Goal: Task Accomplishment & Management: Use online tool/utility

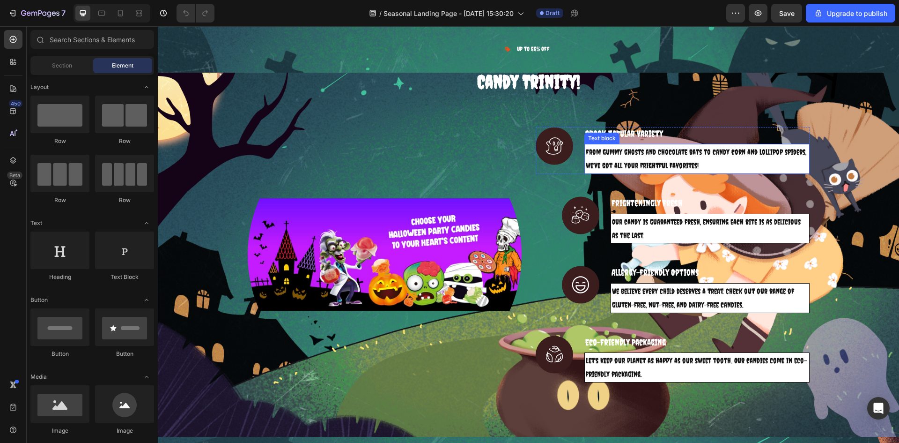
scroll to position [609, 0]
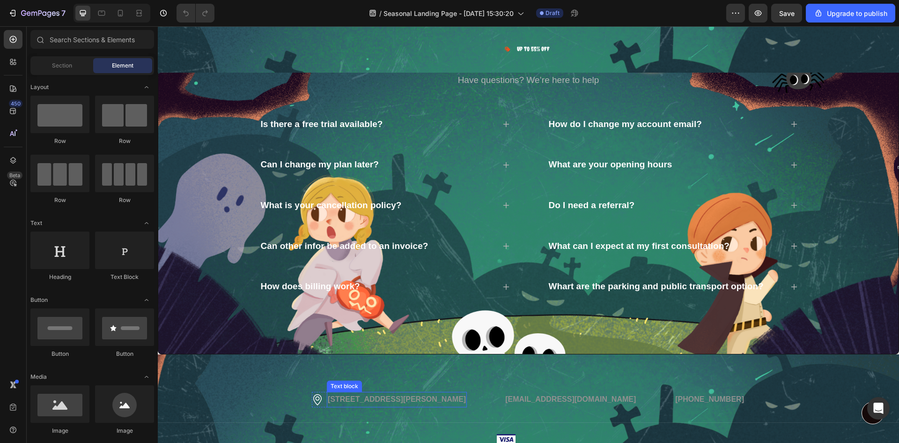
select select "585796989237854962"
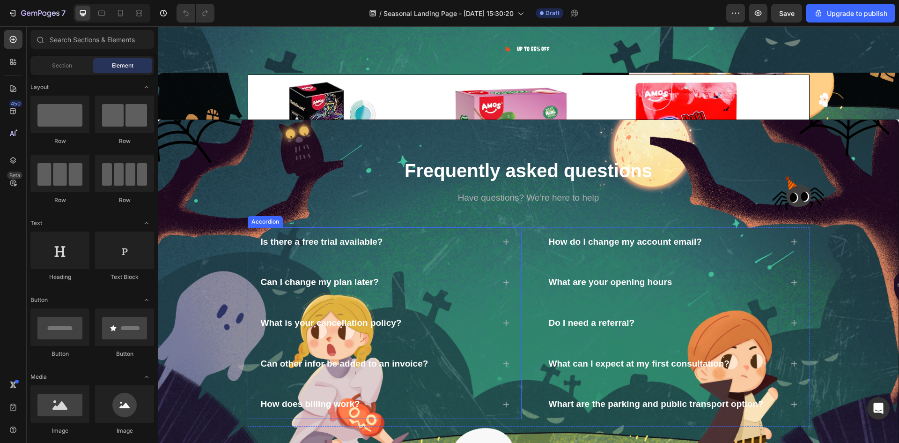
click at [282, 243] on p "Is there a free trial available?" at bounding box center [322, 242] width 122 height 12
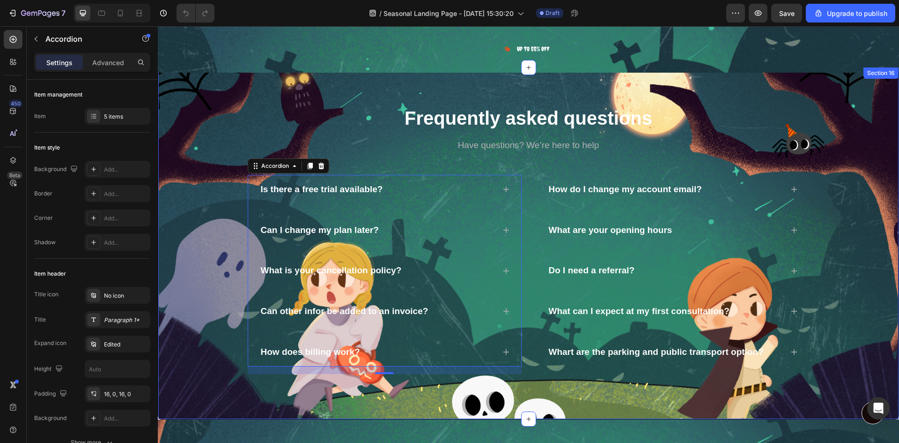
select select "585796989237854962"
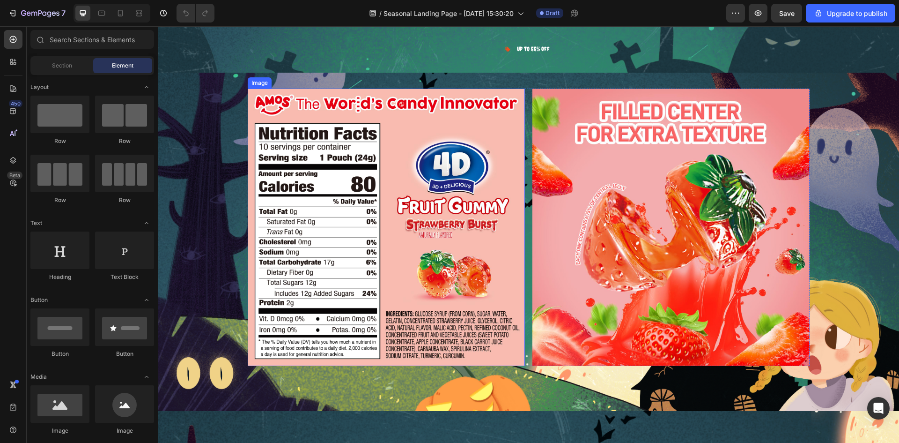
scroll to position [2533, 0]
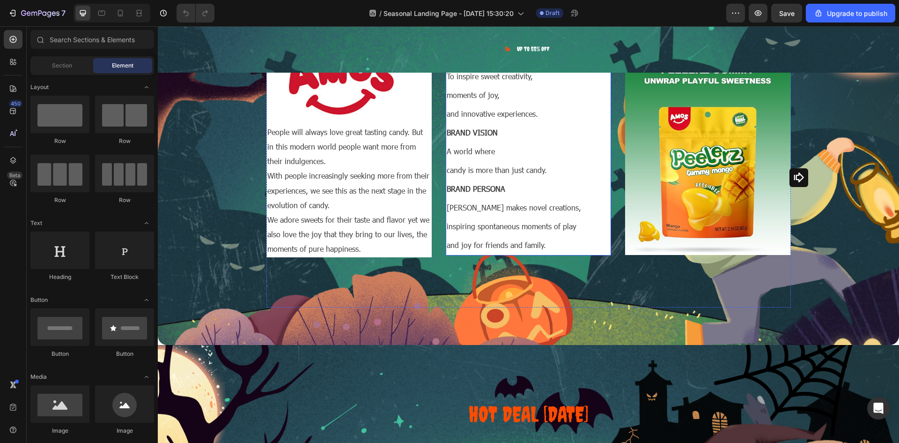
select select "585796989237854962"
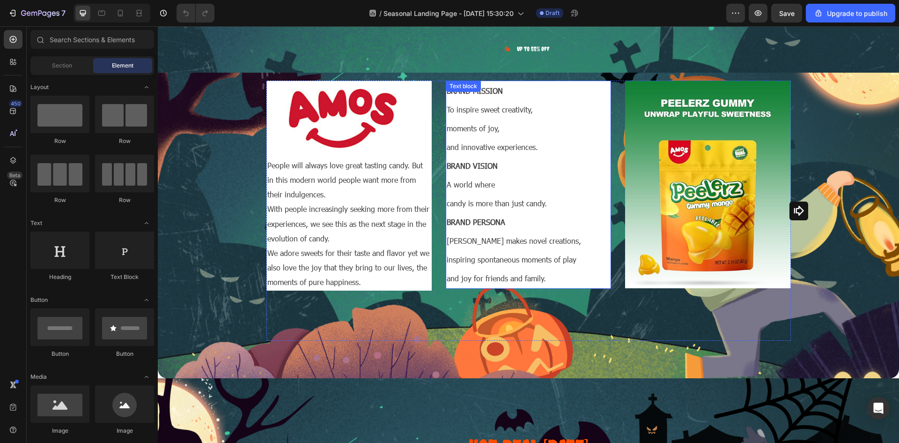
scroll to position [3517, 0]
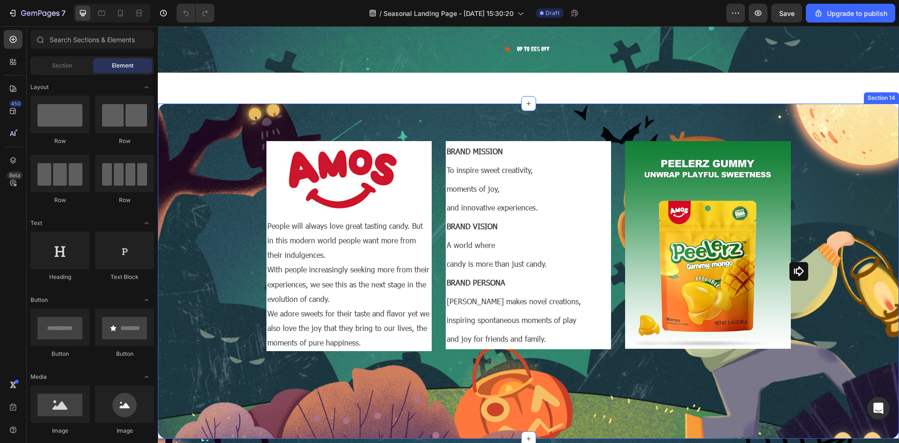
click at [797, 270] on icon "Carousel Next Arrow" at bounding box center [799, 271] width 12 height 12
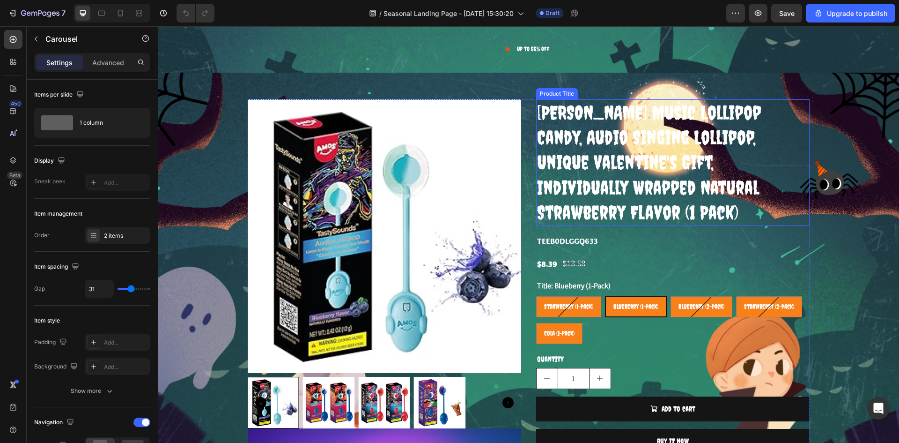
scroll to position [987, 0]
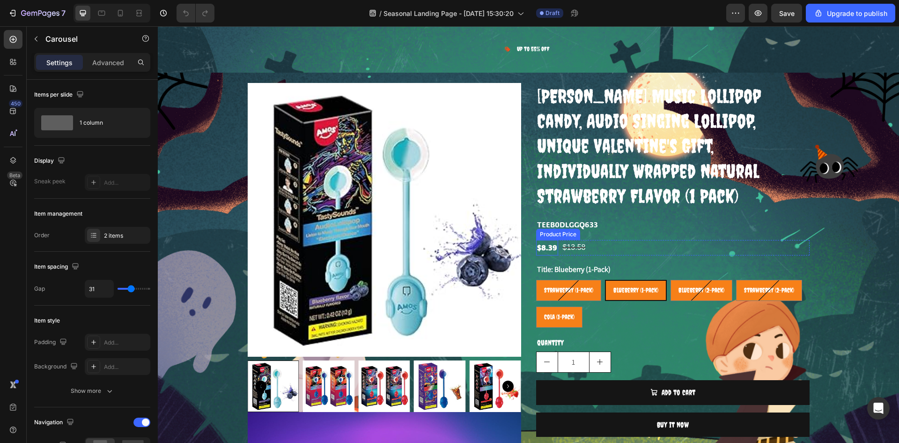
click at [554, 240] on div "$8.39" at bounding box center [547, 247] width 22 height 15
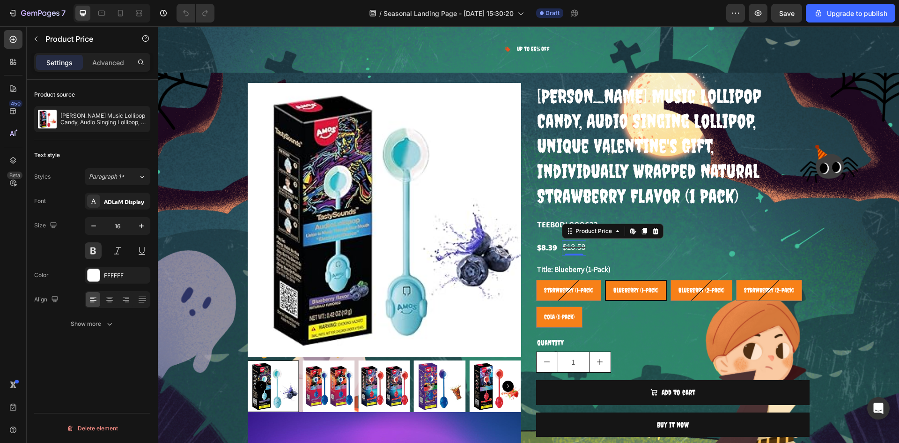
click at [573, 240] on div "$13.58" at bounding box center [574, 247] width 25 height 15
click at [118, 203] on div "Sans-serif" at bounding box center [126, 201] width 44 height 8
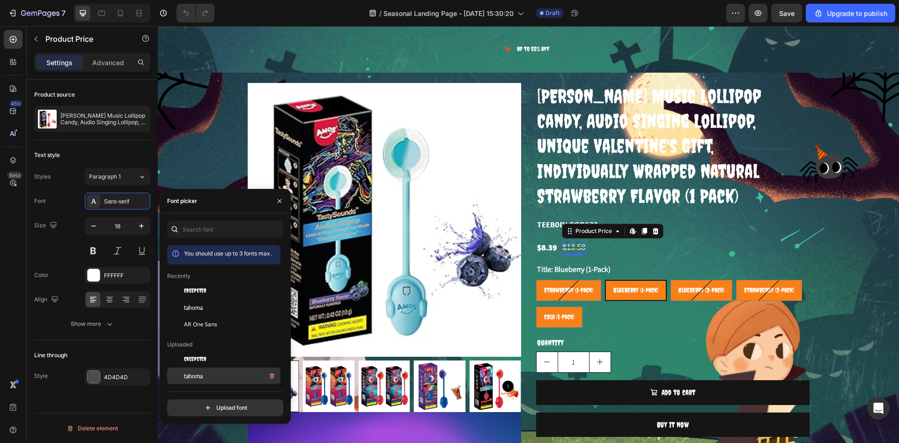
scroll to position [47, 0]
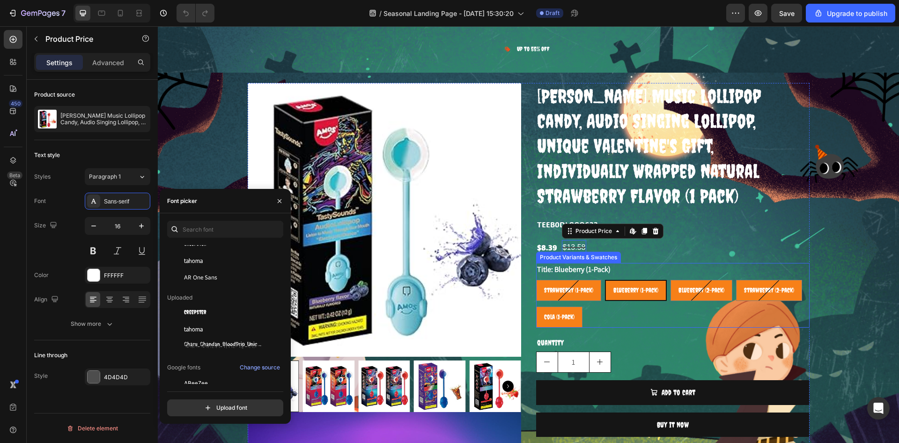
click at [541, 240] on div "$8.39" at bounding box center [547, 247] width 22 height 15
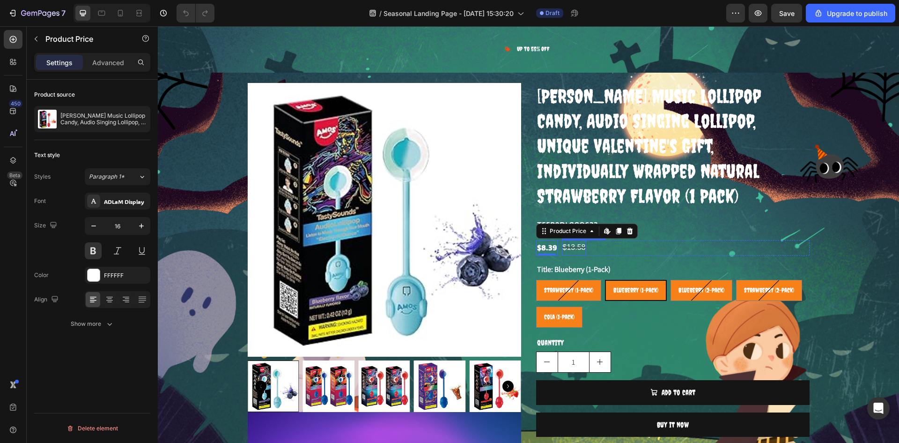
click at [581, 240] on div "$13.58" at bounding box center [574, 247] width 25 height 15
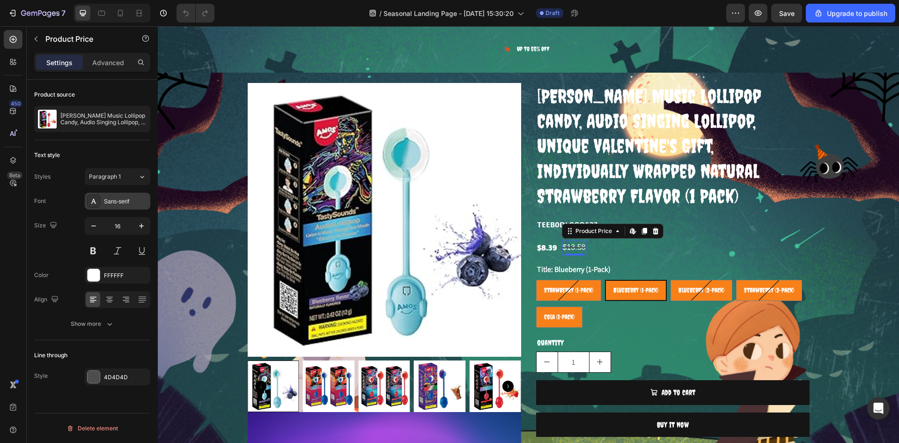
click at [112, 204] on div "Sans-serif" at bounding box center [126, 201] width 44 height 8
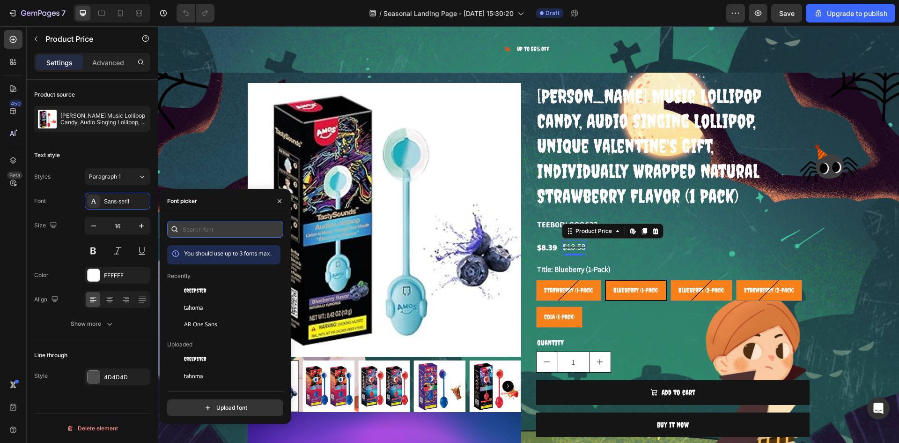
click at [216, 226] on input "text" at bounding box center [225, 229] width 116 height 17
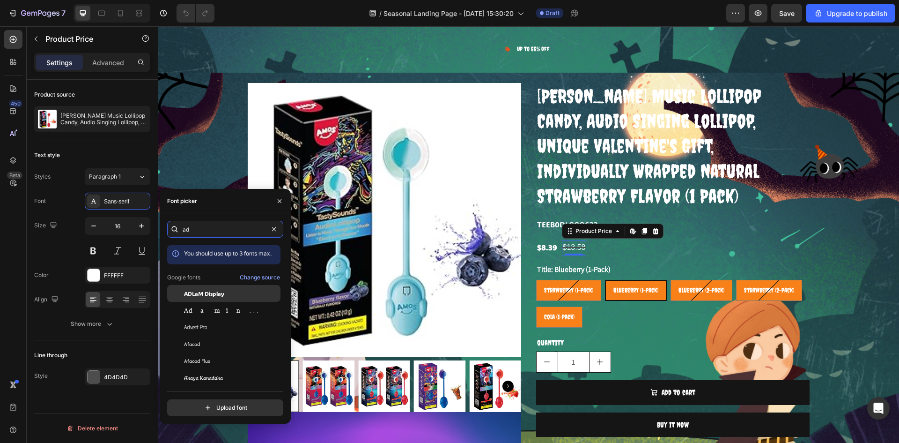
type input "ad"
click at [215, 289] on div "ADLaM Display" at bounding box center [223, 293] width 113 height 17
click at [689, 240] on div "$8.39 Product Price Product Price $13.58 Product Price Edit content in Shopify …" at bounding box center [673, 247] width 274 height 15
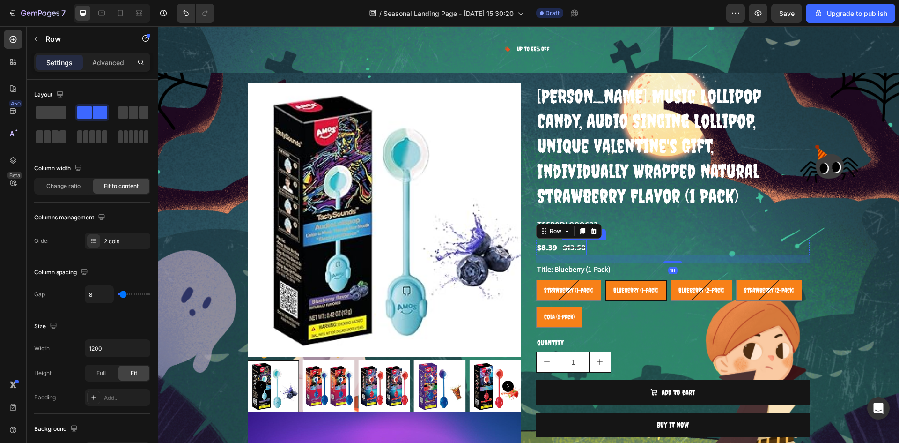
click at [574, 240] on div "$13.58" at bounding box center [574, 247] width 25 height 15
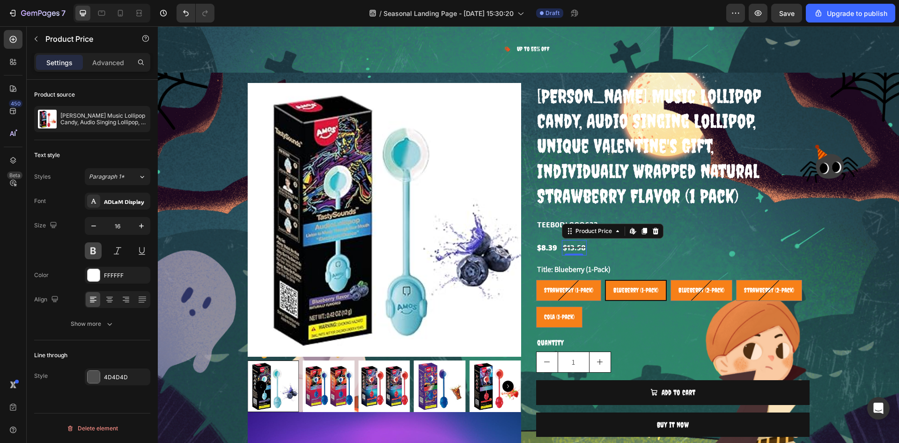
click at [90, 256] on button at bounding box center [93, 250] width 17 height 17
click at [834, 203] on div "Product Images Previous page Amos TastySounds Audio Lollipops nab BEST NOVELTY …" at bounding box center [528, 277] width 727 height 389
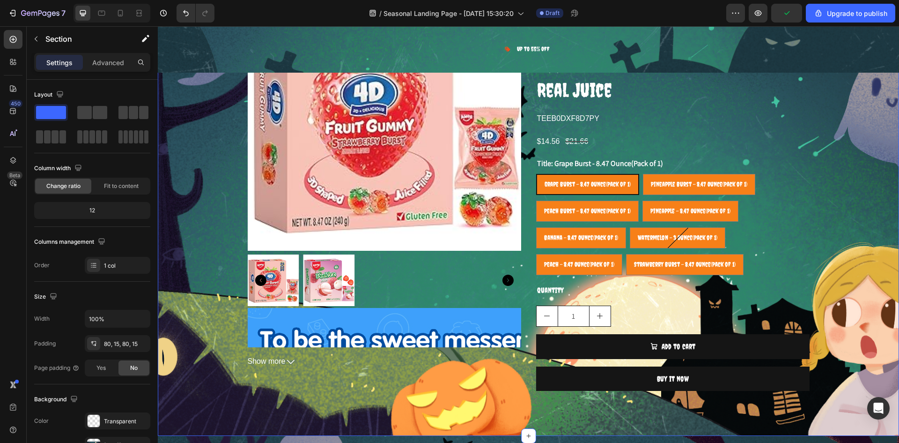
scroll to position [2486, 0]
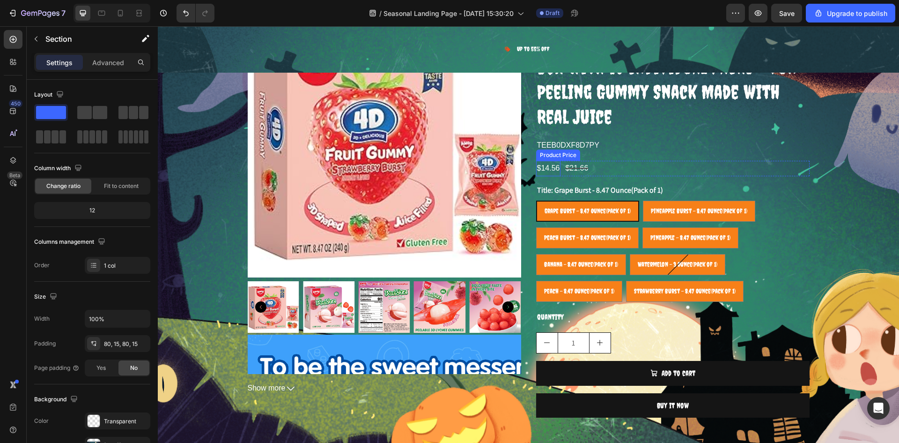
click at [542, 169] on div "$14.56" at bounding box center [548, 168] width 25 height 15
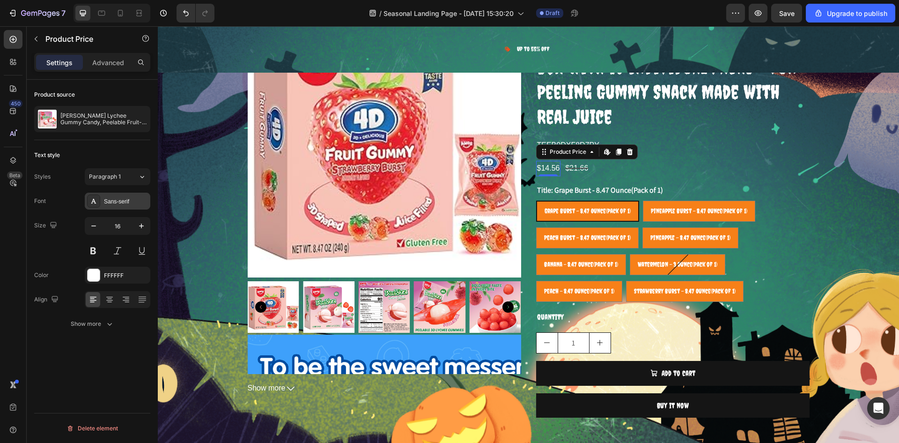
click at [109, 200] on div "Sans-serif" at bounding box center [126, 201] width 44 height 8
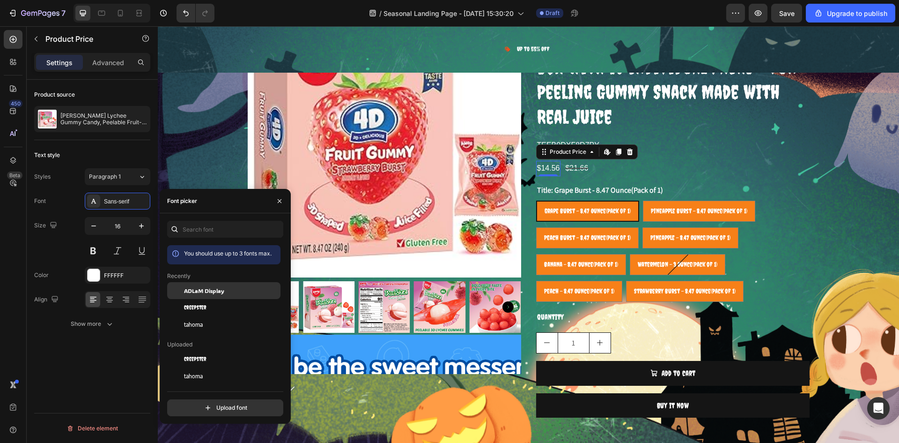
click at [208, 287] on span "ADLaM Display" at bounding box center [204, 290] width 40 height 8
click at [576, 172] on div "$21.66" at bounding box center [577, 168] width 25 height 15
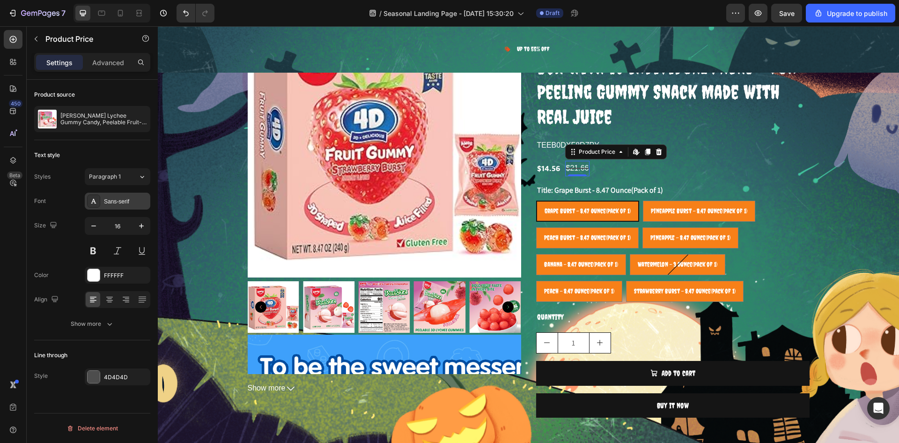
click at [110, 197] on div "Sans-serif" at bounding box center [126, 201] width 44 height 8
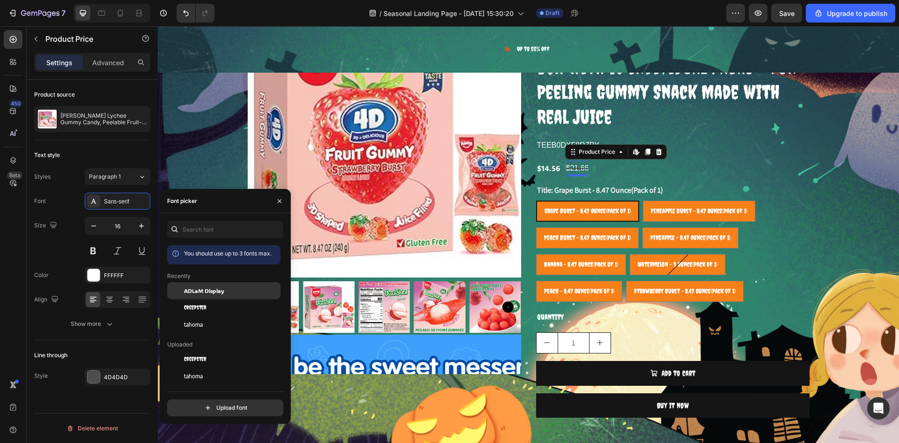
click at [223, 290] on span "ADLaM Display" at bounding box center [204, 290] width 40 height 8
click at [804, 182] on div "AMOS Peelerz Lychee Gummy Candy, Peelable Fruit-Shaped Candy, 8.47oz Box with 1…" at bounding box center [673, 214] width 274 height 421
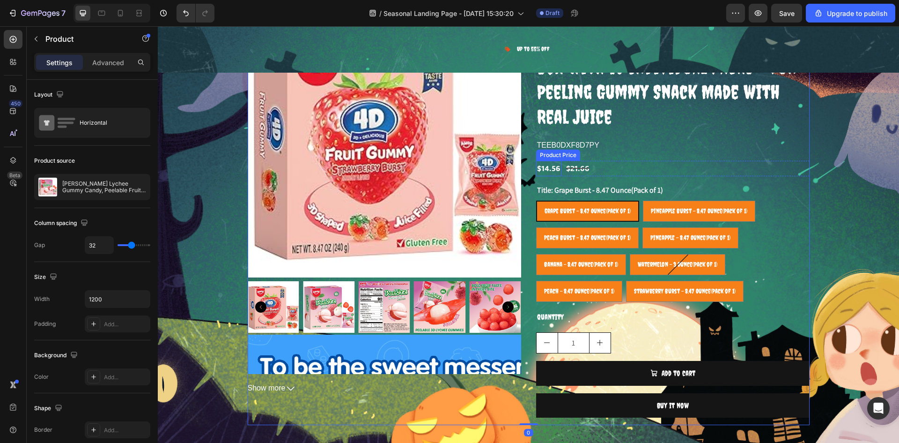
click at [550, 169] on div "$14.56" at bounding box center [548, 168] width 25 height 15
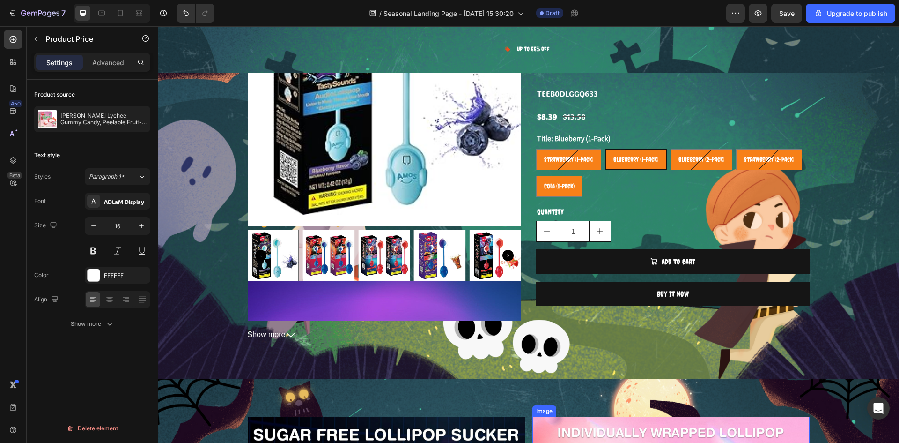
scroll to position [987, 0]
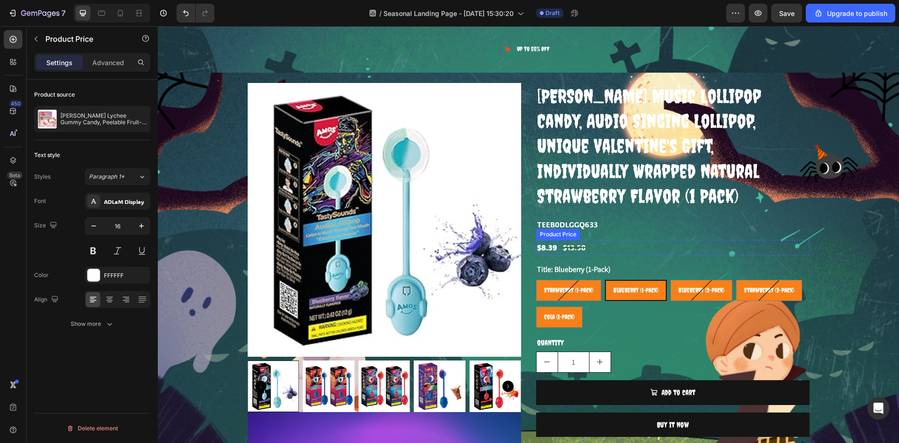
click at [544, 240] on div "$8.39" at bounding box center [547, 247] width 22 height 15
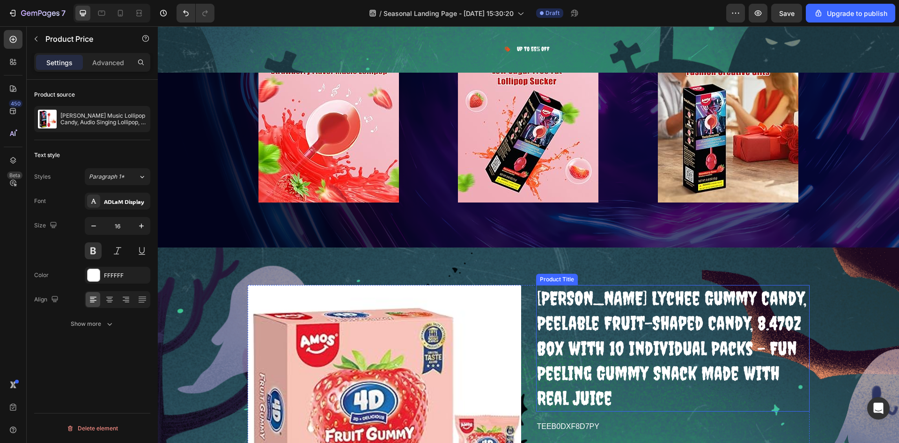
scroll to position [2486, 0]
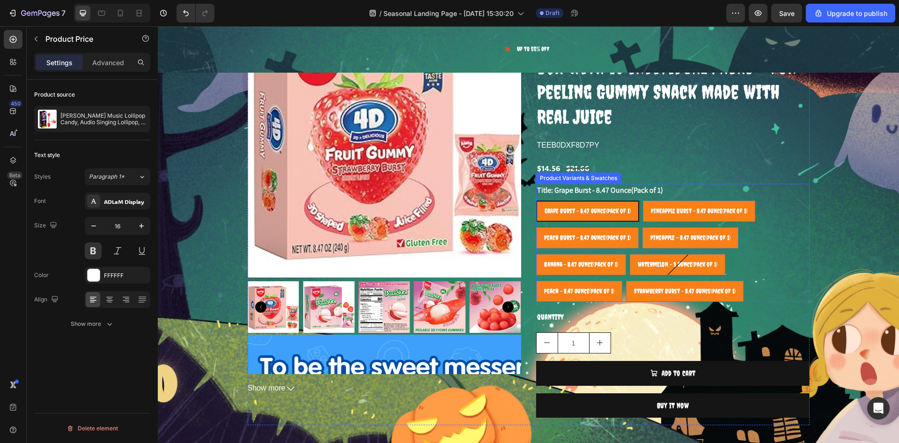
click at [548, 171] on div "$14.56" at bounding box center [548, 168] width 25 height 15
click at [86, 252] on button at bounding box center [93, 250] width 17 height 17
click at [843, 152] on div "Product Images Text Block Previous page People will always love great tasting c…" at bounding box center [529, 214] width 742 height 421
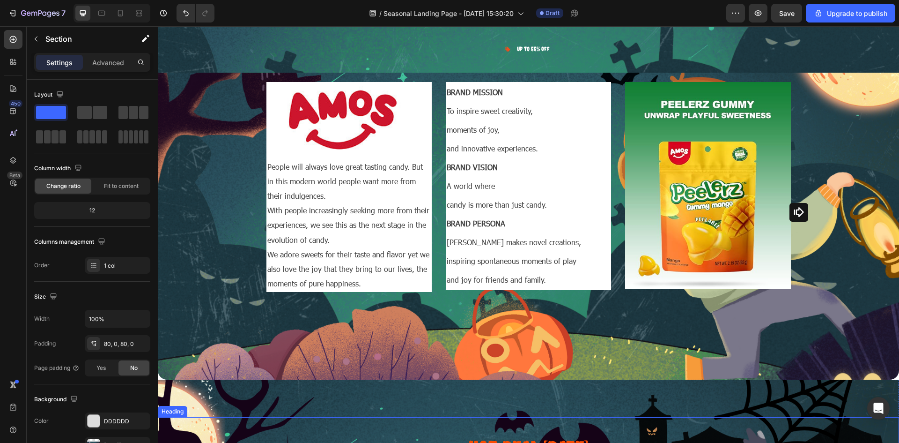
scroll to position [5578, 0]
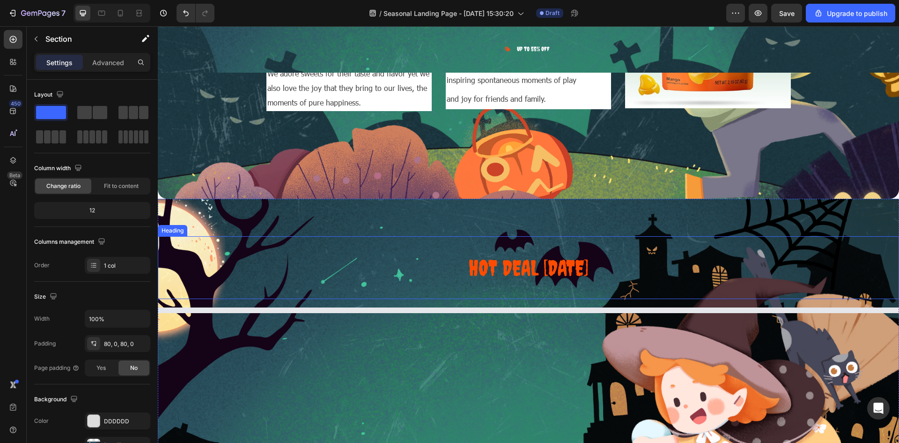
select select "585796989237854962"
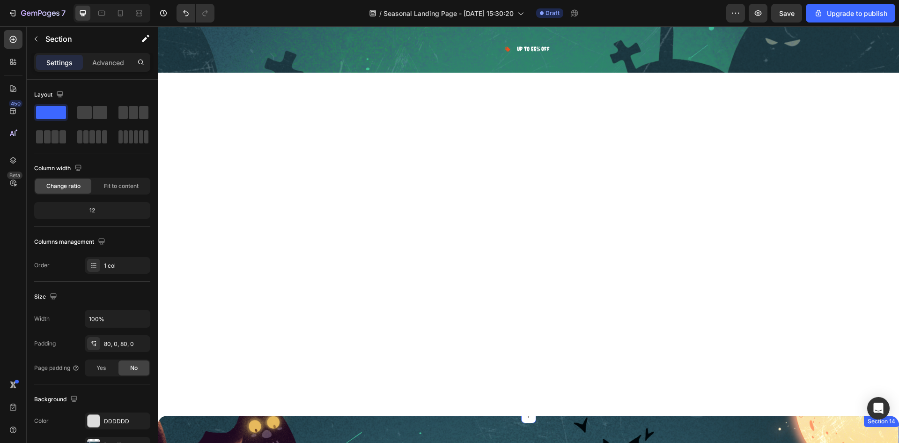
scroll to position [4922, 0]
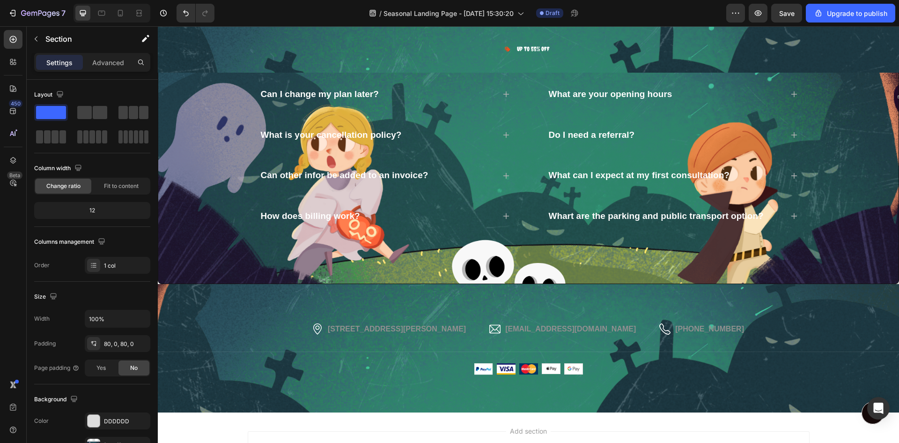
select select "585796989237854962"
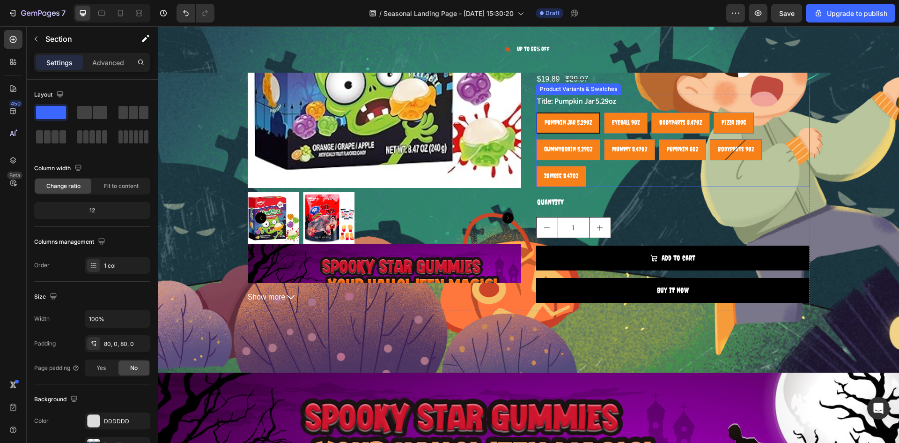
scroll to position [3383, 0]
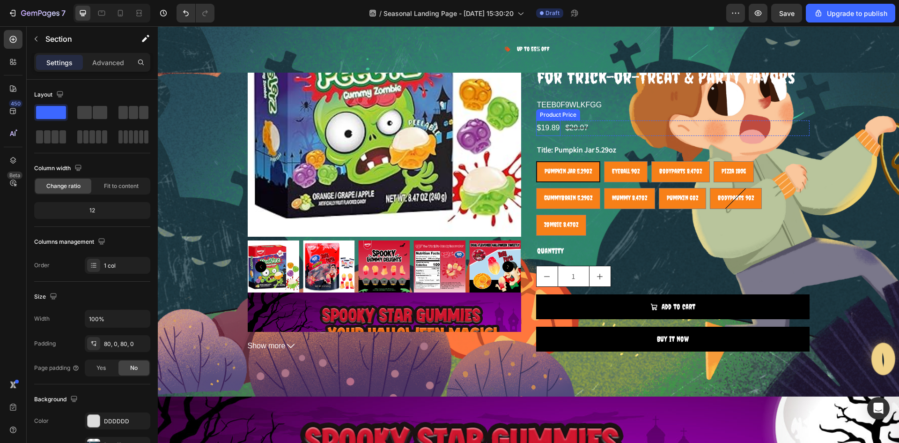
click at [548, 136] on div "$19.89" at bounding box center [548, 127] width 25 height 15
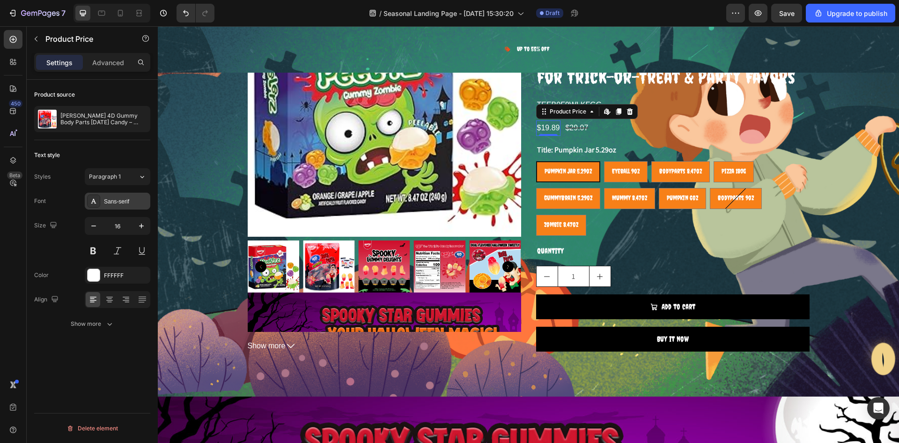
click at [115, 201] on div "Sans-serif" at bounding box center [126, 201] width 44 height 8
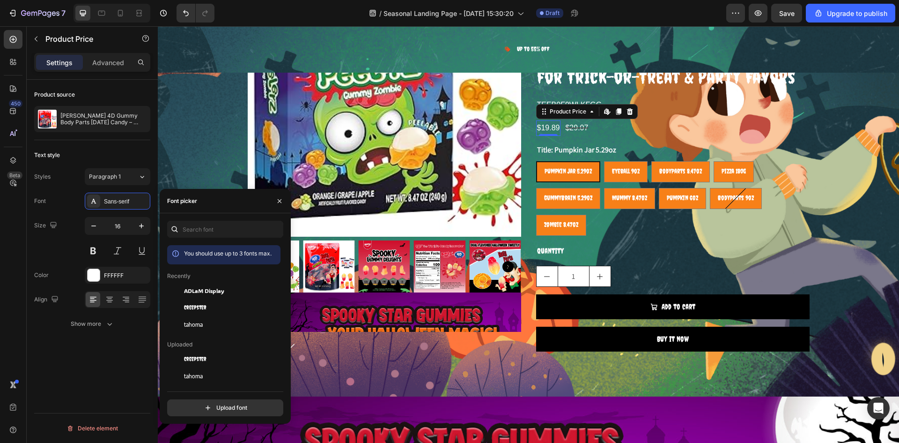
click at [189, 282] on div "ADLaM Display" at bounding box center [223, 290] width 113 height 17
click at [91, 252] on button at bounding box center [93, 250] width 17 height 17
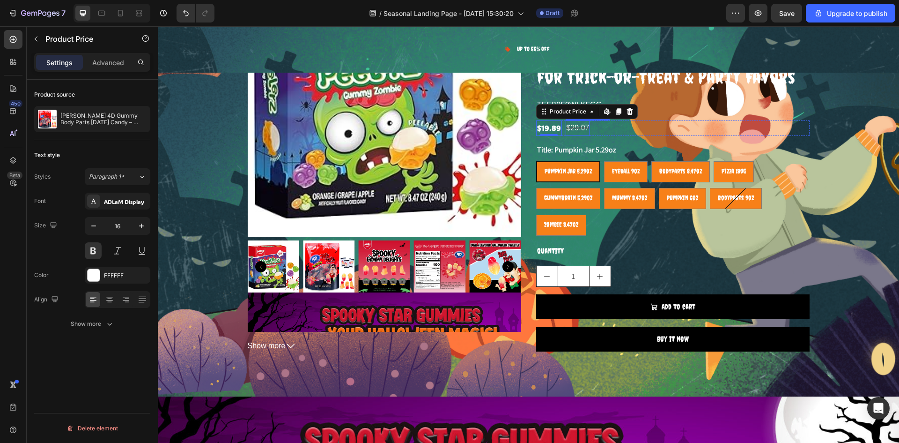
click at [578, 136] on div "$29.07" at bounding box center [578, 127] width 25 height 15
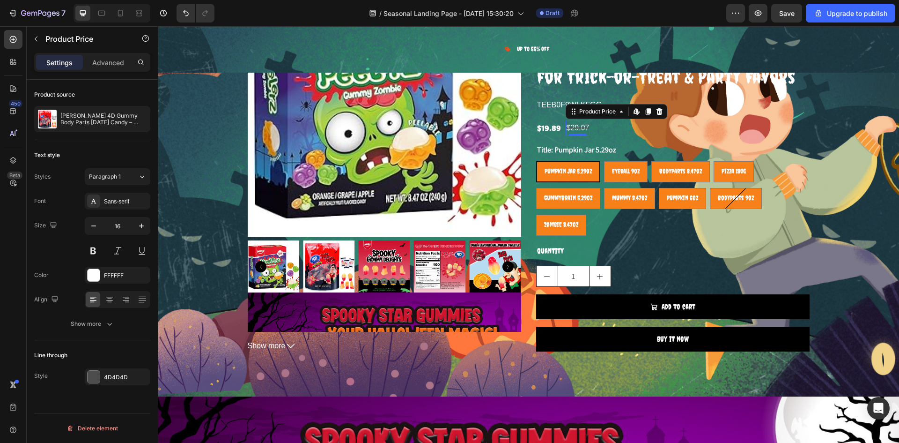
click at [119, 210] on div "Font Sans-serif Size 16 Color FFFFFF Align Show more" at bounding box center [92, 263] width 116 height 140
click at [125, 206] on div "Sans-serif" at bounding box center [118, 201] width 66 height 17
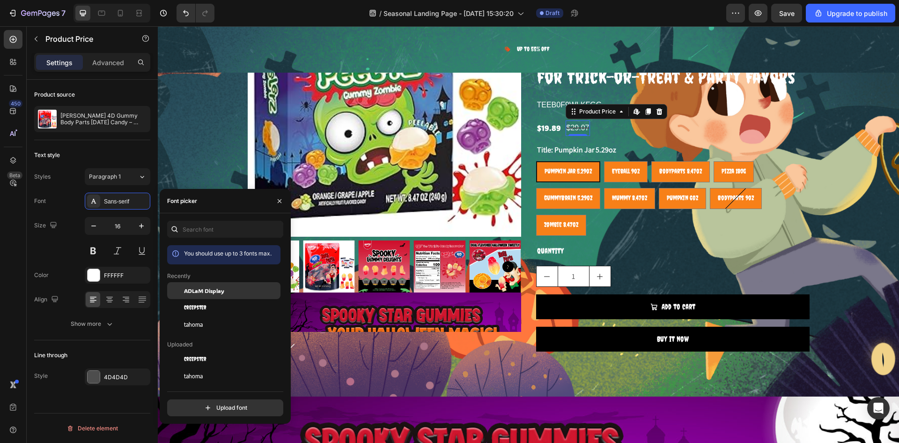
click at [232, 291] on div "ADLaM Display" at bounding box center [231, 290] width 95 height 8
click at [862, 182] on div "Product Images Previous page amos halloween gummy candy" at bounding box center [529, 160] width 742 height 395
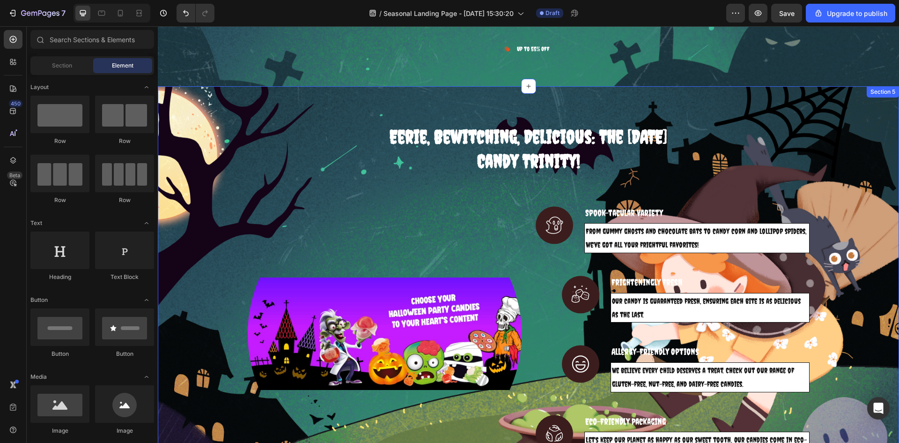
scroll to position [515, 0]
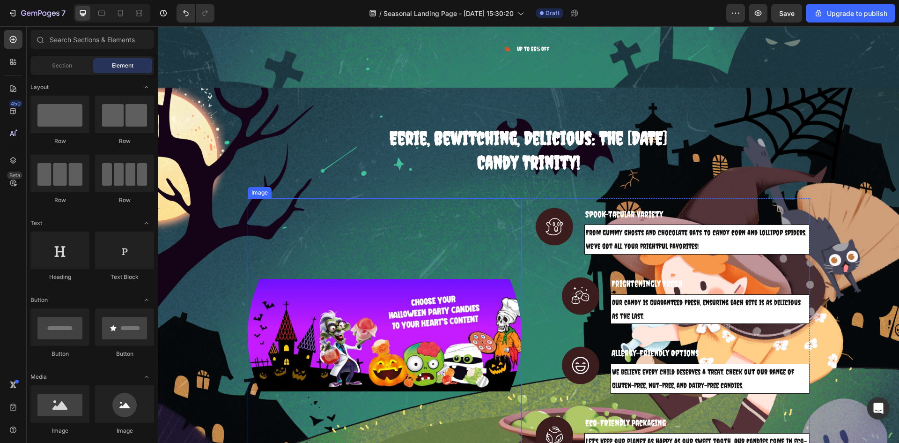
click at [424, 213] on img at bounding box center [385, 335] width 274 height 274
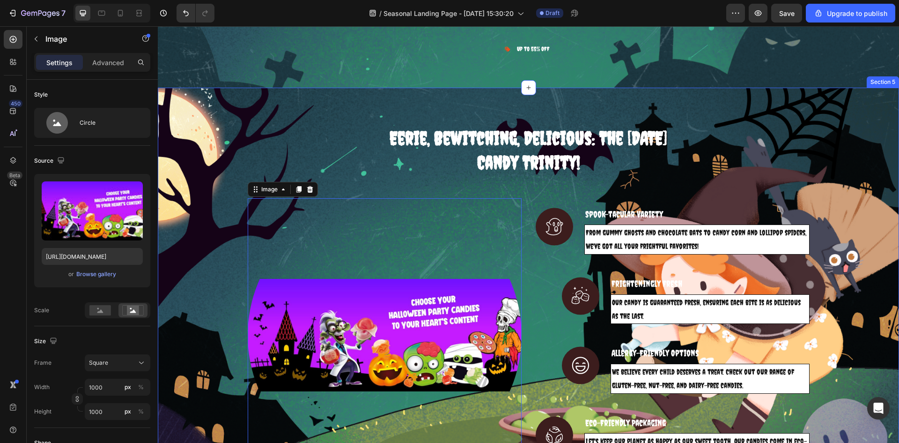
click at [297, 119] on div "Eerie, Bewitching, Delicious: The Halloween Candy Trinity! Heading Row Image 0 …" at bounding box center [529, 303] width 742 height 430
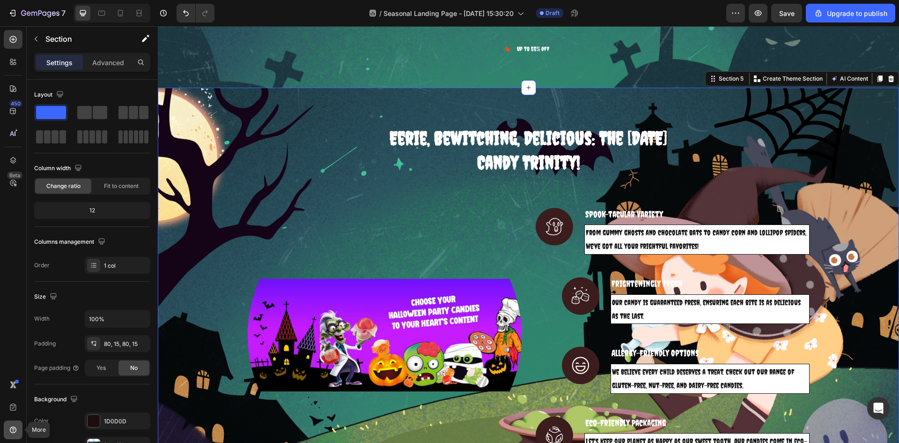
click at [15, 426] on icon at bounding box center [12, 429] width 9 height 9
click at [6, 290] on div "450 Beta" at bounding box center [13, 202] width 19 height 345
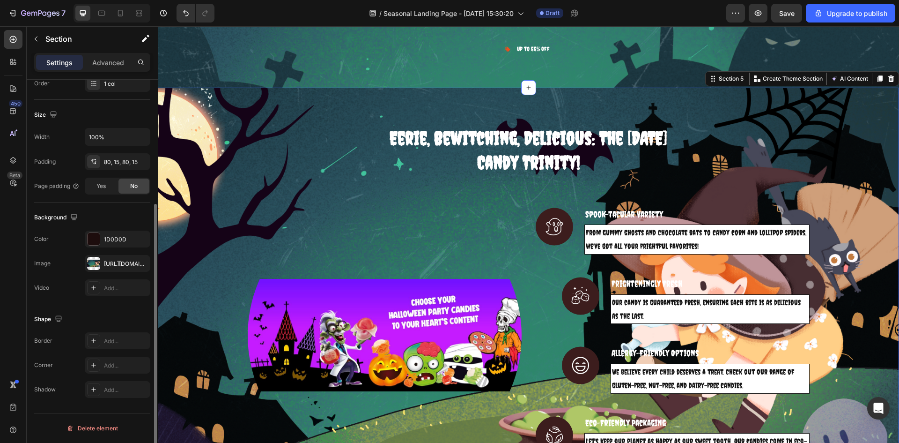
scroll to position [0, 0]
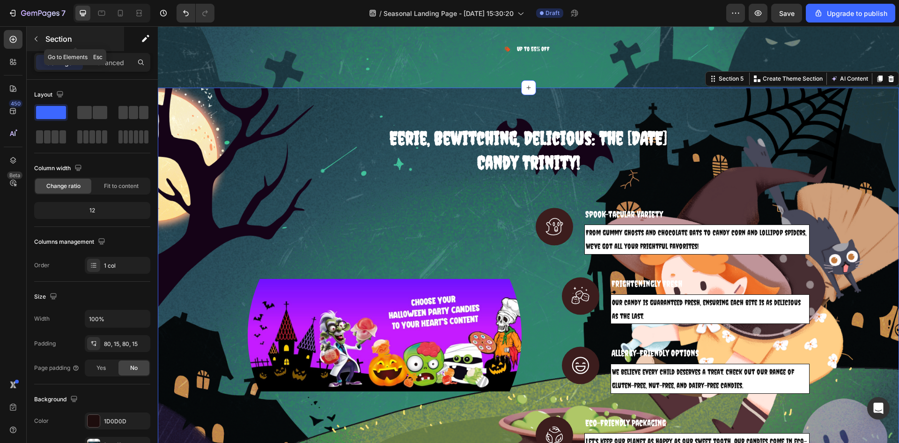
click at [53, 34] on p "Section" at bounding box center [83, 38] width 77 height 11
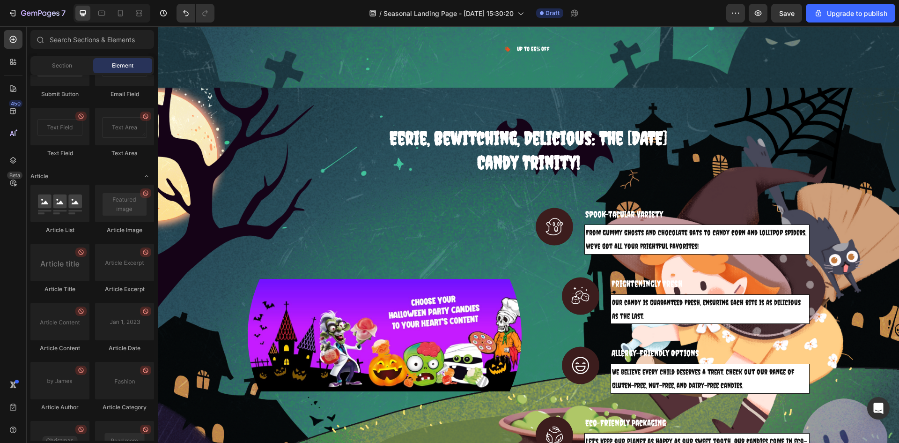
scroll to position [2411, 0]
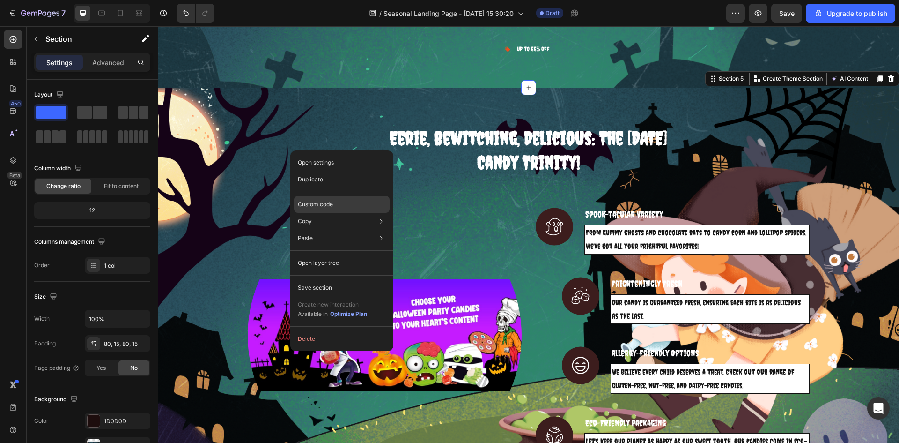
click at [306, 203] on p "Custom code" at bounding box center [315, 204] width 35 height 8
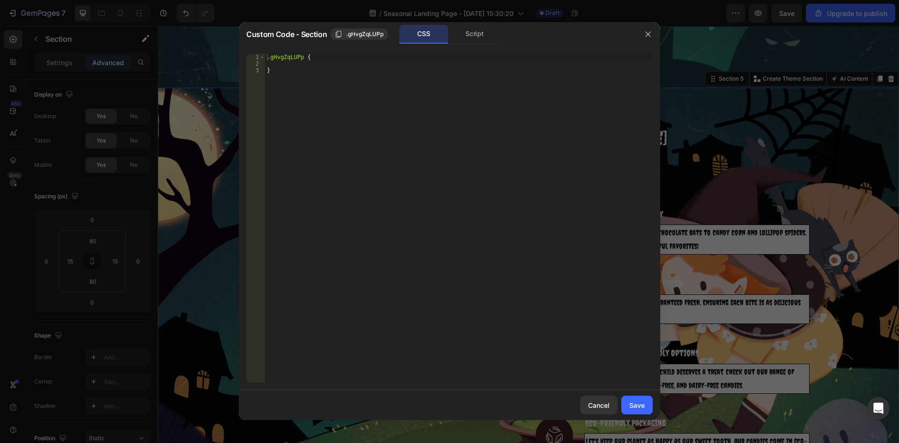
type textarea "}"
drag, startPoint x: 306, startPoint y: 203, endPoint x: 349, endPoint y: 72, distance: 137.3
click at [349, 73] on div ".gHvgZqLUPp { }" at bounding box center [459, 224] width 388 height 341
paste textarea
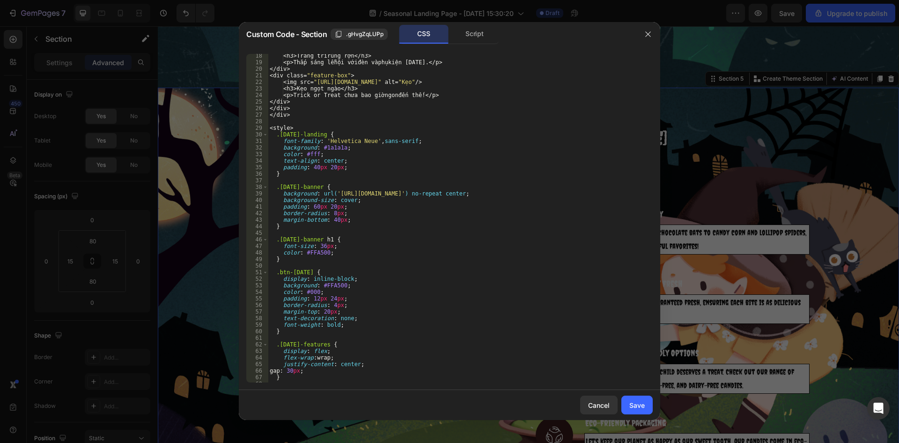
scroll to position [0, 0]
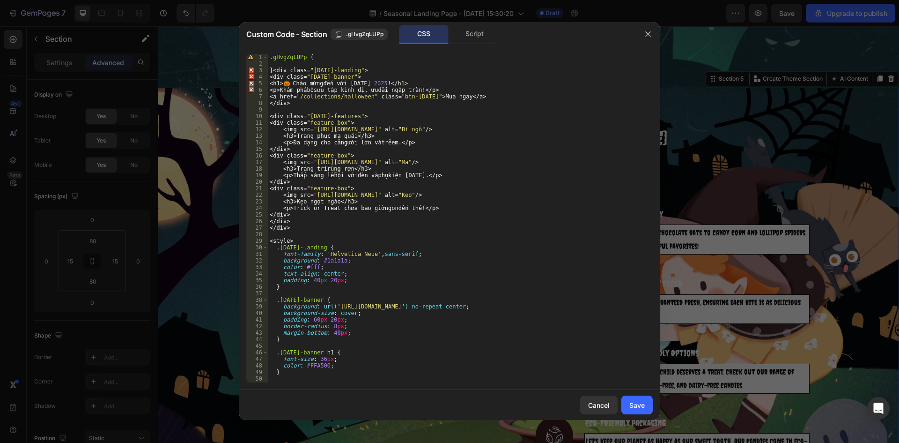
click at [331, 52] on div "1 2 3 4 5 6 7 8 9 10 11 12 13 14 15 16 17 18 19 20 21 22 23 24 25 26 27 28 29 3…" at bounding box center [450, 217] width 422 height 343
click at [319, 58] on div ".gHvgZqLUPp { } < div class = " halloween-landing " > < div class = " halloween…" at bounding box center [457, 224] width 378 height 341
type textarea ".gHvgZqLUPp"
click at [624, 399] on button "Save" at bounding box center [637, 404] width 31 height 19
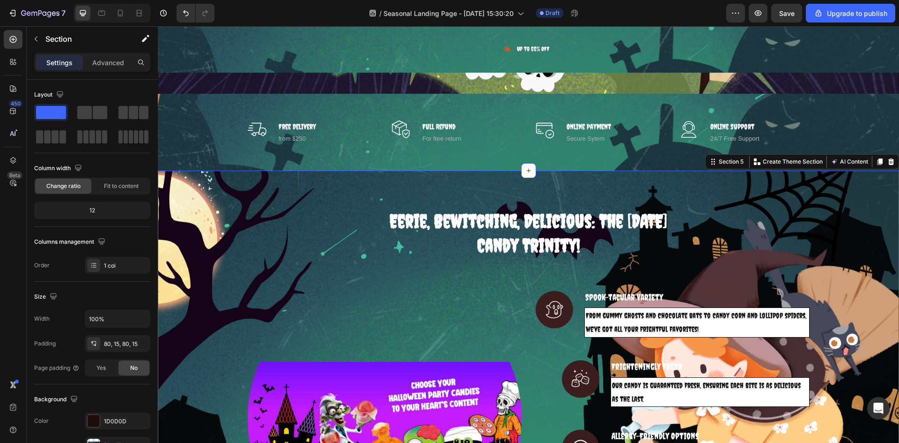
scroll to position [422, 0]
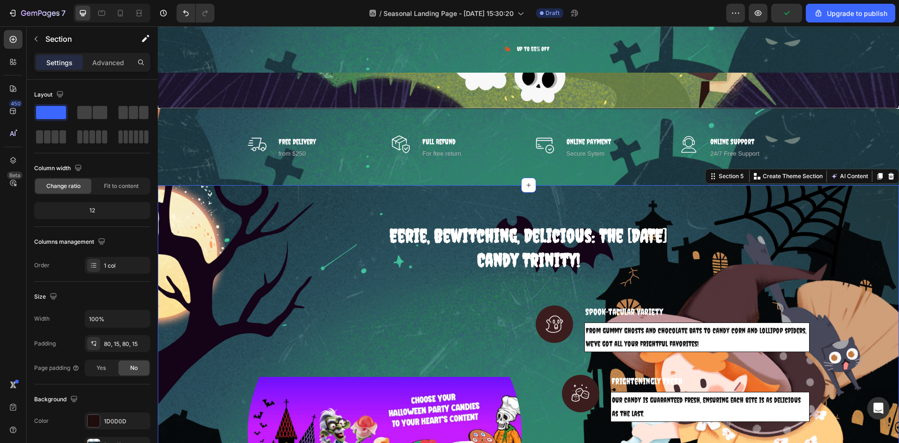
click at [742, 223] on div "Eerie, Bewitching, Delicious: The Halloween Candy Trinity! Heading Row Image Im…" at bounding box center [528, 400] width 727 height 355
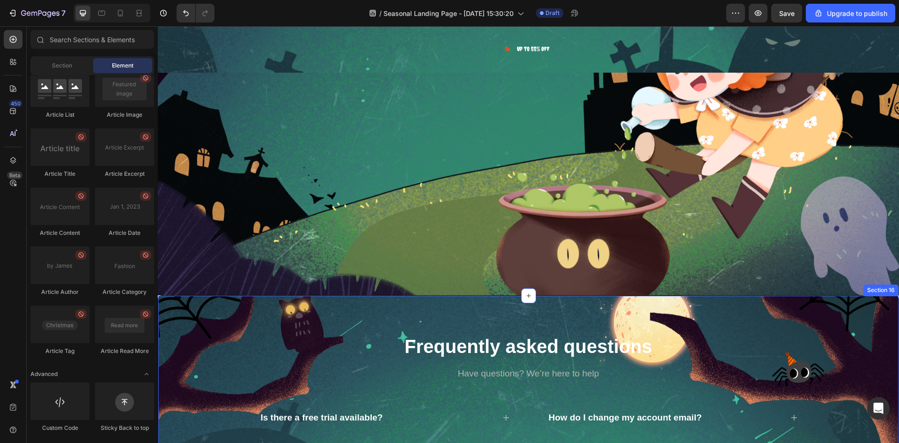
select select "585796989237854962"
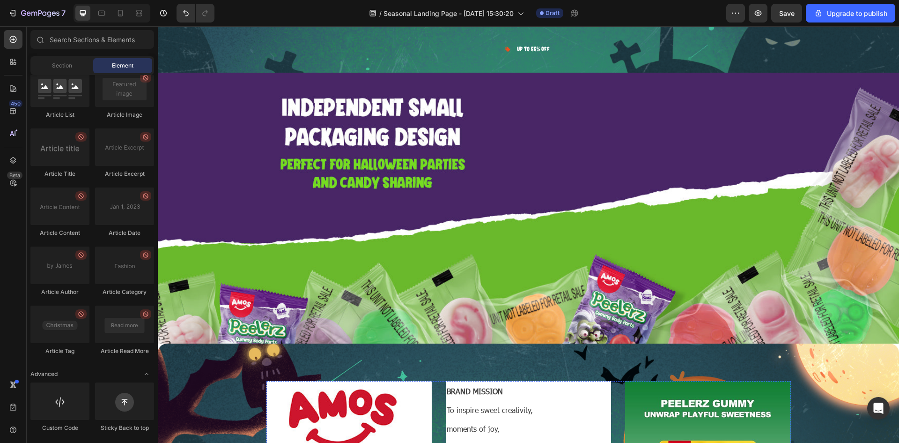
scroll to position [5067, 0]
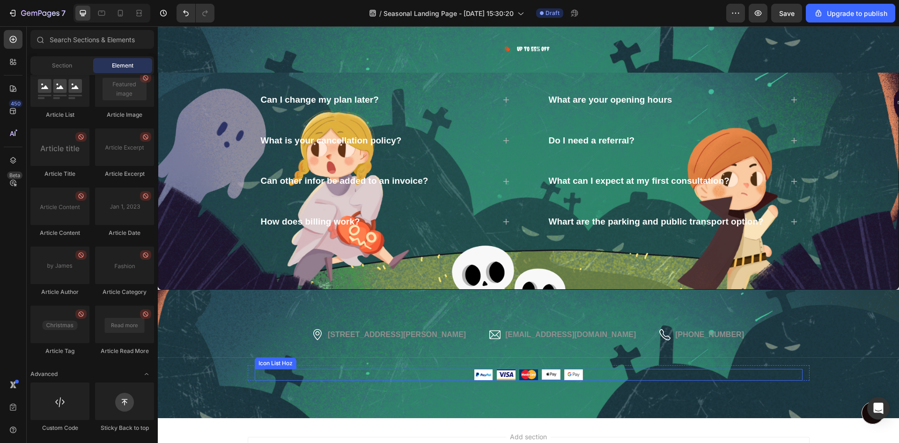
select select "585796989237854962"
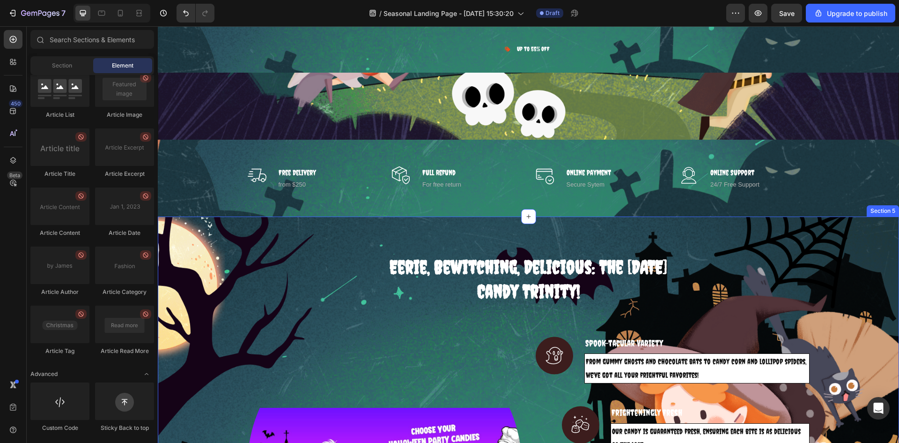
scroll to position [385, 0]
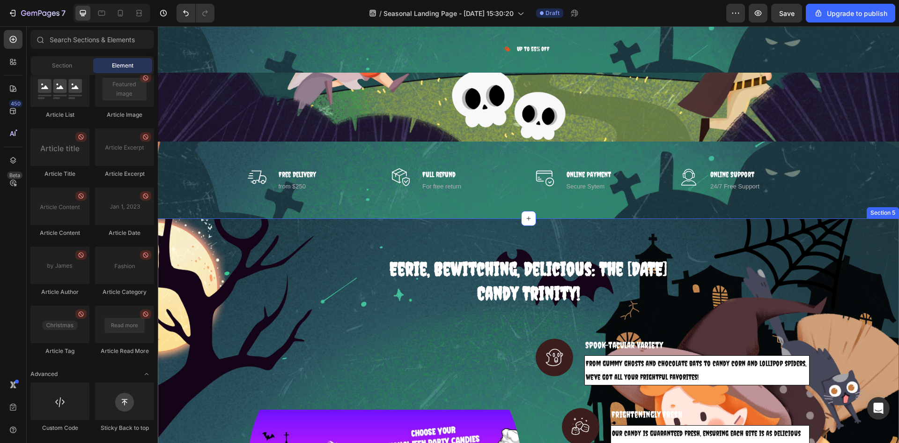
click at [236, 262] on div "Eerie, Bewitching, Delicious: The Halloween Candy Trinity! Heading Row Image Im…" at bounding box center [528, 433] width 727 height 355
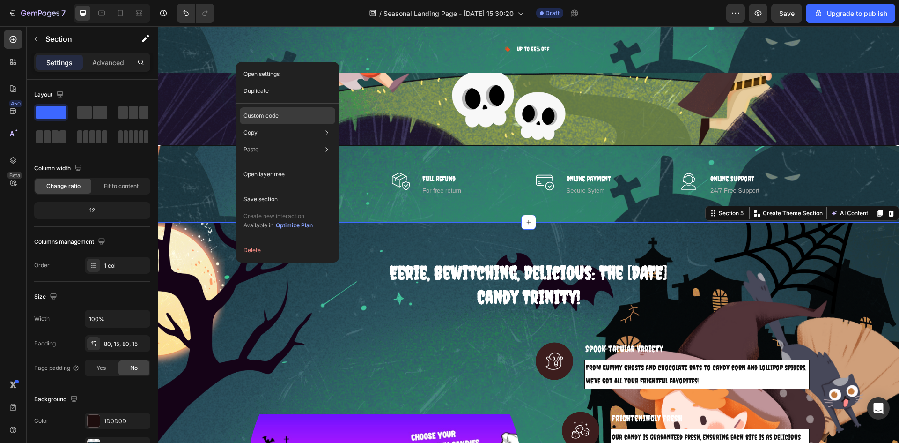
click at [286, 114] on div "Custom code" at bounding box center [288, 115] width 96 height 17
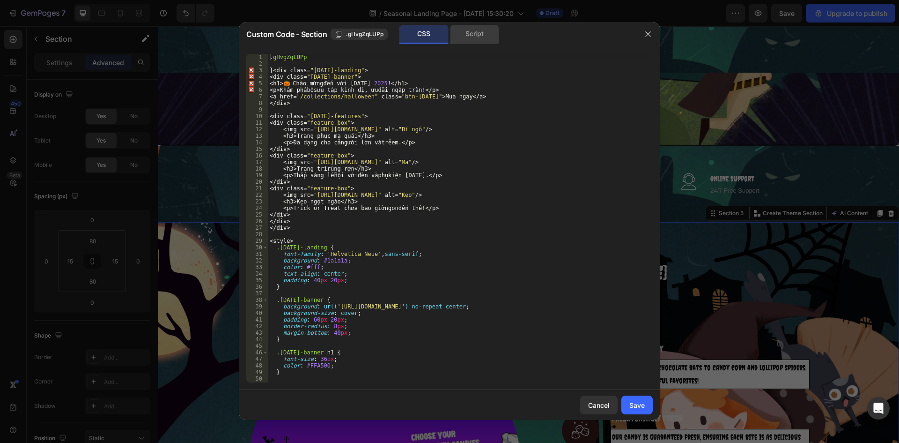
click at [465, 35] on div "Script" at bounding box center [474, 34] width 49 height 19
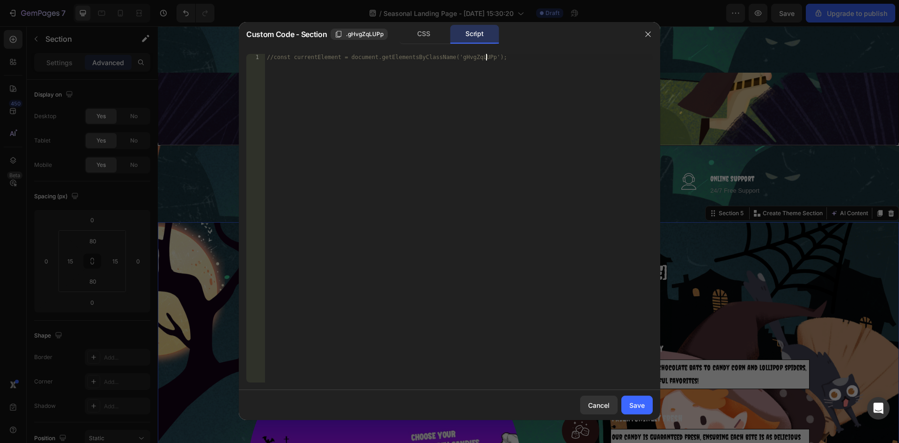
type textarea "//const currentElement = document.getElementsByClassName('gHvgZqLUPp')"
paste textarea
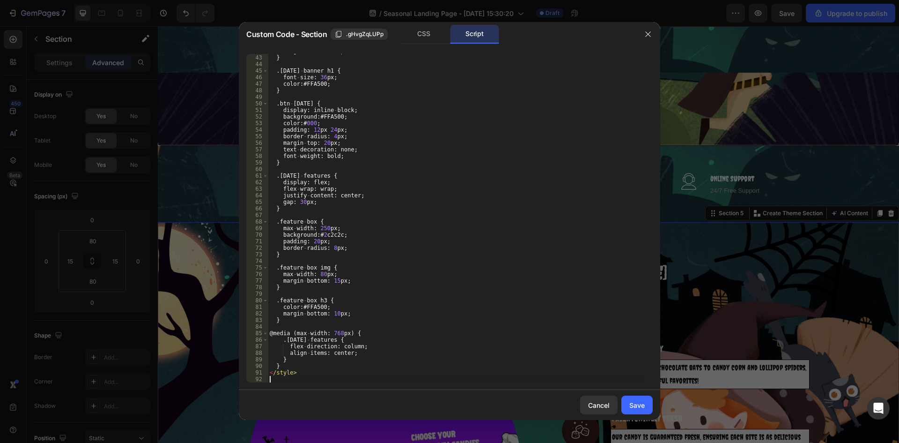
scroll to position [275, 0]
click at [630, 403] on div "Save" at bounding box center [637, 405] width 15 height 10
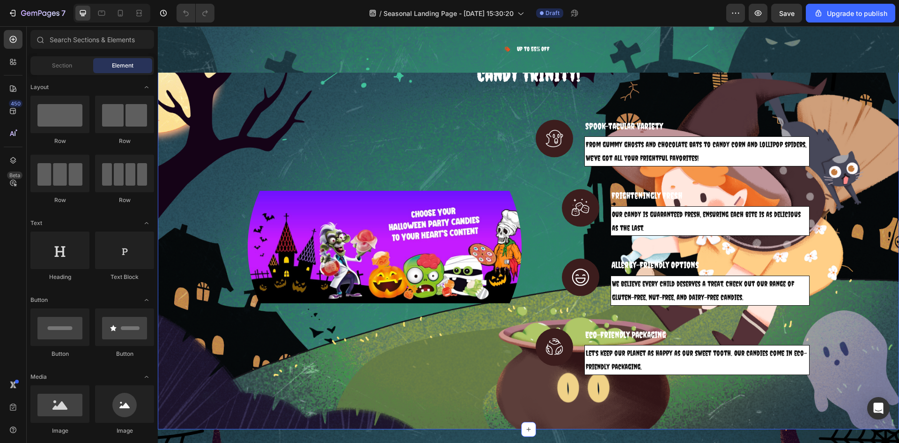
scroll to position [515, 0]
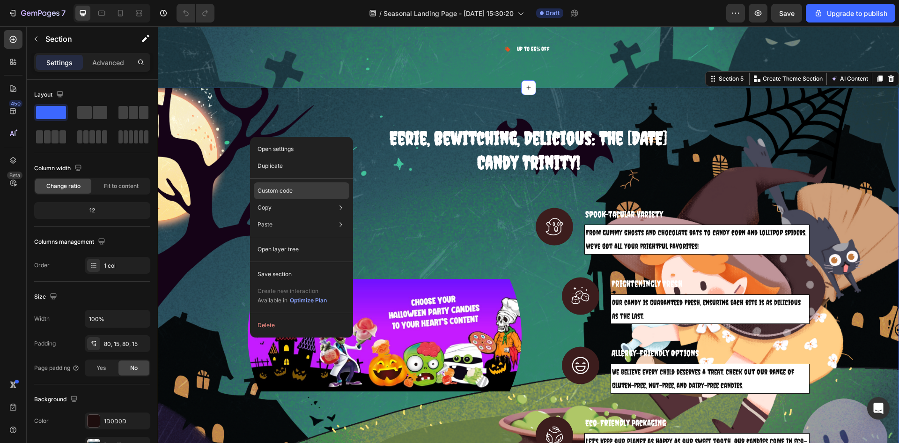
click at [287, 188] on p "Custom code" at bounding box center [275, 190] width 35 height 8
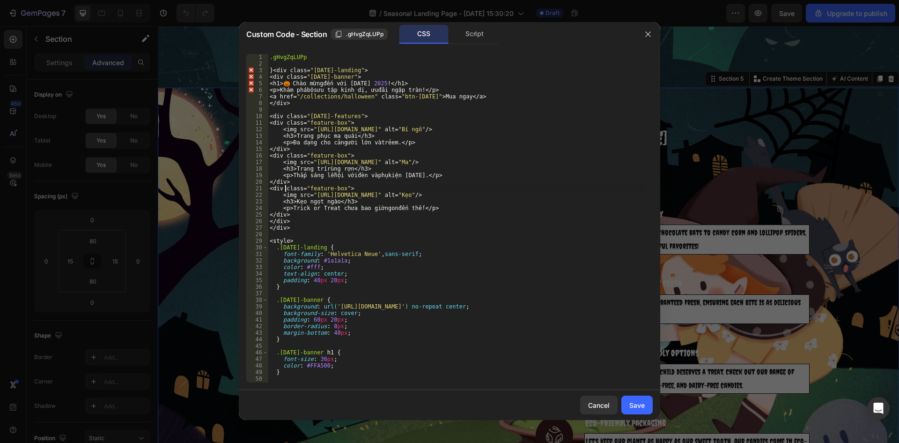
drag, startPoint x: 287, startPoint y: 188, endPoint x: 453, endPoint y: 71, distance: 204.1
click at [453, 71] on div ".gHvgZqLUPp } < div class = " halloween-landing " > < div class = " halloween-b…" at bounding box center [457, 224] width 378 height 341
click at [462, 39] on div "Script" at bounding box center [474, 34] width 49 height 19
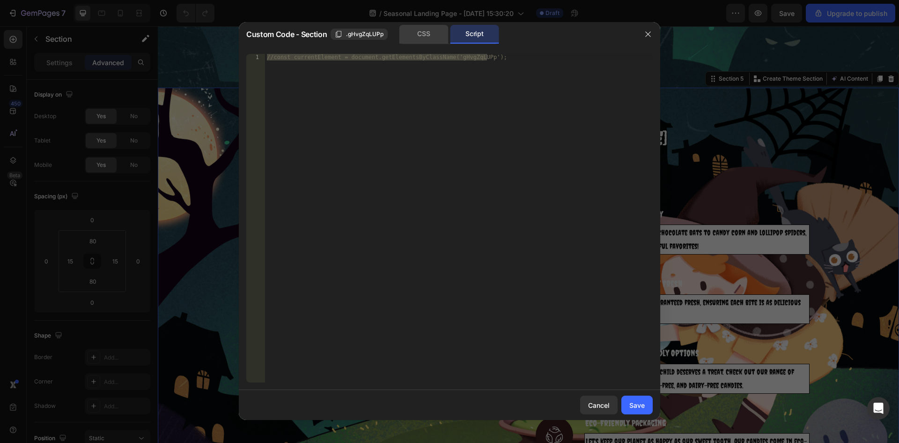
click at [427, 38] on div "CSS" at bounding box center [424, 34] width 49 height 19
type textarea "</style>"
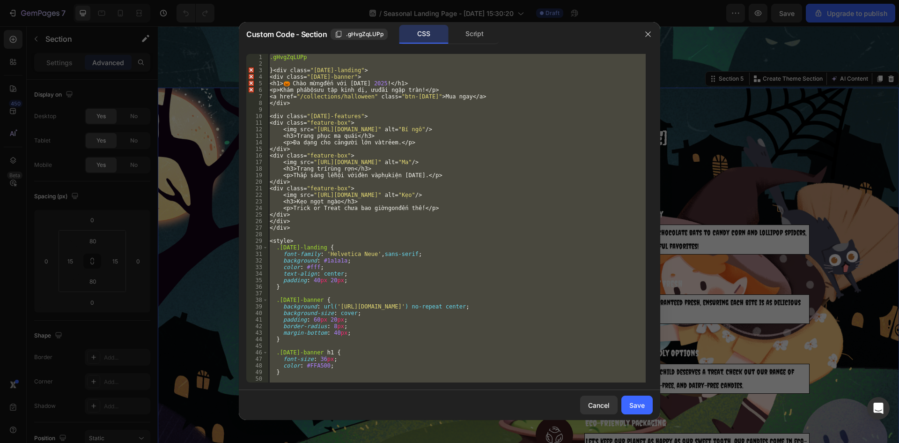
click at [334, 64] on div ".gHvgZqLUPp } < div class = " halloween-landing " > < div class = " halloween-b…" at bounding box center [457, 218] width 378 height 328
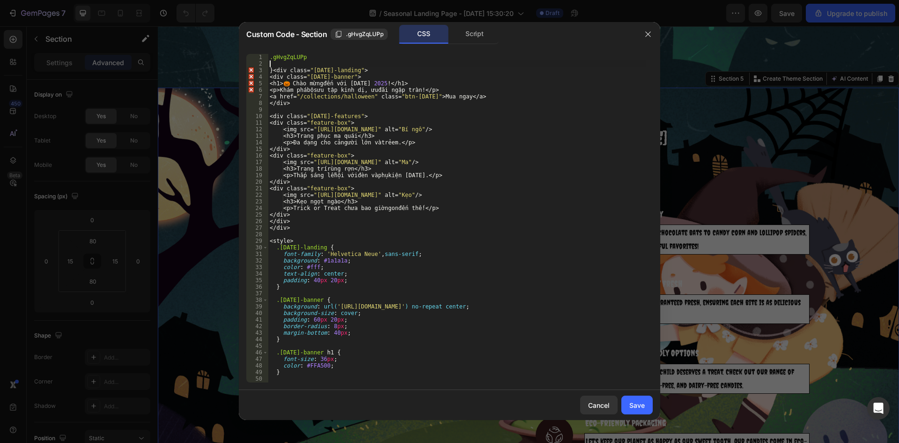
click at [334, 64] on div ".gHvgZqLUPp } < div class = " halloween-landing " > < div class = " halloween-b…" at bounding box center [457, 224] width 378 height 341
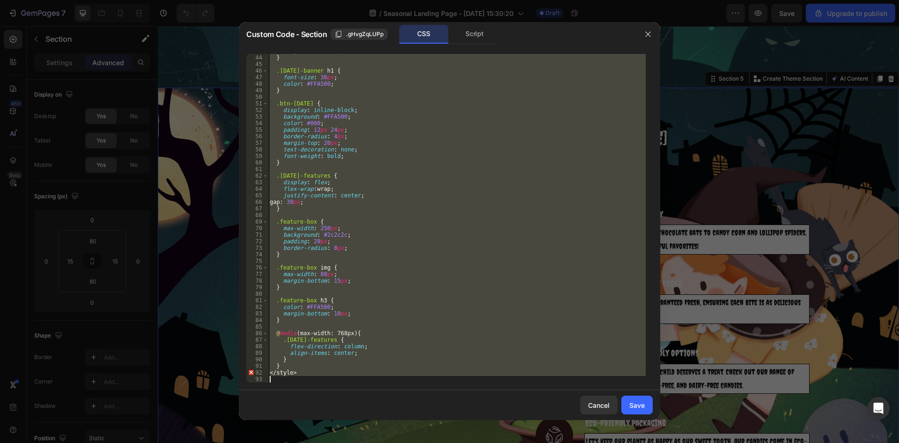
scroll to position [282, 0]
drag, startPoint x: 275, startPoint y: 62, endPoint x: 545, endPoint y: 438, distance: 463.6
click at [545, 438] on div "Custom Code - Section .gHvgZqLUPp CSS Script 43 44 45 46 47 48 49 50 51 52 53 5…" at bounding box center [449, 221] width 899 height 443
type textarea "</style>"
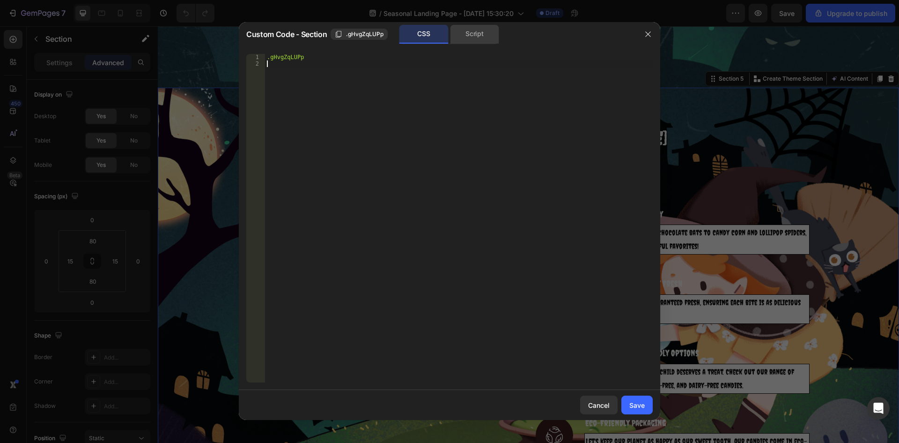
click at [480, 34] on div "Script" at bounding box center [474, 34] width 49 height 19
type textarea "//const currentElement = document.getElementsByClassName('gHvgZqLUPp');"
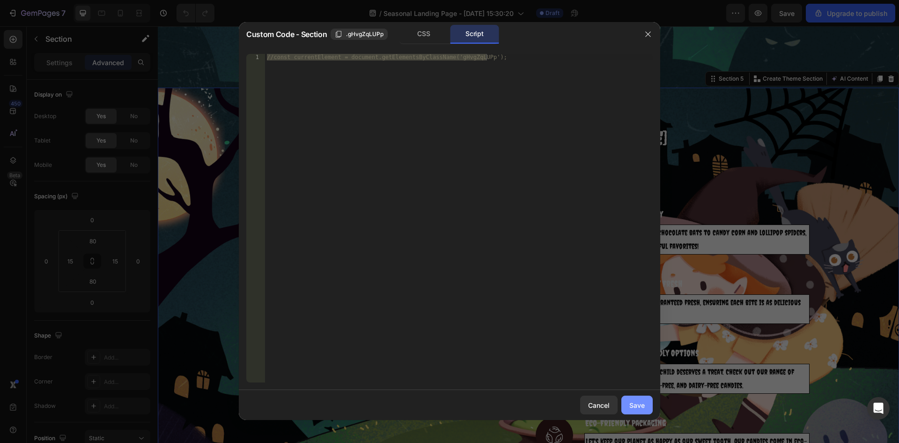
click at [629, 411] on button "Save" at bounding box center [637, 404] width 31 height 19
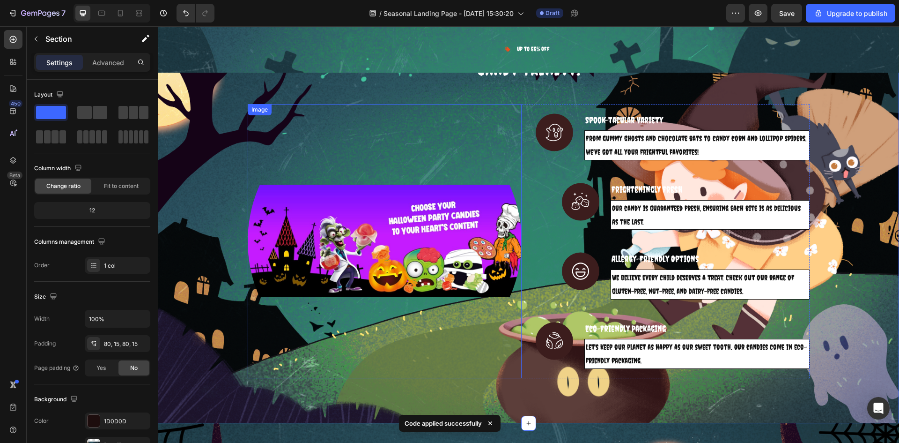
scroll to position [609, 0]
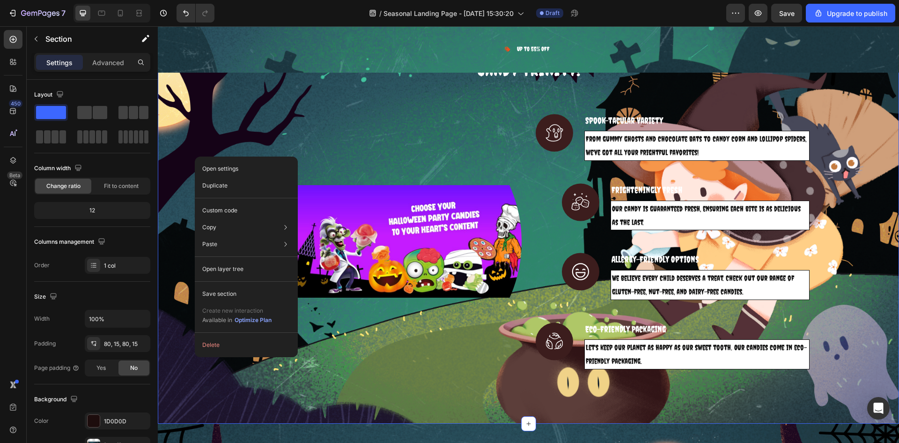
click at [195, 156] on div "Open settings Duplicate Custom code Copy Copy section Ctrl + C Copy style Copy …" at bounding box center [246, 256] width 103 height 200
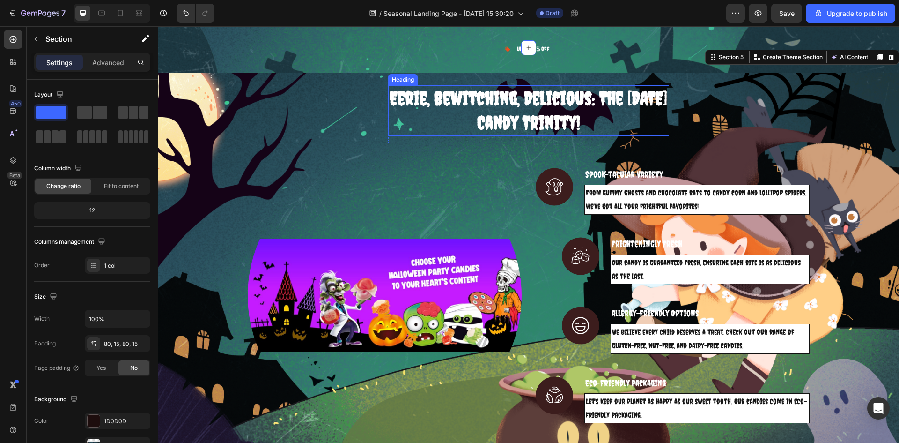
scroll to position [562, 0]
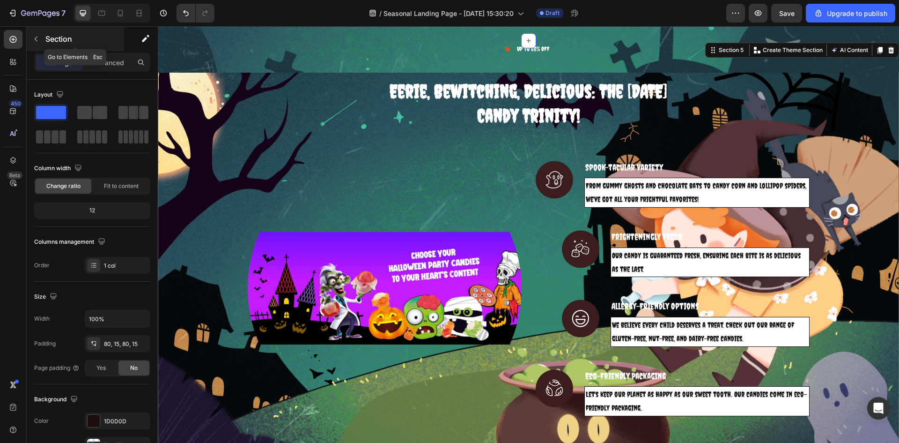
click at [59, 39] on p "Section" at bounding box center [83, 38] width 77 height 11
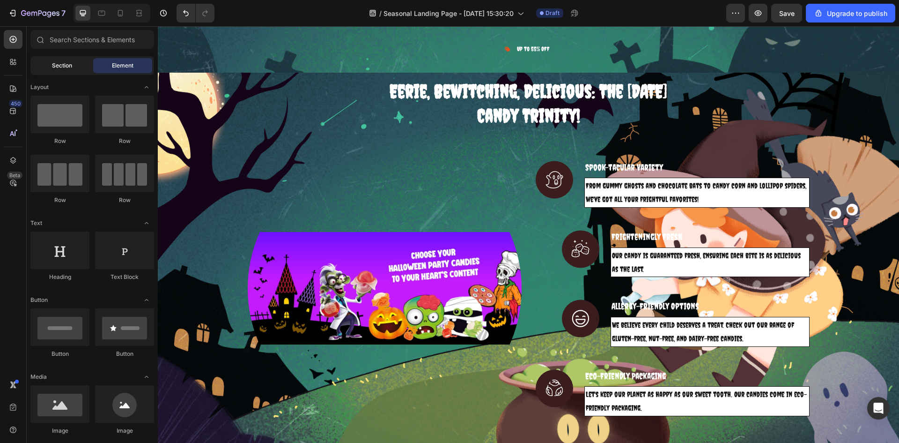
click at [47, 60] on div "Section" at bounding box center [61, 65] width 59 height 15
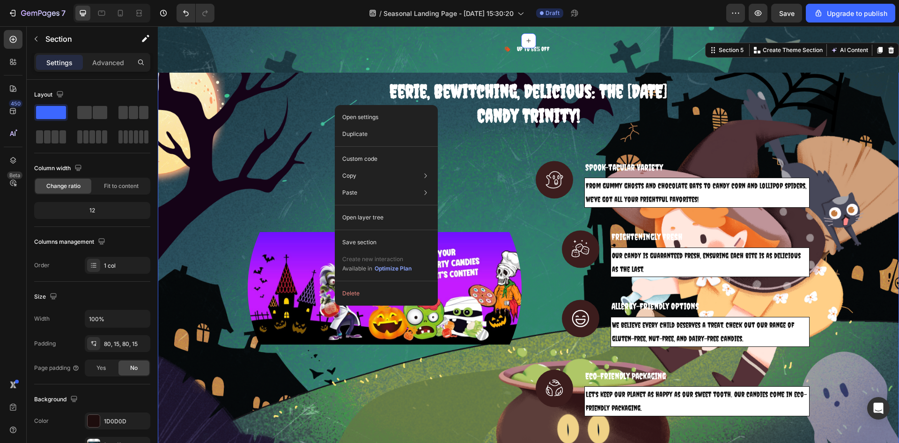
drag, startPoint x: 299, startPoint y: 171, endPoint x: 303, endPoint y: 174, distance: 5.3
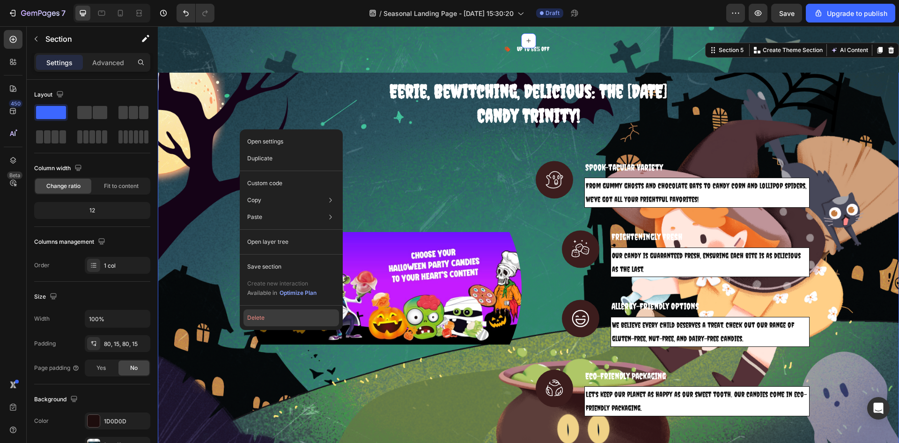
click at [286, 325] on button "Delete" at bounding box center [292, 317] width 96 height 17
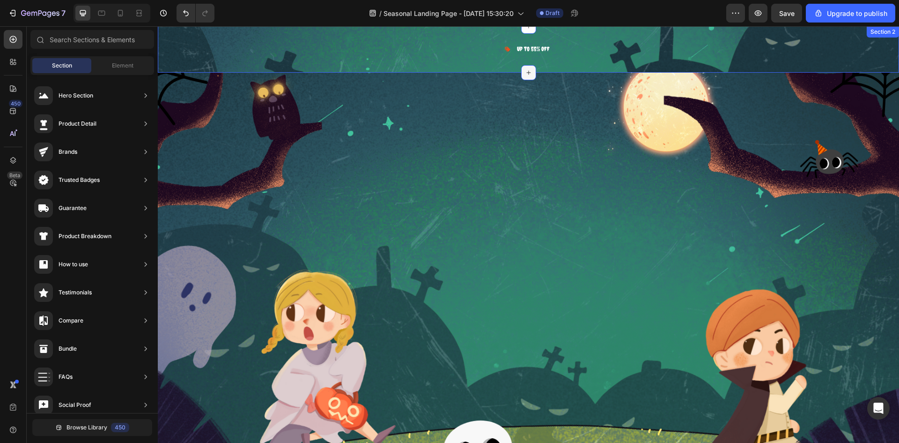
click at [525, 73] on icon at bounding box center [528, 72] width 7 height 7
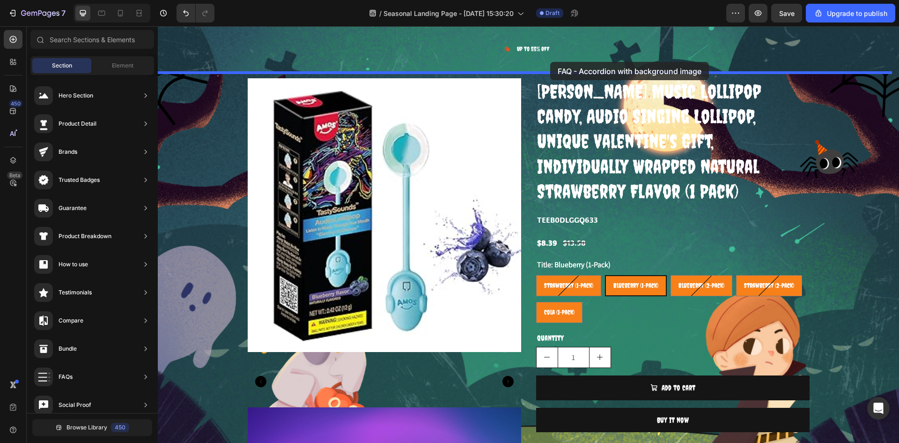
scroll to position [549, 0]
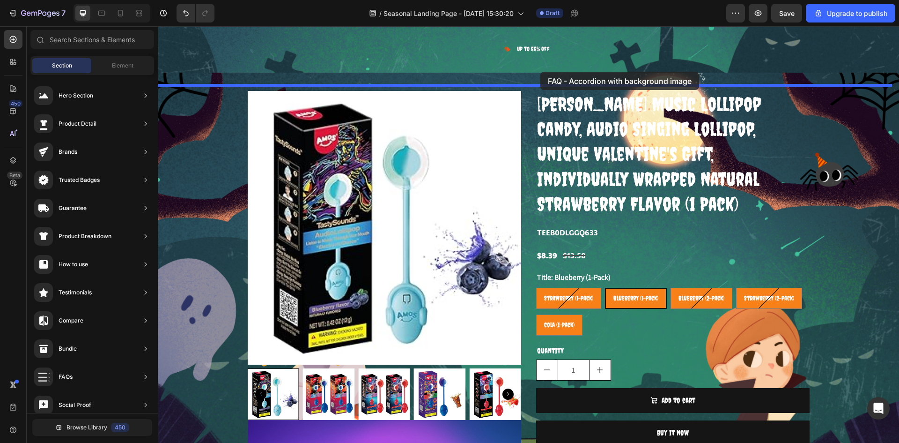
drag, startPoint x: 364, startPoint y: 270, endPoint x: 541, endPoint y: 72, distance: 265.8
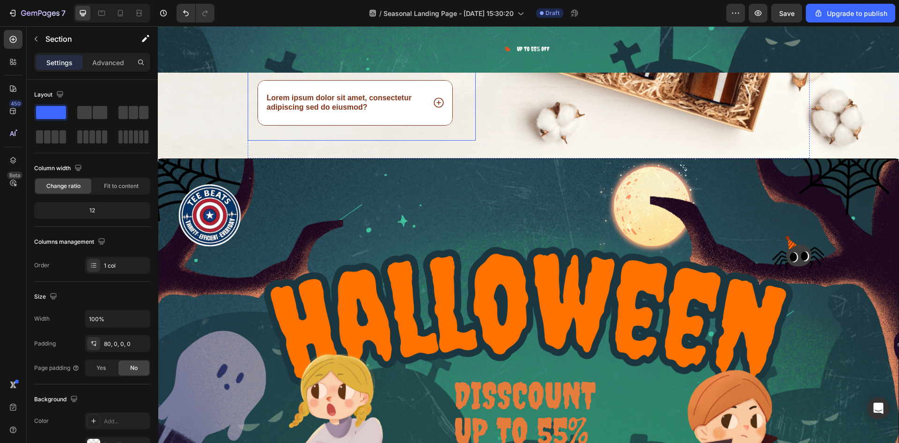
scroll to position [347, 0]
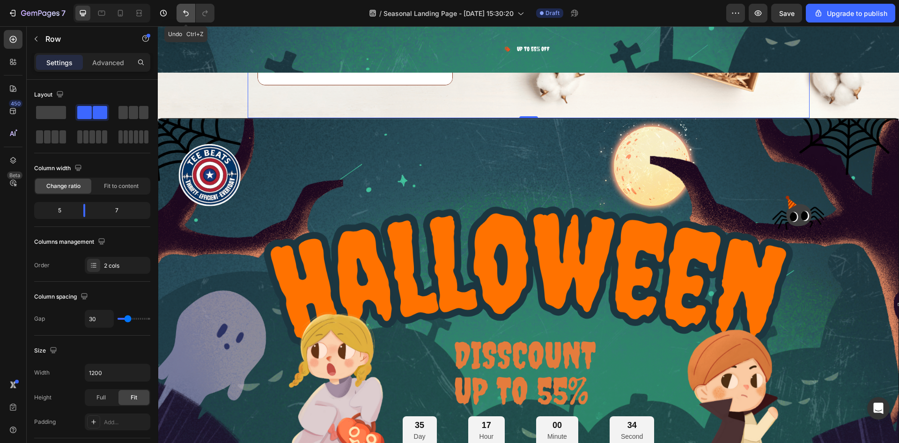
click at [192, 11] on button "Undo/Redo" at bounding box center [186, 13] width 19 height 19
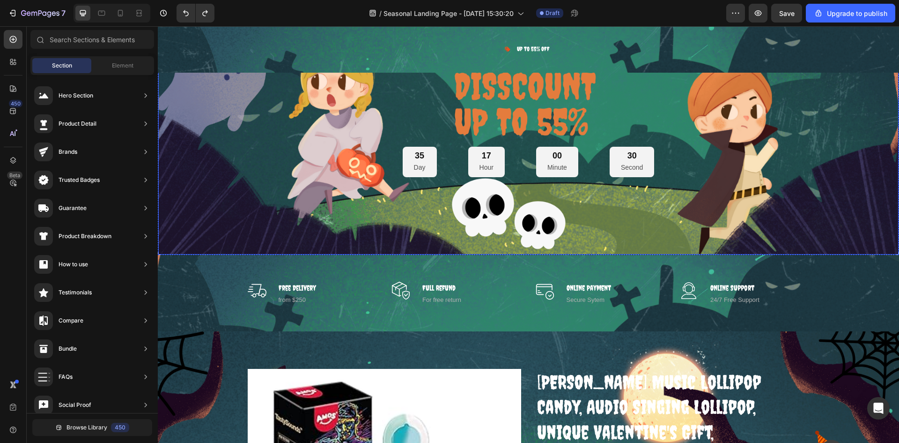
scroll to position [288, 0]
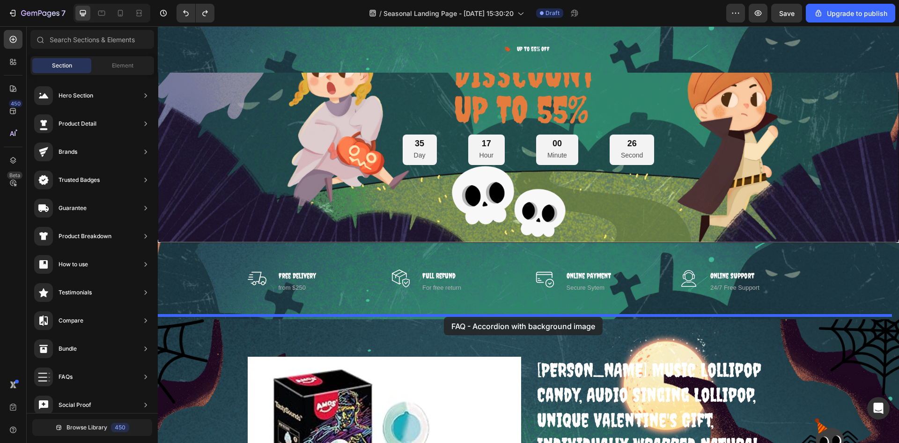
drag, startPoint x: 379, startPoint y: 258, endPoint x: 444, endPoint y: 317, distance: 87.5
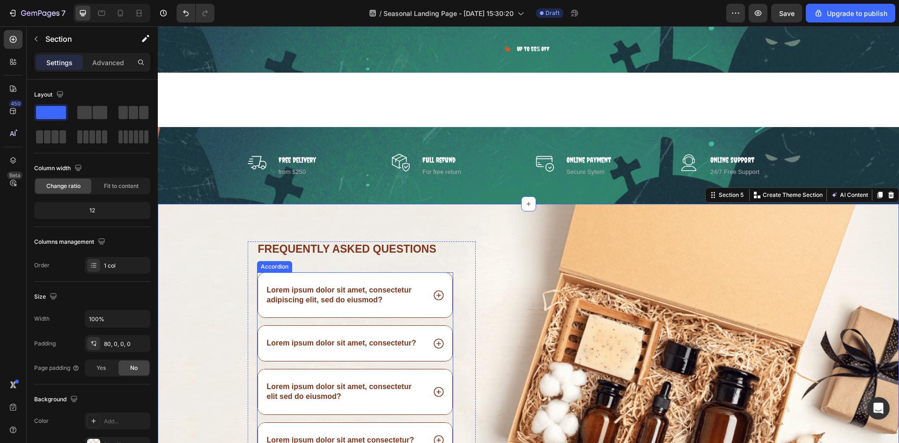
scroll to position [544, 0]
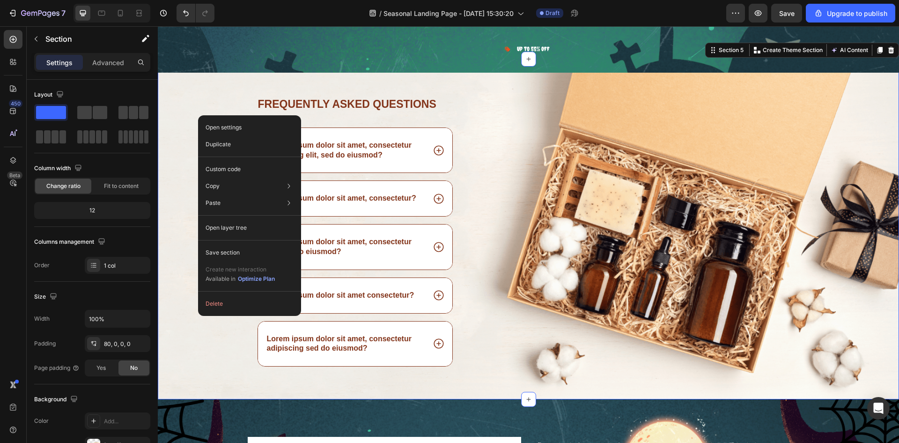
click at [158, 226] on div "Frequently asked questions Heading Lorem ipsum dolor sit amet, consectetur adip…" at bounding box center [529, 248] width 742 height 303
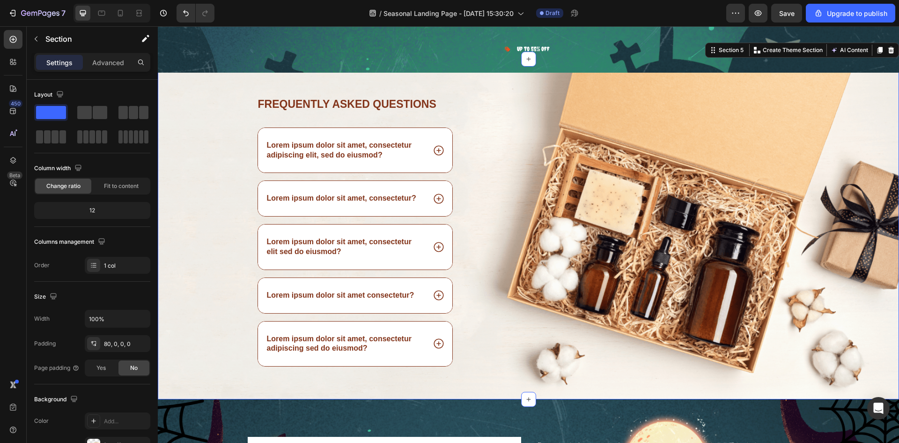
click at [186, 207] on div "Frequently asked questions Heading Lorem ipsum dolor sit amet, consectetur adip…" at bounding box center [529, 248] width 742 height 303
click at [199, 192] on div "Frequently asked questions Heading Lorem ipsum dolor sit amet, consectetur adip…" at bounding box center [529, 248] width 742 height 303
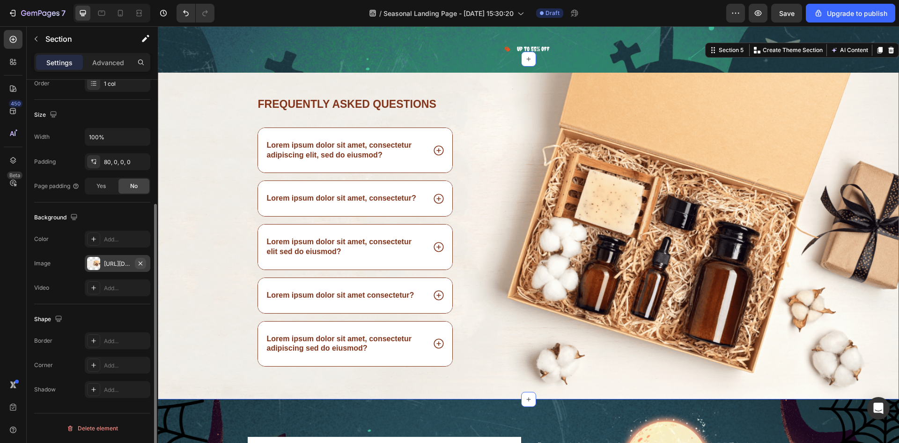
click at [139, 265] on icon "button" at bounding box center [140, 263] width 7 height 7
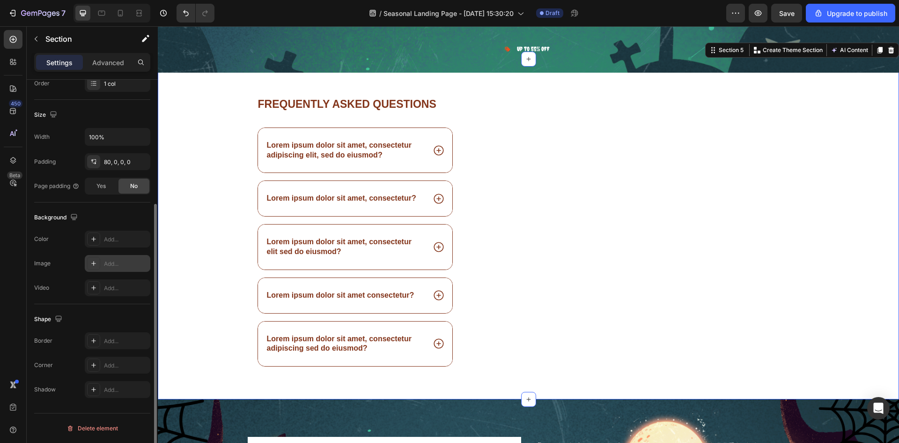
click at [124, 264] on div "Add..." at bounding box center [126, 264] width 44 height 8
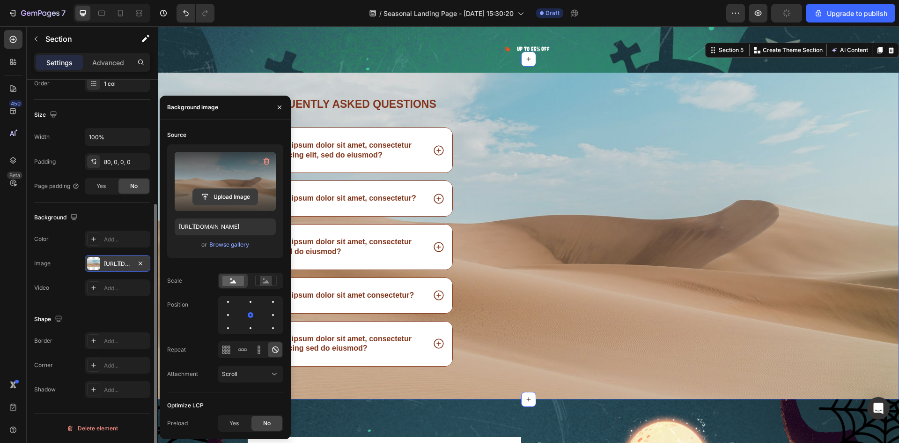
click at [239, 191] on input "file" at bounding box center [225, 197] width 65 height 16
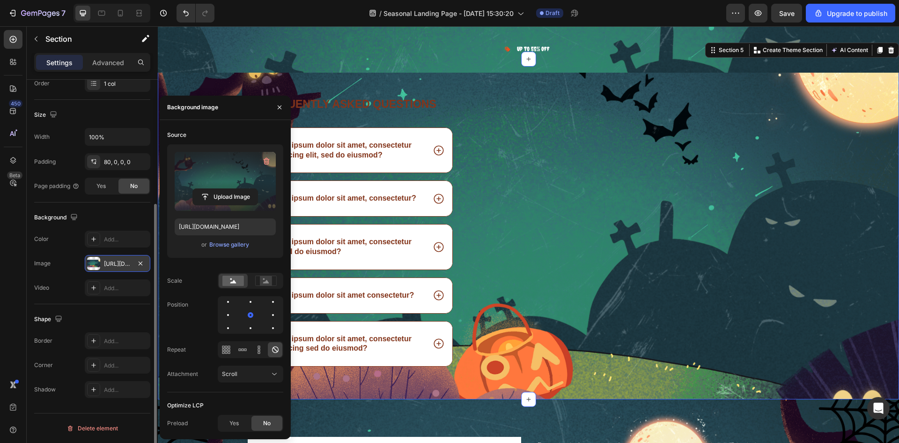
click at [834, 143] on div "Frequently asked questions Heading Lorem ipsum dolor sit amet, consectetur adip…" at bounding box center [529, 248] width 742 height 303
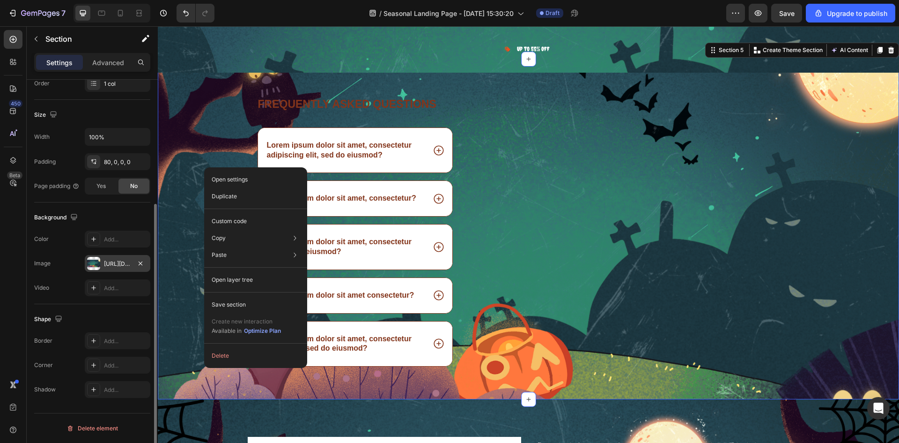
click at [129, 267] on div "[URL][DOMAIN_NAME]" at bounding box center [117, 264] width 27 height 8
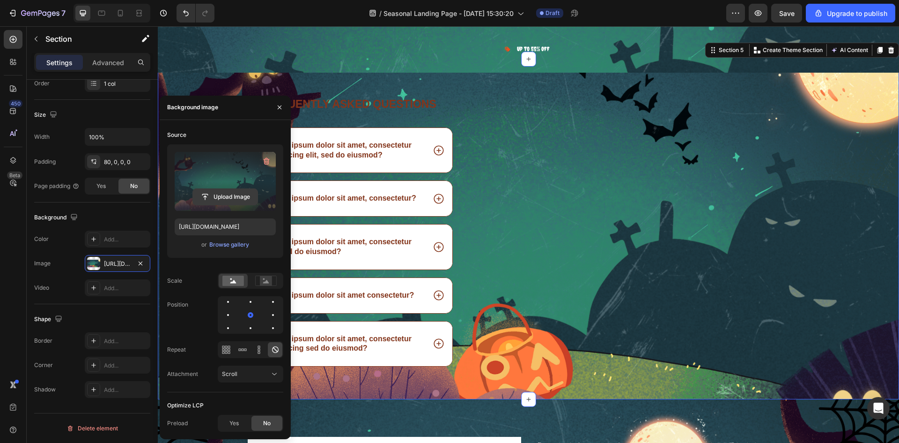
click at [221, 200] on input "file" at bounding box center [225, 197] width 65 height 16
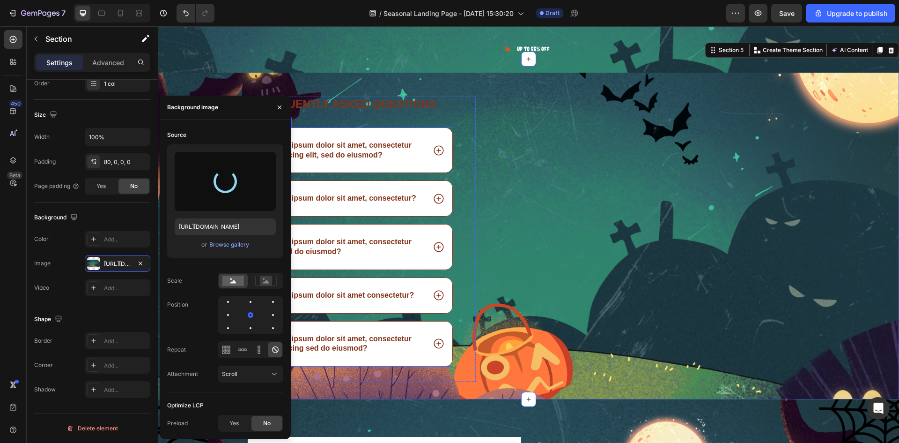
type input "https://cdn.shopify.com/s/files/1/0675/5755/6360/files/gempages_585786351341798…"
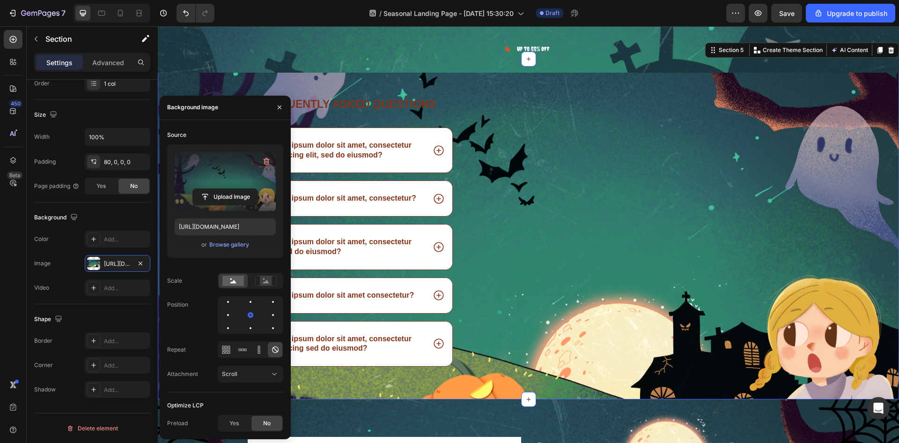
click at [839, 143] on div "Frequently asked questions Heading Lorem ipsum dolor sit amet, consectetur adip…" at bounding box center [529, 248] width 742 height 303
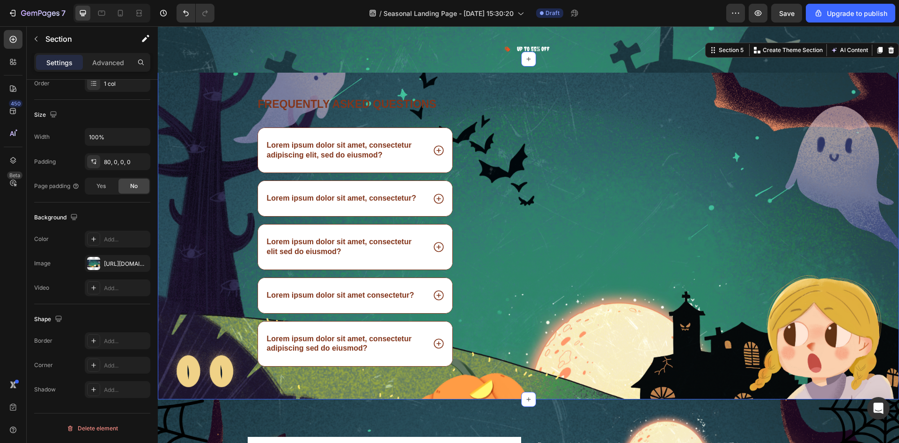
click at [84, 64] on div "Settings Advanced" at bounding box center [92, 62] width 112 height 15
click at [39, 41] on icon "button" at bounding box center [35, 38] width 7 height 7
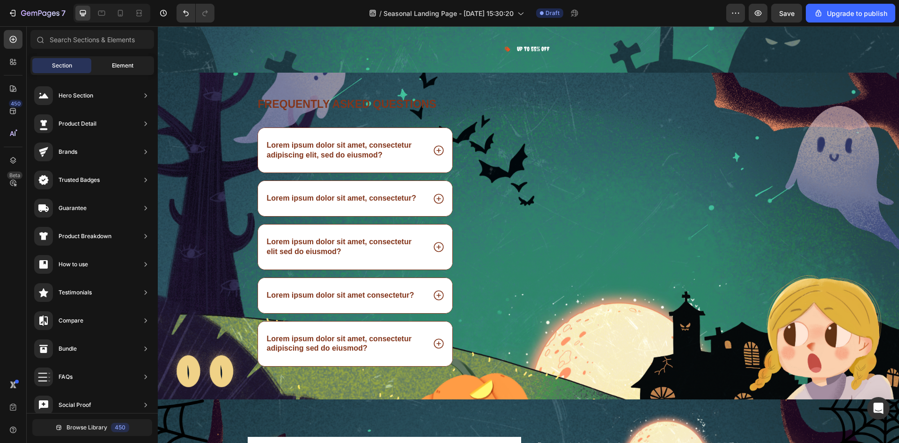
click at [113, 67] on span "Element" at bounding box center [123, 65] width 22 height 8
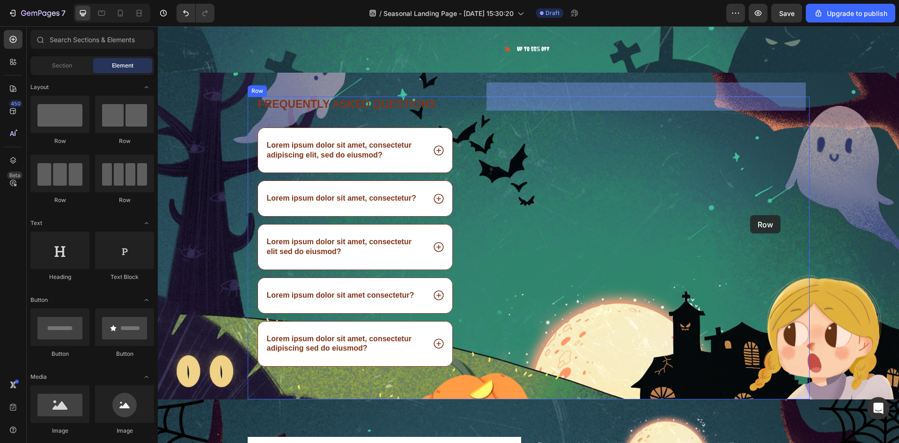
drag, startPoint x: 236, startPoint y: 140, endPoint x: 750, endPoint y: 215, distance: 520.3
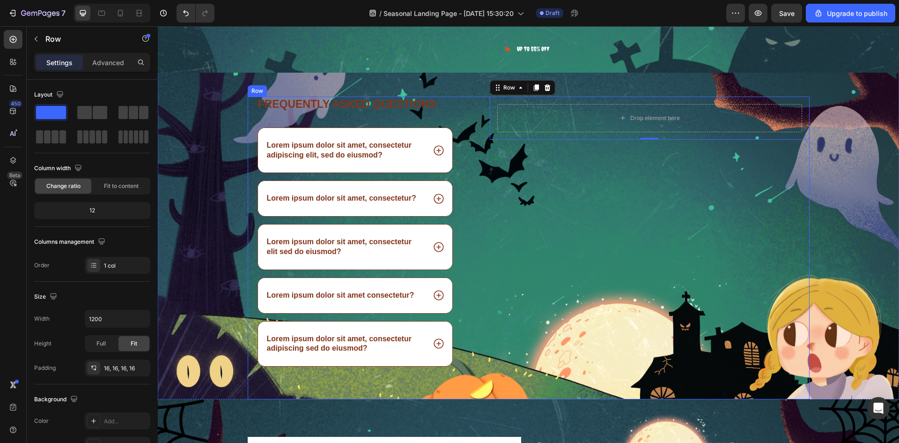
drag, startPoint x: 248, startPoint y: 146, endPoint x: 657, endPoint y: 227, distance: 416.5
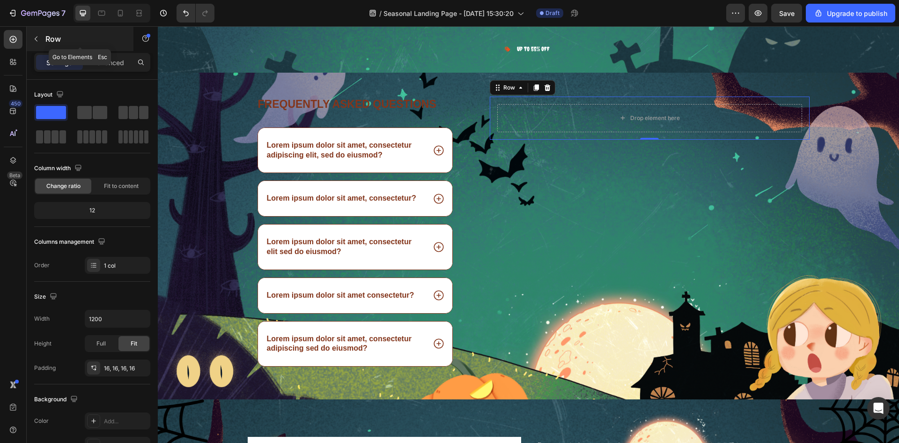
click at [51, 42] on p "Row" at bounding box center [85, 38] width 80 height 11
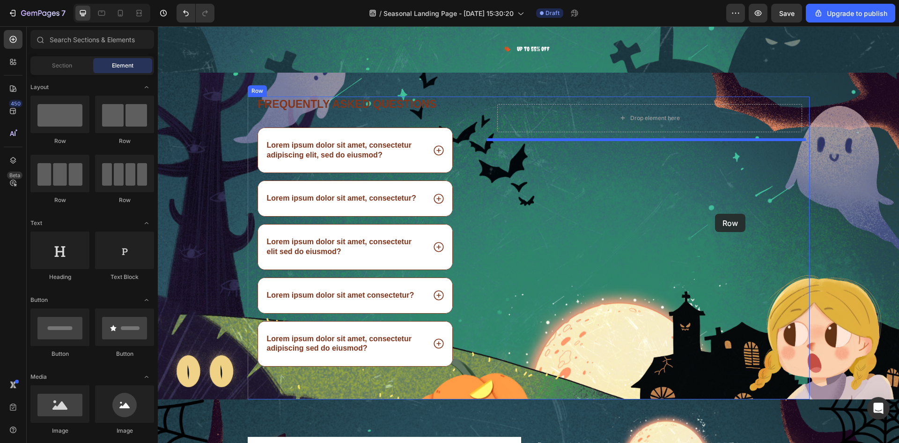
drag, startPoint x: 234, startPoint y: 149, endPoint x: 715, endPoint y: 214, distance: 485.9
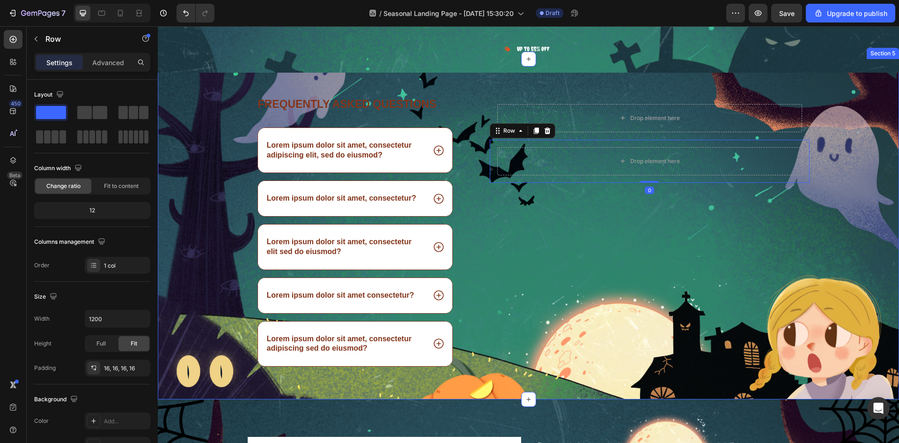
click at [839, 145] on div "Frequently asked questions Heading Lorem ipsum dolor sit amet, consectetur adip…" at bounding box center [529, 248] width 742 height 303
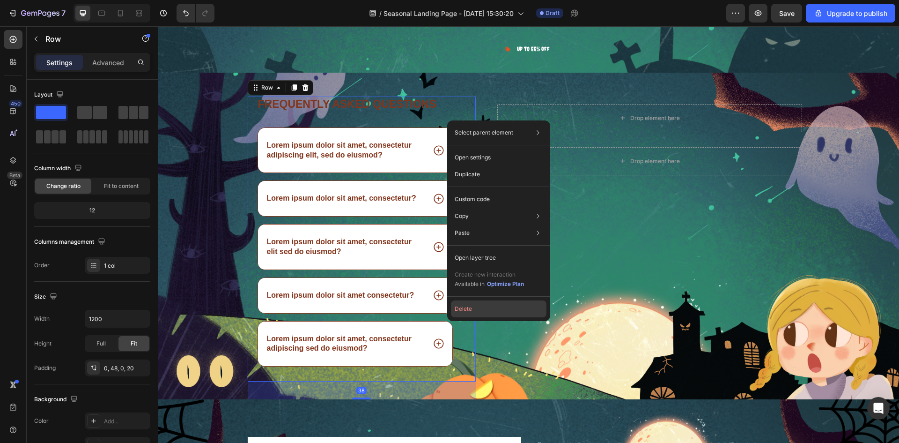
click at [479, 314] on button "Delete" at bounding box center [499, 308] width 96 height 17
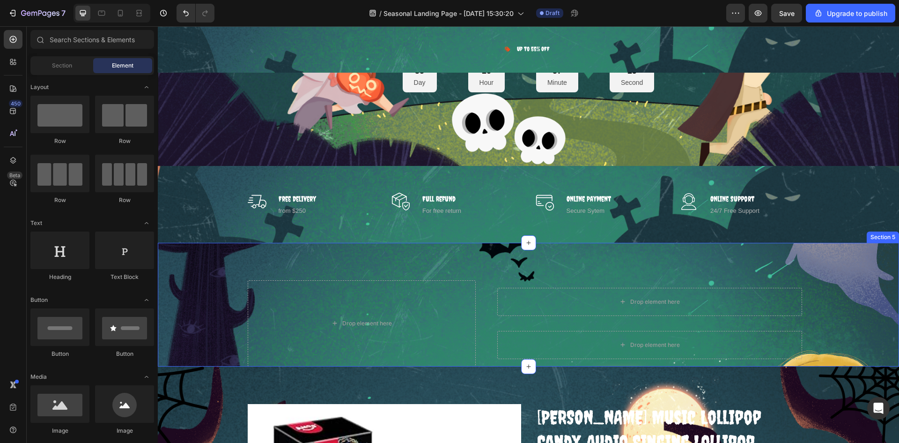
scroll to position [356, 0]
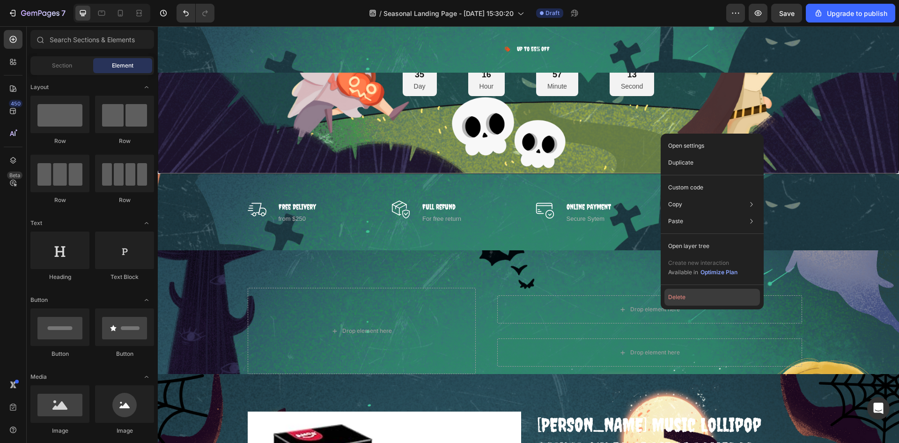
click at [700, 295] on button "Delete" at bounding box center [713, 297] width 96 height 17
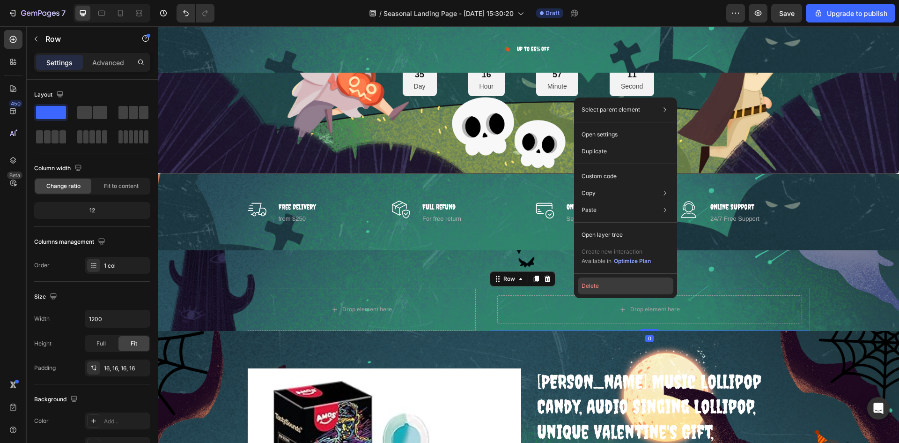
click at [607, 291] on button "Delete" at bounding box center [626, 285] width 96 height 17
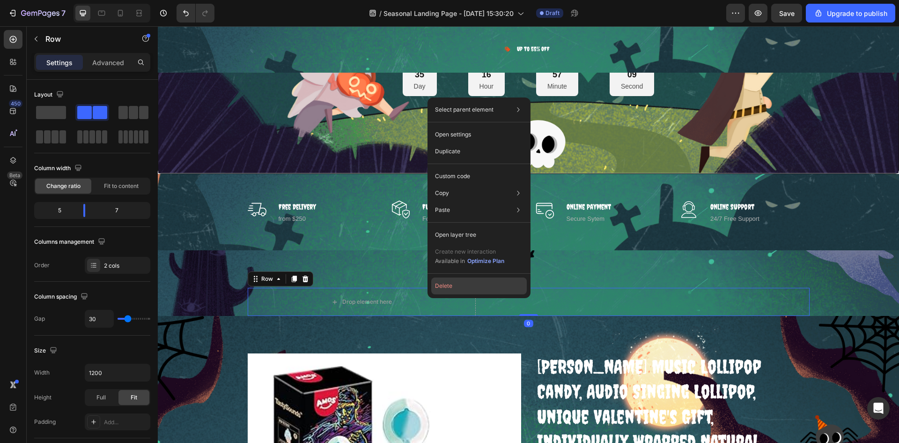
click at [451, 282] on button "Delete" at bounding box center [479, 285] width 96 height 17
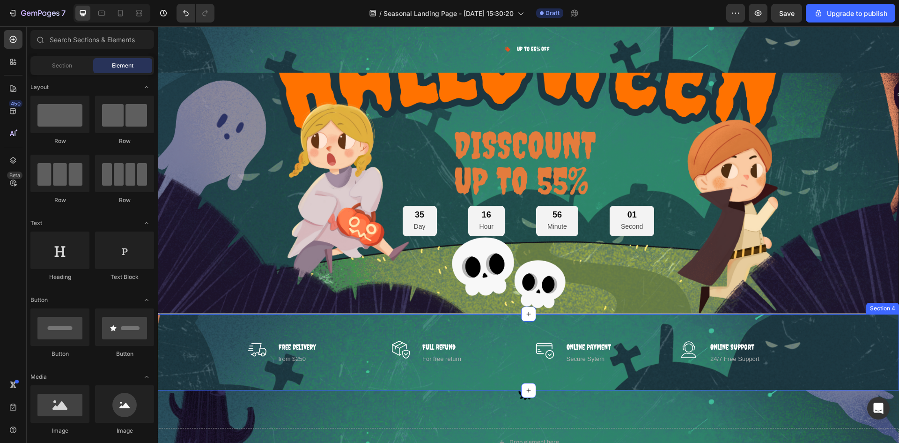
scroll to position [310, 0]
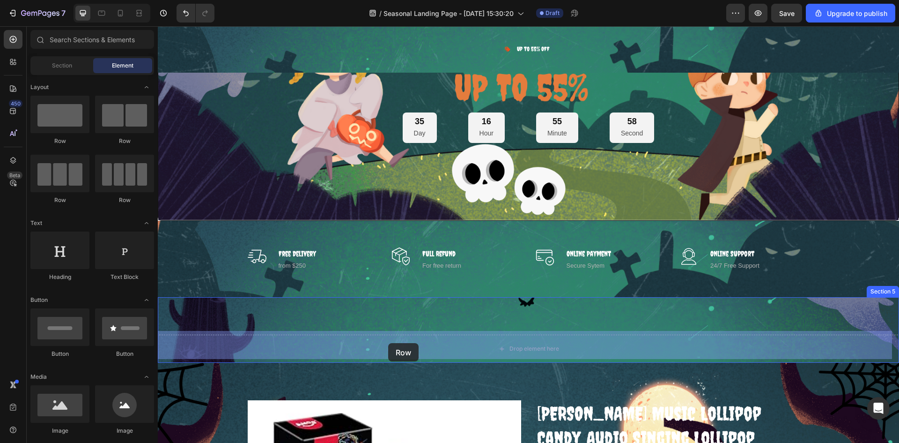
drag, startPoint x: 207, startPoint y: 148, endPoint x: 390, endPoint y: 343, distance: 267.4
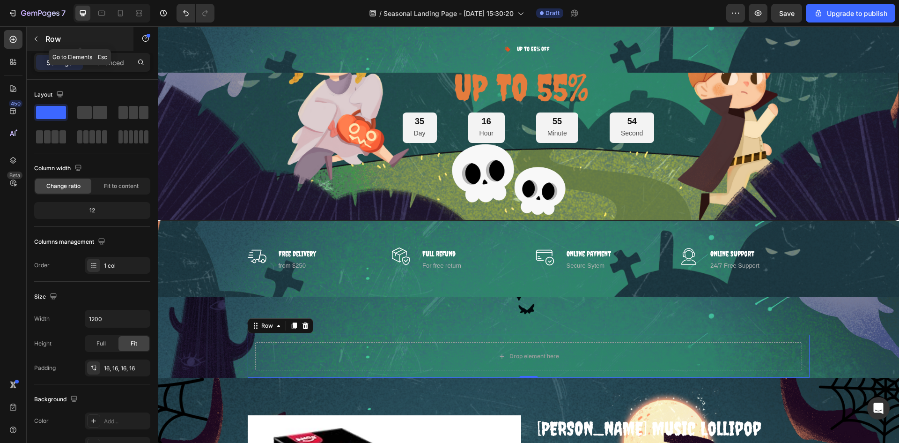
click at [82, 42] on p "Row" at bounding box center [85, 38] width 80 height 11
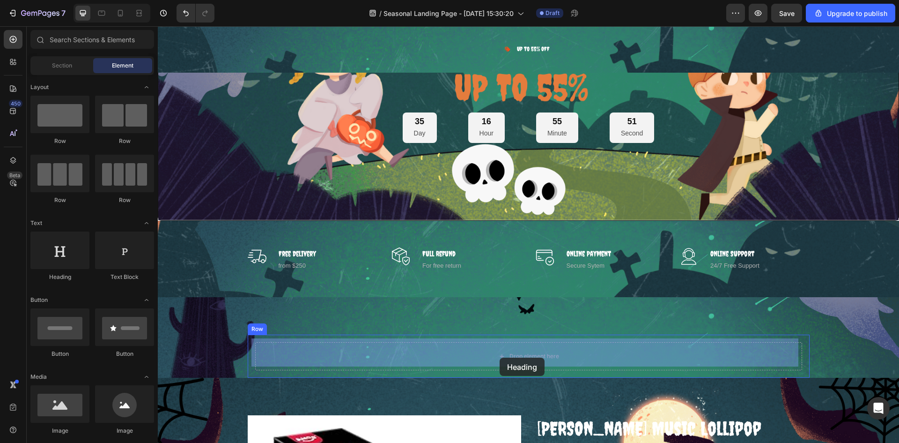
drag, startPoint x: 215, startPoint y: 278, endPoint x: 504, endPoint y: 356, distance: 299.0
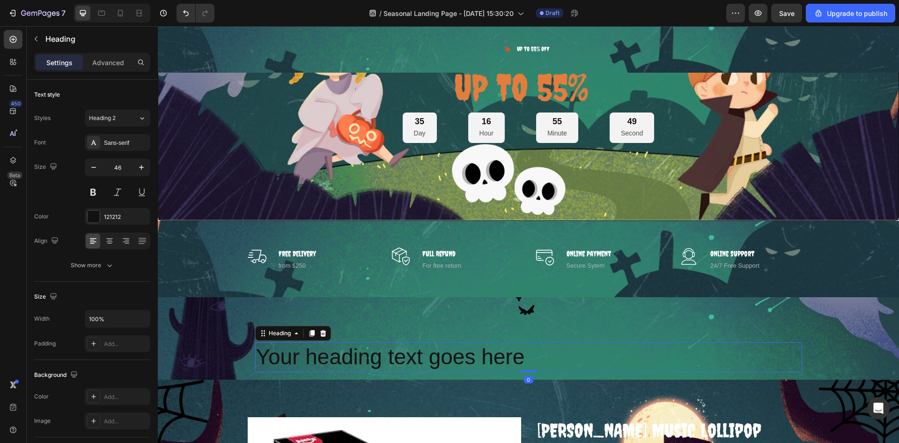
click at [546, 354] on h2 "Your heading text goes here" at bounding box center [528, 357] width 547 height 30
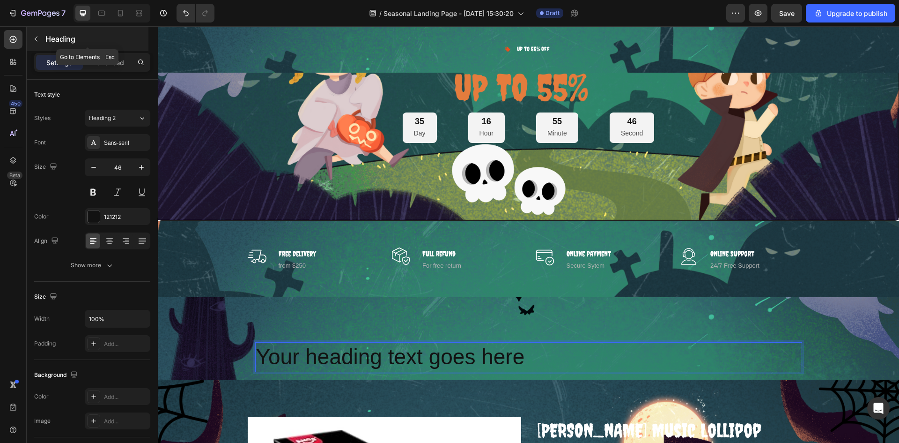
click at [62, 42] on p "Heading" at bounding box center [95, 38] width 101 height 11
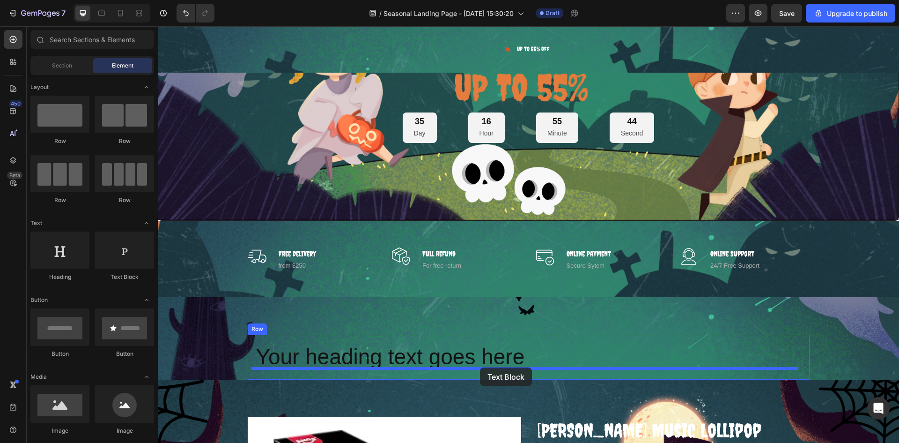
drag, startPoint x: 275, startPoint y: 289, endPoint x: 480, endPoint y: 367, distance: 220.2
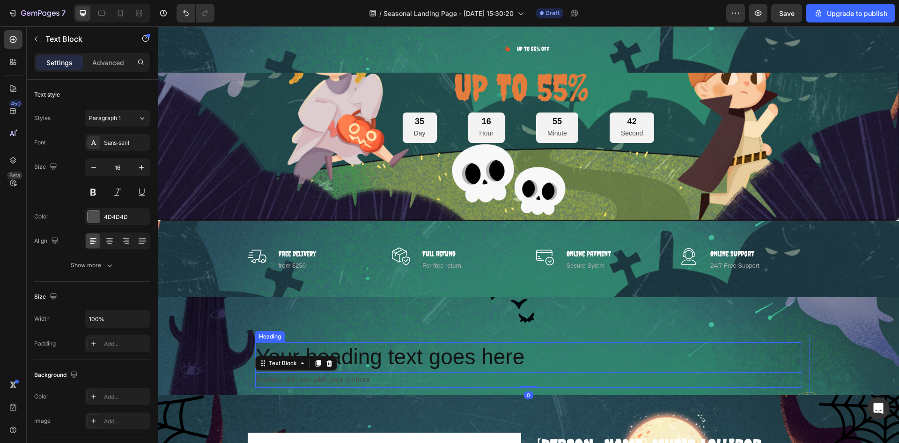
click at [494, 356] on p "Your heading text goes here" at bounding box center [528, 357] width 545 height 28
click at [520, 350] on p "Your heading text goes here" at bounding box center [528, 357] width 545 height 28
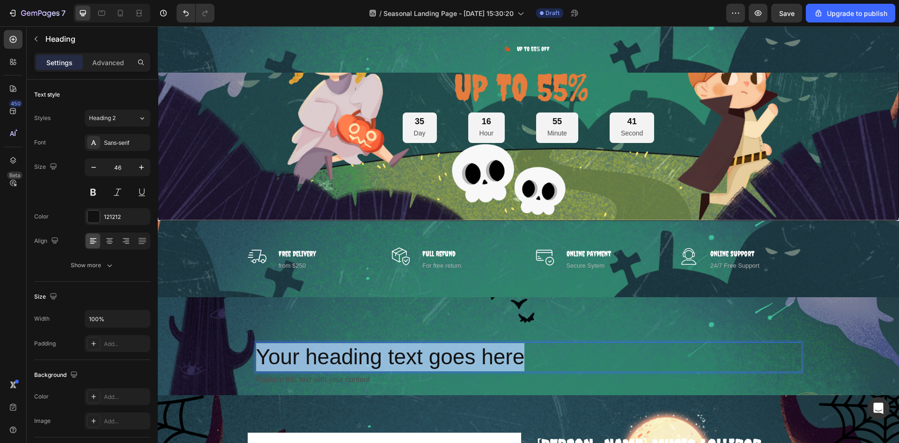
click at [520, 350] on p "Your heading text goes here" at bounding box center [528, 357] width 545 height 28
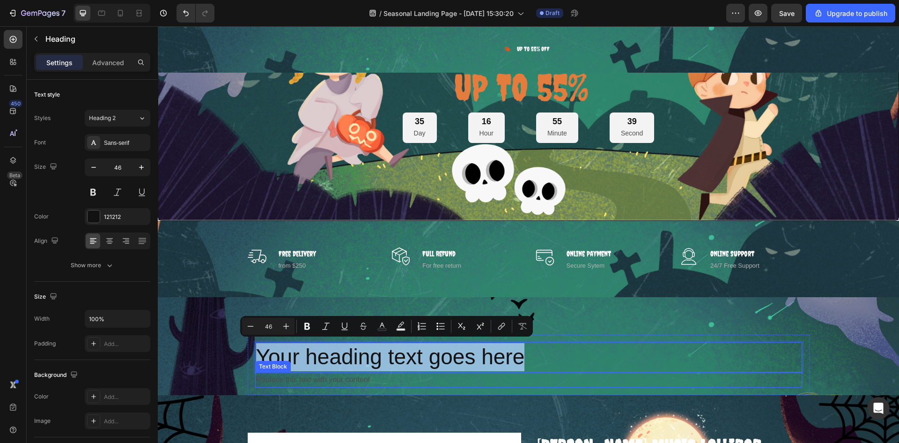
click at [439, 372] on div "Replace this text with your content" at bounding box center [528, 379] width 547 height 15
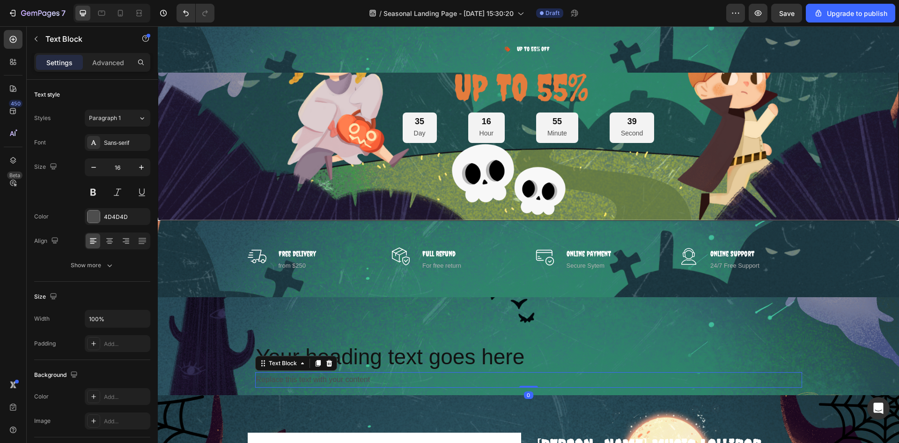
click at [427, 372] on div "Replace this text with your content" at bounding box center [528, 379] width 547 height 15
click at [427, 373] on p "Replace this text with your content" at bounding box center [528, 380] width 545 height 14
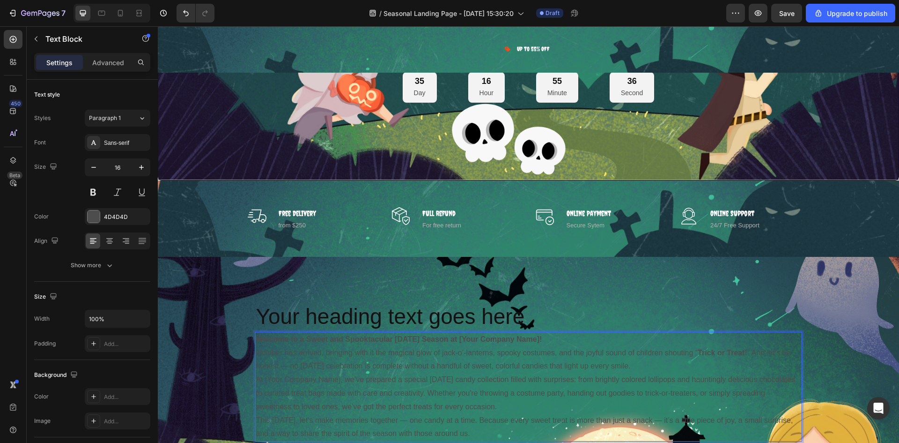
scroll to position [444, 0]
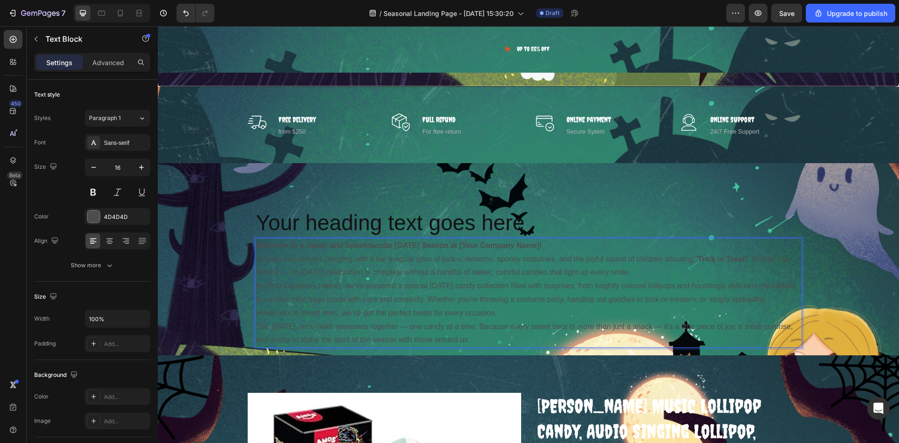
click at [554, 241] on p "Welcome to a Sweet and Spooktacular Halloween Season at [Your Company Name]!" at bounding box center [528, 246] width 545 height 14
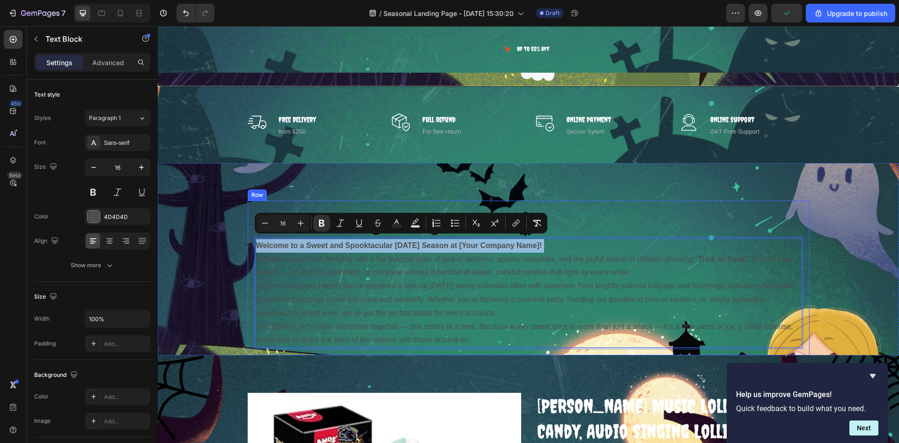
drag, startPoint x: 554, startPoint y: 241, endPoint x: 247, endPoint y: 244, distance: 306.9
click at [248, 244] on div "Your heading text goes here Heading Welcome to a Sweet and Spooktacular Hallowe…" at bounding box center [529, 277] width 562 height 155
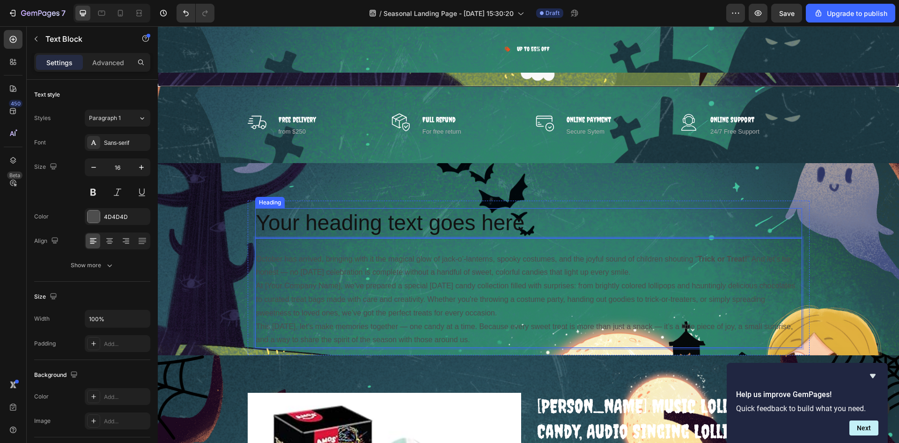
click at [541, 223] on p "Your heading text goes here" at bounding box center [528, 223] width 545 height 28
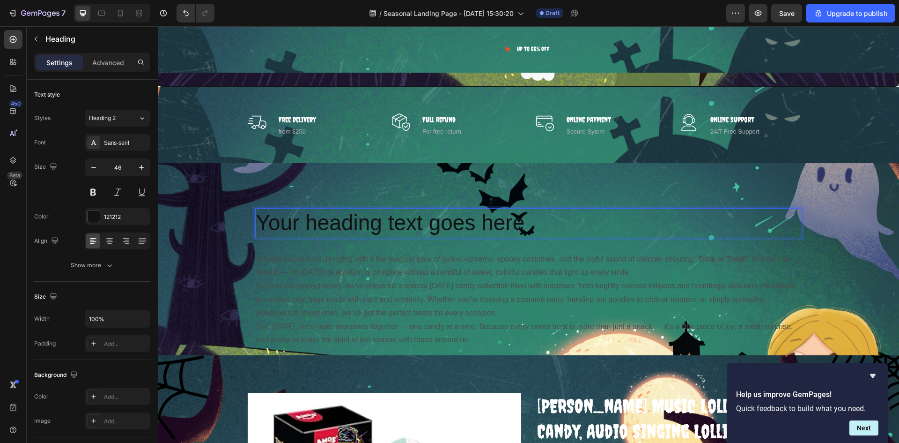
click at [539, 221] on p "Your heading text goes here" at bounding box center [528, 223] width 545 height 28
click at [538, 221] on p "Your heading text goes here" at bounding box center [528, 223] width 545 height 28
click at [537, 220] on p "Your heading text goes here" at bounding box center [528, 223] width 545 height 28
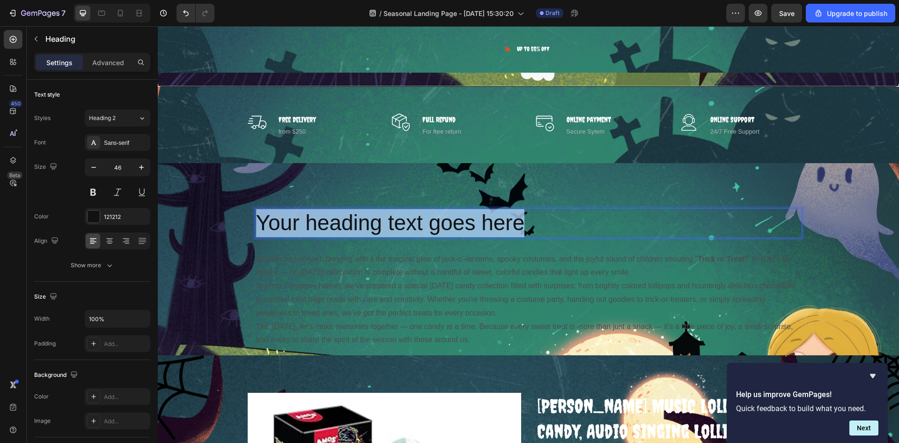
click at [537, 220] on p "Your heading text goes here" at bounding box center [528, 223] width 545 height 28
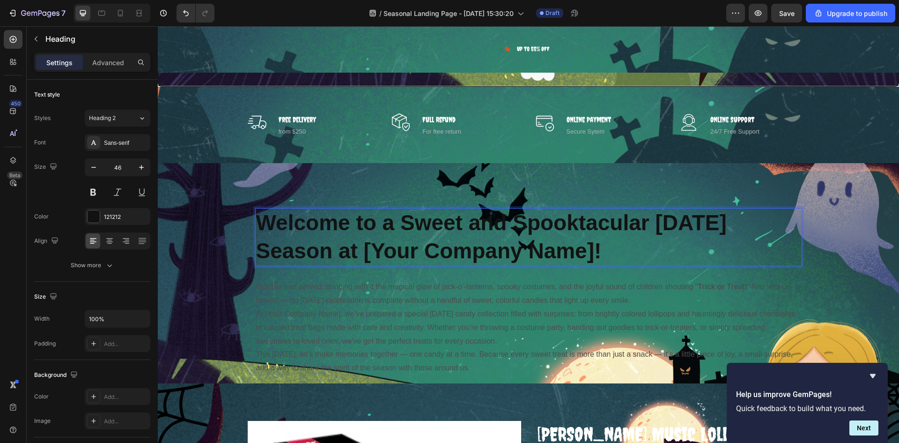
click at [619, 239] on p "Welcome to a Sweet and Spooktacular Halloween Season at [Your Company Name]!" at bounding box center [528, 237] width 545 height 56
click at [608, 249] on p "Welcome to a Sweet and Spooktacular Halloween Season at [Your Company Name]!" at bounding box center [528, 237] width 545 height 56
click at [359, 249] on strong "Welcome to a Sweet and Spooktacular Halloween Season at [Your Company Name]!" at bounding box center [491, 236] width 471 height 52
drag, startPoint x: 358, startPoint y: 249, endPoint x: 596, endPoint y: 251, distance: 237.5
click at [596, 251] on strong "Welcome to a Sweet and Spooktacular Halloween Season at [Your Company Name]!" at bounding box center [491, 236] width 471 height 52
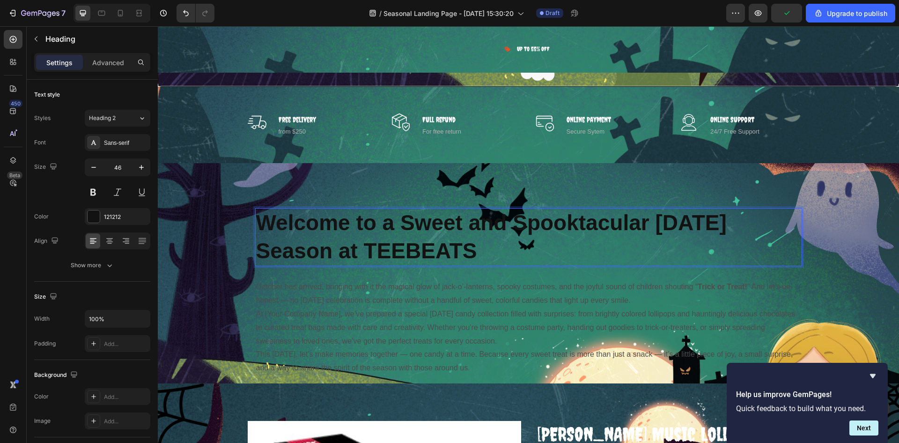
click at [558, 246] on p "Welcome to a Sweet and Spooktacular [DATE] Season at TEEBEATS" at bounding box center [528, 237] width 545 height 56
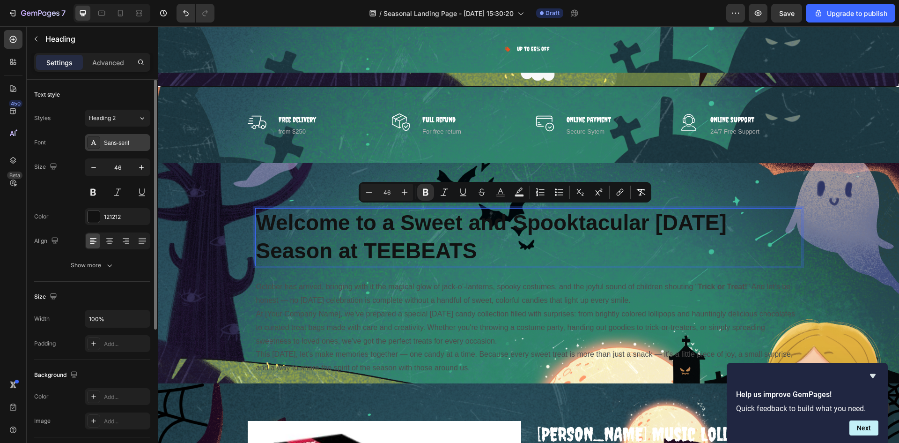
click at [132, 141] on div "Sans-serif" at bounding box center [126, 143] width 44 height 8
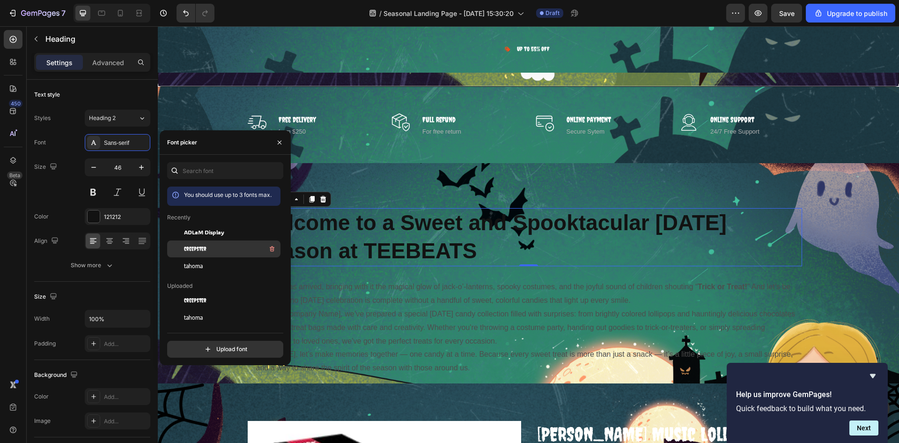
click at [208, 245] on div "Creepster" at bounding box center [231, 248] width 95 height 11
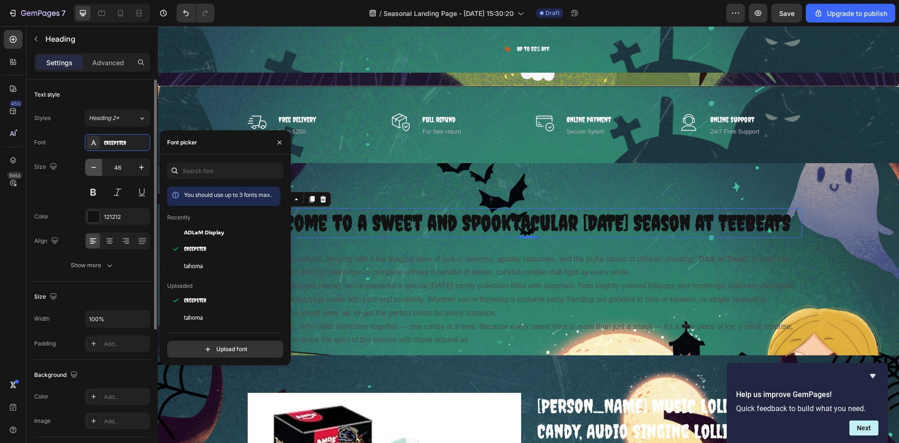
click at [97, 167] on icon "button" at bounding box center [93, 167] width 9 height 9
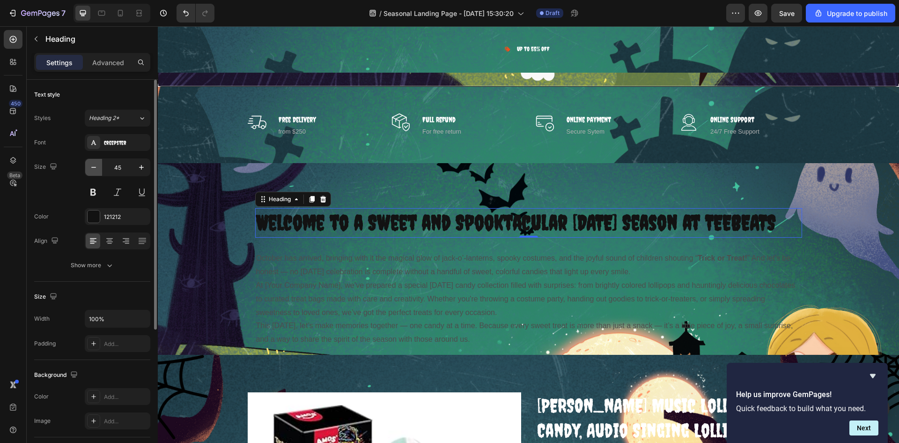
click at [97, 167] on icon "button" at bounding box center [93, 167] width 9 height 9
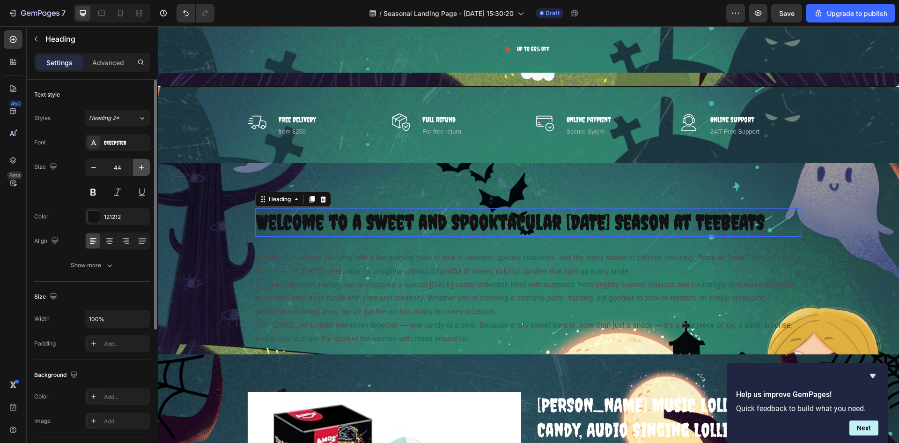
click at [142, 171] on icon "button" at bounding box center [141, 167] width 9 height 9
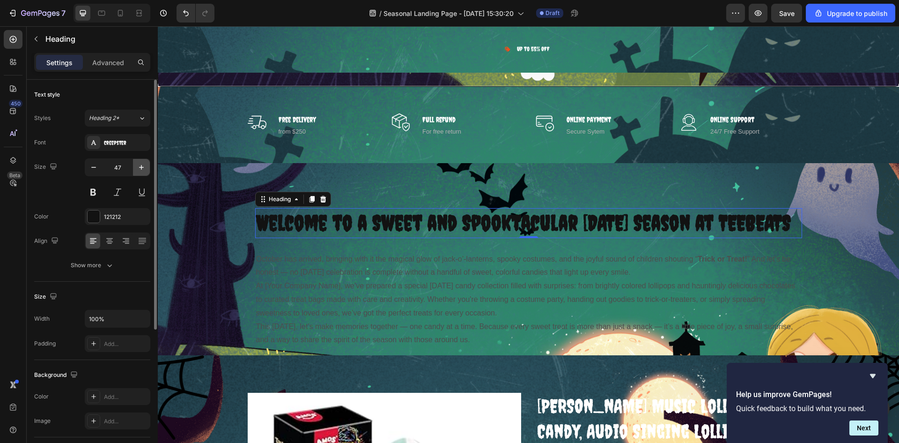
click at [142, 171] on icon "button" at bounding box center [141, 167] width 9 height 9
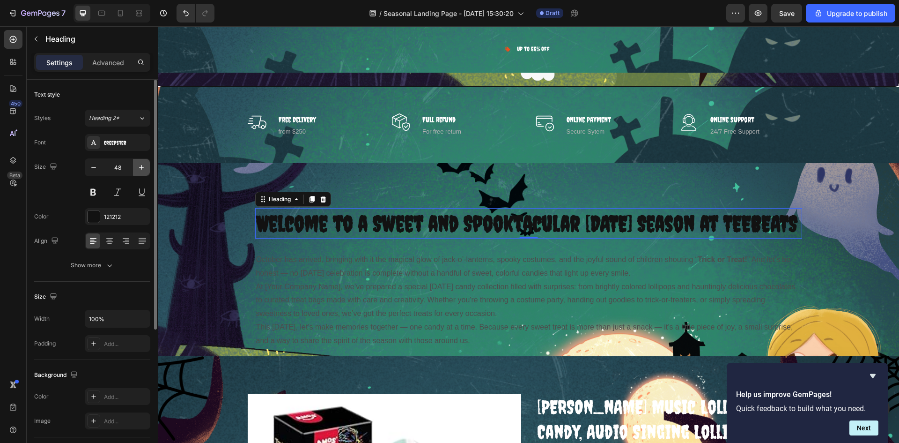
click at [142, 171] on icon "button" at bounding box center [141, 167] width 9 height 9
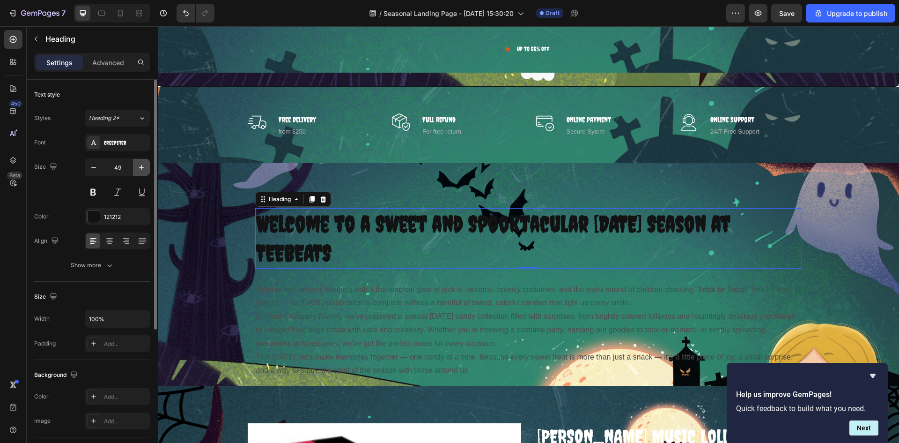
click at [142, 171] on icon "button" at bounding box center [141, 167] width 9 height 9
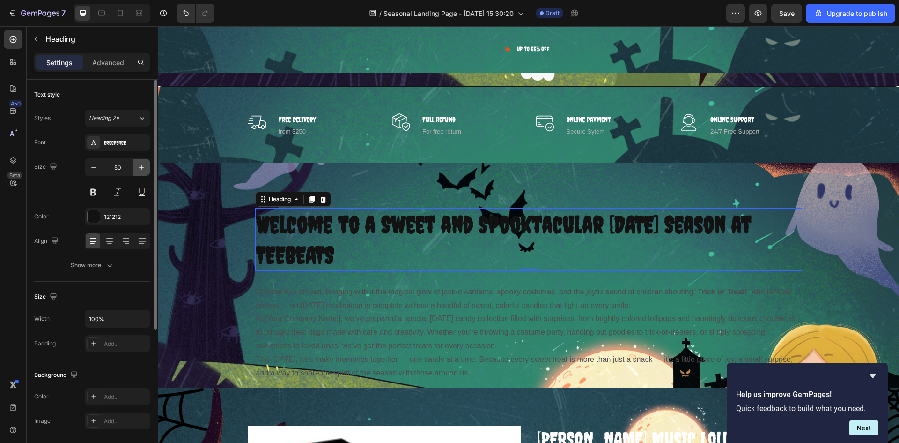
click at [142, 171] on icon "button" at bounding box center [141, 167] width 9 height 9
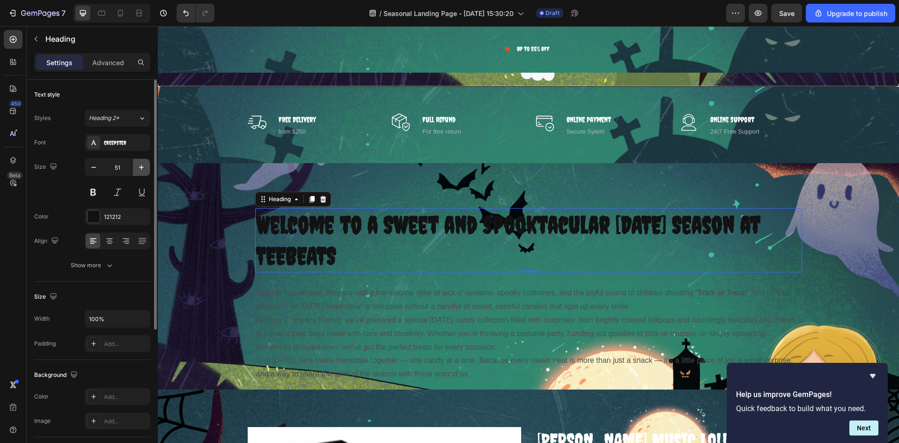
click at [142, 171] on icon "button" at bounding box center [141, 167] width 9 height 9
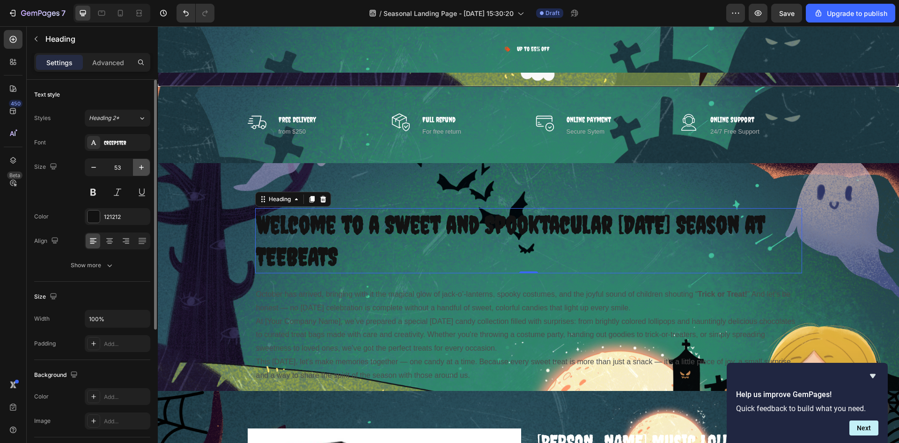
click at [142, 171] on icon "button" at bounding box center [141, 167] width 9 height 9
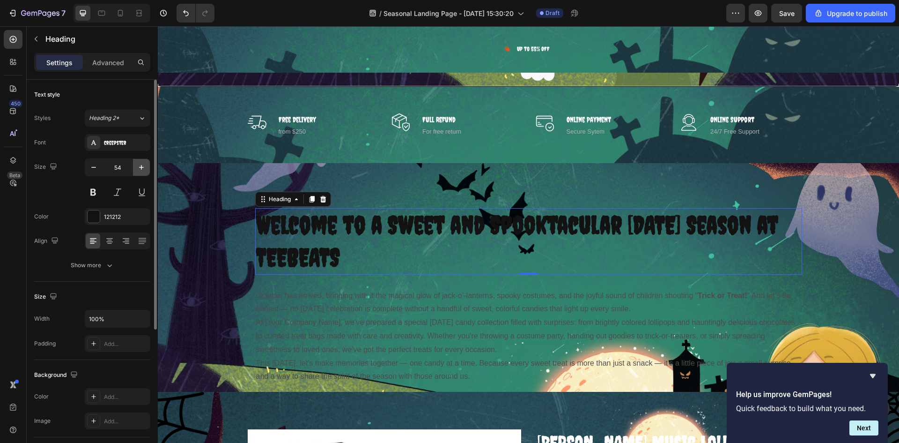
click at [142, 171] on icon "button" at bounding box center [141, 167] width 9 height 9
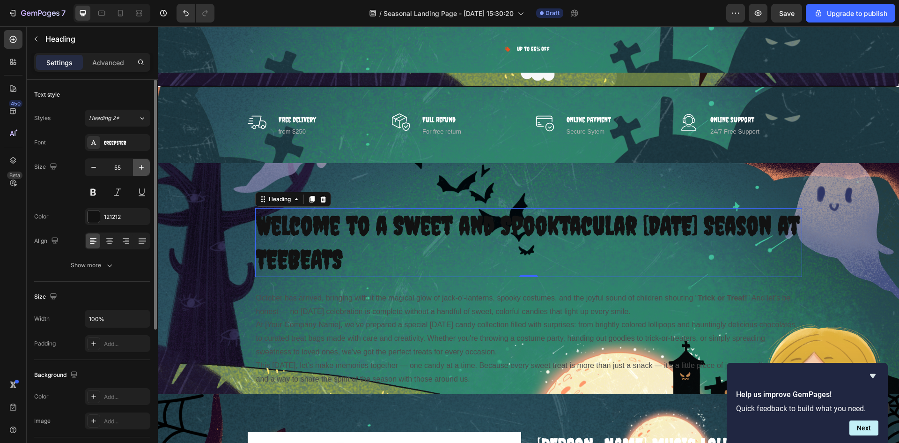
click at [142, 171] on icon "button" at bounding box center [141, 167] width 9 height 9
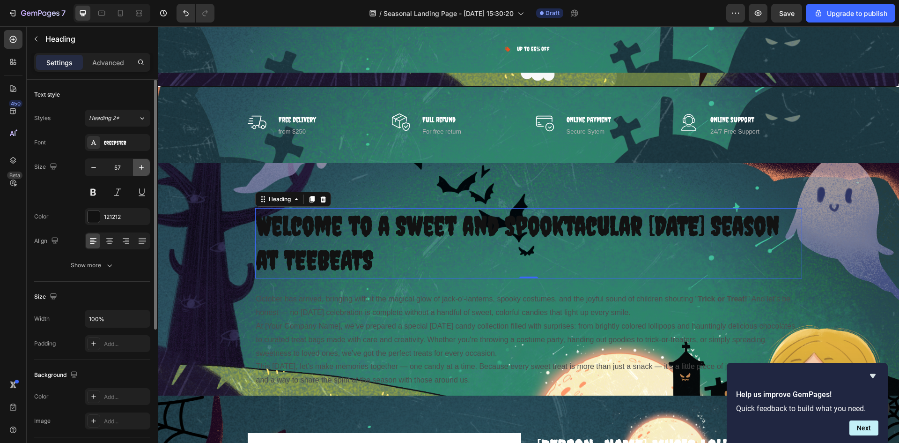
click at [142, 171] on icon "button" at bounding box center [141, 167] width 9 height 9
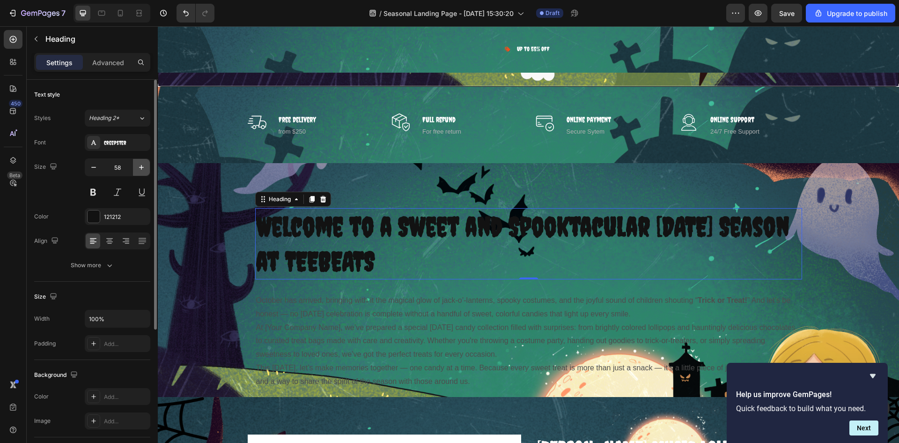
click at [142, 171] on icon "button" at bounding box center [141, 167] width 9 height 9
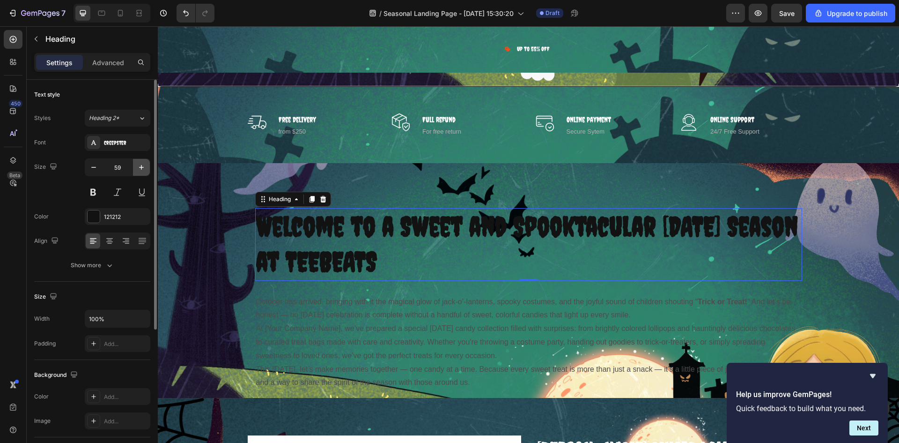
click at [142, 171] on icon "button" at bounding box center [141, 167] width 9 height 9
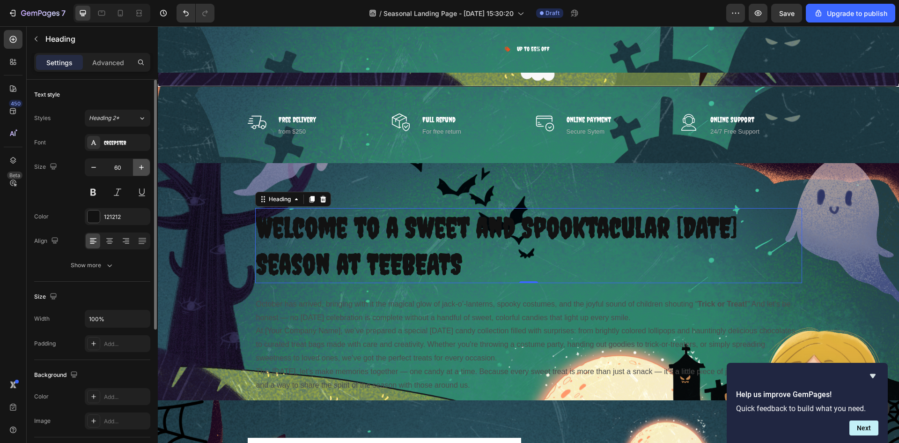
click at [142, 171] on icon "button" at bounding box center [141, 167] width 9 height 9
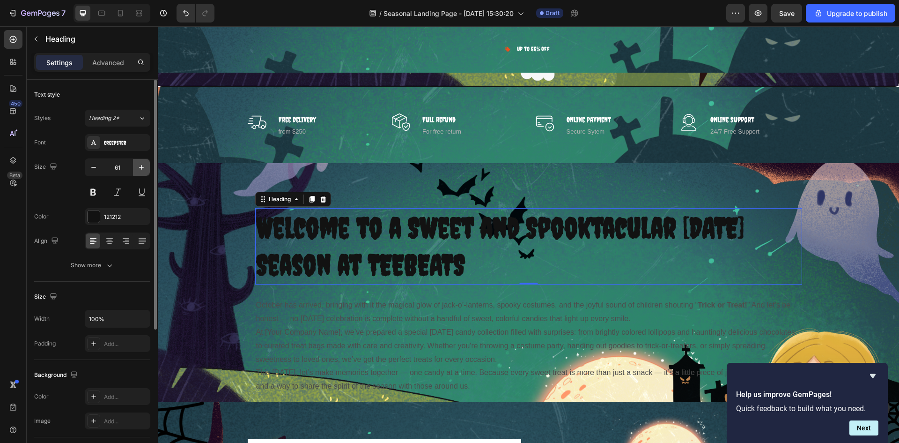
click at [142, 171] on icon "button" at bounding box center [141, 167] width 9 height 9
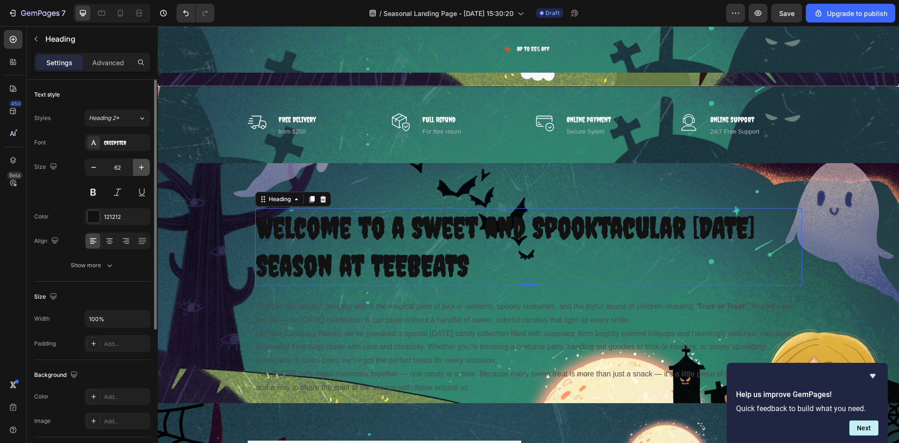
click at [142, 171] on icon "button" at bounding box center [141, 167] width 9 height 9
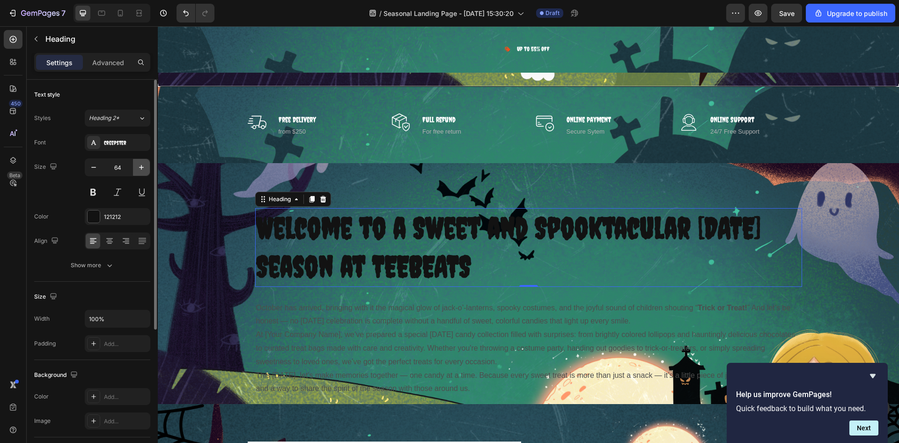
click at [142, 171] on icon "button" at bounding box center [141, 167] width 9 height 9
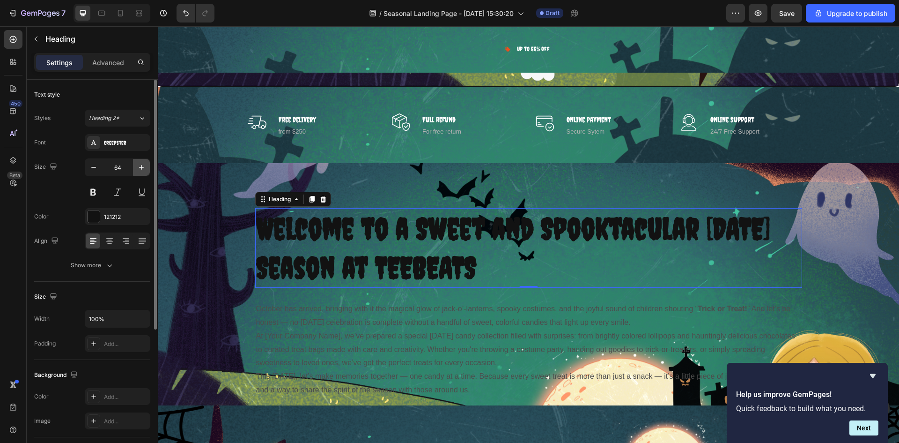
click at [142, 171] on icon "button" at bounding box center [141, 167] width 9 height 9
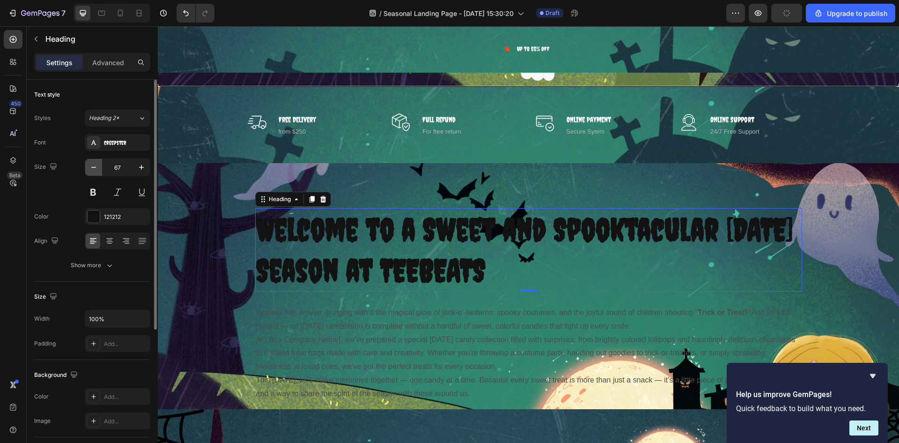
click at [92, 170] on icon "button" at bounding box center [93, 167] width 9 height 9
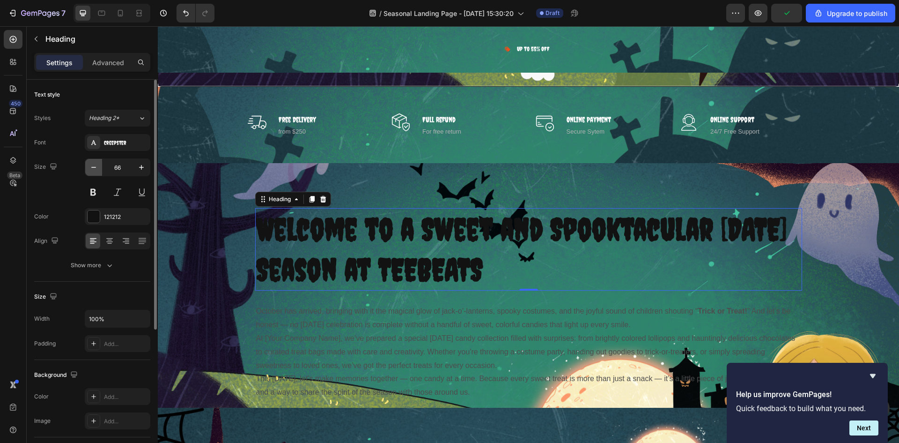
click at [92, 170] on icon "button" at bounding box center [93, 167] width 9 height 9
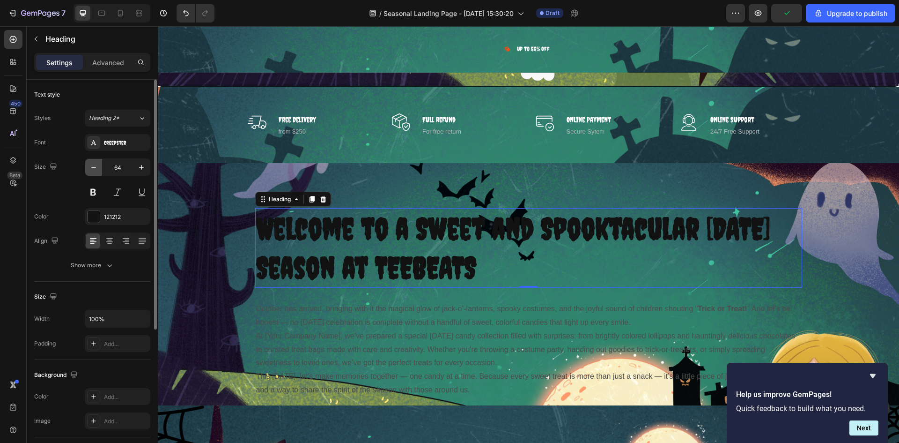
click at [92, 170] on icon "button" at bounding box center [93, 167] width 9 height 9
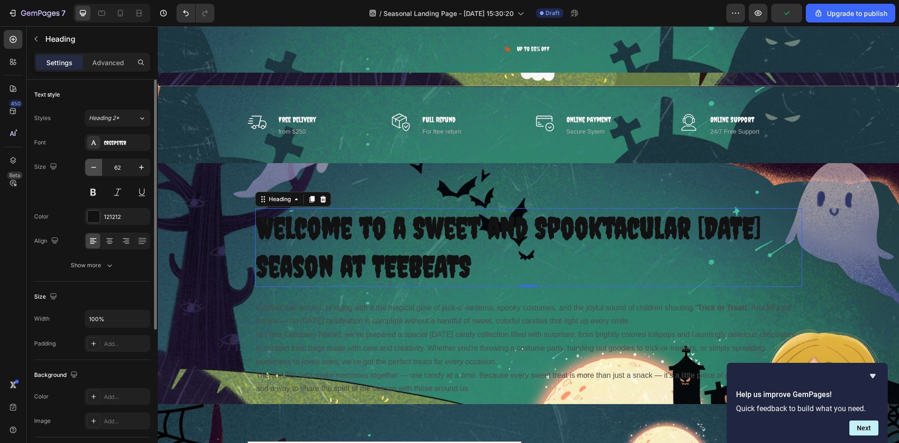
click at [93, 169] on icon "button" at bounding box center [93, 167] width 9 height 9
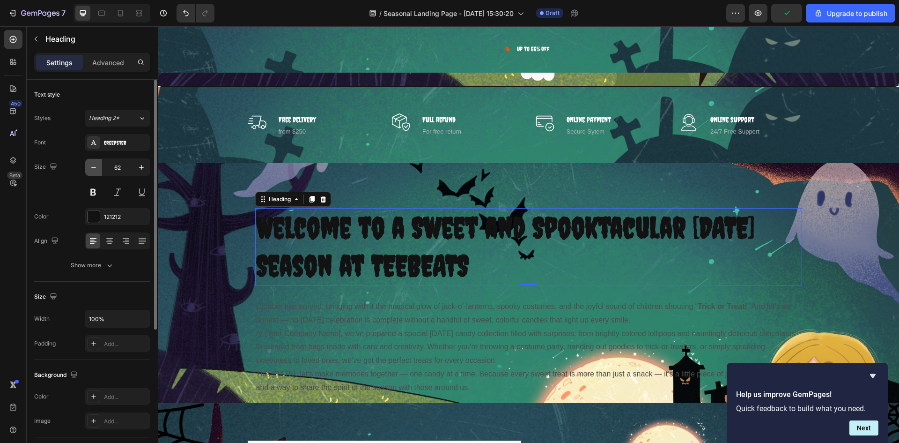
click at [93, 169] on icon "button" at bounding box center [93, 167] width 9 height 9
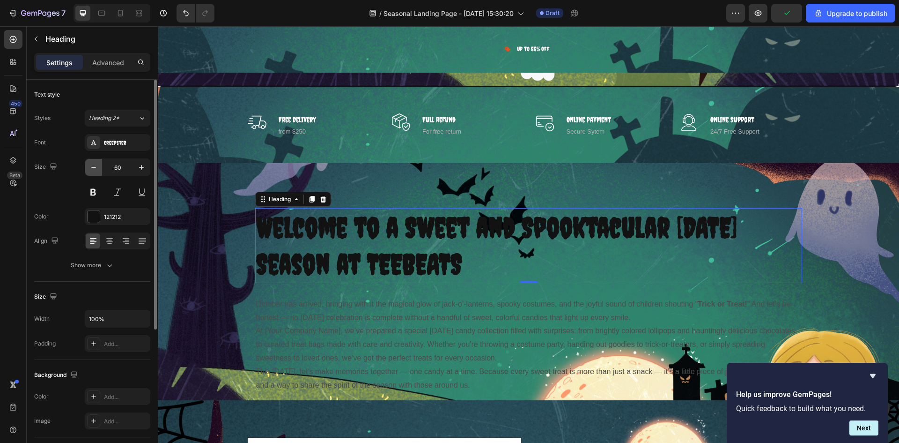
click at [93, 169] on icon "button" at bounding box center [93, 167] width 9 height 9
type input "59"
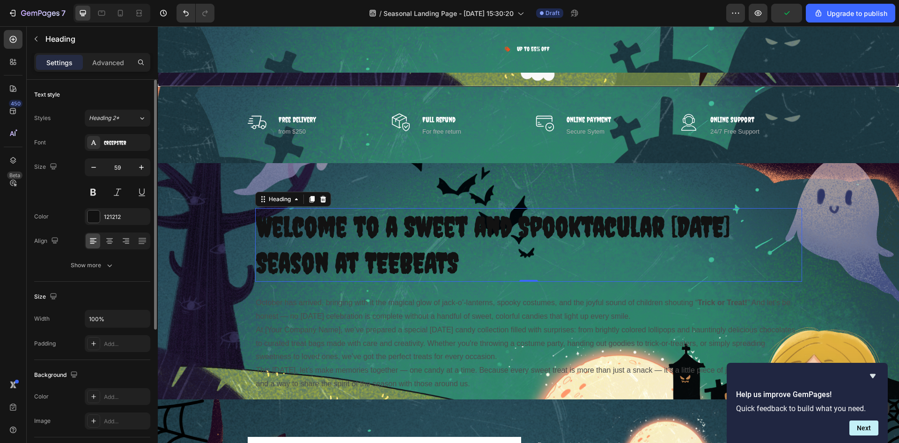
scroll to position [218, 0]
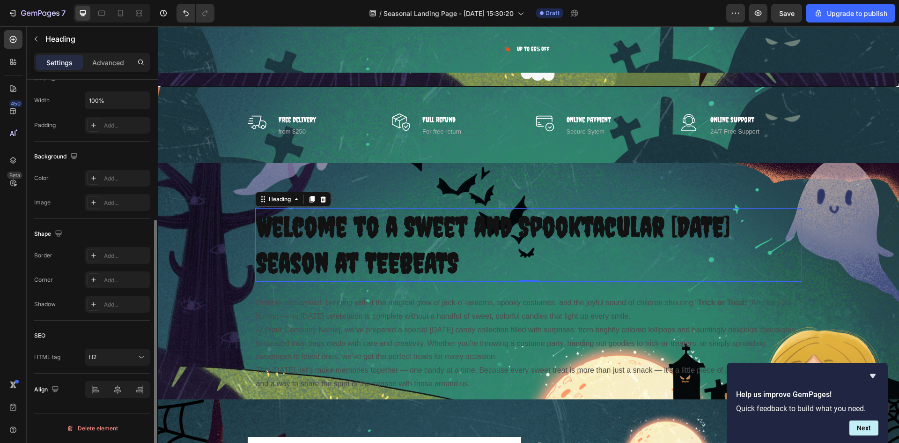
click at [119, 398] on div "Align" at bounding box center [92, 389] width 116 height 32
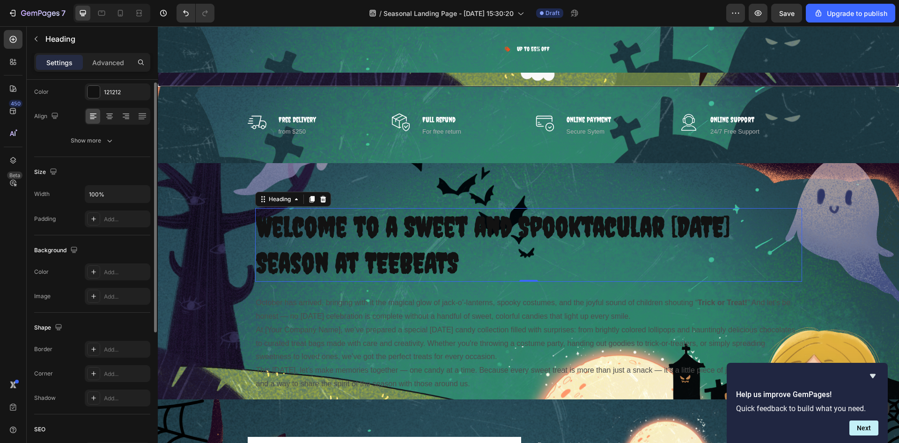
scroll to position [78, 0]
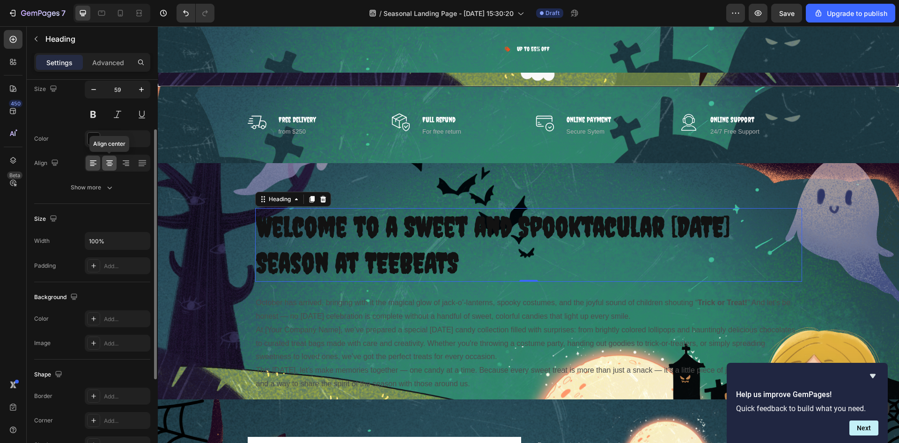
click at [112, 160] on icon at bounding box center [109, 160] width 7 height 1
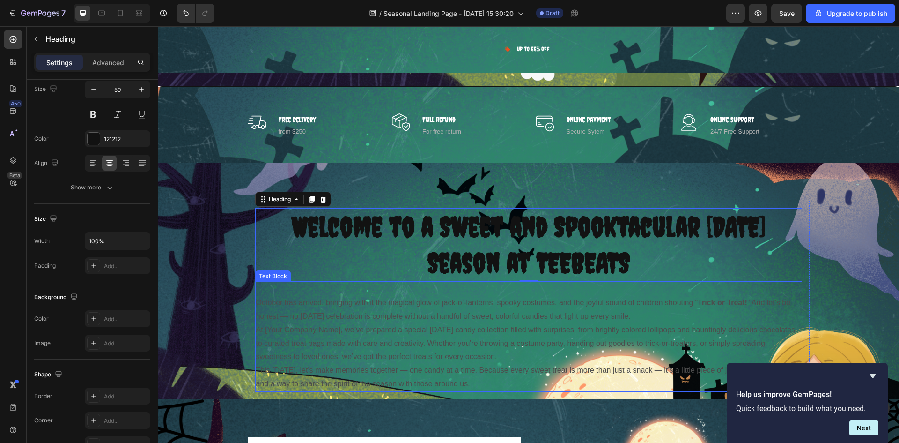
click at [514, 343] on p "At [Your Company Name], we’ve prepared a special Halloween candy collection fil…" at bounding box center [528, 343] width 545 height 40
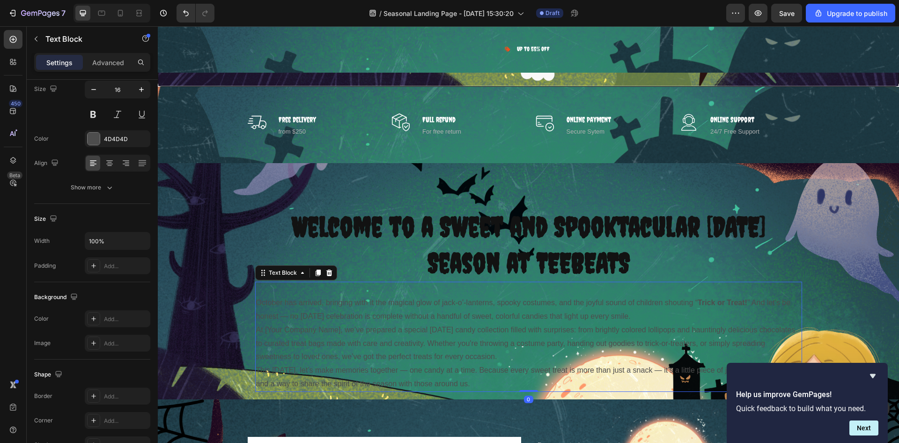
scroll to position [0, 0]
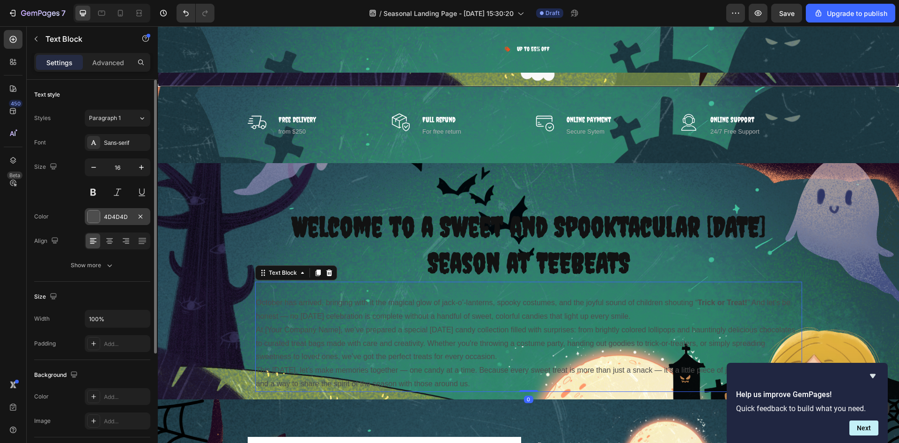
click at [132, 215] on div "4D4D4D" at bounding box center [118, 216] width 66 height 17
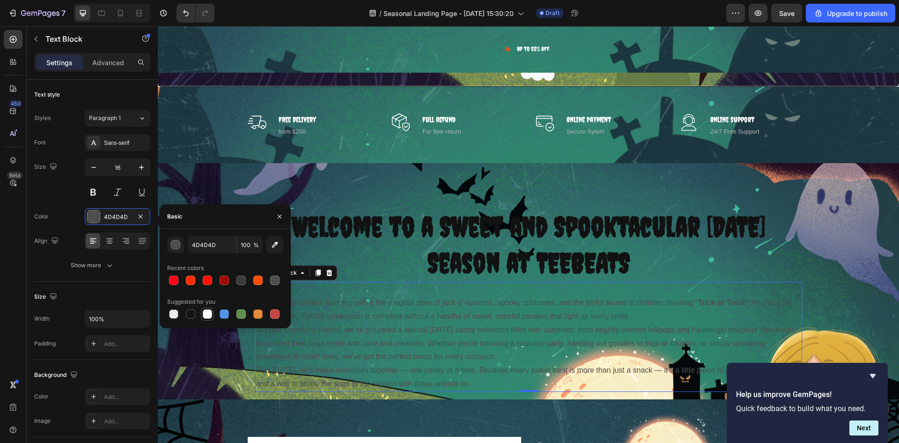
click at [210, 319] on div at bounding box center [207, 313] width 11 height 11
type input "FFFFFF"
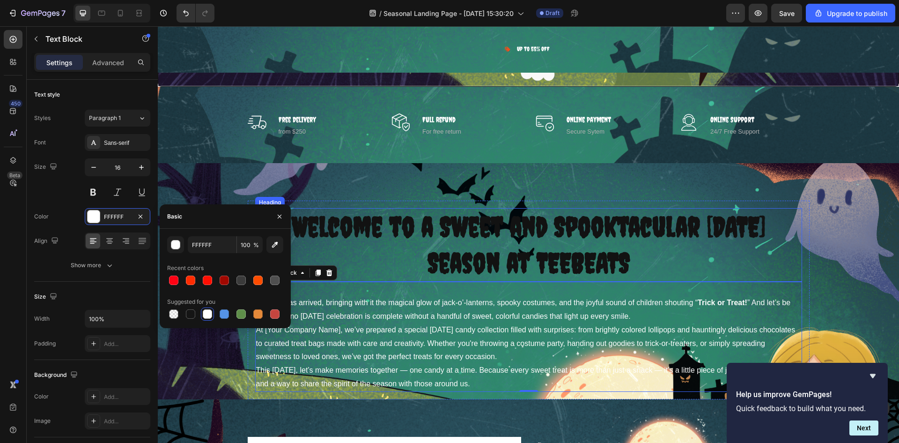
click at [430, 236] on strong "Welcome to a Sweet and Spooktacular [DATE] Season at TEEBEATS" at bounding box center [529, 244] width 474 height 68
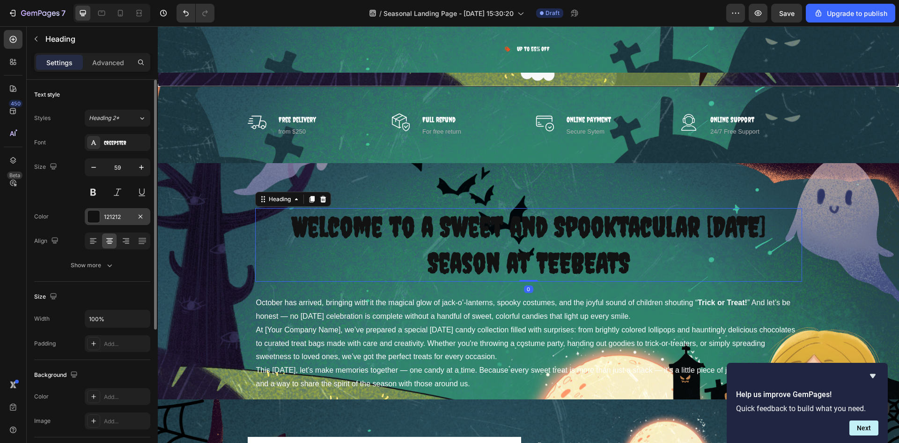
click at [104, 215] on div "121212" at bounding box center [117, 217] width 27 height 8
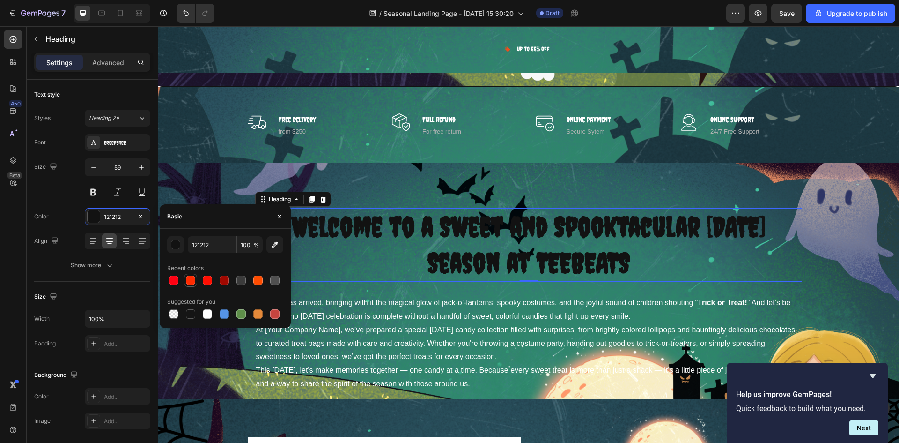
click at [194, 286] on div at bounding box center [190, 280] width 13 height 13
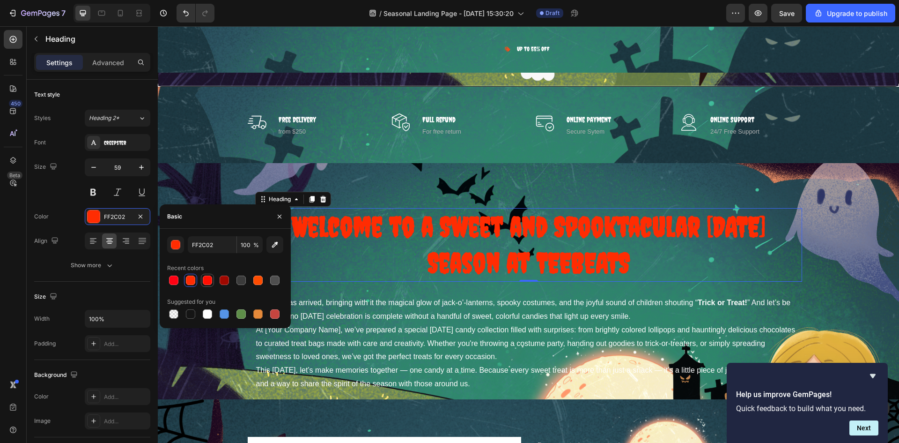
click at [208, 283] on div at bounding box center [207, 279] width 9 height 9
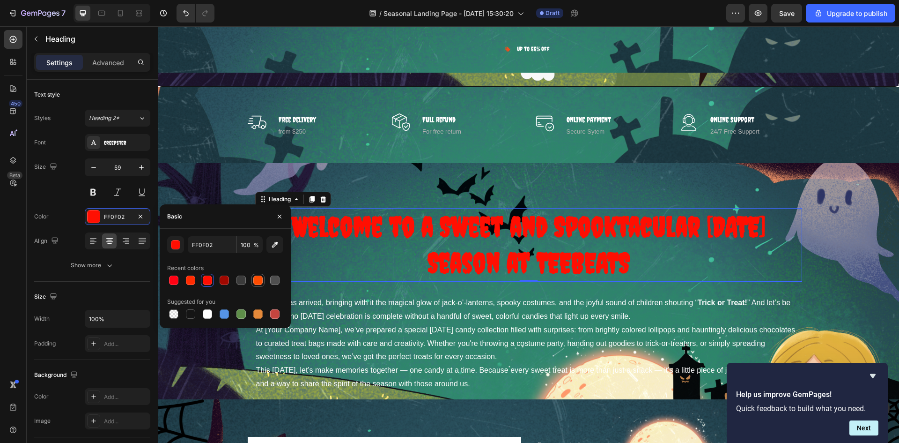
click at [253, 277] on div at bounding box center [257, 280] width 11 height 11
type input "FD4C01"
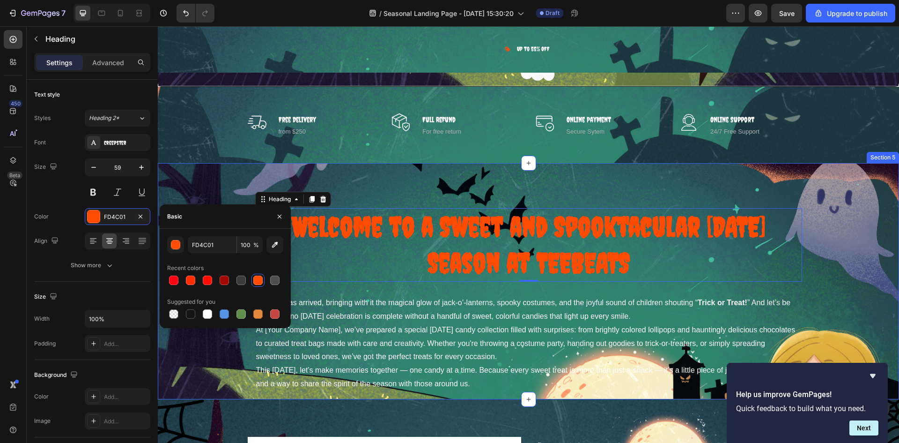
click at [842, 245] on div "⁠⁠⁠⁠⁠⁠⁠ Welcome to a Sweet and Spooktacular Halloween Season at TEEBEATS Headin…" at bounding box center [529, 299] width 742 height 199
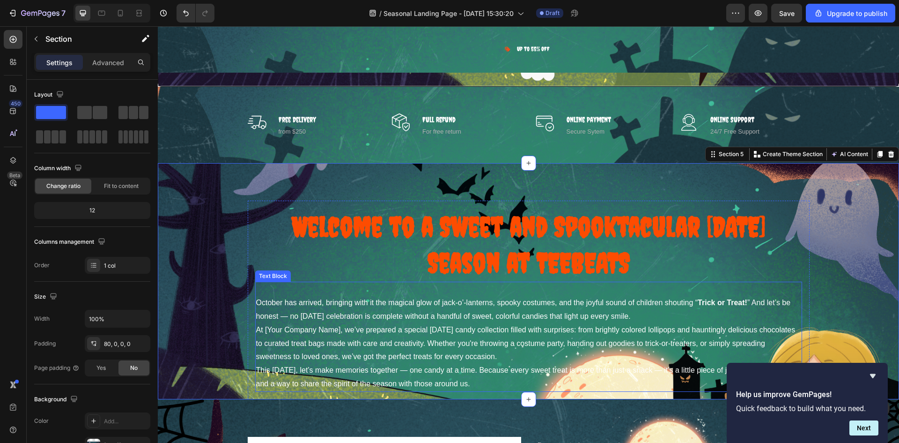
click at [600, 316] on p "October has arrived, bringing with it the magical glow of jack-o’-lanterns, spo…" at bounding box center [528, 309] width 545 height 27
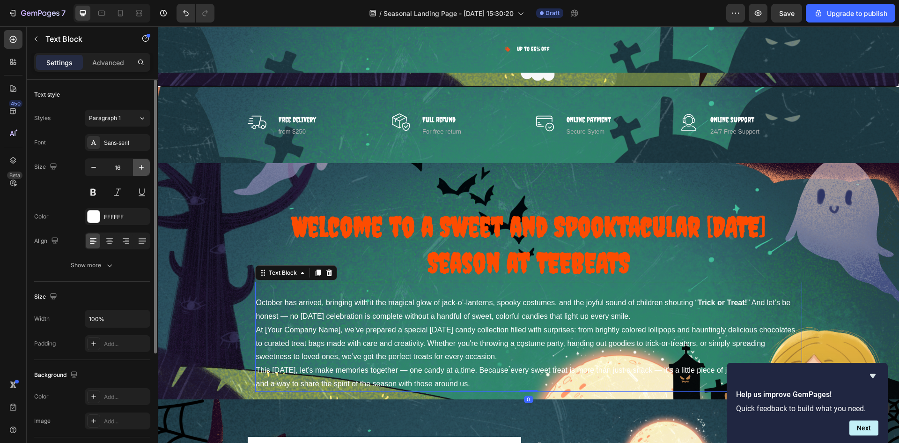
click at [138, 170] on icon "button" at bounding box center [141, 167] width 9 height 9
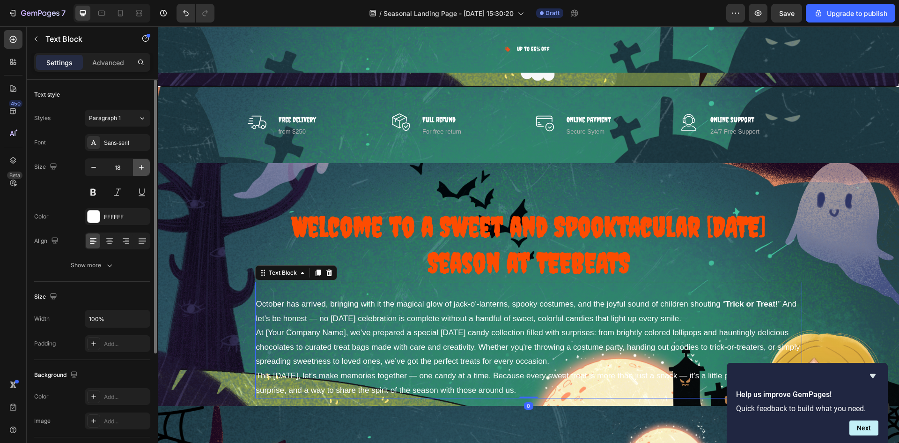
click at [138, 170] on icon "button" at bounding box center [141, 167] width 9 height 9
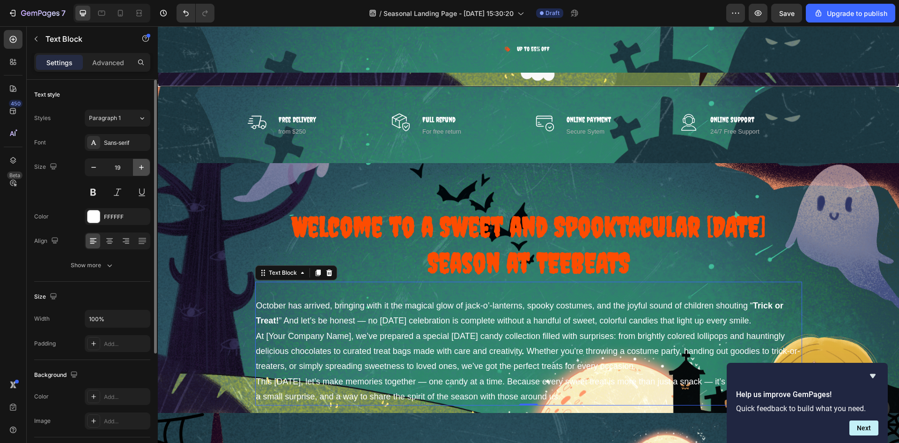
click at [138, 170] on icon "button" at bounding box center [141, 167] width 9 height 9
type input "20"
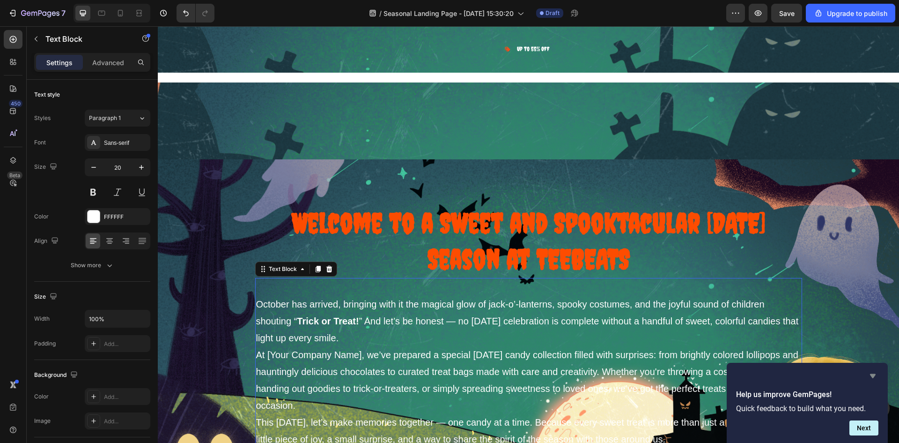
scroll to position [584, 0]
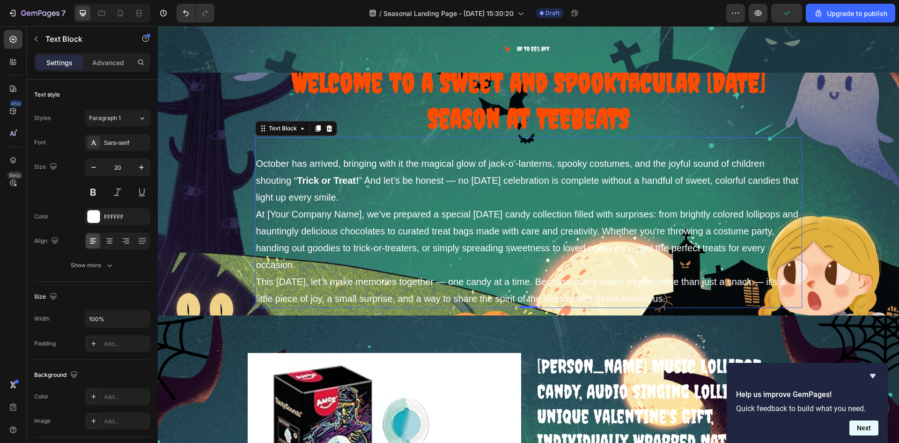
click at [866, 425] on button "Next" at bounding box center [864, 427] width 29 height 15
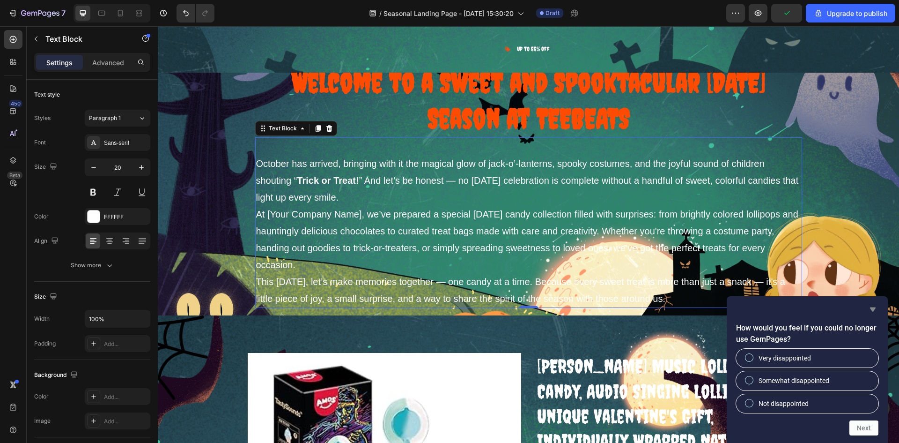
click at [872, 309] on icon "Hide survey" at bounding box center [873, 309] width 6 height 4
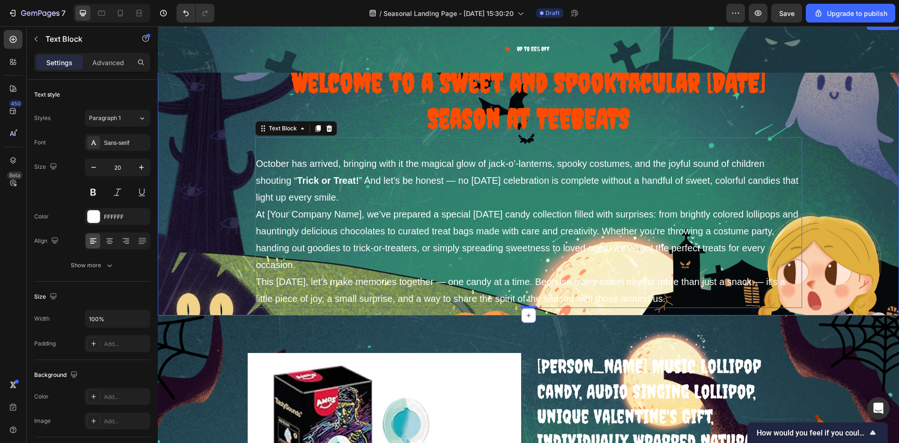
click at [175, 179] on div "⁠⁠⁠⁠⁠⁠⁠ Welcome to a Sweet and Spooktacular Halloween Season at TEEBEATS Headin…" at bounding box center [529, 185] width 742 height 259
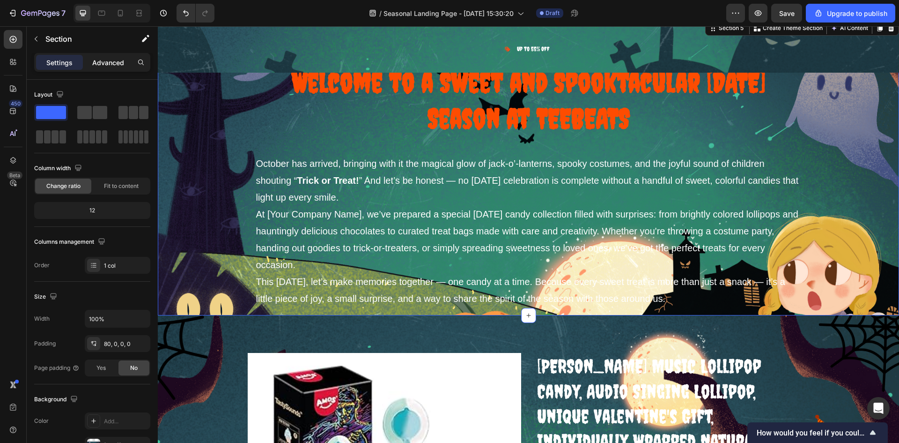
click at [102, 67] on p "Advanced" at bounding box center [108, 63] width 32 height 10
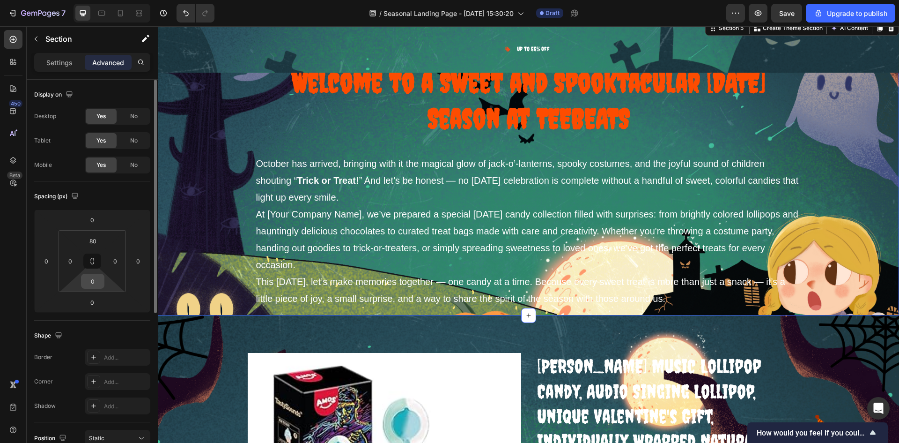
click at [95, 280] on input "0" at bounding box center [92, 281] width 19 height 14
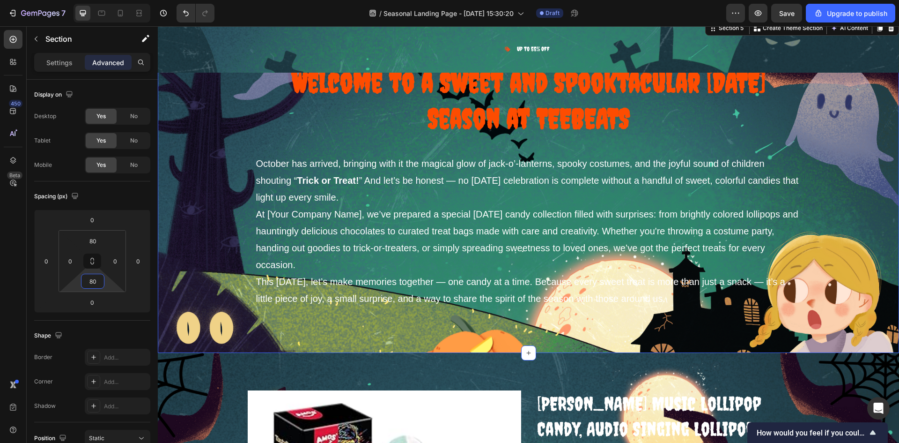
type input "80"
click at [852, 196] on div "⁠⁠⁠⁠⁠⁠⁠ Welcome to a Sweet and Spooktacular Halloween Season at TEEBEATS Headin…" at bounding box center [529, 185] width 742 height 259
click at [329, 156] on p "October has arrived, bringing with it the magical glow of jack-o’-lanterns, spo…" at bounding box center [528, 180] width 545 height 51
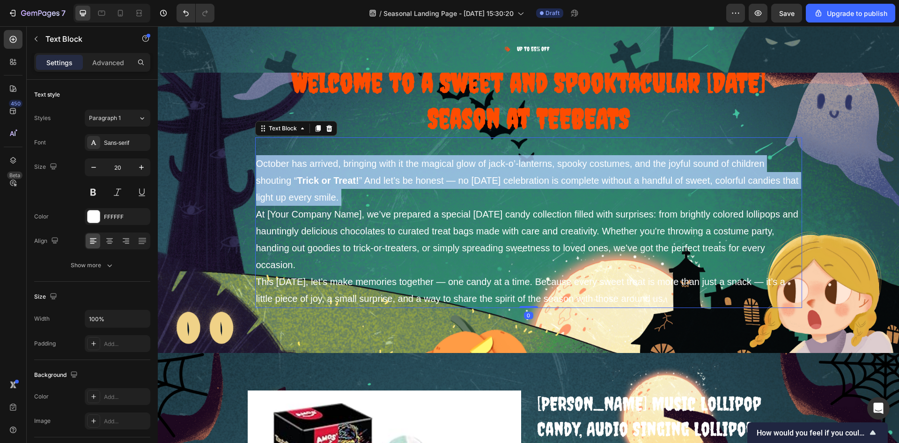
click at [329, 156] on p "October has arrived, bringing with it the magical glow of jack-o’-lanterns, spo…" at bounding box center [528, 180] width 545 height 51
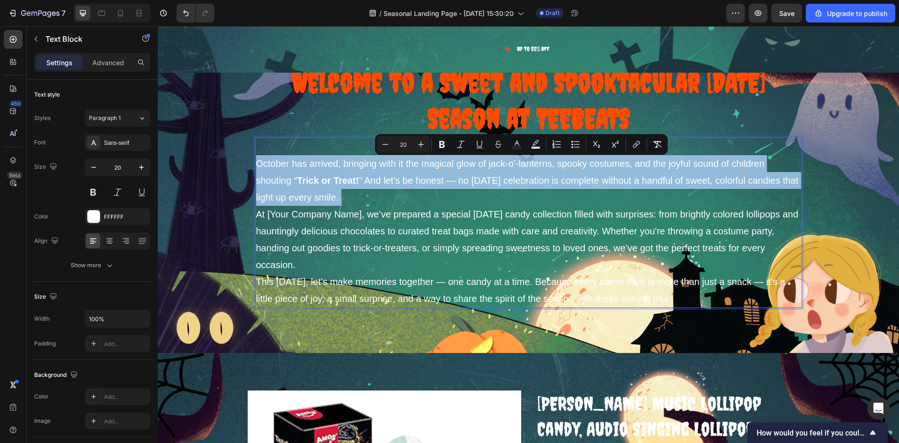
click at [329, 156] on p "October has arrived, bringing with it the magical glow of jack-o’-lanterns, spo…" at bounding box center [528, 180] width 545 height 51
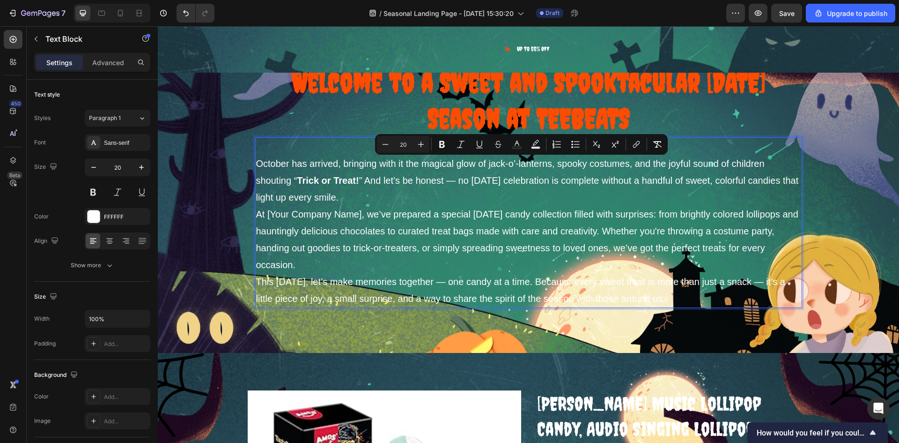
click at [487, 224] on p "At [Your Company Name], we’ve prepared a special Halloween candy collection fil…" at bounding box center [528, 239] width 545 height 67
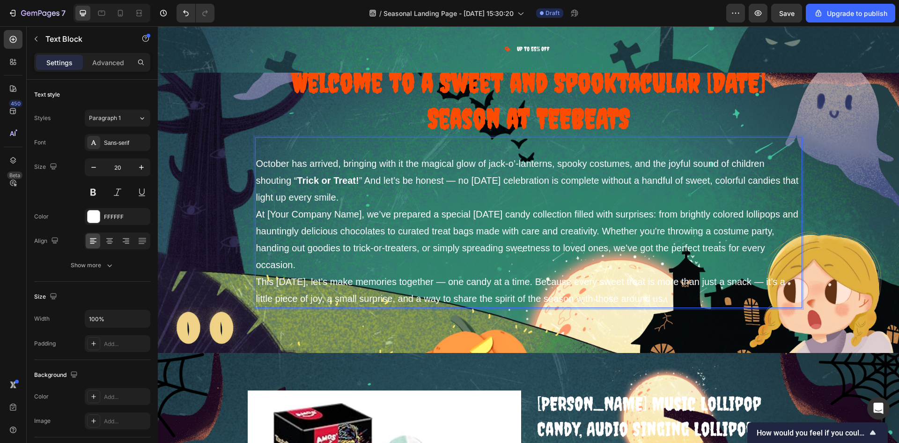
click at [358, 215] on p "At [Your Company Name], we’ve prepared a special Halloween candy collection fil…" at bounding box center [528, 239] width 545 height 67
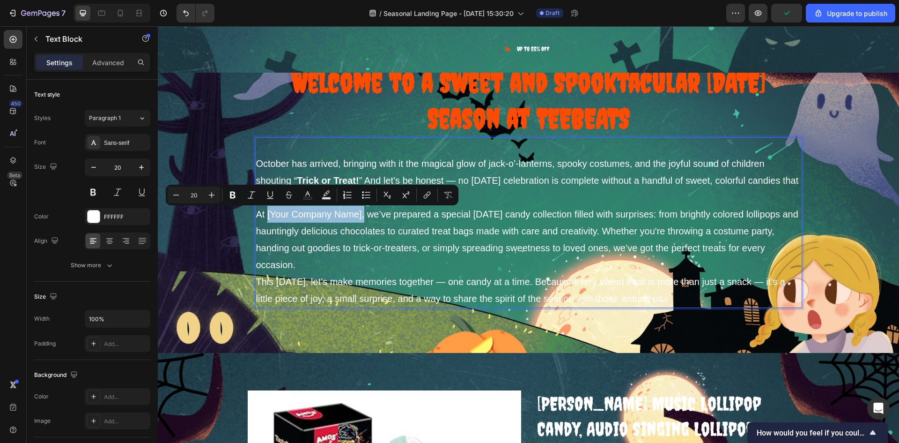
drag, startPoint x: 358, startPoint y: 215, endPoint x: 265, endPoint y: 215, distance: 92.8
click at [265, 215] on p "At [Your Company Name], we’ve prepared a special Halloween candy collection fil…" at bounding box center [528, 239] width 545 height 67
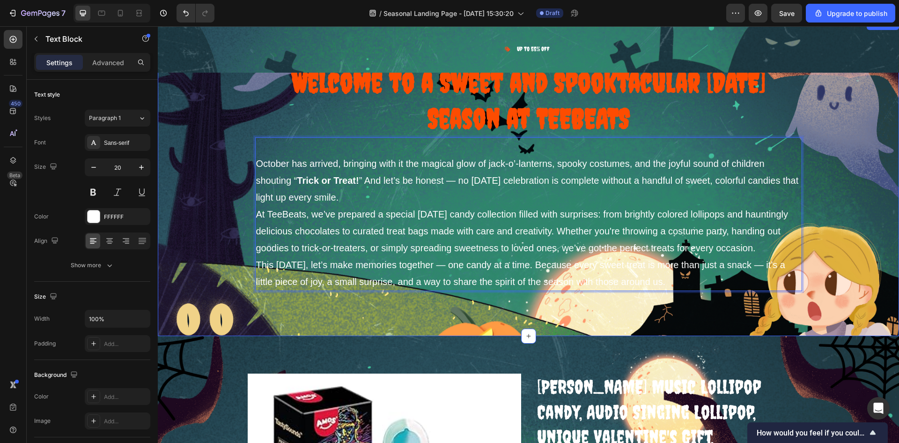
click at [843, 236] on div "⁠⁠⁠⁠⁠⁠⁠ Welcome to a Sweet and Spooktacular Halloween Season at TEEBEATS Headin…" at bounding box center [529, 177] width 742 height 242
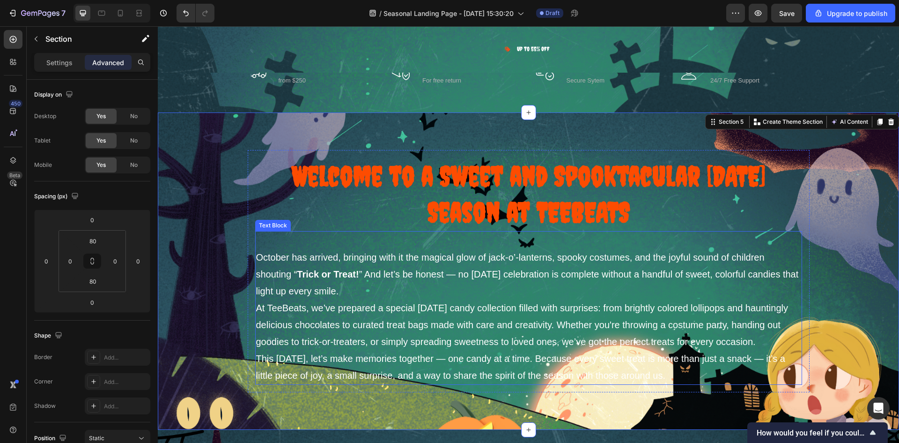
scroll to position [537, 0]
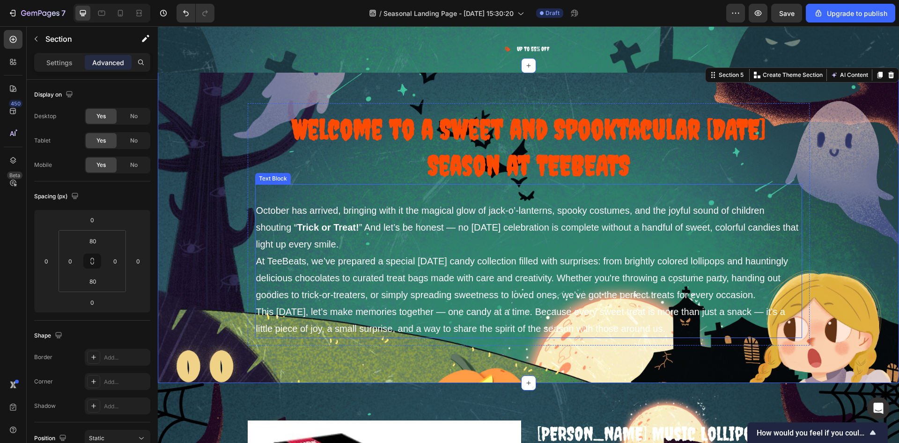
click at [405, 252] on p "At TeeBeats, we’ve prepared a special [DATE] candy collection filled with surpr…" at bounding box center [528, 277] width 545 height 51
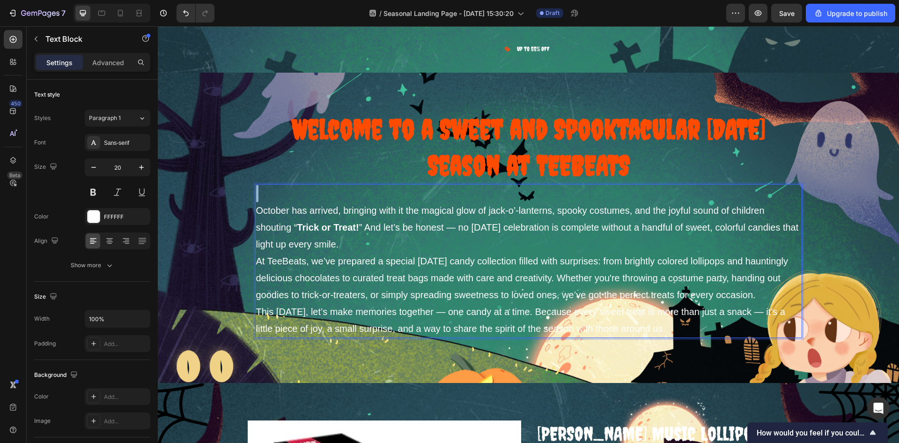
click at [280, 194] on p "Rich Text Editor. Editing area: main" at bounding box center [528, 193] width 545 height 17
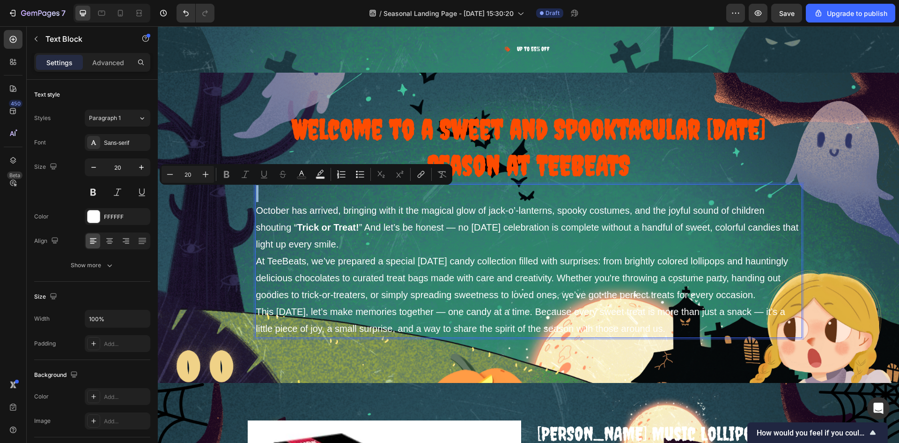
click at [280, 194] on p "Rich Text Editor. Editing area: main" at bounding box center [528, 193] width 545 height 17
click at [268, 201] on p "Rich Text Editor. Editing area: main" at bounding box center [528, 193] width 545 height 17
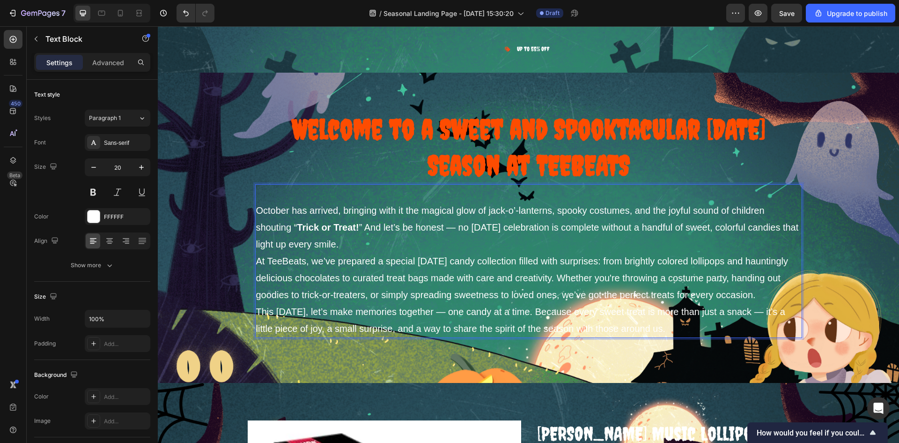
click at [256, 208] on p "October has arrived, bringing with it the magical glow of jack-o’-lanterns, spo…" at bounding box center [528, 227] width 545 height 51
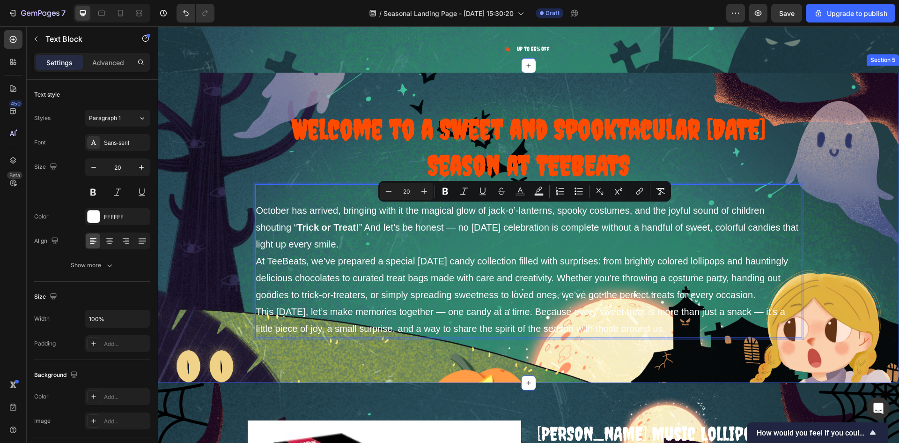
drag, startPoint x: 254, startPoint y: 208, endPoint x: 756, endPoint y: 362, distance: 524.7
click at [754, 366] on div "⁠⁠⁠⁠⁠⁠⁠ Welcome to a Sweet and Spooktacular Halloween Season at TEEBEATS Headin…" at bounding box center [529, 224] width 742 height 317
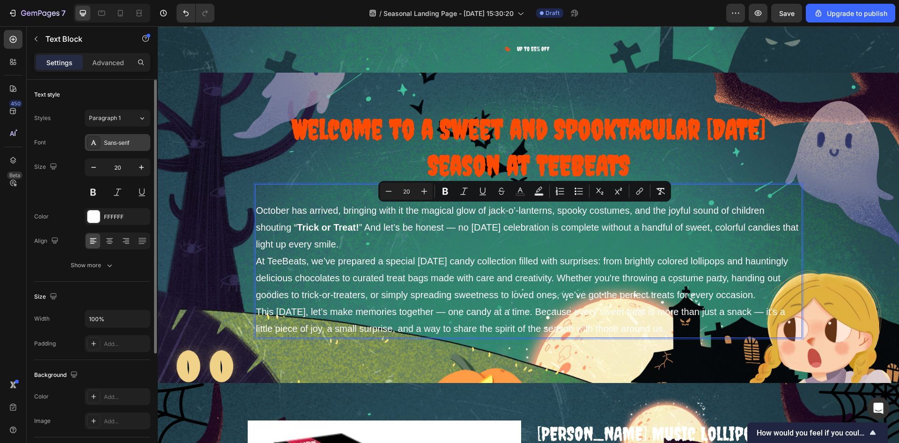
click at [131, 148] on div "Sans-serif" at bounding box center [118, 142] width 66 height 17
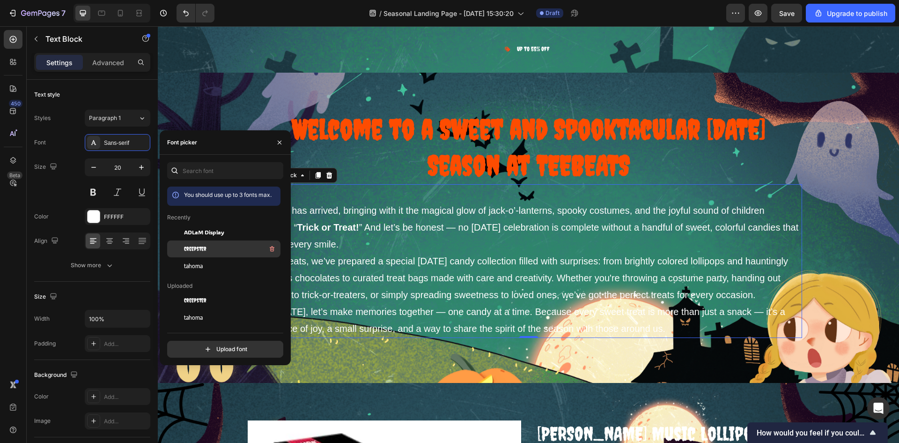
click at [214, 253] on div "Creepster" at bounding box center [231, 248] width 95 height 11
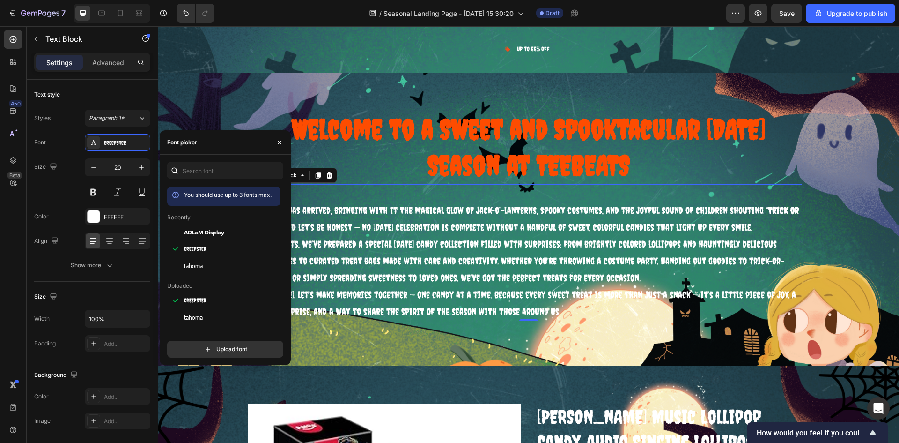
click at [857, 204] on div "⁠⁠⁠⁠⁠⁠⁠ Welcome to a Sweet and Spooktacular Halloween Season at TEEBEATS Headin…" at bounding box center [529, 215] width 742 height 225
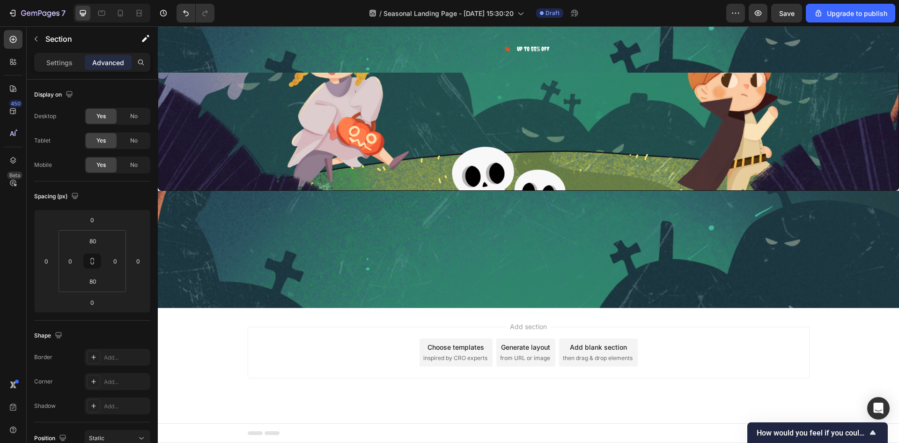
scroll to position [4988, 0]
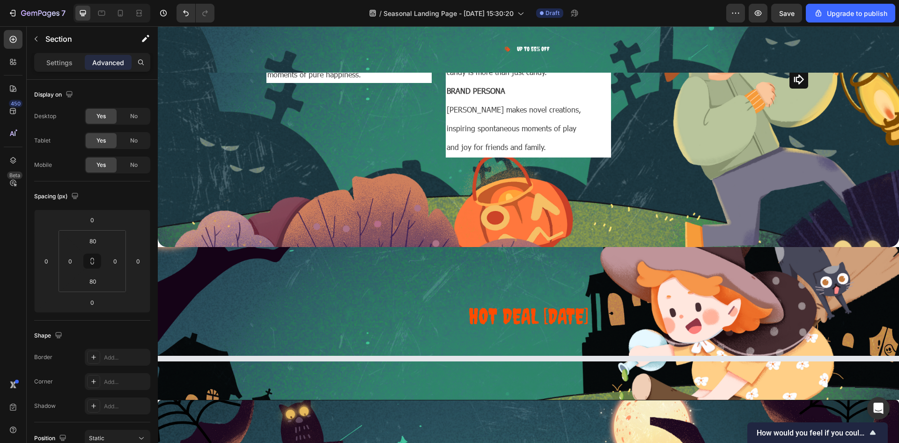
select select "585796989237854962"
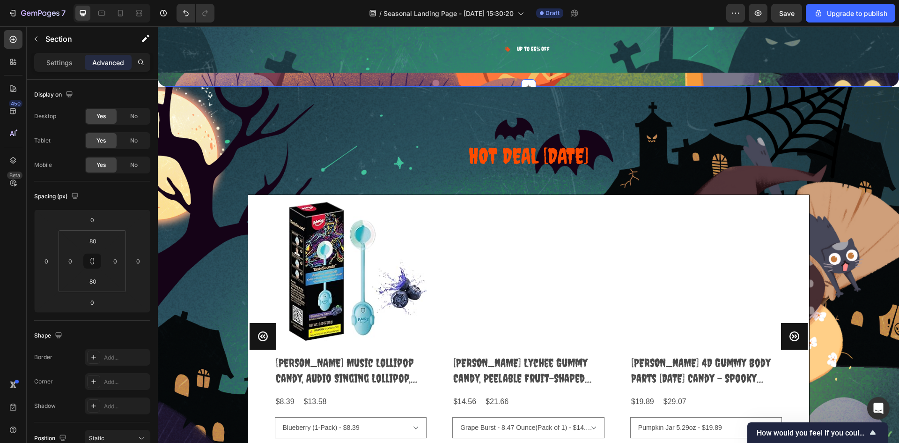
scroll to position [5128, 0]
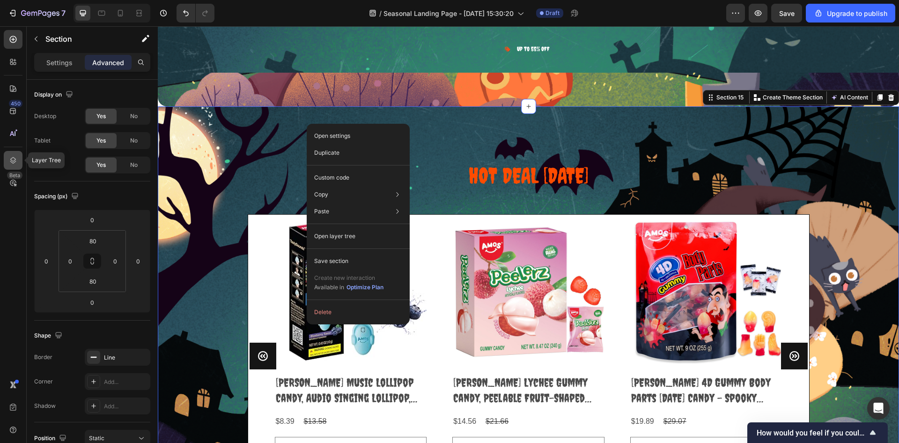
click at [17, 158] on icon at bounding box center [12, 160] width 9 height 9
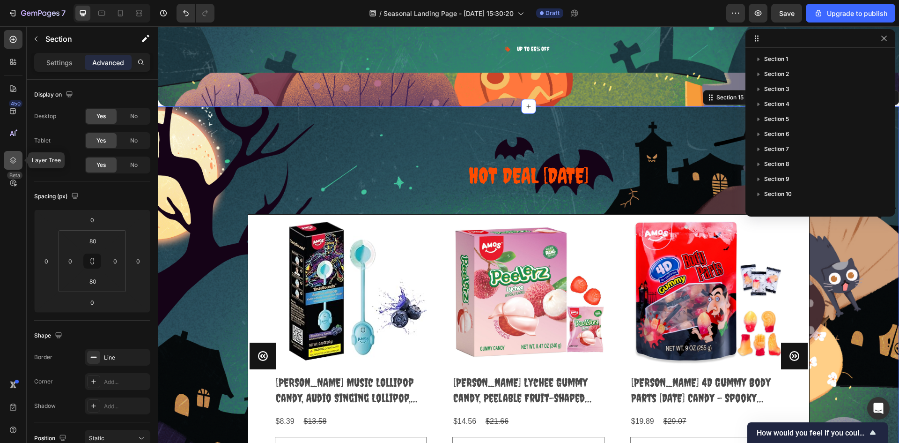
scroll to position [100, 0]
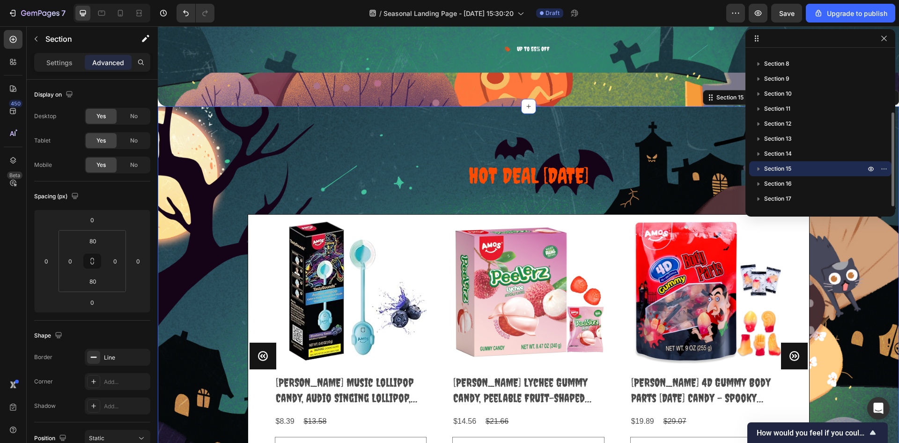
drag, startPoint x: 776, startPoint y: 171, endPoint x: 819, endPoint y: 163, distance: 43.8
click at [819, 163] on div "Section 15" at bounding box center [820, 168] width 135 height 15
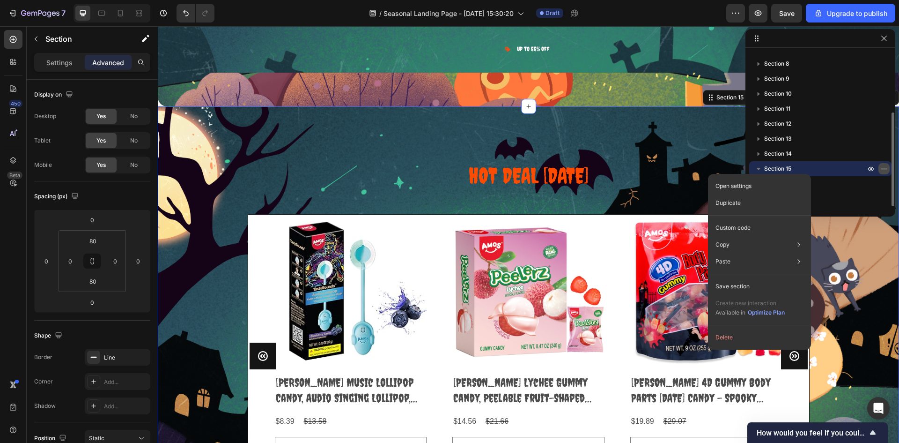
click at [887, 169] on icon "button" at bounding box center [884, 168] width 7 height 7
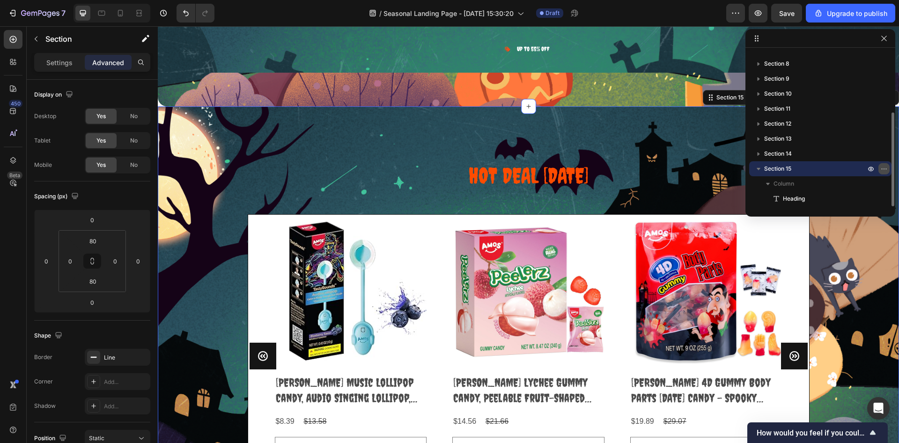
click at [887, 169] on icon "button" at bounding box center [884, 168] width 7 height 7
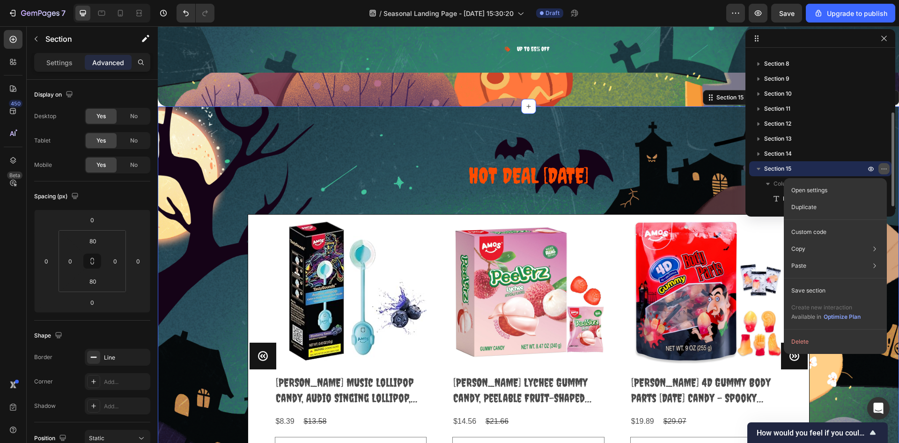
click at [887, 169] on icon "button" at bounding box center [884, 168] width 7 height 7
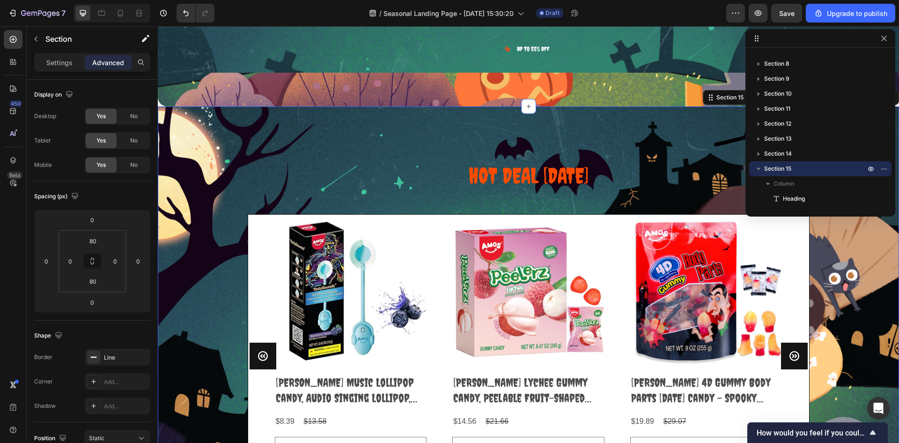
click at [600, 135] on div "hot deal halloween Heading Product Images Amos Music Lollipop Candy, Audio Sing…" at bounding box center [529, 320] width 742 height 429
click at [757, 40] on icon at bounding box center [756, 38] width 7 height 7
click at [758, 37] on icon at bounding box center [756, 38] width 7 height 7
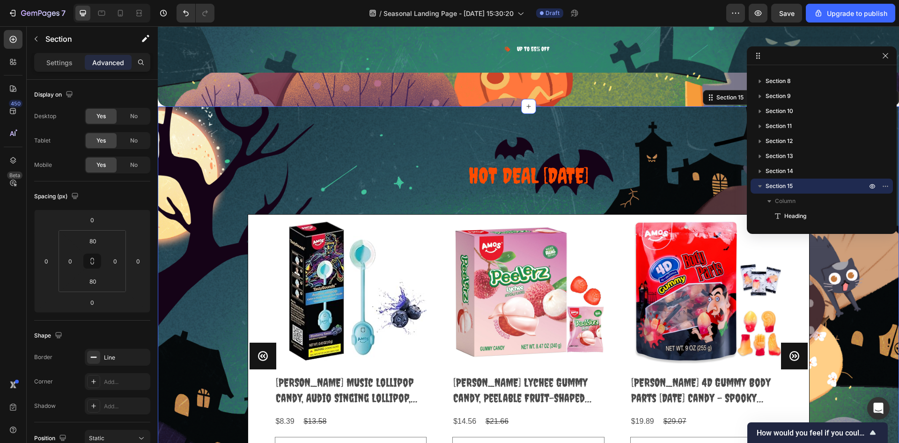
drag, startPoint x: 758, startPoint y: 37, endPoint x: 759, endPoint y: 55, distance: 17.9
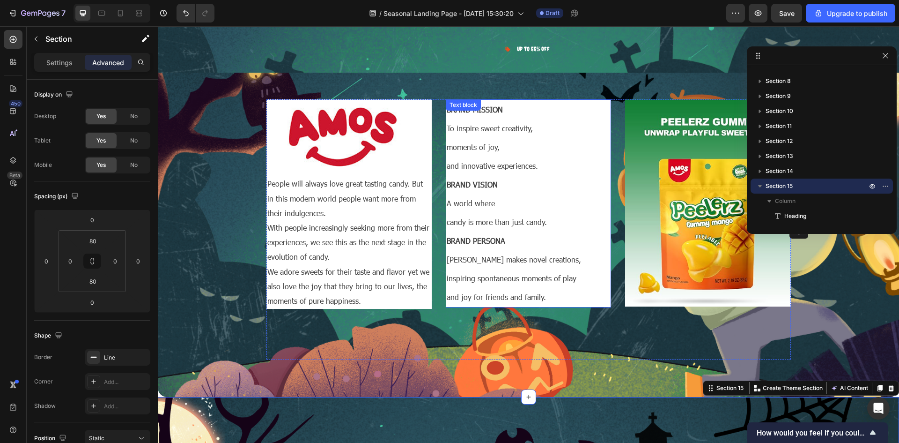
scroll to position [4800, 0]
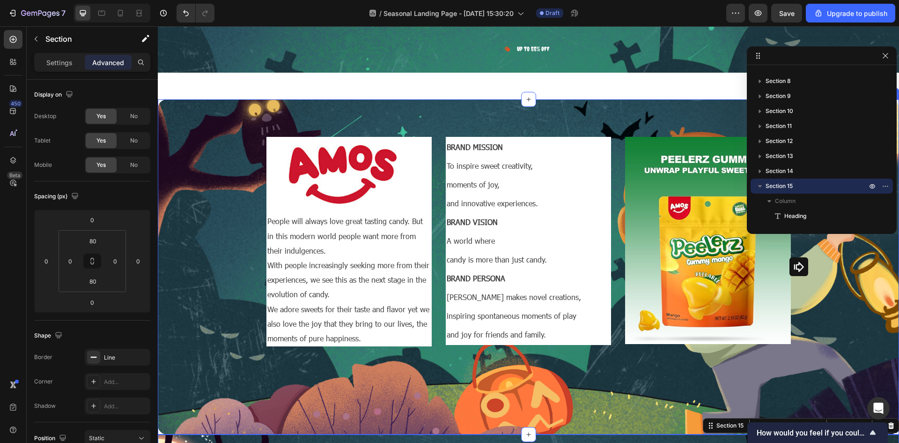
click at [891, 286] on div "Image People will always love great tasting candy. But in this modern world peo…" at bounding box center [529, 266] width 742 height 335
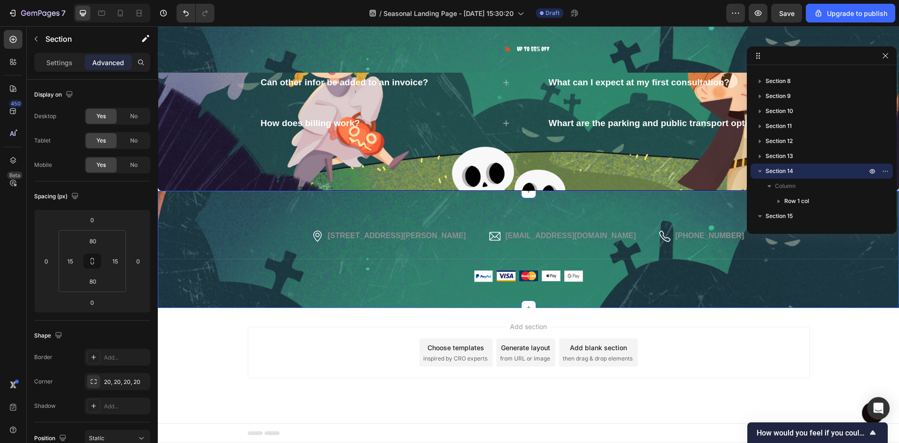
scroll to position [4422, 0]
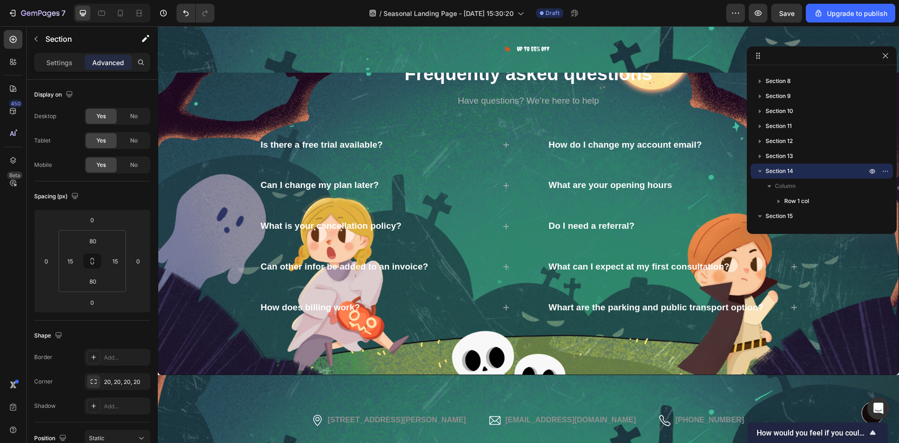
select select "585796989237854962"
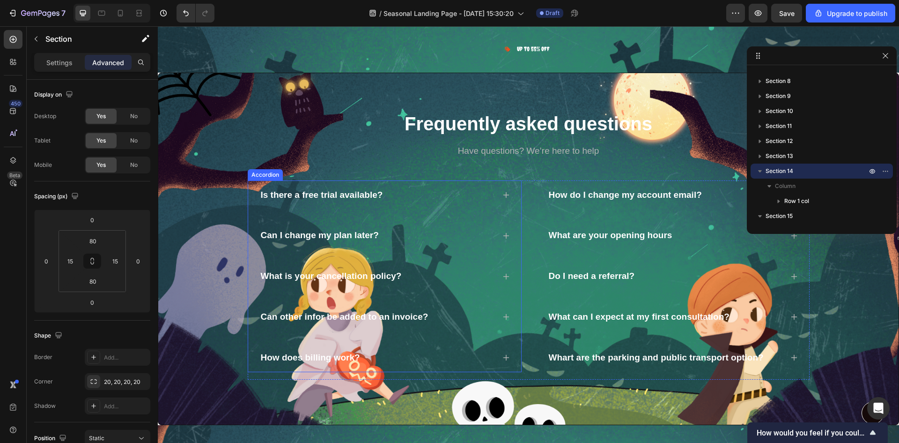
click at [336, 195] on p "Is there a free trial available?" at bounding box center [322, 195] width 122 height 12
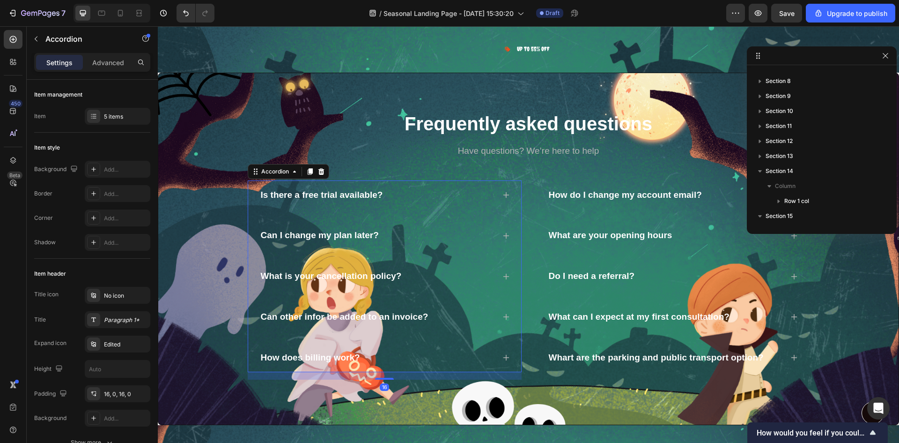
scroll to position [280, 0]
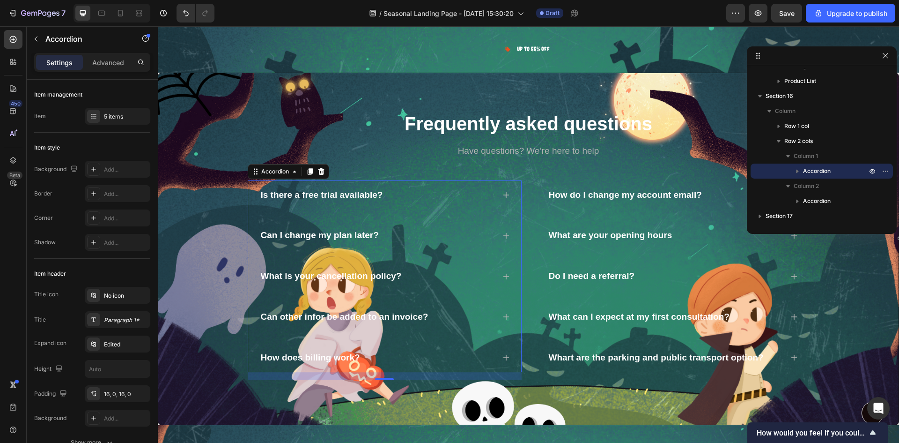
click at [329, 224] on div "Can I change my plan later?" at bounding box center [385, 236] width 251 height 30
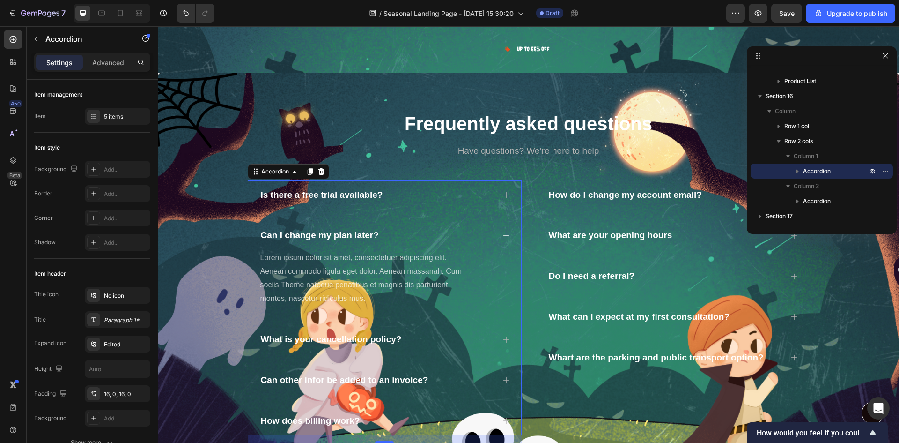
click at [349, 200] on p "Is there a free trial available?" at bounding box center [322, 195] width 122 height 12
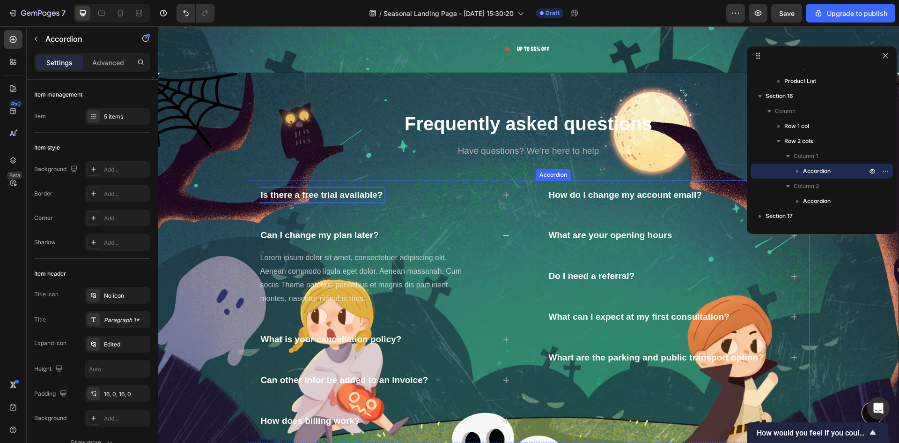
click at [601, 193] on p "How do I change my account email?" at bounding box center [625, 195] width 153 height 12
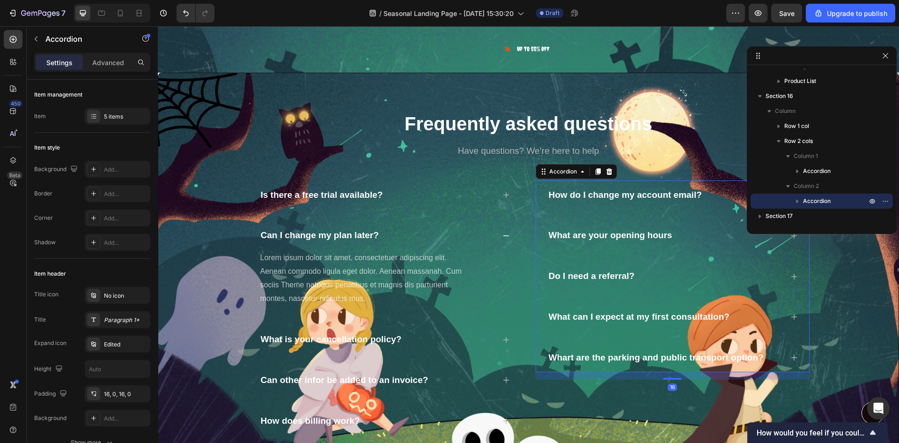
click at [585, 232] on p "What are your opening hours" at bounding box center [611, 236] width 124 height 12
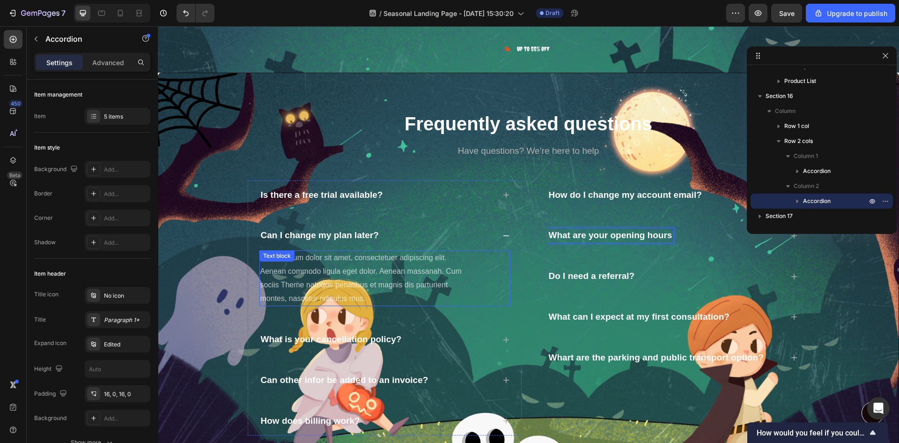
click at [356, 276] on p "Lorem ipsum dolor sit amet, consectetuer adipiscing elit. Aenean commodo ligula…" at bounding box center [365, 278] width 211 height 54
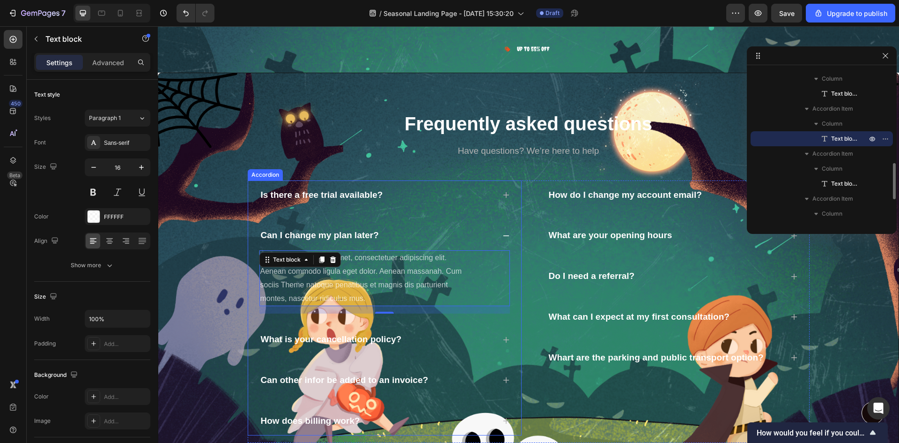
click at [393, 239] on div "Can I change my plan later?" at bounding box center [378, 235] width 236 height 15
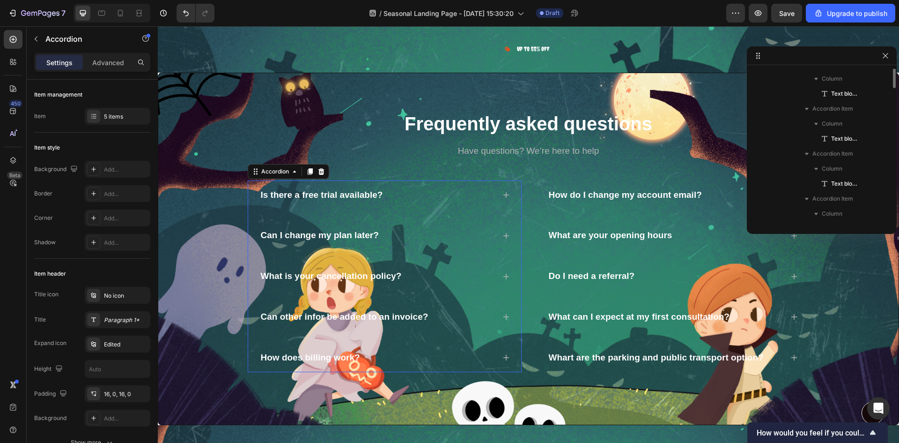
scroll to position [312, 0]
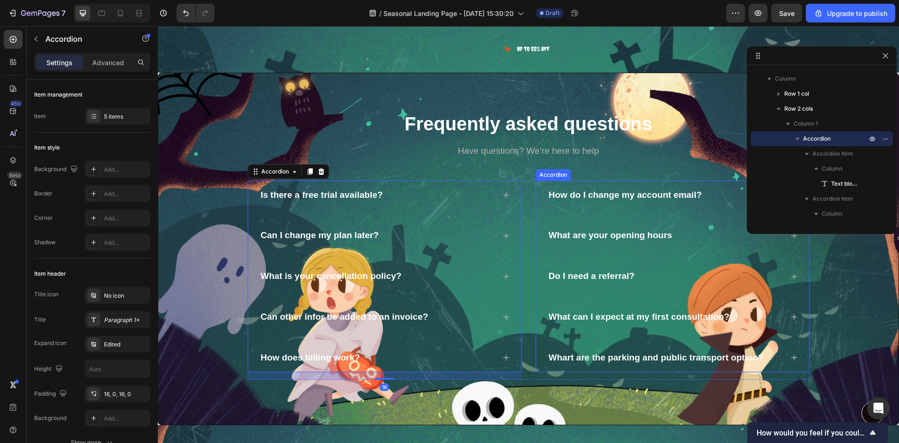
click at [713, 236] on div "What are your opening hours" at bounding box center [666, 235] width 236 height 15
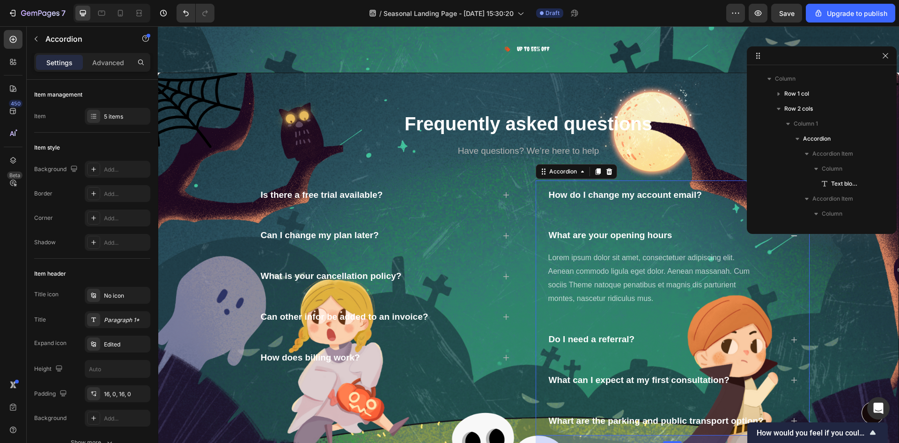
scroll to position [505, 0]
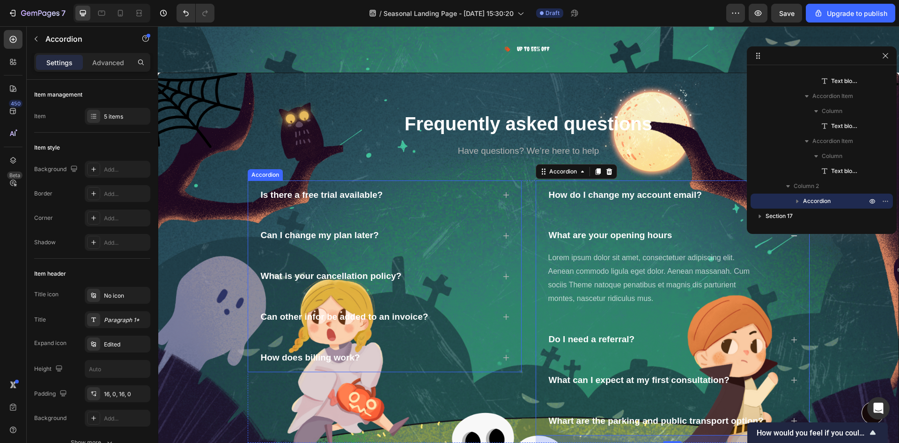
click at [404, 196] on div "Is there a free trial available?" at bounding box center [378, 195] width 236 height 15
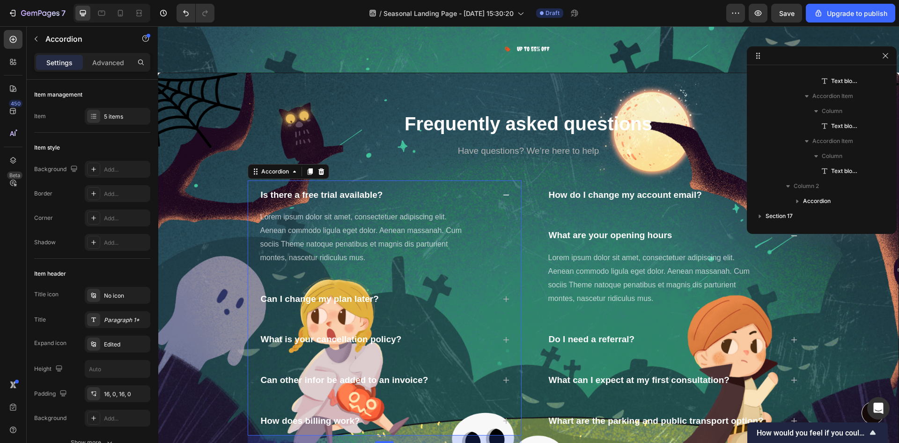
scroll to position [312, 0]
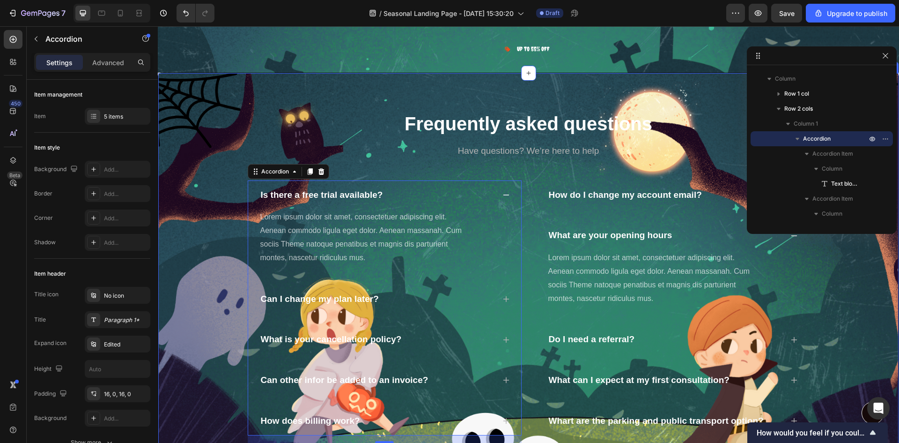
click at [437, 171] on div "Frequently asked questions Heading Have questions? We’re here to help Text bloc…" at bounding box center [528, 281] width 727 height 340
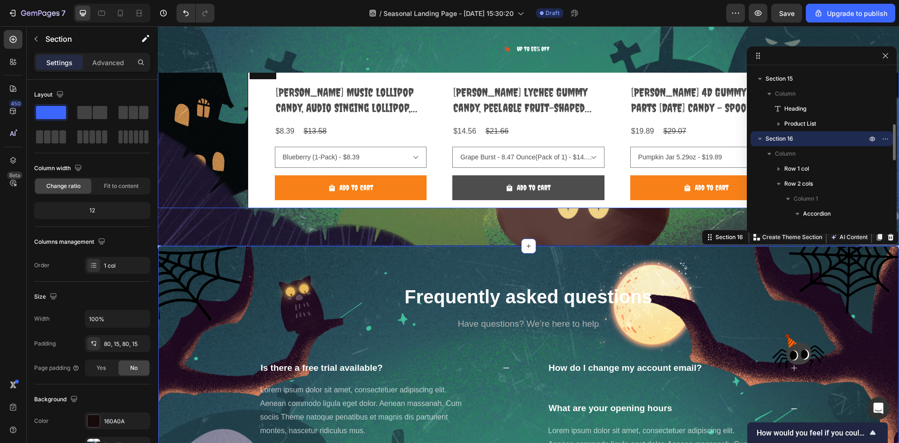
scroll to position [4000, 0]
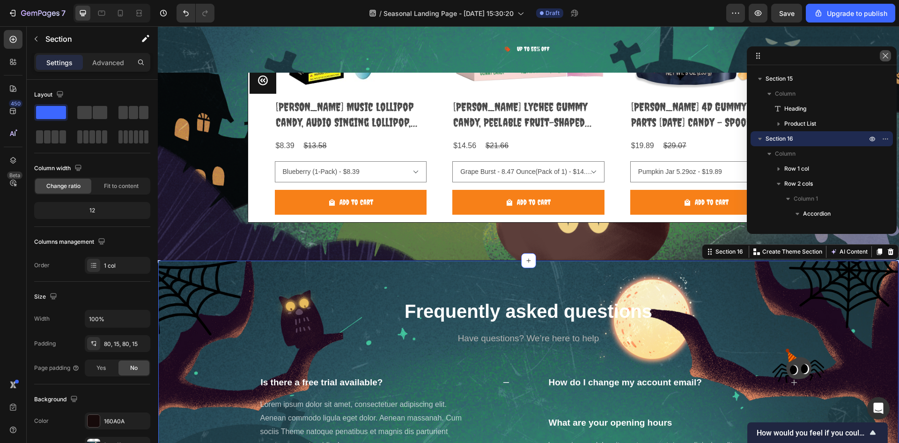
click at [888, 56] on icon "button" at bounding box center [885, 55] width 7 height 7
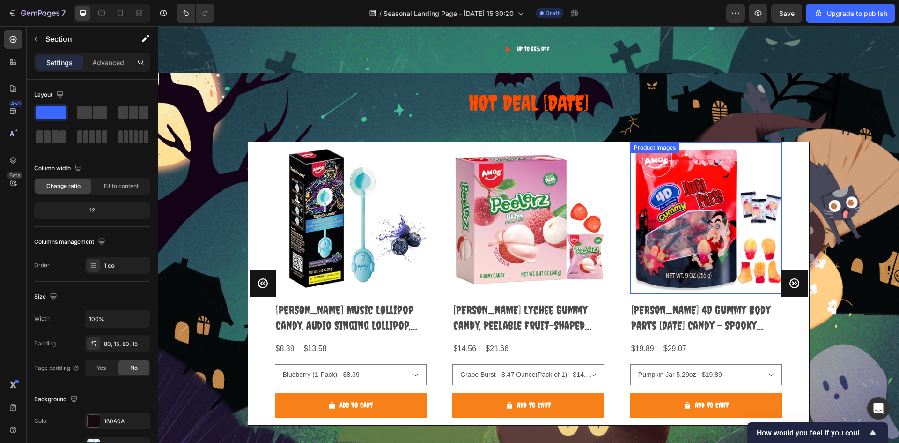
scroll to position [3813, 0]
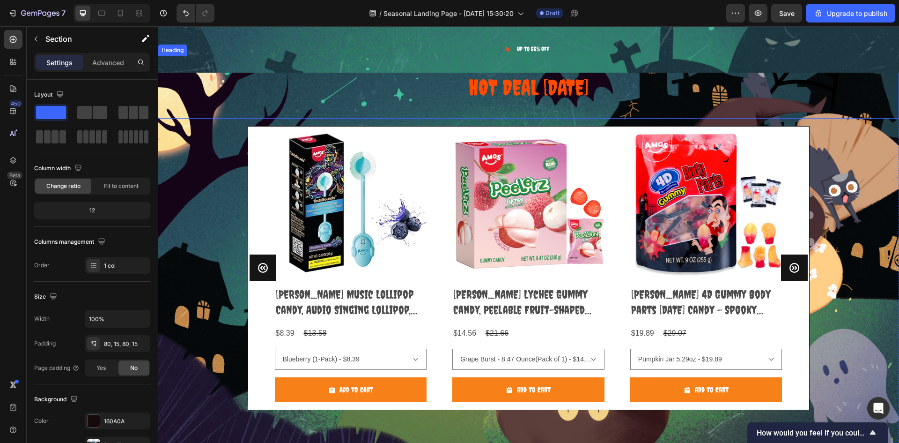
click at [587, 82] on h2 "hot deal halloween" at bounding box center [529, 87] width 742 height 63
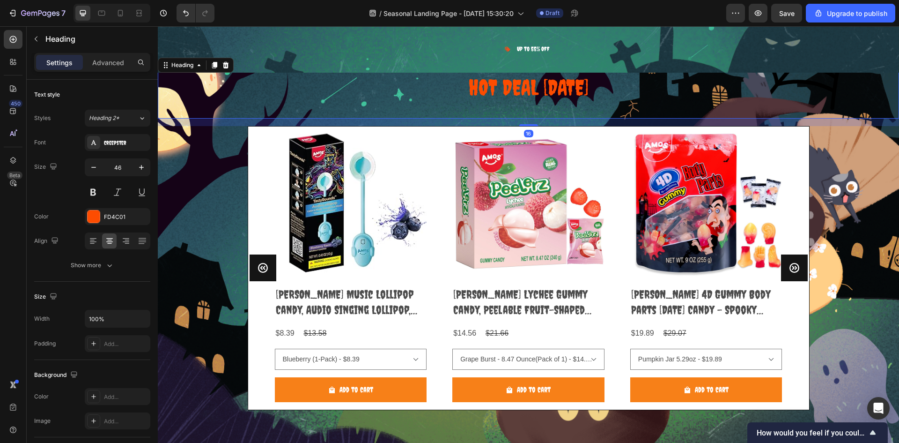
click at [587, 82] on h2 "hot deal halloween" at bounding box center [529, 87] width 742 height 63
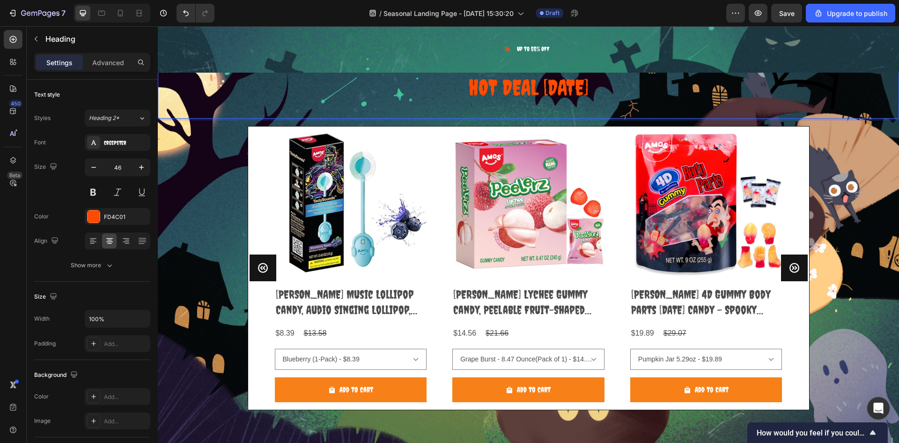
click at [587, 82] on p "hot deal halloween" at bounding box center [529, 87] width 740 height 61
click at [828, 95] on p "ORDER NOW !!!" at bounding box center [529, 87] width 740 height 61
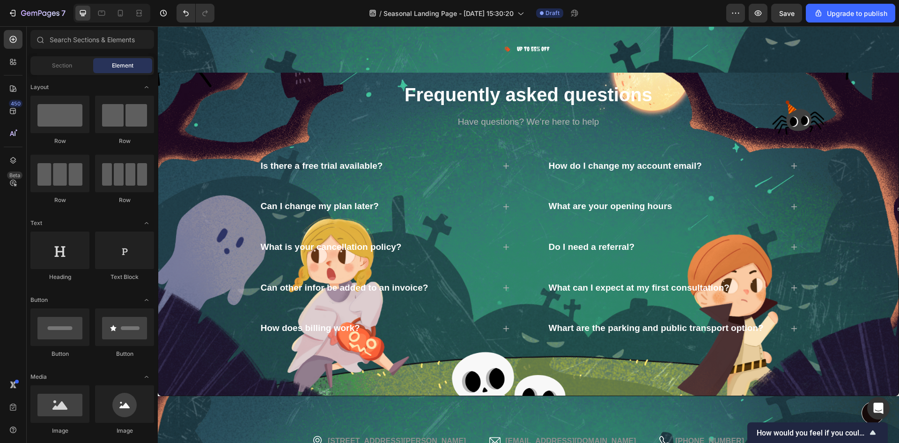
scroll to position [5619, 0]
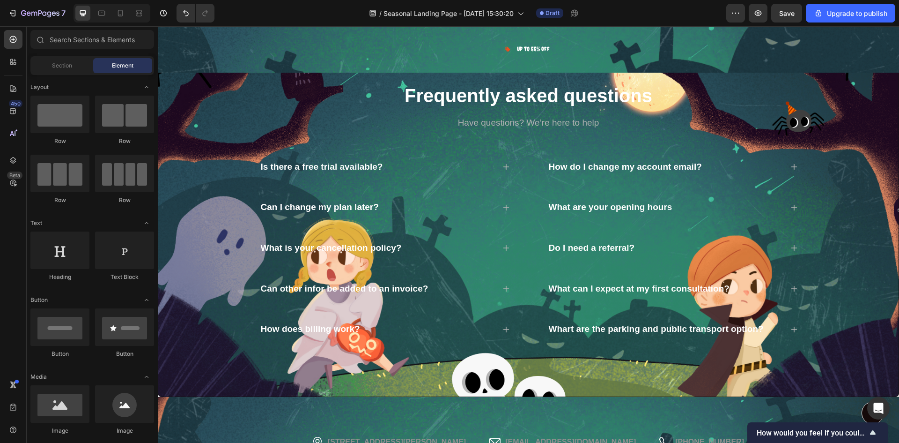
select select "585796989237854962"
click at [729, 170] on div "How do I change my account email?" at bounding box center [666, 167] width 236 height 15
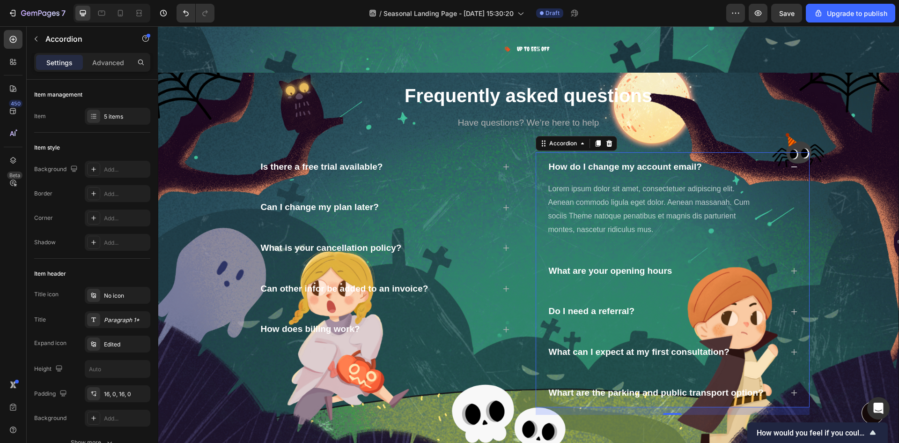
click at [729, 170] on div "How do I change my account email?" at bounding box center [666, 167] width 236 height 15
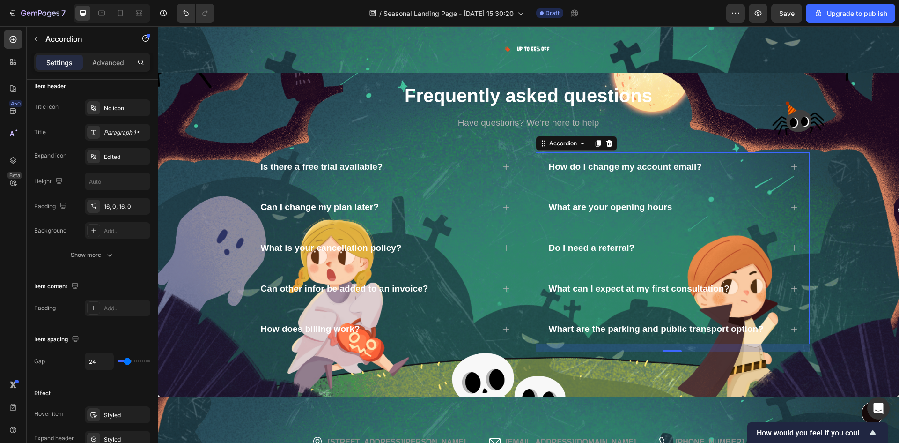
scroll to position [0, 0]
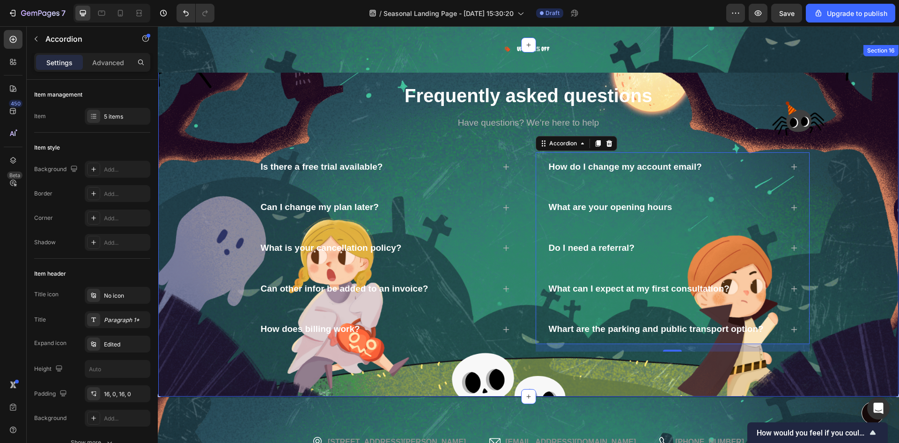
click at [205, 108] on div "Frequently asked questions Heading Have questions? We’re here to help Text bloc…" at bounding box center [528, 220] width 727 height 276
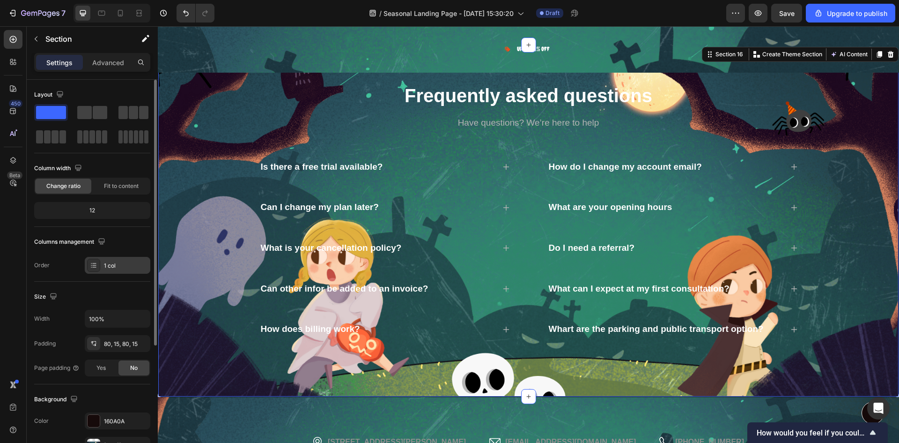
click at [114, 262] on div "1 col" at bounding box center [126, 265] width 44 height 8
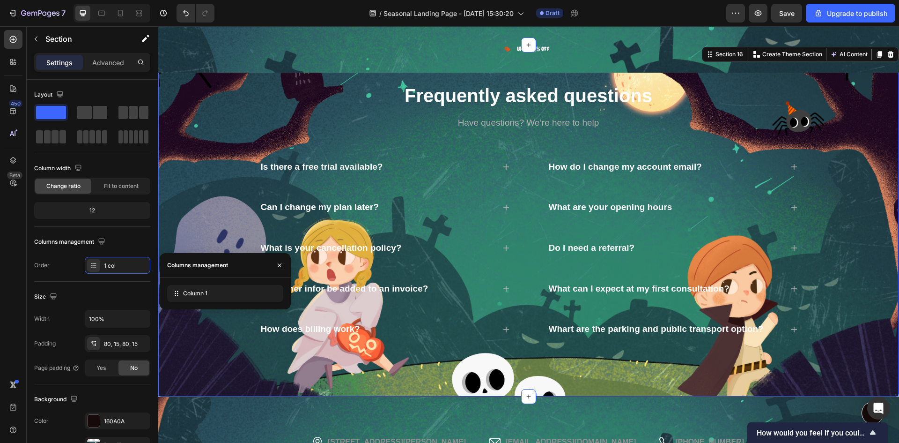
click at [205, 137] on div "Frequently asked questions Heading Have questions? We’re here to help Text bloc…" at bounding box center [528, 220] width 727 height 276
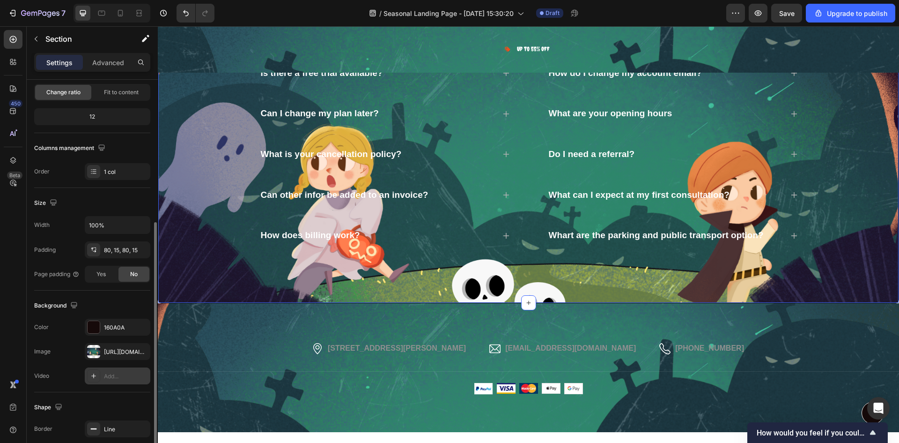
scroll to position [141, 0]
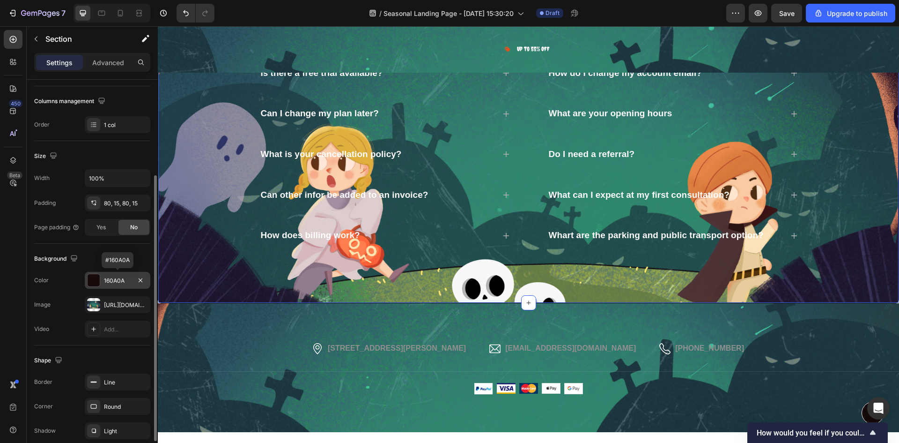
click at [111, 282] on div "160A0A" at bounding box center [117, 280] width 27 height 8
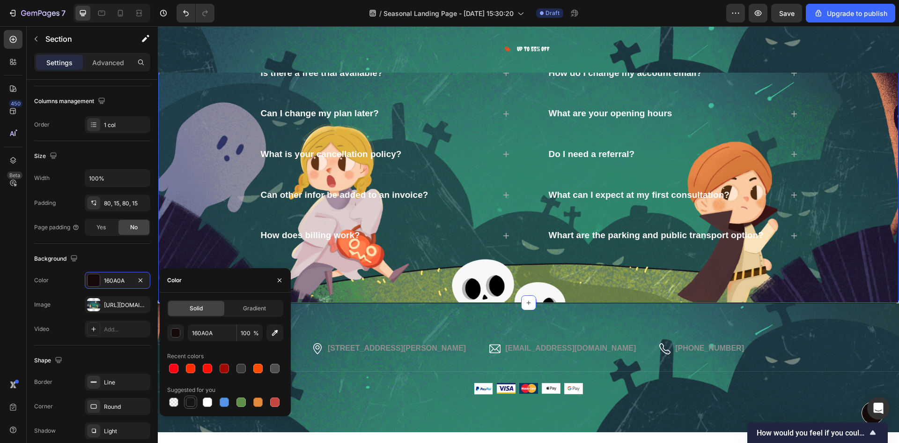
click at [188, 407] on div at bounding box center [190, 401] width 11 height 11
click at [208, 406] on div at bounding box center [207, 401] width 9 height 9
type input "FFFFFF"
click at [123, 259] on div "Background" at bounding box center [92, 258] width 116 height 15
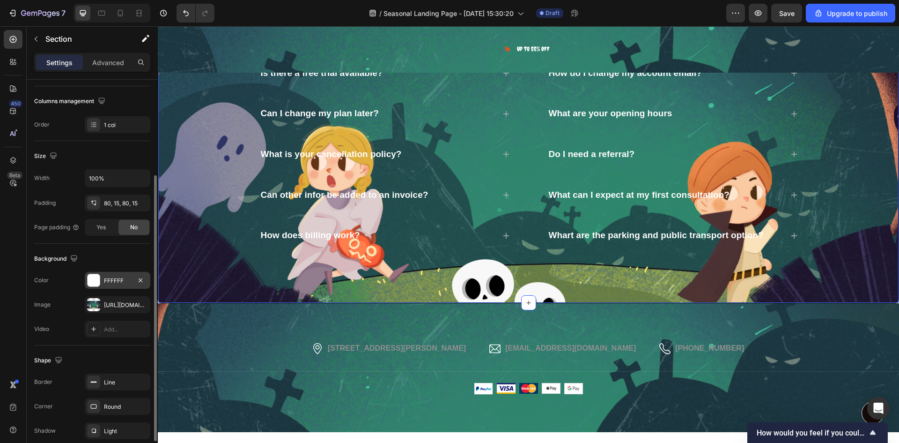
click at [120, 278] on div "FFFFFF" at bounding box center [117, 280] width 27 height 8
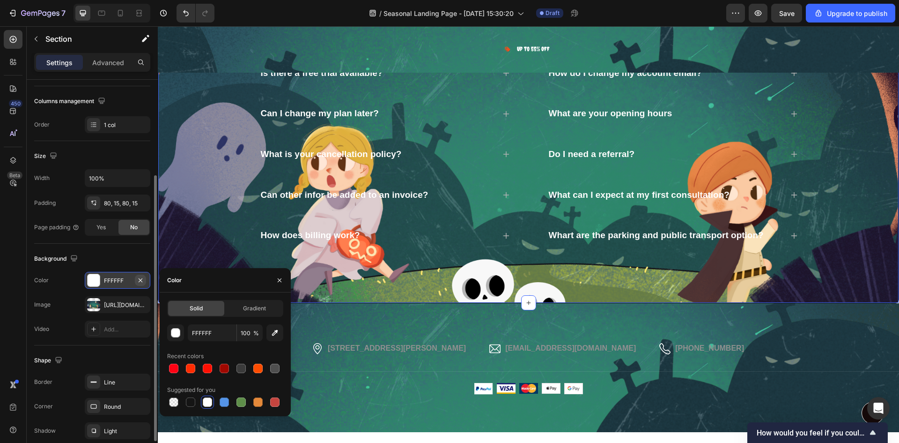
click at [138, 280] on icon "button" at bounding box center [140, 279] width 7 height 7
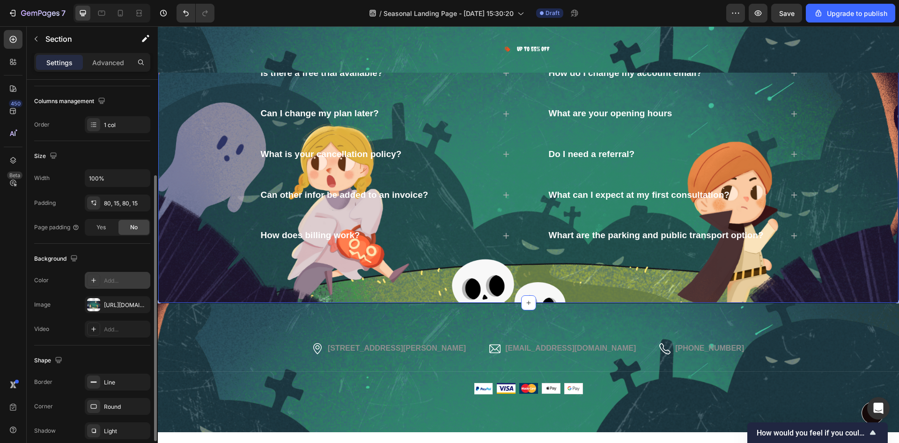
click at [127, 264] on div "Background" at bounding box center [92, 258] width 116 height 15
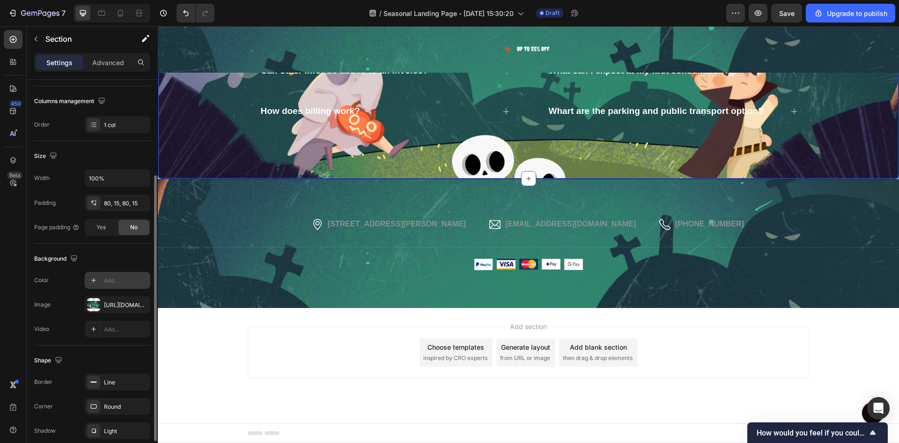
scroll to position [182, 0]
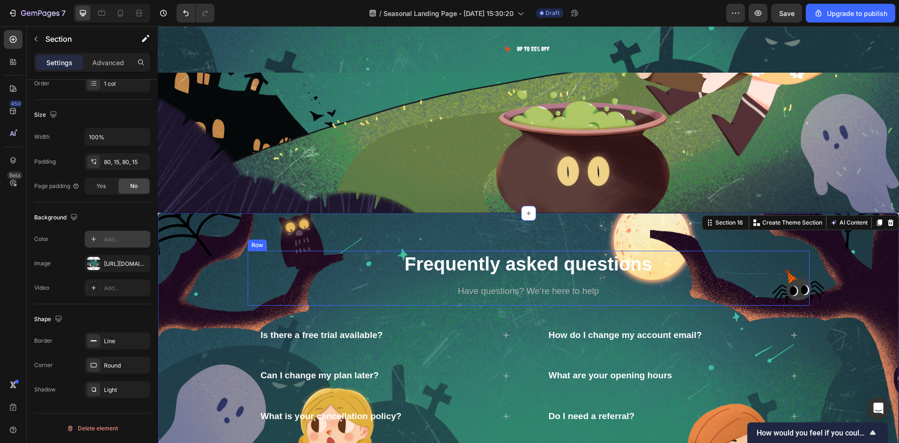
select select "585796989237854962"
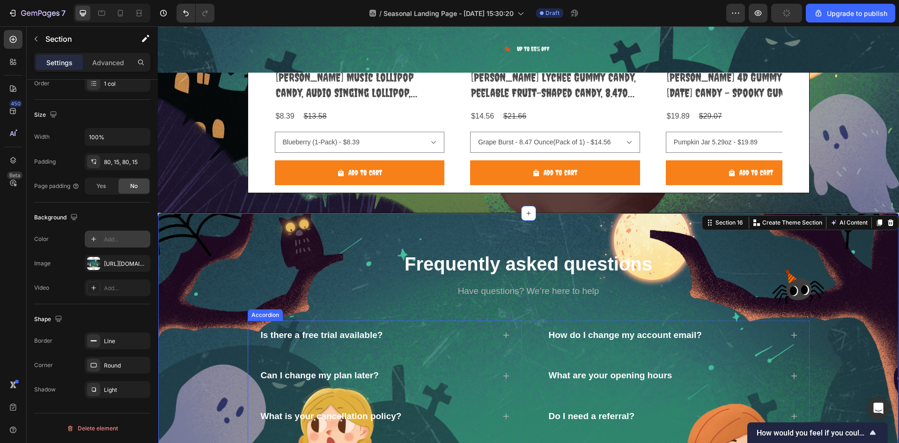
scroll to position [5509, 0]
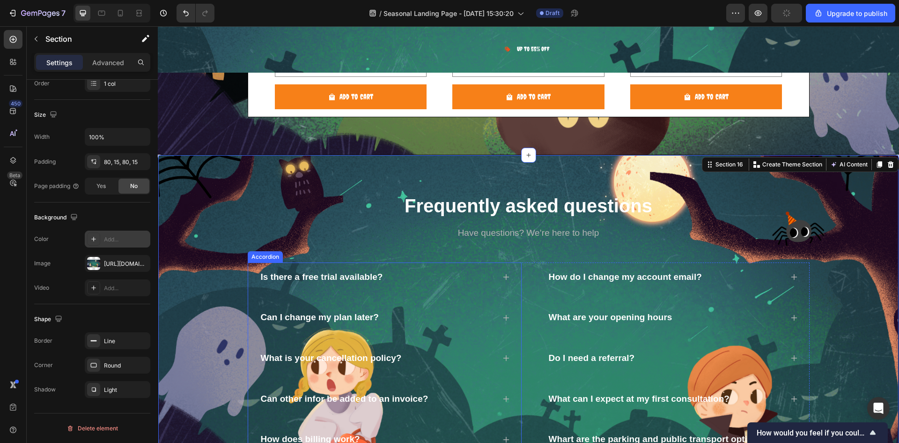
click at [449, 298] on div "Is there a free trial available? Can I change my plan later? What is your cance…" at bounding box center [385, 358] width 252 height 192
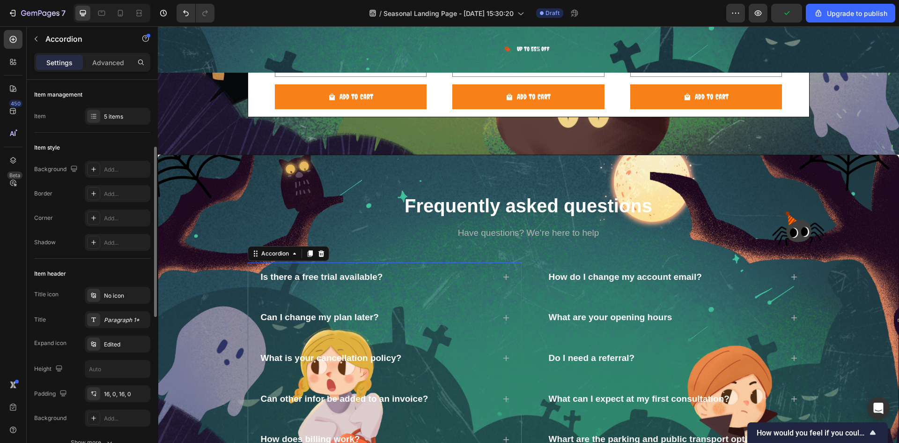
scroll to position [47, 0]
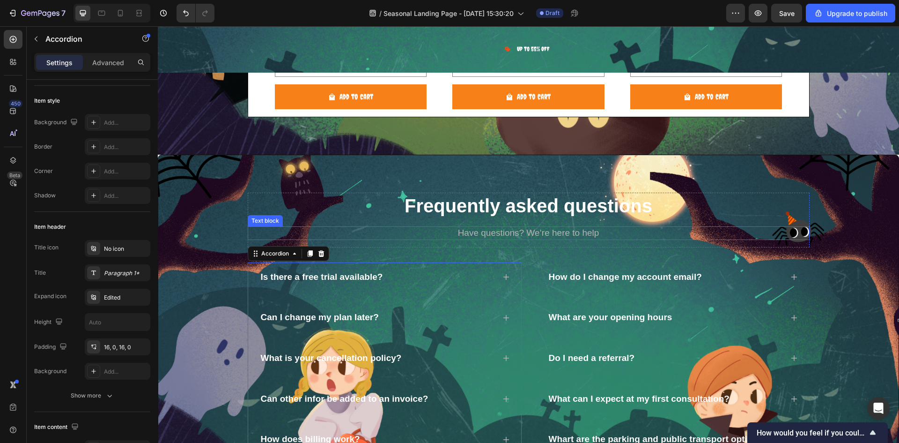
click at [520, 234] on p "Have questions? We’re here to help" at bounding box center [529, 233] width 560 height 12
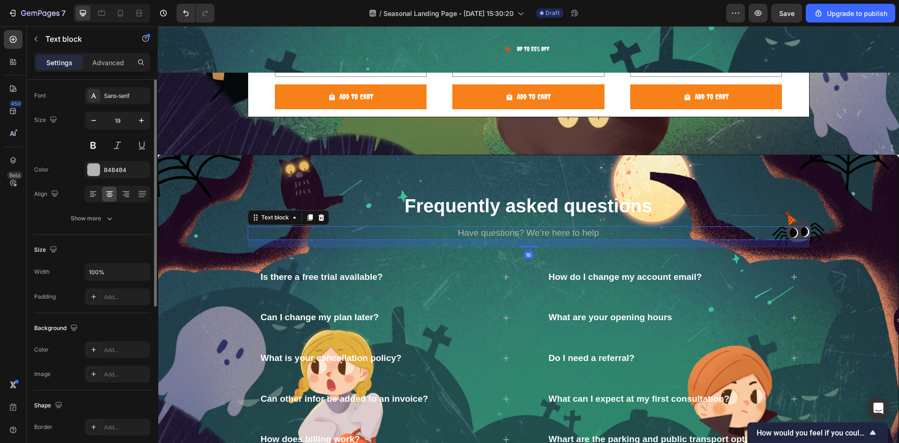
scroll to position [0, 0]
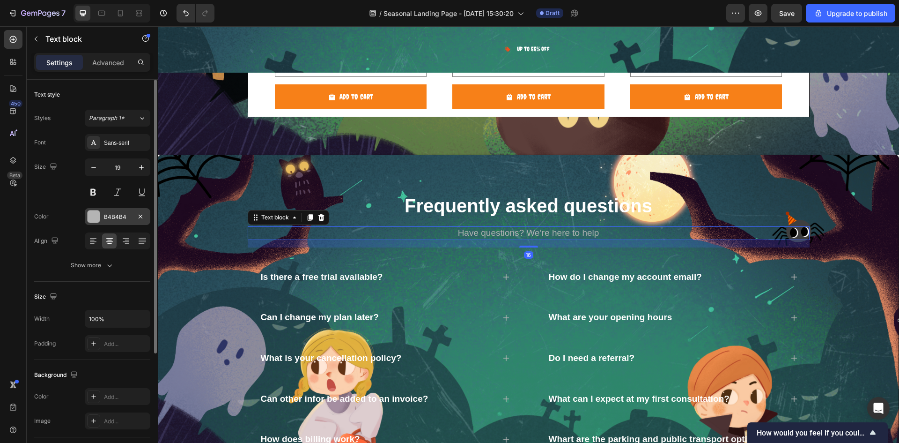
click at [92, 215] on div at bounding box center [94, 216] width 12 height 12
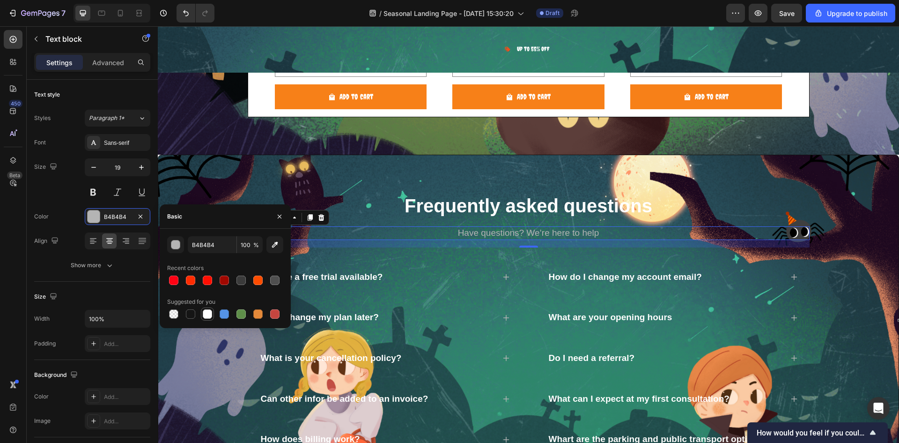
click at [203, 316] on div at bounding box center [207, 313] width 9 height 9
type input "FFFFFF"
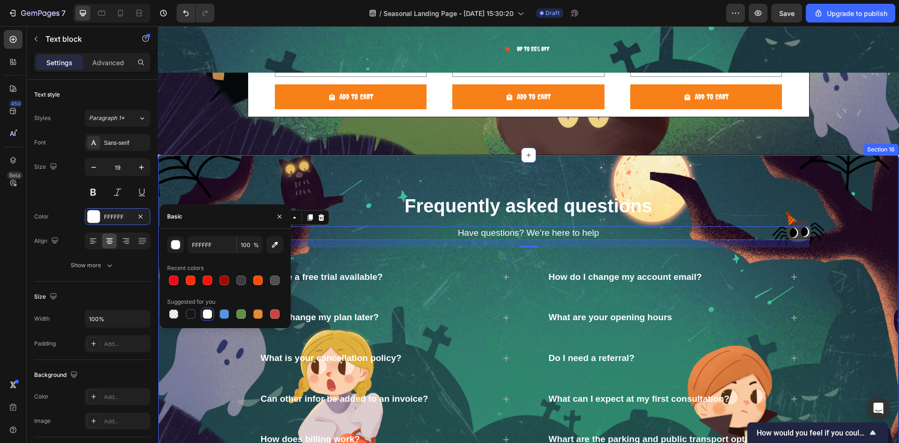
click at [851, 231] on div "Frequently asked questions Heading Have questions? We’re here to help Text bloc…" at bounding box center [528, 331] width 727 height 276
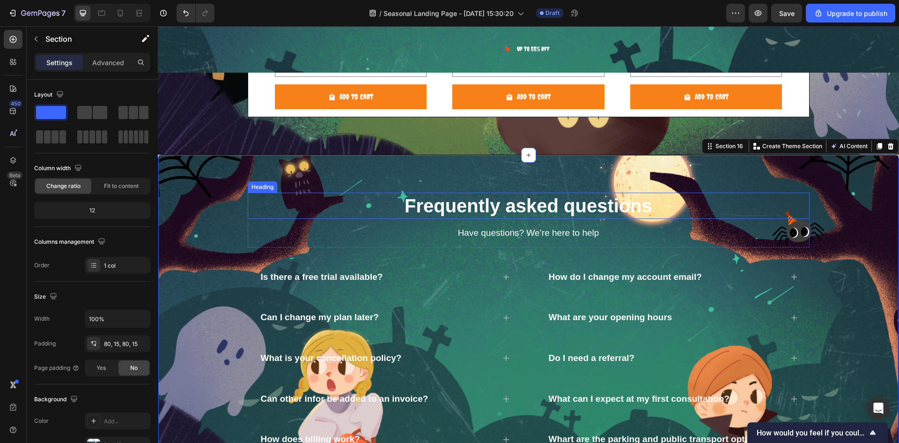
click at [513, 202] on p "Frequently asked questions" at bounding box center [529, 205] width 560 height 24
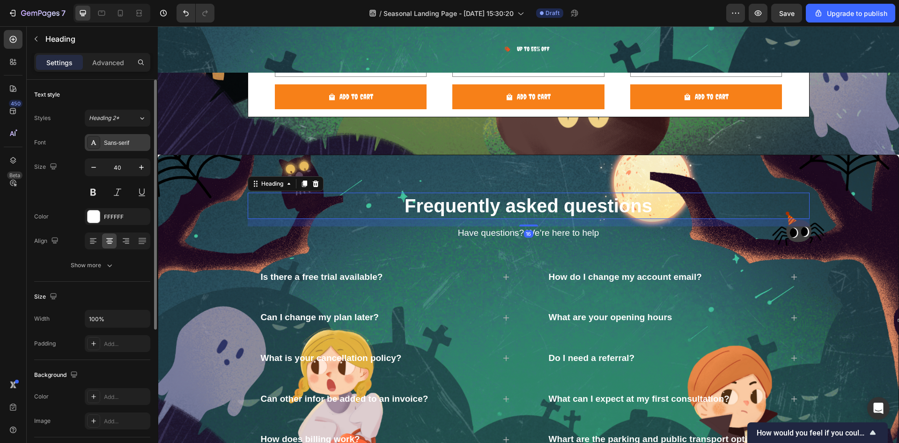
click at [114, 143] on div "Sans-serif" at bounding box center [126, 143] width 44 height 8
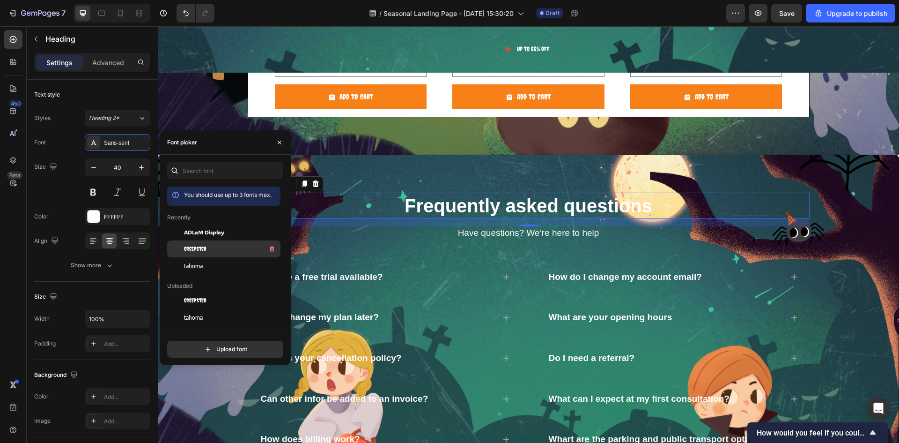
click at [211, 248] on div "Creepster" at bounding box center [231, 248] width 95 height 11
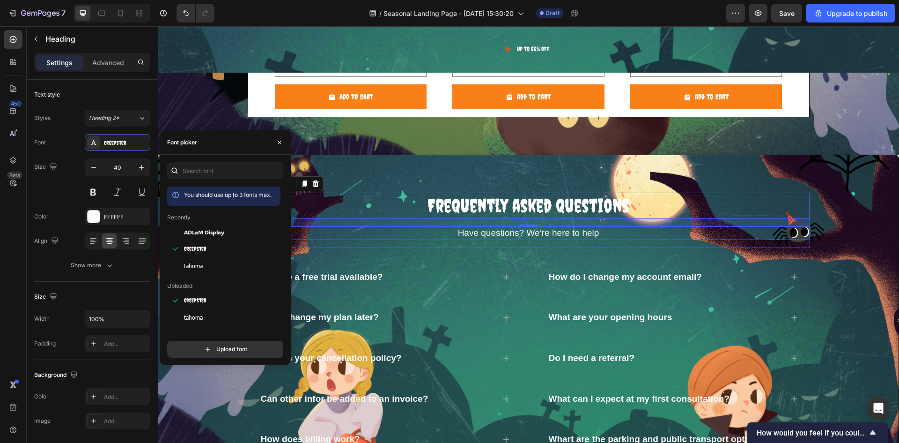
click at [517, 233] on p "Have questions? We’re here to help" at bounding box center [529, 233] width 560 height 12
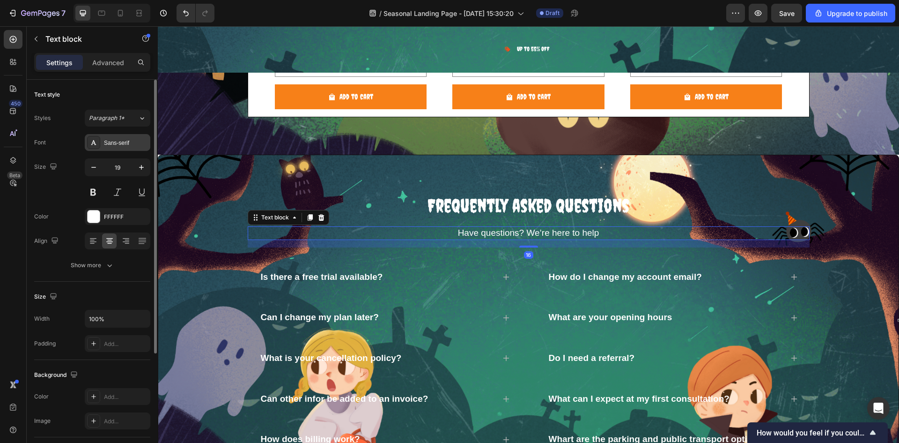
click at [124, 147] on div "Sans-serif" at bounding box center [118, 142] width 66 height 17
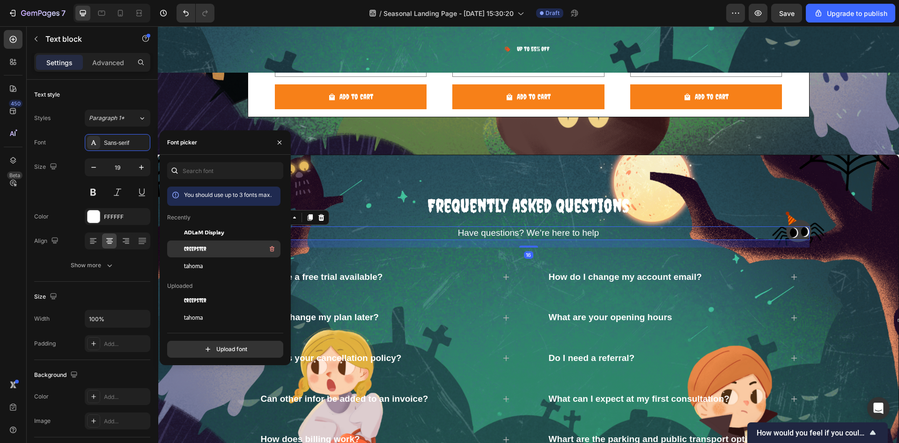
click at [206, 252] on div "Creepster" at bounding box center [231, 248] width 95 height 11
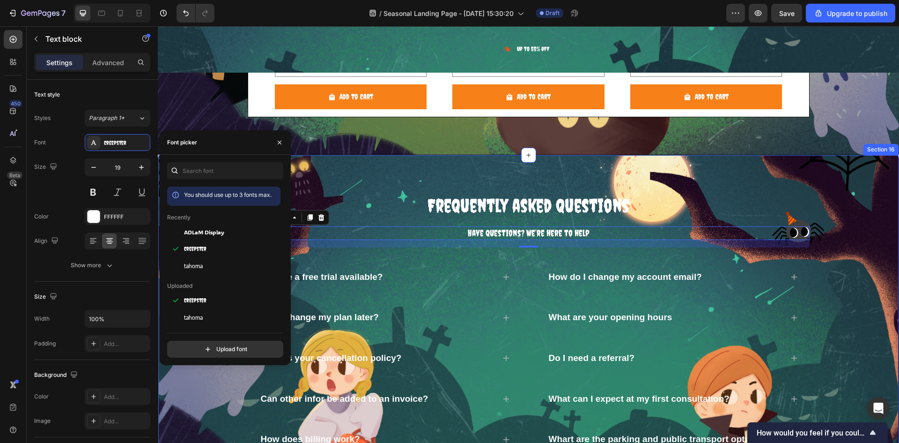
click at [853, 243] on div "Frequently asked questions Heading Have questions? We’re here to help Text bloc…" at bounding box center [528, 331] width 727 height 276
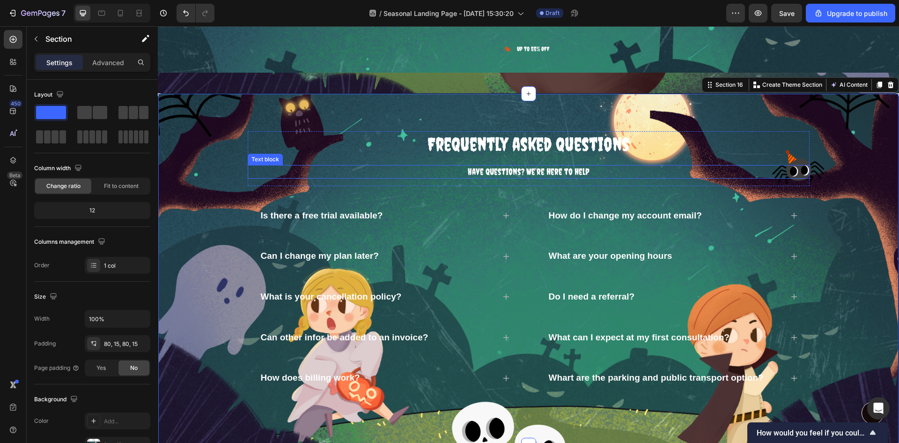
scroll to position [5556, 0]
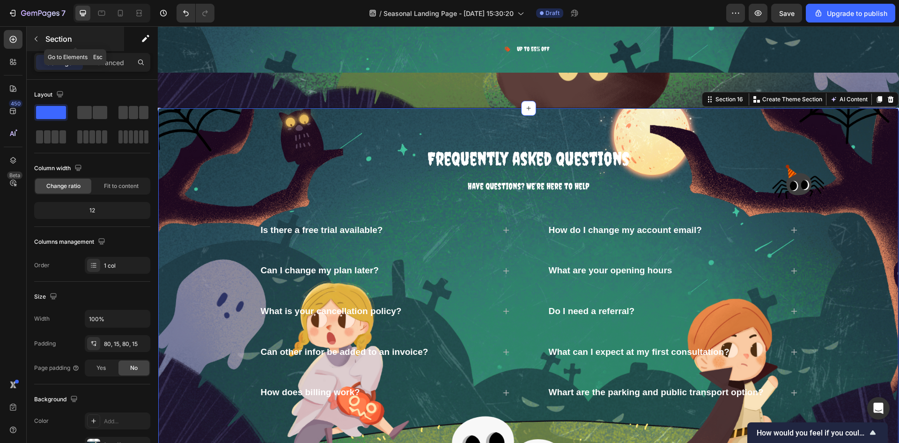
click at [60, 43] on p "Section" at bounding box center [83, 38] width 77 height 11
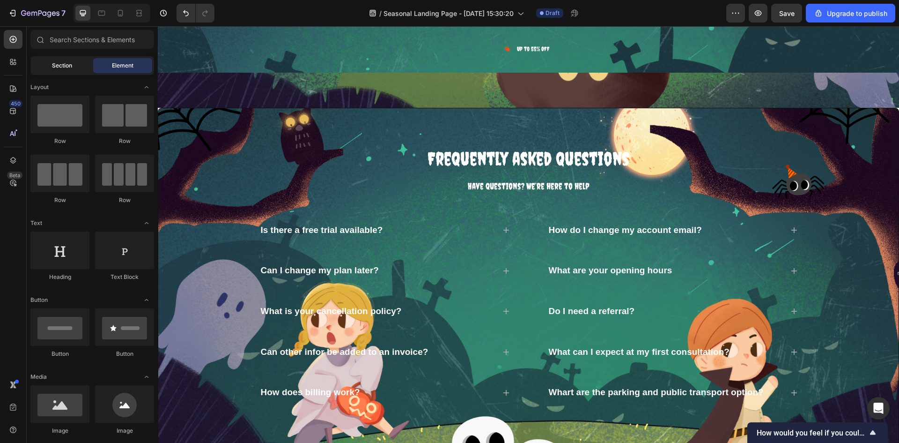
click at [59, 70] on div "Section" at bounding box center [61, 65] width 59 height 15
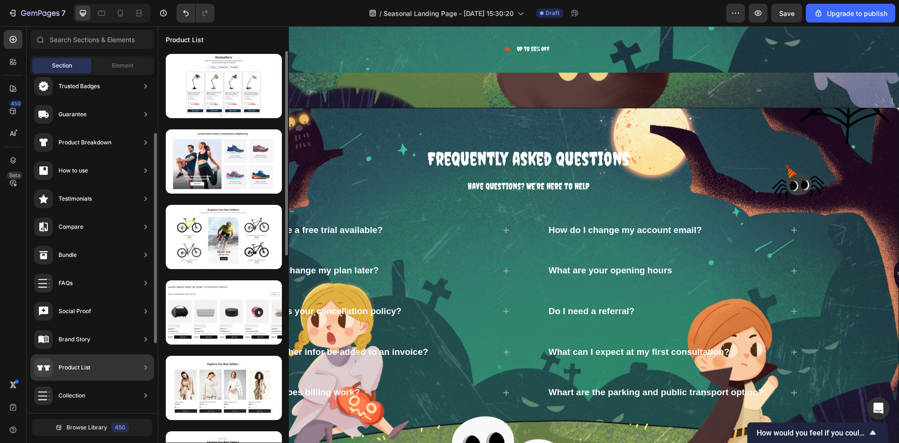
scroll to position [141, 0]
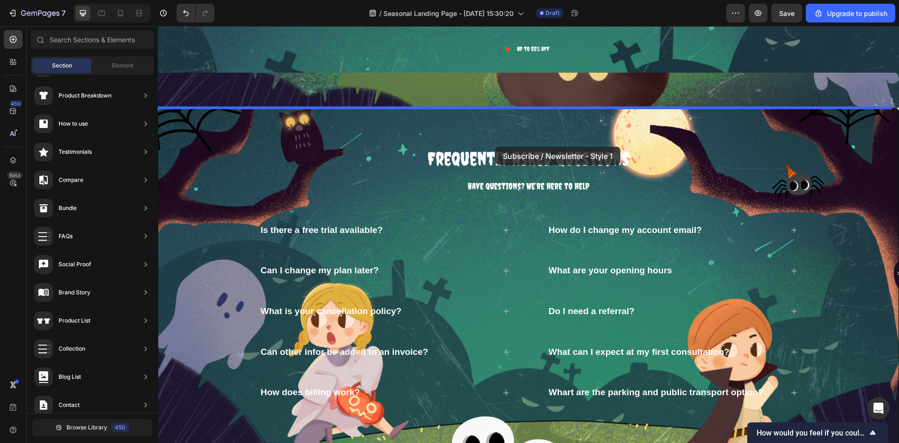
drag, startPoint x: 388, startPoint y: 100, endPoint x: 496, endPoint y: 147, distance: 117.1
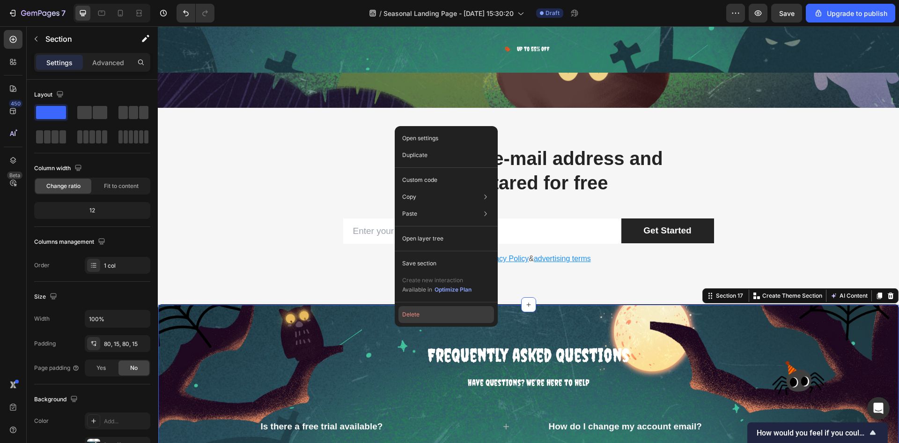
click at [412, 312] on button "Delete" at bounding box center [447, 314] width 96 height 17
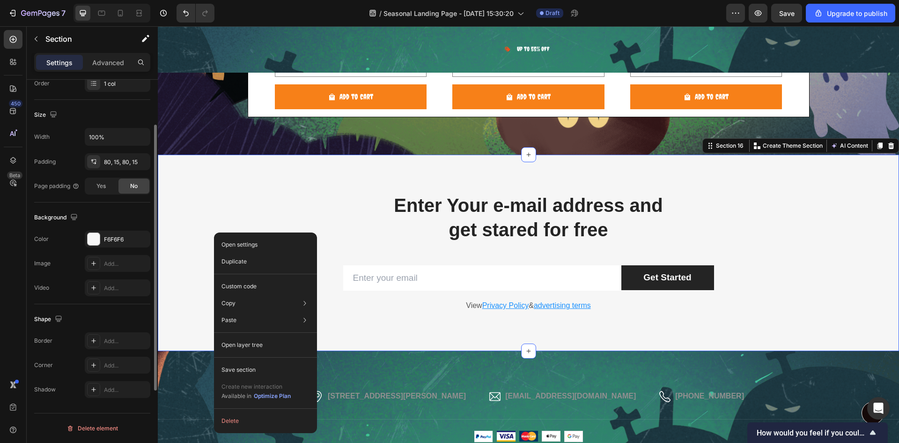
scroll to position [135, 0]
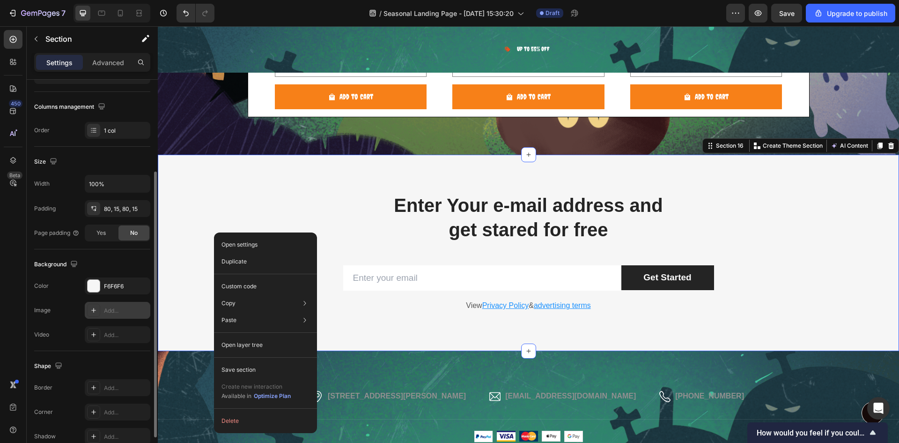
click at [122, 307] on div "Add..." at bounding box center [126, 310] width 44 height 8
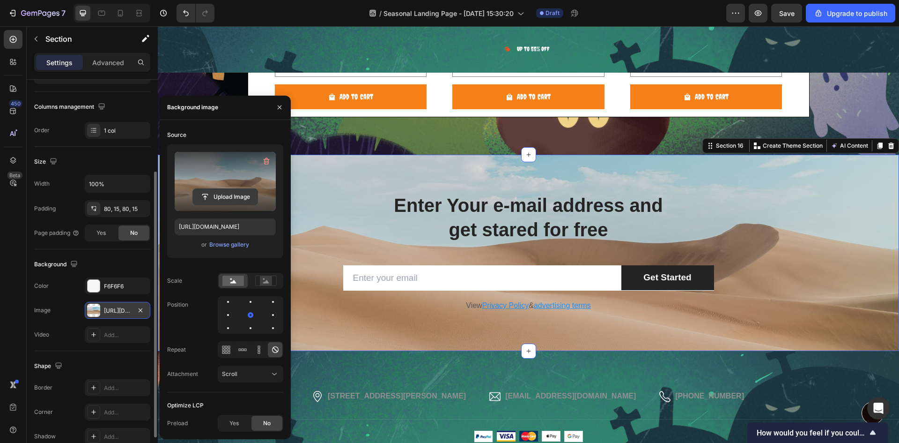
click at [230, 193] on input "file" at bounding box center [225, 197] width 65 height 16
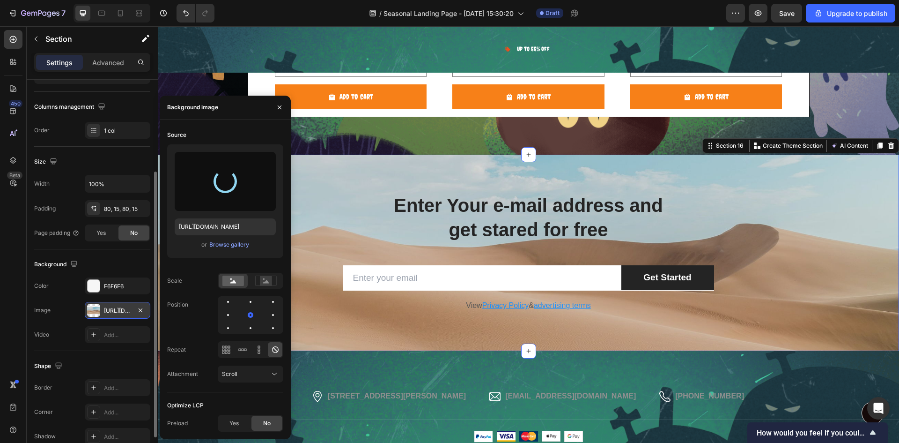
type input "https://cdn.shopify.com/s/files/1/0675/5755/6360/files/gempages_585786351341798…"
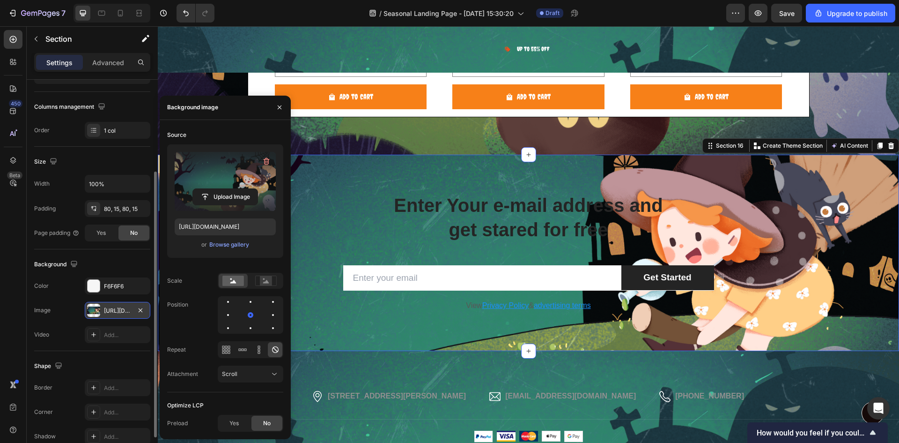
click at [840, 232] on div "Enter Your e-mail address and get stared for free Heading Row Email Field Get S…" at bounding box center [528, 252] width 727 height 121
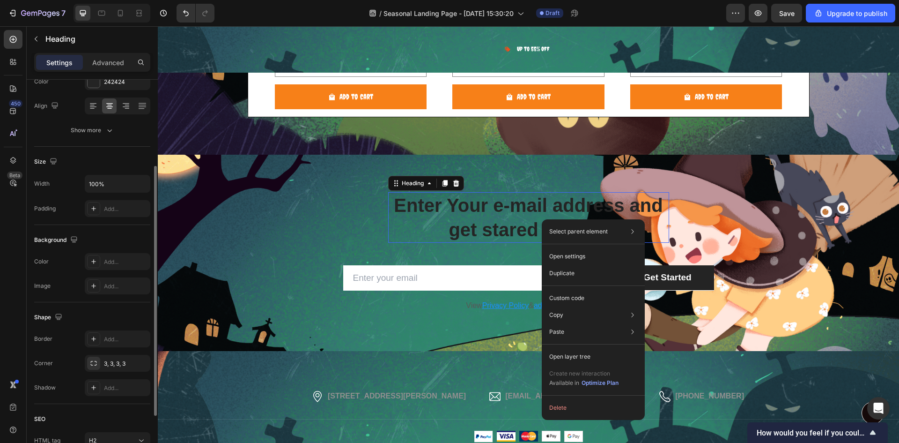
scroll to position [0, 0]
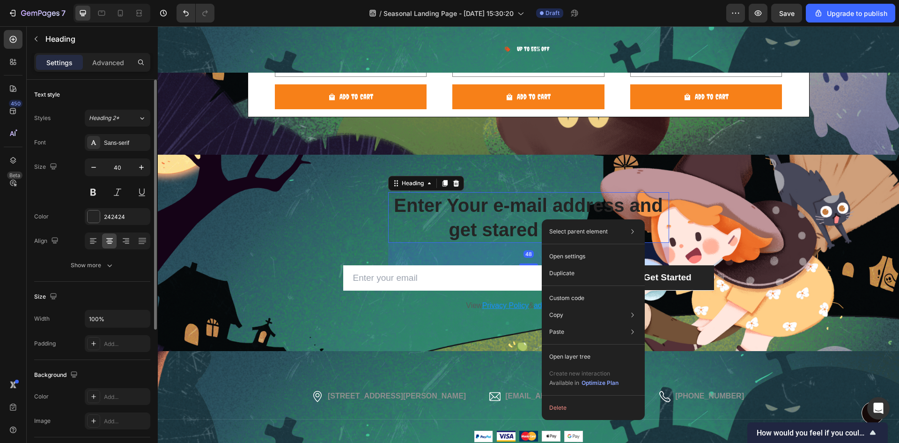
click at [481, 222] on p "Enter Your e-mail address and get stared for free" at bounding box center [528, 217] width 279 height 49
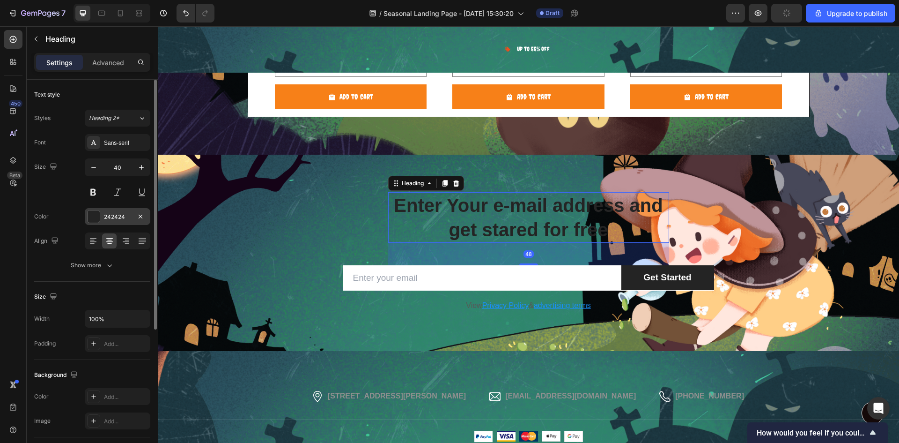
click at [120, 216] on div "242424" at bounding box center [117, 217] width 27 height 8
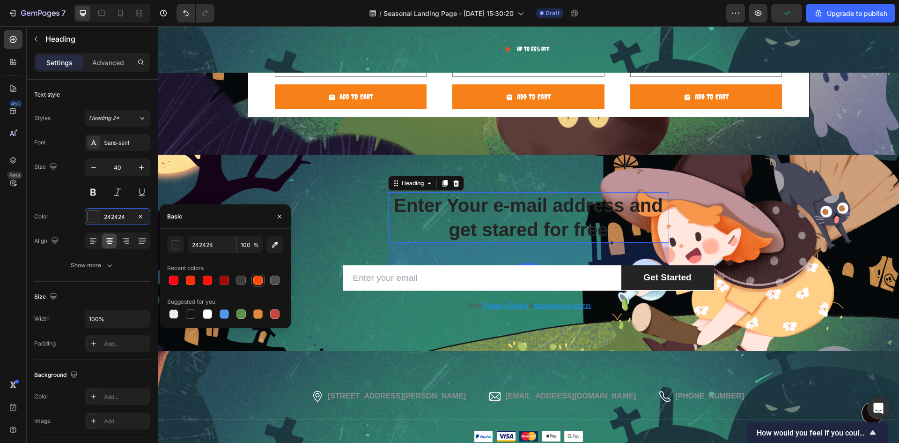
click at [256, 284] on div at bounding box center [257, 279] width 9 height 9
type input "FD4C01"
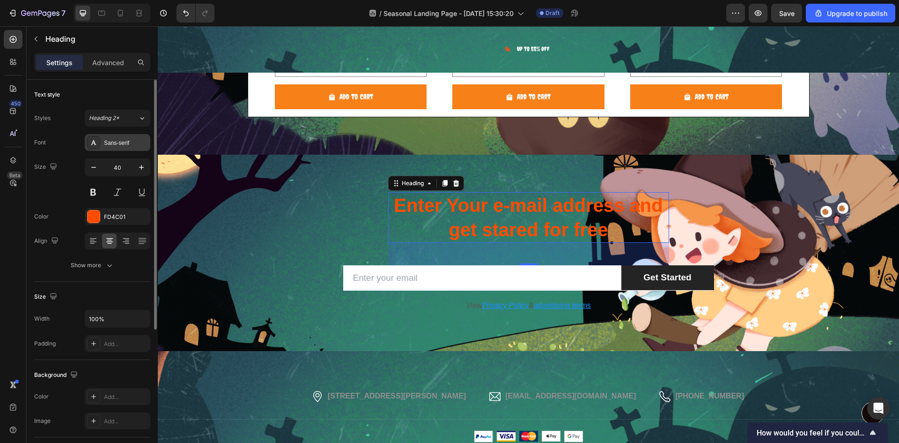
click at [120, 145] on div "Sans-serif" at bounding box center [126, 143] width 44 height 8
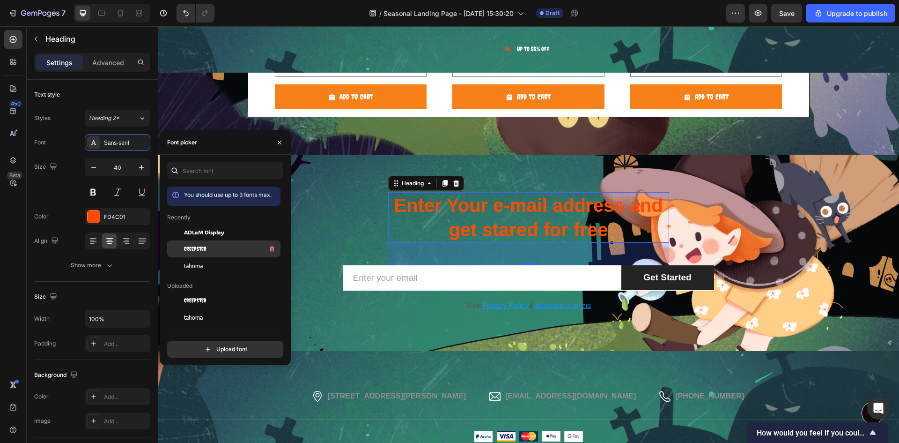
click at [209, 248] on div "Creepster" at bounding box center [231, 248] width 95 height 11
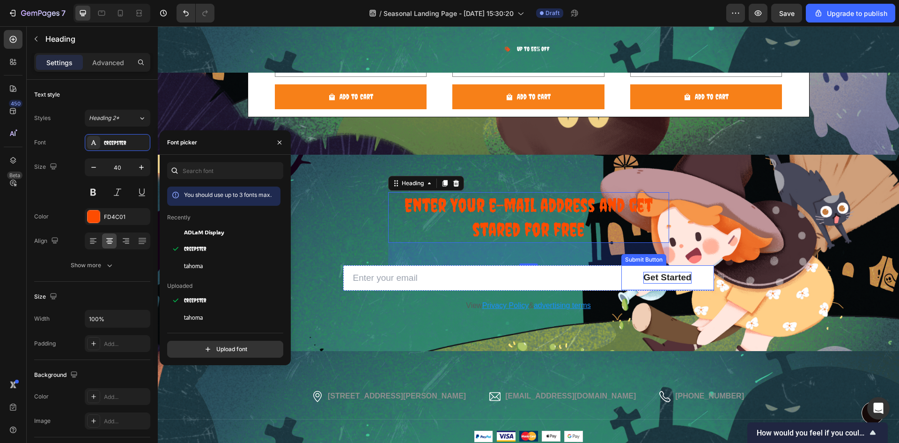
click at [668, 277] on div "Get Started" at bounding box center [668, 278] width 48 height 12
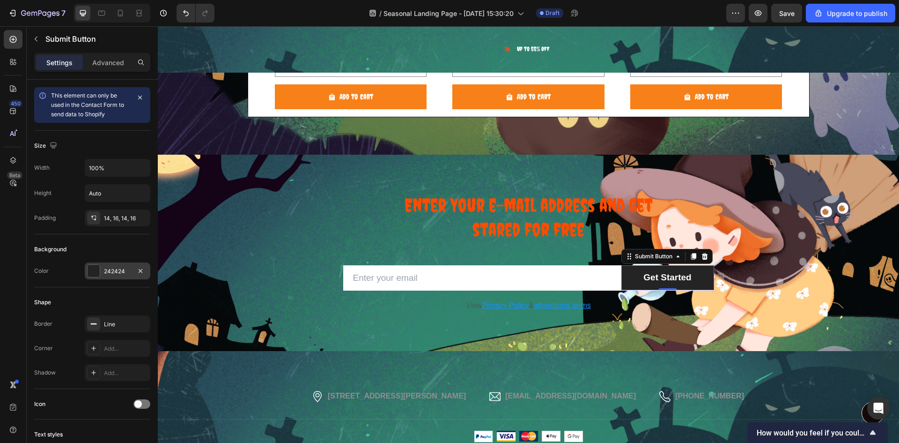
click at [118, 275] on div "242424" at bounding box center [118, 270] width 66 height 17
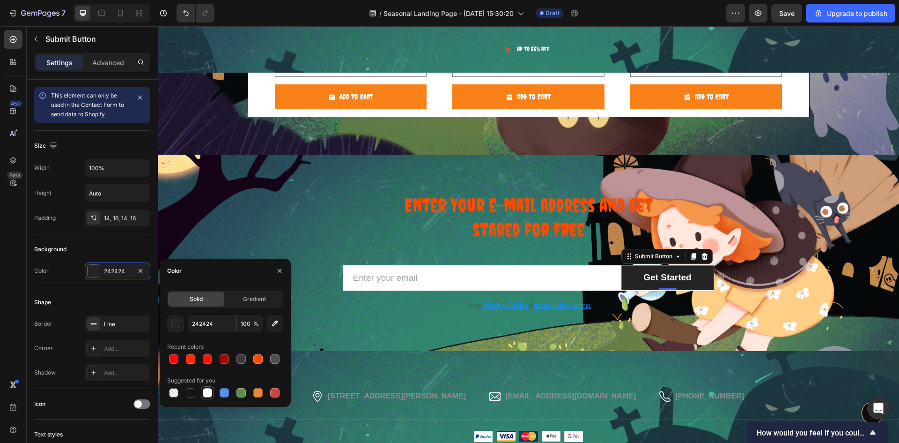
click at [210, 391] on div at bounding box center [207, 392] width 9 height 9
click at [209, 393] on div at bounding box center [207, 392] width 9 height 9
click at [185, 393] on div at bounding box center [190, 392] width 13 height 13
click at [254, 357] on div at bounding box center [257, 358] width 9 height 9
type input "FD4C01"
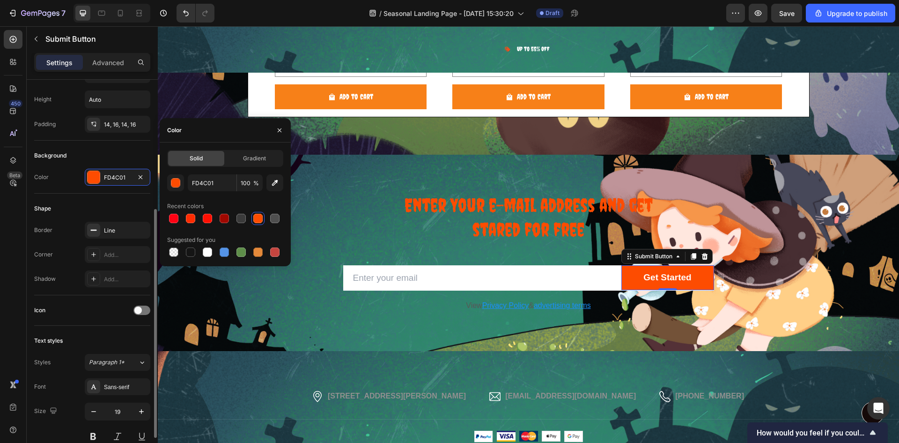
scroll to position [141, 0]
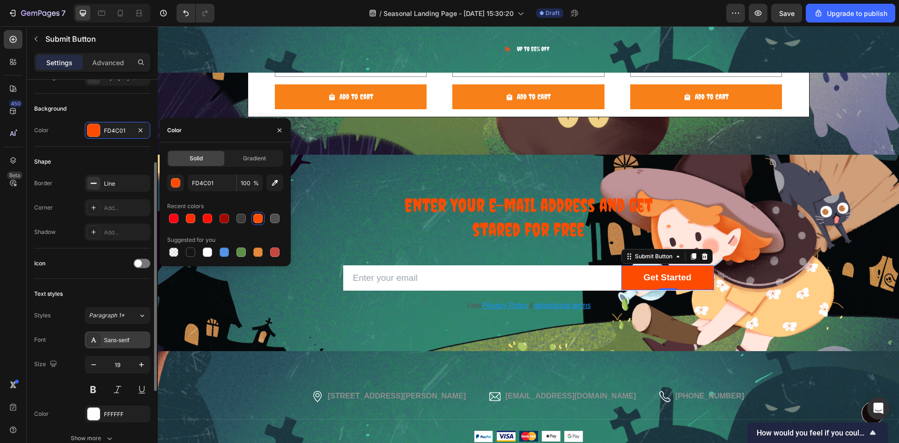
click at [113, 332] on div "Sans-serif" at bounding box center [118, 339] width 66 height 17
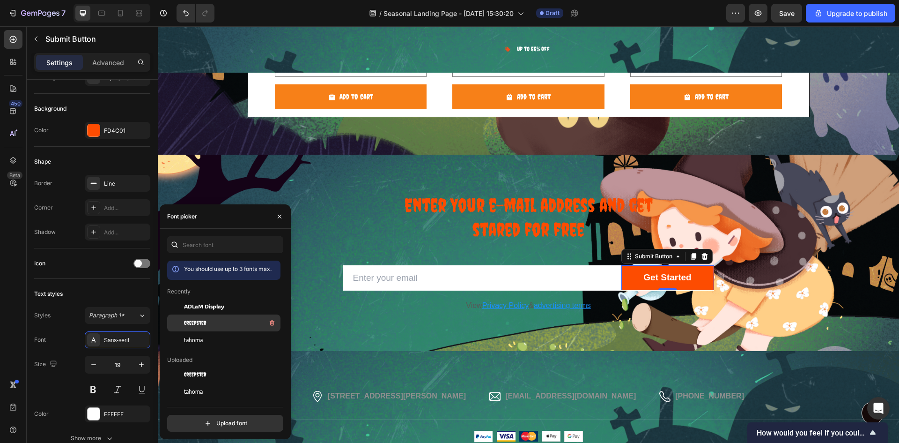
click at [219, 323] on div "Creepster" at bounding box center [231, 322] width 95 height 11
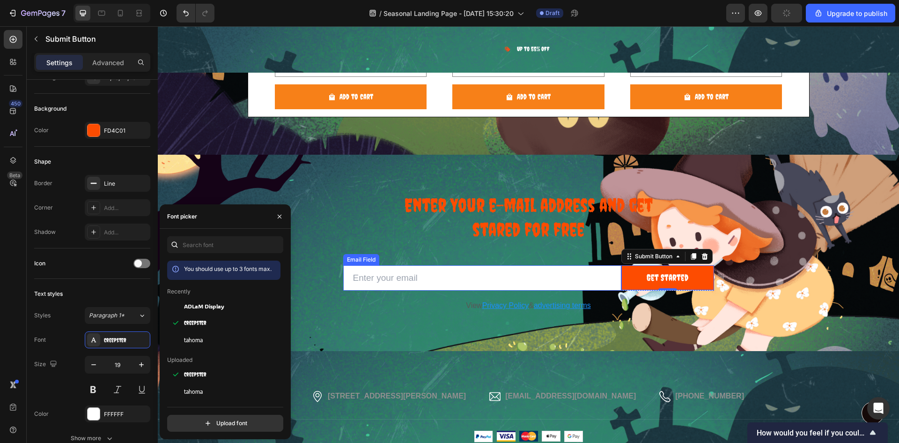
click at [411, 268] on input "email" at bounding box center [482, 278] width 278 height 26
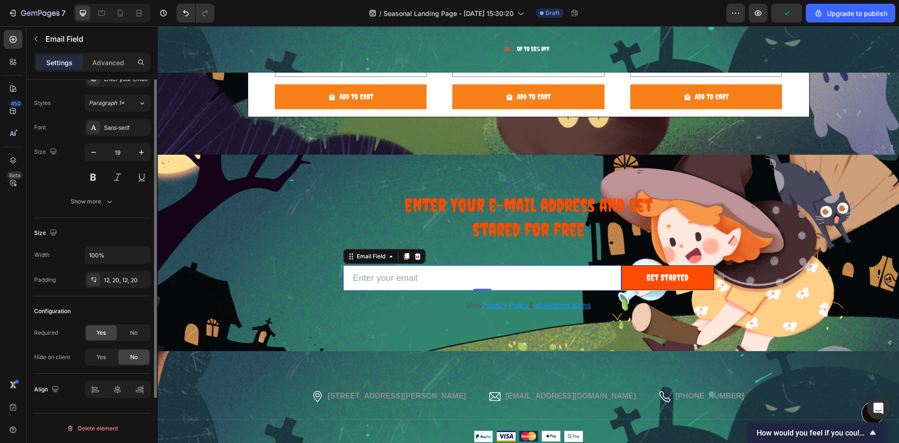
scroll to position [0, 0]
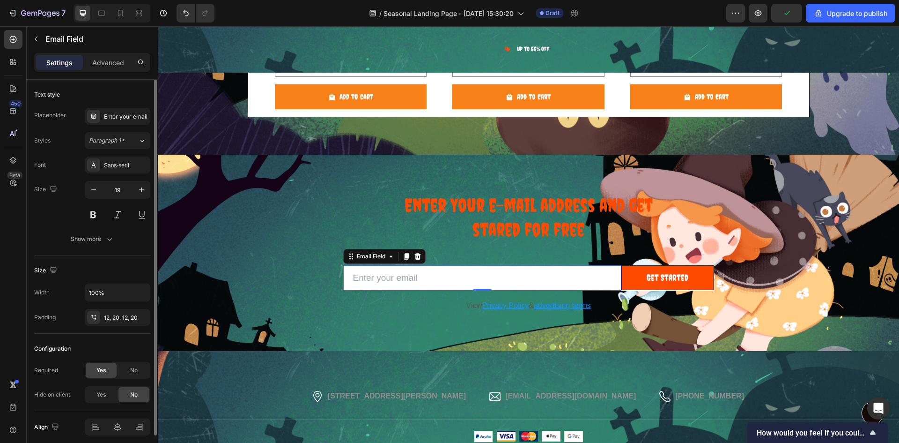
click at [415, 277] on input "email" at bounding box center [482, 278] width 278 height 26
click at [376, 282] on input "email" at bounding box center [482, 278] width 278 height 26
click at [444, 286] on input "email" at bounding box center [482, 278] width 278 height 26
click at [406, 283] on input "email" at bounding box center [482, 278] width 278 height 26
click at [112, 164] on div "Sans-serif" at bounding box center [126, 165] width 44 height 8
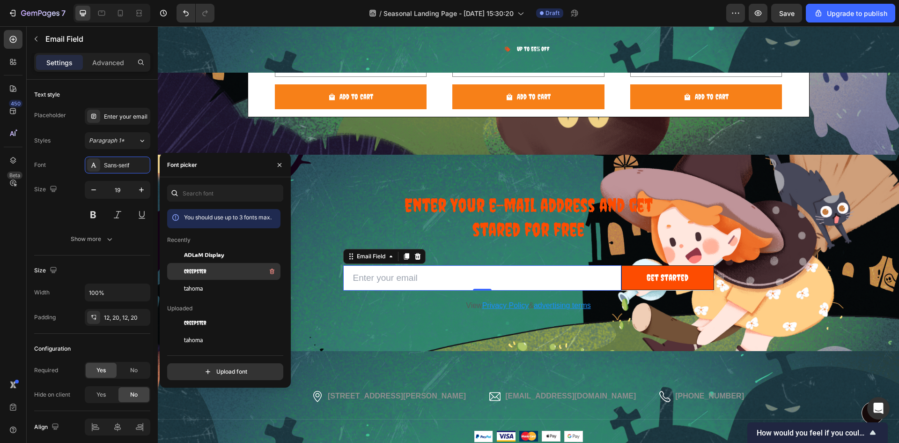
click at [211, 271] on div "Creepster" at bounding box center [231, 271] width 95 height 11
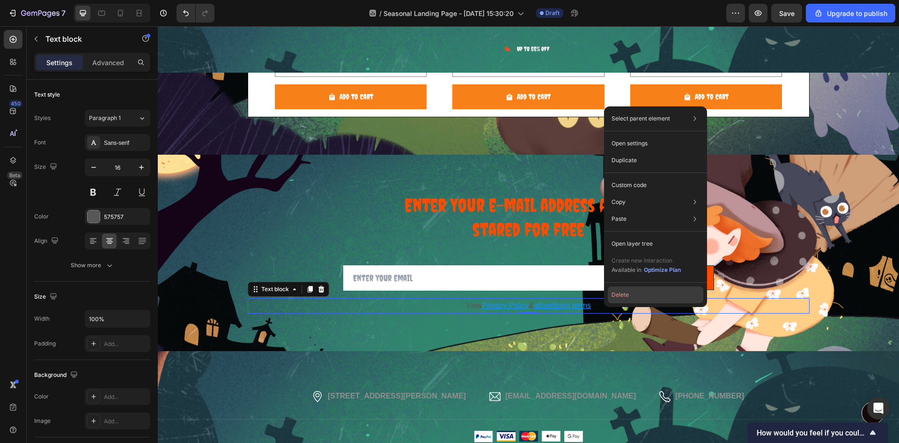
click at [621, 296] on button "Delete" at bounding box center [656, 294] width 96 height 17
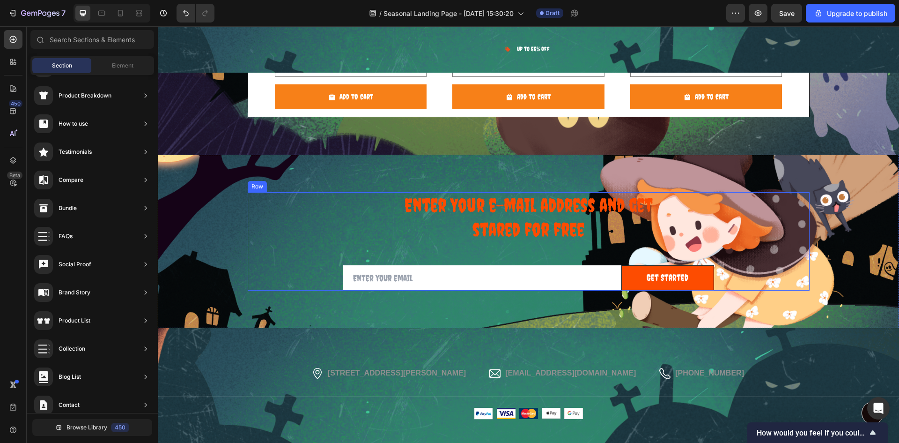
click at [272, 251] on div "Enter Your e-mail address and get stared for free Heading Row Email Field Get S…" at bounding box center [529, 241] width 562 height 99
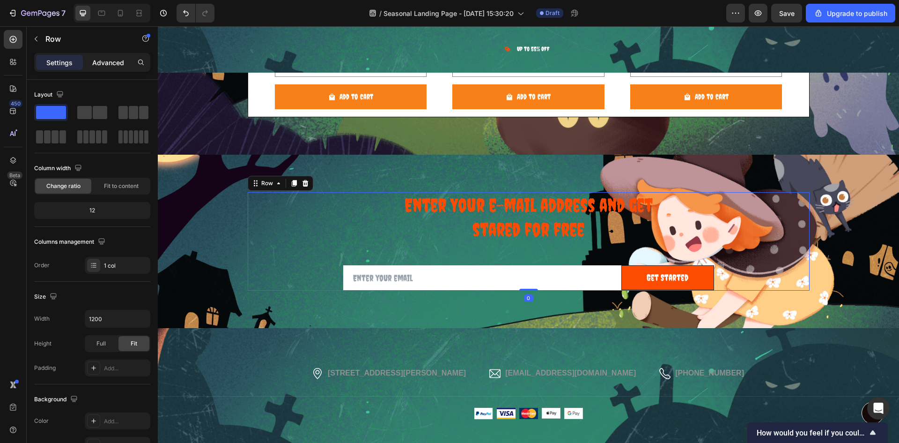
click at [87, 64] on div "Advanced" at bounding box center [108, 62] width 47 height 15
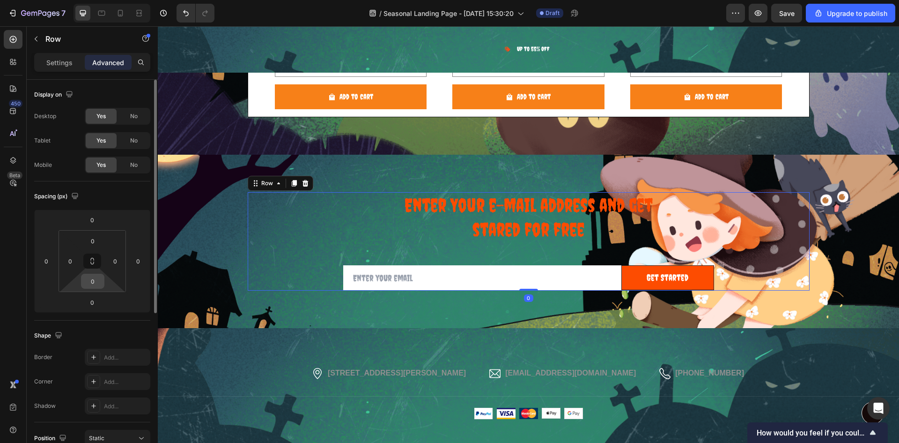
click at [102, 284] on input "0" at bounding box center [92, 281] width 19 height 14
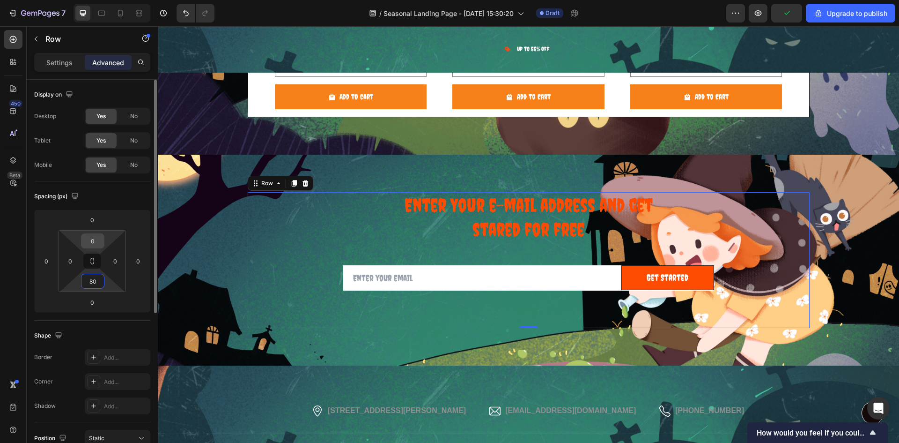
type input "80"
click at [94, 242] on input "0" at bounding box center [92, 241] width 19 height 14
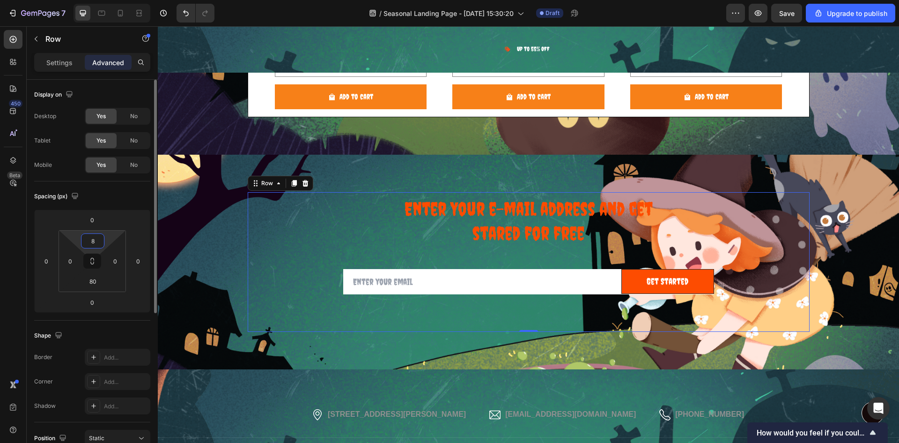
type input "80"
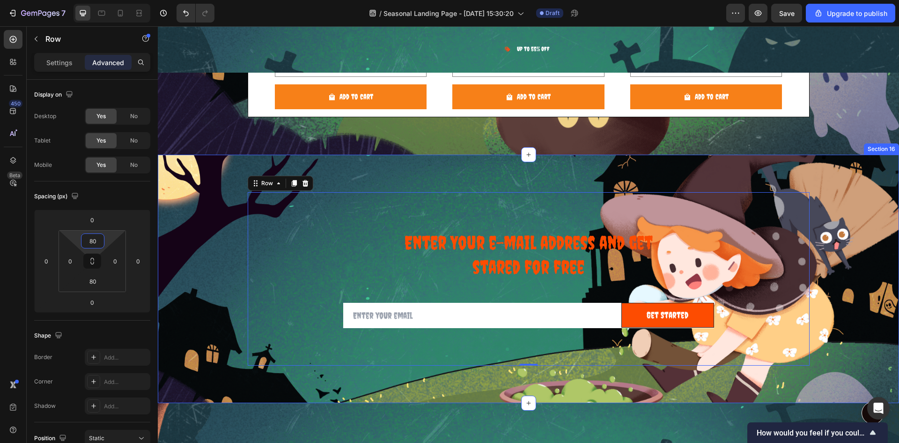
click at [208, 264] on div "Enter Your e-mail address and get stared for free Heading Row Email Field Get S…" at bounding box center [528, 279] width 727 height 174
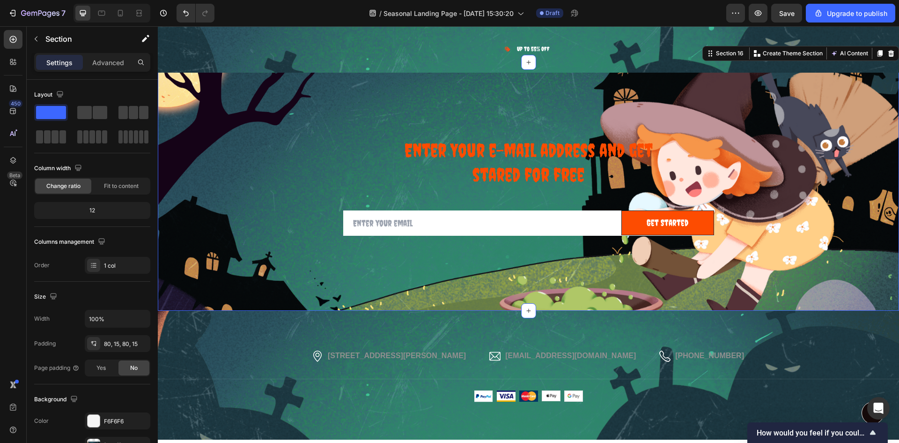
scroll to position [5603, 0]
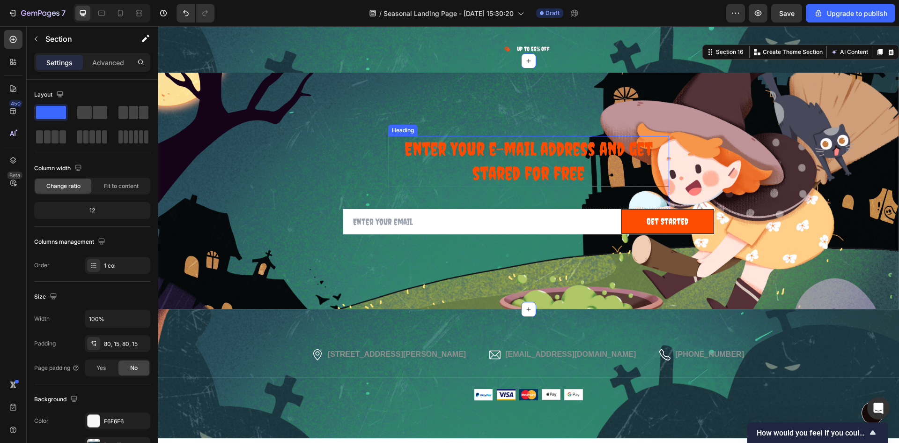
click at [396, 156] on h2 "Enter Your e-mail address and get stared for free" at bounding box center [528, 161] width 281 height 51
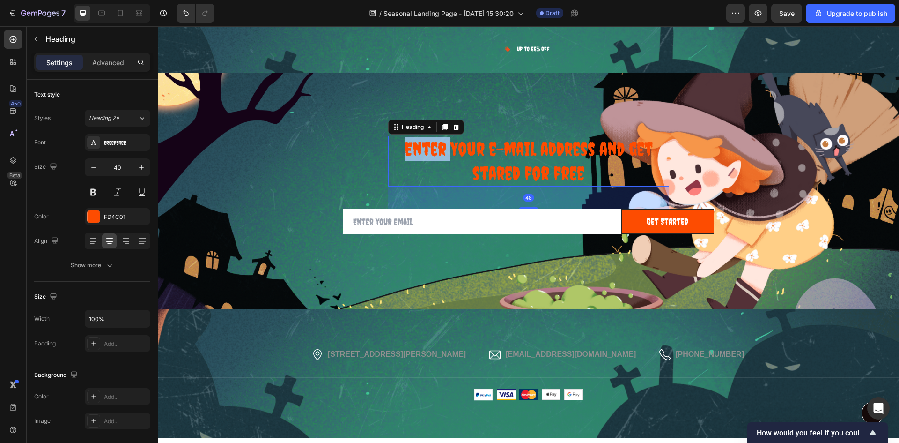
click at [396, 156] on h2 "Enter Your e-mail address and get stared for free" at bounding box center [528, 161] width 281 height 51
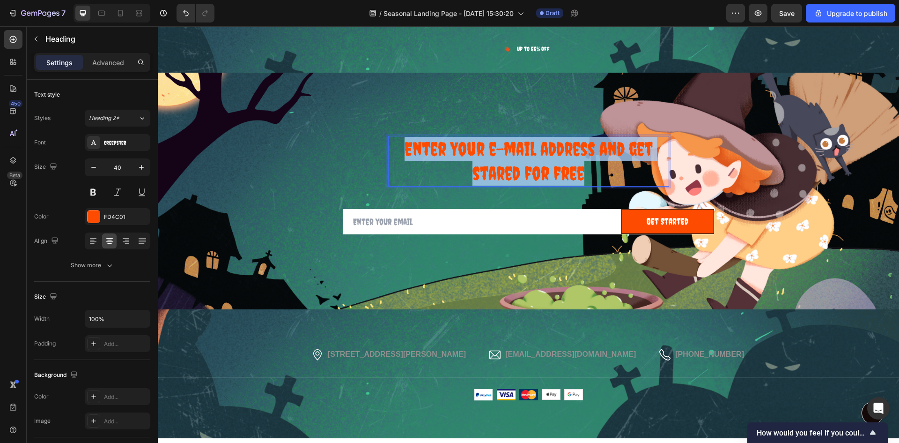
click at [396, 156] on p "Enter Your e-mail address and get stared for free" at bounding box center [528, 161] width 279 height 49
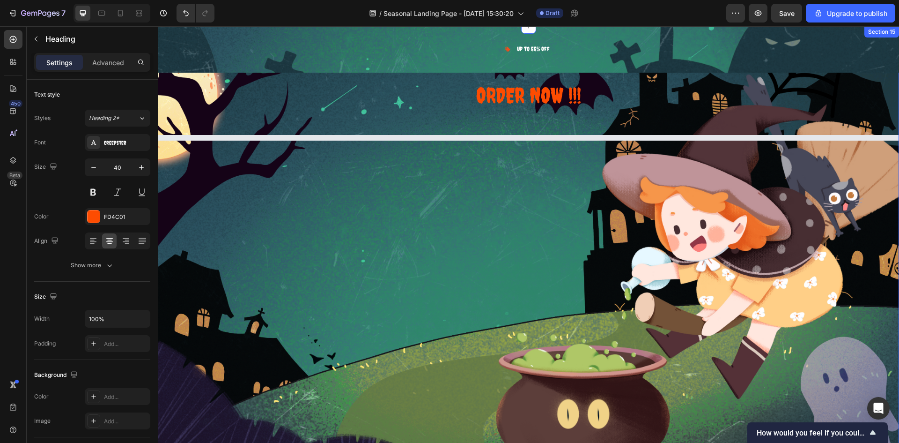
select select "585796989237854962"
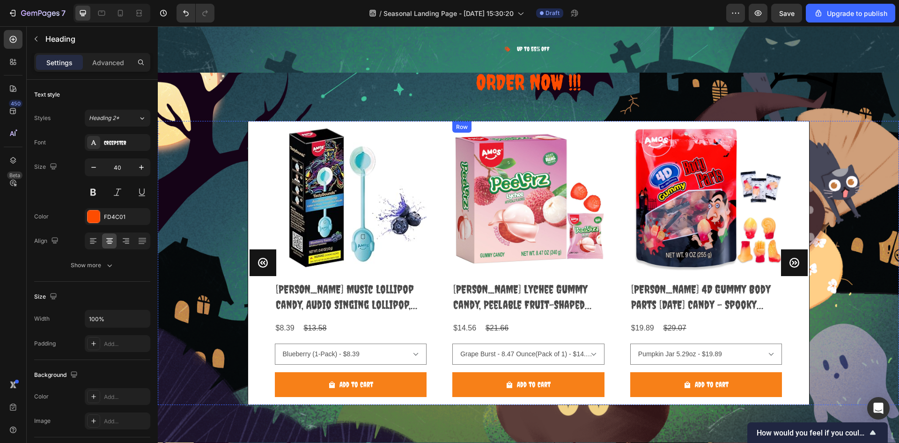
scroll to position [5275, 0]
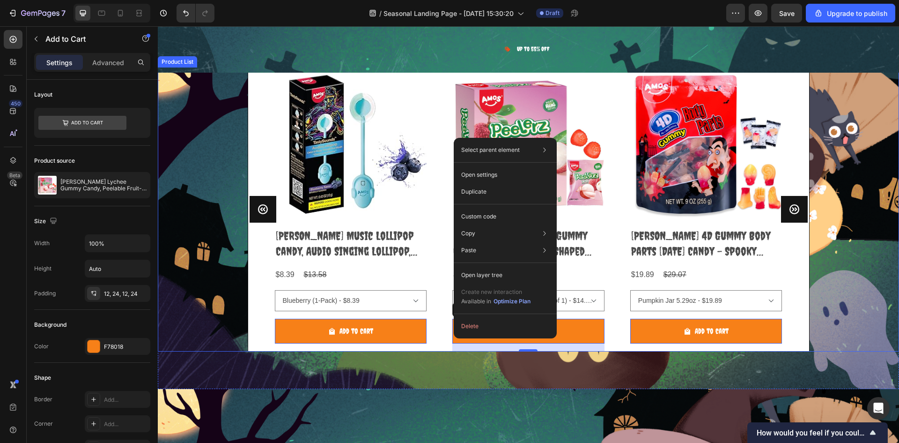
click at [859, 325] on div "Product Images Amos Music Lollipop Candy, Audio Singing Lollipop, Unique Valent…" at bounding box center [529, 209] width 742 height 284
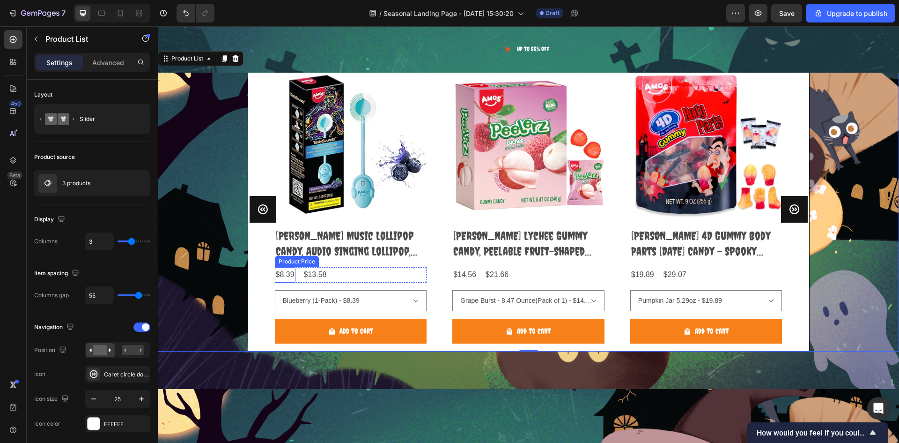
click at [284, 277] on div "$8.39" at bounding box center [285, 274] width 21 height 15
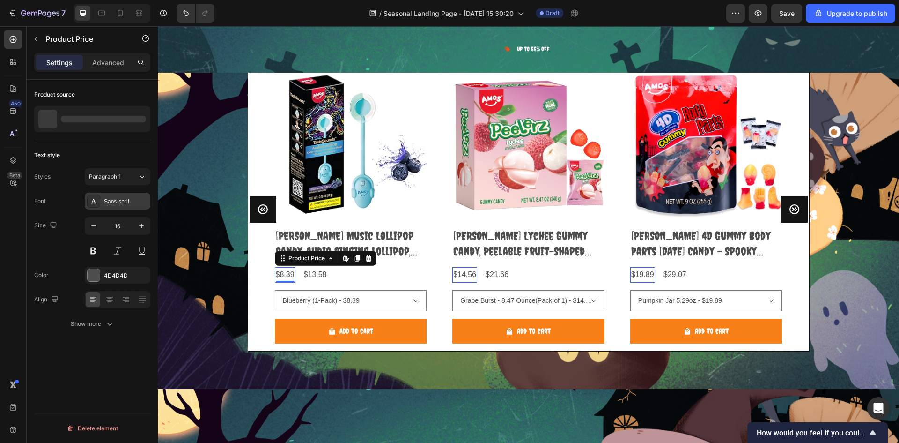
click at [115, 197] on div "Sans-serif" at bounding box center [126, 201] width 44 height 8
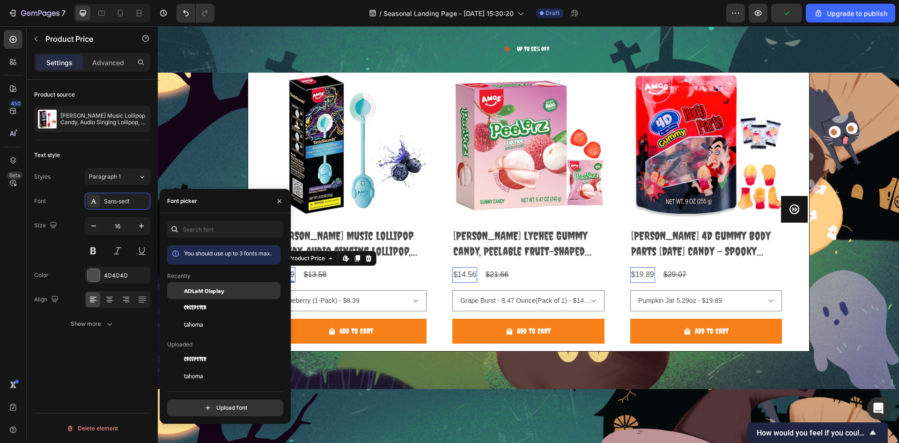
click at [215, 296] on div "ADLaM Display" at bounding box center [223, 290] width 113 height 17
click at [357, 276] on div "$8.39 Product Price Edit content in Shopify 0 Product Price Edit content in Sho…" at bounding box center [351, 274] width 152 height 15
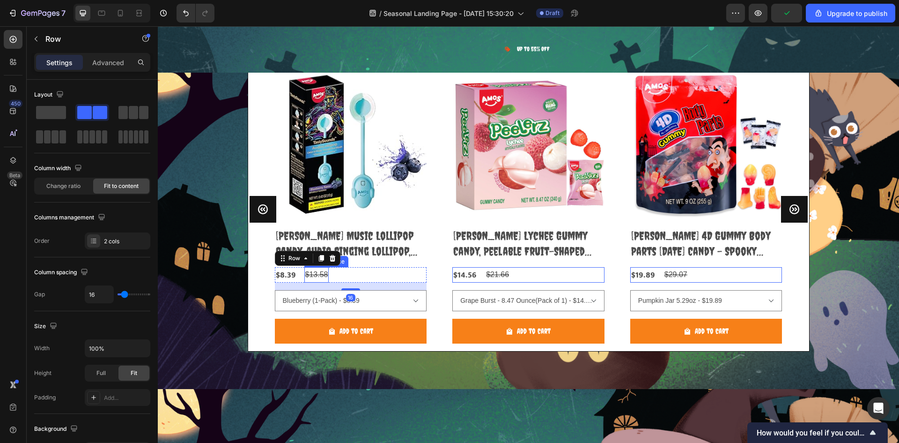
click at [310, 275] on div "$13.58" at bounding box center [316, 274] width 25 height 15
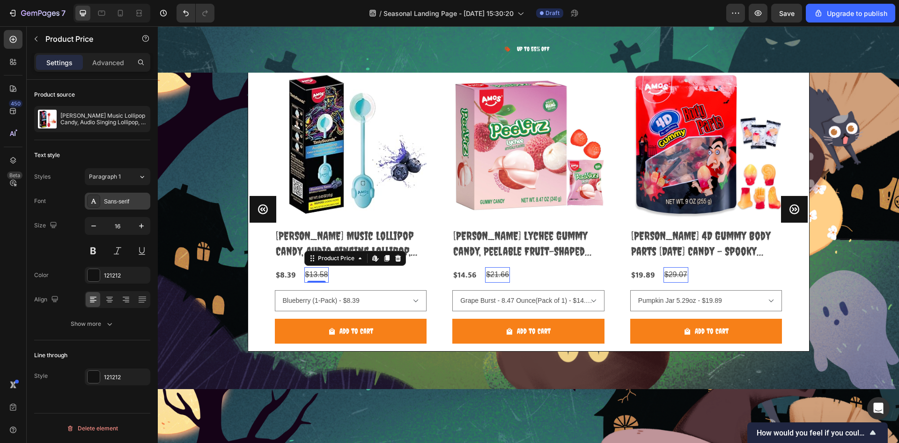
click at [117, 203] on div "Sans-serif" at bounding box center [126, 201] width 44 height 8
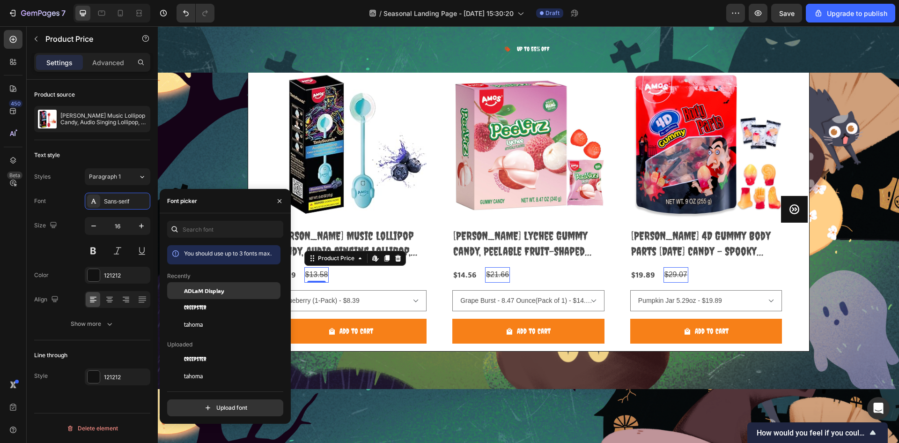
click at [208, 290] on span "ADLaM Display" at bounding box center [204, 290] width 40 height 8
click at [454, 277] on div "$14.56" at bounding box center [465, 274] width 25 height 15
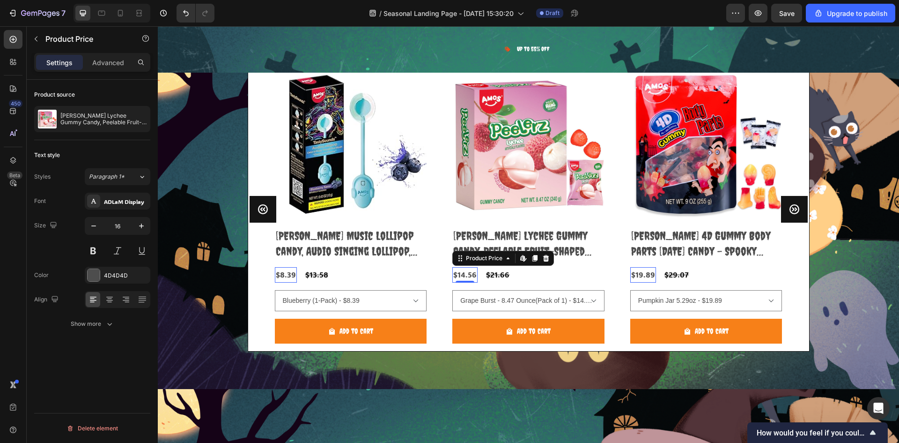
click at [286, 275] on div "$8.39" at bounding box center [286, 274] width 22 height 15
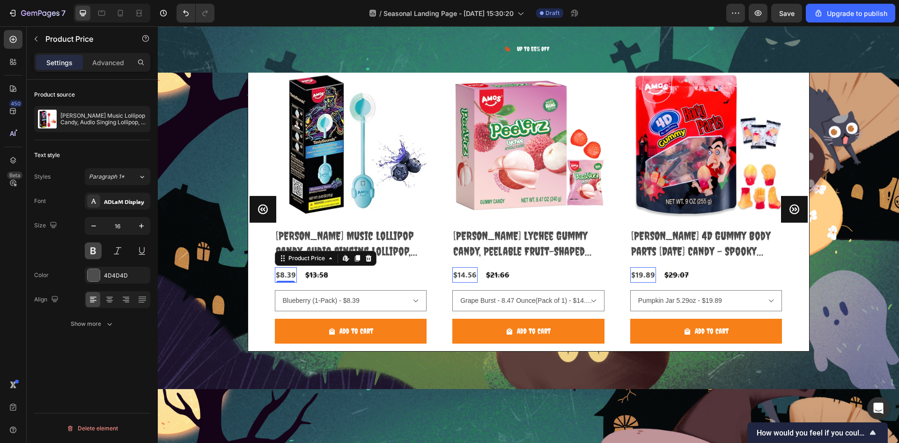
click at [91, 252] on button at bounding box center [93, 250] width 17 height 17
click at [813, 262] on div "Product Images Amos Music Lollipop Candy, Audio Singing Lollipop, Unique Valent…" at bounding box center [529, 209] width 742 height 284
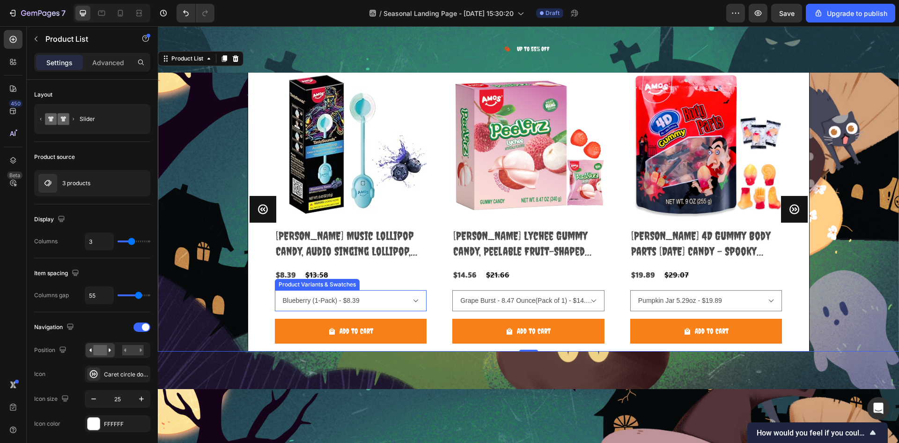
click at [354, 297] on select "Strawberry (1-Pack) - $10.99 Blueberry (1-Pack) - $8.39 Blueberry (2-Pack) - $2…" at bounding box center [351, 300] width 152 height 21
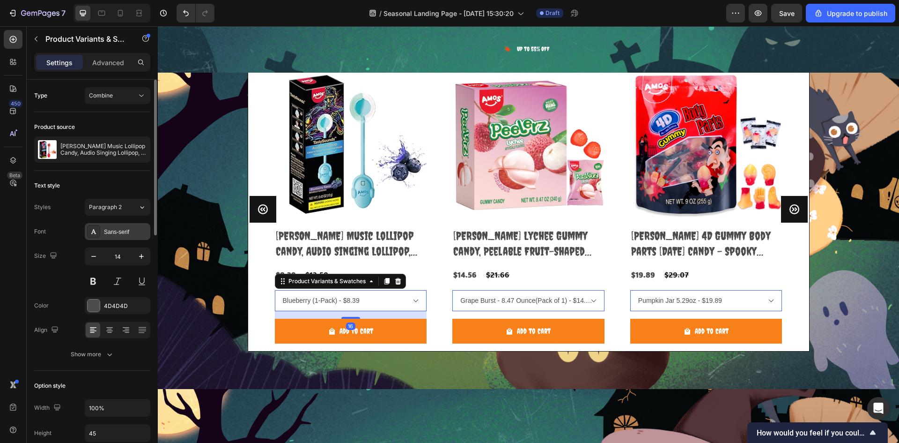
click at [118, 230] on div "Sans-serif" at bounding box center [126, 232] width 44 height 8
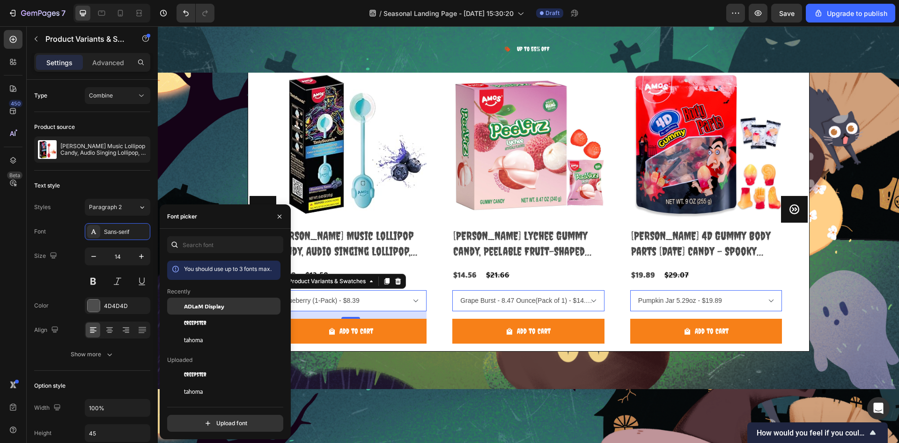
click at [220, 312] on div "ADLaM Display" at bounding box center [223, 305] width 113 height 17
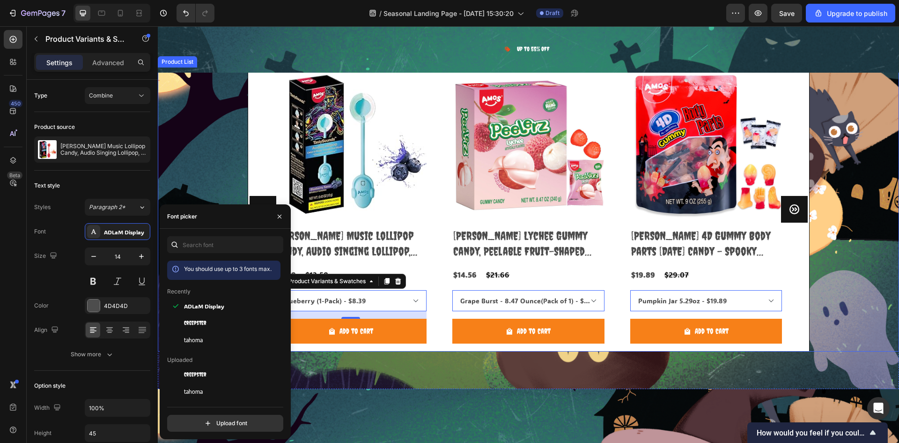
click at [800, 282] on div "Product Images Amos Music Lollipop Candy, Audio Singing Lollipop, Unique Valent…" at bounding box center [528, 209] width 561 height 283
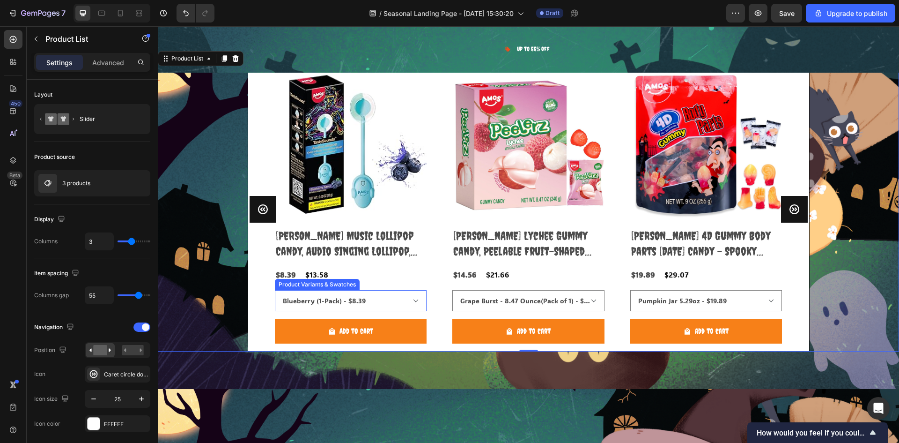
click at [384, 303] on select "Strawberry (1-Pack) - $10.99 Blueberry (1-Pack) - $8.39 Blueberry (2-Pack) - $2…" at bounding box center [351, 300] width 152 height 21
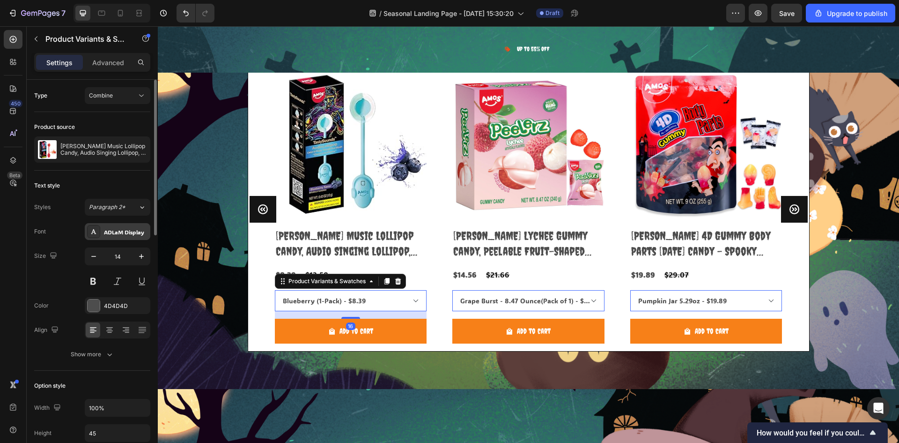
click at [137, 236] on div "ADLaM Display" at bounding box center [118, 231] width 66 height 17
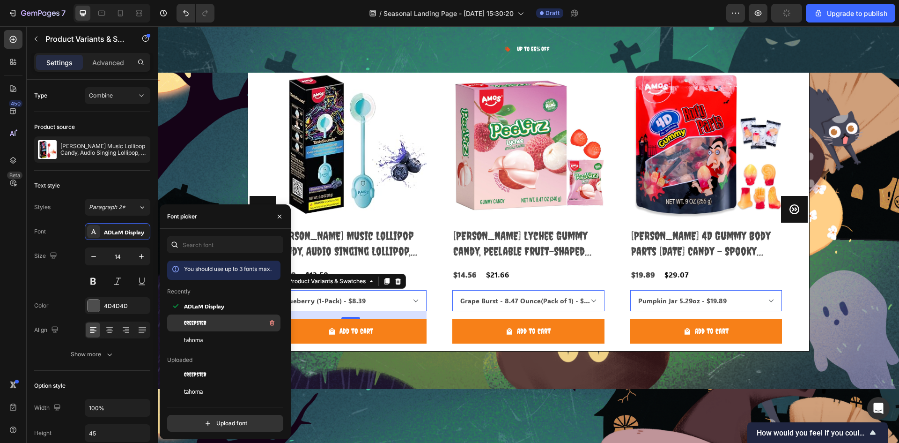
click at [208, 323] on div "Creepster" at bounding box center [231, 322] width 95 height 11
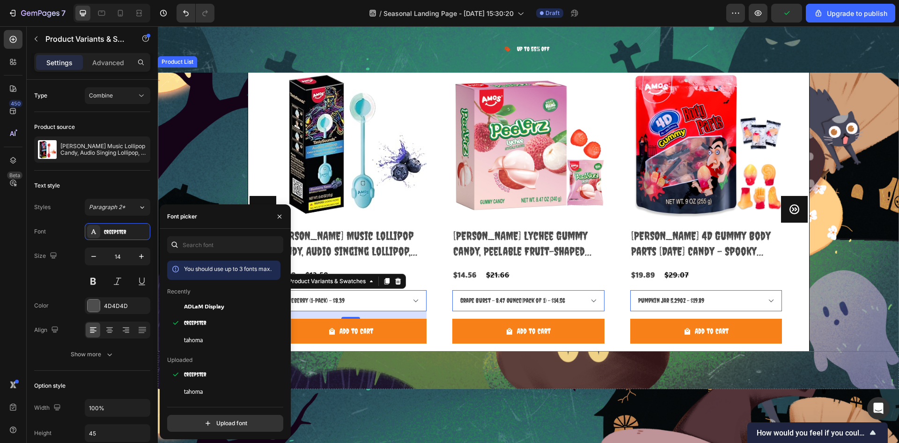
click at [791, 269] on div "Product Images Amos Music Lollipop Candy, Audio Singing Lollipop, Unique Valent…" at bounding box center [528, 209] width 561 height 283
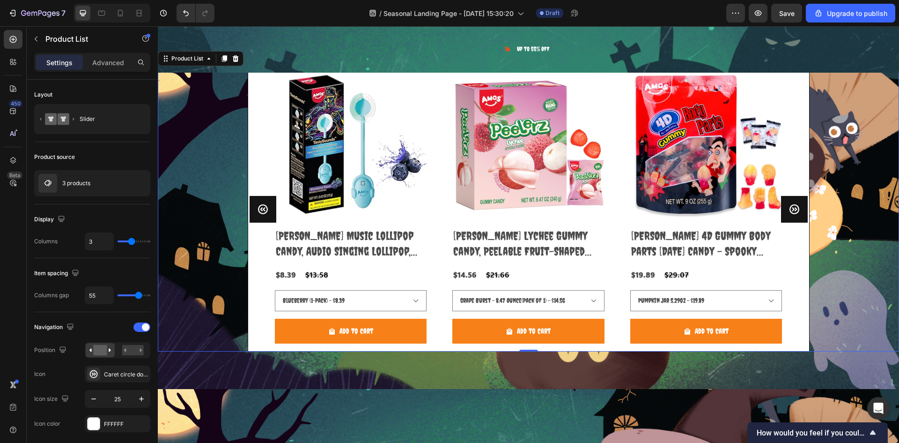
click at [789, 205] on icon "Carousel Next Arrow" at bounding box center [794, 209] width 10 height 10
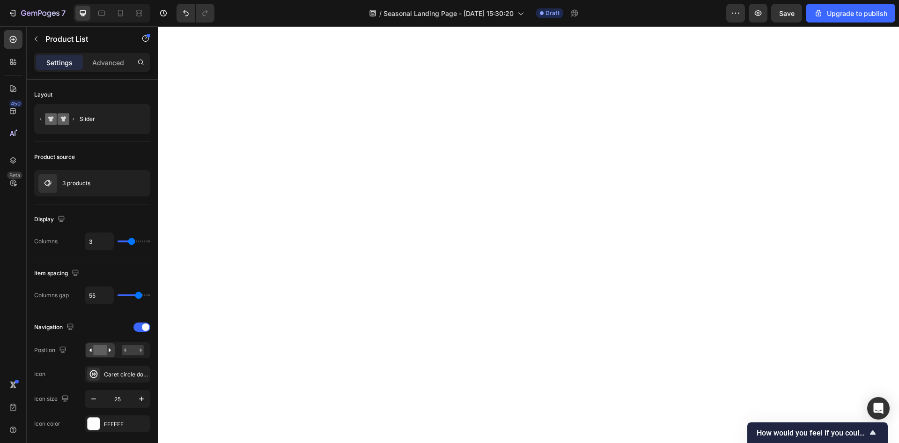
select select "585796989237854962"
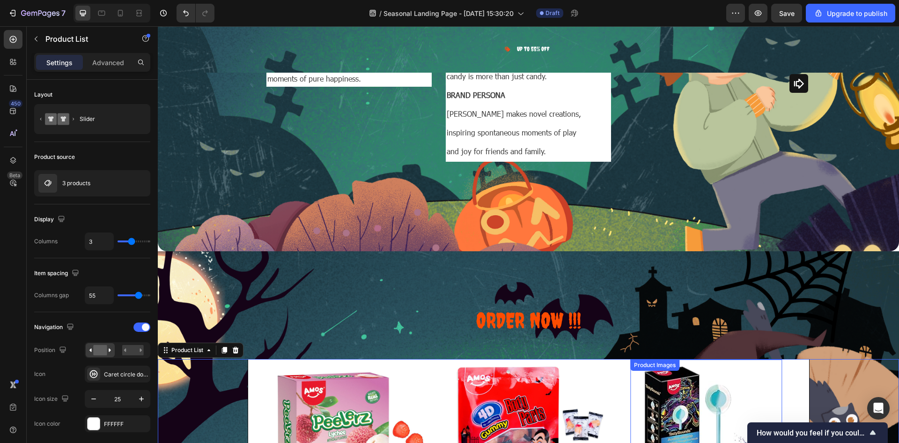
scroll to position [4947, 0]
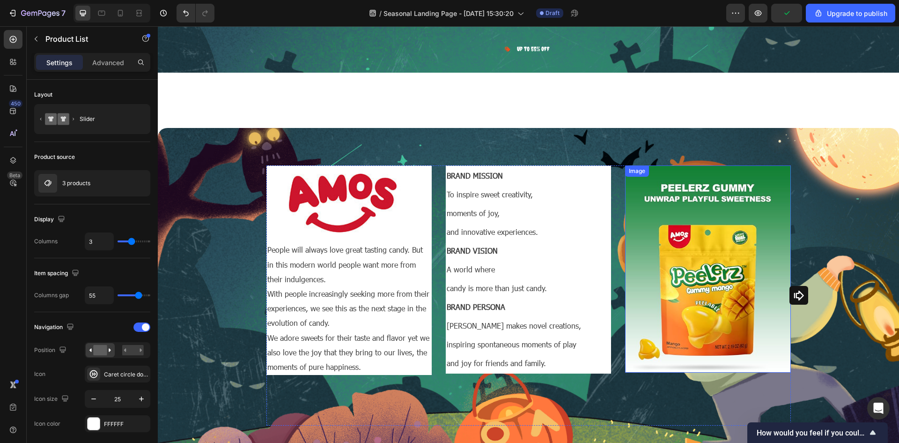
select select "585796989237854962"
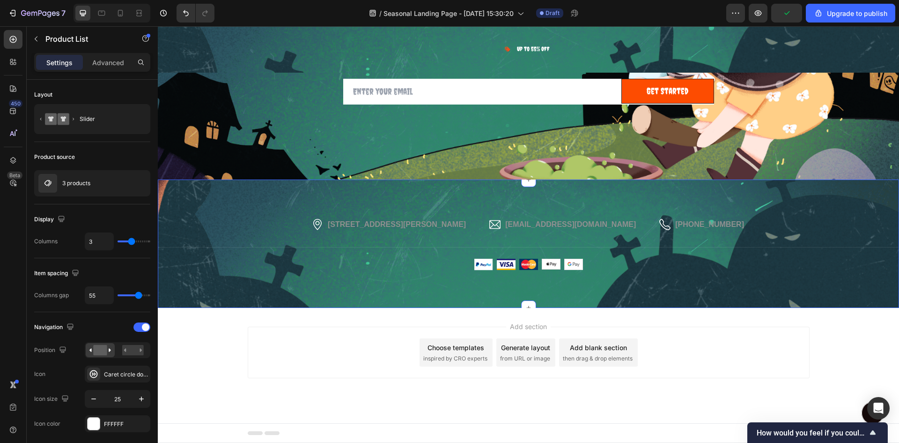
scroll to position [4329, 0]
click at [413, 220] on span "[STREET_ADDRESS][PERSON_NAME]" at bounding box center [397, 224] width 138 height 8
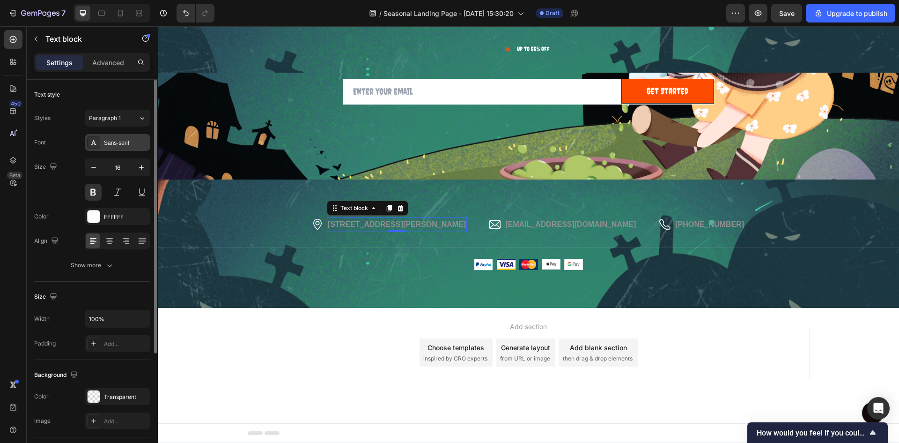
click at [125, 146] on div "Sans-serif" at bounding box center [126, 143] width 44 height 8
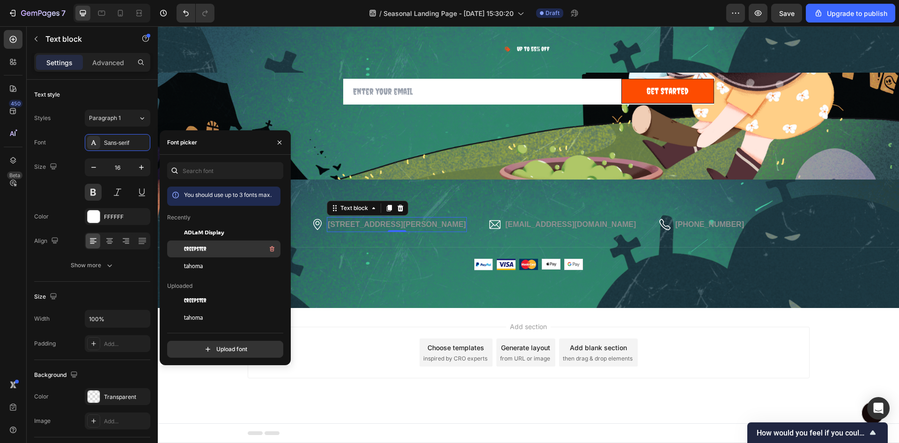
click at [194, 248] on span "Creepster" at bounding box center [195, 249] width 22 height 8
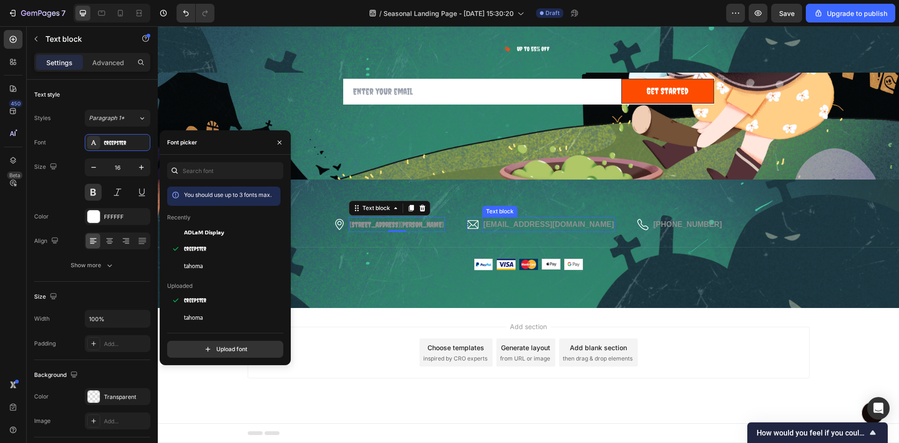
click at [546, 226] on span "[EMAIL_ADDRESS][DOMAIN_NAME]" at bounding box center [548, 224] width 131 height 8
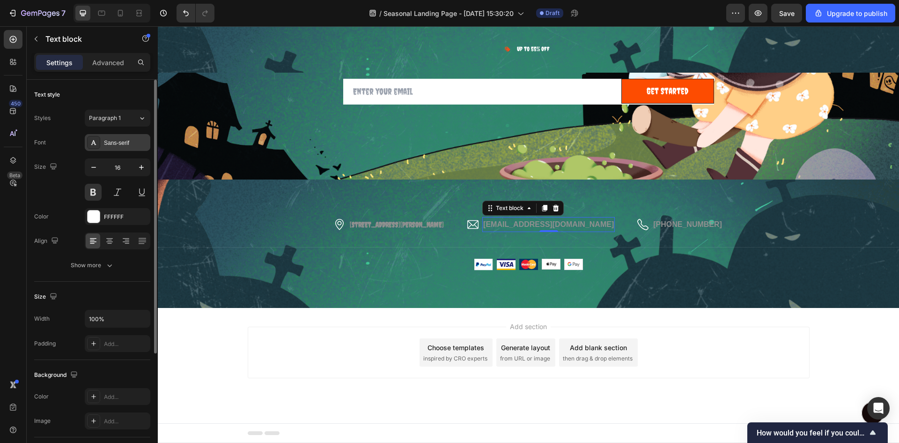
click at [121, 146] on div "Sans-serif" at bounding box center [126, 143] width 44 height 8
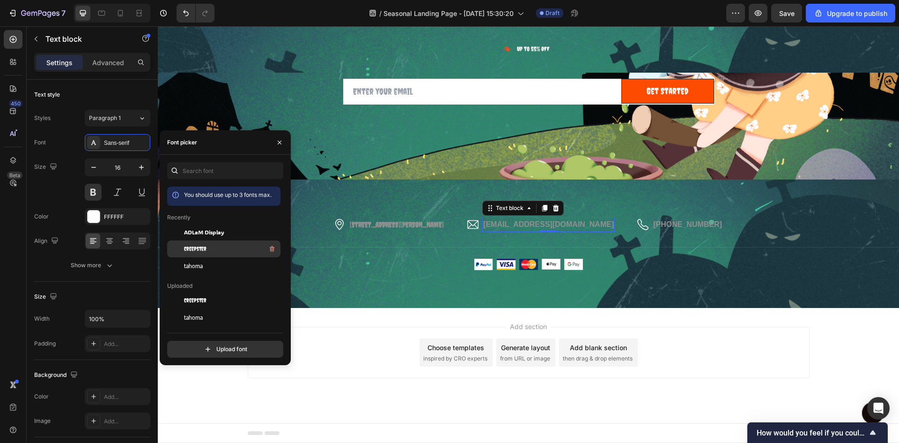
click at [220, 250] on div "Creepster" at bounding box center [231, 248] width 95 height 11
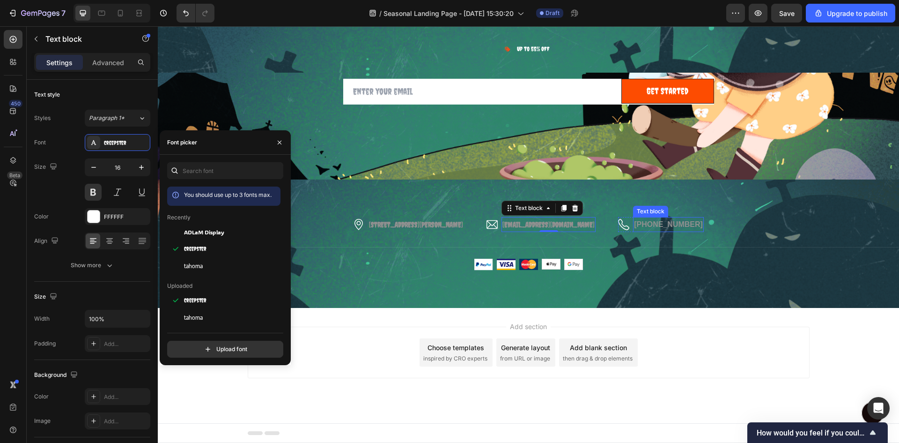
click at [654, 222] on span "[PHONE_NUMBER]" at bounding box center [668, 224] width 69 height 8
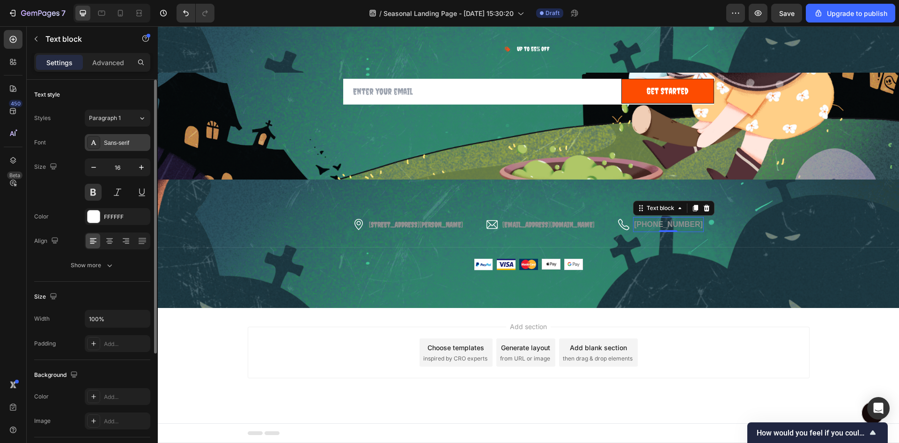
click at [110, 148] on div "Sans-serif" at bounding box center [118, 142] width 66 height 17
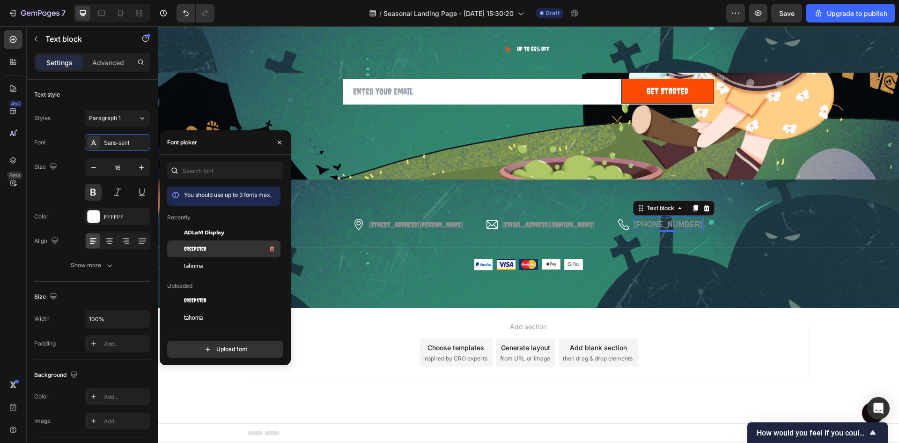
click at [185, 243] on div "Creepster" at bounding box center [231, 248] width 95 height 11
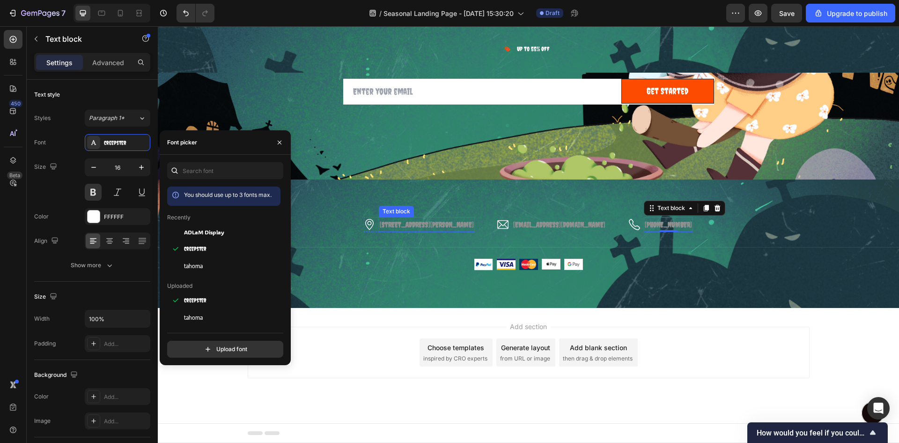
click at [442, 225] on span "[STREET_ADDRESS][PERSON_NAME]" at bounding box center [427, 224] width 94 height 8
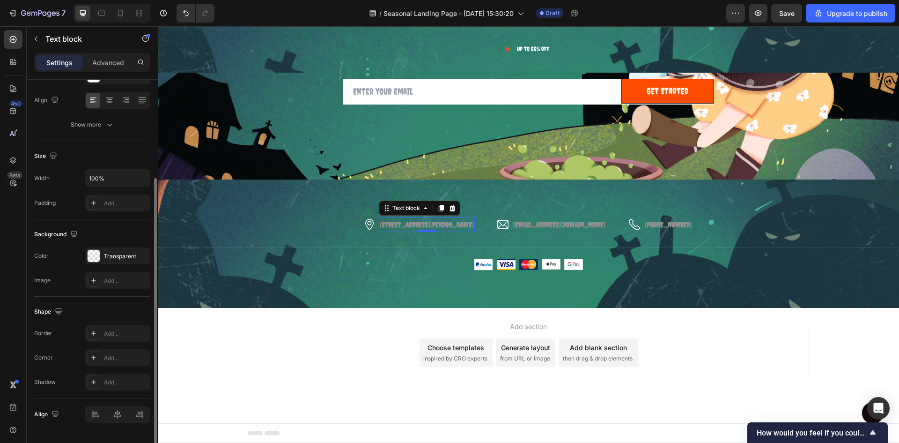
scroll to position [165, 0]
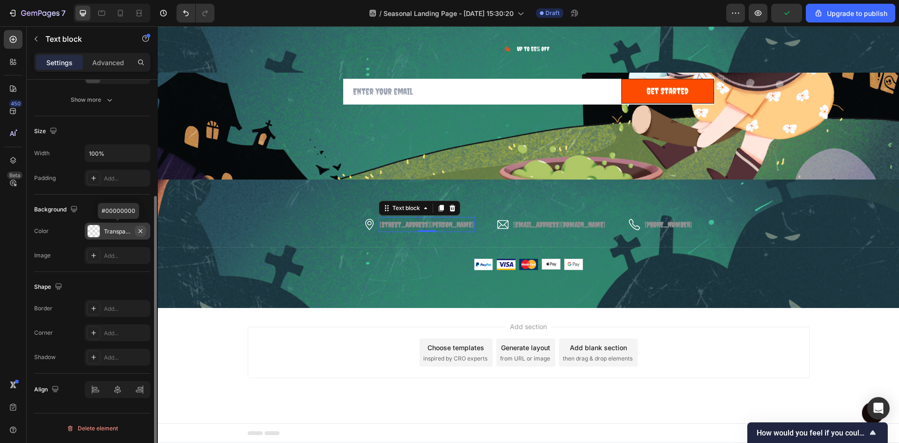
click at [140, 232] on icon "button" at bounding box center [141, 231] width 4 height 4
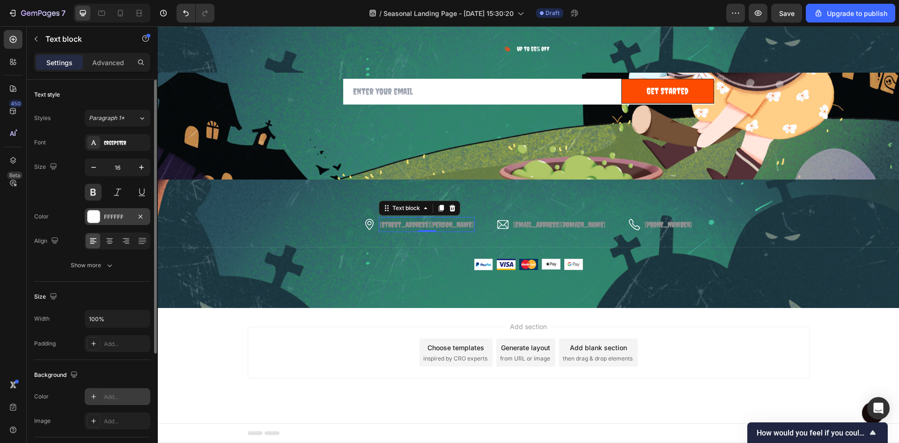
click at [98, 214] on div at bounding box center [94, 216] width 12 height 12
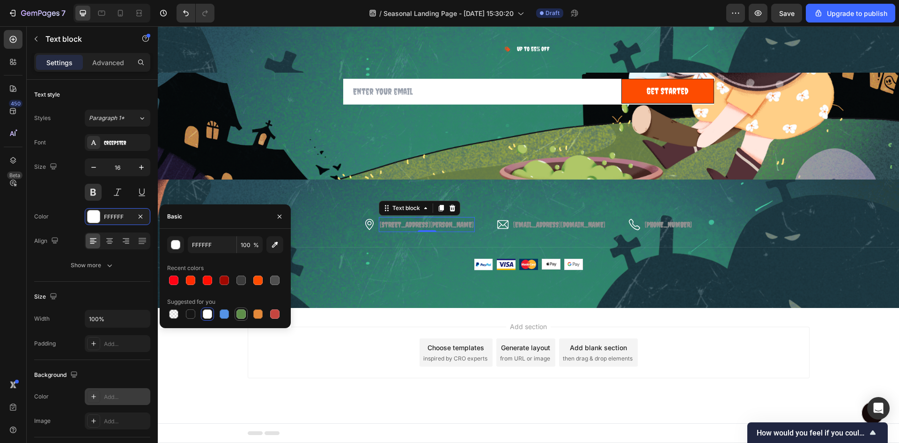
click at [239, 317] on div at bounding box center [241, 313] width 9 height 9
click at [203, 315] on div at bounding box center [207, 313] width 9 height 9
click at [179, 315] on div at bounding box center [173, 313] width 11 height 11
type input "000000"
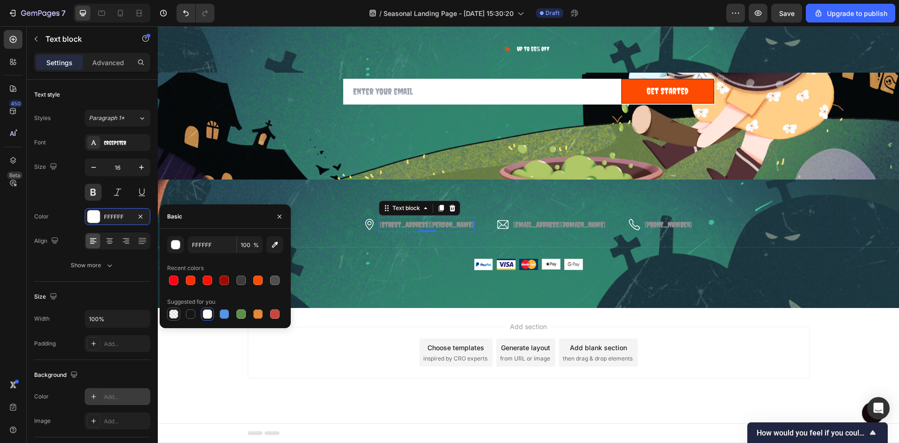
type input "0"
click at [337, 274] on div "Image 2445 WOOD VALLEY DR MORROW, GA 30260 Text block 0 Row Image support@teebe…" at bounding box center [529, 243] width 742 height 128
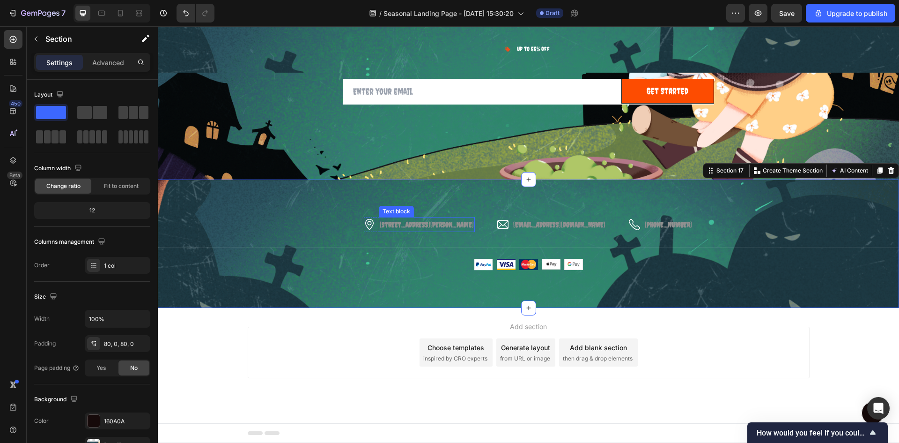
click at [405, 226] on span "[STREET_ADDRESS][PERSON_NAME]" at bounding box center [427, 224] width 94 height 8
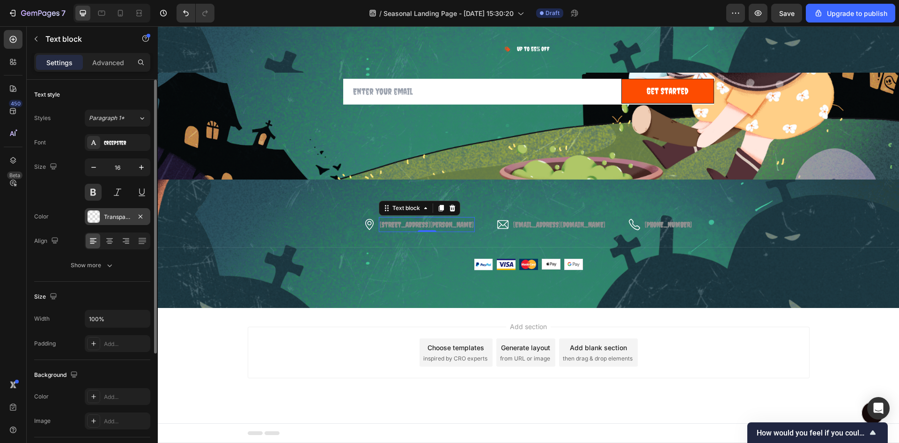
click at [113, 217] on div "Transparent" at bounding box center [117, 217] width 27 height 8
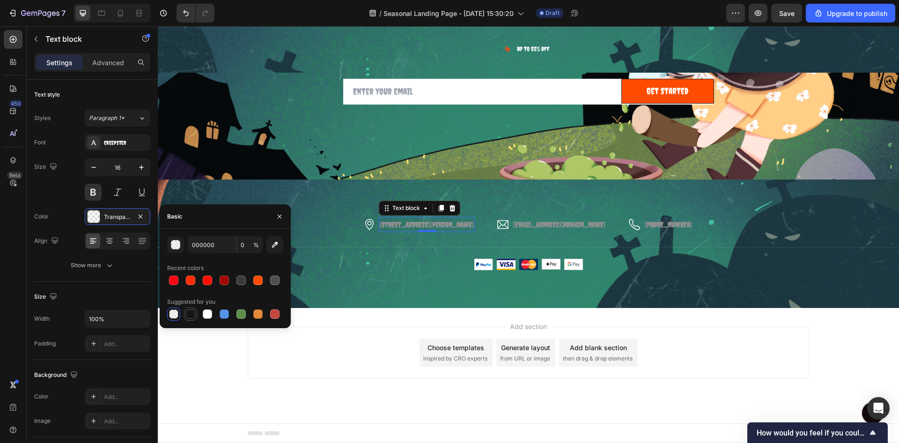
click at [189, 311] on div at bounding box center [190, 313] width 9 height 9
type input "151515"
type input "100"
click at [169, 316] on div at bounding box center [173, 313] width 11 height 11
type input "000000"
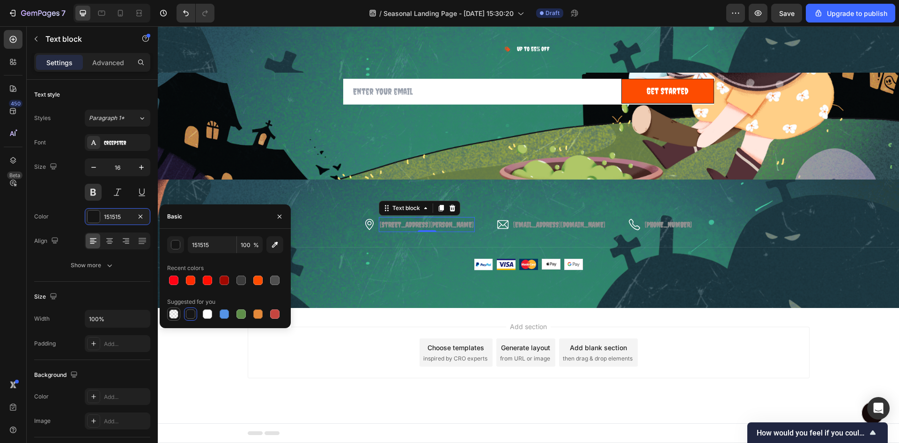
type input "0"
click at [277, 214] on icon "button" at bounding box center [279, 216] width 7 height 7
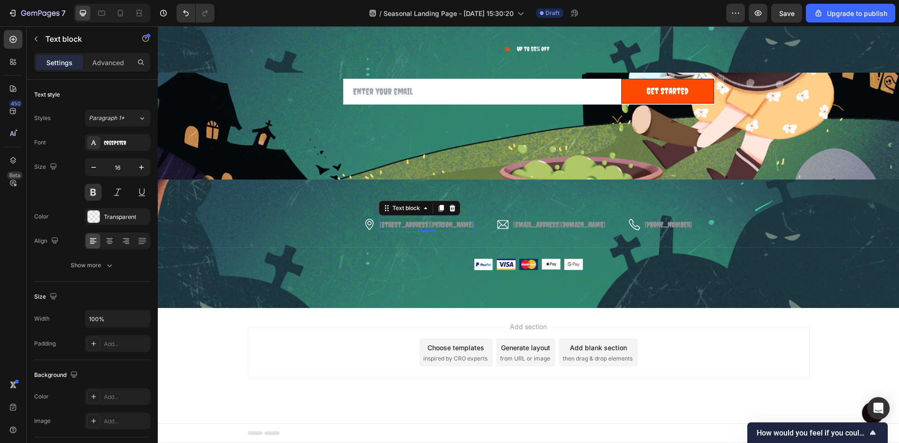
click at [443, 228] on span "[STREET_ADDRESS][PERSON_NAME]" at bounding box center [427, 224] width 94 height 8
click at [557, 224] on span "[EMAIL_ADDRESS][DOMAIN_NAME]" at bounding box center [559, 224] width 92 height 8
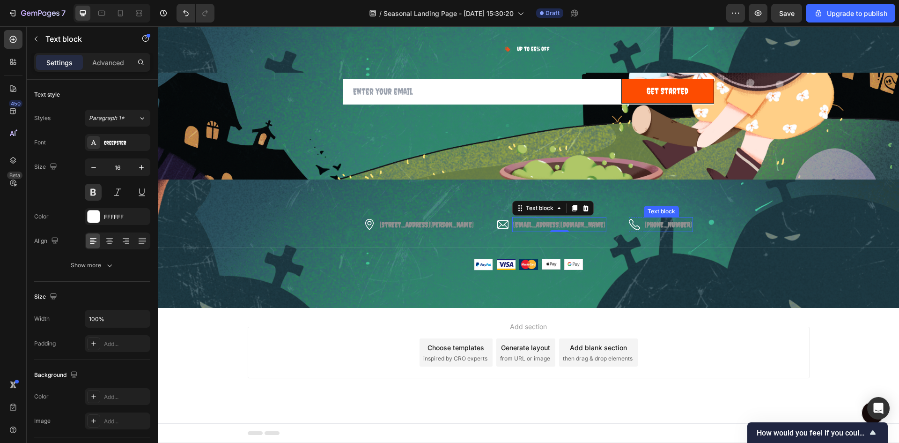
click at [665, 226] on span "[PHONE_NUMBER]" at bounding box center [668, 224] width 47 height 8
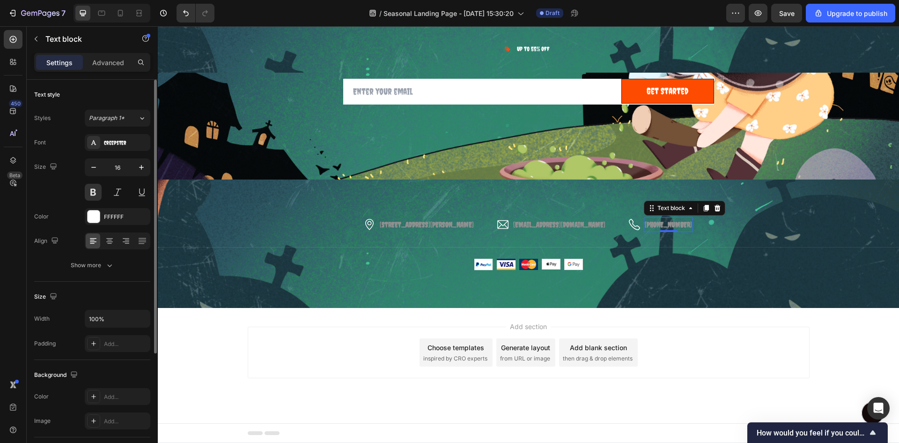
click at [99, 275] on div "Text style Styles Paragraph 1* Font Creepster Size 16 Color FFFFFF Align Show m…" at bounding box center [92, 181] width 116 height 202
click at [102, 270] on button "Show more" at bounding box center [92, 265] width 116 height 17
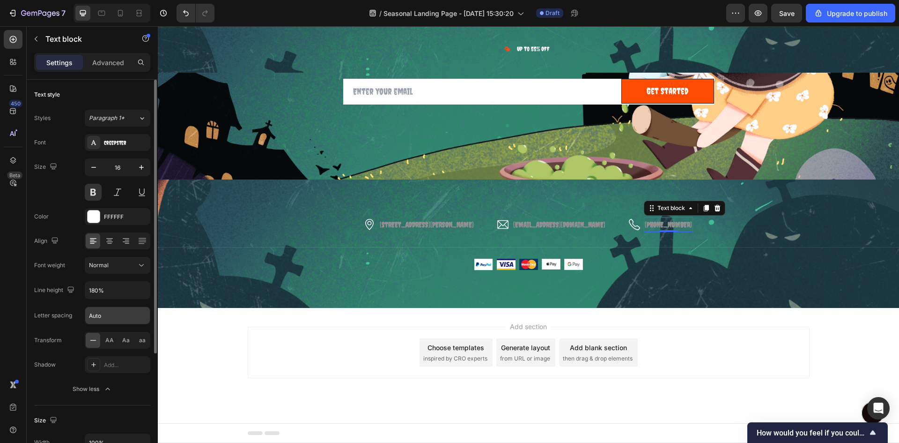
click at [109, 313] on input "Auto" at bounding box center [117, 315] width 65 height 17
click at [110, 315] on input "Auto" at bounding box center [117, 315] width 65 height 17
click at [132, 339] on div "Aa" at bounding box center [126, 340] width 15 height 15
click at [113, 340] on span "AA" at bounding box center [109, 340] width 8 height 8
click at [107, 341] on span "AA" at bounding box center [109, 340] width 8 height 8
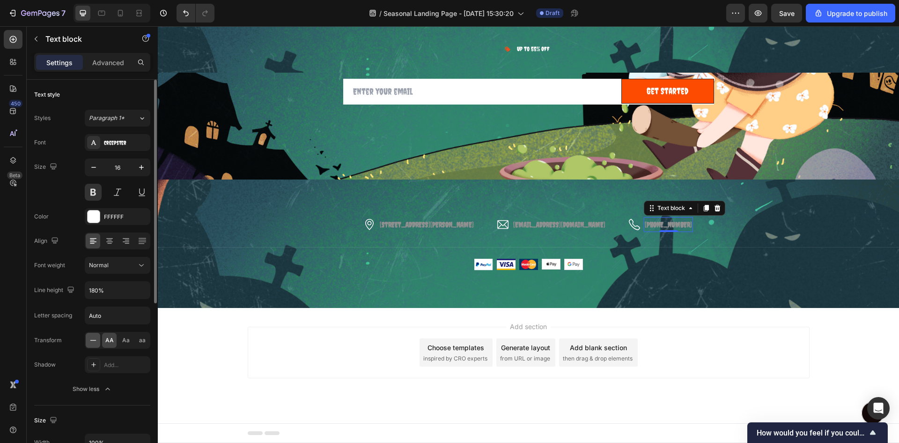
click at [88, 340] on div at bounding box center [93, 340] width 15 height 15
click at [93, 338] on icon at bounding box center [93, 339] width 9 height 9
click at [662, 224] on span "[PHONE_NUMBER]" at bounding box center [668, 224] width 47 height 8
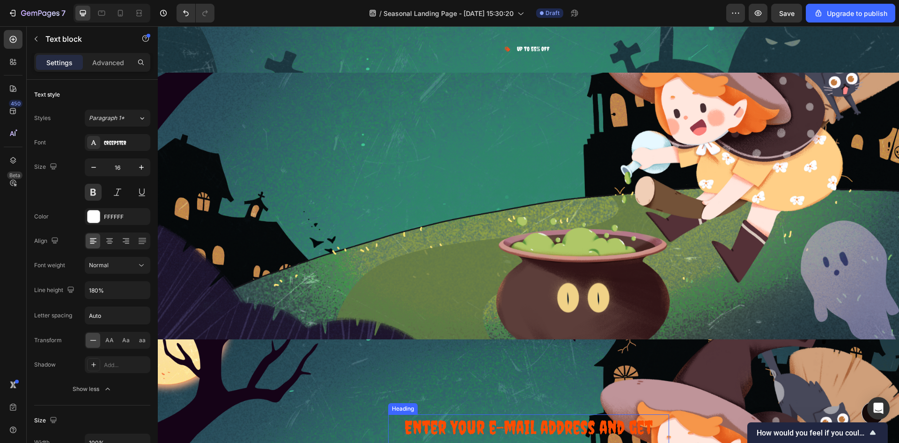
select select "585796989237854962"
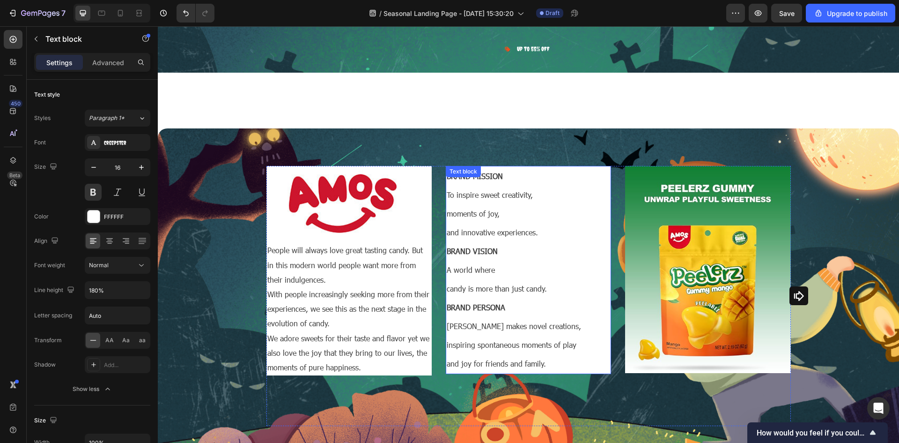
select select "585796989237854962"
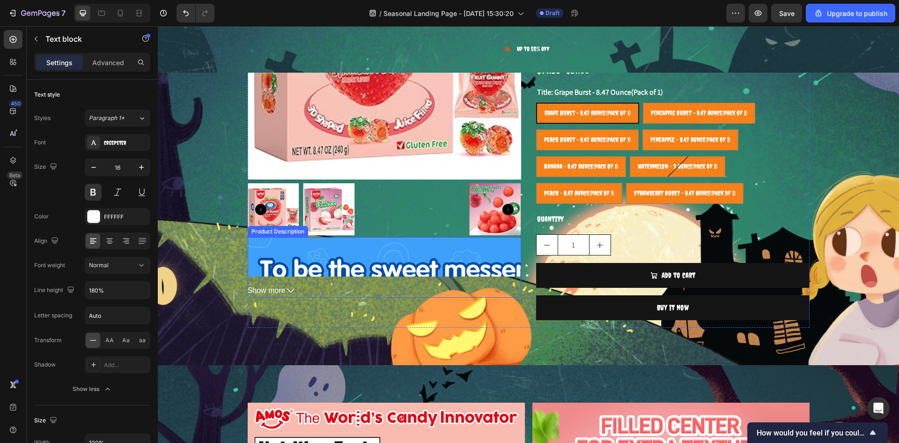
scroll to position [2502, 0]
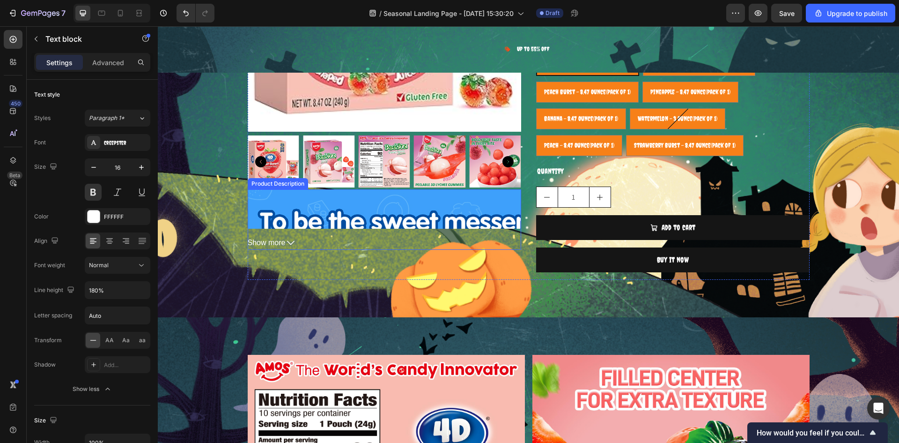
click at [277, 249] on span "Show more" at bounding box center [267, 243] width 38 height 14
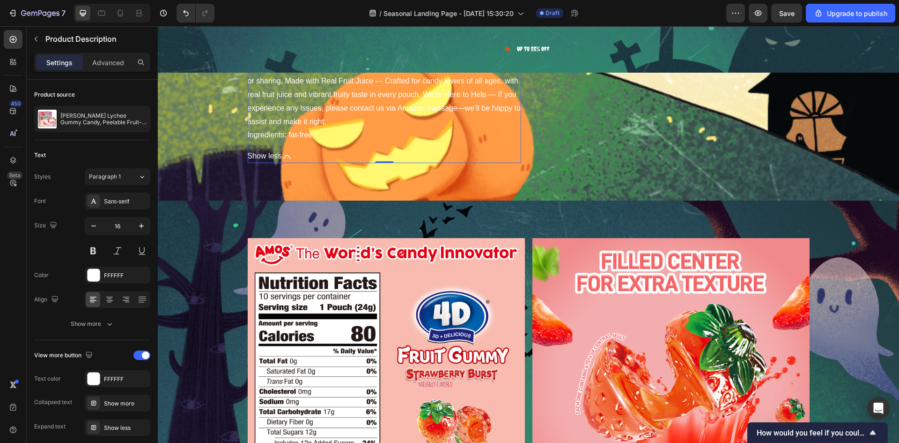
scroll to position [2877, 0]
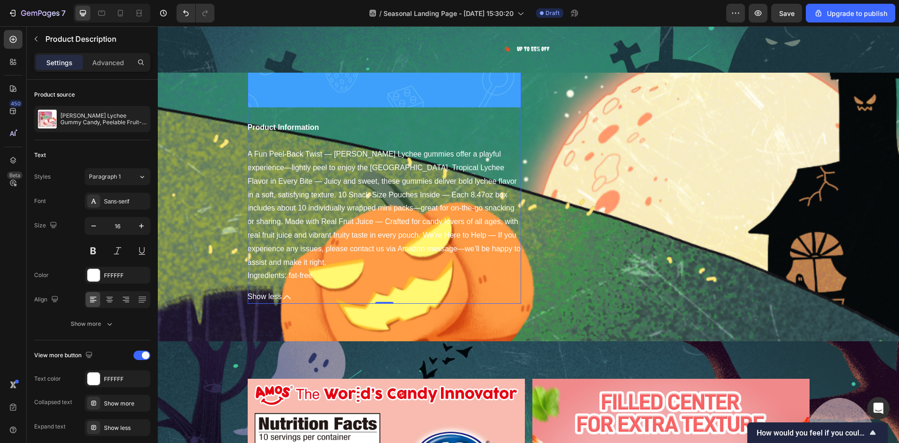
click at [321, 190] on div "Previous page People will always love great tasting candy. But in this modern w…" at bounding box center [385, 48] width 274 height 468
click at [329, 148] on div "Previous page People will always love great tasting candy. But in this modern w…" at bounding box center [385, 48] width 274 height 468
click at [107, 201] on div "Sans-serif" at bounding box center [126, 201] width 44 height 8
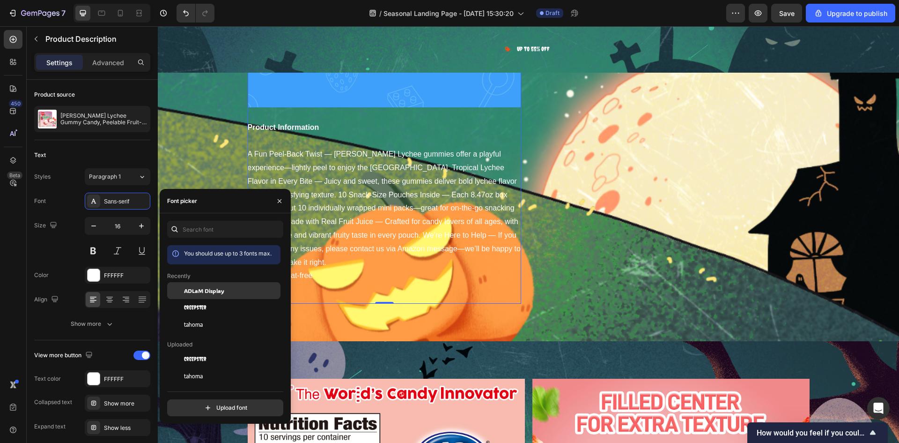
click at [209, 295] on div "ADLaM Display" at bounding box center [223, 290] width 113 height 17
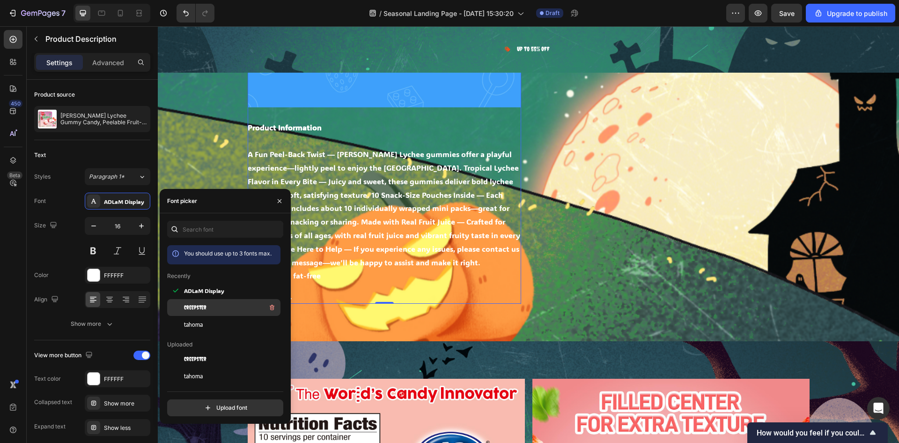
click at [208, 305] on div "Creepster" at bounding box center [231, 307] width 95 height 11
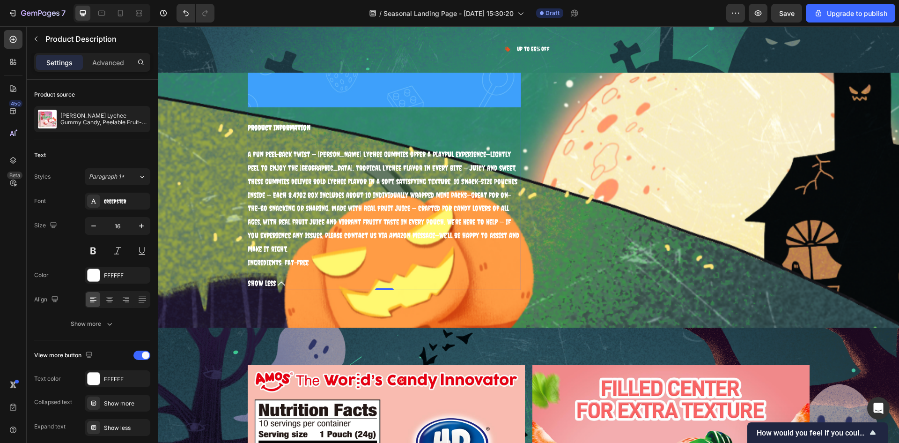
click at [330, 282] on button "Show less" at bounding box center [385, 283] width 274 height 14
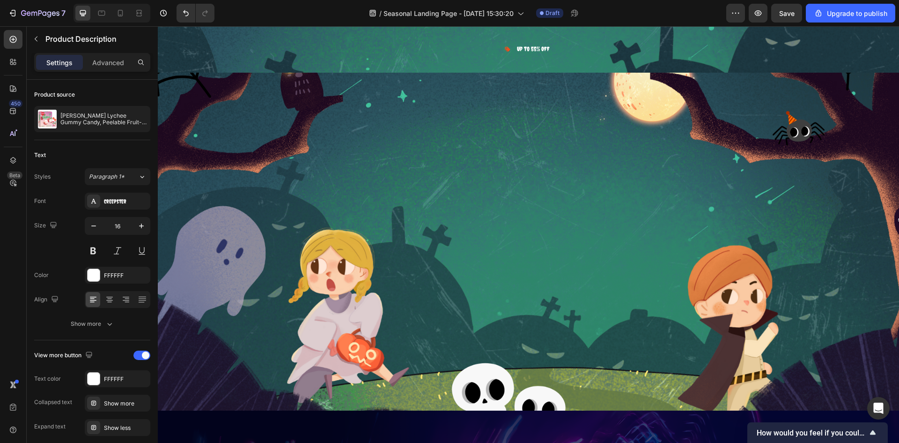
scroll to position [910, 0]
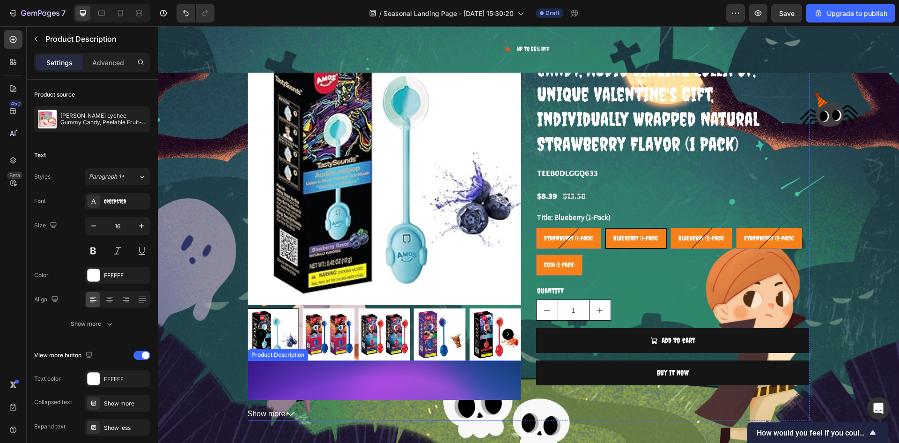
click at [273, 412] on span "Show more" at bounding box center [267, 414] width 38 height 14
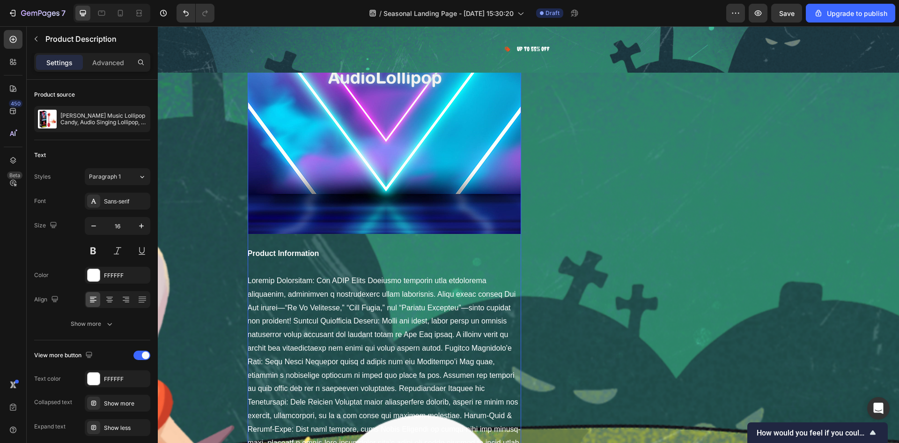
scroll to position [1425, 0]
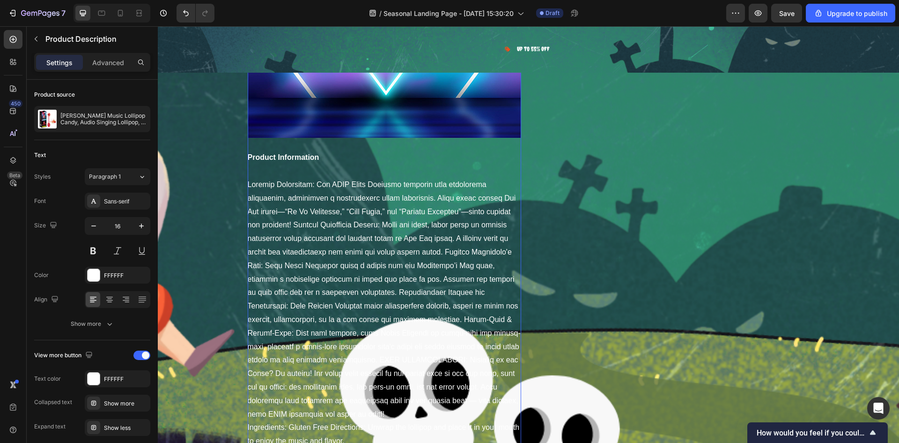
click at [372, 268] on div "Previous page Amos TastySounds Audio Lollipops nab BEST NOVELTY AWARD in the ca…" at bounding box center [385, 146] width 274 height 603
click at [117, 199] on div "Sans-serif" at bounding box center [126, 201] width 44 height 8
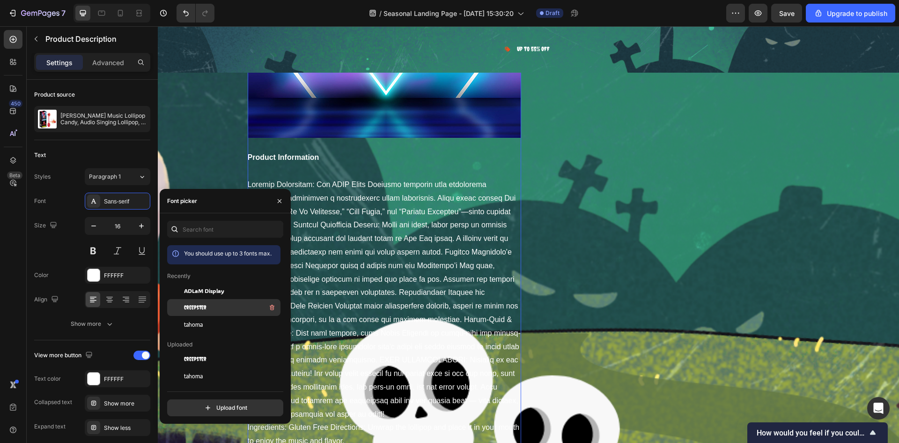
click at [204, 307] on span "Creepster" at bounding box center [195, 307] width 22 height 8
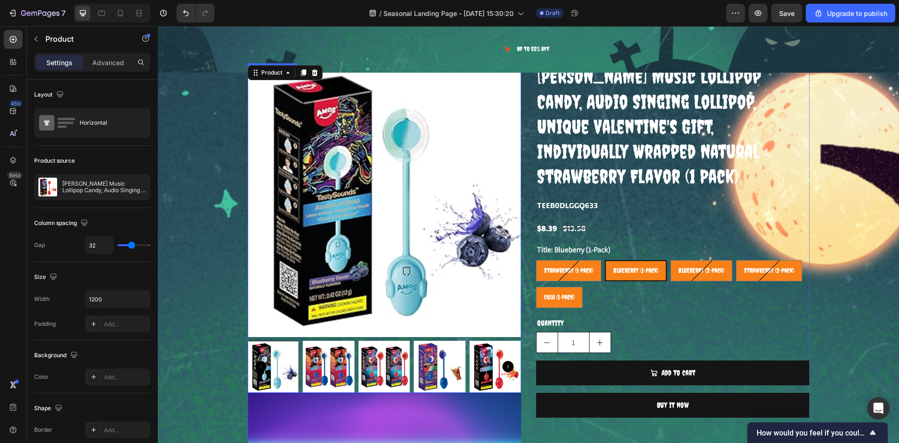
scroll to position [816, 0]
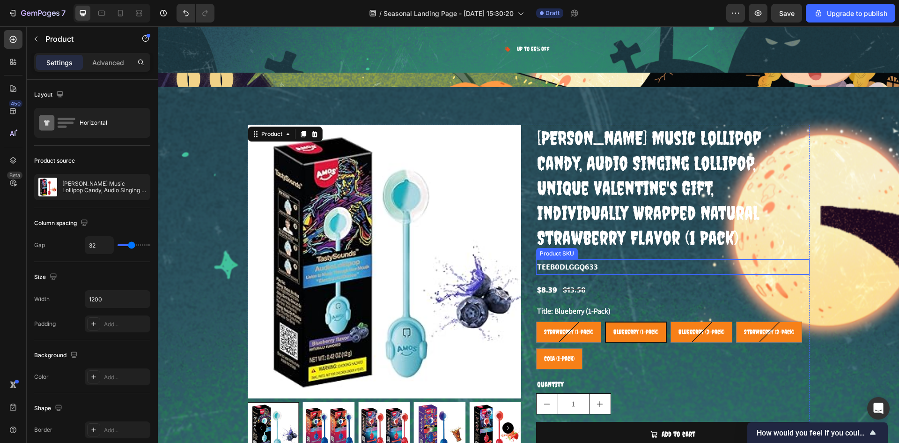
click at [575, 259] on h2 "TEEB0DLGGQ633" at bounding box center [673, 266] width 274 height 15
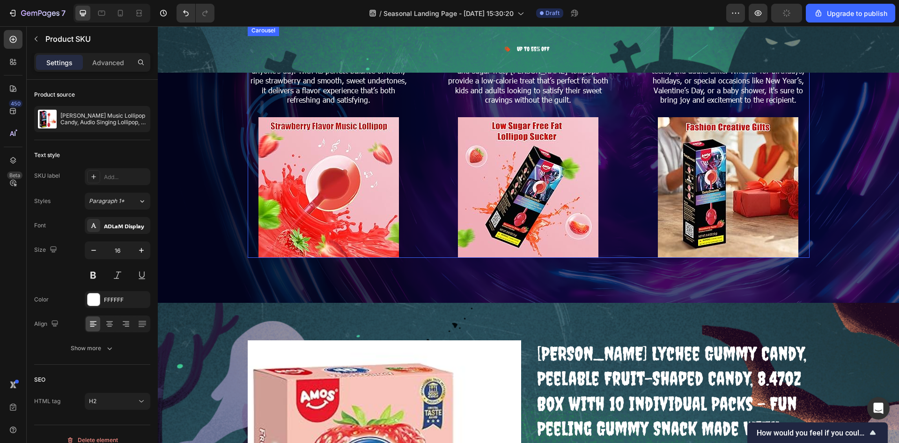
scroll to position [2690, 0]
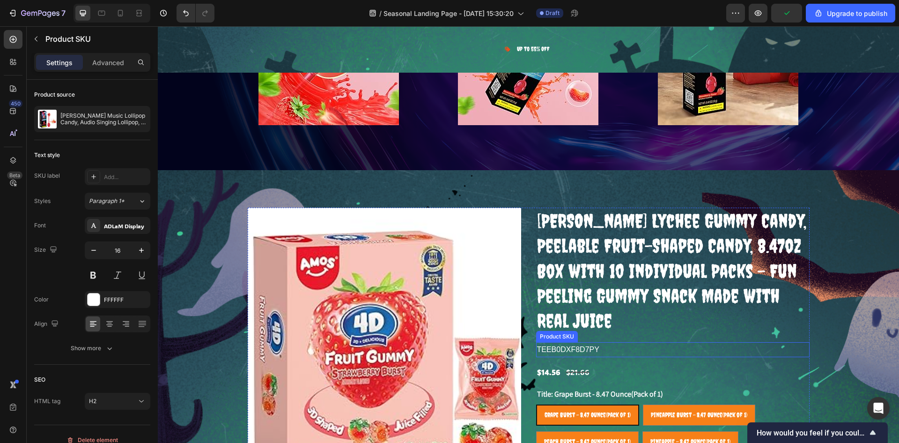
click at [594, 343] on h2 "TEEB0DXF8D7PY" at bounding box center [673, 349] width 274 height 15
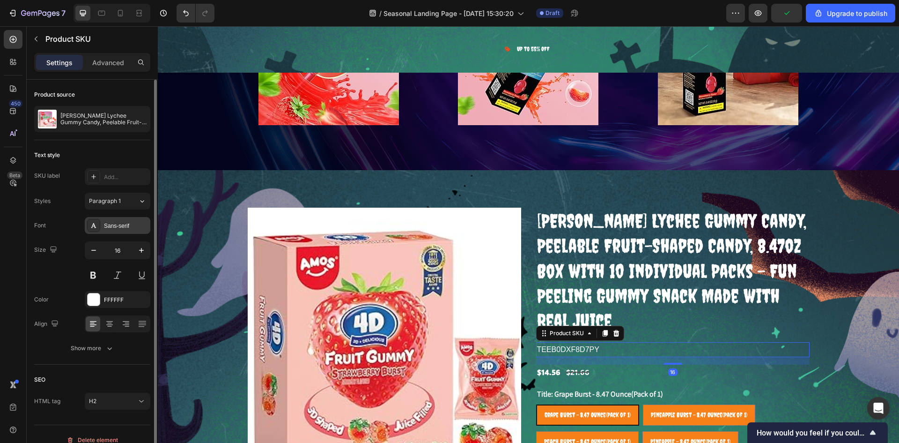
click at [113, 231] on div "Sans-serif" at bounding box center [118, 225] width 66 height 17
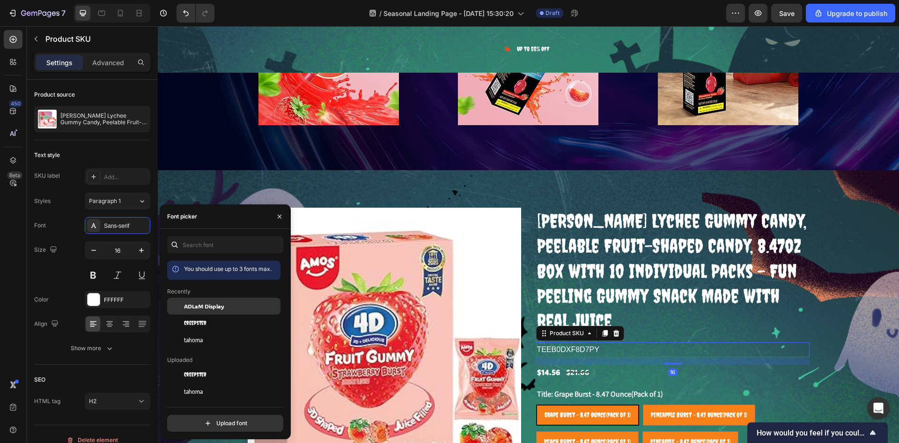
click at [216, 307] on span "ADLaM Display" at bounding box center [204, 306] width 40 height 8
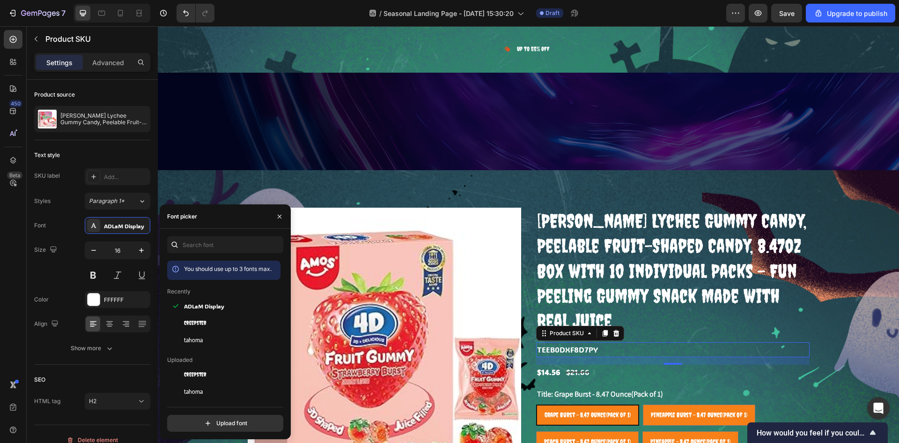
scroll to position [3085, 0]
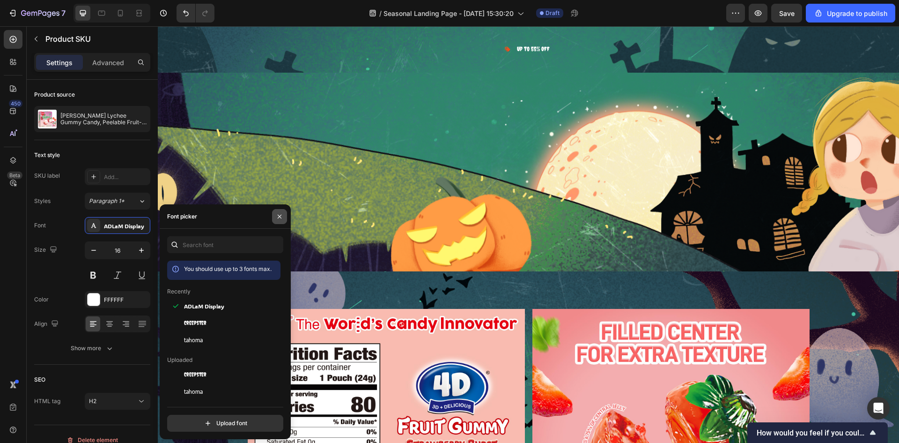
click at [275, 221] on button "button" at bounding box center [279, 216] width 15 height 15
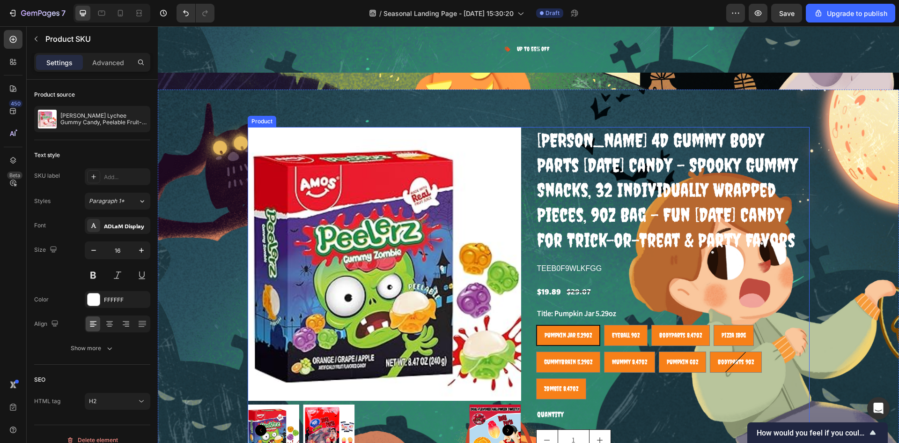
click at [568, 276] on h2 "TEEB0F9WLKFGG" at bounding box center [673, 268] width 274 height 15
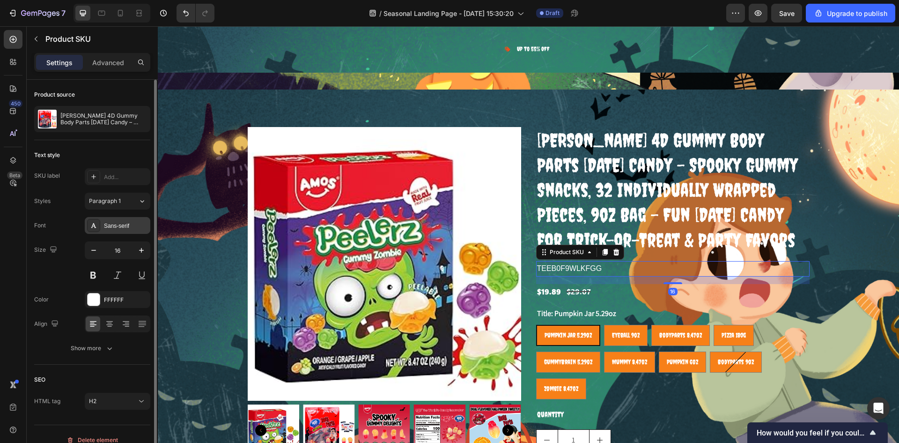
click at [98, 225] on div at bounding box center [93, 225] width 13 height 13
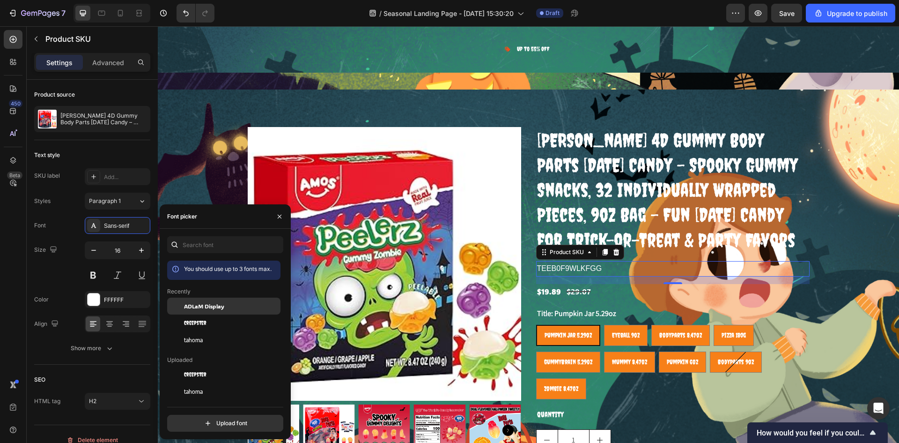
click at [231, 302] on div "ADLaM Display" at bounding box center [231, 306] width 95 height 8
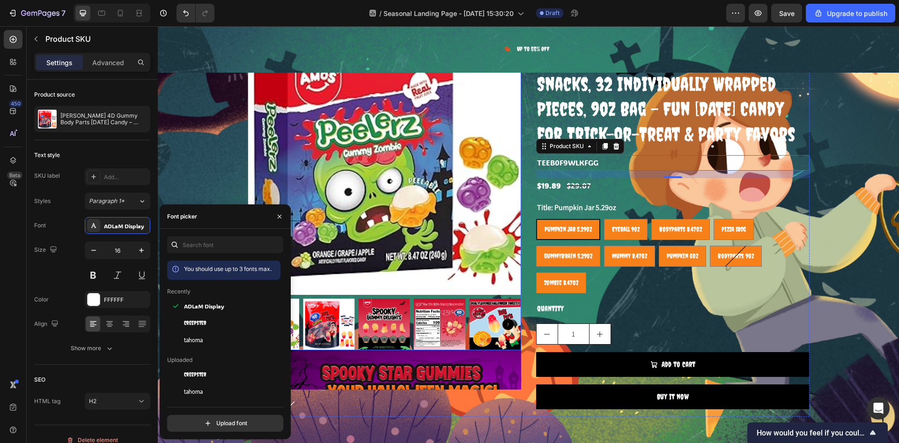
scroll to position [3814, 0]
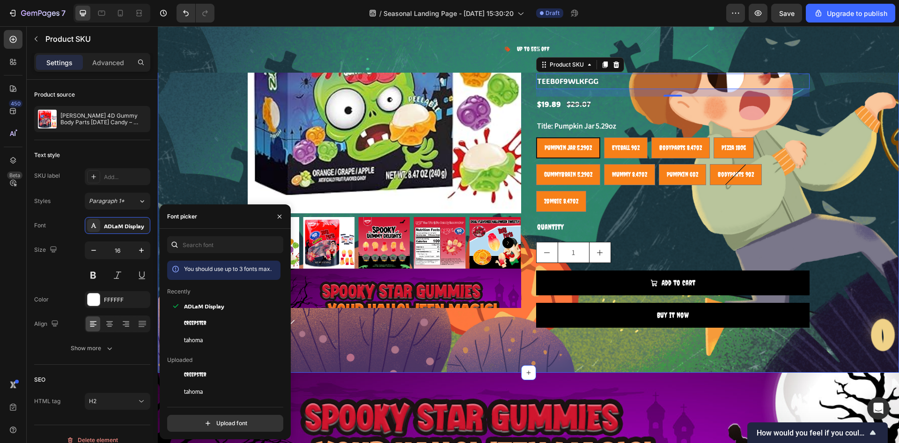
click at [428, 365] on div "Product Images Previous page amos halloween gummy candy" at bounding box center [529, 137] width 742 height 470
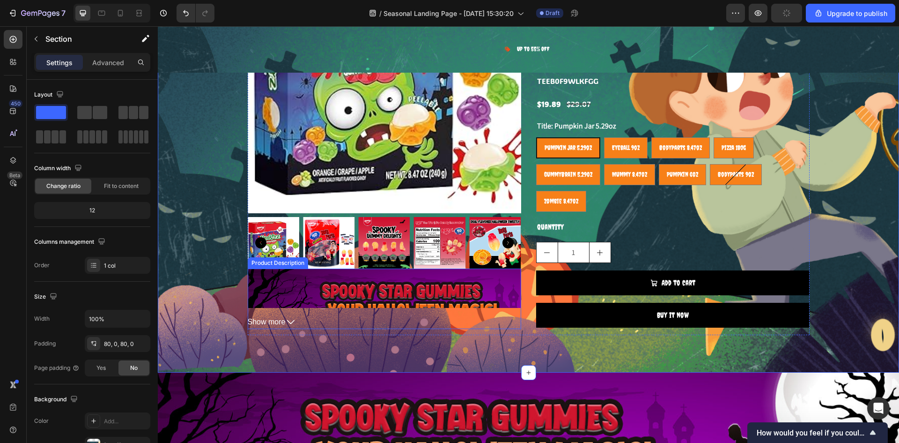
click at [262, 321] on span "Show more" at bounding box center [267, 322] width 38 height 14
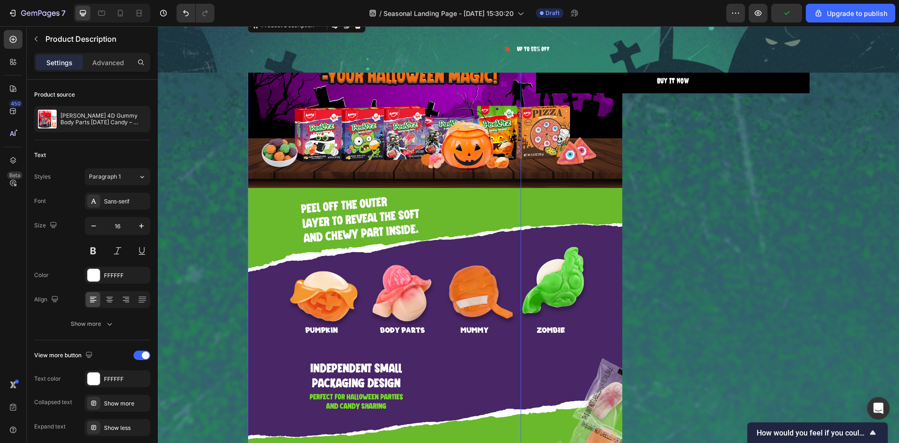
scroll to position [4329, 0]
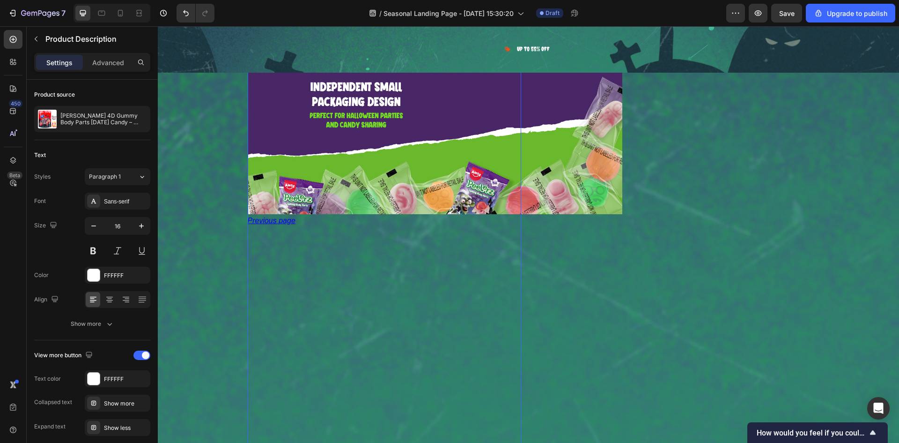
click at [289, 286] on div "amos halloween gummy candy Amos halloween peelerz peelerz halloween gummy" at bounding box center [435, 375] width 375 height 281
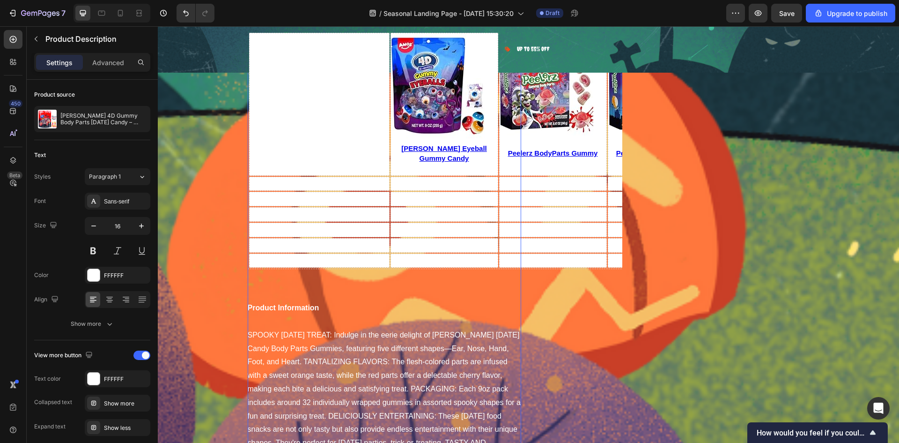
scroll to position [5266, 0]
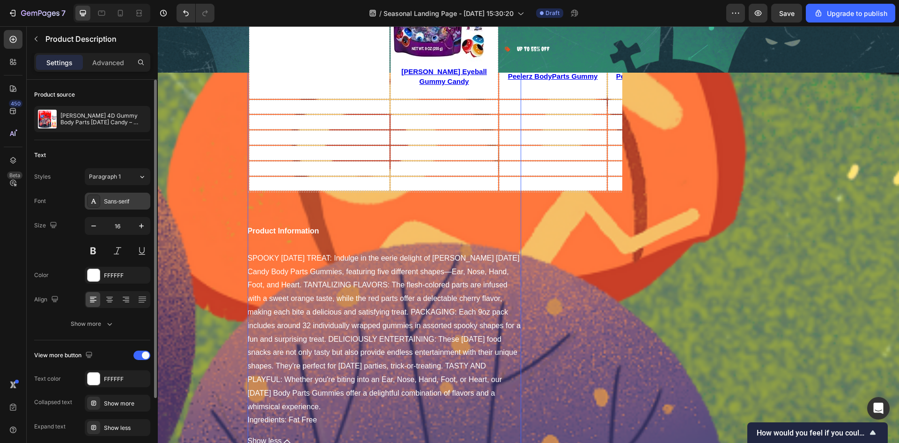
click at [129, 205] on div "Sans-serif" at bounding box center [126, 201] width 44 height 8
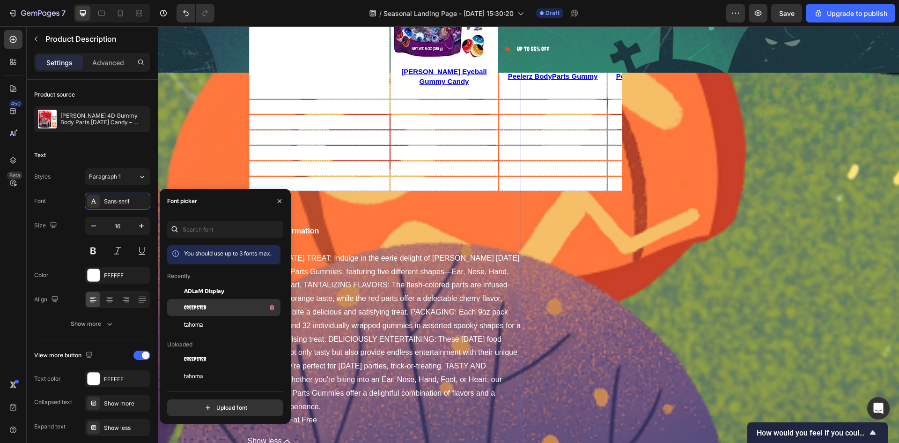
click at [217, 304] on div "Creepster" at bounding box center [231, 307] width 95 height 11
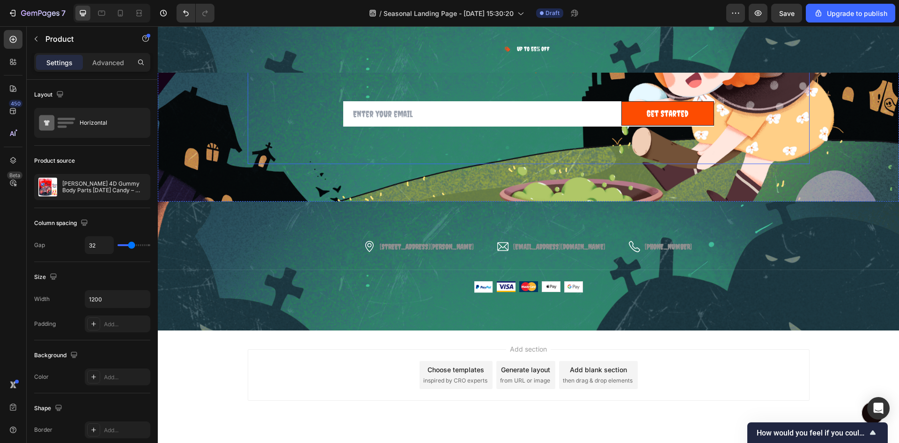
scroll to position [5079, 0]
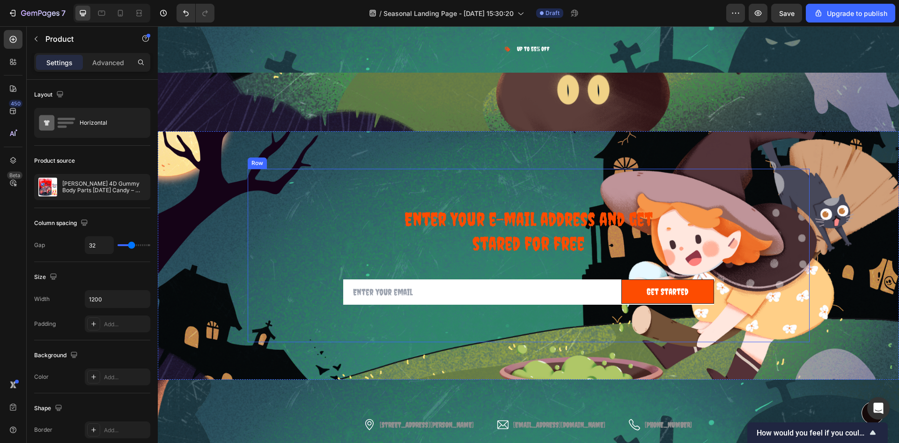
select select "585796989237854962"
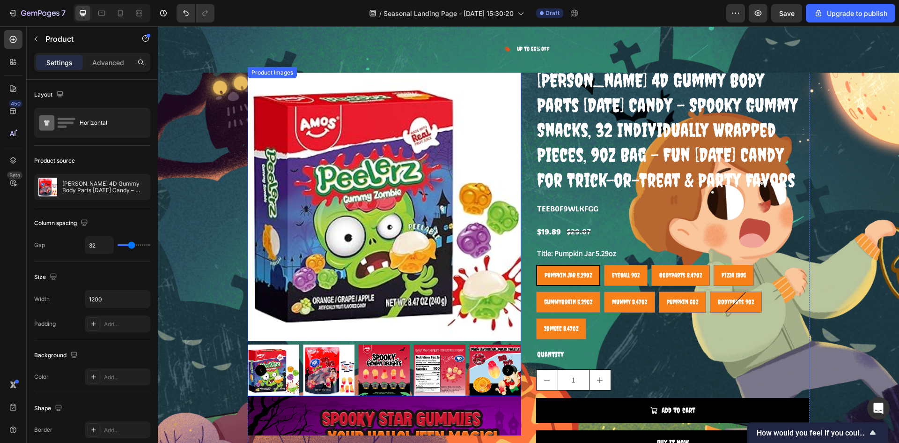
scroll to position [3674, 0]
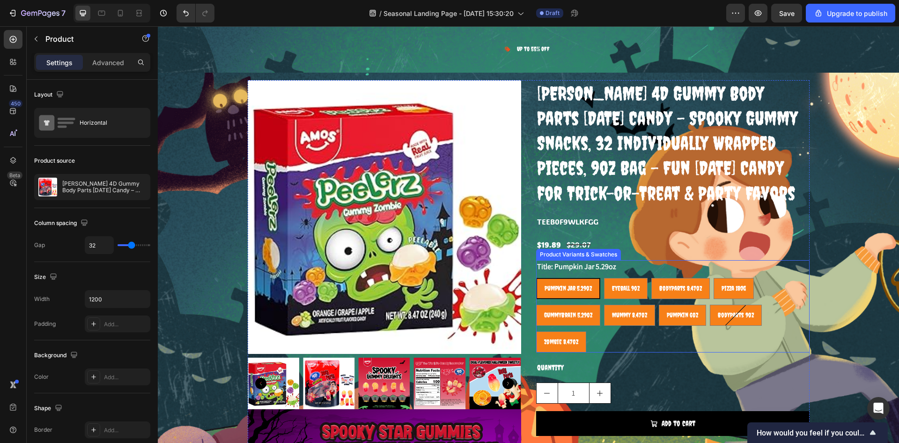
click at [575, 273] on legend "Title: Pumpkin Jar 5.29oz" at bounding box center [576, 266] width 81 height 13
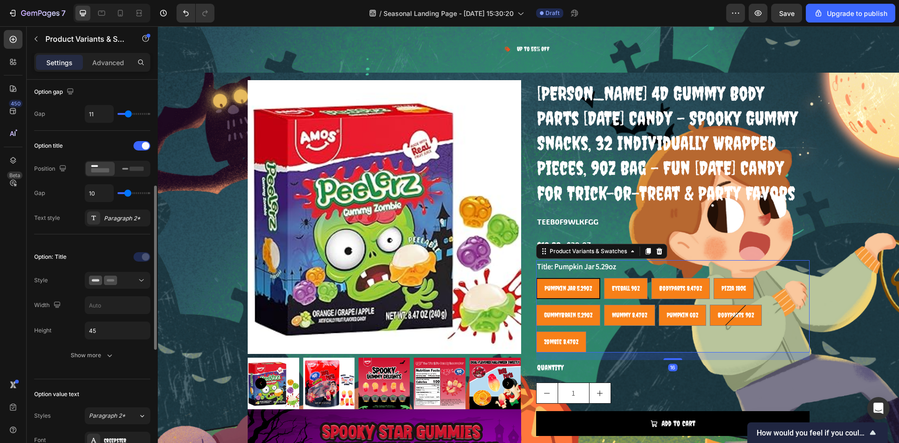
scroll to position [141, 0]
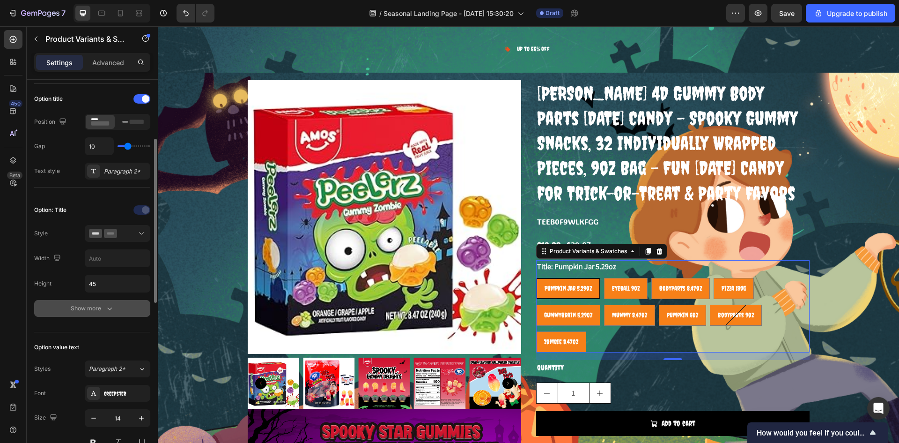
click at [91, 310] on div "Show more" at bounding box center [93, 308] width 44 height 9
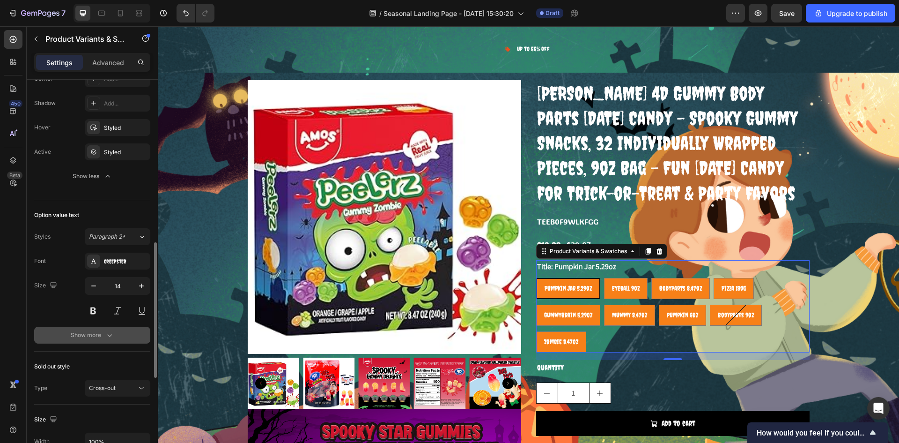
scroll to position [515, 0]
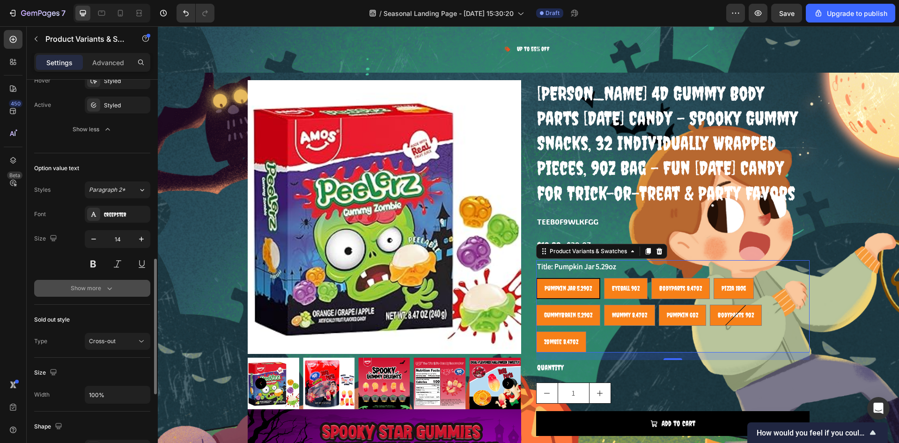
click at [93, 293] on div "Show more" at bounding box center [93, 287] width 44 height 9
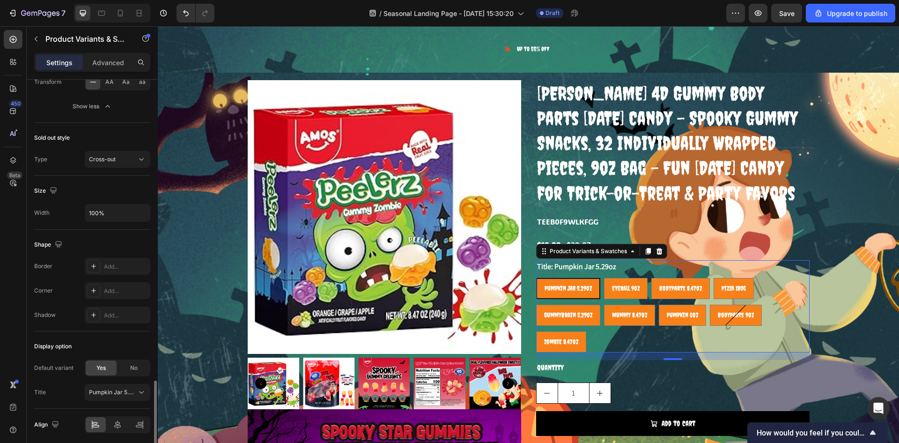
scroll to position [831, 0]
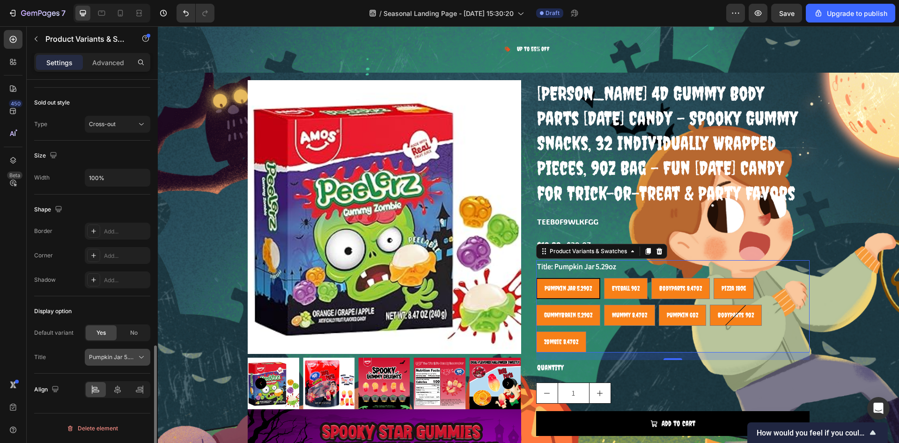
click at [141, 360] on icon at bounding box center [141, 356] width 9 height 9
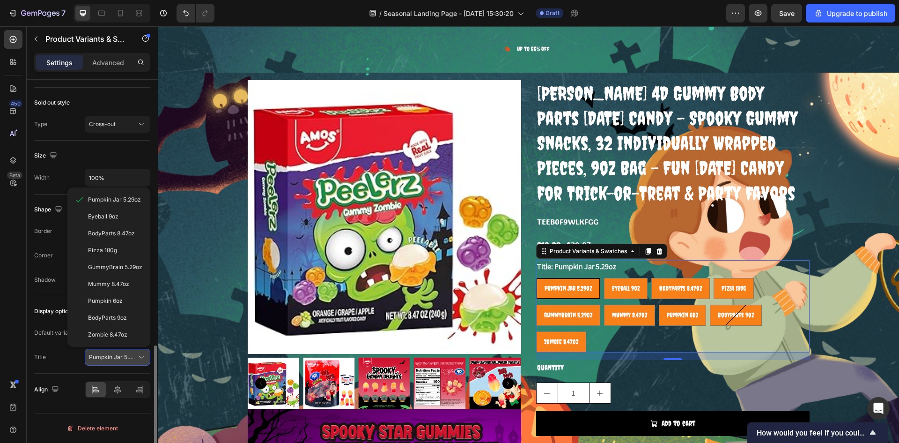
click at [141, 360] on icon at bounding box center [141, 356] width 9 height 9
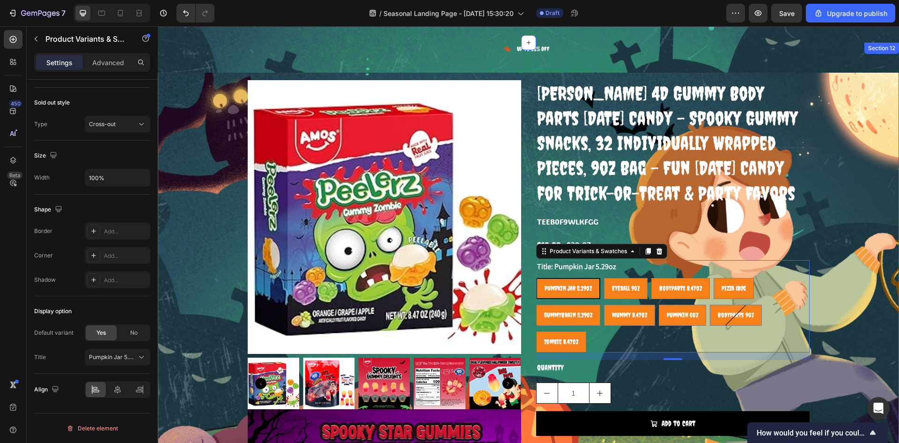
click at [873, 244] on div "Product Images Previous page amos halloween gummy candy" at bounding box center [529, 277] width 742 height 395
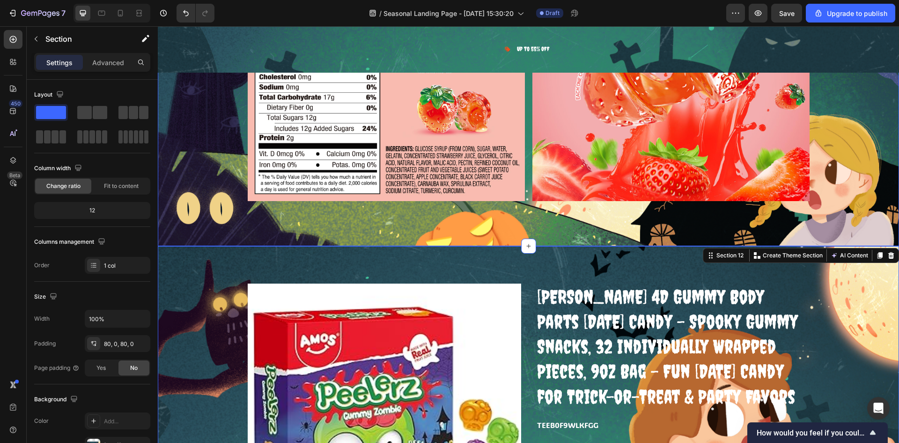
scroll to position [3439, 0]
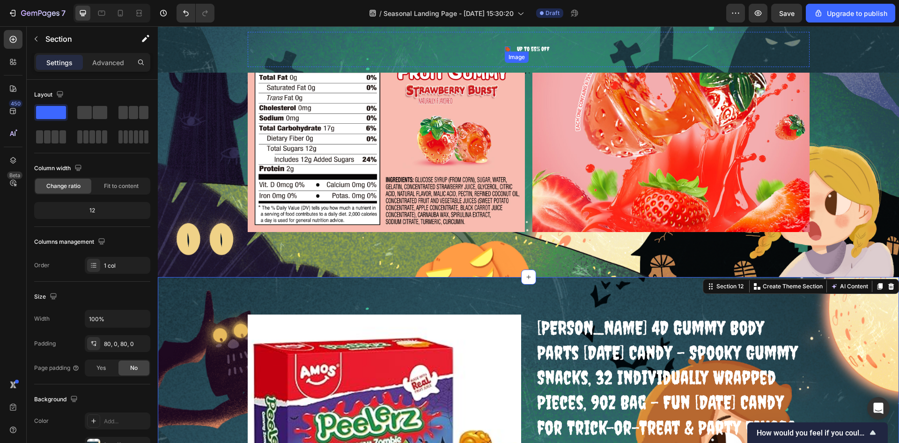
click at [505, 49] on img at bounding box center [508, 49] width 6 height 6
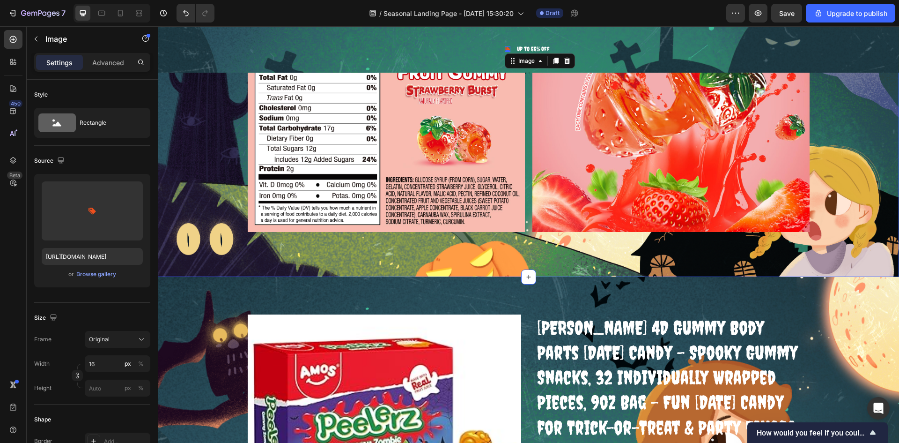
click at [863, 244] on div "Image Image Row Section 11" at bounding box center [529, 97] width 742 height 360
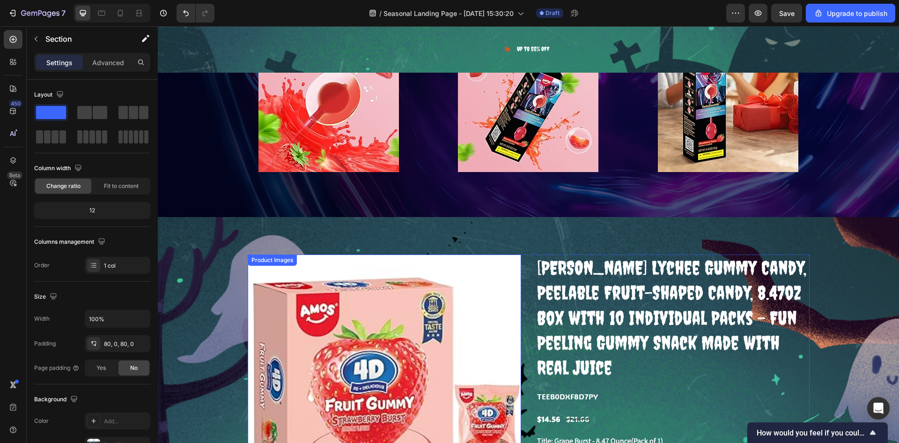
scroll to position [2924, 0]
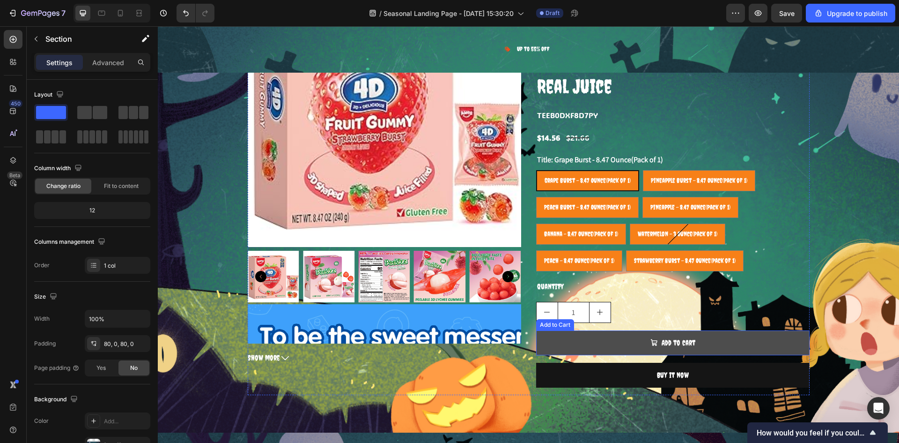
click at [770, 336] on button "Add to cart" at bounding box center [673, 342] width 274 height 25
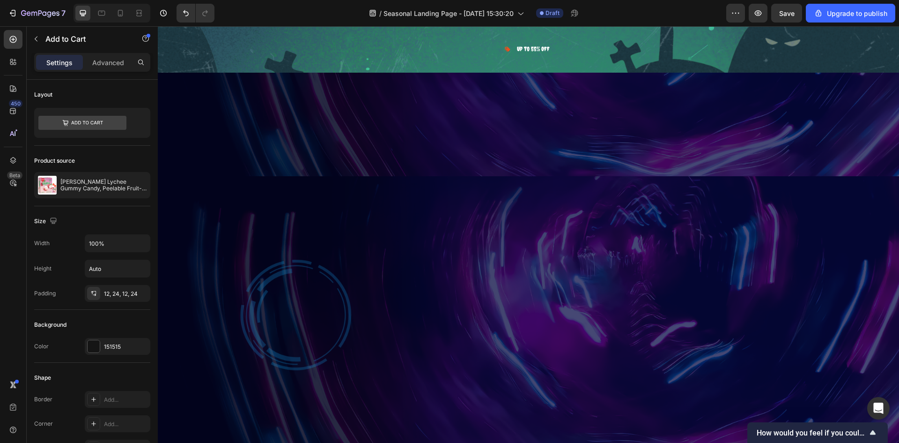
scroll to position [1050, 0]
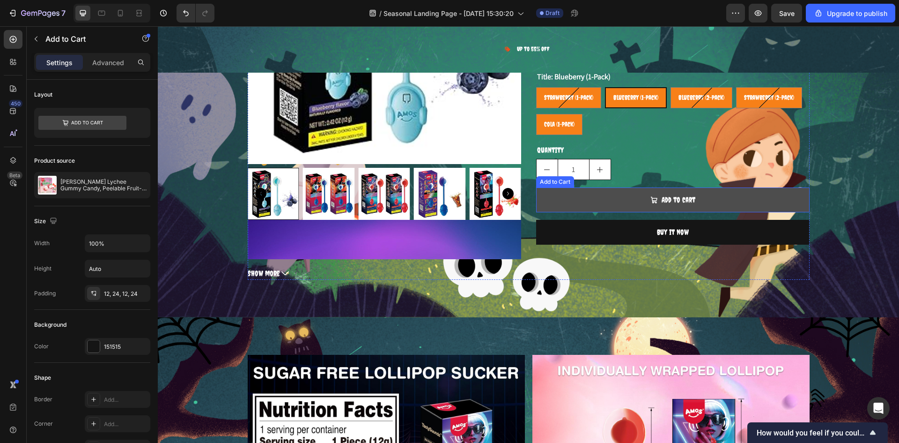
click at [717, 187] on button "Add to cart" at bounding box center [673, 199] width 274 height 25
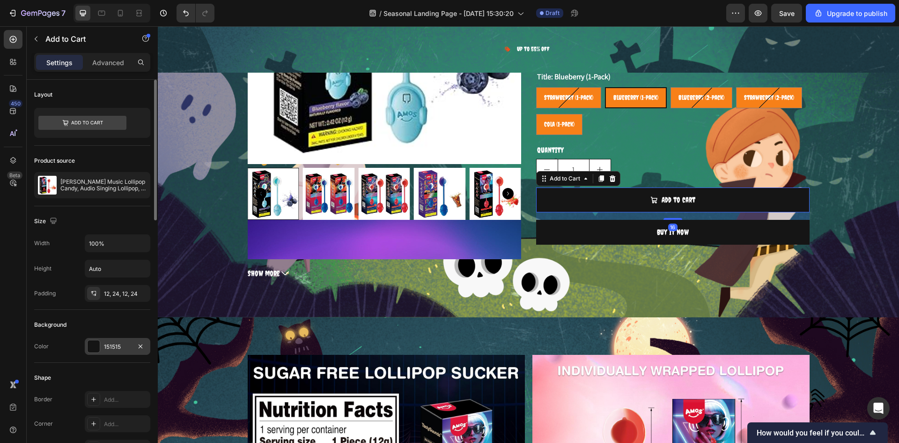
click at [118, 342] on div "151515" at bounding box center [117, 346] width 27 height 8
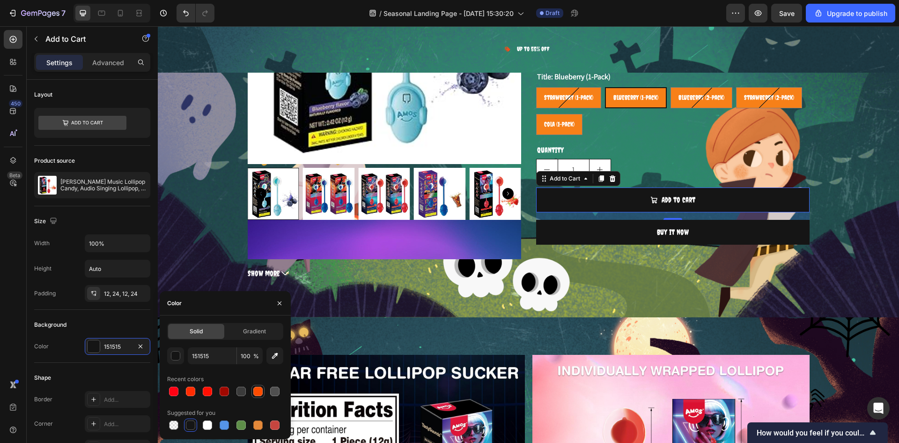
click at [257, 391] on div at bounding box center [257, 390] width 9 height 9
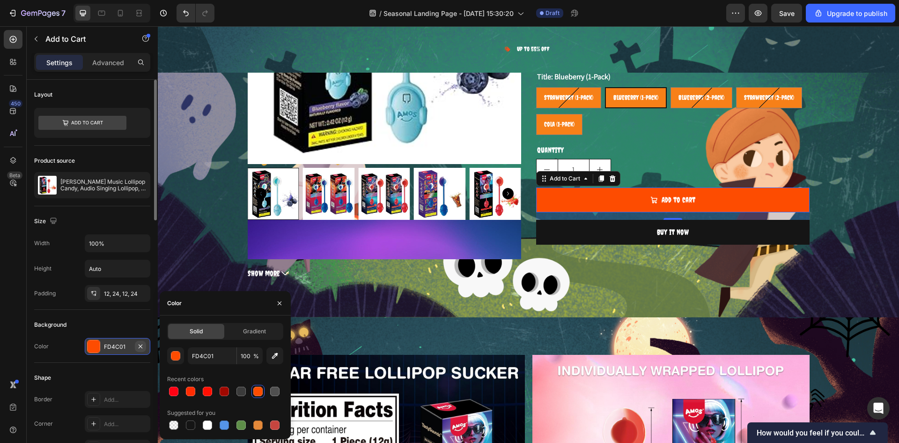
click at [144, 343] on button "button" at bounding box center [140, 346] width 11 height 11
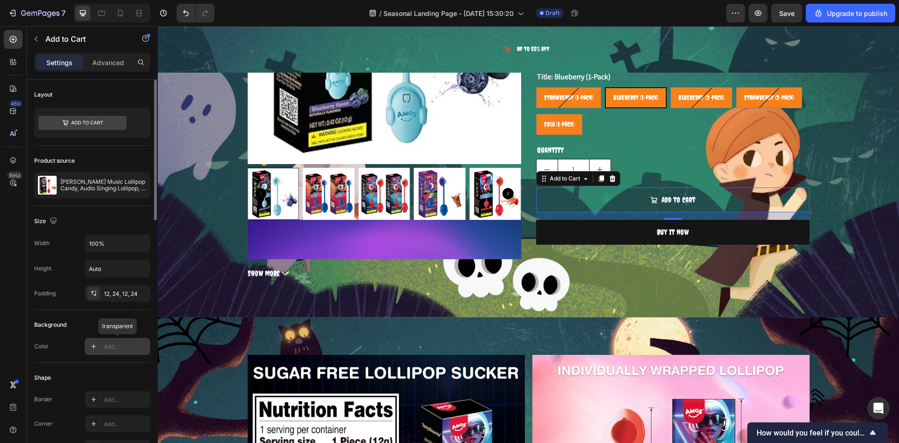
click at [93, 345] on icon at bounding box center [93, 345] width 7 height 7
type input "151515"
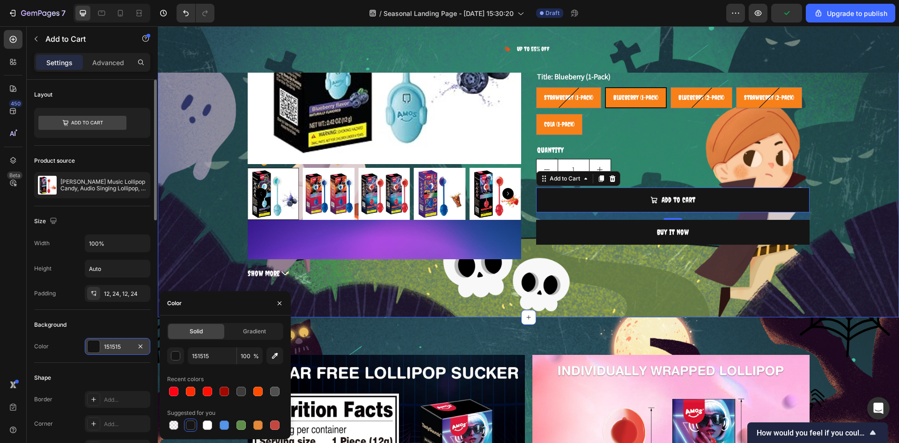
click at [838, 230] on div "Product Images Previous page Amos TastySounds Audio Lollipops nab BEST NOVELTY …" at bounding box center [528, 84] width 727 height 389
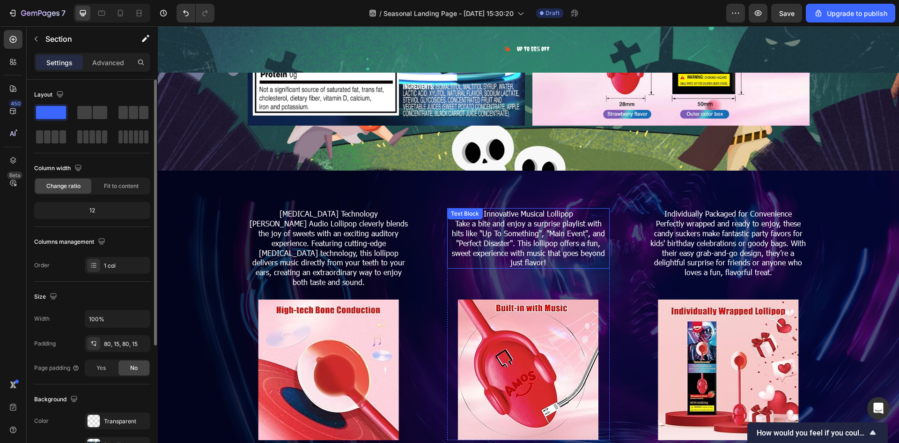
scroll to position [1659, 0]
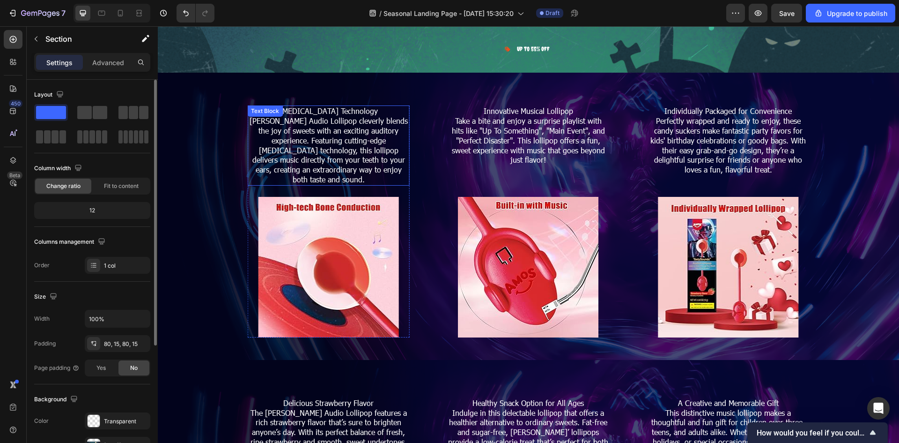
click at [327, 137] on p "[PERSON_NAME] Audio Lollipop cleverly blends the joy of sweets with an exciting…" at bounding box center [328, 150] width 161 height 68
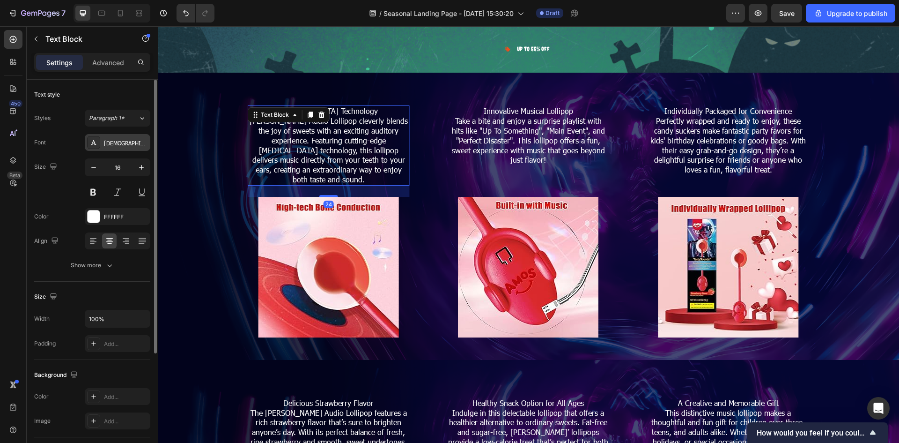
click at [133, 141] on div "Tahoma" at bounding box center [126, 143] width 44 height 8
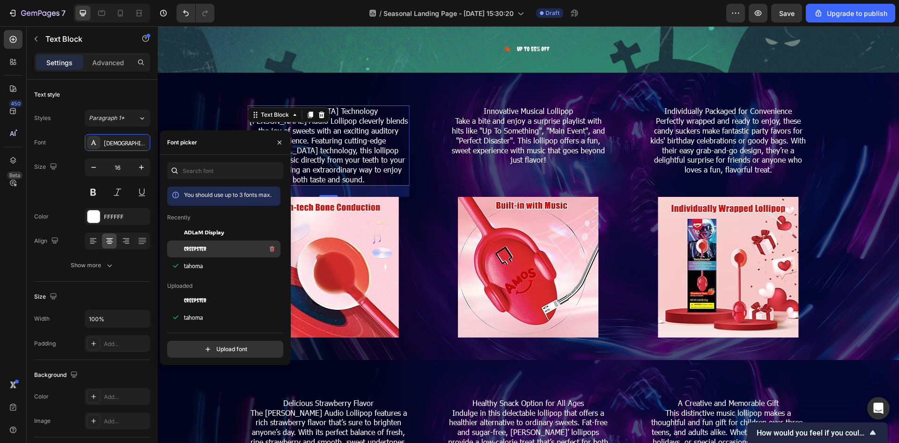
click at [216, 248] on div "Creepster" at bounding box center [231, 248] width 95 height 11
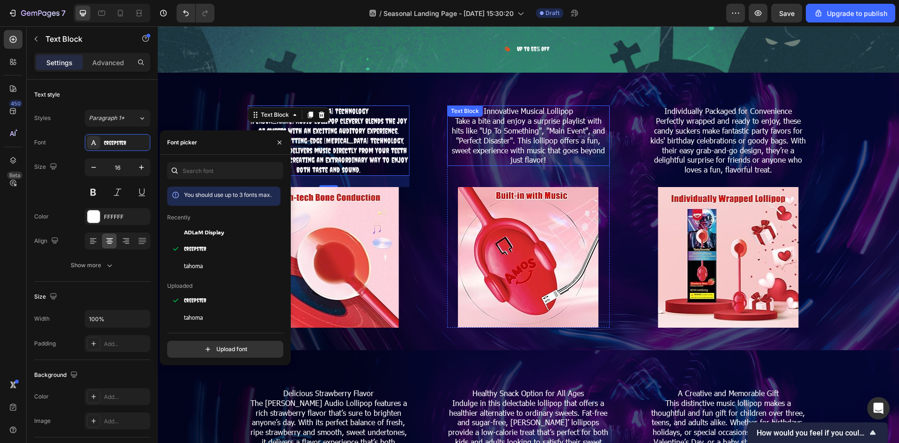
click at [545, 122] on p "Take a bite and enjoy a surprise playlist with hits like "Up To Something", "Ma…" at bounding box center [528, 140] width 161 height 49
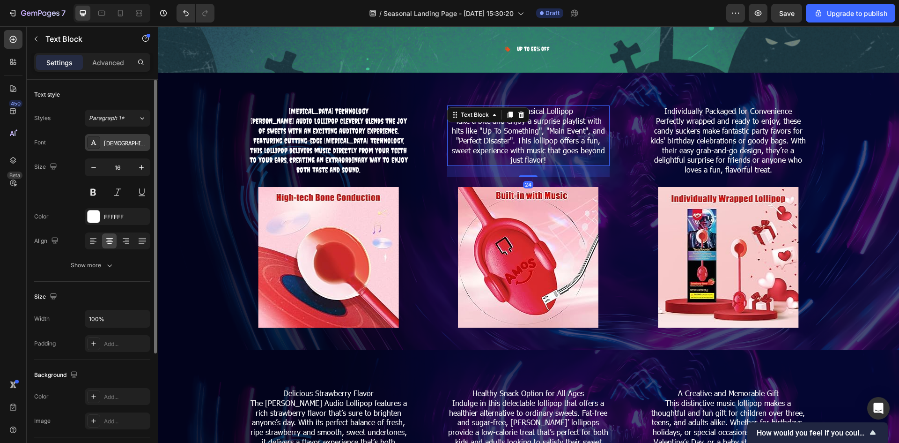
click at [94, 144] on icon at bounding box center [93, 142] width 7 height 7
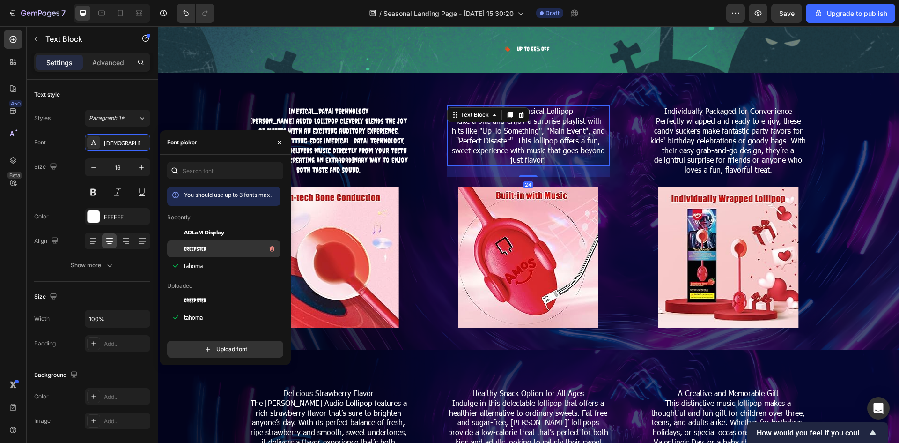
click at [208, 248] on div "Creepster" at bounding box center [231, 248] width 95 height 11
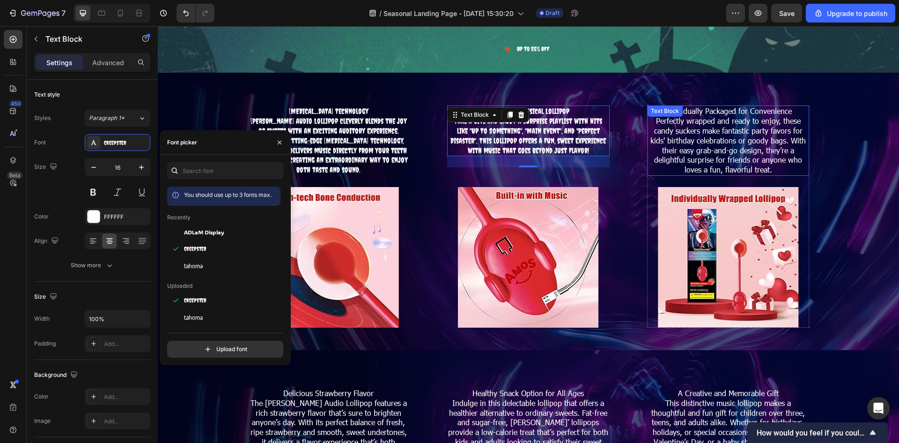
click at [705, 139] on p "Perfectly wrapped and ready to enjoy, these candy suckers make fantastic party …" at bounding box center [728, 145] width 161 height 59
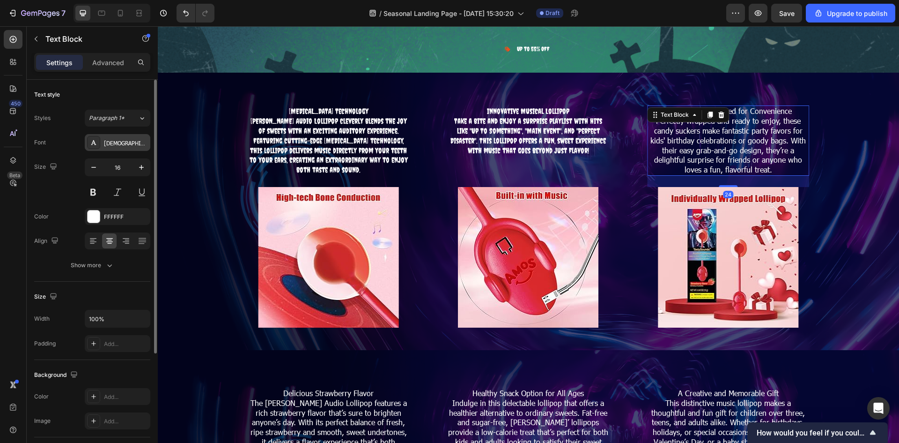
click at [103, 145] on div "Tahoma" at bounding box center [118, 142] width 66 height 17
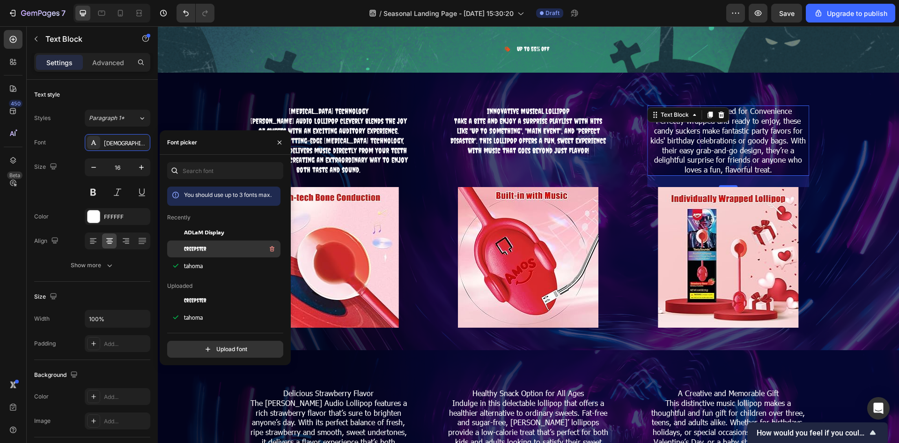
click at [229, 252] on div "Creepster" at bounding box center [231, 248] width 95 height 11
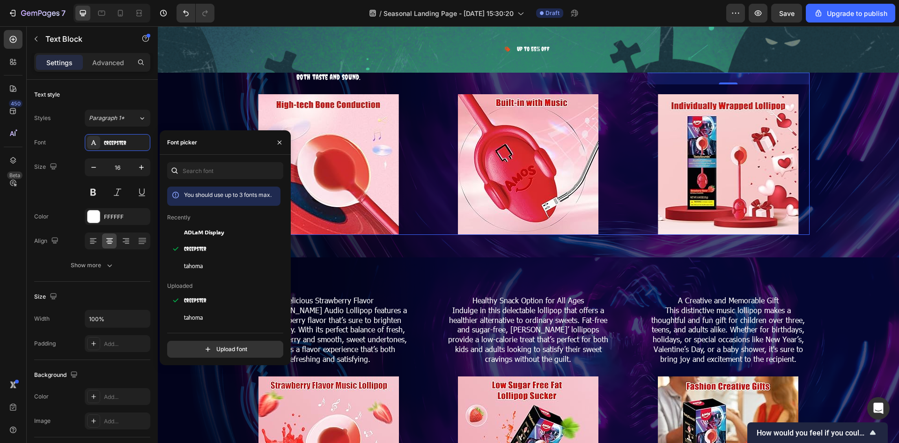
scroll to position [1800, 0]
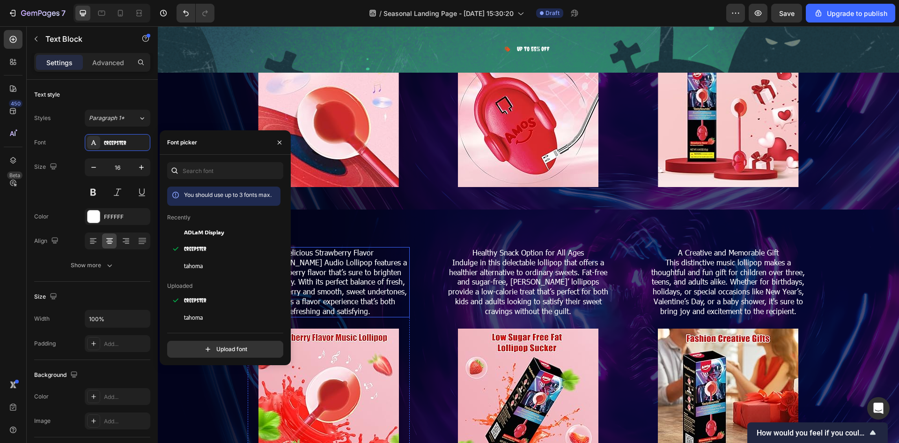
click at [323, 265] on p "The [PERSON_NAME] Audio Lollipop features a rich strawberry flavor that’s sure …" at bounding box center [329, 287] width 161 height 59
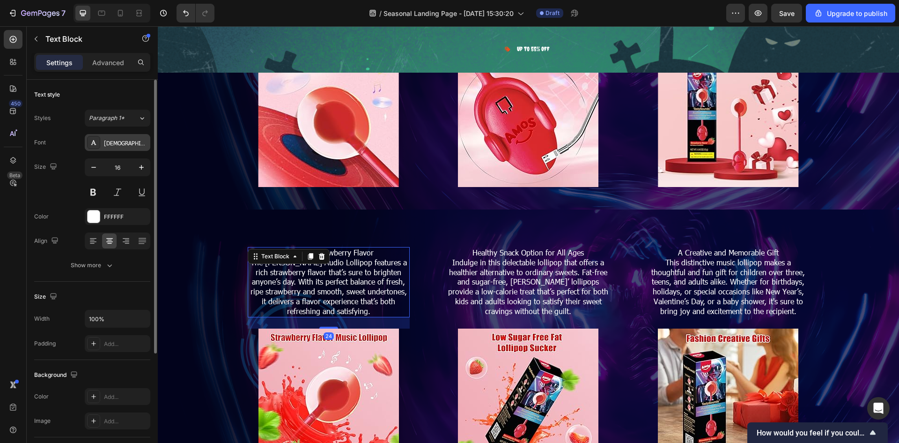
click at [108, 146] on div "Tahoma" at bounding box center [126, 143] width 44 height 8
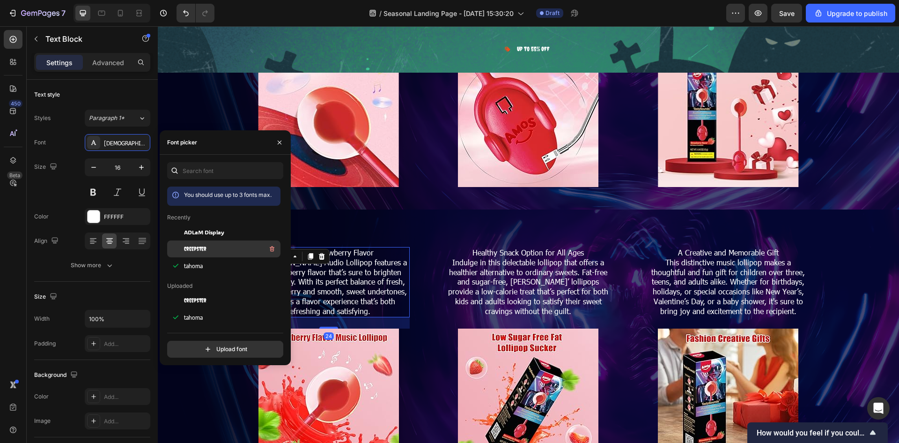
click at [215, 250] on div "Creepster" at bounding box center [231, 248] width 95 height 11
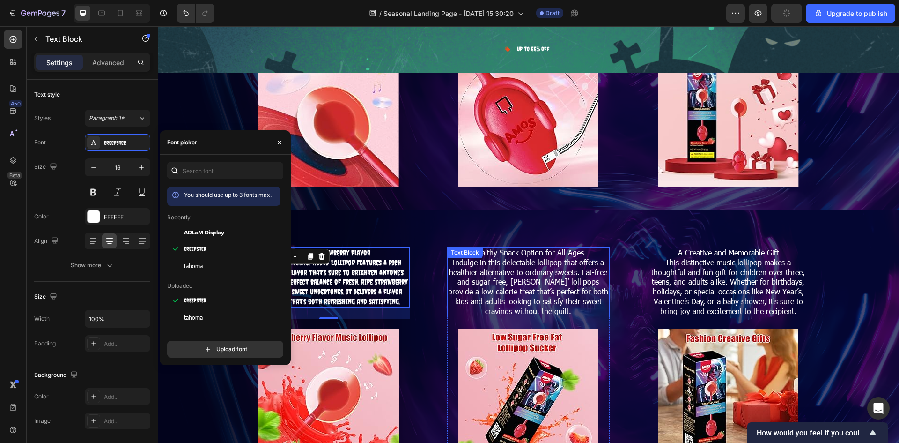
click at [542, 297] on p "Indulge in this delectable lollipop that offers a healthier alternative to ordi…" at bounding box center [528, 287] width 161 height 59
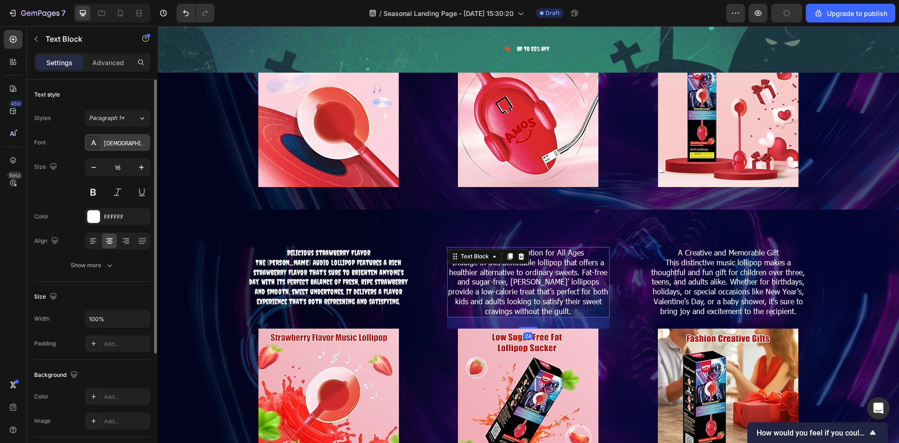
click at [125, 140] on div "Tahoma" at bounding box center [126, 143] width 44 height 8
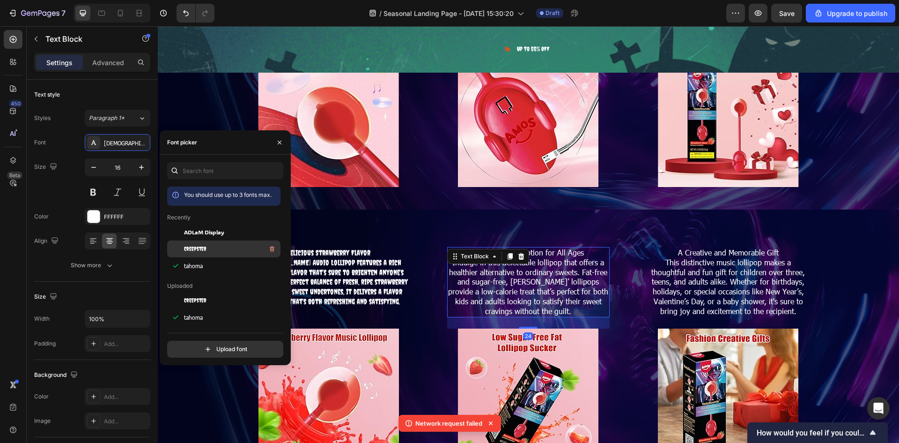
click at [232, 248] on div "Creepster" at bounding box center [231, 248] width 95 height 11
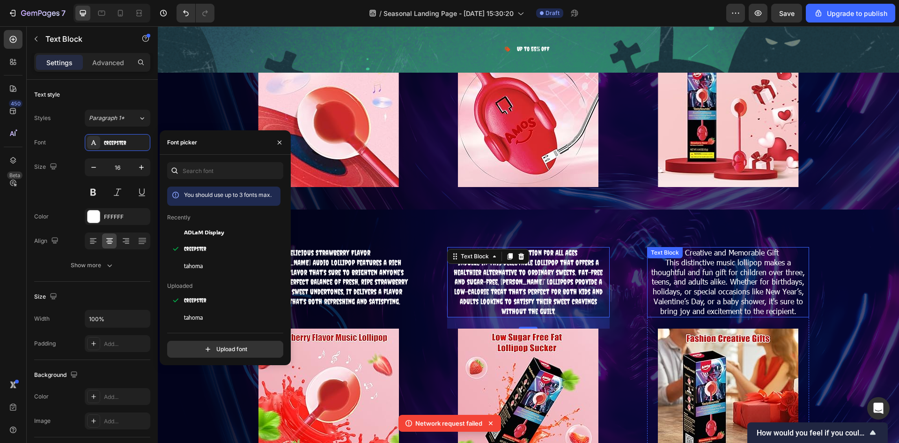
click at [751, 272] on p "This distinctive music lollipop makes a thoughtful and fun gift for children ov…" at bounding box center [728, 287] width 161 height 59
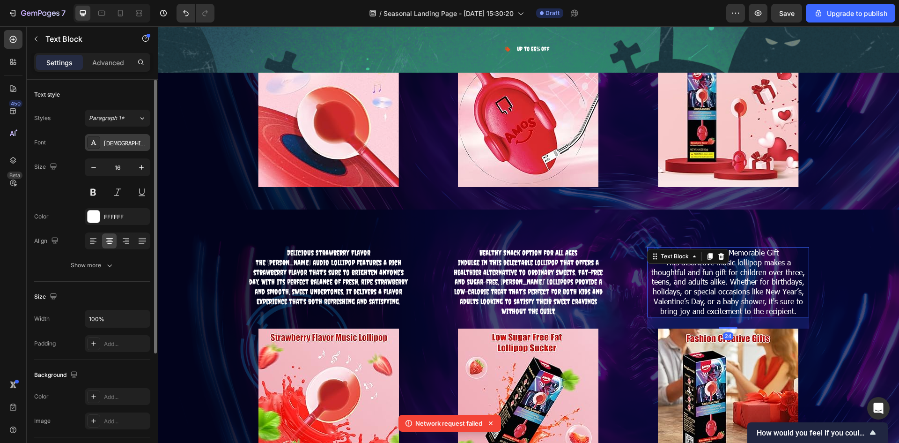
click at [125, 149] on div "Tahoma" at bounding box center [118, 142] width 66 height 17
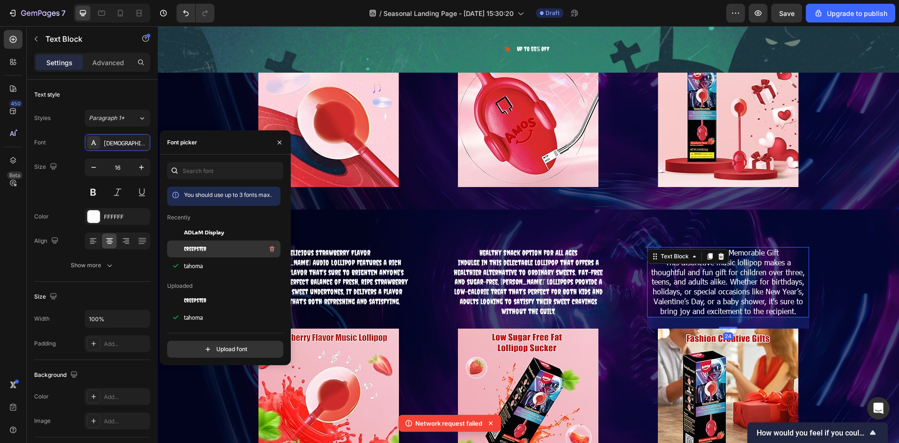
click at [209, 245] on div "Creepster" at bounding box center [231, 248] width 95 height 11
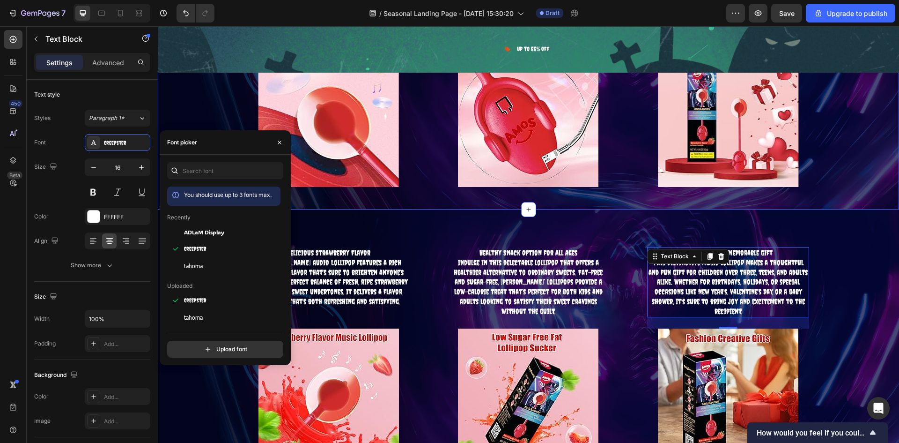
click at [841, 177] on div "Individually Packaged for Convenience Perfectly wrapped and ready to enjoy, the…" at bounding box center [529, 68] width 742 height 282
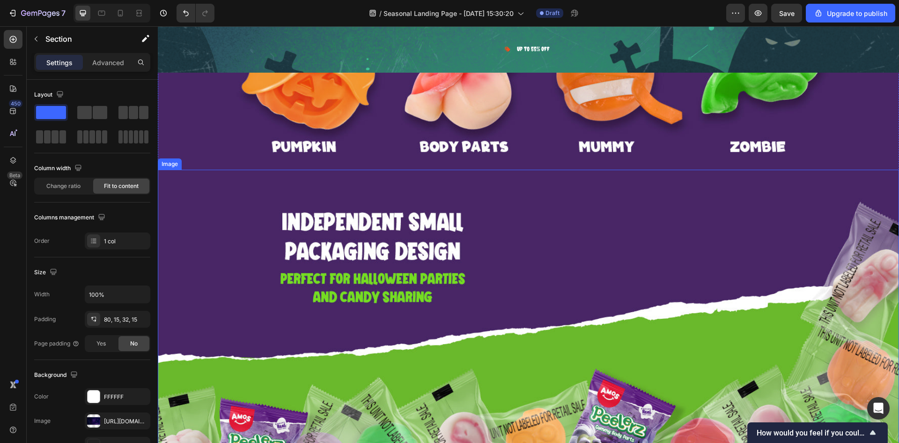
scroll to position [5173, 0]
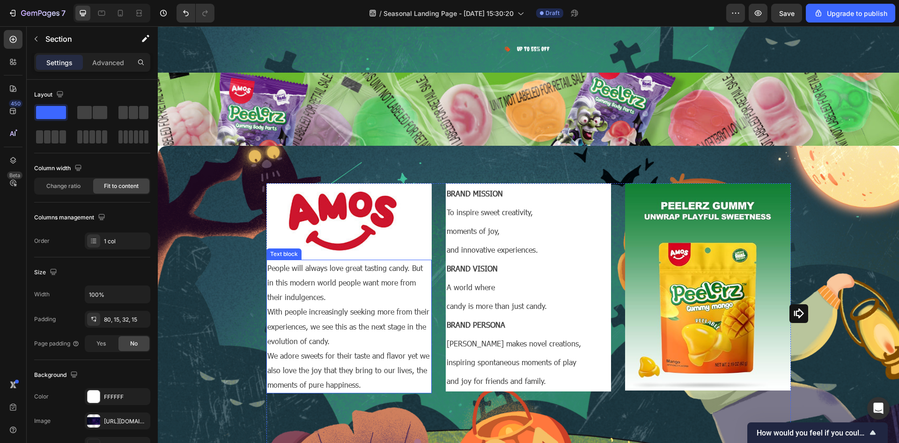
click at [290, 263] on p "People will always love great tasting candy. But in this modern world people wa…" at bounding box center [348, 282] width 163 height 44
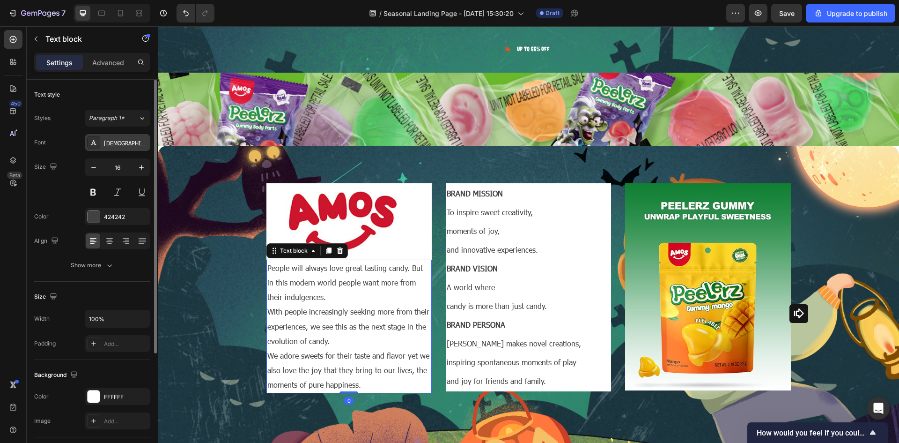
click at [109, 148] on div "Tahoma" at bounding box center [118, 142] width 66 height 17
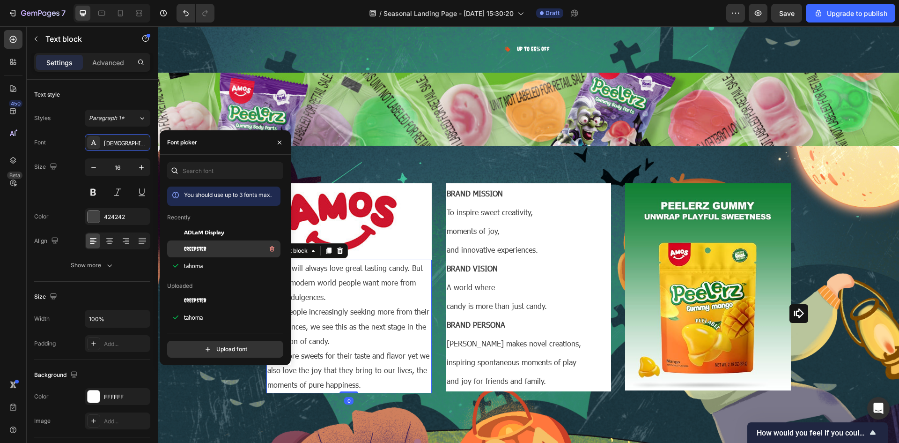
click at [200, 247] on span "Creepster" at bounding box center [195, 249] width 22 height 8
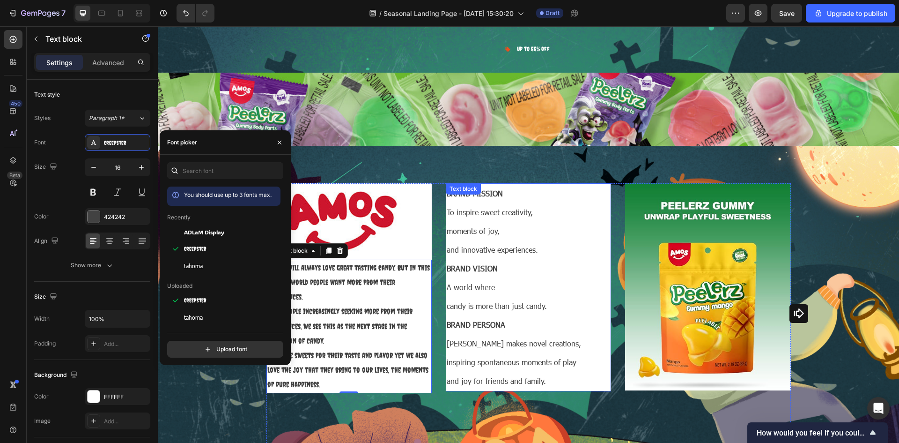
click at [538, 203] on p "To inspire sweet creativity," at bounding box center [528, 212] width 163 height 19
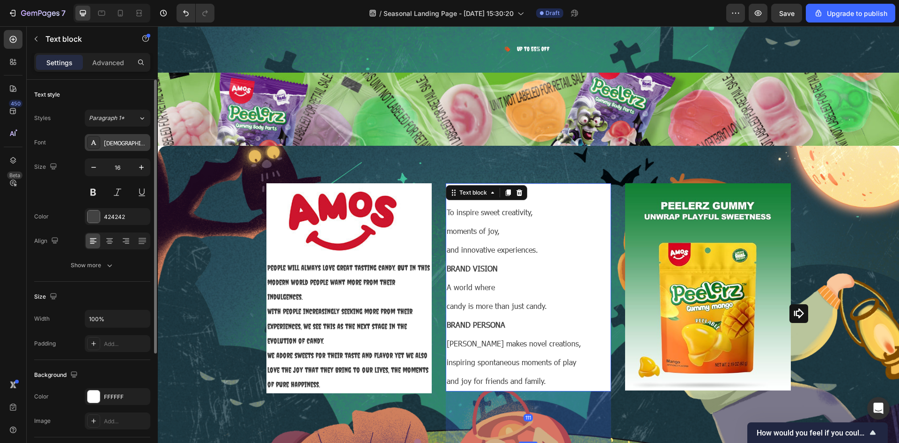
click at [117, 147] on div "Tahoma" at bounding box center [126, 143] width 44 height 8
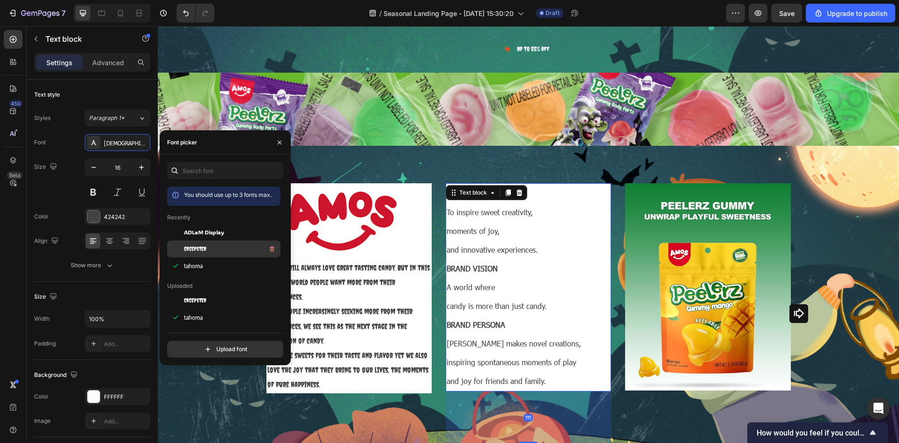
click at [205, 245] on span "Creepster" at bounding box center [195, 249] width 22 height 8
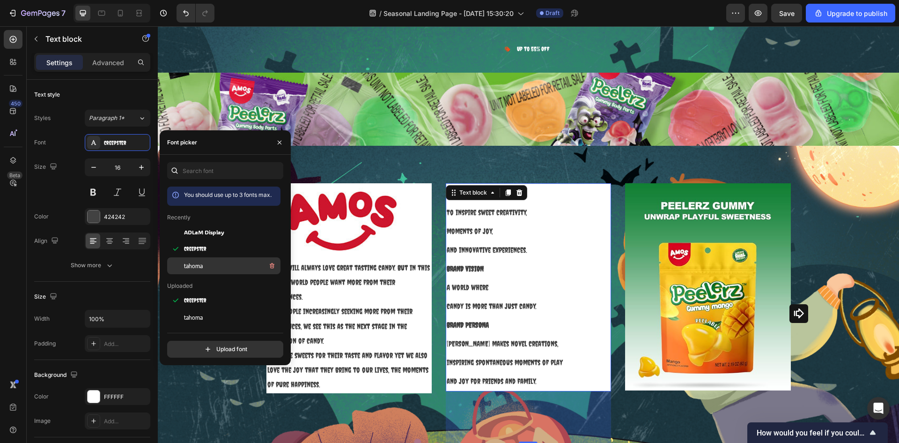
click at [197, 259] on div "tahoma" at bounding box center [223, 265] width 113 height 17
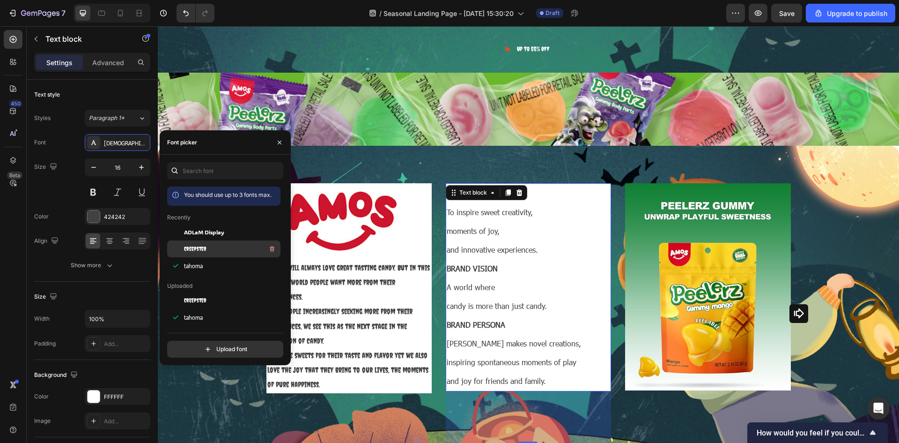
click at [200, 248] on span "Creepster" at bounding box center [195, 249] width 22 height 8
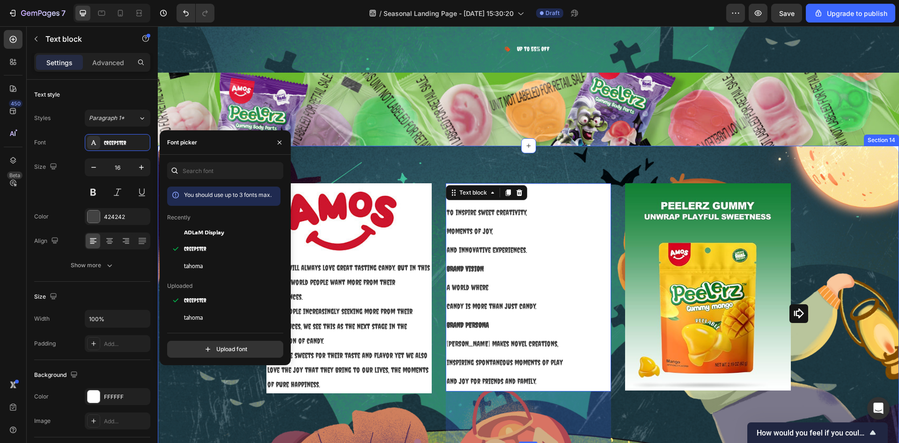
click at [857, 203] on div "Image People will always love great tasting candy. But in this modern world peo…" at bounding box center [528, 313] width 727 height 260
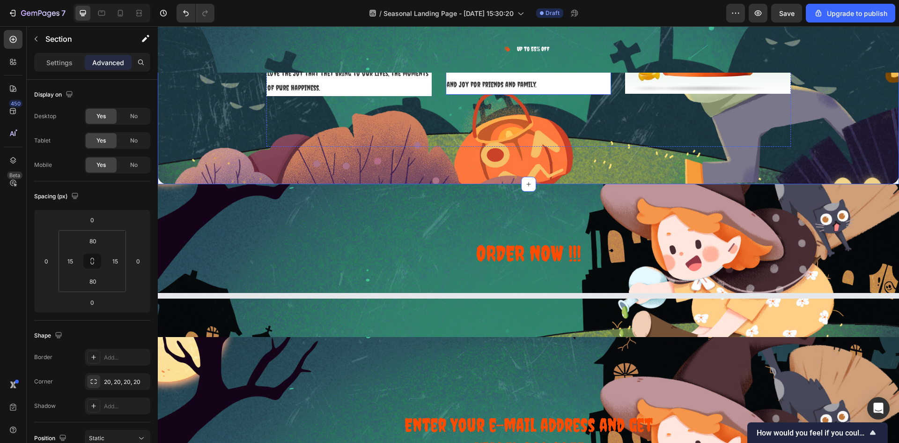
select select "585796989237854962"
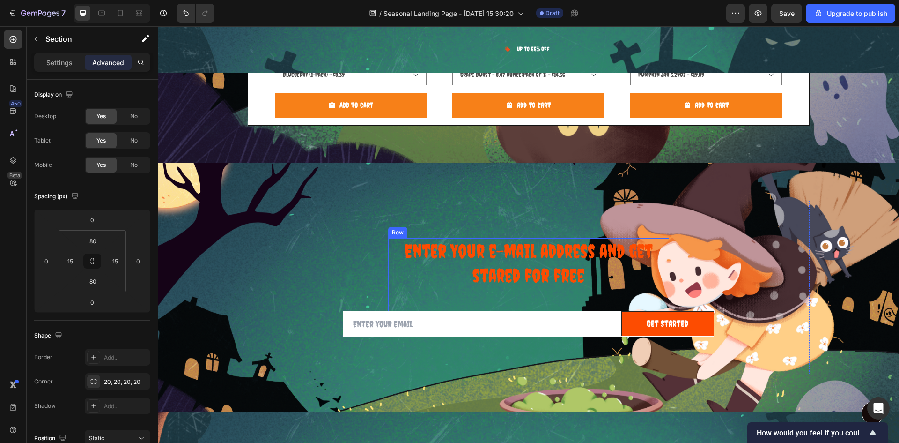
scroll to position [5960, 0]
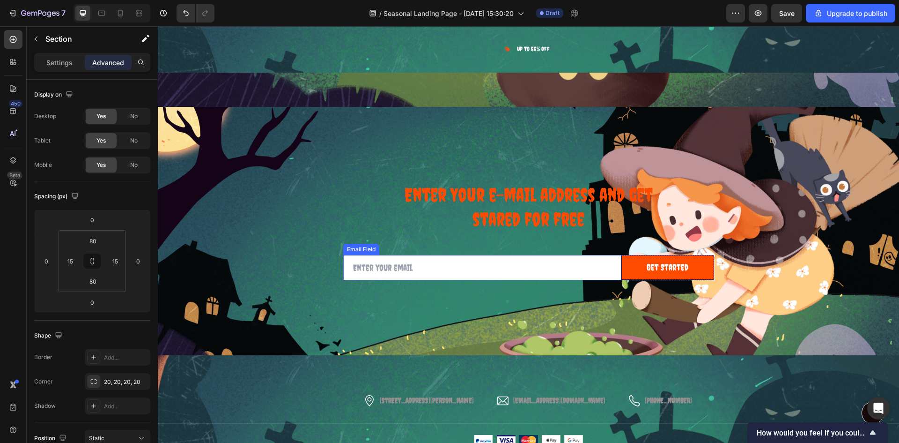
click at [404, 283] on div "Enter Your e-mail address and get stared for free Heading Row Email Field Get S…" at bounding box center [529, 231] width 562 height 174
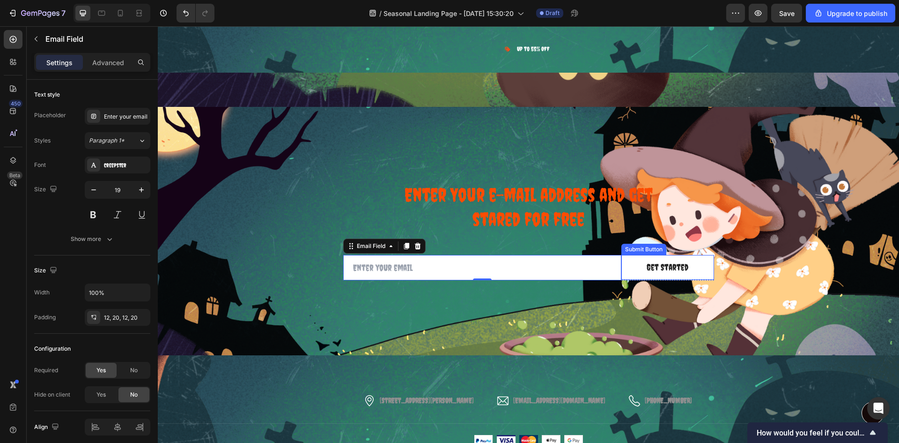
click at [697, 267] on button "Get Started" at bounding box center [668, 267] width 93 height 25
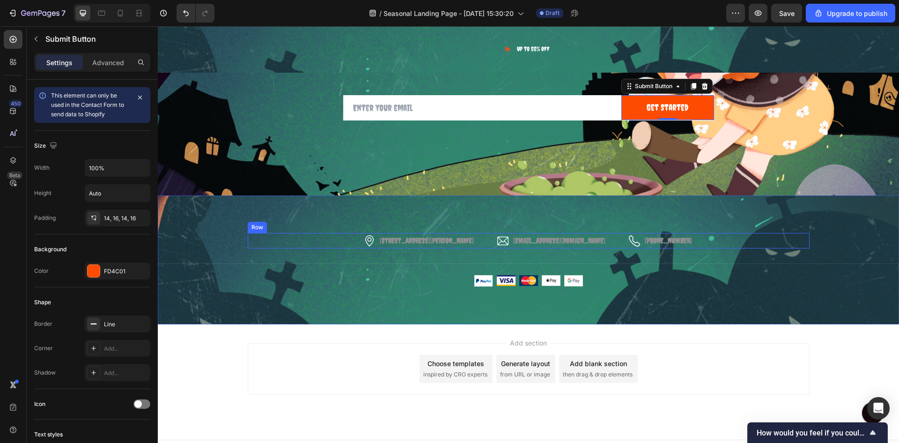
scroll to position [6136, 0]
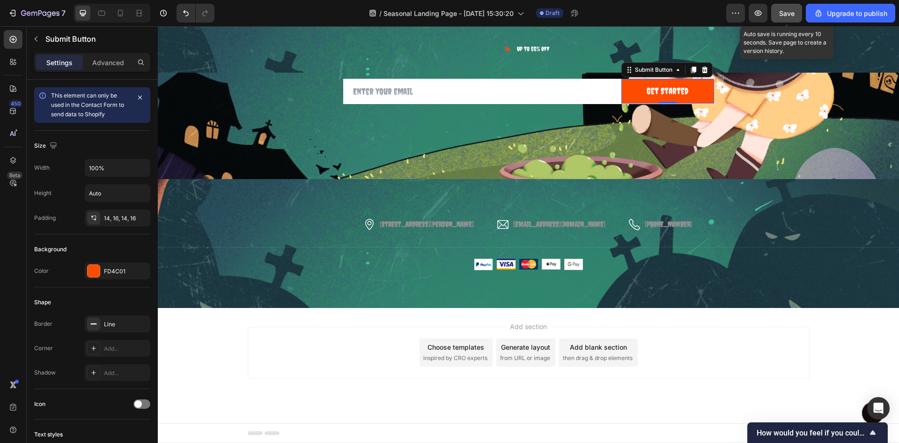
click at [794, 14] on span "Save" at bounding box center [786, 13] width 15 height 8
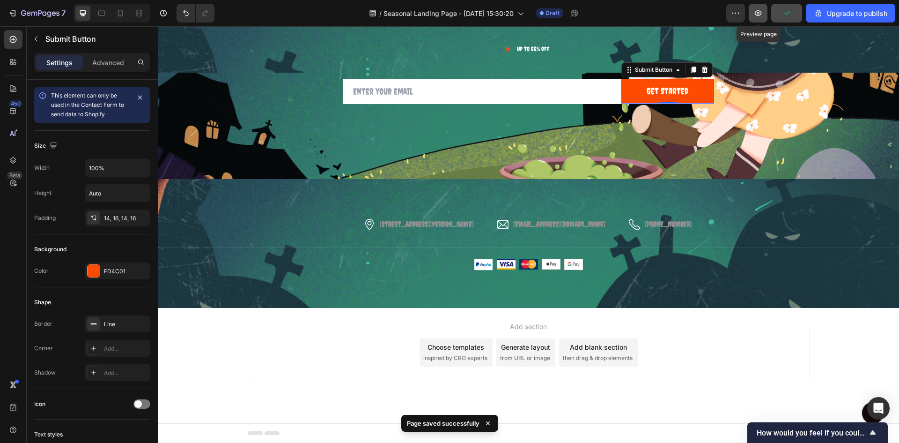
click at [754, 15] on button "button" at bounding box center [758, 13] width 19 height 19
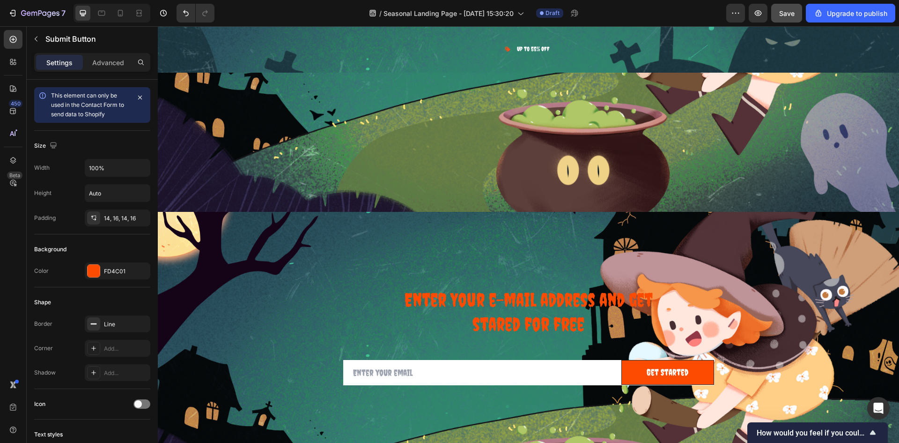
scroll to position [5668, 0]
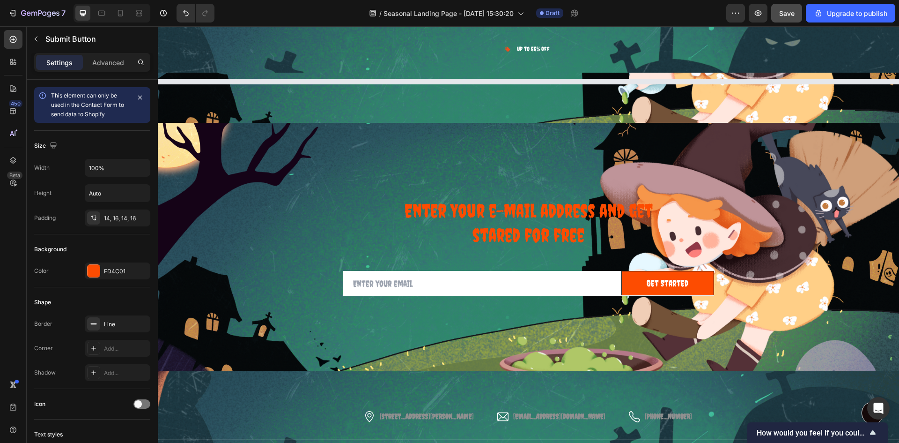
select select "585796989237854962"
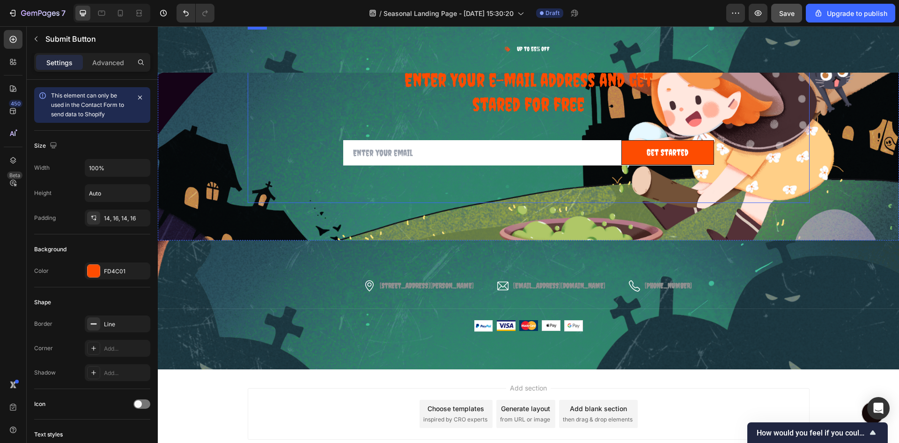
scroll to position [6136, 0]
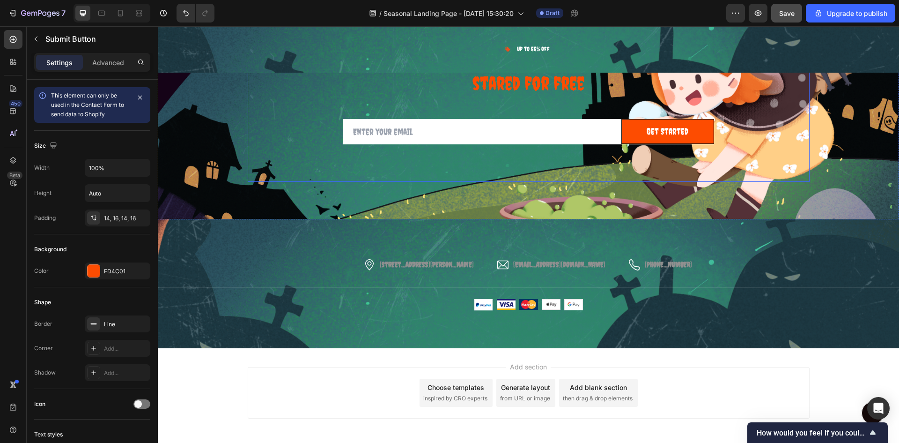
select select "585796989237854962"
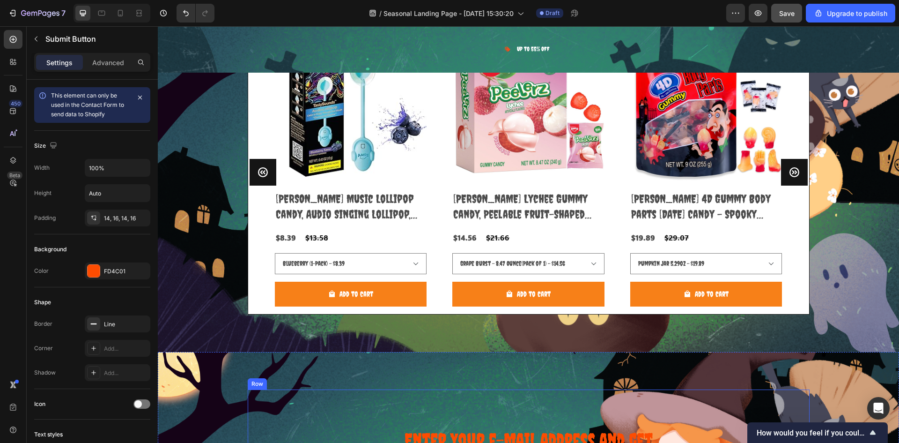
scroll to position [5715, 0]
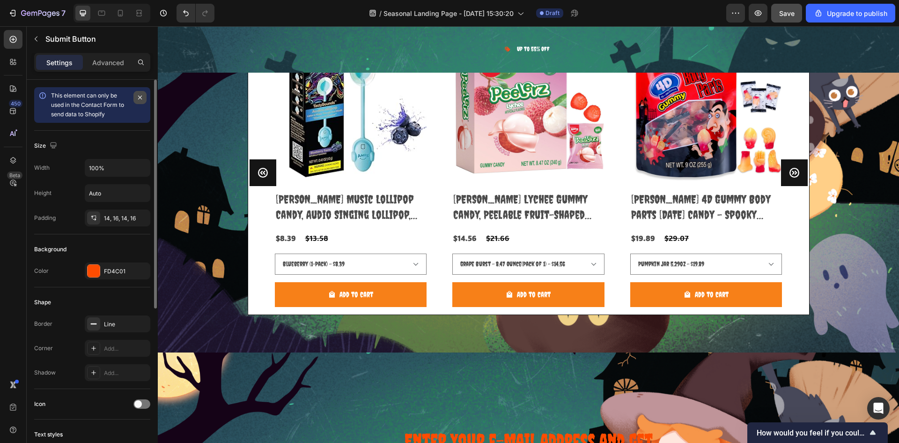
click at [142, 97] on icon "button" at bounding box center [139, 97] width 7 height 7
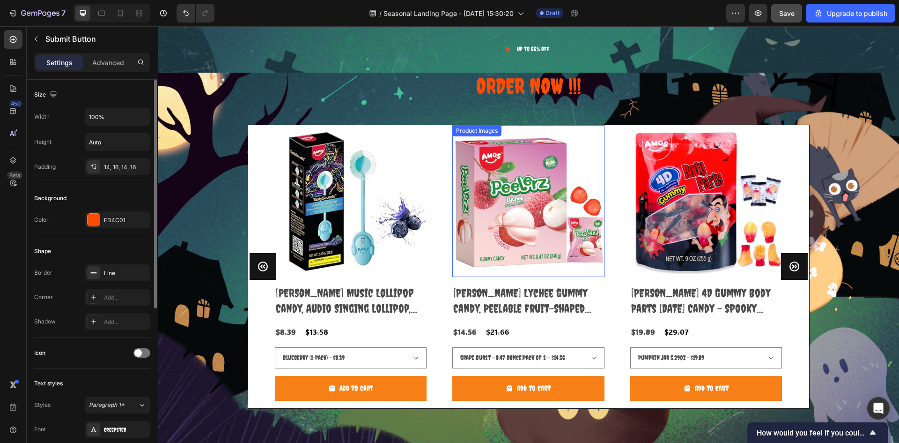
scroll to position [5434, 0]
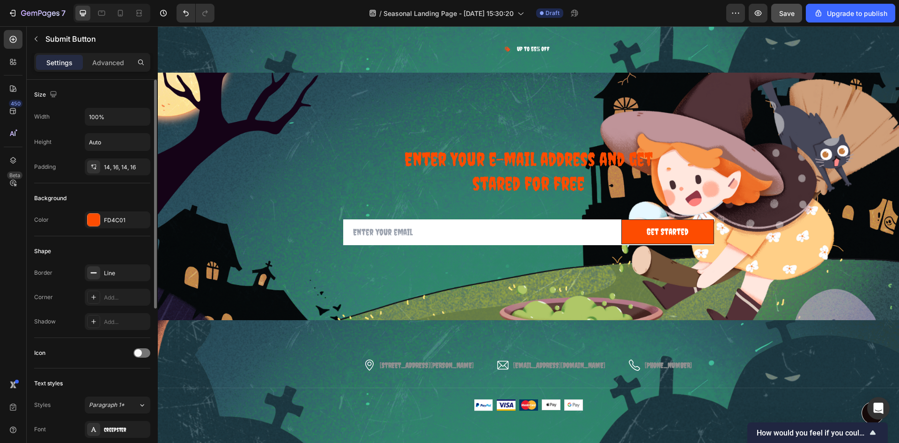
select select "585796989237854962"
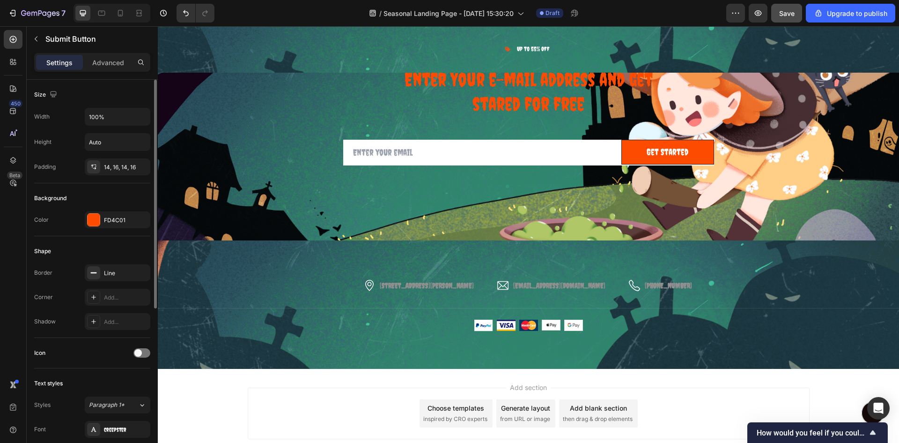
scroll to position [4686, 0]
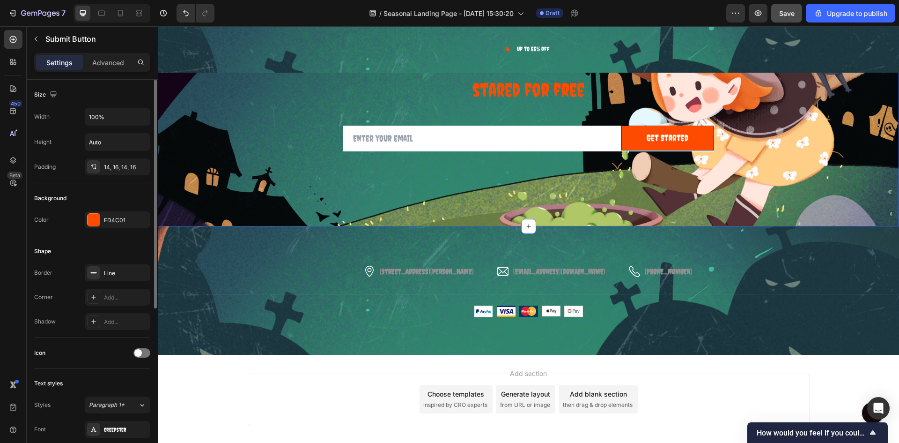
select select "585796989237854962"
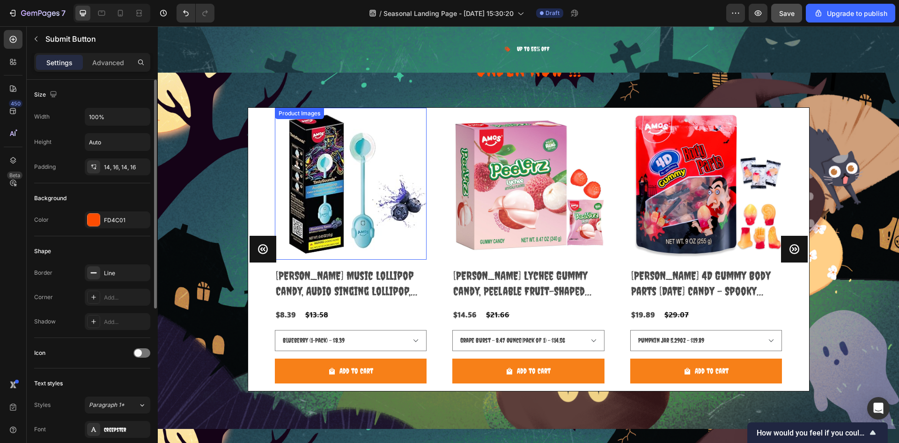
scroll to position [4171, 0]
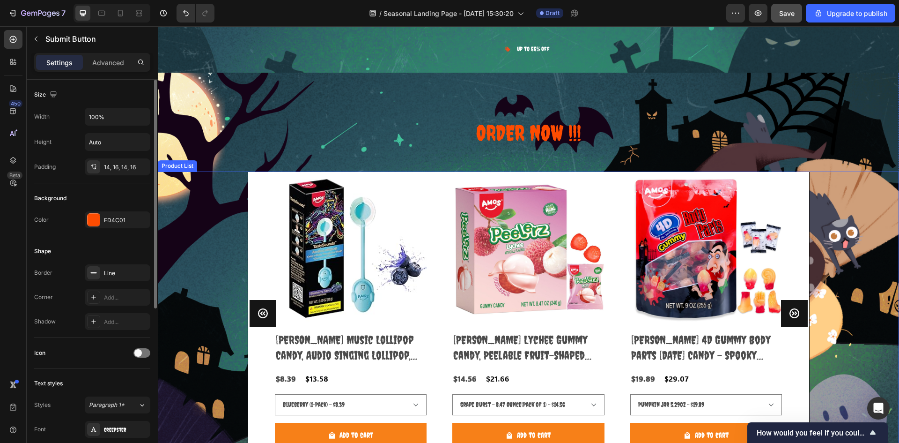
click at [438, 330] on div "Product Images Amos Music Lollipop Candy, Audio Singing Lollipop, Unique Valent…" at bounding box center [529, 313] width 508 height 283
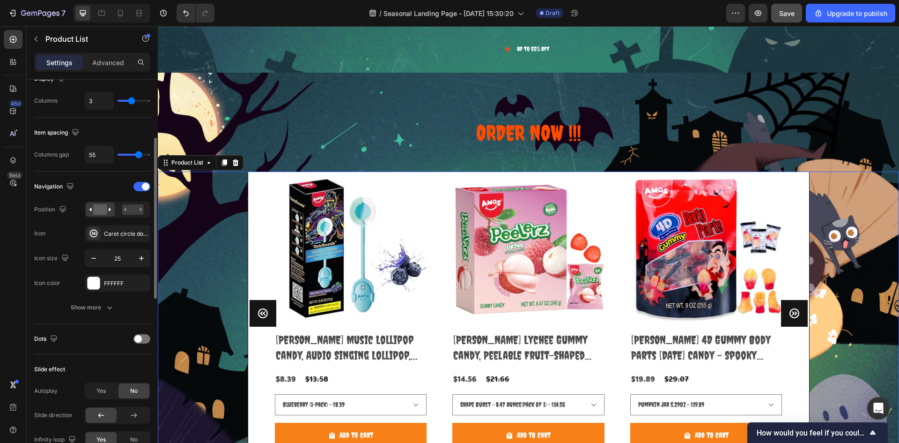
scroll to position [187, 0]
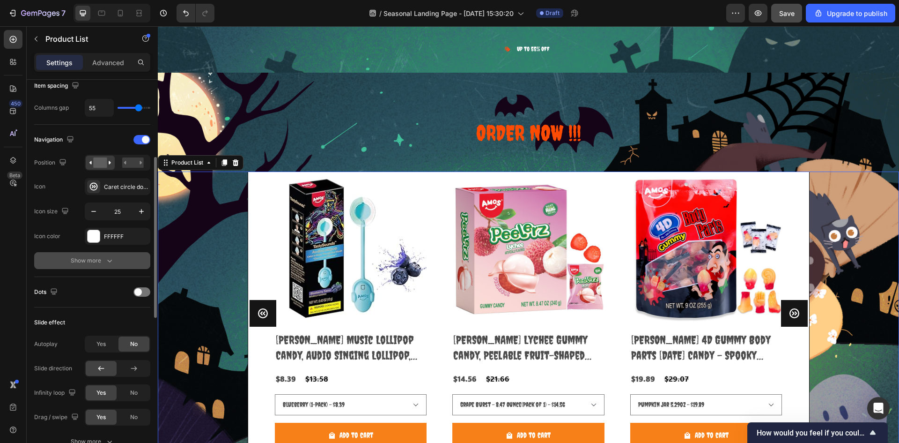
click at [95, 259] on div "Show more" at bounding box center [93, 260] width 44 height 9
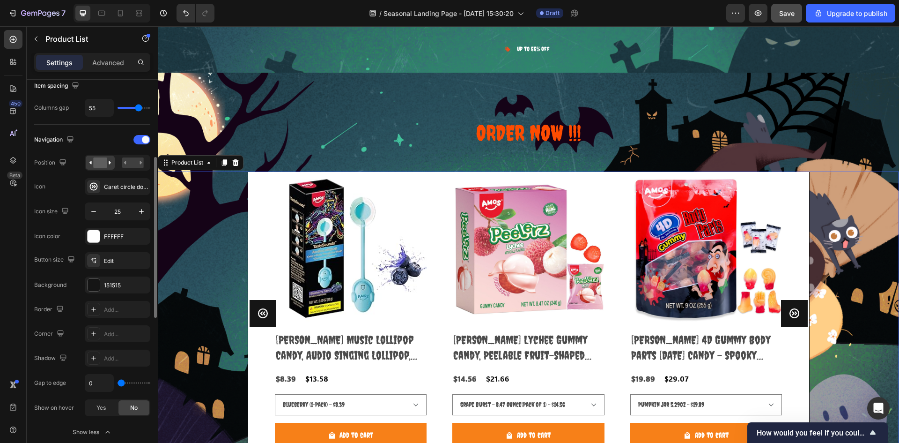
scroll to position [234, 0]
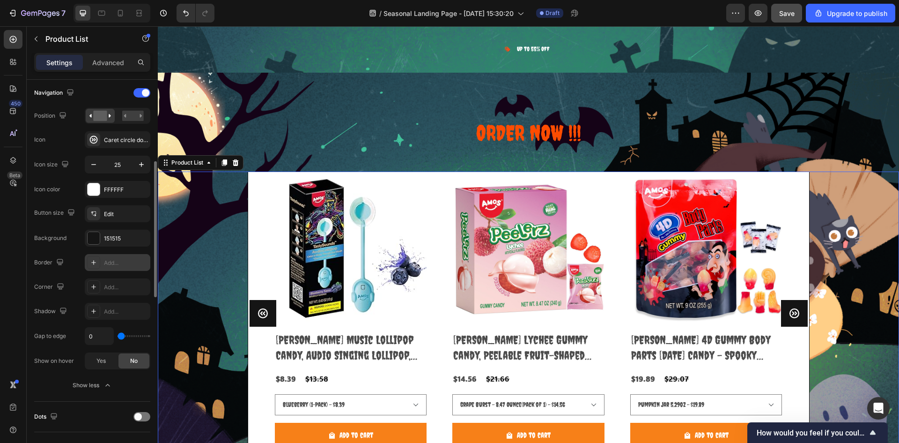
click at [126, 264] on div "Add..." at bounding box center [126, 263] width 44 height 8
click at [97, 288] on icon at bounding box center [93, 286] width 7 height 7
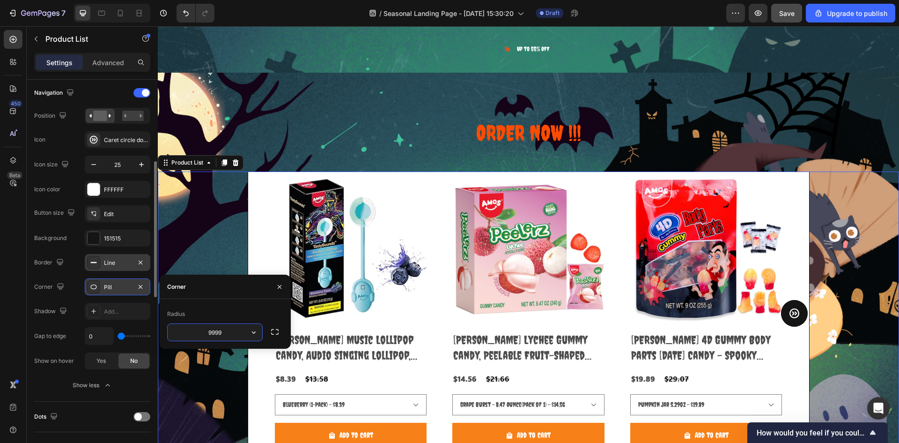
scroll to position [281, 0]
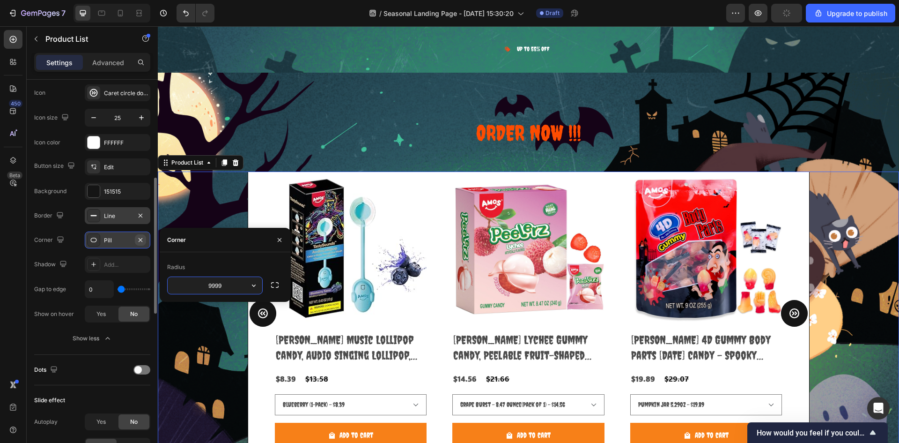
click at [139, 242] on icon "button" at bounding box center [140, 239] width 7 height 7
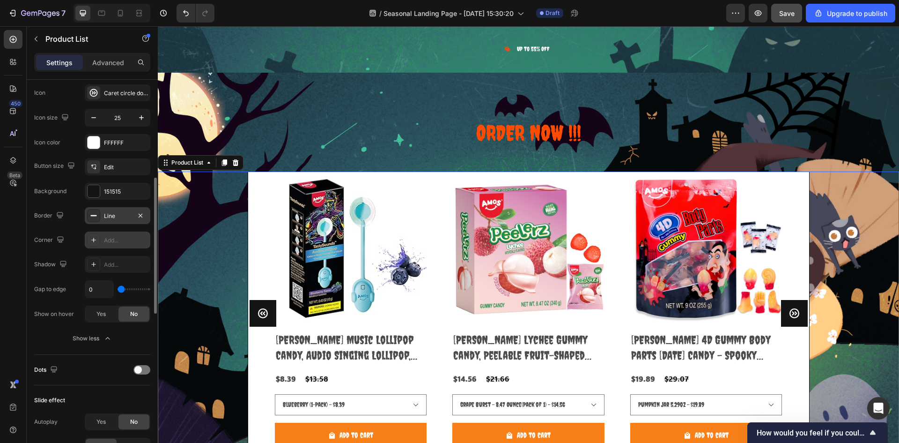
click at [790, 313] on icon "Carousel Next Arrow" at bounding box center [794, 313] width 10 height 10
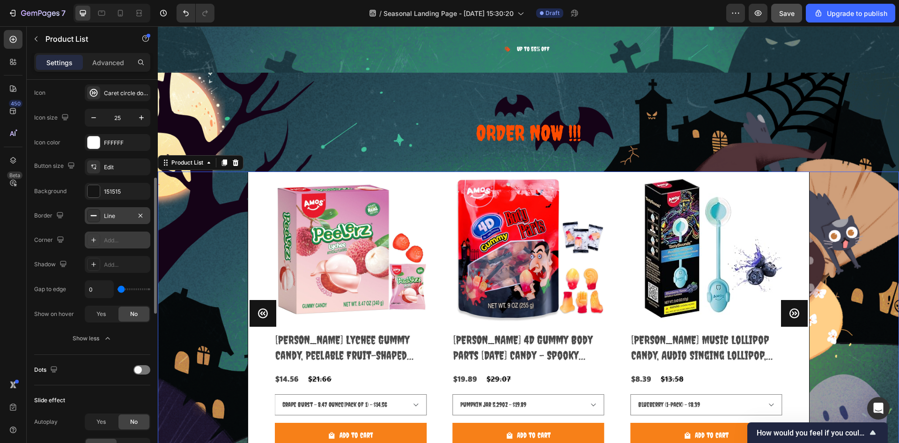
click at [790, 313] on icon "Carousel Next Arrow" at bounding box center [794, 313] width 10 height 10
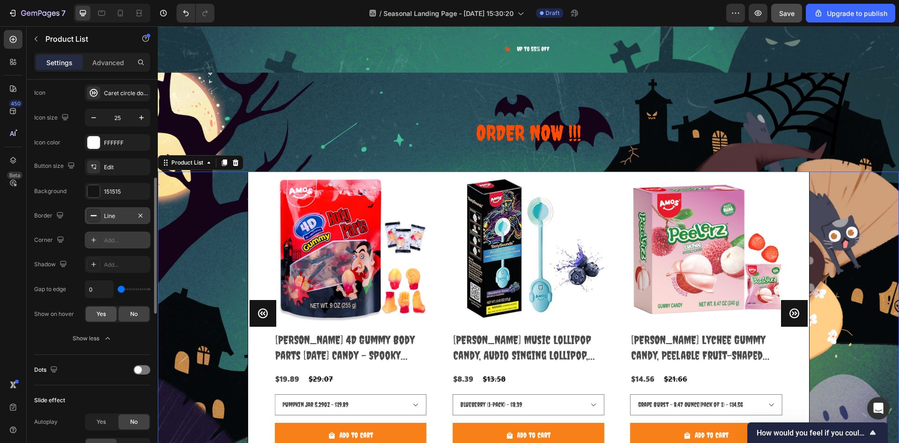
scroll to position [328, 0]
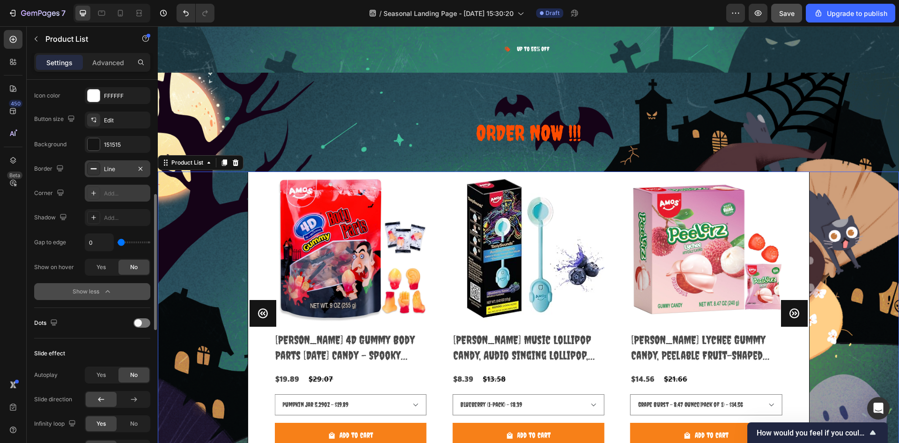
click at [90, 294] on div "Show less" at bounding box center [93, 291] width 40 height 9
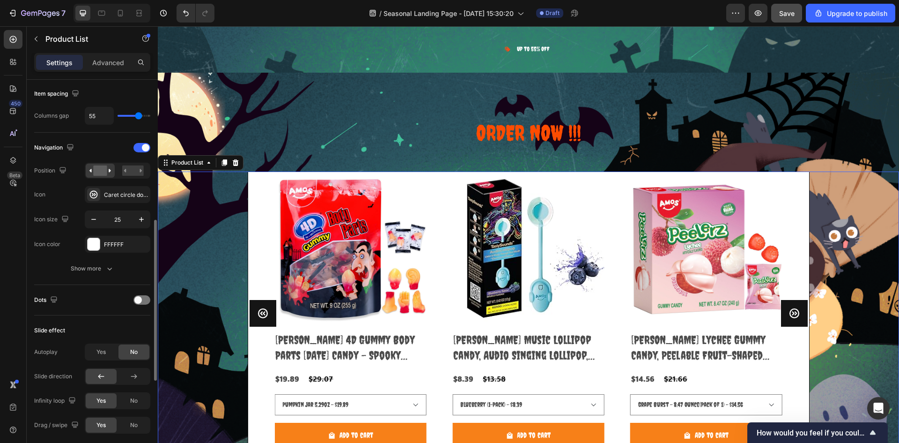
scroll to position [226, 0]
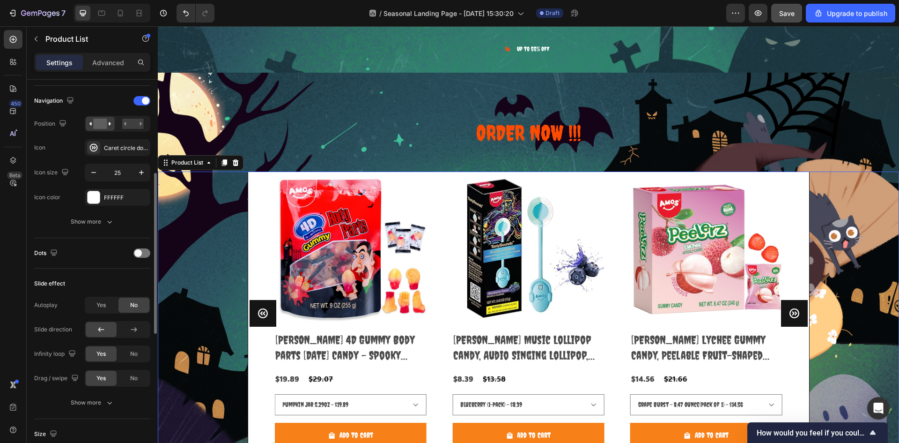
click at [95, 233] on div "Navigation Position Icon Caret circle double right bold Icon size 25 Icon color…" at bounding box center [92, 162] width 116 height 152
click at [102, 224] on div "Show more" at bounding box center [93, 221] width 44 height 9
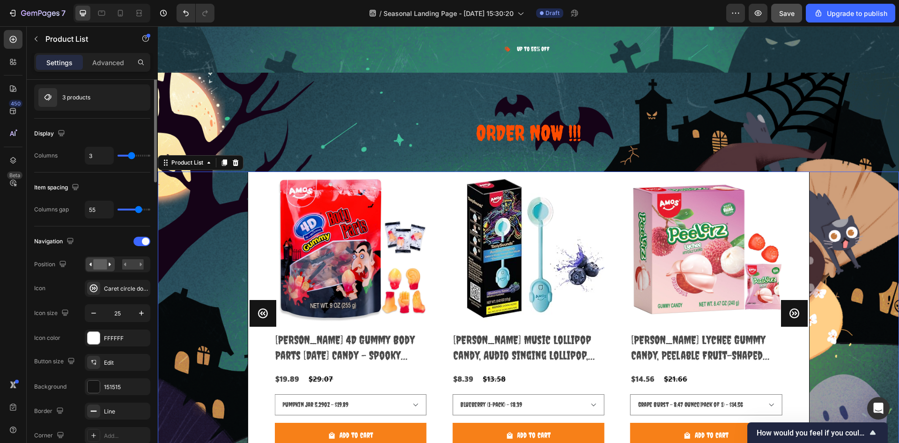
scroll to position [0, 0]
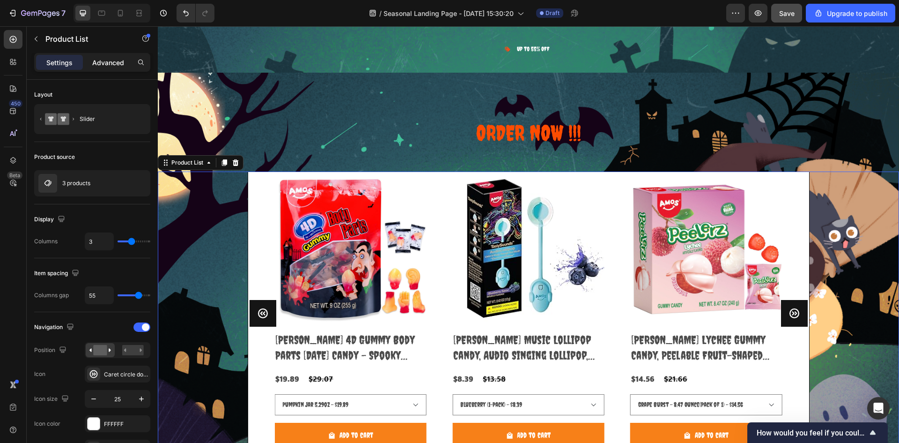
click at [98, 66] on p "Advanced" at bounding box center [108, 63] width 32 height 10
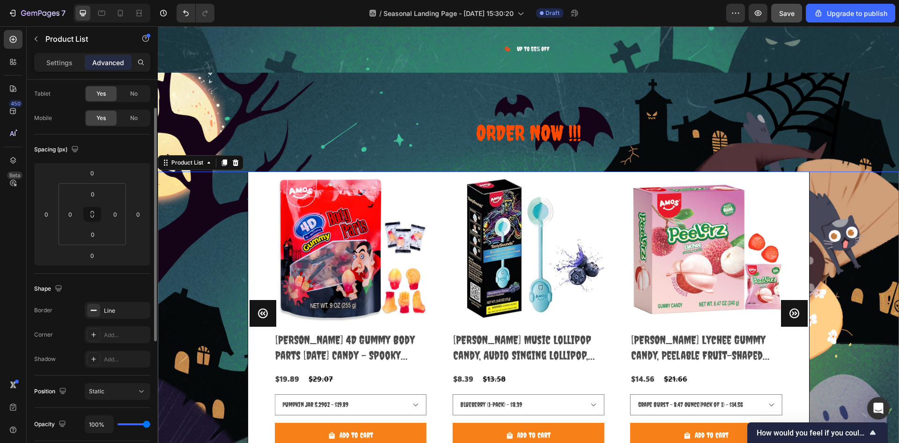
scroll to position [234, 0]
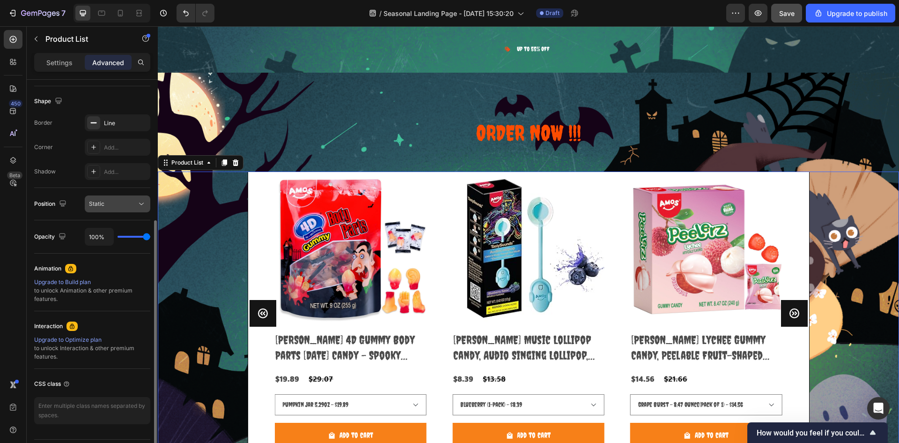
click at [122, 206] on div "Static" at bounding box center [113, 204] width 48 height 8
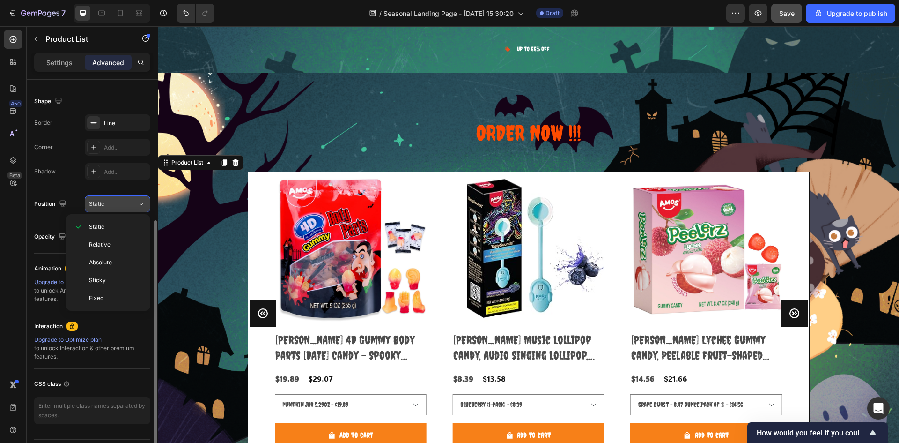
click at [122, 206] on div "Static" at bounding box center [113, 204] width 48 height 8
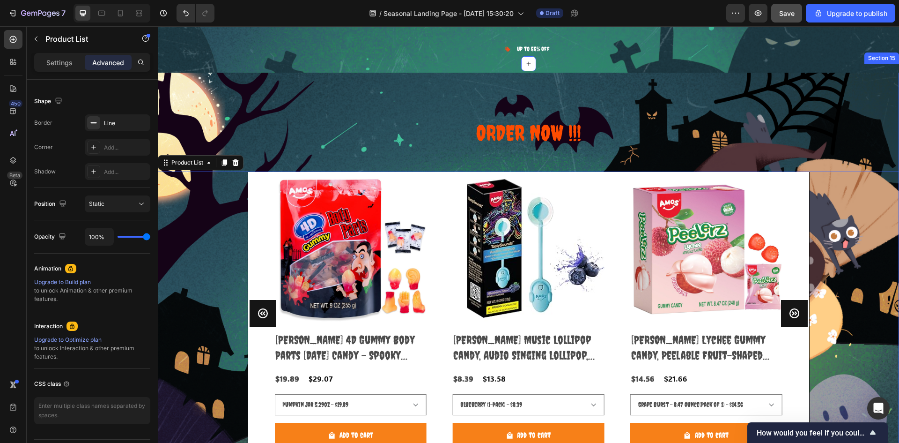
click at [326, 91] on div "ORDER NOW !!! Heading Product Images Amos Music Lollipop Candy, Audio Singing L…" at bounding box center [529, 278] width 742 height 429
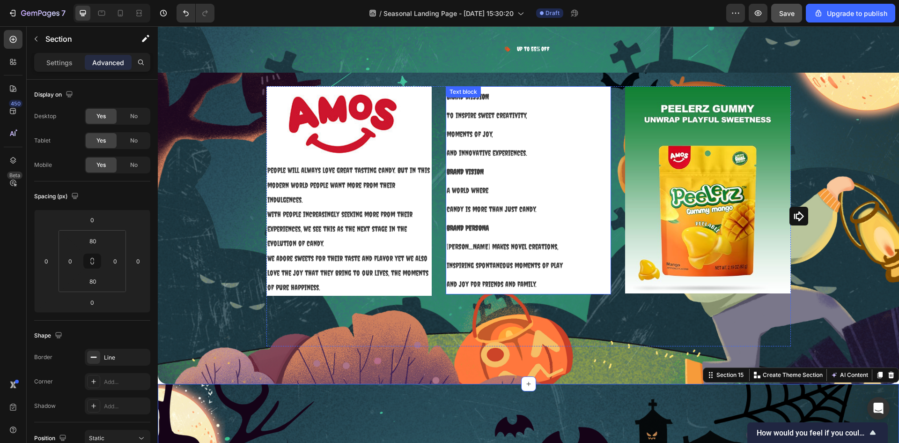
scroll to position [3702, 0]
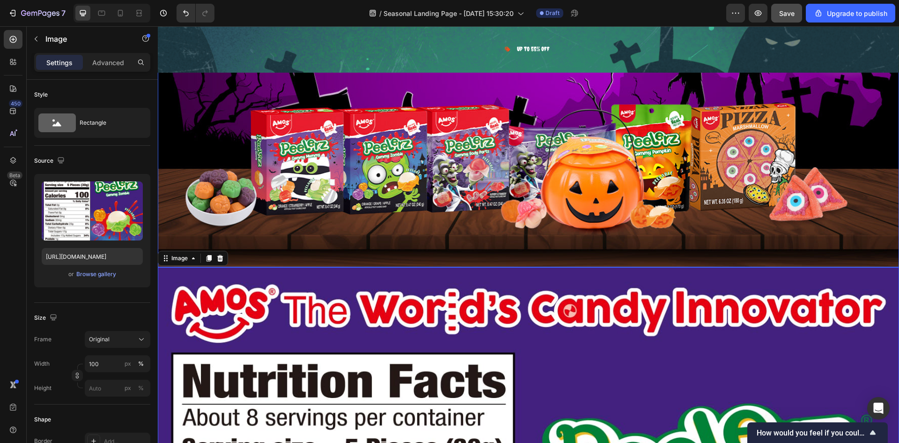
drag, startPoint x: 889, startPoint y: 254, endPoint x: 886, endPoint y: 227, distance: 27.3
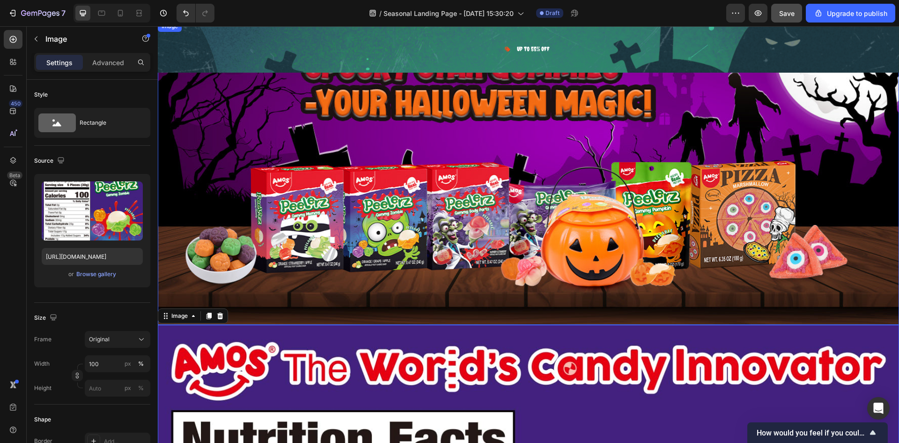
scroll to position [3367, 0]
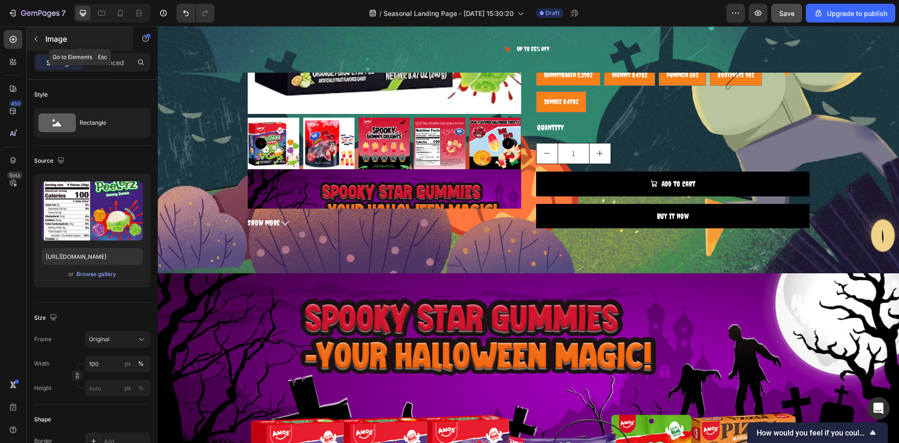
click at [70, 41] on p "Image" at bounding box center [85, 38] width 80 height 11
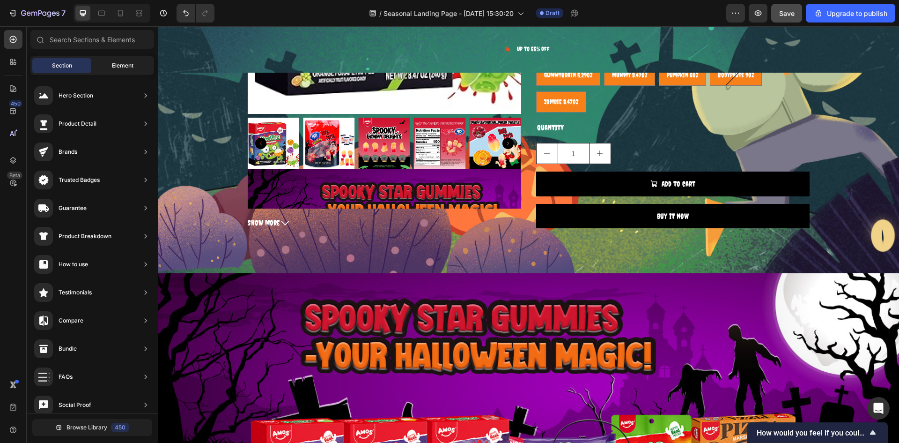
click at [105, 62] on div "Element" at bounding box center [122, 65] width 59 height 15
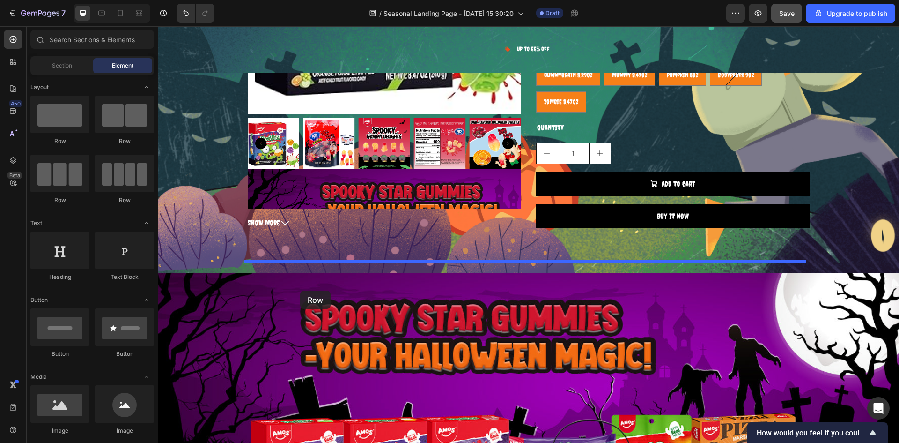
drag, startPoint x: 297, startPoint y: 151, endPoint x: 300, endPoint y: 290, distance: 139.2
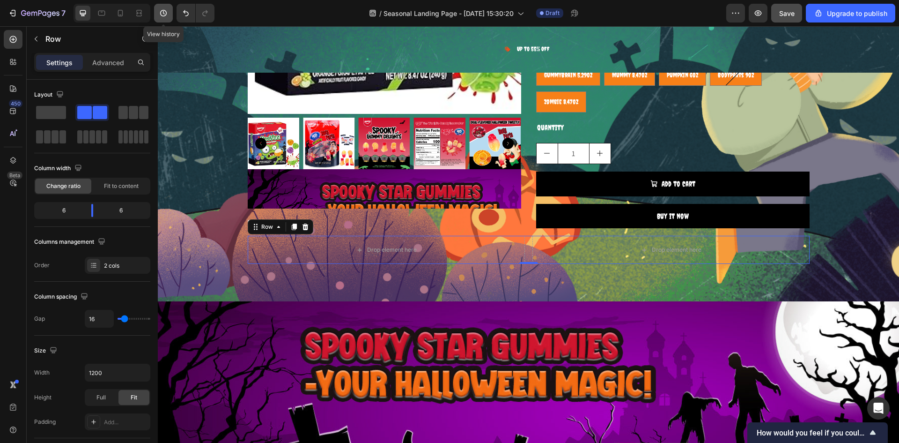
click at [169, 9] on button "button" at bounding box center [163, 13] width 19 height 19
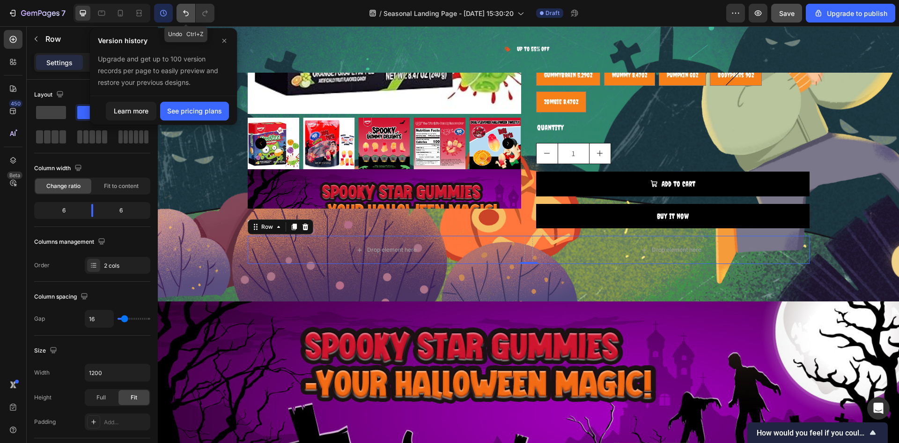
click at [180, 11] on button "Undo/Redo" at bounding box center [186, 13] width 19 height 19
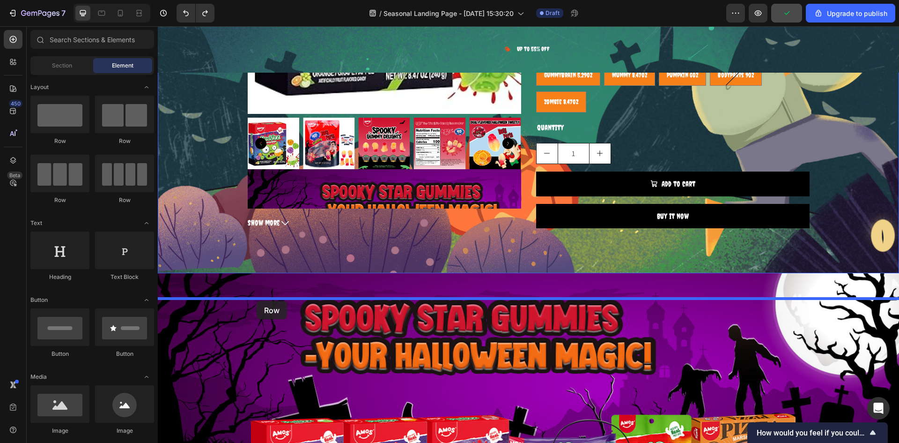
drag, startPoint x: 294, startPoint y: 143, endPoint x: 257, endPoint y: 301, distance: 161.8
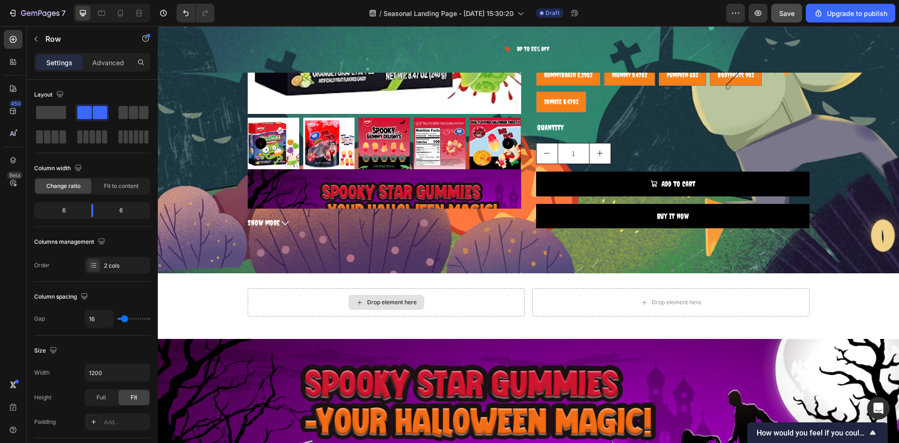
click at [349, 310] on div "Drop element here" at bounding box center [387, 302] width 76 height 15
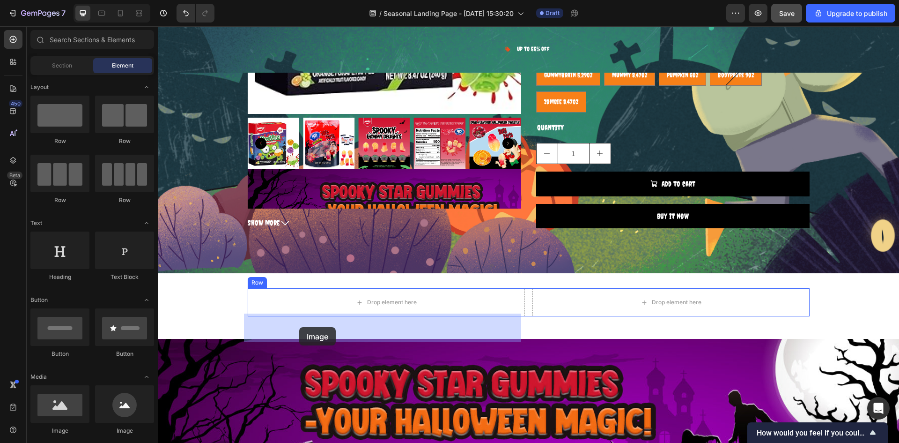
drag, startPoint x: 217, startPoint y: 433, endPoint x: 301, endPoint y: 326, distance: 136.8
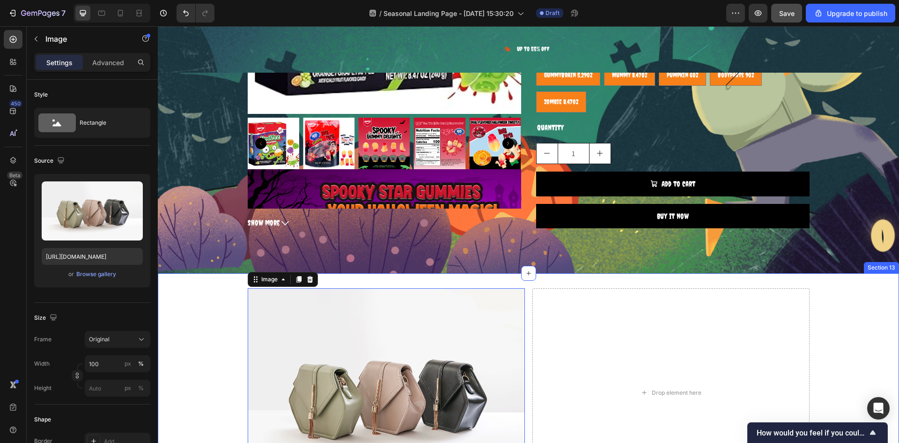
click at [185, 320] on div "Image 0 Drop element here Row" at bounding box center [529, 395] width 742 height 215
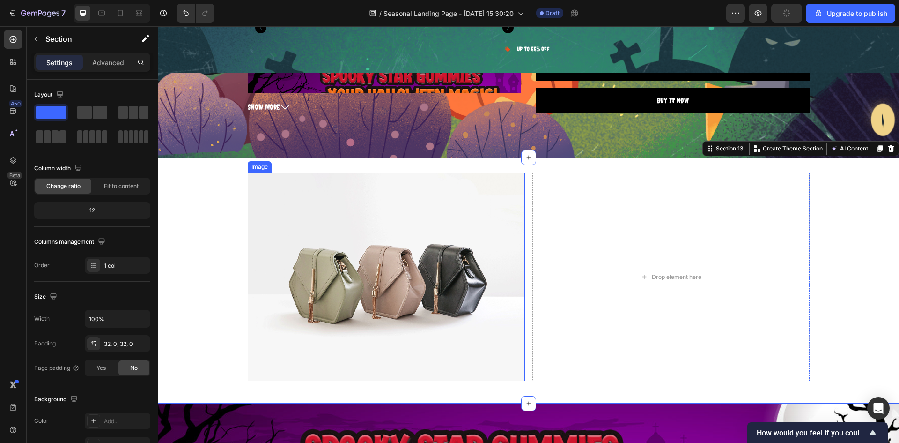
scroll to position [3554, 0]
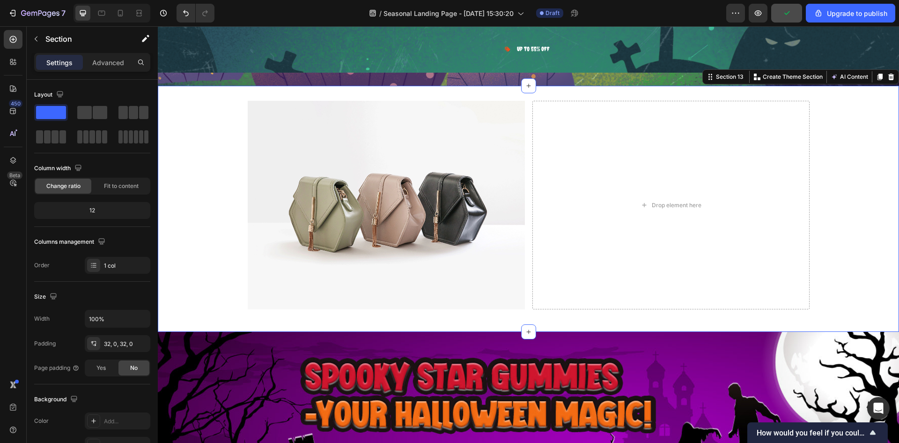
click at [186, 247] on div "Image Drop element here Row" at bounding box center [529, 208] width 742 height 215
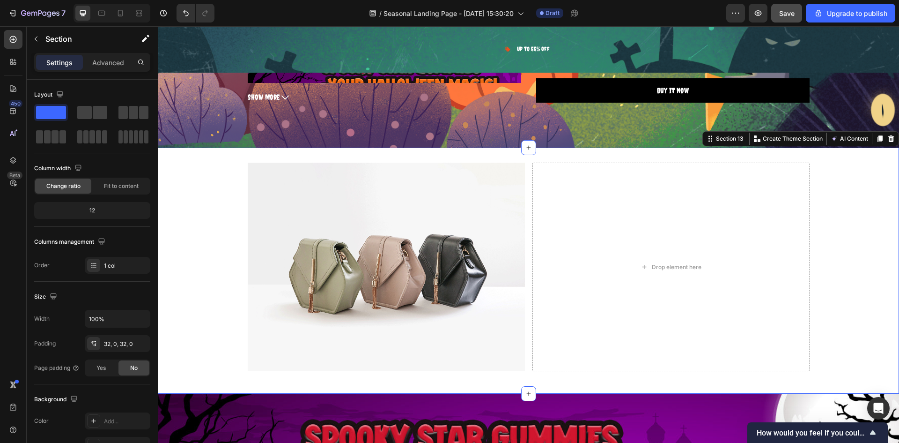
scroll to position [3460, 0]
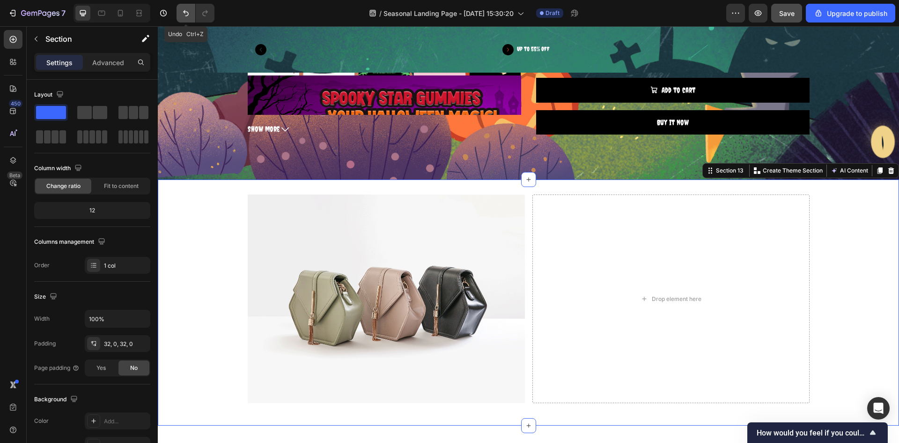
click at [179, 9] on button "Undo/Redo" at bounding box center [186, 13] width 19 height 19
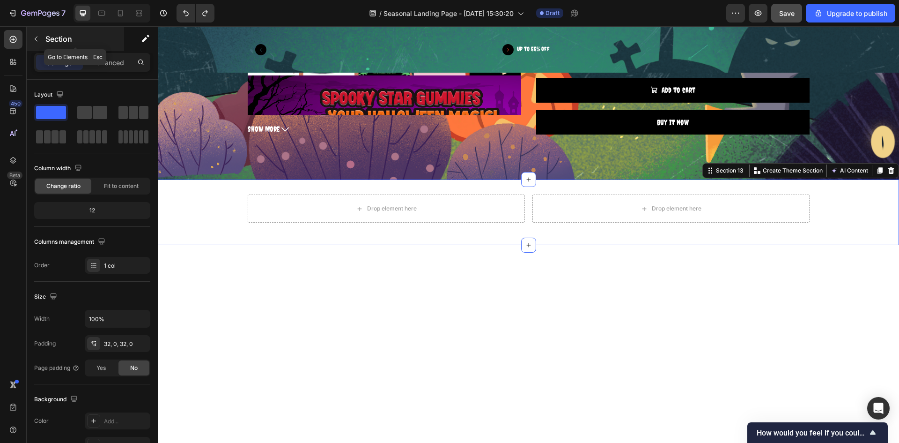
click at [64, 36] on p "Section" at bounding box center [83, 38] width 77 height 11
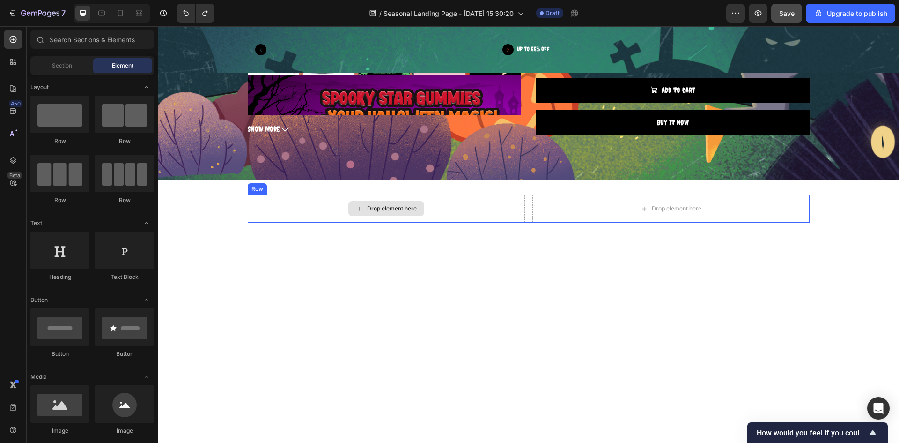
click at [338, 223] on div "Drop element here" at bounding box center [386, 208] width 277 height 28
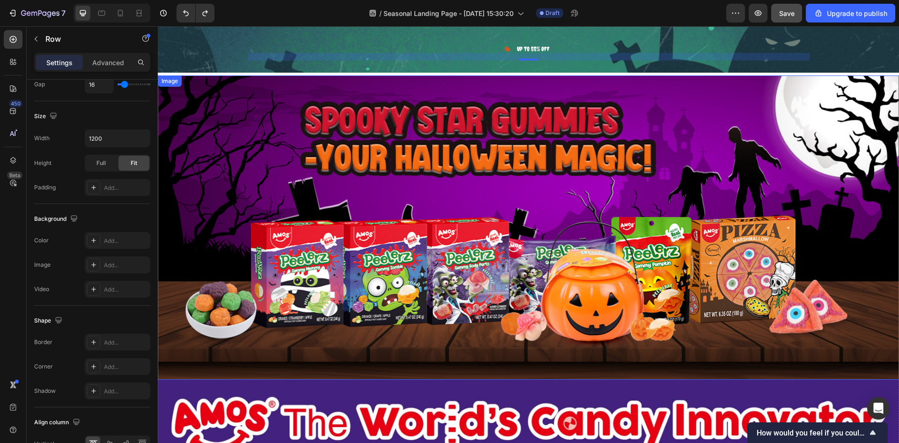
scroll to position [3507, 0]
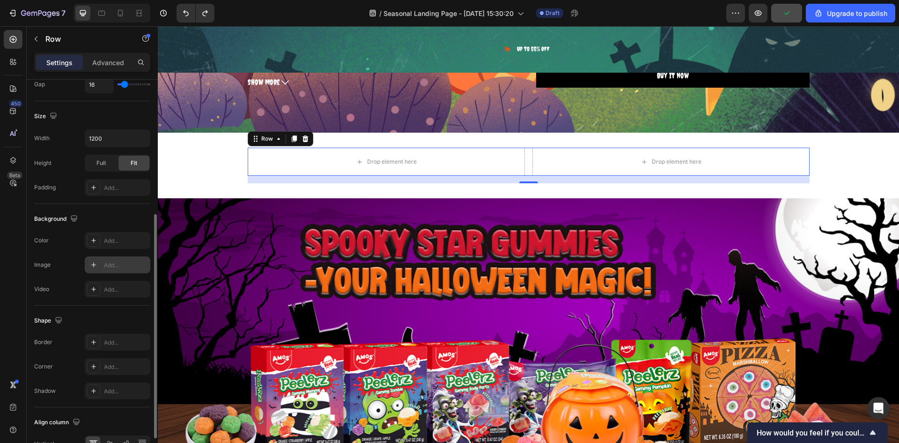
click at [118, 267] on div "Add..." at bounding box center [126, 265] width 44 height 8
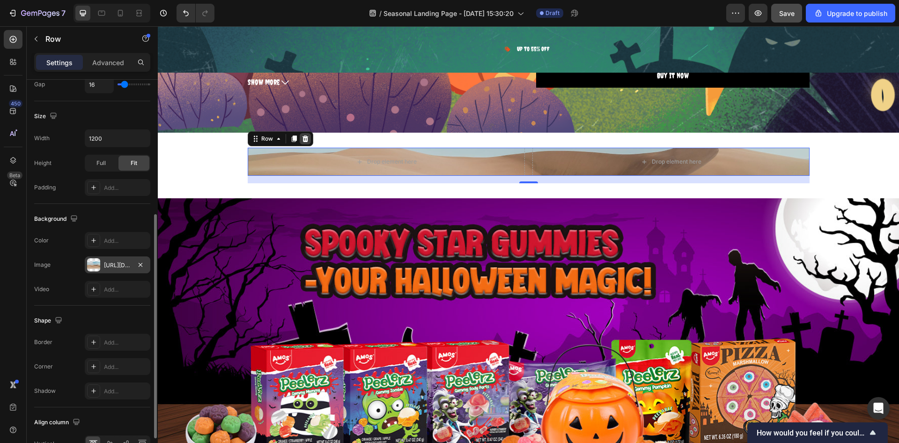
click at [302, 142] on icon at bounding box center [305, 138] width 6 height 7
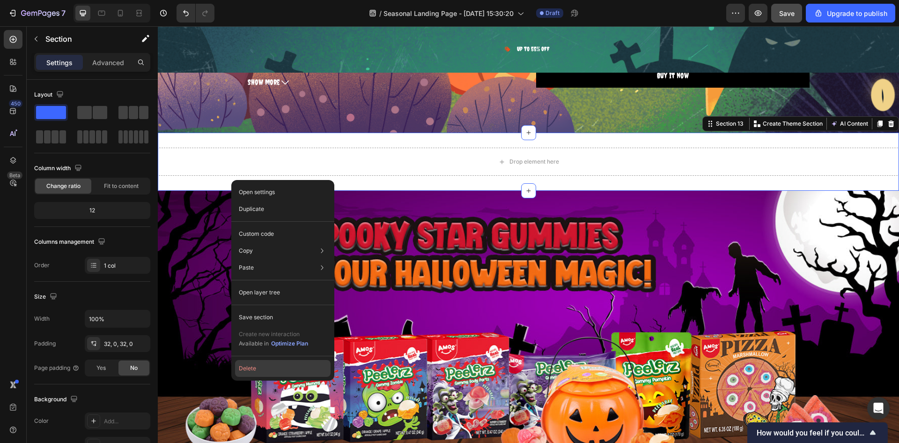
click at [263, 373] on button "Delete" at bounding box center [283, 368] width 96 height 17
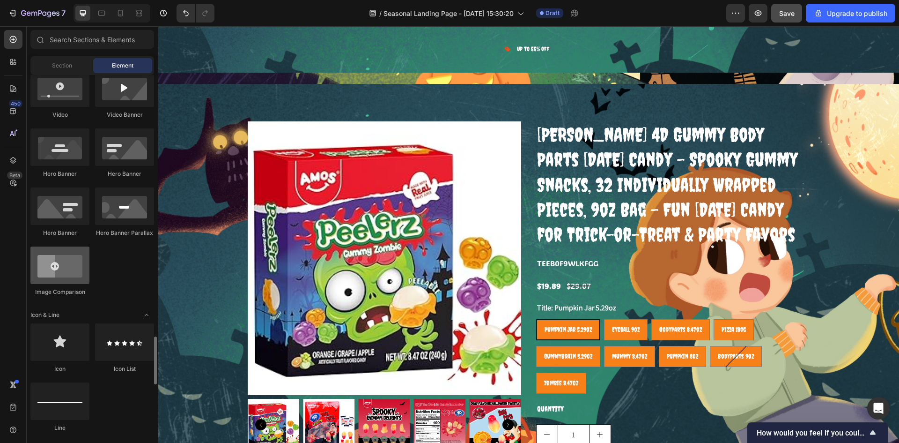
scroll to position [609, 0]
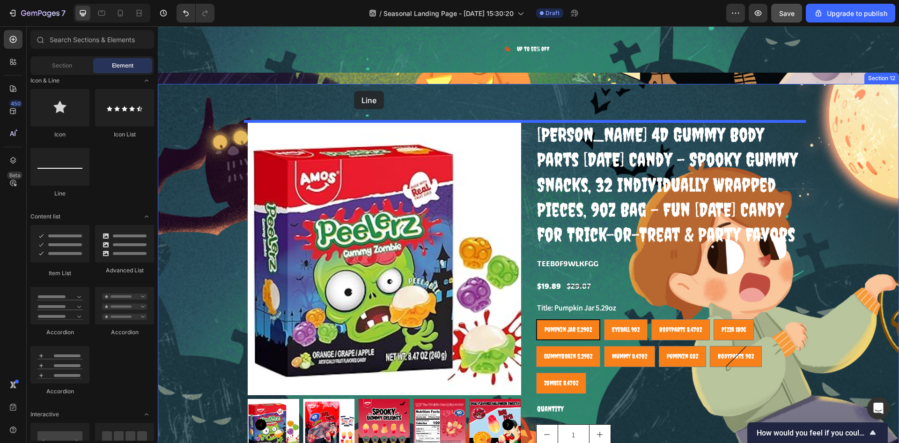
drag, startPoint x: 215, startPoint y: 190, endPoint x: 354, endPoint y: 92, distance: 169.7
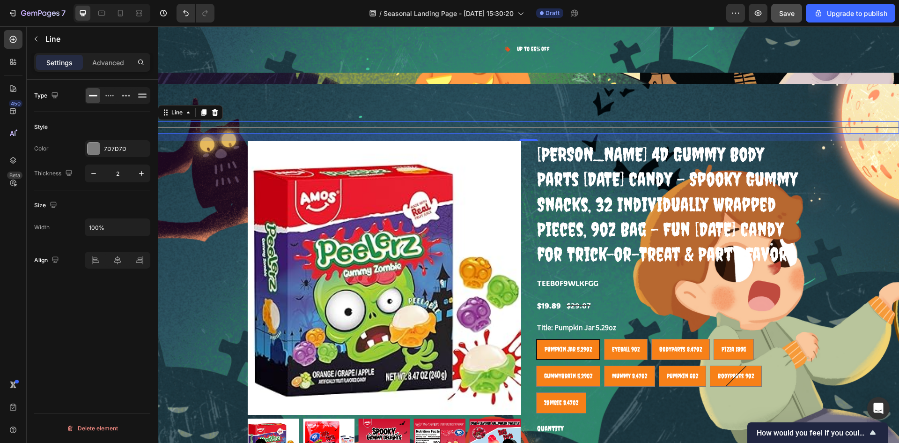
click at [474, 127] on div at bounding box center [529, 127] width 742 height 1
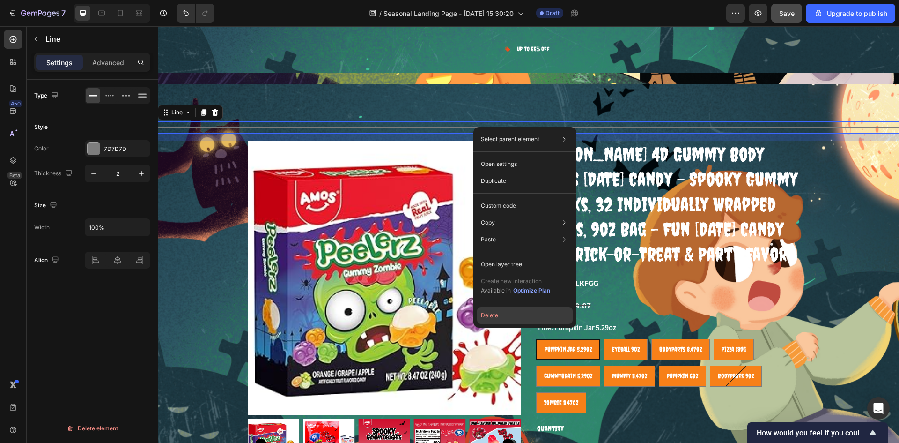
click at [503, 323] on button "Delete" at bounding box center [525, 315] width 96 height 17
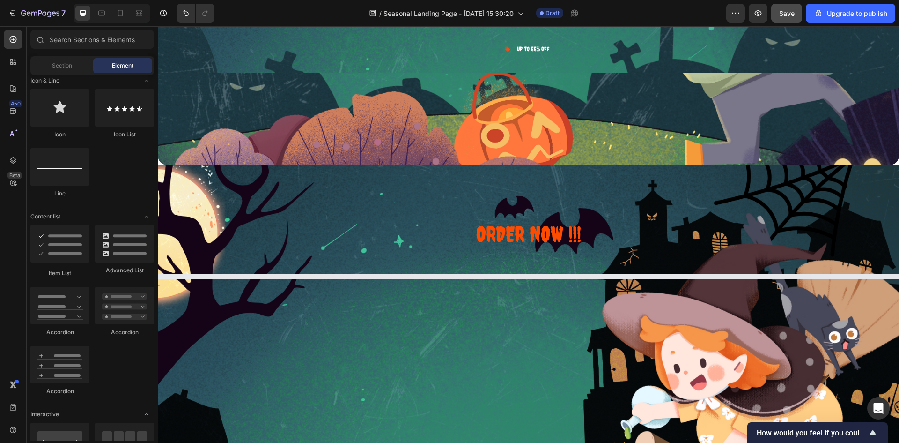
scroll to position [5709, 0]
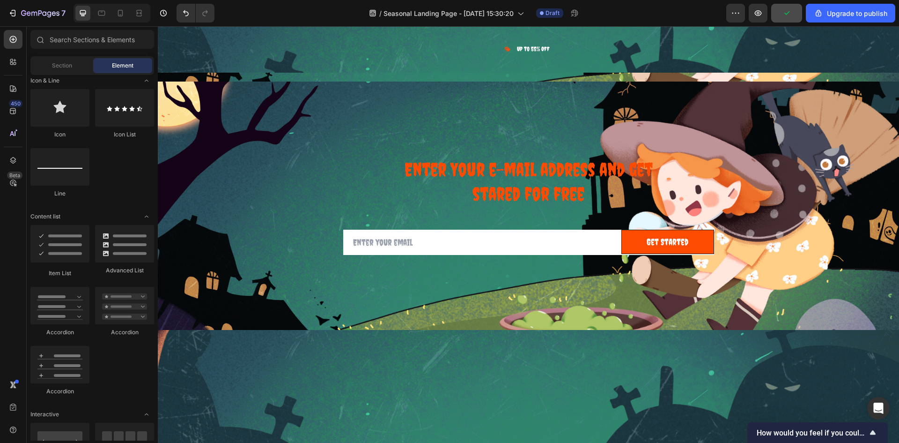
select select "585796989237854962"
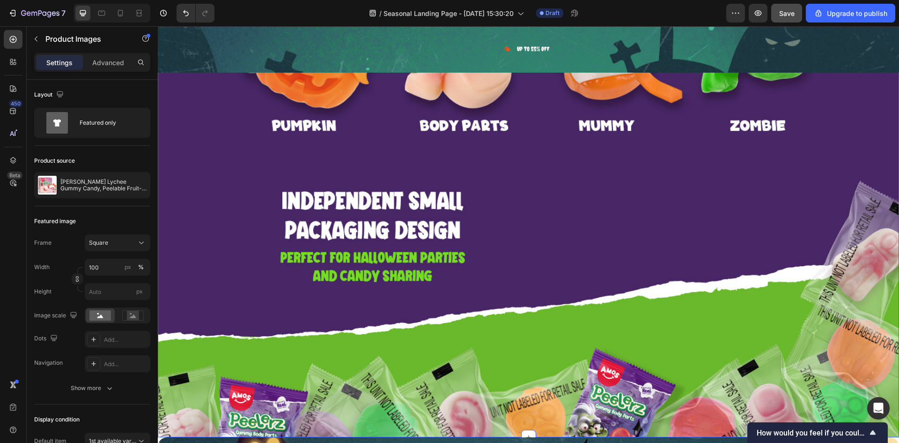
scroll to position [4733, 0]
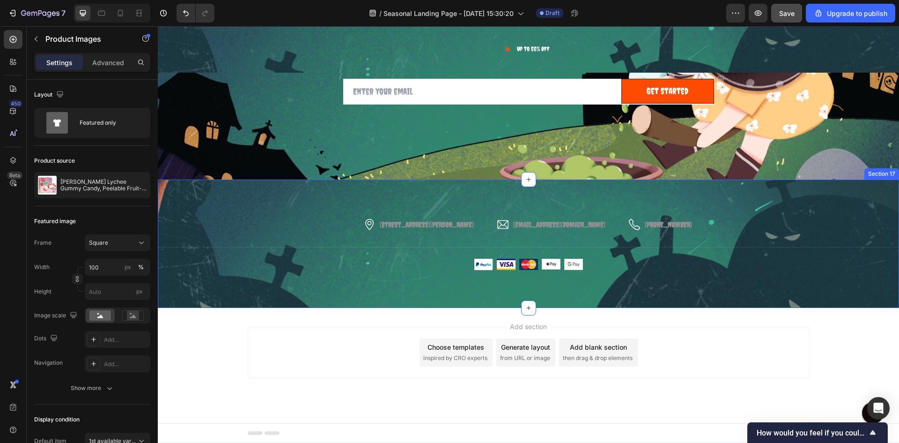
select select "585796989237854962"
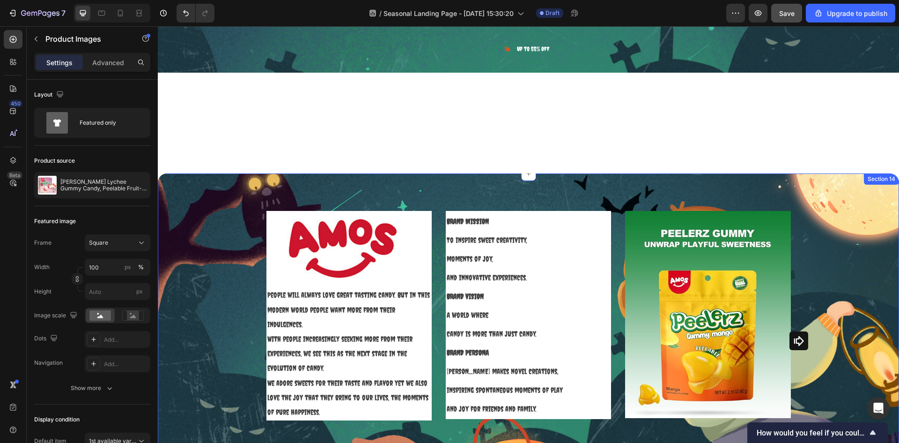
select select "585796989237854962"
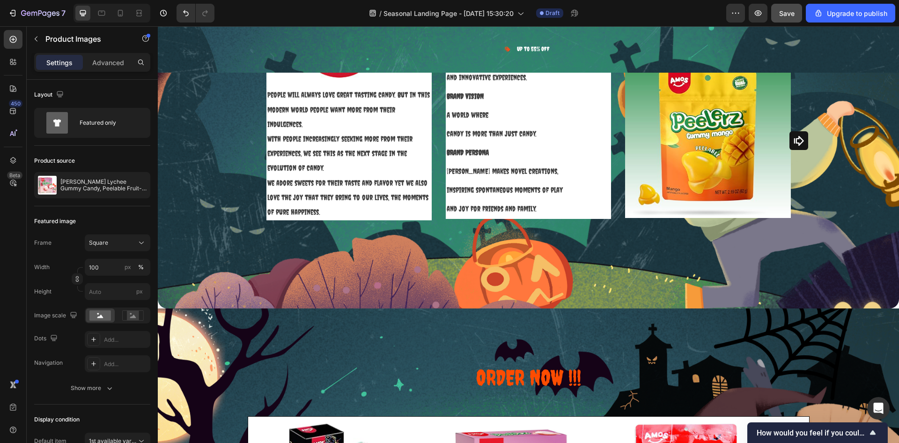
scroll to position [3788, 0]
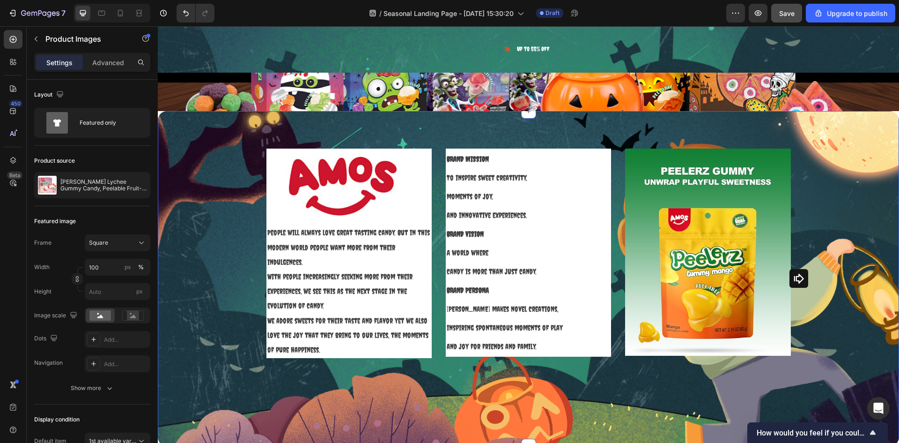
click at [201, 230] on div "Image People will always love great tasting candy. But in this modern world peo…" at bounding box center [528, 278] width 727 height 260
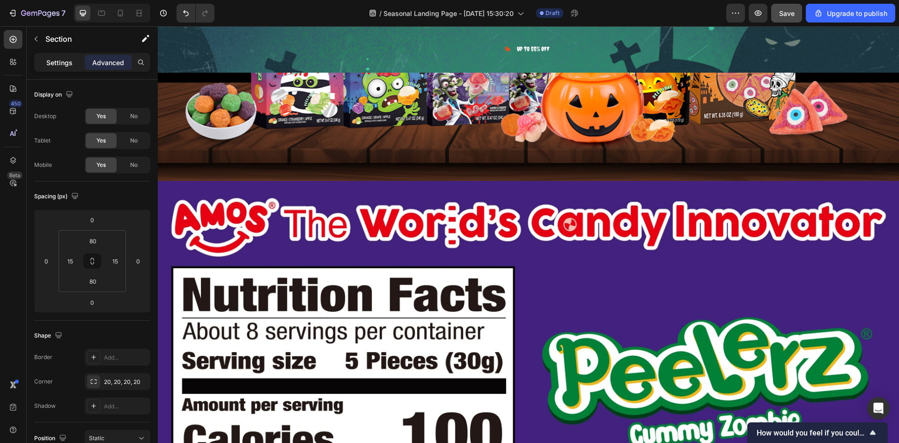
click at [51, 64] on p "Settings" at bounding box center [59, 63] width 26 height 10
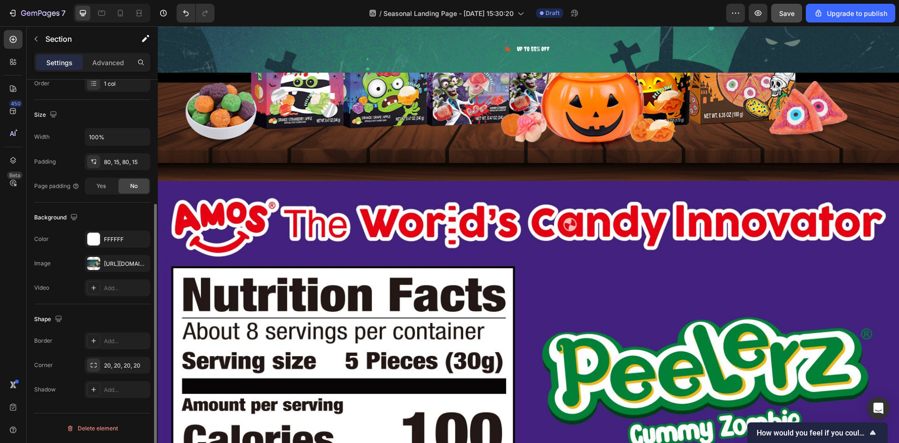
scroll to position [88, 0]
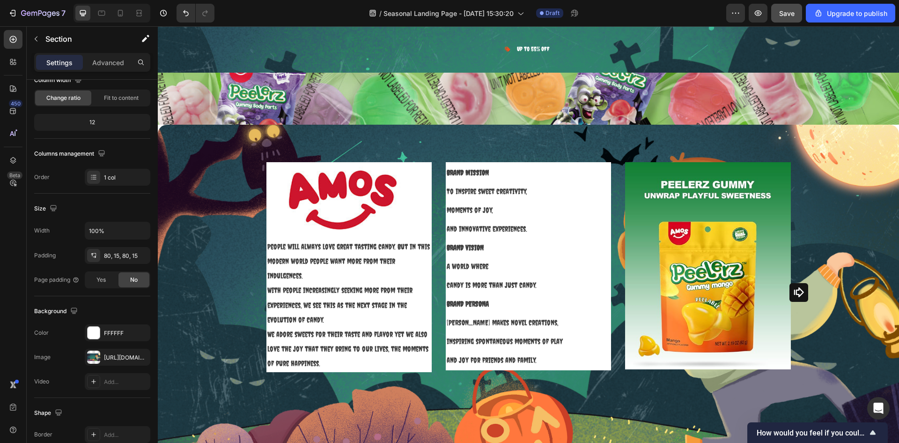
select select "585796989237854962"
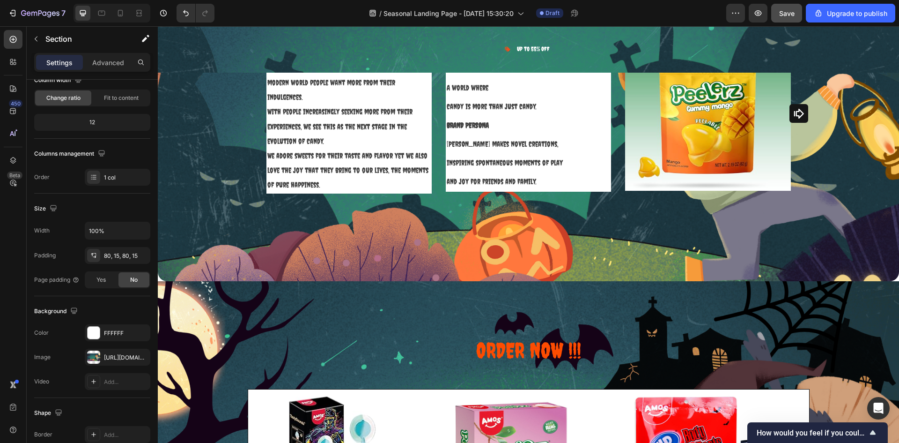
scroll to position [5334, 0]
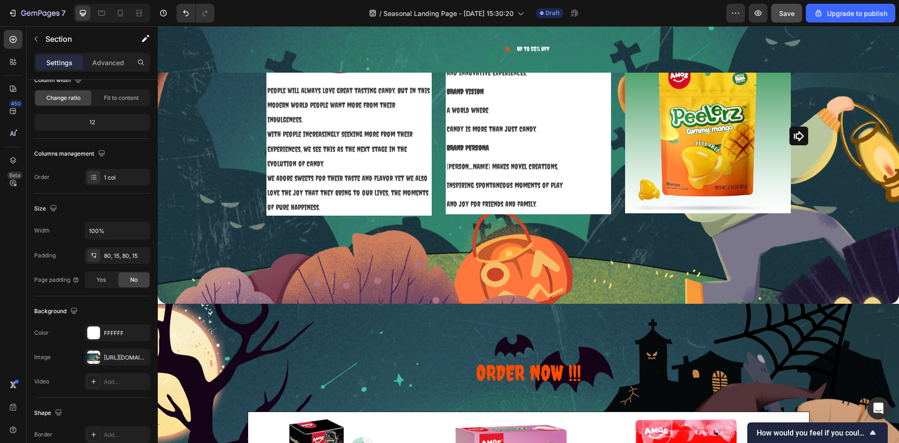
click at [202, 215] on div "Image People will always love great tasting candy. But in this modern world peo…" at bounding box center [528, 136] width 727 height 260
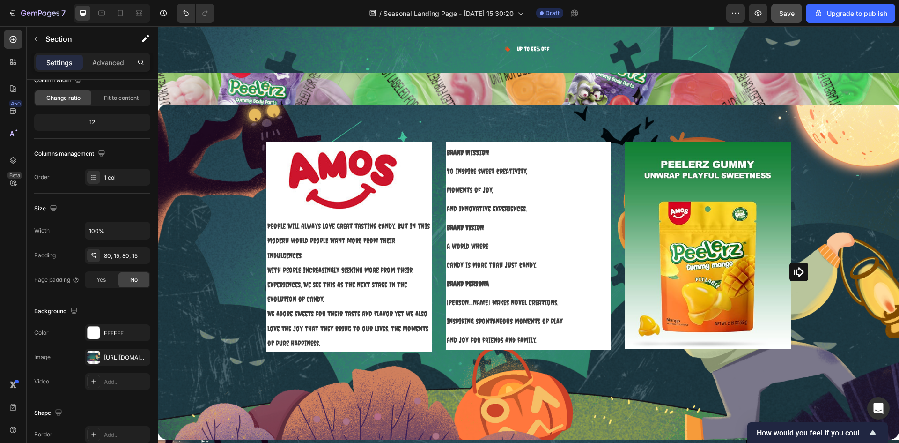
scroll to position [5147, 0]
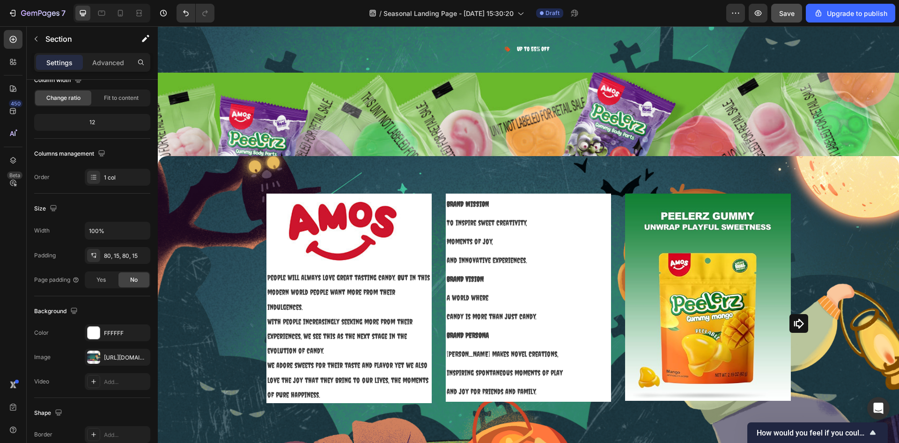
click at [192, 231] on div "Image People will always love great tasting candy. But in this modern world peo…" at bounding box center [528, 323] width 727 height 260
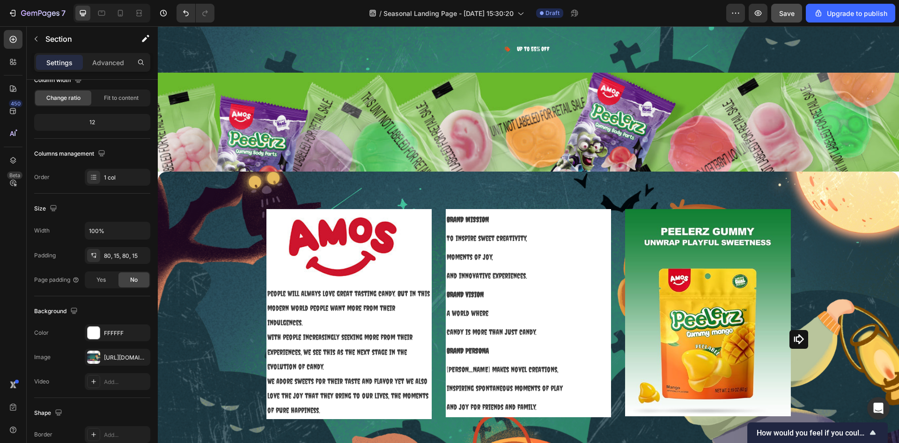
click at [843, 245] on div "Image People will always love great tasting candy. But in this modern world peo…" at bounding box center [528, 339] width 727 height 260
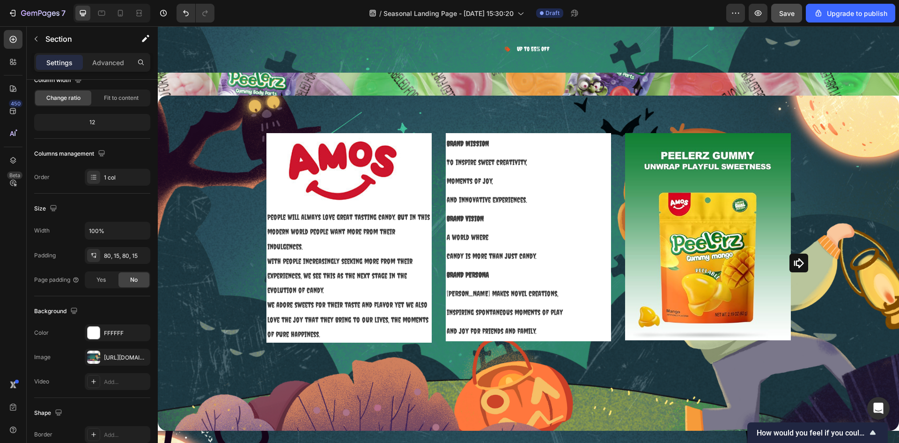
scroll to position [5194, 0]
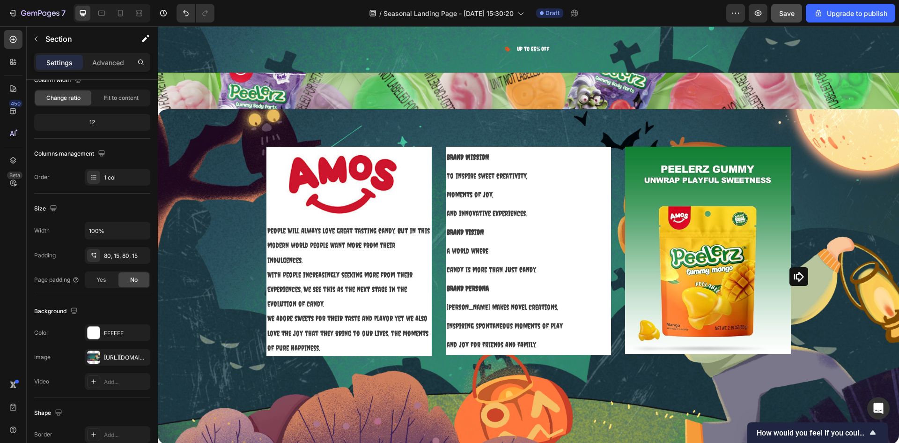
click at [823, 162] on div "Image People will always love great tasting candy. But in this modern world peo…" at bounding box center [528, 277] width 727 height 260
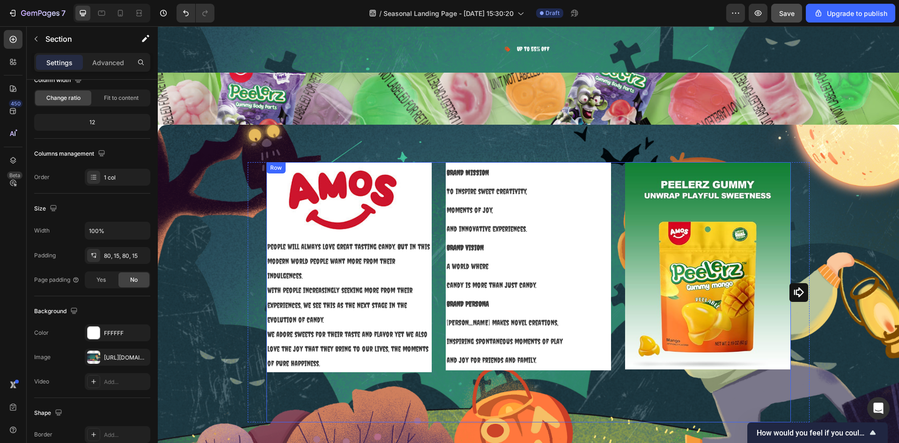
click at [612, 162] on div "Image People will always love great tasting candy. But in this modern world peo…" at bounding box center [529, 292] width 525 height 260
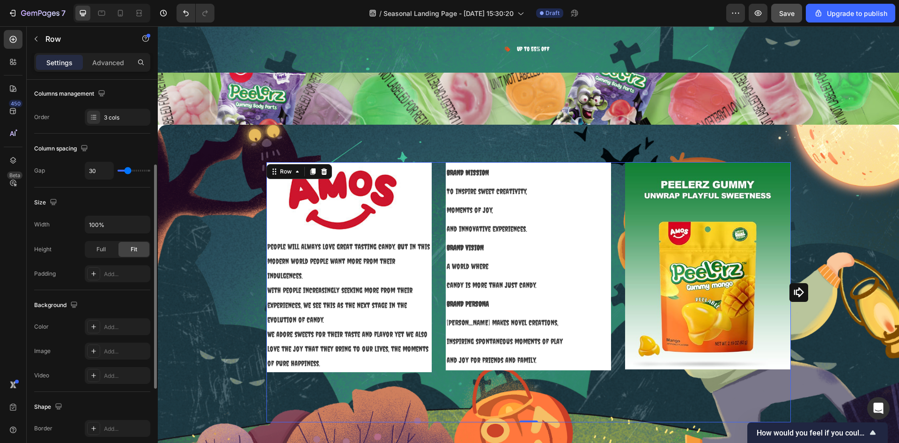
scroll to position [54, 0]
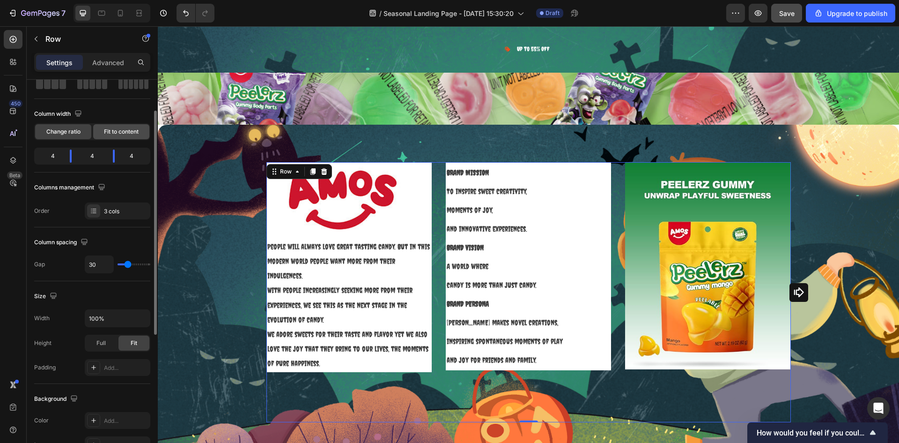
click at [123, 134] on span "Fit to content" at bounding box center [121, 131] width 35 height 8
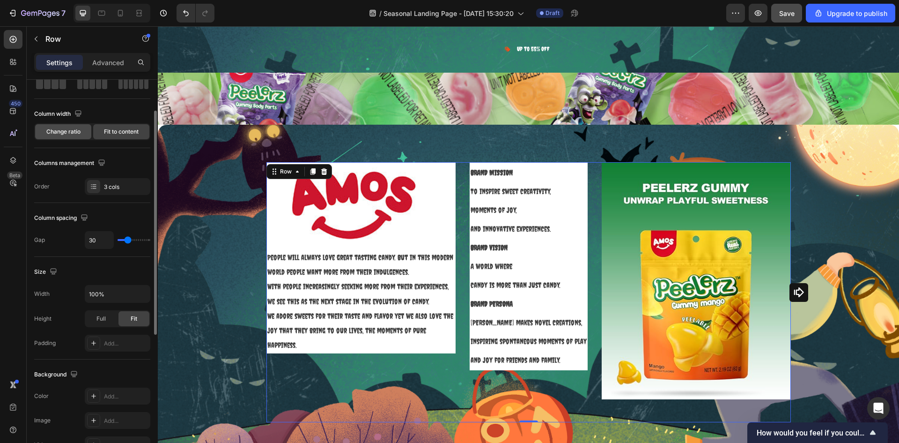
click at [86, 136] on div "Change ratio" at bounding box center [63, 131] width 56 height 15
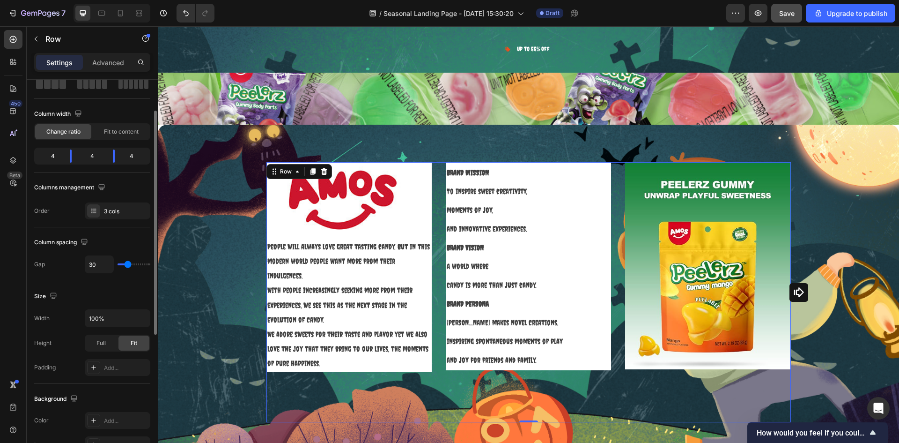
scroll to position [0, 0]
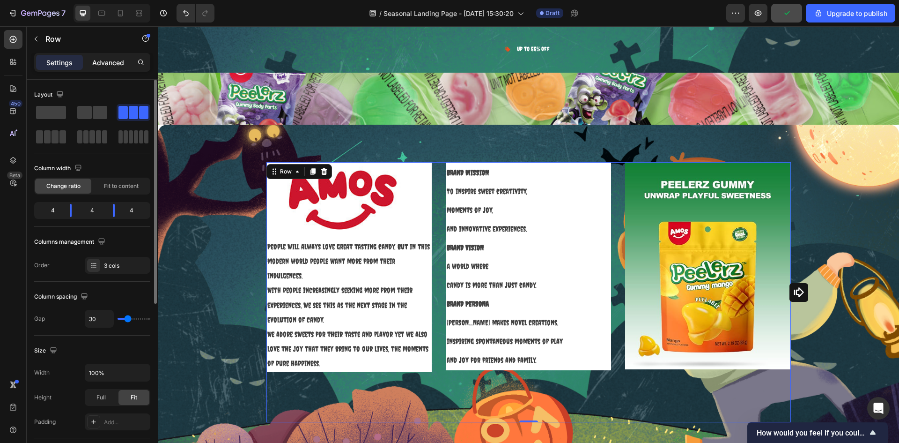
click at [118, 60] on p "Advanced" at bounding box center [108, 63] width 32 height 10
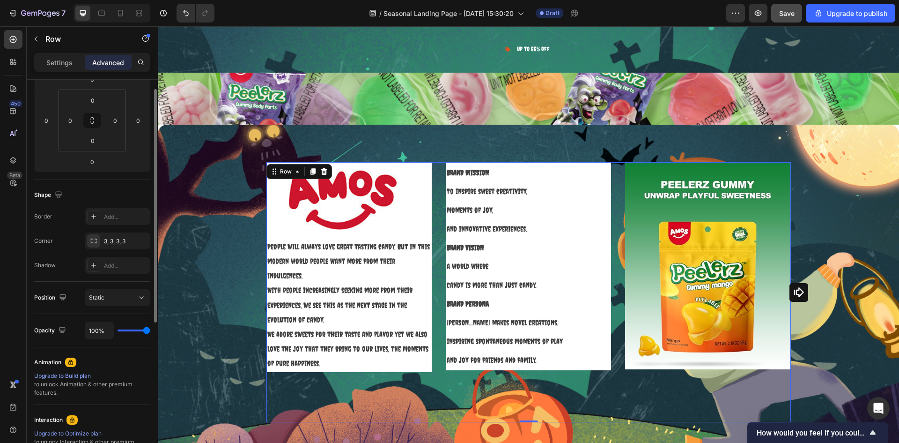
scroll to position [94, 0]
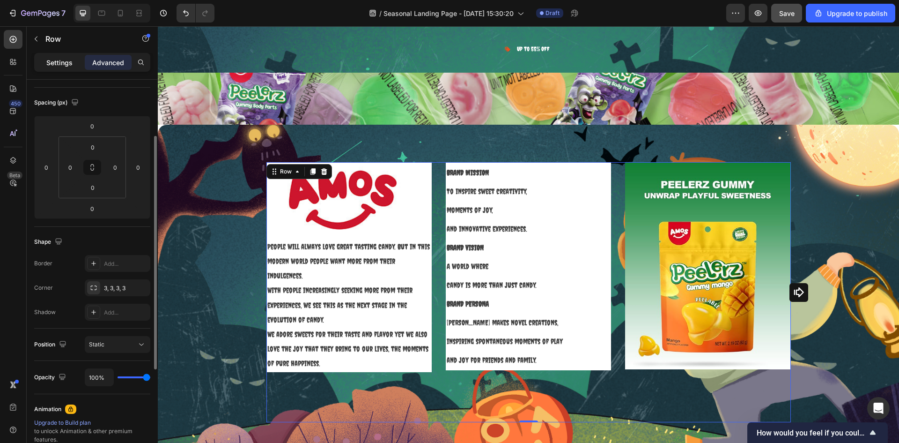
click at [61, 58] on p "Settings" at bounding box center [59, 63] width 26 height 10
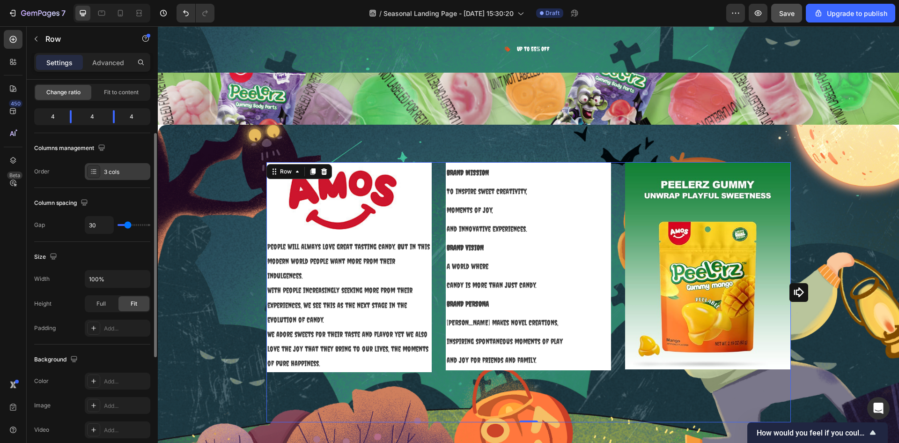
click at [97, 173] on div at bounding box center [93, 171] width 13 height 13
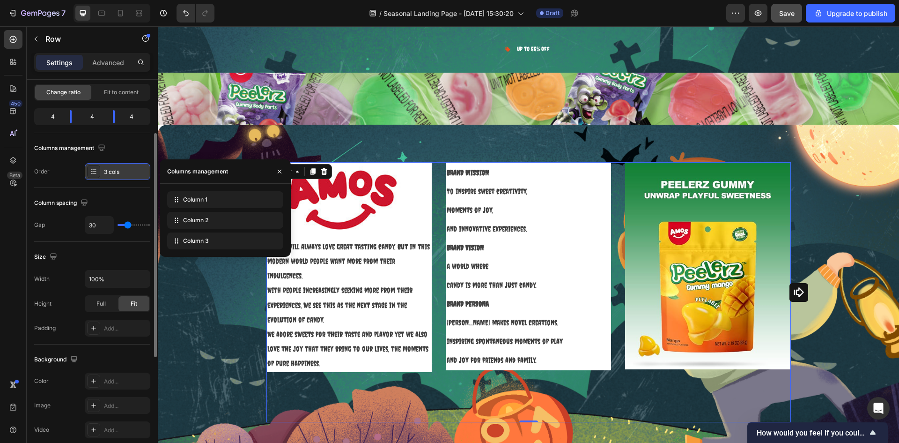
click at [95, 175] on div at bounding box center [93, 171] width 13 height 13
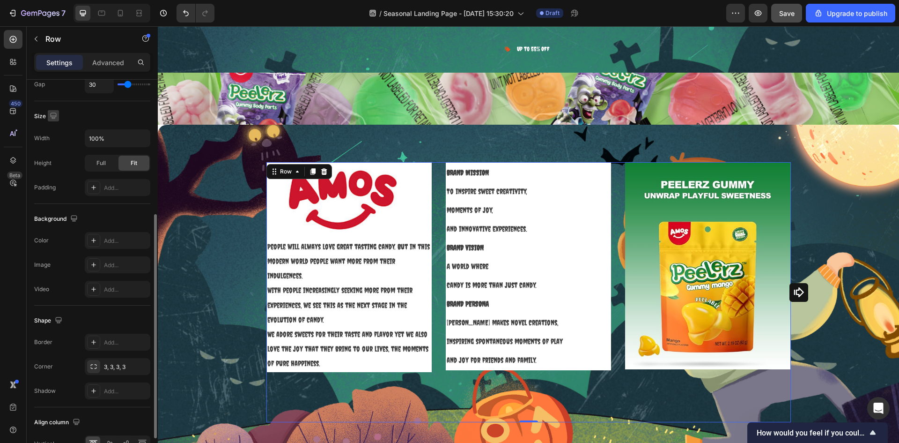
scroll to position [289, 0]
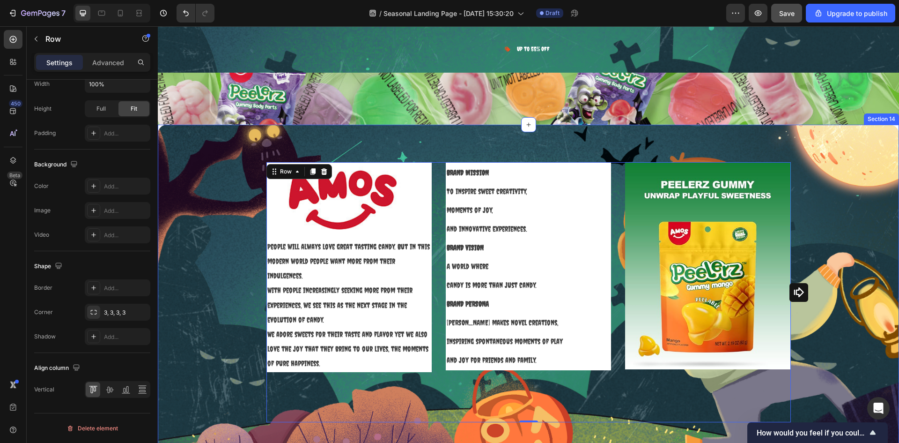
click at [875, 219] on div "Image People will always love great tasting candy. But in this modern world peo…" at bounding box center [528, 292] width 727 height 260
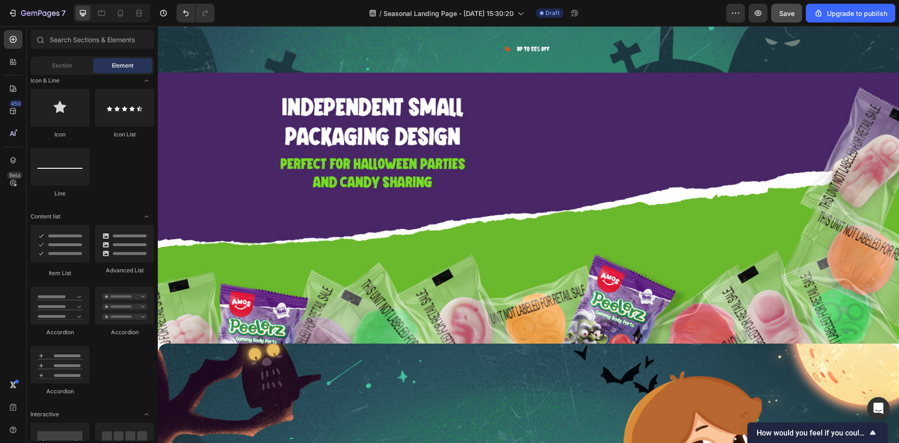
scroll to position [0, 0]
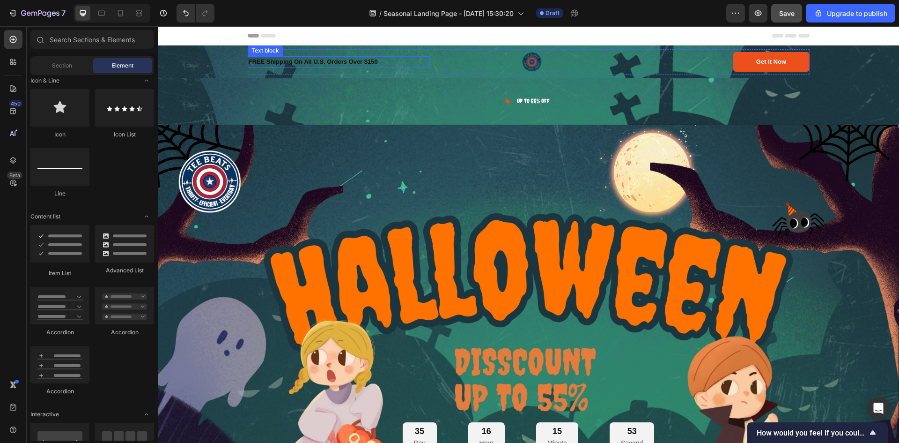
click at [290, 61] on p "FREE Shipping On All U.S. Orders Over $150" at bounding box center [339, 61] width 180 height 9
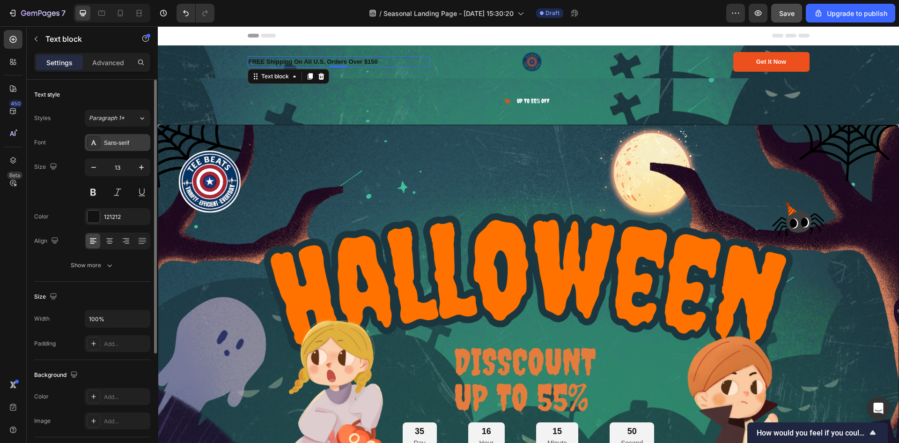
click at [114, 143] on div "Sans-serif" at bounding box center [126, 143] width 44 height 8
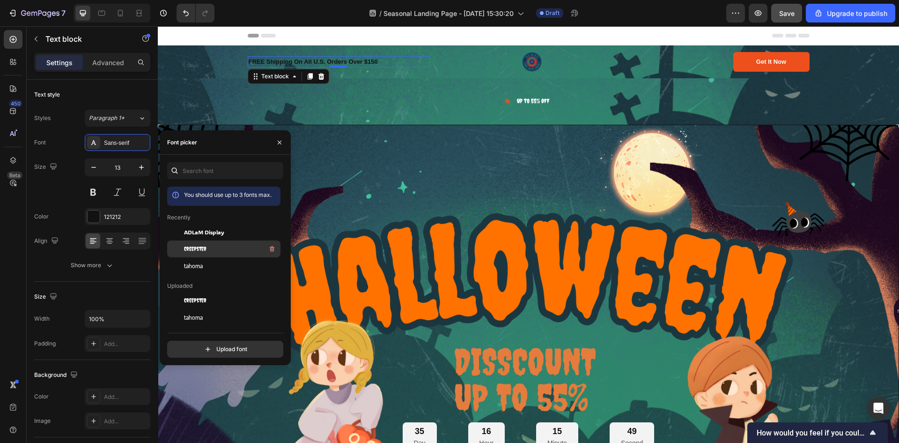
click at [219, 247] on div "Creepster" at bounding box center [231, 248] width 95 height 11
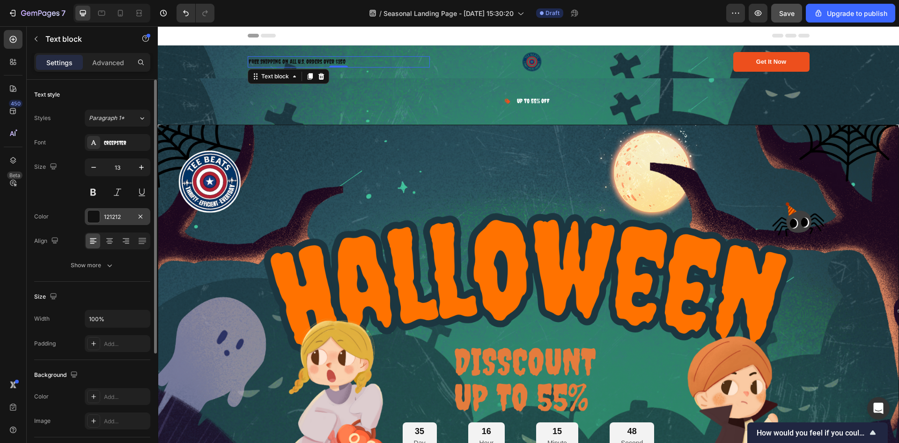
click at [121, 215] on div "121212" at bounding box center [117, 217] width 27 height 8
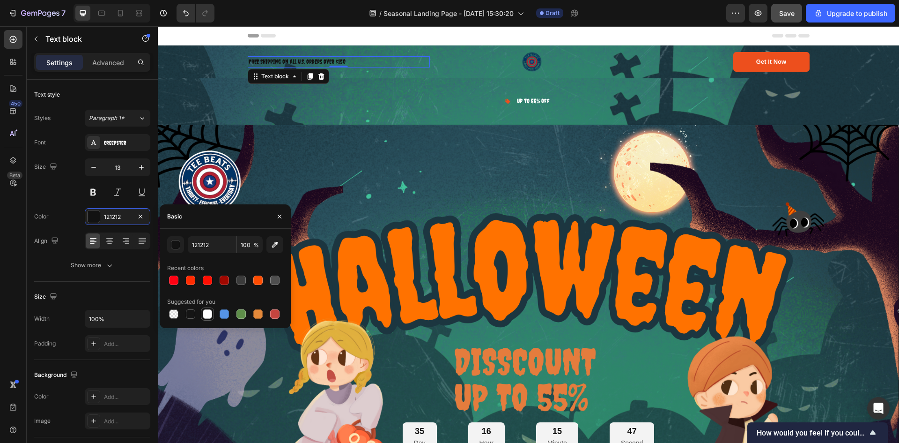
click at [208, 313] on div at bounding box center [207, 313] width 9 height 9
type input "FFFFFF"
click at [536, 66] on img at bounding box center [532, 61] width 25 height 25
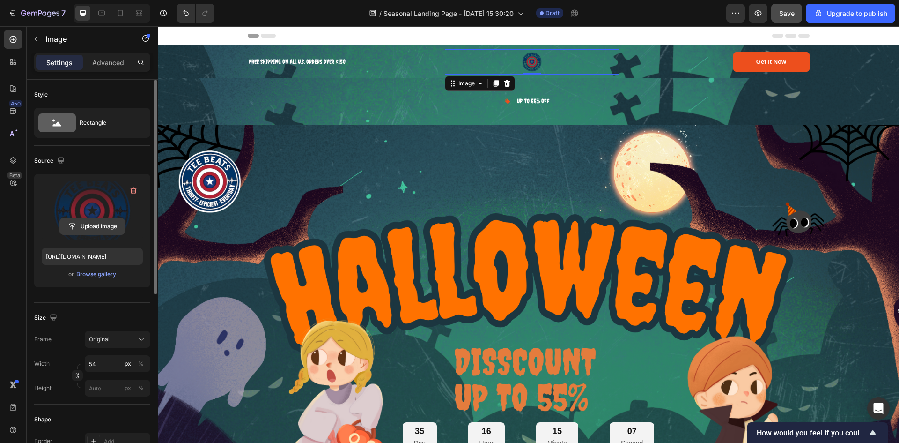
click at [79, 220] on input "file" at bounding box center [92, 226] width 65 height 16
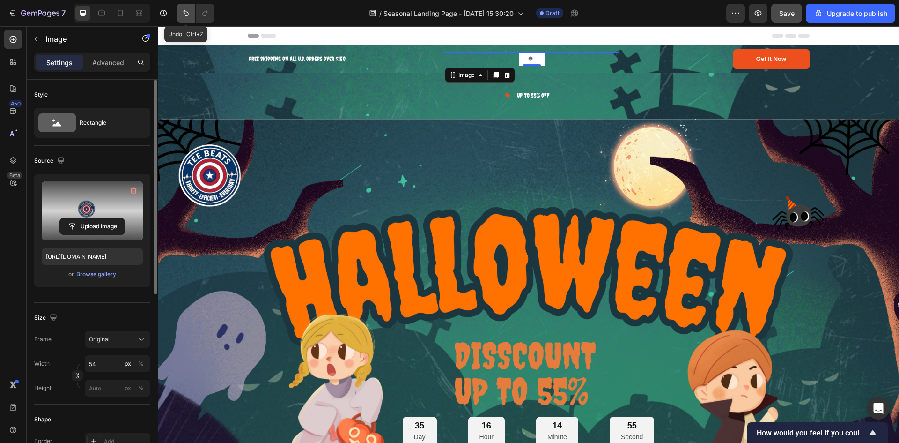
click at [182, 13] on icon "Undo/Redo" at bounding box center [185, 12] width 9 height 9
click at [184, 14] on icon "Undo/Redo" at bounding box center [185, 12] width 9 height 9
type input "https://cdn.shopify.com/s/files/1/0675/5755/6360/files/gempages_585786351341798…"
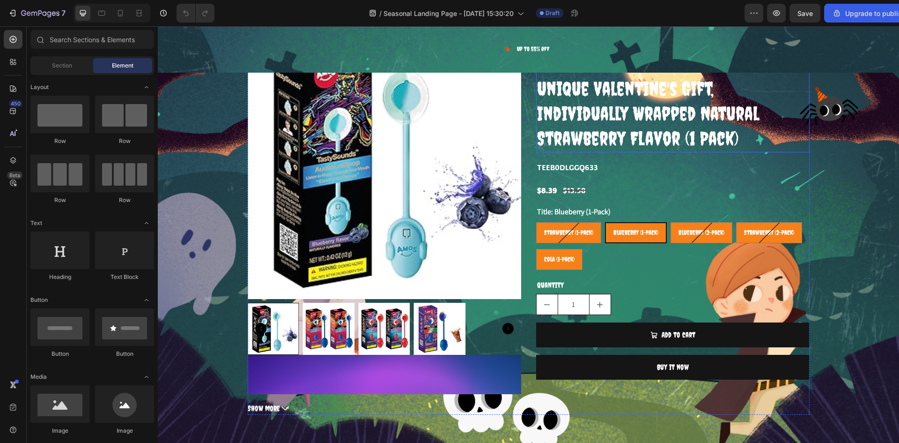
scroll to position [937, 0]
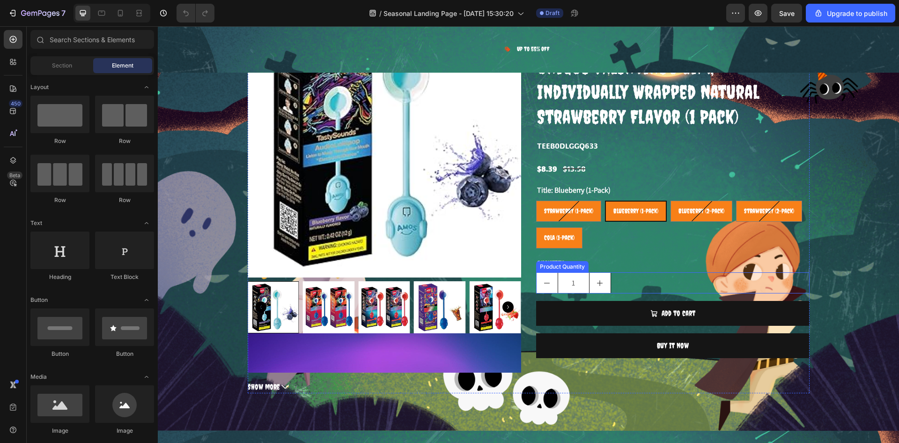
click at [547, 273] on button "decrement" at bounding box center [547, 283] width 21 height 20
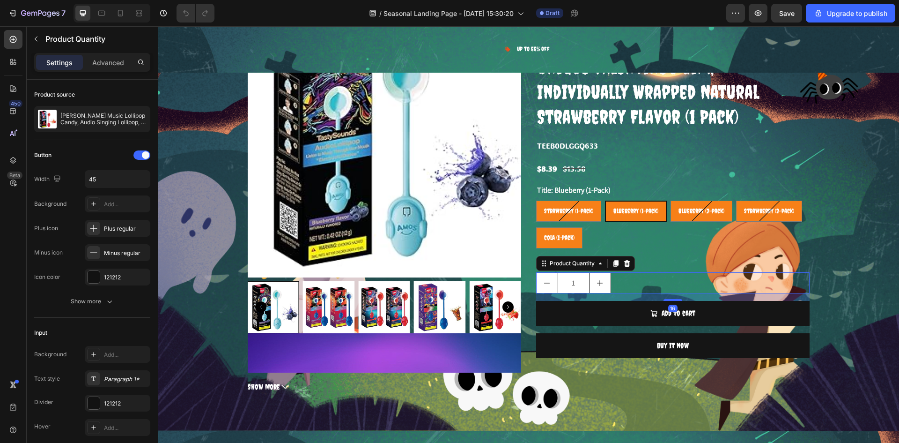
click at [571, 273] on input "1" at bounding box center [574, 283] width 32 height 20
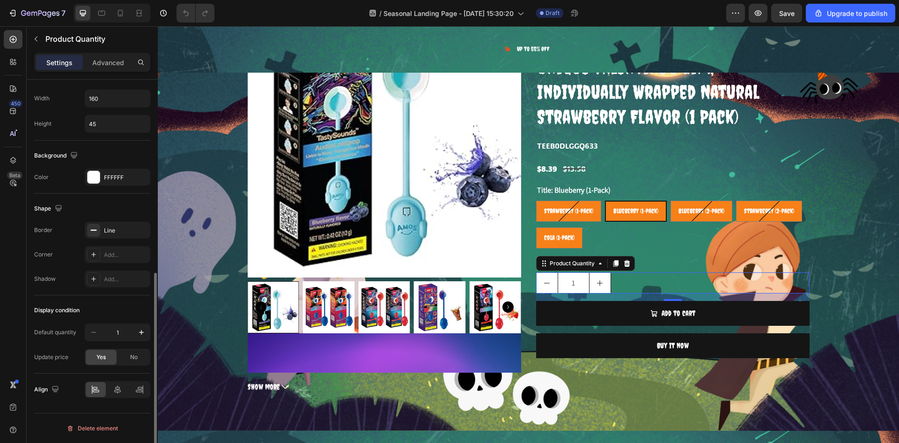
scroll to position [148, 0]
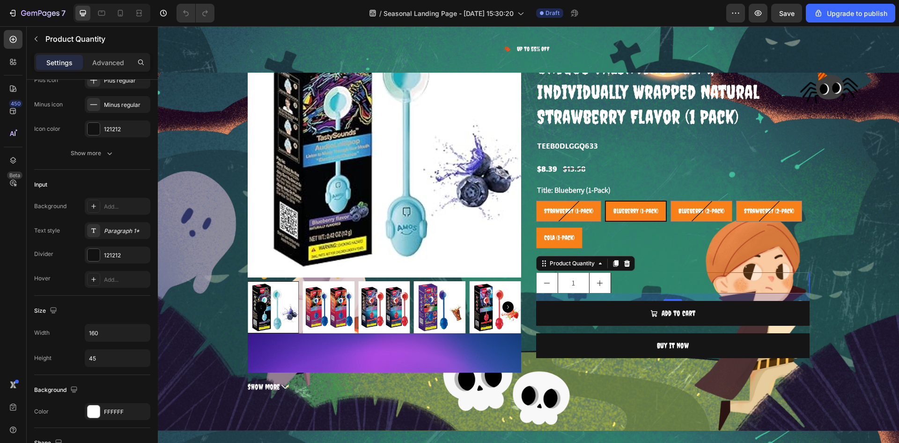
click at [572, 273] on input "1" at bounding box center [574, 283] width 32 height 20
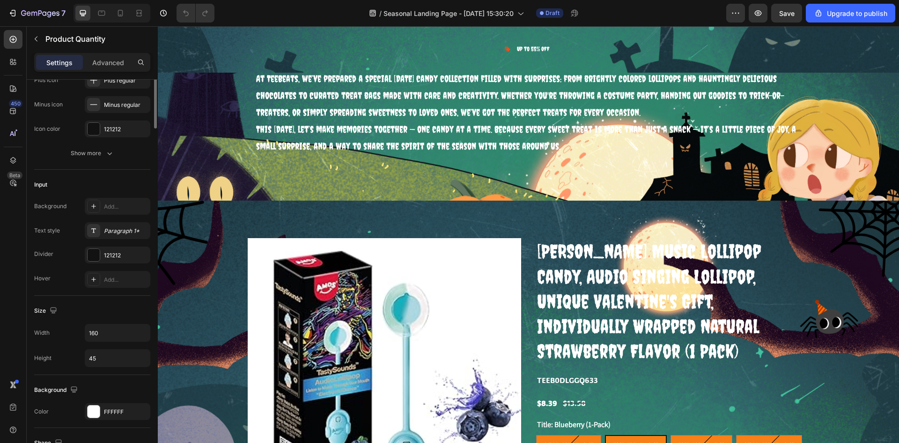
scroll to position [0, 0]
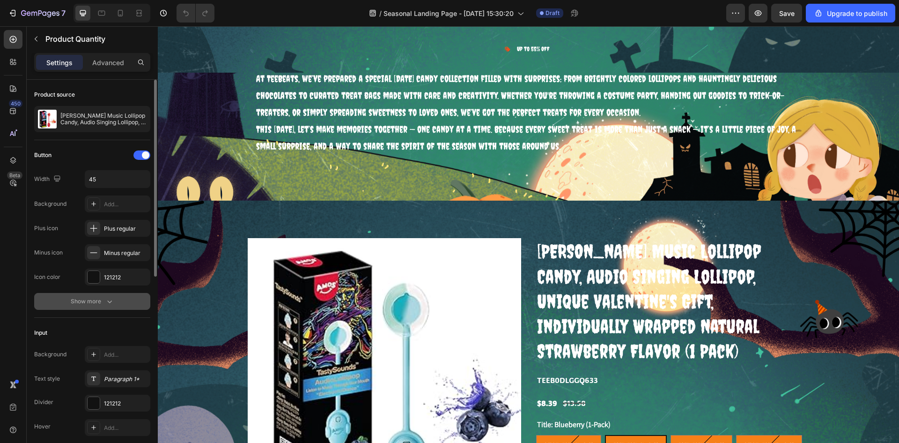
click at [100, 300] on div "Show more" at bounding box center [93, 301] width 44 height 9
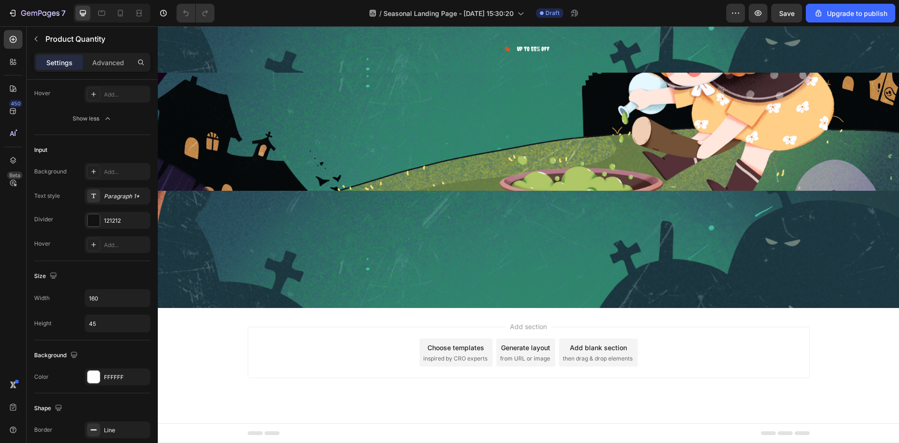
scroll to position [5340, 0]
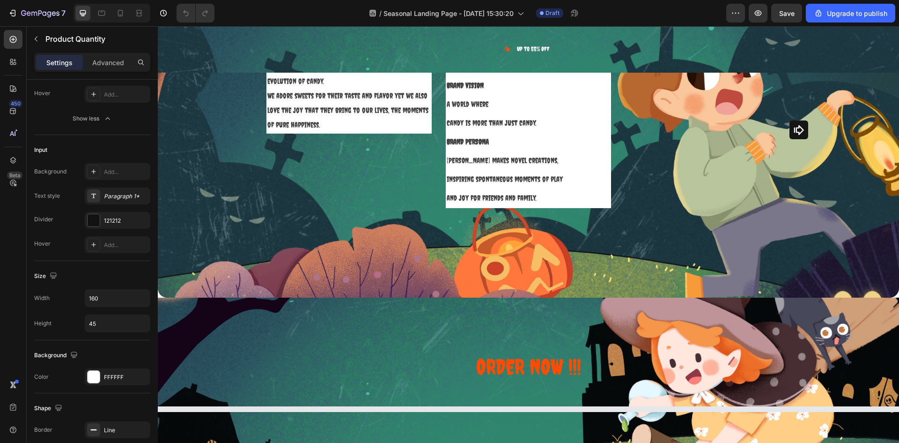
select select "585796989237854962"
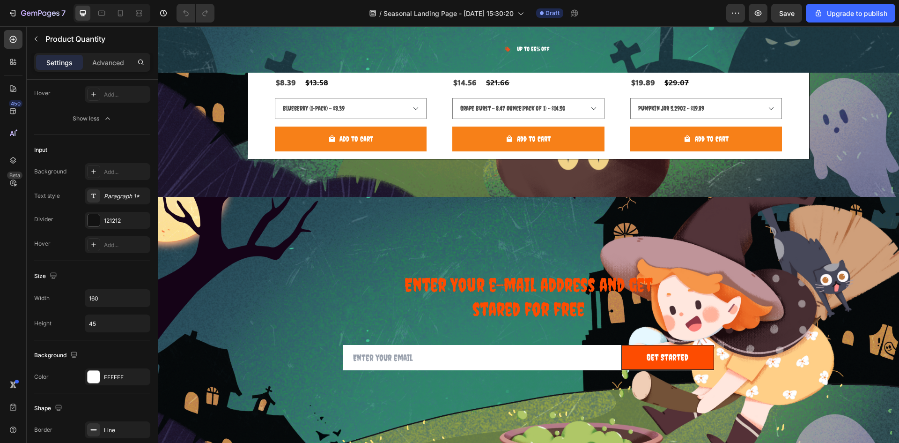
scroll to position [5809, 0]
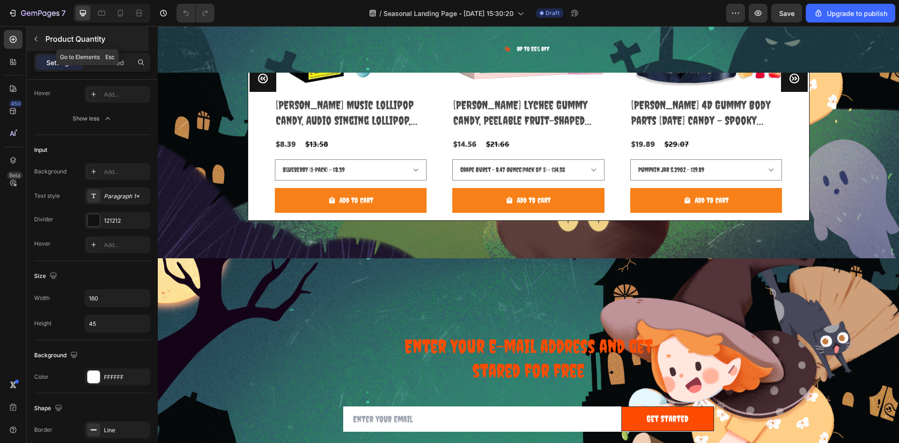
click at [71, 43] on p "Product Quantity" at bounding box center [95, 38] width 101 height 11
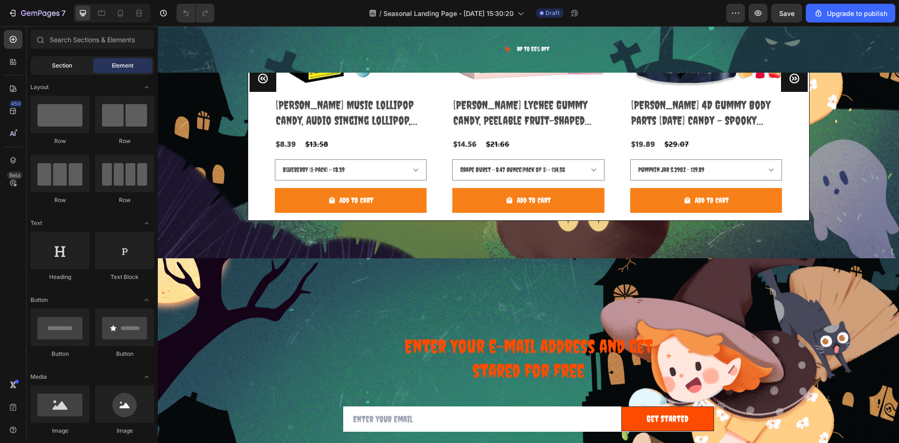
click at [52, 72] on div "Section" at bounding box center [61, 65] width 59 height 15
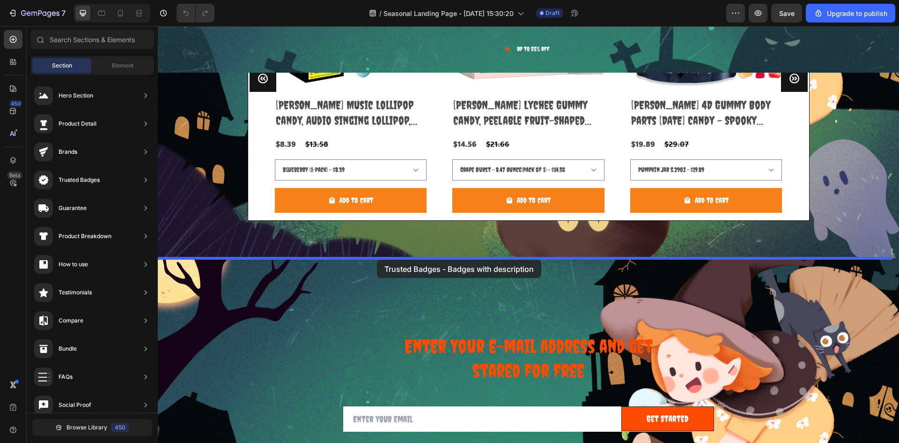
drag, startPoint x: 356, startPoint y: 188, endPoint x: 377, endPoint y: 260, distance: 74.8
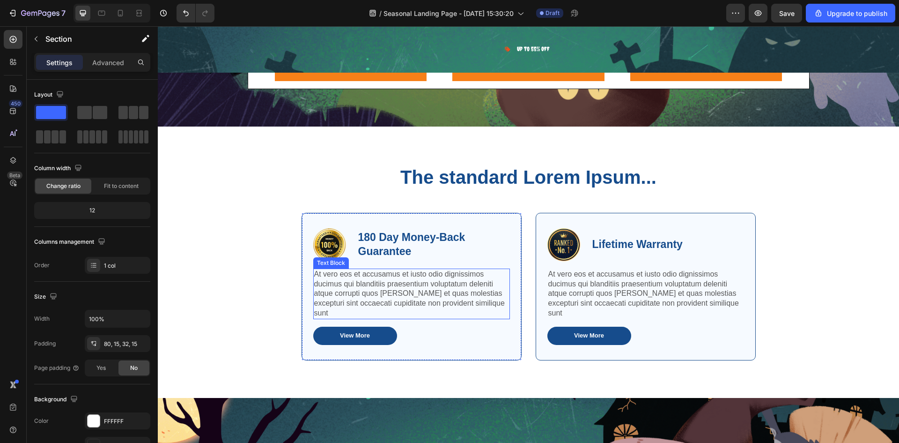
scroll to position [5949, 0]
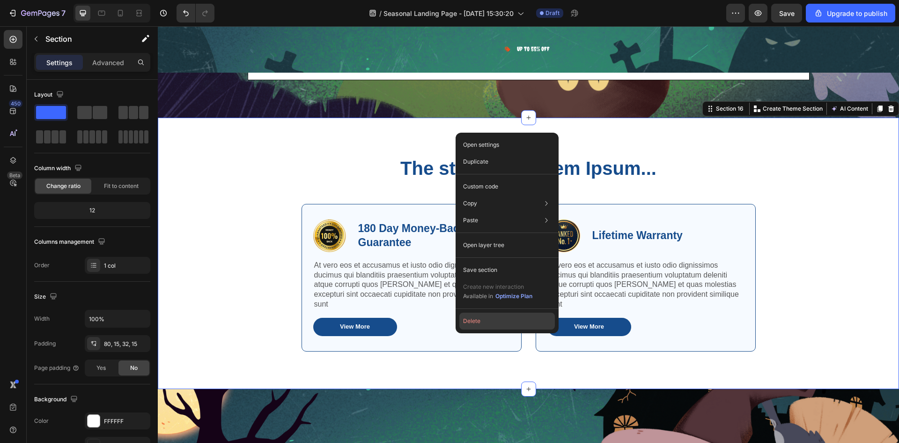
click at [466, 324] on button "Delete" at bounding box center [508, 320] width 96 height 17
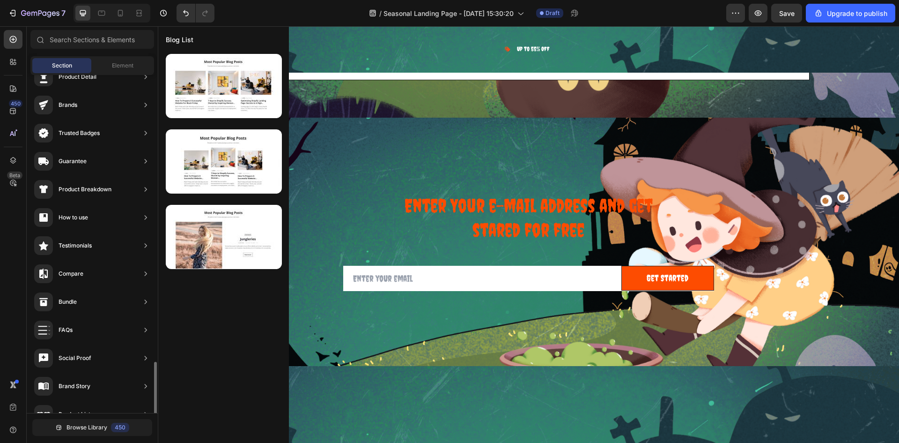
scroll to position [206, 0]
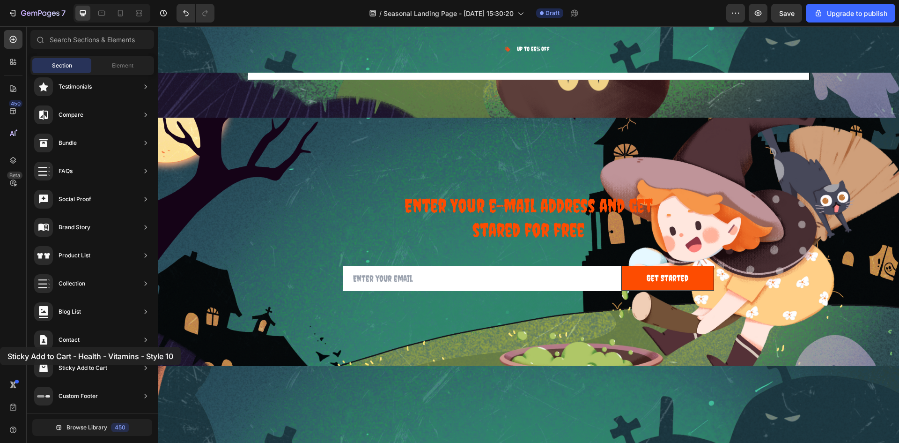
drag, startPoint x: 206, startPoint y: 252, endPoint x: 0, endPoint y: 347, distance: 226.6
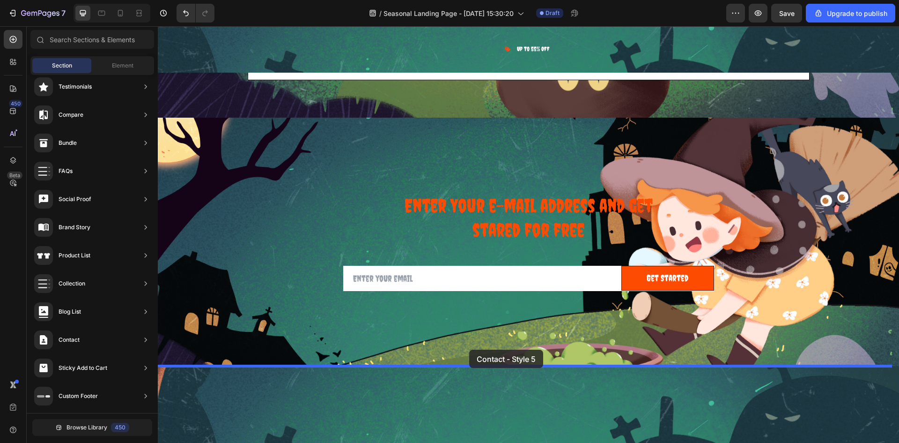
drag, startPoint x: 363, startPoint y: 195, endPoint x: 469, endPoint y: 350, distance: 188.3
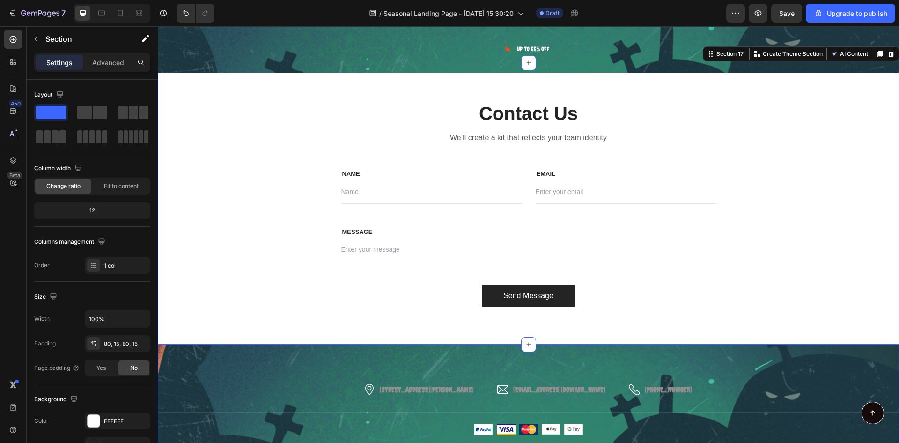
scroll to position [6256, 0]
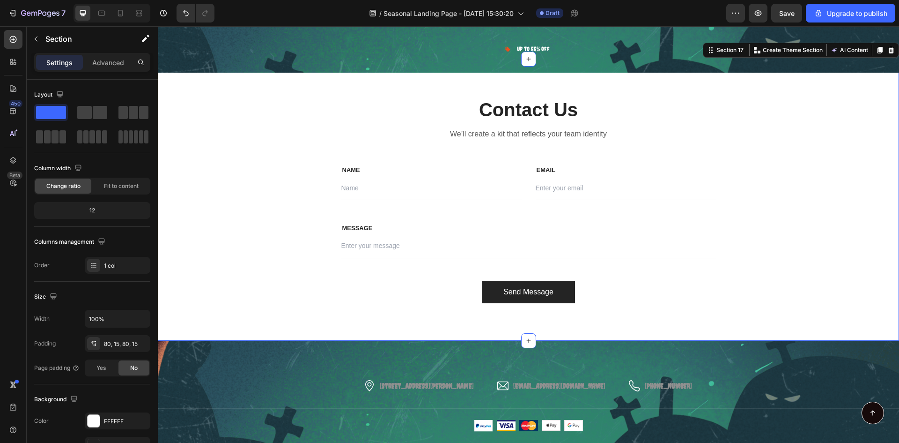
click at [187, 121] on div "Contact Us Heading We’ll create a kit that reflects your team identity Text blo…" at bounding box center [528, 200] width 727 height 206
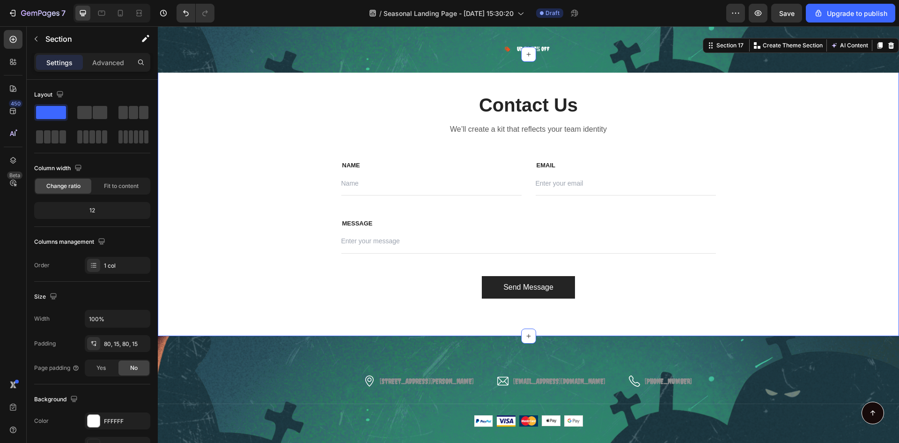
scroll to position [6277, 0]
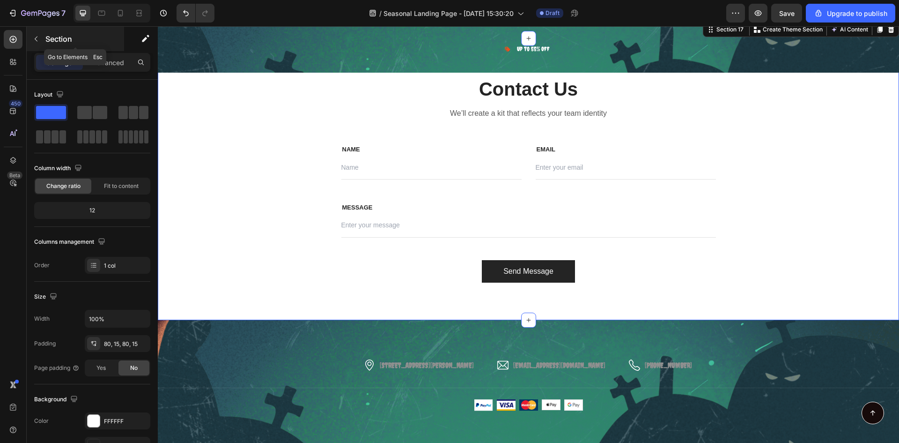
click at [44, 41] on div "Section" at bounding box center [75, 39] width 97 height 24
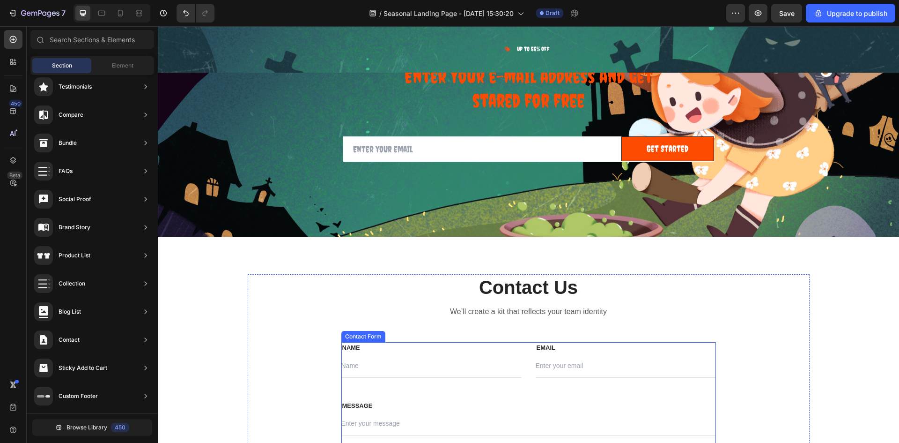
scroll to position [6043, 0]
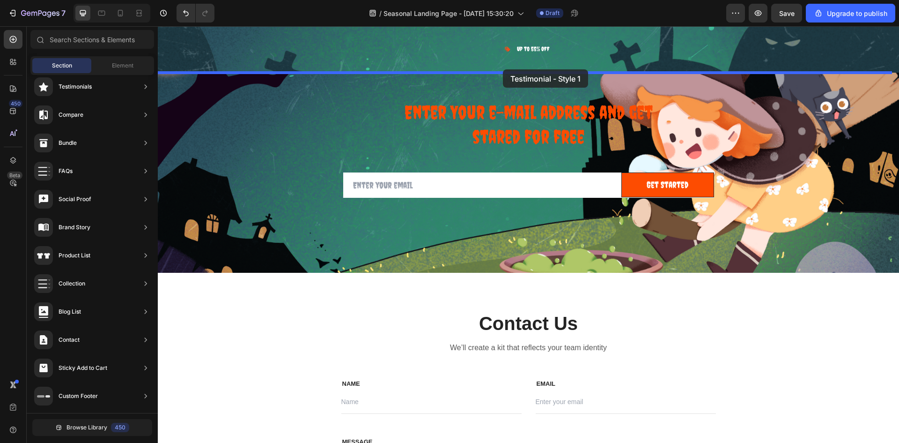
drag, startPoint x: 371, startPoint y: 115, endPoint x: 503, endPoint y: 69, distance: 139.7
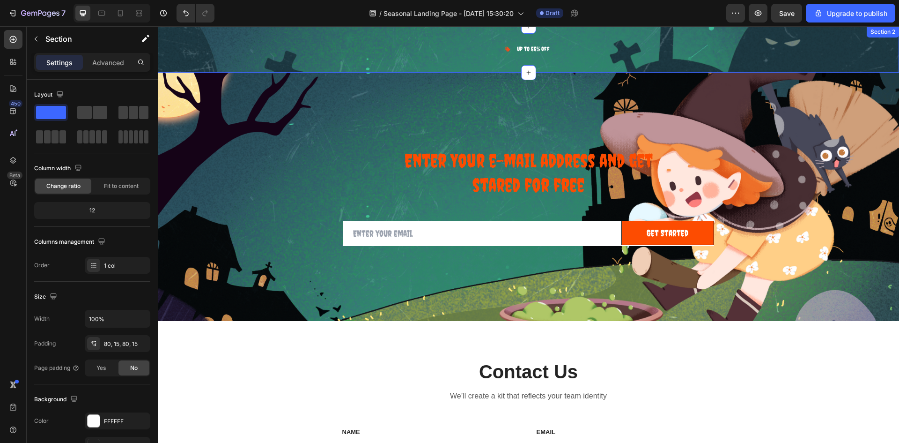
select select "585796989237854962"
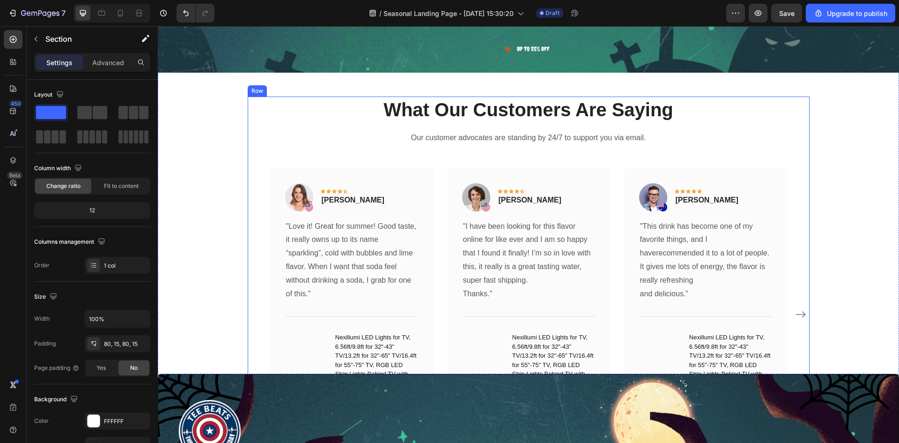
scroll to position [112, 0]
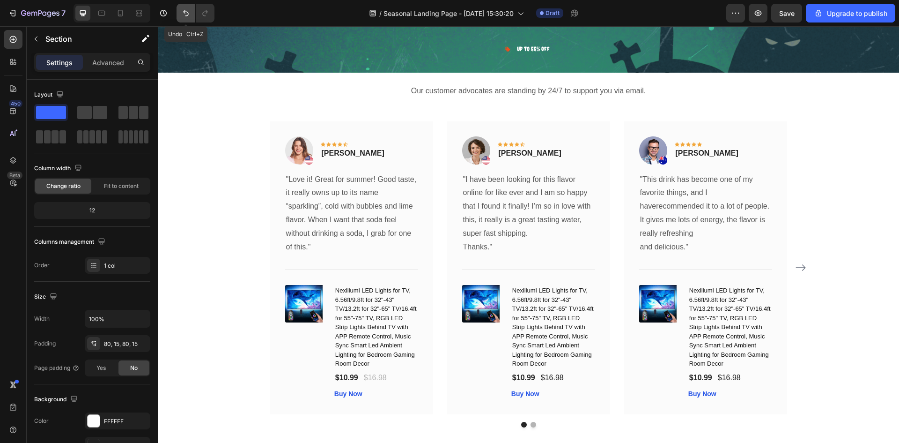
click at [186, 13] on icon "Undo/Redo" at bounding box center [185, 12] width 9 height 9
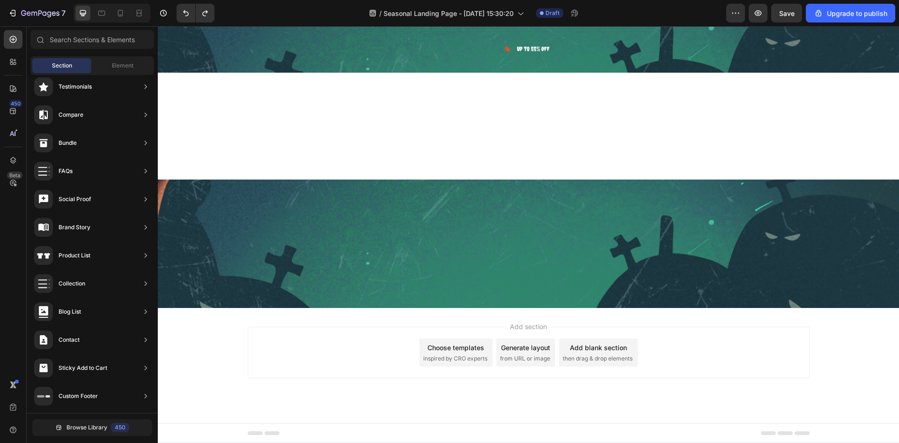
select select "585796989237854962"
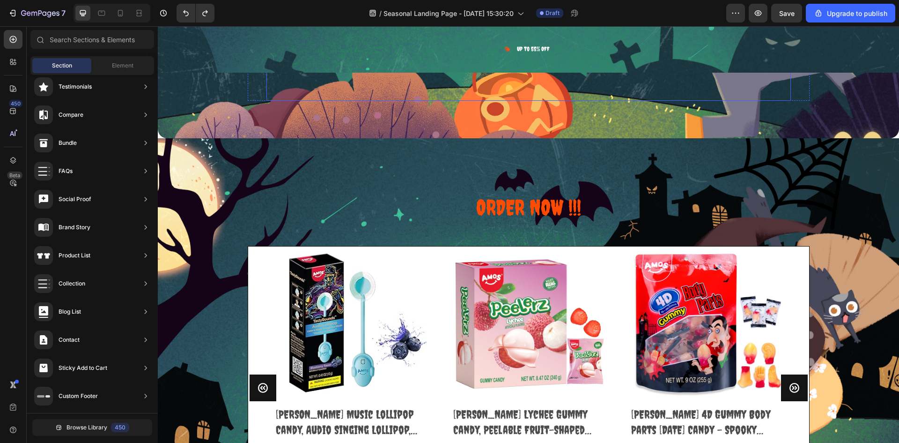
scroll to position [5781, 0]
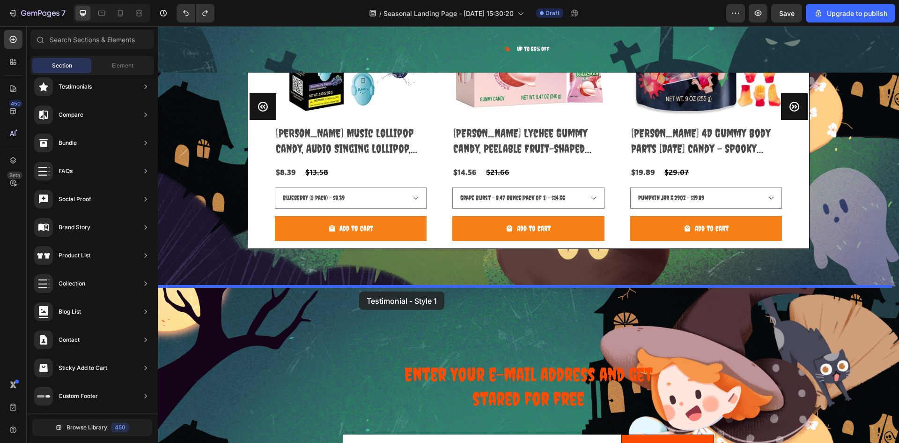
drag, startPoint x: 364, startPoint y: 117, endPoint x: 359, endPoint y: 291, distance: 174.3
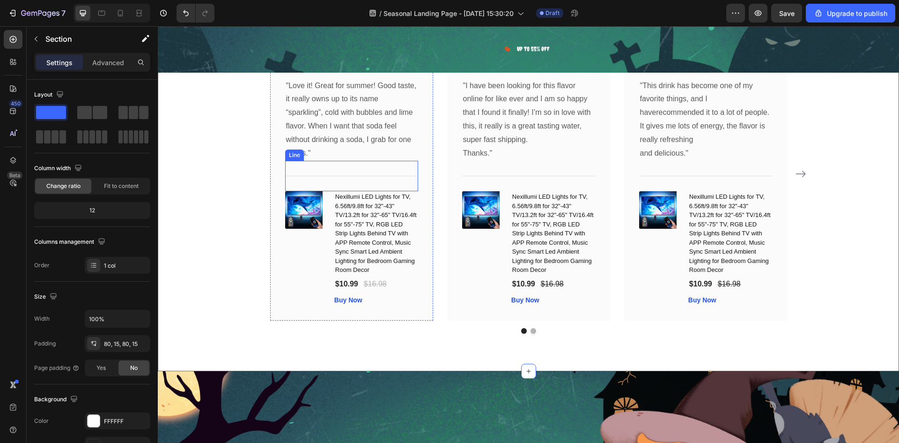
scroll to position [6102, 0]
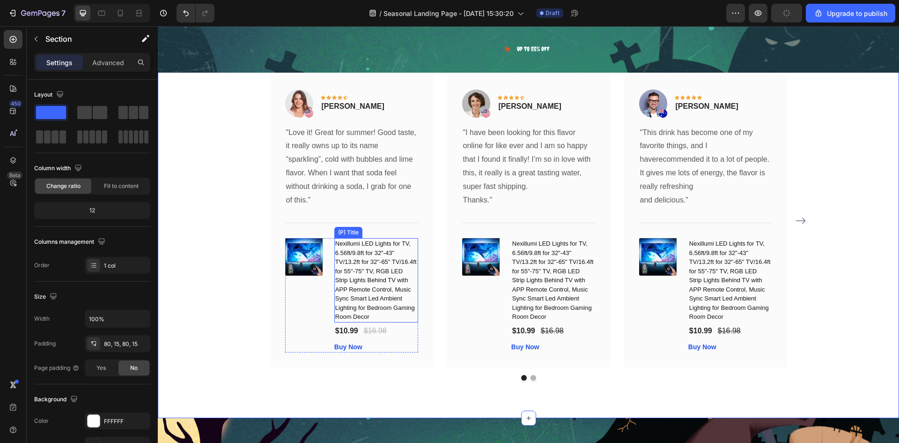
click at [348, 254] on h1 "Nexillumi LED Lights for TV, 6.56ft/9.8ft for 32"-43" TV/13.2ft for 32"-65" TV/…" at bounding box center [376, 280] width 84 height 84
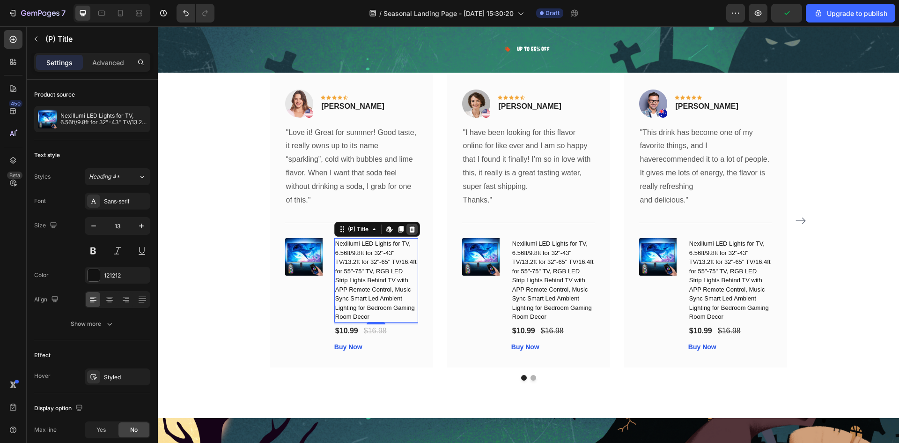
click at [408, 229] on icon at bounding box center [411, 228] width 7 height 7
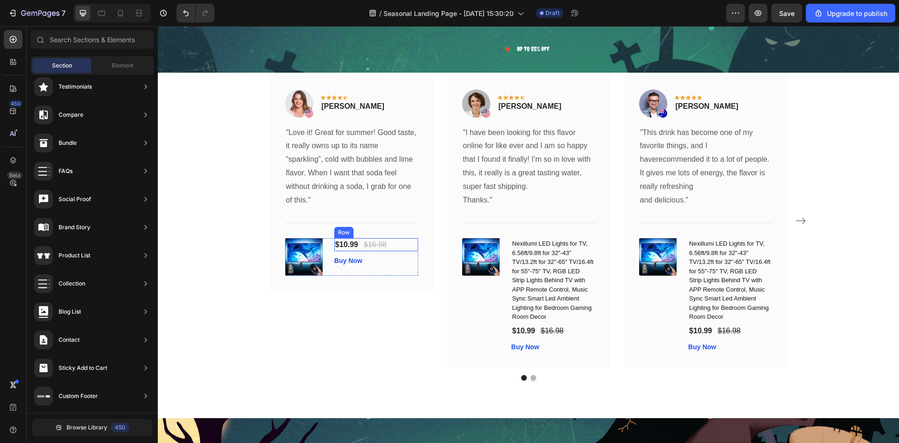
click at [405, 246] on div "$10.99 (P) Price (P) Price $16.98 (P) Price (P) Price Row" at bounding box center [376, 244] width 84 height 13
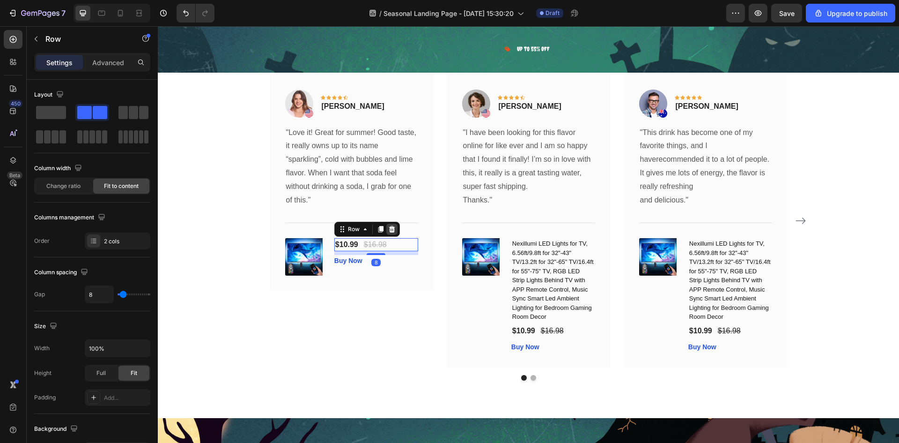
click at [389, 227] on icon at bounding box center [392, 229] width 6 height 7
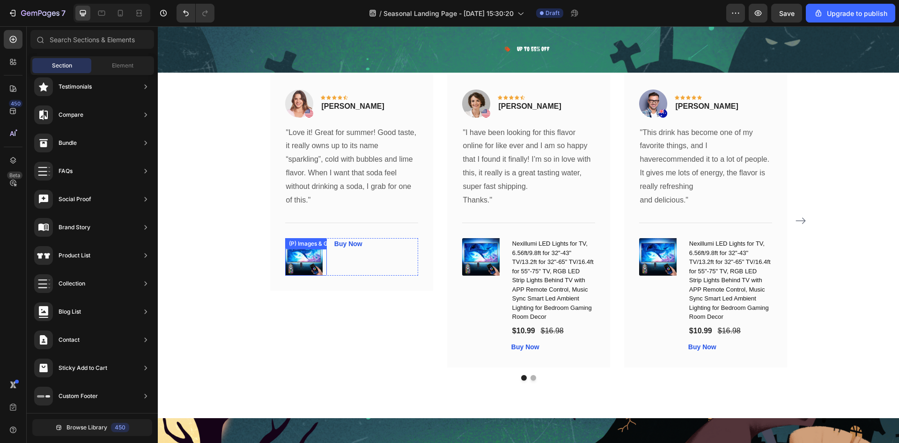
click at [310, 252] on div "(P) Images & Gallery" at bounding box center [306, 256] width 42 height 37
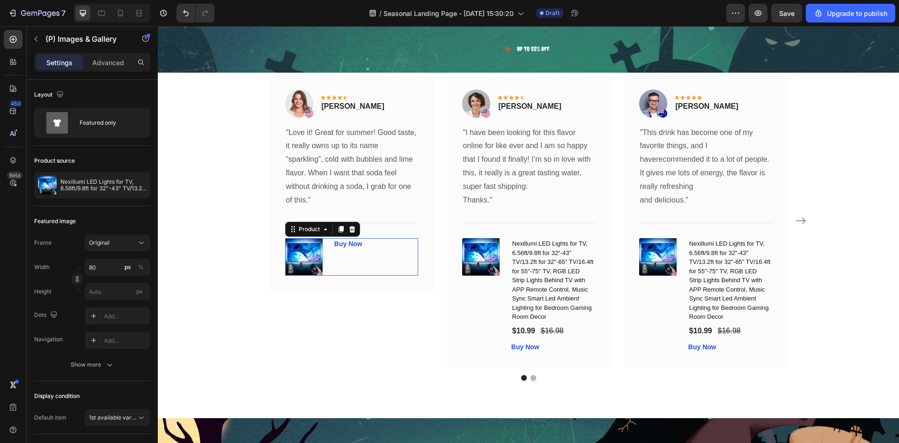
click at [379, 252] on div "Buy Now (P) Cart Button" at bounding box center [376, 256] width 84 height 37
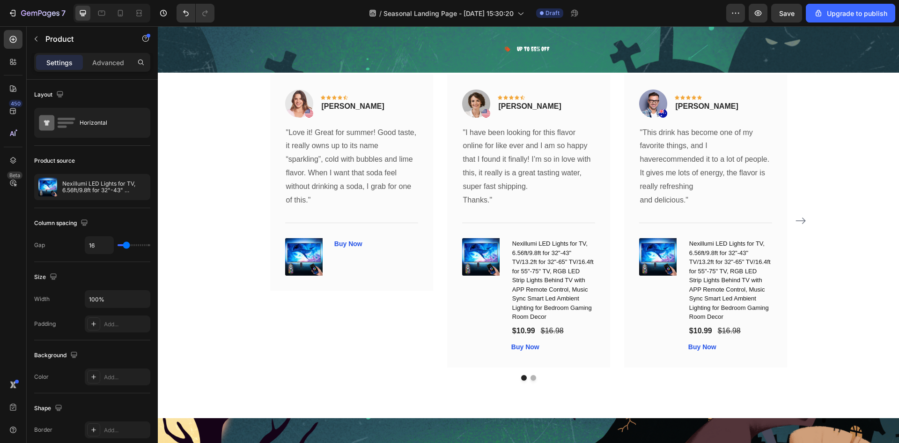
click at [358, 265] on div "Buy Now (P) Cart Button" at bounding box center [376, 256] width 84 height 37
click at [301, 264] on img at bounding box center [303, 256] width 37 height 37
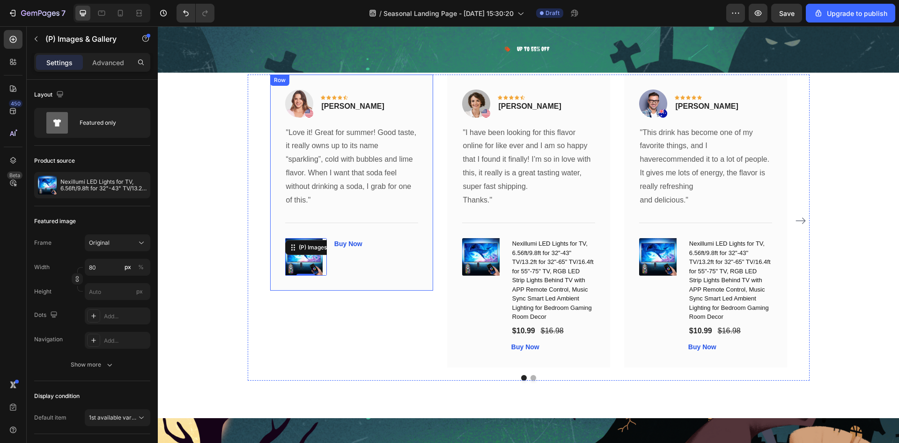
click at [391, 279] on div "Image Icon Icon Icon Icon Icon Row [PERSON_NAME] Text block Row "Love it! Great…" at bounding box center [351, 182] width 163 height 216
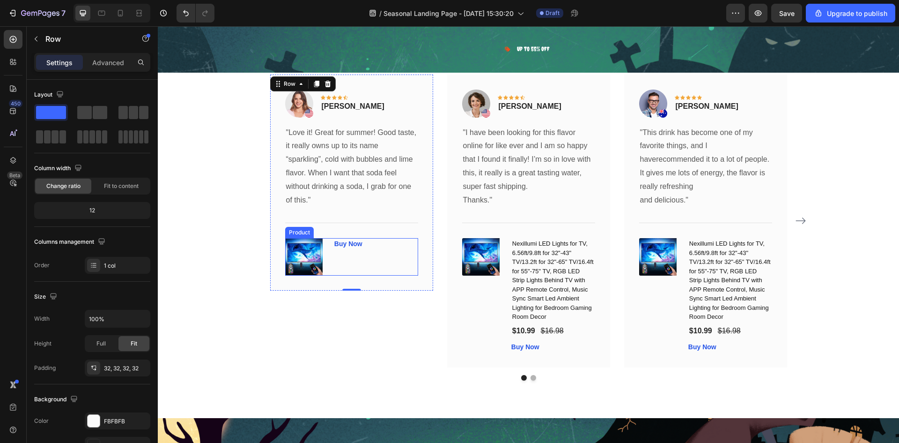
click at [401, 267] on div "Buy Now (P) Cart Button" at bounding box center [376, 256] width 84 height 37
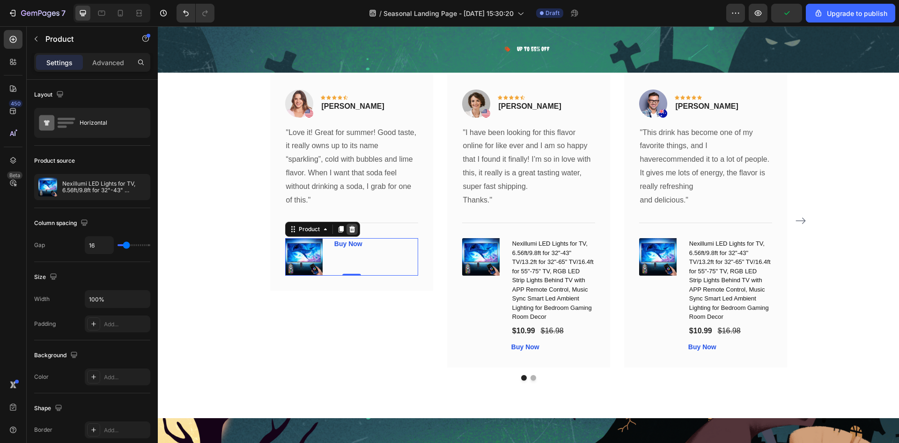
click at [354, 232] on div at bounding box center [352, 228] width 11 height 11
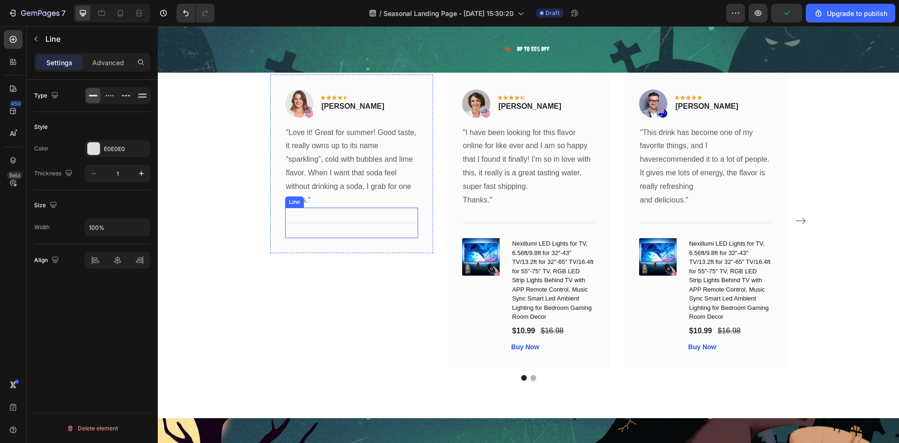
click at [326, 238] on div "Title Line" at bounding box center [351, 223] width 133 height 30
click at [339, 199] on icon at bounding box center [342, 198] width 7 height 7
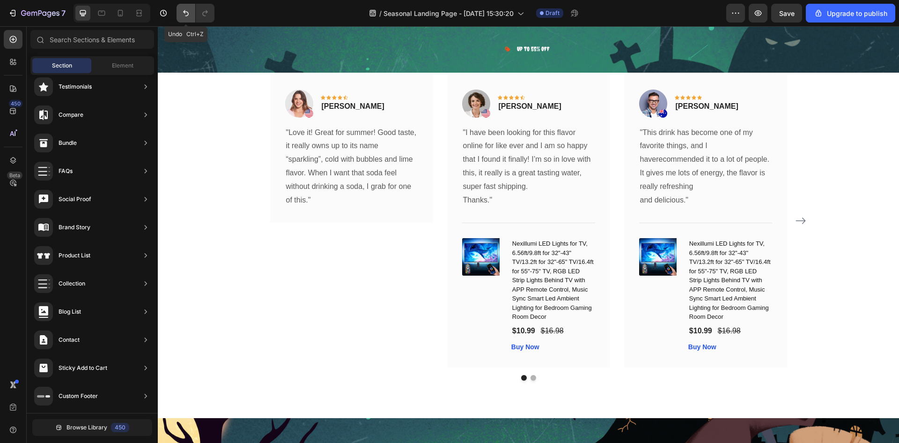
click at [182, 16] on icon "Undo/Redo" at bounding box center [185, 12] width 9 height 9
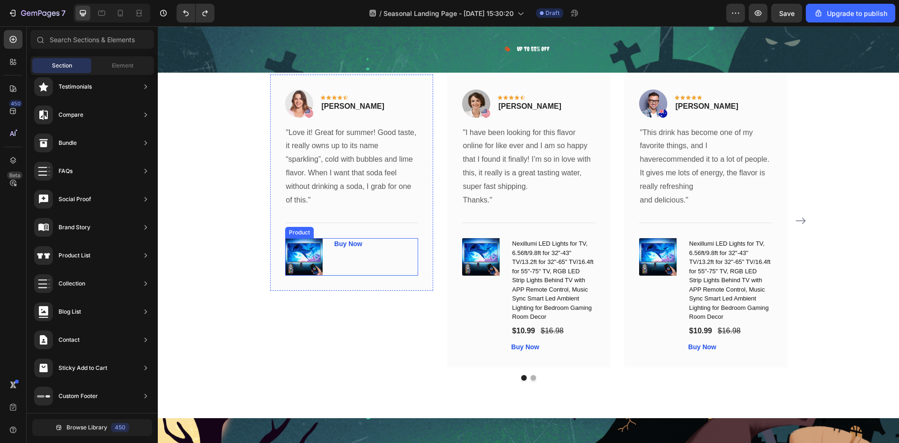
click at [342, 254] on div "Buy Now (P) Cart Button" at bounding box center [376, 256] width 84 height 37
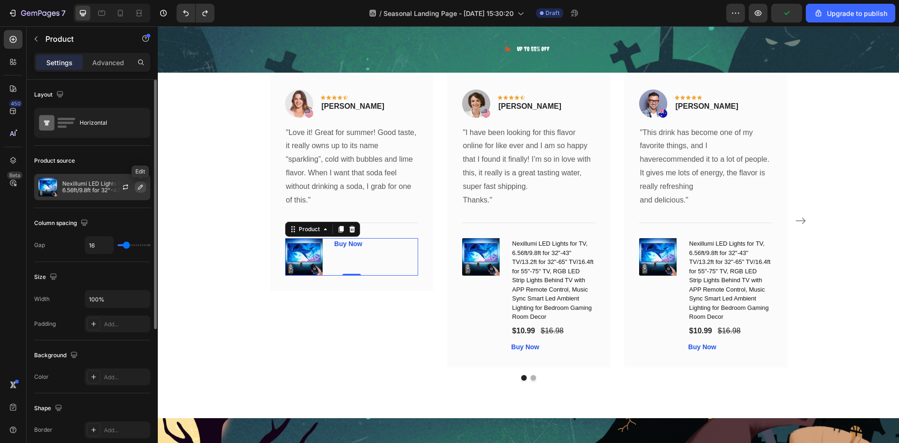
click at [136, 187] on button "button" at bounding box center [140, 186] width 11 height 11
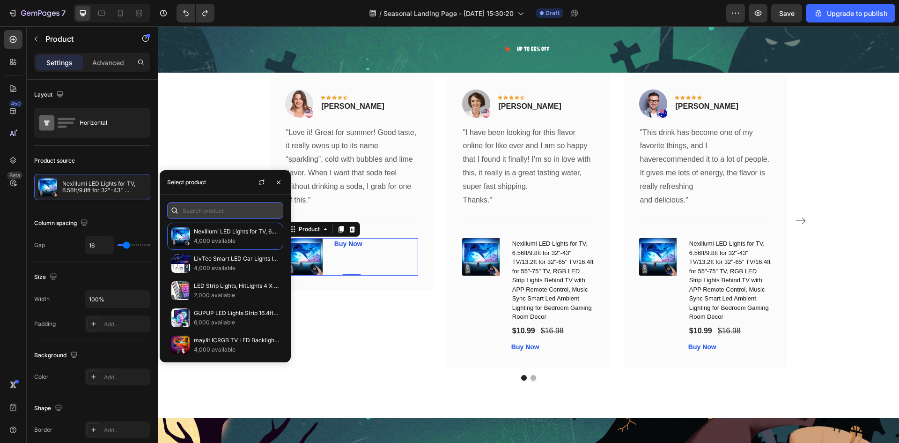
click at [206, 218] on input "text" at bounding box center [225, 210] width 116 height 17
paste input "TEEB0DLGC8869"
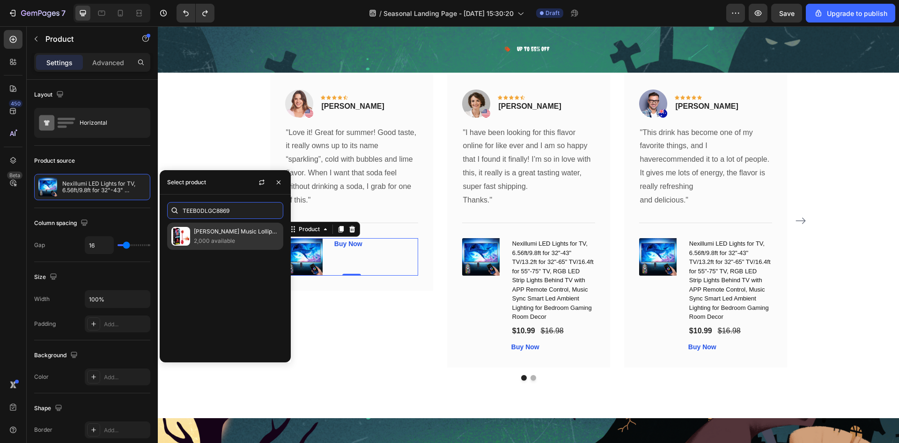
type input "TEEB0DLGC8869"
click at [257, 235] on p "[PERSON_NAME] Music Lollipop Candy, Audio Singing Lollipop, Unique Valentine's …" at bounding box center [236, 231] width 85 height 9
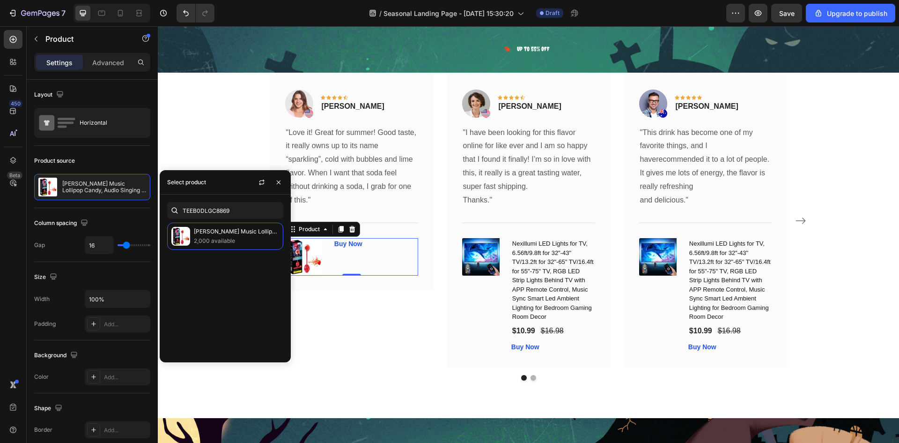
click at [364, 253] on div "Buy Now (P) Cart Button" at bounding box center [376, 256] width 84 height 37
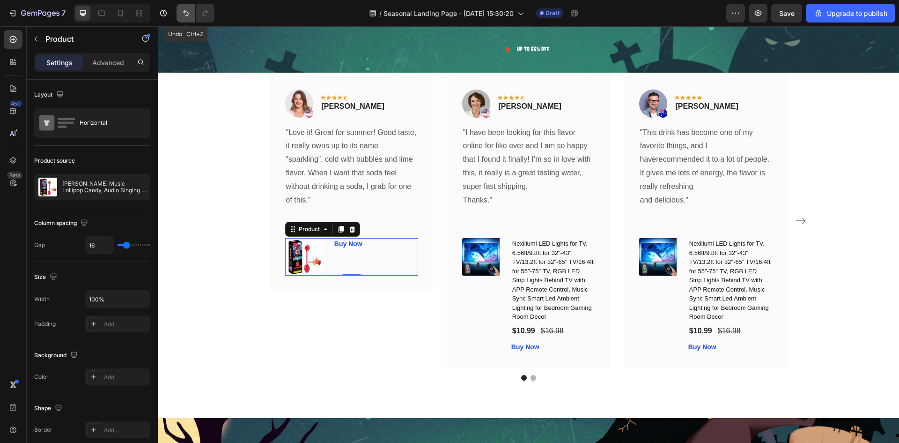
click at [183, 10] on icon "Undo/Redo" at bounding box center [185, 12] width 9 height 9
click at [183, 11] on icon "Undo/Redo" at bounding box center [185, 12] width 9 height 9
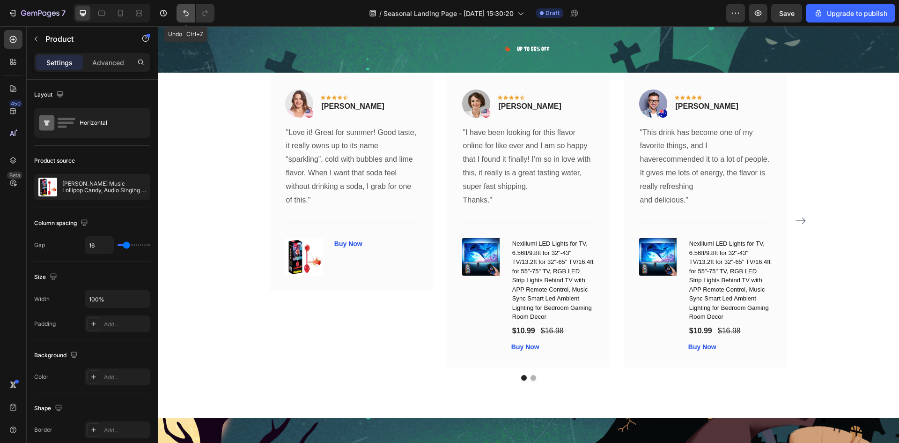
click at [183, 11] on icon "Undo/Redo" at bounding box center [185, 12] width 9 height 9
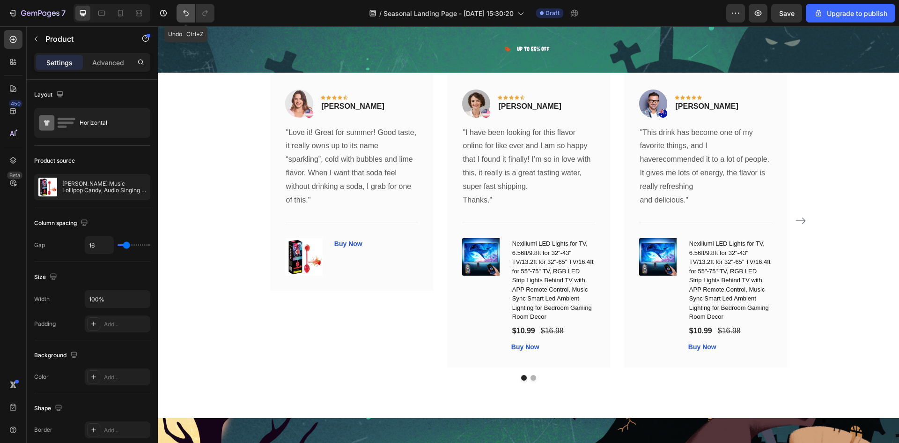
click at [185, 12] on icon "Undo/Redo" at bounding box center [186, 13] width 6 height 6
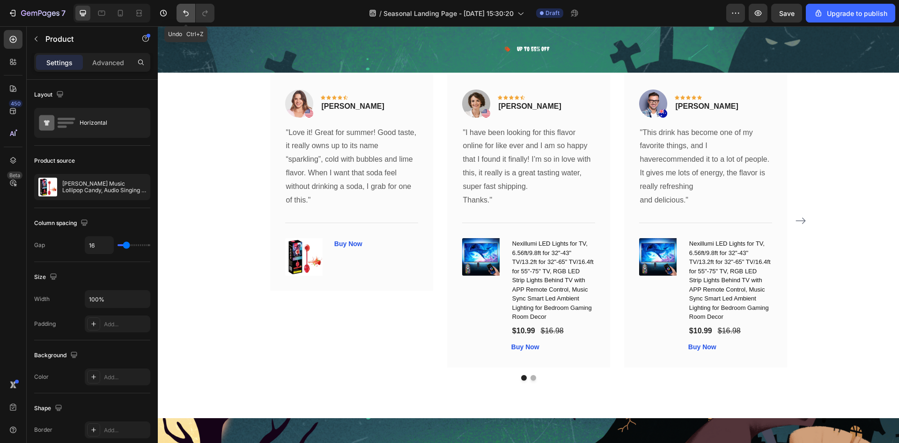
click at [185, 12] on icon "Undo/Redo" at bounding box center [186, 13] width 6 height 6
click at [366, 265] on div "Buy Now (P) Cart Button" at bounding box center [376, 256] width 84 height 37
click at [184, 10] on icon "Undo/Redo" at bounding box center [185, 12] width 9 height 9
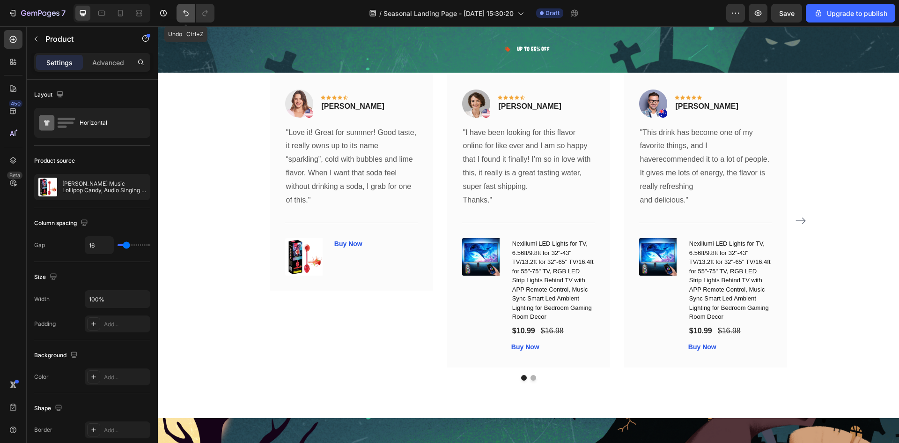
click at [184, 10] on icon "Undo/Redo" at bounding box center [185, 12] width 9 height 9
click at [183, 10] on icon "Undo/Redo" at bounding box center [185, 12] width 9 height 9
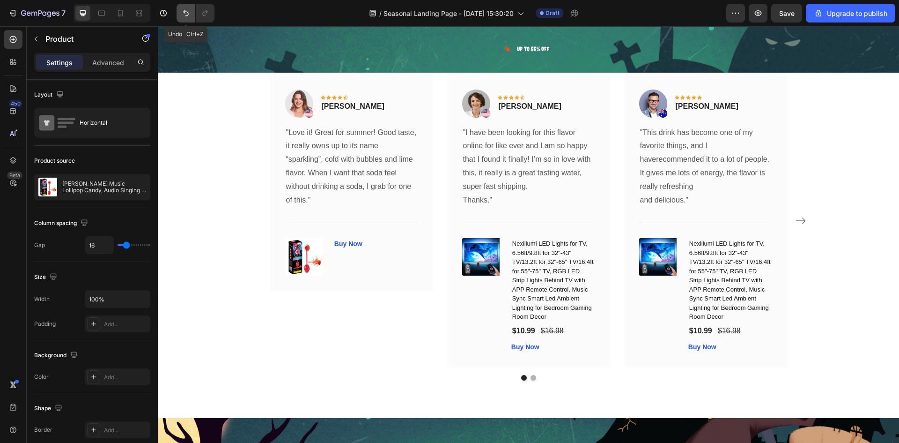
click at [183, 10] on icon "Undo/Redo" at bounding box center [185, 12] width 9 height 9
click at [183, 9] on icon "Undo/Redo" at bounding box center [185, 12] width 9 height 9
click at [183, 12] on icon "Undo/Redo" at bounding box center [185, 12] width 9 height 9
click at [184, 11] on icon "Undo/Redo" at bounding box center [185, 12] width 9 height 9
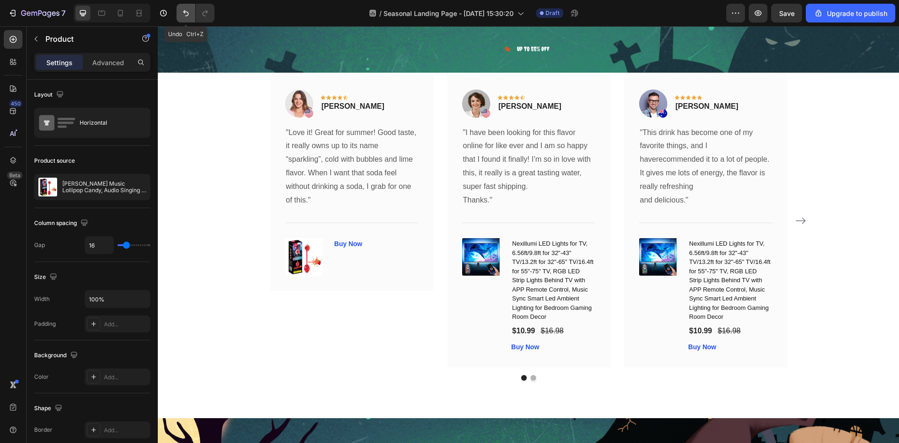
click at [185, 11] on icon "Undo/Redo" at bounding box center [185, 12] width 9 height 9
click at [185, 11] on icon "Undo/Redo" at bounding box center [186, 13] width 6 height 6
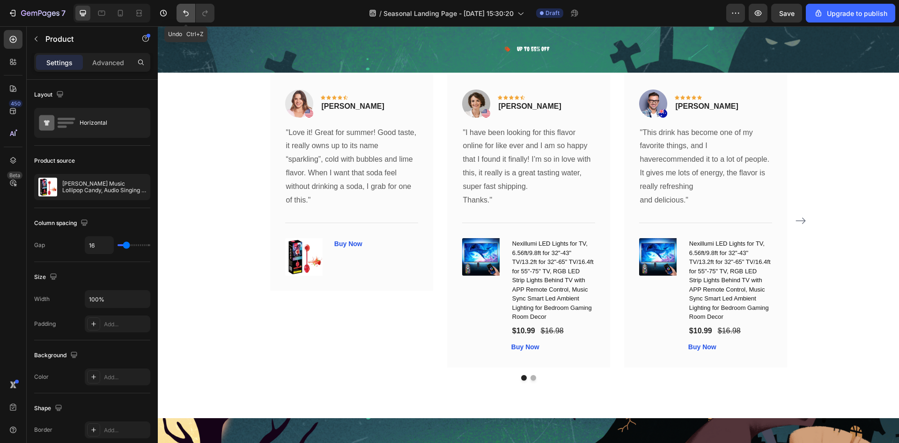
click at [185, 11] on icon "Undo/Redo" at bounding box center [186, 13] width 6 height 6
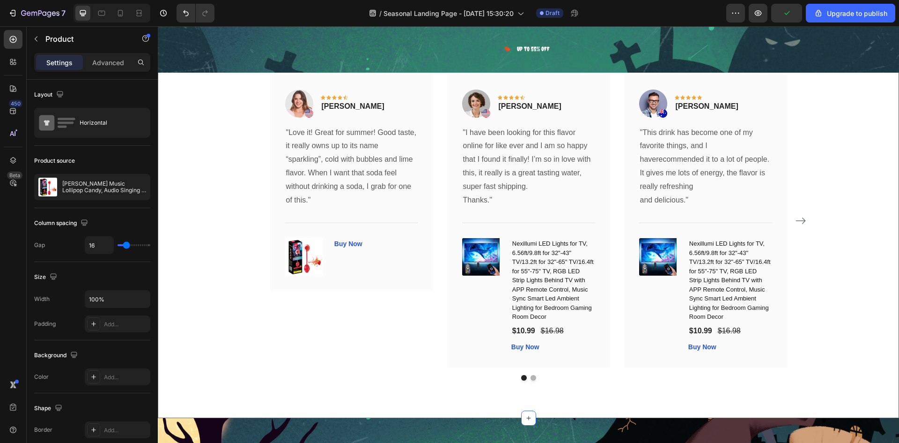
click at [205, 99] on div "What Our Customers Are Saying Heading Our customer advocates are standing by 24…" at bounding box center [528, 192] width 727 height 378
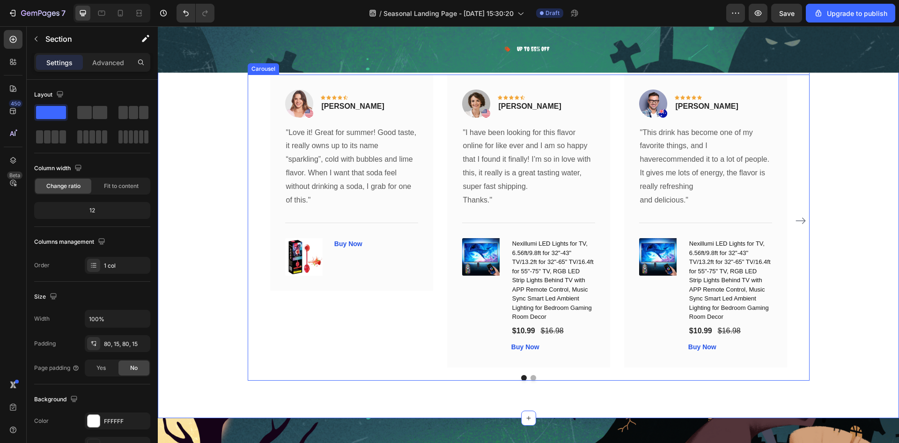
click at [257, 112] on div "Image Icon Icon Icon Icon Icon Row Rita Carroll Text block Row "Love it! Great …" at bounding box center [529, 220] width 562 height 293
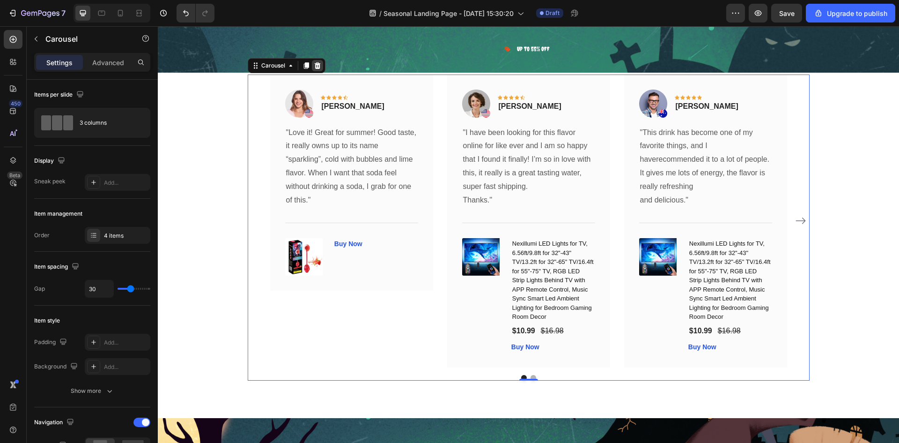
click at [317, 66] on icon at bounding box center [317, 65] width 7 height 7
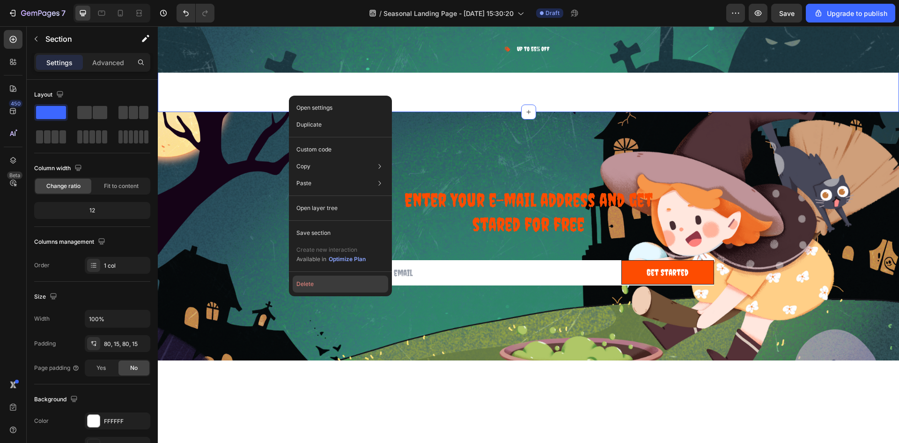
click at [322, 284] on button "Delete" at bounding box center [341, 283] width 96 height 17
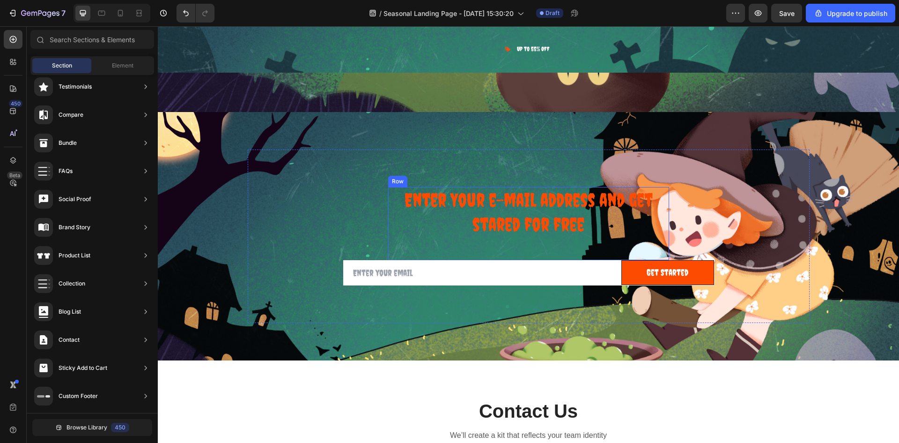
select select "585796989237854962"
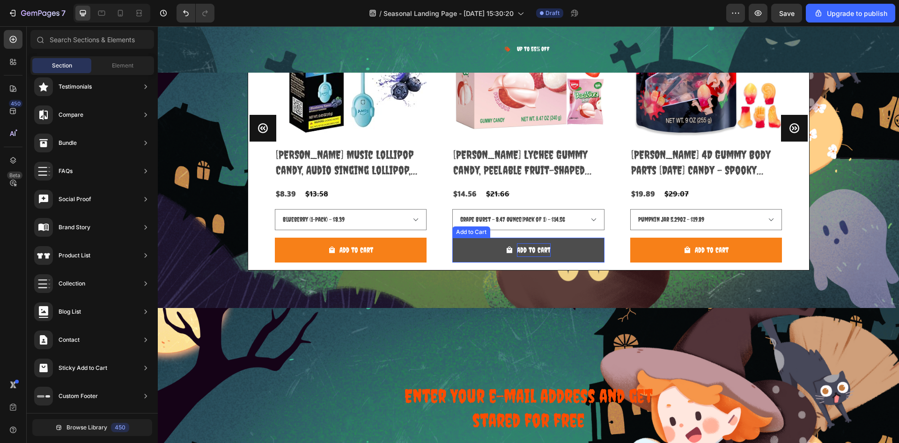
scroll to position [5759, 0]
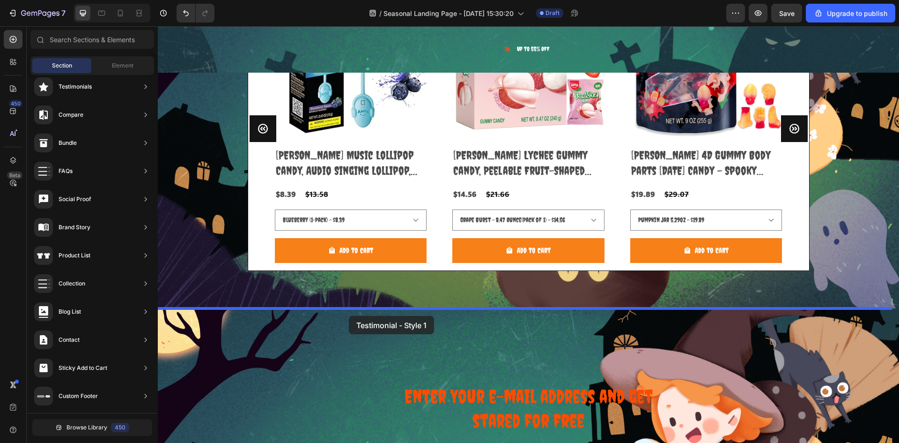
drag, startPoint x: 369, startPoint y: 118, endPoint x: 349, endPoint y: 316, distance: 199.1
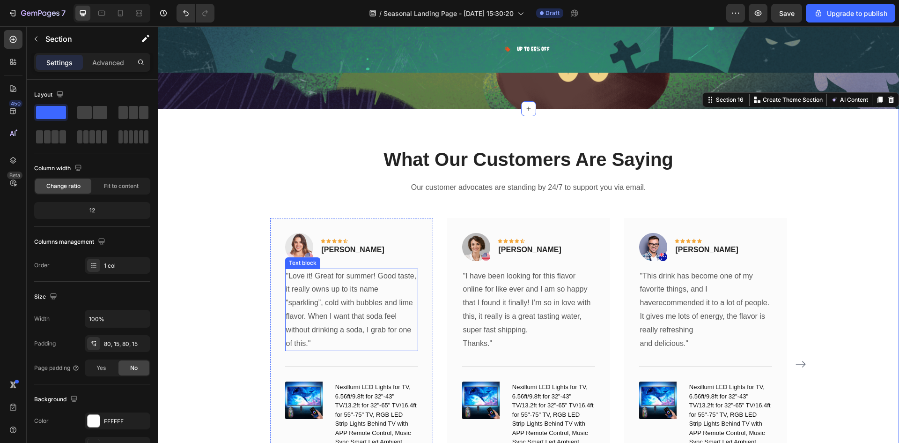
scroll to position [6008, 0]
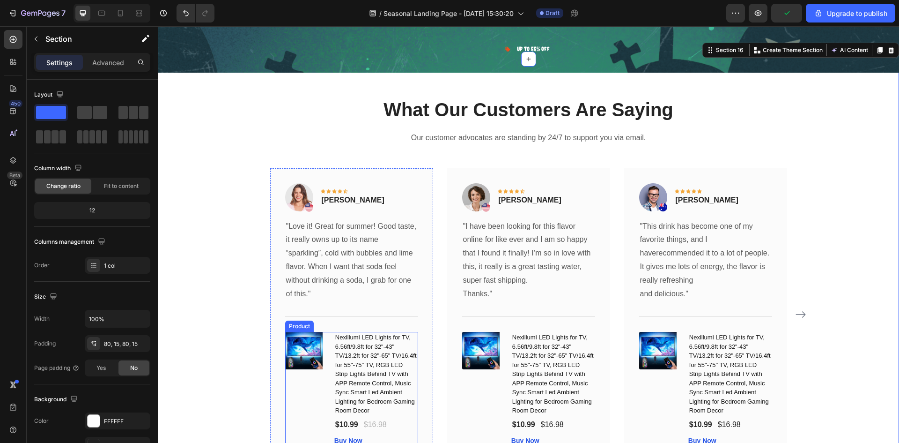
click at [326, 346] on div "(P) Images & Gallery Nexillumi LED Lights for TV, 6.56ft/9.8ft for 32"-43" TV/1…" at bounding box center [351, 389] width 133 height 114
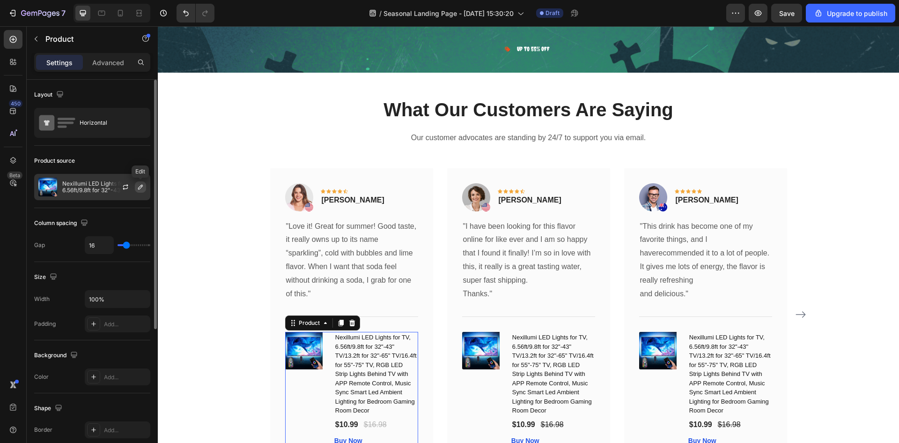
click at [142, 191] on button "button" at bounding box center [140, 186] width 11 height 11
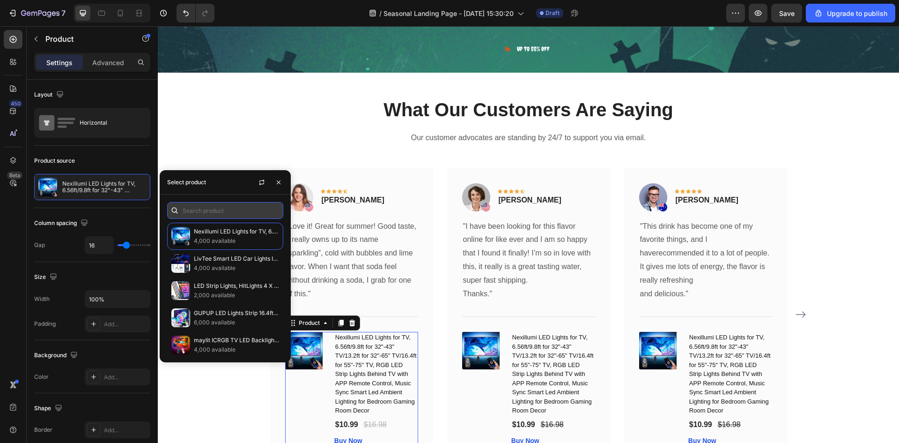
click at [241, 210] on input "text" at bounding box center [225, 210] width 116 height 17
paste input "TEEB0DLGC8869"
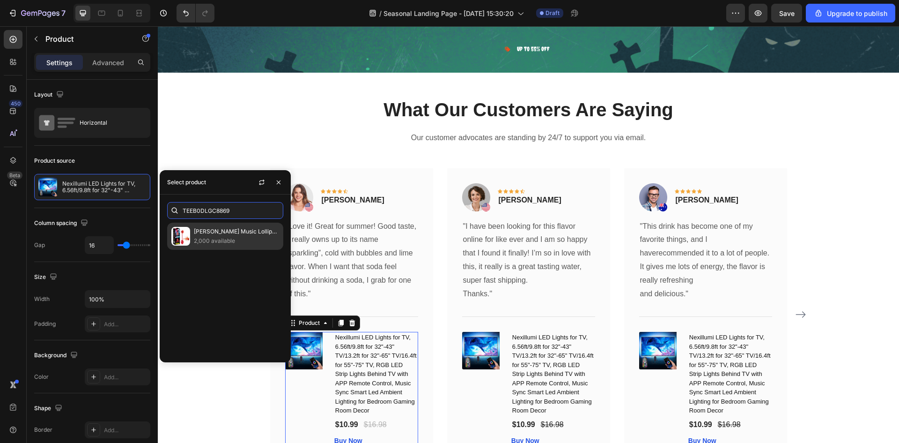
type input "TEEB0DLGC8869"
click at [257, 238] on p "2,000 available" at bounding box center [236, 240] width 85 height 9
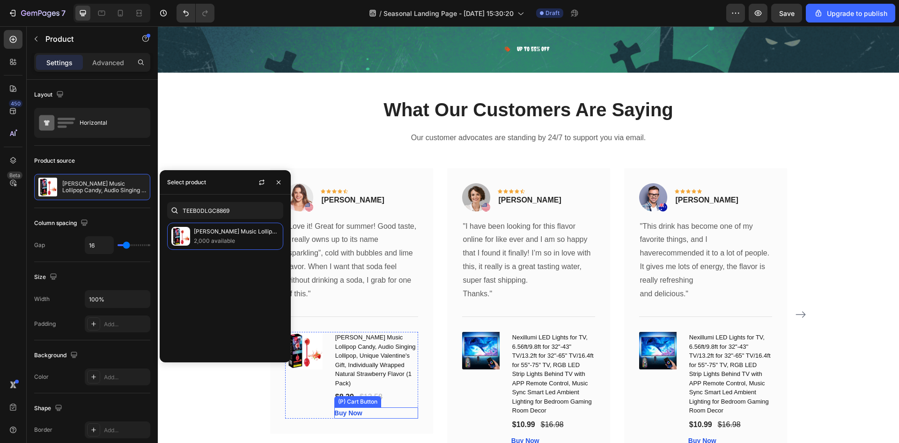
click at [412, 409] on div "Buy Now (P) Cart Button" at bounding box center [376, 412] width 84 height 11
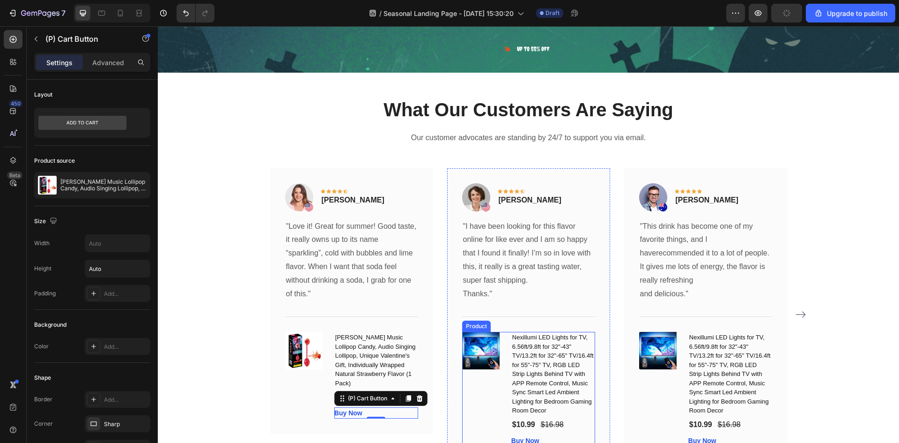
click at [476, 390] on div "(P) Images & Gallery" at bounding box center [483, 389] width 42 height 114
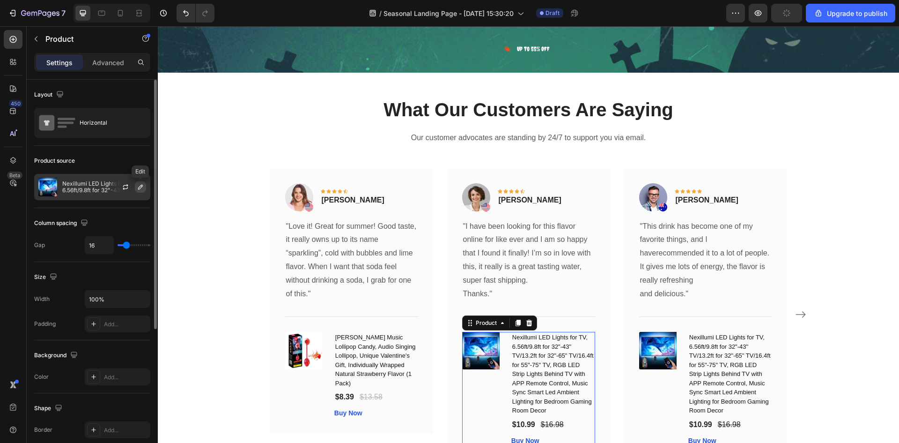
click at [142, 190] on icon "button" at bounding box center [140, 186] width 7 height 7
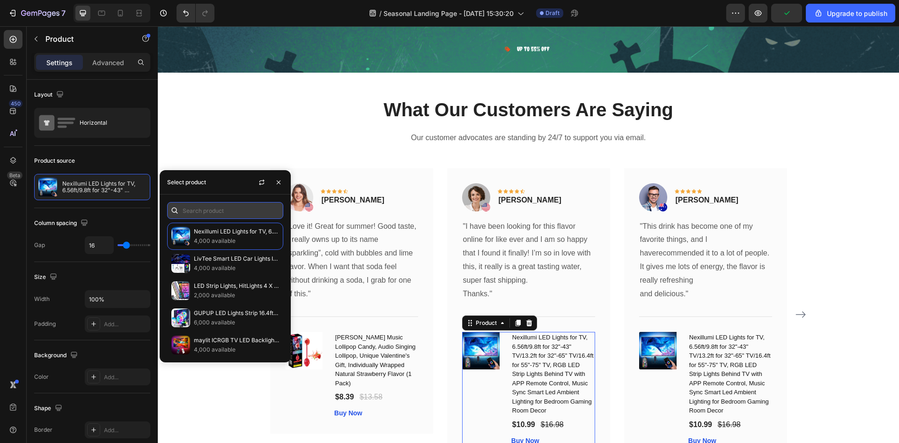
click at [244, 213] on input "text" at bounding box center [225, 210] width 116 height 17
paste input "TEEB0DXF8D7PY"
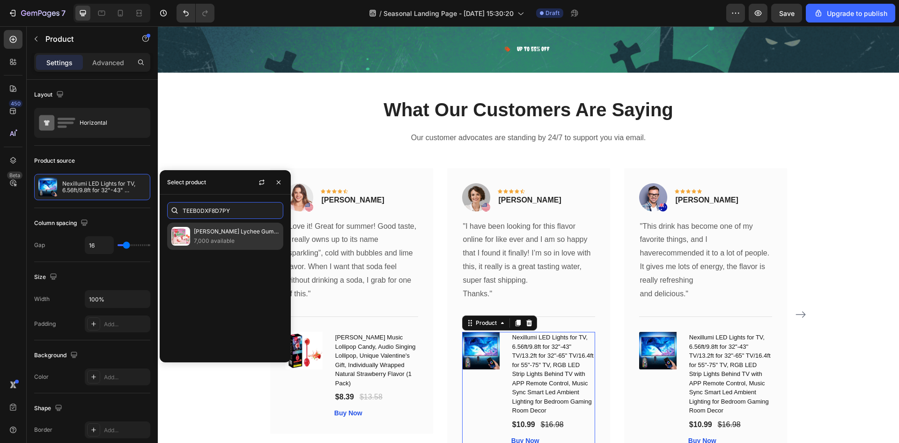
type input "TEEB0DXF8D7PY"
click at [238, 246] on div "AMOS Peelerz Lychee Gummy Candy, Peelable Fruit-Shaped Candy, 8.47oz Box with 1…" at bounding box center [225, 236] width 116 height 27
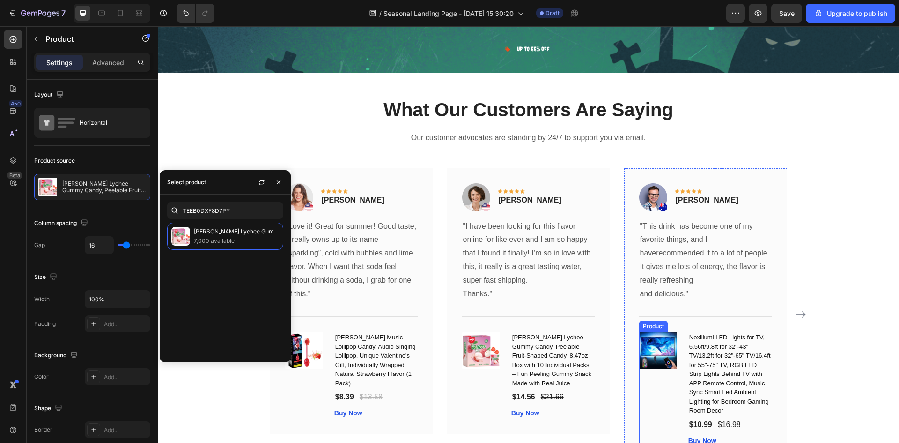
click at [680, 337] on div "(P) Images & Gallery Nexillumi LED Lights for TV, 6.56ft/9.8ft for 32"-43" TV/1…" at bounding box center [705, 389] width 133 height 114
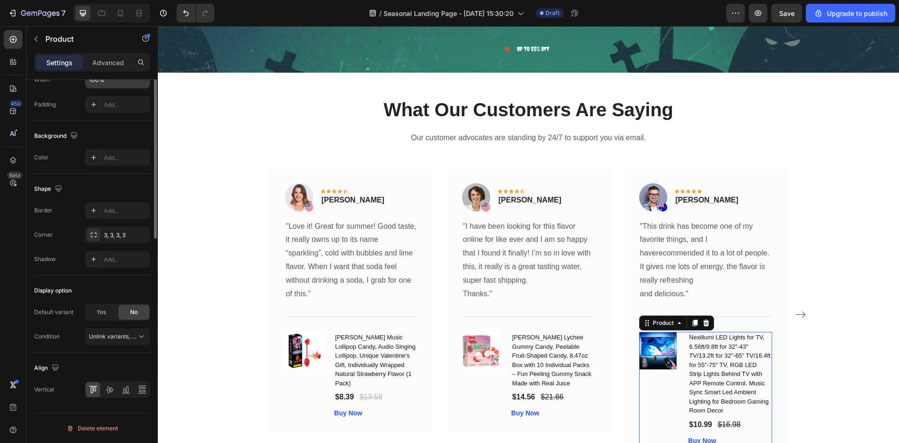
scroll to position [32, 0]
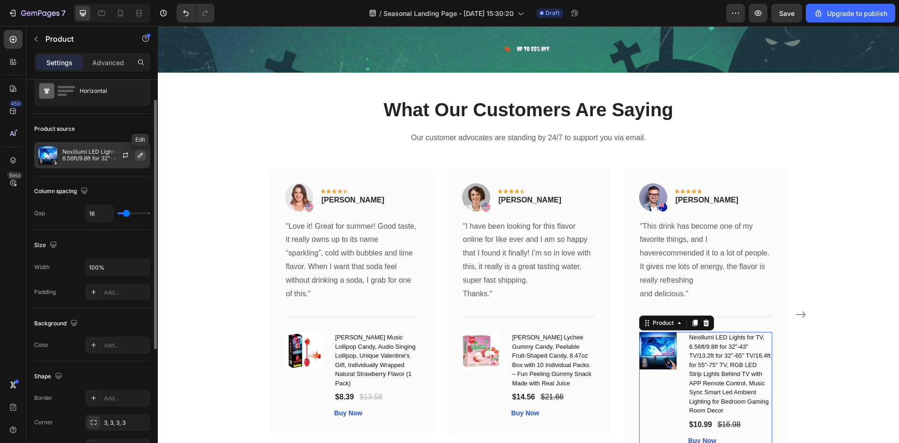
click at [143, 152] on icon "button" at bounding box center [140, 154] width 7 height 7
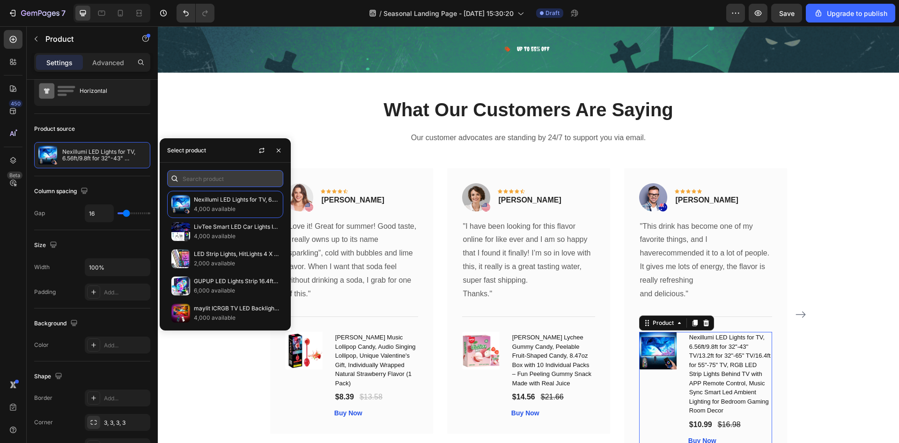
click at [219, 186] on input "text" at bounding box center [225, 178] width 116 height 17
paste input "TEEB0F9WLKFGG"
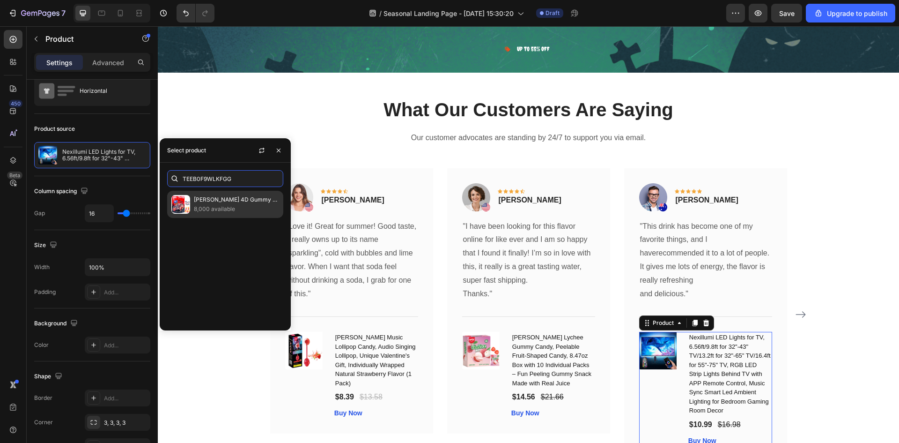
type input "TEEB0F9WLKFGG"
click at [229, 204] on p "[PERSON_NAME] 4D Gummy Body Parts [DATE] Candy – Spooky Gummy Snacks, 32 Indivi…" at bounding box center [236, 199] width 85 height 9
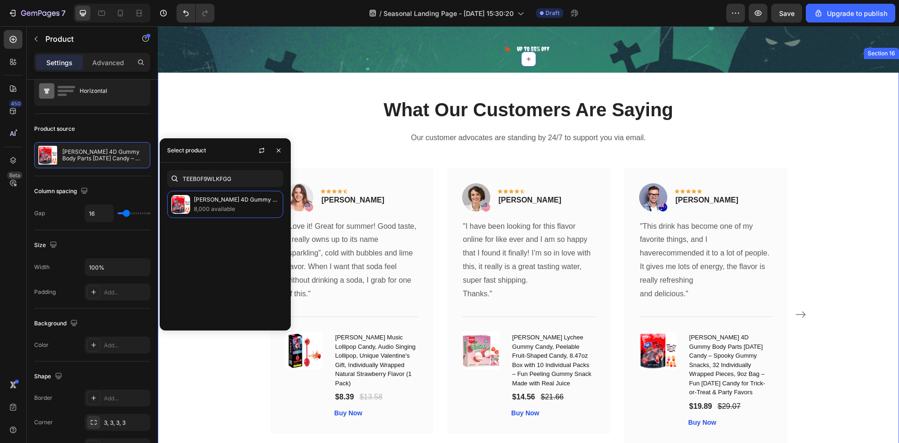
click at [873, 293] on div "What Our Customers Are Saying Heading Our customer advocates are standing by 24…" at bounding box center [528, 286] width 727 height 378
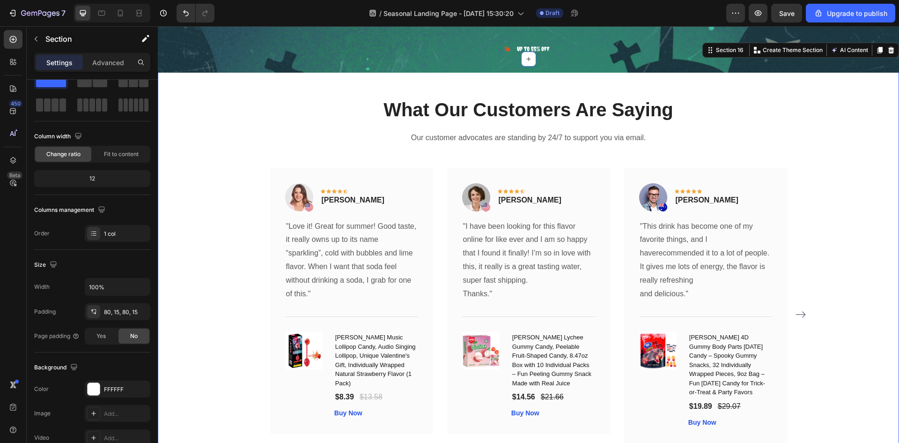
scroll to position [0, 0]
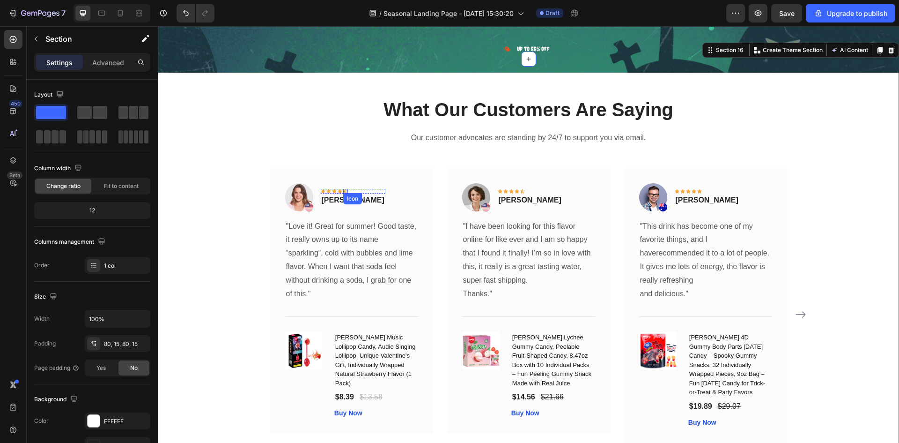
click at [343, 189] on icon at bounding box center [345, 191] width 5 height 5
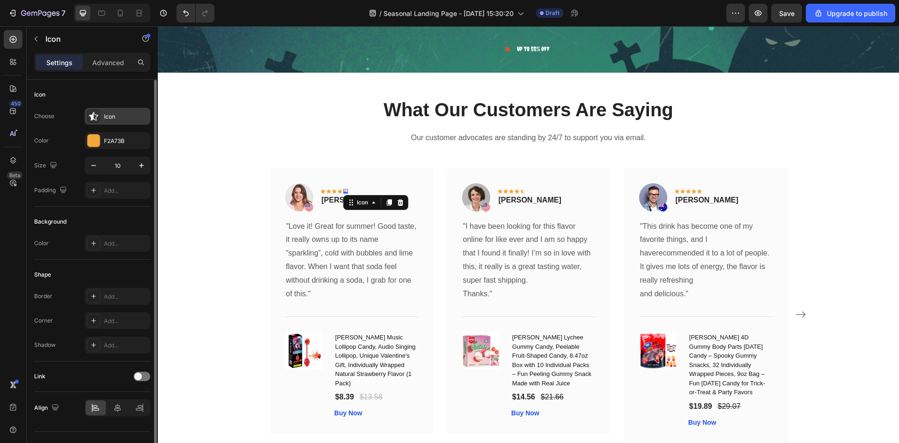
click at [122, 112] on div "Icon" at bounding box center [126, 116] width 44 height 8
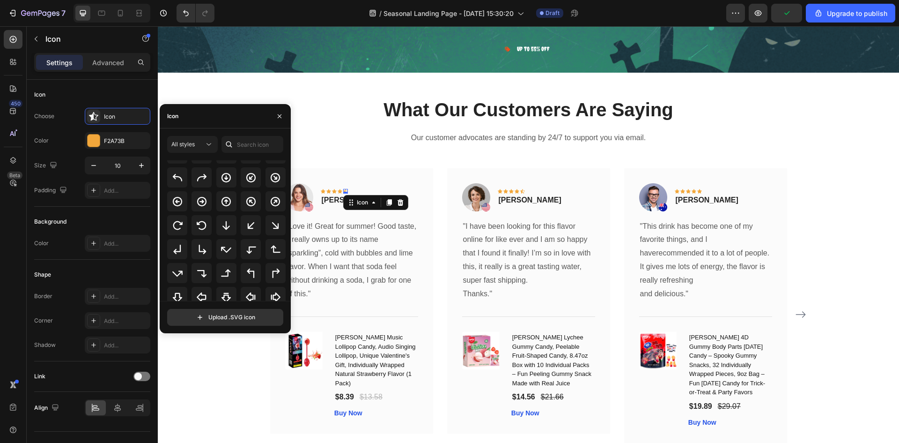
scroll to position [234, 0]
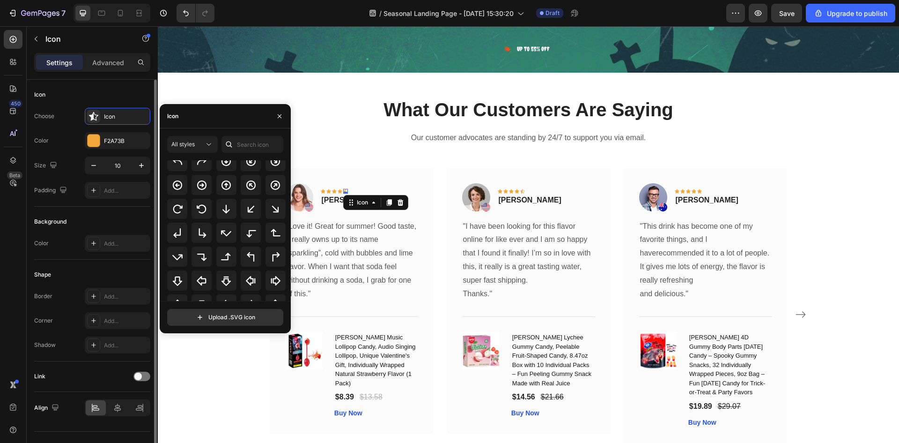
click at [87, 221] on div "Background" at bounding box center [92, 221] width 116 height 15
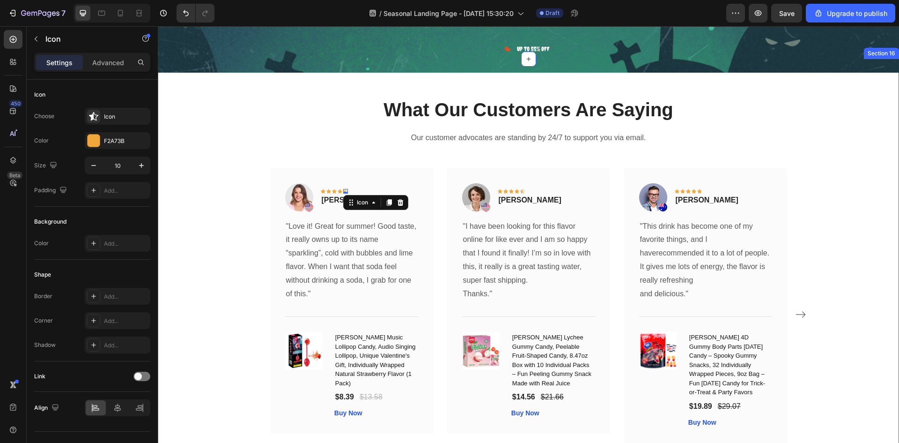
click at [845, 231] on div "What Our Customers Are Saying Heading Our customer advocates are standing by 24…" at bounding box center [528, 286] width 727 height 378
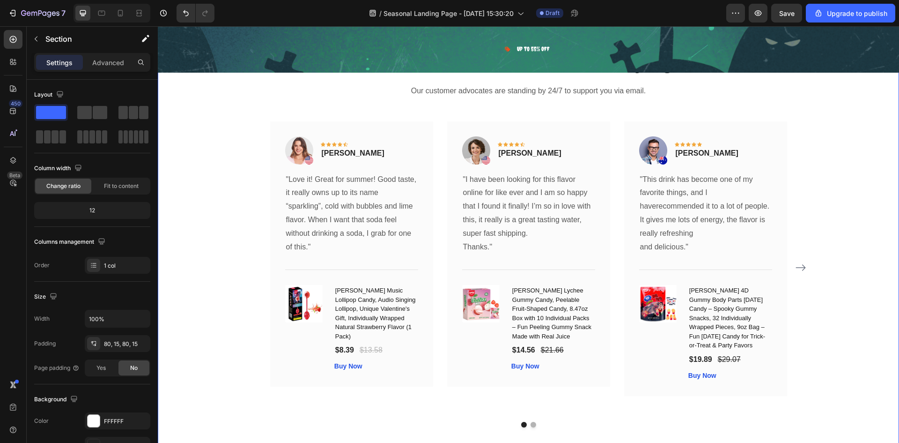
scroll to position [6008, 0]
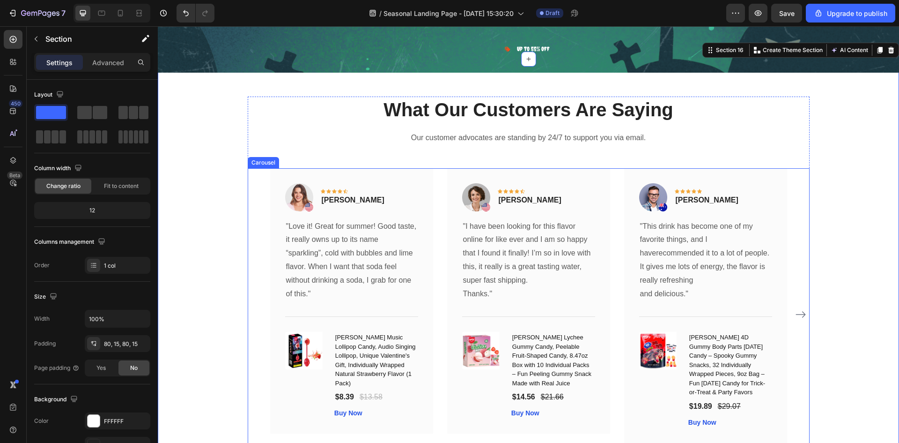
select select "585796989237854962"
click at [641, 227] on p ""This drink has become one of my favorite things, and I haverecommended it to a…" at bounding box center [705, 260] width 131 height 81
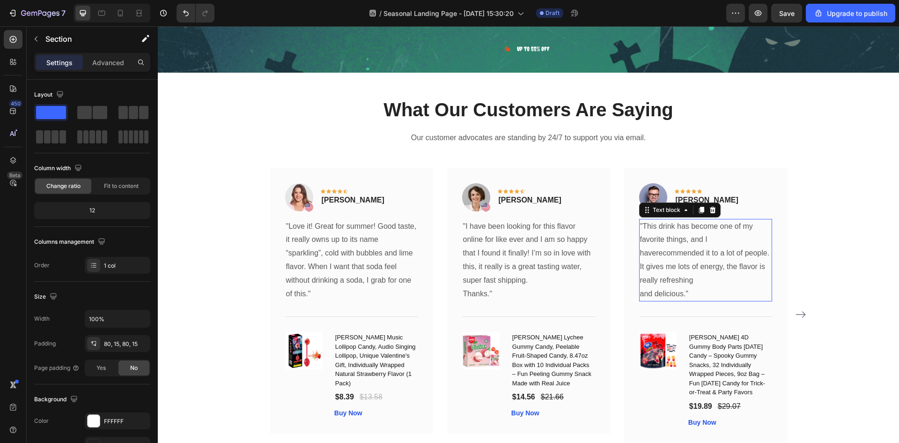
click at [641, 227] on p ""This drink has become one of my favorite things, and I haverecommended it to a…" at bounding box center [705, 260] width 131 height 81
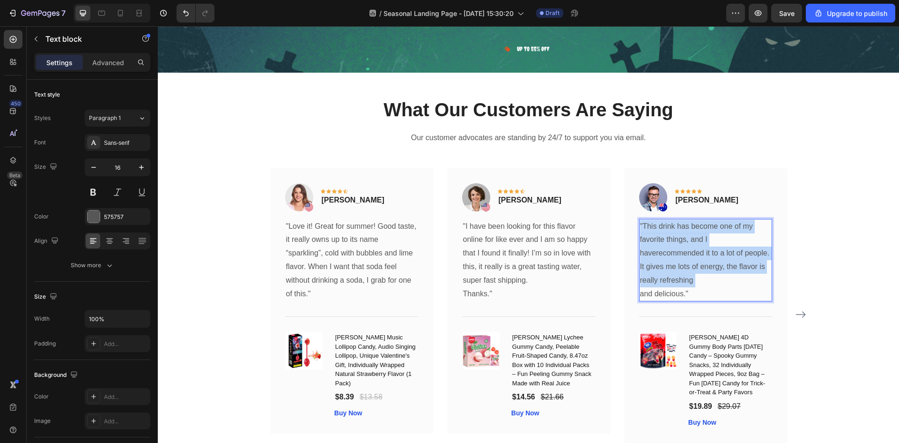
click at [641, 227] on p ""This drink has become one of my favorite things, and I haverecommended it to a…" at bounding box center [705, 260] width 131 height 81
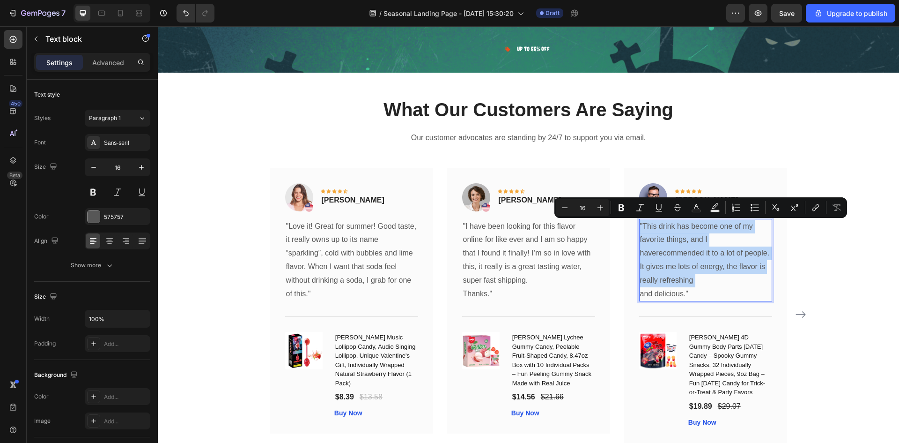
click at [641, 227] on p ""This drink has become one of my favorite things, and I haverecommended it to a…" at bounding box center [705, 260] width 131 height 81
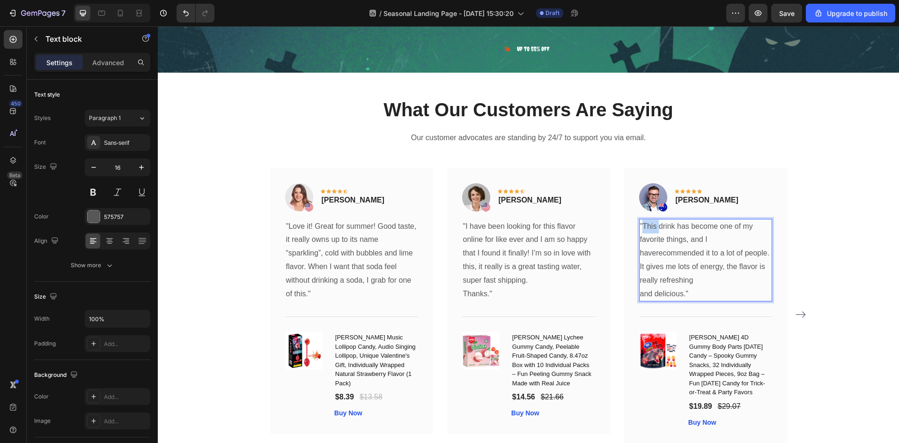
click at [641, 227] on p ""This drink has become one of my favorite things, and I haverecommended it to a…" at bounding box center [705, 260] width 131 height 81
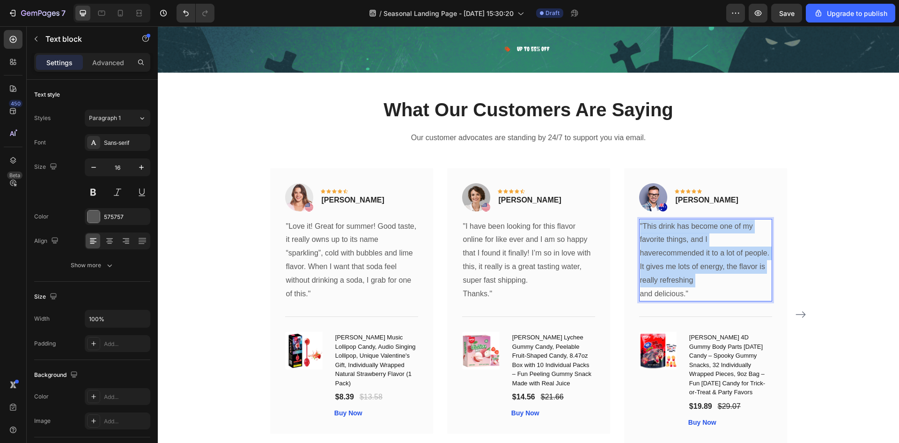
click at [641, 227] on p ""This drink has become one of my favorite things, and I haverecommended it to a…" at bounding box center [705, 260] width 131 height 81
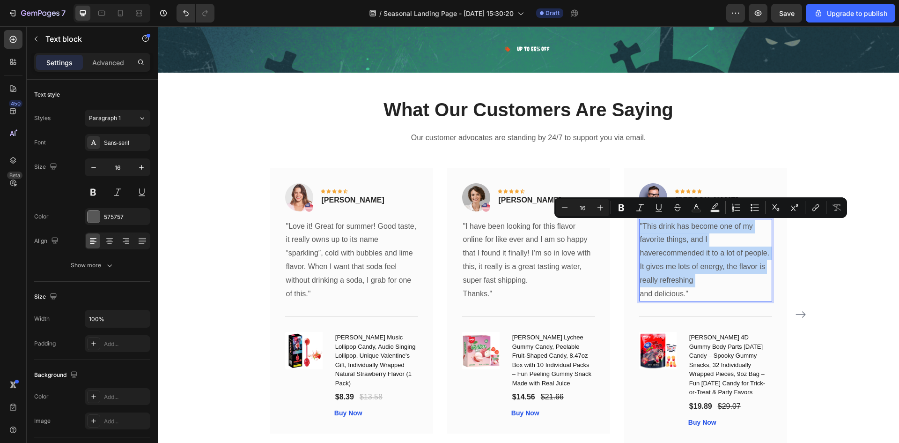
click at [641, 227] on p ""This drink has become one of my favorite things, and I haverecommended it to a…" at bounding box center [705, 260] width 131 height 81
click at [738, 277] on p ""This drink has become one of my favorite things, and I haverecommended it to a…" at bounding box center [705, 260] width 131 height 81
click at [730, 288] on p ""This drink has become one of my favorite things, and I haverecommended it to a…" at bounding box center [705, 260] width 131 height 81
drag, startPoint x: 707, startPoint y: 291, endPoint x: 629, endPoint y: 223, distance: 103.3
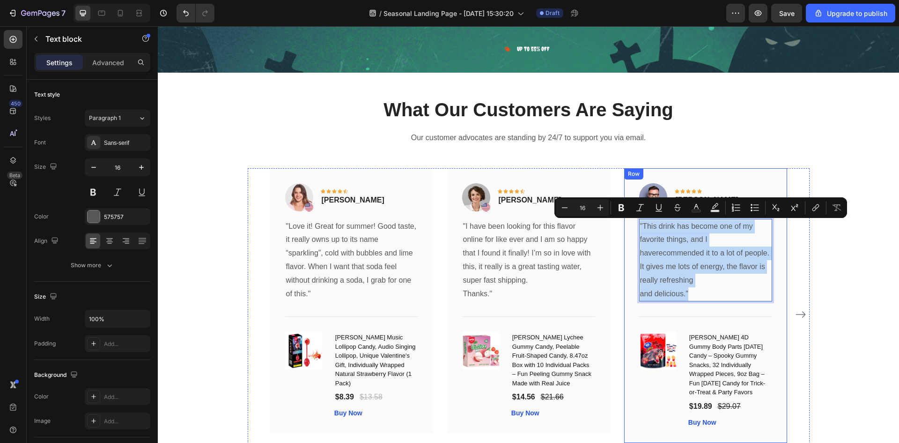
click at [629, 223] on div "Image Icon Icon Icon Icon Icon Row Timothy Joseph Text block Row "This drink ha…" at bounding box center [705, 305] width 163 height 275
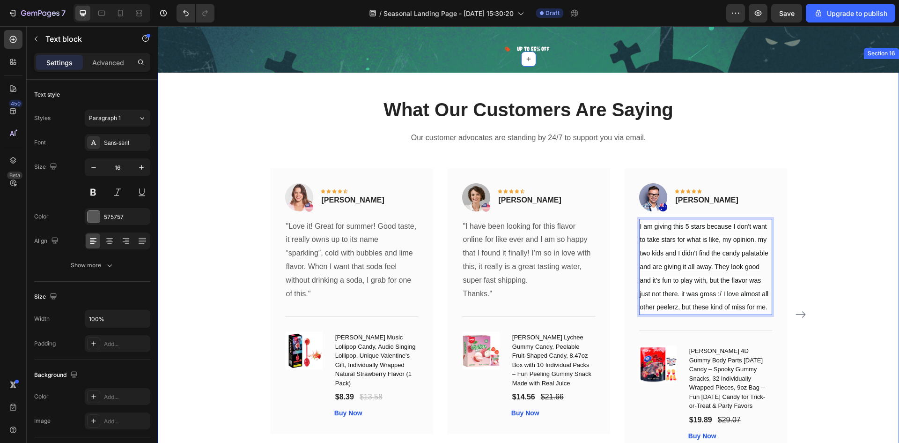
click at [853, 205] on div "What Our Customers Are Saying Heading Our customer advocates are standing by 24…" at bounding box center [528, 286] width 727 height 378
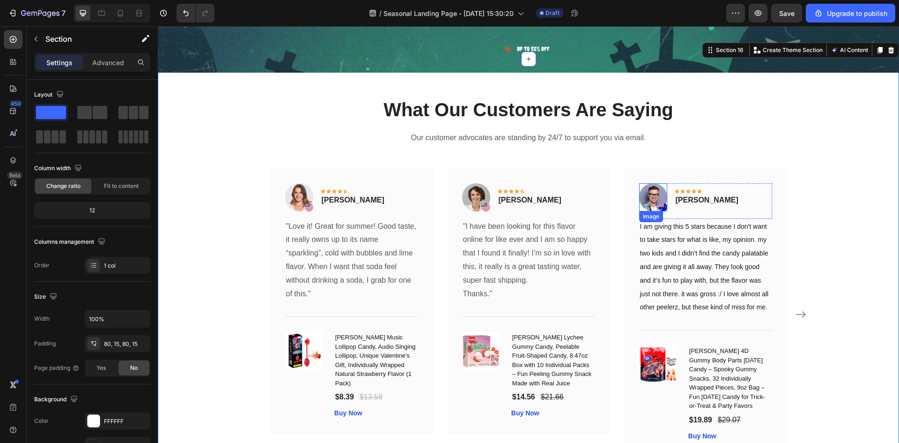
click at [649, 196] on img at bounding box center [653, 197] width 28 height 28
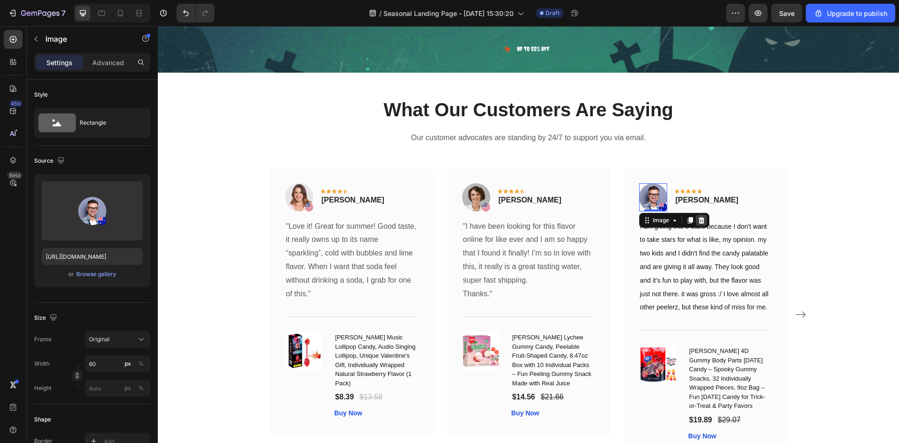
click at [698, 218] on icon at bounding box center [701, 220] width 6 height 7
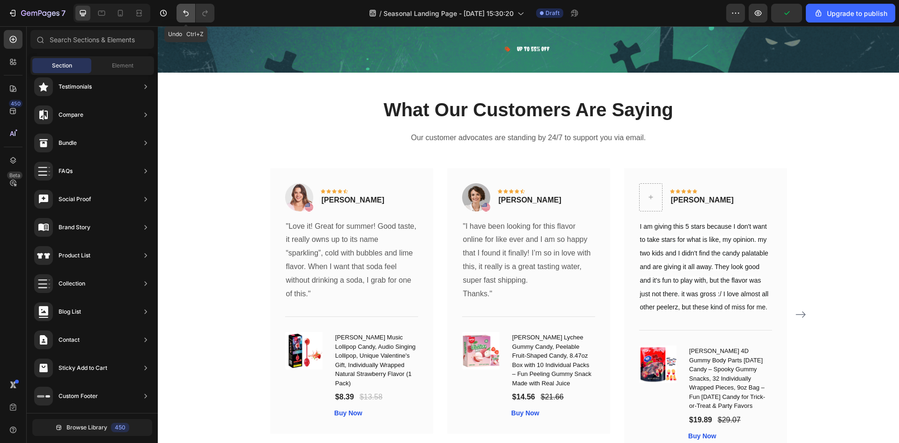
click at [183, 16] on icon "Undo/Redo" at bounding box center [185, 12] width 9 height 9
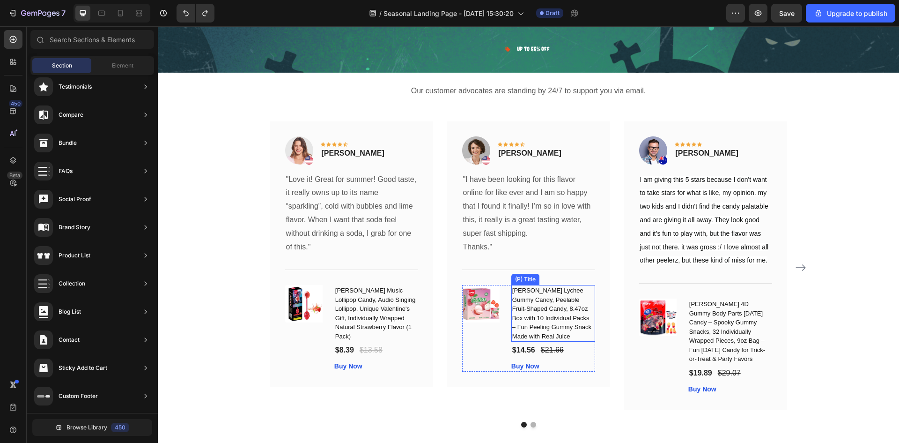
scroll to position [6102, 0]
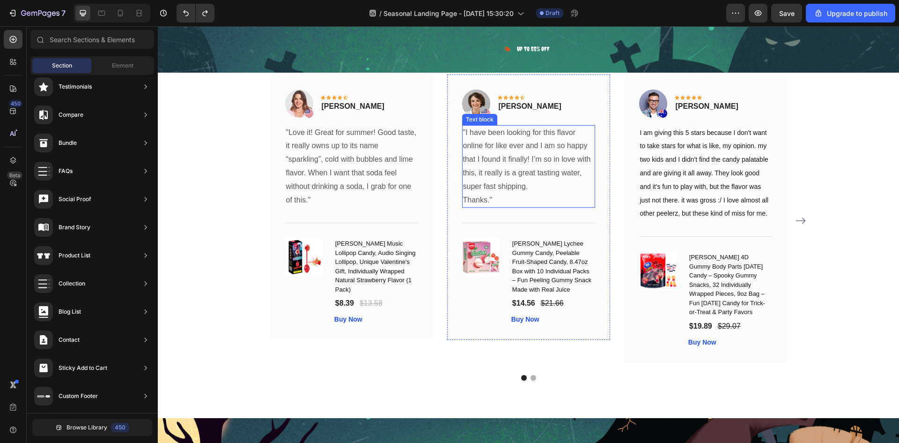
click at [520, 149] on p ""I have been looking for this flavor online for like ever and I am so happy tha…" at bounding box center [528, 159] width 131 height 67
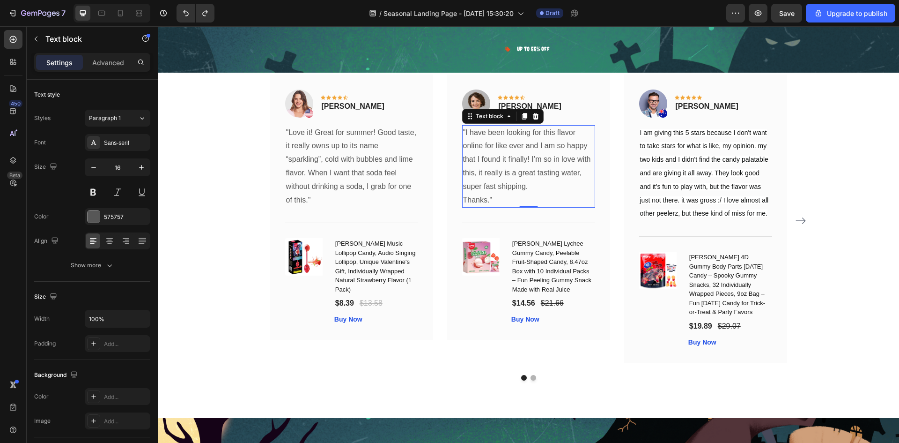
click at [539, 149] on p ""I have been looking for this flavor online for like ever and I am so happy tha…" at bounding box center [528, 159] width 131 height 67
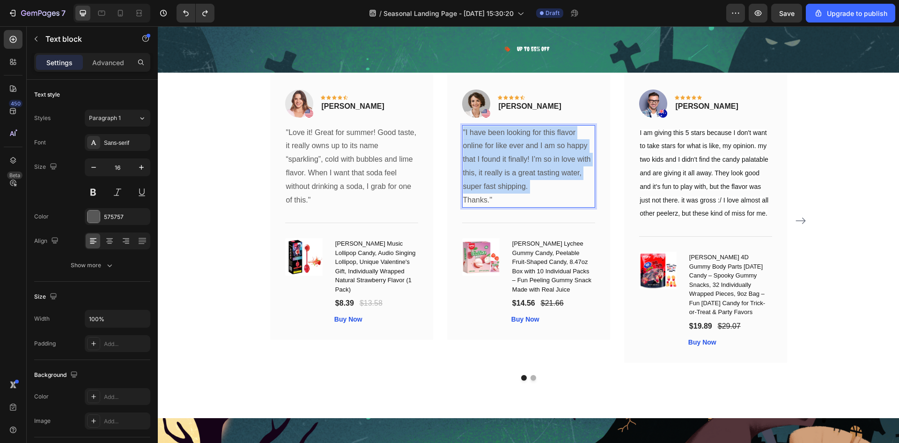
click at [539, 149] on p ""I have been looking for this flavor online for like ever and I am so happy tha…" at bounding box center [528, 159] width 131 height 67
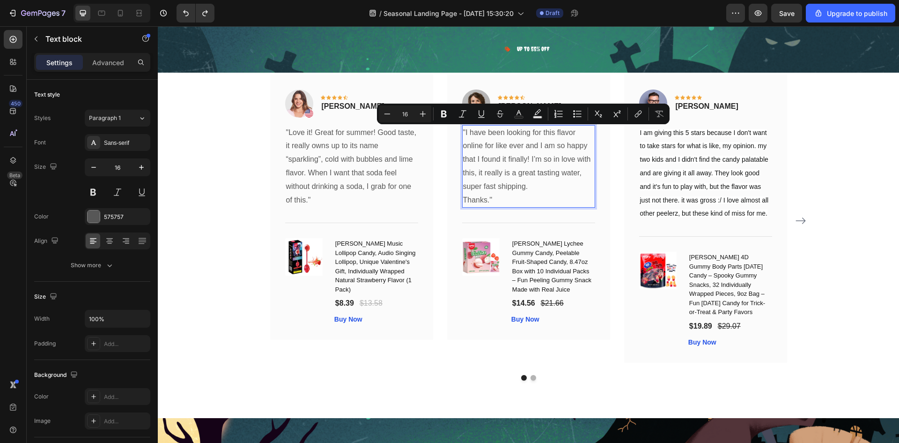
click at [525, 197] on p "Thanks."" at bounding box center [528, 200] width 131 height 14
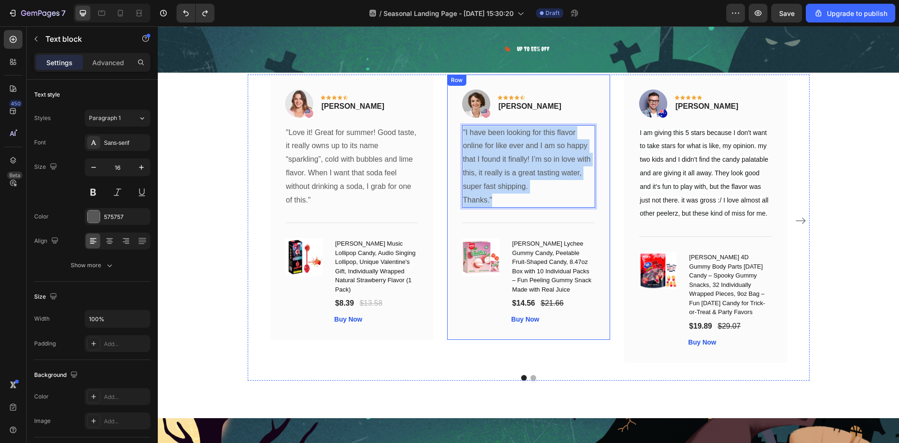
drag, startPoint x: 521, startPoint y: 198, endPoint x: 458, endPoint y: 134, distance: 89.8
click at [458, 134] on div "Image Icon Icon Icon Icon Icon Row Olivia Rowse Text block Row "I have been loo…" at bounding box center [528, 207] width 163 height 266
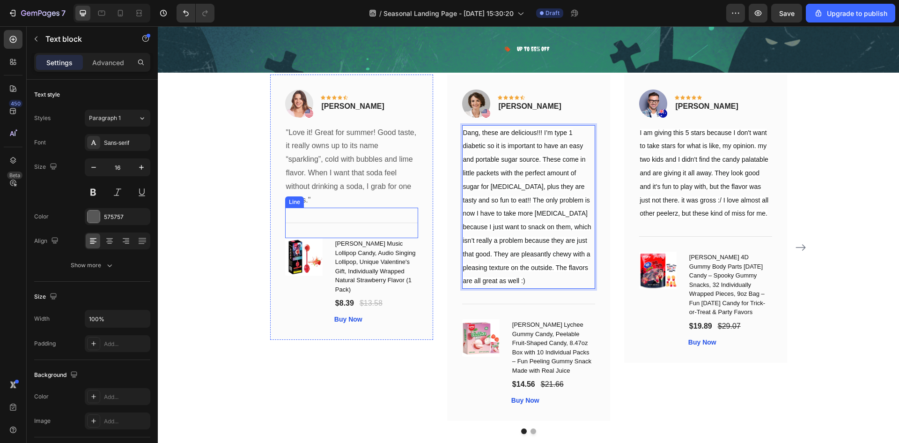
click at [358, 167] on p ""Love it! Great for summer! Good taste, it really owns up to its name “sparklin…" at bounding box center [351, 166] width 131 height 81
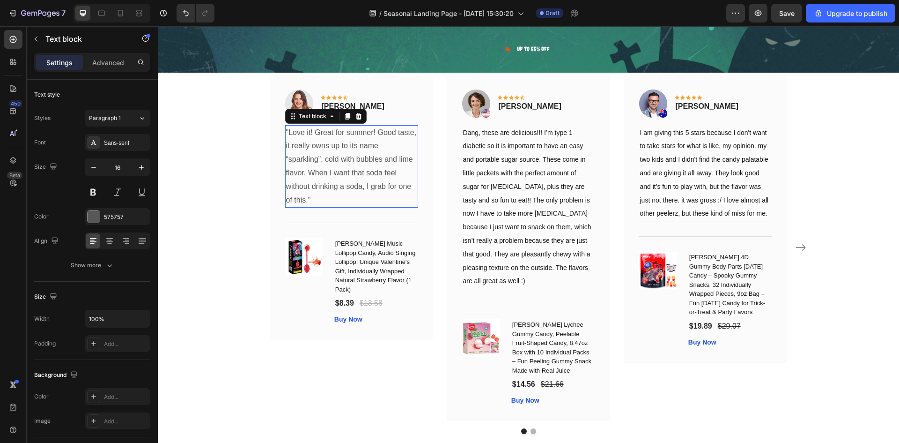
click at [358, 167] on p ""Love it! Great for summer! Good taste, it really owns up to its name “sparklin…" at bounding box center [351, 166] width 131 height 81
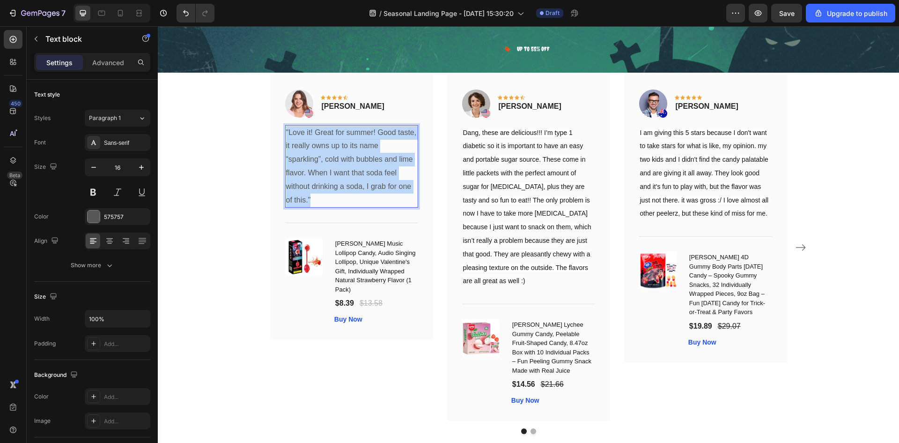
click at [358, 167] on p ""Love it! Great for summer! Good taste, it really owns up to its name “sparklin…" at bounding box center [351, 166] width 131 height 81
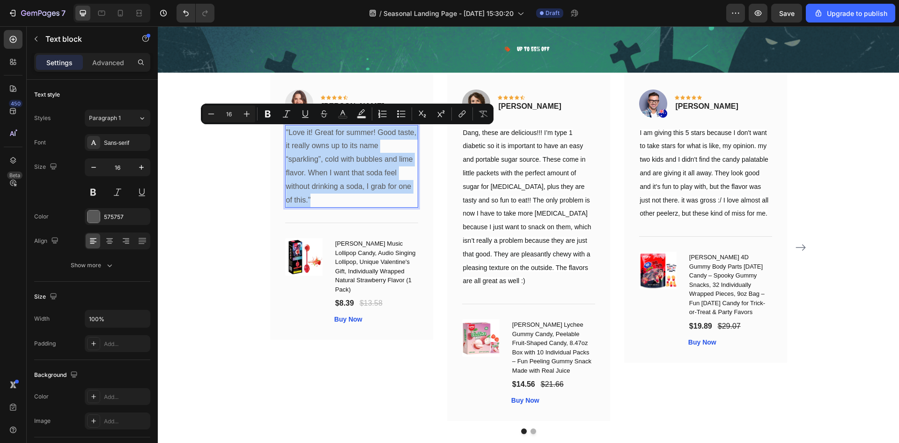
type input "14"
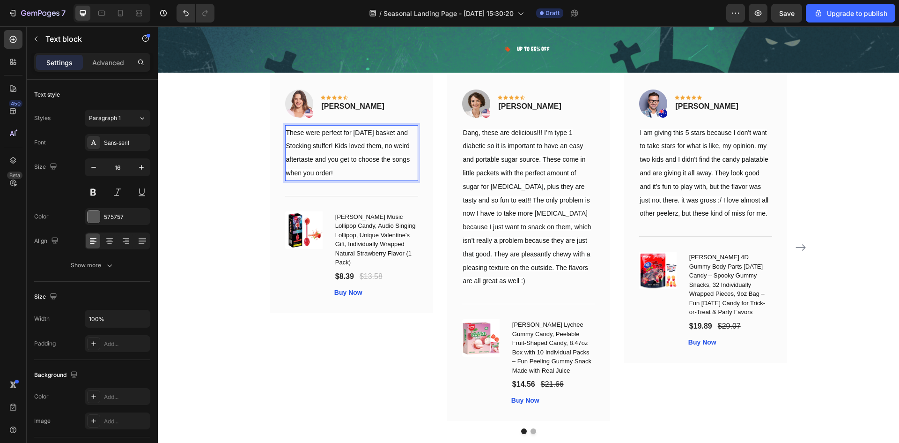
click at [362, 167] on p "These were perfect for [DATE] basket and Stocking stuffer! Kids loved them, no …" at bounding box center [351, 153] width 131 height 54
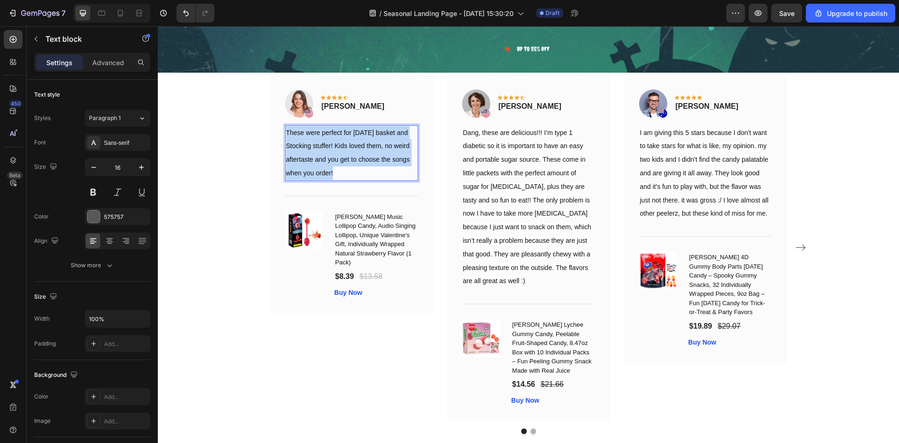
click at [362, 167] on p "These were perfect for [DATE] basket and Stocking stuffer! Kids loved them, no …" at bounding box center [351, 153] width 131 height 54
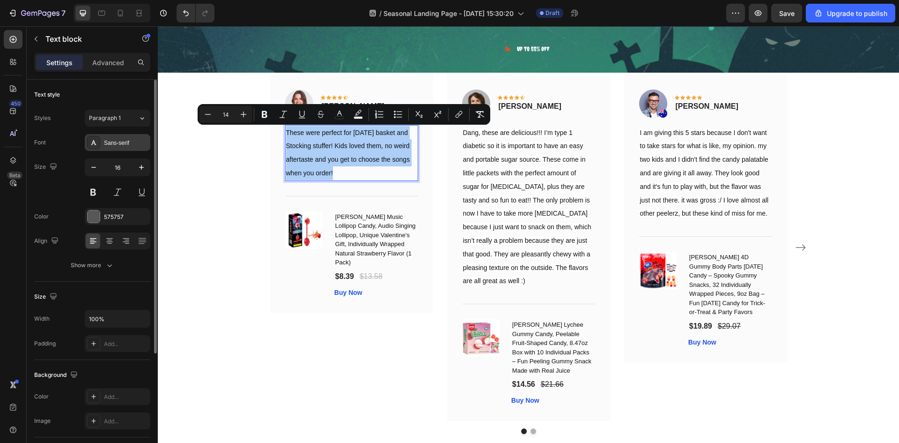
click at [121, 141] on div "Sans-serif" at bounding box center [126, 143] width 44 height 8
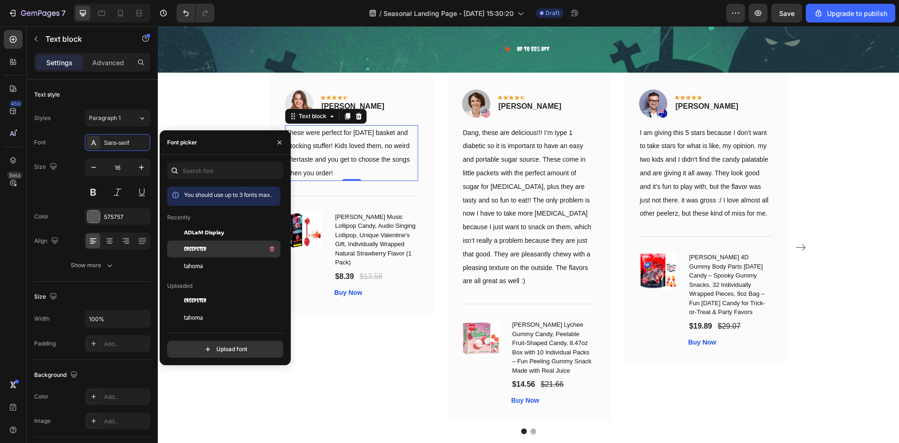
click at [199, 245] on span "Creepster" at bounding box center [195, 249] width 22 height 8
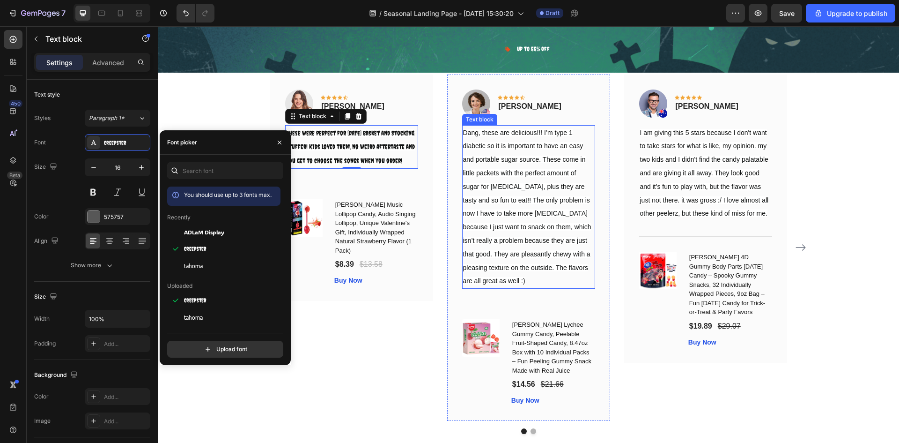
click at [531, 159] on span "Dang, these are delicious!!! I’m type 1 diabetic so it is important to have an …" at bounding box center [527, 207] width 128 height 156
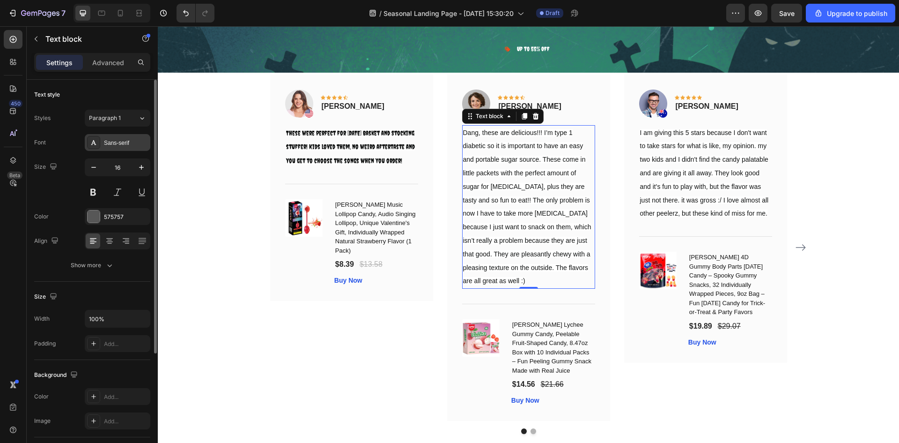
click at [109, 140] on div "Sans-serif" at bounding box center [126, 143] width 44 height 8
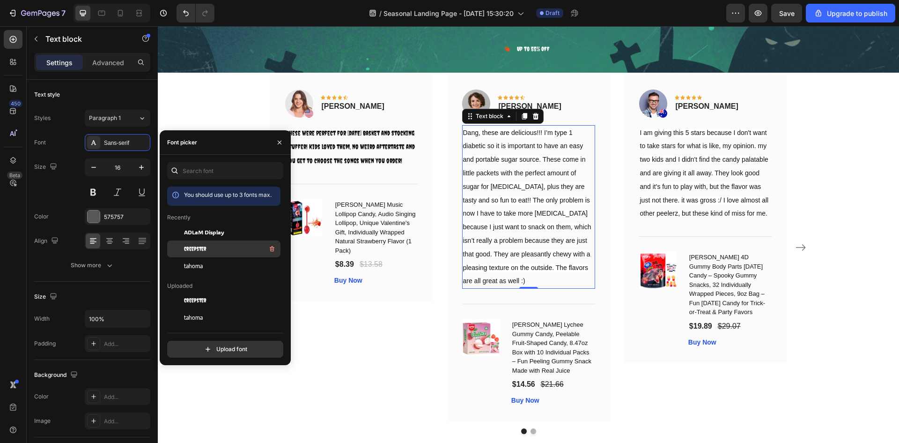
click at [206, 245] on span "Creepster" at bounding box center [195, 249] width 22 height 8
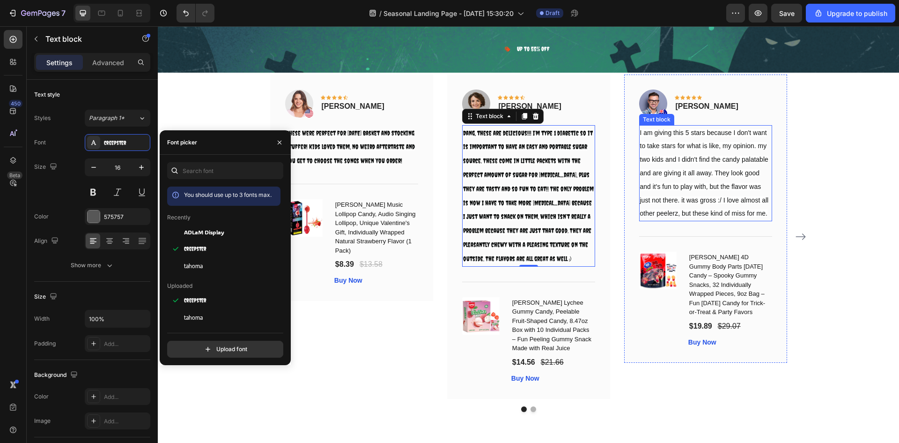
click at [697, 148] on span "I am giving this 5 stars because I don't want to take stars for what is like, m…" at bounding box center [704, 173] width 129 height 89
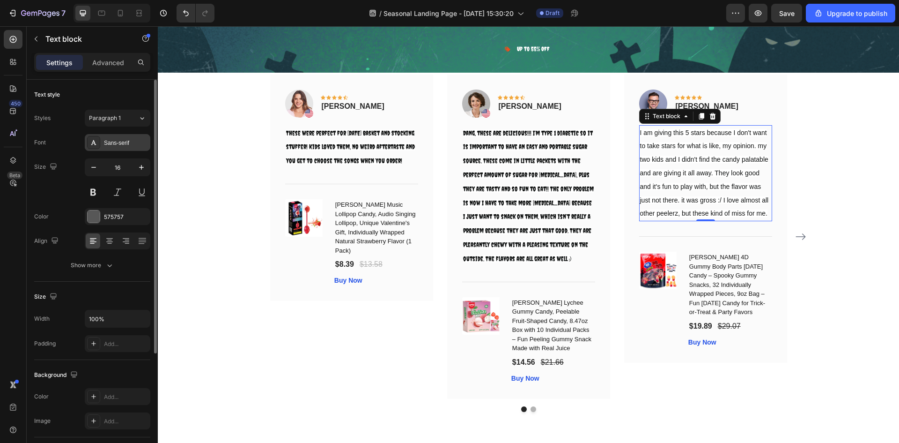
click at [120, 145] on div "Sans-serif" at bounding box center [126, 143] width 44 height 8
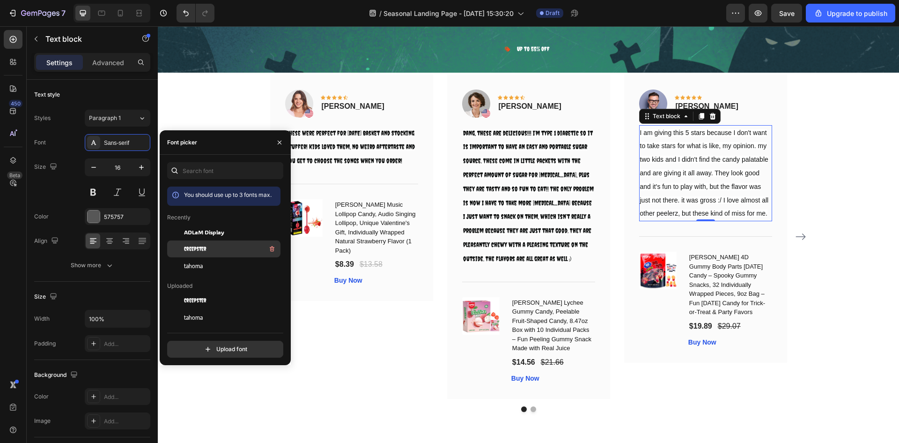
click at [213, 246] on div "Creepster" at bounding box center [231, 248] width 95 height 11
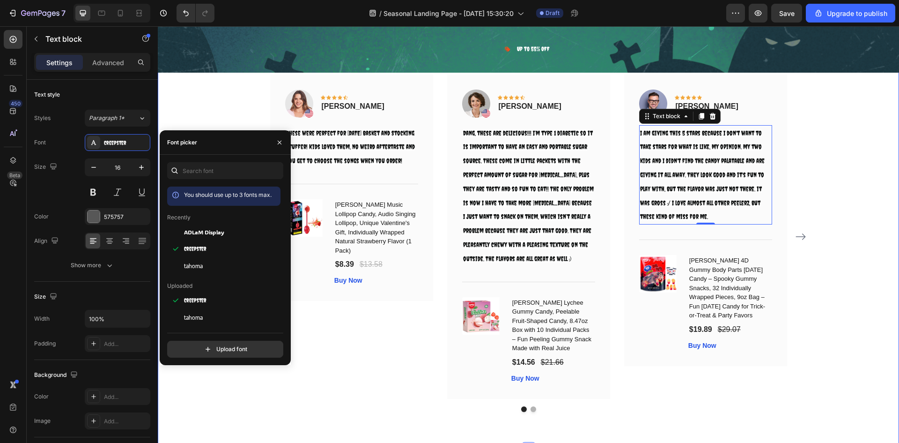
click at [859, 206] on div "What Our Customers Are Saying Heading Our customer advocates are standing by 24…" at bounding box center [528, 207] width 727 height 409
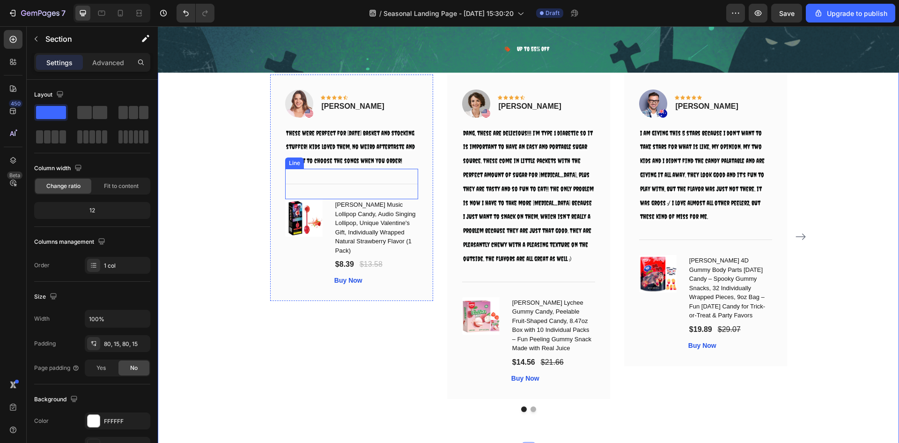
click at [331, 187] on div "Title Line" at bounding box center [351, 184] width 133 height 30
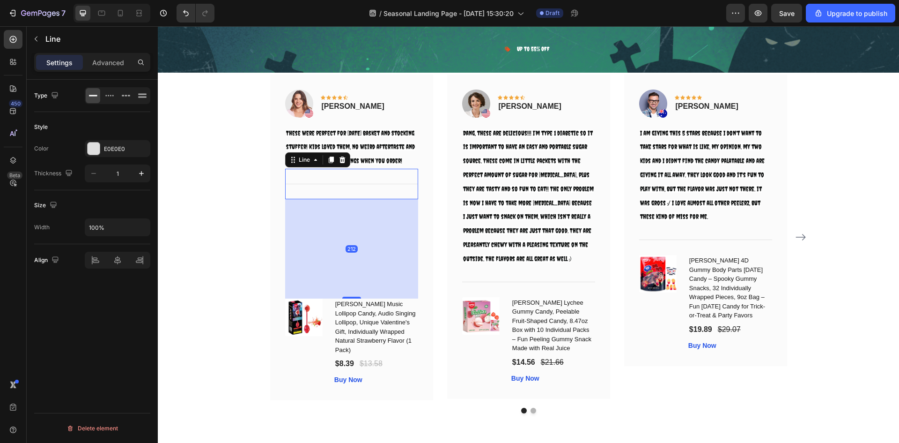
drag, startPoint x: 348, startPoint y: 198, endPoint x: 357, endPoint y: 297, distance: 99.8
click at [357, 199] on div "212" at bounding box center [351, 199] width 133 height 0
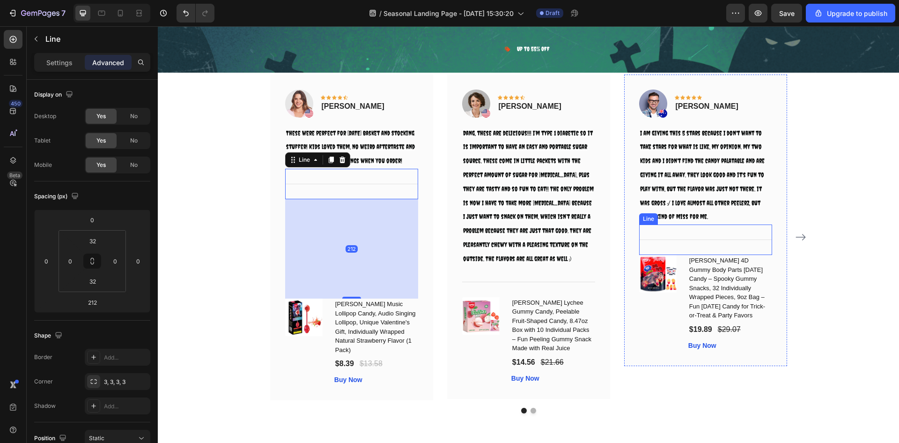
click at [690, 242] on div "Title Line" at bounding box center [705, 239] width 133 height 30
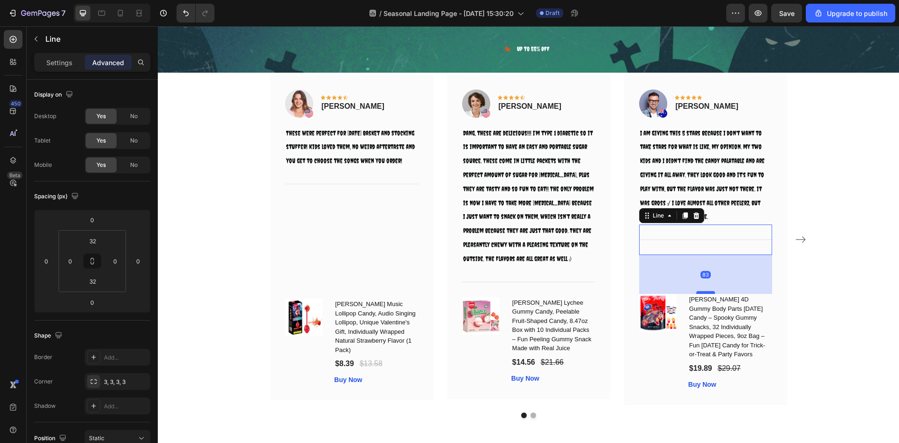
drag, startPoint x: 698, startPoint y: 254, endPoint x: 696, endPoint y: 293, distance: 39.0
click at [697, 293] on div at bounding box center [706, 292] width 19 height 3
type input "83"
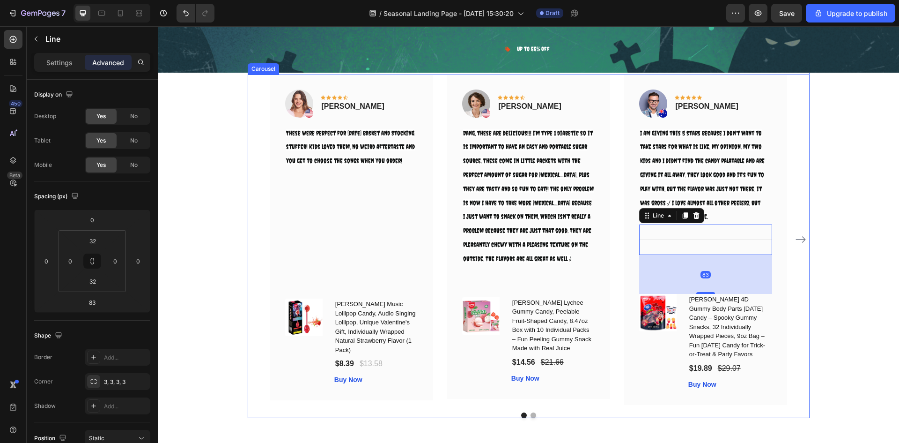
click at [850, 282] on div "What Our Customers Are Saying Heading Our customer advocates are standing by 24…" at bounding box center [528, 210] width 727 height 415
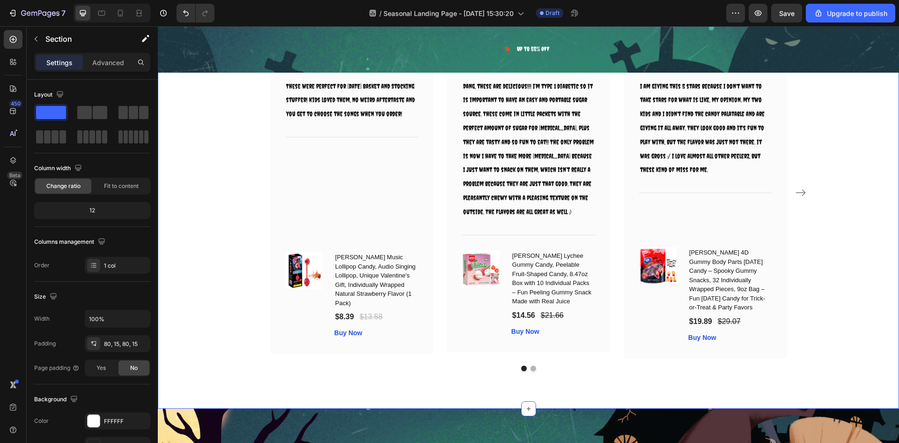
scroll to position [6195, 0]
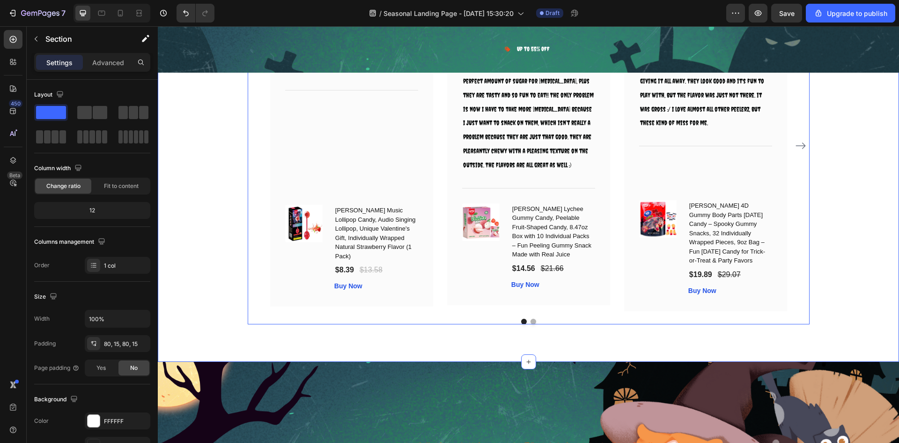
click at [795, 143] on icon "Carousel Next Arrow" at bounding box center [800, 145] width 11 height 11
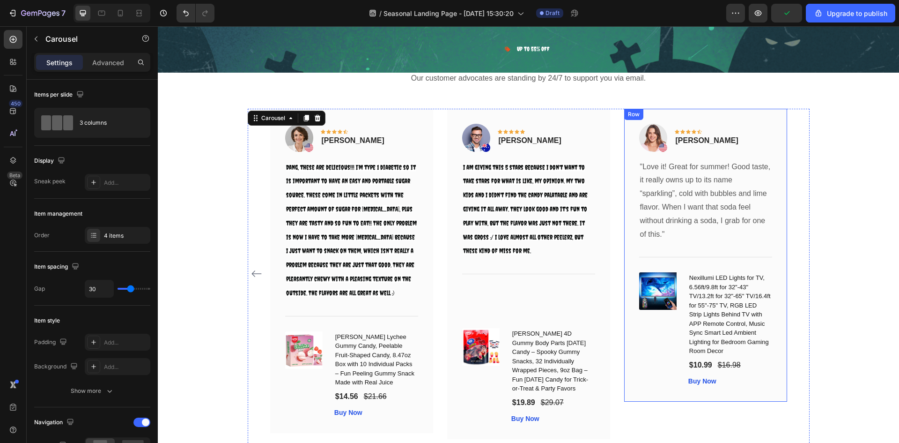
scroll to position [6055, 0]
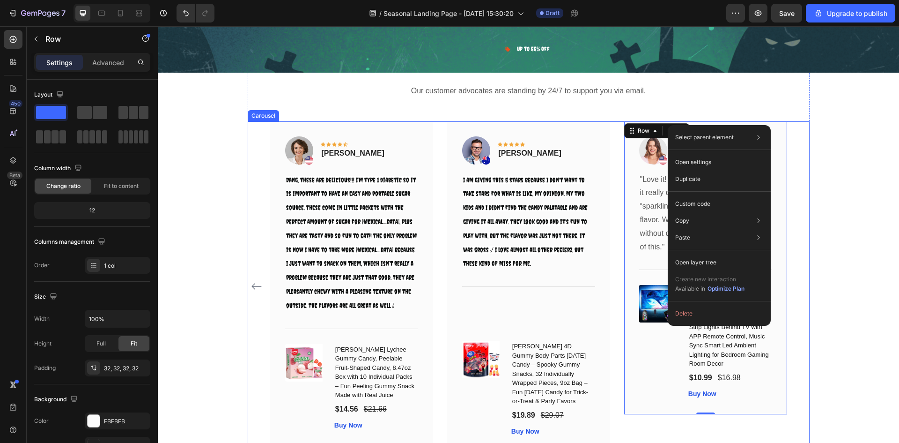
click at [436, 130] on div "Image Icon Icon Icon Icon Icon Row Rita Carroll Text block Row These were perfe…" at bounding box center [528, 286] width 517 height 330
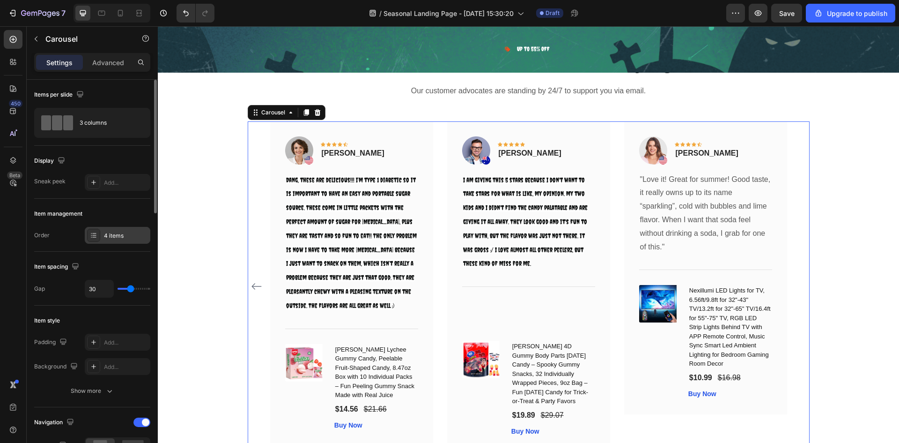
click at [117, 232] on div "4 items" at bounding box center [126, 235] width 44 height 8
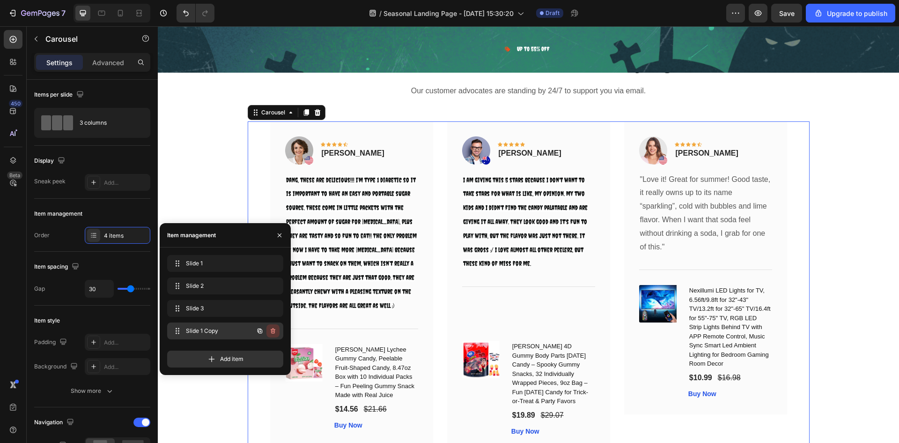
click at [269, 331] on icon "button" at bounding box center [272, 330] width 7 height 7
click at [264, 330] on div "Delete" at bounding box center [266, 331] width 17 height 8
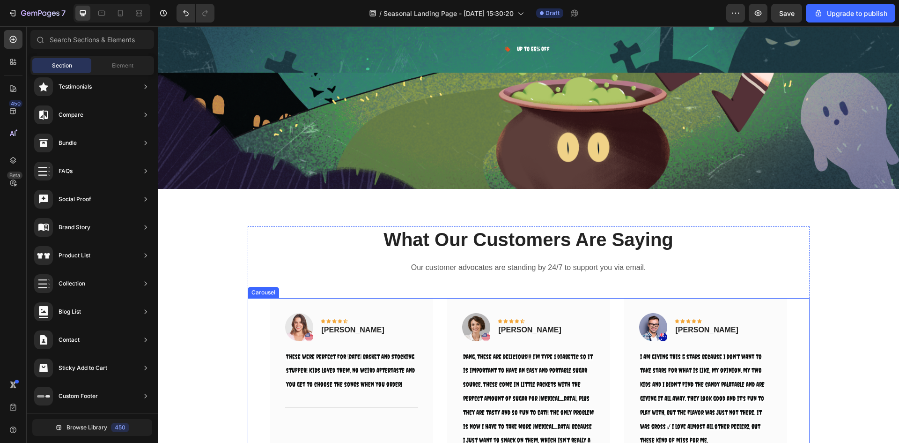
select select "585796989237854962"
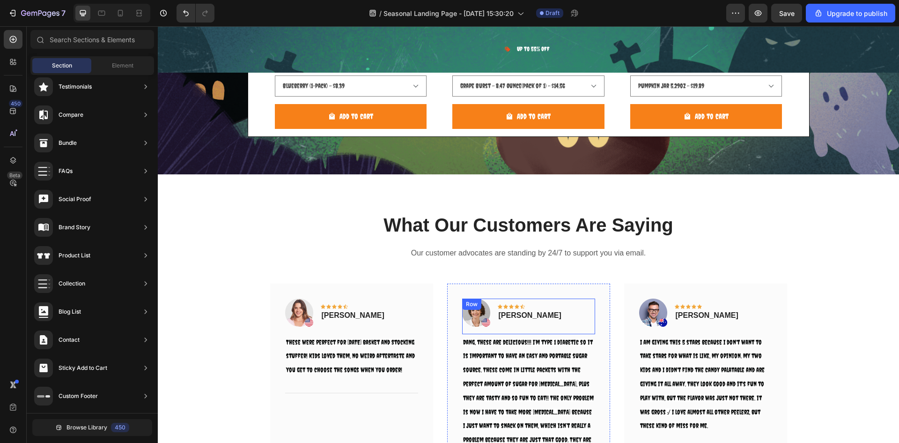
scroll to position [5916, 0]
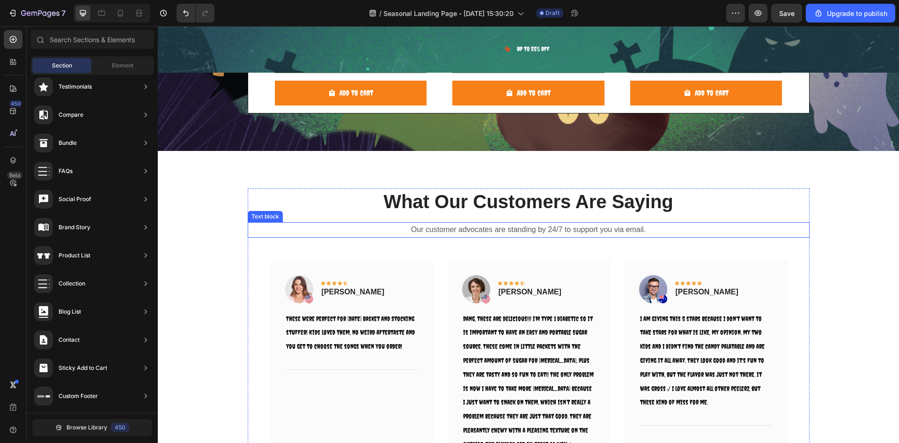
click at [438, 229] on p "Our customer advocates are standing by 24/7 to support you via email." at bounding box center [529, 230] width 560 height 14
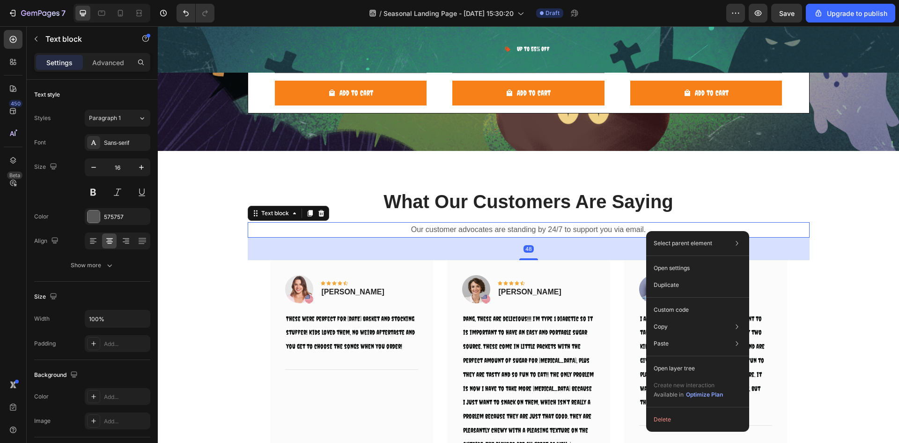
click at [647, 229] on p "Our customer advocates are standing by 24/7 to support you via email." at bounding box center [529, 230] width 560 height 14
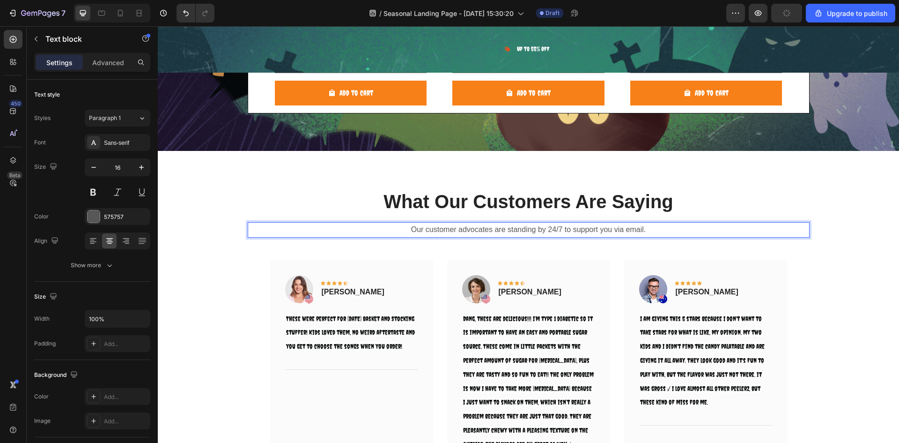
drag, startPoint x: 616, startPoint y: 231, endPoint x: 338, endPoint y: 227, distance: 277.3
click at [337, 227] on p "Our customer advocates are standing by 24/7 to support you via email." at bounding box center [529, 230] width 560 height 14
click at [664, 230] on p "Our customer advocates are standing by 24/7 to support you via email." at bounding box center [529, 230] width 560 height 14
click at [639, 232] on p "Our customer advocates are standing by 24/7 to support you via email." at bounding box center [529, 230] width 560 height 14
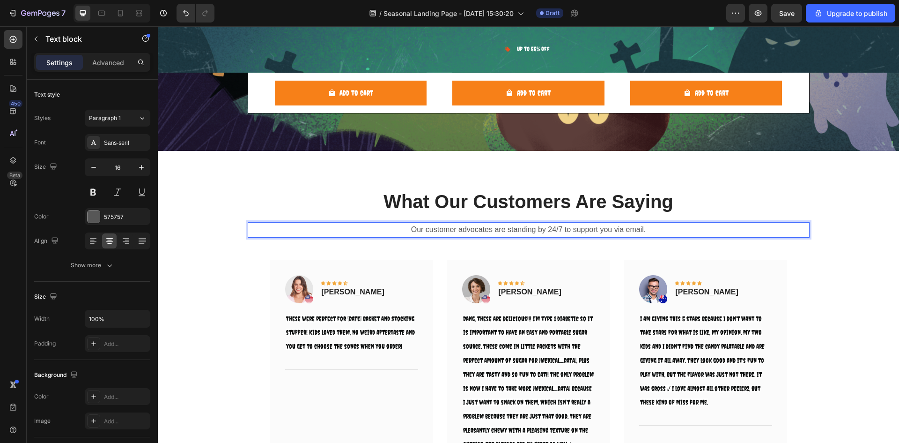
click at [647, 230] on p "Our customer advocates are standing by 24/7 to support you via email." at bounding box center [529, 230] width 560 height 14
click at [797, 228] on p "Our customer advocates are standing by 24/7 to support you via email." at bounding box center [529, 230] width 560 height 14
click at [855, 250] on div "What Our Customers Are Saying Heading Our customer advocates are standing by 24…" at bounding box center [528, 395] width 727 height 415
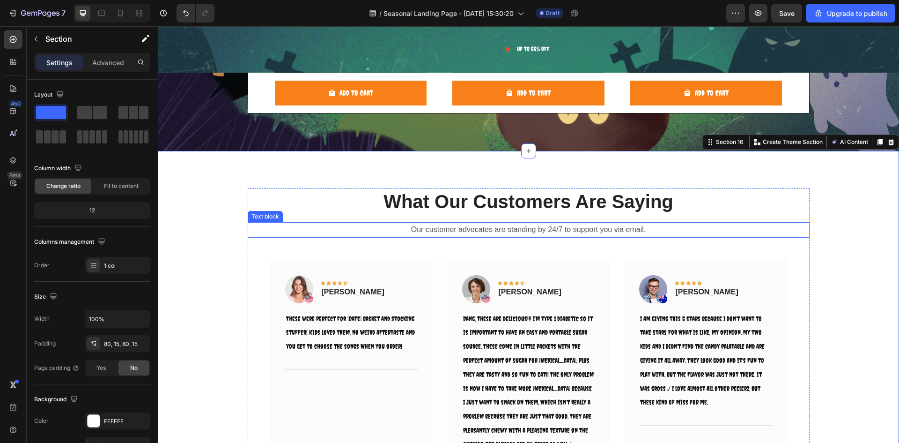
click at [563, 226] on p "Our customer advocates are standing by 24/7 to support you via email." at bounding box center [529, 230] width 560 height 14
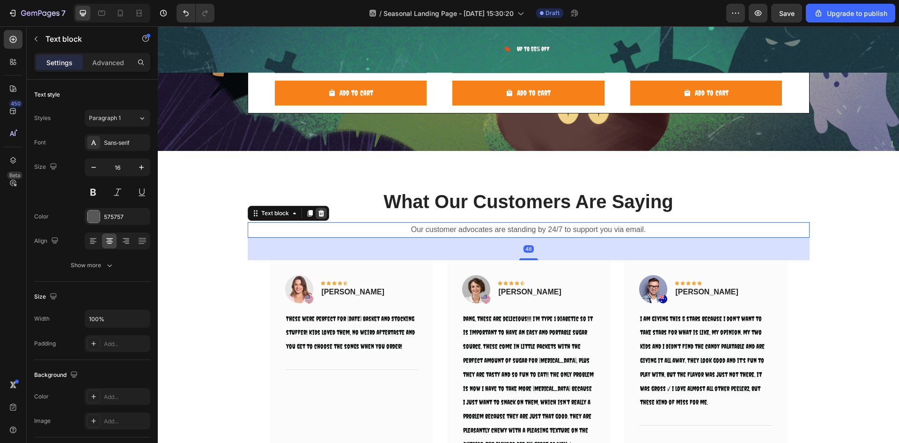
click at [318, 211] on icon at bounding box center [321, 213] width 6 height 7
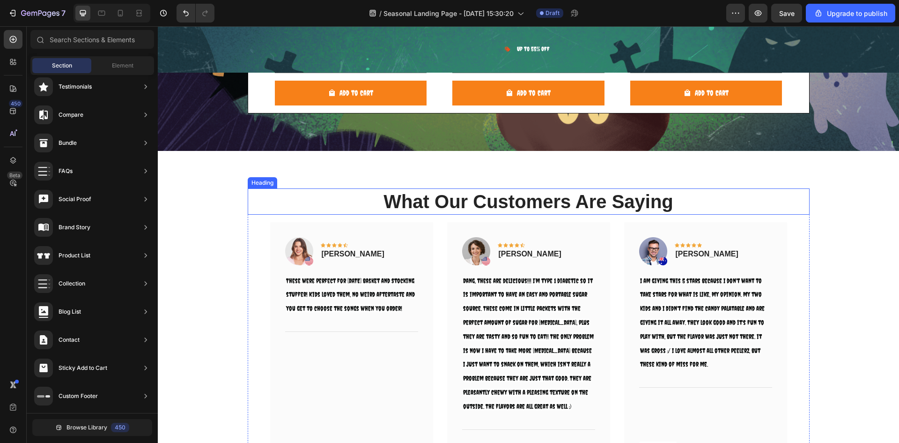
click at [410, 198] on p "What Our Customers Are Saying" at bounding box center [529, 201] width 560 height 24
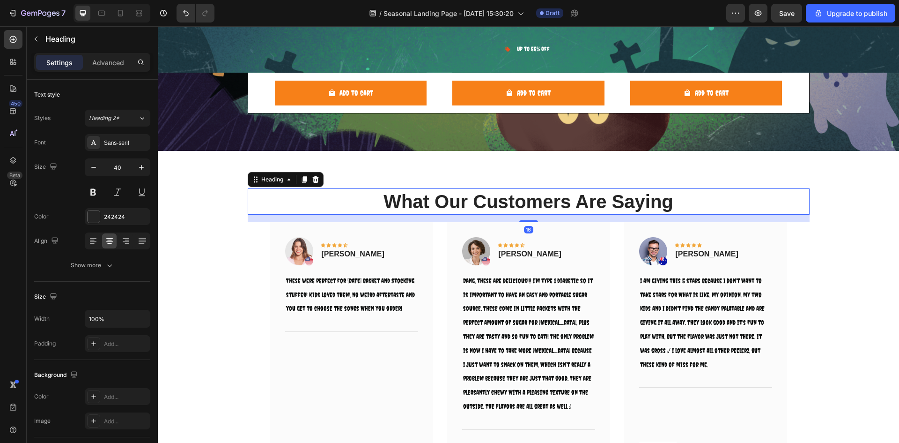
click at [372, 200] on p "What Our Customers Are Saying" at bounding box center [529, 201] width 560 height 24
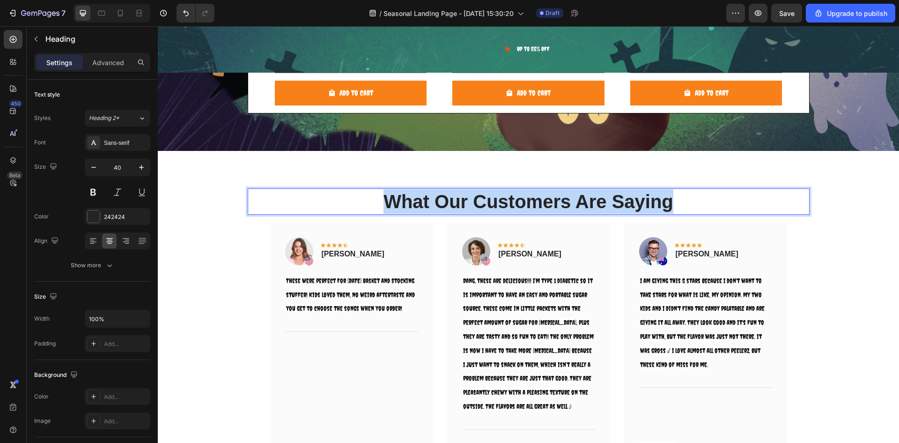
click at [372, 200] on p "What Our Customers Are Saying" at bounding box center [529, 201] width 560 height 24
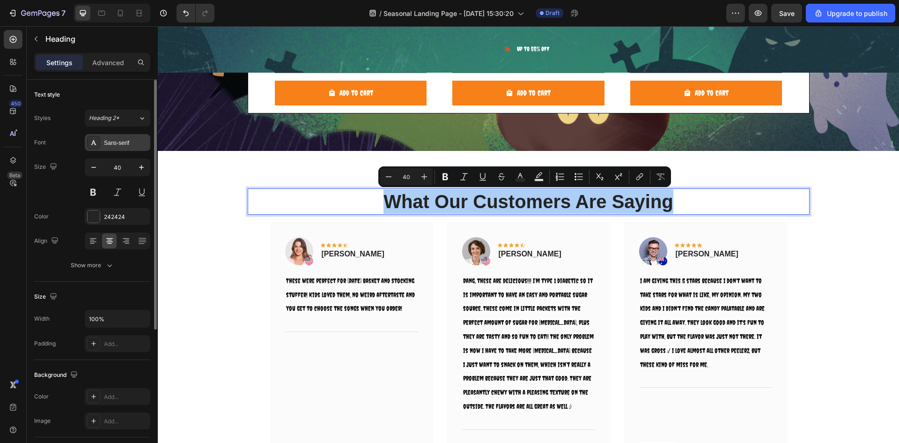
click at [125, 147] on div "Sans-serif" at bounding box center [118, 142] width 66 height 17
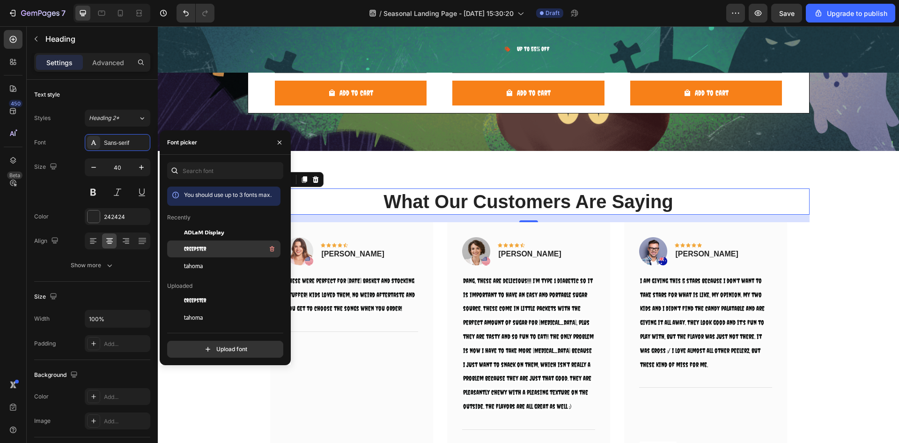
click at [226, 240] on div "Creepster" at bounding box center [223, 248] width 113 height 17
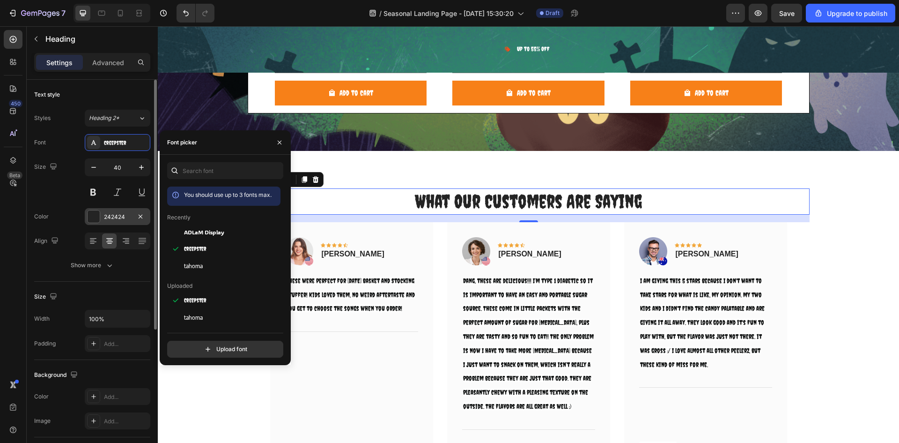
click at [128, 213] on div "242424" at bounding box center [117, 217] width 27 height 8
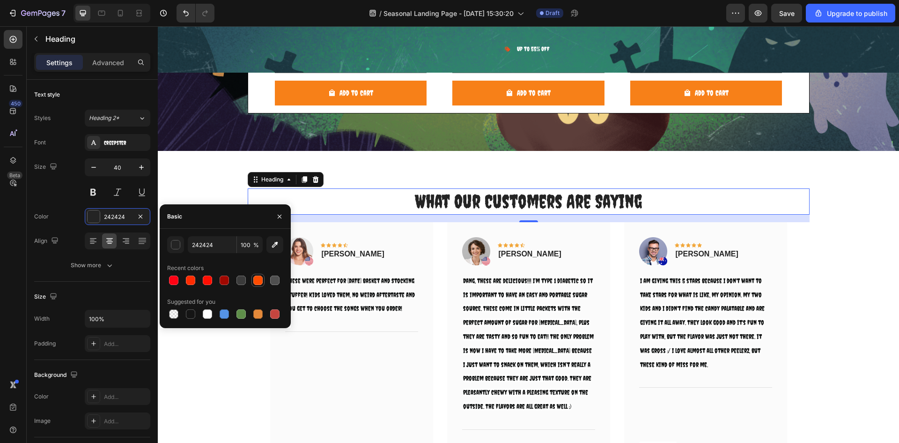
click at [254, 281] on div at bounding box center [257, 279] width 9 height 9
type input "FD4C01"
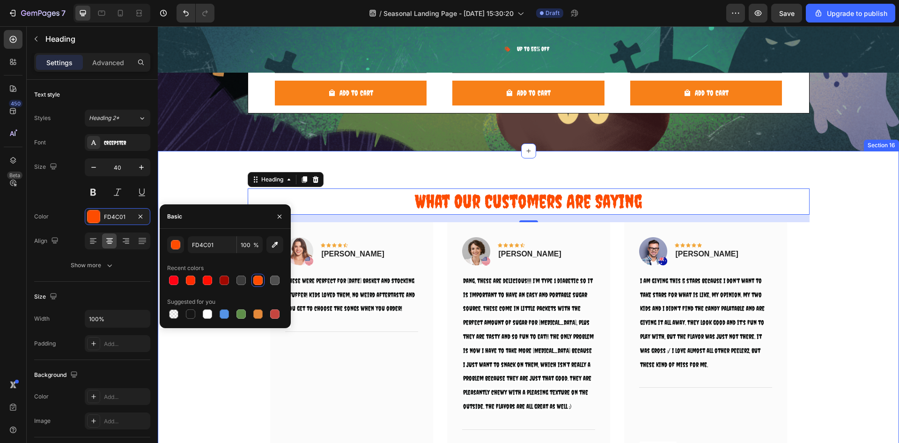
click at [814, 192] on div "What Our Customers Are Saying Heading 16 Image Icon Icon Icon Icon Icon Row Rit…" at bounding box center [528, 376] width 727 height 377
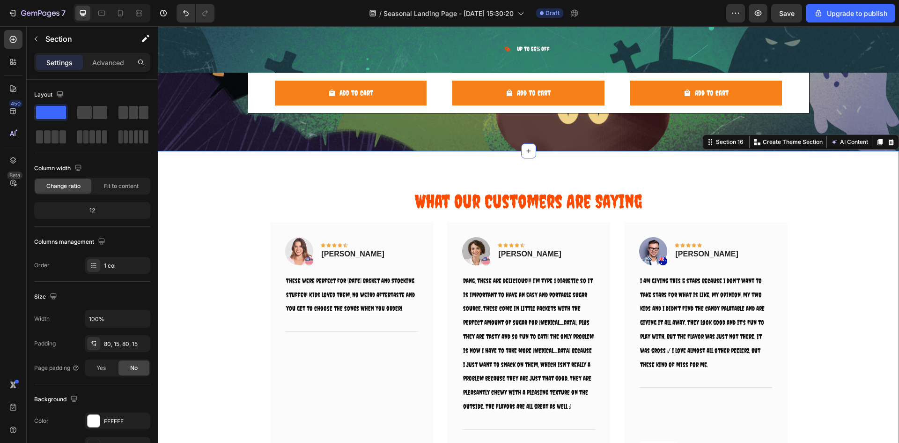
click at [229, 197] on div "What Our Customers Are Saying Heading Image Icon Icon Icon Icon Icon Row Rita C…" at bounding box center [528, 376] width 727 height 377
click at [201, 206] on div "What Our Customers Are Saying Heading Image Icon Icon Icon Icon Icon Row Rita C…" at bounding box center [528, 376] width 727 height 377
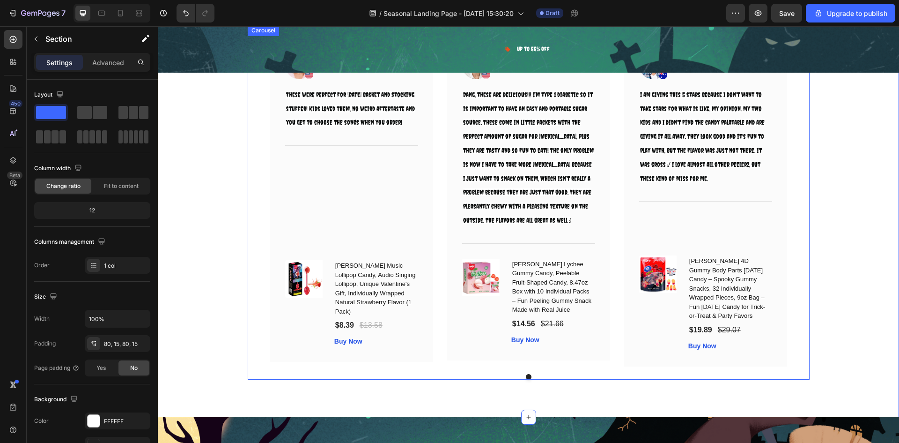
scroll to position [6103, 0]
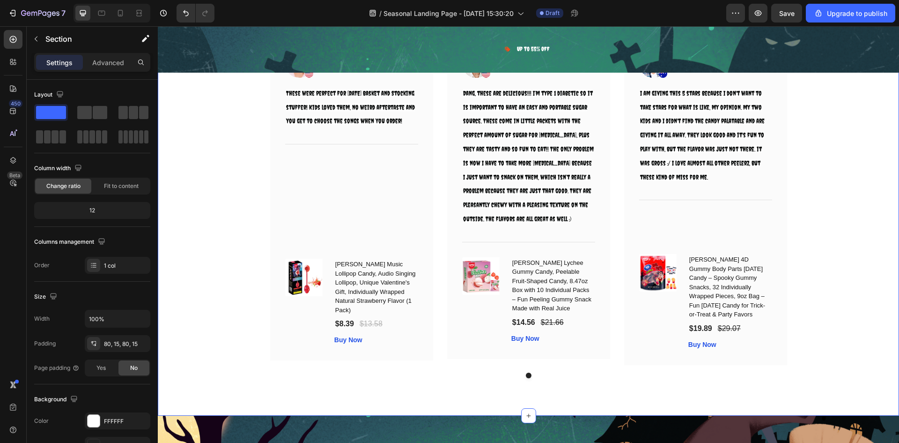
click at [229, 304] on div "What Our Customers Are Saying Heading Image Icon Icon Icon Icon Icon Row Rita C…" at bounding box center [528, 189] width 727 height 377
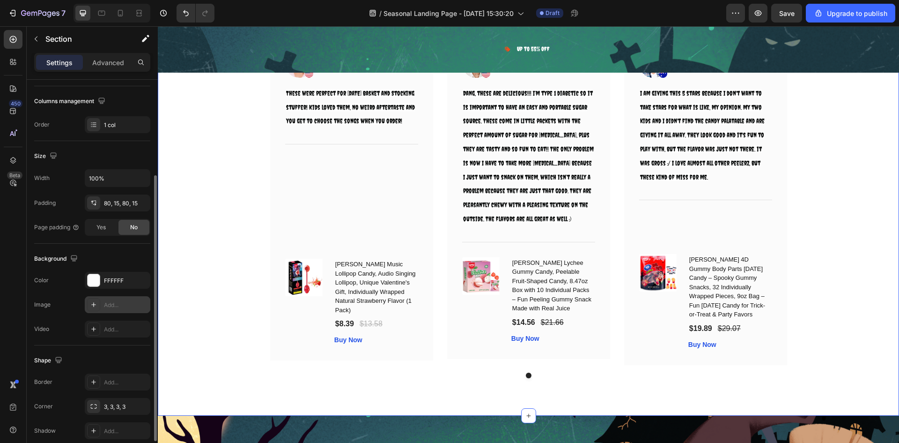
click at [108, 310] on div "Add..." at bounding box center [118, 304] width 66 height 17
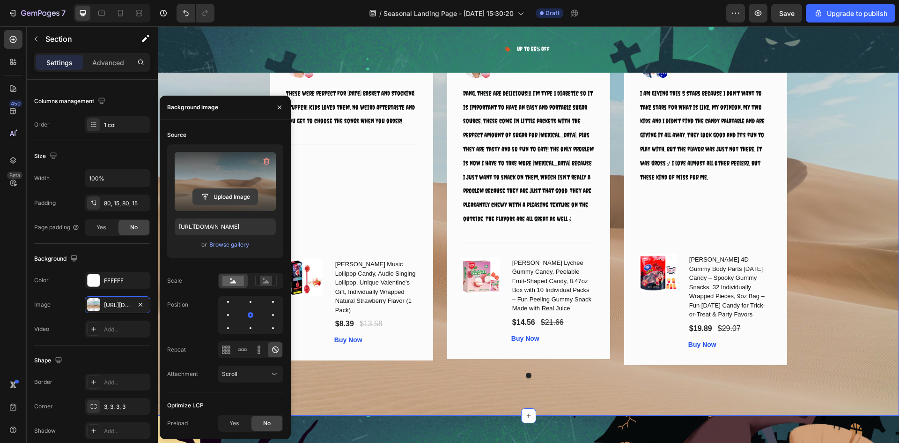
click at [221, 195] on input "file" at bounding box center [225, 197] width 65 height 16
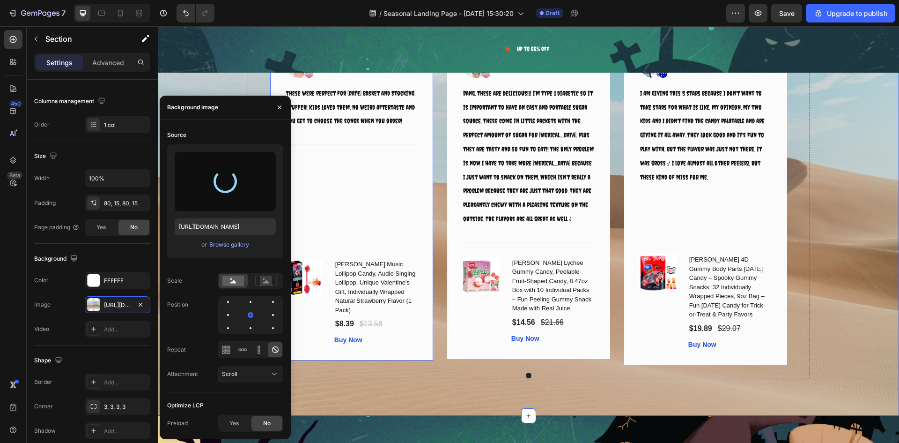
type input "[URL][DOMAIN_NAME]"
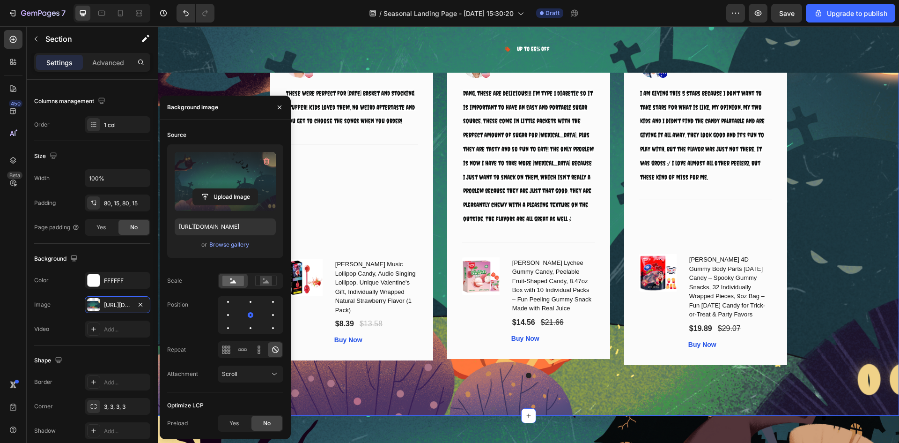
click at [836, 241] on div "What Our Customers Are Saying Heading Image Icon Icon Icon Icon Icon Row Rita C…" at bounding box center [528, 189] width 727 height 377
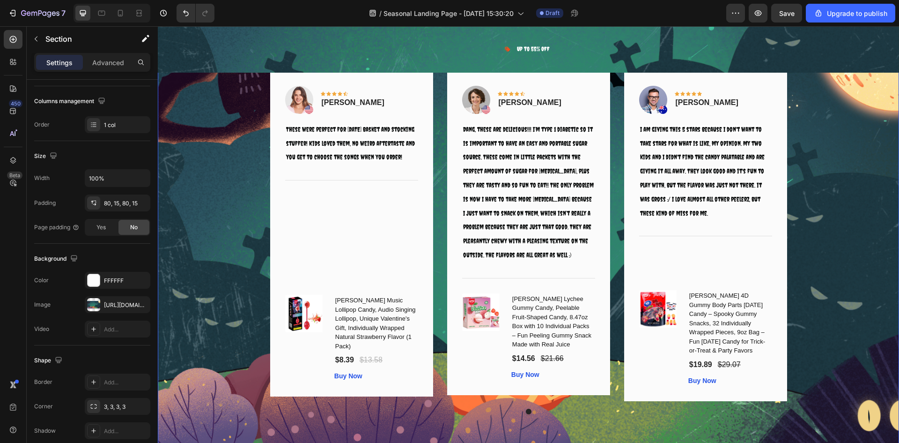
select select "585796989237854962"
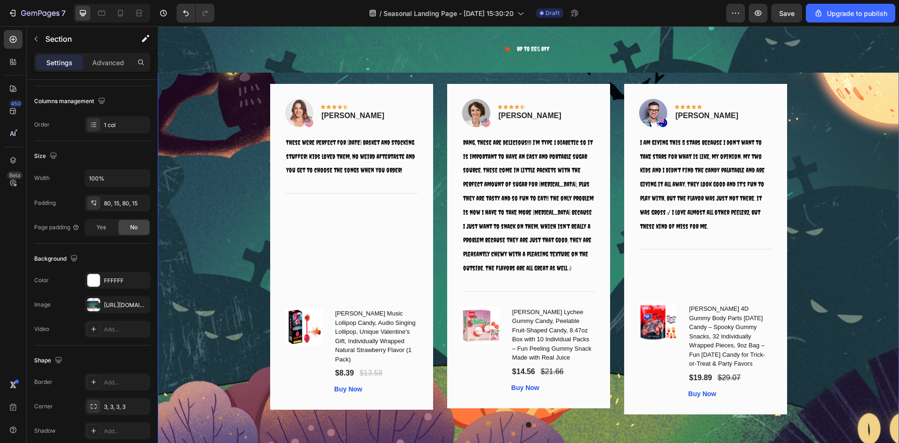
scroll to position [6057, 0]
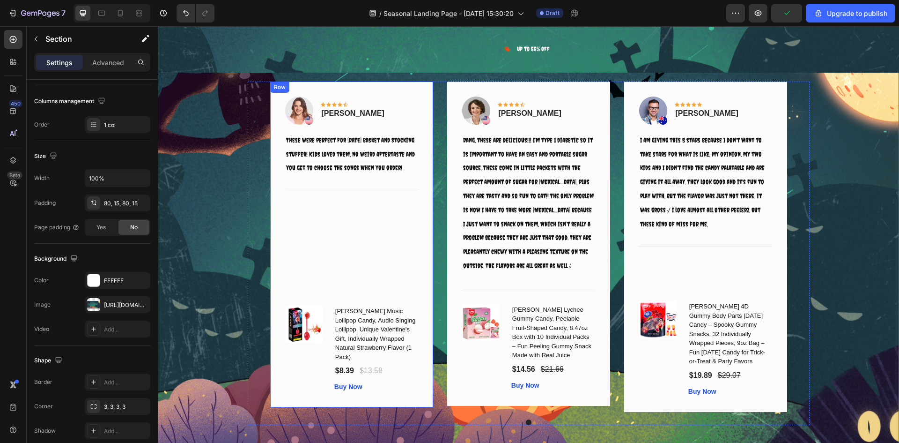
click at [347, 395] on div "Image Icon Icon Icon Icon Icon Row Rita Carroll Text block Row These were perfe…" at bounding box center [351, 245] width 163 height 326
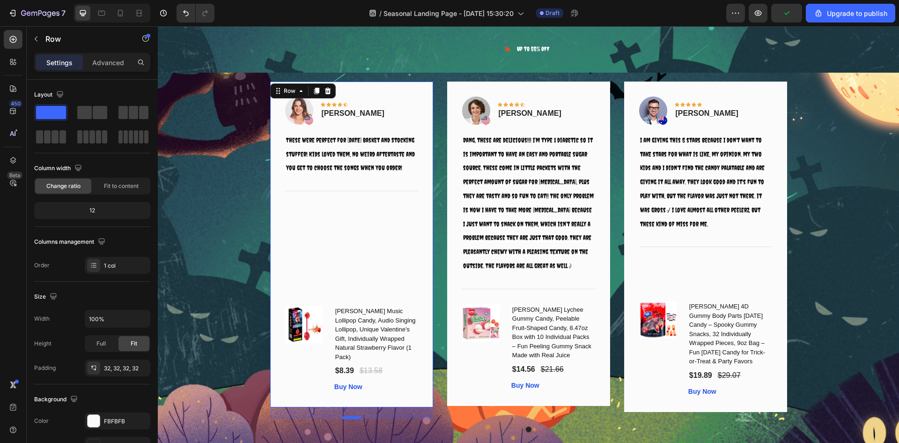
drag, startPoint x: 348, startPoint y: 398, endPoint x: 348, endPoint y: 411, distance: 13.1
click at [348, 416] on div at bounding box center [351, 417] width 19 height 3
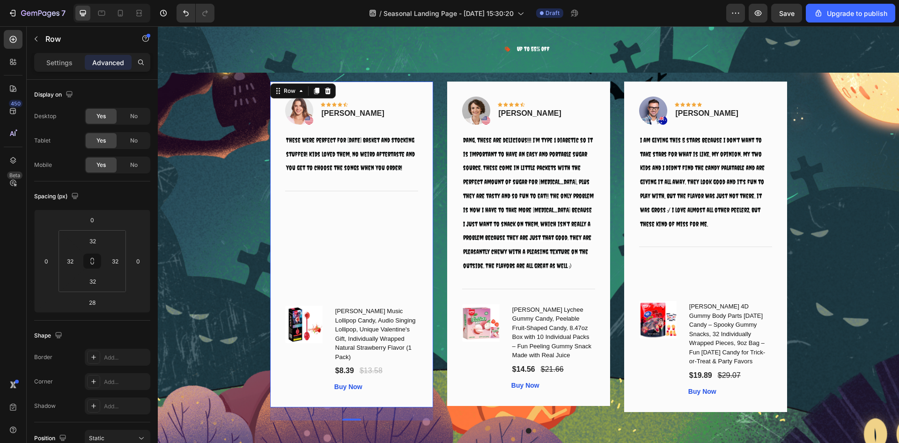
click at [338, 246] on div "Image Icon Icon Icon Icon Icon Row Rita Carroll Text block Row These were perfe…" at bounding box center [351, 245] width 133 height 296
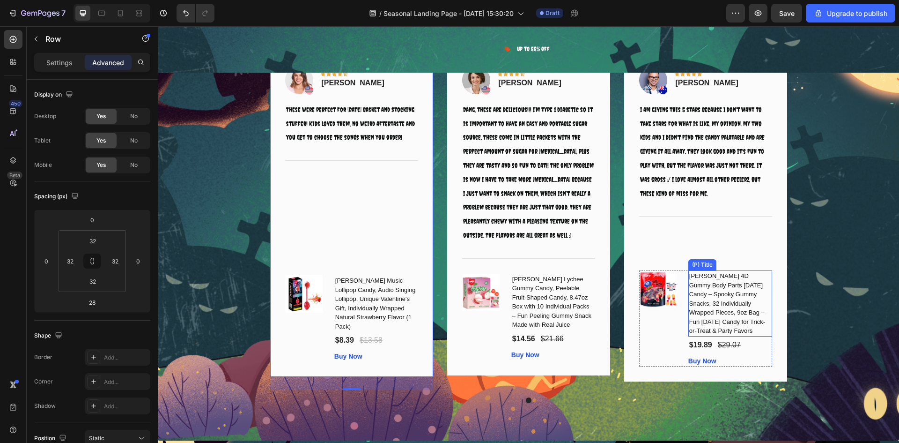
scroll to position [6103, 0]
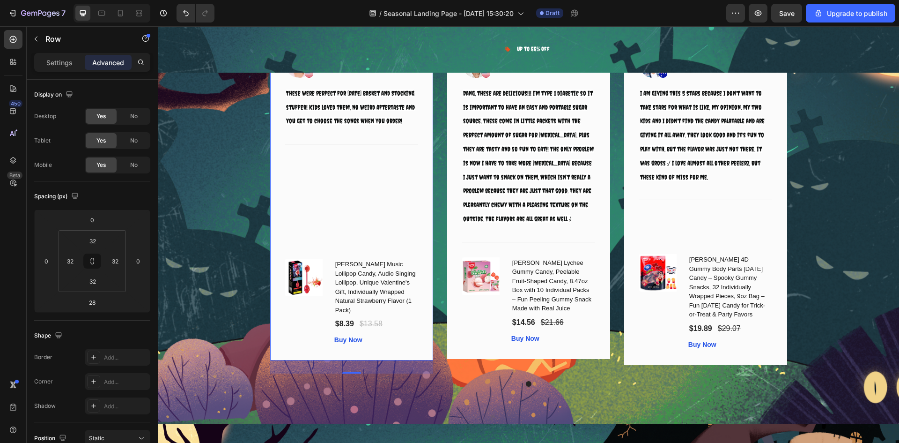
click at [332, 177] on div "Image Icon Icon Icon Icon Icon Row Rita Carroll Text block Row These were perfe…" at bounding box center [351, 198] width 133 height 296
click at [66, 65] on p "Settings" at bounding box center [59, 63] width 26 height 10
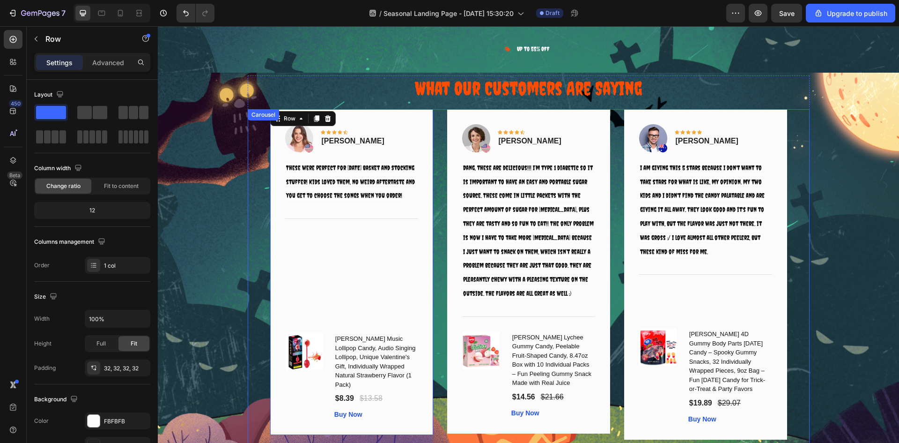
select select "585796989237854962"
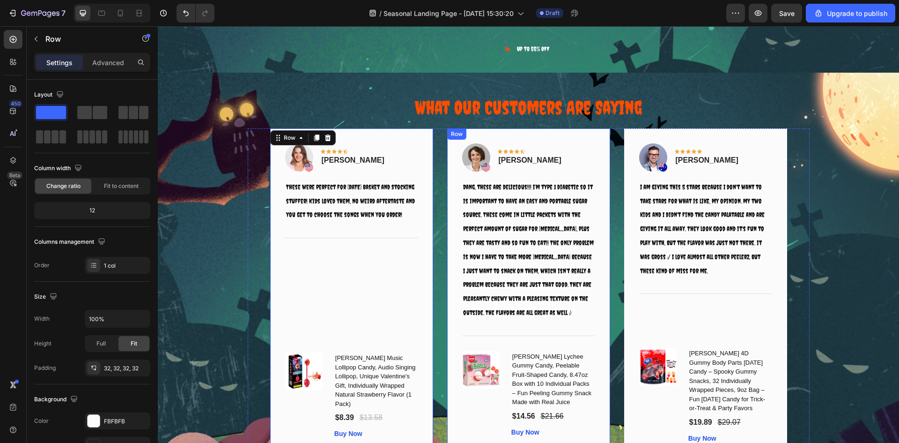
click at [447, 155] on div "Image Icon Icon Icon Icon Icon Row Olivia Rowse Text block Row Dang, these are …" at bounding box center [528, 290] width 163 height 324
click at [435, 156] on div "Image Icon Icon Icon Icon Icon Row Rita Carroll Text block Row These were perfe…" at bounding box center [528, 297] width 517 height 339
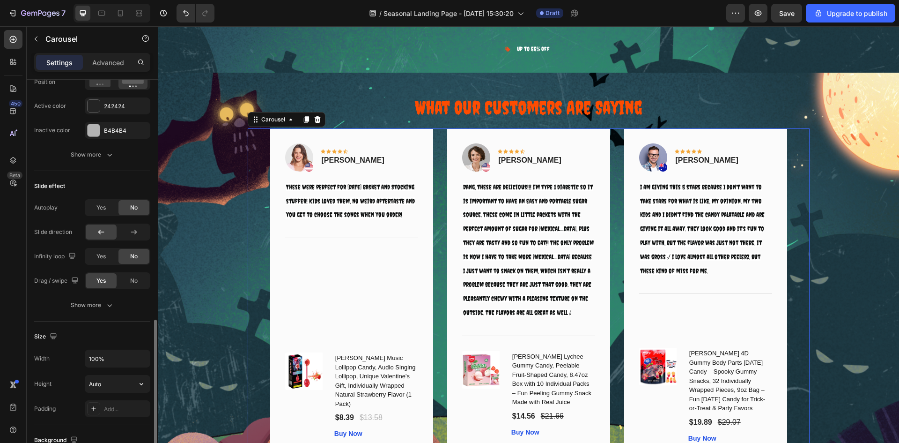
scroll to position [562, 0]
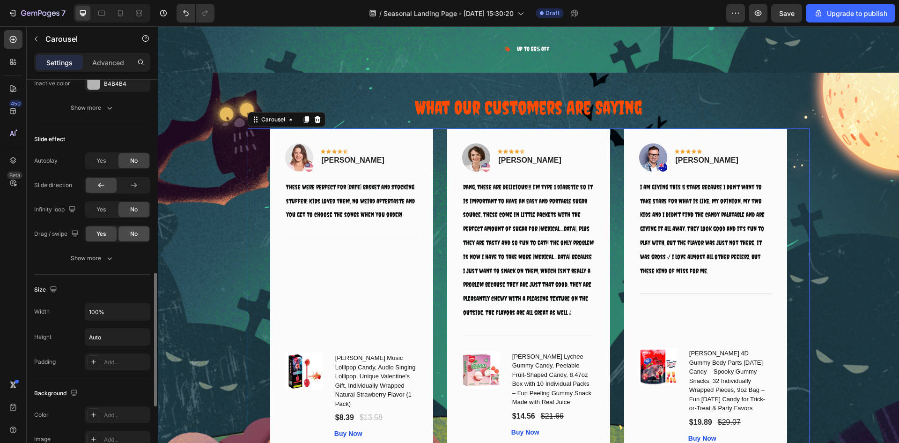
click at [129, 229] on div "No" at bounding box center [134, 233] width 31 height 15
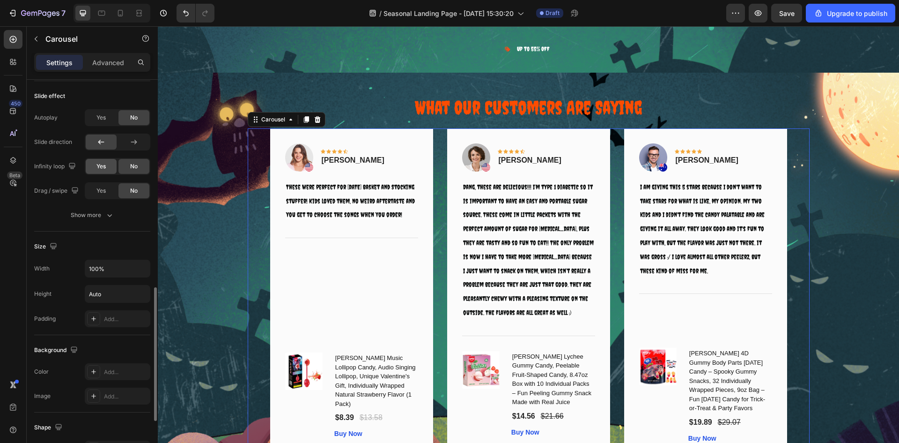
scroll to position [558, 0]
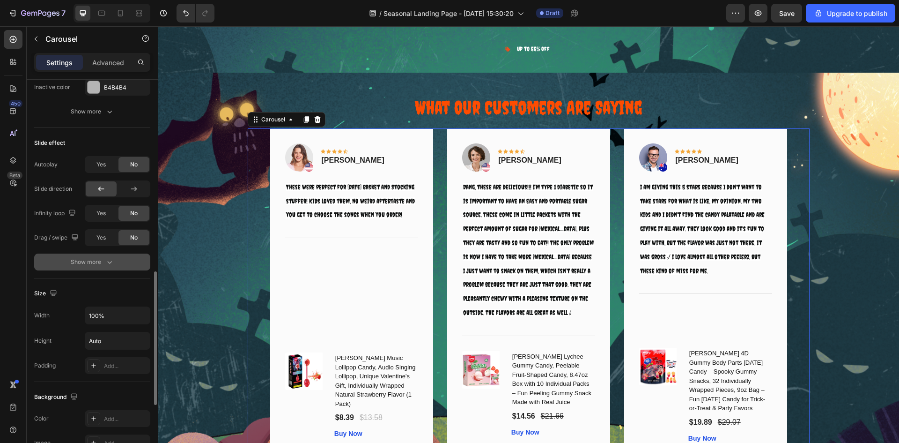
click at [95, 262] on div "Show more" at bounding box center [93, 261] width 44 height 9
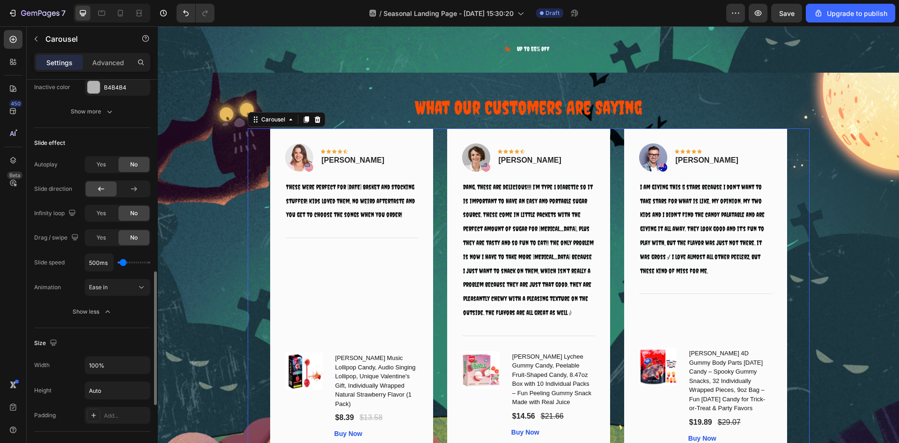
type input "1450ms"
type input "1450"
type input "1550ms"
type input "1550"
type input "100ms"
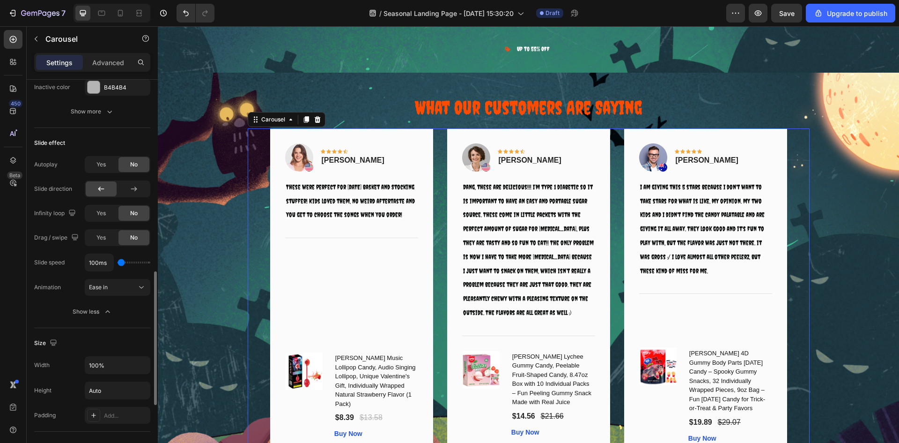
drag, startPoint x: 124, startPoint y: 263, endPoint x: 104, endPoint y: 267, distance: 19.6
type input "100"
click at [118, 263] on input "range" at bounding box center [134, 262] width 33 height 2
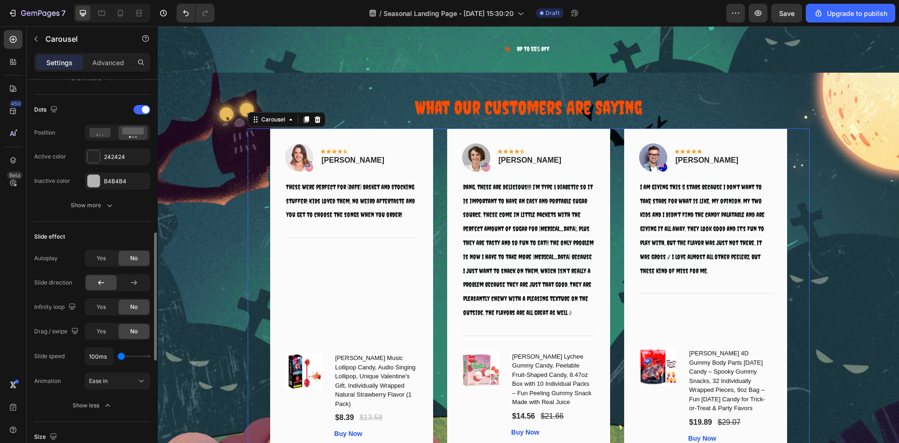
scroll to position [418, 0]
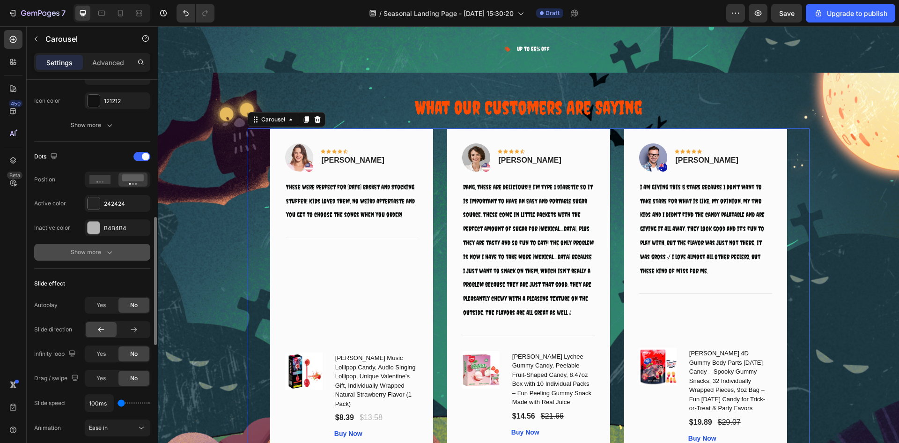
click at [101, 254] on div "Show more" at bounding box center [93, 251] width 44 height 9
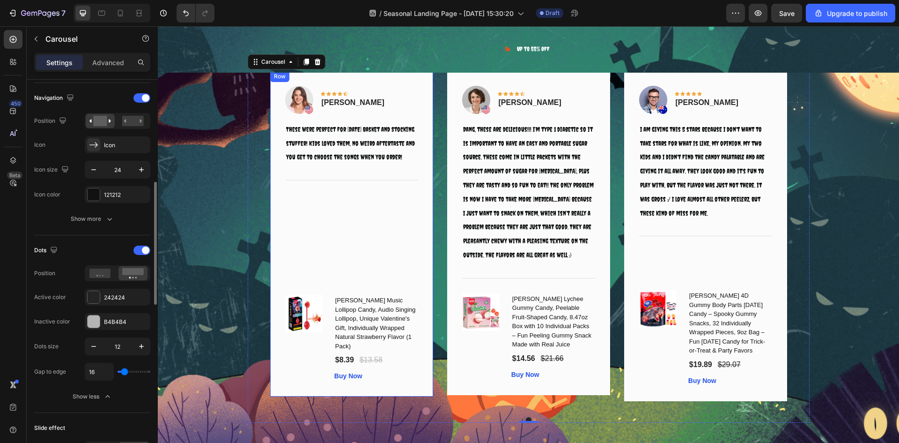
scroll to position [6150, 0]
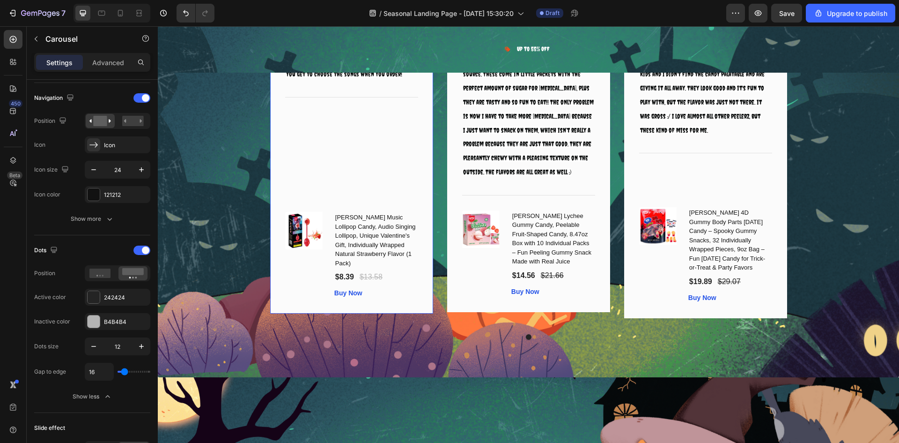
click at [394, 185] on div "Image Icon Icon Icon Icon Icon Row Rita Carroll Text block Row These were perfe…" at bounding box center [351, 151] width 133 height 296
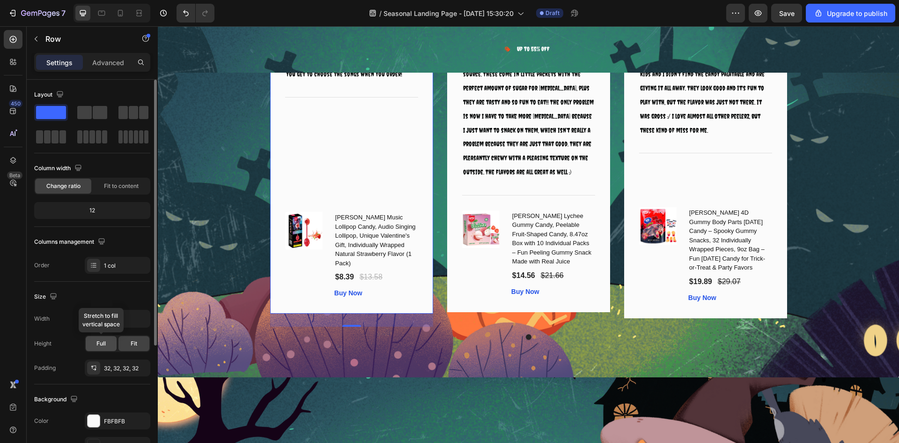
click at [103, 346] on span "Full" at bounding box center [101, 343] width 9 height 8
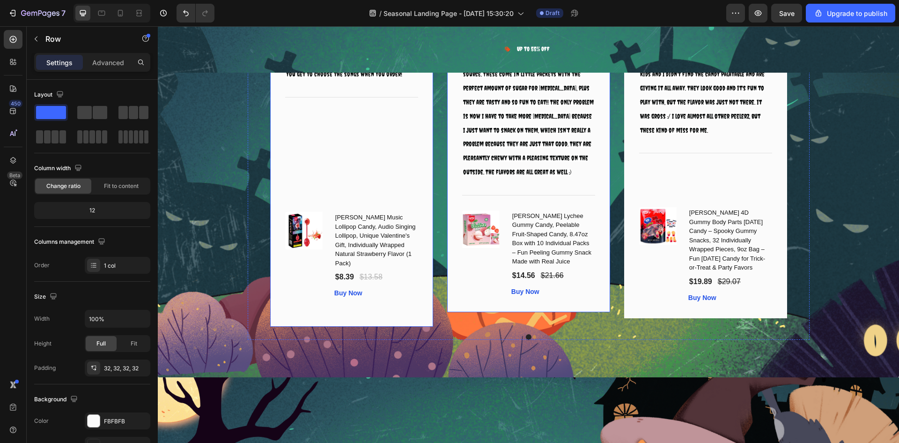
click at [453, 307] on div "Image Icon Icon Icon Icon Icon Row Olivia Rowse Text block Row Dang, these are …" at bounding box center [528, 150] width 163 height 324
click at [104, 347] on span "Full" at bounding box center [101, 343] width 9 height 8
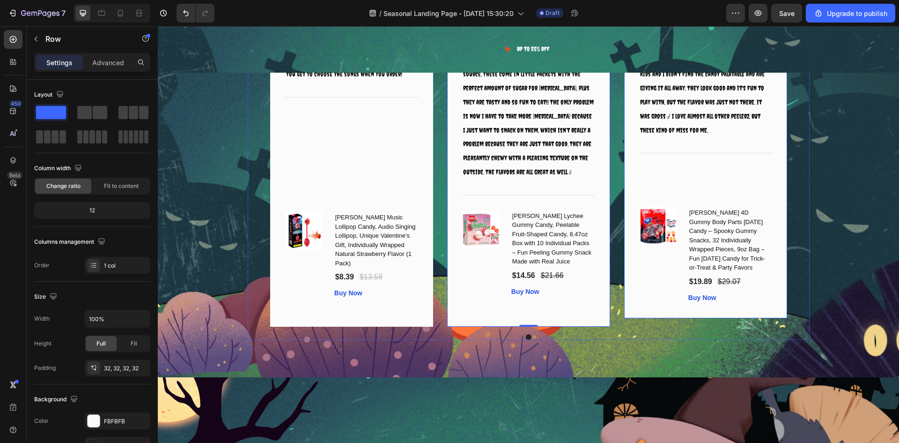
click at [640, 306] on div "Image Icon Icon Icon Icon Icon Row Timothy Joseph Text block Row I am giving th…" at bounding box center [705, 153] width 163 height 330
click at [104, 342] on span "Full" at bounding box center [101, 343] width 9 height 8
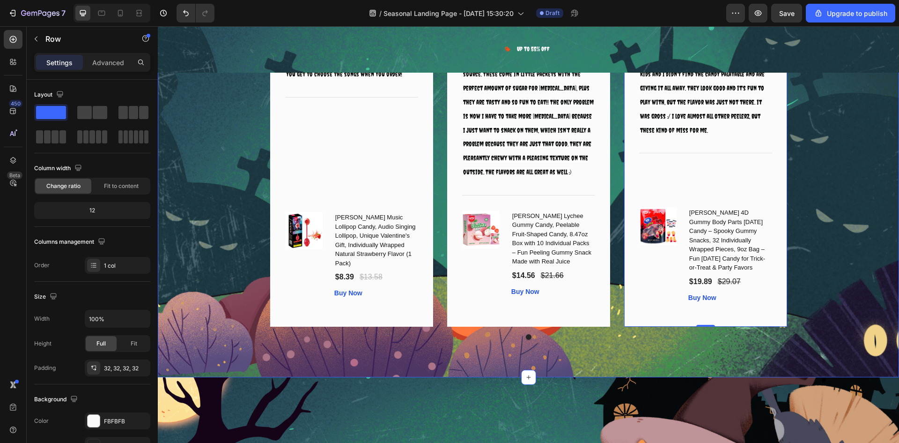
click at [851, 263] on div "What Our Customers Are Saying Heading Image Icon Icon Icon Icon Icon Row Rita C…" at bounding box center [528, 147] width 727 height 386
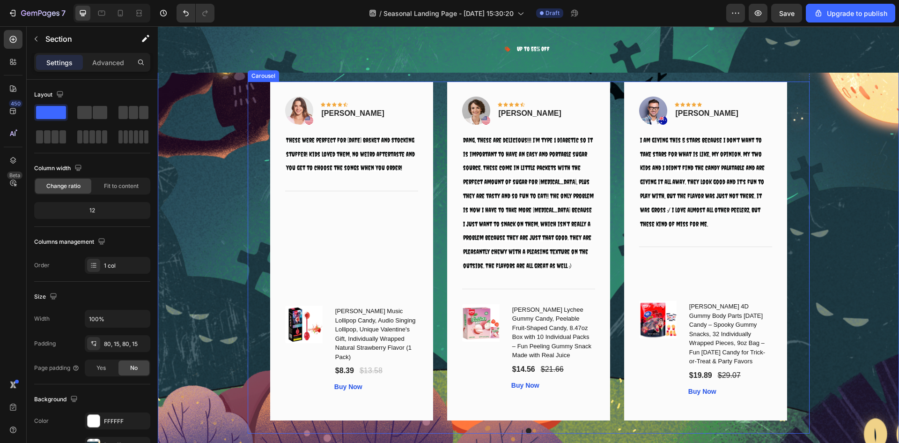
scroll to position [5963, 0]
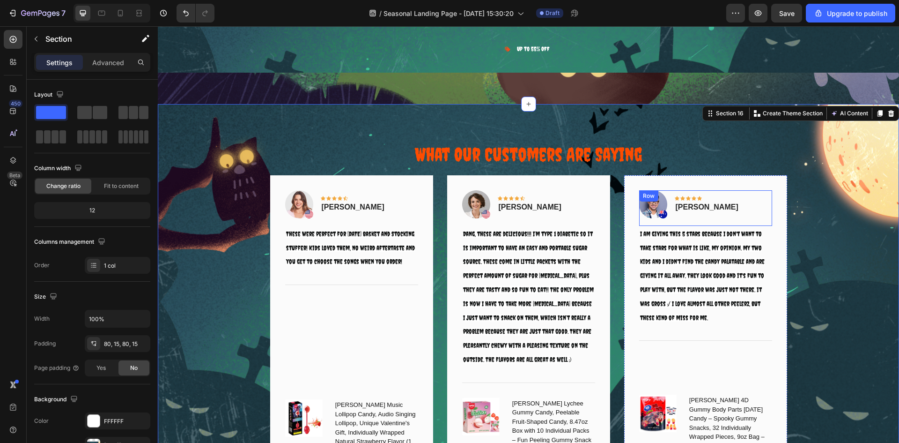
select select "585796989237854962"
click at [828, 219] on div "What Our Customers Are Saying Heading Image Icon Icon Icon Icon Icon Row Rita C…" at bounding box center [528, 334] width 727 height 386
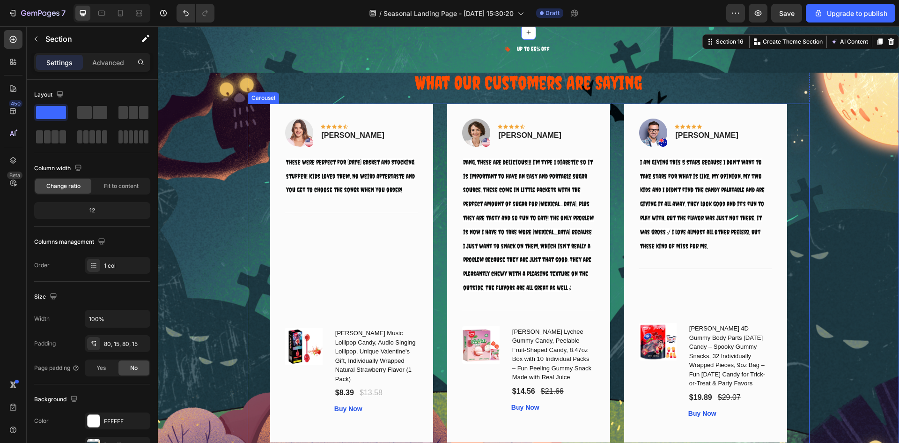
scroll to position [6057, 0]
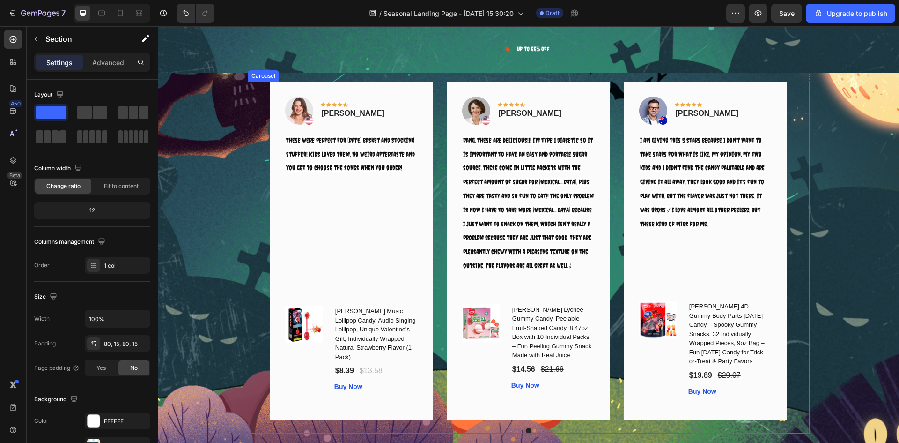
select select "585796989237854962"
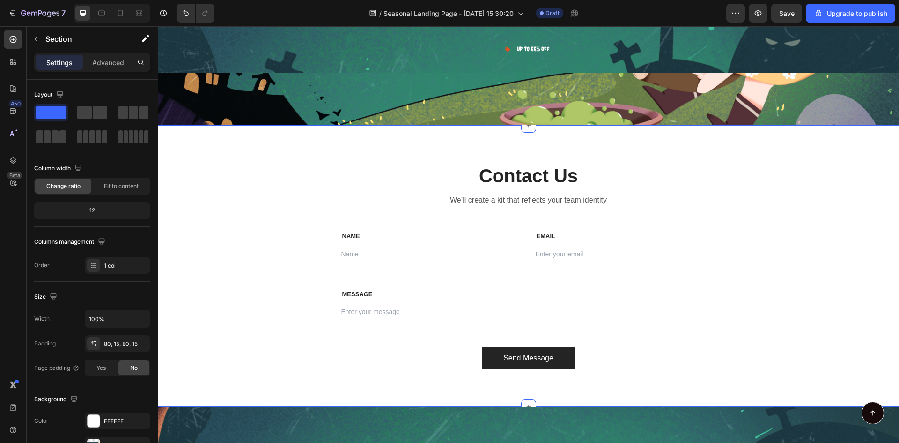
scroll to position [6619, 0]
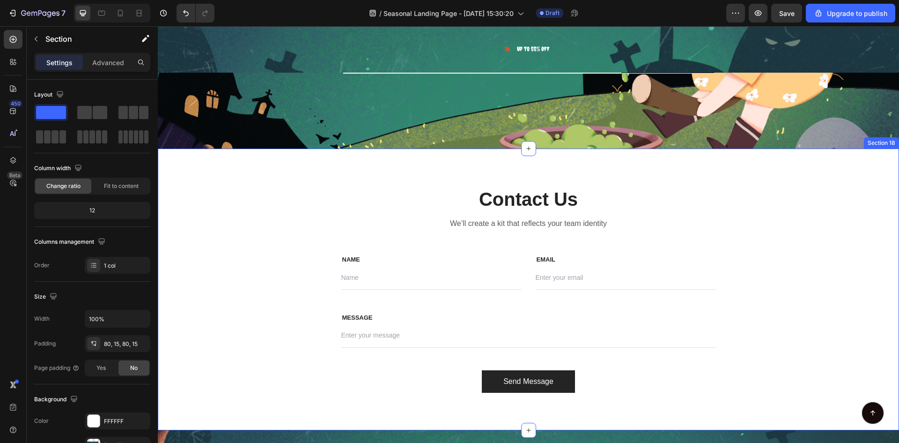
click at [294, 172] on div "Contact Us Heading We’ll create a kit that reflects your team identity Text blo…" at bounding box center [529, 288] width 742 height 281
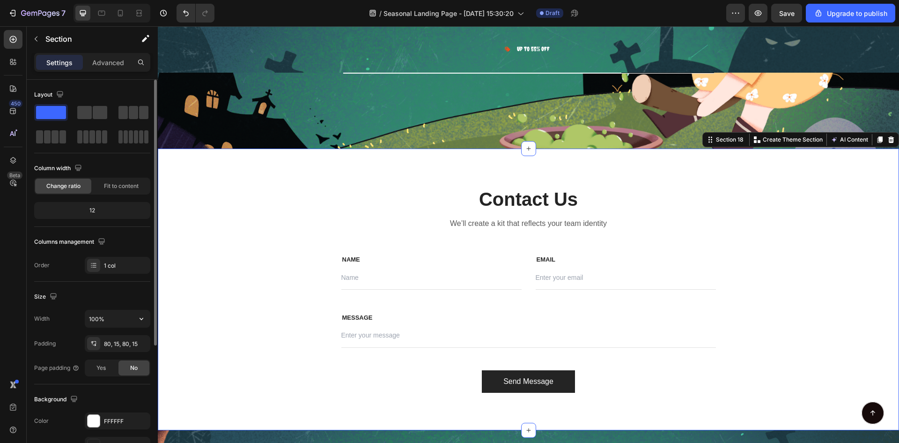
scroll to position [182, 0]
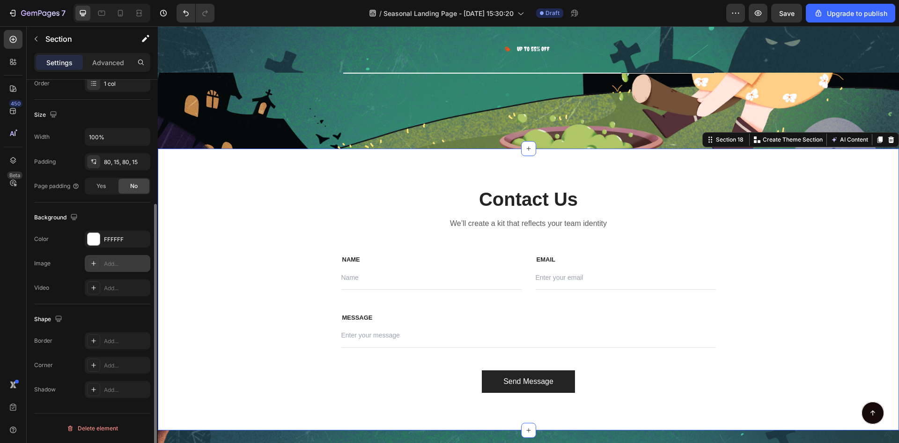
click at [99, 259] on div at bounding box center [93, 263] width 13 height 13
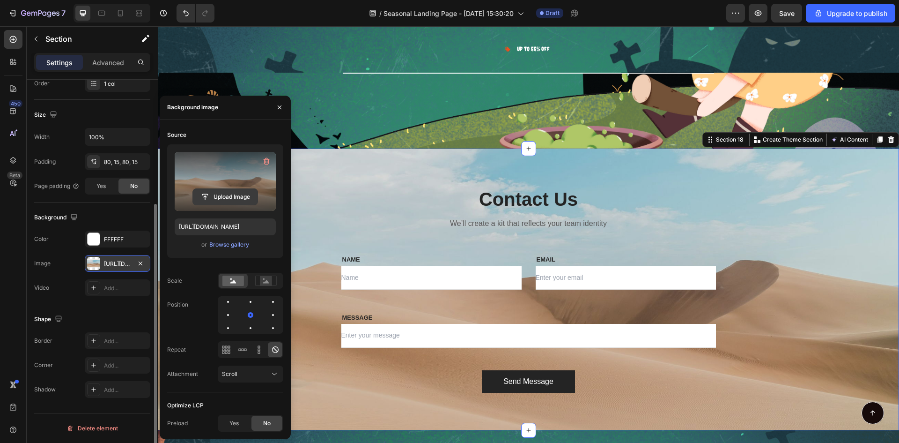
click at [215, 195] on input "file" at bounding box center [225, 197] width 65 height 16
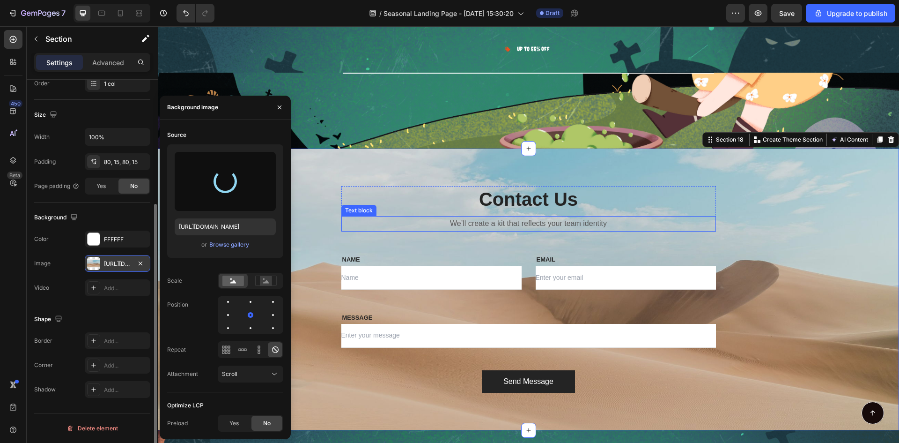
type input "https://cdn.shopify.com/s/files/1/0675/5755/6360/files/gempages_585786351341798…"
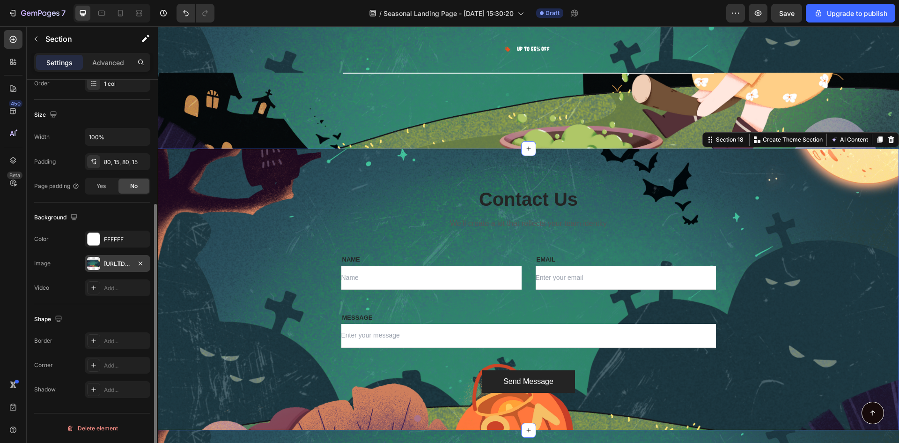
click at [850, 231] on div "Contact Us Heading We’ll create a kit that reflects your team identity Text blo…" at bounding box center [528, 289] width 727 height 206
click at [525, 203] on p "Contact Us" at bounding box center [528, 199] width 373 height 24
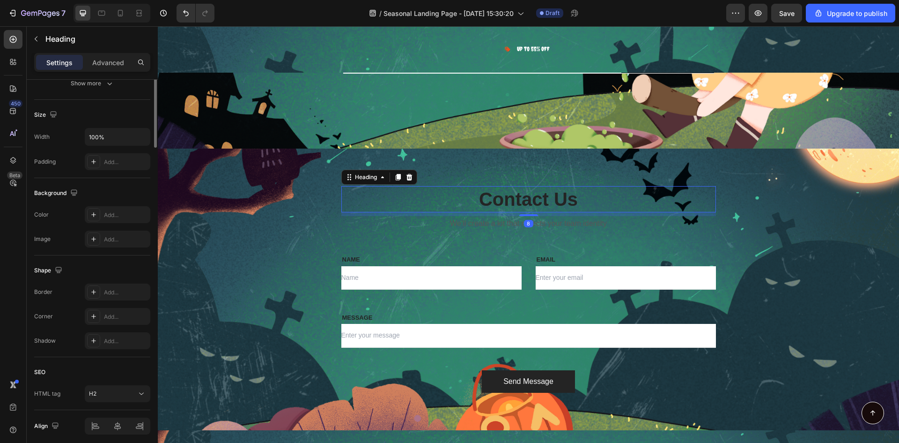
scroll to position [0, 0]
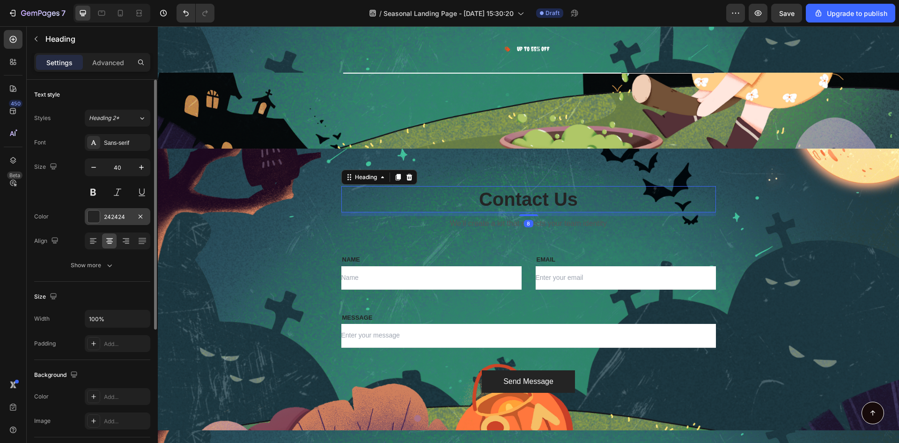
click at [103, 215] on div "242424" at bounding box center [118, 216] width 66 height 17
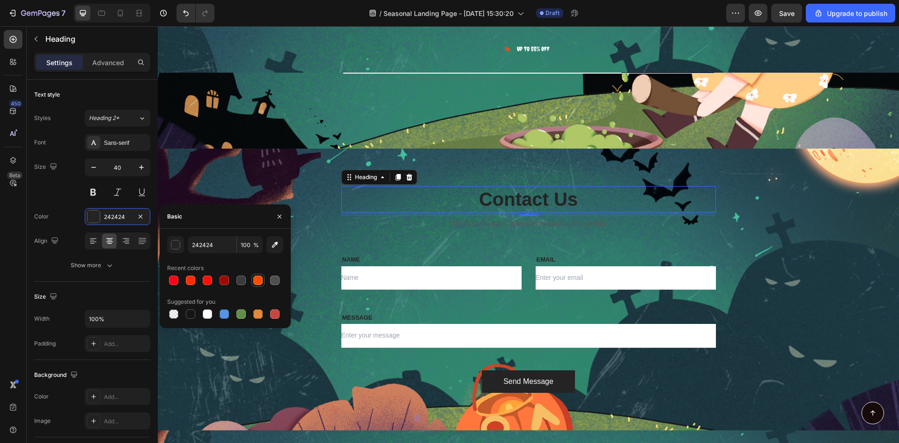
click at [259, 281] on div at bounding box center [257, 279] width 9 height 9
type input "FD4C01"
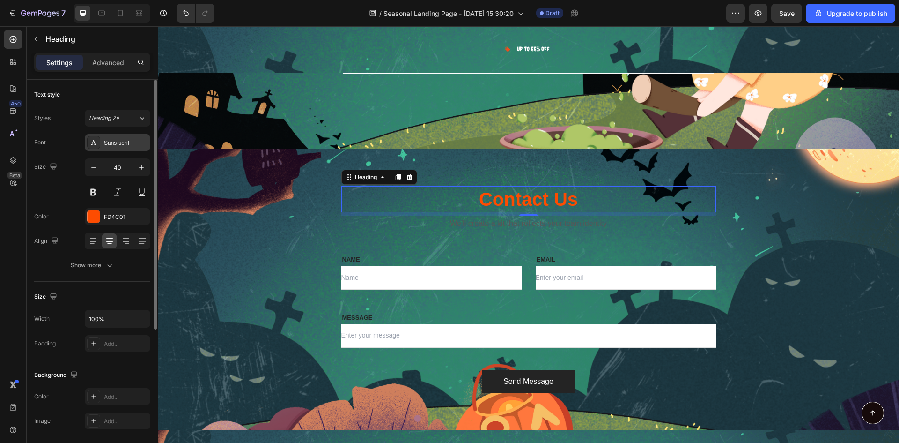
click at [123, 146] on div "Sans-serif" at bounding box center [126, 143] width 44 height 8
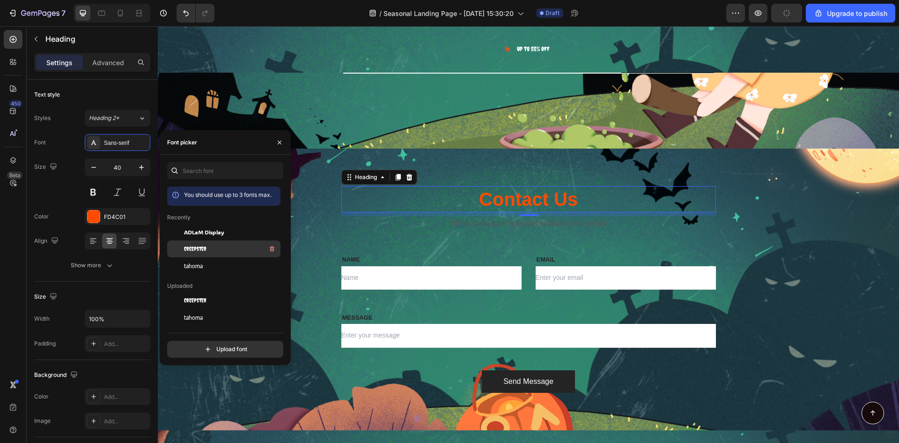
click at [193, 243] on div "Creepster" at bounding box center [231, 248] width 95 height 11
click at [524, 224] on div "8" at bounding box center [528, 223] width 9 height 7
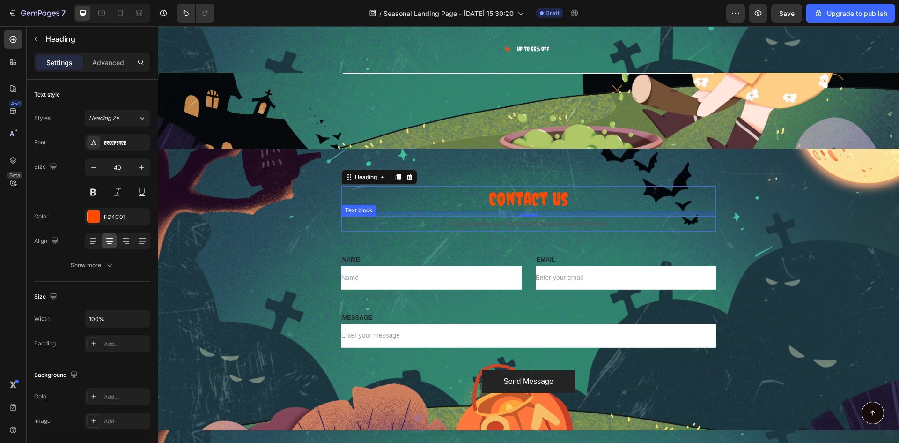
click at [490, 221] on p "We’ll create a kit that reflects your team identity" at bounding box center [528, 224] width 373 height 14
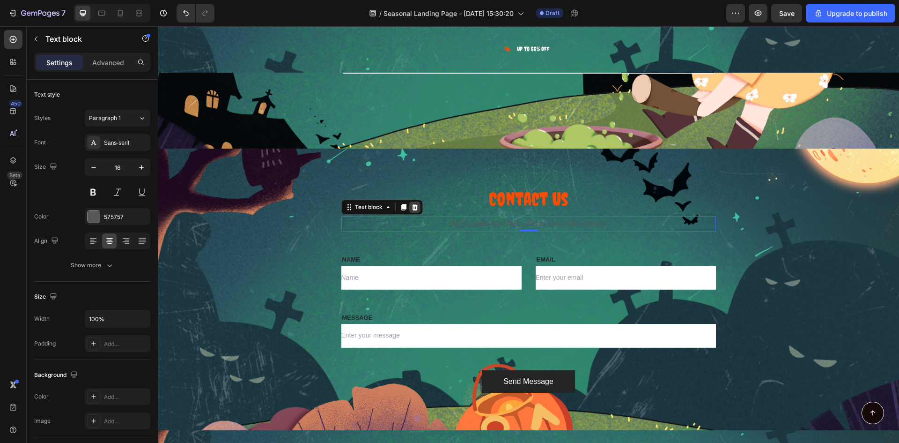
click at [413, 208] on icon at bounding box center [415, 207] width 6 height 7
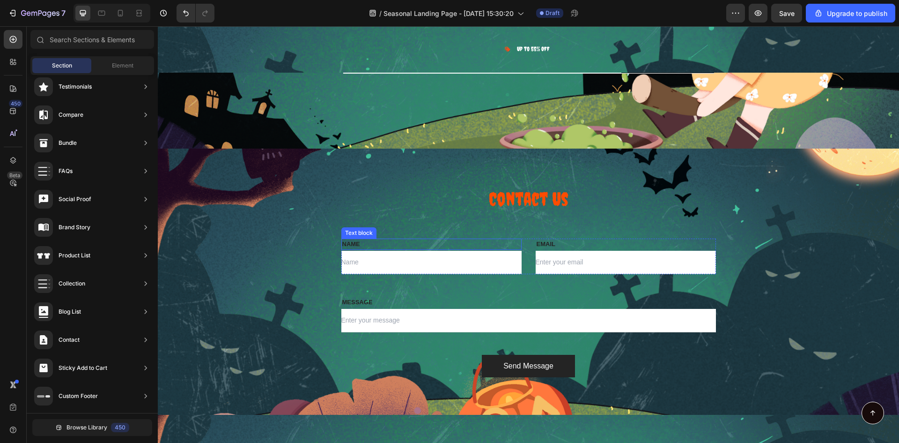
click at [348, 244] on p "NAME" at bounding box center [431, 243] width 178 height 9
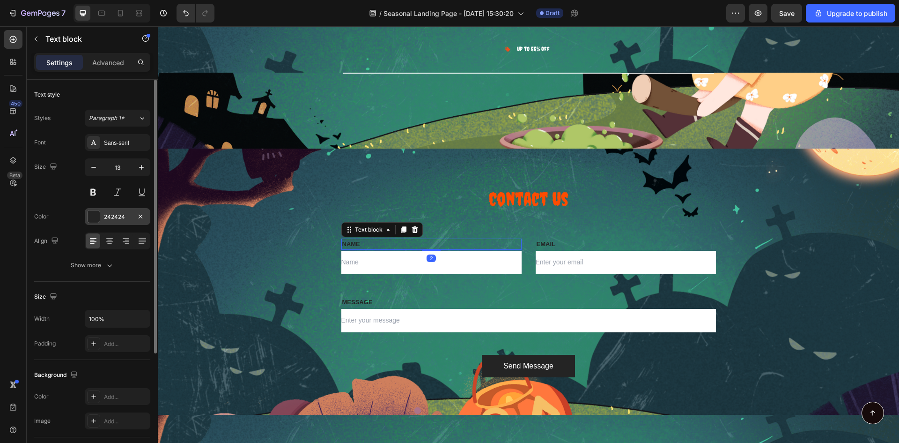
click at [114, 217] on div "242424" at bounding box center [117, 217] width 27 height 8
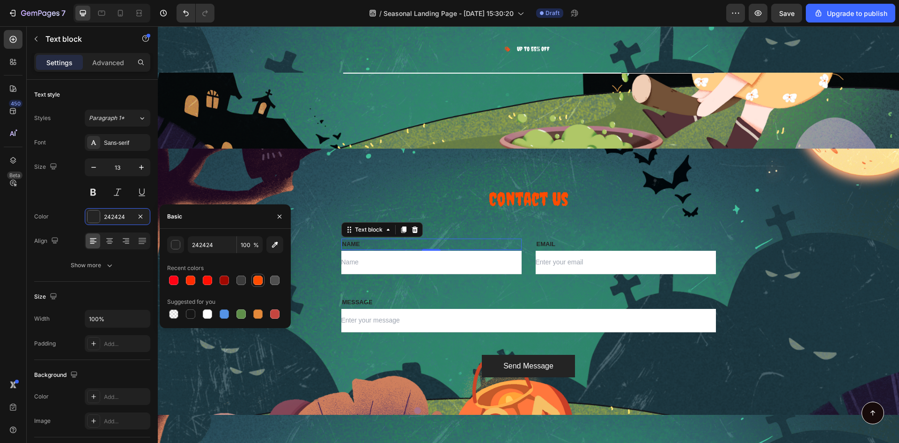
click at [254, 278] on div at bounding box center [257, 279] width 9 height 9
type input "FD4C01"
click at [352, 300] on p "MESSAGE" at bounding box center [528, 301] width 373 height 9
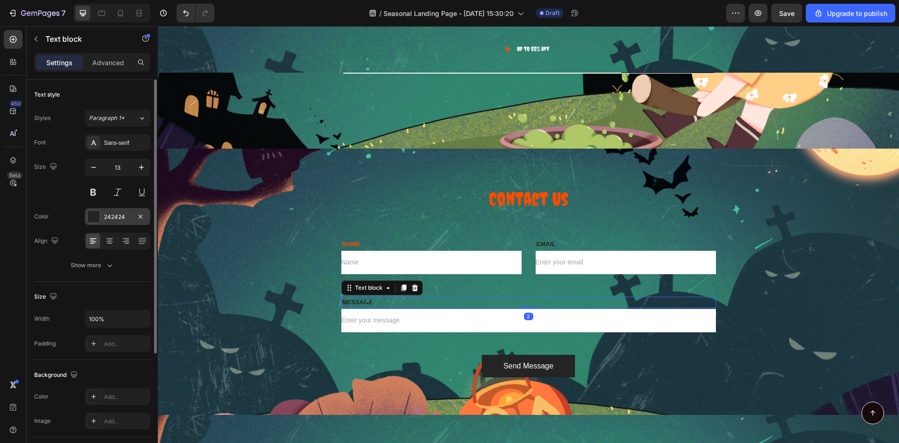
click at [114, 218] on div "242424" at bounding box center [117, 217] width 27 height 8
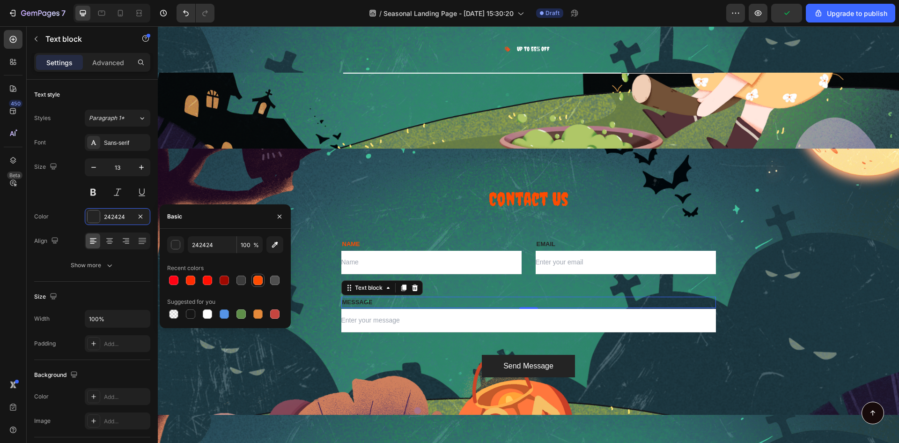
click at [259, 282] on div at bounding box center [257, 279] width 9 height 9
type input "FD4C01"
click at [606, 245] on p "EMAIL" at bounding box center [626, 243] width 178 height 9
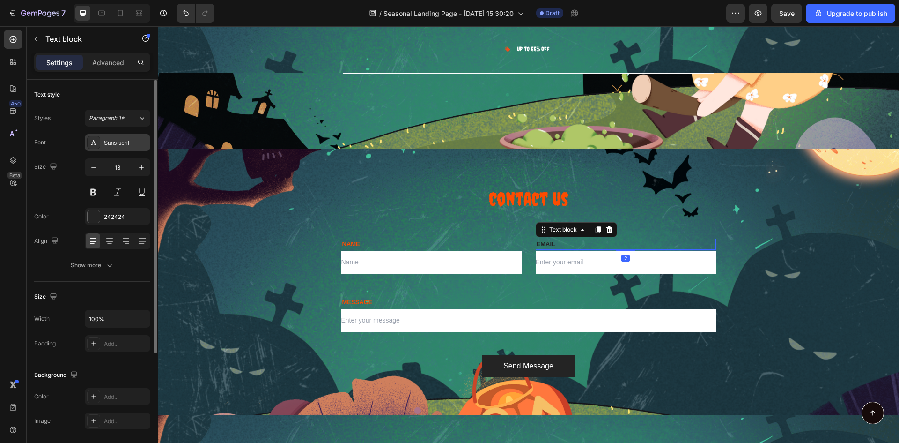
click at [116, 145] on div "Sans-serif" at bounding box center [126, 143] width 44 height 8
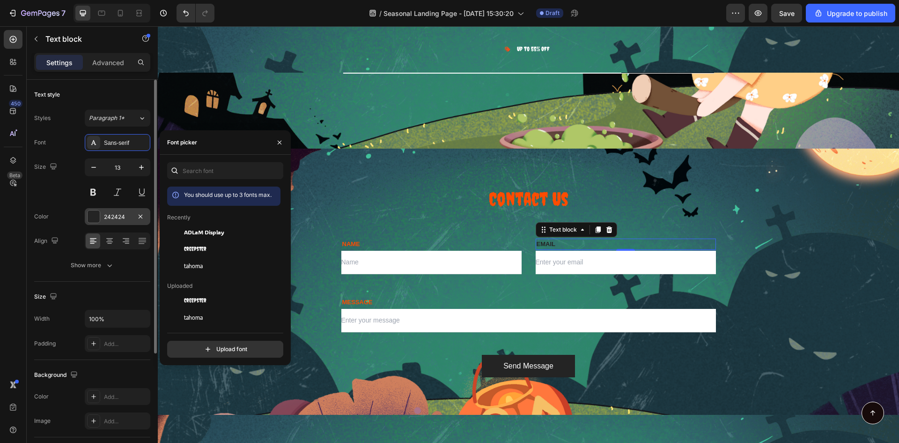
click at [109, 210] on div "242424" at bounding box center [118, 216] width 66 height 17
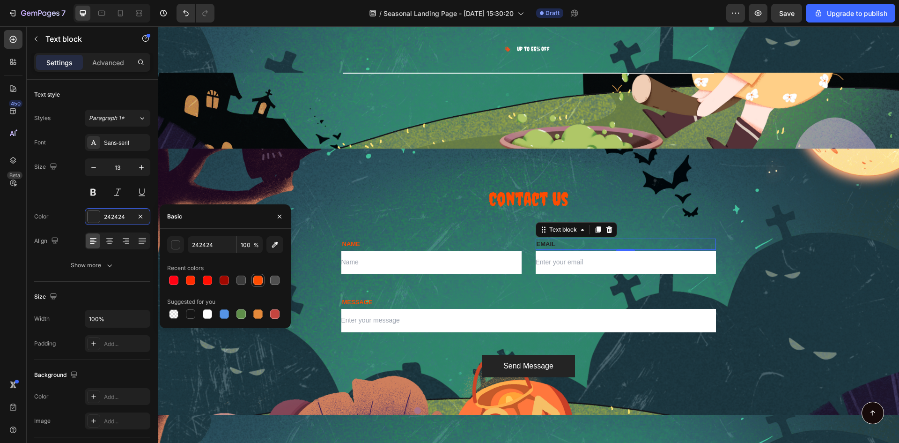
click at [253, 278] on div at bounding box center [257, 280] width 11 height 11
type input "FD4C01"
click at [351, 276] on div "NAME Text block Text Field EMAIL Text block 2 Email Field Row MESSAGE Text bloc…" at bounding box center [528, 307] width 375 height 138
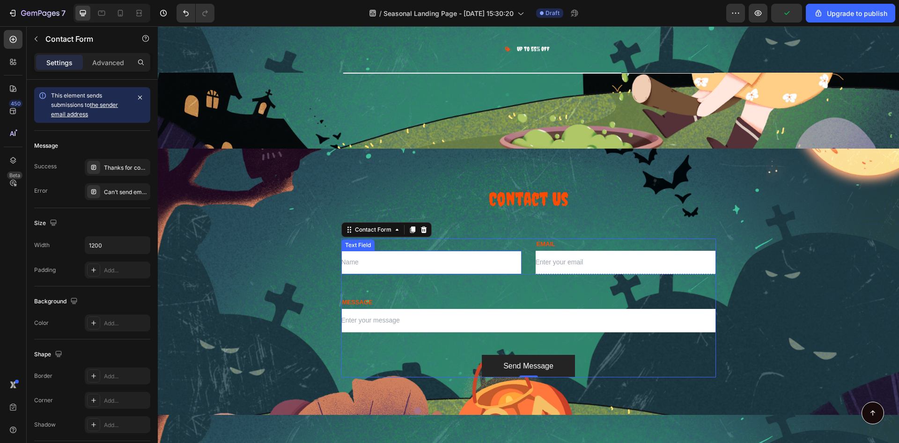
click at [374, 263] on input "text" at bounding box center [431, 262] width 180 height 23
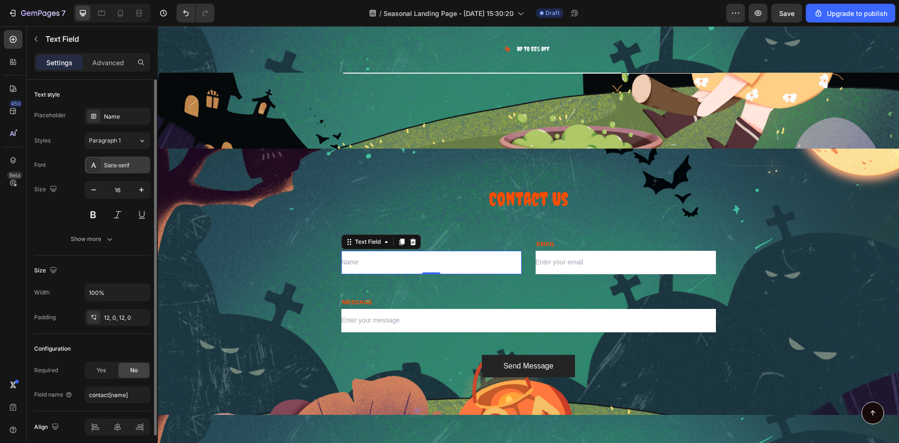
click at [127, 158] on div "Sans-serif" at bounding box center [118, 164] width 66 height 17
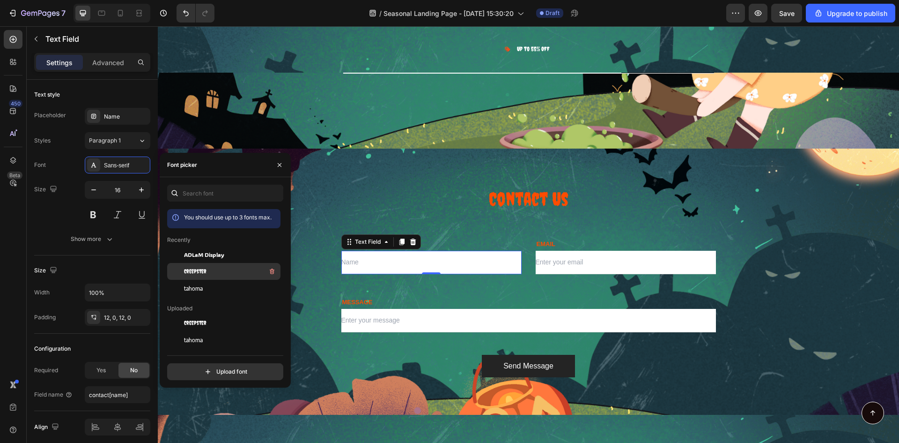
click at [200, 274] on span "Creepster" at bounding box center [195, 271] width 22 height 8
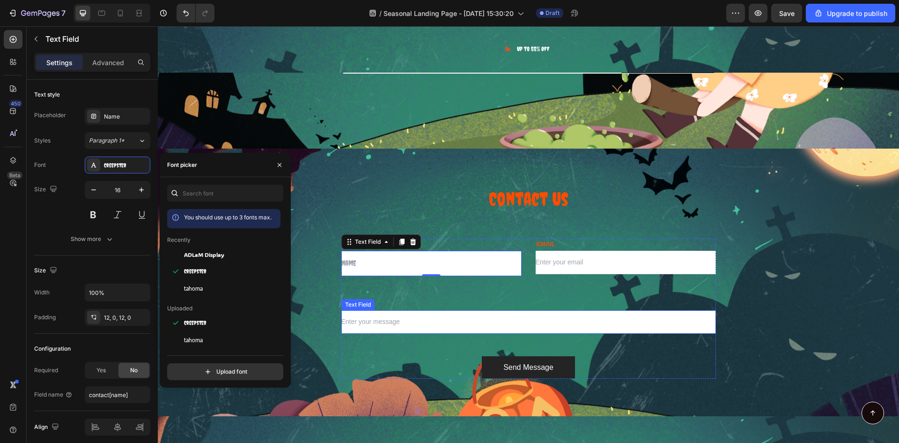
click at [402, 315] on input "text" at bounding box center [528, 321] width 375 height 23
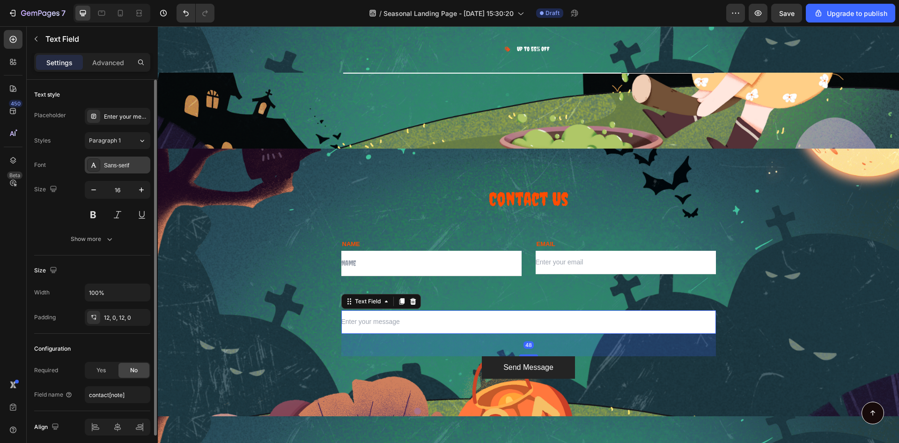
click at [121, 169] on div "Sans-serif" at bounding box center [126, 165] width 44 height 8
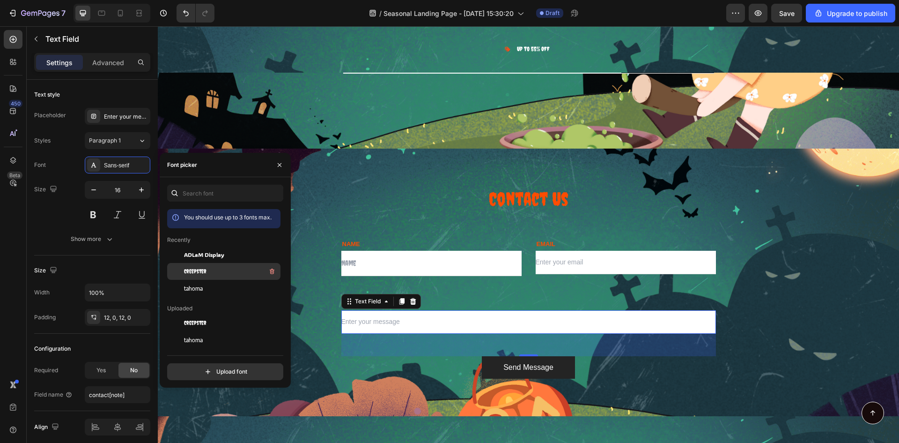
click at [229, 277] on div "Creepster" at bounding box center [223, 271] width 113 height 17
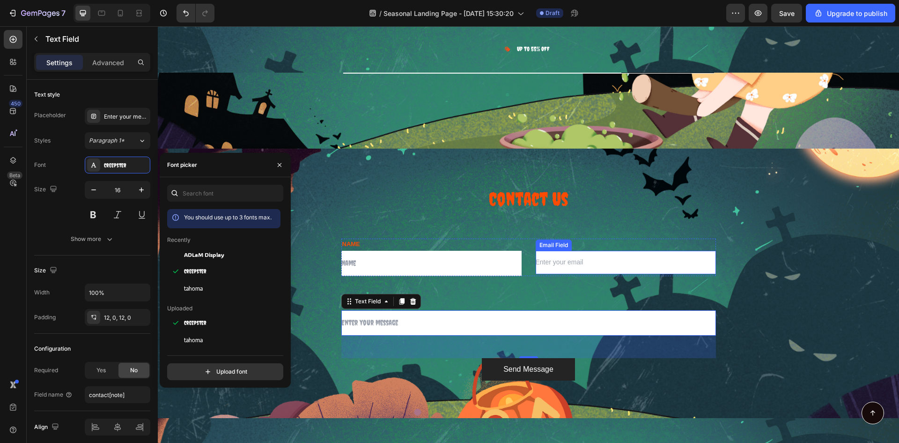
click at [634, 255] on input "email" at bounding box center [626, 262] width 180 height 23
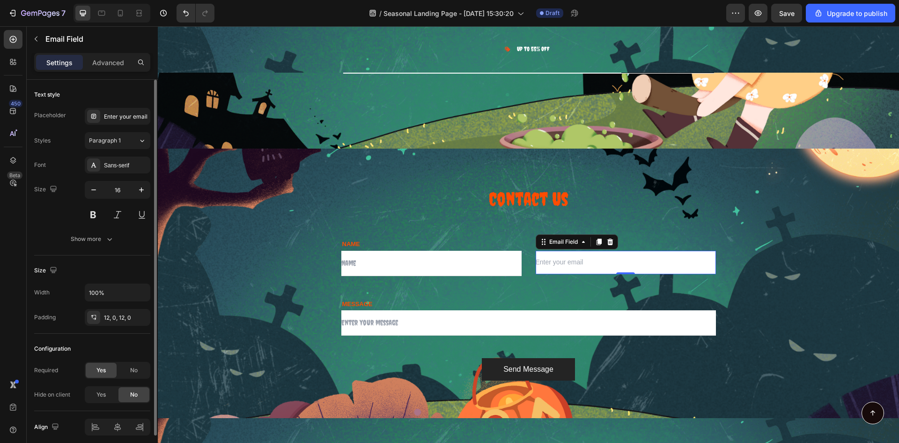
click at [106, 175] on div "Font Sans-serif Size 16 Show more" at bounding box center [92, 201] width 116 height 91
click at [113, 172] on div "Sans-serif" at bounding box center [118, 164] width 66 height 17
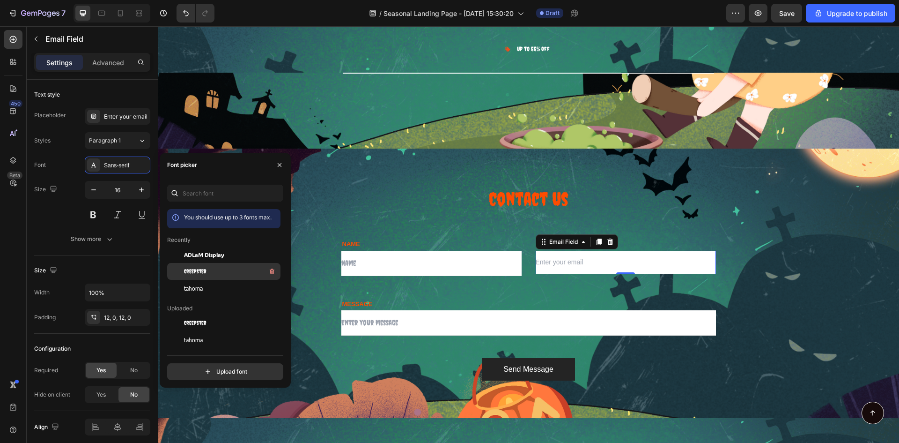
click at [203, 275] on span "Creepster" at bounding box center [195, 271] width 22 height 8
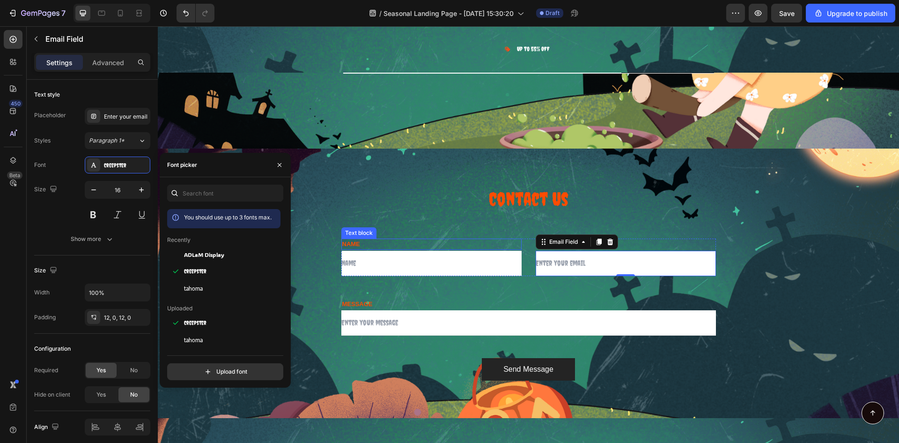
click at [349, 244] on p "NAME" at bounding box center [431, 243] width 178 height 9
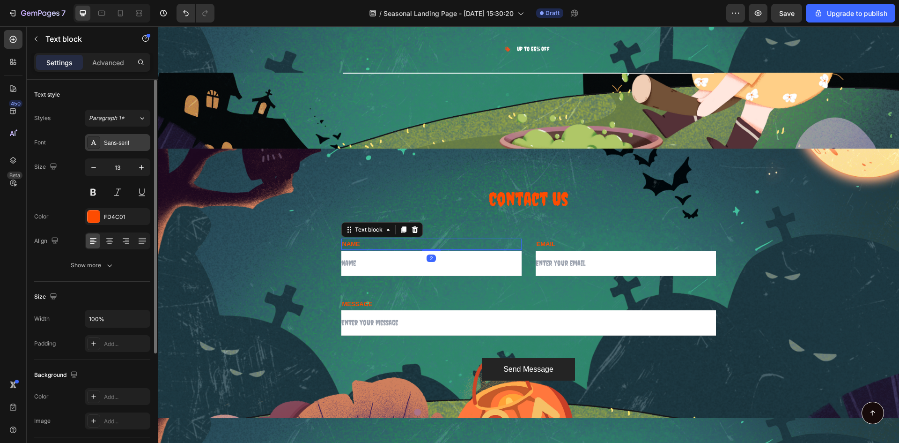
click at [119, 139] on div "Sans-serif" at bounding box center [126, 143] width 44 height 8
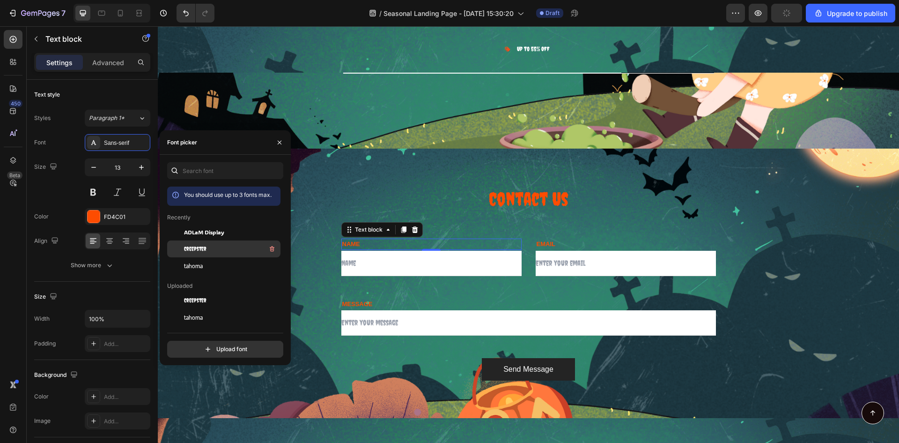
click at [211, 249] on div "Creepster" at bounding box center [231, 248] width 95 height 11
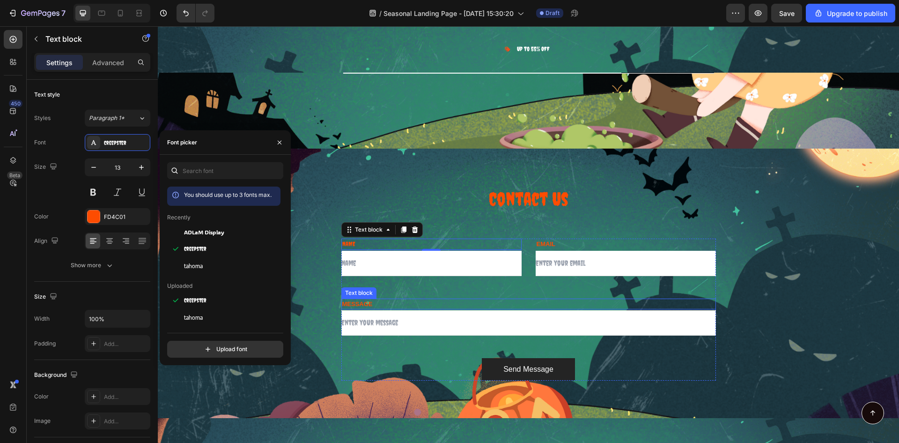
click at [371, 302] on p "MESSAGE" at bounding box center [528, 303] width 373 height 9
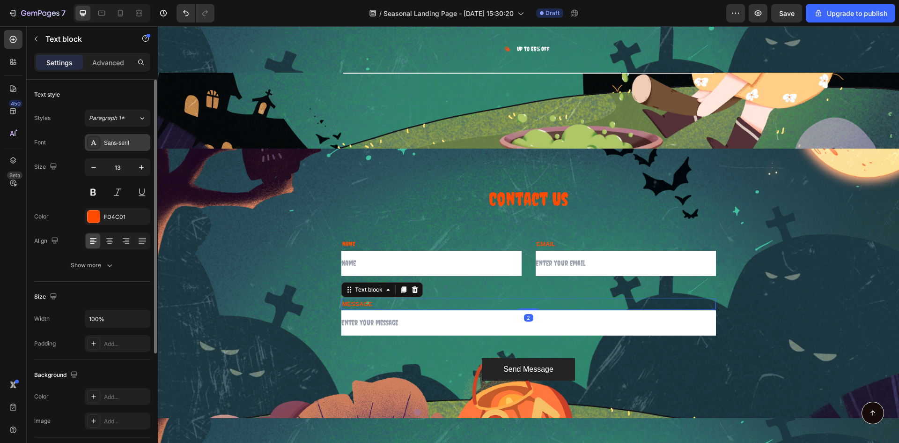
click at [126, 146] on div "Sans-serif" at bounding box center [126, 143] width 44 height 8
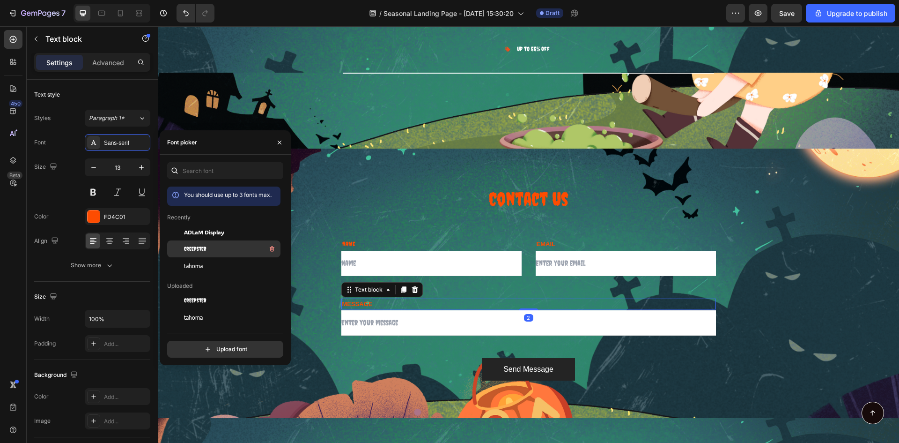
click at [200, 247] on span "Creepster" at bounding box center [195, 249] width 22 height 8
click at [570, 242] on p "EMAIL" at bounding box center [626, 243] width 178 height 9
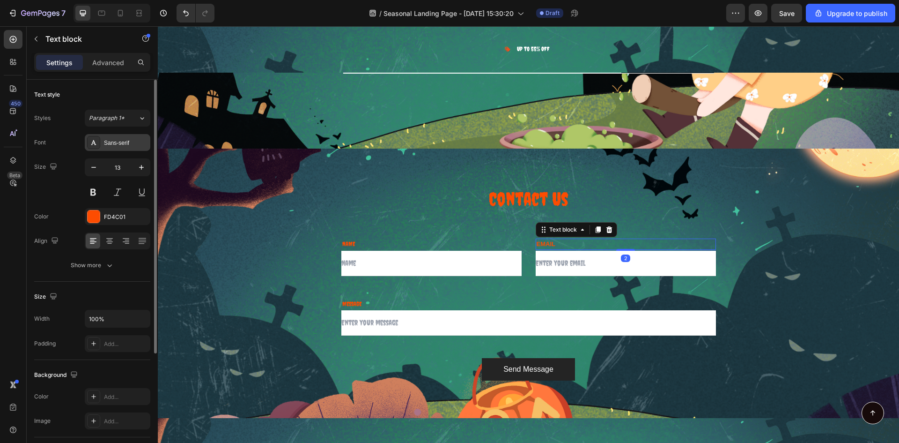
click at [126, 137] on div "Sans-serif" at bounding box center [118, 142] width 66 height 17
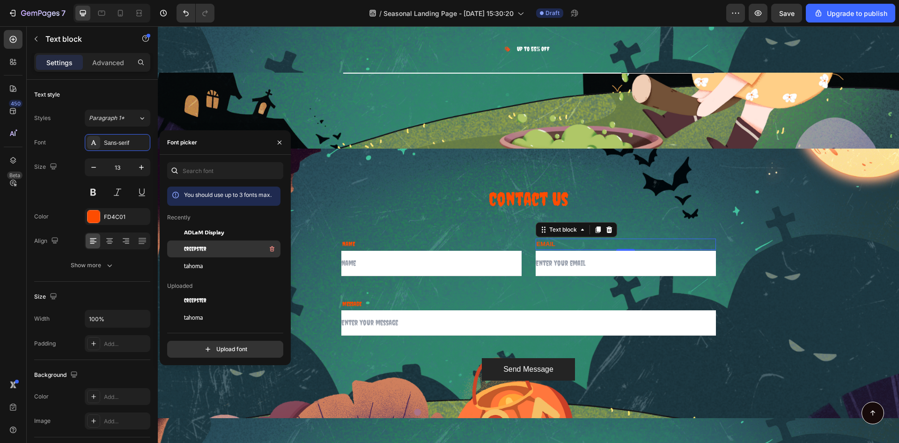
click at [206, 250] on span "Creepster" at bounding box center [195, 249] width 22 height 8
click at [386, 243] on p "NAME" at bounding box center [431, 243] width 178 height 9
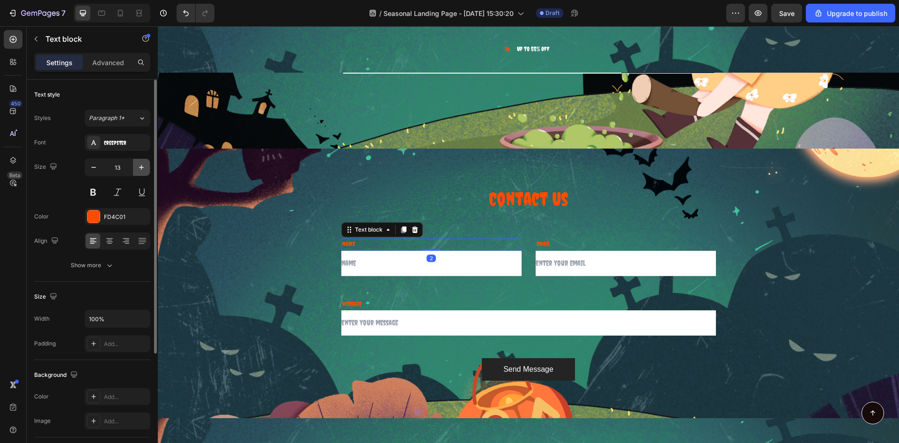
click at [137, 169] on icon "button" at bounding box center [141, 167] width 9 height 9
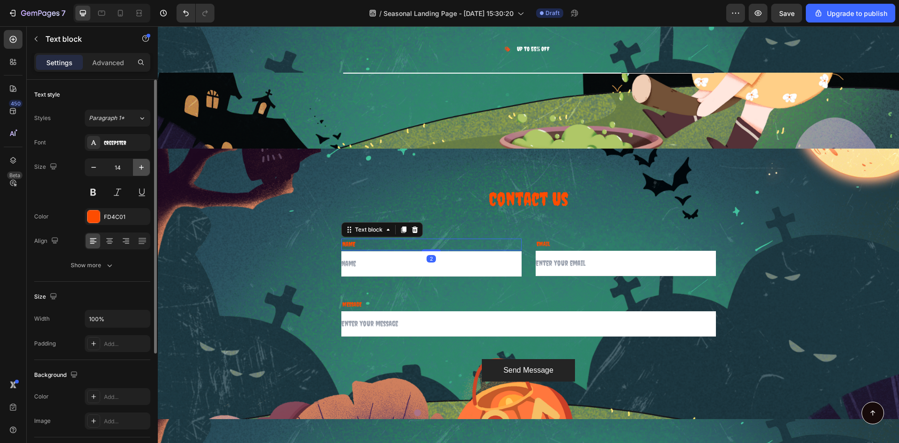
click at [137, 169] on icon "button" at bounding box center [141, 167] width 9 height 9
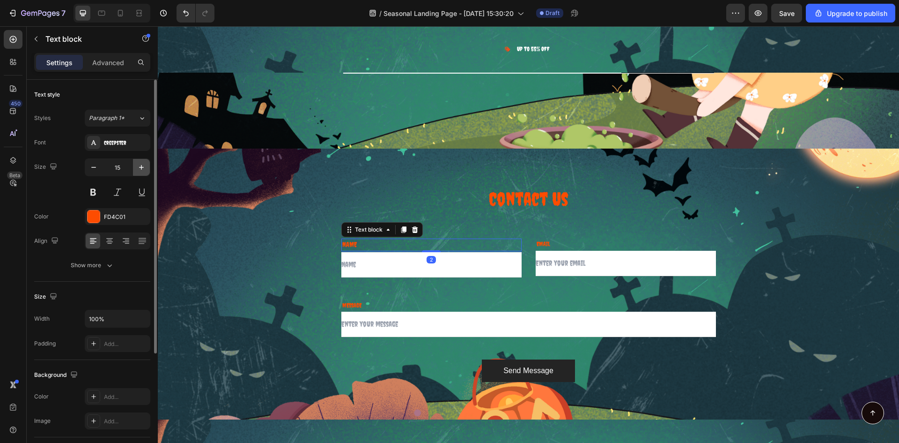
click at [137, 169] on icon "button" at bounding box center [141, 167] width 9 height 9
type input "16"
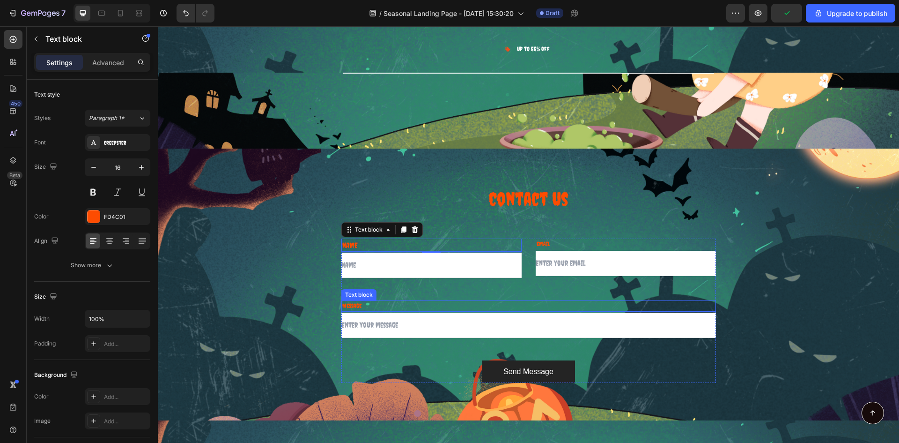
click at [354, 307] on p "MESSAGE" at bounding box center [528, 305] width 373 height 9
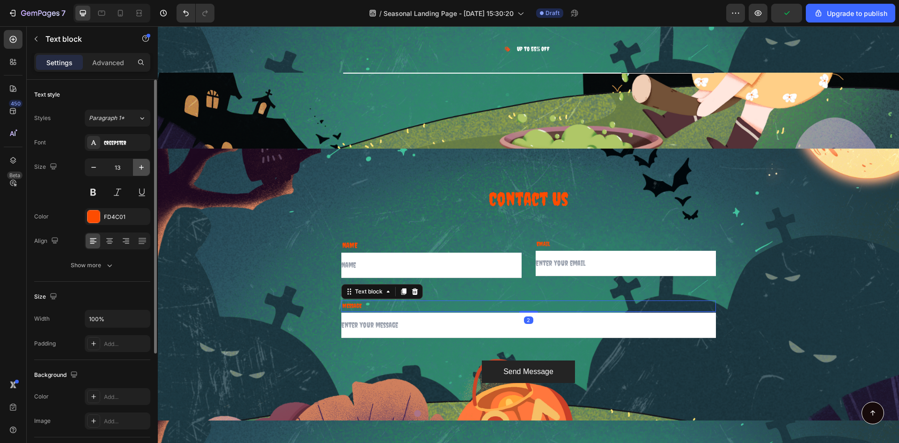
click at [137, 166] on icon "button" at bounding box center [141, 167] width 9 height 9
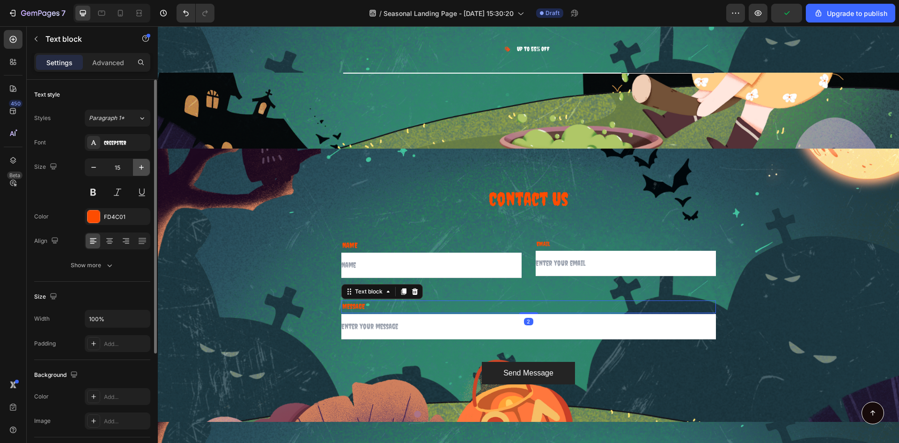
click at [137, 166] on icon "button" at bounding box center [141, 167] width 9 height 9
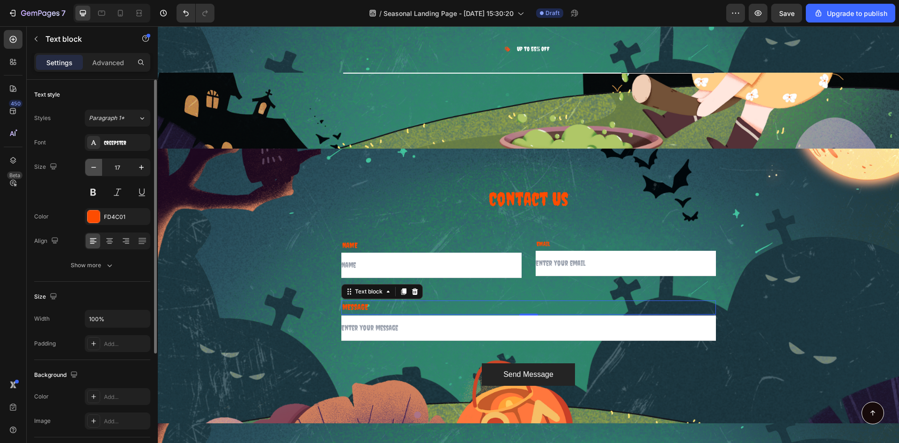
click at [95, 173] on button "button" at bounding box center [93, 167] width 17 height 17
type input "16"
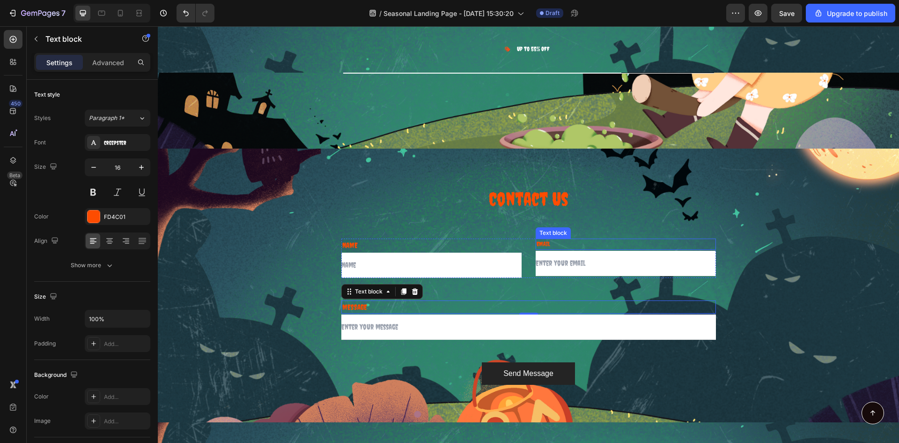
click at [553, 242] on p "EMAIL" at bounding box center [626, 243] width 178 height 9
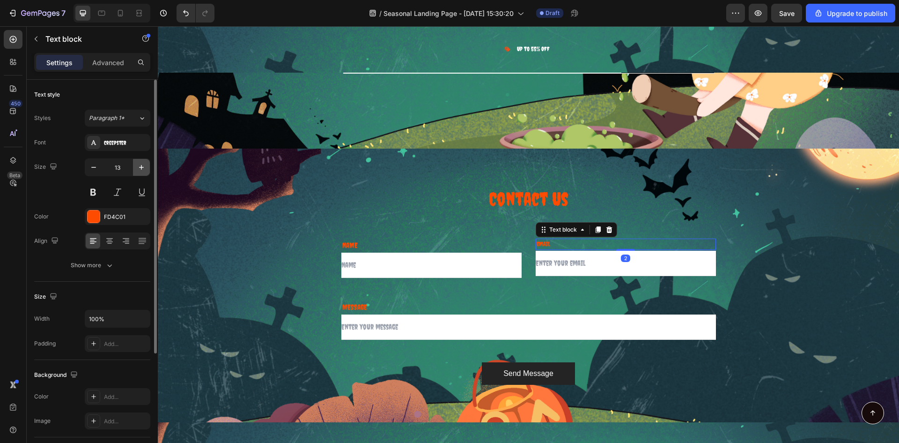
click at [137, 164] on icon "button" at bounding box center [141, 167] width 9 height 9
click at [136, 164] on button "button" at bounding box center [141, 167] width 17 height 17
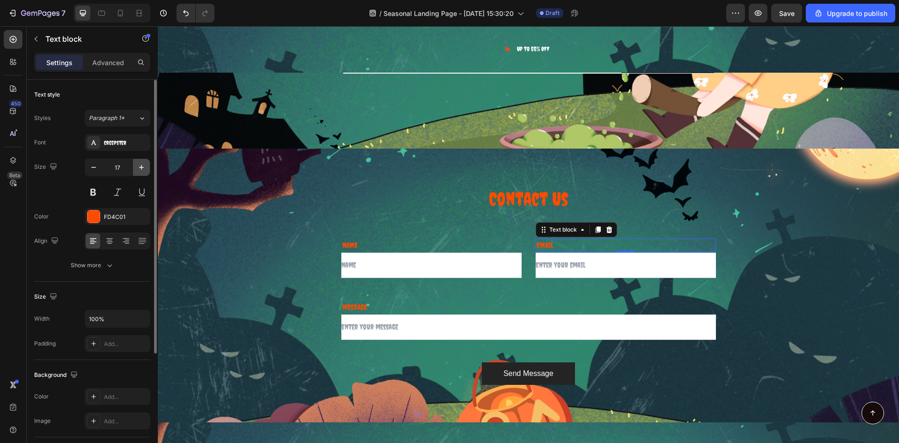
click at [136, 164] on button "button" at bounding box center [141, 167] width 17 height 17
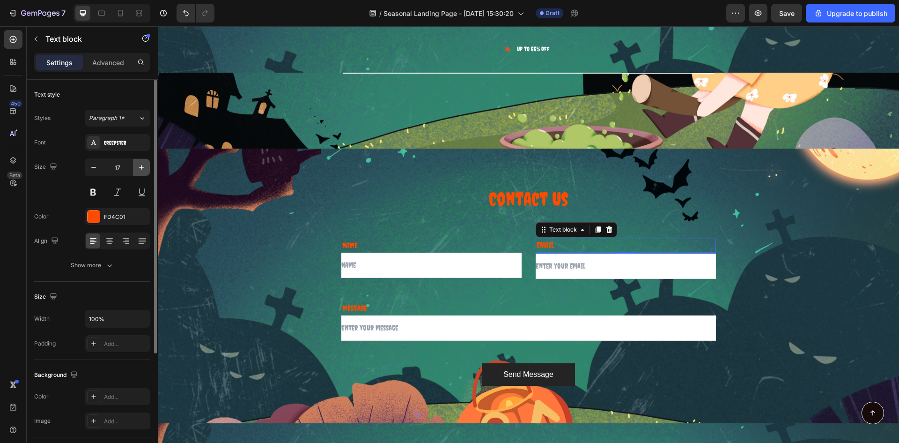
click at [136, 164] on button "button" at bounding box center [141, 167] width 17 height 17
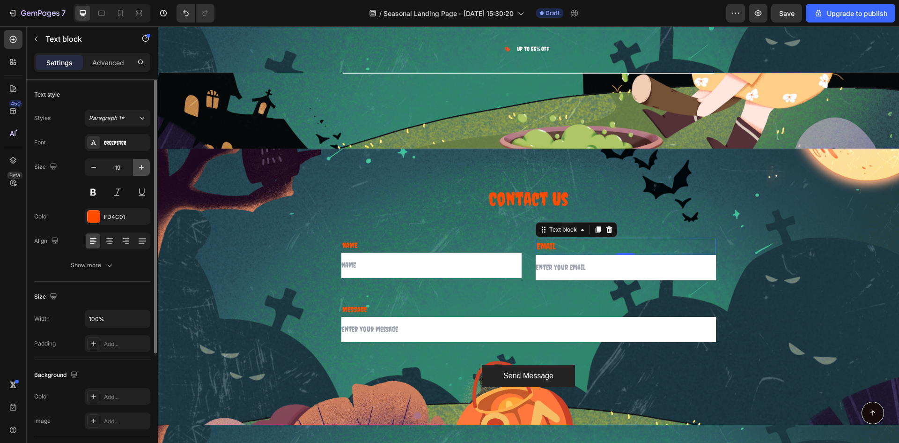
click at [136, 164] on button "button" at bounding box center [141, 167] width 17 height 17
type input "20"
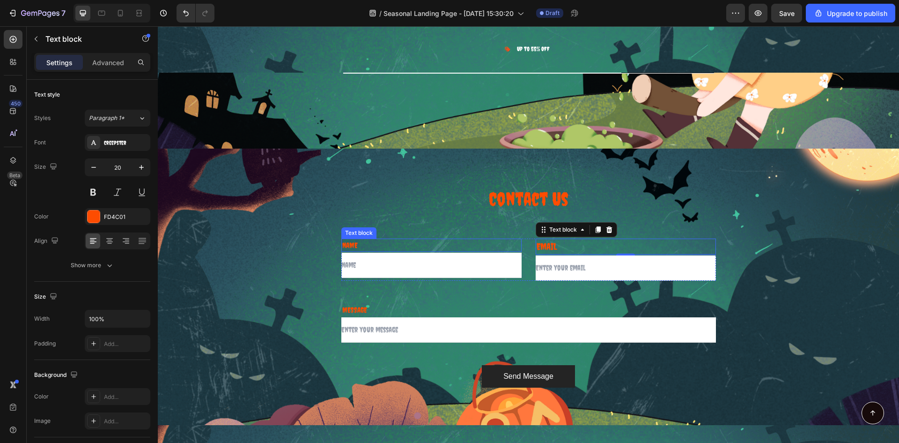
click at [394, 247] on p "NAME" at bounding box center [431, 244] width 178 height 11
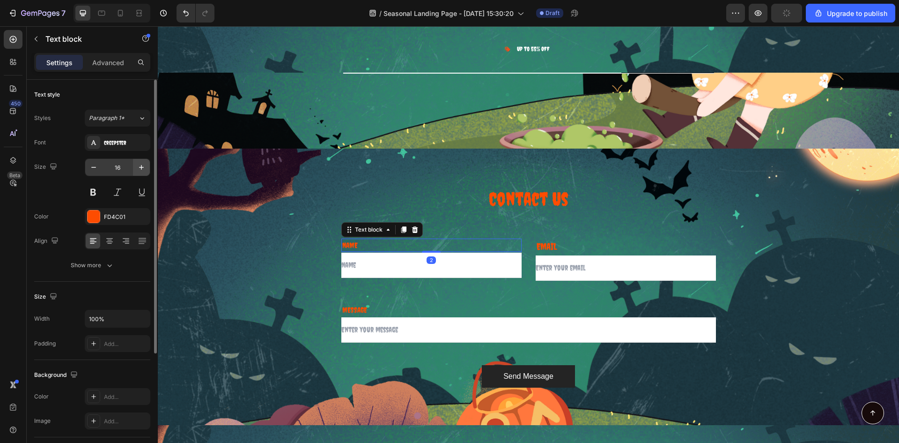
click at [140, 174] on button "button" at bounding box center [141, 167] width 17 height 17
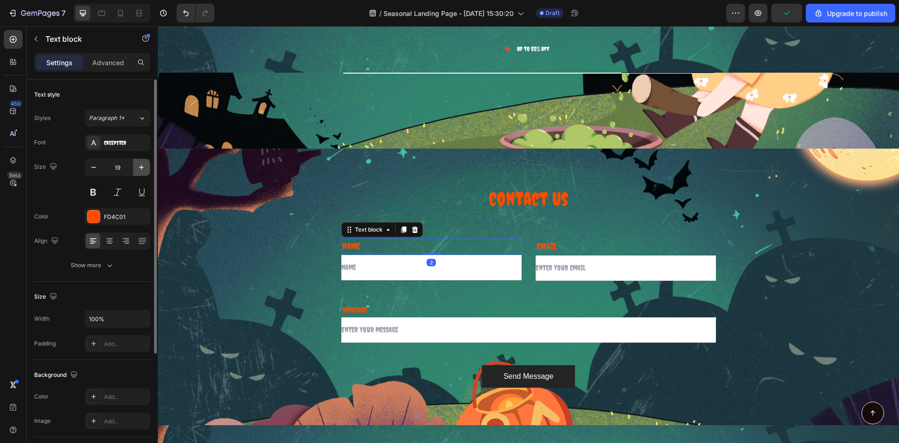
click at [140, 174] on button "button" at bounding box center [141, 167] width 17 height 17
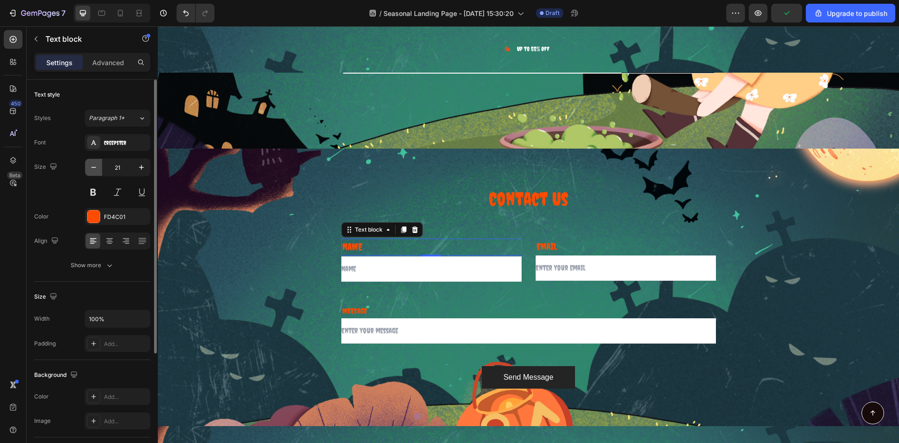
click at [95, 159] on button "button" at bounding box center [93, 167] width 17 height 17
type input "20"
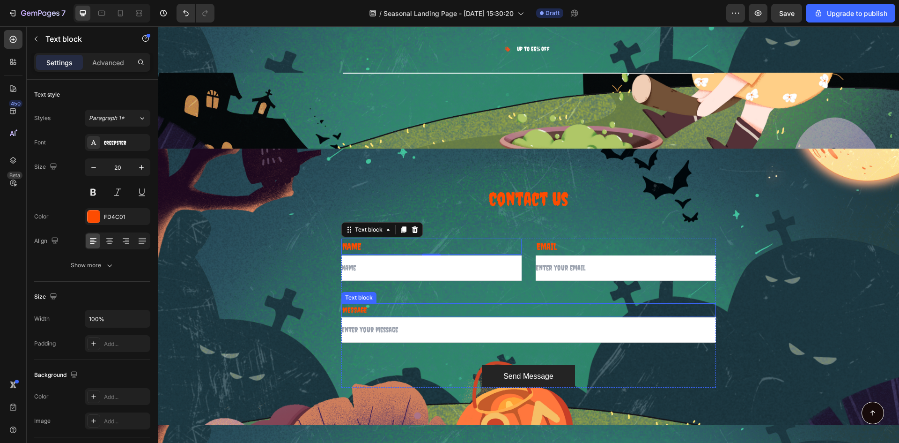
click at [371, 311] on p "MESSAGE" at bounding box center [528, 309] width 373 height 11
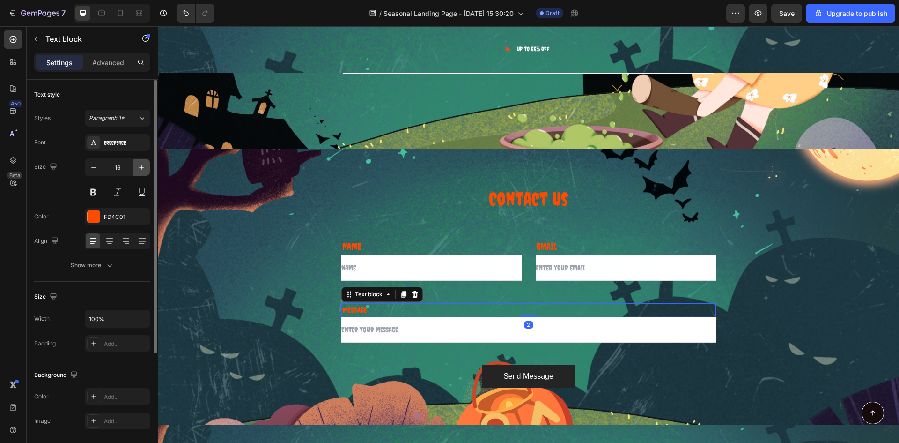
click at [142, 172] on button "button" at bounding box center [141, 167] width 17 height 17
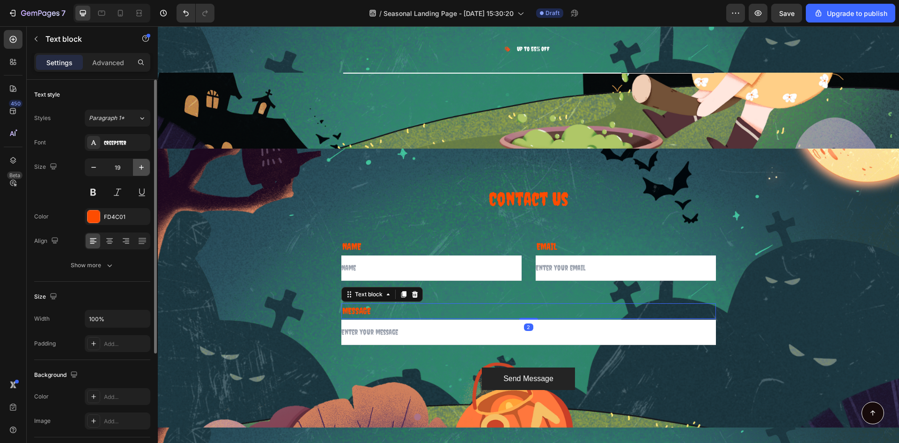
click at [137, 175] on button "button" at bounding box center [141, 167] width 17 height 17
type input "20"
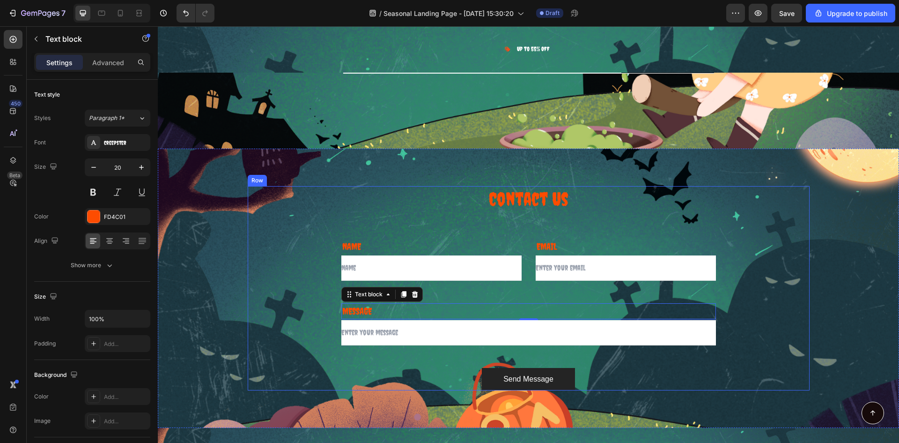
scroll to position [6666, 0]
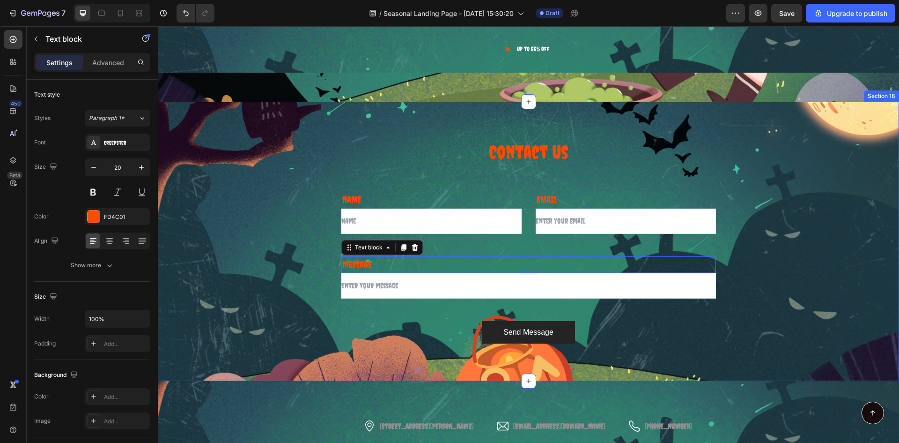
click at [872, 270] on div "Contact Us Heading Row NAME Text block Text Field EMAIL Text block Email Field …" at bounding box center [528, 241] width 727 height 204
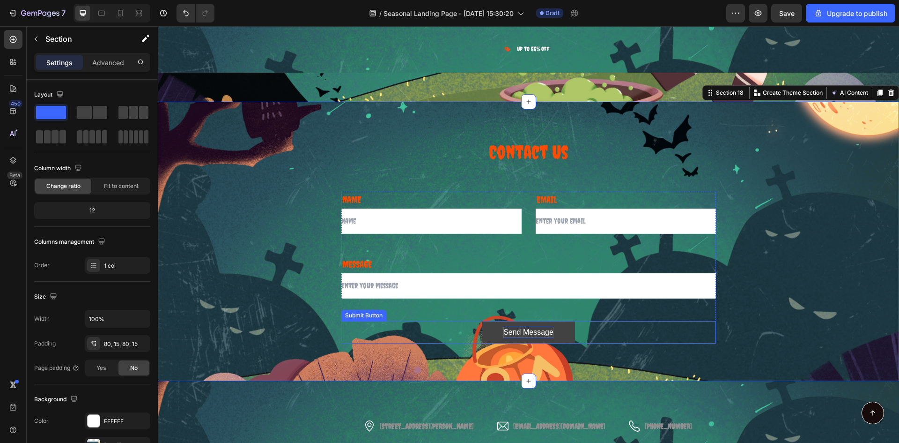
click at [546, 330] on div "Send Message" at bounding box center [529, 332] width 50 height 11
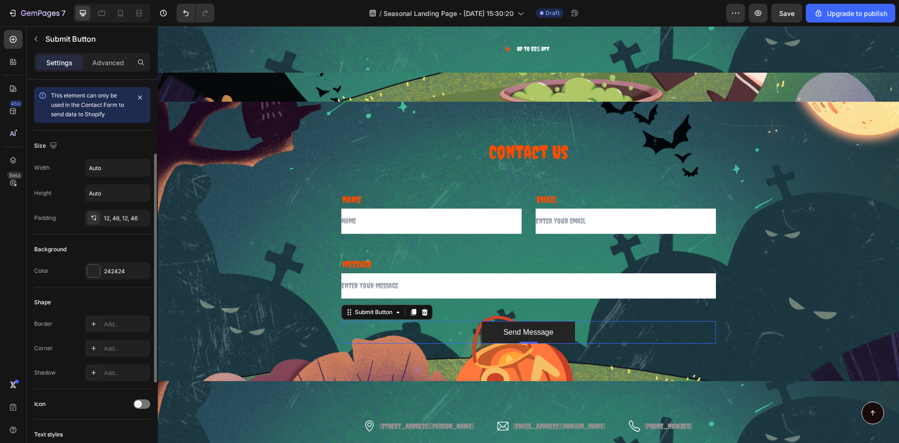
scroll to position [47, 0]
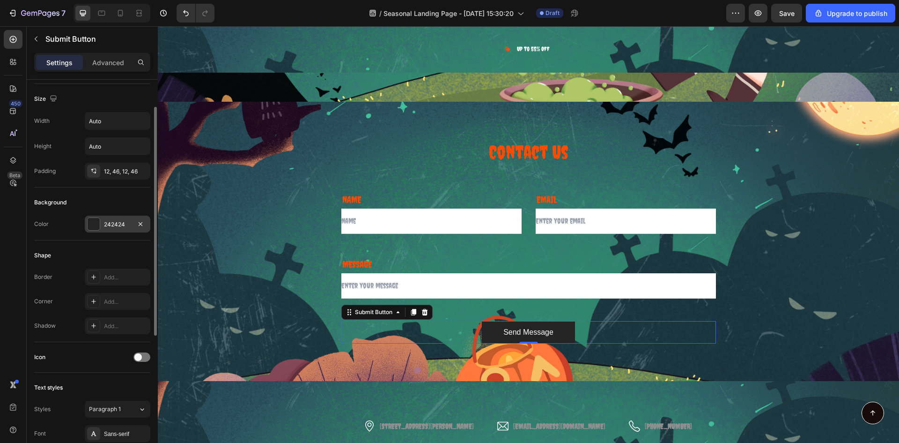
click at [124, 229] on div "242424" at bounding box center [118, 223] width 66 height 17
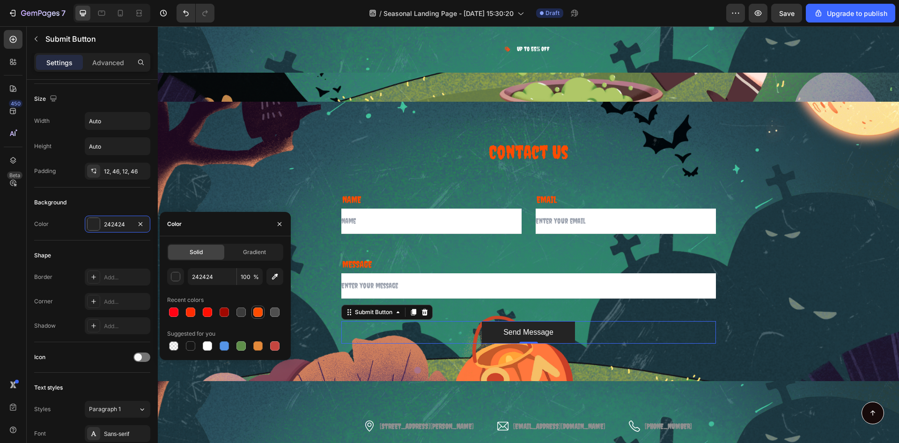
click at [261, 313] on div at bounding box center [257, 311] width 9 height 9
type input "FD4C01"
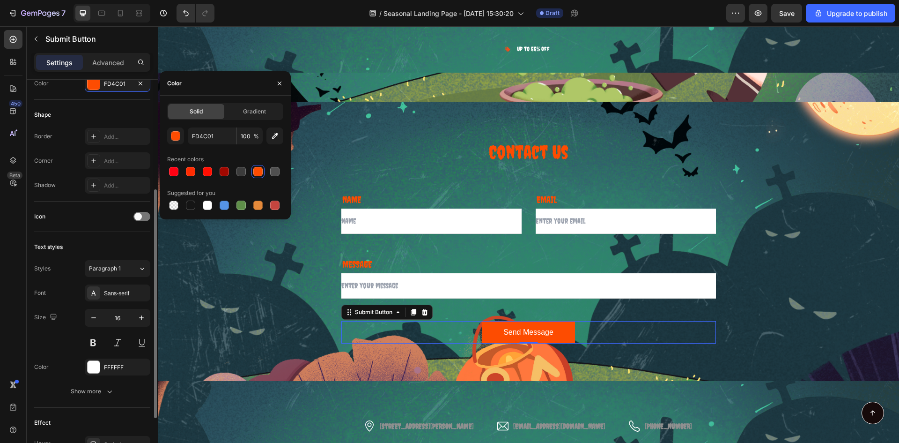
scroll to position [141, 0]
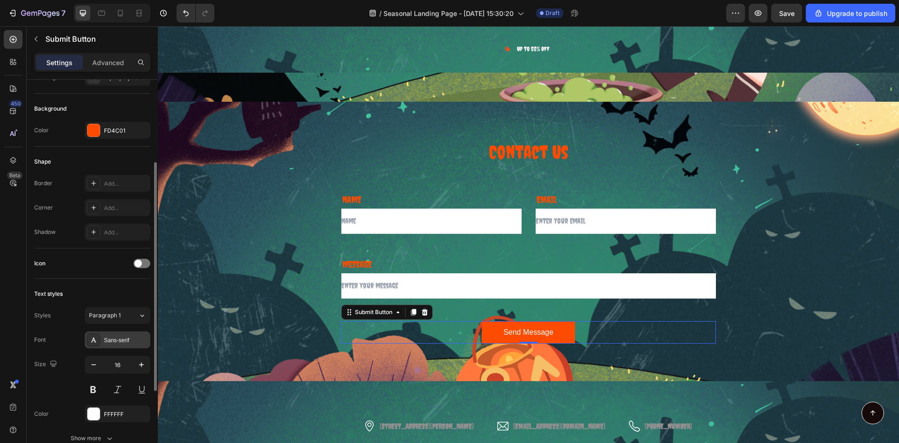
click at [119, 346] on div "Sans-serif" at bounding box center [118, 339] width 66 height 17
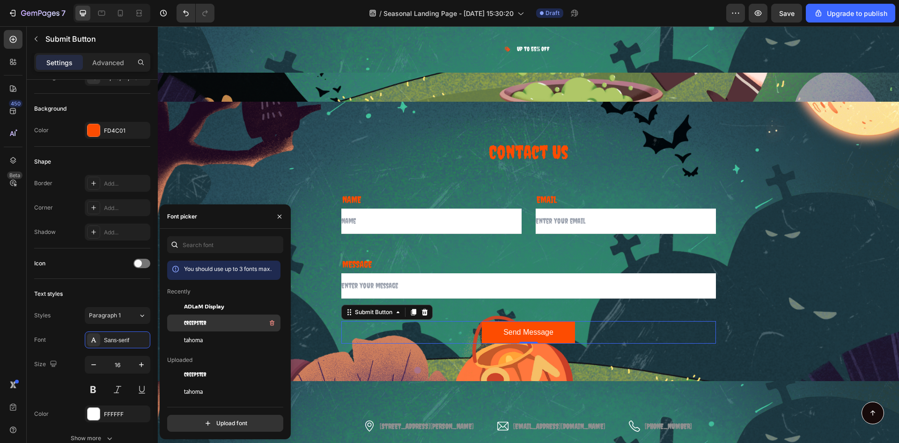
click at [225, 327] on div "Creepster" at bounding box center [231, 322] width 95 height 11
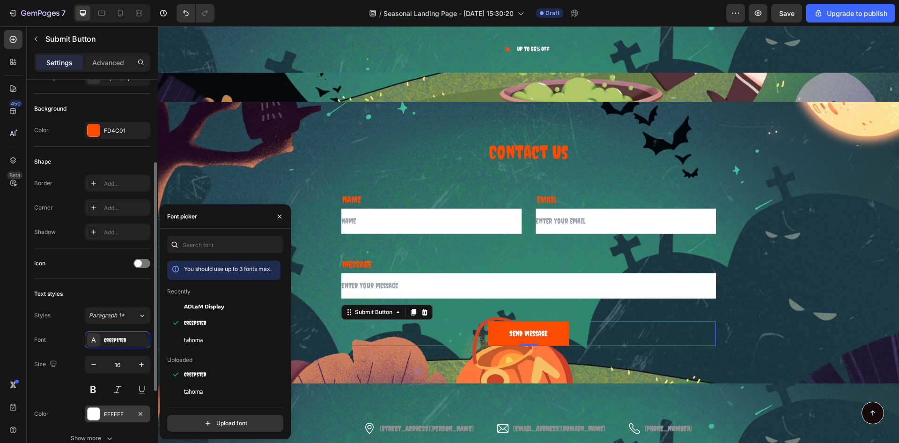
click at [118, 413] on div "FFFFFF" at bounding box center [117, 414] width 27 height 8
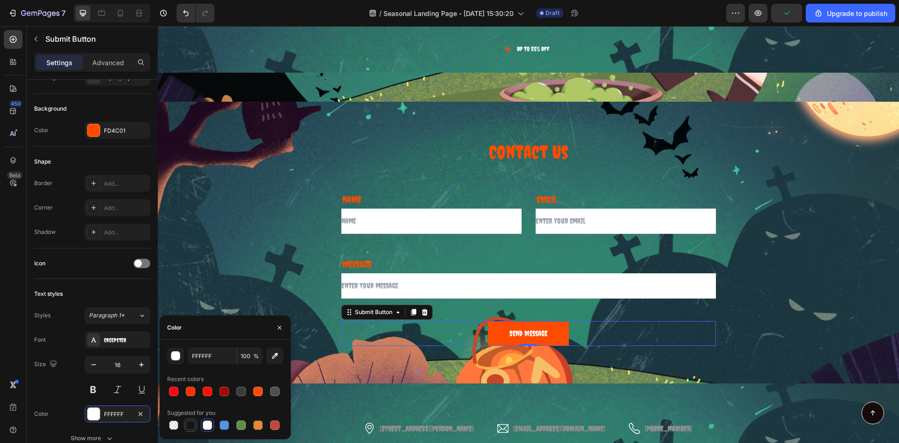
click at [190, 424] on div at bounding box center [190, 424] width 9 height 9
type input "151515"
click at [790, 276] on div "Contact Us Heading Row NAME Text block Text Field EMAIL Text block Email Field …" at bounding box center [529, 242] width 562 height 206
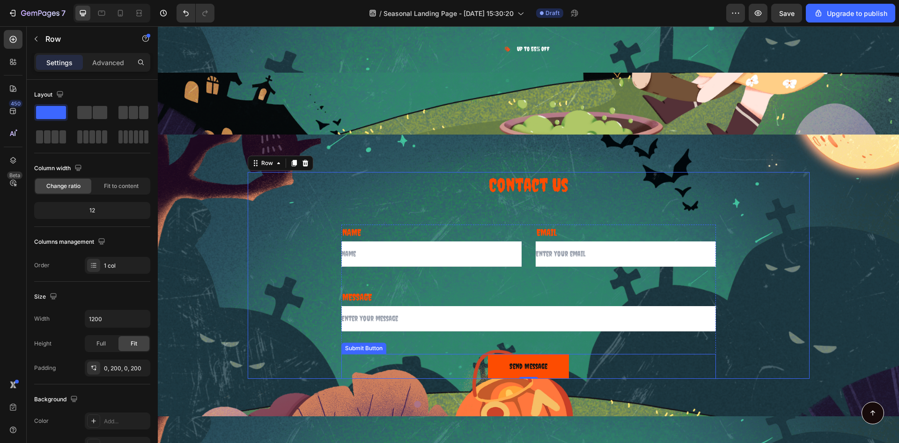
scroll to position [6666, 0]
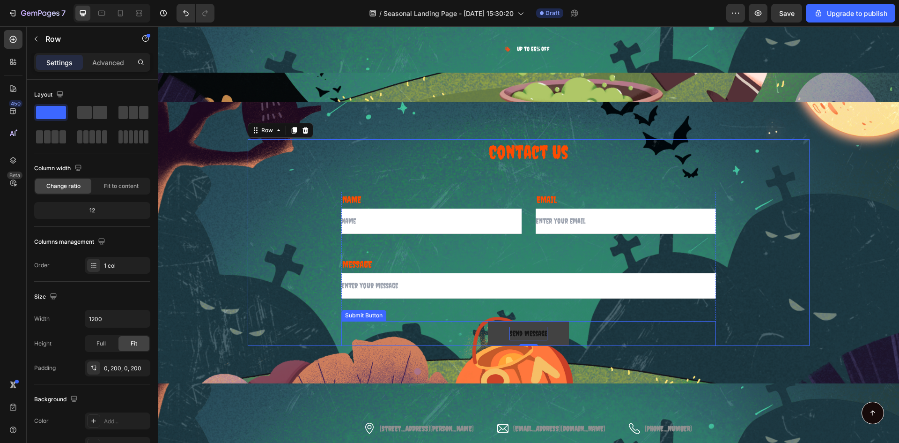
click at [524, 335] on div "Send Message" at bounding box center [529, 334] width 38 height 14
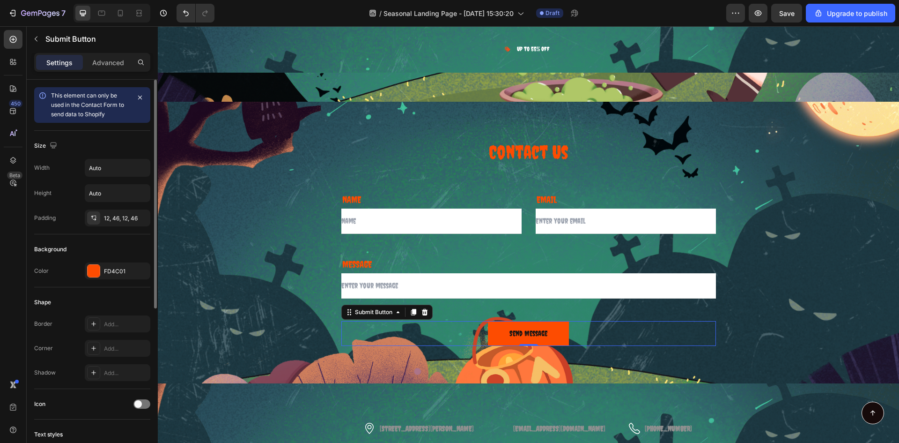
scroll to position [234, 0]
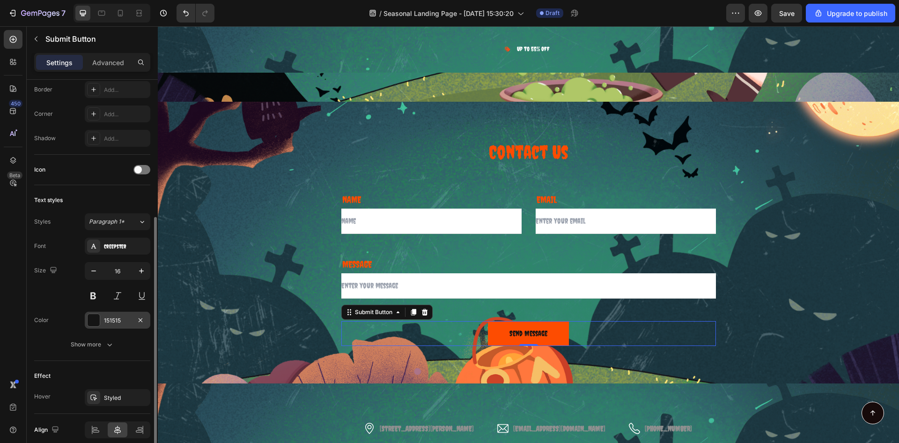
click at [112, 323] on div "151515" at bounding box center [117, 320] width 27 height 8
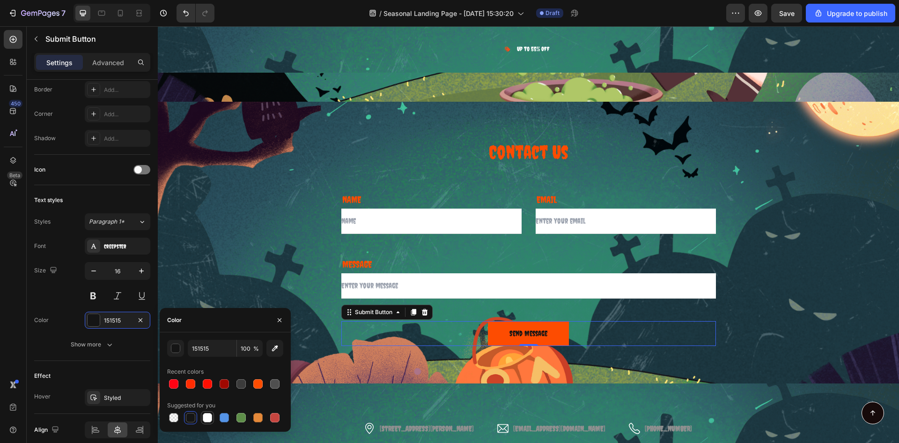
click at [209, 420] on div at bounding box center [207, 417] width 9 height 9
type input "FFFFFF"
click at [143, 272] on icon "button" at bounding box center [141, 270] width 9 height 9
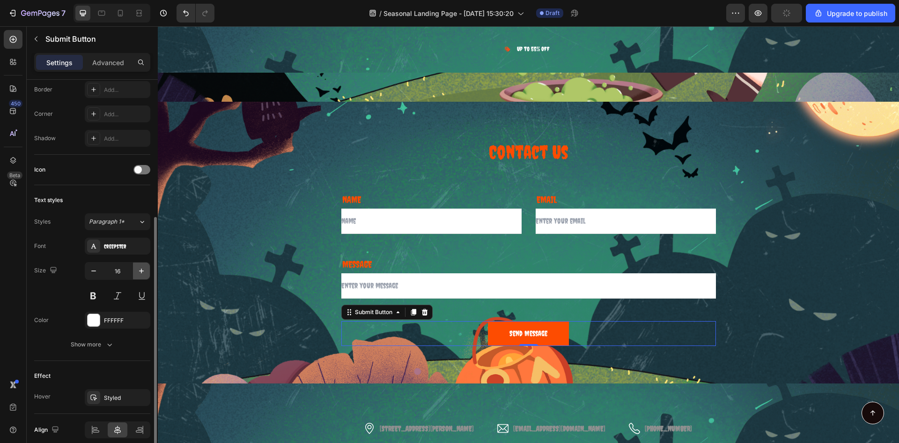
click at [143, 273] on icon "button" at bounding box center [141, 270] width 9 height 9
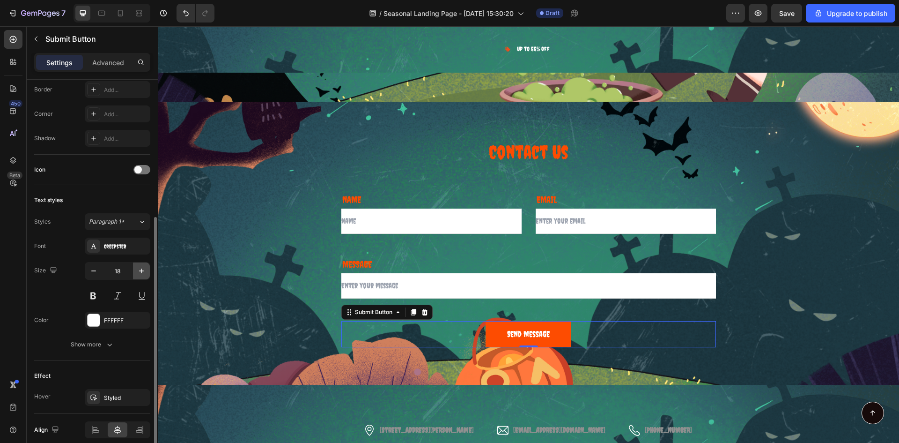
click at [143, 274] on icon "button" at bounding box center [141, 270] width 9 height 9
type input "19"
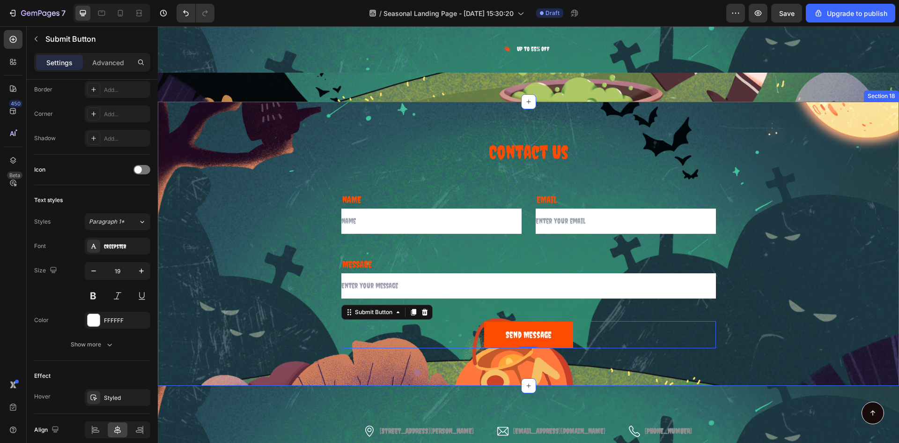
click at [844, 260] on div "Contact Us Heading Row NAME Text block Text Field EMAIL Text block Email Field …" at bounding box center [528, 243] width 727 height 209
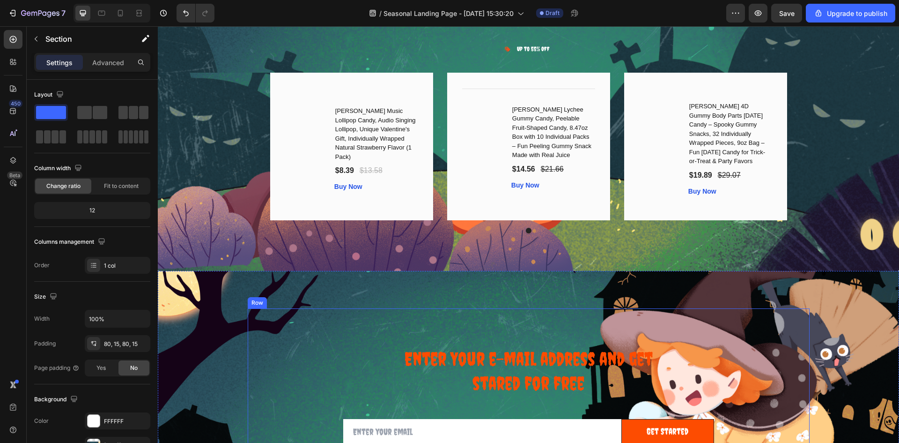
scroll to position [6310, 0]
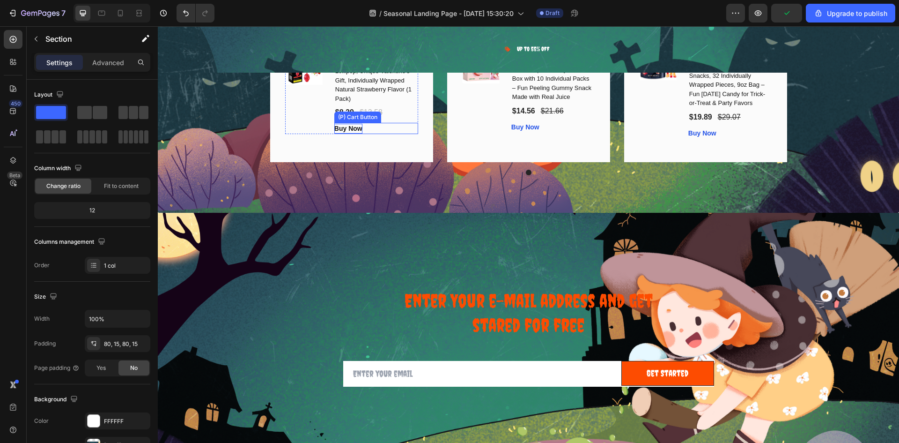
click at [340, 124] on div "Buy Now" at bounding box center [348, 129] width 28 height 10
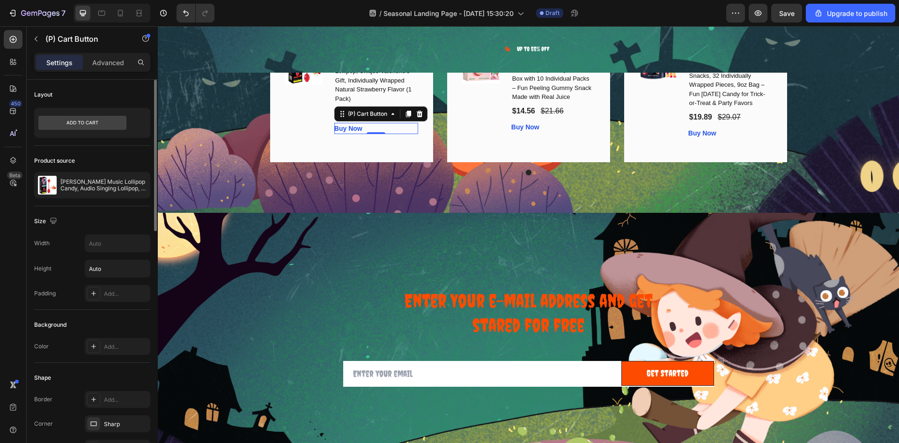
scroll to position [141, 0]
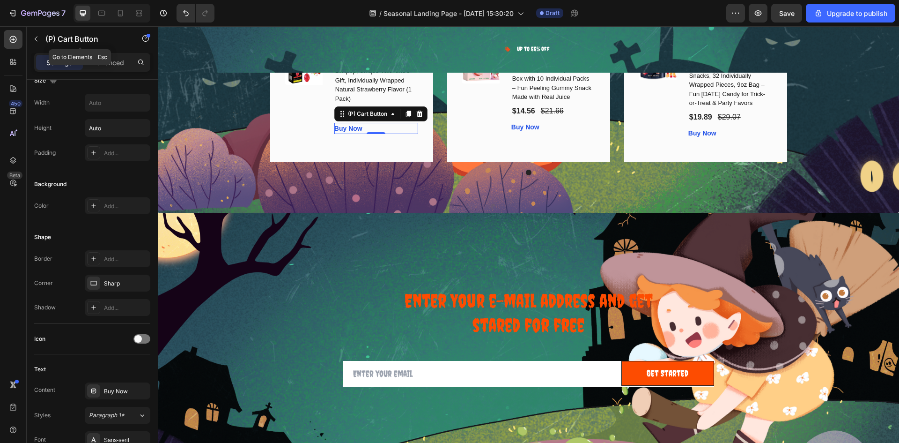
click at [50, 37] on p "(P) Cart Button" at bounding box center [85, 38] width 80 height 11
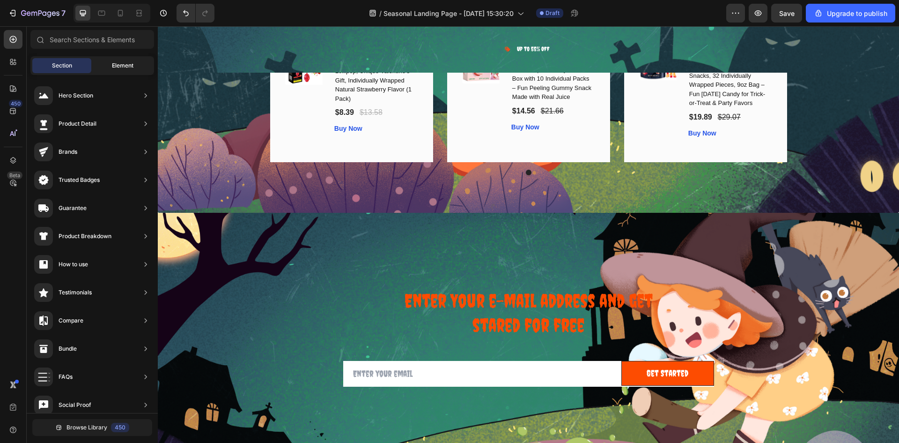
click at [113, 69] on span "Element" at bounding box center [123, 65] width 22 height 8
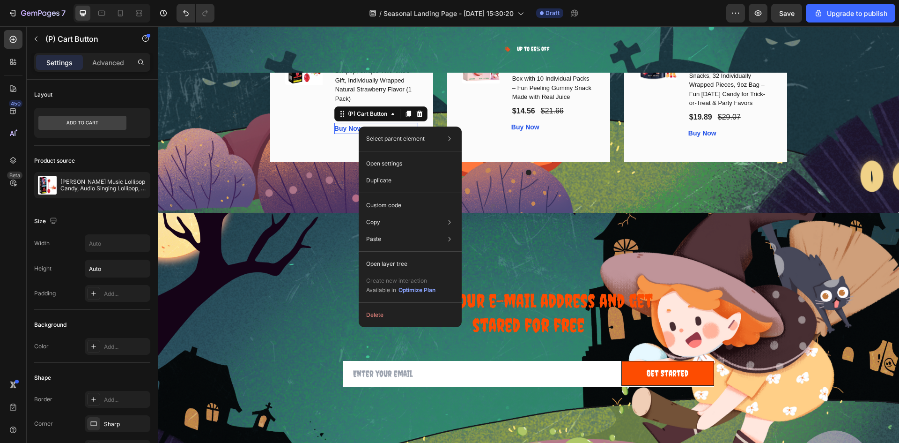
click at [360, 125] on div "Buy Now (P) Cart Button 0" at bounding box center [376, 128] width 84 height 11
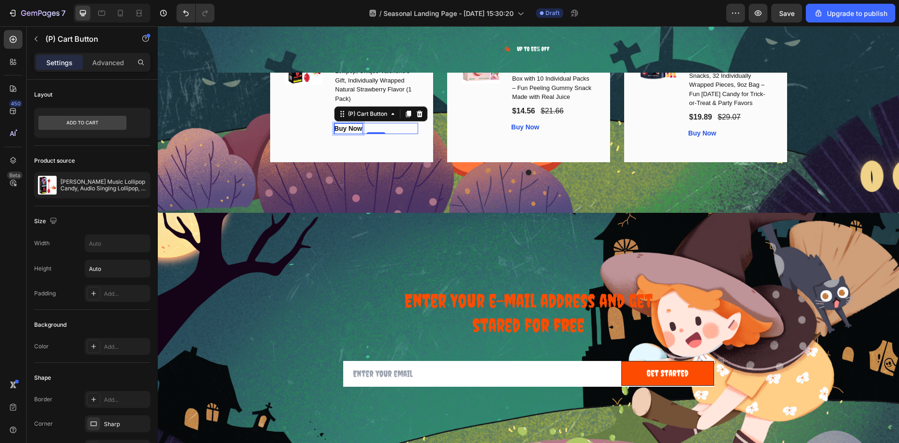
click at [356, 124] on div "Buy Now" at bounding box center [348, 129] width 28 height 10
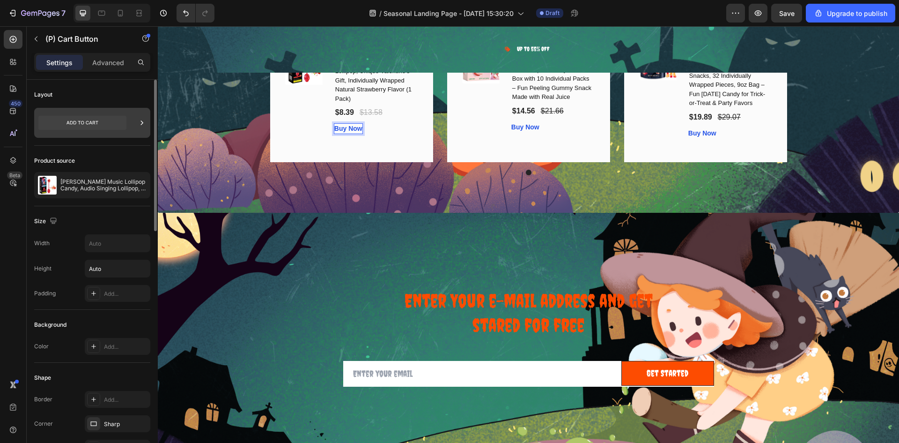
click at [89, 119] on icon at bounding box center [82, 123] width 88 height 14
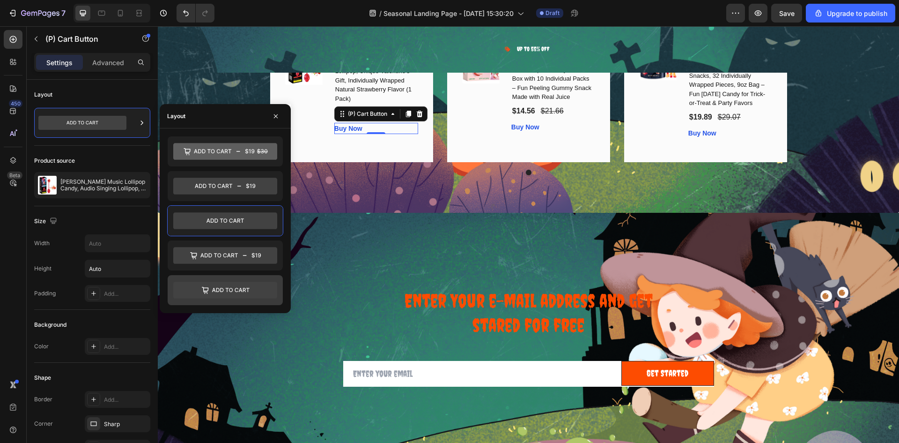
click at [218, 288] on icon at bounding box center [230, 290] width 37 height 4
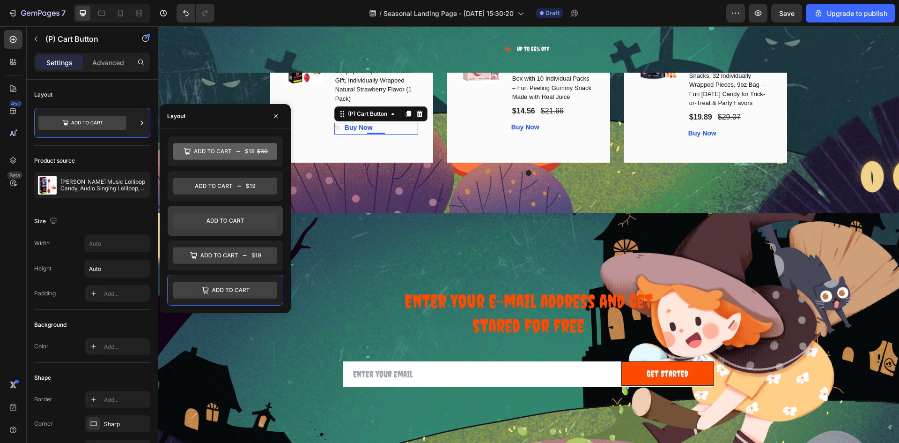
click at [214, 217] on icon at bounding box center [225, 220] width 104 height 17
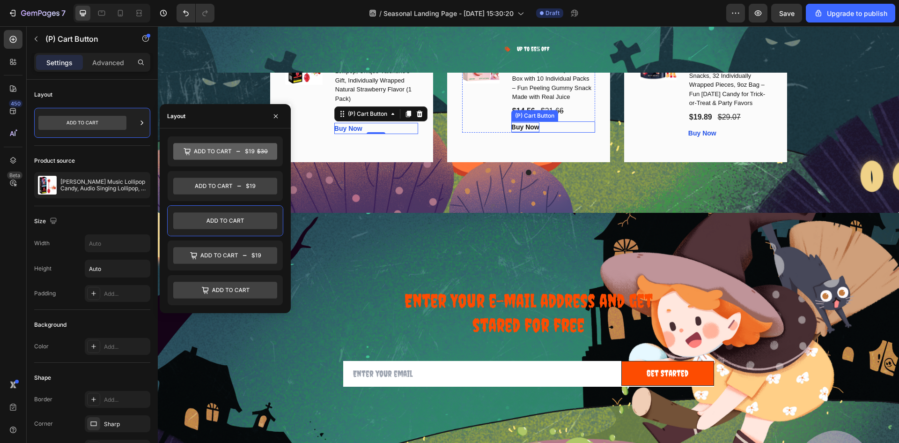
click at [536, 129] on div "Buy Now" at bounding box center [526, 127] width 28 height 10
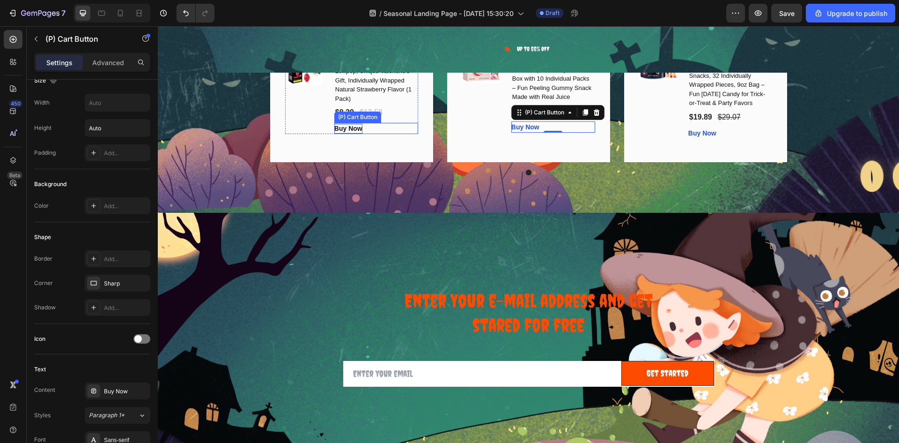
click at [345, 125] on p "Buy Now" at bounding box center [348, 129] width 28 height 10
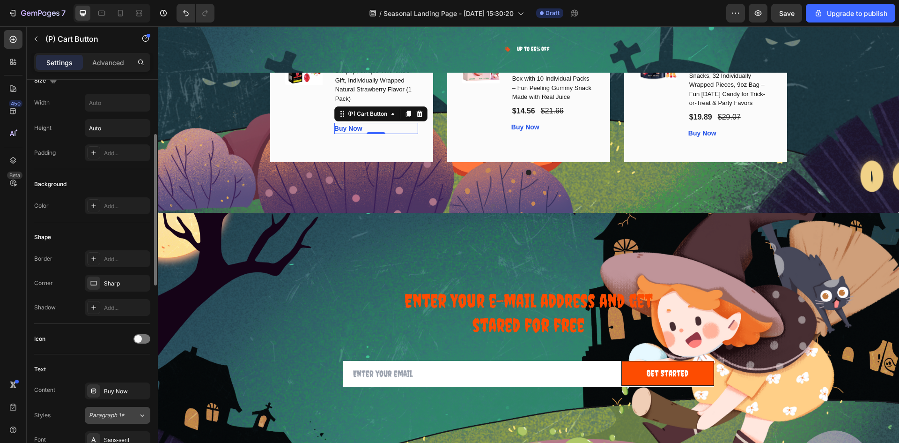
scroll to position [234, 0]
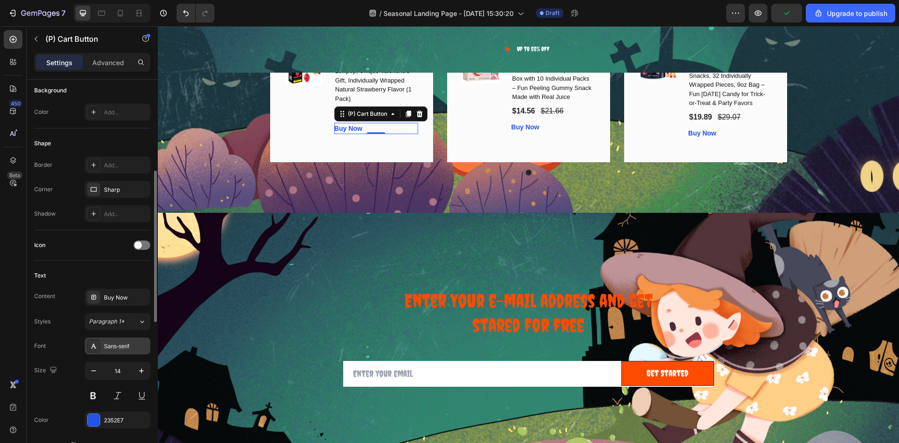
click at [141, 343] on div "Sans-serif" at bounding box center [126, 346] width 44 height 8
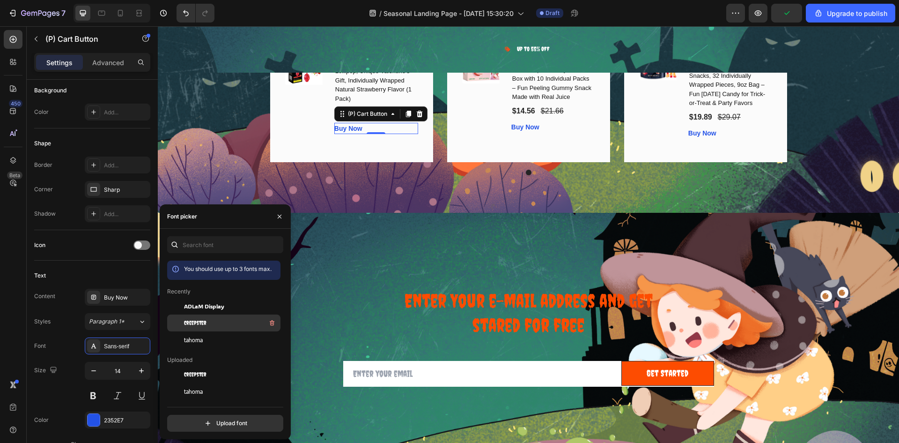
click at [208, 329] on div "Creepster" at bounding box center [223, 322] width 113 height 17
click at [147, 371] on button "button" at bounding box center [141, 370] width 17 height 17
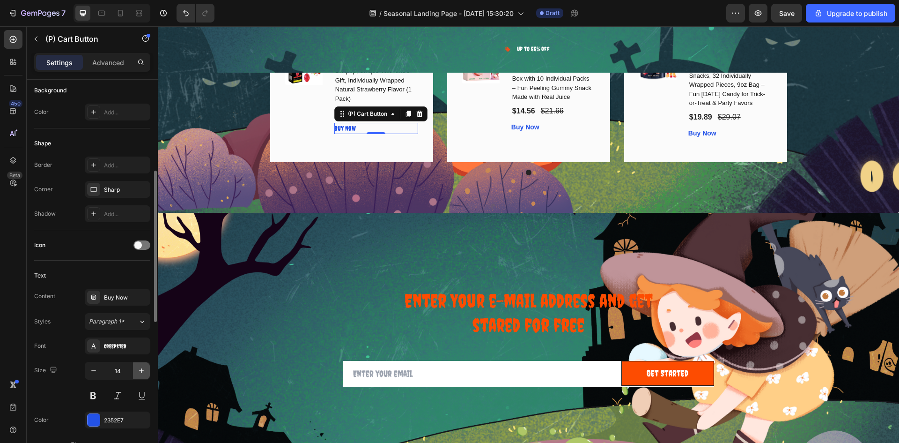
click at [147, 371] on button "button" at bounding box center [141, 370] width 17 height 17
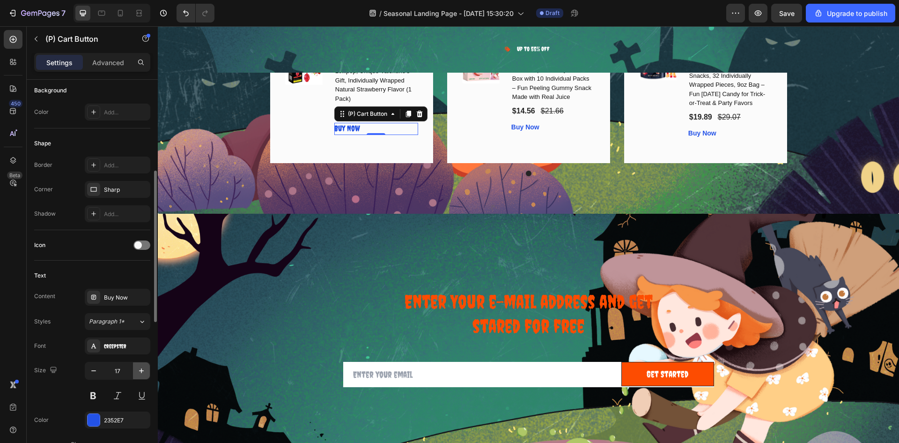
click at [147, 371] on button "button" at bounding box center [141, 370] width 17 height 17
type input "18"
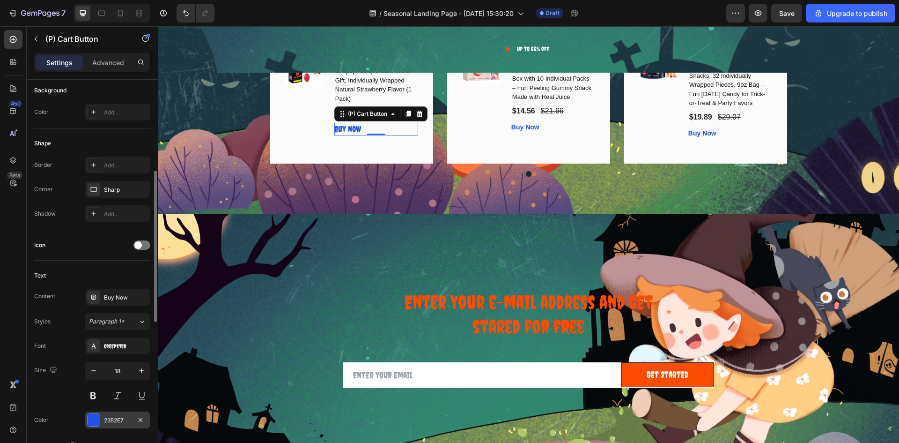
click at [114, 424] on div "2352E7" at bounding box center [118, 419] width 66 height 17
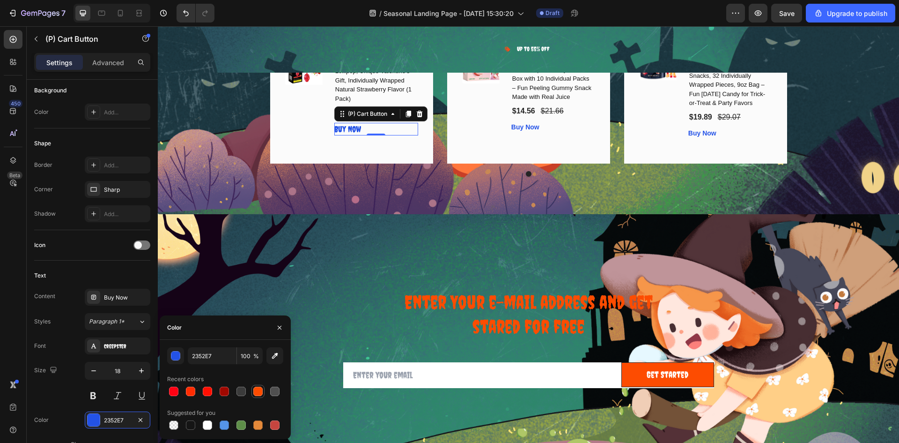
click at [255, 392] on div at bounding box center [257, 390] width 9 height 9
type input "FD4C01"
click at [517, 126] on div "Buy Now (P) Cart Button" at bounding box center [554, 126] width 84 height 11
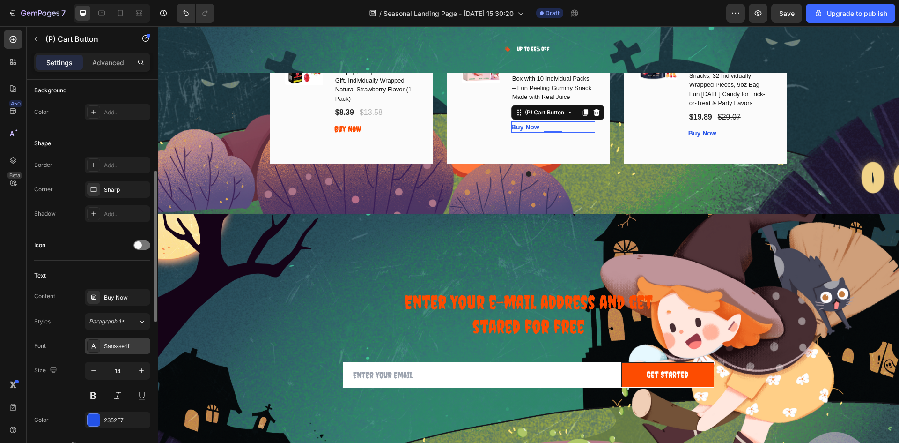
click at [133, 349] on div "Sans-serif" at bounding box center [126, 346] width 44 height 8
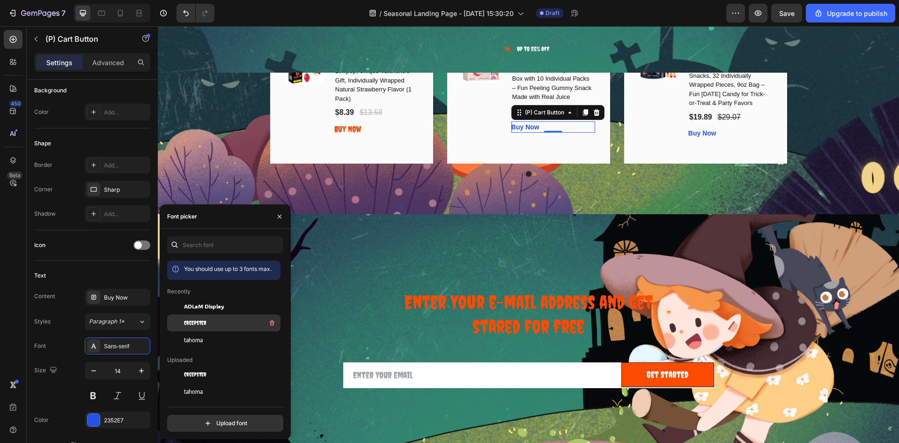
click at [206, 320] on div "Creepster" at bounding box center [231, 322] width 95 height 11
click at [140, 373] on icon "button" at bounding box center [141, 370] width 9 height 9
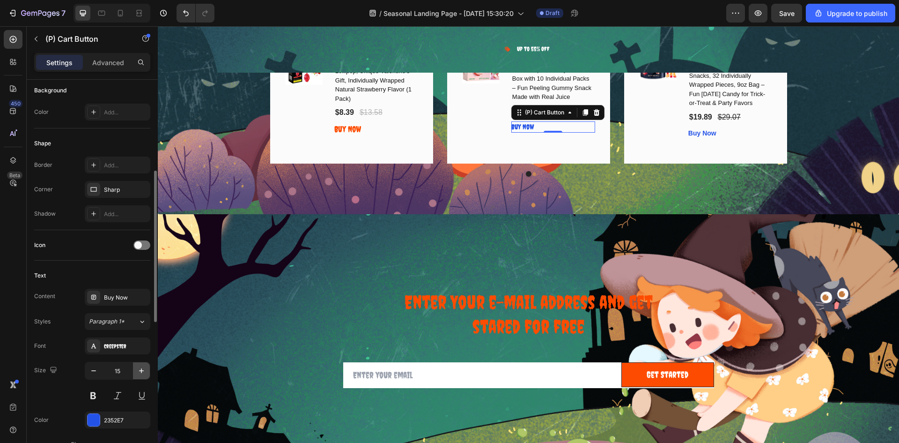
type input "16"
click at [133, 422] on div "2352E7" at bounding box center [118, 419] width 66 height 17
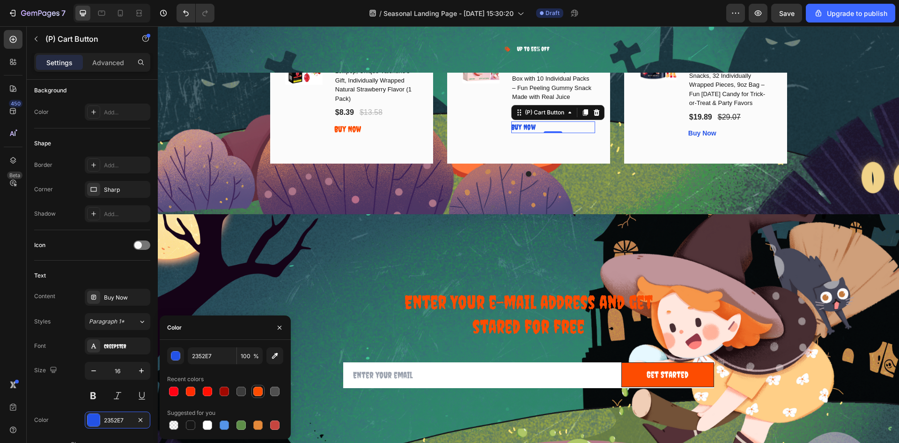
click at [258, 396] on div at bounding box center [257, 391] width 11 height 11
type input "FD4C01"
click at [343, 126] on p "Buy Now" at bounding box center [347, 129] width 27 height 13
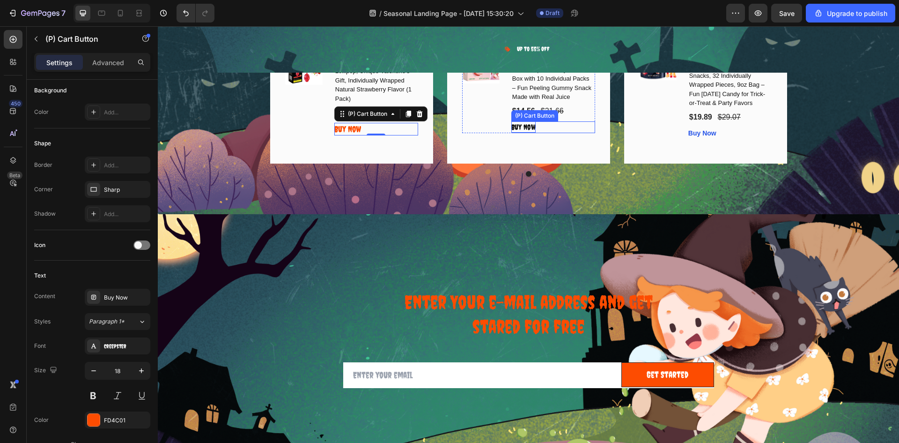
click at [526, 131] on div "Buy Now" at bounding box center [524, 126] width 24 height 11
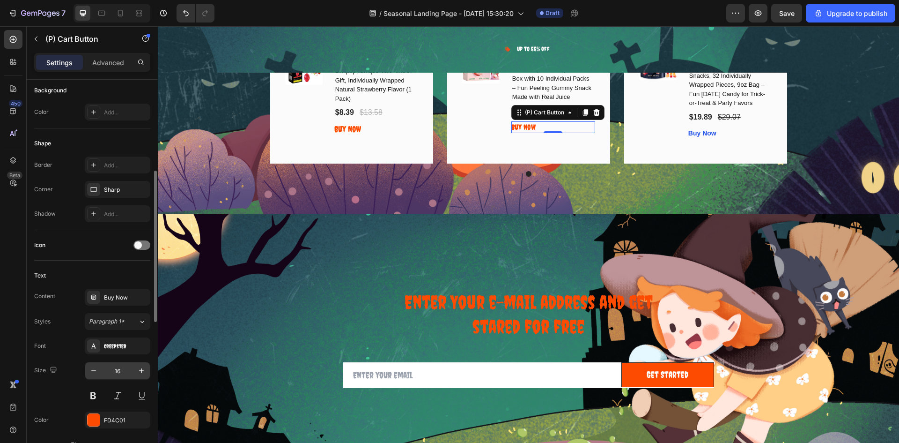
click at [134, 379] on div "16" at bounding box center [118, 371] width 66 height 18
click at [136, 376] on button "button" at bounding box center [141, 370] width 17 height 17
type input "18"
click at [703, 136] on div "Buy Now" at bounding box center [703, 133] width 28 height 10
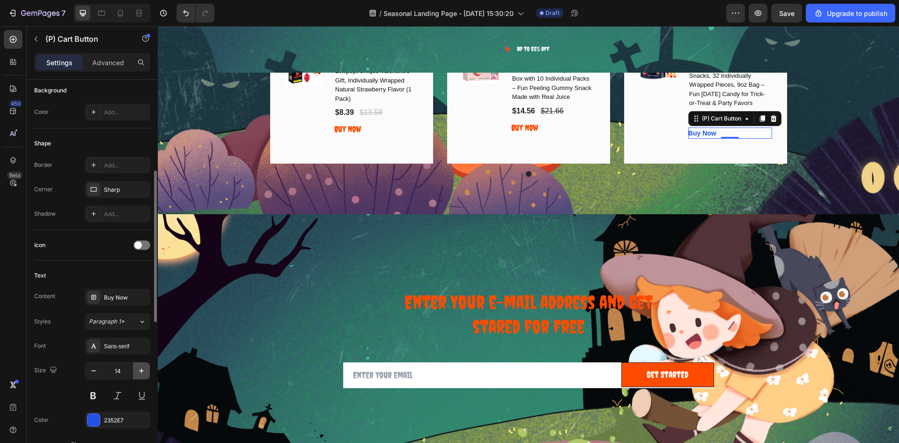
click at [143, 365] on button "button" at bounding box center [141, 370] width 17 height 17
click at [143, 366] on icon "button" at bounding box center [141, 370] width 9 height 9
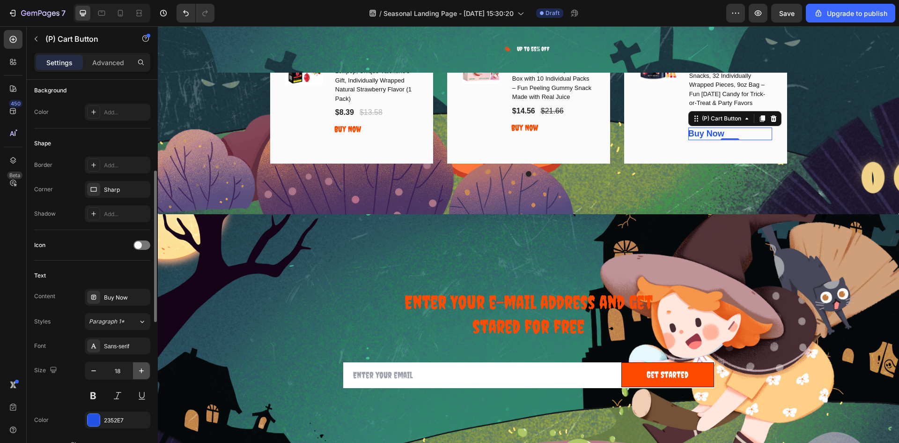
click at [142, 367] on icon "button" at bounding box center [141, 370] width 9 height 9
click at [93, 374] on icon "button" at bounding box center [93, 370] width 9 height 9
type input "18"
click at [122, 354] on div "Font Sans-serif Size 18 Color 2352E7 Show more" at bounding box center [92, 394] width 116 height 115
click at [124, 355] on div "Font Sans-serif Size 18 Color 2352E7 Show more" at bounding box center [92, 394] width 116 height 115
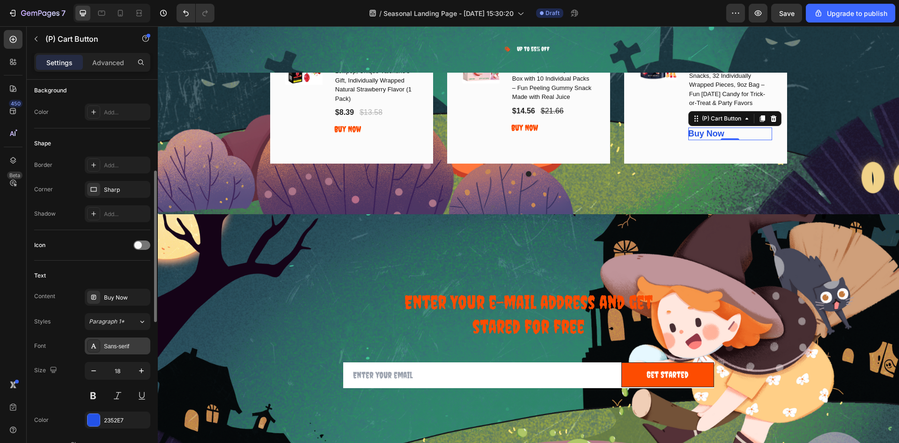
click at [130, 348] on div "Sans-serif" at bounding box center [126, 346] width 44 height 8
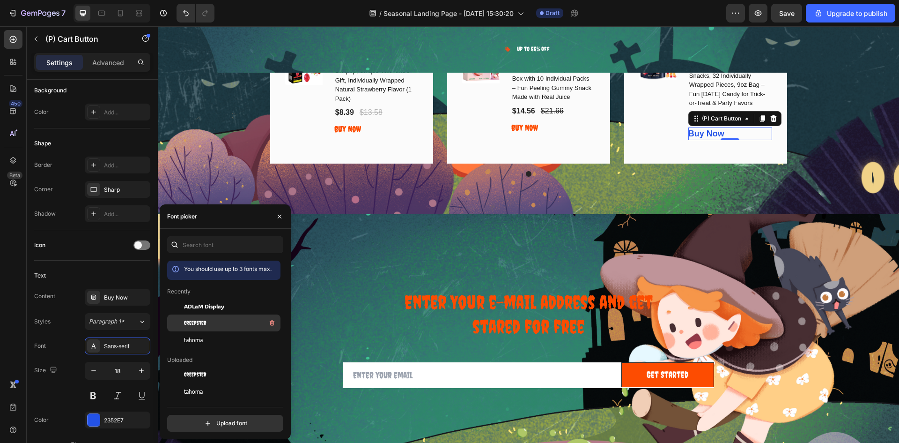
click at [186, 321] on span "Creepster" at bounding box center [195, 323] width 22 height 8
click at [132, 413] on div "2352E7" at bounding box center [118, 419] width 66 height 17
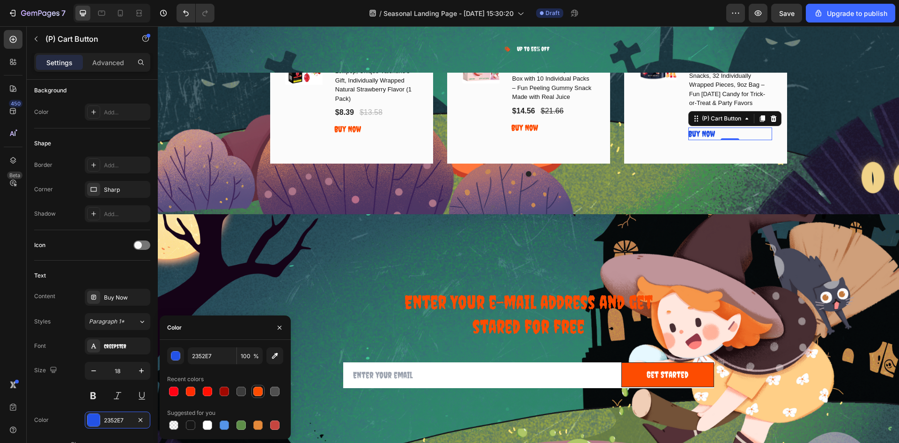
click at [258, 387] on div at bounding box center [257, 390] width 9 height 9
type input "FD4C01"
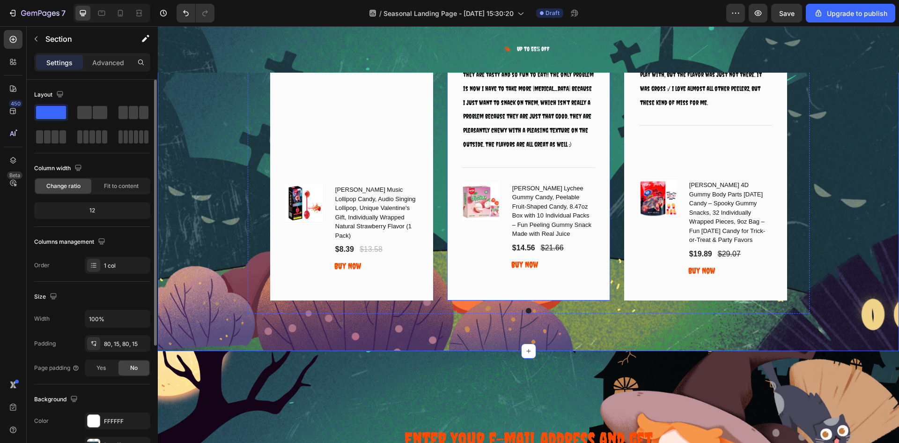
scroll to position [6169, 0]
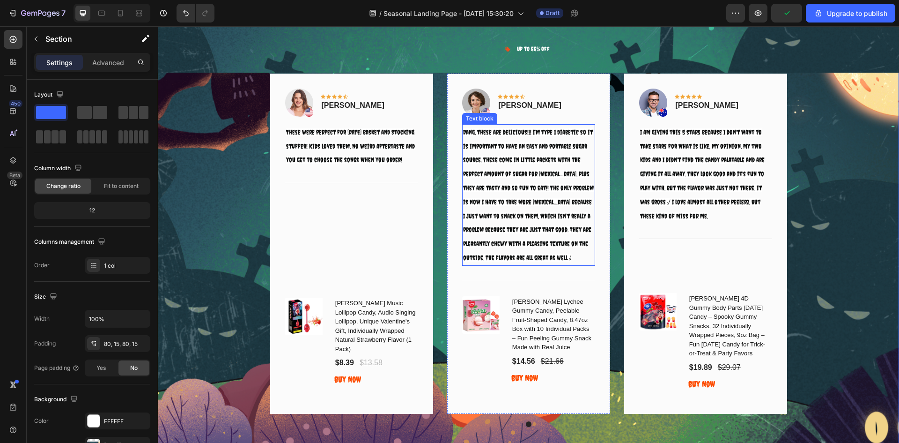
select select "585796989237854962"
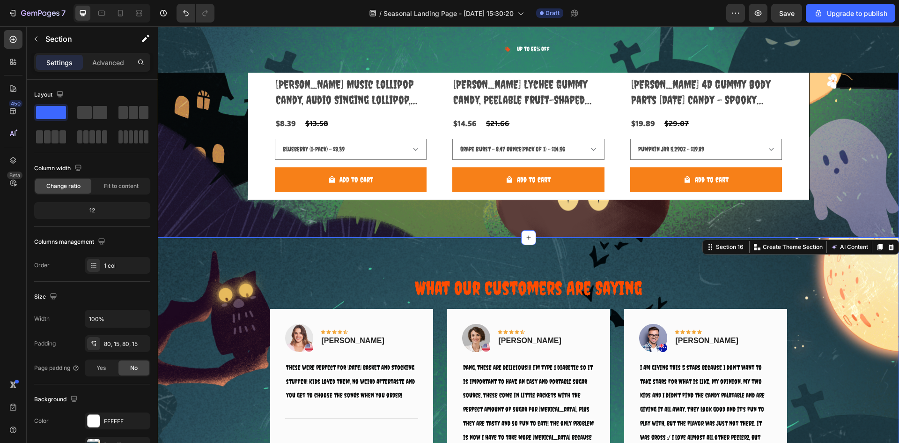
scroll to position [5888, 0]
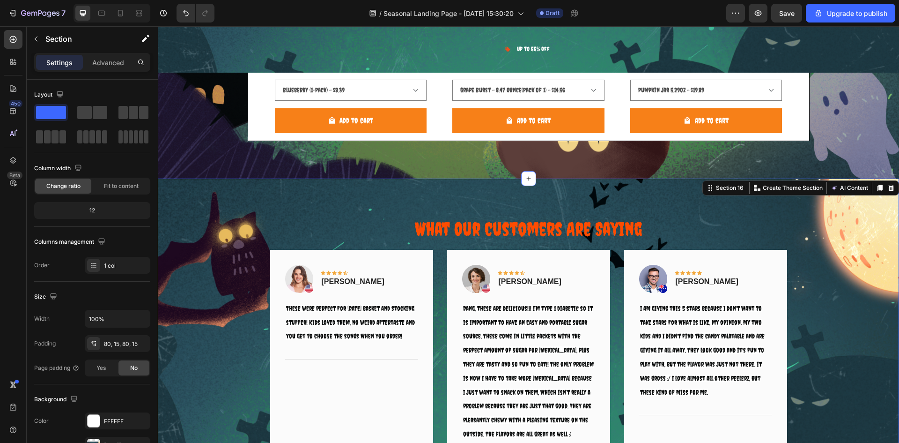
click at [200, 207] on div "What Our Customers Are Saying Heading Image Icon Icon Icon Icon Icon Row [PERSO…" at bounding box center [529, 409] width 742 height 462
click at [120, 64] on p "Advanced" at bounding box center [108, 63] width 32 height 10
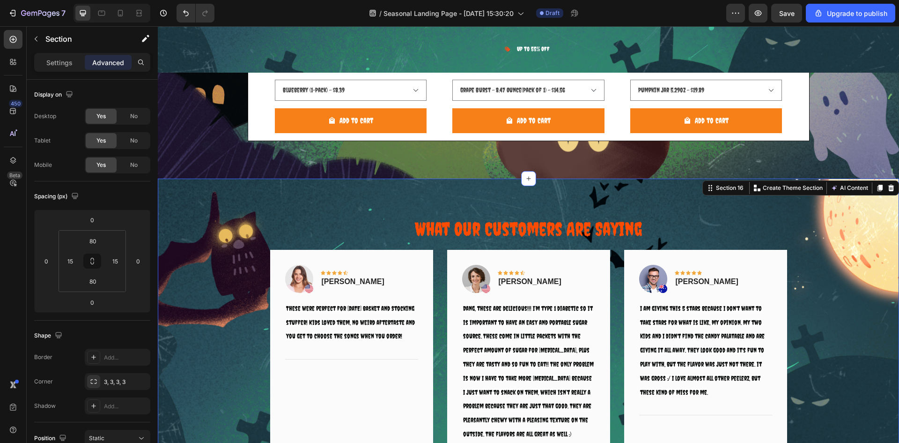
click at [219, 250] on div "What Our Customers Are Saying Heading Image Icon Icon Icon Icon Icon Row [PERSO…" at bounding box center [528, 409] width 727 height 387
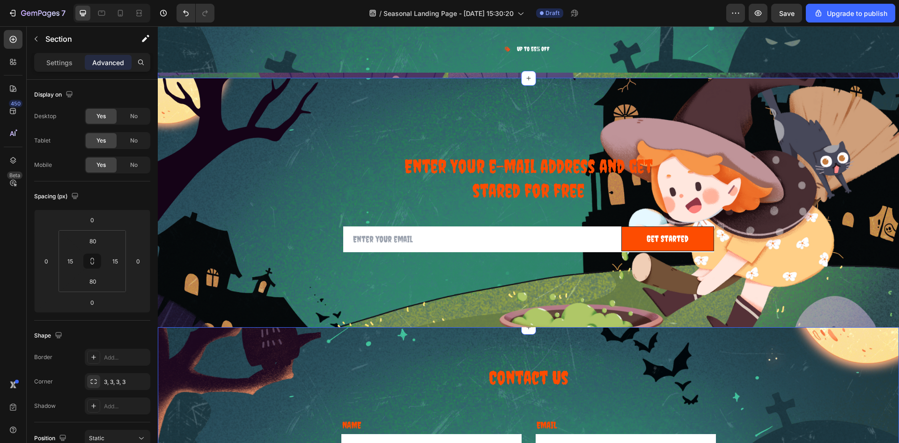
scroll to position [6544, 0]
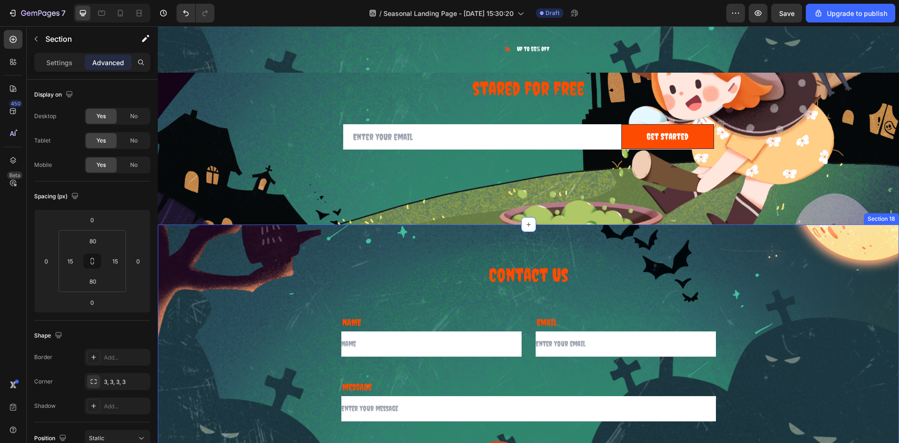
click at [218, 259] on div "Contact Us Heading Row NAME Text block Text Field EMAIL Text block Email Field …" at bounding box center [529, 366] width 742 height 284
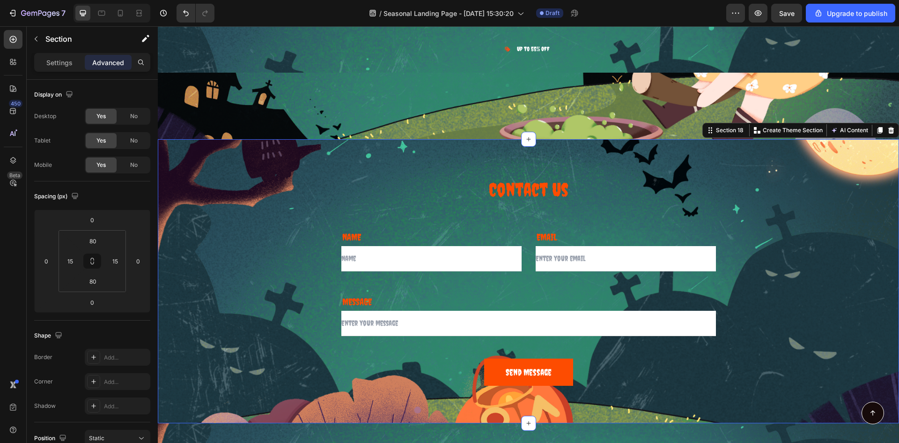
scroll to position [6825, 0]
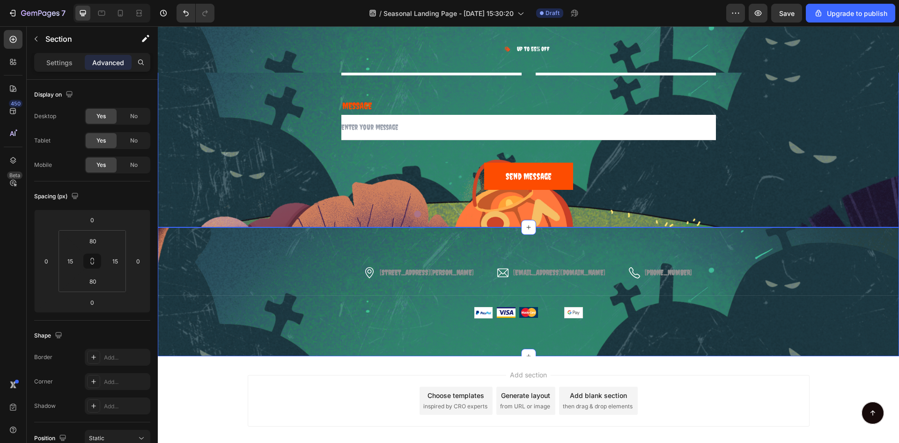
click at [242, 259] on div "Image [STREET_ADDRESS][PERSON_NAME] Text block Row Image [EMAIL_ADDRESS][DOMAIN…" at bounding box center [529, 291] width 742 height 128
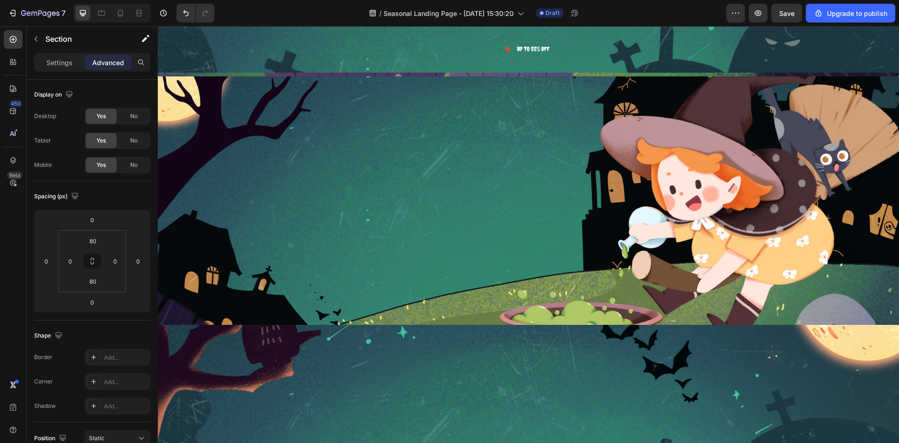
scroll to position [6076, 0]
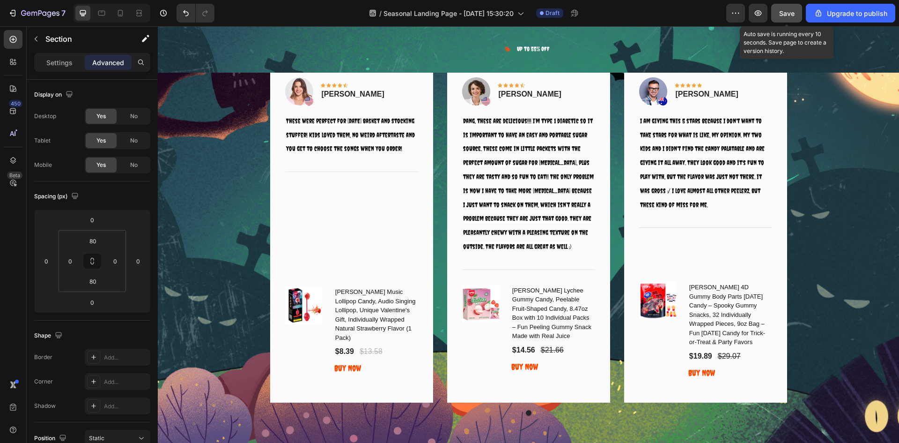
click at [785, 14] on span "Save" at bounding box center [786, 13] width 15 height 8
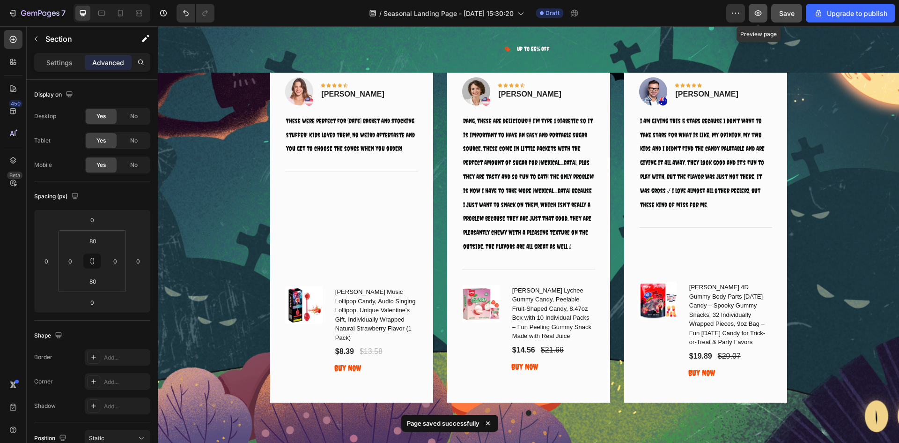
click at [763, 19] on button "button" at bounding box center [758, 13] width 19 height 19
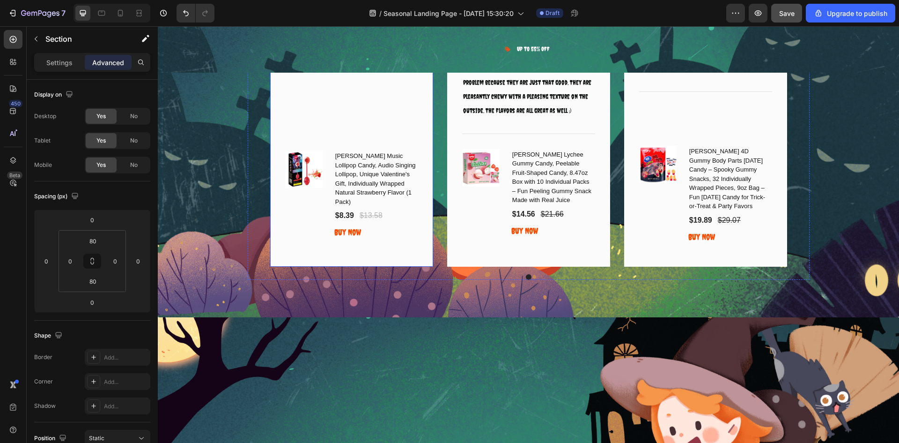
scroll to position [5748, 0]
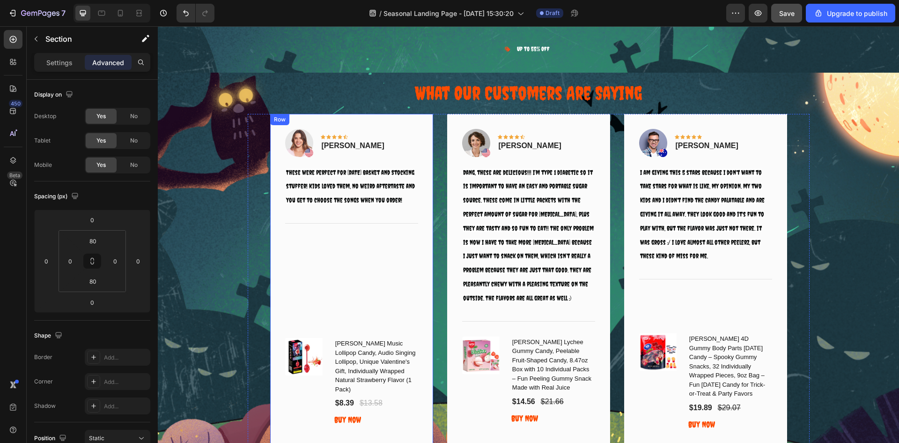
select select "585796989237854962"
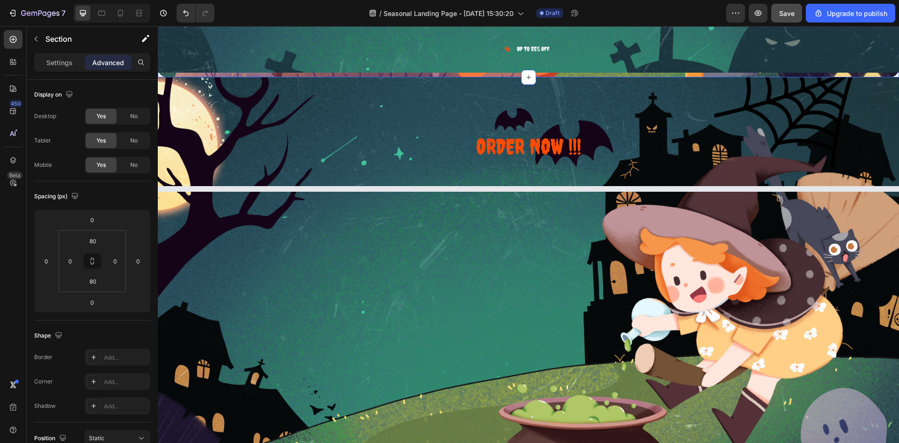
select select "585796989237854962"
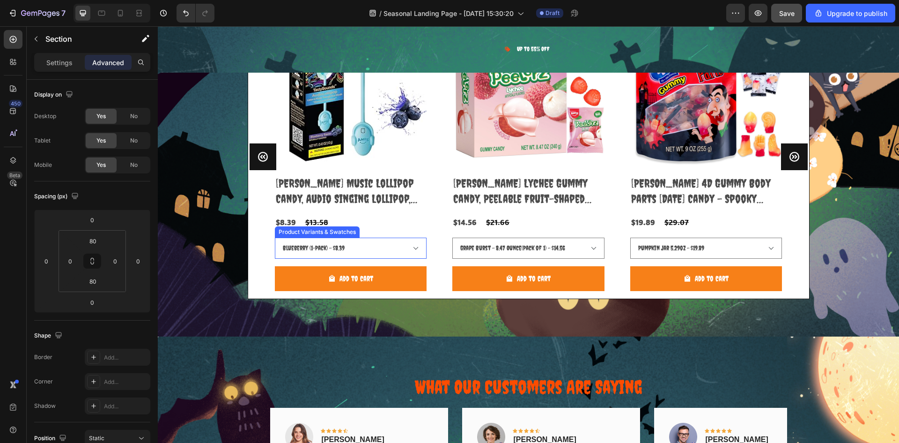
scroll to position [5842, 0]
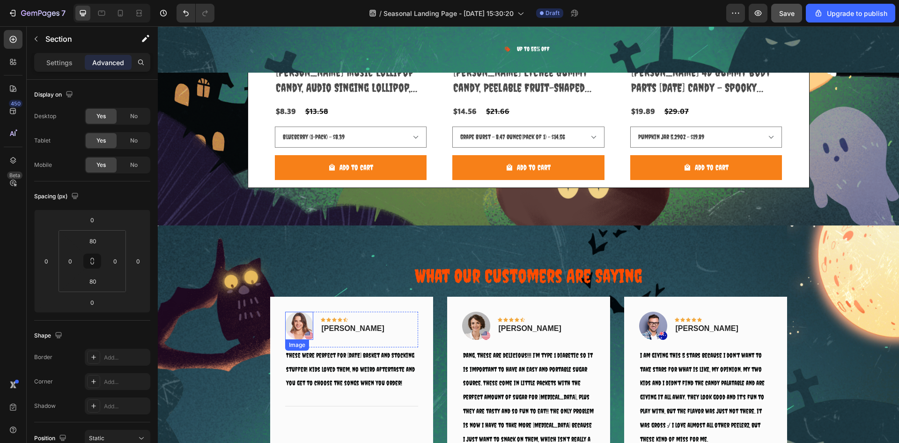
click at [290, 326] on img at bounding box center [299, 326] width 28 height 28
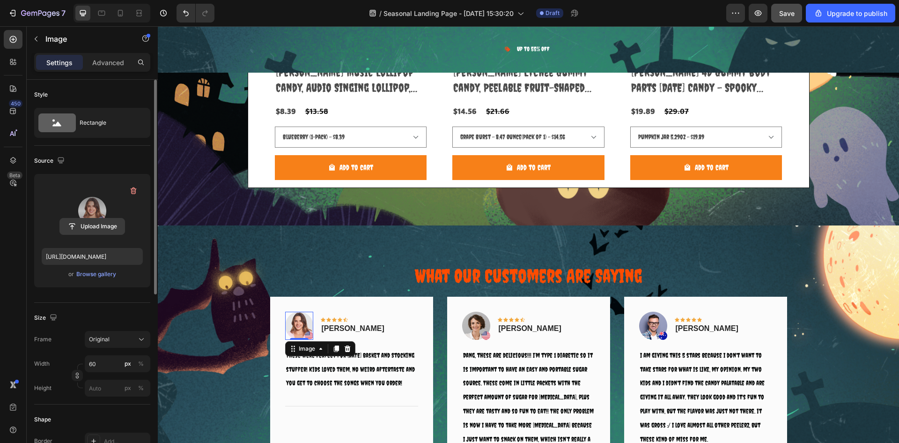
click at [106, 225] on input "file" at bounding box center [92, 226] width 65 height 16
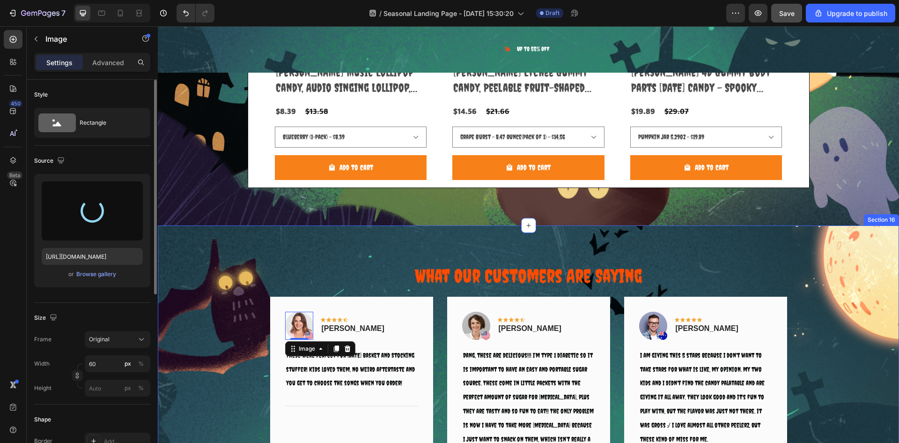
type input "[URL][DOMAIN_NAME]"
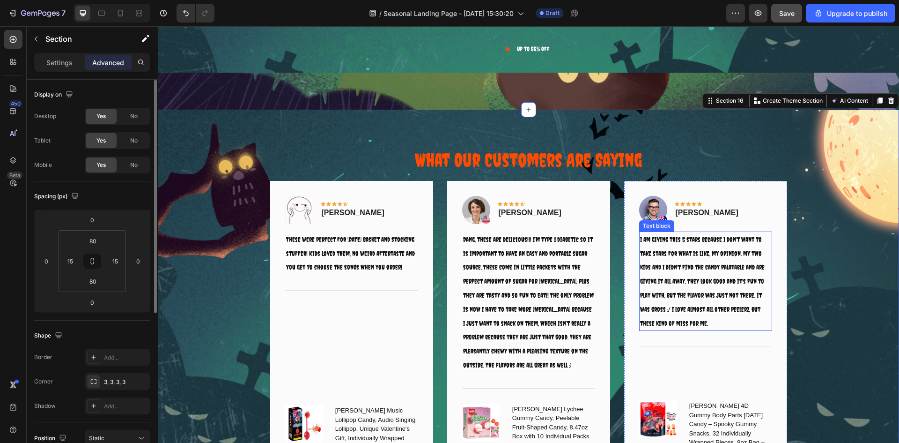
scroll to position [5982, 0]
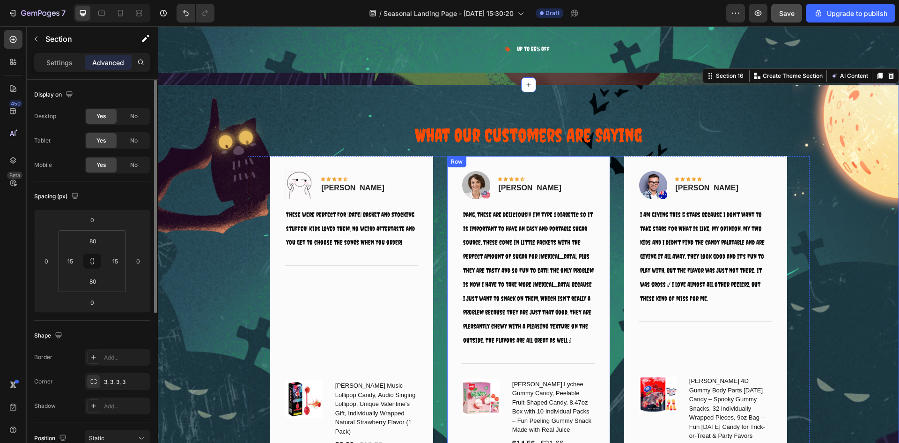
click at [465, 186] on img at bounding box center [476, 185] width 28 height 28
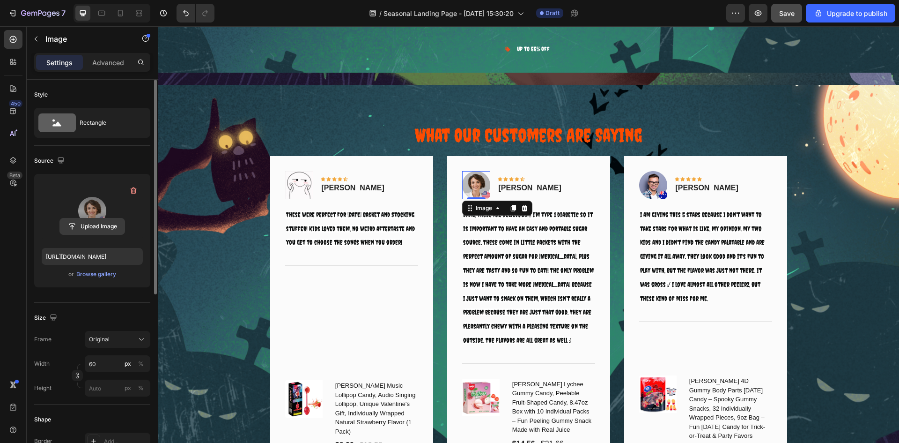
click at [102, 221] on input "file" at bounding box center [92, 226] width 65 height 16
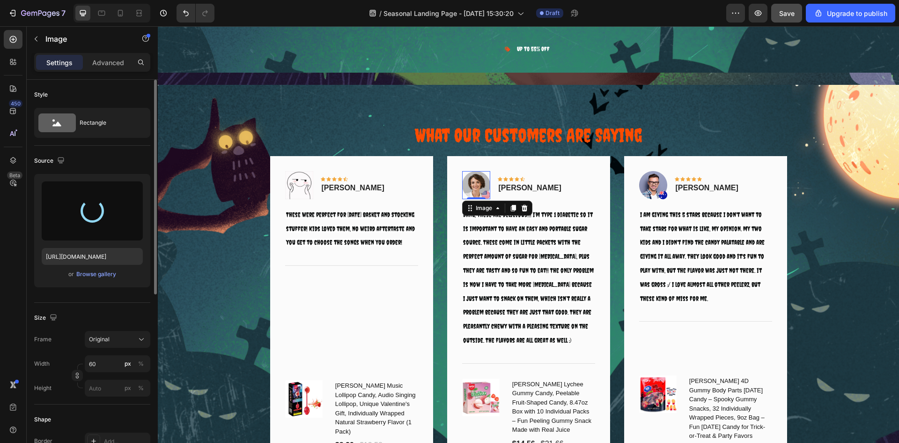
type input "[URL][DOMAIN_NAME]"
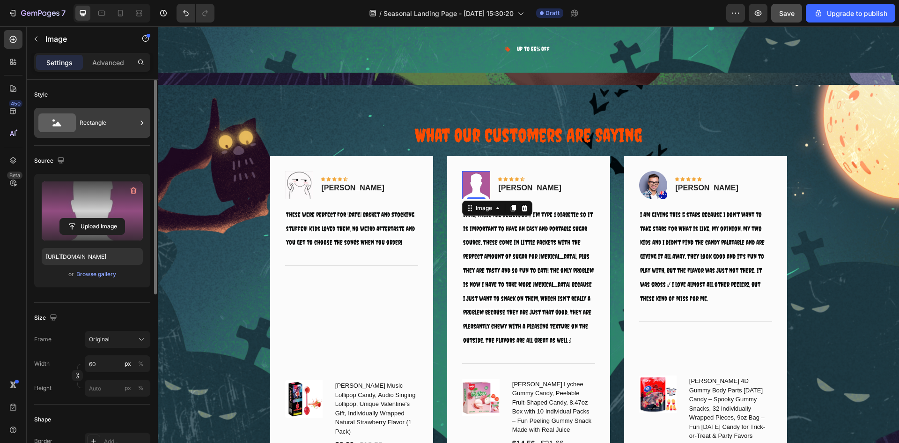
click at [100, 126] on div "Rectangle" at bounding box center [108, 123] width 57 height 22
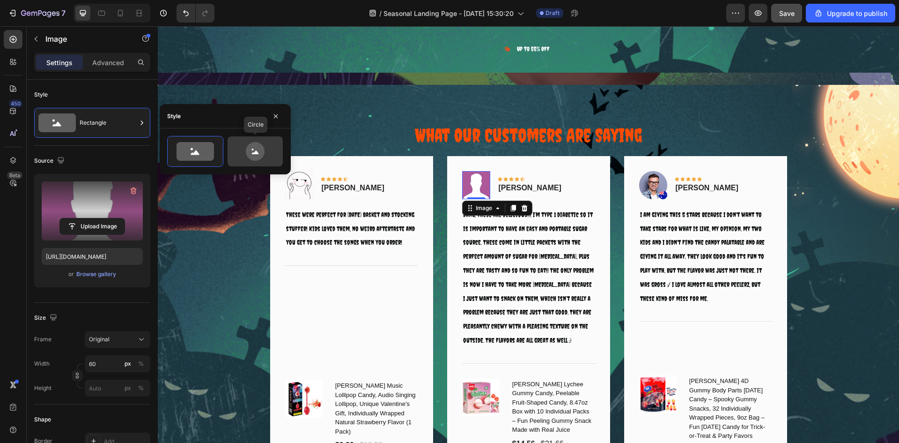
click at [246, 151] on icon at bounding box center [255, 151] width 44 height 19
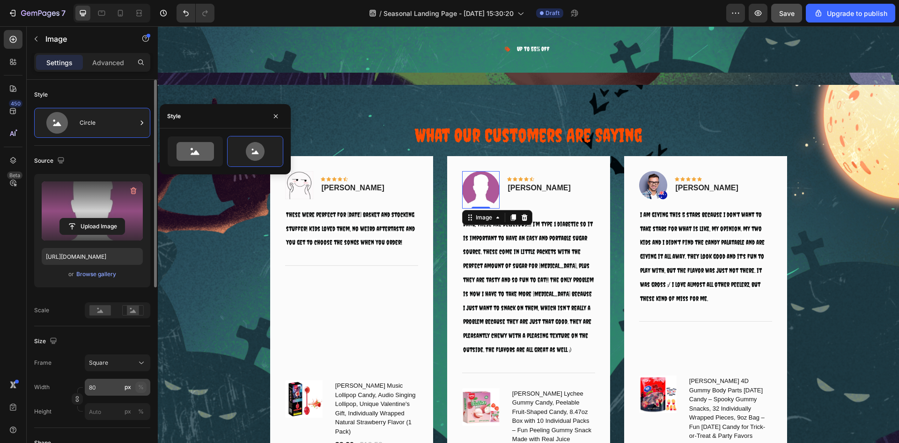
click at [140, 387] on div "%" at bounding box center [141, 387] width 6 height 8
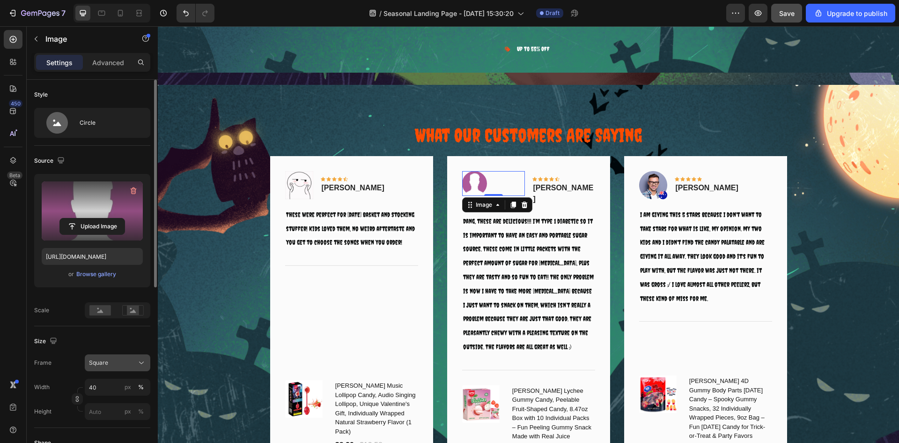
click at [104, 368] on button "Square" at bounding box center [118, 362] width 66 height 17
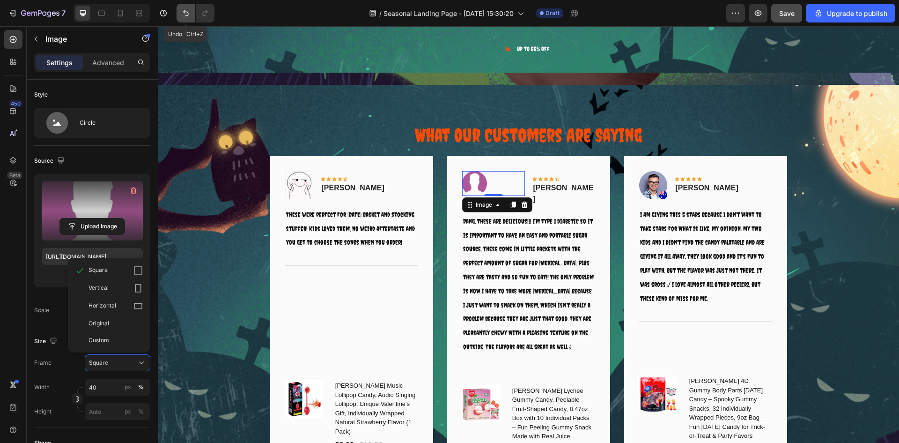
click at [190, 9] on icon "Undo/Redo" at bounding box center [185, 12] width 9 height 9
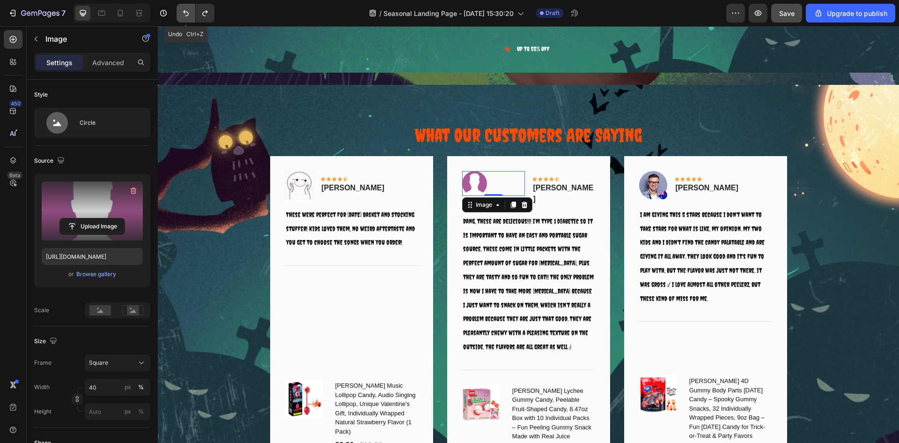
click at [190, 9] on icon "Undo/Redo" at bounding box center [185, 12] width 9 height 9
type input "80"
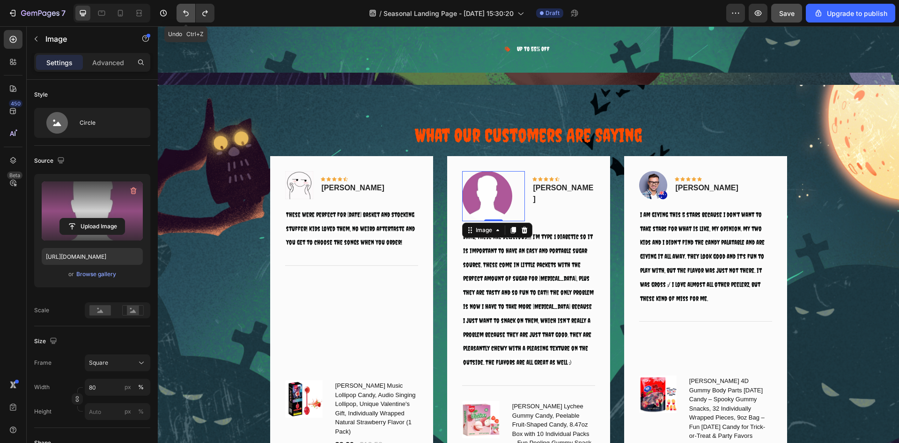
click at [190, 9] on icon "Undo/Redo" at bounding box center [185, 12] width 9 height 9
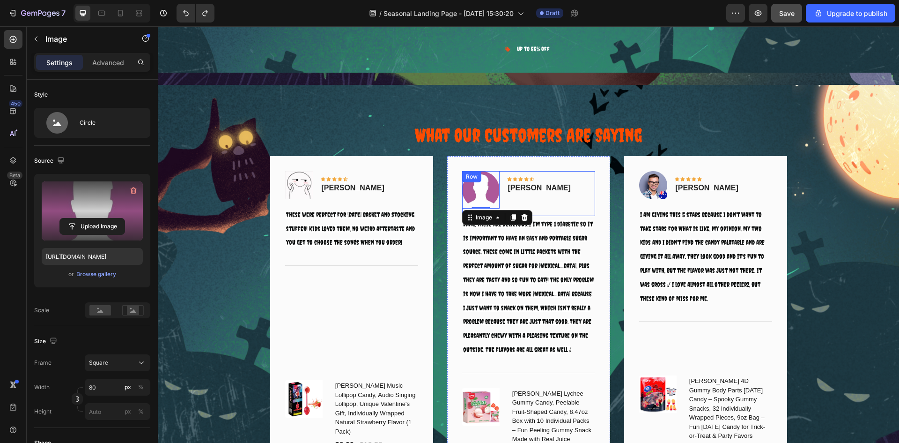
click at [591, 171] on div "Image 0 Icon Icon Icon Icon Icon Row [PERSON_NAME] Text block Row" at bounding box center [528, 193] width 133 height 45
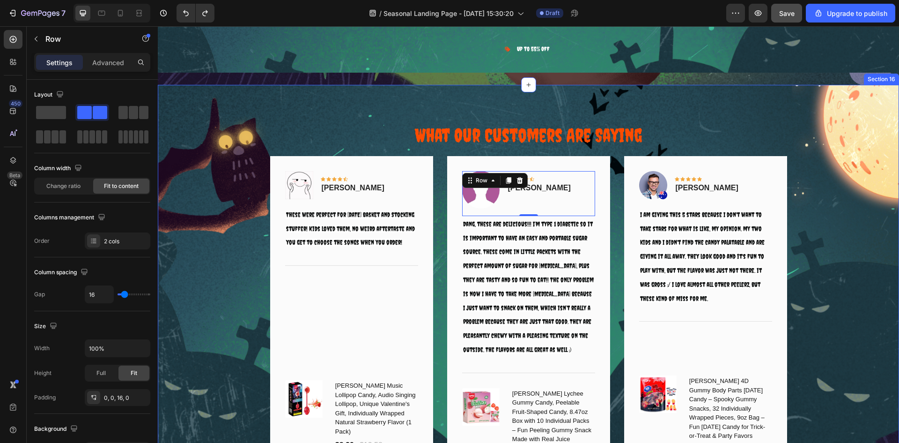
click at [868, 140] on div "What Our Customers Are Saying Heading Image Icon Icon Icon Icon Icon Row [PERSO…" at bounding box center [528, 315] width 727 height 387
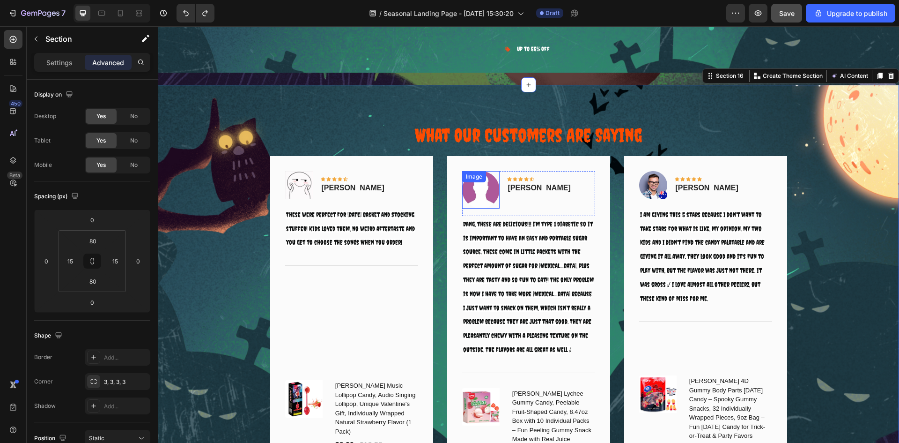
click at [480, 192] on img at bounding box center [480, 189] width 37 height 37
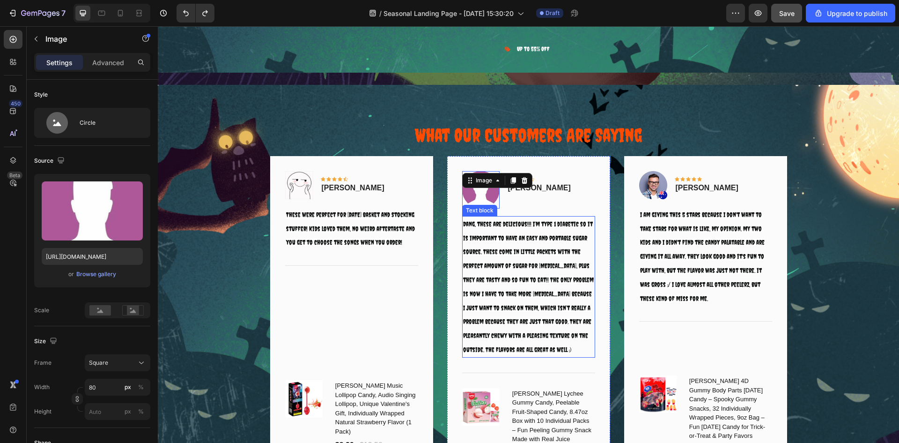
click at [481, 218] on p "Dang, these are delicious!!! I’m type 1 diabetic so it is important to have an …" at bounding box center [528, 287] width 131 height 140
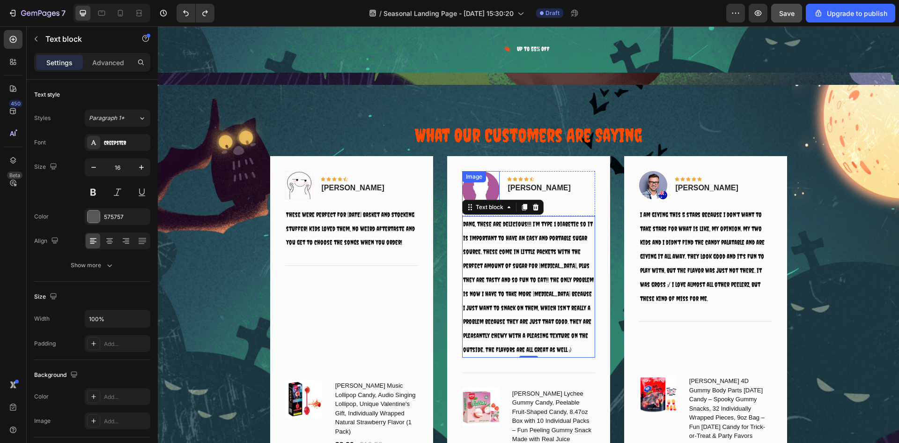
click at [470, 188] on img at bounding box center [480, 189] width 37 height 37
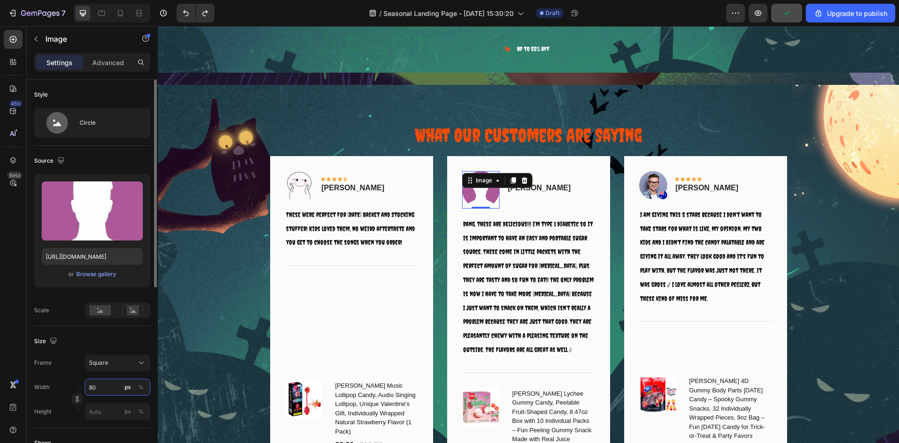
type input "7"
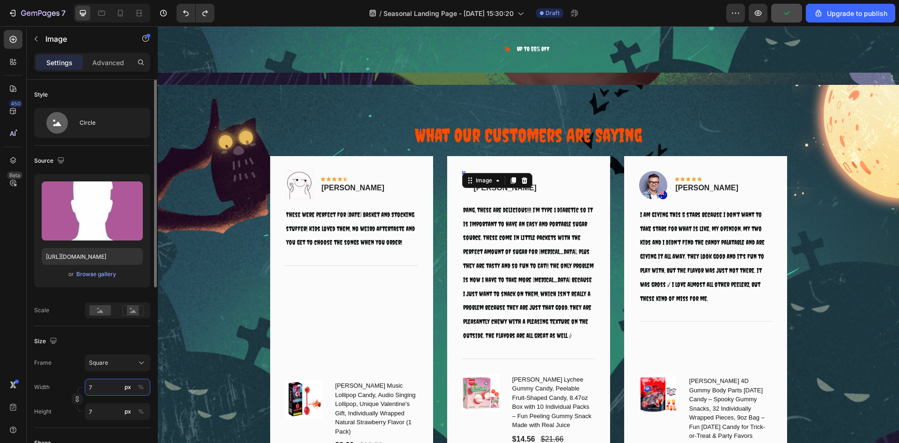
type input "70"
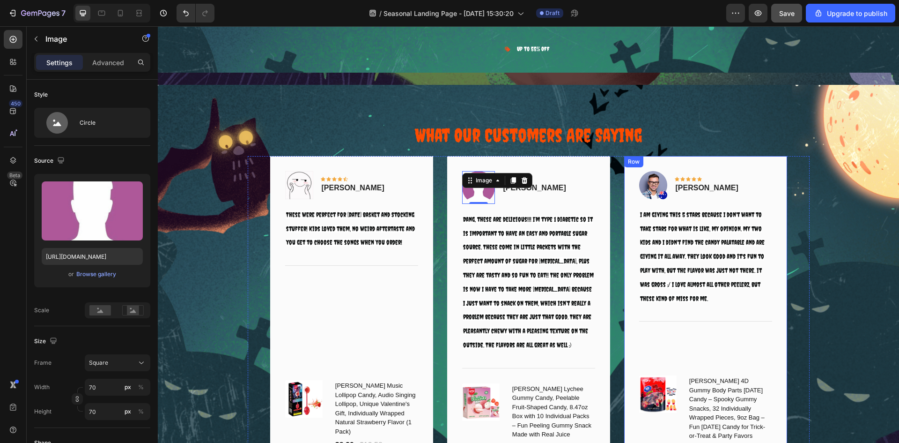
click at [814, 178] on div "What Our Customers Are Saying Heading Image Icon Icon Icon Icon Icon Row [PERSO…" at bounding box center [528, 315] width 727 height 387
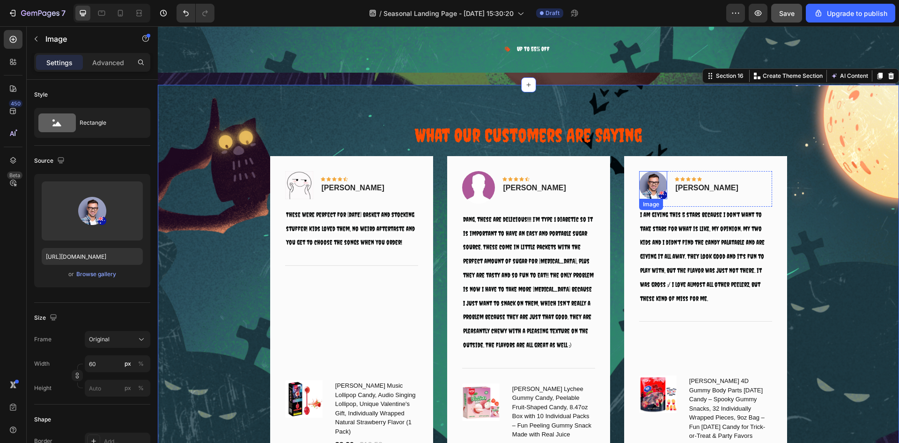
click at [652, 184] on img at bounding box center [653, 185] width 28 height 28
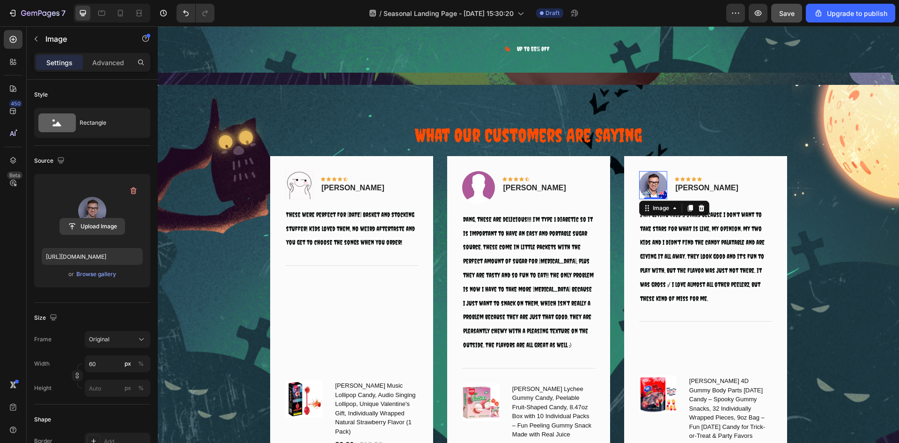
click at [83, 220] on input "file" at bounding box center [92, 226] width 65 height 16
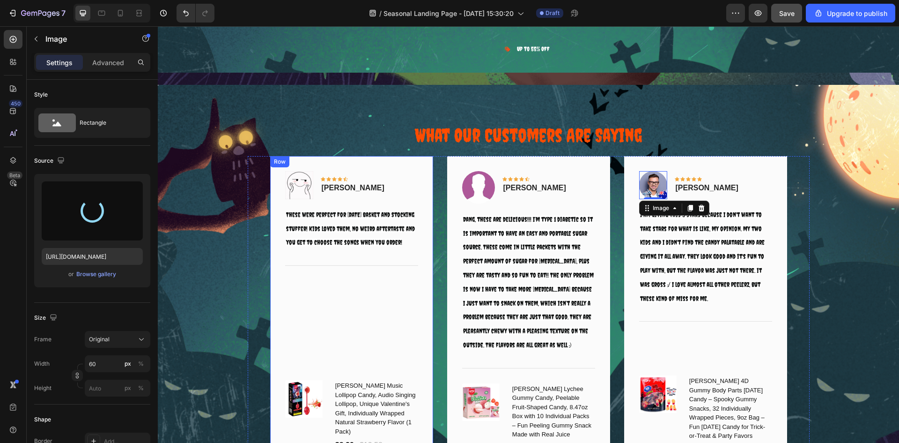
type input "[URL][DOMAIN_NAME]"
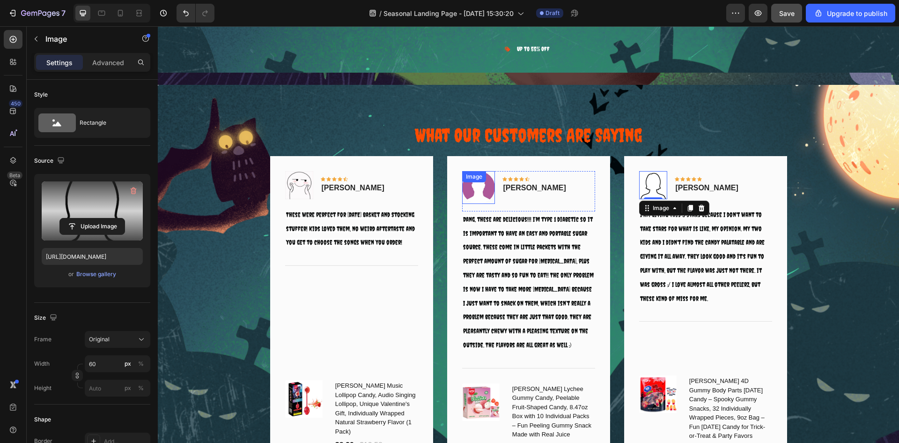
click at [474, 196] on img at bounding box center [478, 187] width 33 height 33
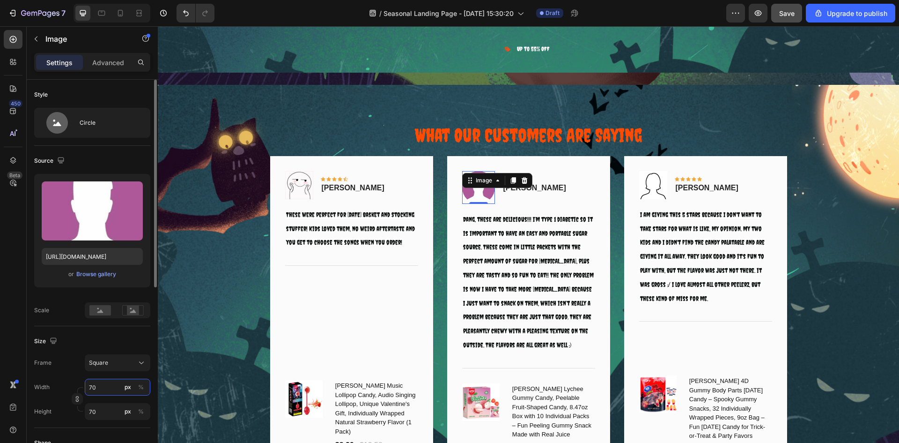
type input "6"
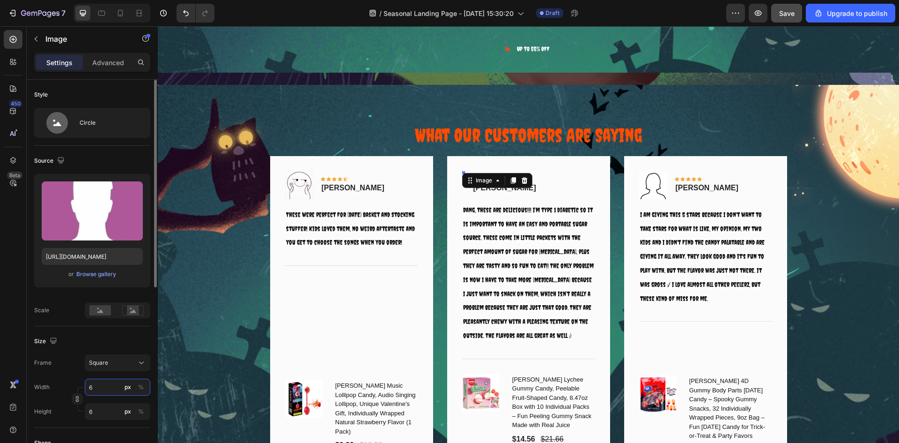
type input "60"
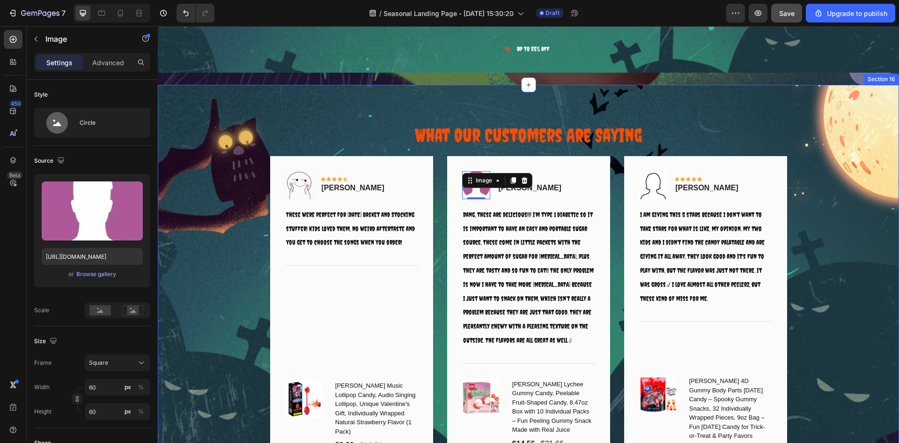
click at [849, 147] on div "What Our Customers Are Saying Heading Image Icon Icon Icon Icon Icon Row [PERSO…" at bounding box center [528, 315] width 727 height 387
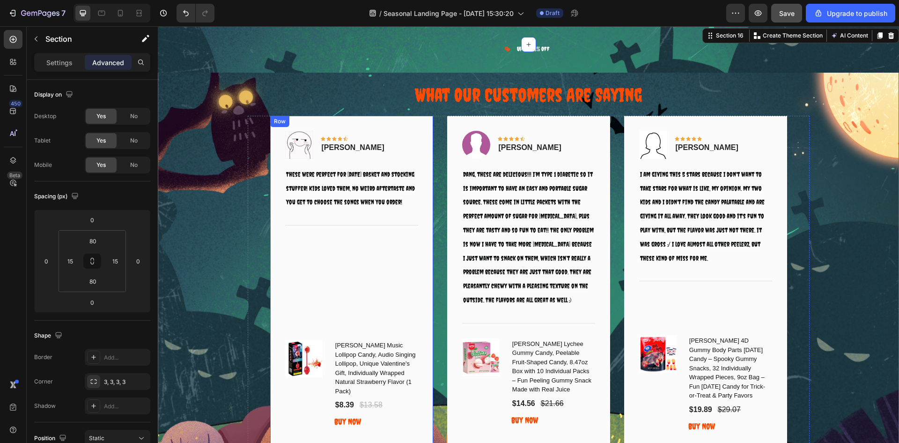
scroll to position [6076, 0]
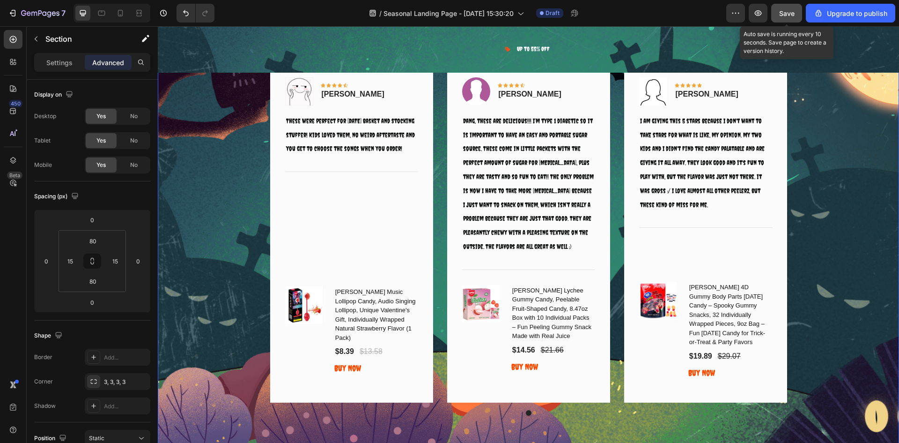
click at [789, 19] on button "Save" at bounding box center [787, 13] width 31 height 19
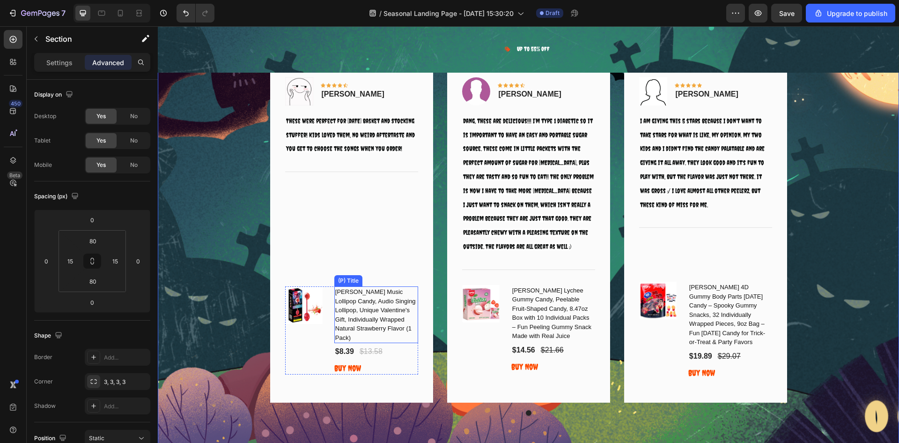
click at [378, 297] on h1 "[PERSON_NAME] Music Lollipop Candy, Audio Singing Lollipop, Unique Valentine's …" at bounding box center [376, 314] width 84 height 57
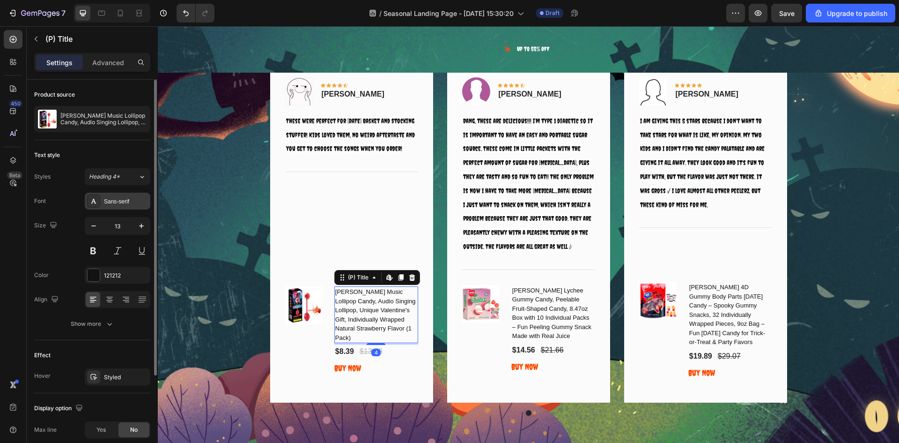
click at [127, 196] on div "Sans-serif" at bounding box center [118, 201] width 66 height 17
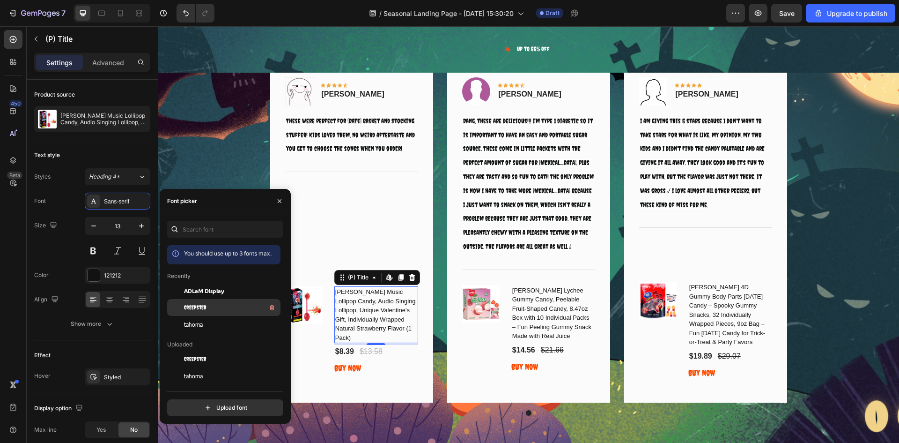
click at [200, 305] on span "Creepster" at bounding box center [195, 307] width 22 height 8
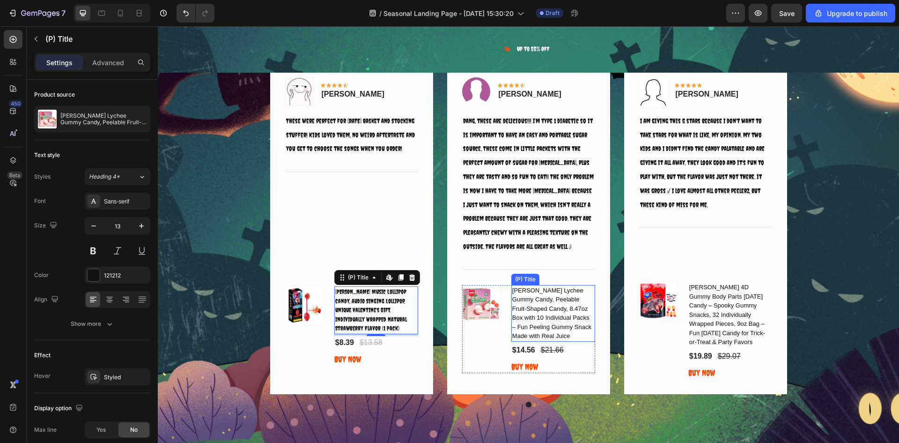
click at [546, 304] on h1 "[PERSON_NAME] Lychee Gummy Candy, Peelable Fruit-Shaped Candy, 8.47oz Box with …" at bounding box center [554, 313] width 84 height 57
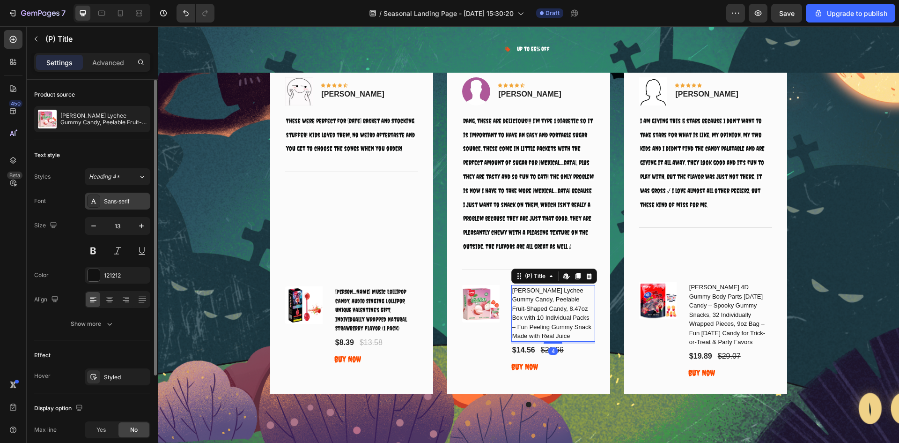
click at [120, 206] on div "Sans-serif" at bounding box center [118, 201] width 66 height 17
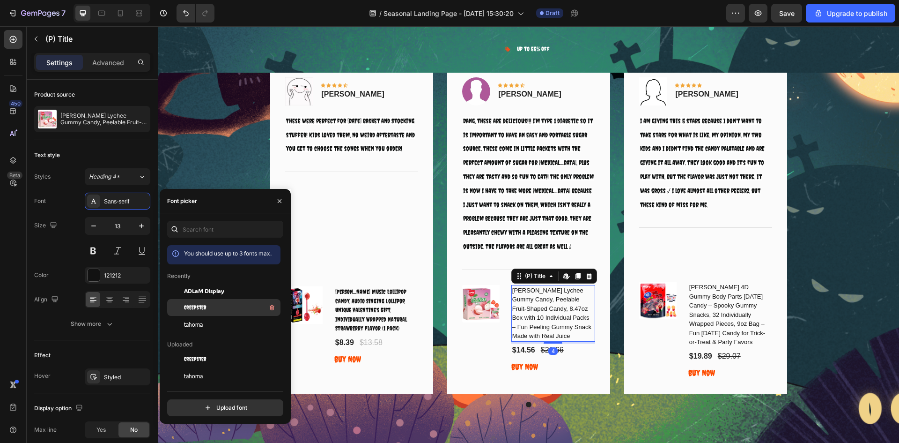
click at [205, 301] on div "Creepster" at bounding box center [223, 307] width 113 height 17
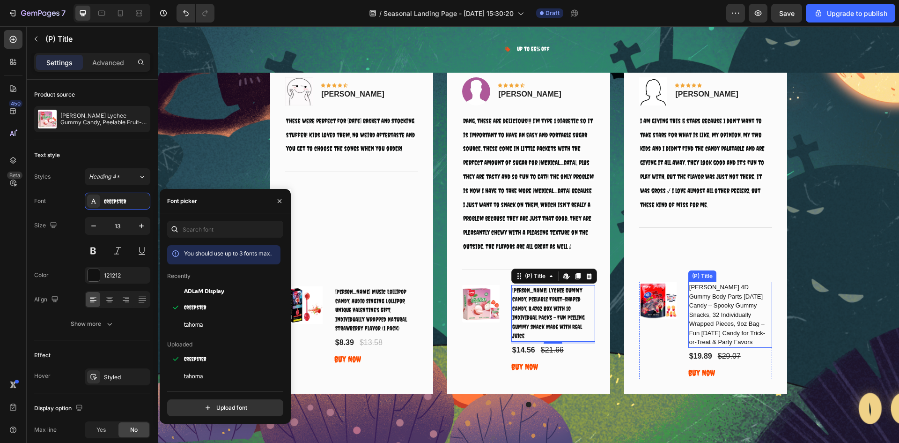
click at [723, 300] on h1 "[PERSON_NAME] 4D Gummy Body Parts [DATE] Candy – Spooky Gummy Snacks, 32 Indivi…" at bounding box center [731, 315] width 84 height 66
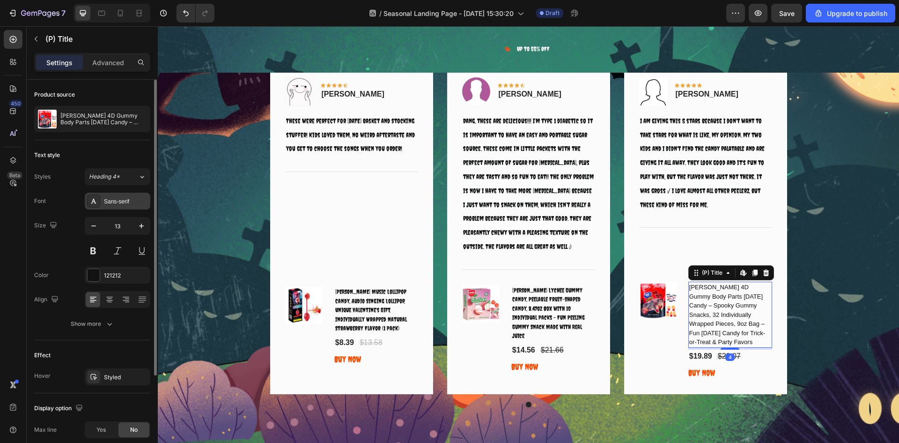
click at [129, 205] on div "Sans-serif" at bounding box center [126, 201] width 44 height 8
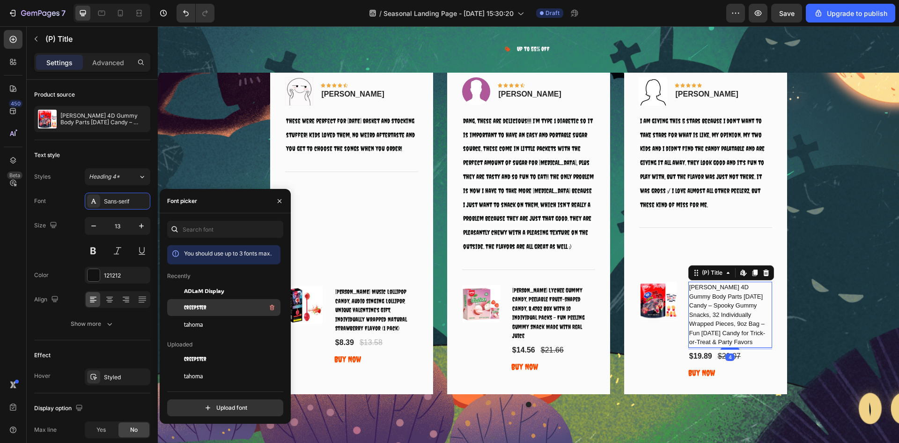
click at [223, 301] on div "Creepster" at bounding box center [223, 307] width 113 height 17
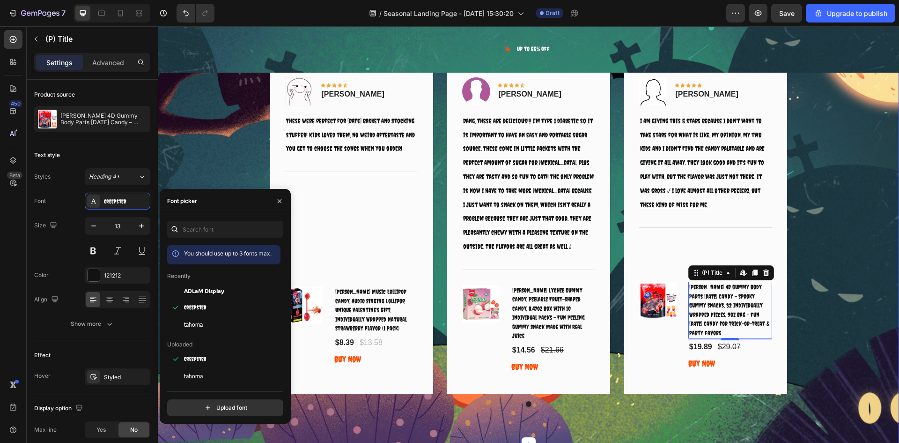
click at [820, 246] on div "What Our Customers Are Saying Heading Image Icon Icon Icon Icon Icon Row [PERSO…" at bounding box center [528, 218] width 727 height 378
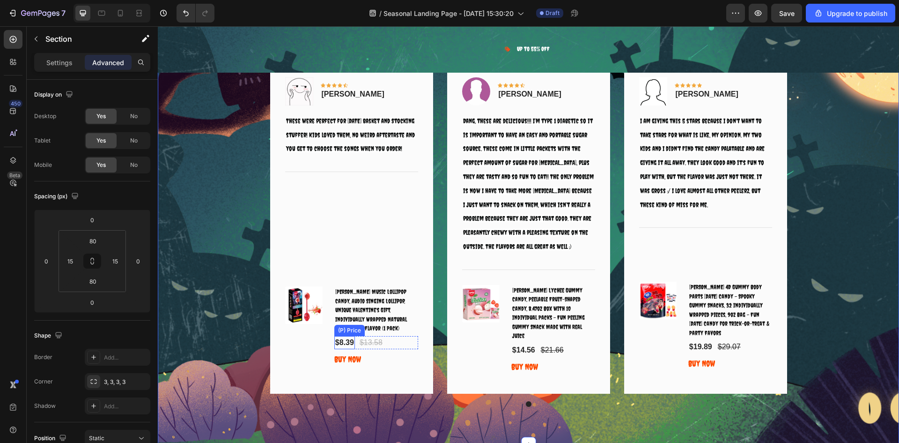
click at [335, 342] on div "$8.39" at bounding box center [344, 342] width 21 height 13
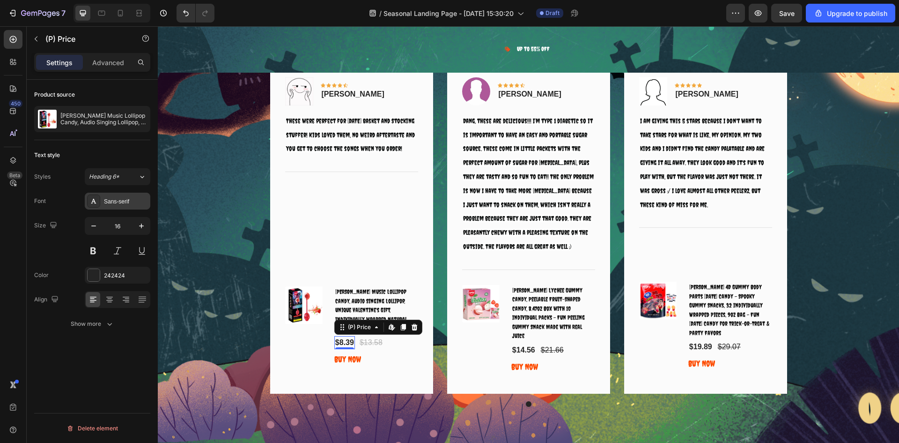
click at [134, 207] on div "Sans-serif" at bounding box center [118, 201] width 66 height 17
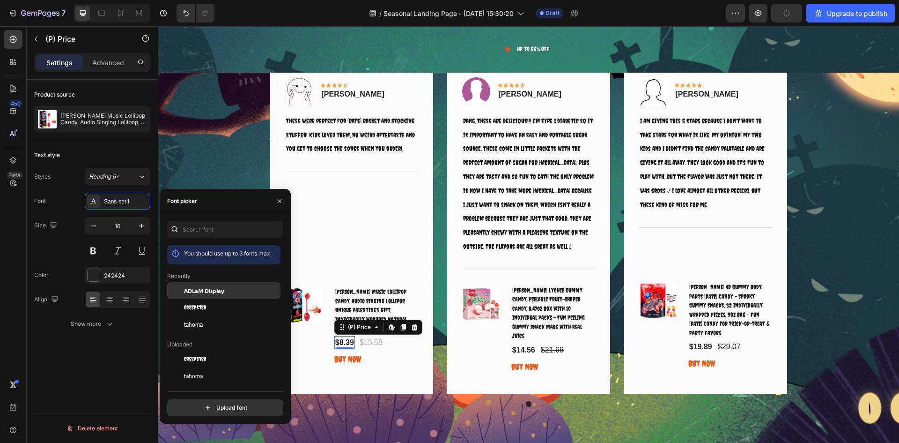
click at [213, 296] on div "ADLaM Display" at bounding box center [223, 290] width 113 height 17
click at [379, 341] on div "$13.58" at bounding box center [372, 342] width 25 height 13
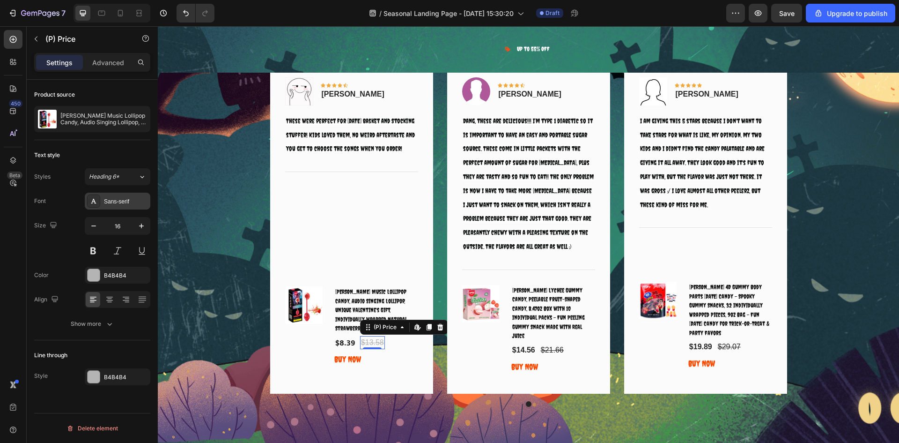
click at [139, 205] on div "Sans-serif" at bounding box center [126, 201] width 44 height 8
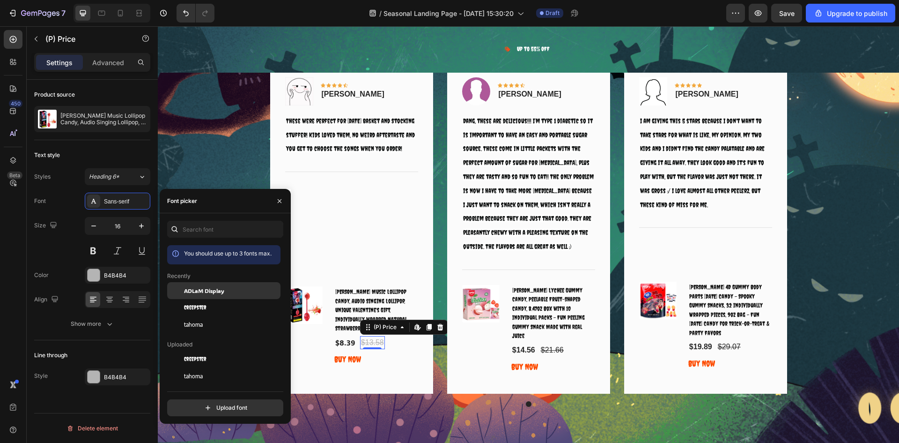
click at [218, 295] on div "ADLaM Display" at bounding box center [223, 290] width 113 height 17
click at [517, 343] on div "$14.56" at bounding box center [524, 349] width 25 height 13
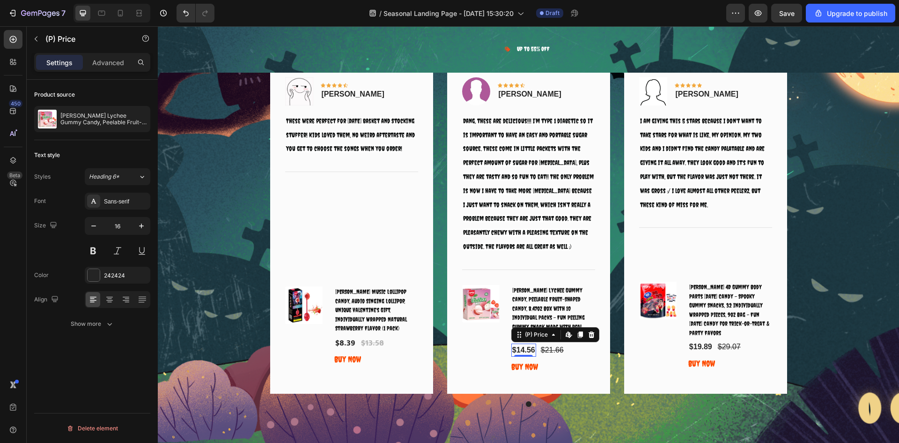
click at [83, 203] on div "Font Sans-serif" at bounding box center [92, 201] width 116 height 17
click at [104, 199] on div "Sans-serif" at bounding box center [118, 201] width 66 height 17
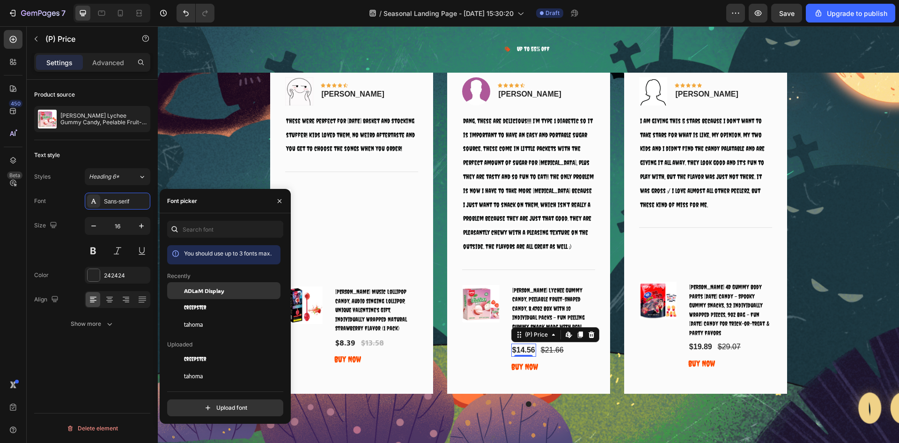
click at [200, 290] on span "ADLaM Display" at bounding box center [204, 290] width 40 height 8
click at [551, 343] on div "$21.66" at bounding box center [553, 349] width 25 height 13
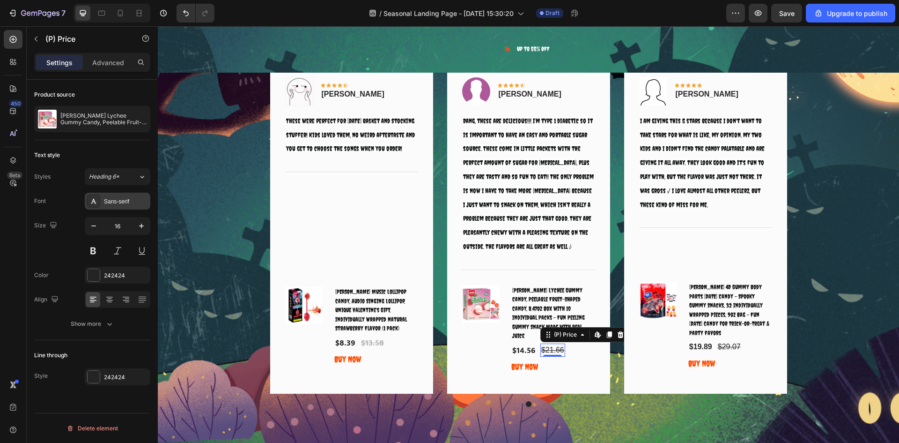
click at [134, 195] on div "Sans-serif" at bounding box center [118, 201] width 66 height 17
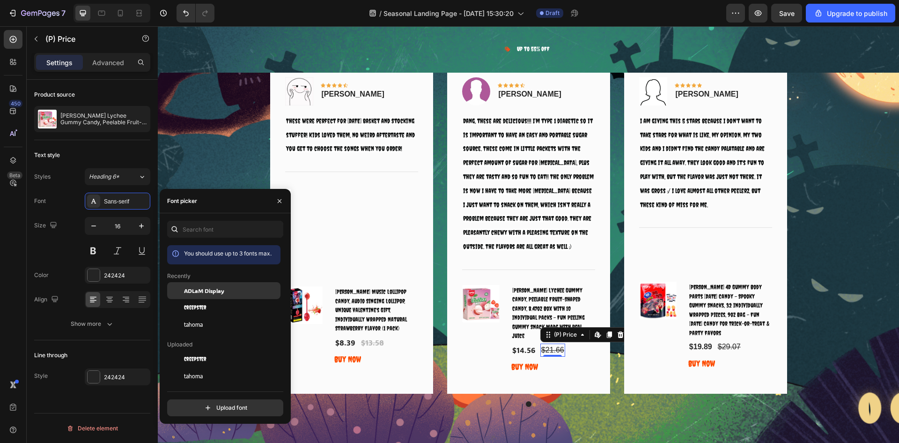
click at [218, 288] on span "ADLaM Display" at bounding box center [204, 290] width 40 height 8
click at [705, 347] on div "$19.89" at bounding box center [701, 346] width 25 height 13
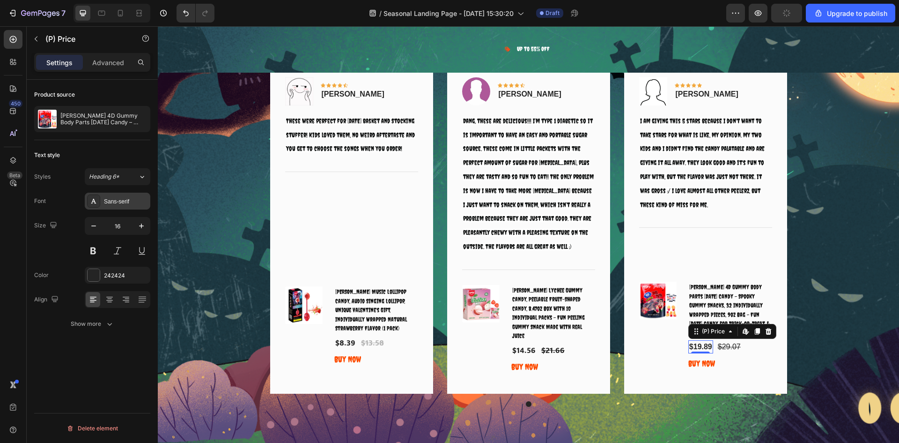
click at [105, 200] on div "Sans-serif" at bounding box center [126, 201] width 44 height 8
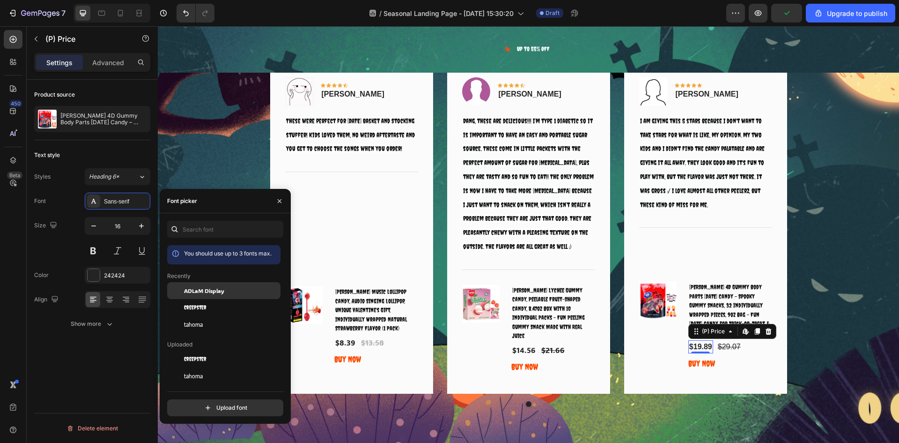
click at [208, 295] on div "ADLaM Display" at bounding box center [223, 290] width 113 height 17
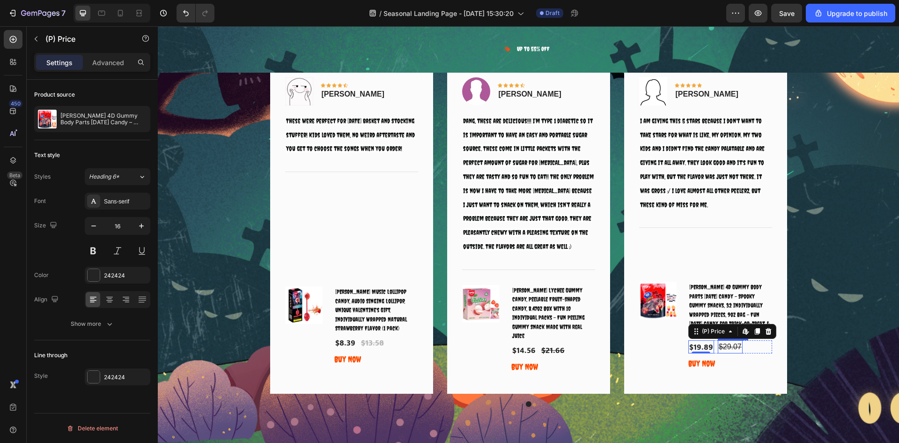
click at [725, 346] on div "$29.07" at bounding box center [730, 346] width 25 height 13
drag, startPoint x: 109, startPoint y: 200, endPoint x: 114, endPoint y: 201, distance: 5.9
click at [109, 200] on div "Sans-serif" at bounding box center [126, 201] width 44 height 8
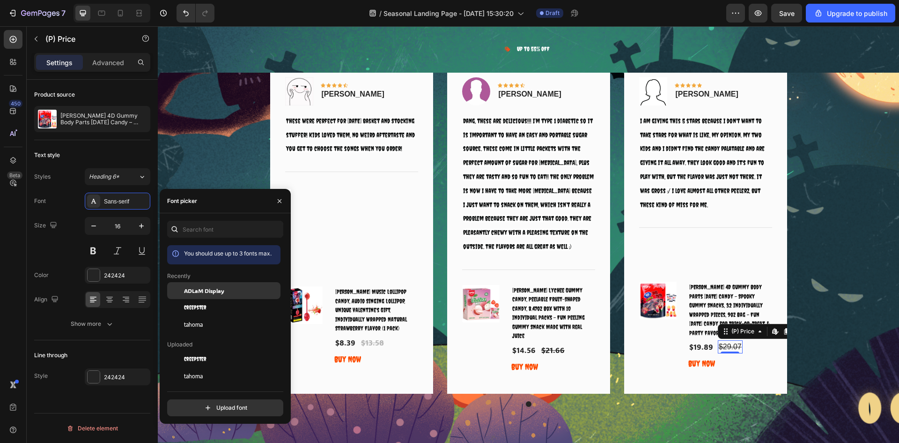
click at [238, 289] on div "ADLaM Display" at bounding box center [231, 290] width 95 height 8
click at [827, 264] on div "What Our Customers Are Saying Heading Image Icon Icon Icon Icon Icon Row [PERSO…" at bounding box center [528, 218] width 727 height 378
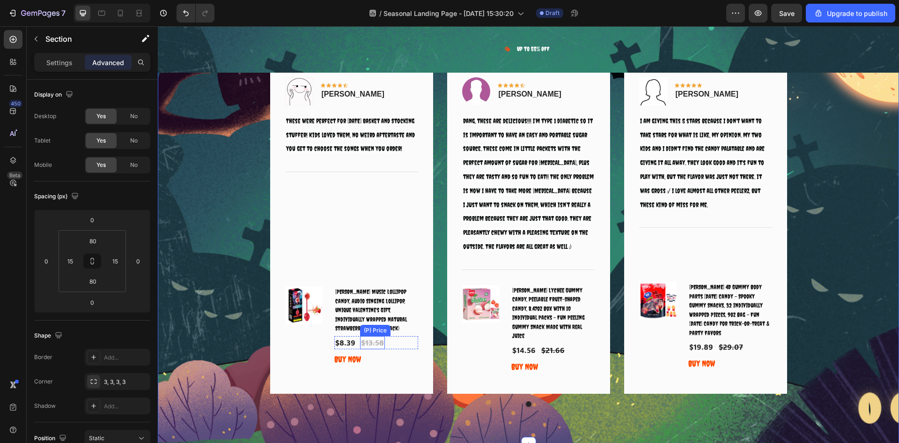
click at [375, 342] on div "$13.58" at bounding box center [372, 342] width 25 height 13
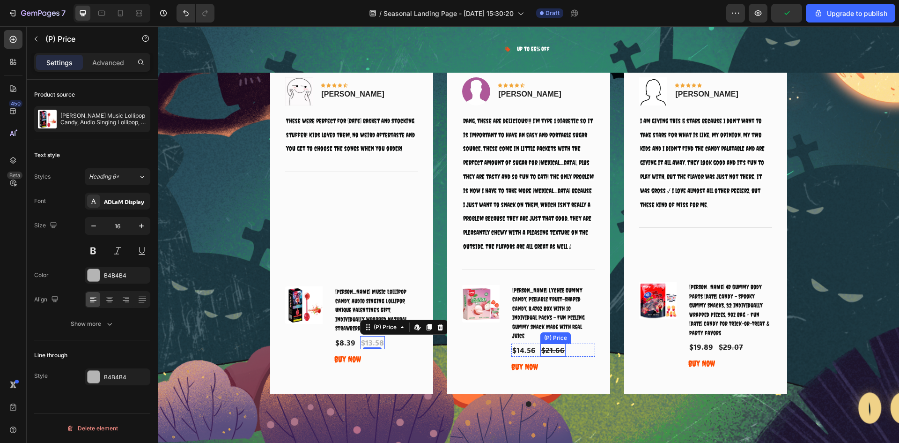
click at [553, 343] on div "$21.66" at bounding box center [553, 349] width 25 height 13
click at [373, 346] on div "$13.58" at bounding box center [372, 342] width 25 height 13
click at [549, 343] on div "$21.66" at bounding box center [553, 349] width 25 height 13
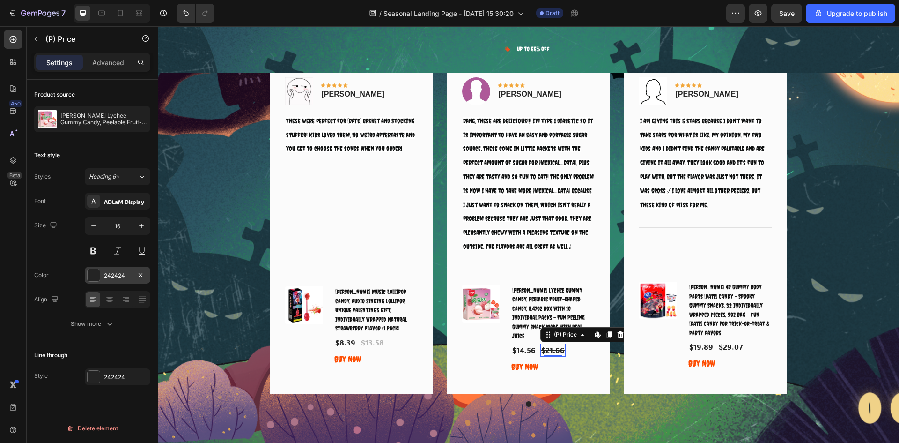
click at [124, 275] on div "242424" at bounding box center [117, 275] width 27 height 8
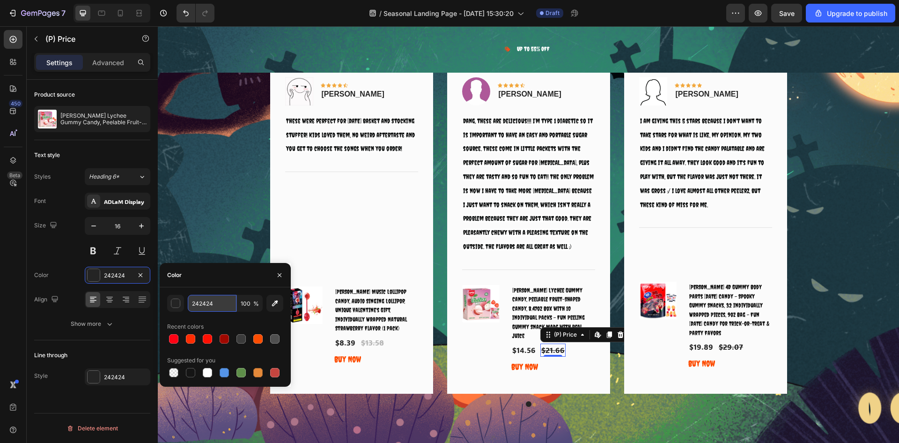
click at [220, 302] on input "242424" at bounding box center [212, 303] width 49 height 17
type input "B4B4B4"
click at [727, 343] on div "$29.07" at bounding box center [731, 346] width 26 height 13
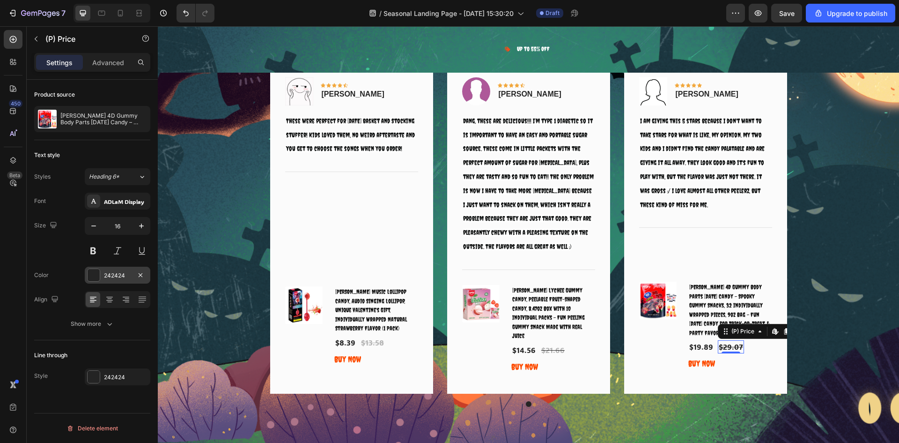
click at [121, 281] on div "242424" at bounding box center [118, 275] width 66 height 17
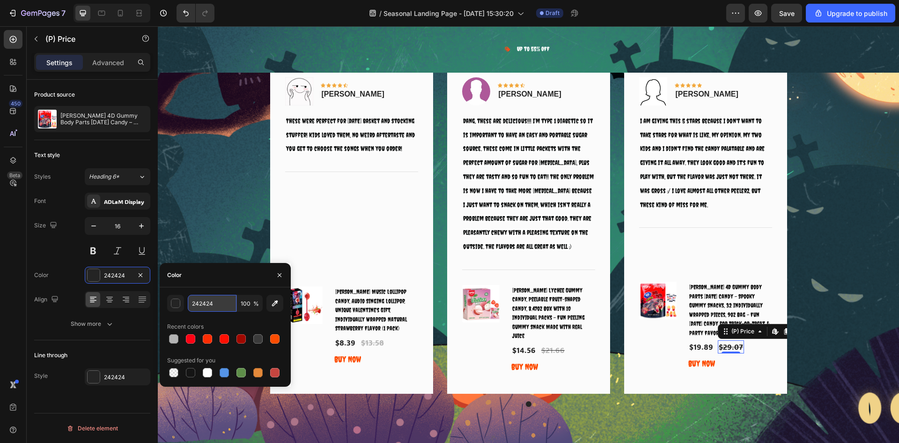
click at [194, 304] on input "242424" at bounding box center [212, 303] width 49 height 17
click at [202, 304] on input "B42424" at bounding box center [212, 303] width 49 height 17
click at [209, 303] on input "B4B424" at bounding box center [212, 303] width 49 height 17
type input "B4B4B4"
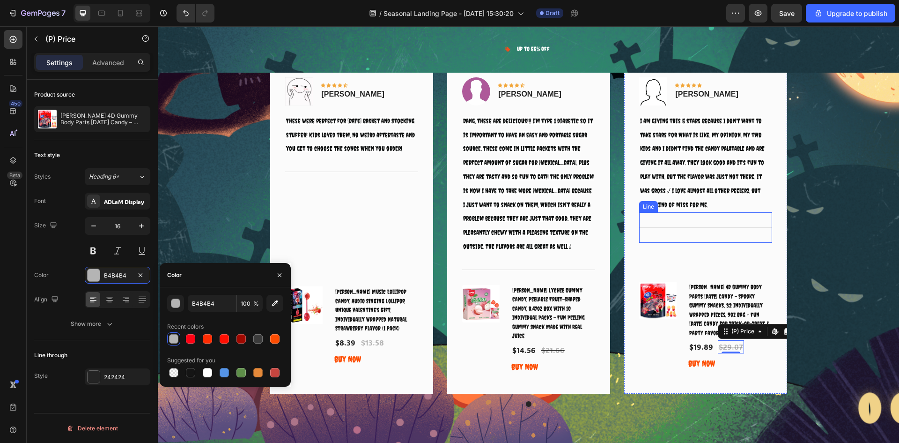
click at [744, 237] on div "Title Line" at bounding box center [705, 227] width 133 height 30
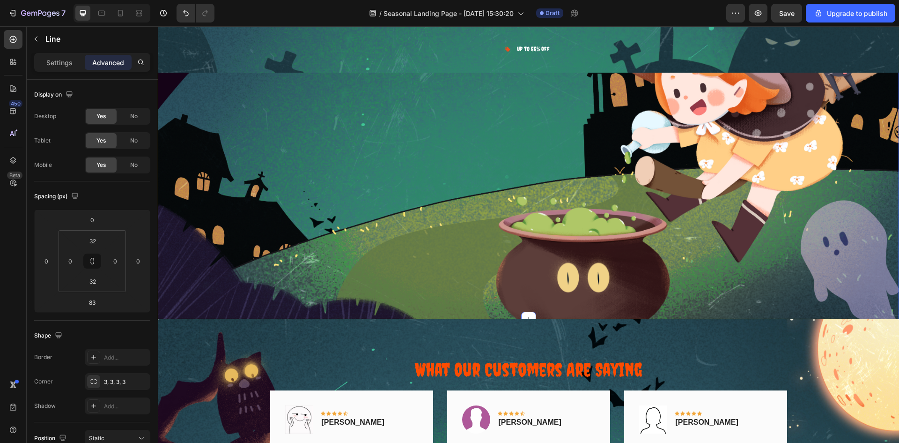
scroll to position [5514, 0]
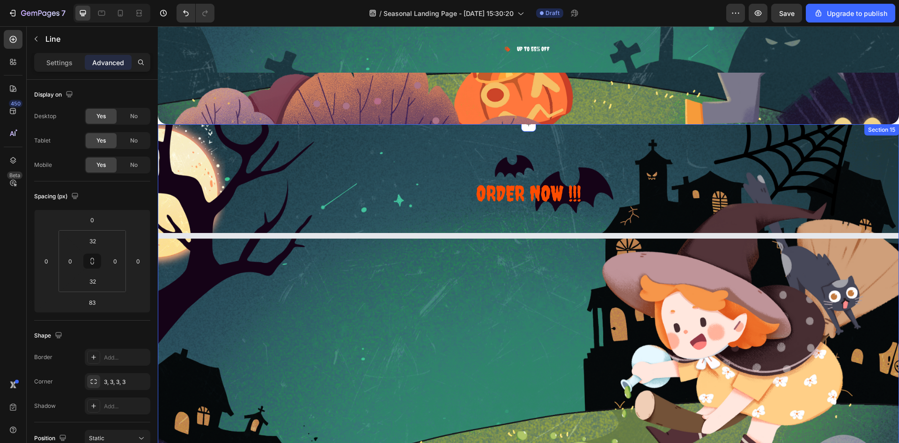
select select "585796989237854962"
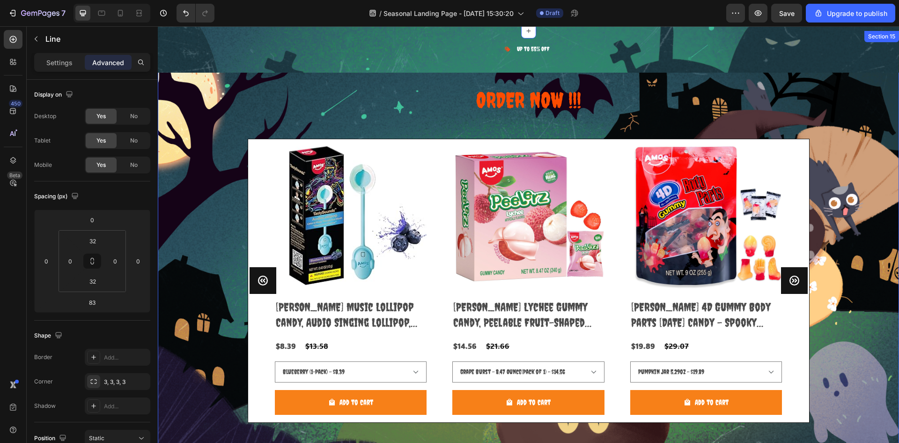
scroll to position [5607, 0]
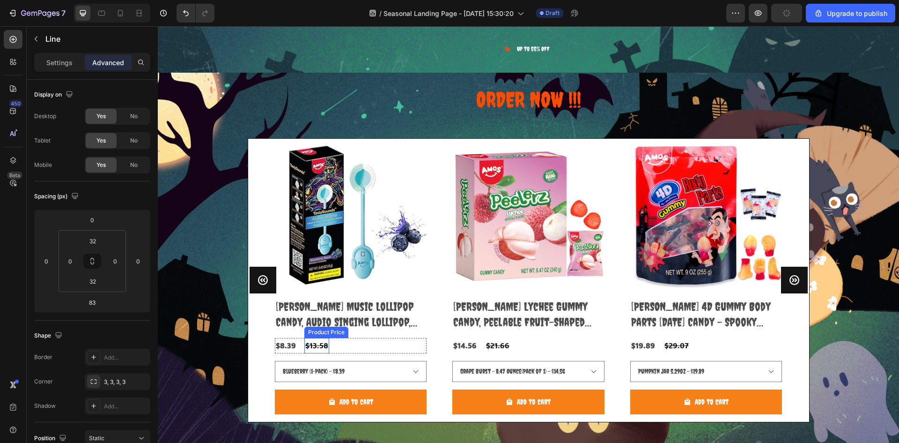
click at [314, 345] on div "$13.58" at bounding box center [316, 345] width 25 height 15
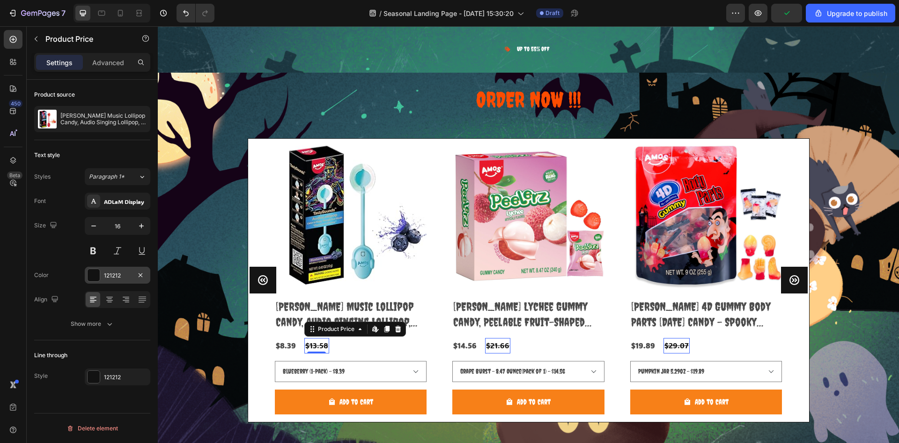
click at [120, 282] on div "121212" at bounding box center [118, 275] width 66 height 17
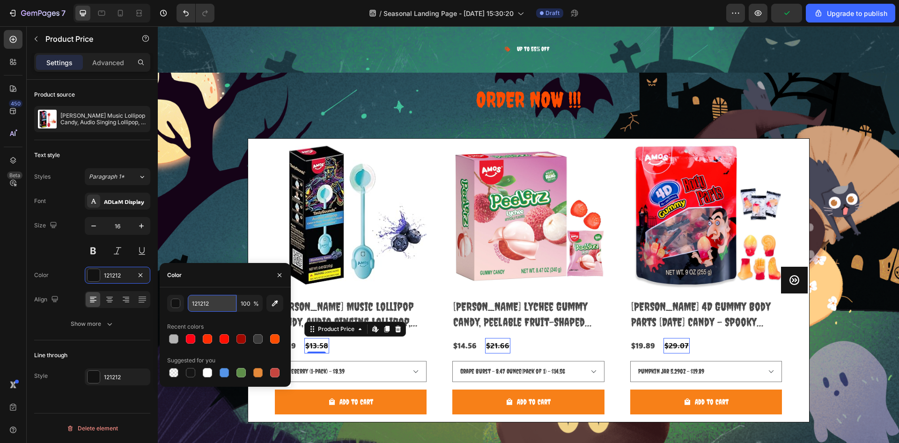
click at [214, 304] on input "121212" at bounding box center [212, 303] width 49 height 17
type input "b"
type input "B4B4B4"
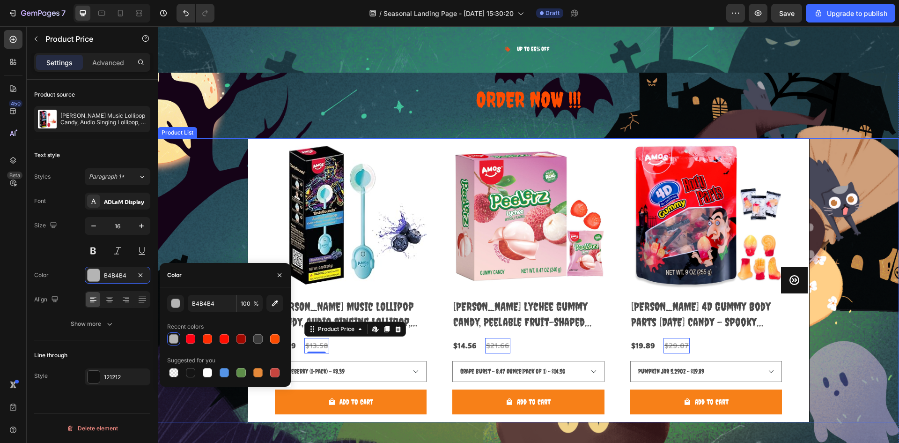
click at [796, 352] on div "Product Images [PERSON_NAME] Music Lollipop Candy, Audio Singing Lollipop, Uniq…" at bounding box center [528, 280] width 561 height 283
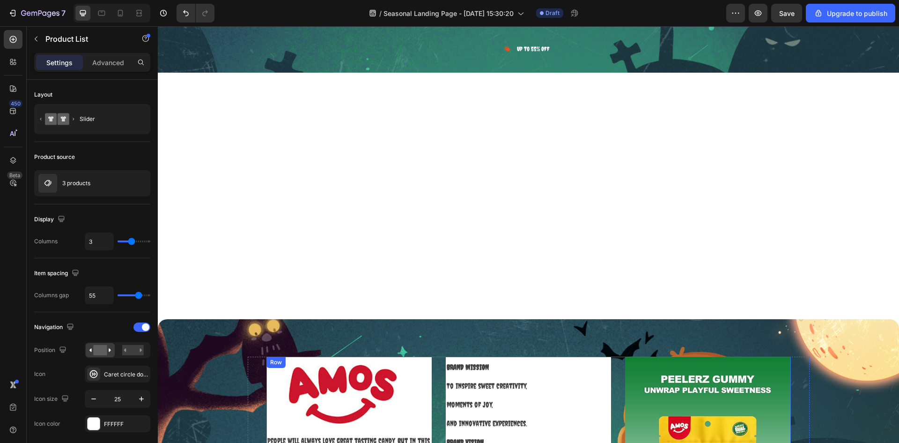
scroll to position [4905, 0]
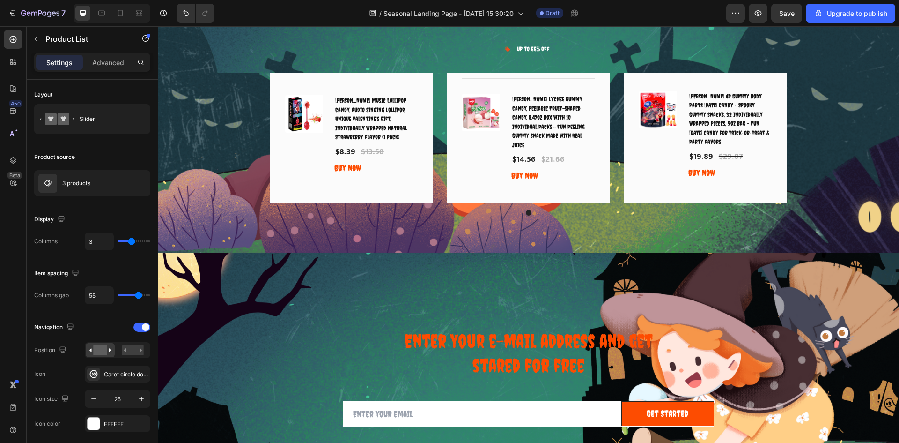
select select "585796989237854962"
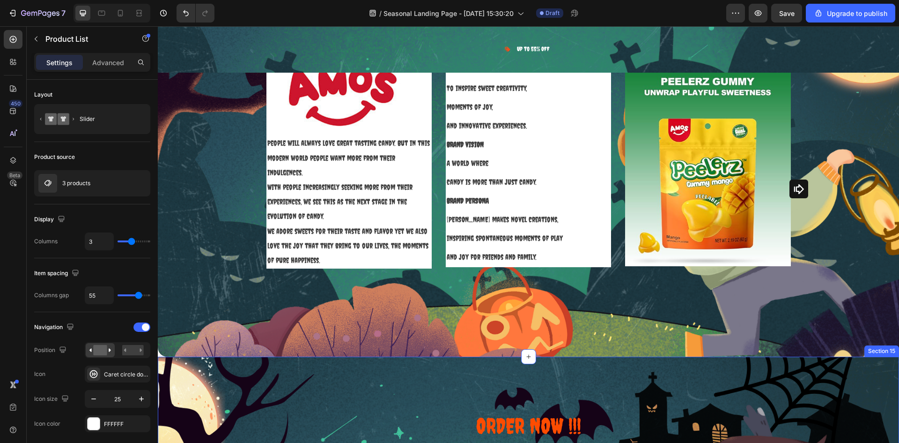
scroll to position [3734, 0]
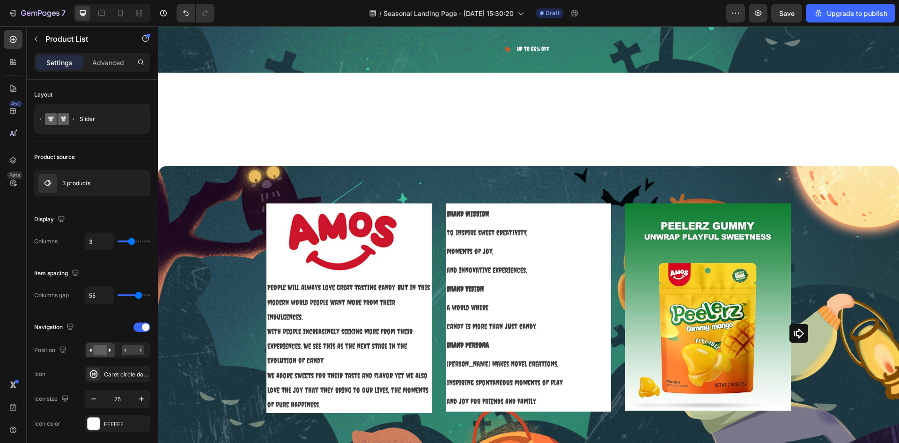
select select "585796989237854962"
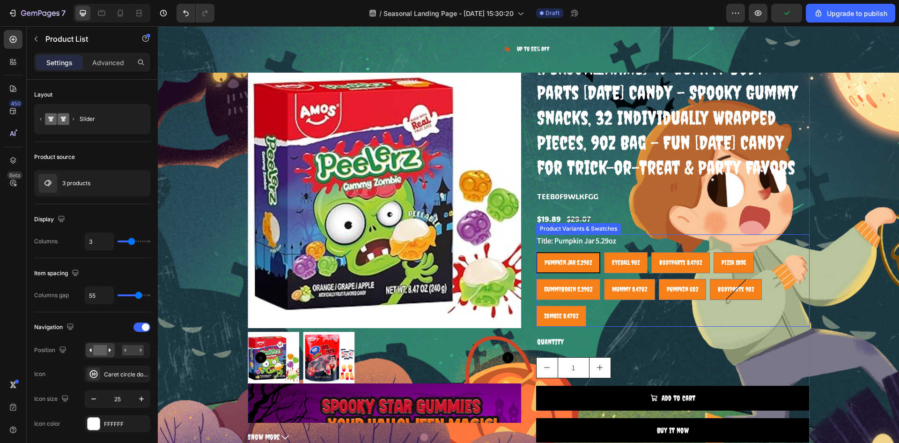
scroll to position [3164, 0]
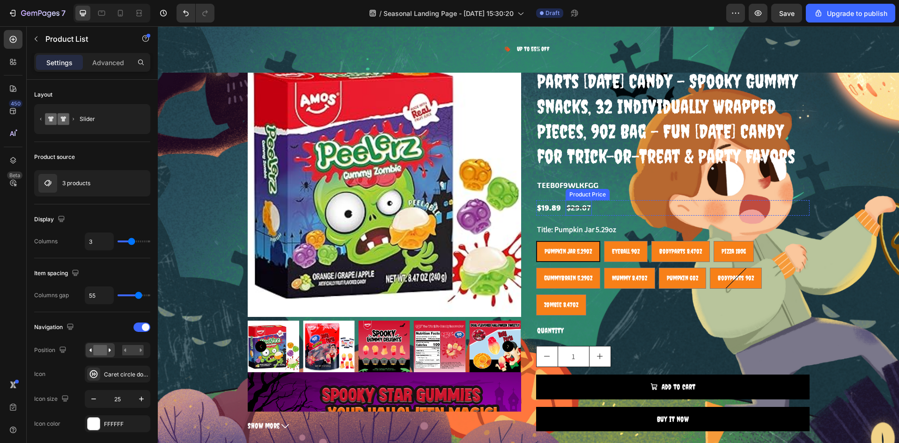
click at [578, 215] on div "$29.07" at bounding box center [579, 207] width 26 height 15
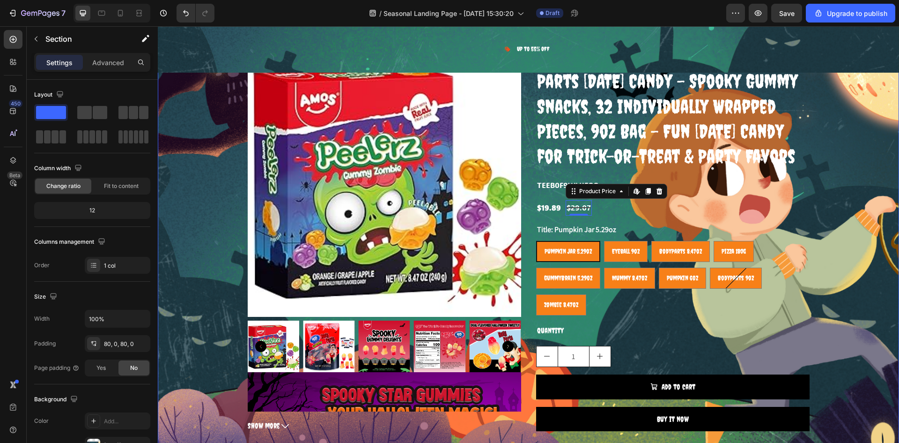
click at [846, 238] on div "Product Images Previous page [PERSON_NAME] [DATE] gummy candy" at bounding box center [529, 240] width 742 height 395
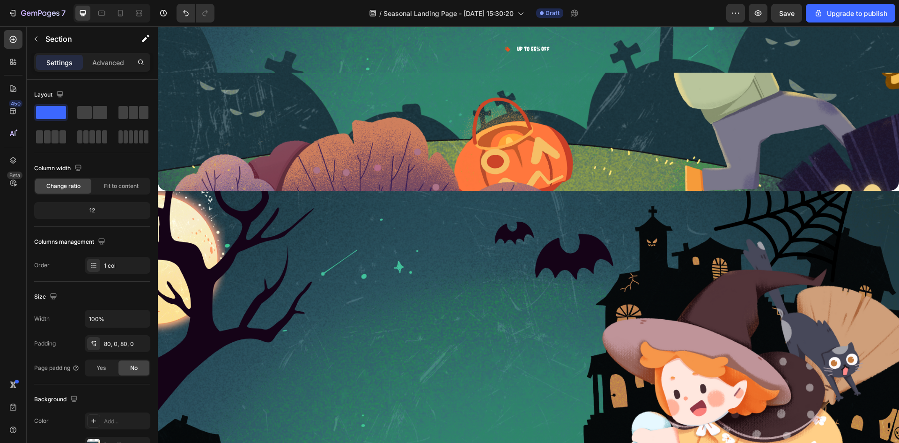
scroll to position [3820, 0]
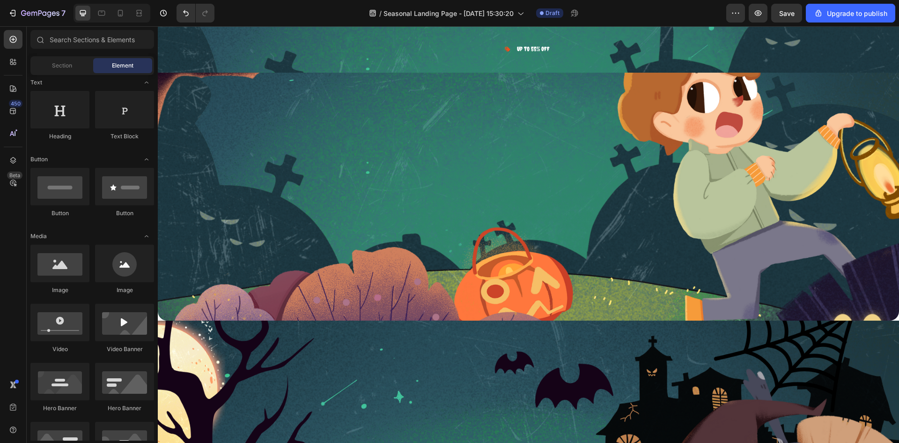
scroll to position [3679, 0]
click at [788, 13] on span "Save" at bounding box center [786, 13] width 15 height 8
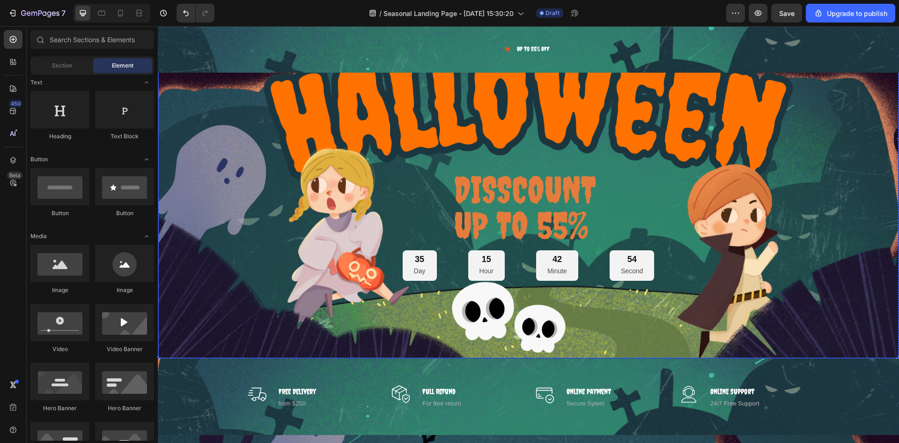
scroll to position [170, 0]
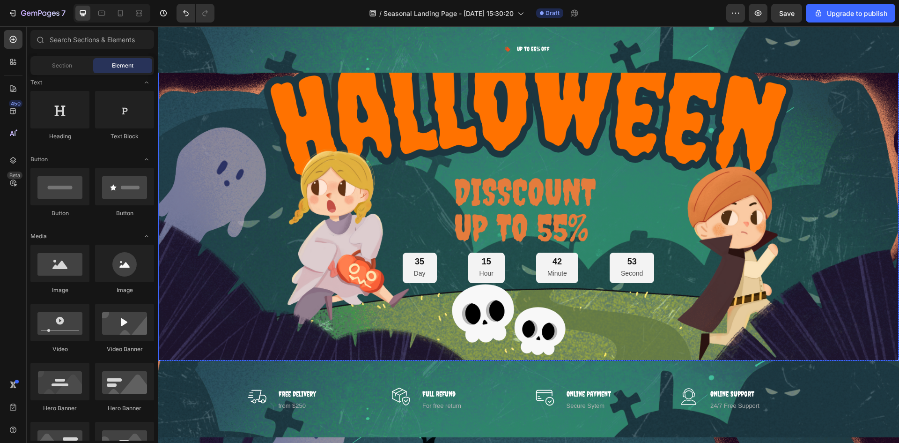
click at [515, 186] on div "35 Day 15 Hour 42 Minute 53 Second Countdown Timer" at bounding box center [529, 157] width 726 height 251
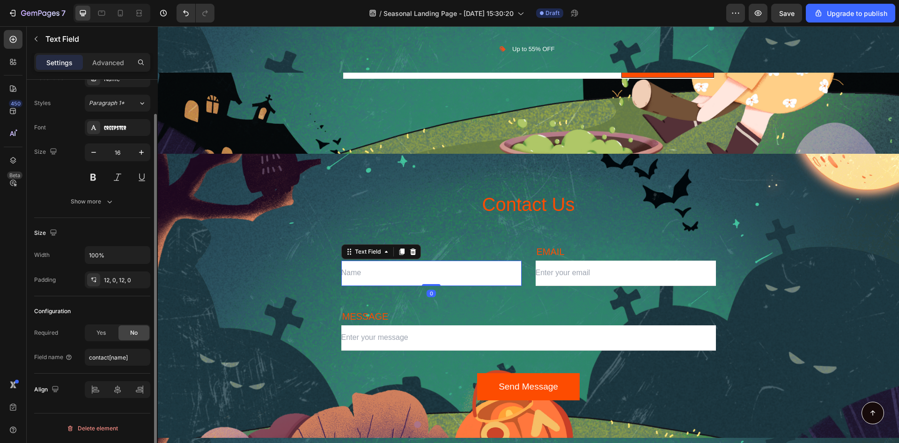
scroll to position [0, 0]
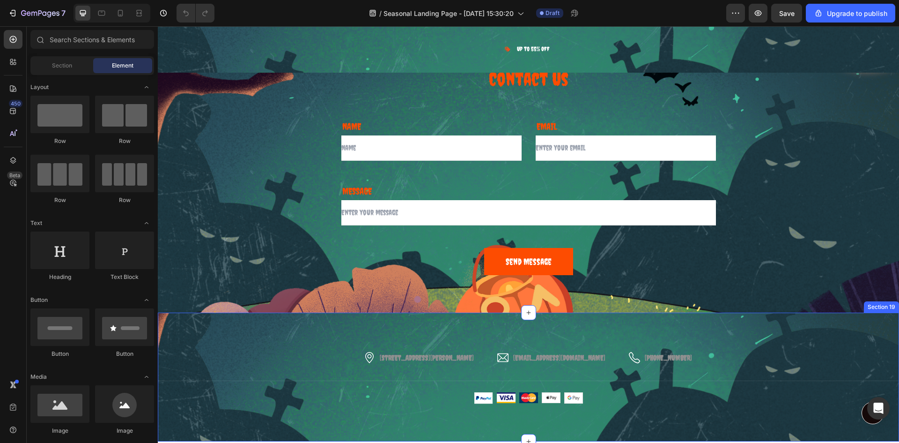
scroll to position [2907, 0]
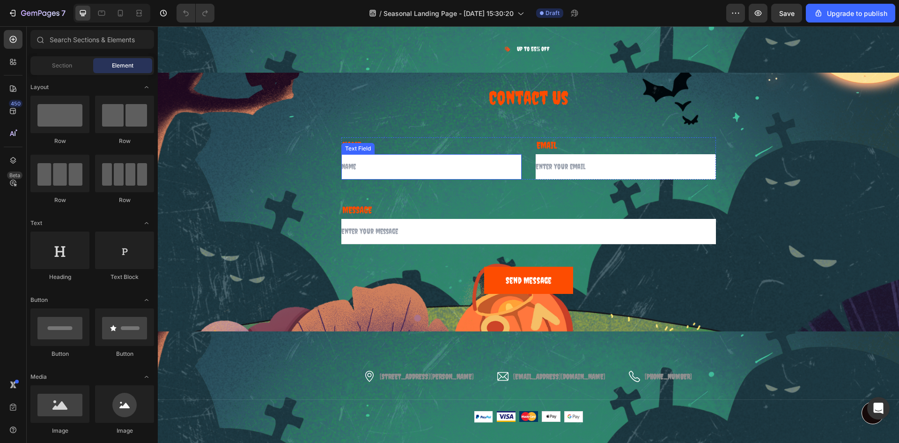
click at [355, 170] on input "text" at bounding box center [431, 166] width 180 height 25
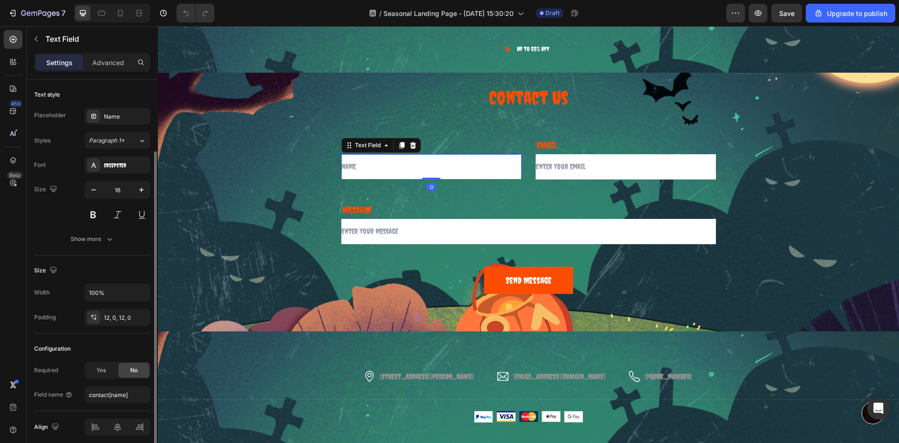
scroll to position [37, 0]
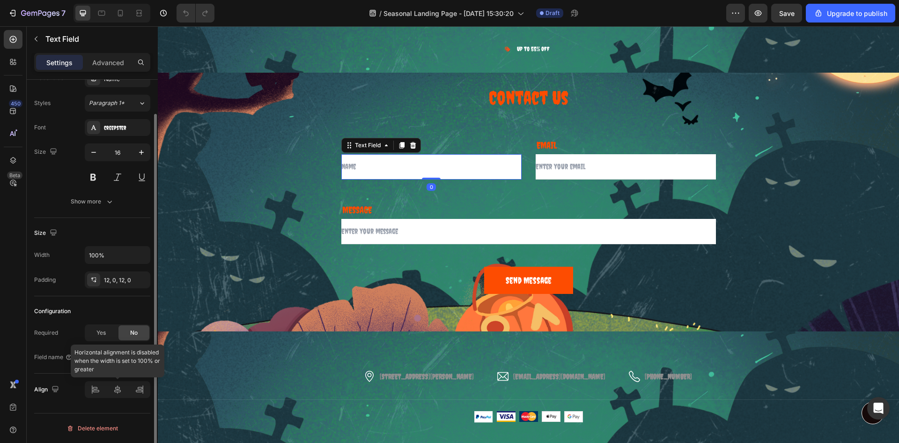
click at [99, 386] on div at bounding box center [118, 389] width 66 height 17
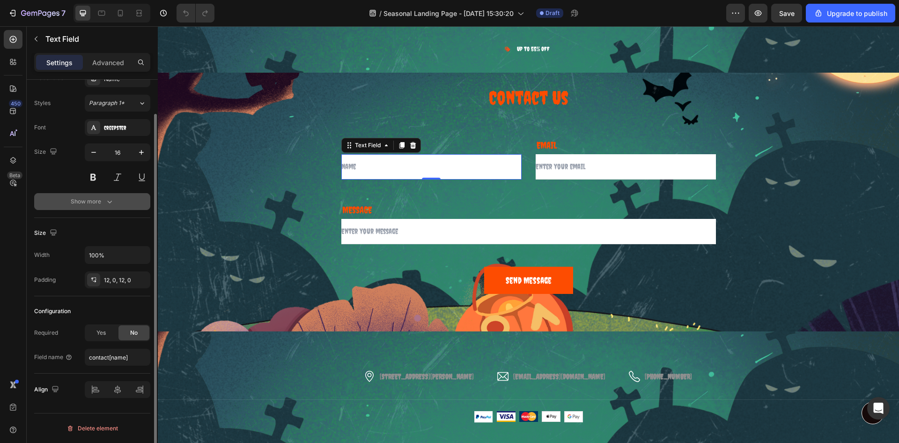
click at [88, 202] on div "Show more" at bounding box center [93, 201] width 44 height 9
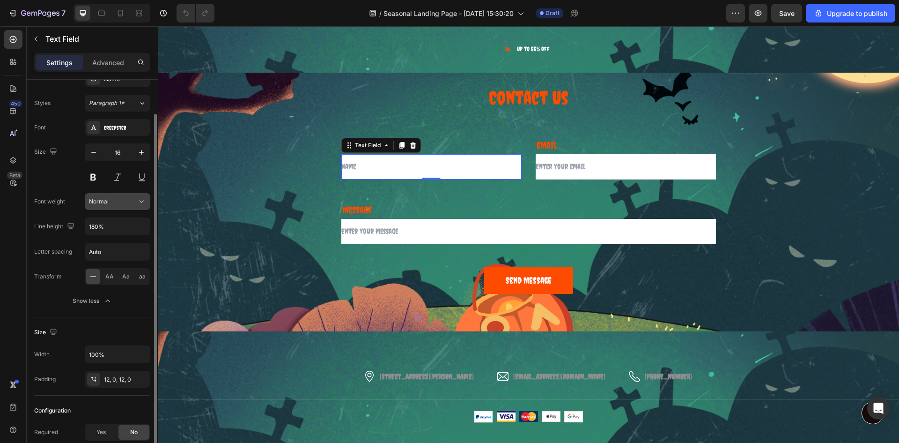
scroll to position [0, 0]
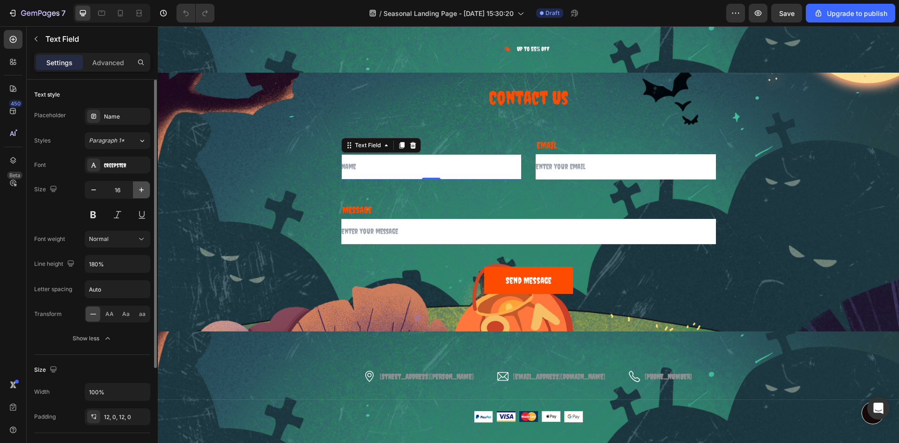
click at [138, 190] on icon "button" at bounding box center [141, 189] width 9 height 9
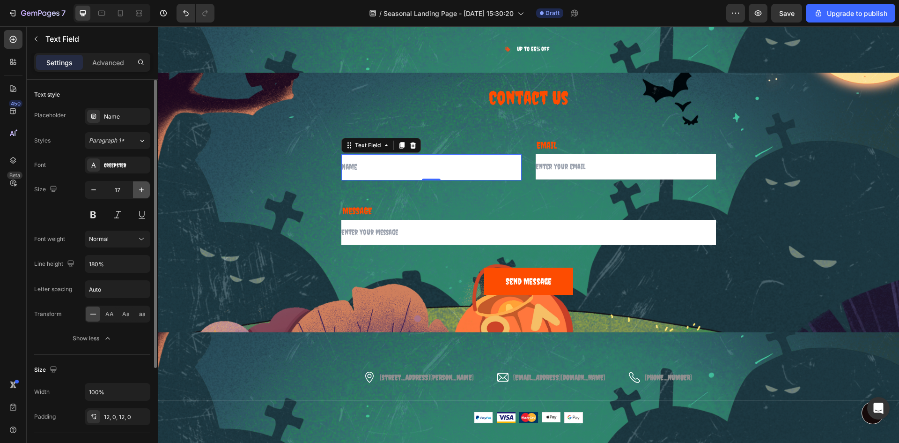
click at [138, 190] on icon "button" at bounding box center [141, 189] width 9 height 9
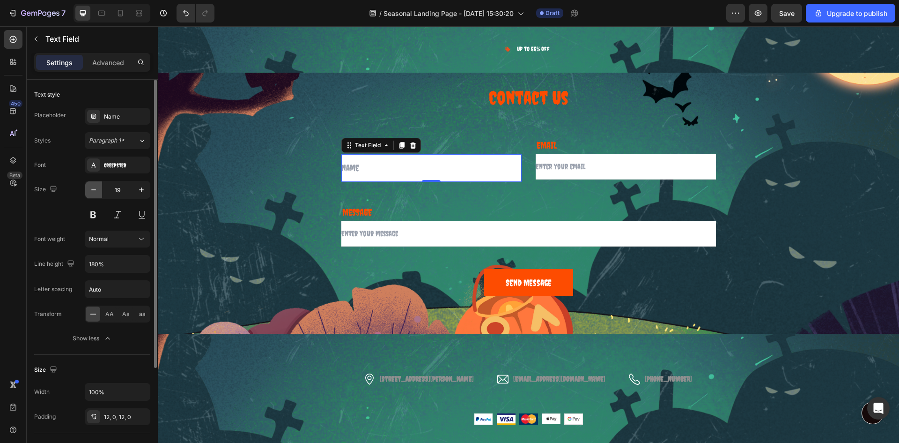
click at [93, 192] on icon "button" at bounding box center [93, 189] width 9 height 9
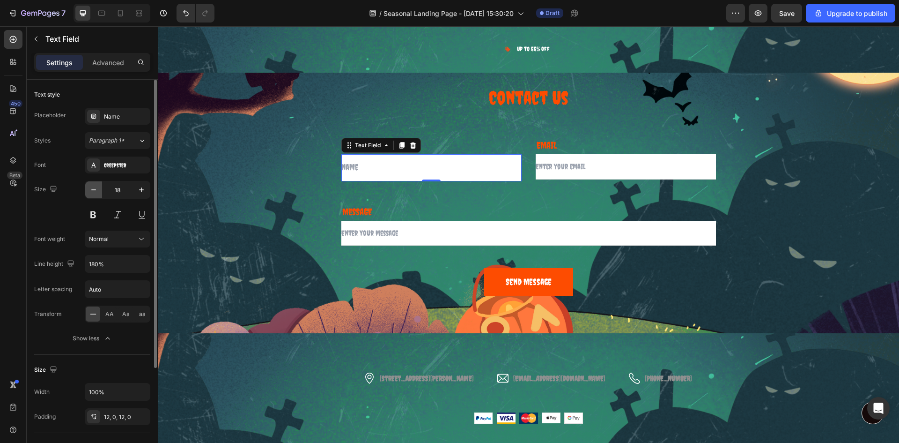
click at [93, 192] on icon "button" at bounding box center [93, 189] width 9 height 9
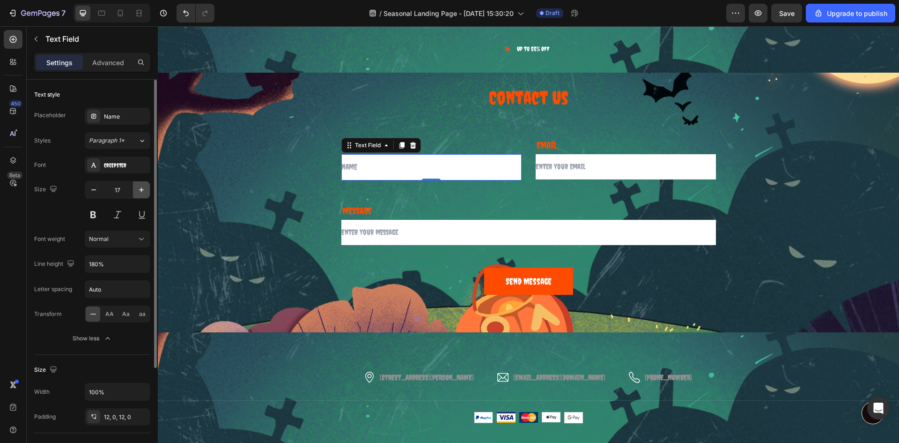
click at [137, 188] on icon "button" at bounding box center [141, 189] width 9 height 9
type input "18"
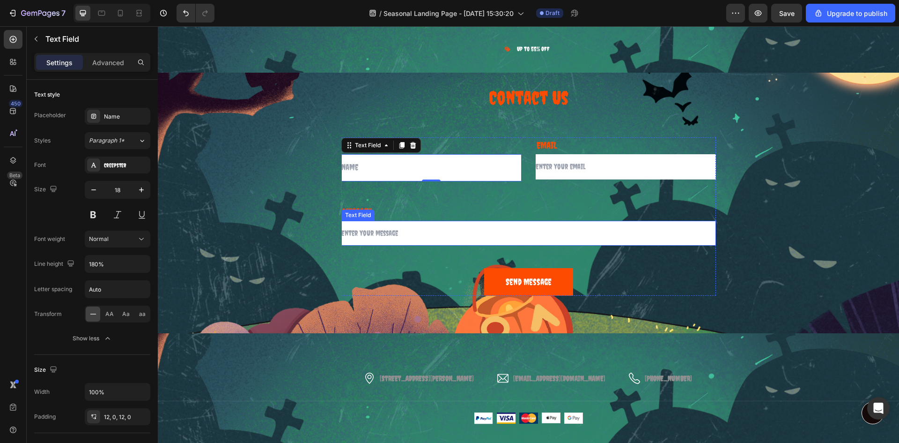
click at [360, 232] on input "text" at bounding box center [528, 233] width 375 height 25
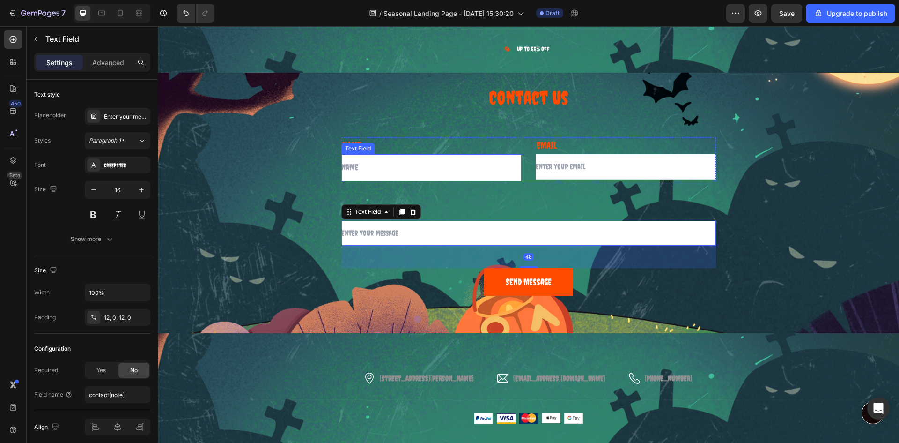
click at [384, 167] on input "text" at bounding box center [431, 167] width 180 height 27
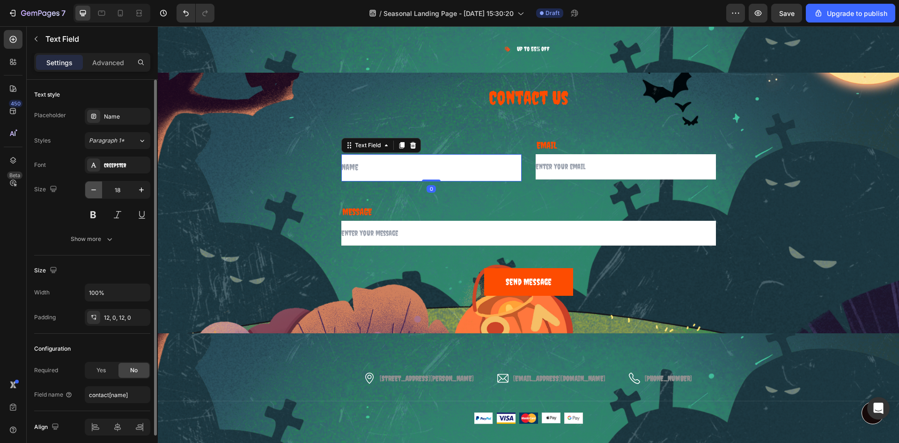
click at [90, 197] on button "button" at bounding box center [93, 189] width 17 height 17
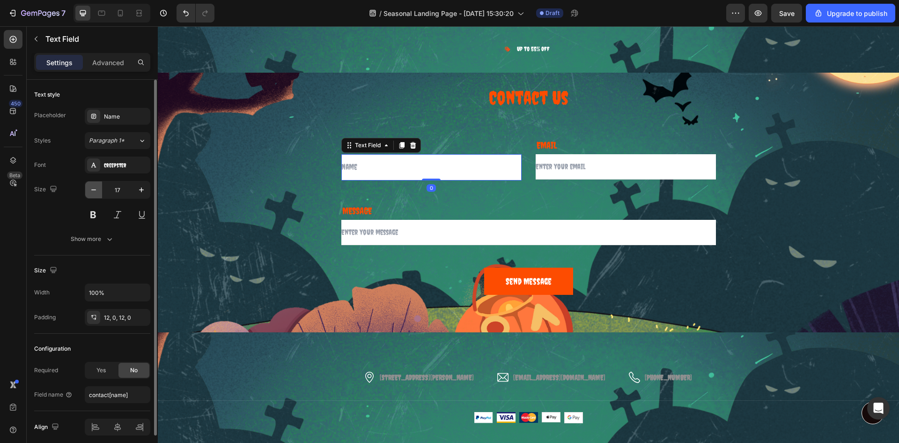
click at [90, 197] on button "button" at bounding box center [93, 189] width 17 height 17
type input "16"
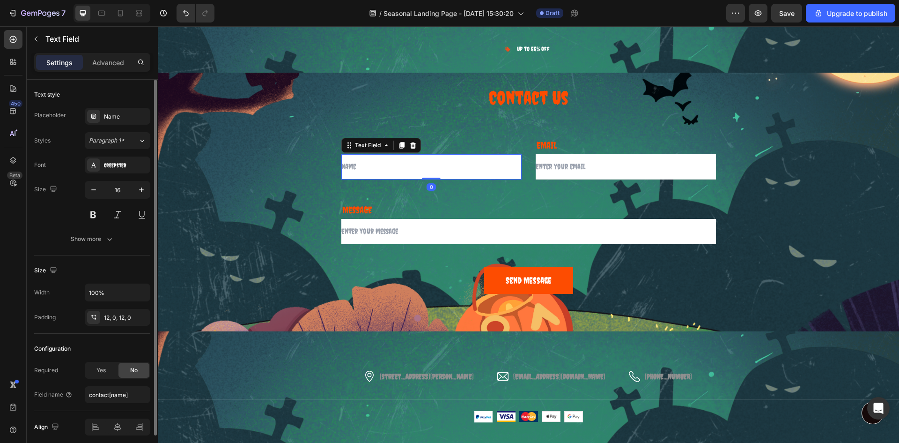
scroll to position [37, 0]
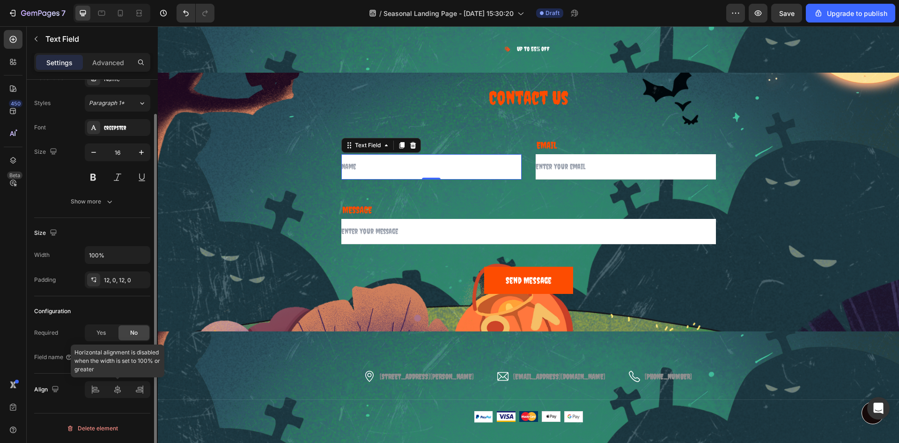
click at [92, 393] on div at bounding box center [118, 389] width 66 height 17
click at [115, 391] on div at bounding box center [118, 389] width 66 height 17
click at [115, 358] on input "contact[name]" at bounding box center [118, 357] width 66 height 17
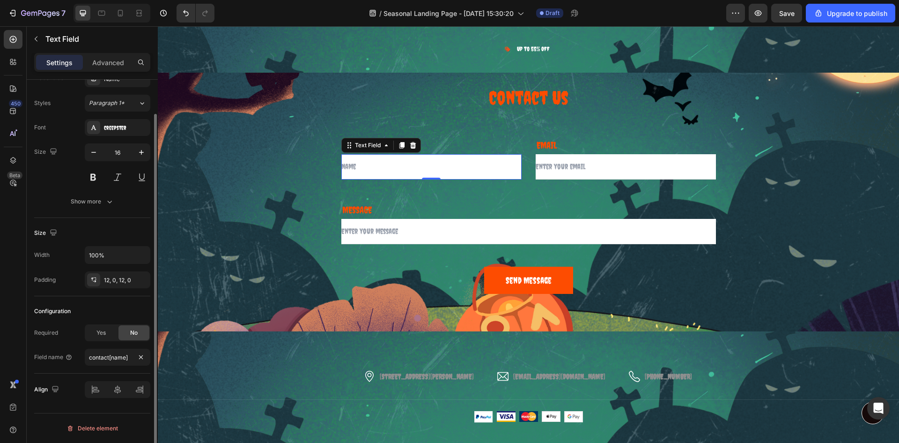
click at [59, 213] on div "Text style Placeholder Name Styles Paragraph 1* Font Creepster Size 16 Show more" at bounding box center [92, 130] width 116 height 176
click at [73, 204] on div "Show more" at bounding box center [93, 201] width 44 height 9
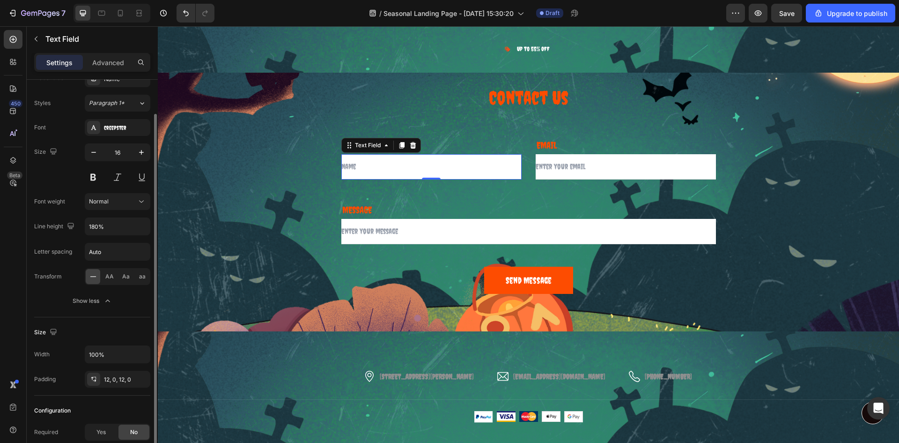
scroll to position [0, 0]
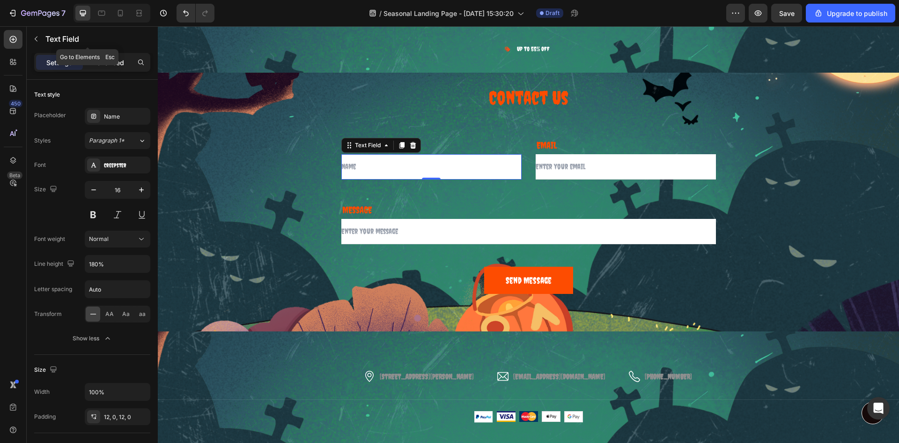
click at [108, 67] on p "Advanced" at bounding box center [108, 63] width 32 height 10
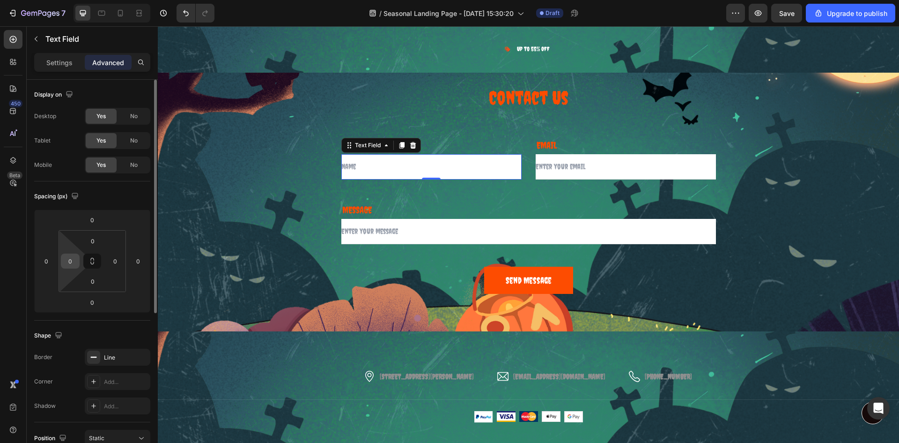
click at [72, 260] on input "0" at bounding box center [70, 261] width 14 height 14
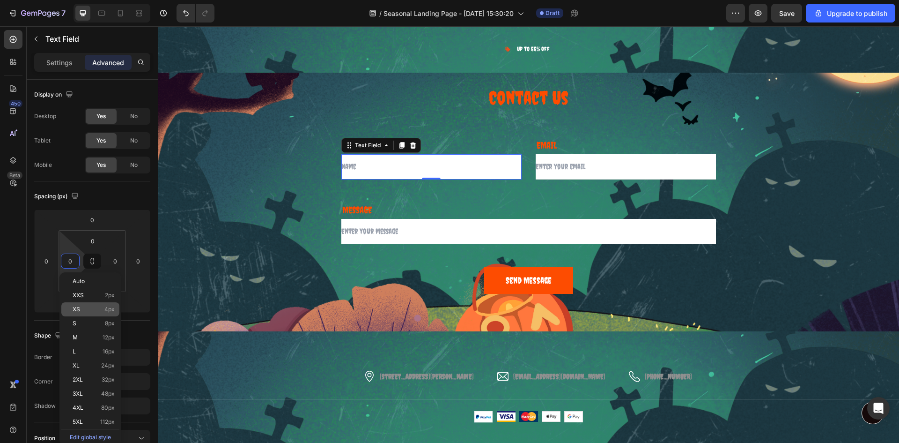
click at [97, 315] on div "XS 4px" at bounding box center [90, 309] width 58 height 14
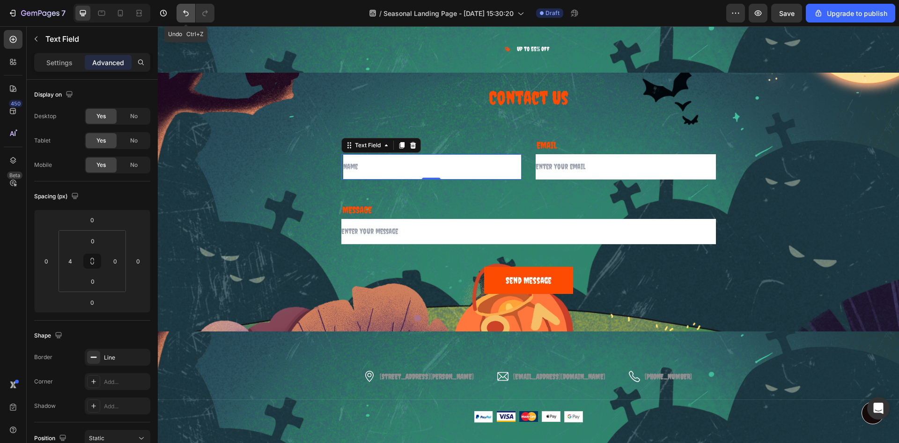
click at [185, 13] on icon "Undo/Redo" at bounding box center [186, 13] width 6 height 6
type input "0"
click at [211, 87] on div "Contact Us Heading Row NAME Text block Text Field 0 EMAIL Text block Email Fiel…" at bounding box center [528, 189] width 727 height 209
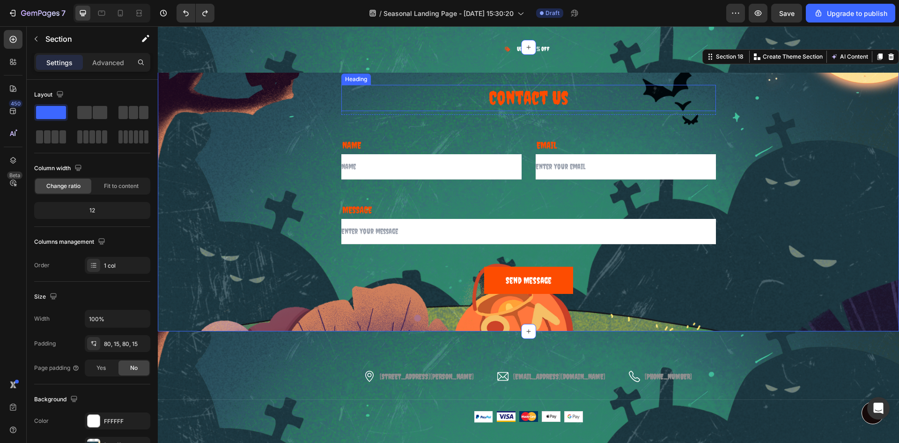
click at [520, 104] on p "Contact Us" at bounding box center [528, 98] width 373 height 24
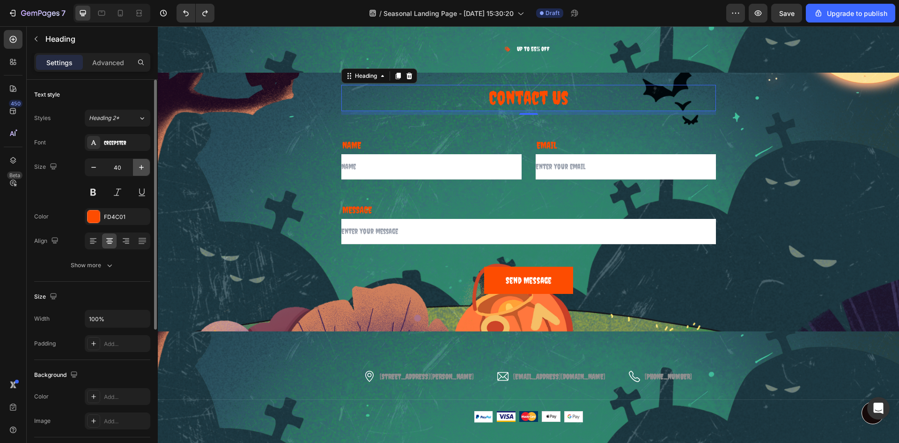
click at [143, 163] on icon "button" at bounding box center [141, 167] width 9 height 9
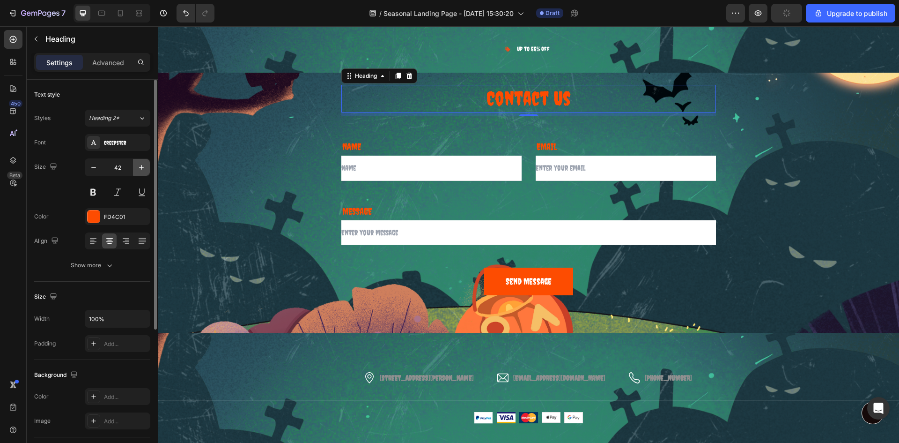
click at [143, 163] on icon "button" at bounding box center [141, 167] width 9 height 9
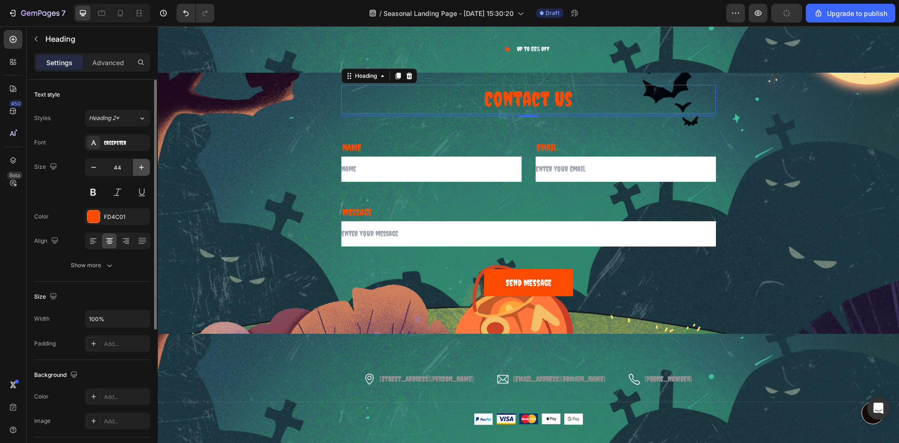
click at [143, 163] on icon "button" at bounding box center [141, 167] width 9 height 9
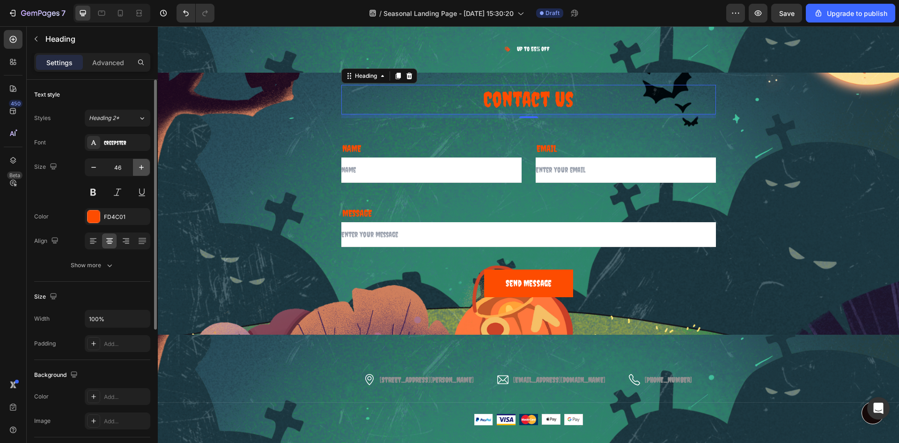
click at [143, 163] on icon "button" at bounding box center [141, 167] width 9 height 9
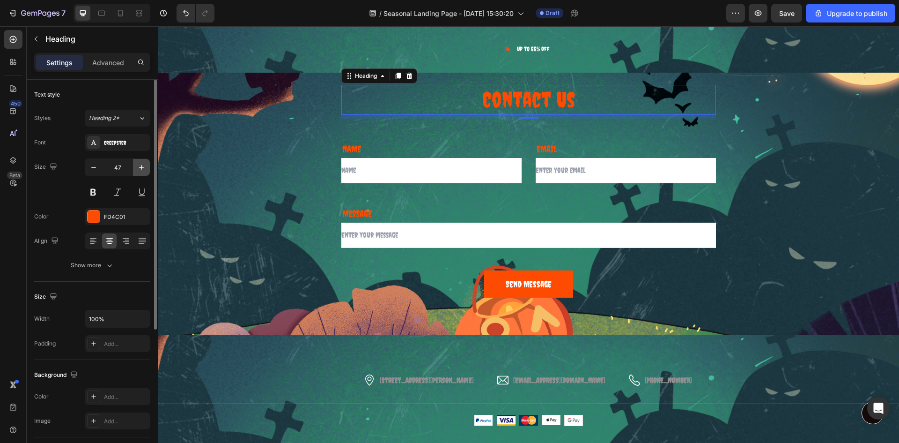
click at [143, 163] on icon "button" at bounding box center [141, 167] width 9 height 9
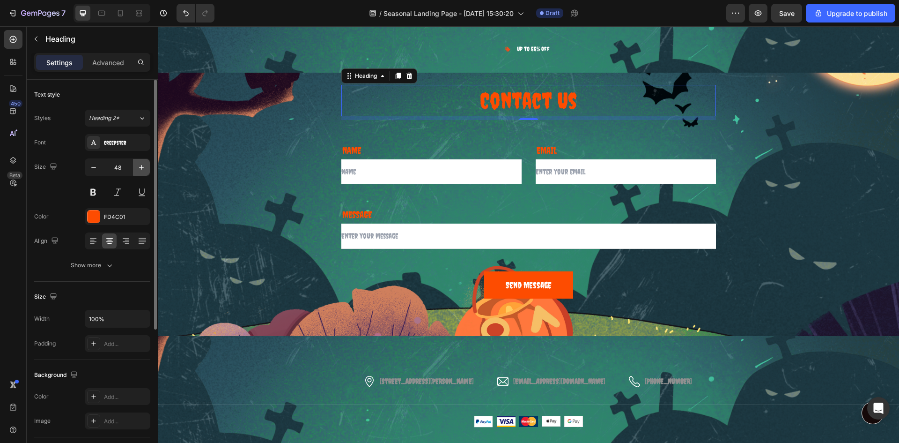
click at [143, 163] on icon "button" at bounding box center [141, 167] width 9 height 9
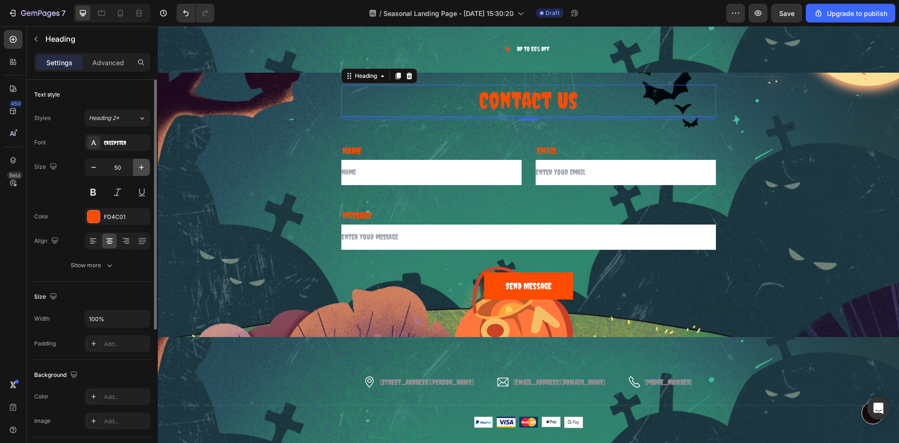
click at [143, 163] on icon "button" at bounding box center [141, 167] width 9 height 9
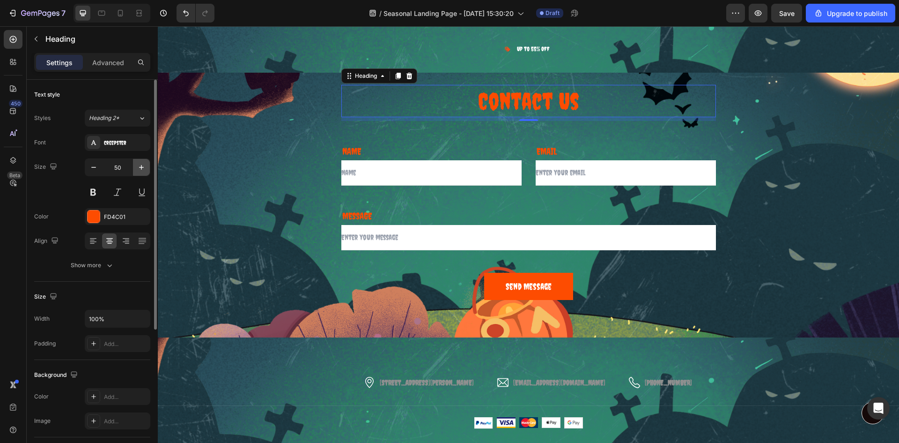
type input "51"
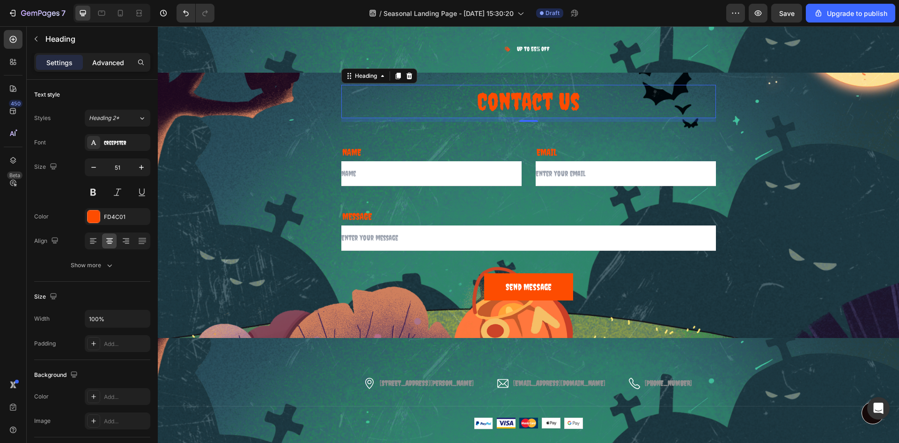
click at [120, 65] on p "Advanced" at bounding box center [108, 63] width 32 height 10
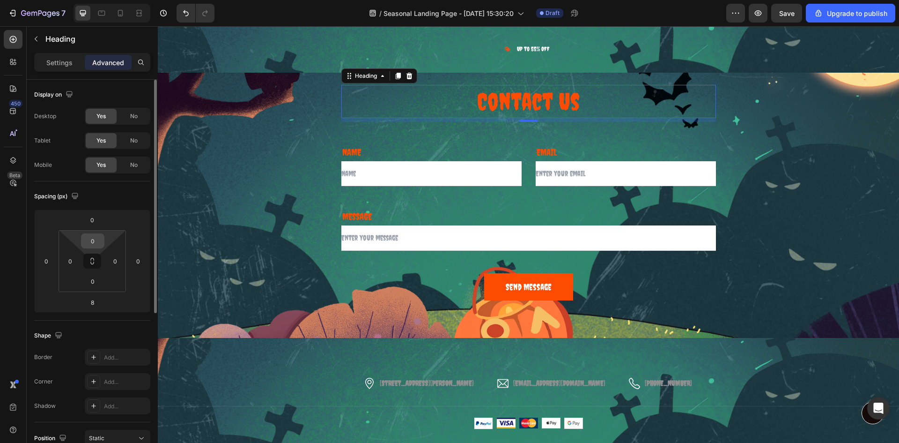
click at [100, 242] on input "0" at bounding box center [92, 241] width 19 height 14
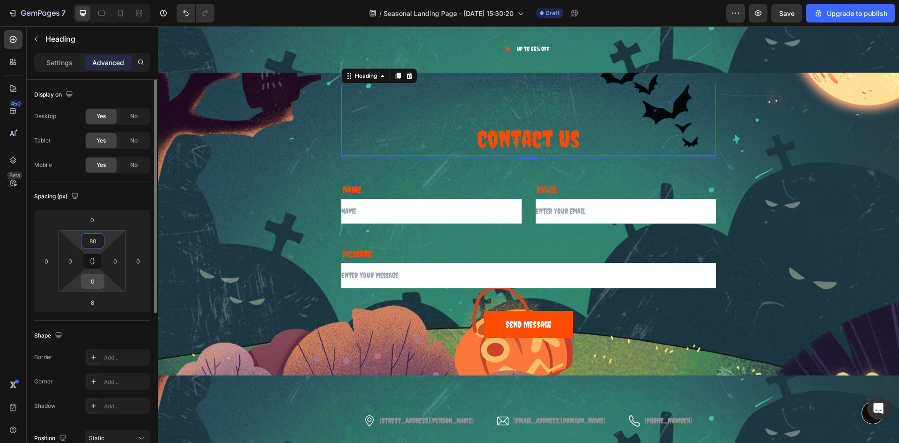
type input "80"
click at [97, 278] on input "0" at bounding box center [92, 281] width 19 height 14
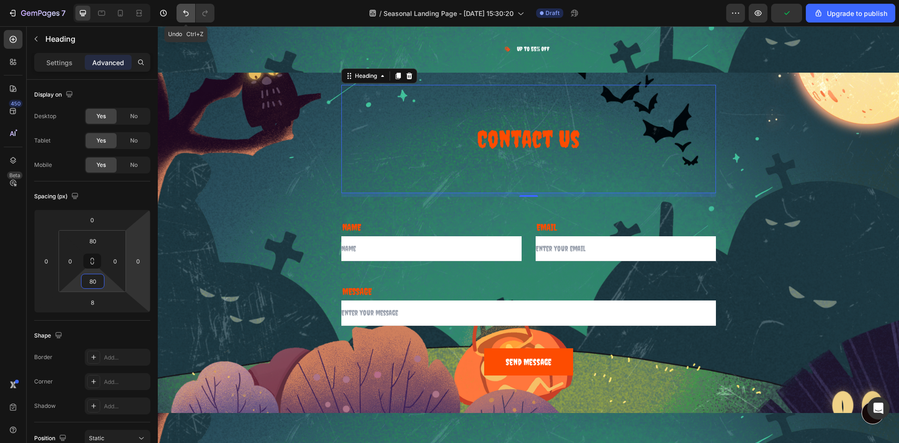
click at [185, 14] on icon "Undo/Redo" at bounding box center [185, 12] width 9 height 9
type input "0"
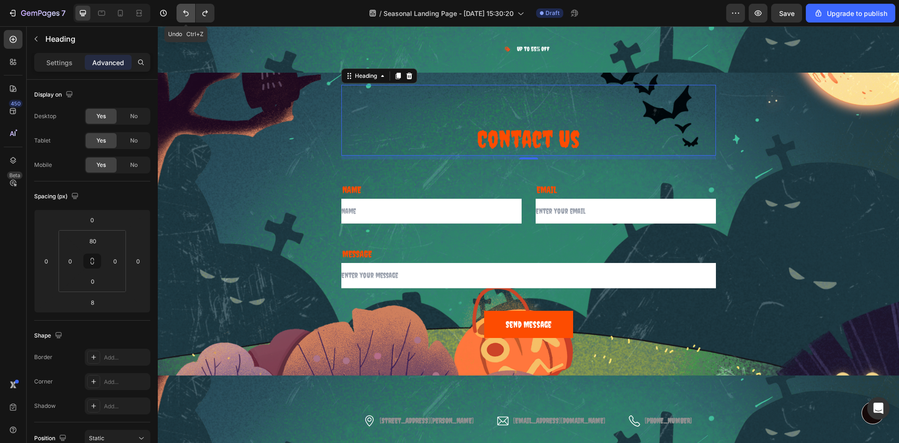
click at [185, 14] on icon "Undo/Redo" at bounding box center [185, 12] width 9 height 9
type input "0"
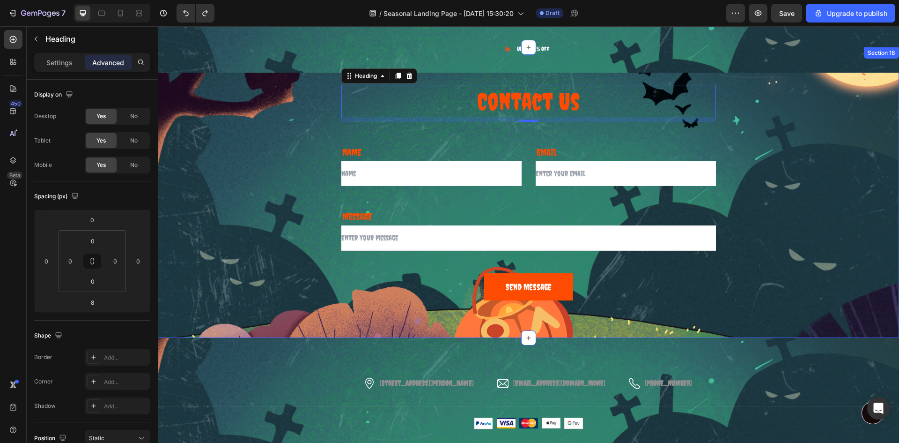
click at [192, 124] on div "Contact Us Heading 8 Row NAME Text block Text Field EMAIL Text block Email Fiel…" at bounding box center [528, 192] width 727 height 215
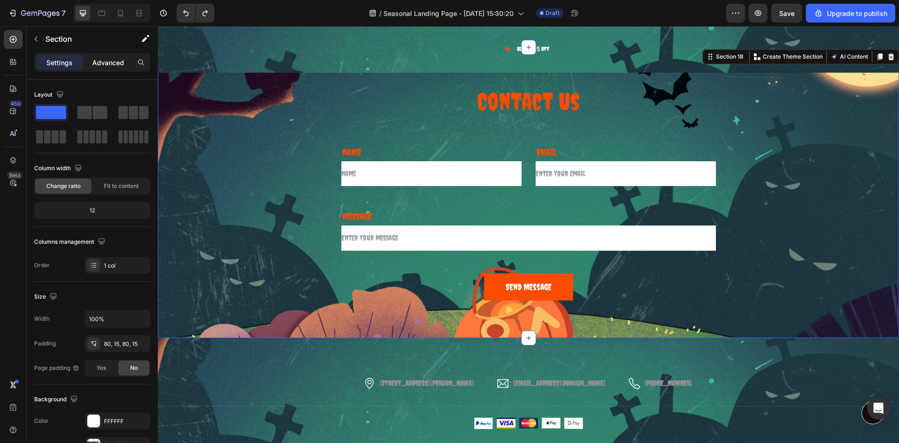
click at [122, 67] on div "Advanced" at bounding box center [108, 62] width 47 height 15
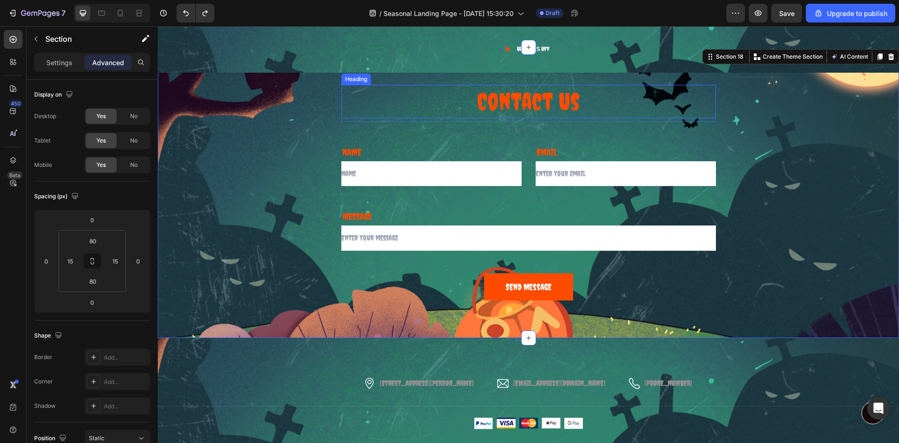
click at [434, 101] on p "Contact Us" at bounding box center [528, 101] width 373 height 31
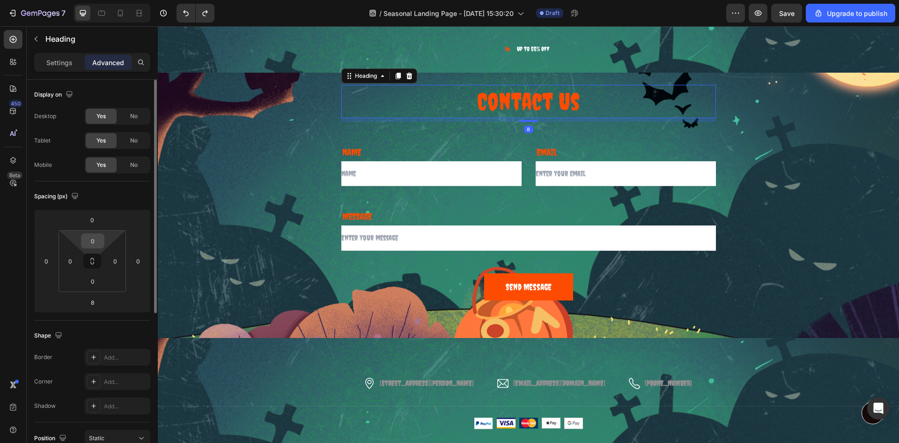
click at [101, 241] on input "0" at bounding box center [92, 241] width 19 height 14
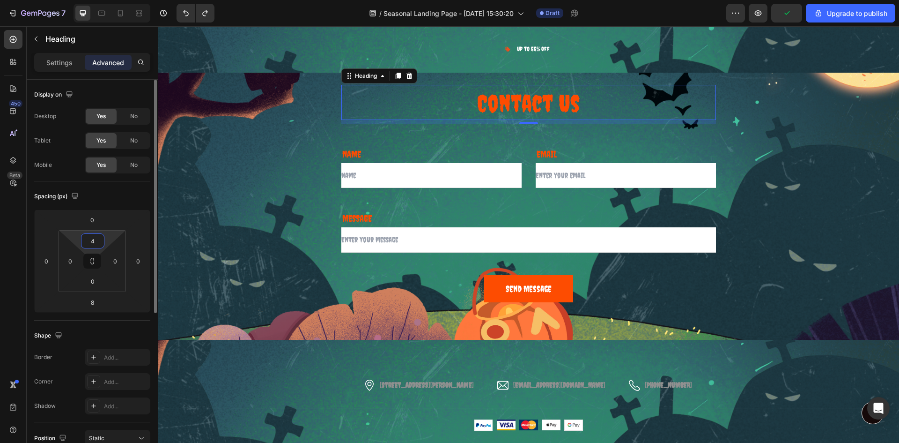
type input "40"
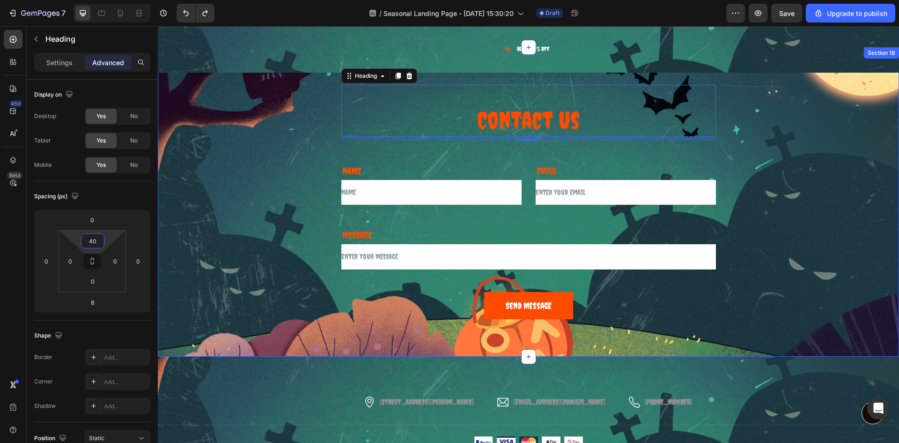
click at [830, 203] on div "Contact Us Heading 8 Row NAME Text block Text Field EMAIL Text block Email Fiel…" at bounding box center [528, 202] width 727 height 234
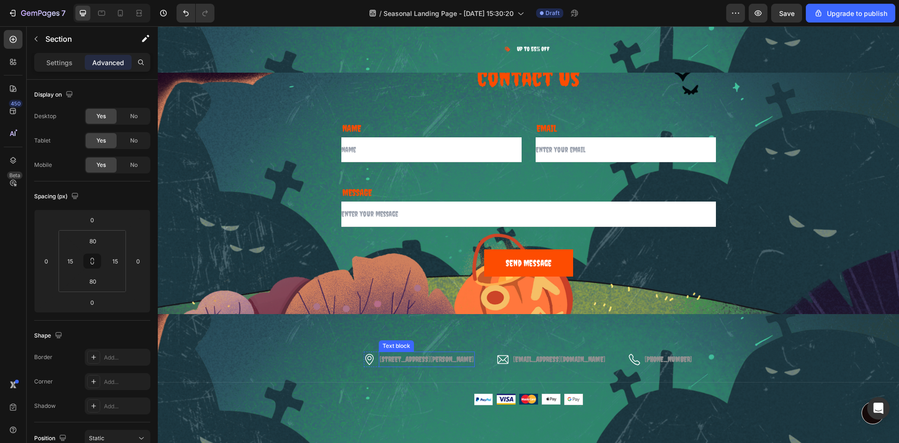
scroll to position [2954, 0]
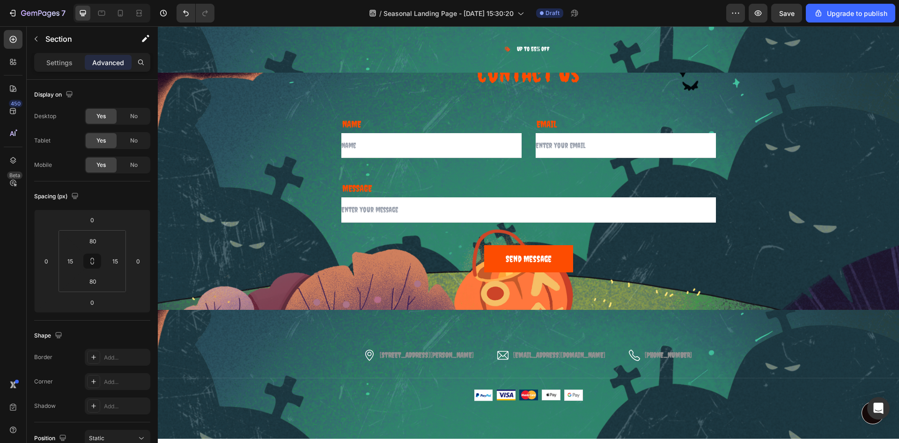
click at [492, 298] on div "Contact Us Heading Row NAME Text block Text Field EMAIL Text block Email Field …" at bounding box center [529, 154] width 742 height 309
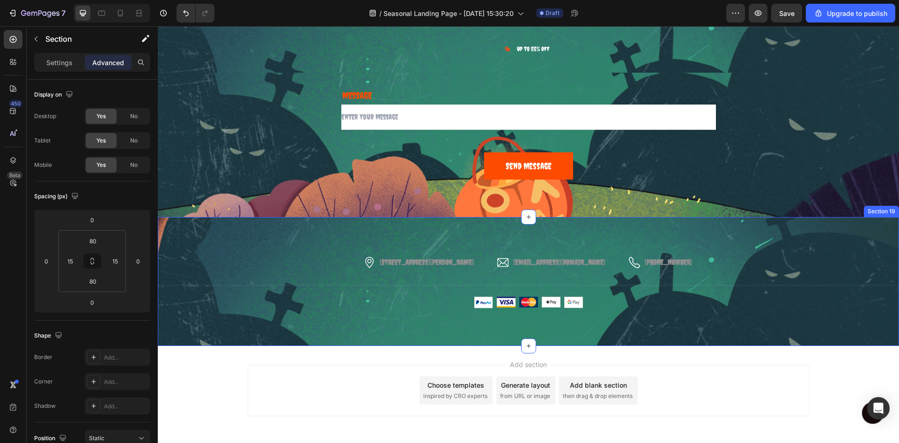
scroll to position [3048, 0]
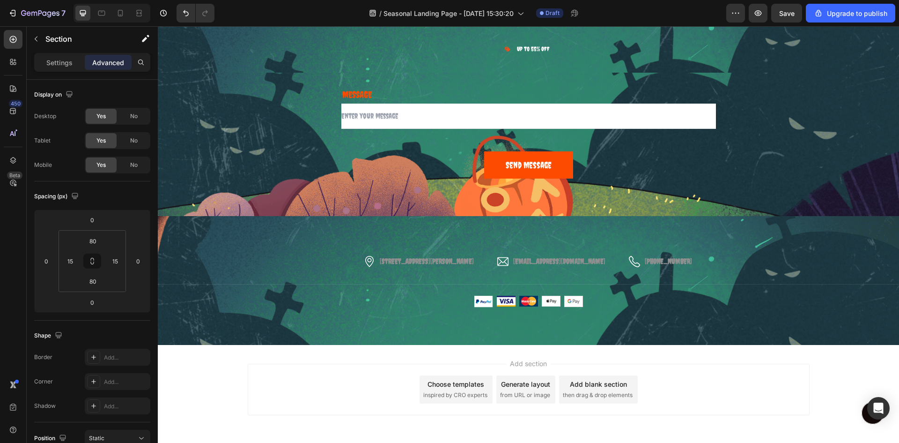
click at [777, 3] on div "7 / Seasonal Landing Page - Sep 24, 15:30:20 Draft Preview Save Upgrade to publ…" at bounding box center [449, 13] width 899 height 27
click at [785, 6] on button "button" at bounding box center [787, 13] width 31 height 19
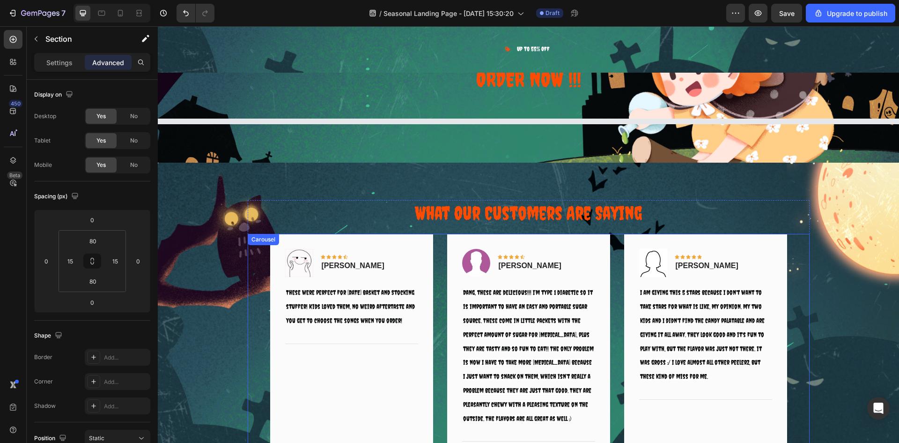
scroll to position [2017, 0]
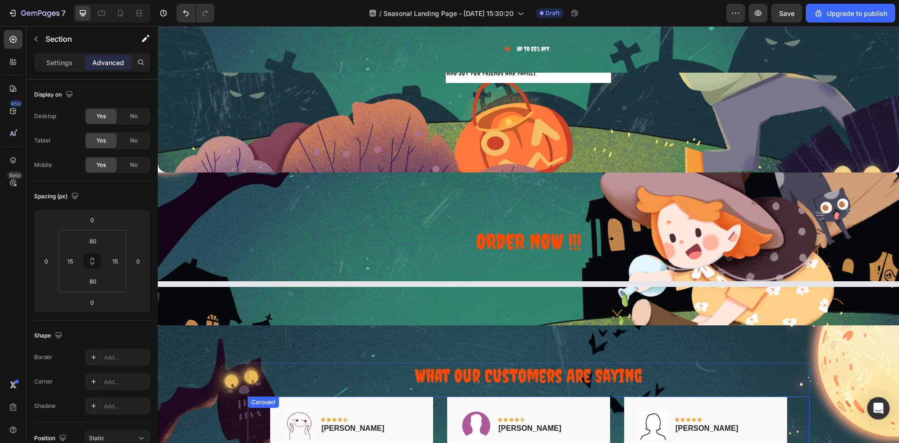
select select "585796989237854962"
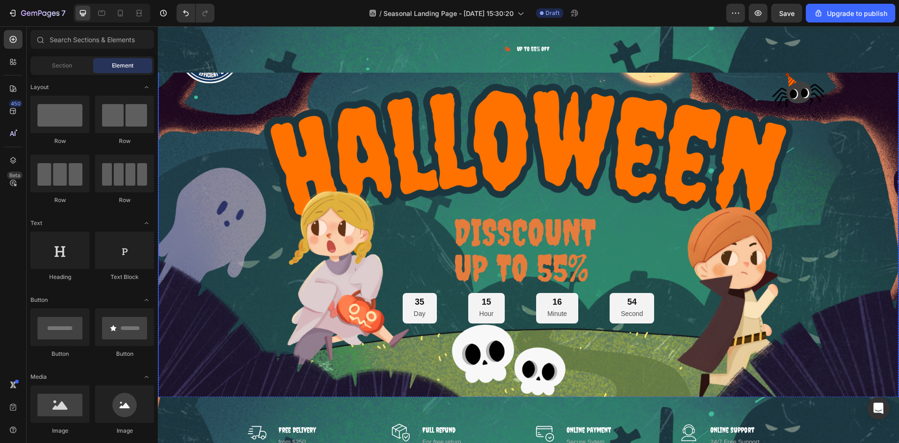
scroll to position [141, 0]
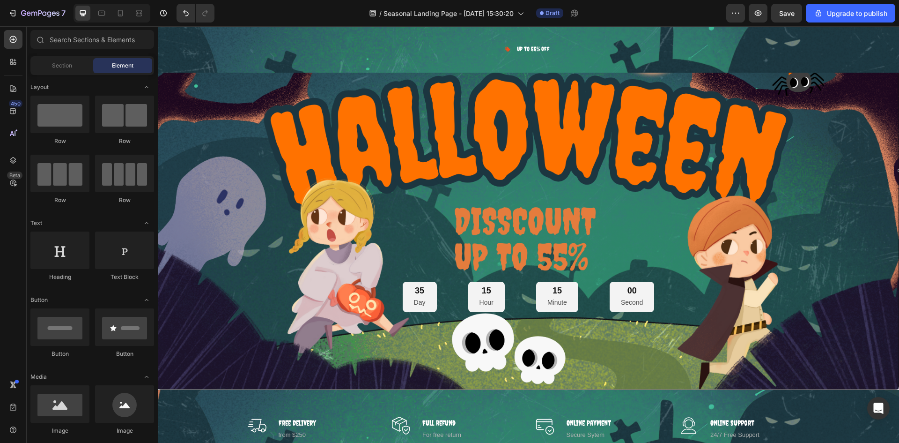
click at [348, 16] on div "/ Seasonal Landing Page - Sep 24, 15:30:20 Draft" at bounding box center [474, 13] width 505 height 19
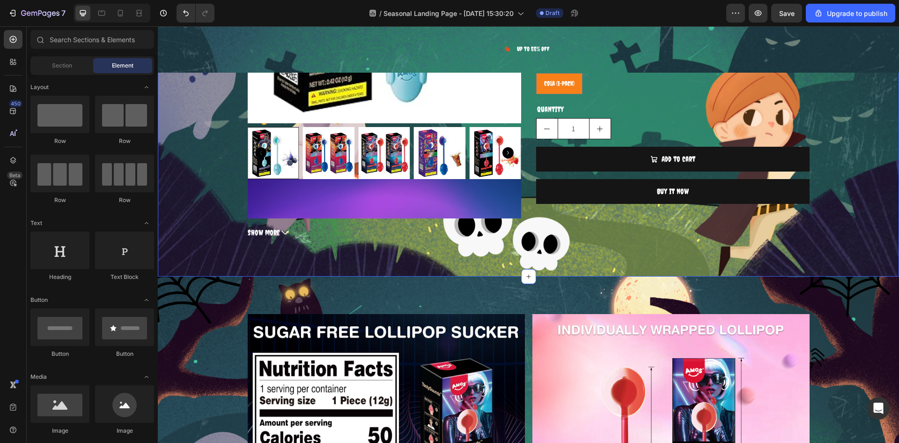
scroll to position [1077, 0]
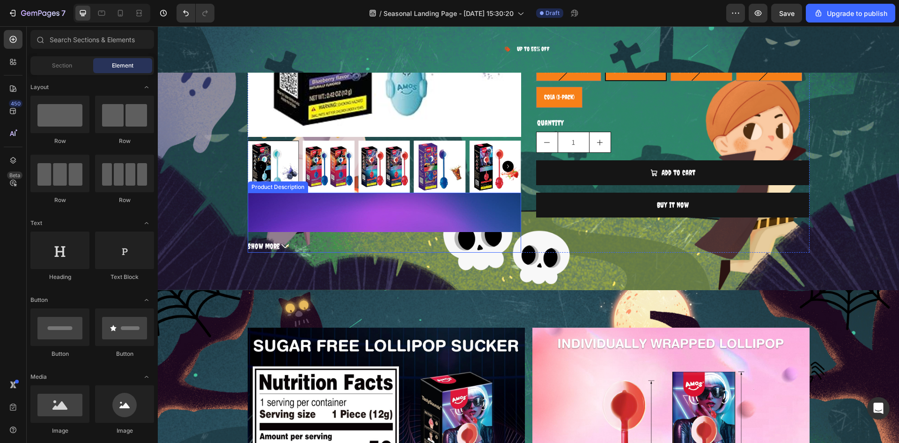
click at [261, 246] on span "Show more" at bounding box center [264, 246] width 32 height 14
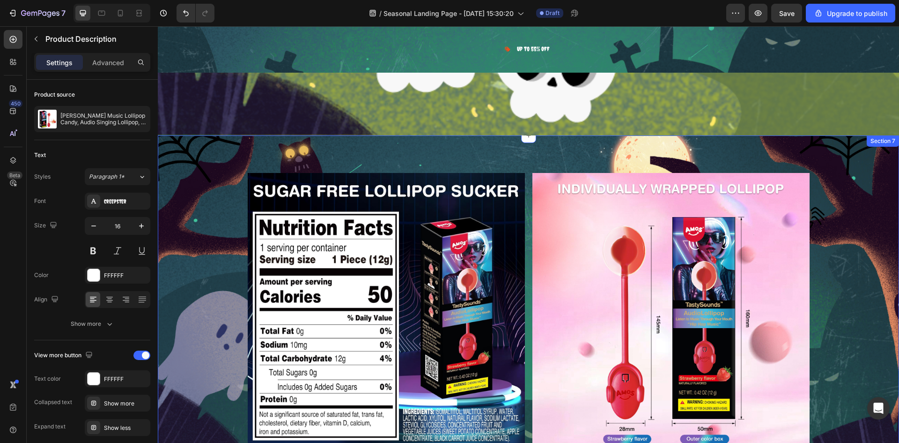
scroll to position [1967, 0]
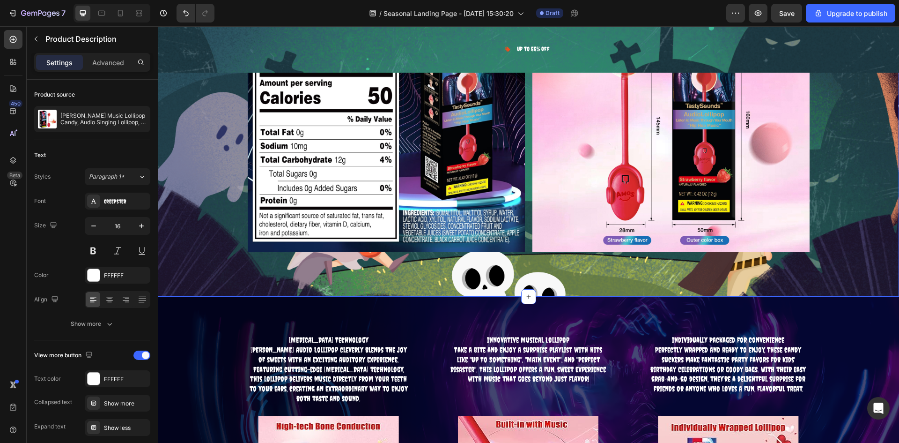
click at [829, 250] on div "Image Image Row" at bounding box center [529, 116] width 742 height 285
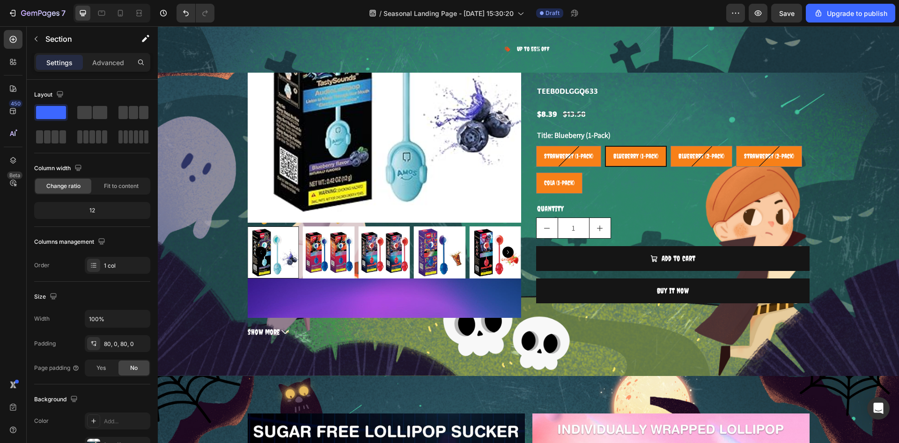
scroll to position [937, 0]
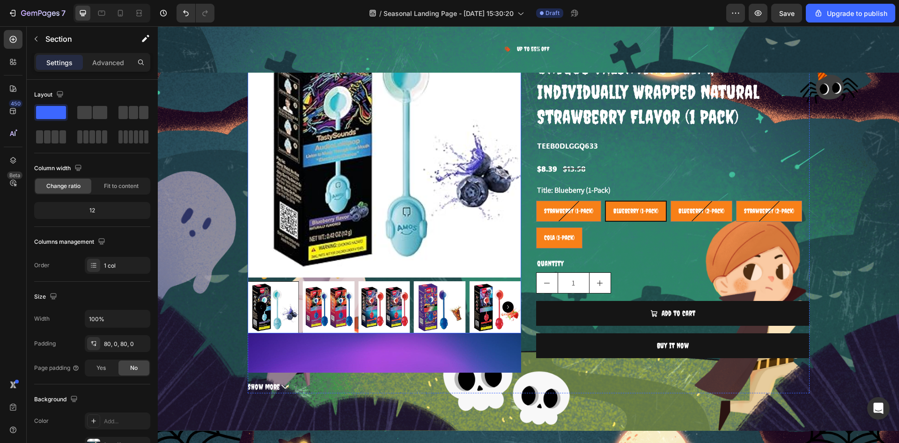
click at [503, 307] on icon "Carousel Next Arrow" at bounding box center [508, 306] width 11 height 11
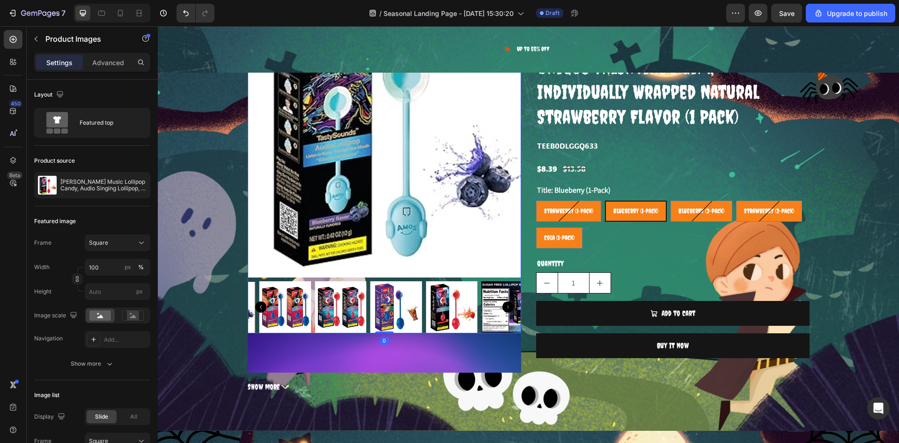
click at [503, 307] on icon "Carousel Next Arrow" at bounding box center [508, 306] width 11 height 11
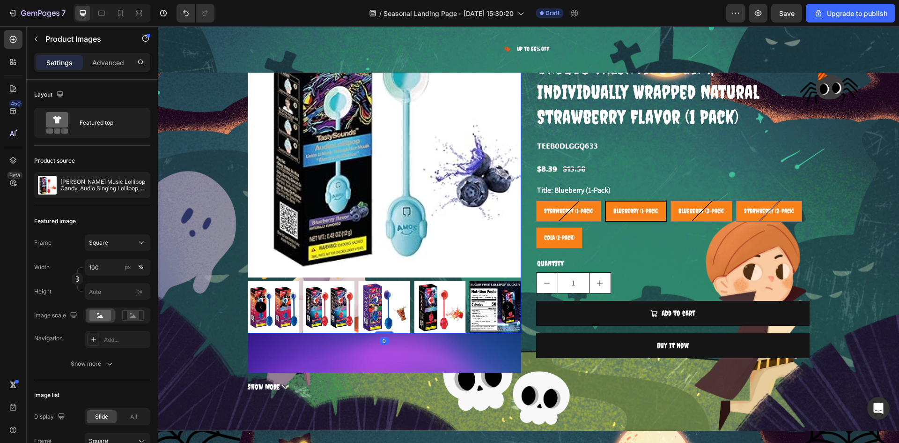
click at [503, 307] on icon "Carousel Next Arrow" at bounding box center [508, 306] width 11 height 11
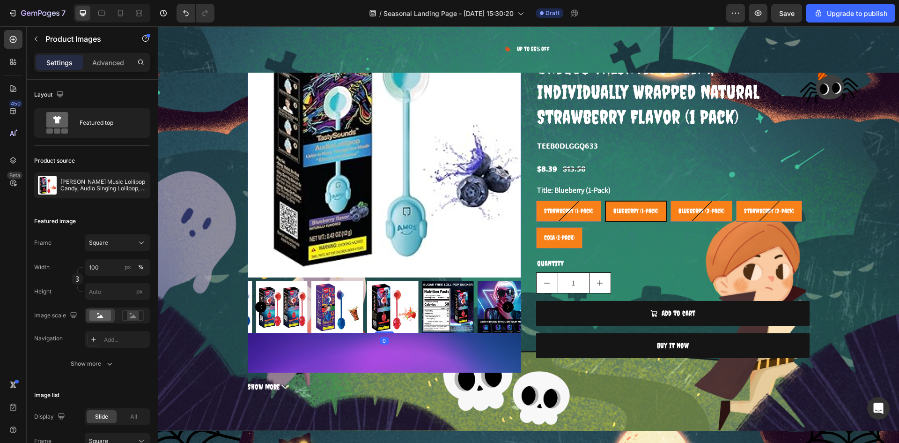
click at [503, 307] on icon "Carousel Next Arrow" at bounding box center [508, 306] width 11 height 11
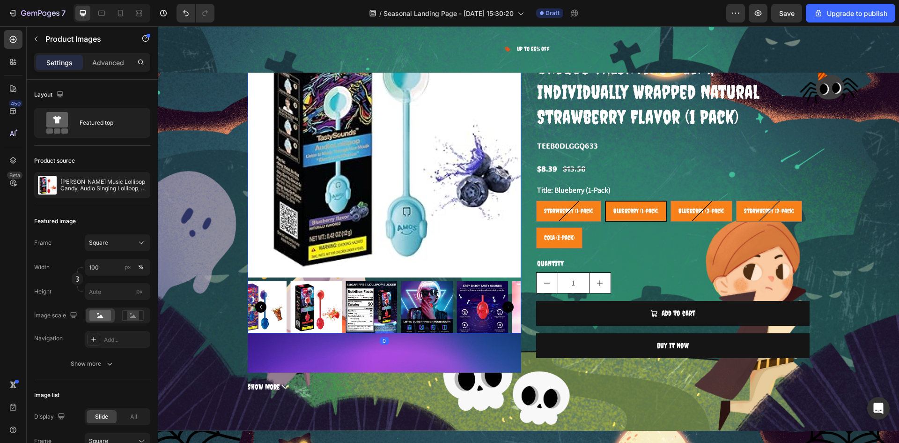
click at [503, 307] on icon "Carousel Next Arrow" at bounding box center [508, 306] width 11 height 11
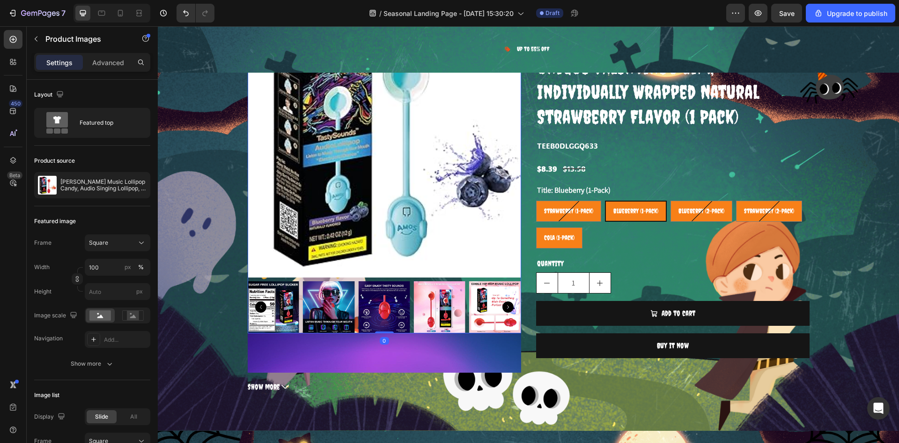
click at [282, 314] on img at bounding box center [273, 307] width 52 height 52
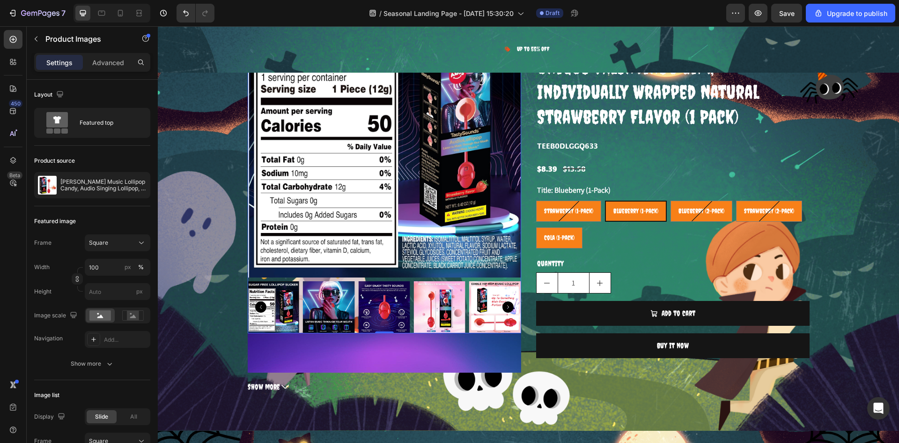
click at [320, 307] on img at bounding box center [329, 307] width 52 height 52
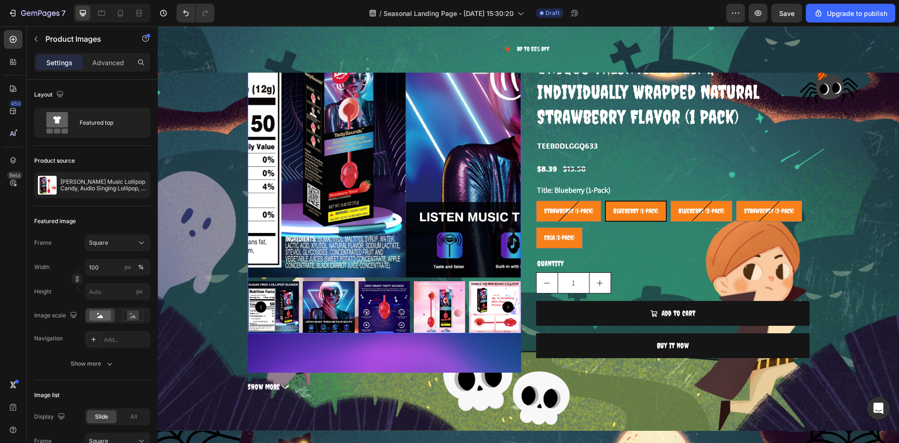
click at [364, 305] on img at bounding box center [384, 307] width 52 height 52
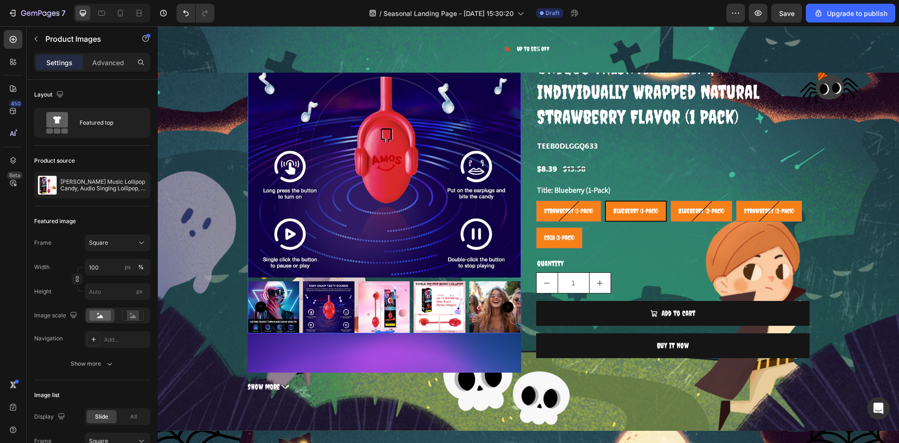
click at [413, 302] on div at bounding box center [385, 307] width 274 height 52
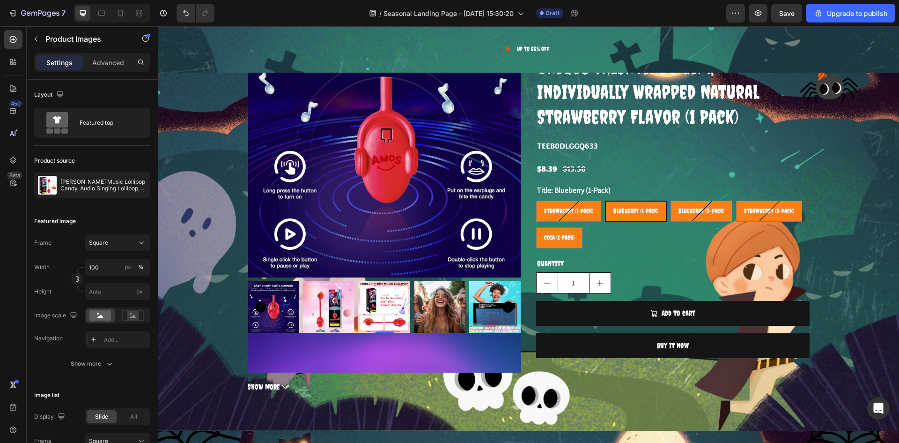
click at [448, 301] on img at bounding box center [440, 307] width 52 height 52
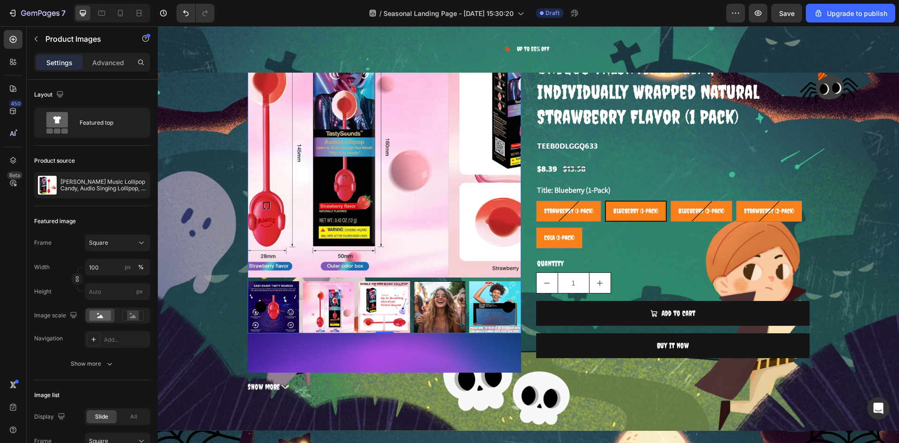
click at [460, 301] on div at bounding box center [385, 307] width 274 height 52
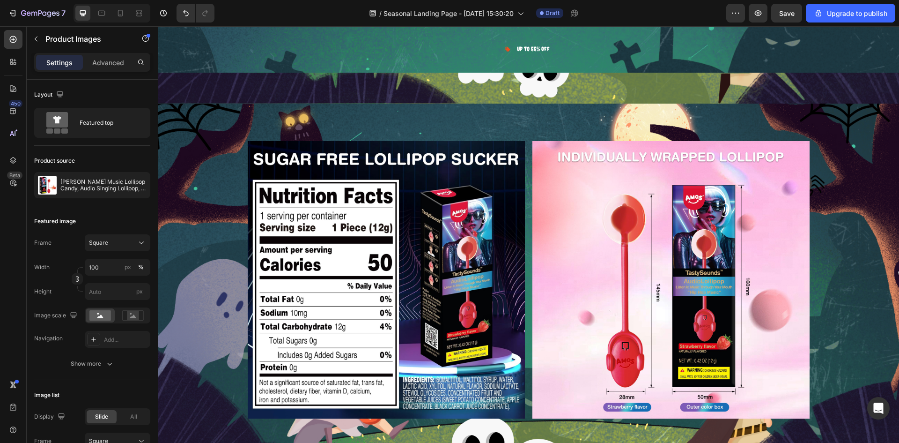
scroll to position [1265, 0]
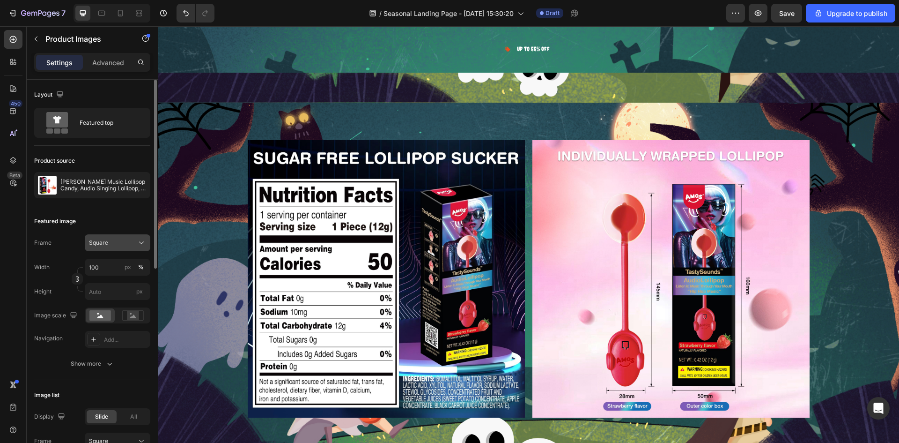
click at [107, 244] on span "Square" at bounding box center [98, 242] width 19 height 8
click at [115, 285] on div "Vertical" at bounding box center [116, 283] width 54 height 9
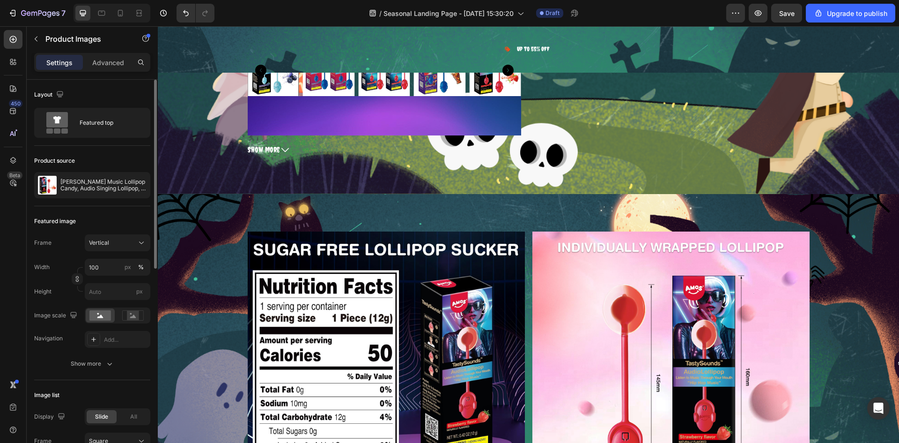
scroll to position [1356, 0]
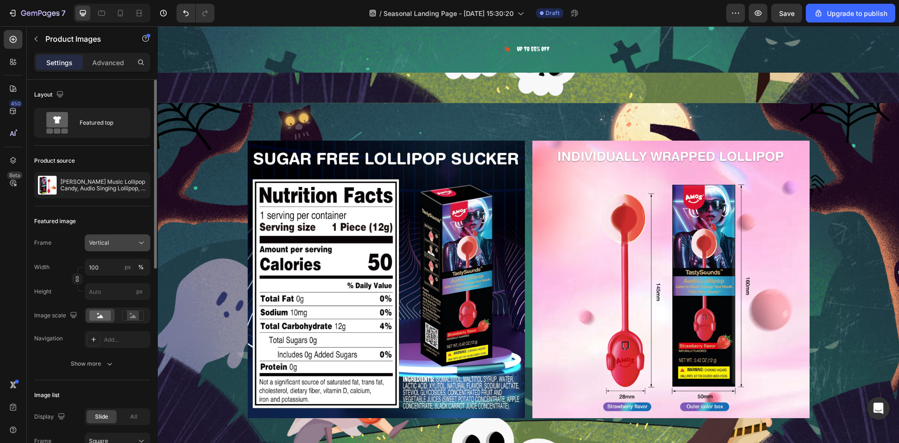
click at [125, 245] on div "Vertical" at bounding box center [112, 242] width 46 height 8
click at [133, 267] on div "Square" at bounding box center [116, 265] width 54 height 9
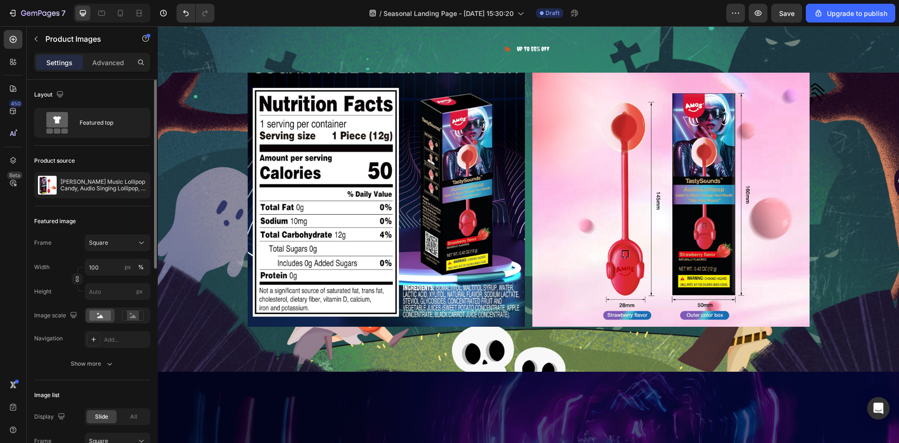
scroll to position [1265, 0]
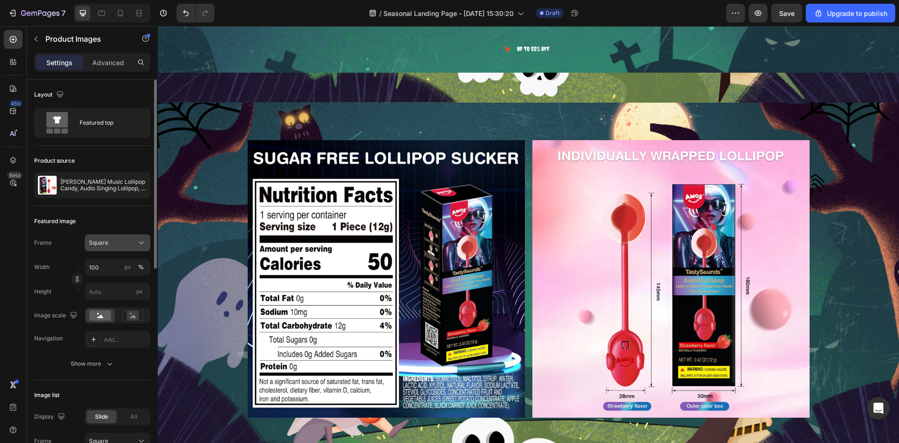
click at [134, 238] on div "Square" at bounding box center [117, 242] width 57 height 9
click at [127, 298] on div "Horizontal" at bounding box center [116, 301] width 54 height 9
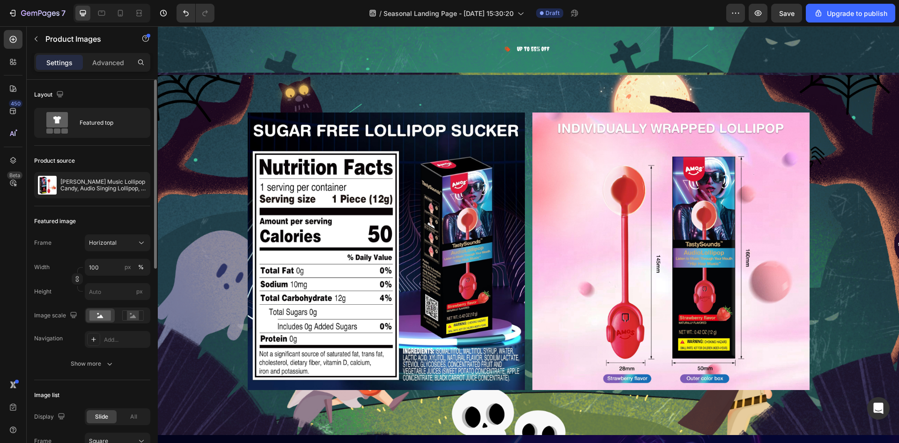
scroll to position [1196, 0]
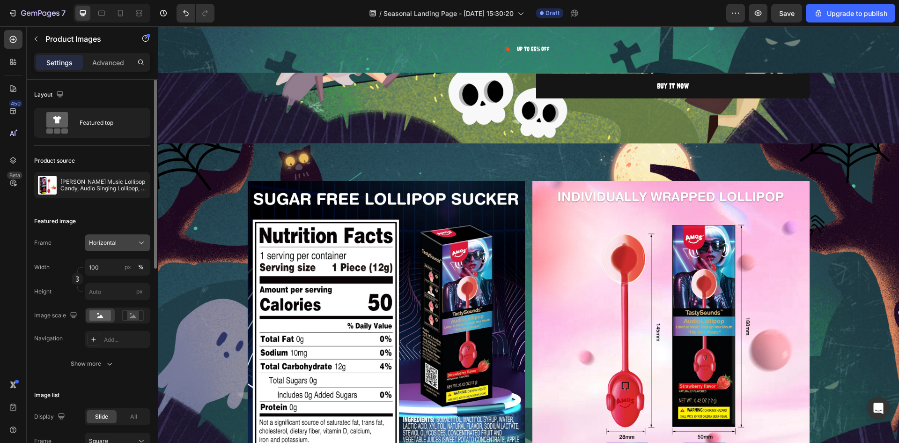
click at [131, 245] on div "Horizontal" at bounding box center [112, 242] width 46 height 8
click at [128, 266] on div "Square" at bounding box center [116, 265] width 54 height 9
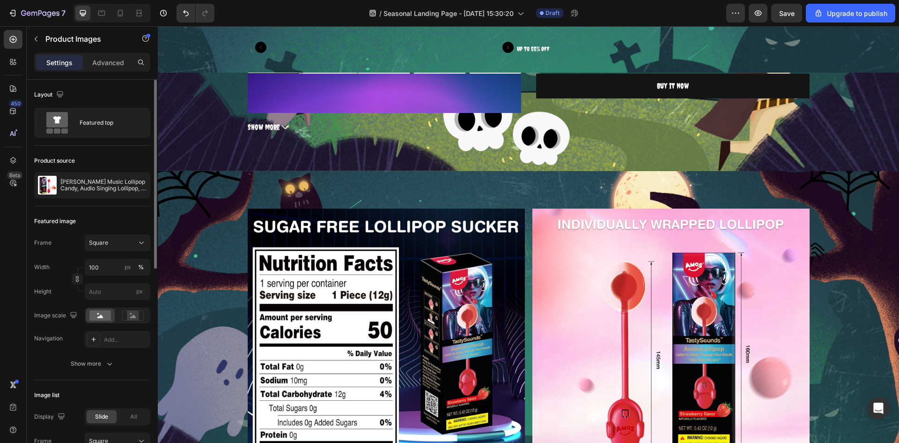
scroll to position [1265, 0]
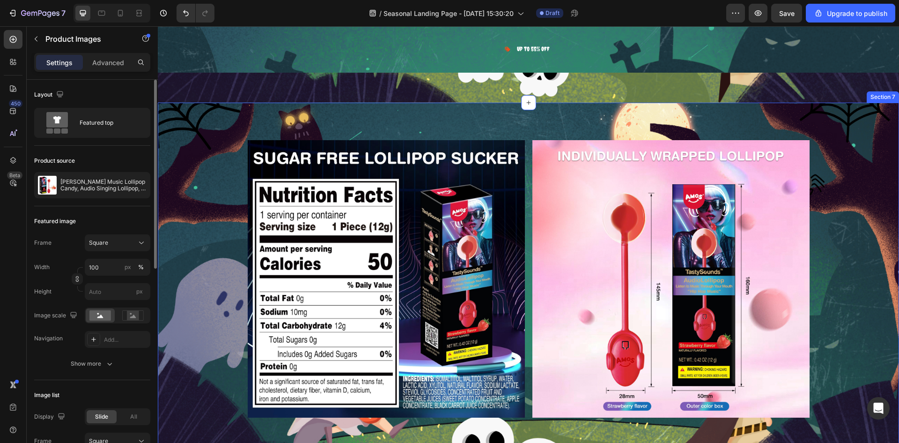
click at [195, 225] on div "Image Image Row" at bounding box center [529, 282] width 742 height 285
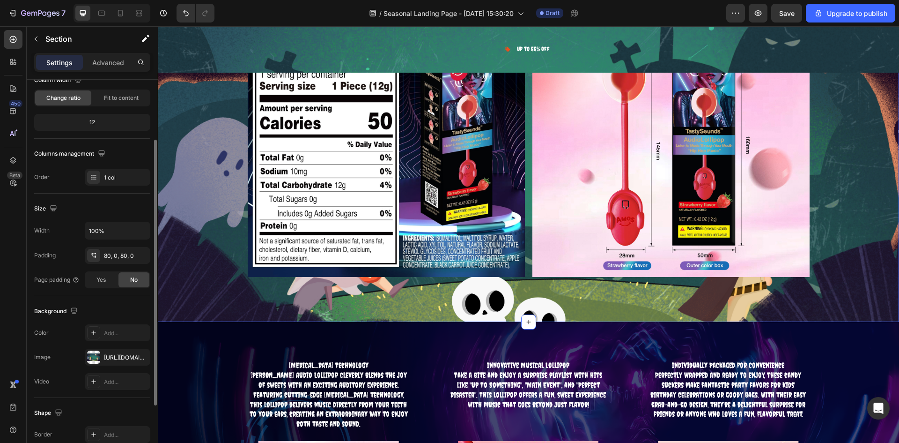
scroll to position [0, 0]
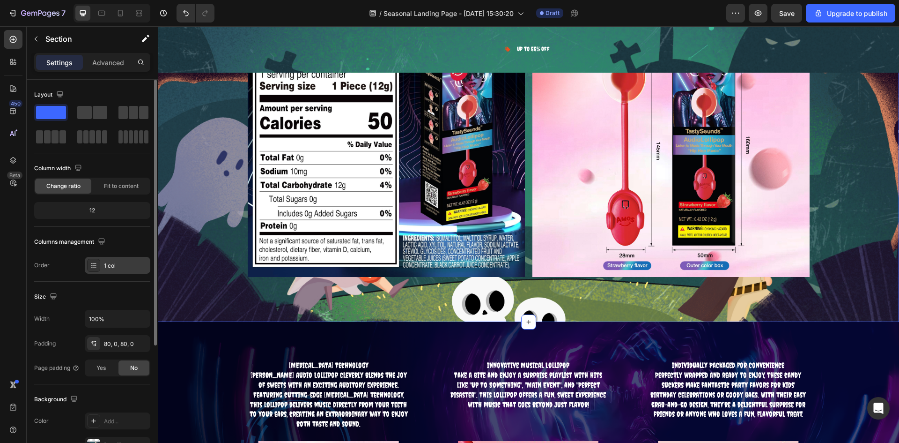
click at [106, 259] on div "1 col" at bounding box center [118, 265] width 66 height 17
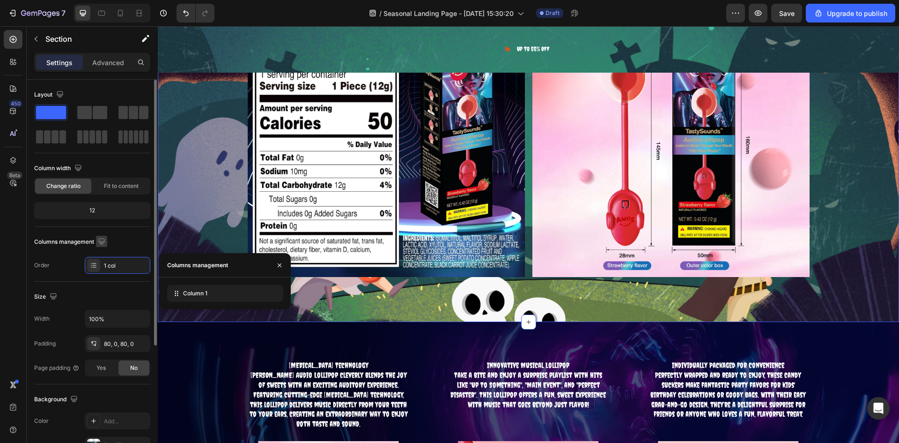
click at [96, 237] on button "button" at bounding box center [101, 241] width 11 height 11
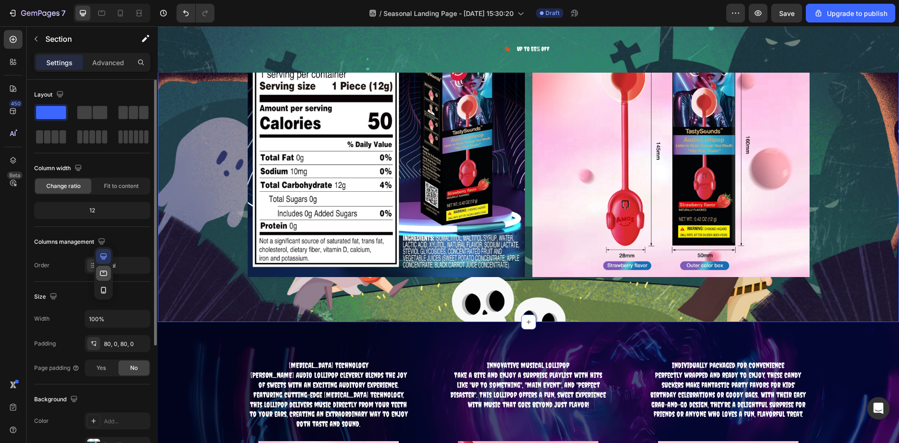
click at [103, 271] on icon "button" at bounding box center [103, 272] width 7 height 5
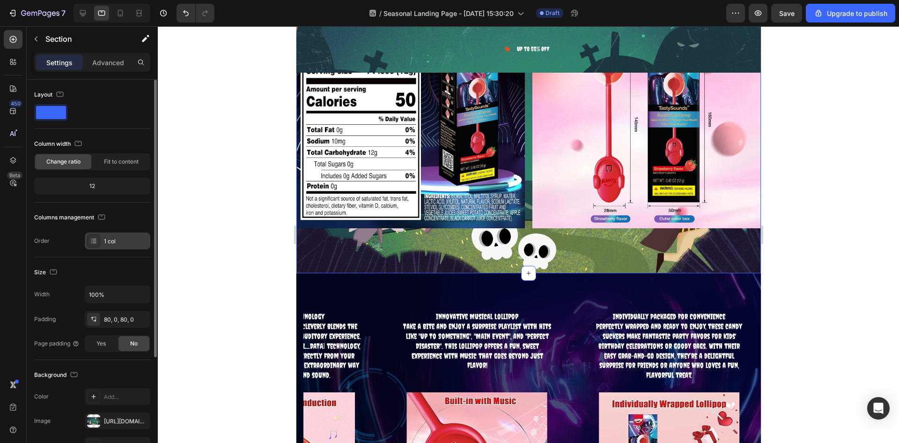
scroll to position [1308, 0]
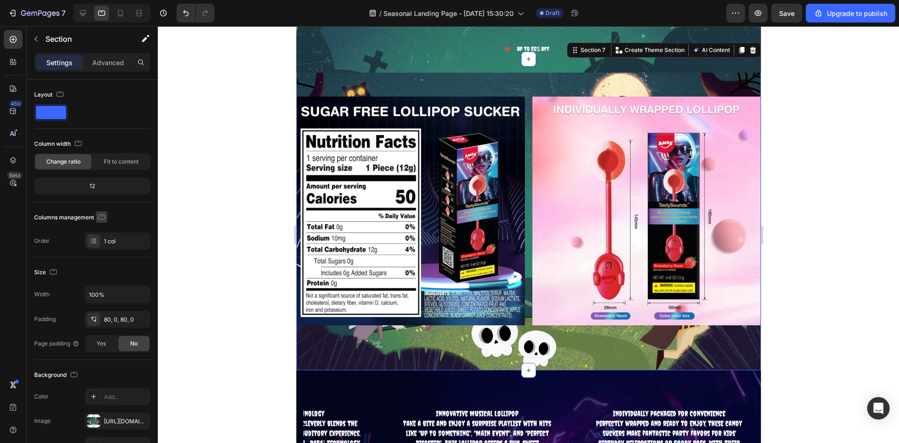
click at [101, 218] on icon "button" at bounding box center [101, 216] width 9 height 9
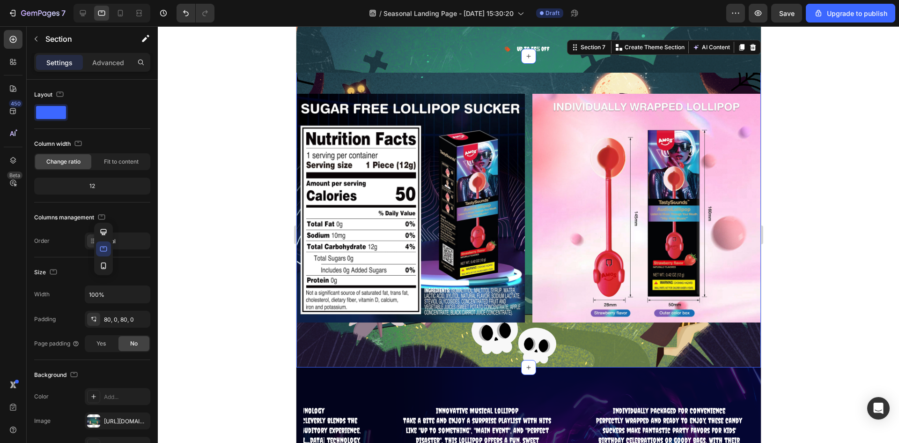
click at [100, 254] on button "button" at bounding box center [103, 248] width 15 height 15
click at [109, 240] on div "1 col" at bounding box center [126, 241] width 44 height 8
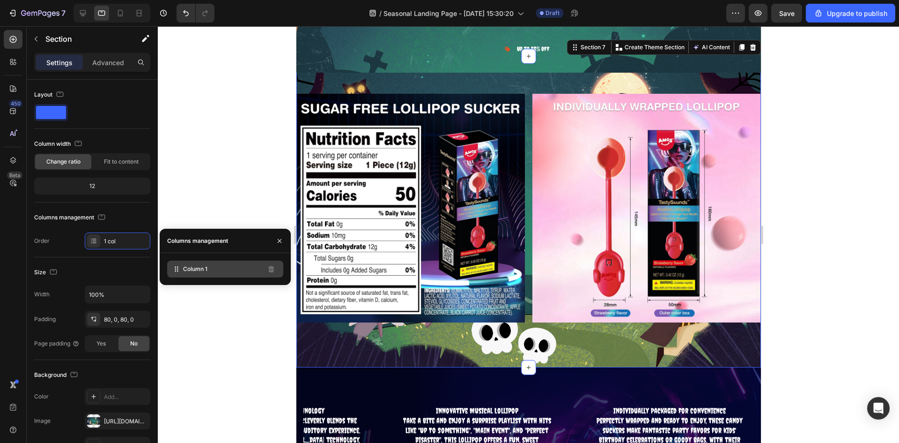
click at [178, 271] on icon at bounding box center [177, 270] width 1 height 1
click at [201, 271] on span "Column 1" at bounding box center [195, 269] width 24 height 8
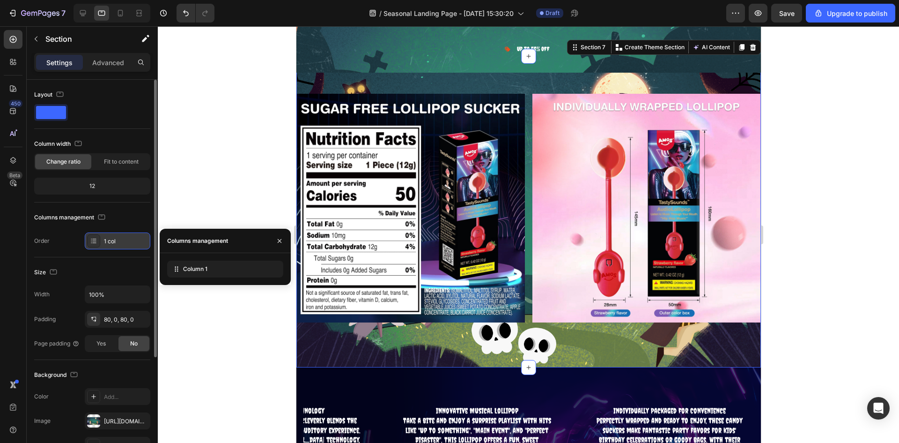
click at [116, 242] on div "1 col" at bounding box center [126, 241] width 44 height 8
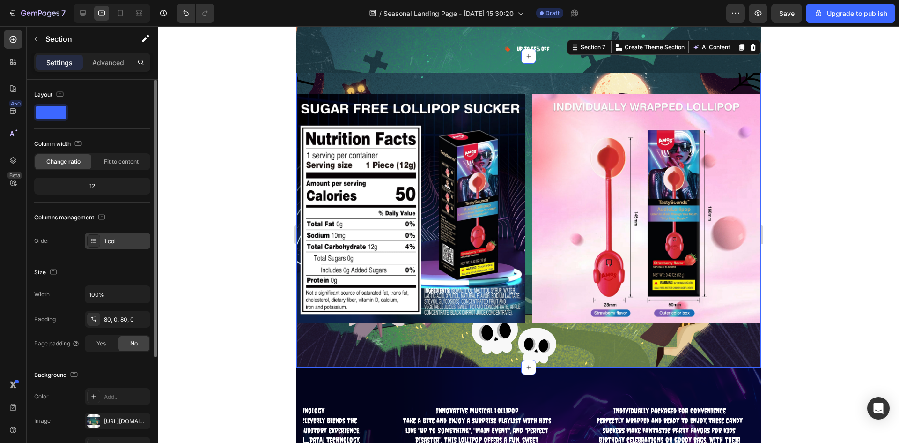
click at [113, 243] on div "1 col" at bounding box center [126, 241] width 44 height 8
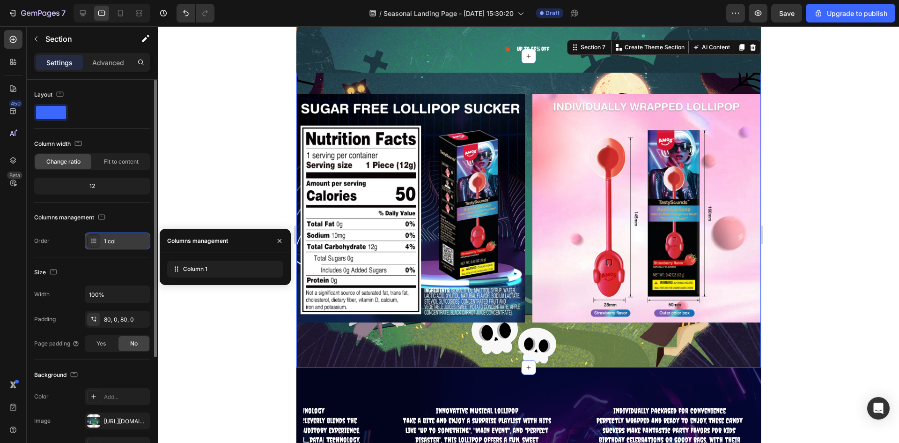
click at [112, 243] on div "1 col" at bounding box center [126, 241] width 44 height 8
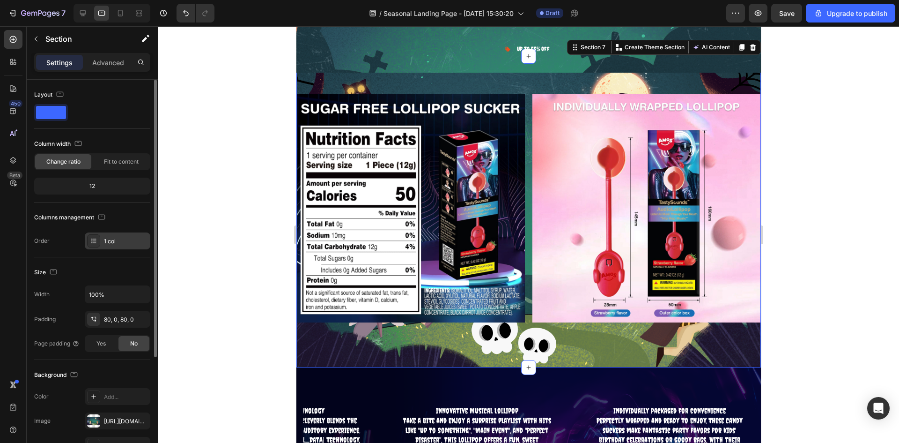
click at [111, 243] on div "1 col" at bounding box center [126, 241] width 44 height 8
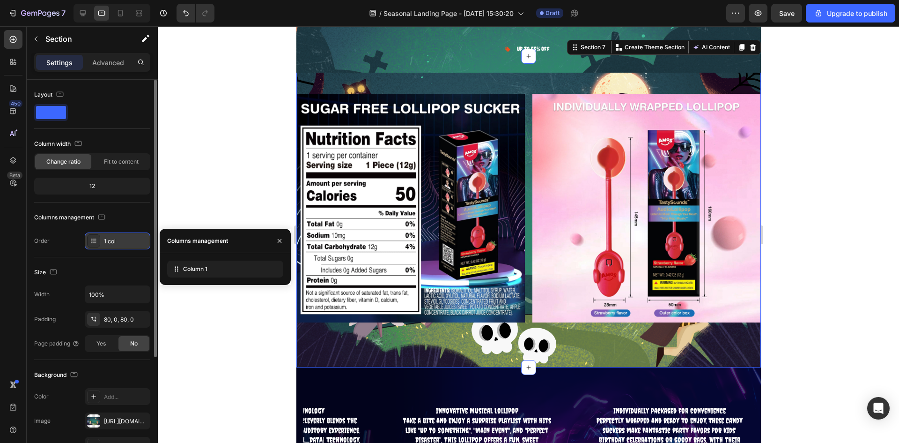
click at [111, 243] on div "1 col" at bounding box center [126, 241] width 44 height 8
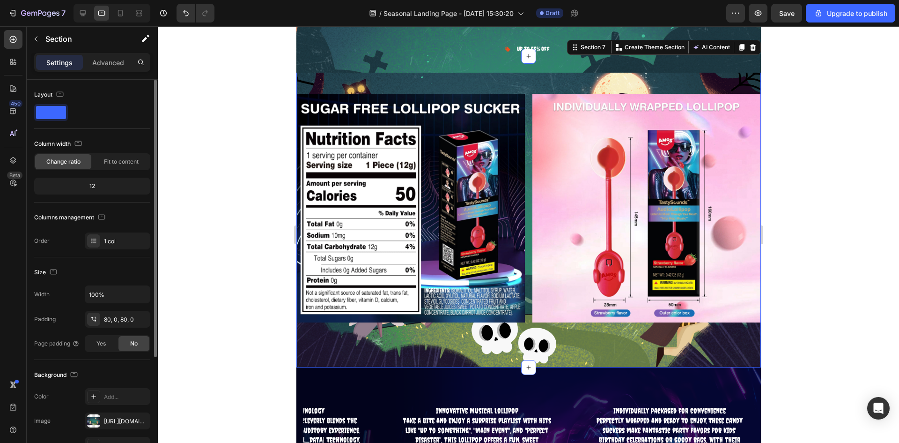
click at [123, 212] on div "Columns management" at bounding box center [92, 217] width 116 height 15
click at [99, 218] on icon "button" at bounding box center [101, 216] width 9 height 9
click at [103, 233] on icon "button" at bounding box center [104, 232] width 6 height 6
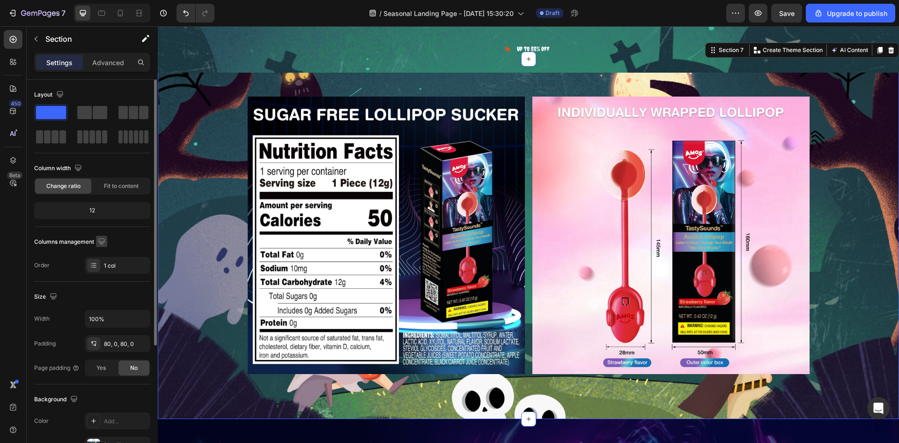
click at [99, 243] on icon "button" at bounding box center [101, 241] width 9 height 9
click at [104, 290] on icon "button" at bounding box center [103, 289] width 9 height 9
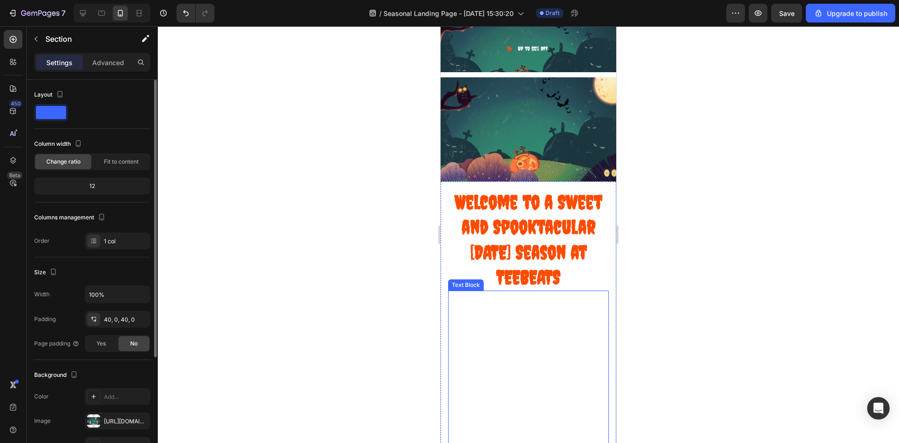
scroll to position [609, 0]
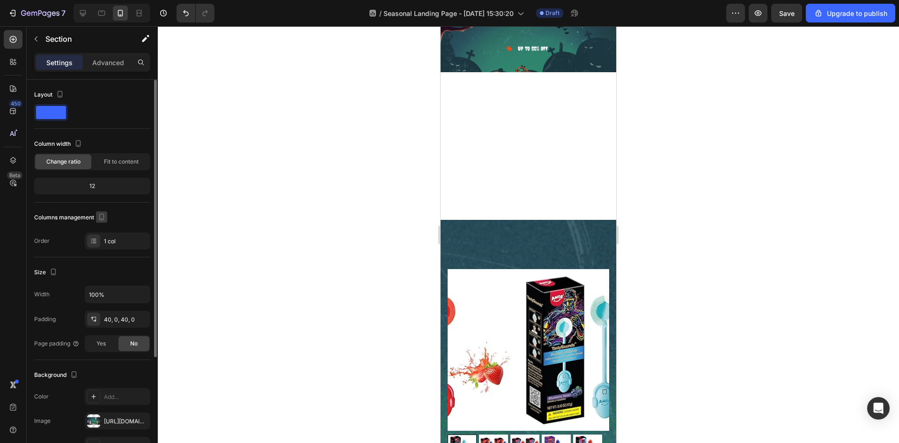
click at [100, 216] on icon "button" at bounding box center [101, 217] width 5 height 7
click at [99, 245] on icon "button" at bounding box center [103, 248] width 9 height 9
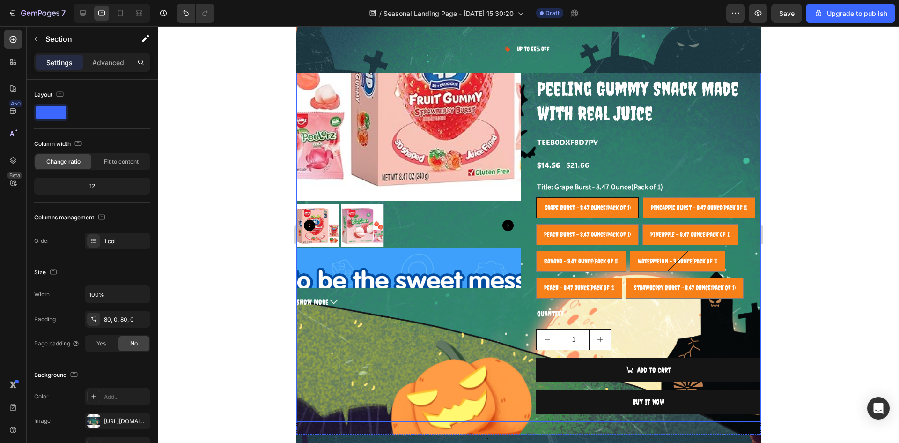
scroll to position [2342, 0]
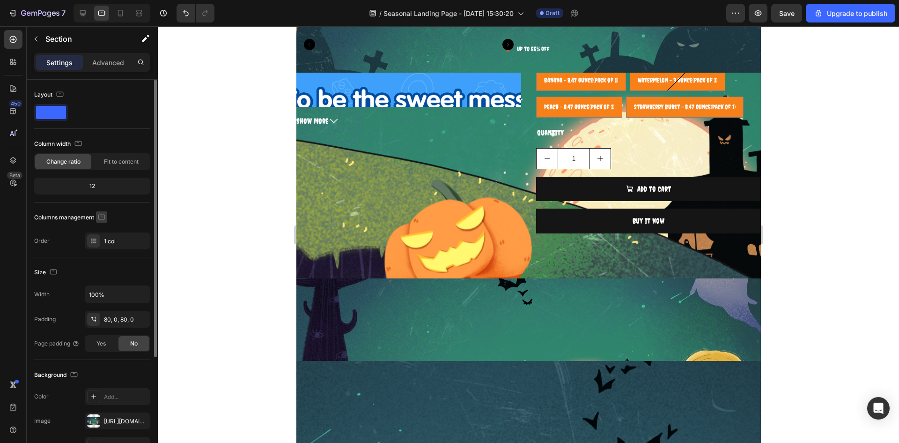
click at [97, 216] on icon "button" at bounding box center [101, 216] width 9 height 9
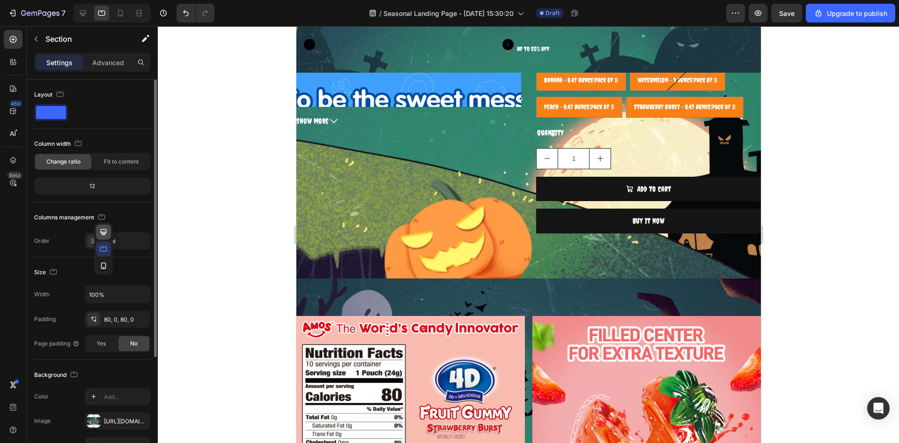
click at [102, 229] on icon "button" at bounding box center [103, 231] width 9 height 9
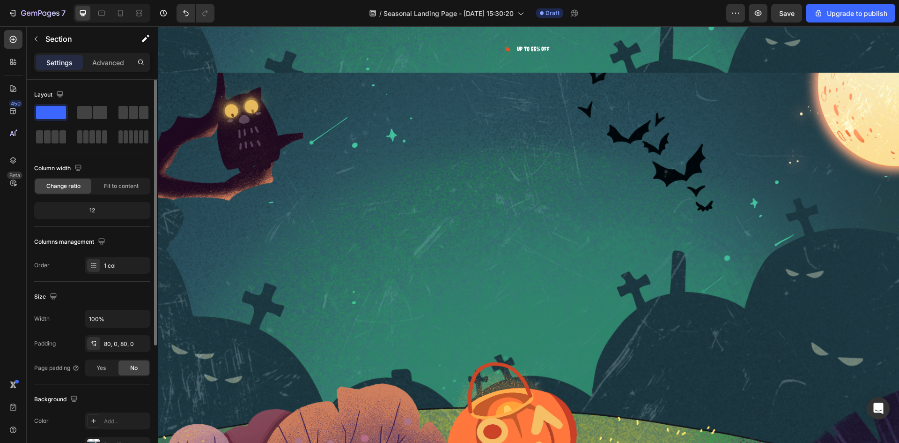
scroll to position [4268, 0]
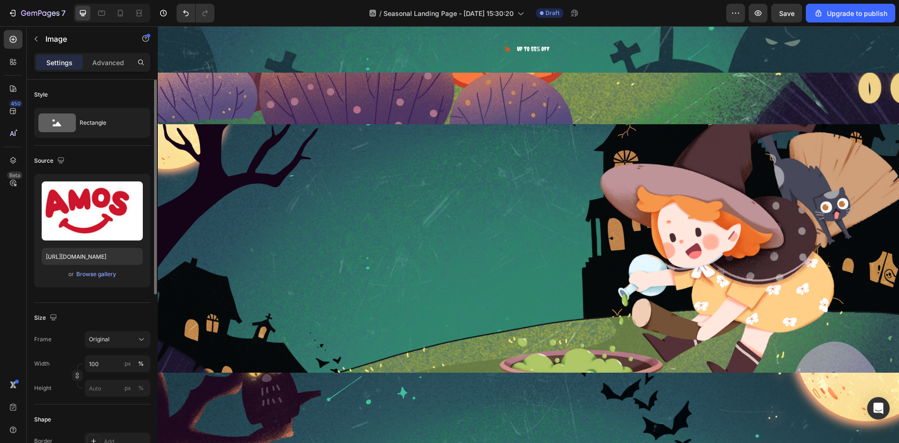
select select "585796989237854962"
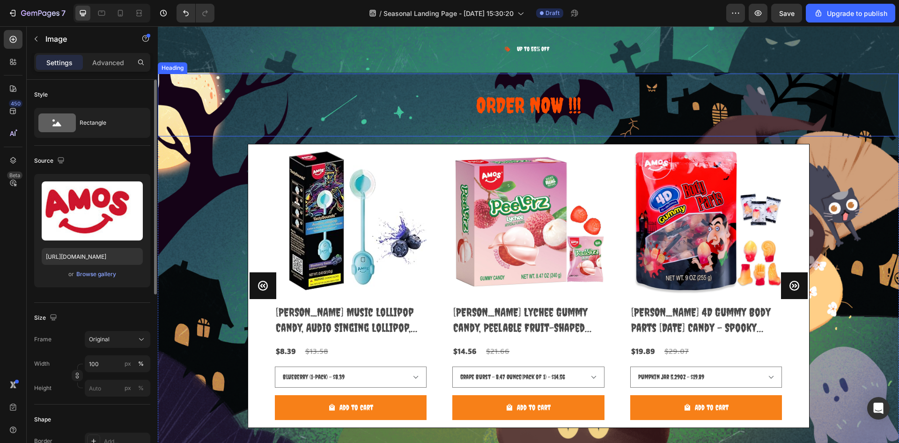
scroll to position [4642, 0]
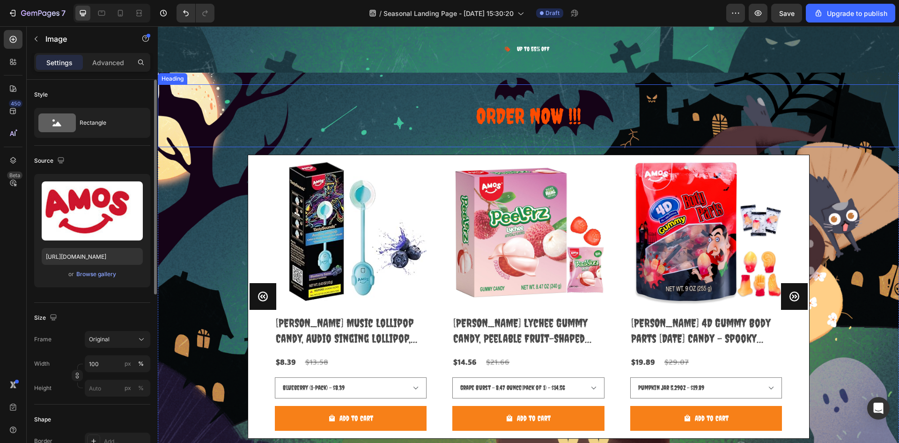
click at [625, 119] on h2 "ORDER NOW !!!" at bounding box center [529, 115] width 742 height 63
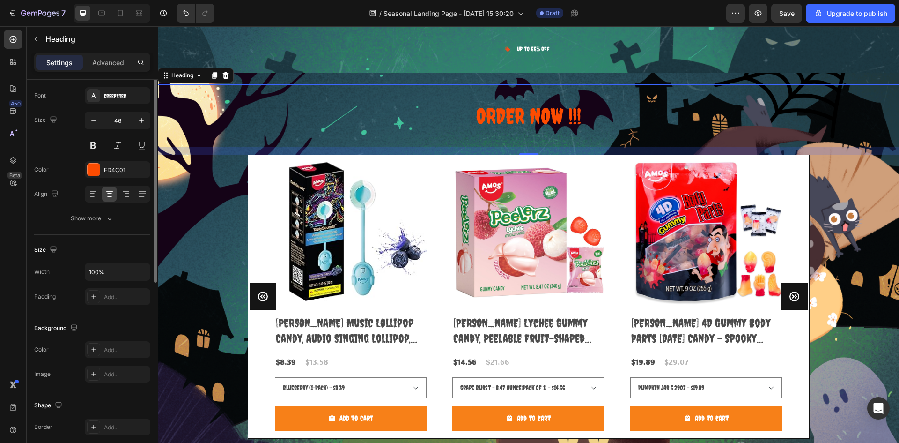
scroll to position [0, 0]
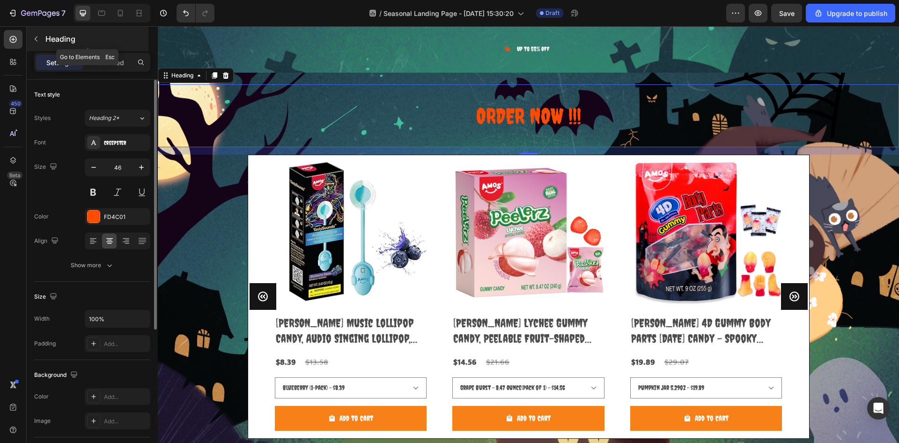
click at [60, 41] on p "Heading" at bounding box center [95, 38] width 101 height 11
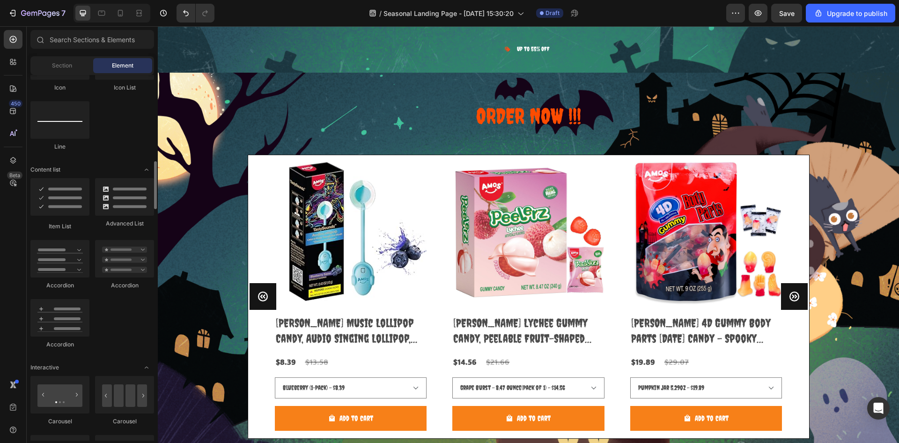
scroll to position [562, 0]
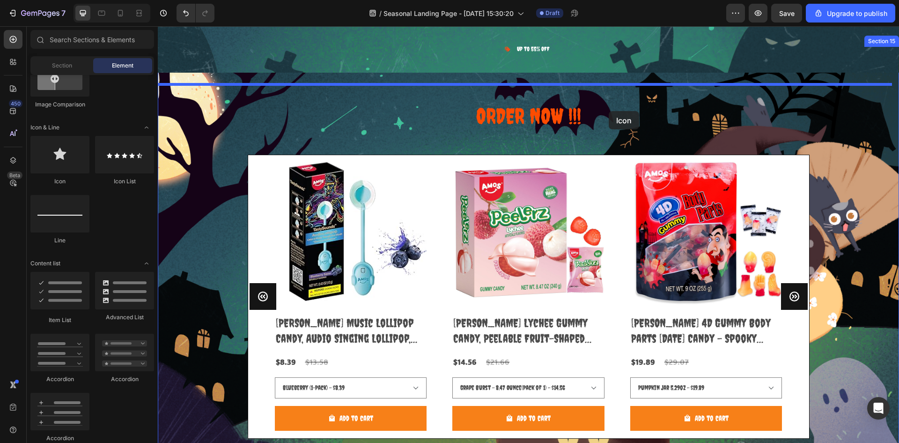
drag, startPoint x: 224, startPoint y: 193, endPoint x: 609, endPoint y: 111, distance: 393.5
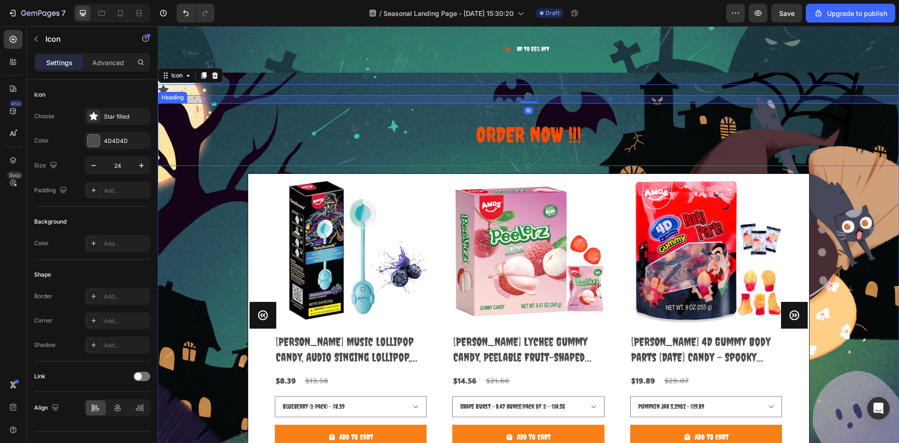
drag, startPoint x: 511, startPoint y: 103, endPoint x: 510, endPoint y: 115, distance: 12.7
click at [510, 115] on div "Icon 16 ORDER NOW !!! Heading Product Images Amos Music Lollipop Candy, Audio S…" at bounding box center [529, 270] width 742 height 373
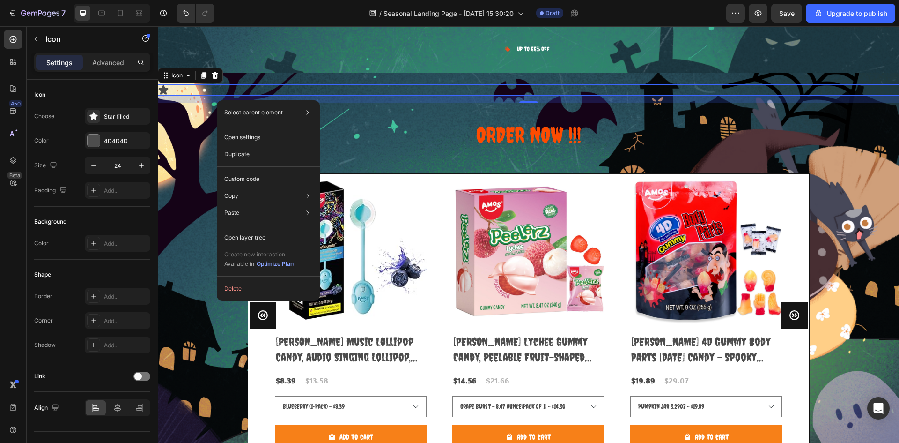
click at [218, 99] on div "16" at bounding box center [529, 99] width 742 height 7
click at [183, 18] on button "Undo/Redo" at bounding box center [186, 13] width 19 height 19
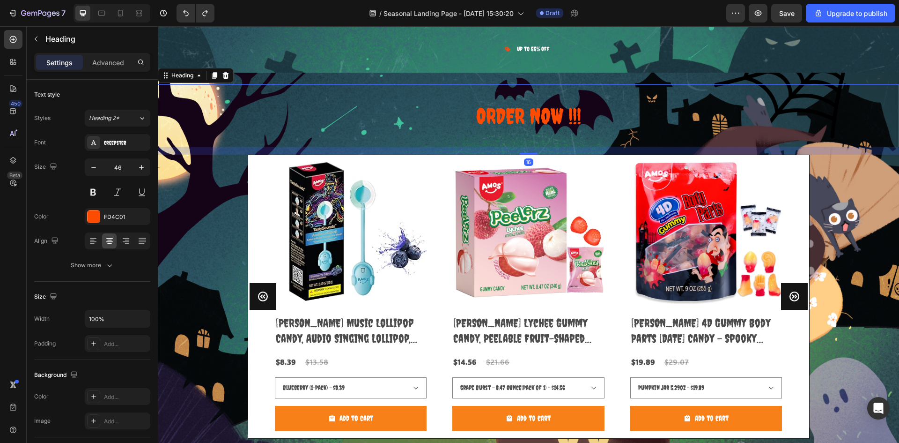
click at [597, 123] on h2 "ORDER NOW !!!" at bounding box center [529, 115] width 742 height 63
click at [579, 117] on h2 "ORDER NOW !!!" at bounding box center [529, 115] width 742 height 63
click at [579, 117] on p "ORDER NOW !!!" at bounding box center [529, 115] width 740 height 61
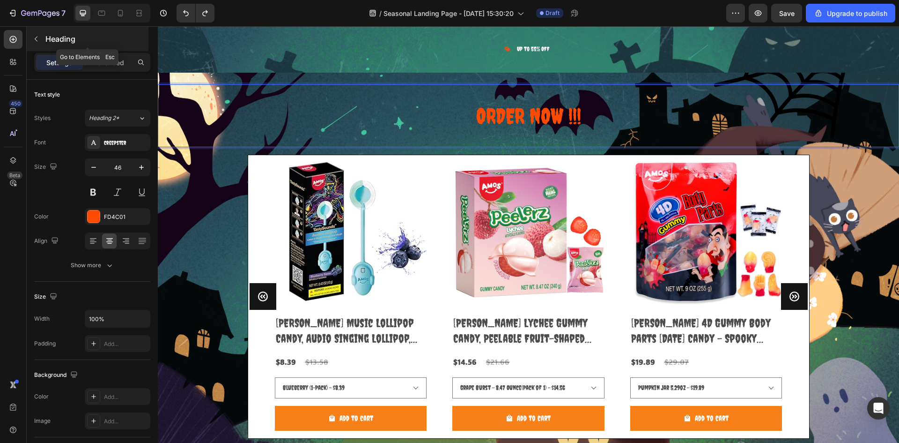
click at [67, 37] on p "Heading" at bounding box center [95, 38] width 101 height 11
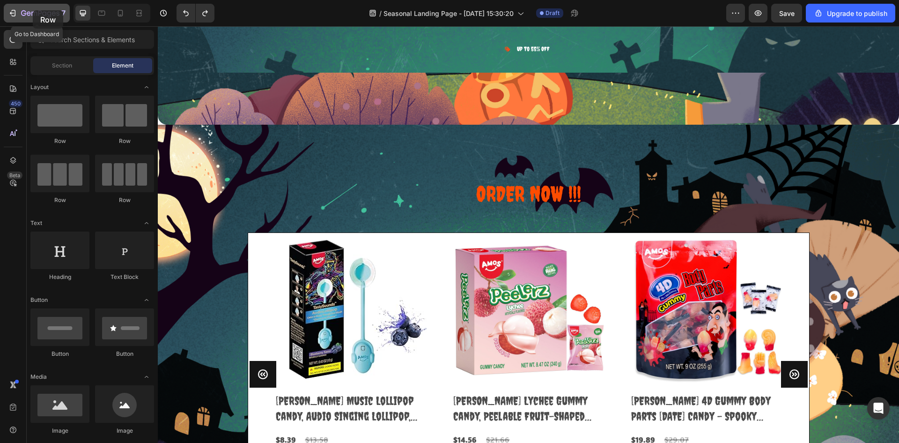
scroll to position [4512, 0]
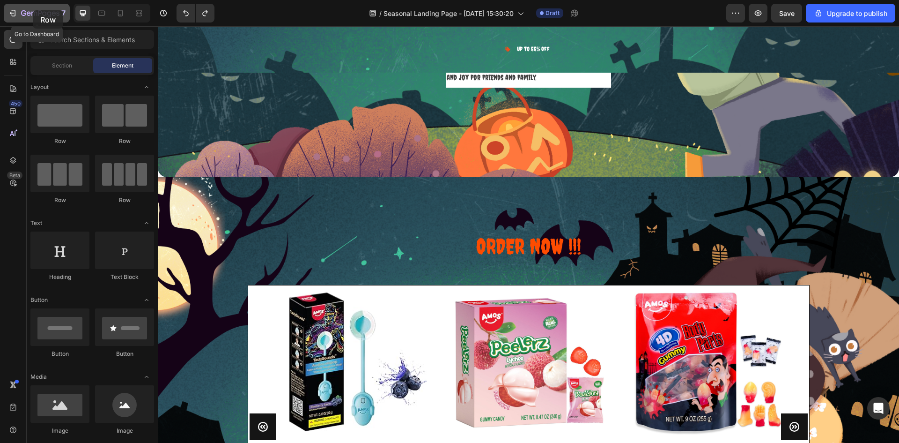
drag, startPoint x: 47, startPoint y: 111, endPoint x: 34, endPoint y: 8, distance: 104.0
click at [34, 0] on div "7 Go to Dashboard / Seasonal Landing Page - Sep 24, 15:30:20 Draft Preview Save…" at bounding box center [449, 0] width 899 height 0
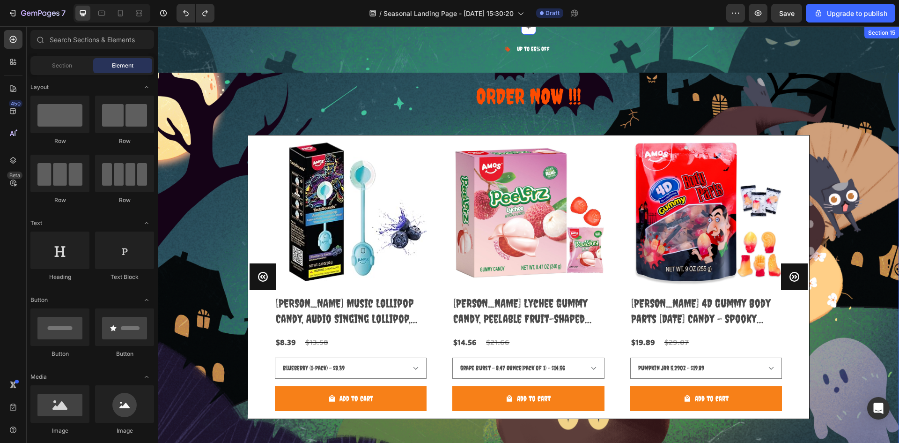
scroll to position [4746, 0]
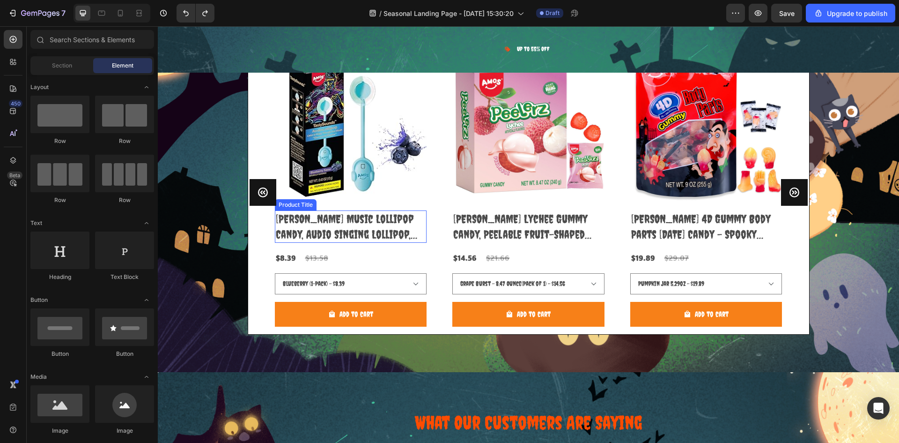
click at [333, 229] on h2 "Amos Music Lollipop Candy, Audio Singing Lollipop, Unique Valentine's Gift, Ind…" at bounding box center [351, 226] width 152 height 32
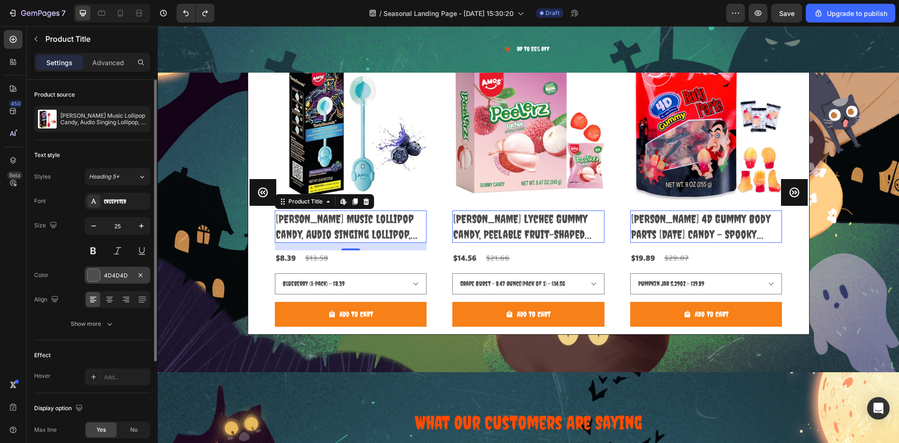
click at [115, 270] on div "4D4D4D" at bounding box center [118, 275] width 66 height 17
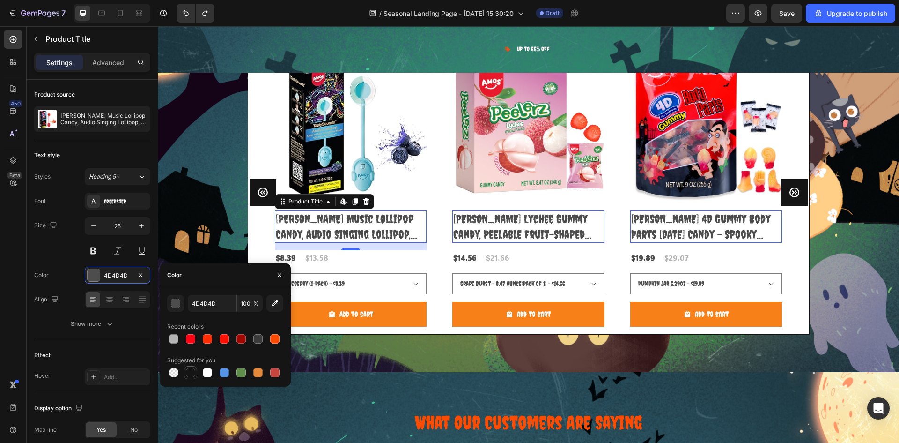
click at [190, 373] on div at bounding box center [190, 372] width 9 height 9
type input "151515"
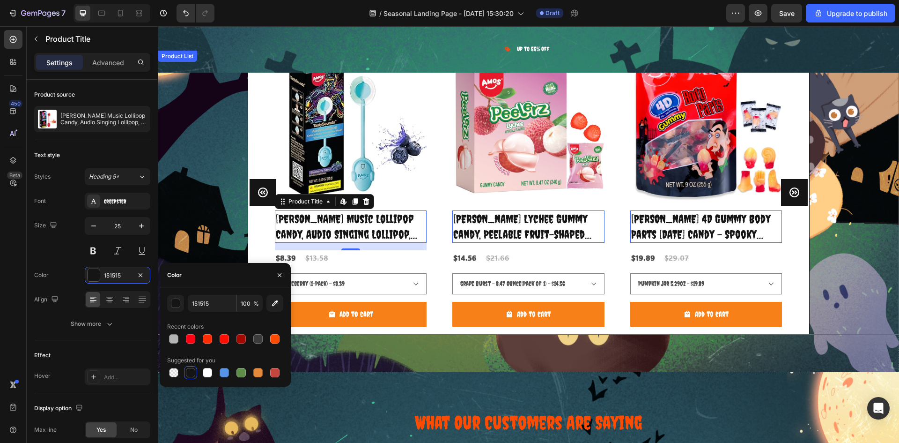
click at [185, 237] on div "Product Images Amos Music Lollipop Candy, Audio Singing Lollipop, Unique Valent…" at bounding box center [529, 193] width 742 height 284
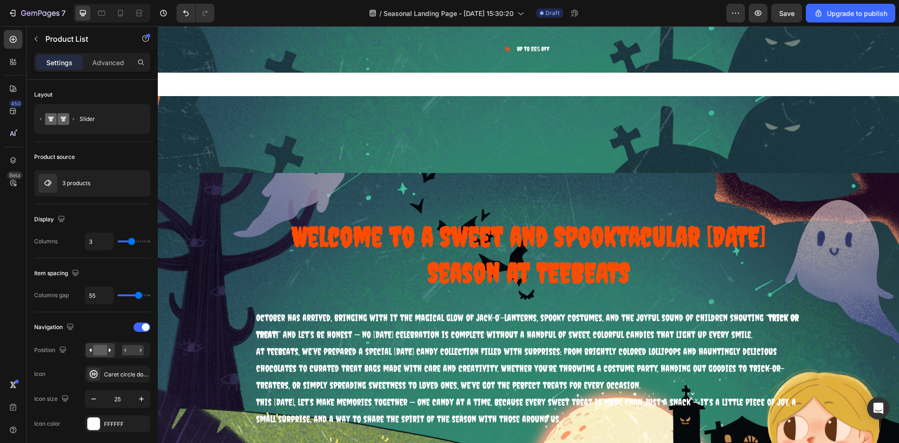
scroll to position [944, 0]
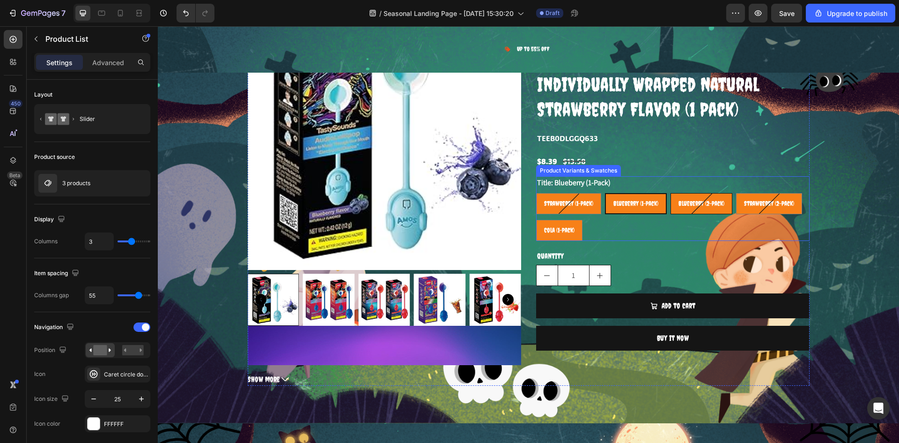
click at [696, 193] on \(2-Pack\) "Blueberry (2-Pack)" at bounding box center [702, 203] width 62 height 21
click at [671, 193] on input "Blueberry (2-Pack) Blueberry (2-Pack) Blueberry (2-Pack)" at bounding box center [670, 193] width 0 height 0
radio input "true"
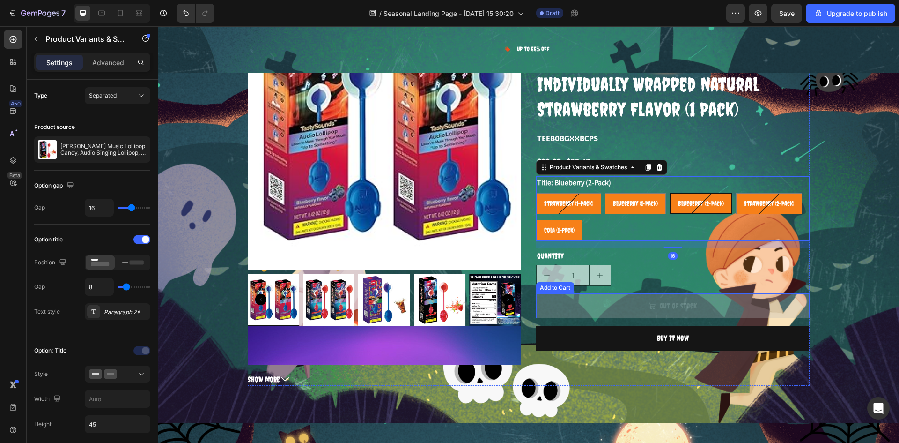
click at [650, 302] on icon "Out of stock" at bounding box center [652, 305] width 7 height 7
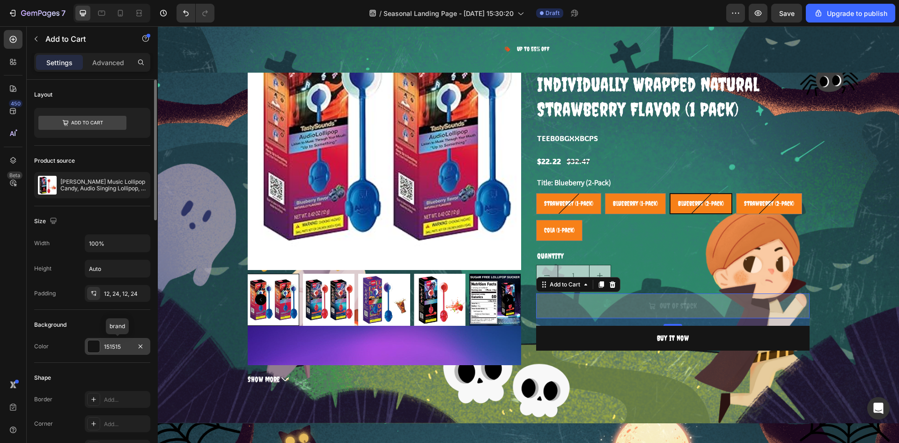
click at [107, 351] on div "151515" at bounding box center [118, 346] width 66 height 17
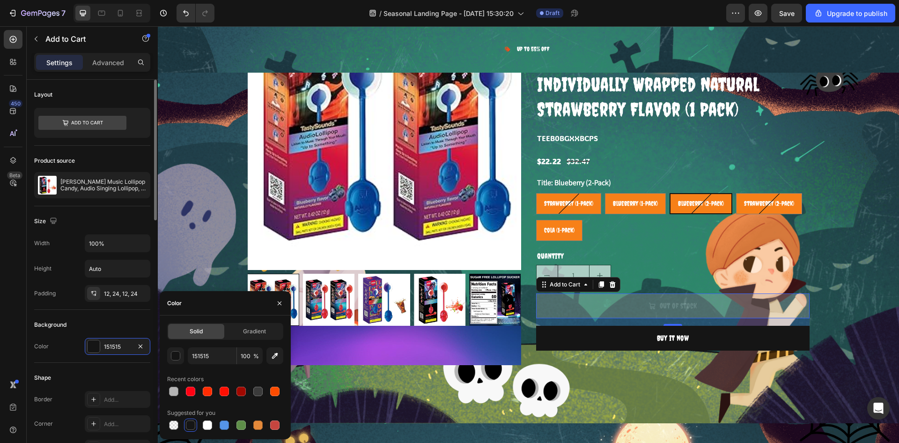
click at [115, 320] on div "Background" at bounding box center [92, 324] width 116 height 15
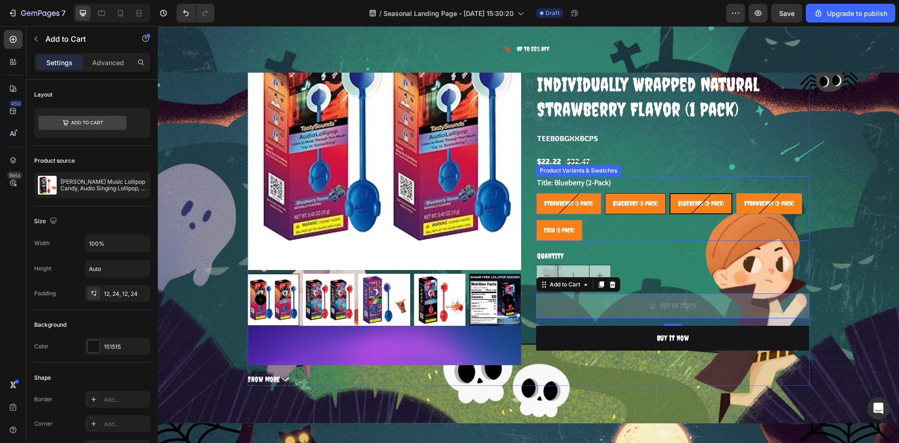
click at [638, 194] on div "Blueberry (1-Pack)" at bounding box center [636, 203] width 60 height 19
click at [605, 193] on input "Blueberry (1-Pack) Blueberry (1-Pack) Blueberry (1-Pack)" at bounding box center [605, 193] width 0 height 0
radio input "true"
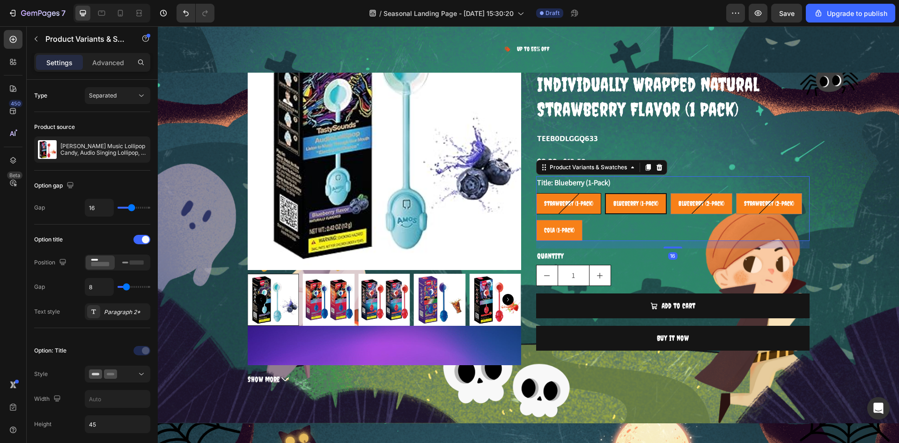
click at [570, 194] on div "Strawberry (1-Pack)" at bounding box center [569, 203] width 64 height 19
click at [536, 193] on input "Strawberry (1-Pack) Strawberry (1-Pack) Strawberry (1-Pack)" at bounding box center [536, 193] width 0 height 0
radio input "true"
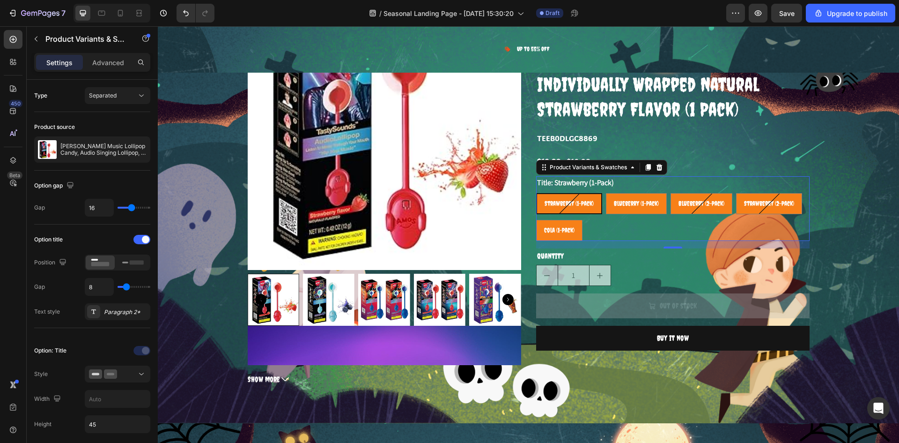
click at [676, 203] on div "Strawberry (1-Pack) Strawberry (1-Pack) Strawberry (1-Pack) Blueberry (1-Pack) …" at bounding box center [673, 217] width 274 height 48
click at [641, 200] on span "Blueberry (1-Pack)" at bounding box center [636, 203] width 45 height 7
click at [606, 193] on input "Blueberry (1-Pack) Blueberry (1-Pack) Blueberry (1-Pack)" at bounding box center [606, 193] width 0 height 0
radio input "true"
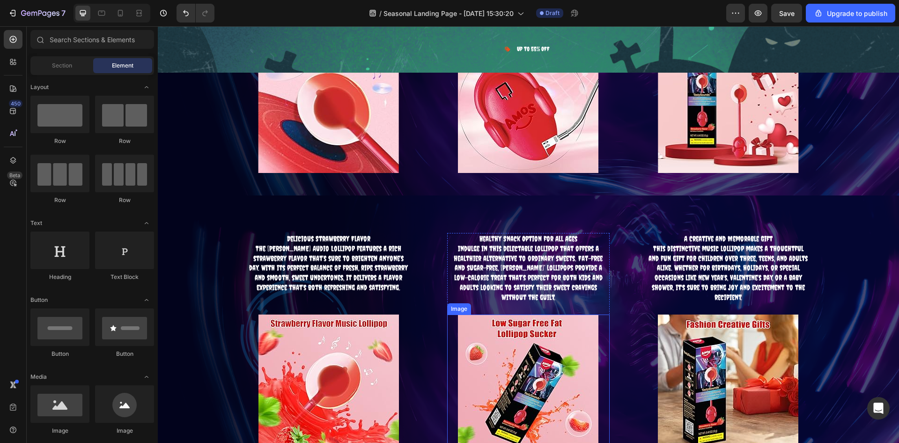
scroll to position [1871, 0]
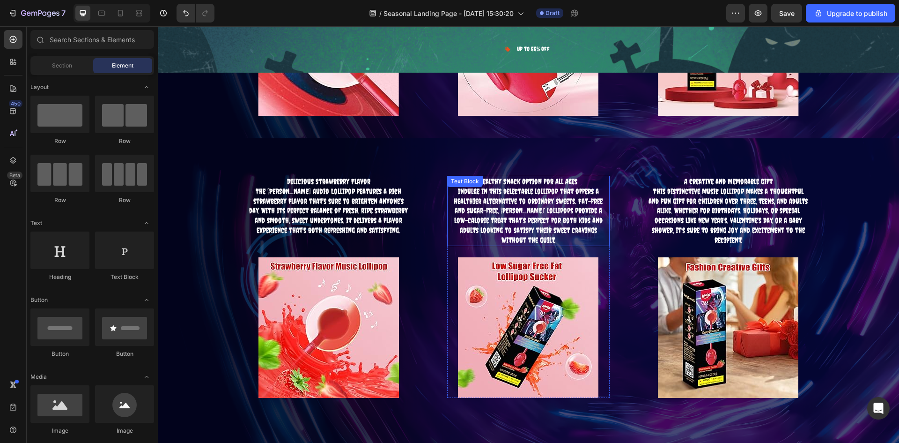
click at [503, 206] on p "Indulge in this delectable lollipop that offers a healthier alternative to ordi…" at bounding box center [528, 215] width 161 height 59
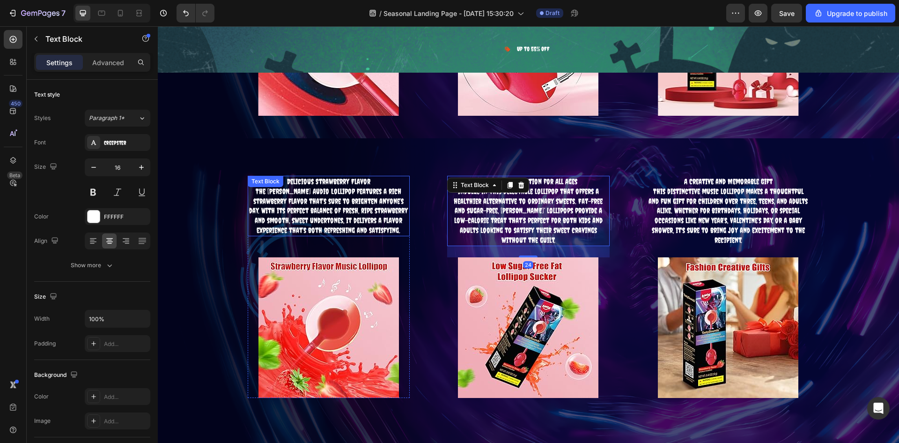
click at [317, 215] on p "The AMOS Audio Lollipop features a rich strawberry flavor that’s sure to bright…" at bounding box center [329, 210] width 161 height 49
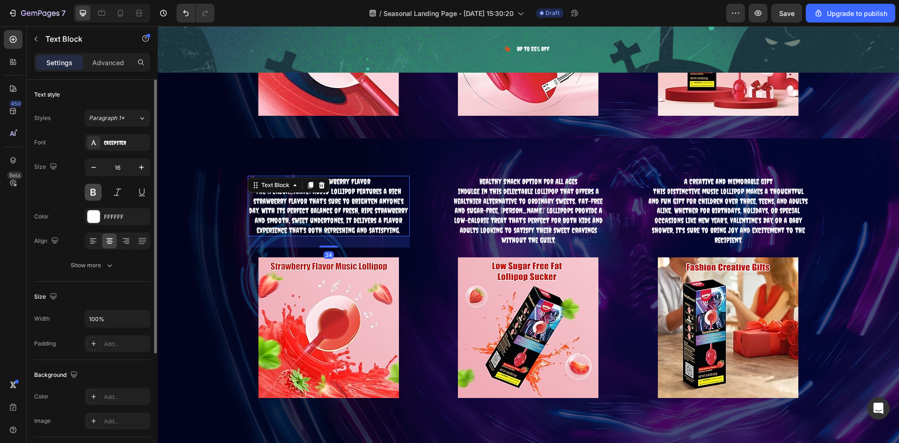
click at [99, 196] on button at bounding box center [93, 192] width 17 height 17
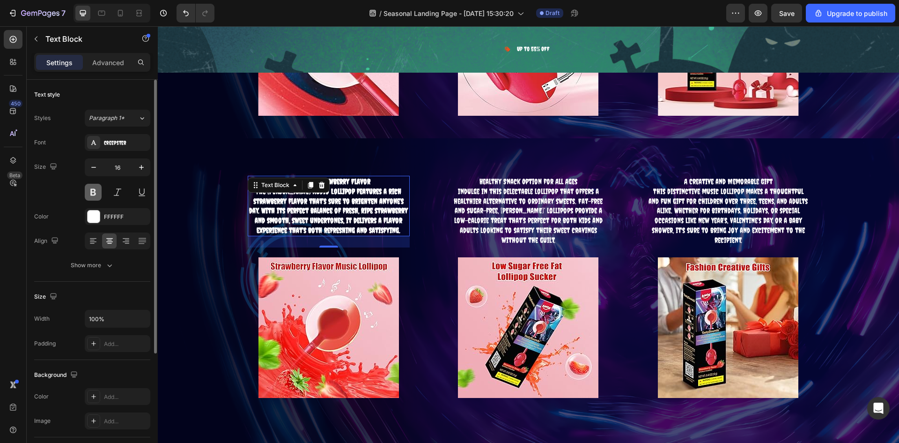
click at [99, 196] on button at bounding box center [93, 192] width 17 height 17
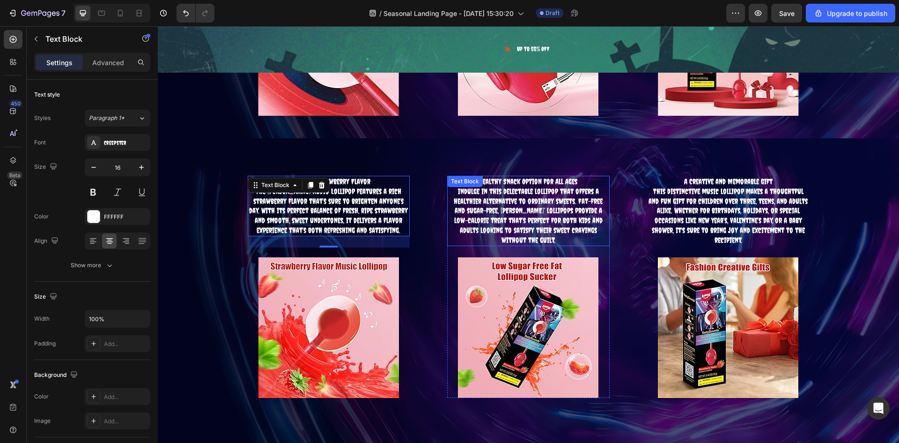
click at [538, 200] on p "Indulge in this delectable lollipop that offers a healthier alternative to ordi…" at bounding box center [528, 215] width 161 height 59
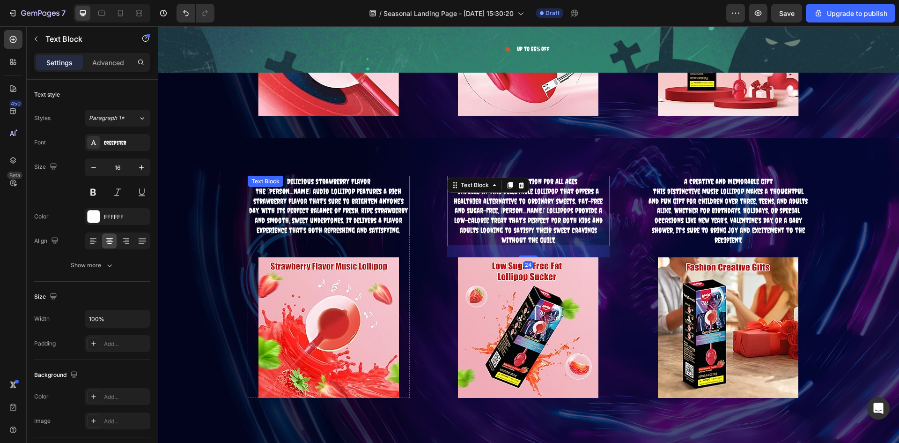
click at [346, 216] on p "The AMOS Audio Lollipop features a rich strawberry flavor that’s sure to bright…" at bounding box center [329, 210] width 161 height 49
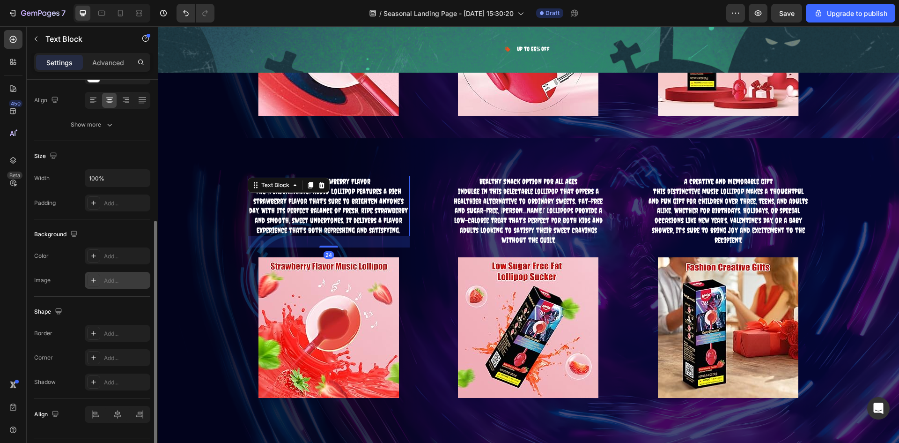
scroll to position [165, 0]
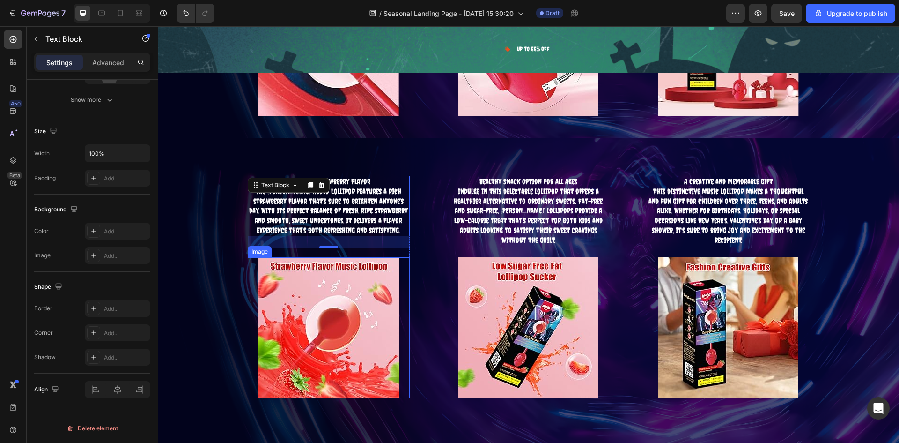
click at [359, 309] on img at bounding box center [329, 327] width 141 height 141
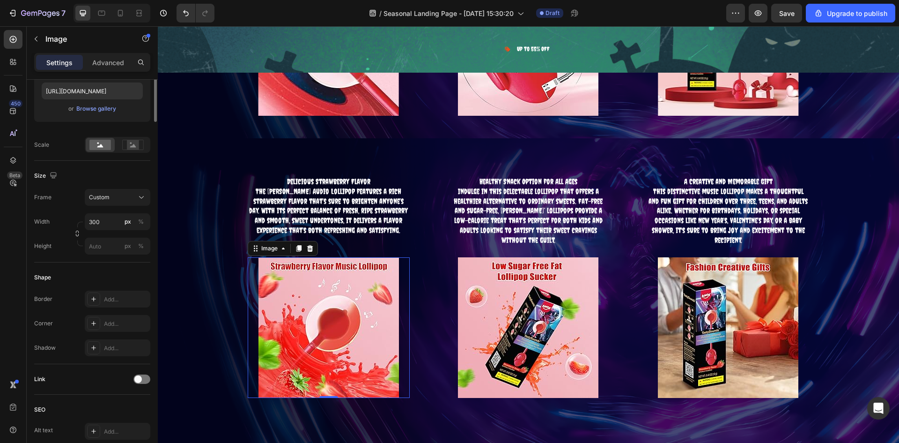
scroll to position [0, 0]
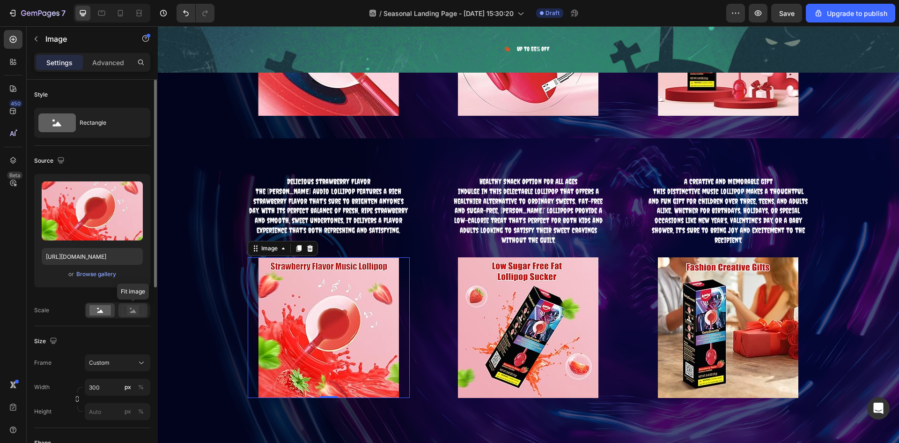
click at [123, 312] on icon at bounding box center [133, 310] width 22 height 10
click at [114, 311] on div at bounding box center [100, 310] width 29 height 14
click at [117, 325] on div "Source Upload Image https://cdn.shopify.com/s/files/1/0675/5755/6360/files/gemp…" at bounding box center [92, 236] width 116 height 180
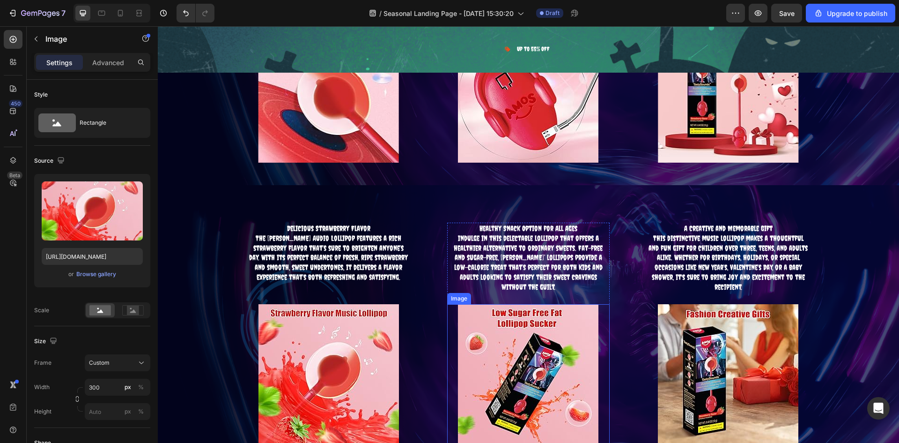
scroll to position [2386, 0]
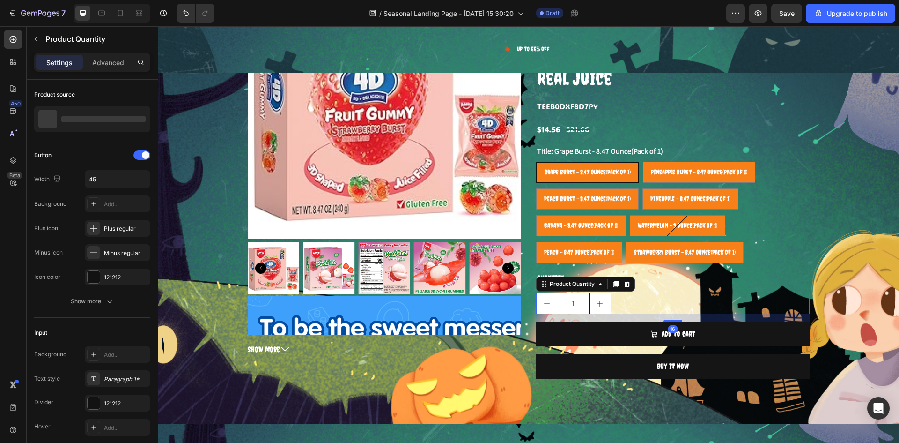
click at [598, 300] on icon "increment" at bounding box center [599, 303] width 7 height 7
click at [545, 308] on button "decrement" at bounding box center [547, 303] width 21 height 20
type input "1"
click at [545, 302] on icon "decrement" at bounding box center [546, 303] width 7 height 7
click at [105, 206] on div "Add..." at bounding box center [126, 204] width 44 height 8
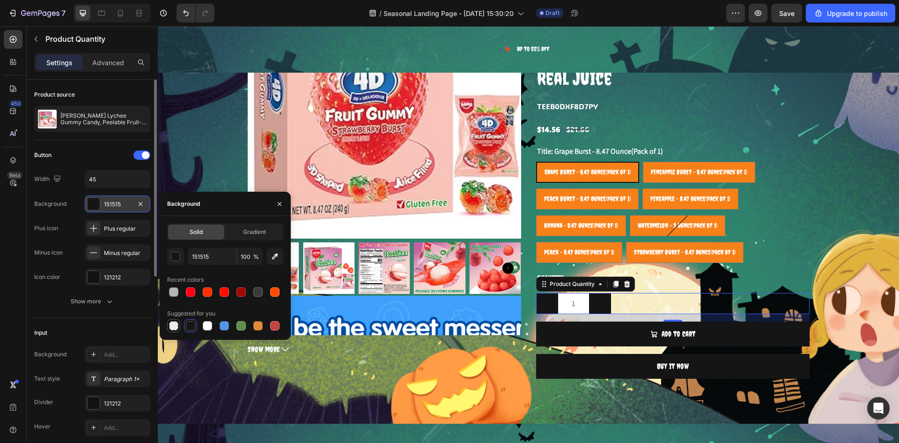
click at [168, 328] on div at bounding box center [173, 325] width 11 height 11
type input "000000"
type input "0"
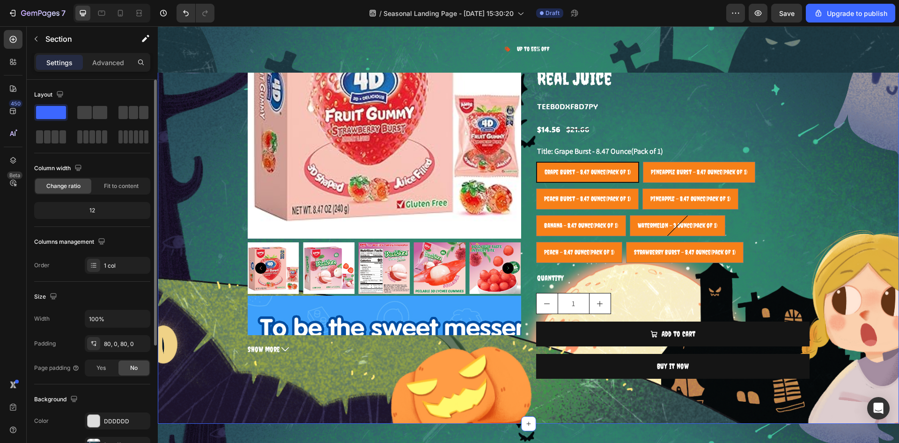
click at [869, 241] on div "Product Images Text Block Previous page People will always love great tasting c…" at bounding box center [529, 175] width 742 height 421
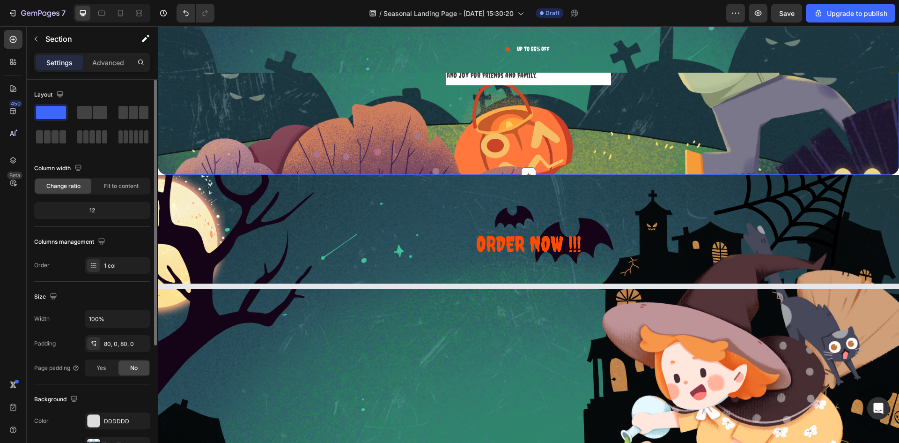
select select "585796989237854962"
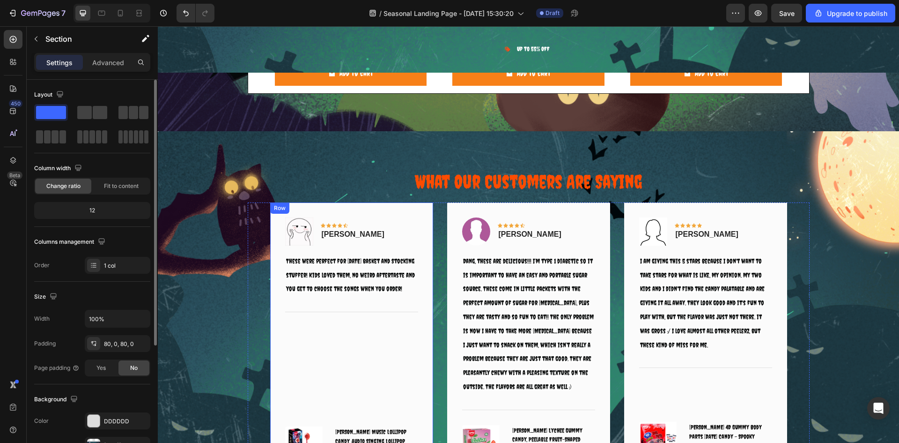
scroll to position [5291, 0]
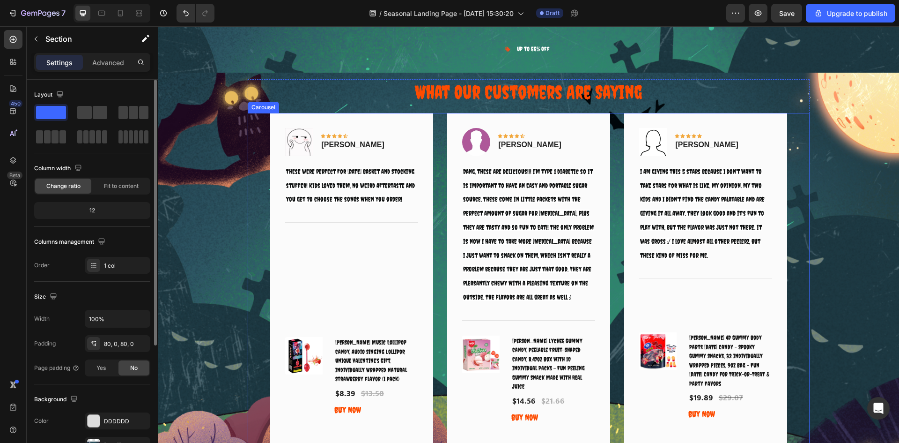
click at [252, 126] on div "Image Icon Icon Icon Icon Icon Row Rita Carroll Text block Row These were perfe…" at bounding box center [529, 278] width 562 height 331
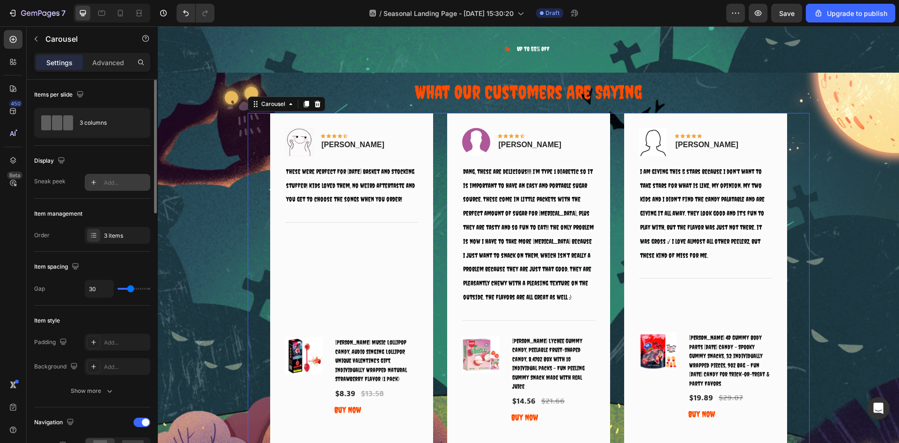
click at [103, 181] on div "Add..." at bounding box center [118, 182] width 66 height 17
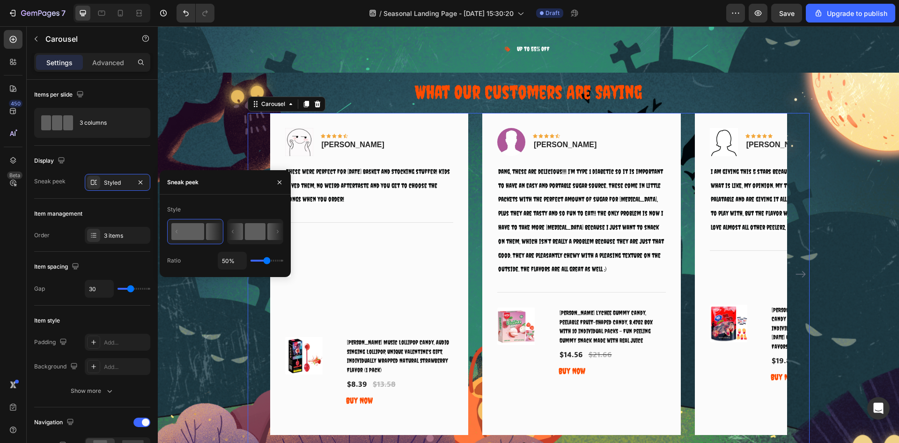
click at [248, 227] on rect at bounding box center [255, 231] width 21 height 17
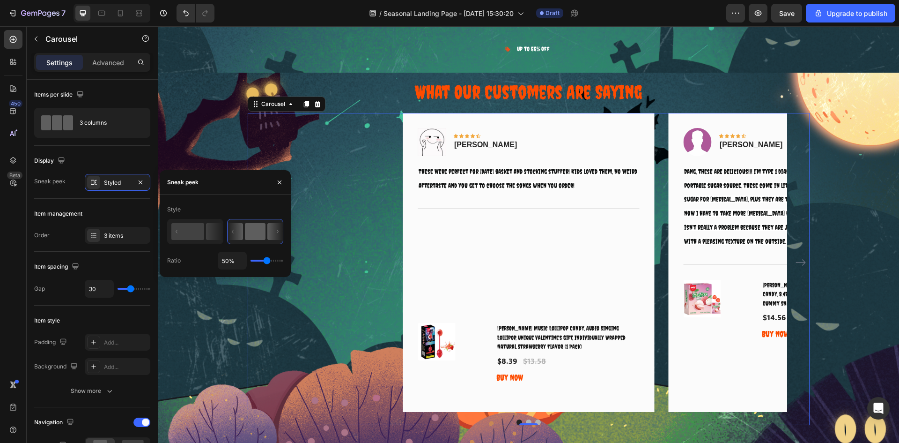
click at [338, 319] on div "Image Icon Icon Icon Icon Icon Row Rita Carroll Text block Row These were perfe…" at bounding box center [528, 262] width 517 height 299
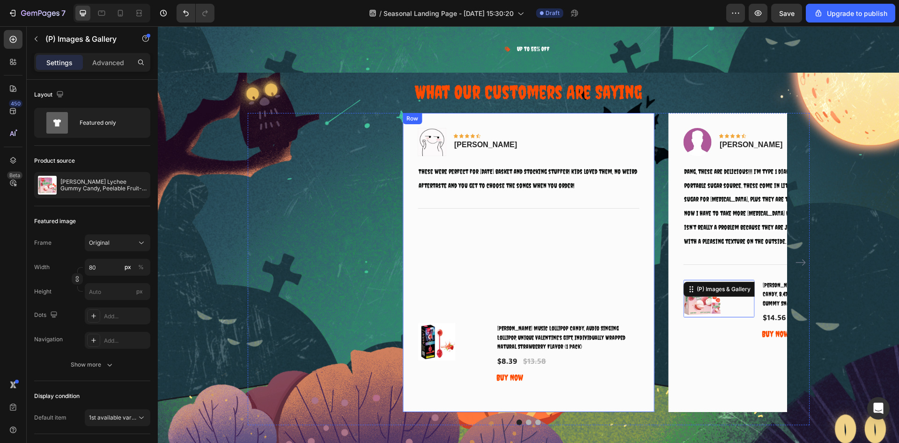
drag, startPoint x: 718, startPoint y: 292, endPoint x: 514, endPoint y: 285, distance: 203.9
click at [557, 295] on div "Image Icon Icon Icon Icon Icon Row Rita Carroll Text block Row These were perfe…" at bounding box center [528, 262] width 517 height 299
click at [295, 184] on div "Image Icon Icon Icon Icon Icon Row Rita Carroll Text block Row These were perfe…" at bounding box center [528, 262] width 517 height 299
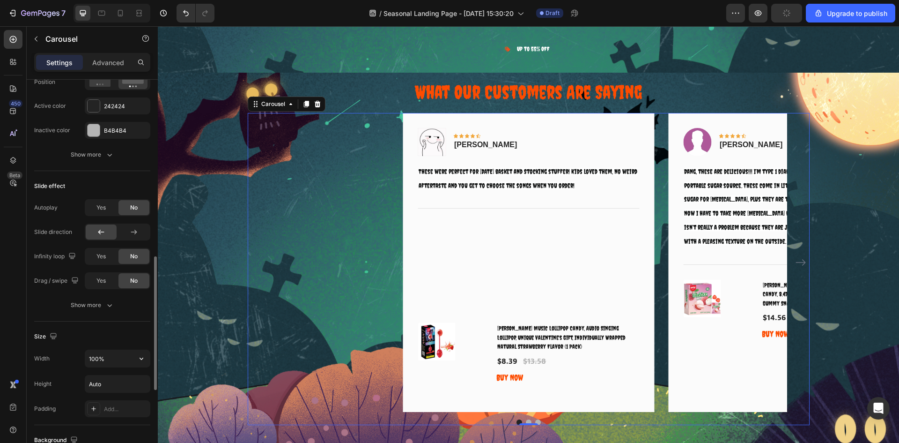
scroll to position [746, 0]
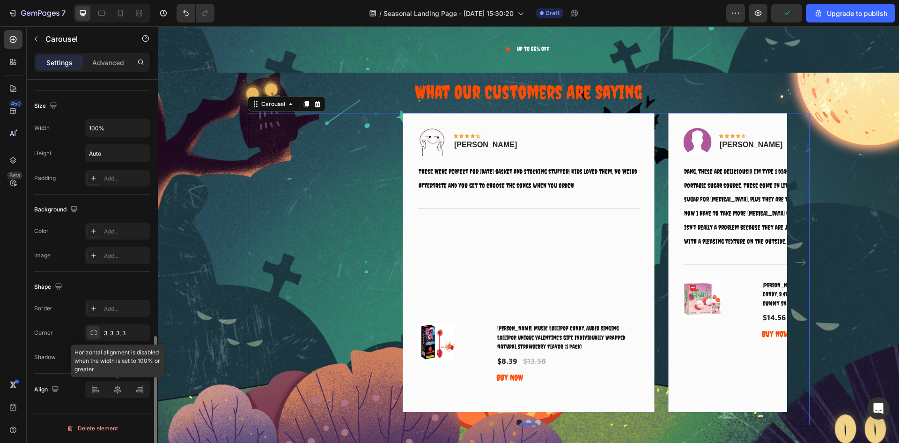
click at [97, 395] on div at bounding box center [118, 389] width 66 height 17
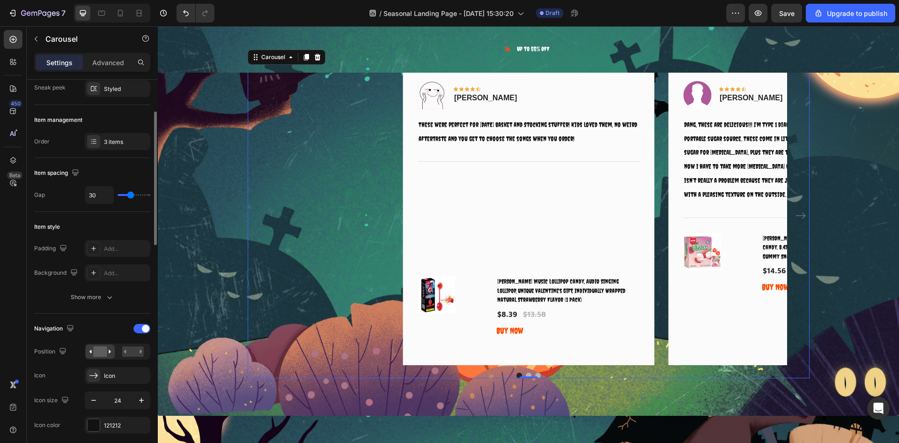
scroll to position [141, 0]
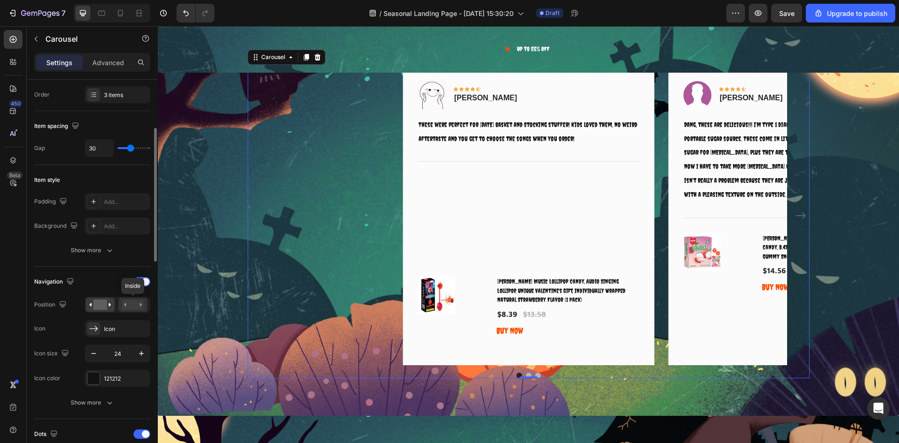
click at [134, 303] on rect at bounding box center [133, 304] width 22 height 10
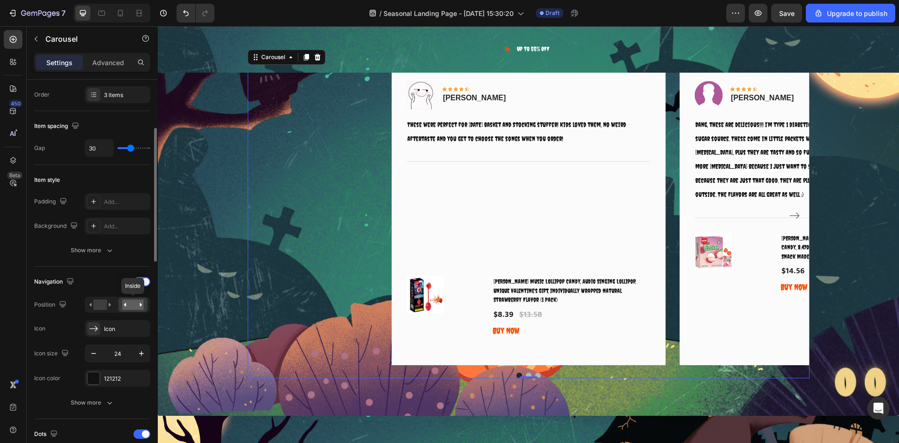
click at [134, 303] on rect at bounding box center [133, 304] width 22 height 10
click at [102, 304] on rect at bounding box center [100, 304] width 14 height 10
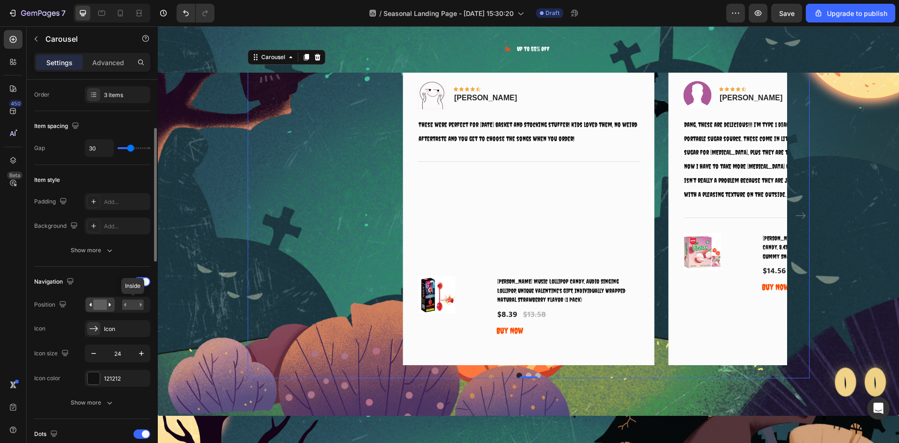
click at [148, 305] on div "Inside" at bounding box center [118, 305] width 66 height 16
click at [137, 306] on rect at bounding box center [133, 304] width 22 height 10
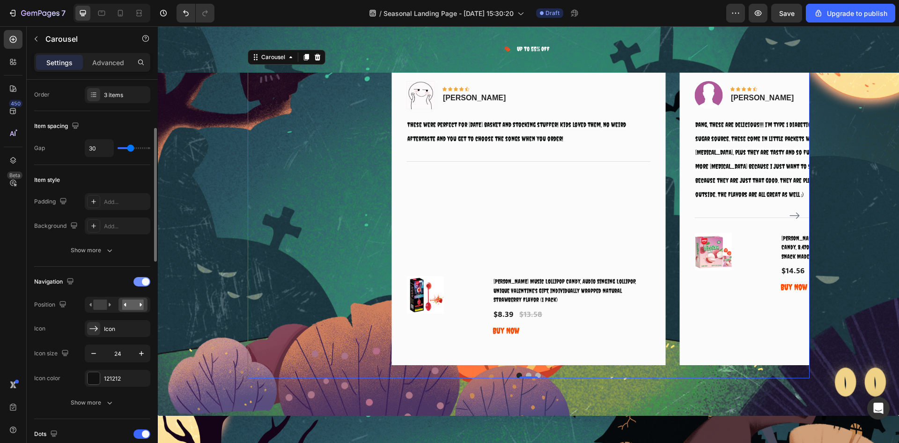
click at [143, 283] on span at bounding box center [145, 281] width 7 height 7
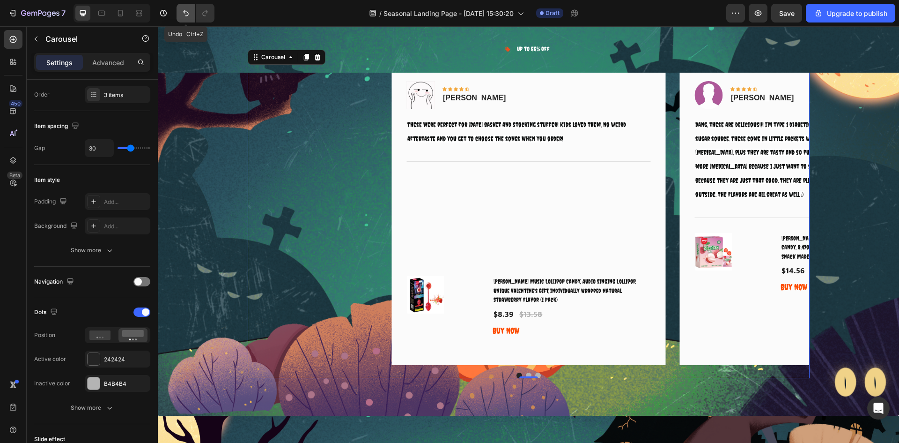
click at [189, 19] on button "Undo/Redo" at bounding box center [186, 13] width 19 height 19
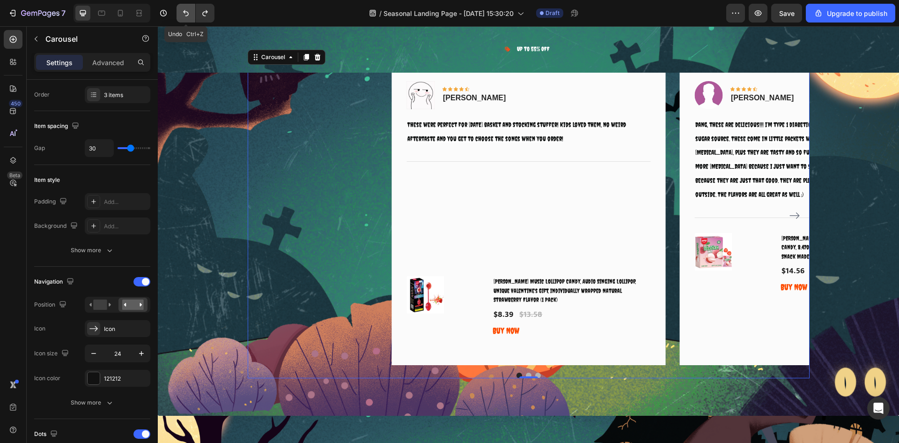
click at [189, 19] on button "Undo/Redo" at bounding box center [186, 13] width 19 height 19
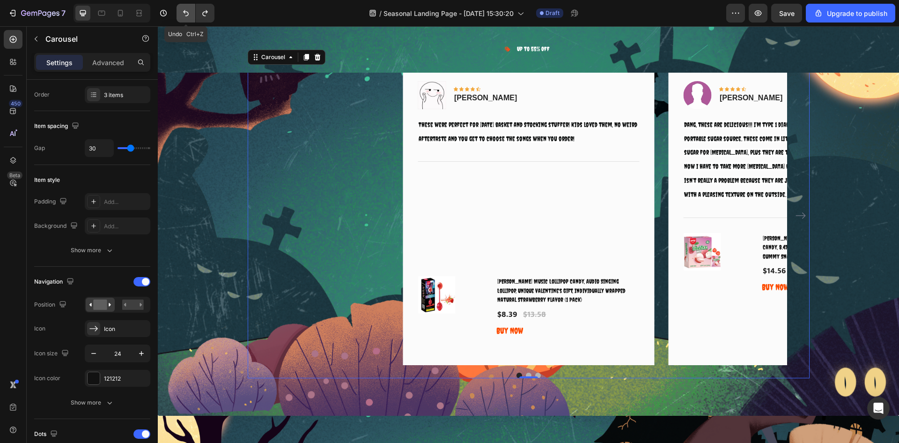
click at [189, 19] on button "Undo/Redo" at bounding box center [186, 13] width 19 height 19
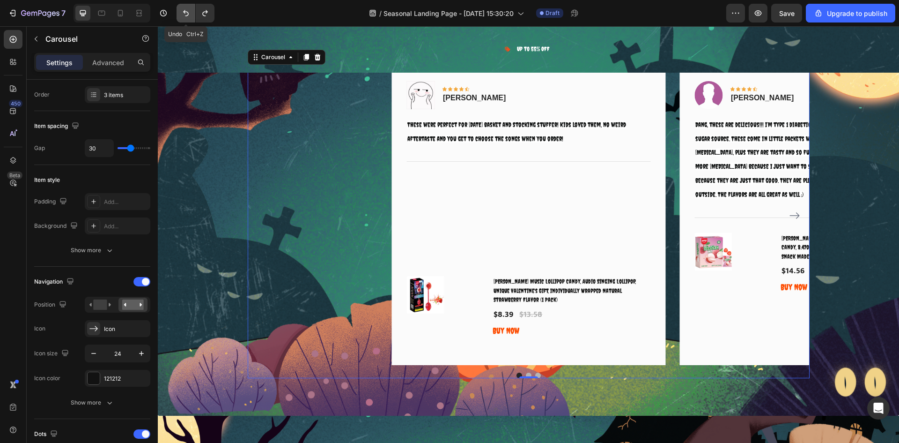
click at [189, 19] on button "Undo/Redo" at bounding box center [186, 13] width 19 height 19
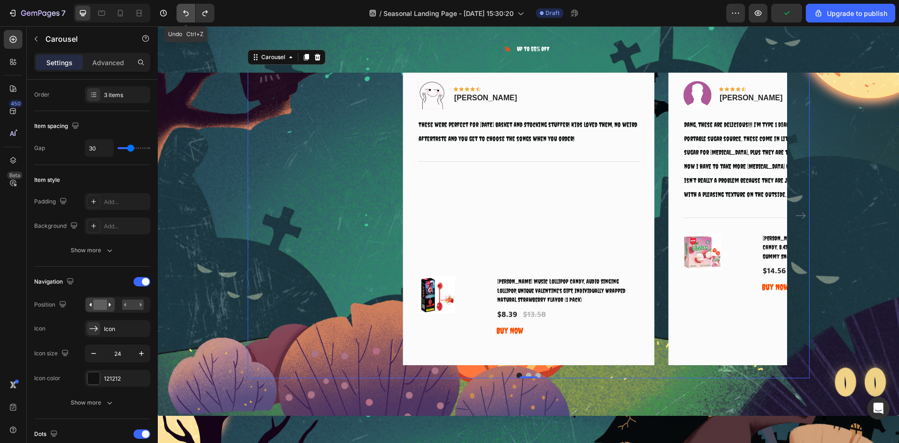
click at [189, 19] on button "Undo/Redo" at bounding box center [186, 13] width 19 height 19
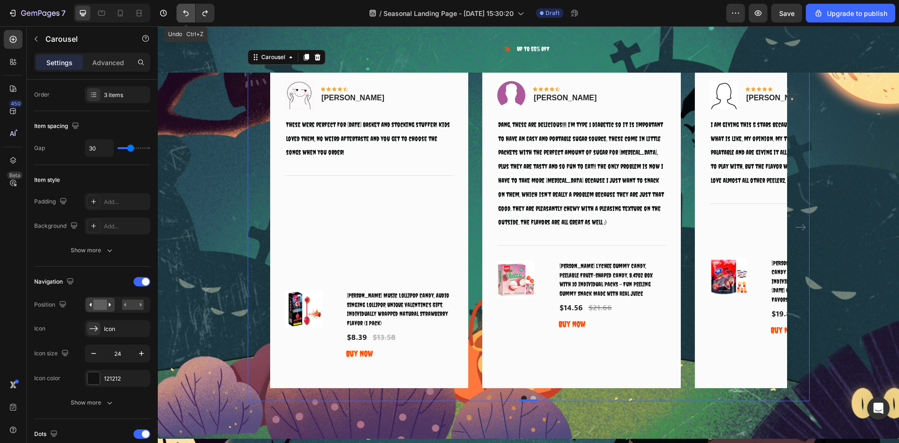
click at [189, 19] on button "Undo/Redo" at bounding box center [186, 13] width 19 height 19
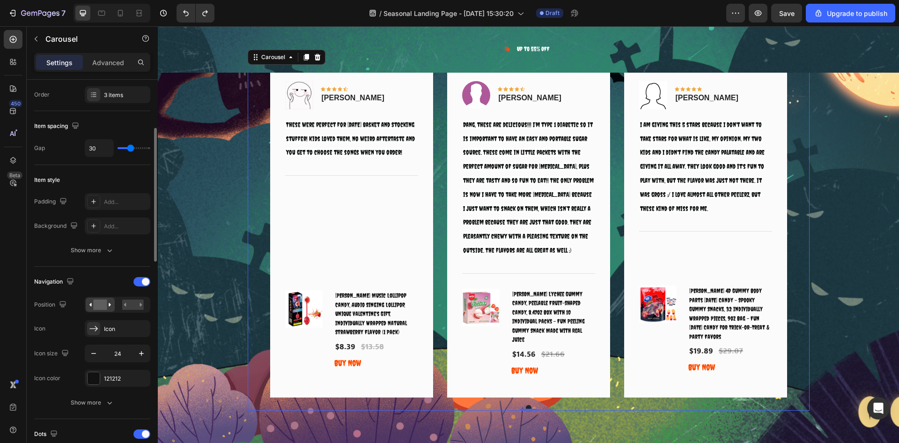
click at [104, 277] on div "Navigation" at bounding box center [92, 281] width 116 height 15
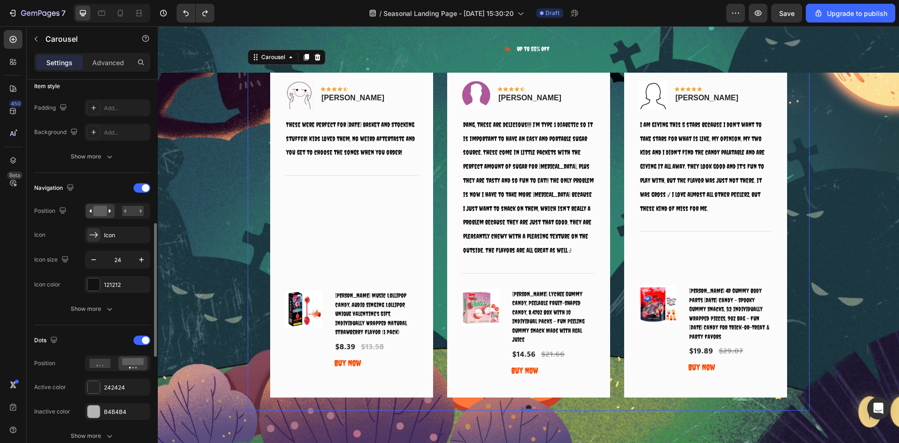
scroll to position [328, 0]
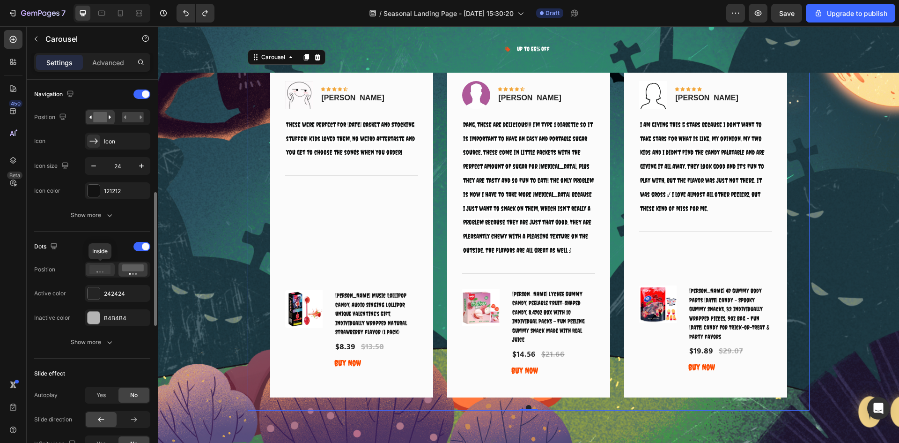
click at [103, 274] on icon at bounding box center [100, 269] width 22 height 9
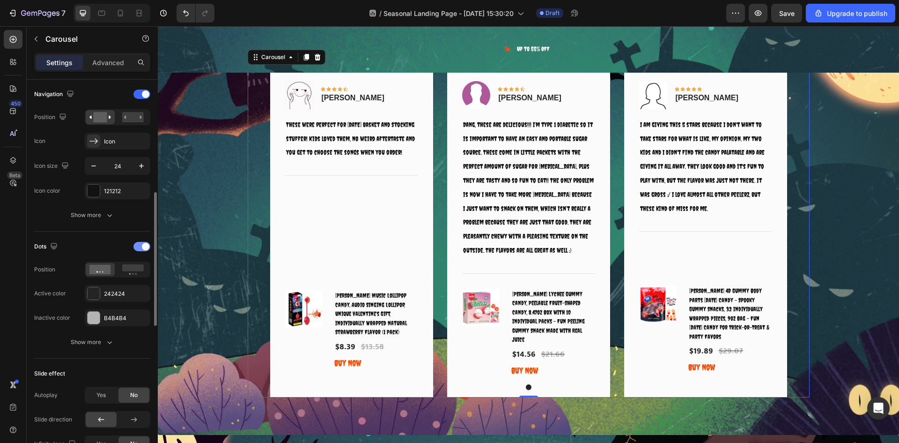
click at [146, 247] on span at bounding box center [145, 246] width 7 height 7
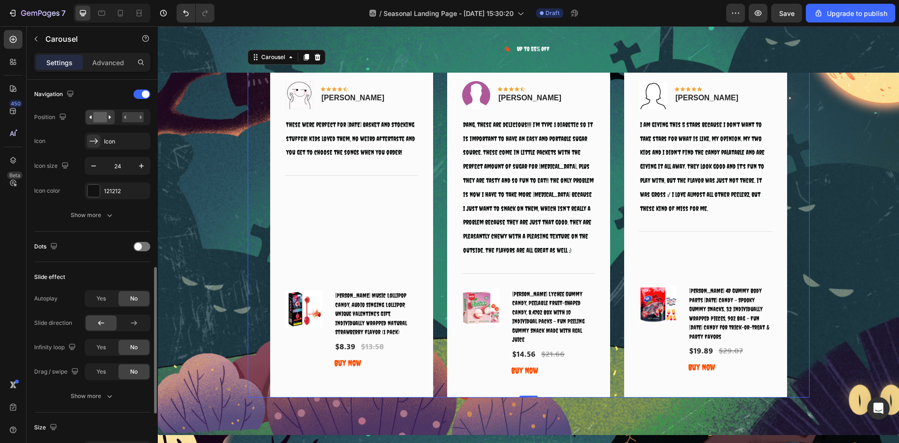
scroll to position [375, 0]
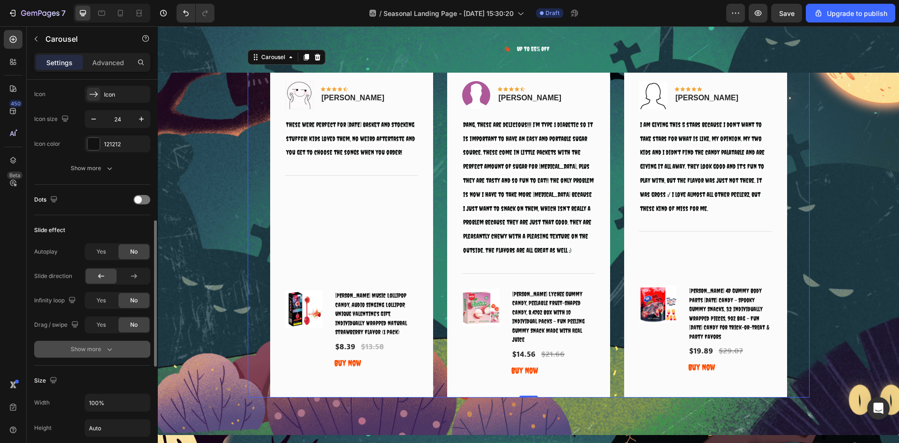
click at [95, 347] on div "Show more" at bounding box center [93, 348] width 44 height 9
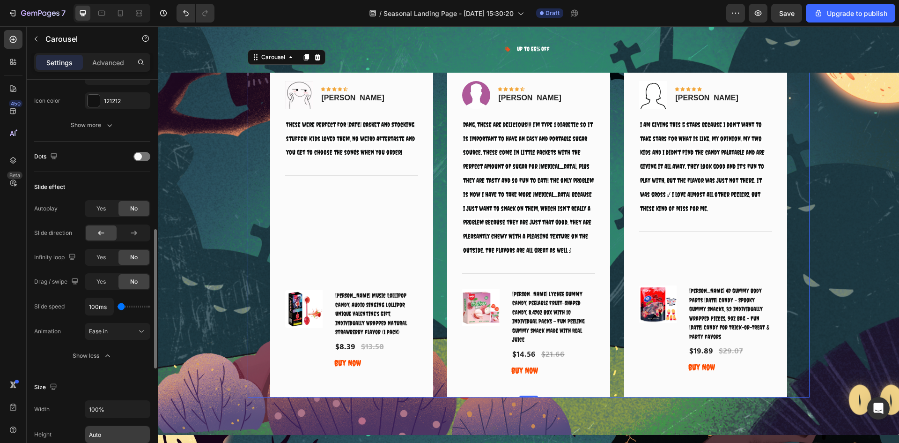
scroll to position [230, 0]
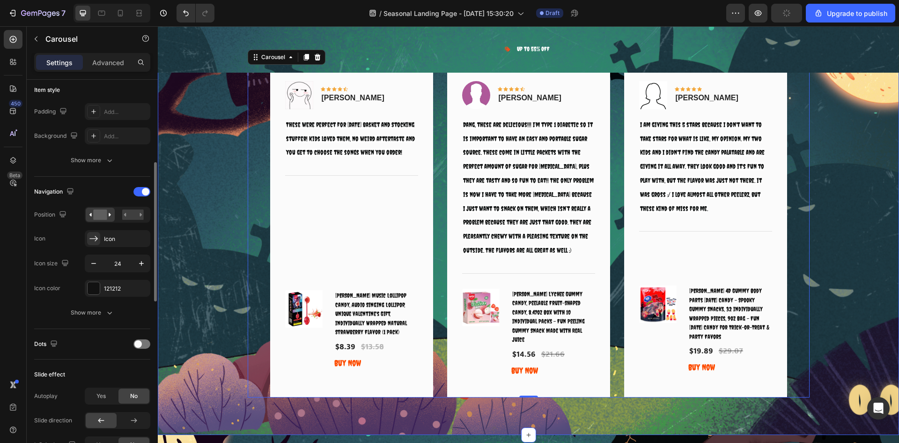
click at [830, 162] on div "What Our Customers Are Saying Heading Image Icon Icon Icon Icon Icon Row Rita C…" at bounding box center [528, 214] width 727 height 365
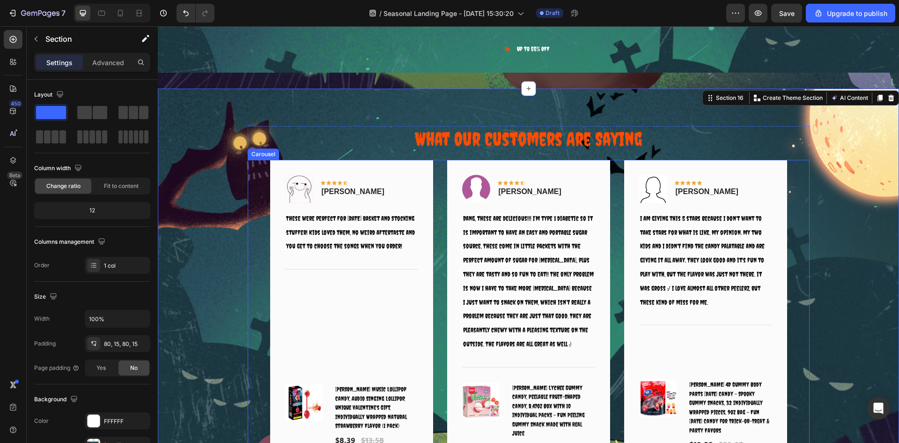
scroll to position [5337, 0]
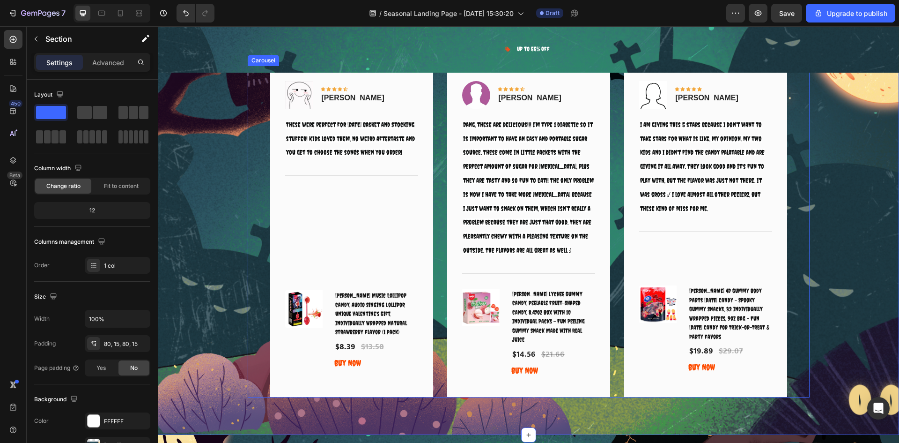
click at [257, 134] on div "Image Icon Icon Icon Icon Icon Row Rita Carroll Text block Row These were perfe…" at bounding box center [529, 231] width 562 height 331
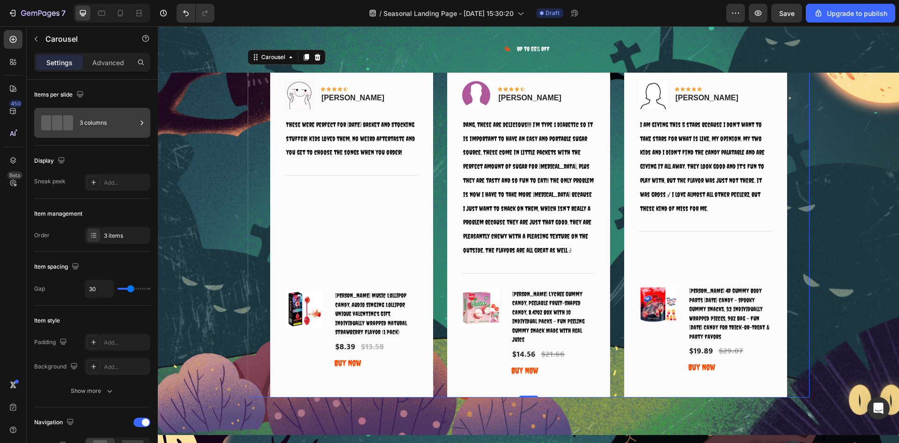
click at [74, 127] on div at bounding box center [56, 122] width 37 height 15
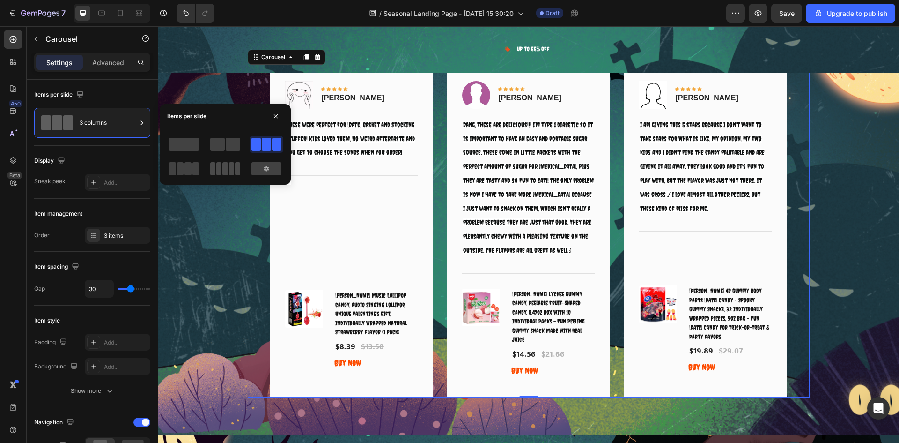
click at [221, 174] on span at bounding box center [218, 168] width 5 height 13
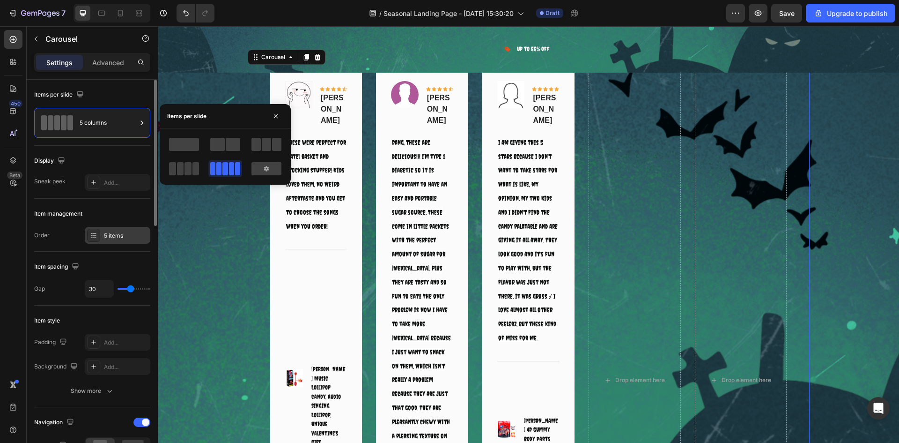
click at [111, 232] on div "5 items" at bounding box center [126, 235] width 44 height 8
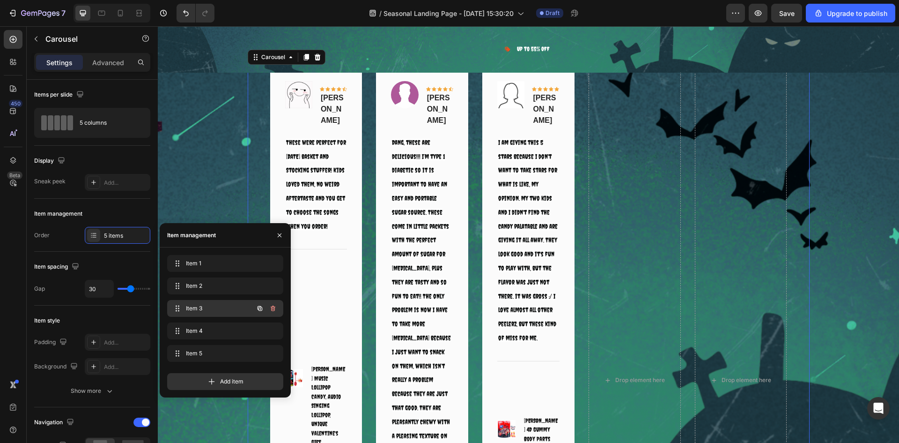
click at [216, 306] on span "Item 3" at bounding box center [212, 308] width 53 height 8
click at [208, 290] on div "Item 2 Item 2" at bounding box center [212, 285] width 82 height 13
click at [211, 271] on div "Item 1 Item 1" at bounding box center [225, 263] width 116 height 17
click at [53, 259] on div "Item spacing" at bounding box center [92, 266] width 116 height 15
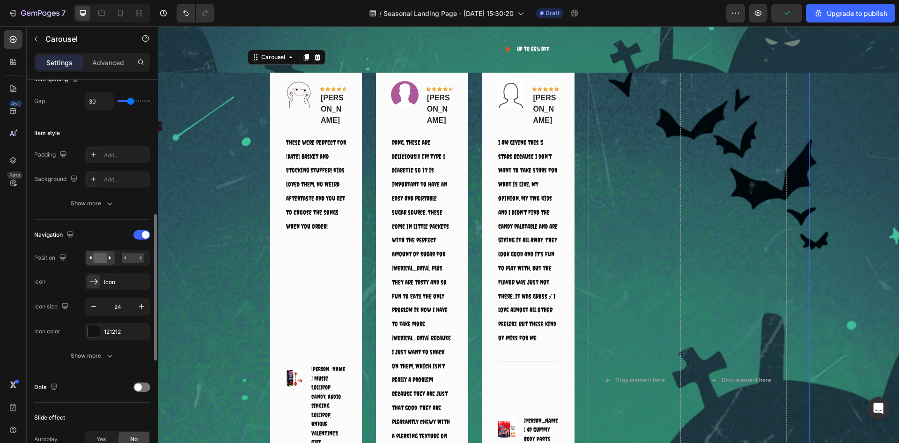
scroll to position [234, 0]
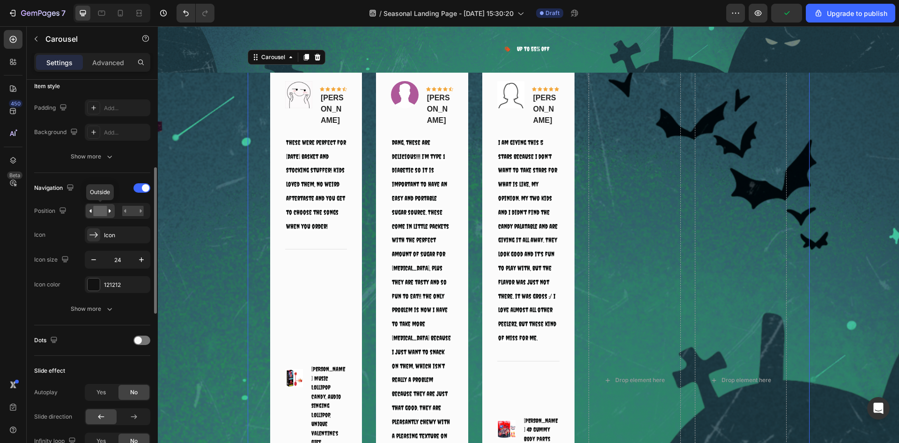
click at [91, 212] on icon at bounding box center [90, 210] width 2 height 3
click at [125, 211] on icon at bounding box center [125, 210] width 2 height 3
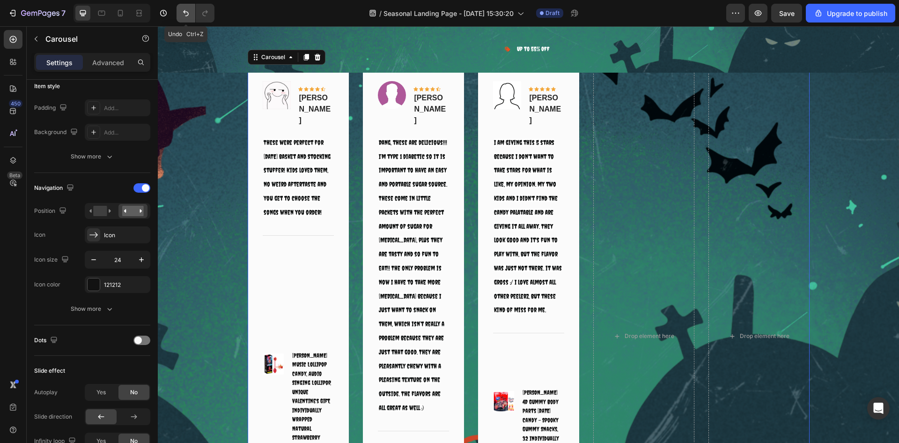
click at [184, 14] on icon "Undo/Redo" at bounding box center [185, 12] width 9 height 9
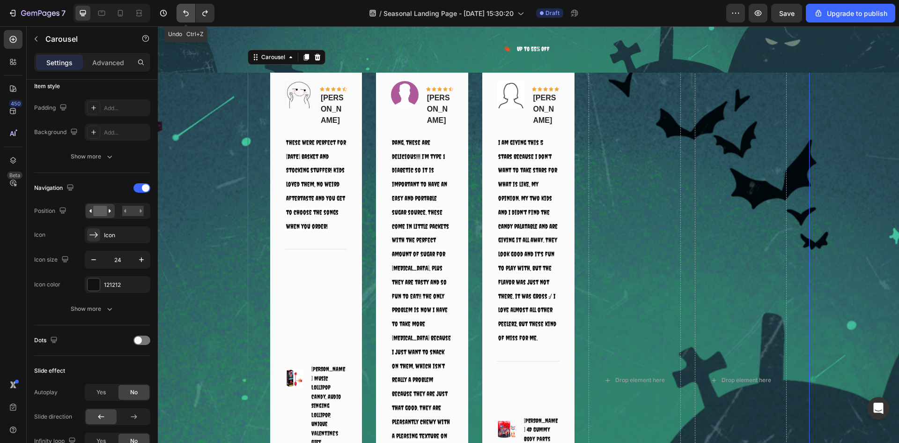
click at [184, 14] on icon "Undo/Redo" at bounding box center [185, 12] width 9 height 9
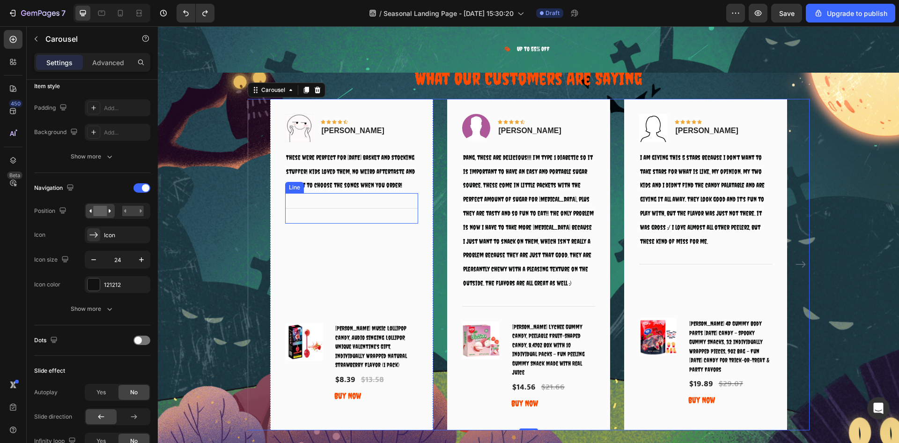
select select "585796989237854962"
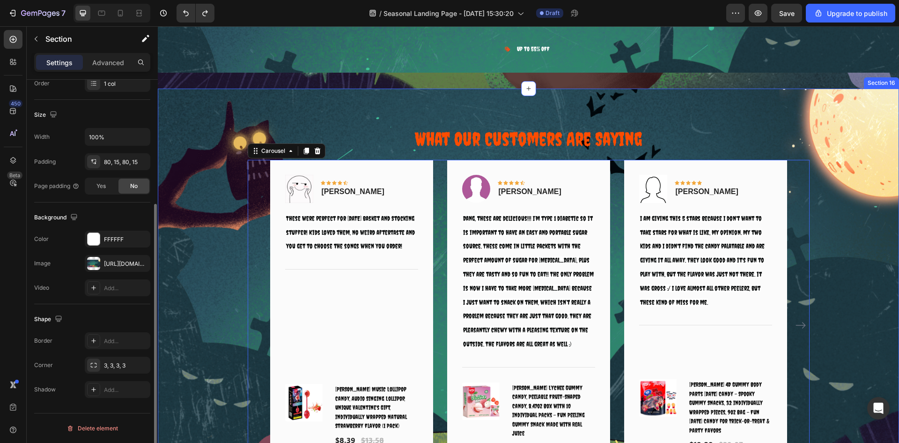
click at [214, 169] on div "What Our Customers Are Saying Heading Image Icon Icon Icon Icon Icon Row Rita C…" at bounding box center [528, 308] width 727 height 365
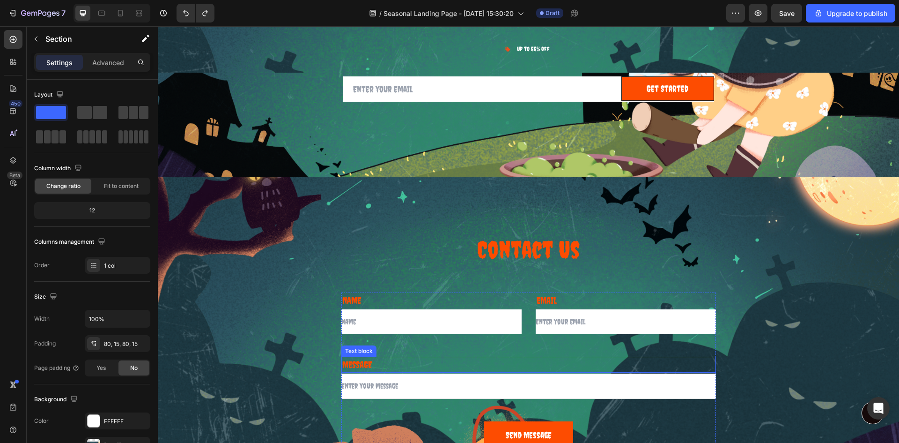
scroll to position [5993, 0]
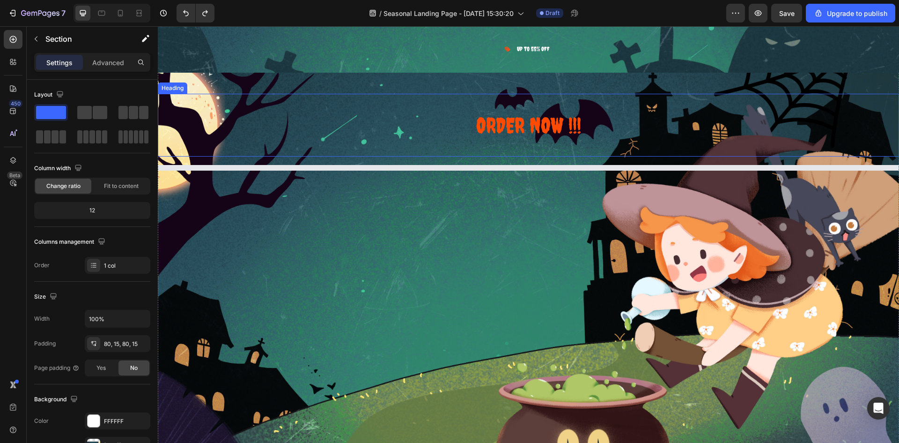
select select "585796989237854962"
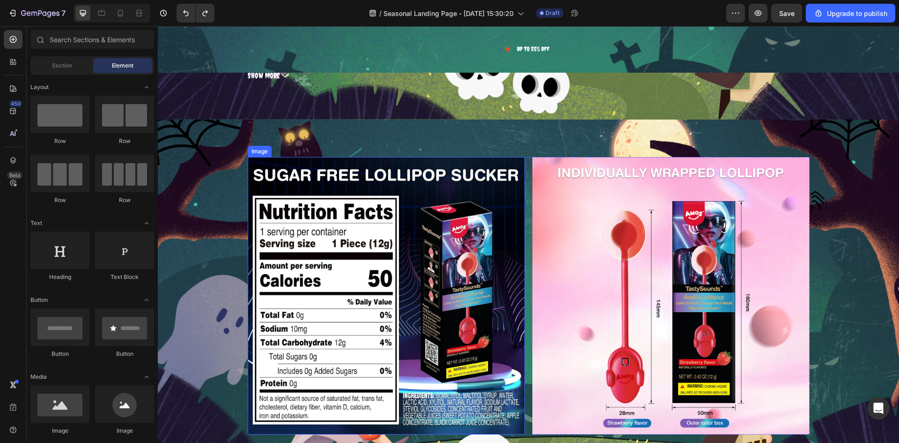
scroll to position [1265, 0]
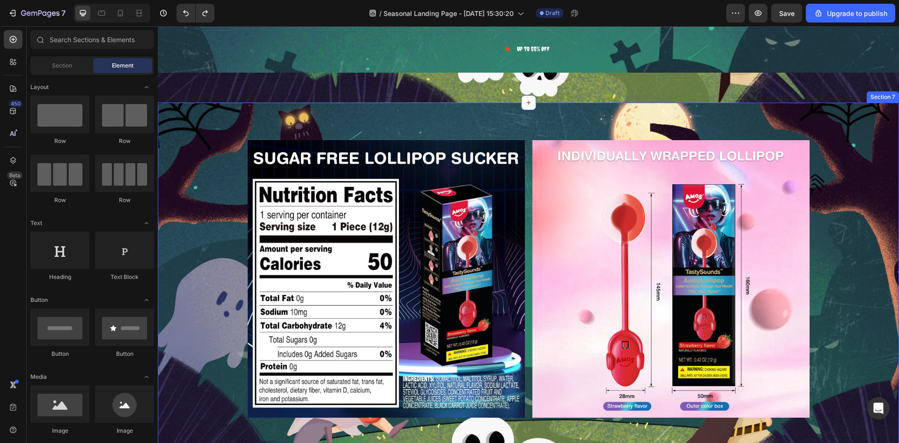
click at [206, 214] on div "Image Image Row" at bounding box center [529, 282] width 742 height 285
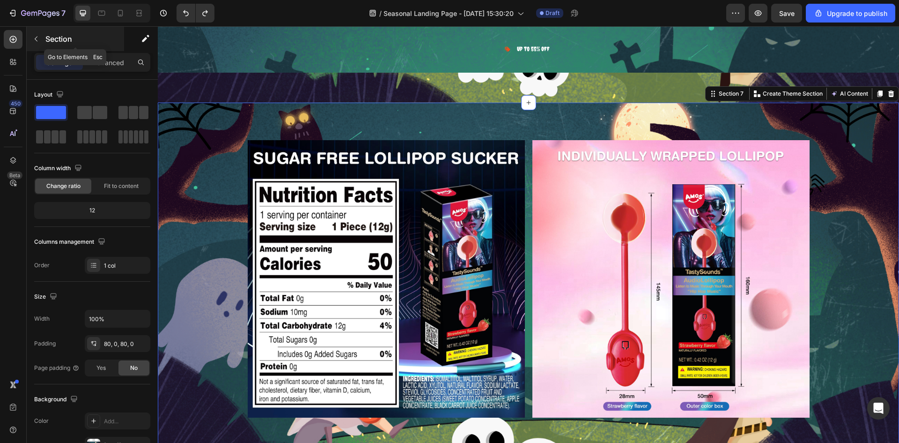
click at [59, 39] on p "Section" at bounding box center [83, 38] width 77 height 11
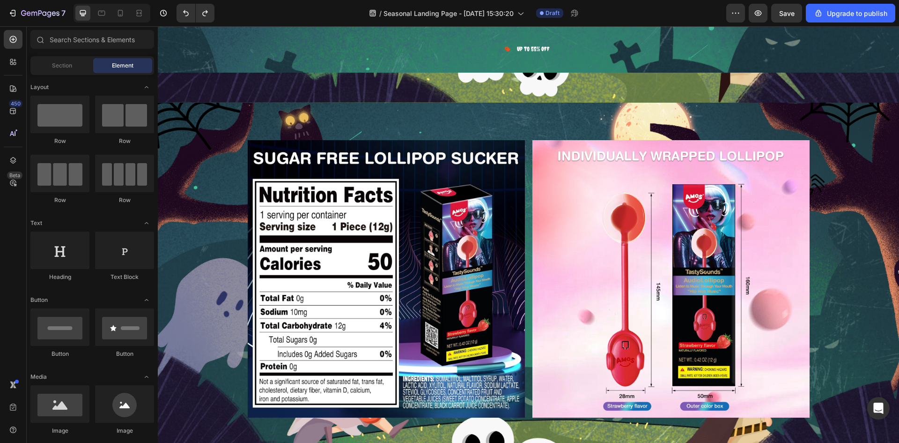
drag, startPoint x: 57, startPoint y: 77, endPoint x: 75, endPoint y: 70, distance: 19.4
click at [55, 71] on div "Section" at bounding box center [61, 65] width 59 height 15
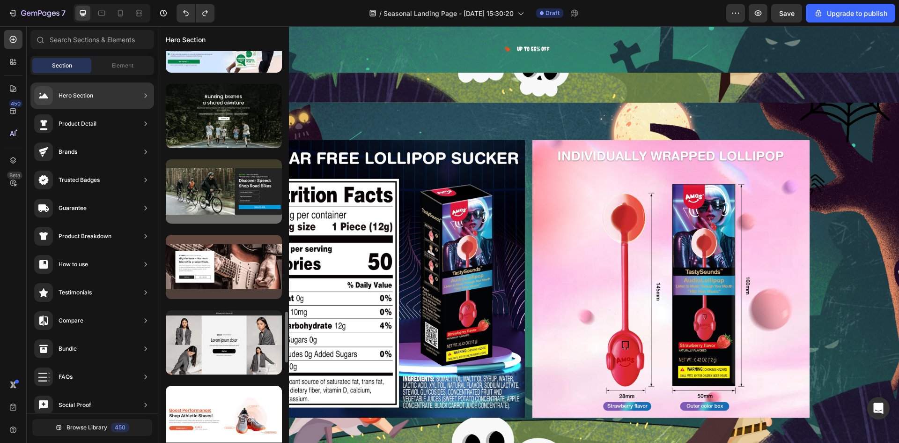
scroll to position [2147, 0]
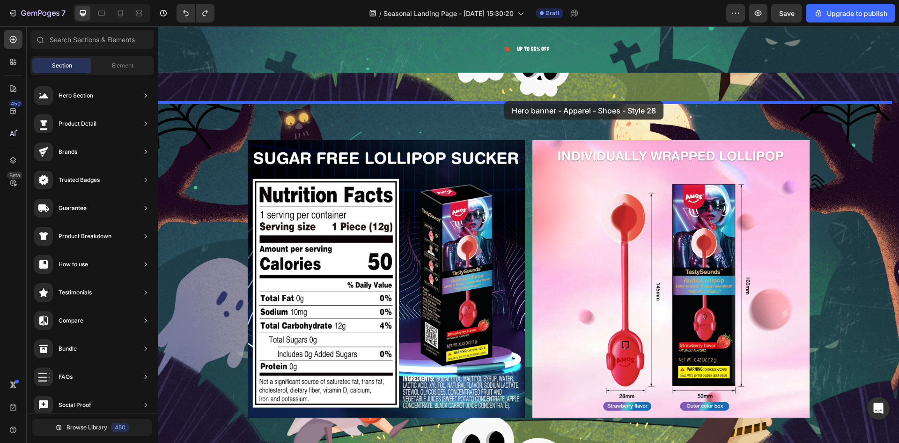
drag, startPoint x: 385, startPoint y: 235, endPoint x: 505, endPoint y: 101, distance: 179.5
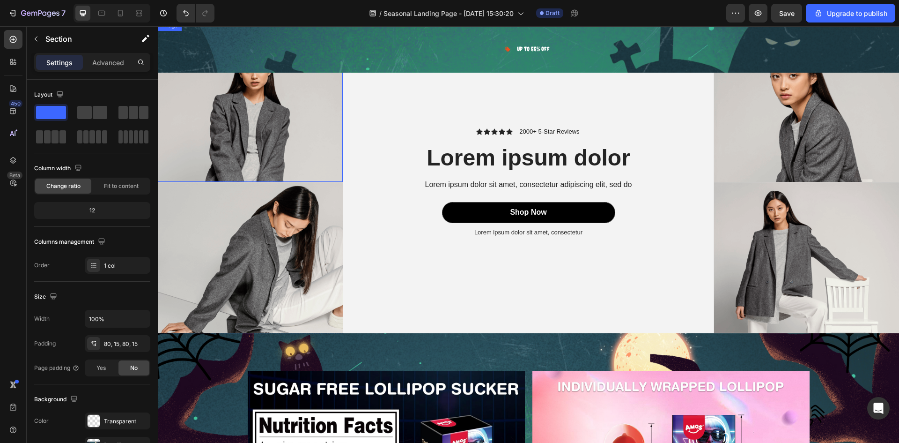
scroll to position [1265, 0]
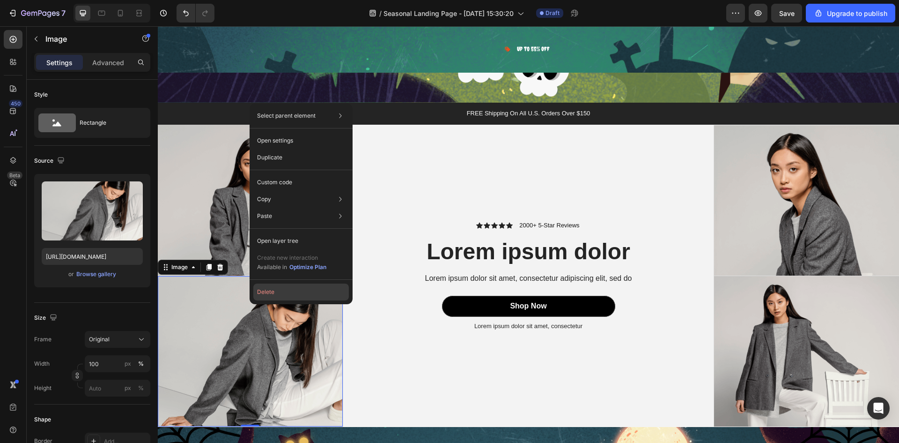
click at [260, 287] on button "Delete" at bounding box center [301, 291] width 96 height 17
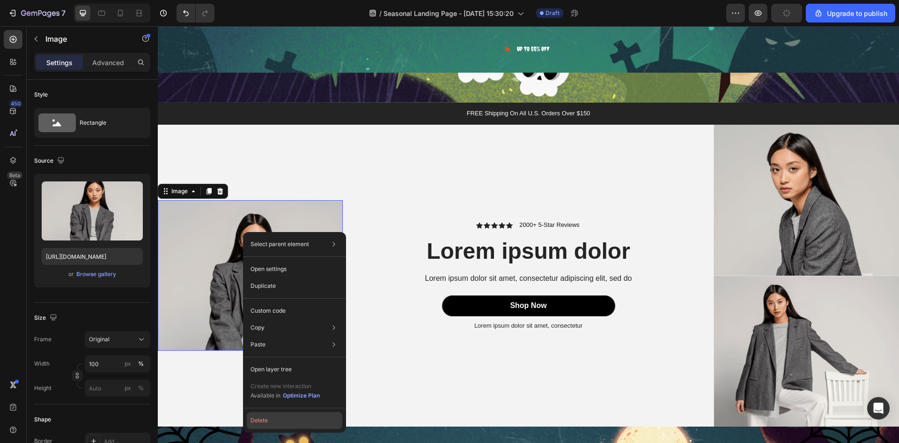
click at [256, 422] on button "Delete" at bounding box center [295, 420] width 96 height 17
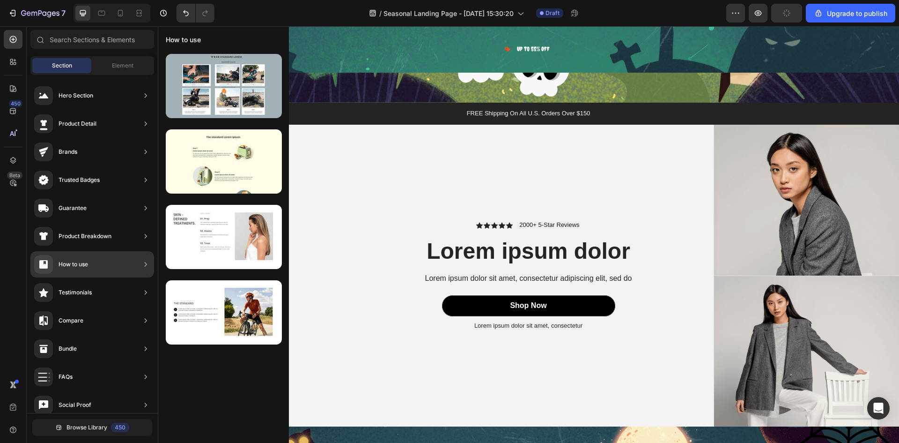
scroll to position [0, 0]
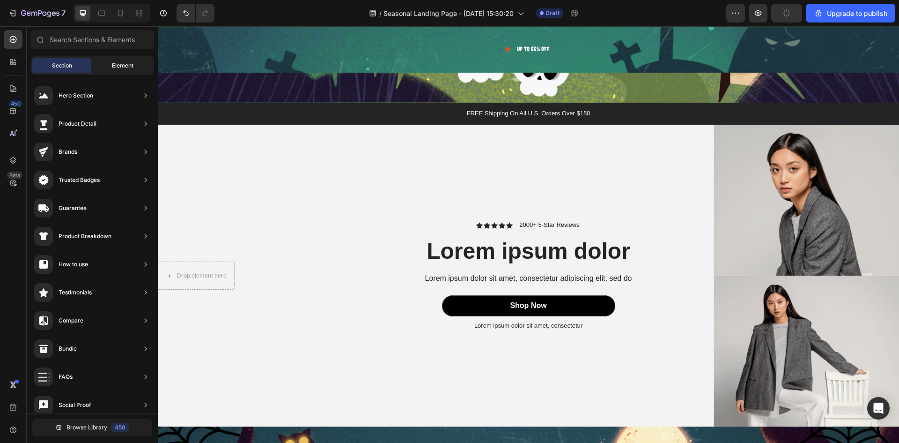
click at [118, 71] on div "Element" at bounding box center [122, 65] width 59 height 15
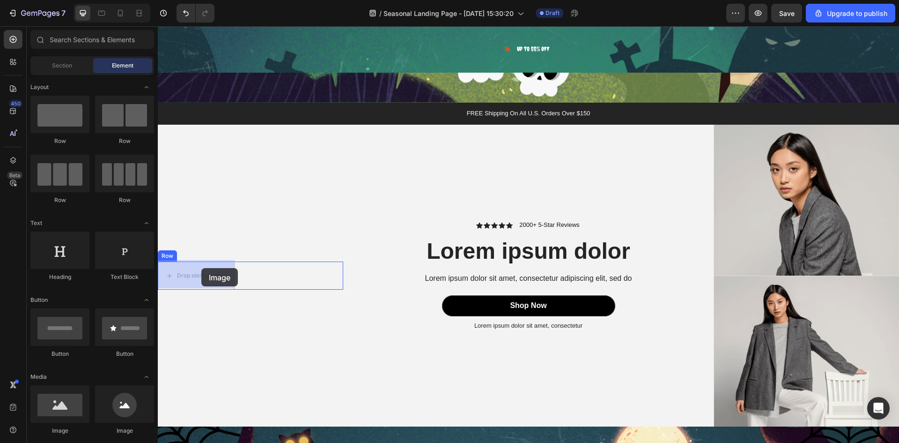
drag, startPoint x: 228, startPoint y: 424, endPoint x: 200, endPoint y: 270, distance: 156.1
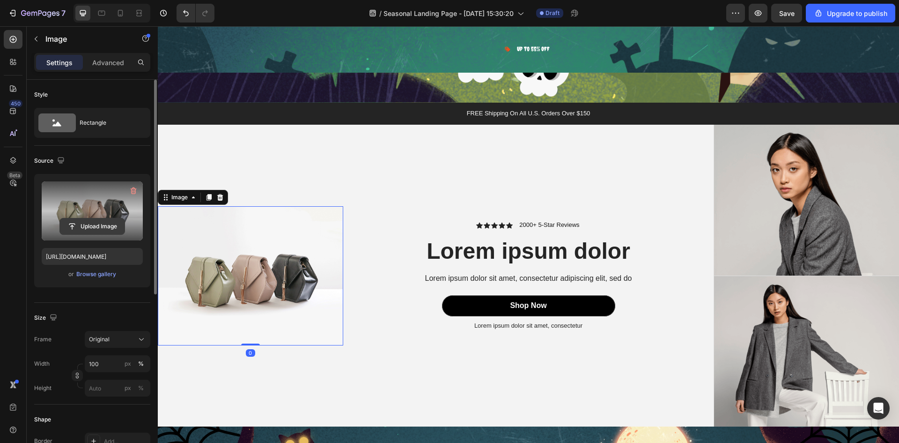
click at [97, 219] on input "file" at bounding box center [92, 226] width 65 height 16
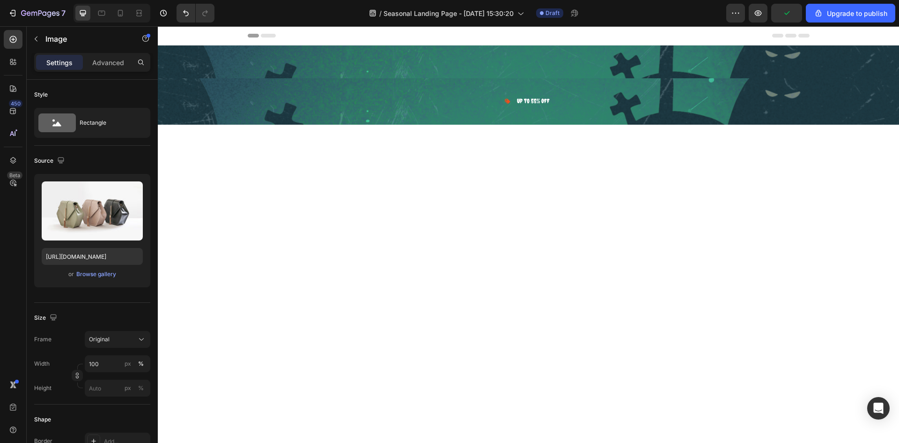
scroll to position [1265, 0]
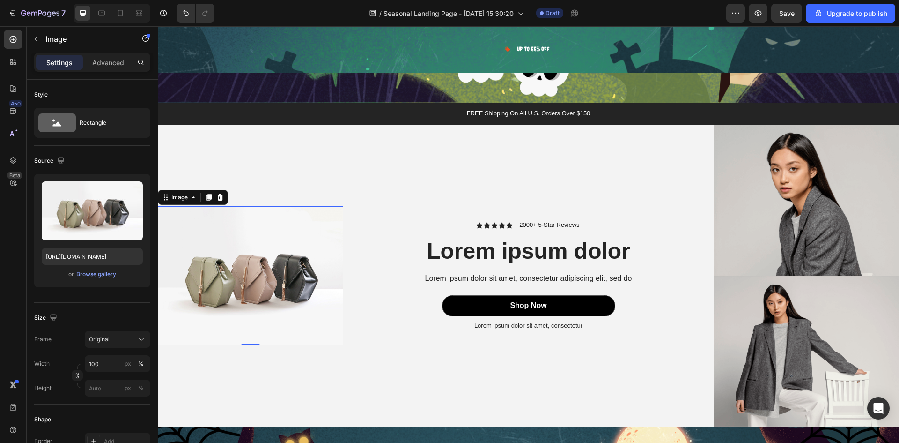
type input "C:\fakepath\81MZZJ8OkrL._SL1500.avif"
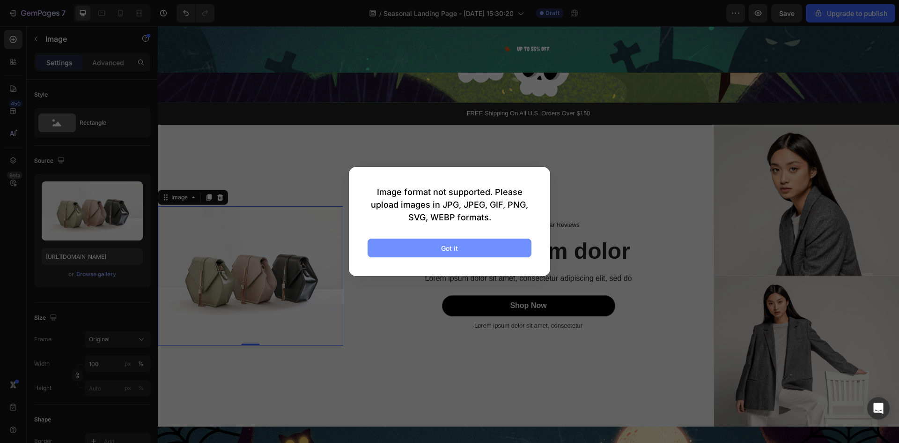
click at [442, 247] on div "Got it" at bounding box center [449, 248] width 17 height 10
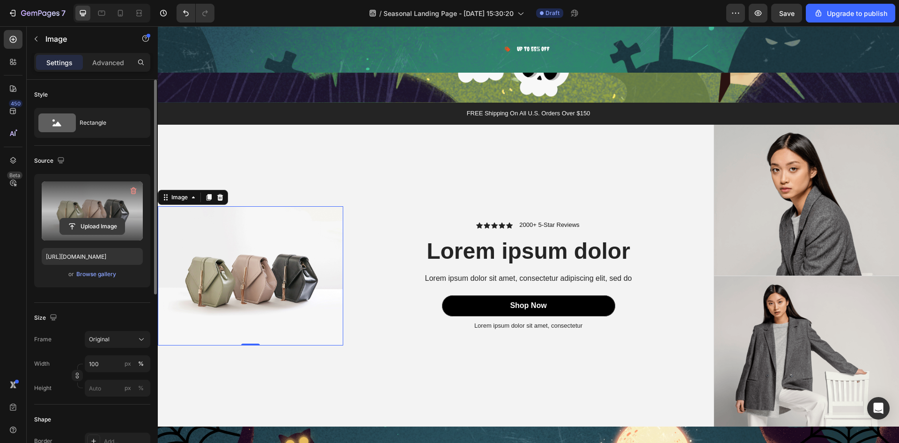
click at [100, 229] on input "file" at bounding box center [92, 226] width 65 height 16
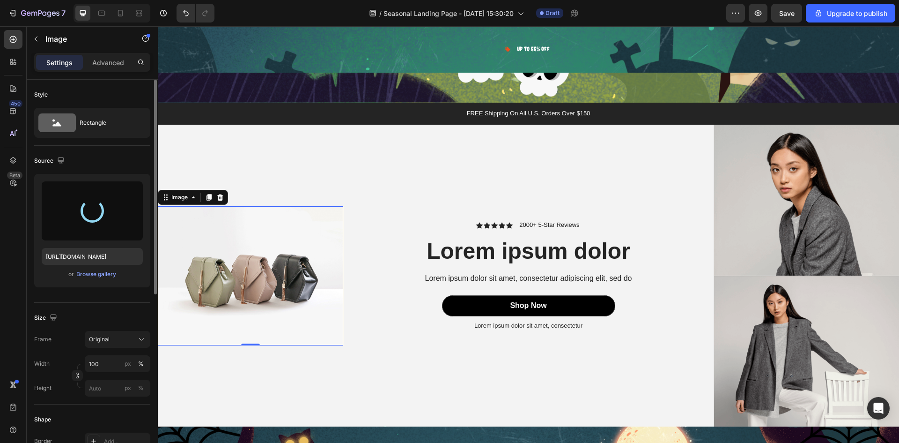
type input "[URL][DOMAIN_NAME]"
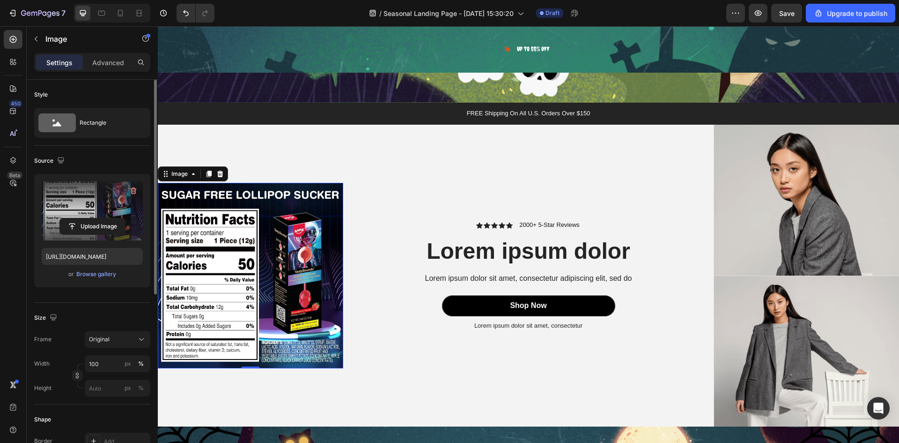
click at [226, 221] on img at bounding box center [251, 276] width 186 height 186
click at [108, 331] on button "Original" at bounding box center [118, 339] width 66 height 17
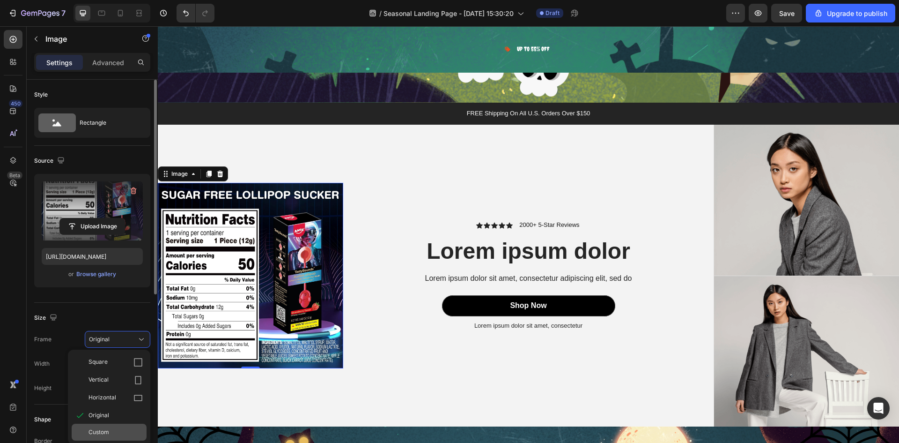
click at [114, 427] on div "Custom" at bounding box center [109, 431] width 75 height 17
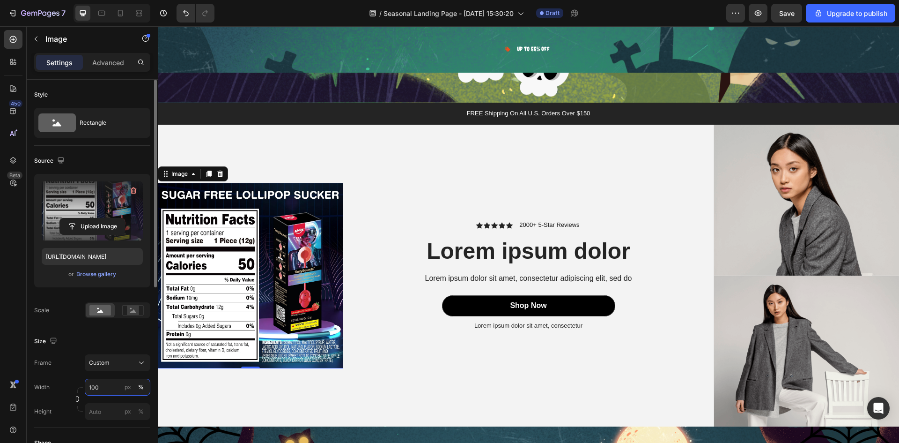
click at [103, 393] on input "100" at bounding box center [118, 387] width 66 height 17
click at [127, 392] on button "px" at bounding box center [127, 386] width 11 height 11
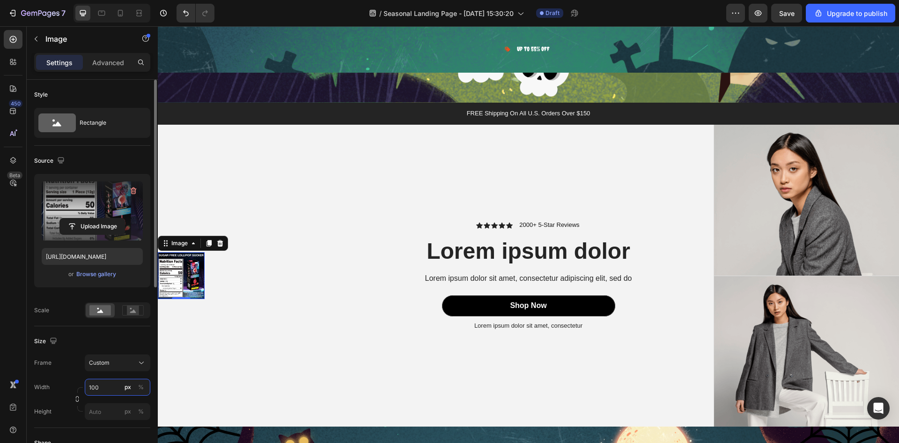
click at [103, 387] on input "100" at bounding box center [118, 387] width 66 height 17
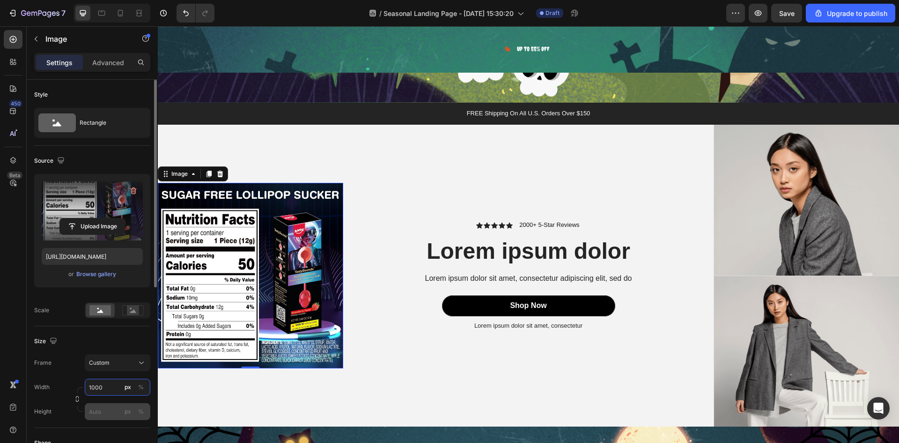
type input "1000"
click at [101, 410] on input "px %" at bounding box center [118, 411] width 66 height 17
click at [128, 411] on div "px" at bounding box center [128, 411] width 7 height 8
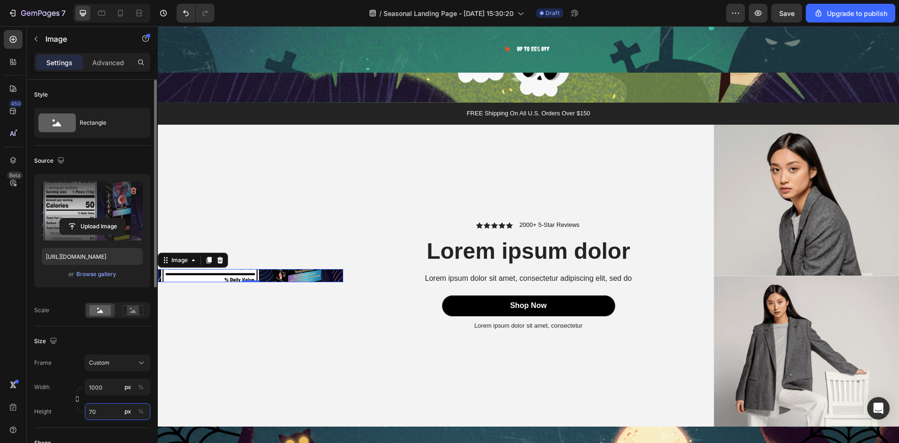
type input "7"
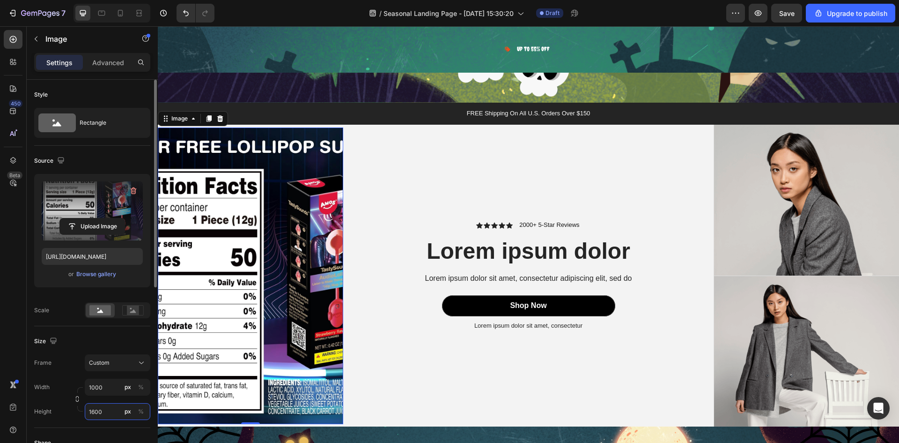
click at [96, 414] on input "1600" at bounding box center [118, 411] width 66 height 17
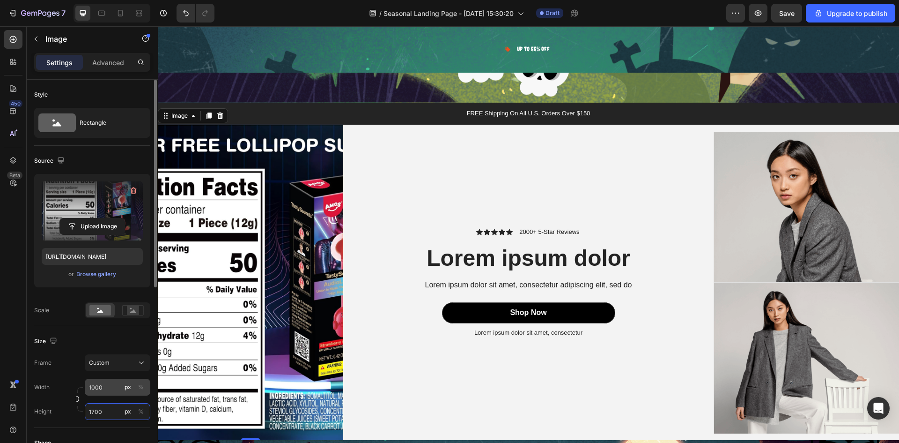
type input "1700"
click at [105, 387] on input "1000" at bounding box center [118, 387] width 66 height 17
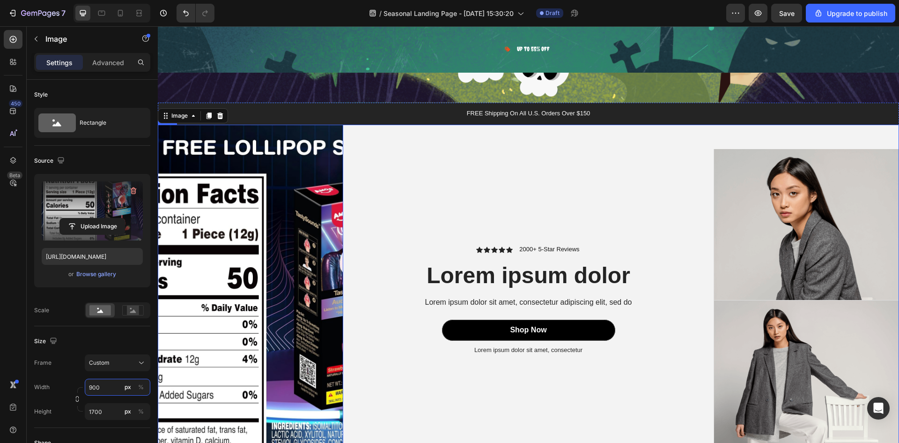
type input "900"
click at [251, 277] on img at bounding box center [251, 300] width 186 height 350
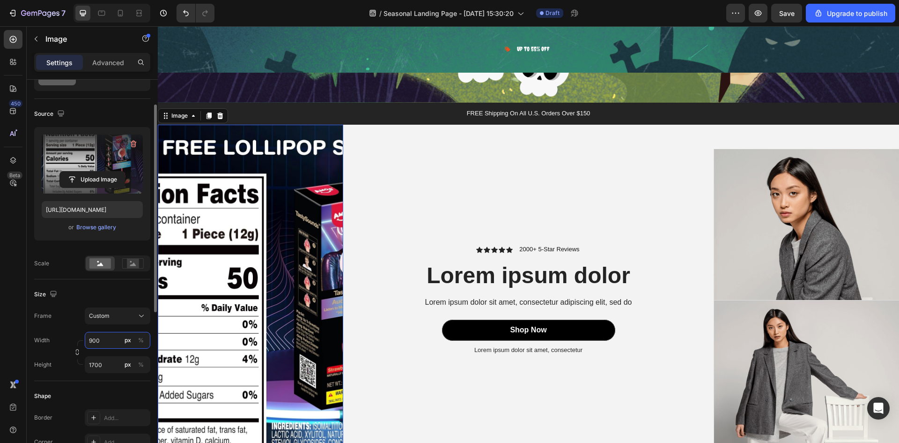
click at [92, 341] on input "900" at bounding box center [118, 340] width 66 height 17
click at [129, 390] on div "Shape" at bounding box center [92, 395] width 116 height 15
click at [93, 367] on input "1700" at bounding box center [118, 364] width 66 height 17
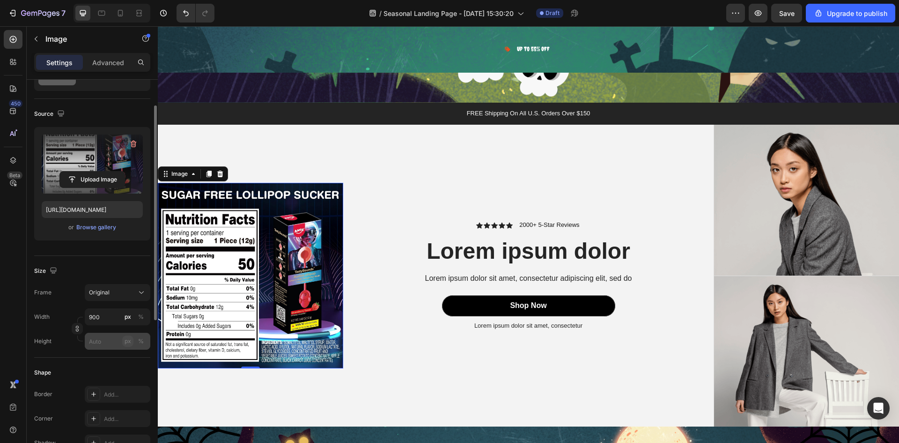
click at [130, 365] on div "Style Rectangle Source Upload Image [URL][DOMAIN_NAME] or Browse gallery Size F…" at bounding box center [92, 354] width 116 height 643
click at [139, 342] on div "%" at bounding box center [141, 341] width 6 height 8
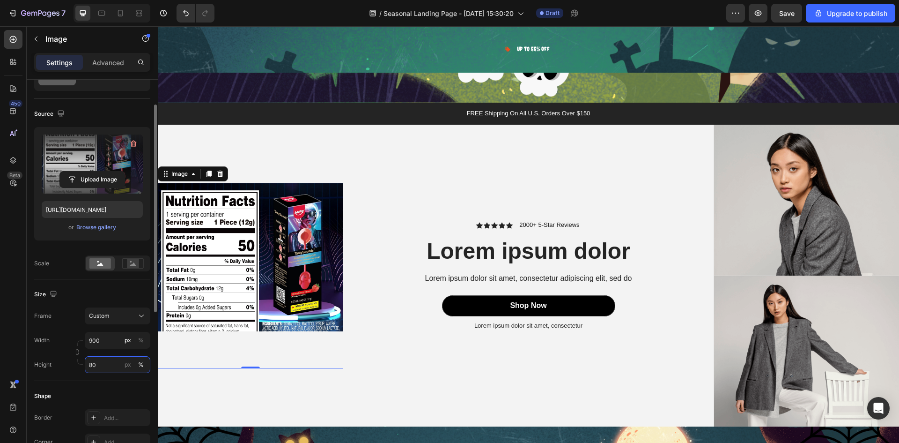
drag, startPoint x: 102, startPoint y: 368, endPoint x: 88, endPoint y: 366, distance: 14.6
click at [88, 366] on input "80" at bounding box center [118, 364] width 66 height 17
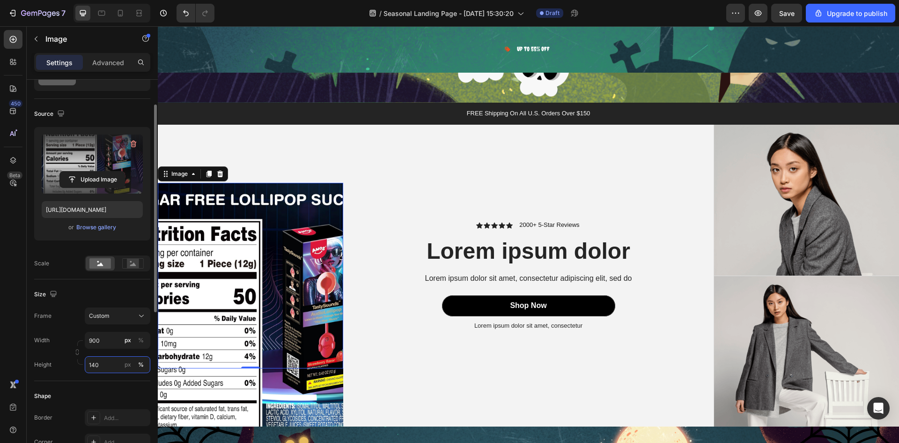
click at [109, 366] on input "140" at bounding box center [118, 364] width 66 height 17
drag, startPoint x: 109, startPoint y: 366, endPoint x: 93, endPoint y: 368, distance: 16.5
click at [93, 368] on input "140" at bounding box center [118, 364] width 66 height 17
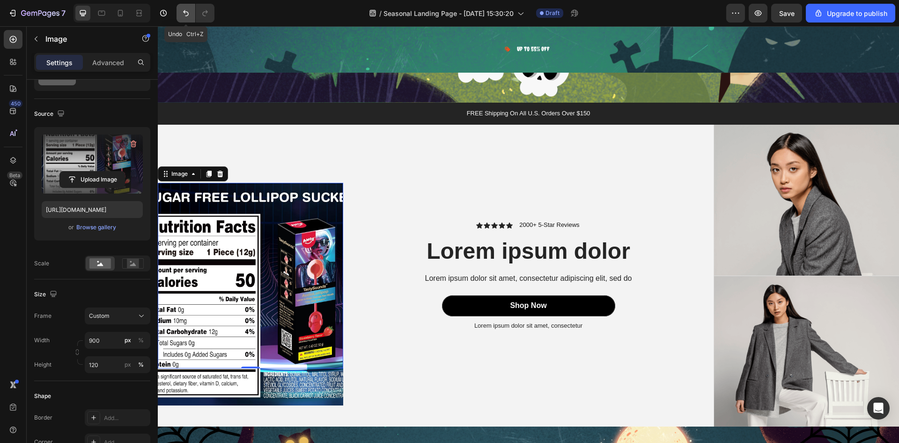
click at [183, 14] on icon "Undo/Redo" at bounding box center [185, 12] width 9 height 9
type input "8"
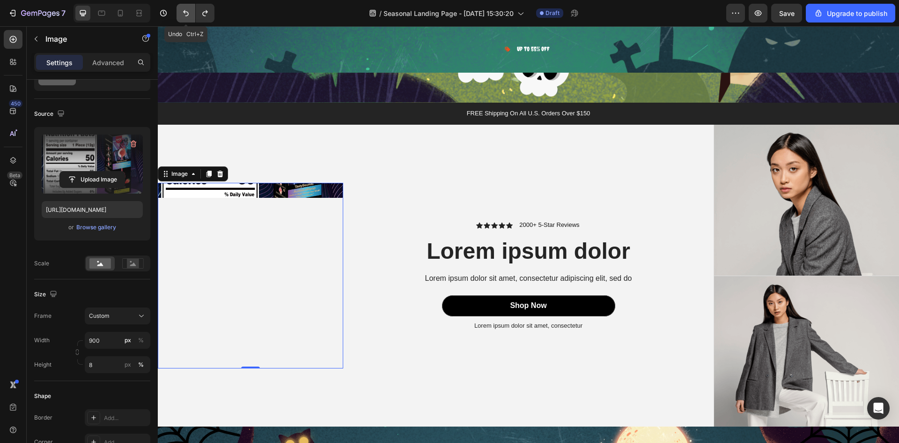
click at [183, 14] on icon "Undo/Redo" at bounding box center [185, 12] width 9 height 9
type input "1700"
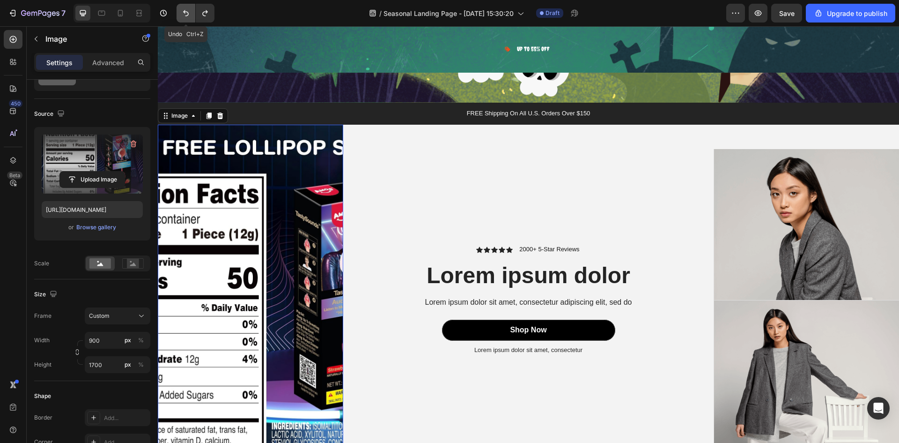
click at [183, 14] on icon "Undo/Redo" at bounding box center [185, 12] width 9 height 9
type input "1000"
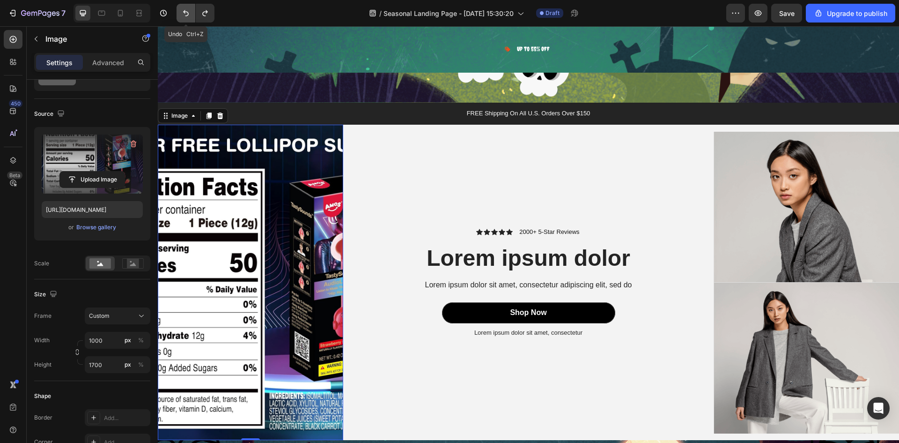
click at [183, 14] on icon "Undo/Redo" at bounding box center [185, 12] width 9 height 9
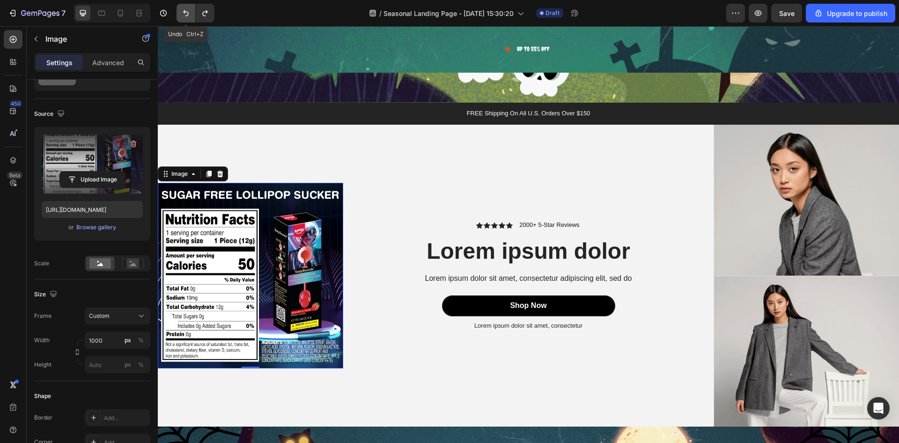
click at [183, 14] on icon "Undo/Redo" at bounding box center [185, 12] width 9 height 9
type input "100"
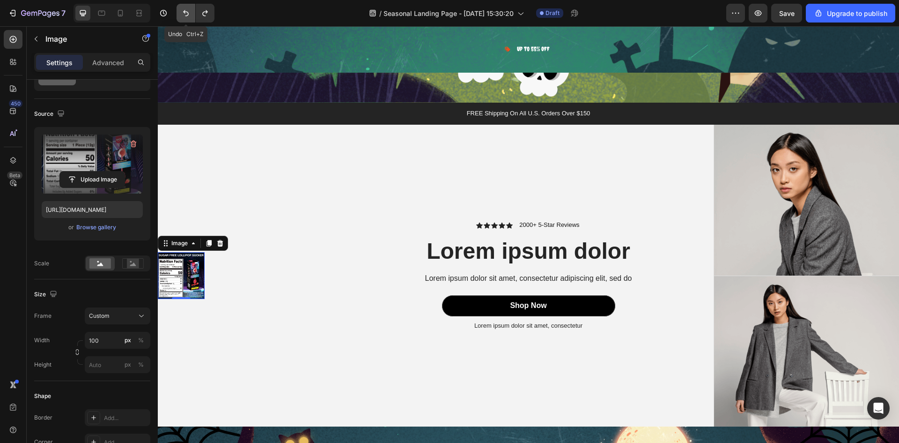
click at [183, 14] on icon "Undo/Redo" at bounding box center [185, 12] width 9 height 9
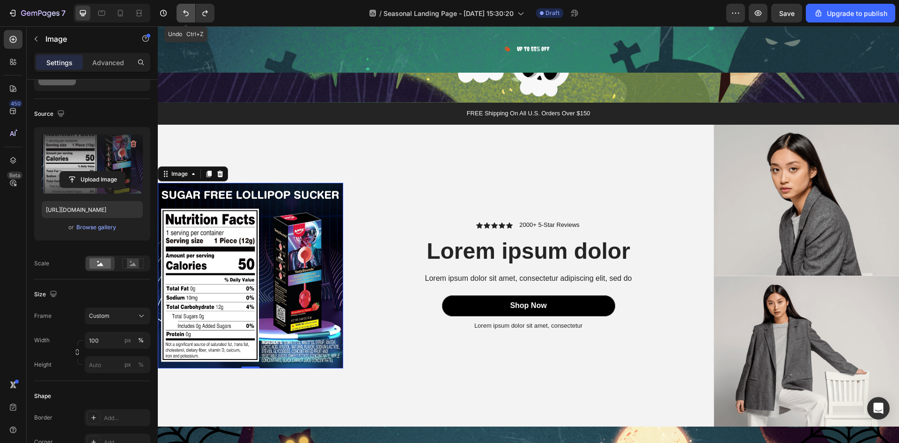
click at [183, 14] on icon "Undo/Redo" at bounding box center [185, 12] width 9 height 9
click at [182, 14] on icon "Undo/Redo" at bounding box center [185, 12] width 9 height 9
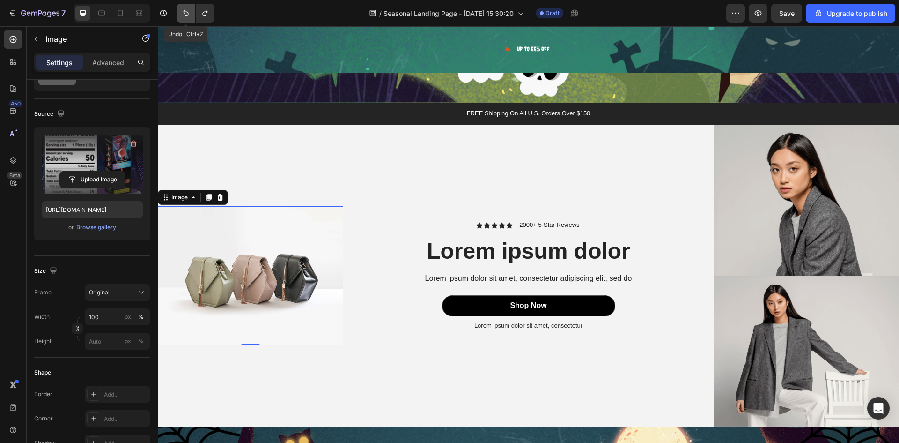
type input "[URL][DOMAIN_NAME]"
click at [183, 12] on icon "Undo/Redo" at bounding box center [185, 12] width 9 height 9
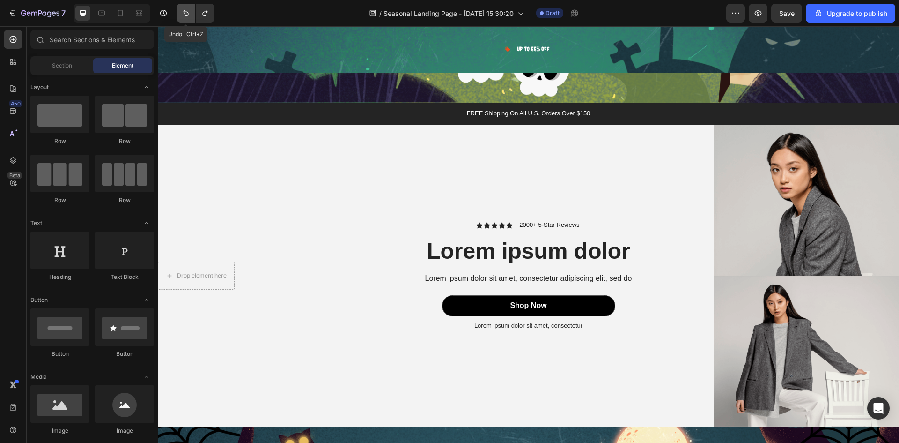
click at [183, 12] on icon "Undo/Redo" at bounding box center [185, 12] width 9 height 9
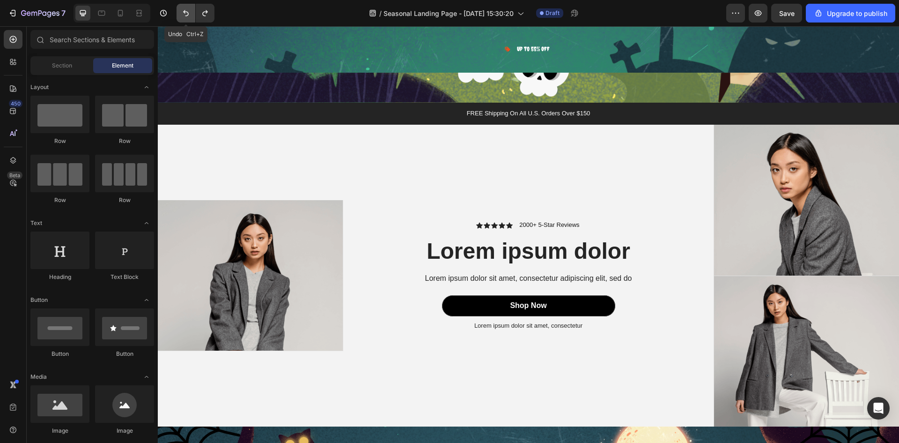
click at [182, 12] on icon "Undo/Redo" at bounding box center [185, 12] width 9 height 9
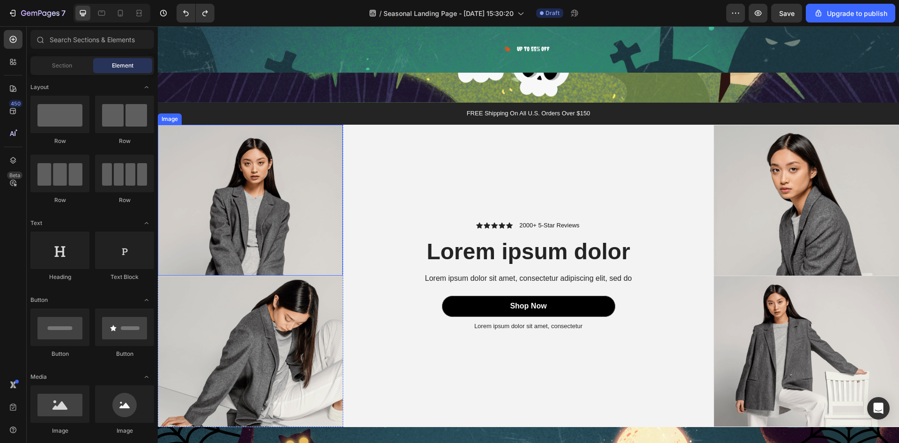
click at [266, 214] on img at bounding box center [250, 200] width 185 height 150
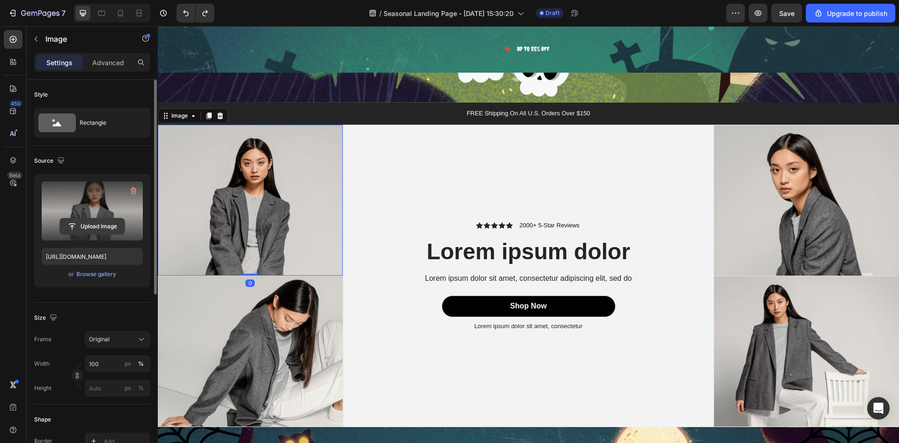
click at [80, 226] on input "file" at bounding box center [92, 226] width 65 height 16
type input "C:\fakepath\713CmJZisRL._SL1500.avif"
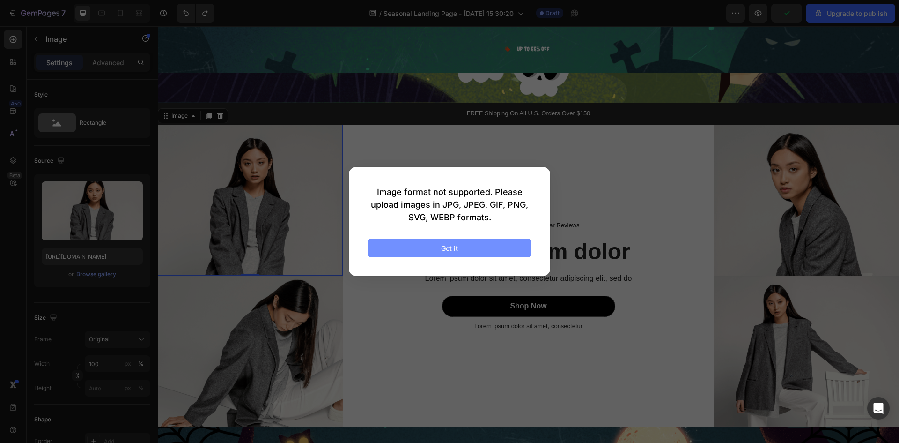
click at [423, 241] on button "Got it" at bounding box center [450, 247] width 164 height 19
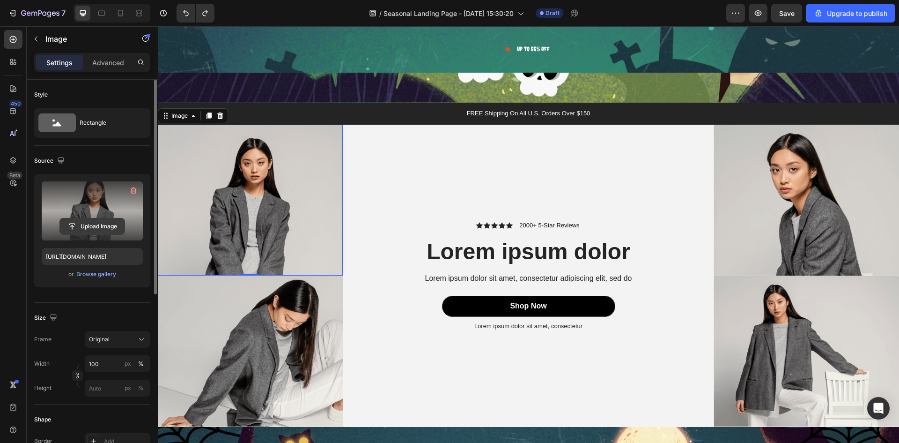
click at [96, 222] on input "file" at bounding box center [92, 226] width 65 height 16
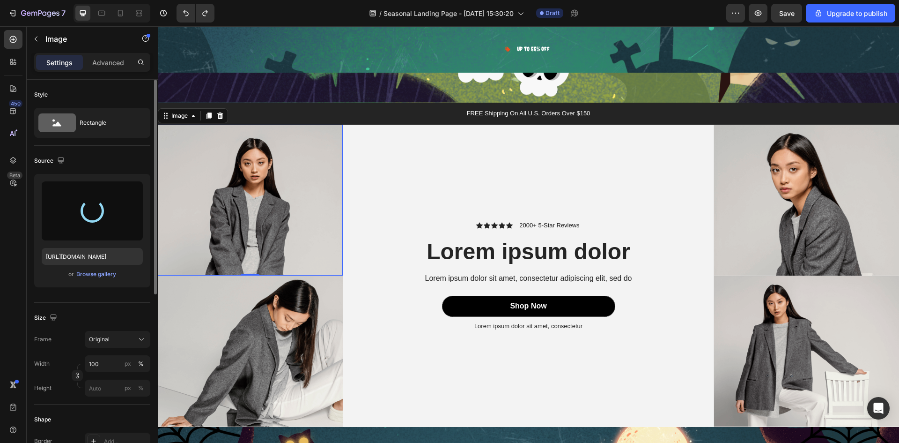
type input "[URL][DOMAIN_NAME]"
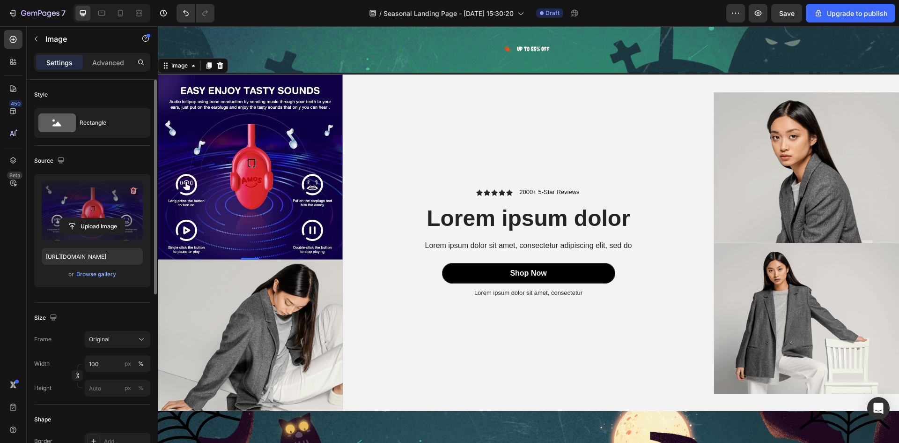
scroll to position [1341, 0]
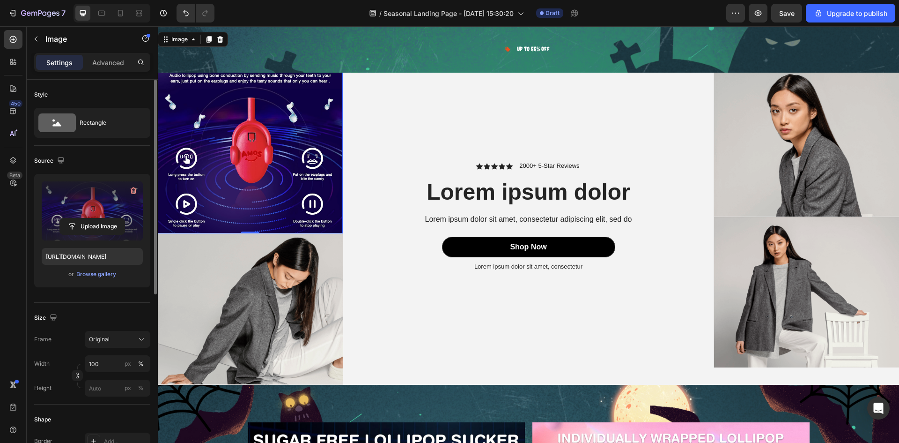
click at [244, 288] on img at bounding box center [250, 309] width 185 height 150
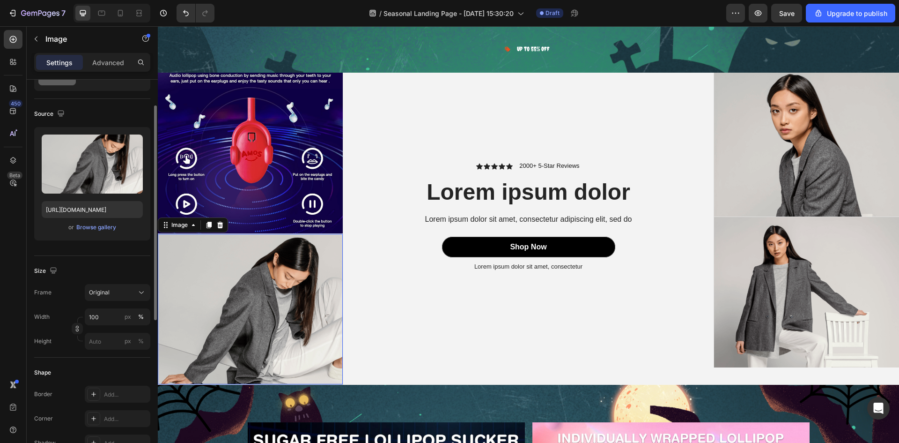
scroll to position [1312, 0]
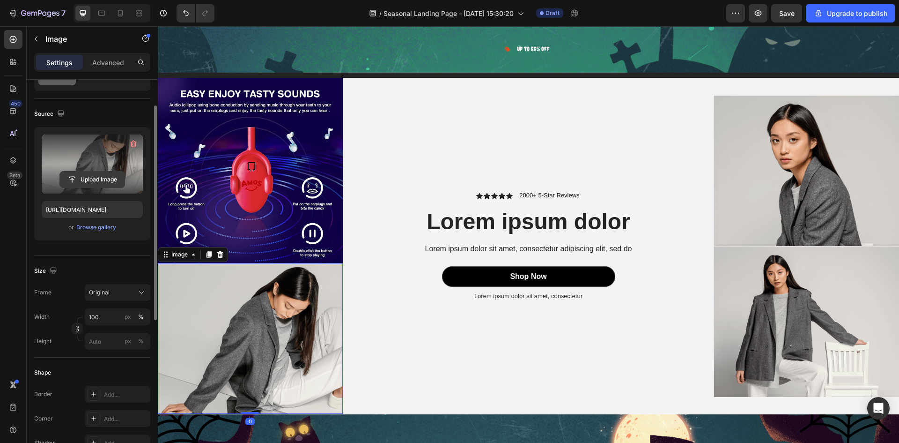
click at [101, 177] on input "file" at bounding box center [92, 179] width 65 height 16
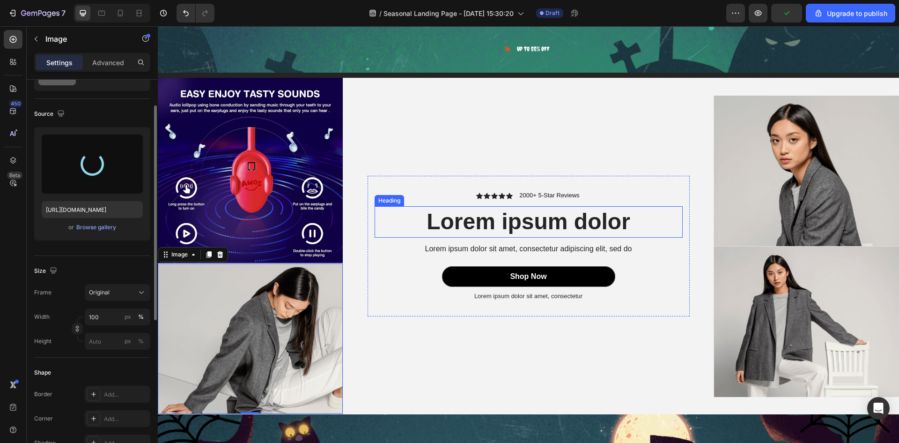
type input "[URL][DOMAIN_NAME]"
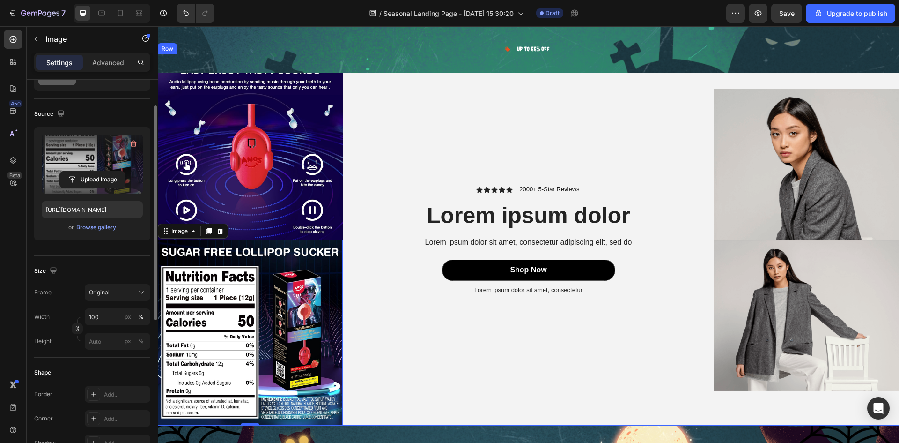
scroll to position [1265, 0]
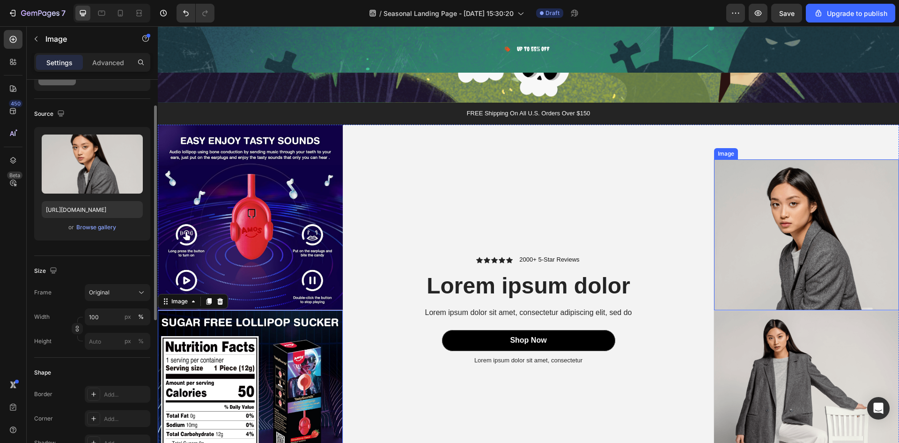
click at [814, 240] on img at bounding box center [806, 234] width 185 height 150
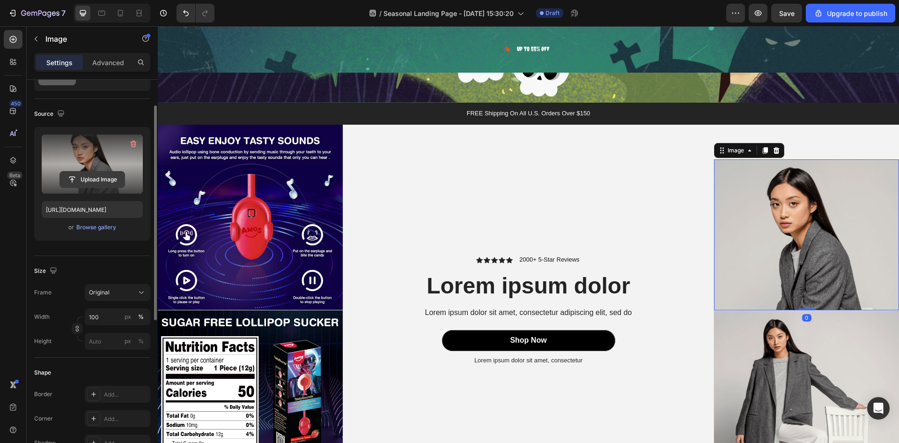
click at [89, 179] on input "file" at bounding box center [92, 179] width 65 height 16
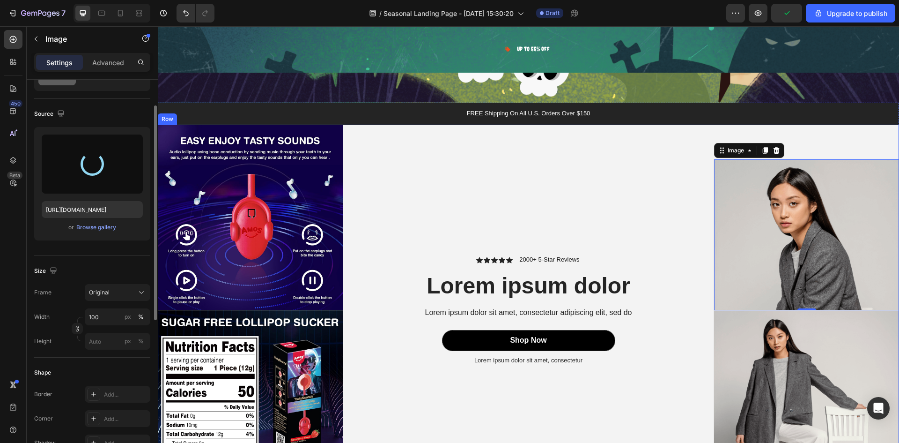
type input "[URL][DOMAIN_NAME]"
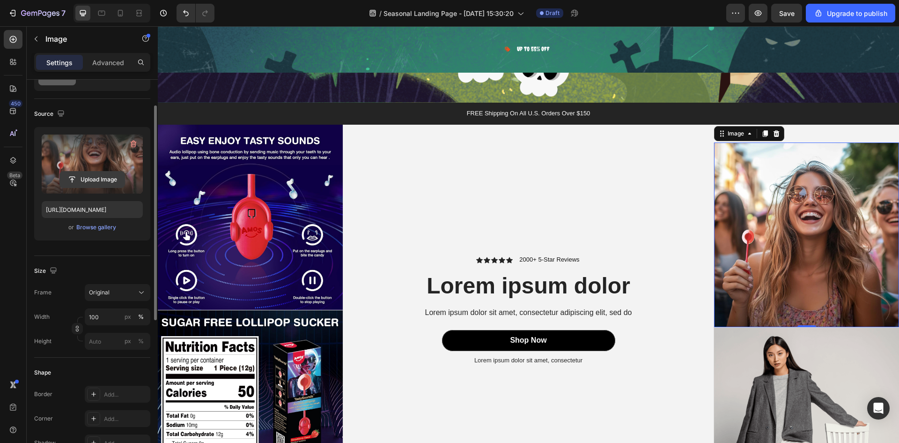
click at [100, 183] on input "file" at bounding box center [92, 179] width 65 height 16
type input "C:\fakepath\81wJ-mUBg-L._SL1500.avif"
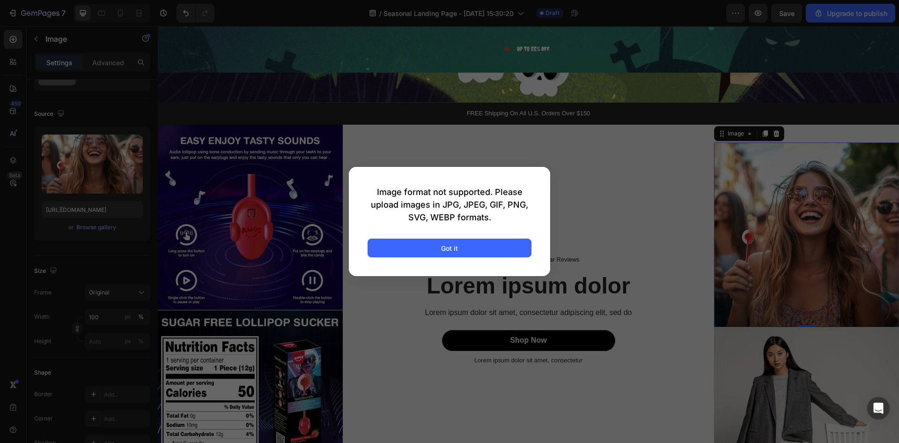
click at [419, 238] on div "Image format not supported. Please upload images in JPG, JPEG, GIF, PNG, SVG, W…" at bounding box center [449, 221] width 201 height 109
click at [415, 241] on button "Got it" at bounding box center [450, 247] width 164 height 19
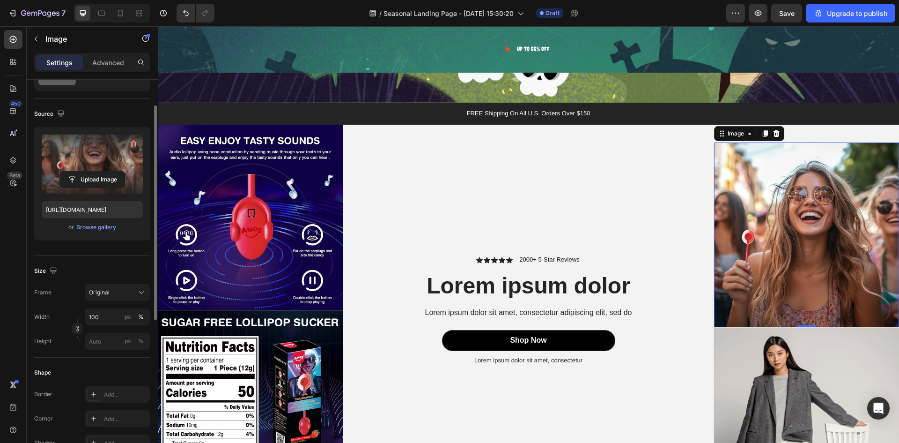
click at [98, 168] on label at bounding box center [92, 163] width 101 height 59
click at [98, 171] on input "file" at bounding box center [92, 179] width 65 height 16
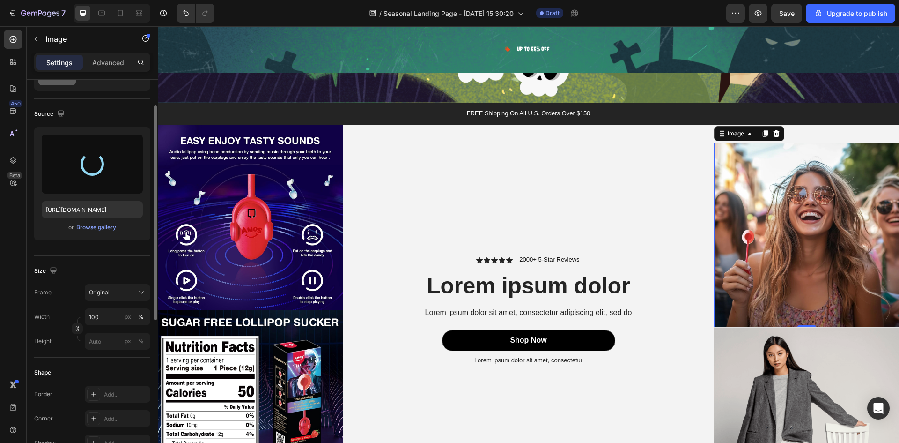
type input "[URL][DOMAIN_NAME]"
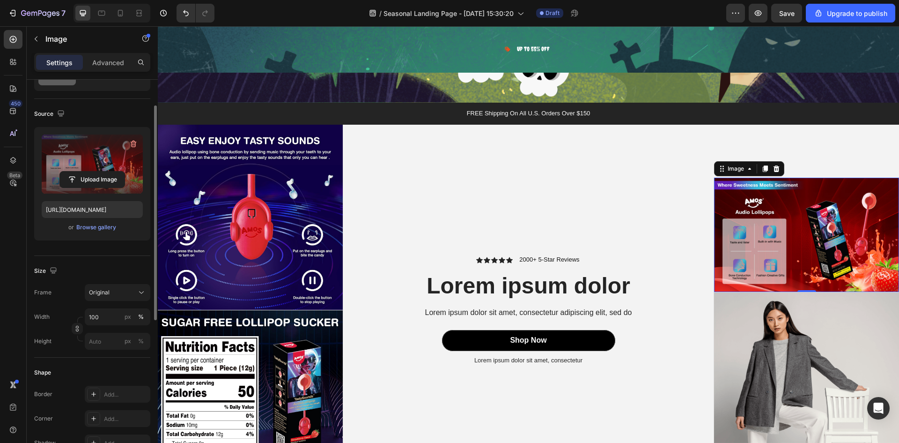
click at [773, 192] on img at bounding box center [806, 235] width 185 height 114
drag, startPoint x: 96, startPoint y: 304, endPoint x: 98, endPoint y: 308, distance: 4.8
click at [97, 308] on div "Frame Original Width 100 px % Height px %" at bounding box center [92, 317] width 116 height 66
click at [108, 297] on div "Original" at bounding box center [117, 292] width 57 height 9
click at [117, 386] on div "Custom" at bounding box center [116, 385] width 54 height 8
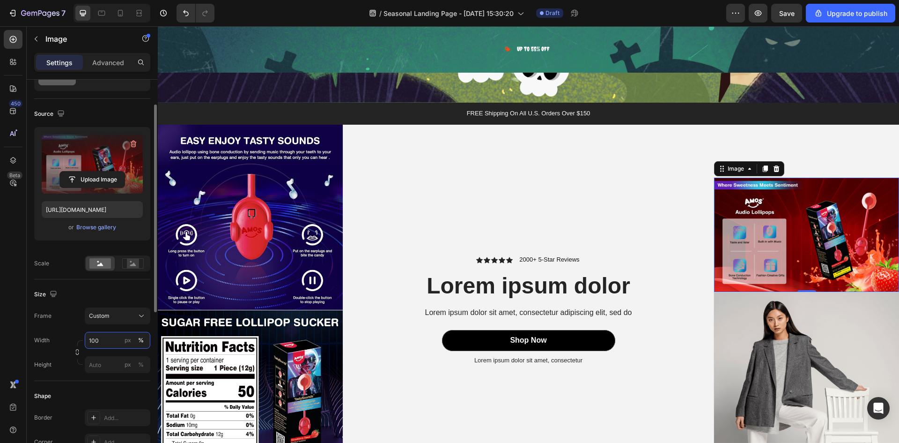
click at [105, 342] on input "100" at bounding box center [118, 340] width 66 height 17
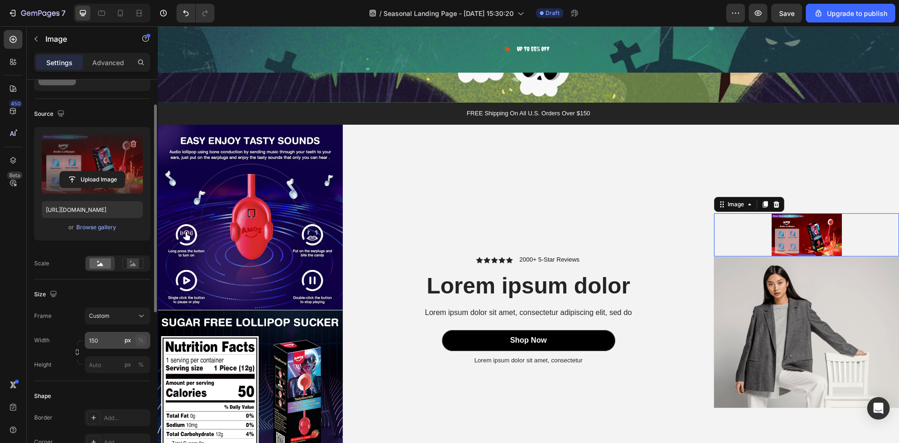
click at [144, 342] on button "%" at bounding box center [140, 339] width 11 height 11
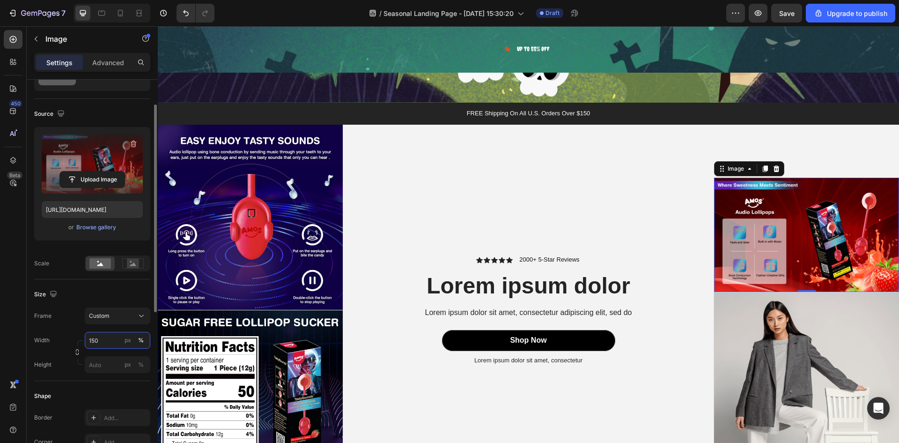
click at [102, 341] on input "150" at bounding box center [118, 340] width 66 height 17
type input "200"
click at [98, 366] on input "px %" at bounding box center [118, 364] width 66 height 17
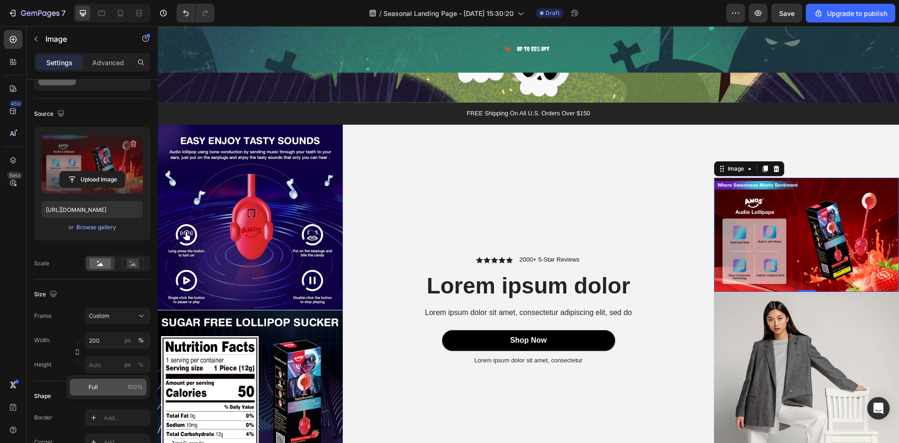
click at [100, 383] on p "Full 100%" at bounding box center [116, 387] width 54 height 8
type input "100"
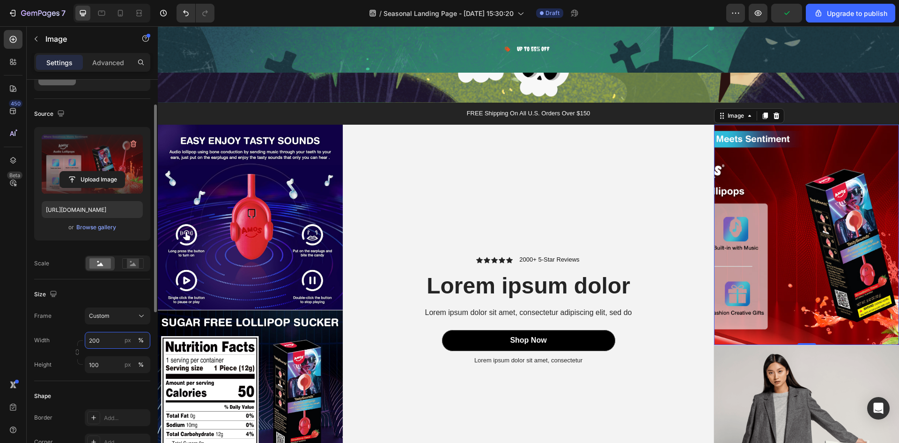
click at [108, 344] on input "200" at bounding box center [118, 340] width 66 height 17
drag, startPoint x: 109, startPoint y: 346, endPoint x: 70, endPoint y: 344, distance: 38.9
click at [70, 344] on div "Width 100 px %" at bounding box center [92, 340] width 116 height 17
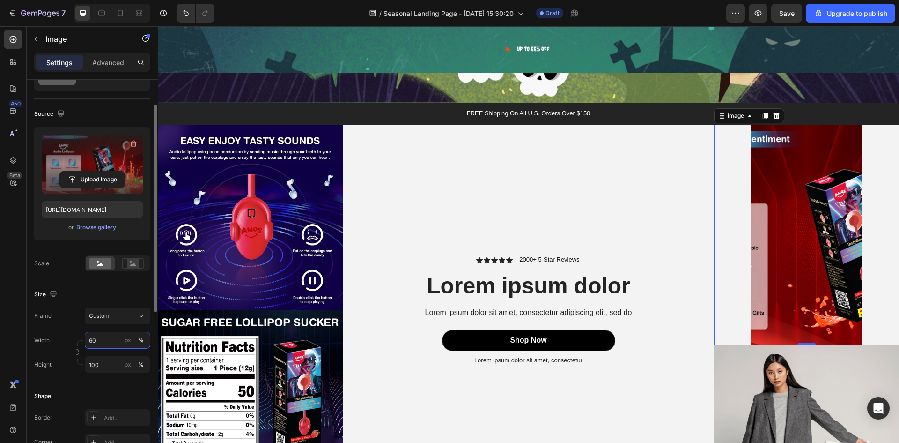
drag, startPoint x: 112, startPoint y: 341, endPoint x: 85, endPoint y: 341, distance: 27.6
click at [85, 341] on input "60" at bounding box center [118, 340] width 66 height 17
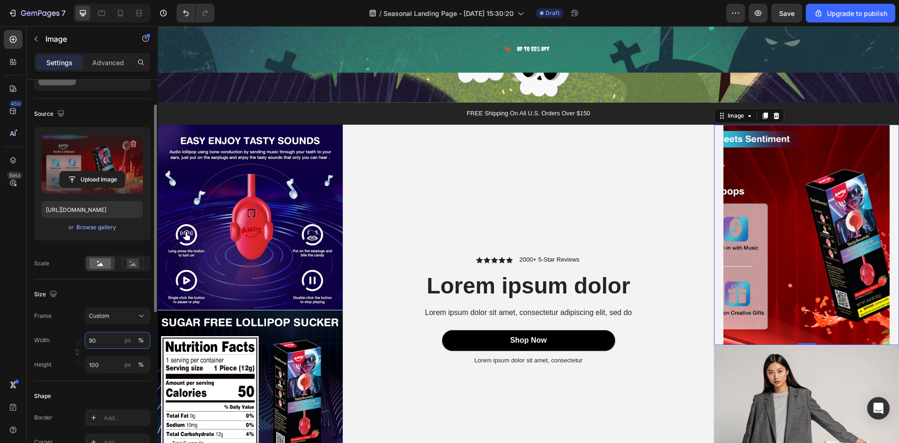
click at [107, 339] on input "90" at bounding box center [118, 340] width 66 height 17
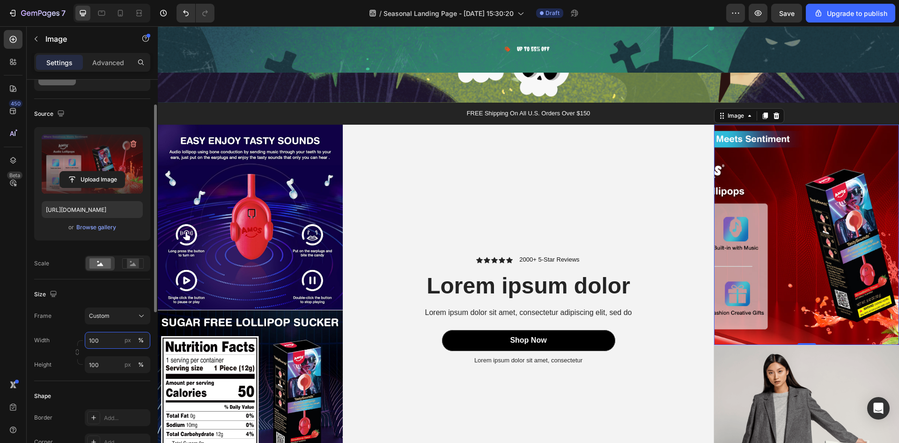
click at [108, 339] on input "100" at bounding box center [118, 340] width 66 height 17
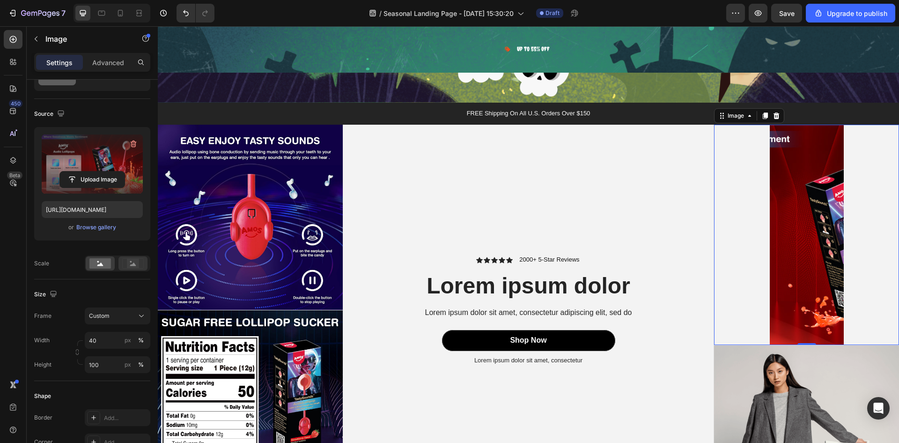
click at [134, 267] on rect at bounding box center [133, 263] width 12 height 9
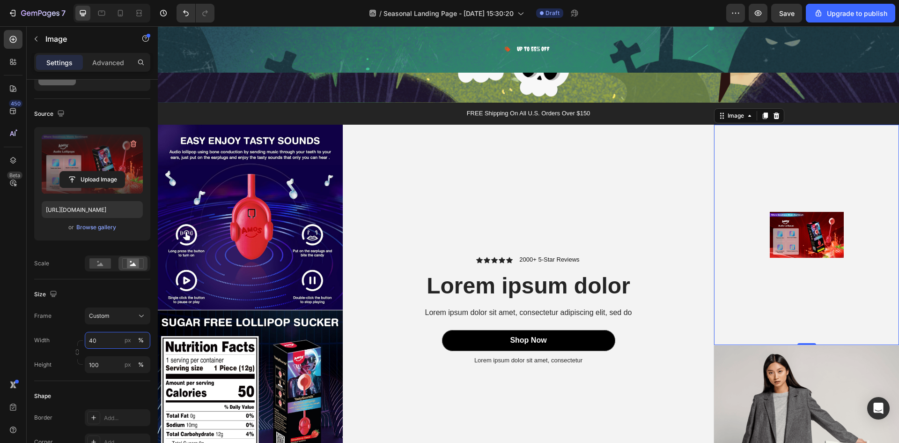
click at [97, 342] on input "40" at bounding box center [118, 340] width 66 height 17
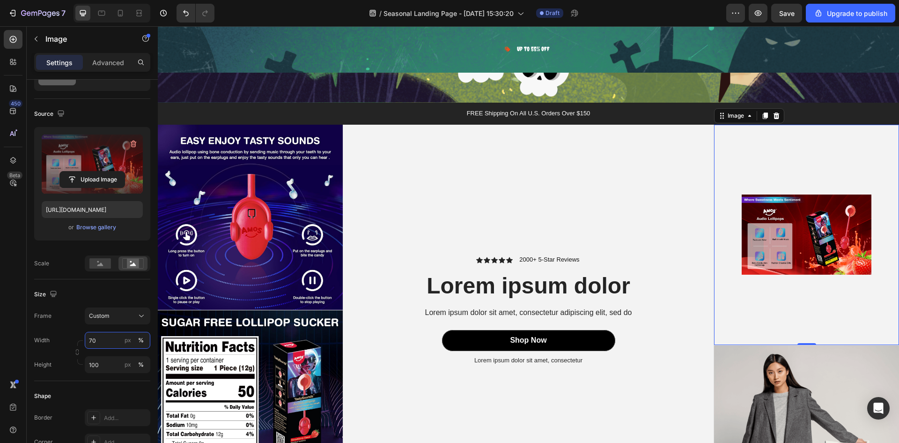
drag, startPoint x: 109, startPoint y: 336, endPoint x: 75, endPoint y: 341, distance: 33.7
click at [75, 341] on div "Width 70 px % Height 100 px %" at bounding box center [92, 352] width 116 height 41
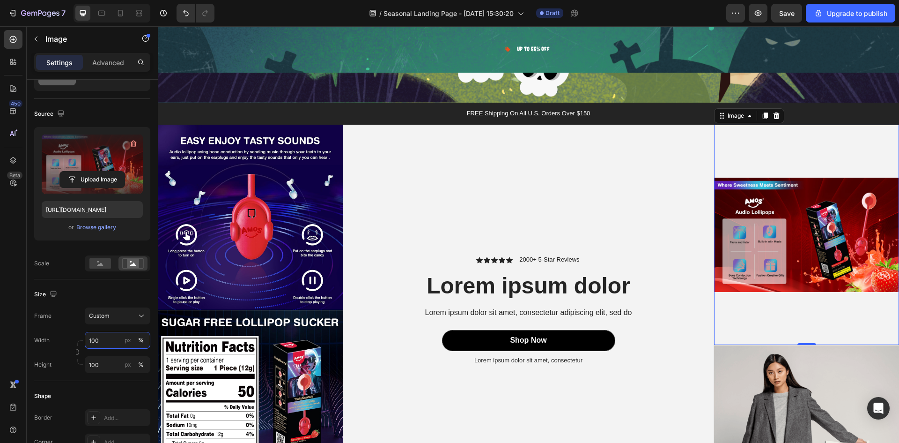
drag, startPoint x: 108, startPoint y: 341, endPoint x: 76, endPoint y: 342, distance: 32.4
click at [76, 342] on div "Width 100 px % Height 100 px %" at bounding box center [92, 352] width 116 height 41
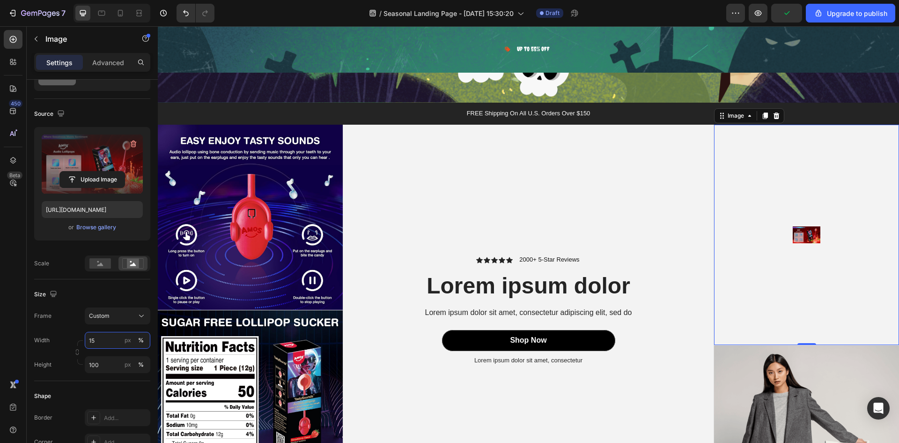
type input "150"
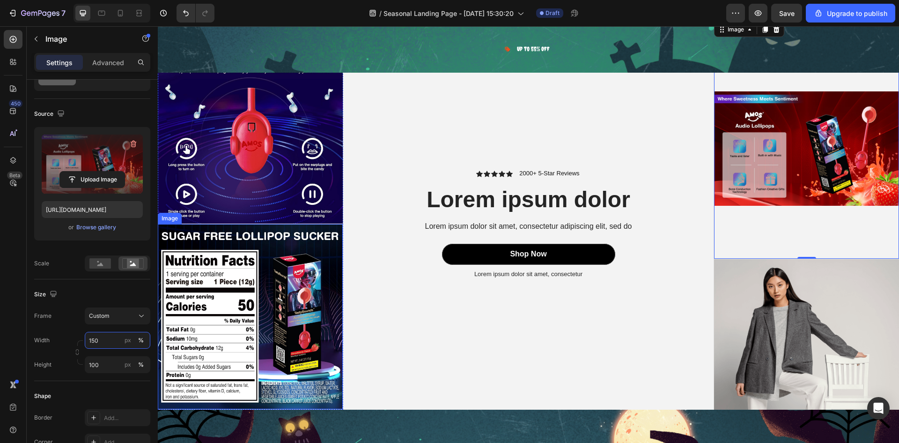
scroll to position [1358, 0]
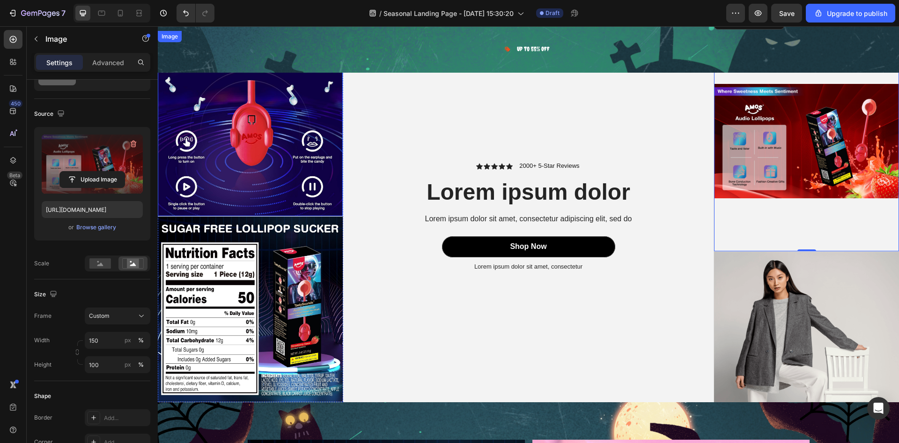
click at [219, 213] on img at bounding box center [250, 123] width 185 height 185
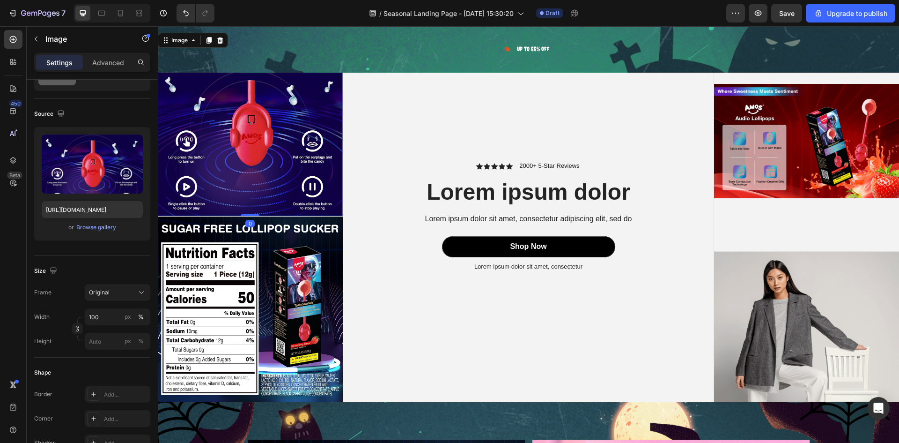
click at [254, 188] on img at bounding box center [250, 123] width 185 height 185
click at [415, 298] on div "Icon Icon Icon Icon Icon Icon List 2000+ 5-Star Reviews Text Block Row Lorem ip…" at bounding box center [528, 216] width 371 height 371
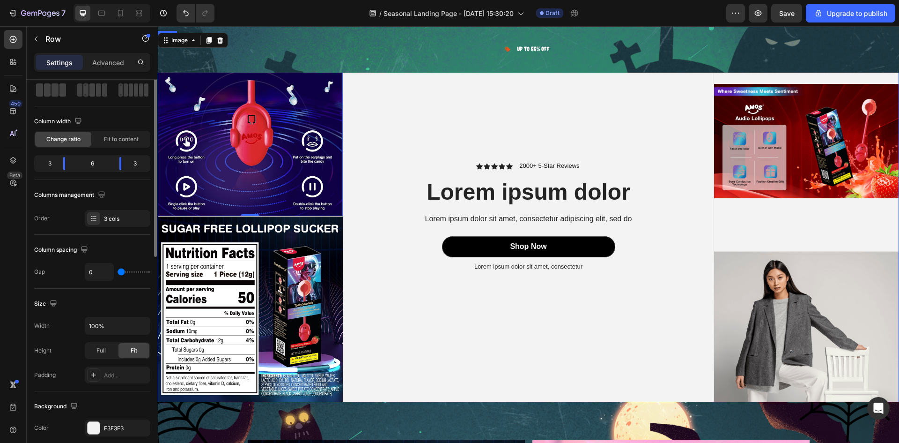
scroll to position [0, 0]
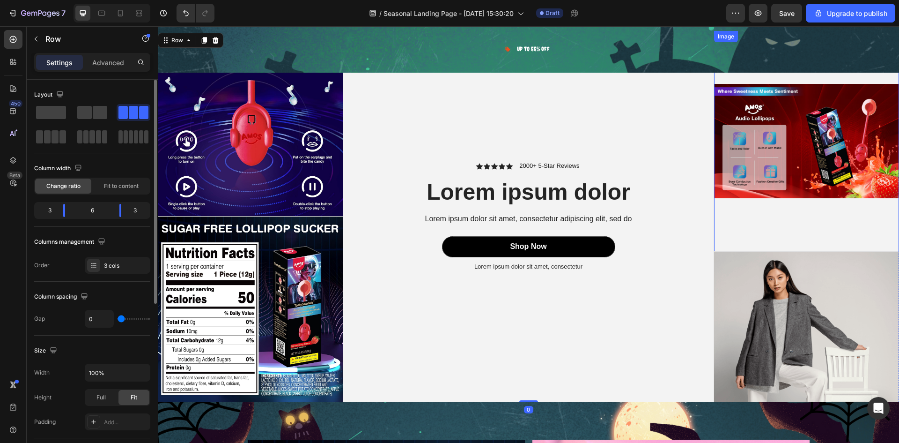
click at [772, 151] on img at bounding box center [806, 141] width 185 height 220
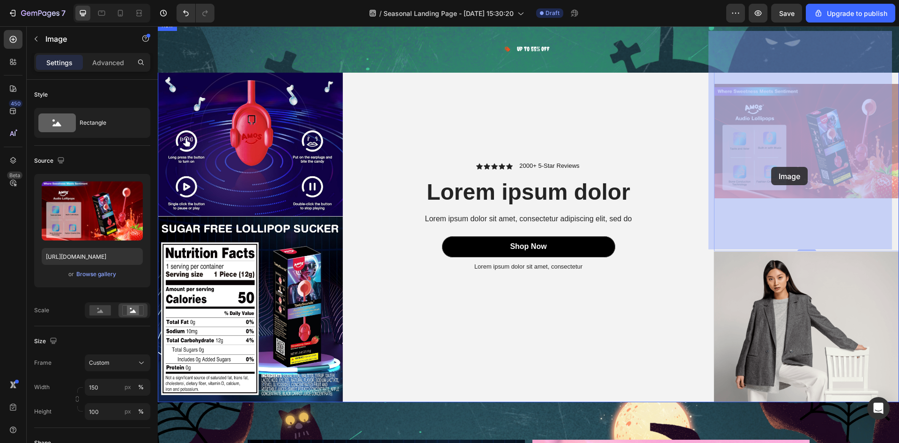
drag, startPoint x: 772, startPoint y: 151, endPoint x: 772, endPoint y: 160, distance: 8.9
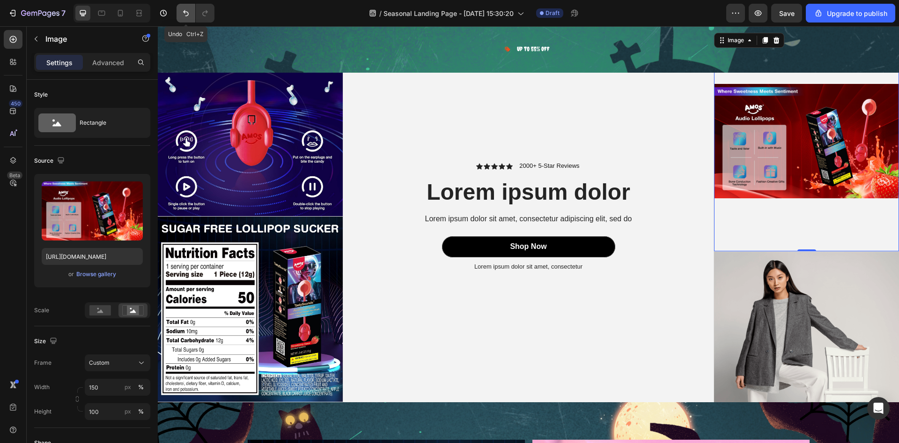
click at [191, 17] on button "Undo/Redo" at bounding box center [186, 13] width 19 height 19
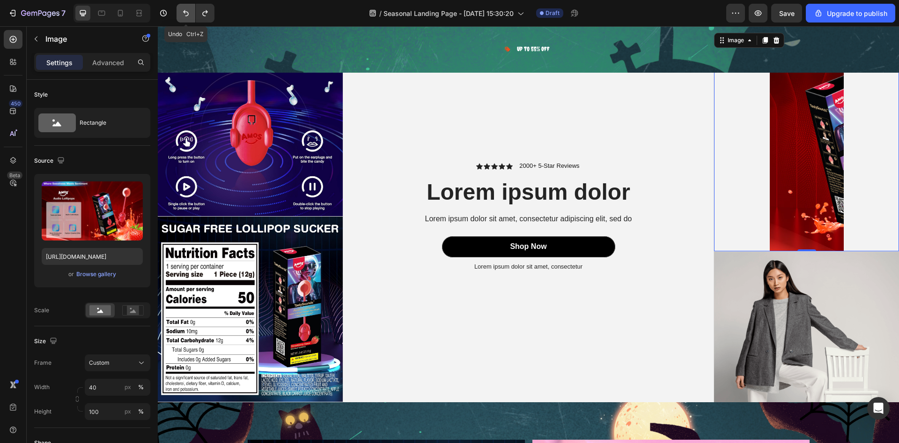
click at [191, 17] on button "Undo/Redo" at bounding box center [186, 13] width 19 height 19
type input "200"
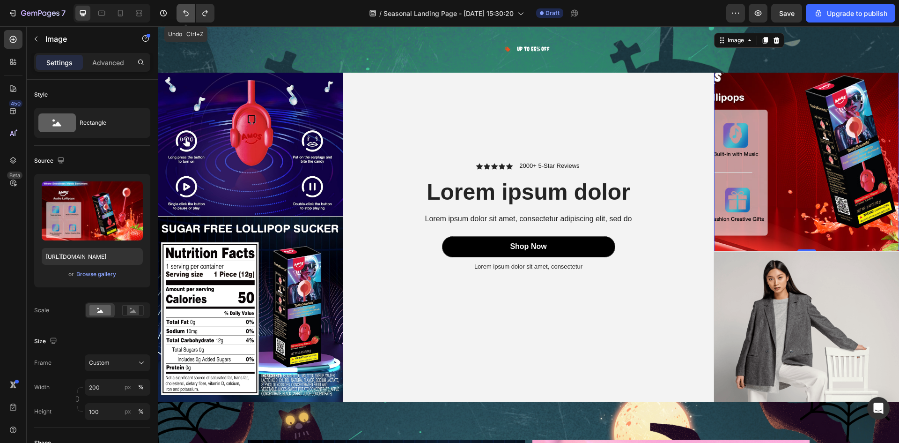
click at [191, 17] on button "Undo/Redo" at bounding box center [186, 13] width 19 height 19
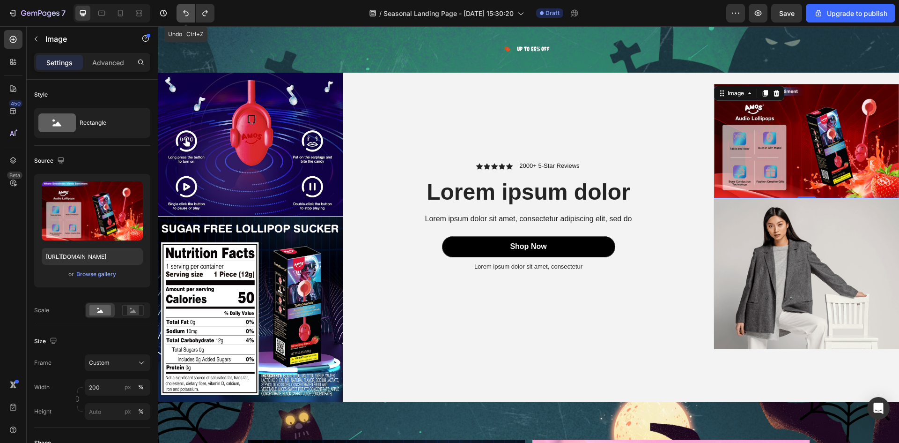
click at [191, 17] on button "Undo/Redo" at bounding box center [186, 13] width 19 height 19
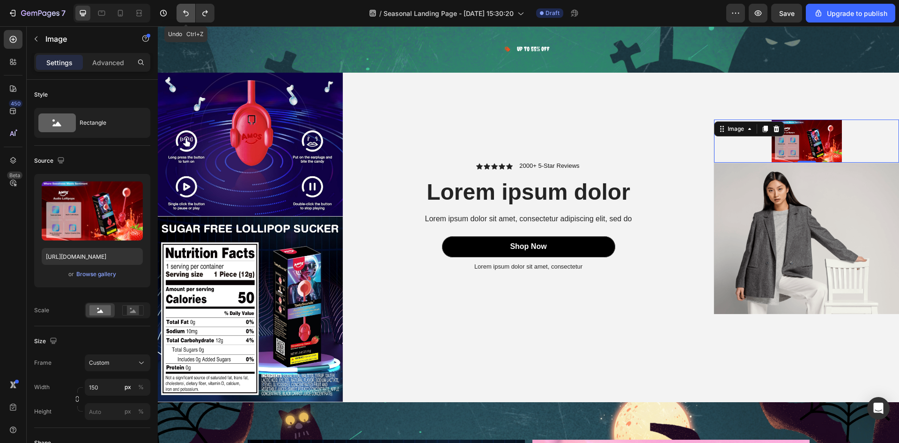
click at [191, 17] on button "Undo/Redo" at bounding box center [186, 13] width 19 height 19
type input "100"
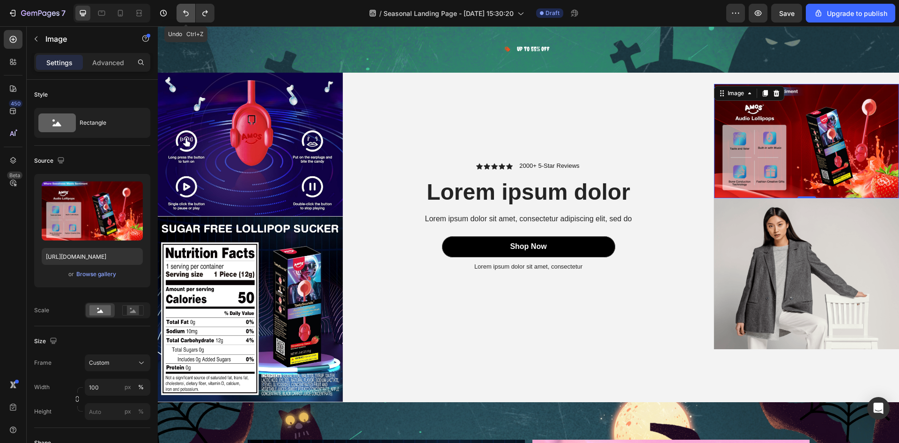
click at [191, 17] on button "Undo/Redo" at bounding box center [186, 13] width 19 height 19
click at [190, 21] on button "Undo/Redo" at bounding box center [186, 13] width 19 height 19
type input "[URL][DOMAIN_NAME]"
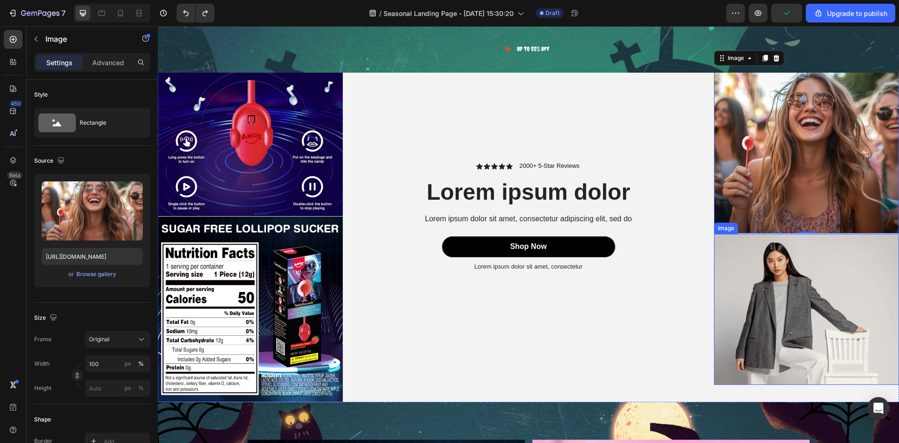
click at [835, 286] on img at bounding box center [806, 309] width 185 height 150
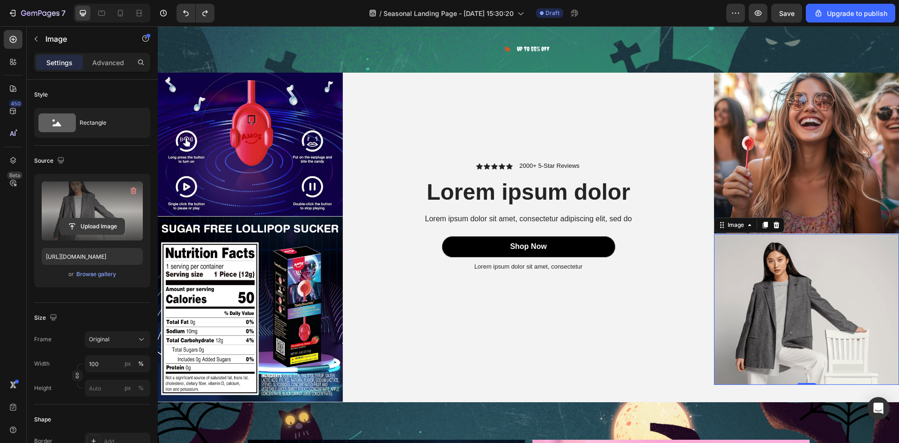
click at [99, 223] on input "file" at bounding box center [92, 226] width 65 height 16
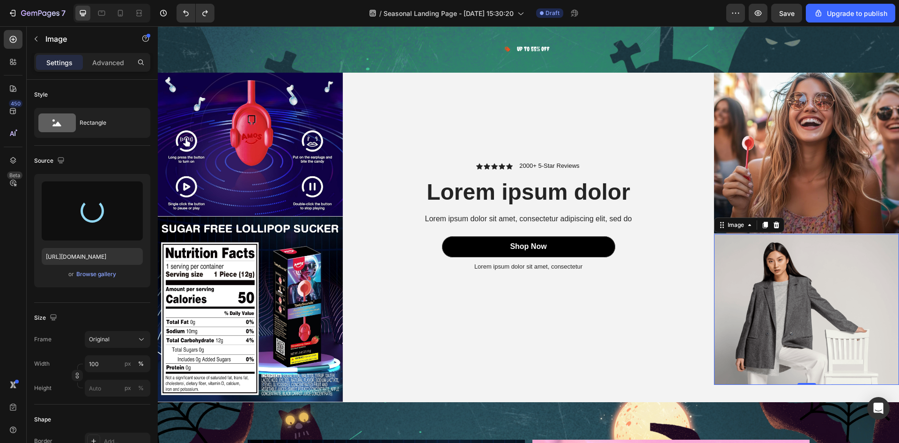
type input "[URL][DOMAIN_NAME]"
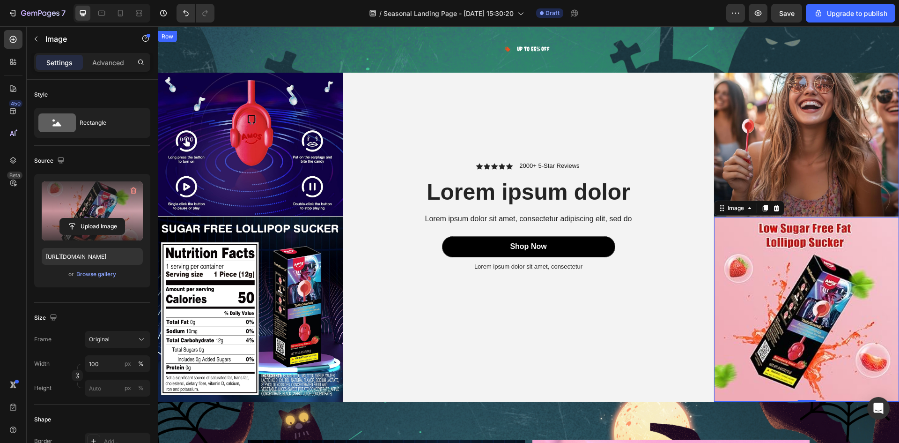
click at [602, 102] on div "Icon Icon Icon Icon Icon Icon List 2000+ 5-Star Reviews Text Block Row Lorem ip…" at bounding box center [528, 216] width 371 height 371
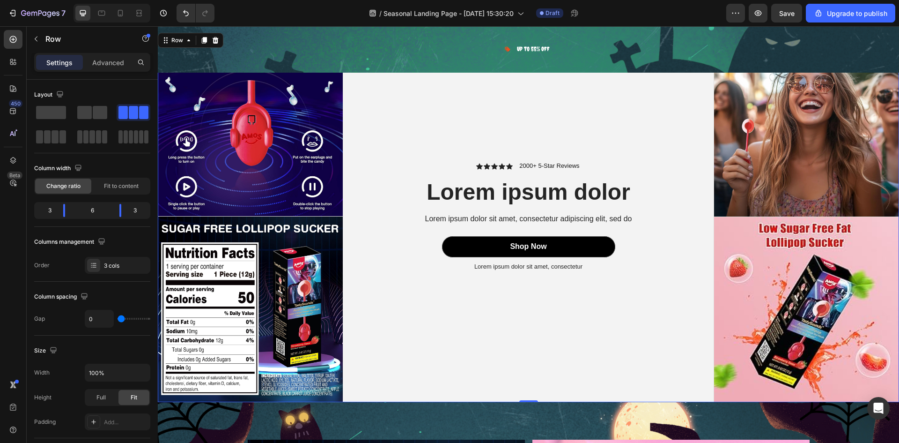
click at [535, 138] on div "Icon Icon Icon Icon Icon Icon List 2000+ 5-Star Reviews Text Block Row Lorem ip…" at bounding box center [528, 216] width 371 height 371
click at [547, 98] on div "Icon Icon Icon Icon Icon Icon List 2000+ 5-Star Reviews Text Block Row Lorem ip…" at bounding box center [528, 216] width 371 height 371
click at [405, 266] on p "Lorem ipsum dolor sit amet, consectetur" at bounding box center [529, 267] width 306 height 8
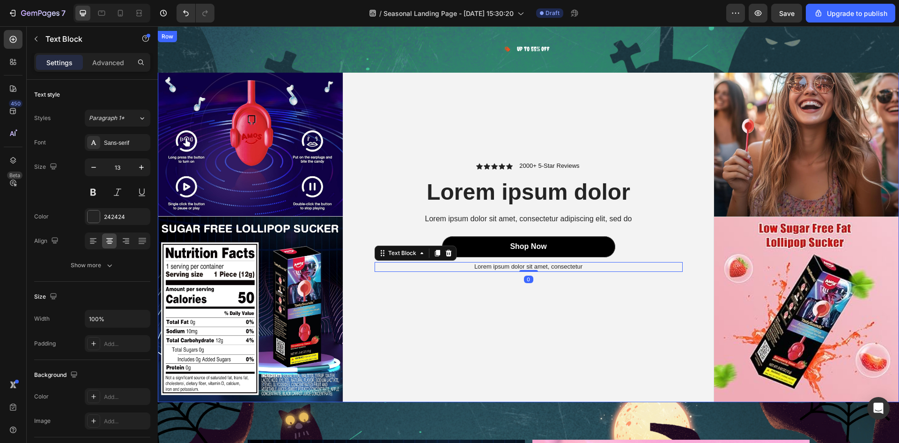
click at [374, 330] on div "Icon Icon Icon Icon Icon Icon List 2000+ 5-Star Reviews Text Block Row Lorem ip…" at bounding box center [528, 216] width 371 height 371
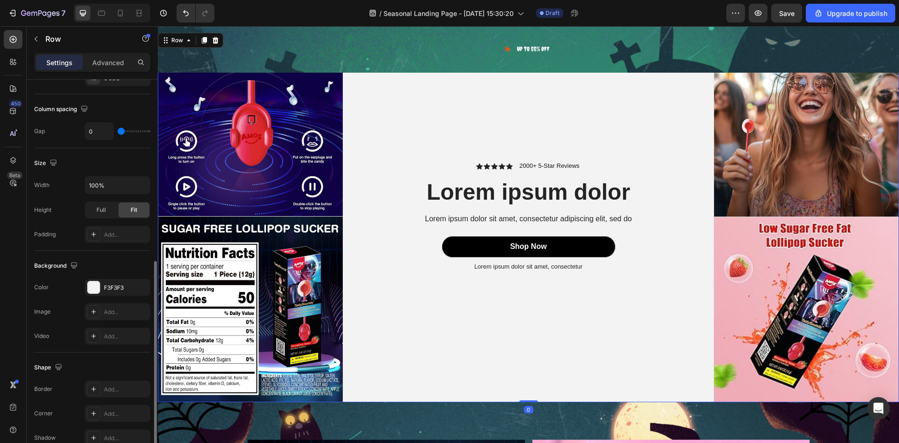
scroll to position [234, 0]
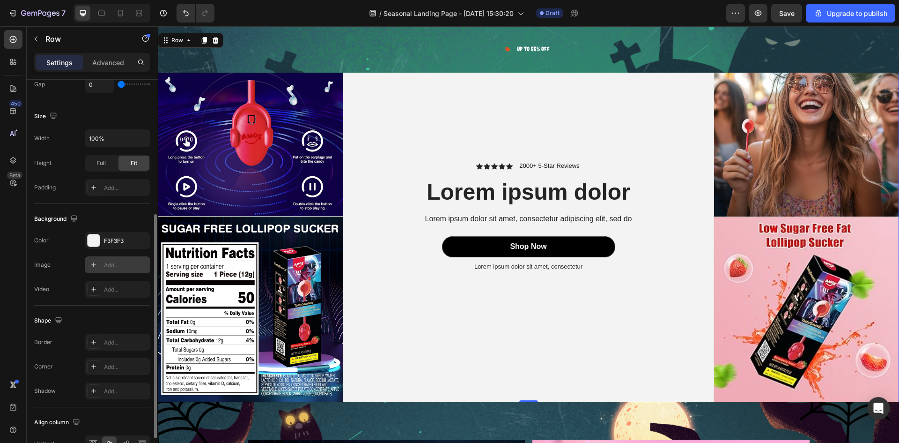
click at [117, 265] on div "Add..." at bounding box center [126, 265] width 44 height 8
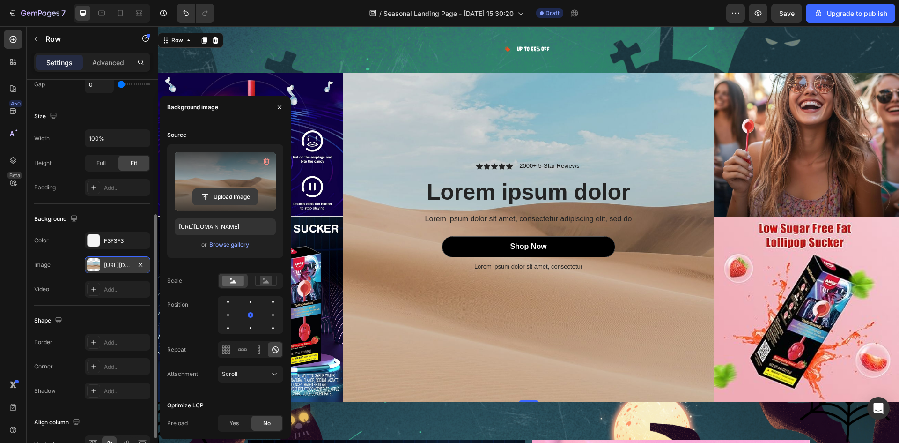
click at [206, 189] on input "file" at bounding box center [225, 197] width 65 height 16
type input "C:\fakepath\TastySounds_-_Music_Lollipop_3_Flavor-Mix-D2_medium.avif"
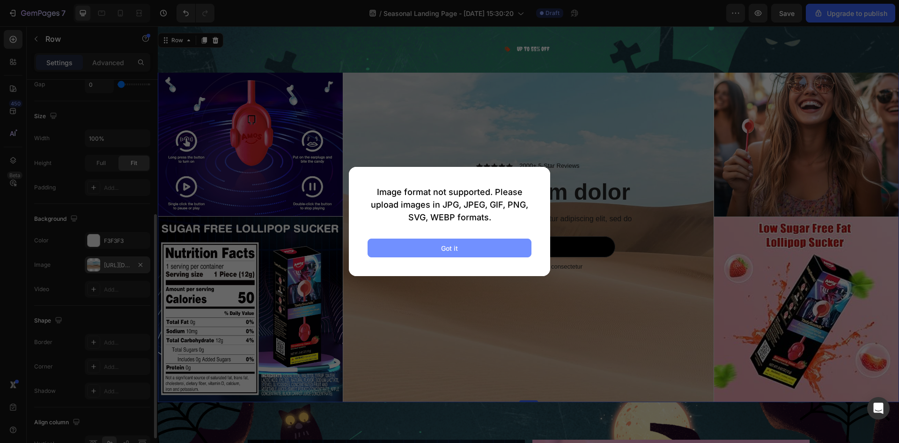
click at [446, 245] on div "Got it" at bounding box center [449, 248] width 17 height 10
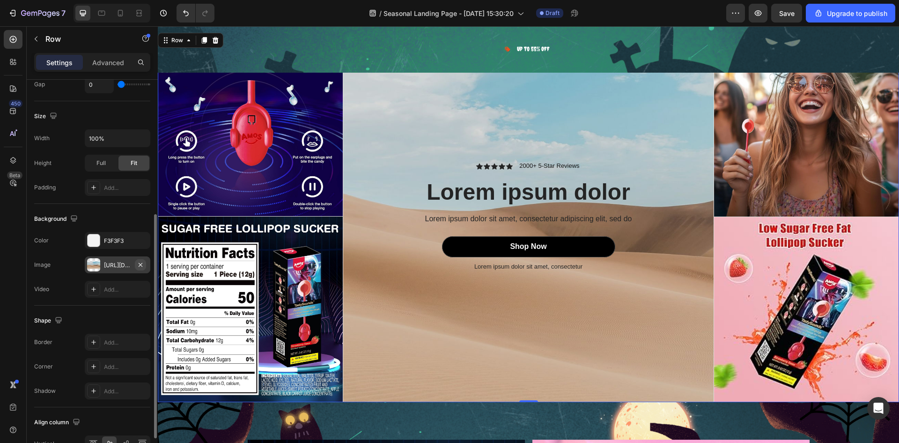
click at [139, 266] on icon "button" at bounding box center [141, 264] width 4 height 4
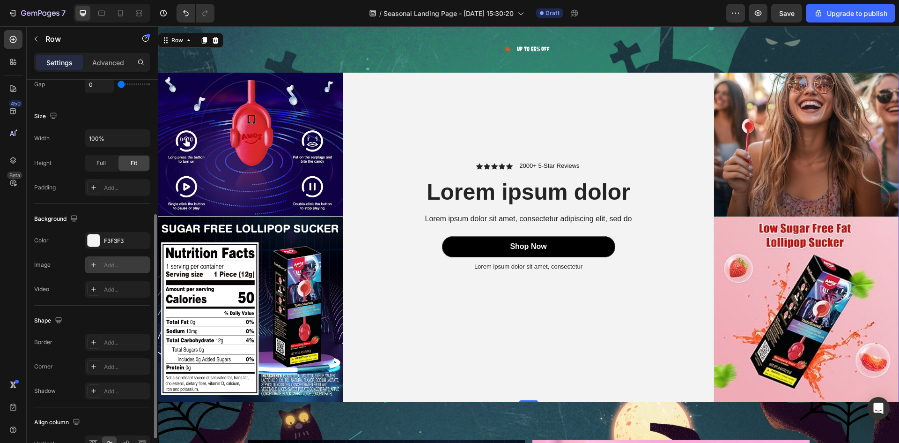
click at [126, 266] on div "Add..." at bounding box center [126, 265] width 44 height 8
type input "https://cdn.shopify.com/s/files/1/2005/9307/files/background_settings.jpg"
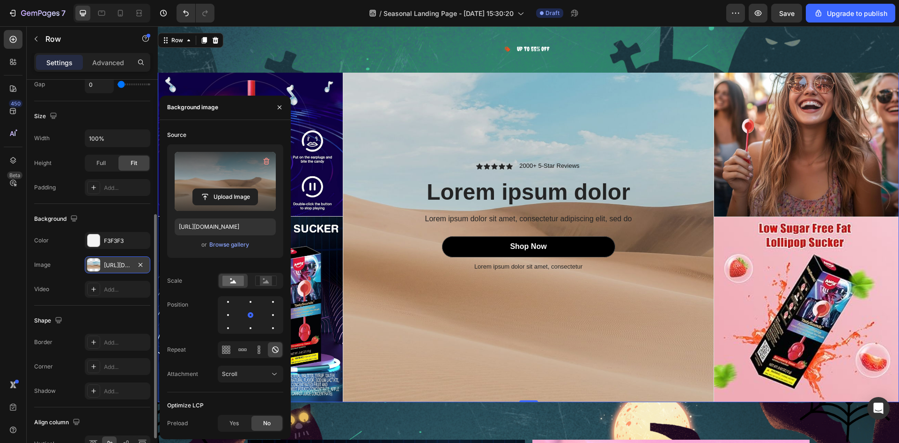
click at [223, 187] on label at bounding box center [225, 181] width 101 height 59
click at [223, 189] on input "file" at bounding box center [225, 197] width 65 height 16
type input "C:\fakepath\TastySounds_-_Music_Lollipop_3_Flavor-Mix-D2_medium (1).avif"
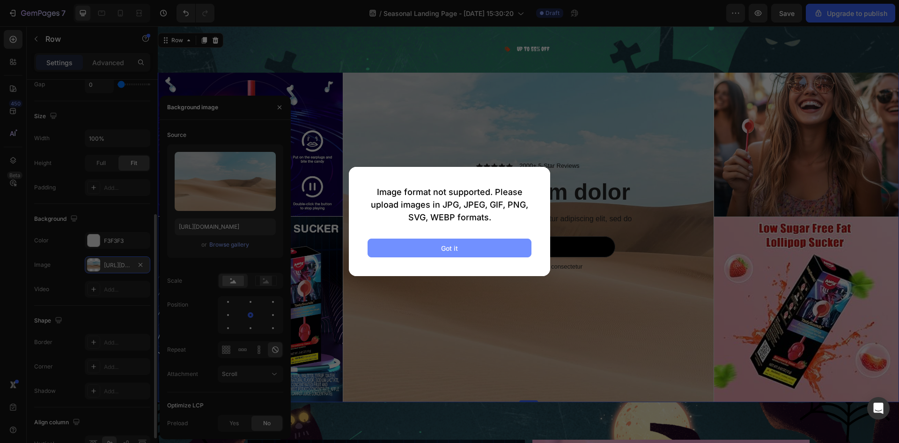
click at [447, 245] on div "Got it" at bounding box center [449, 248] width 17 height 10
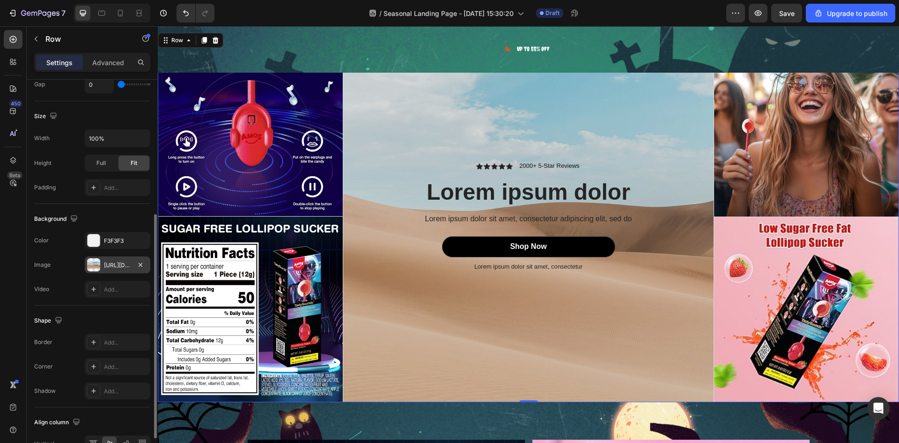
click at [532, 103] on div "Icon Icon Icon Icon Icon Icon List 2000+ 5-Star Reviews Text Block Row Lorem ip…" at bounding box center [528, 216] width 371 height 371
click at [121, 265] on div "https://cdn.shopify.com/s/files/1/2005/9307/files/background_settings.jpg" at bounding box center [117, 265] width 27 height 8
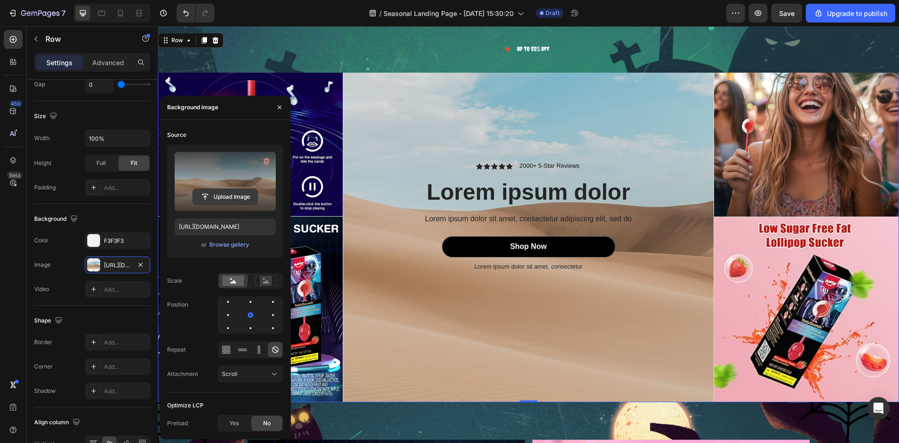
click at [235, 196] on input "file" at bounding box center [225, 197] width 65 height 16
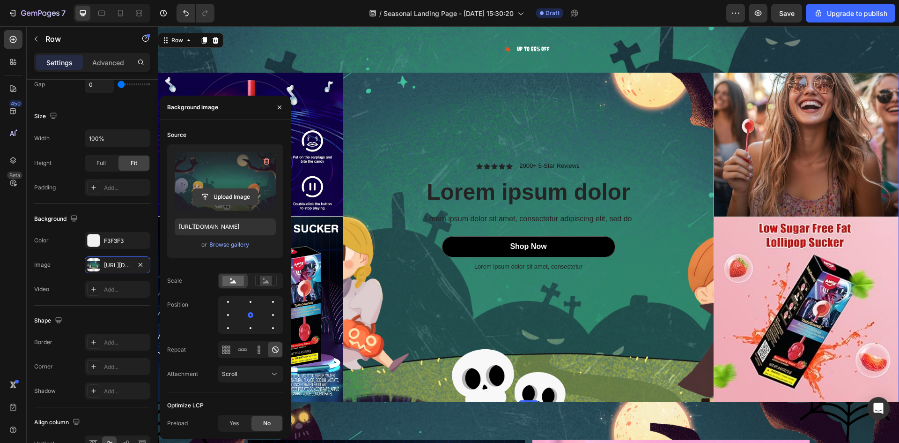
click at [206, 200] on input "file" at bounding box center [225, 197] width 65 height 16
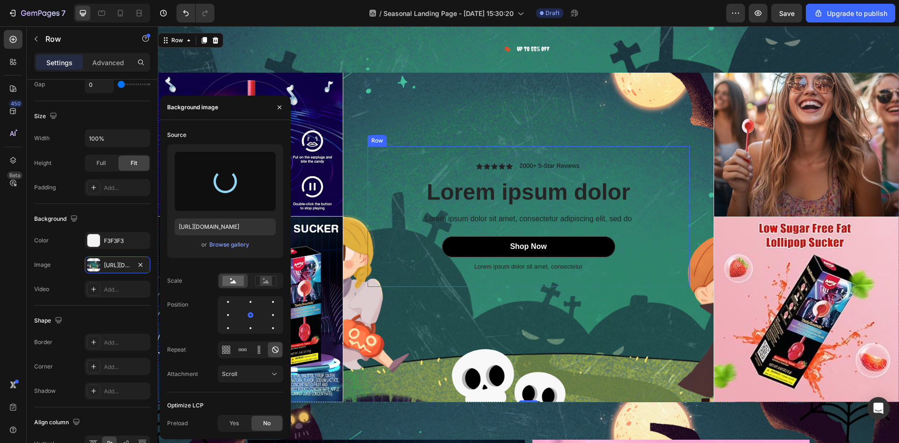
type input "https://cdn.shopify.com/s/files/1/0675/5755/6360/files/gempages_585786351341798…"
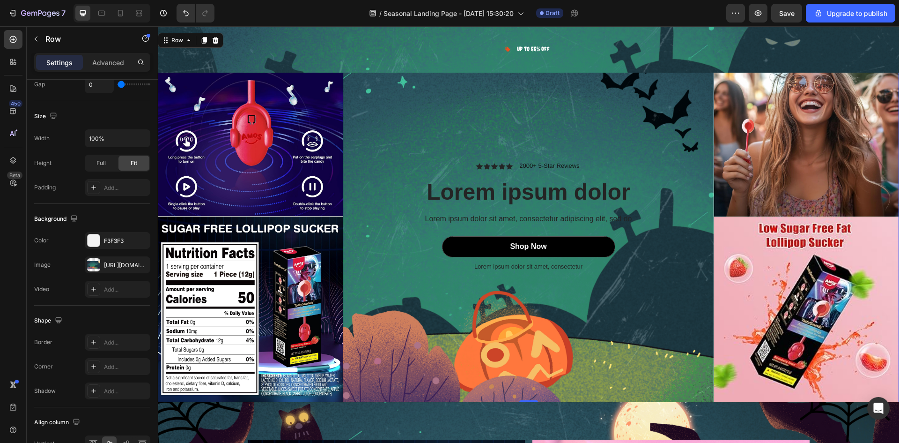
click at [595, 364] on div "Icon Icon Icon Icon Icon Icon List 2000+ 5-Star Reviews Text Block Row Lorem ip…" at bounding box center [528, 216] width 371 height 371
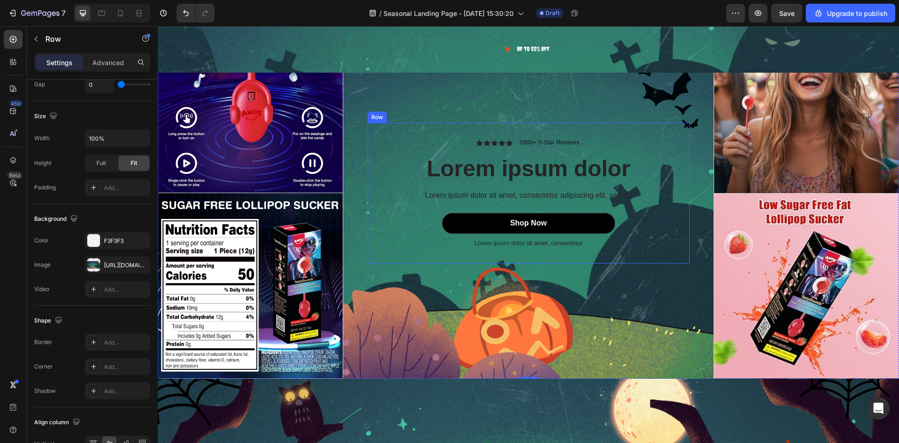
scroll to position [1265, 0]
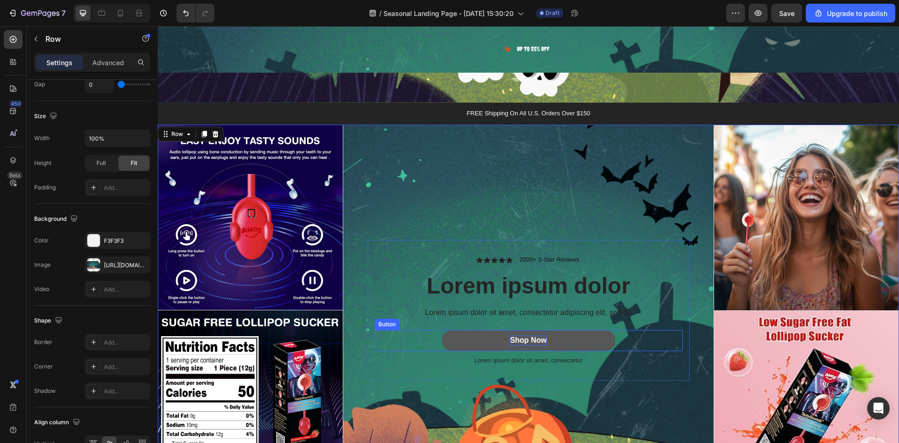
click at [525, 338] on div "Shop Now" at bounding box center [528, 340] width 37 height 10
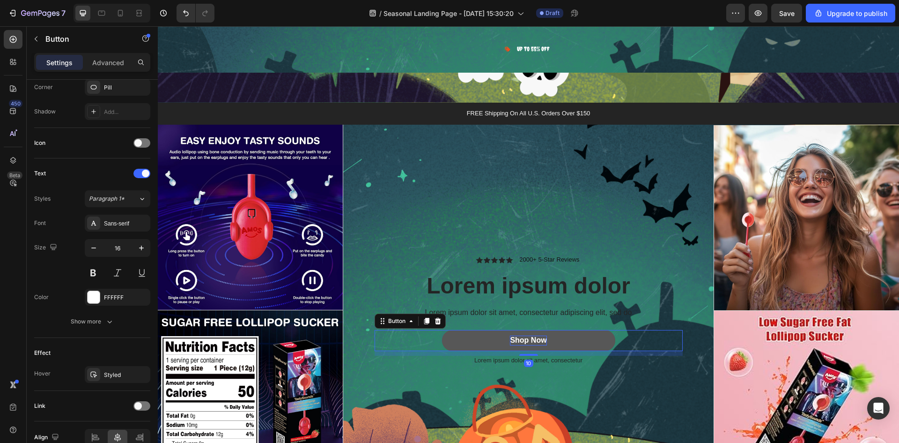
scroll to position [0, 0]
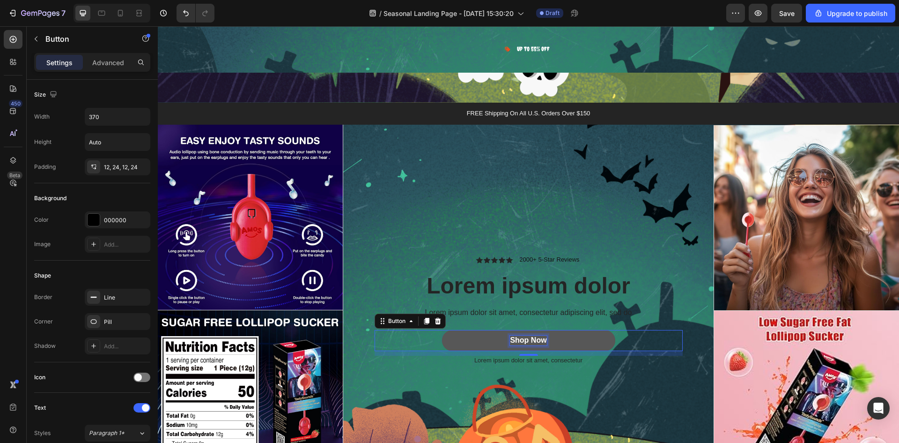
click at [543, 337] on div "Shop Now" at bounding box center [528, 340] width 37 height 10
click at [543, 337] on p "Shop Now" at bounding box center [528, 340] width 37 height 10
click at [528, 341] on p "Shop Now" at bounding box center [528, 340] width 37 height 10
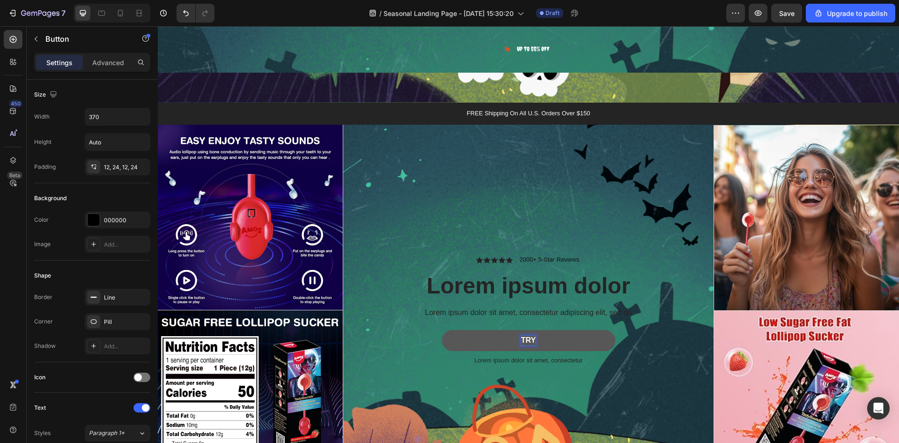
click at [442, 330] on button "TRY" at bounding box center [528, 340] width 173 height 21
click at [442, 330] on button "TRY NOW" at bounding box center [528, 340] width 173 height 21
click at [514, 335] on p "TRY NOW !!!" at bounding box center [528, 340] width 45 height 10
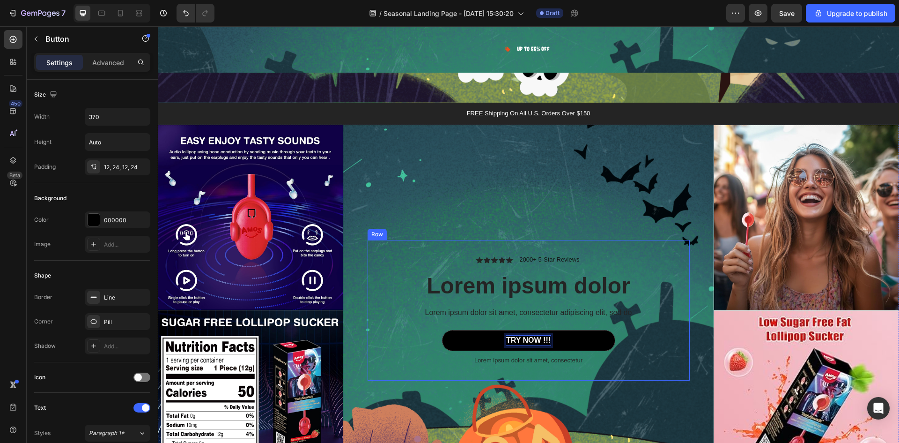
click at [646, 320] on div "Icon Icon Icon Icon Icon Icon List 2000+ 5-Star Reviews Text Block Row Lorem ip…" at bounding box center [529, 310] width 308 height 111
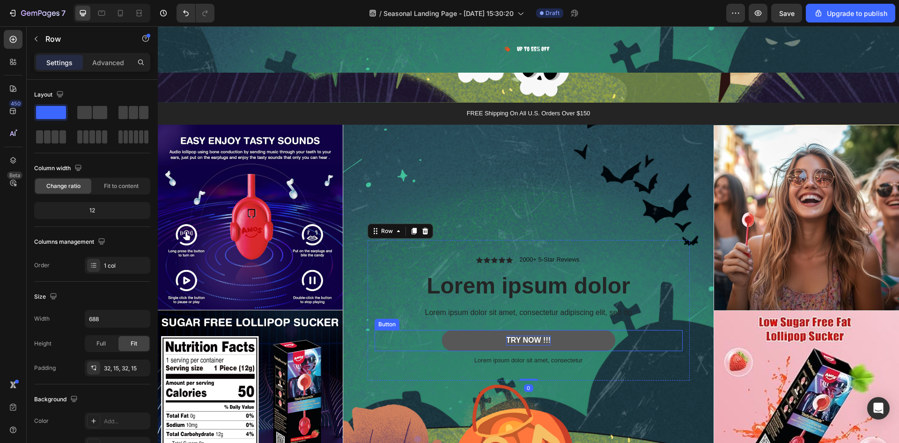
click at [521, 335] on p "TRY NOW !!!" at bounding box center [528, 340] width 45 height 10
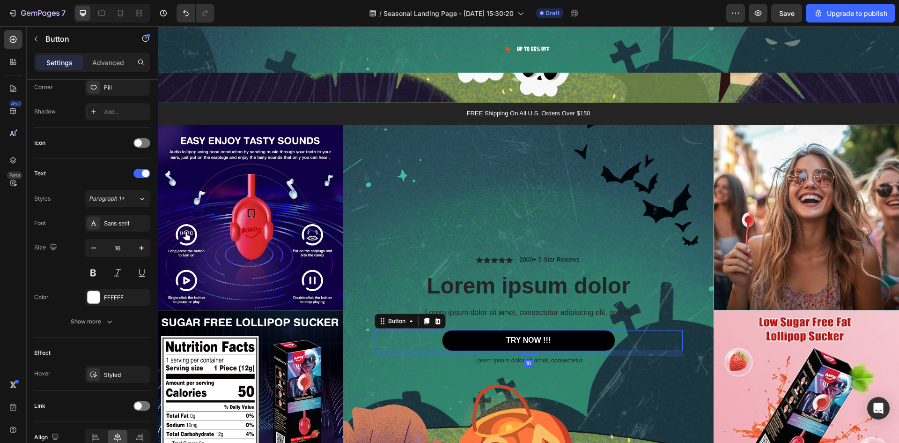
scroll to position [281, 0]
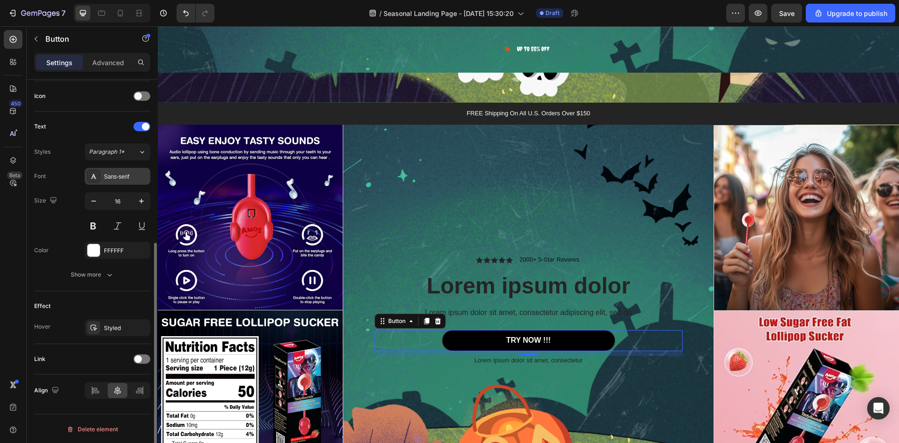
click at [120, 177] on div "Sans-serif" at bounding box center [126, 176] width 44 height 8
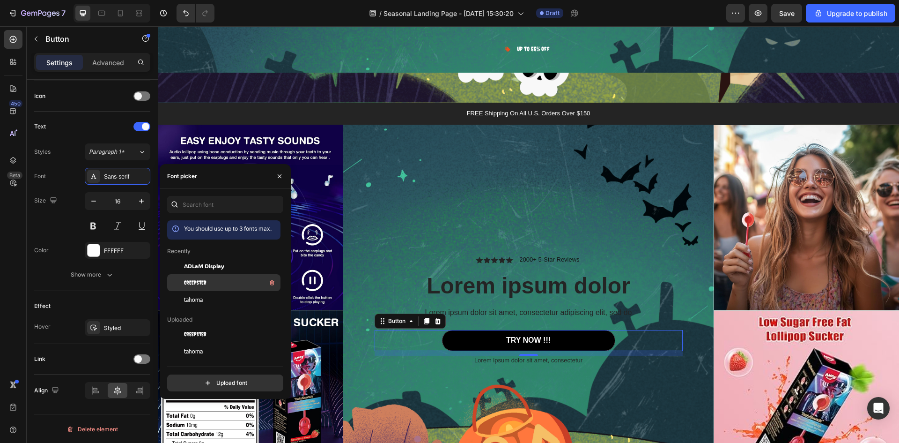
click at [203, 280] on span "Creepster" at bounding box center [195, 282] width 22 height 8
click at [649, 216] on div "Icon Icon Icon Icon Icon Icon List 2000+ 5-Star Reviews Text Block Row Lorem ip…" at bounding box center [528, 310] width 371 height 371
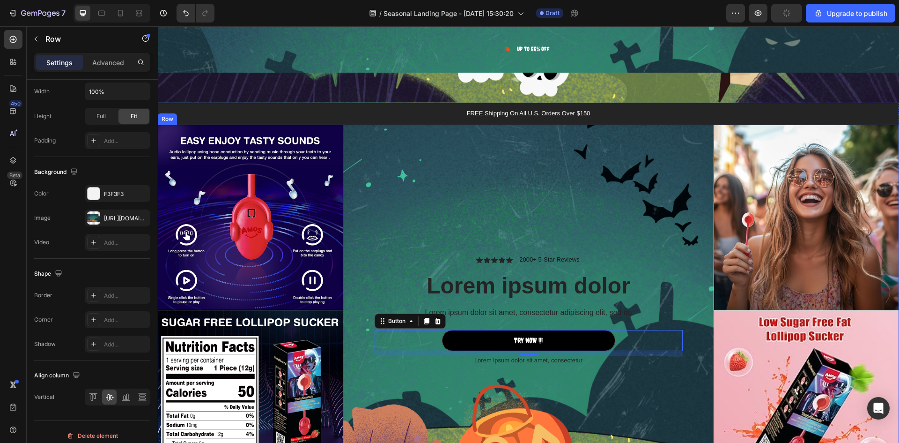
scroll to position [0, 0]
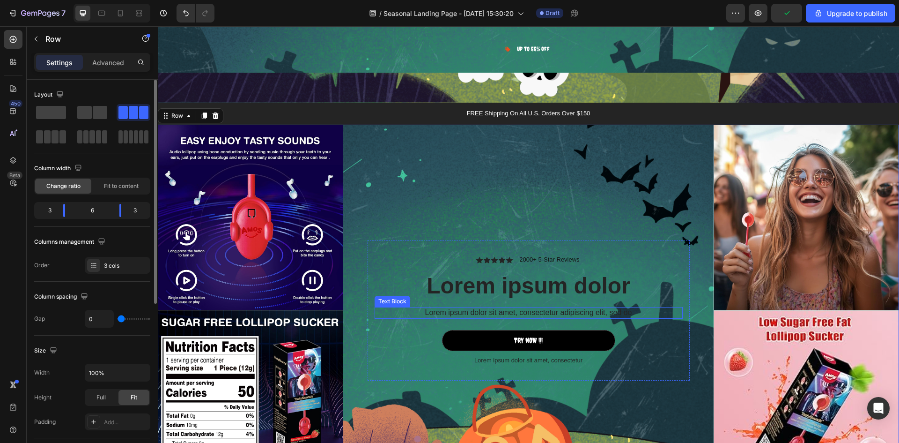
click at [473, 308] on p "Lorem ipsum dolor sit amet, consectetur adipiscing elit, sed do" at bounding box center [529, 313] width 306 height 10
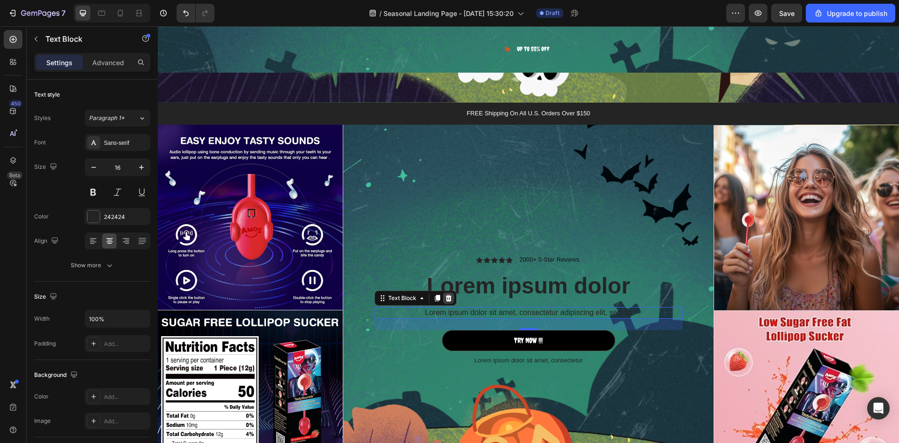
click at [445, 297] on icon at bounding box center [448, 298] width 6 height 7
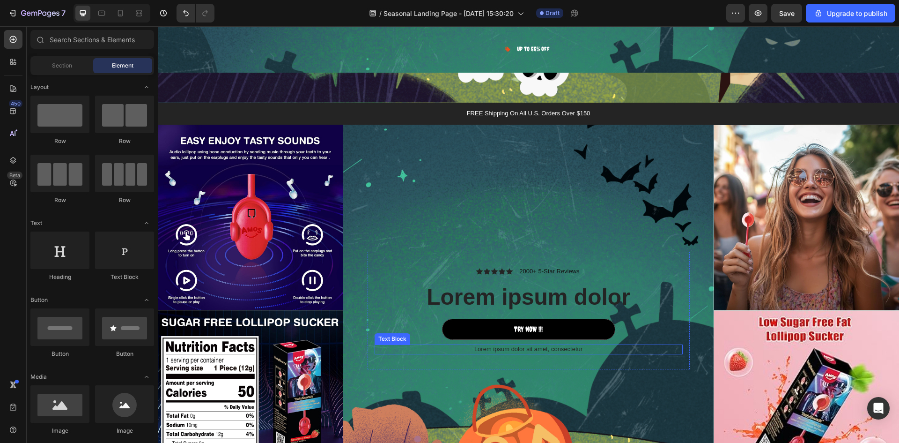
click at [505, 346] on p "Lorem ipsum dolor sit amet, consectetur" at bounding box center [529, 349] width 306 height 8
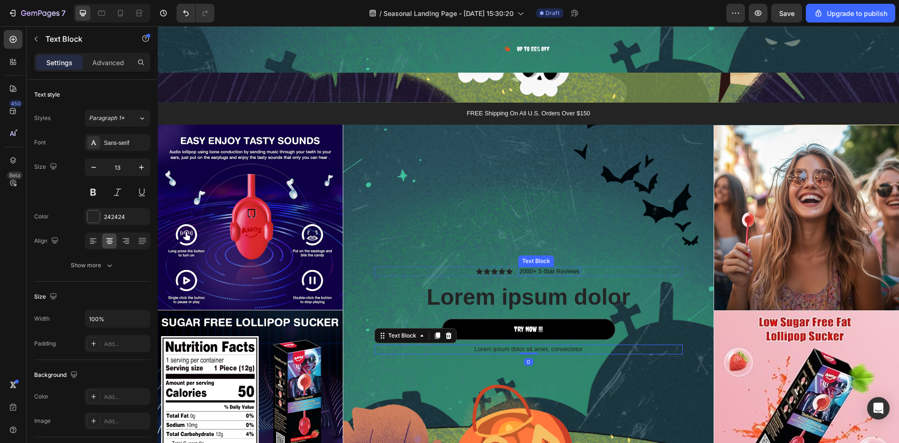
click at [541, 271] on p "2000+ 5-Star Reviews" at bounding box center [550, 271] width 60 height 8
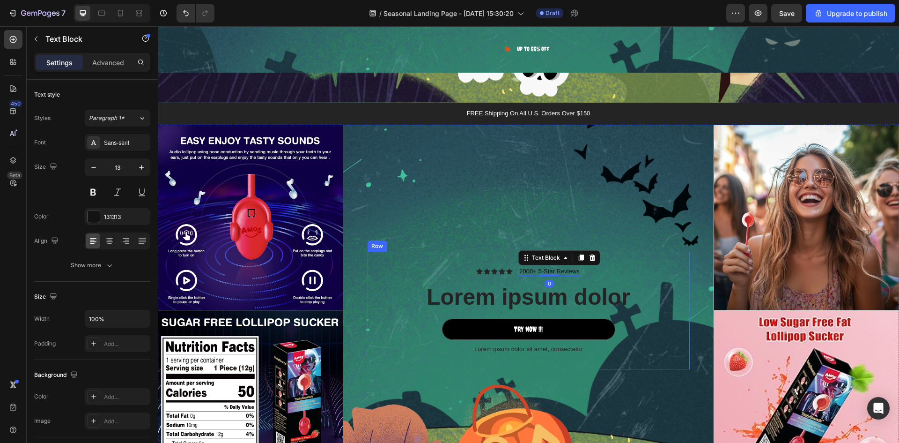
click at [492, 274] on div "Icon Icon Icon Icon Icon Icon List 2000+ 5-Star Reviews Text Block 0 Row" at bounding box center [529, 272] width 308 height 10
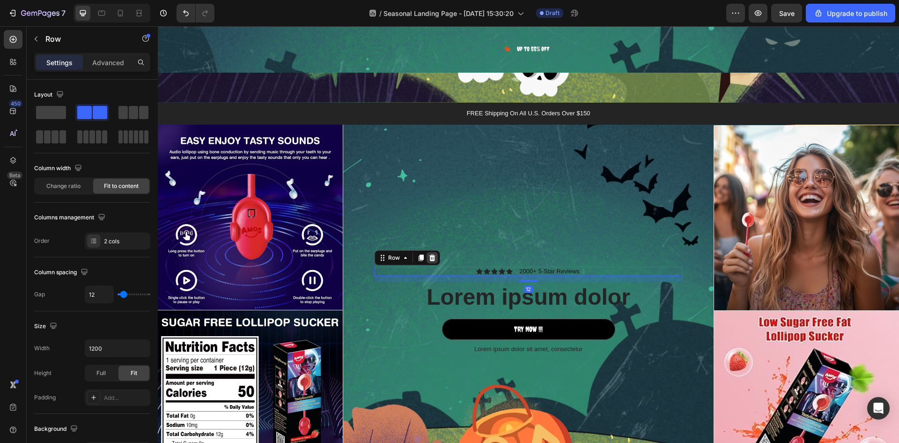
click at [432, 254] on div at bounding box center [432, 257] width 11 height 11
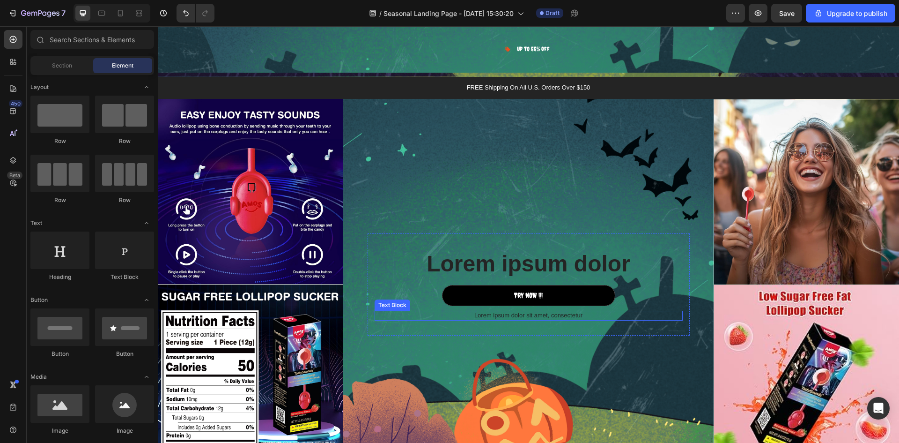
scroll to position [1358, 0]
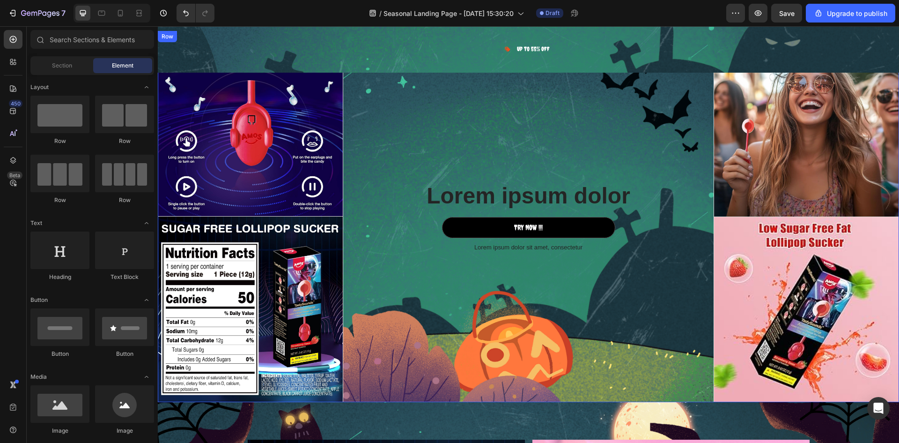
click at [621, 308] on div "Lorem ipsum dolor Heading TRY NOW !!! Button Lorem ipsum dolor sit amet, consec…" at bounding box center [528, 216] width 371 height 371
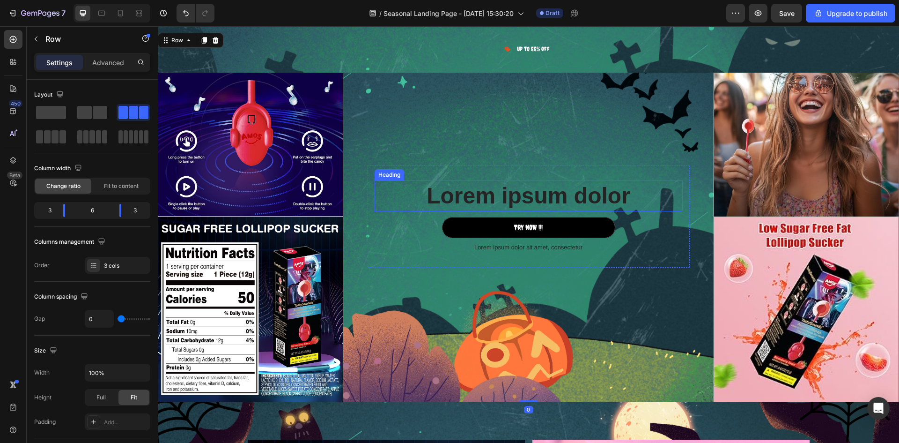
click at [531, 190] on h2 "Lorem ipsum dolor" at bounding box center [529, 195] width 308 height 31
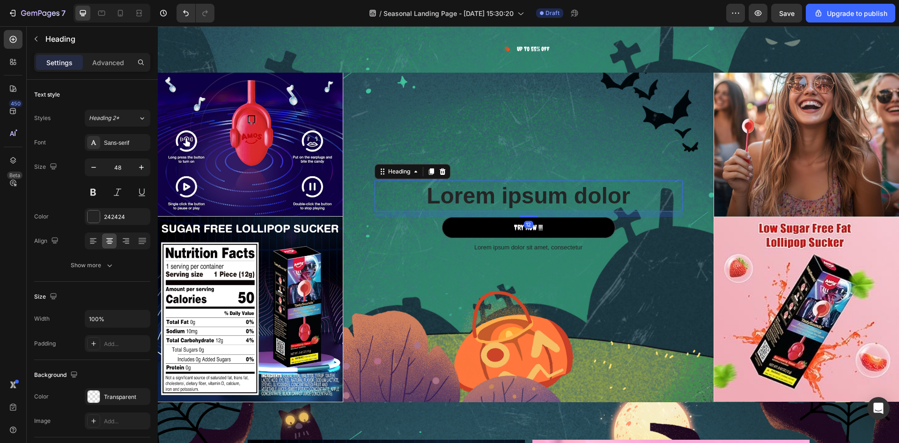
click at [531, 190] on h2 "Lorem ipsum dolor" at bounding box center [529, 195] width 308 height 31
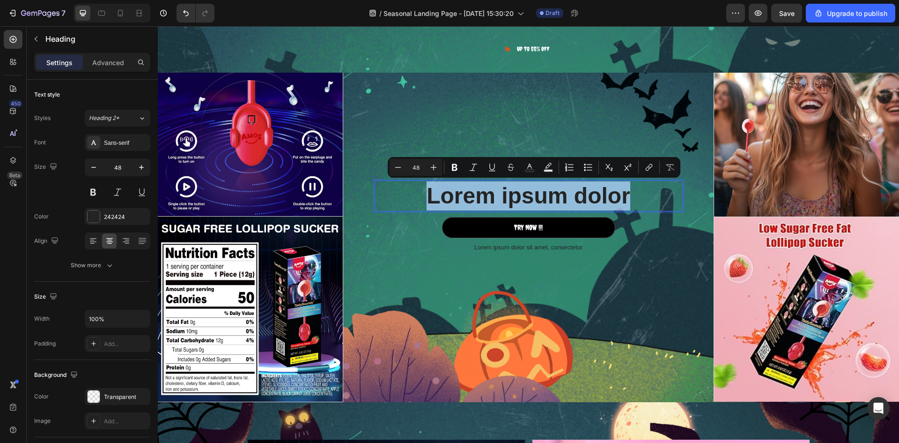
click at [531, 190] on p "Lorem ipsum dolor" at bounding box center [529, 195] width 306 height 29
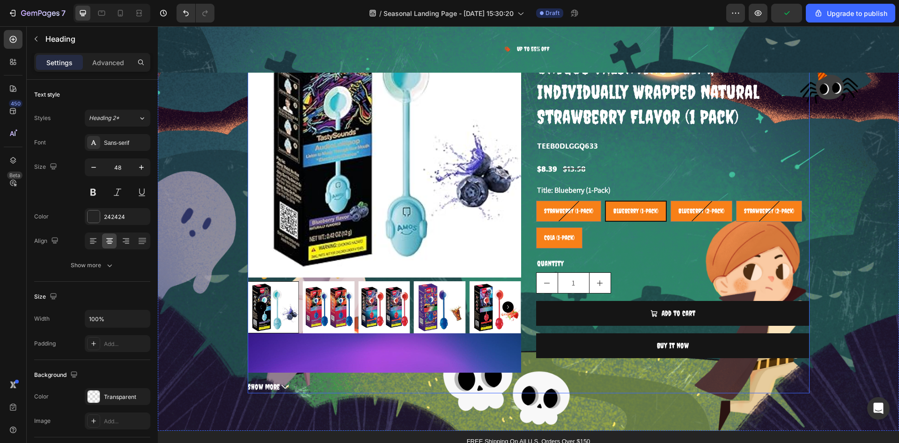
type input "16"
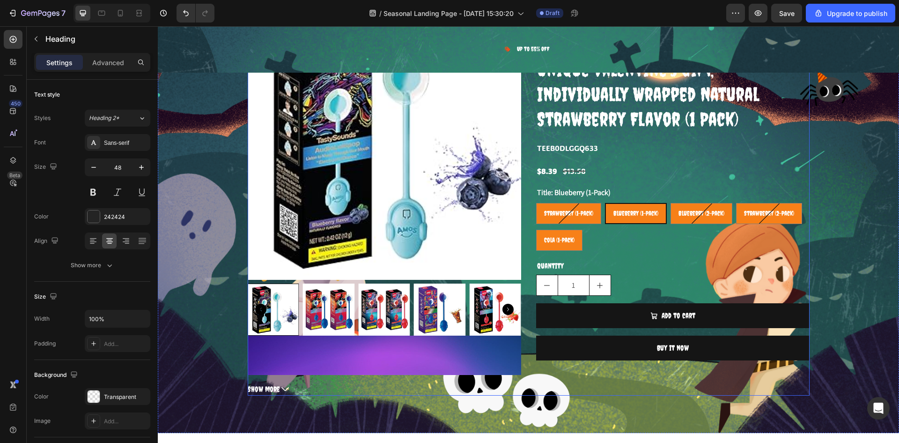
scroll to position [750, 0]
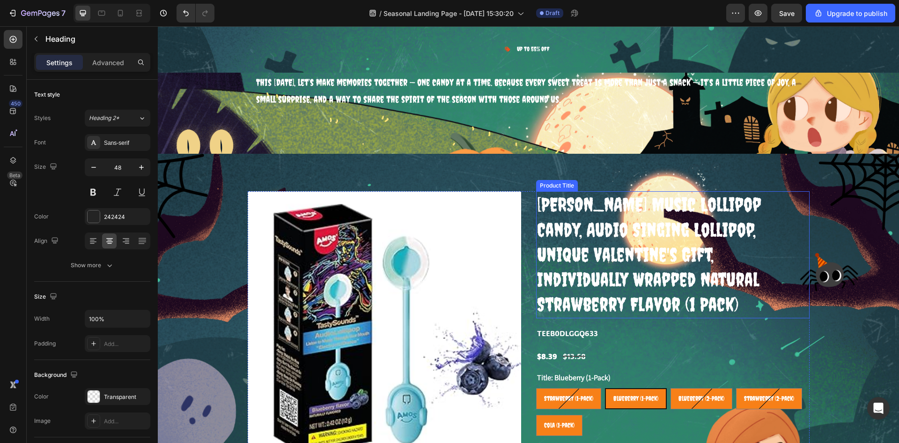
click at [548, 205] on h2 "Amos Music Lollipop Candy, Audio Singing Lollipop, Unique Valentine's Gift, Ind…" at bounding box center [673, 254] width 274 height 126
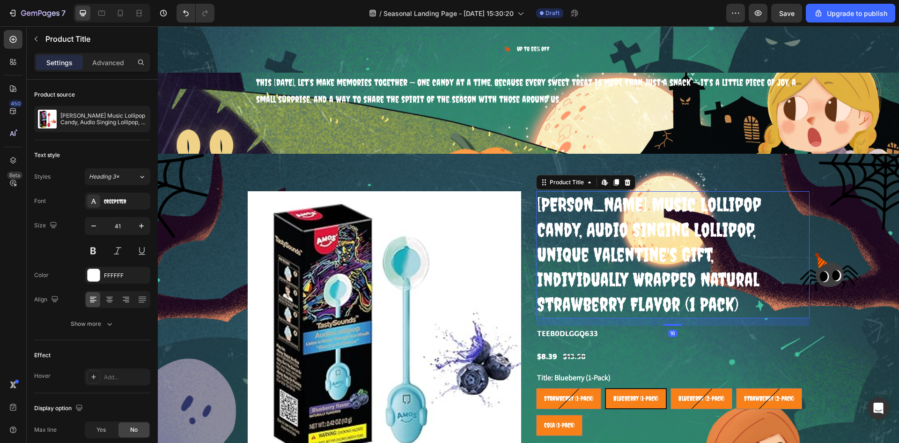
click at [548, 205] on h2 "Amos Music Lollipop Candy, Audio Singing Lollipop, Unique Valentine's Gift, Ind…" at bounding box center [673, 254] width 274 height 126
click at [615, 186] on icon at bounding box center [616, 181] width 7 height 7
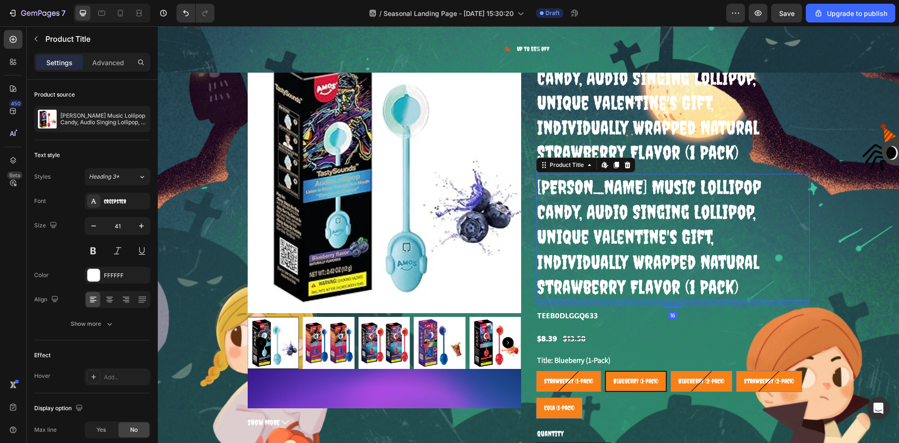
scroll to position [890, 0]
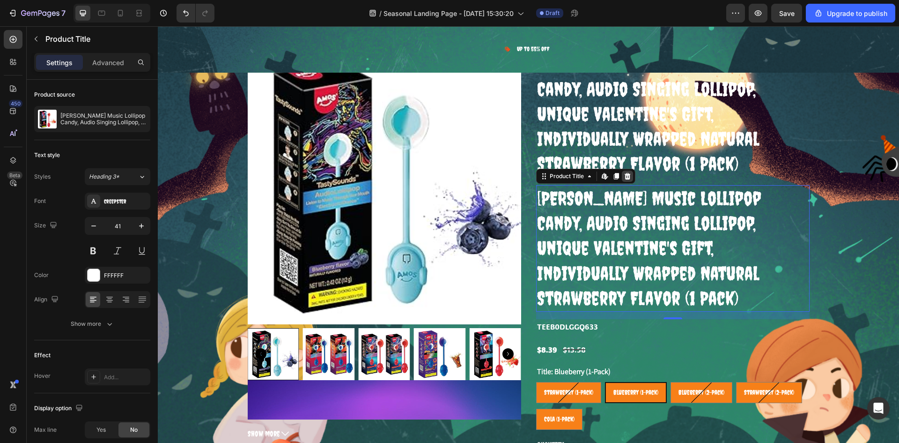
click at [624, 173] on icon at bounding box center [627, 176] width 6 height 7
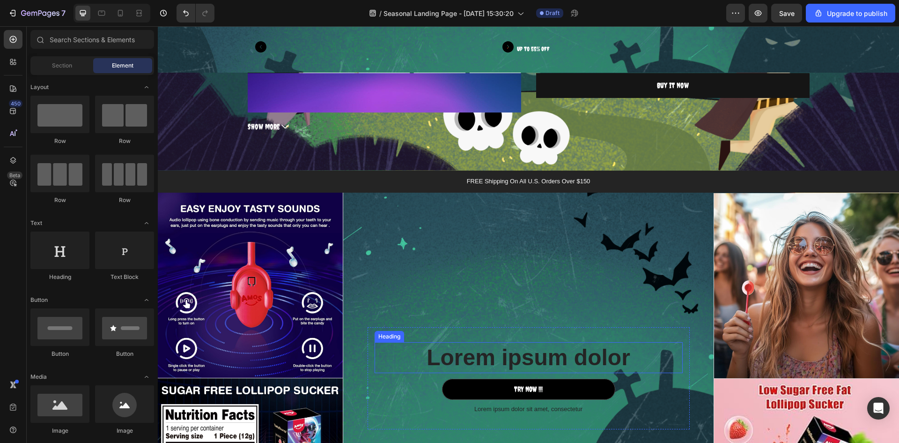
scroll to position [1312, 0]
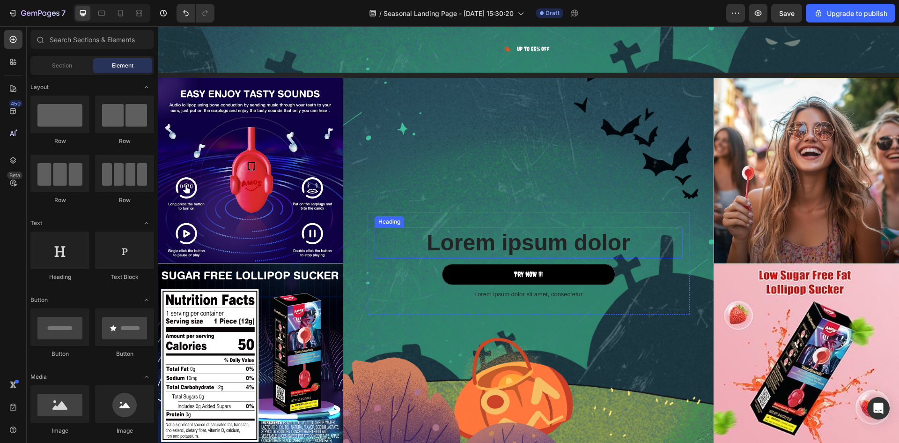
click at [513, 240] on h2 "Lorem ipsum dolor" at bounding box center [529, 242] width 308 height 31
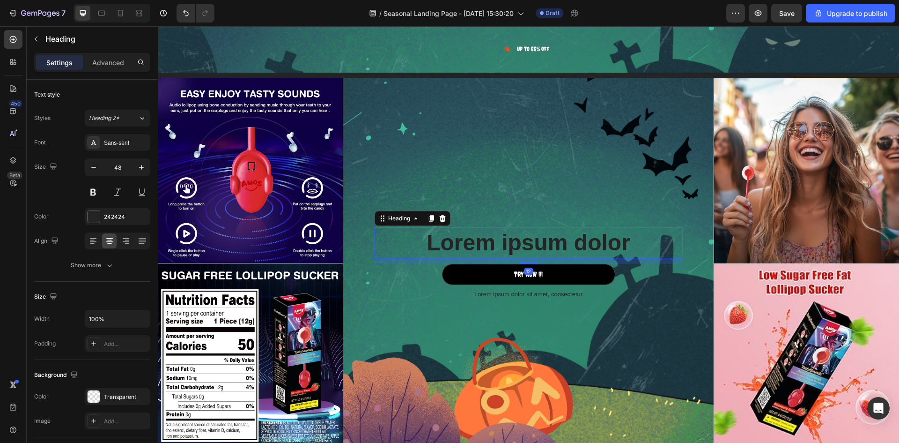
click at [624, 239] on h2 "Lorem ipsum dolor" at bounding box center [529, 242] width 308 height 31
click at [624, 239] on p "Lorem ipsum dolor" at bounding box center [529, 242] width 306 height 29
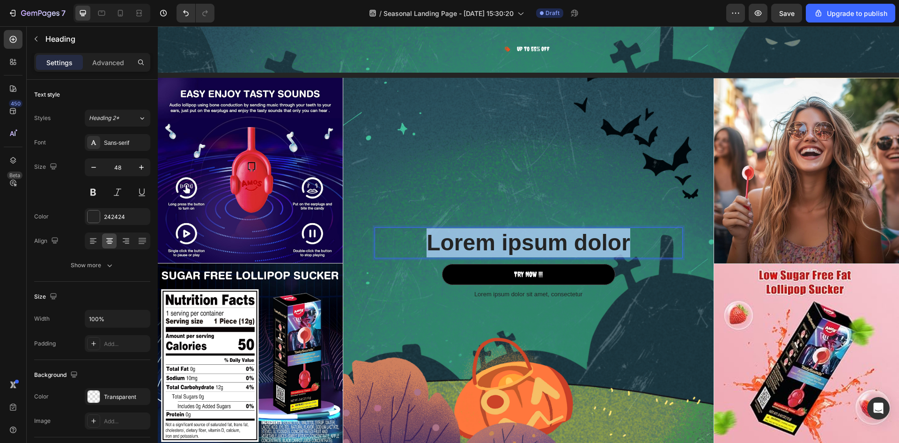
click at [624, 239] on p "Lorem ipsum dolor" at bounding box center [529, 242] width 306 height 29
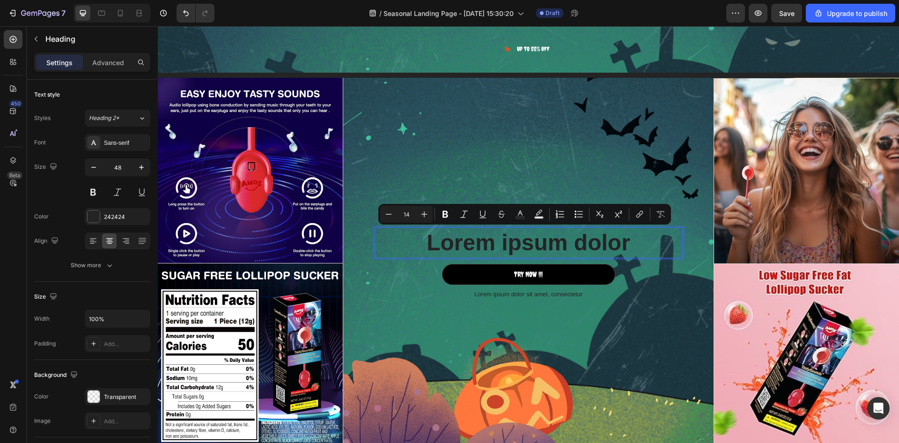
scroll to position [1292, 0]
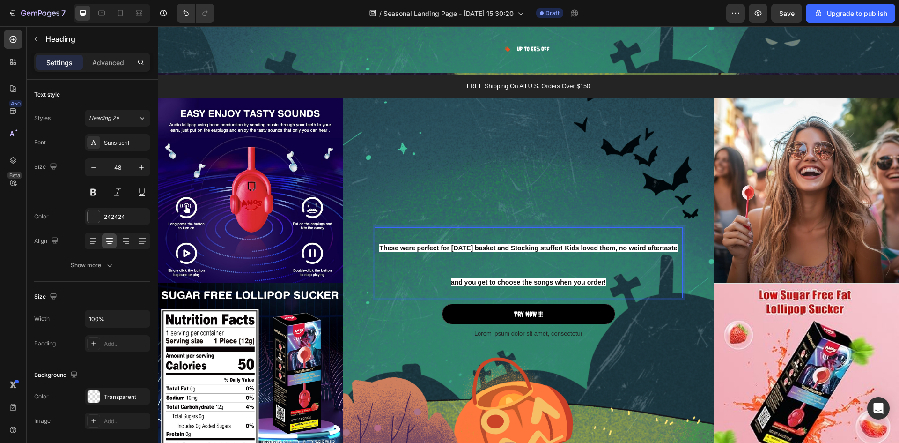
click at [524, 257] on p "These were perfect for Easter basket and Stocking stuffer! Kids loved them, no …" at bounding box center [529, 262] width 306 height 69
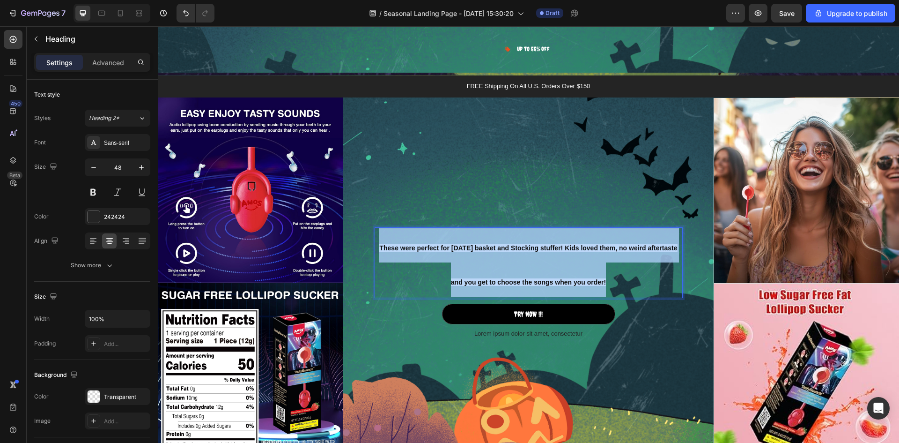
click at [523, 257] on p "These were perfect for Easter basket and Stocking stuffer! Kids loved them, no …" at bounding box center [529, 262] width 306 height 69
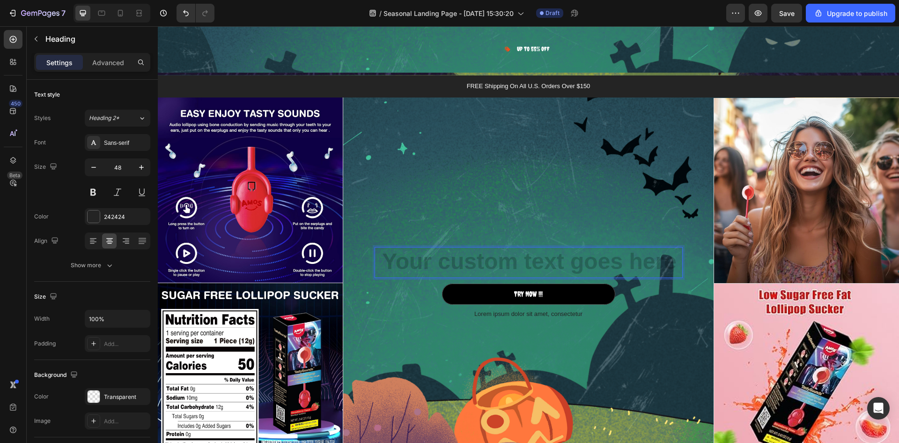
click at [562, 255] on h2 "Rich Text Editor. Editing area: main" at bounding box center [529, 262] width 308 height 31
drag, startPoint x: 561, startPoint y: 254, endPoint x: 453, endPoint y: 255, distance: 108.2
click at [453, 255] on h2 "Rich Text Editor. Editing area: main" at bounding box center [529, 262] width 308 height 31
click at [378, 274] on h2 "Rich Text Editor. Editing area: main" at bounding box center [529, 262] width 308 height 31
drag, startPoint x: 671, startPoint y: 255, endPoint x: 671, endPoint y: 264, distance: 8.4
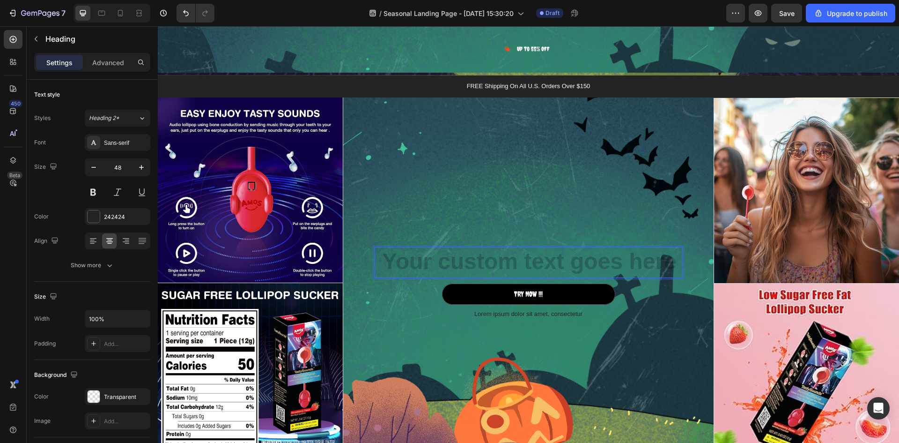
click at [671, 264] on h2 "Rich Text Editor. Editing area: main" at bounding box center [529, 262] width 308 height 31
click at [638, 335] on div "Heading 12 TRY NOW !!! Button Lorem ipsum dolor sit amet, consectetur Text Bloc…" at bounding box center [528, 282] width 371 height 371
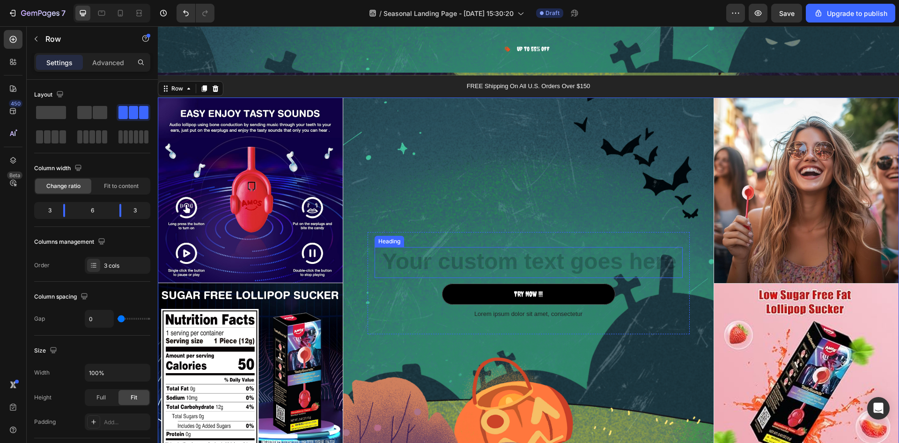
click at [649, 260] on h2 "Rich Text Editor. Editing area: main" at bounding box center [529, 262] width 308 height 31
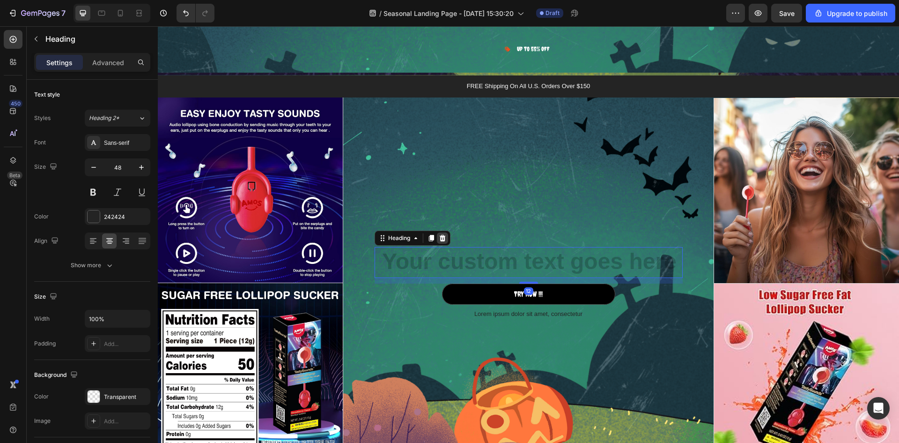
click at [440, 237] on icon at bounding box center [442, 237] width 7 height 7
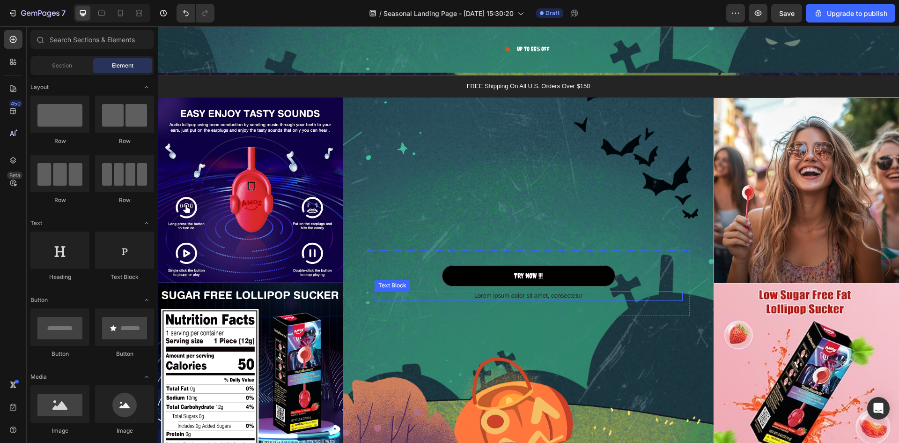
click at [504, 295] on p "Lorem ipsum dolor sit amet, consectetur" at bounding box center [529, 296] width 306 height 8
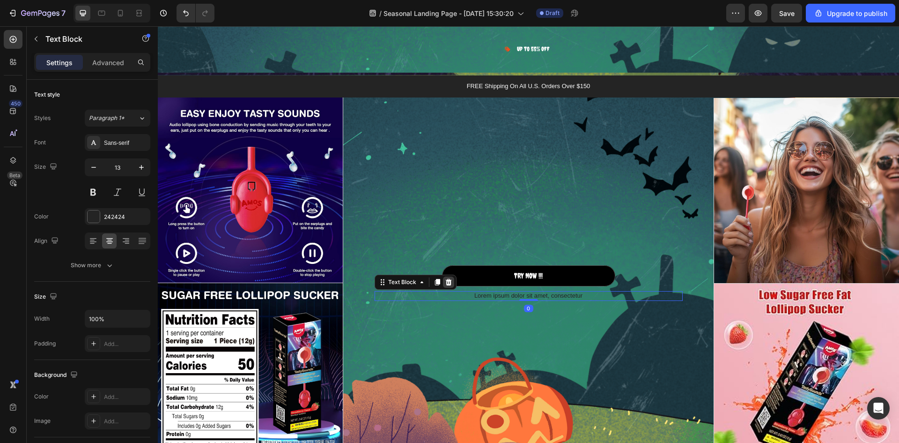
click at [445, 281] on icon at bounding box center [448, 281] width 7 height 7
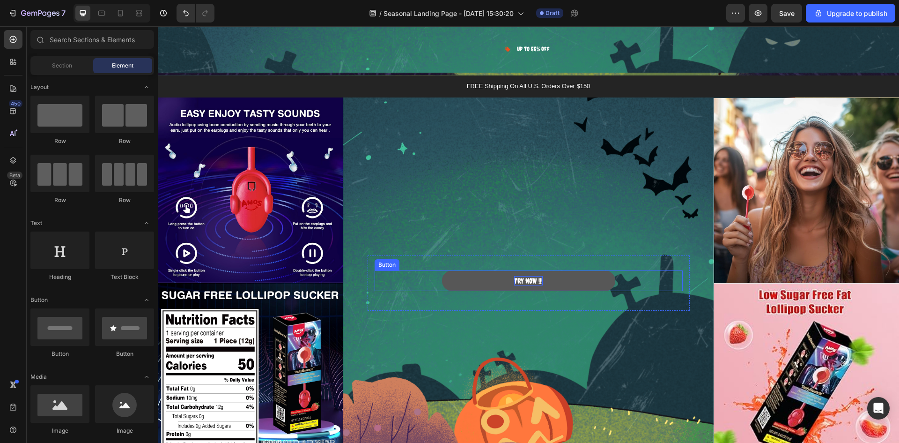
click at [519, 277] on p "TRY NOW !!!" at bounding box center [528, 281] width 29 height 10
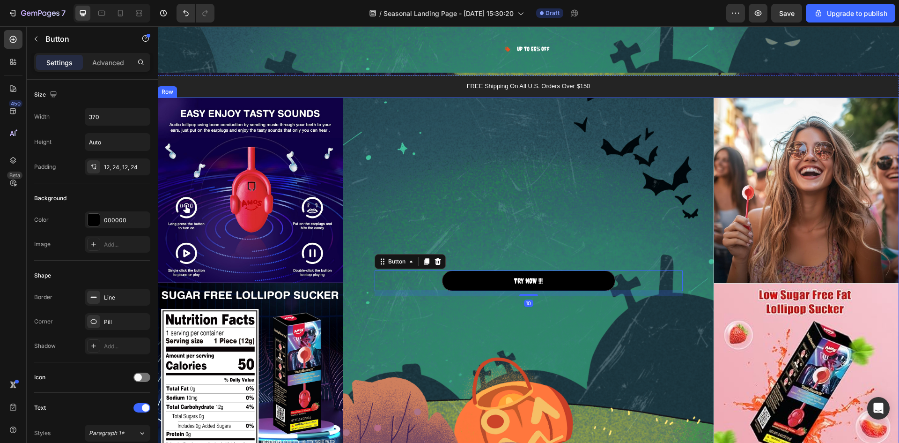
click at [484, 413] on div "TRY NOW !!! Button 10 Row" at bounding box center [528, 282] width 371 height 371
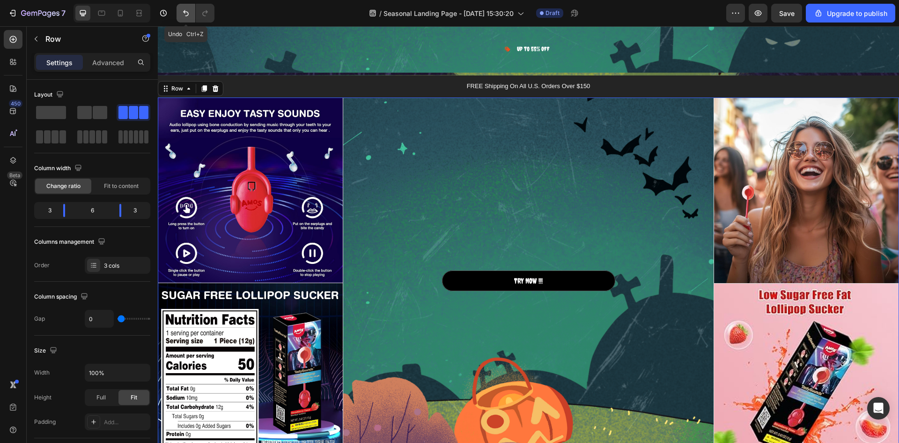
click at [187, 10] on icon "Undo/Redo" at bounding box center [185, 12] width 9 height 9
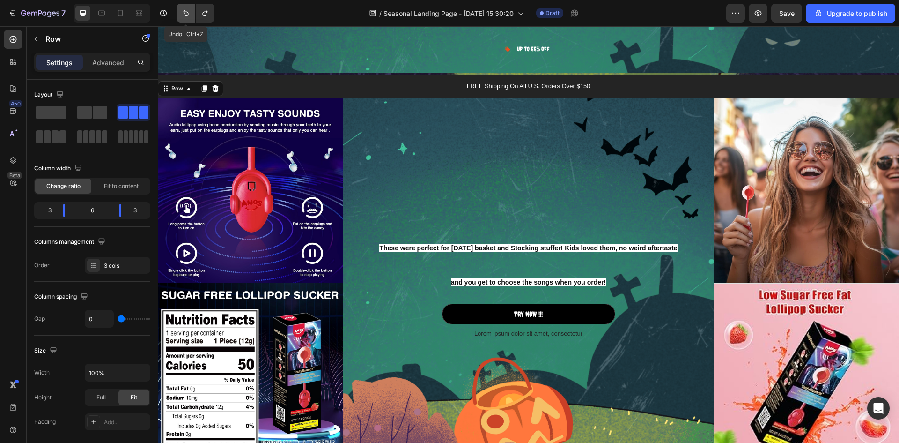
click at [187, 10] on icon "Undo/Redo" at bounding box center [185, 12] width 9 height 9
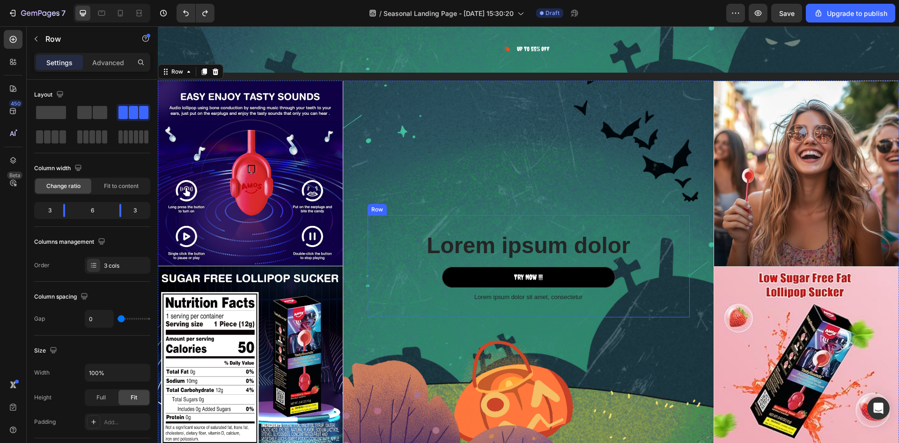
scroll to position [1339, 0]
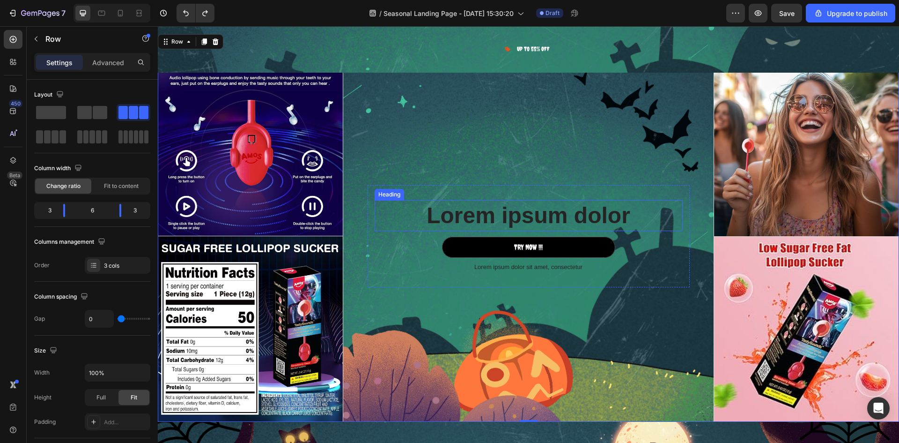
click at [463, 212] on h2 "Lorem ipsum dolor" at bounding box center [529, 215] width 308 height 31
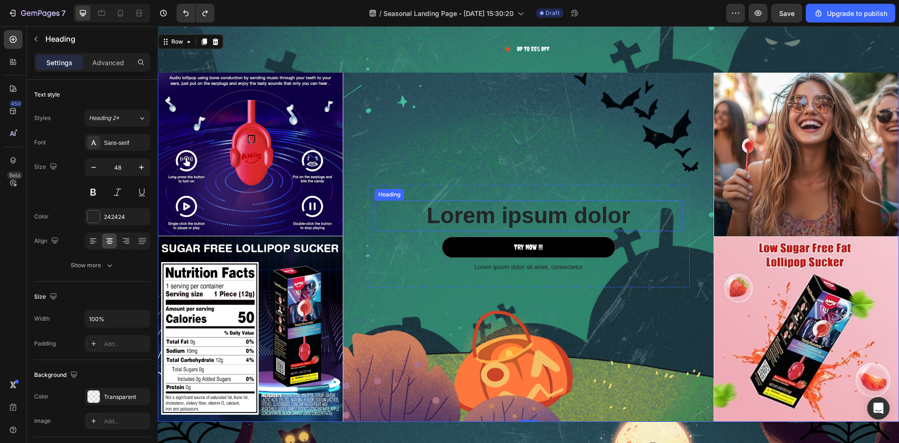
click at [463, 212] on h2 "Lorem ipsum dolor" at bounding box center [529, 215] width 308 height 31
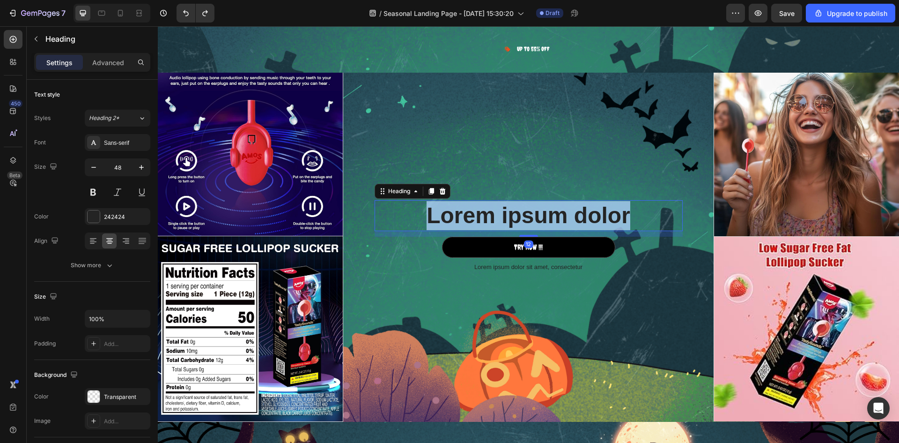
click at [463, 212] on p "Lorem ipsum dolor" at bounding box center [529, 215] width 306 height 29
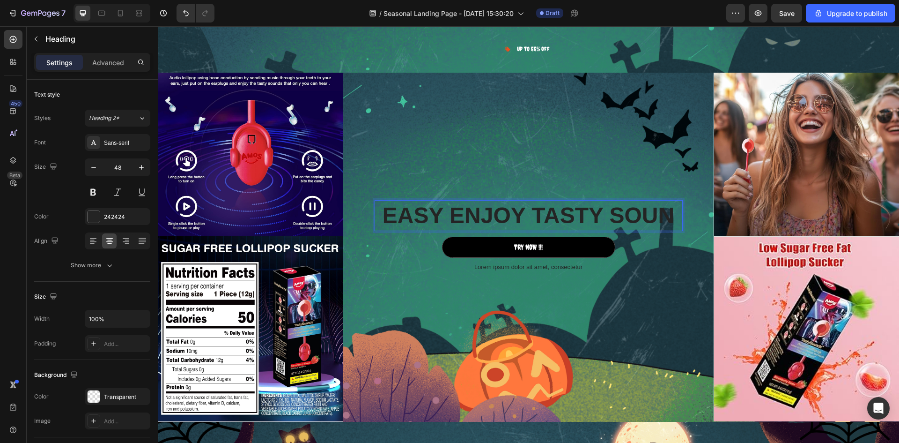
scroll to position [1324, 0]
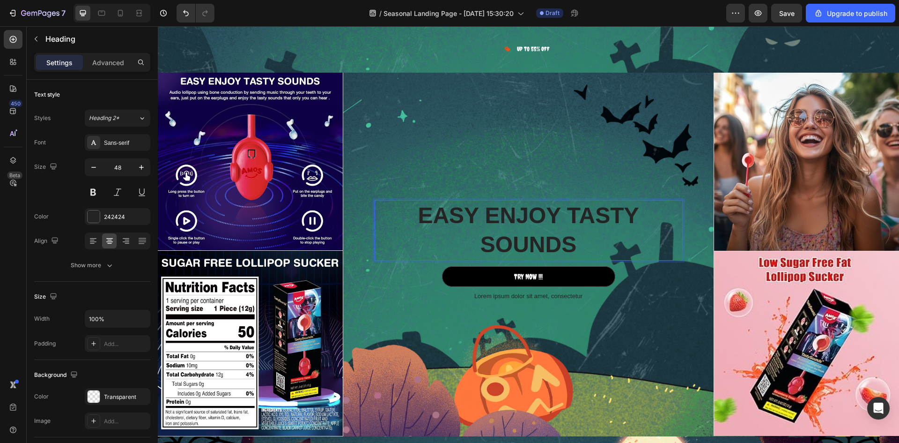
click at [414, 213] on p "EASY ENJOY TASTY SOUNDS" at bounding box center [529, 230] width 306 height 59
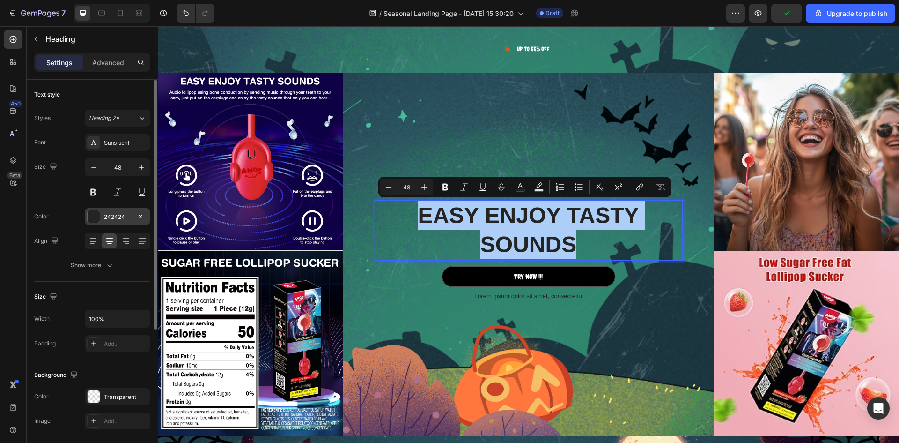
click at [127, 219] on div "242424" at bounding box center [117, 217] width 27 height 8
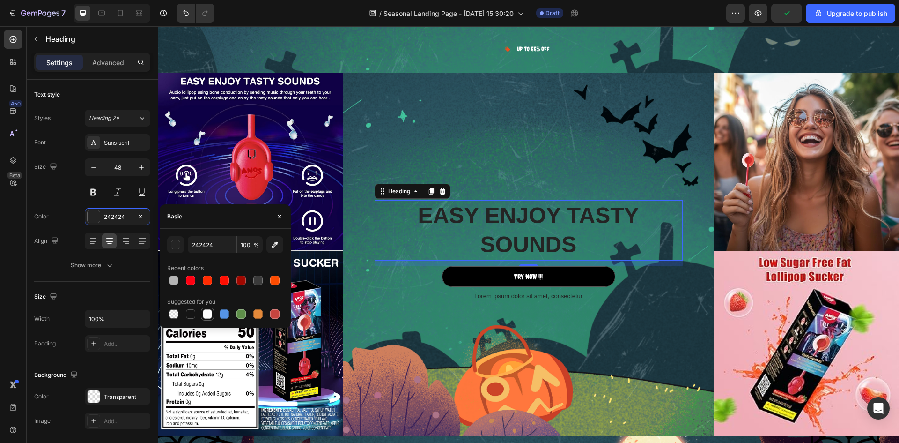
click at [201, 313] on div at bounding box center [207, 313] width 13 height 13
type input "FFFFFF"
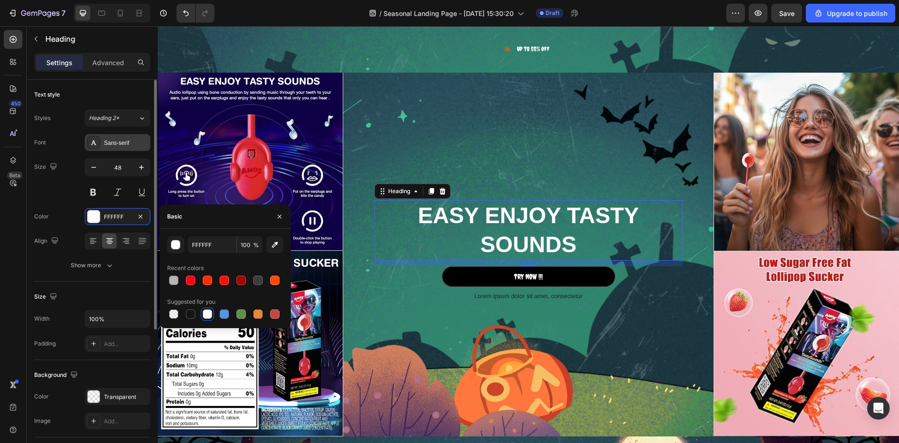
click at [134, 148] on div "Sans-serif" at bounding box center [118, 142] width 66 height 17
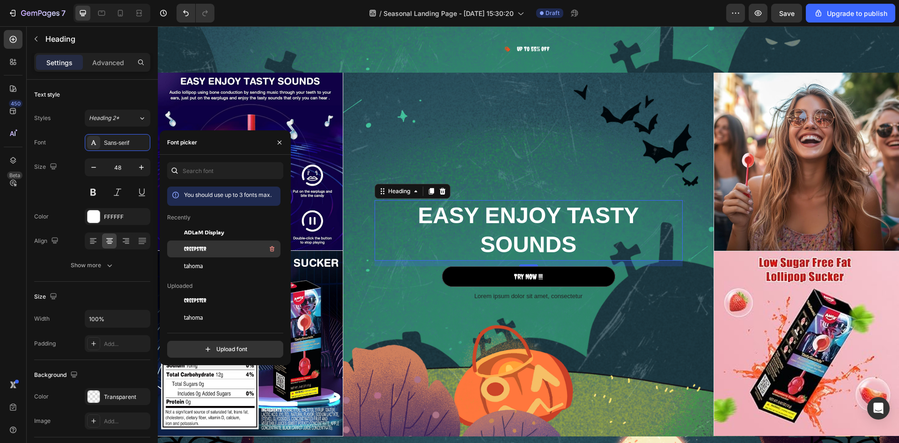
click at [195, 250] on span "Creepster" at bounding box center [195, 249] width 22 height 8
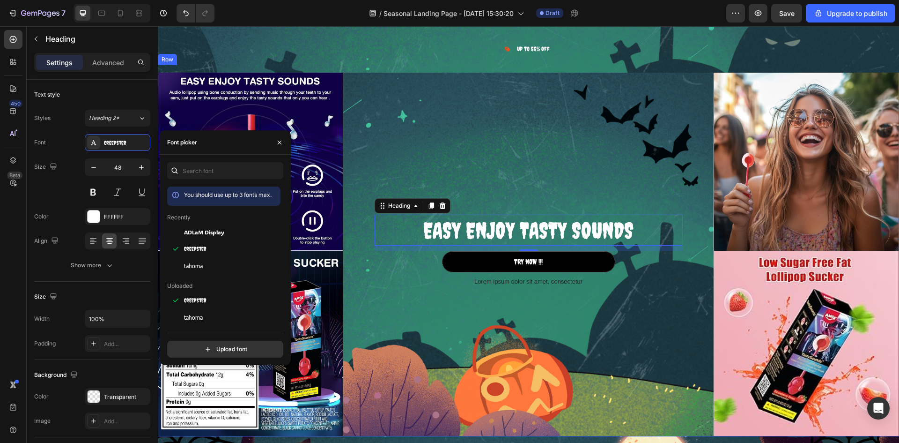
click at [624, 161] on div "EASY ENJOY TASTY SOUNDS Heading 12 TRY NOW !!! Button Lorem ipsum dolor sit ame…" at bounding box center [528, 250] width 371 height 371
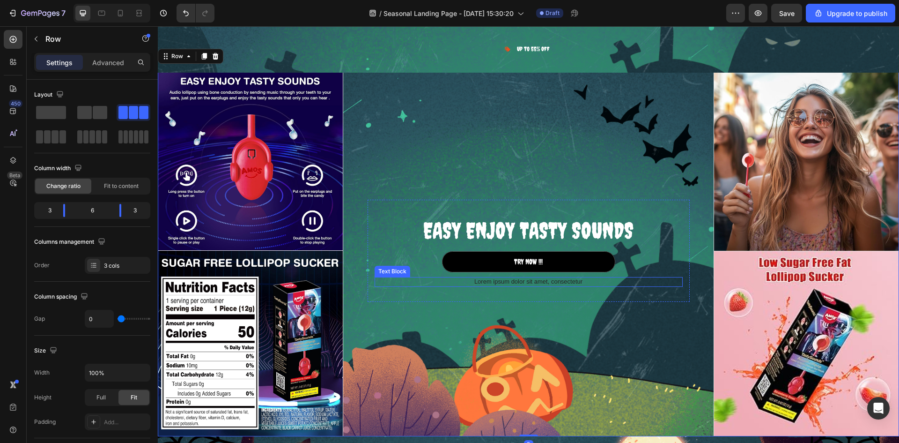
click at [517, 280] on p "Lorem ipsum dolor sit amet, consectetur" at bounding box center [529, 282] width 306 height 8
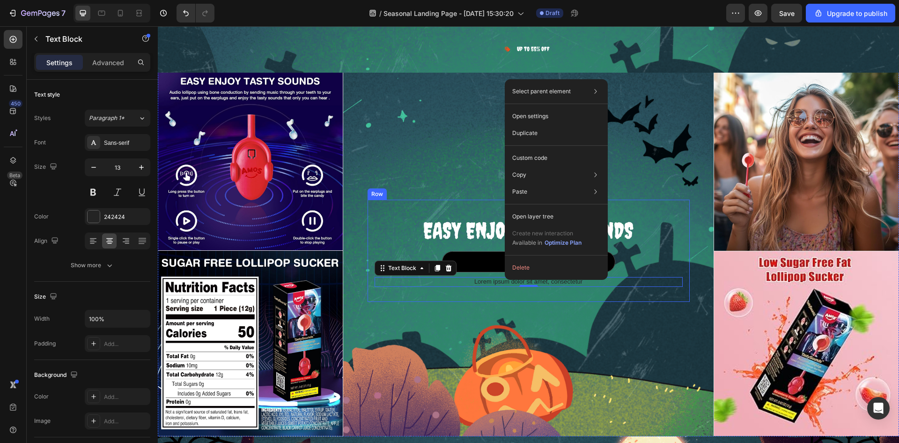
click at [471, 281] on p "Lorem ipsum dolor sit amet, consectetur" at bounding box center [529, 282] width 306 height 8
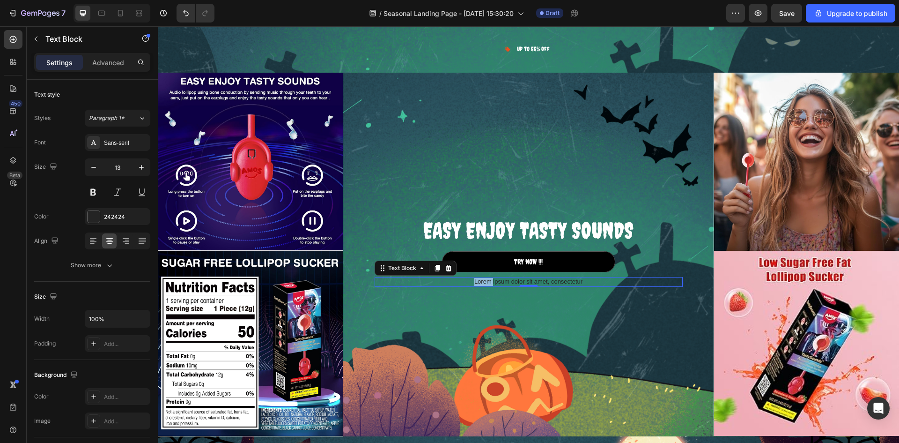
click at [471, 281] on p "Lorem ipsum dolor sit amet, consectetur" at bounding box center [529, 282] width 306 height 8
click at [522, 279] on div "Rich Text Editor. Editing area: main" at bounding box center [529, 282] width 308 height 10
click at [521, 279] on div "Rich Text Editor. Editing area: main" at bounding box center [529, 282] width 308 height 10
drag, startPoint x: 490, startPoint y: 281, endPoint x: 467, endPoint y: 281, distance: 23.0
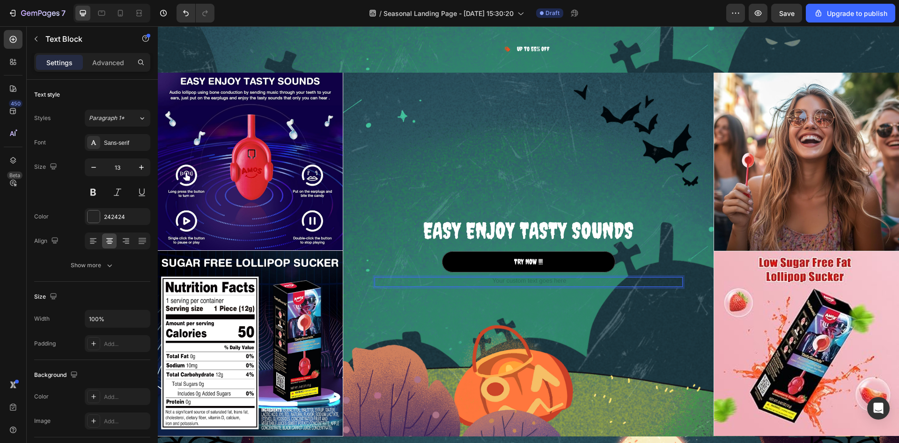
click at [467, 281] on div "Rich Text Editor. Editing area: main" at bounding box center [529, 282] width 308 height 10
click at [387, 278] on div "Rich Text Editor. Editing area: main" at bounding box center [529, 282] width 308 height 10
click at [433, 330] on div "EASY ENJOY TASTY SOUNDS Heading TRY NOW !!! Button Text Block 0 Row" at bounding box center [528, 250] width 371 height 371
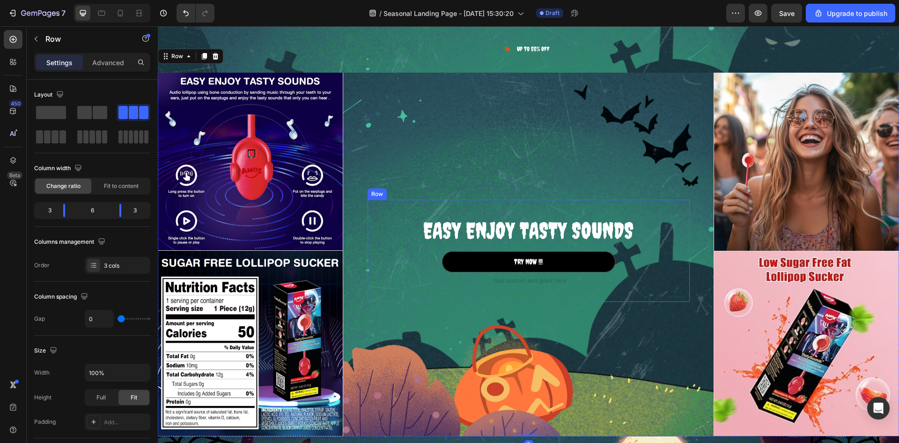
click at [548, 283] on div "Rich Text Editor. Editing area: main" at bounding box center [529, 282] width 308 height 10
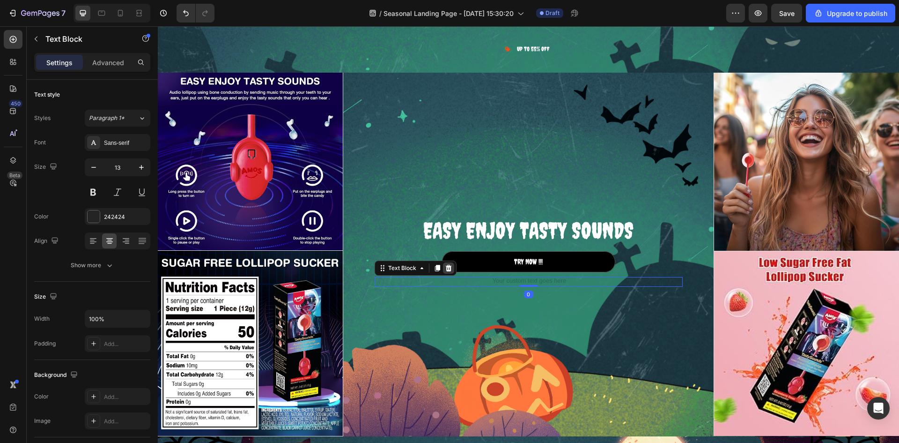
click at [445, 265] on icon at bounding box center [448, 268] width 6 height 7
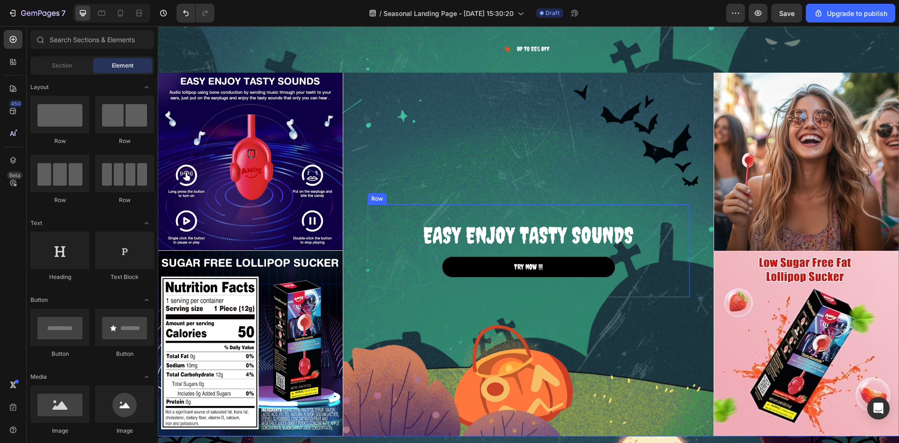
click at [523, 286] on div "EASY ENJOY TASTY SOUNDS Heading TRY NOW !!! Button Row" at bounding box center [529, 250] width 322 height 92
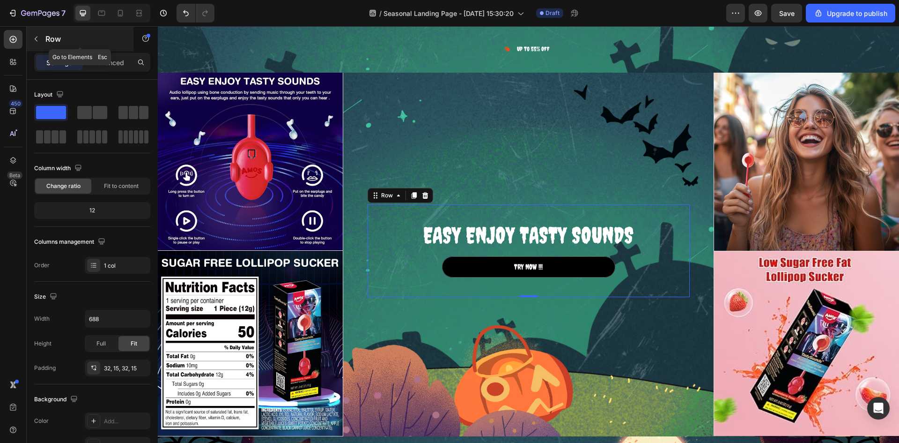
click at [65, 38] on p "Row" at bounding box center [85, 38] width 80 height 11
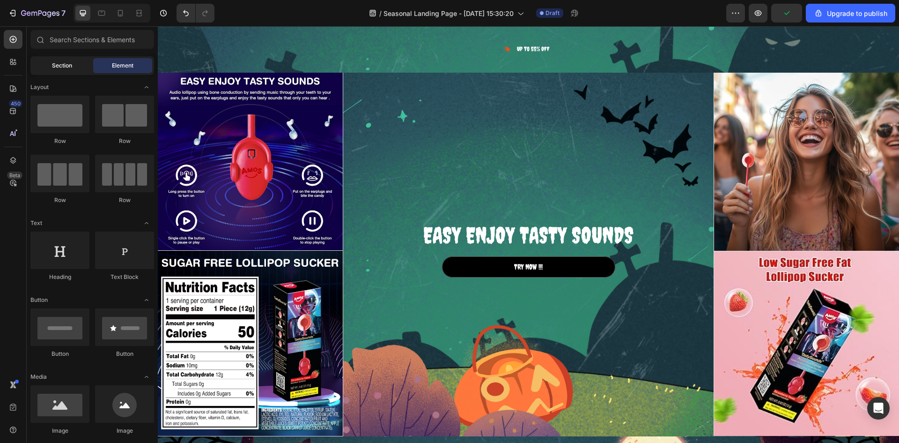
click at [65, 73] on div "Section" at bounding box center [61, 65] width 59 height 15
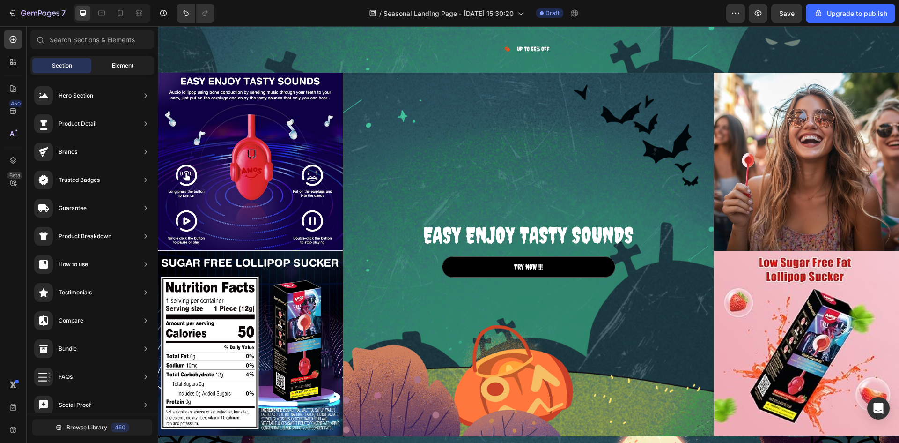
click at [104, 66] on div "Element" at bounding box center [122, 65] width 59 height 15
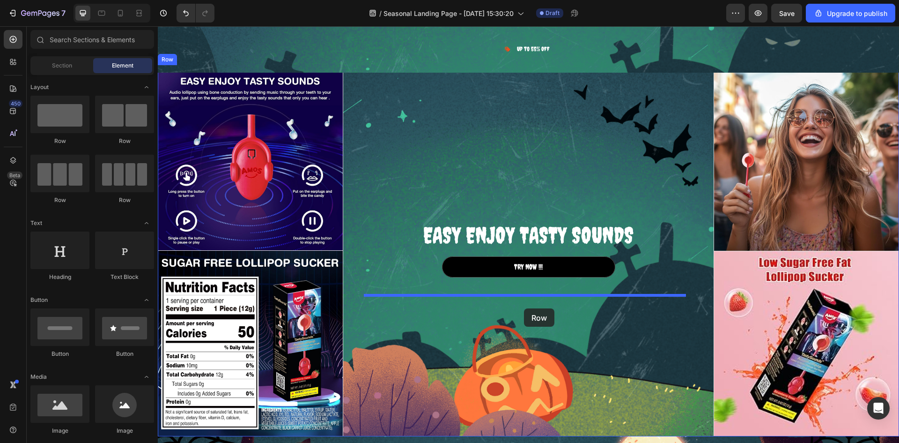
drag, startPoint x: 268, startPoint y: 150, endPoint x: 524, endPoint y: 308, distance: 301.0
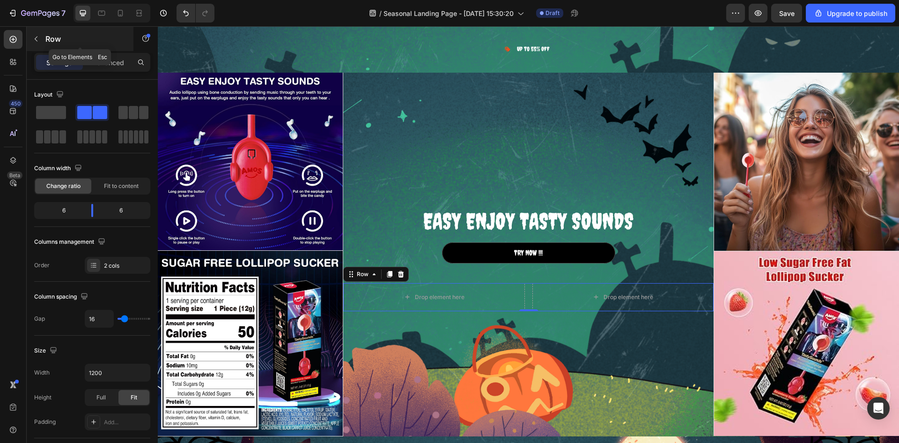
click at [57, 36] on p "Row" at bounding box center [85, 38] width 80 height 11
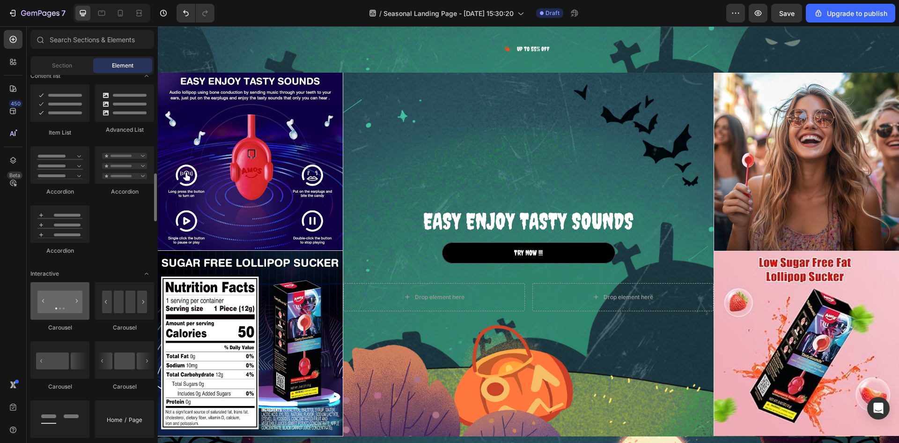
scroll to position [890, 0]
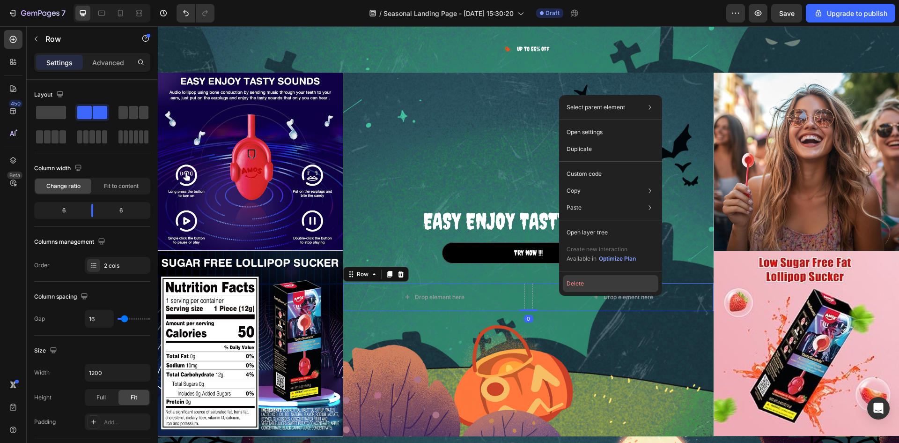
click at [572, 288] on button "Delete" at bounding box center [611, 283] width 96 height 17
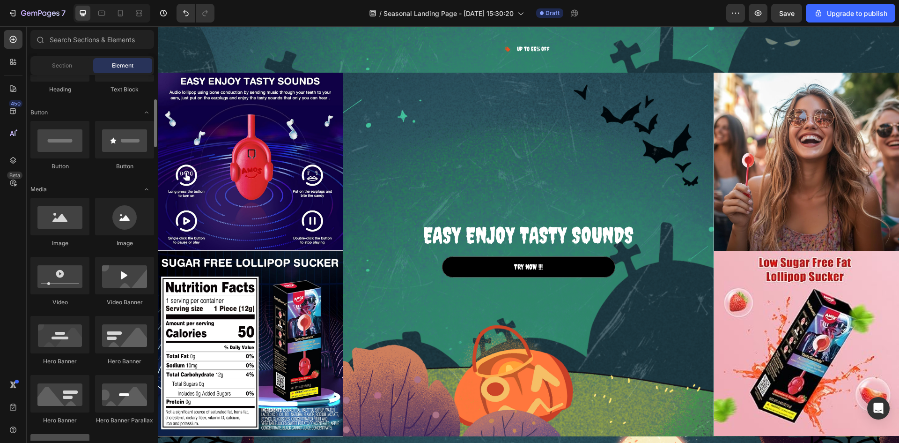
scroll to position [0, 0]
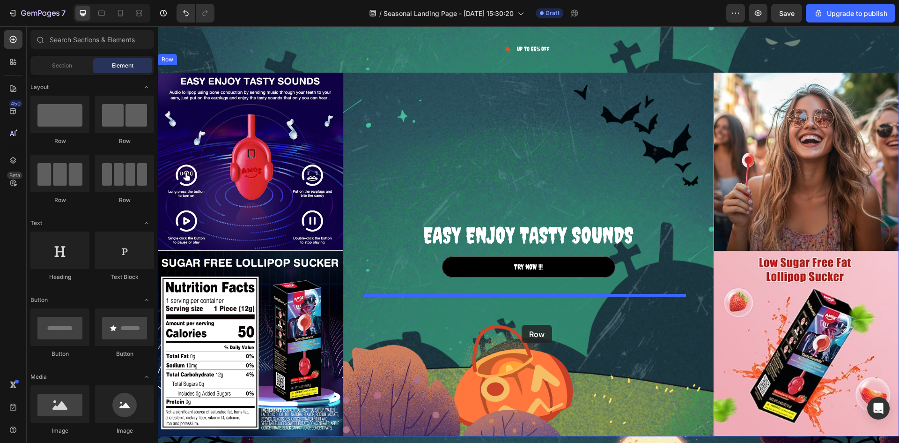
drag, startPoint x: 220, startPoint y: 141, endPoint x: 522, endPoint y: 325, distance: 352.9
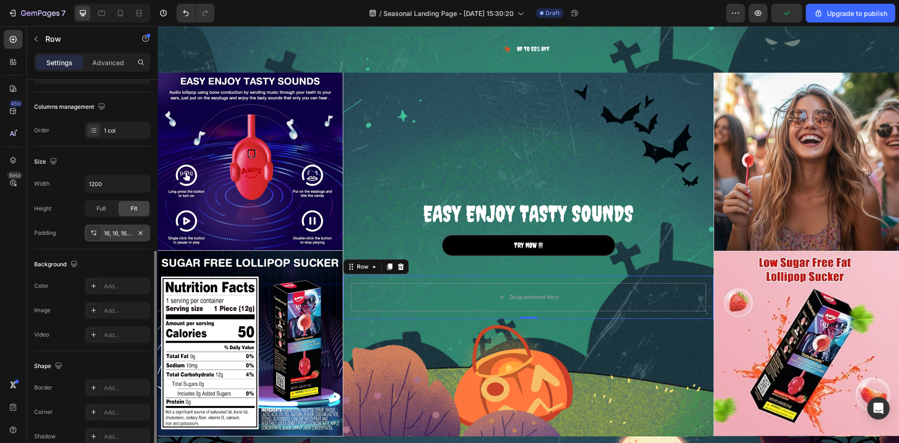
scroll to position [182, 0]
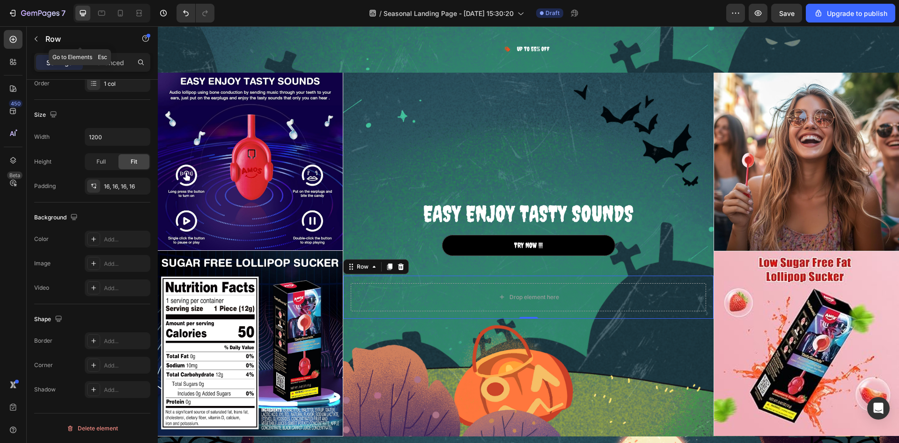
click at [48, 37] on p "Row" at bounding box center [85, 38] width 80 height 11
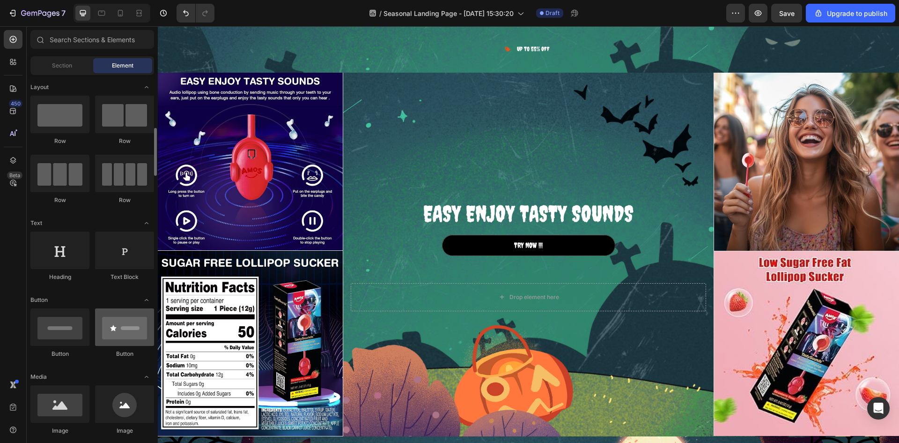
scroll to position [47, 0]
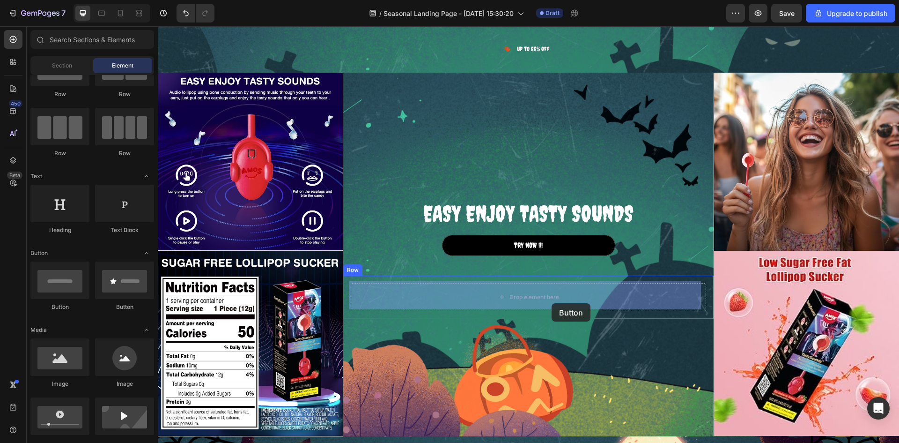
drag, startPoint x: 219, startPoint y: 313, endPoint x: 552, endPoint y: 303, distance: 333.2
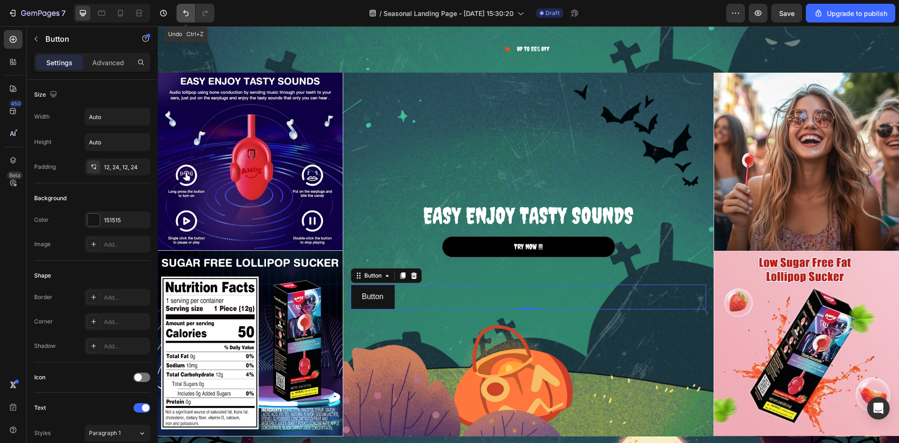
click at [185, 17] on icon "Undo/Redo" at bounding box center [185, 12] width 9 height 9
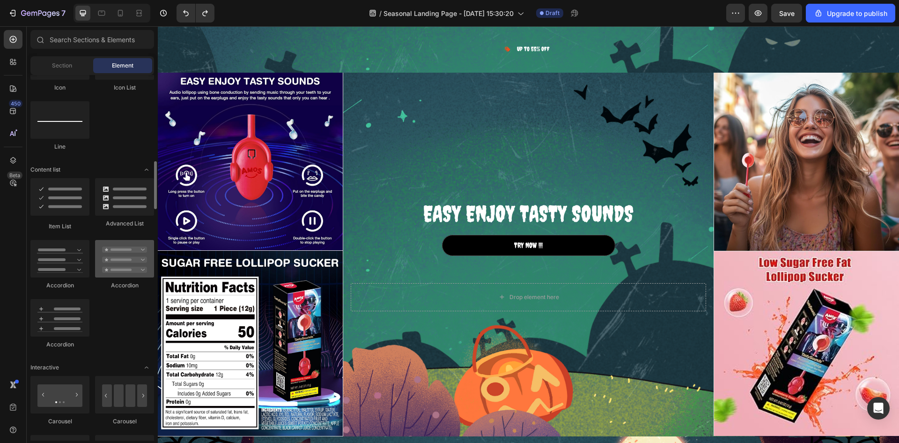
scroll to position [843, 0]
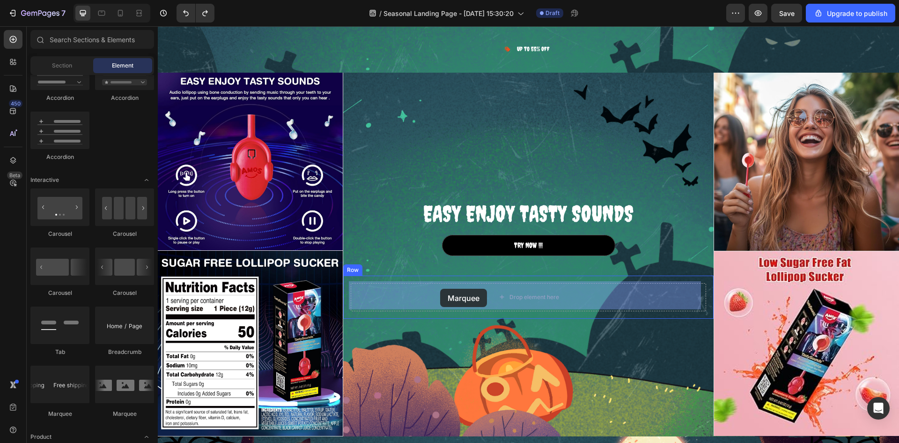
drag, startPoint x: 261, startPoint y: 417, endPoint x: 444, endPoint y: 295, distance: 219.2
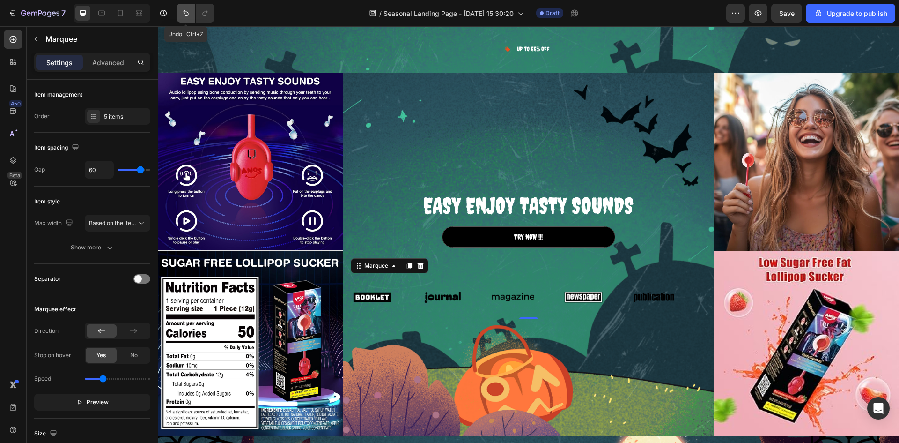
click at [188, 13] on icon "Undo/Redo" at bounding box center [185, 12] width 9 height 9
click at [186, 8] on icon "Undo/Redo" at bounding box center [185, 12] width 9 height 9
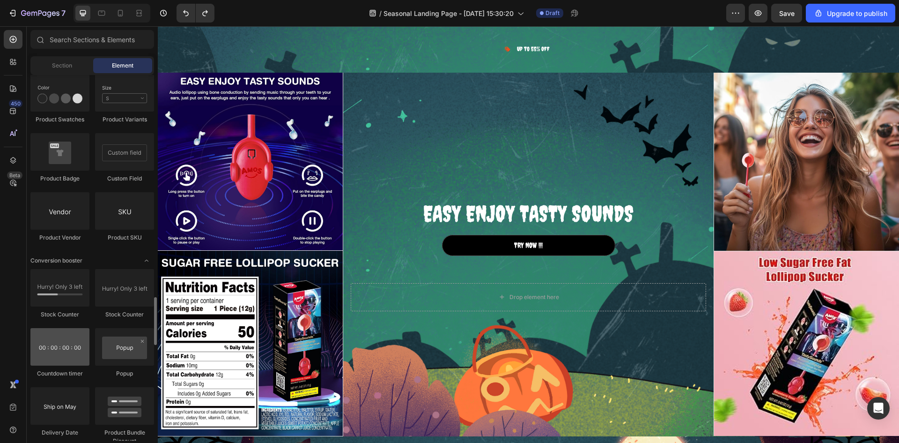
scroll to position [1780, 0]
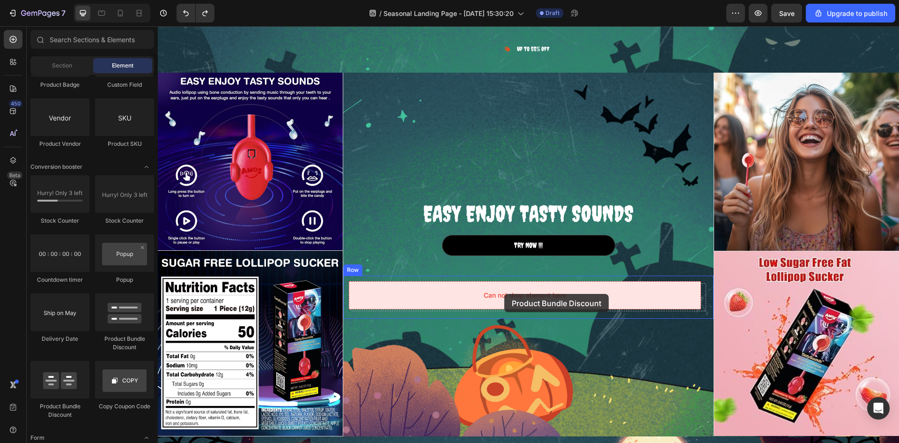
drag, startPoint x: 230, startPoint y: 412, endPoint x: 505, endPoint y: 294, distance: 299.0
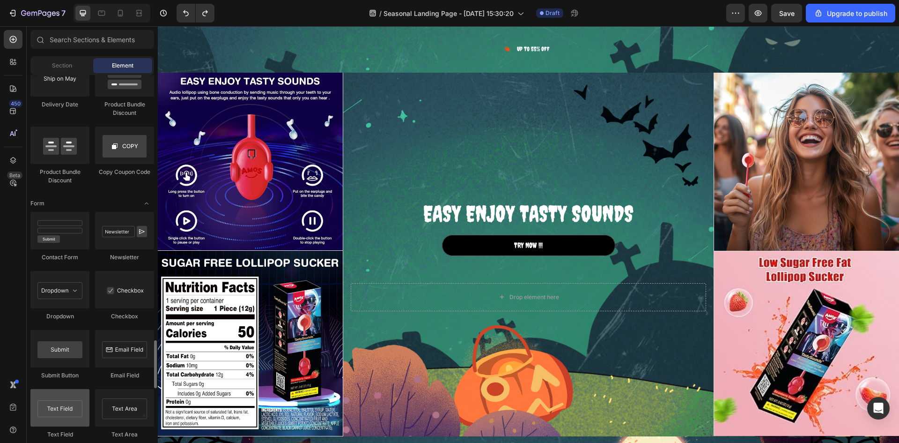
scroll to position [2061, 0]
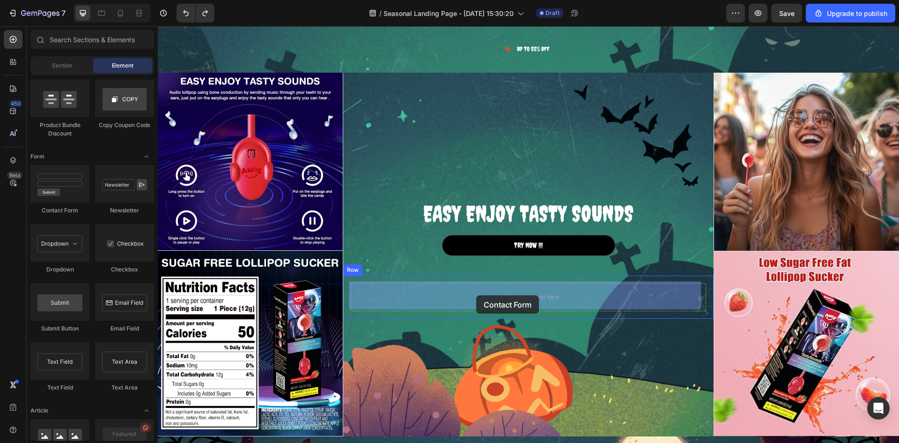
drag, startPoint x: 222, startPoint y: 224, endPoint x: 477, endPoint y: 296, distance: 265.0
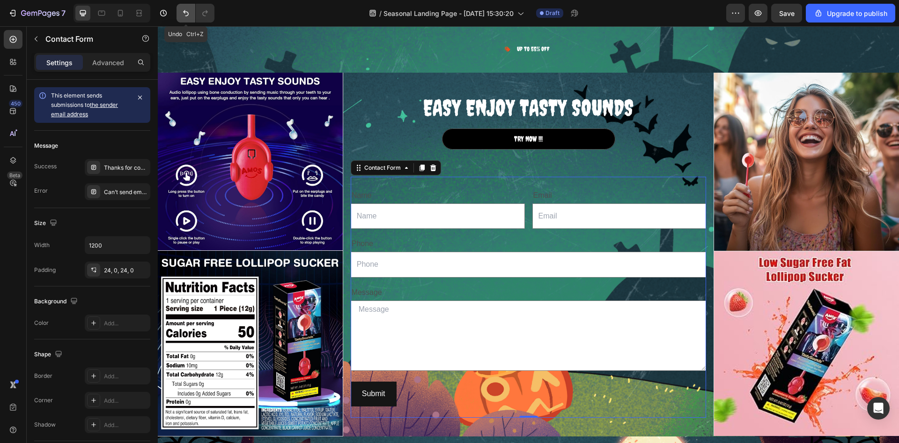
click at [186, 19] on button "Undo/Redo" at bounding box center [186, 13] width 19 height 19
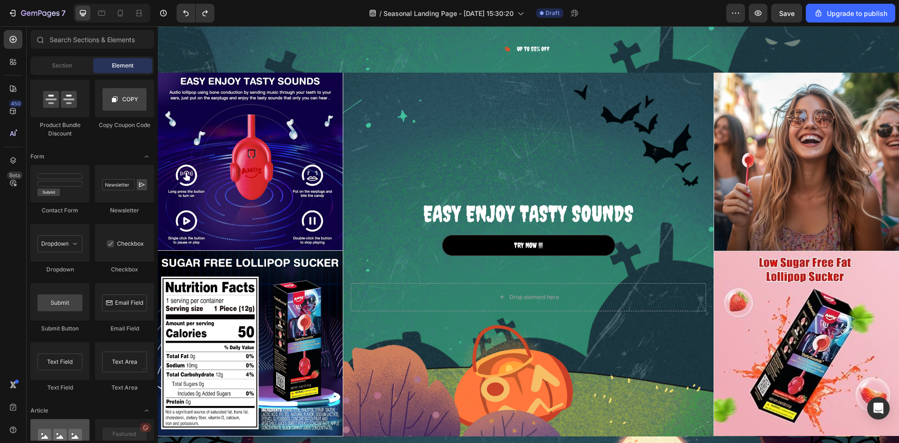
scroll to position [2108, 0]
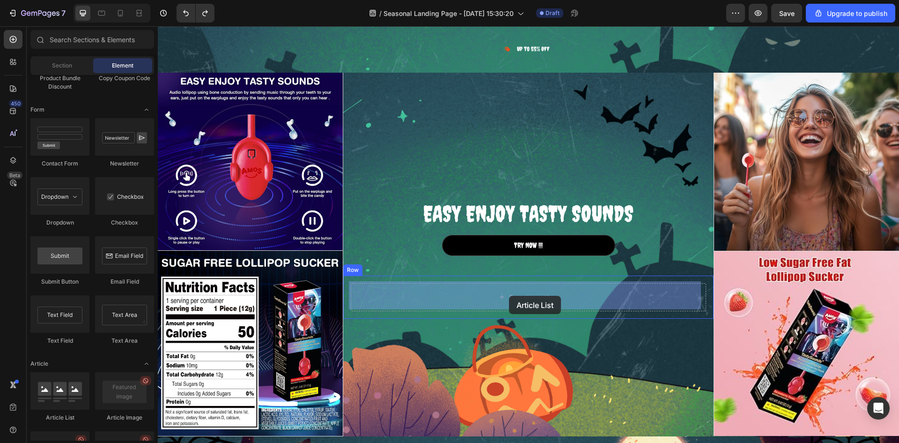
drag, startPoint x: 225, startPoint y: 420, endPoint x: 509, endPoint y: 295, distance: 310.8
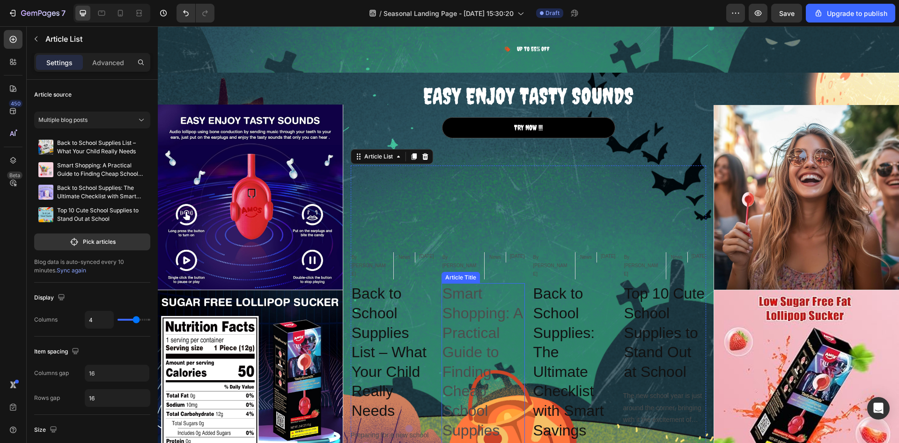
scroll to position [1418, 0]
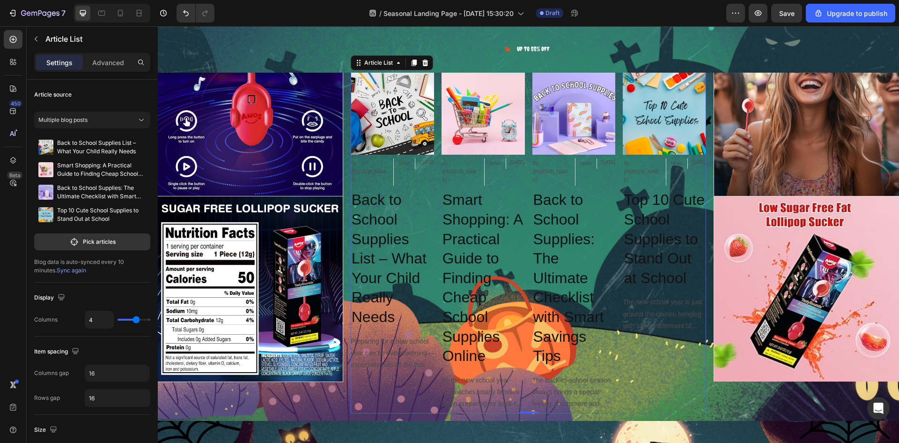
click at [434, 134] on div "Article Image By Thanh Le Article Author News Article Category Aug 01, 2025 Art…" at bounding box center [529, 243] width 356 height 342
click at [356, 104] on img at bounding box center [392, 113] width 83 height 83
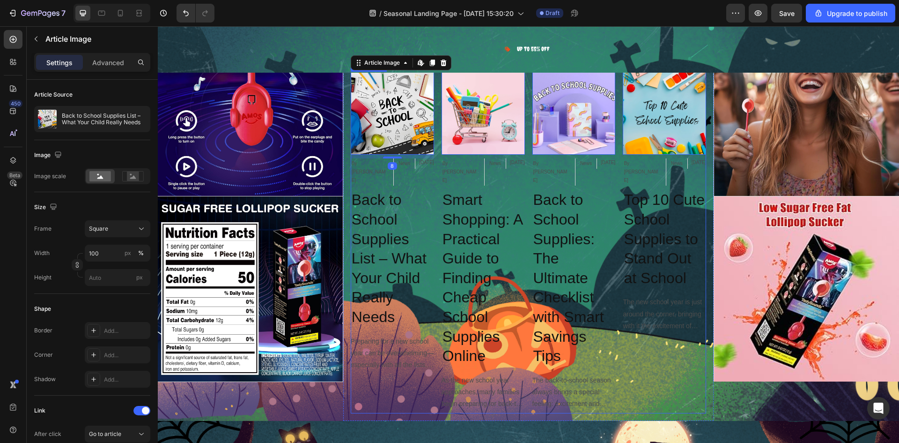
click at [431, 109] on div "Article Image Edit content in Shopify 8 By Thanh Le Article Author News Article…" at bounding box center [529, 243] width 356 height 342
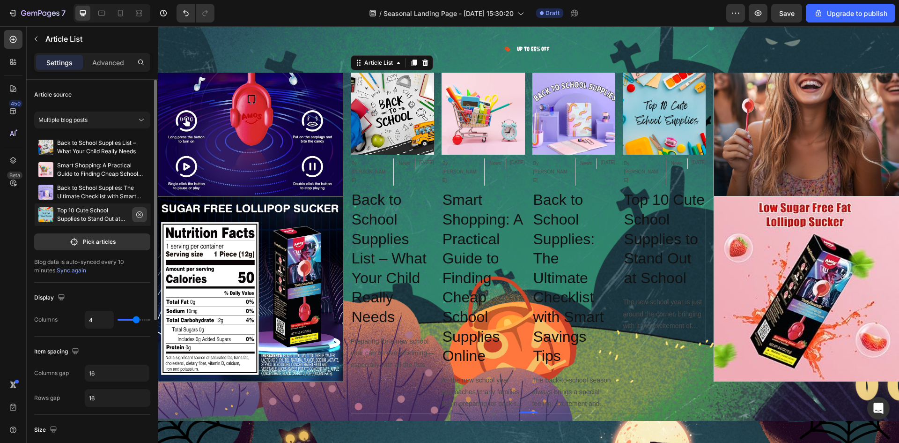
click at [139, 216] on icon "button" at bounding box center [139, 214] width 7 height 7
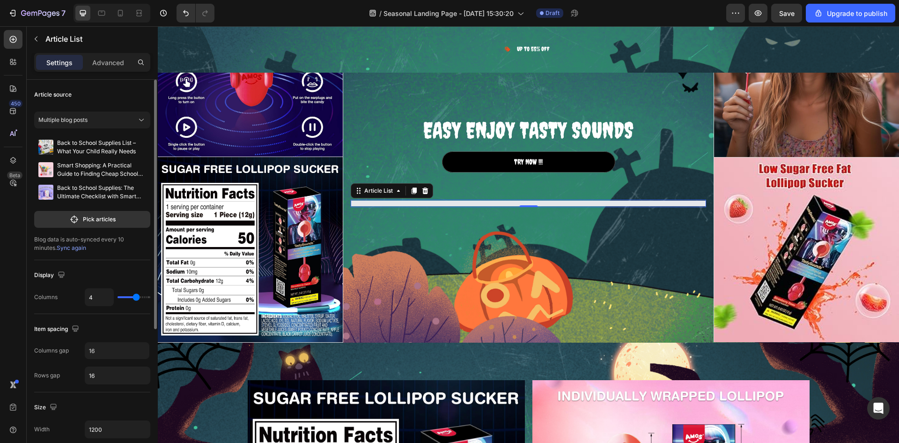
scroll to position [1381, 0]
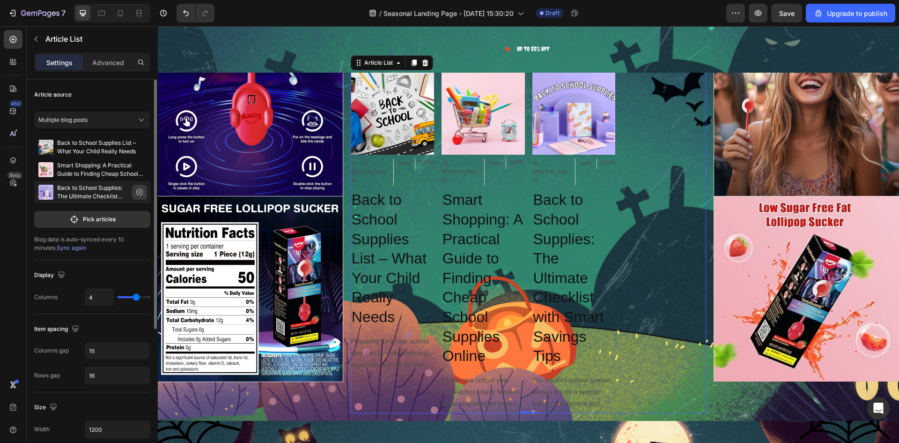
click at [140, 192] on icon "button" at bounding box center [139, 192] width 3 height 3
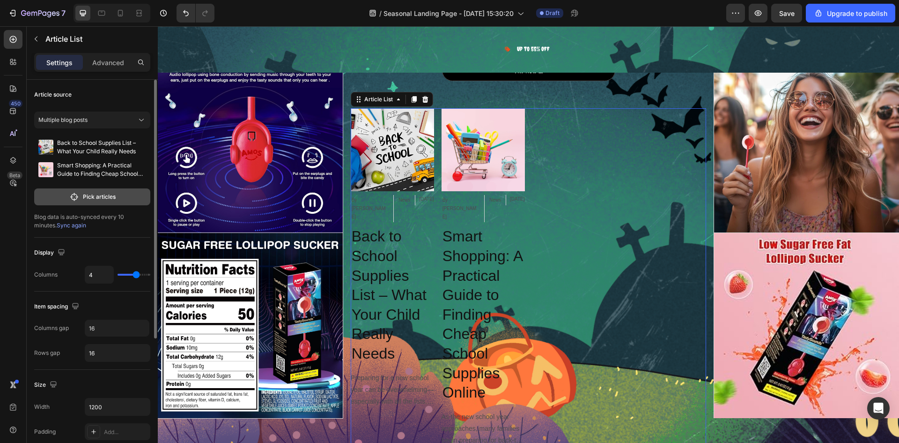
scroll to position [1418, 0]
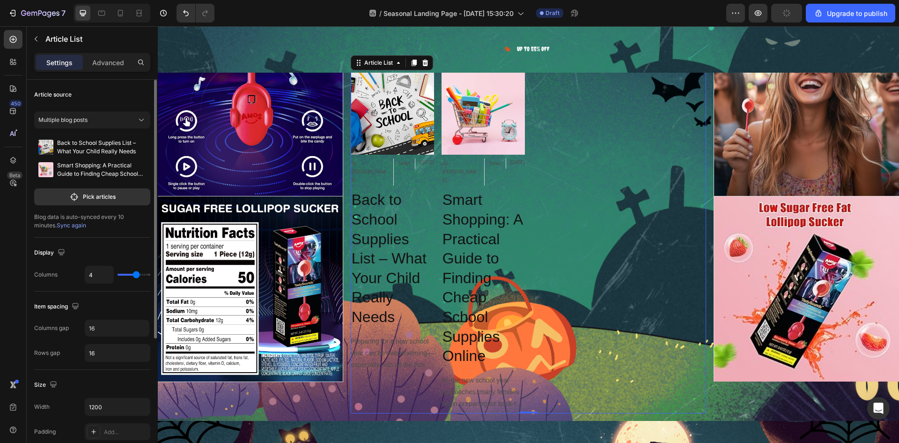
type input "3"
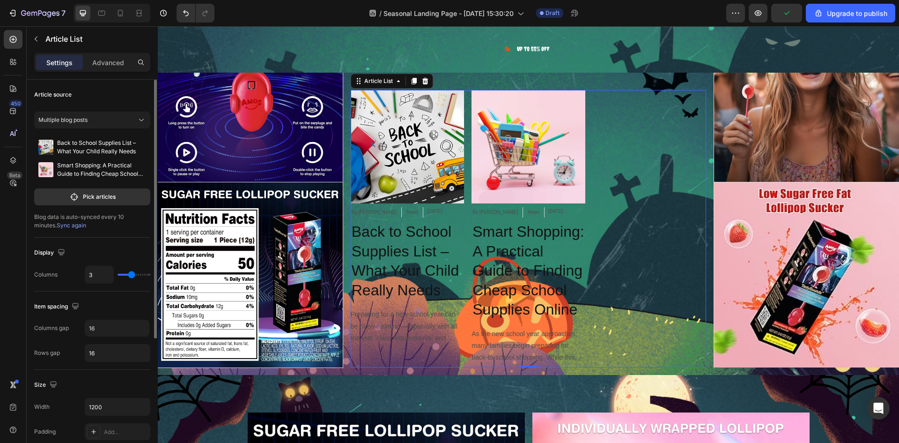
type input "2"
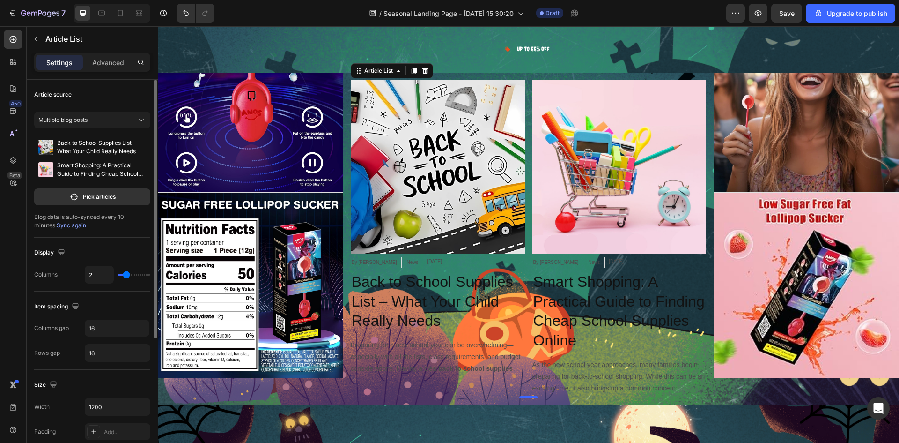
drag, startPoint x: 135, startPoint y: 274, endPoint x: 128, endPoint y: 275, distance: 7.0
type input "2"
click at [128, 275] on input "range" at bounding box center [134, 275] width 33 height 2
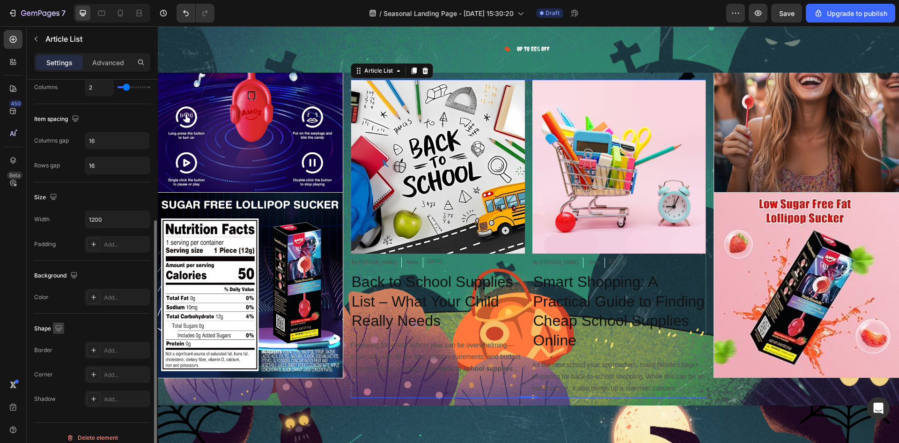
scroll to position [197, 0]
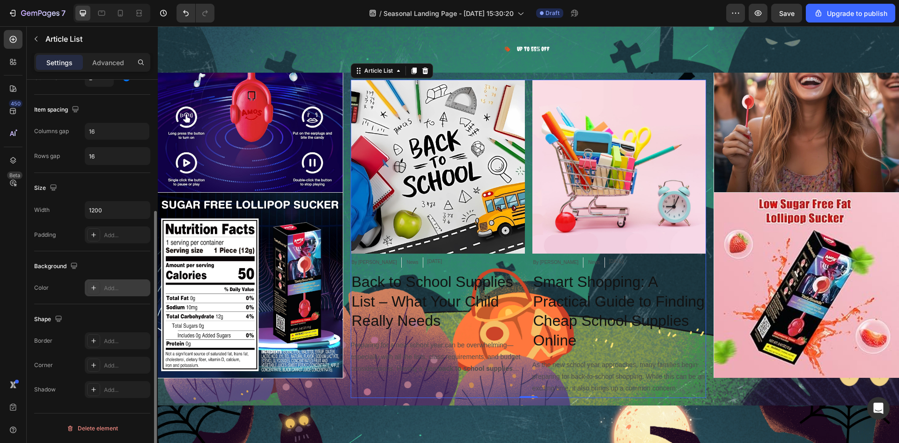
click at [123, 290] on div "Add..." at bounding box center [126, 288] width 44 height 8
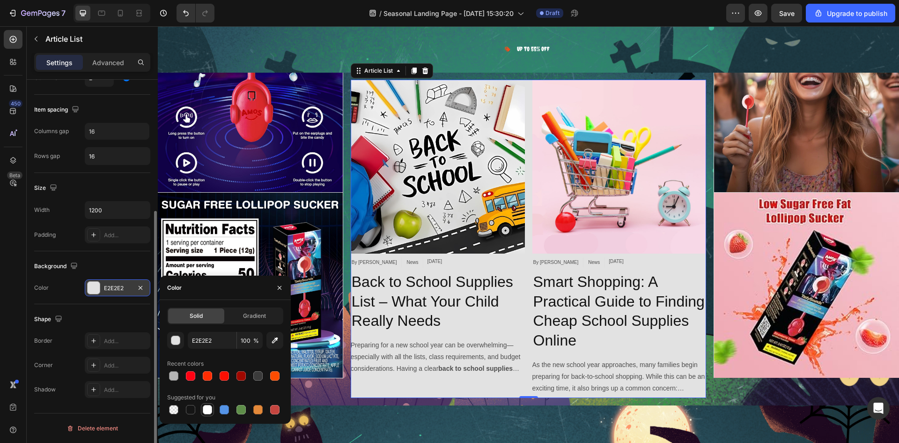
click at [209, 408] on div at bounding box center [207, 409] width 9 height 9
type input "FFFFFF"
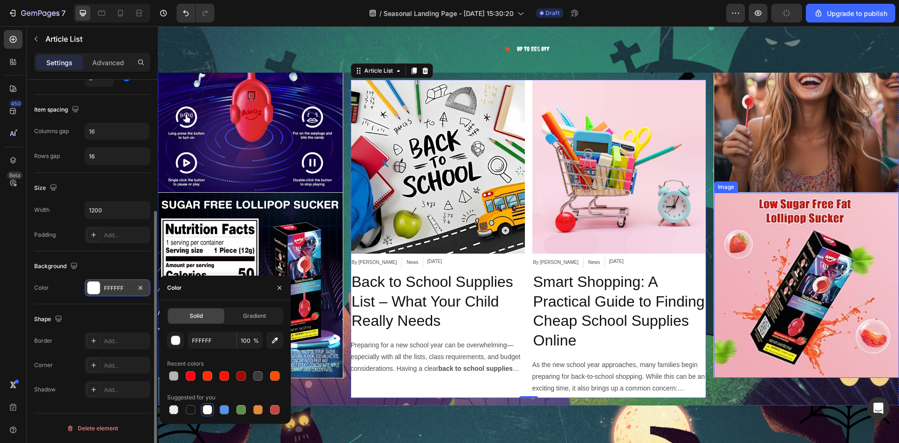
scroll to position [1361, 0]
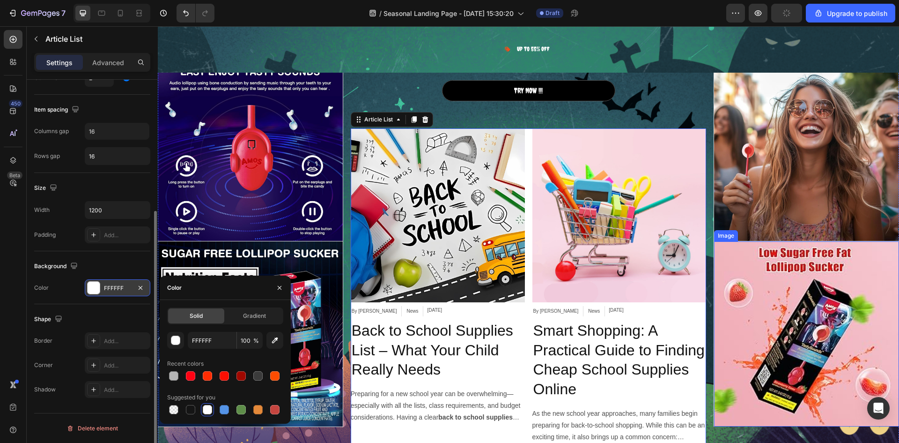
click at [663, 105] on div "EASY ENJOY TASTY SOUNDS Heading TRY NOW !!! Button" at bounding box center [529, 74] width 308 height 62
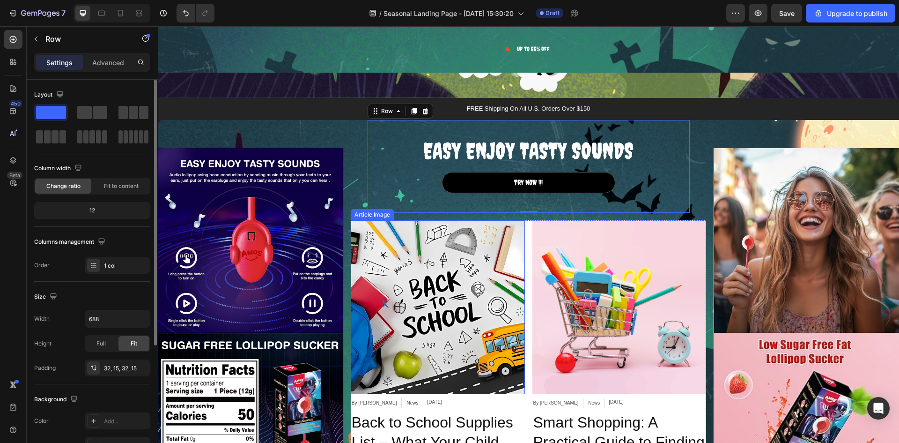
scroll to position [1316, 0]
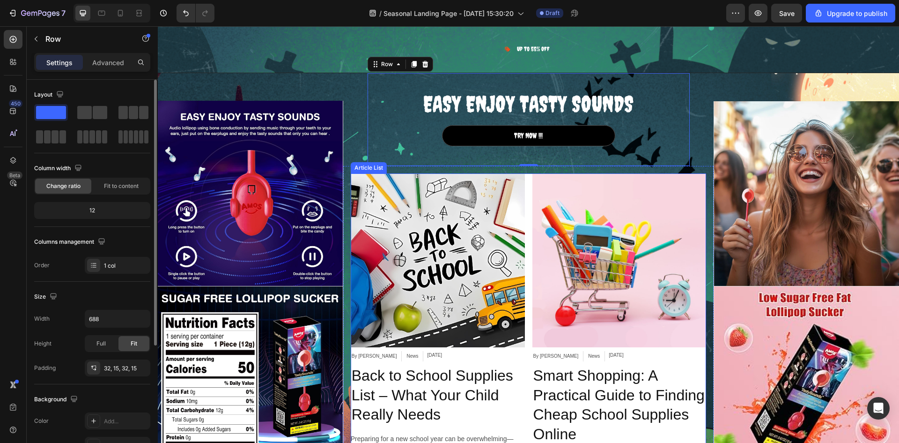
click at [522, 183] on div "Article Image By Thanh Le Article Author News Article Category Aug 01, 2025 Art…" at bounding box center [529, 332] width 356 height 319
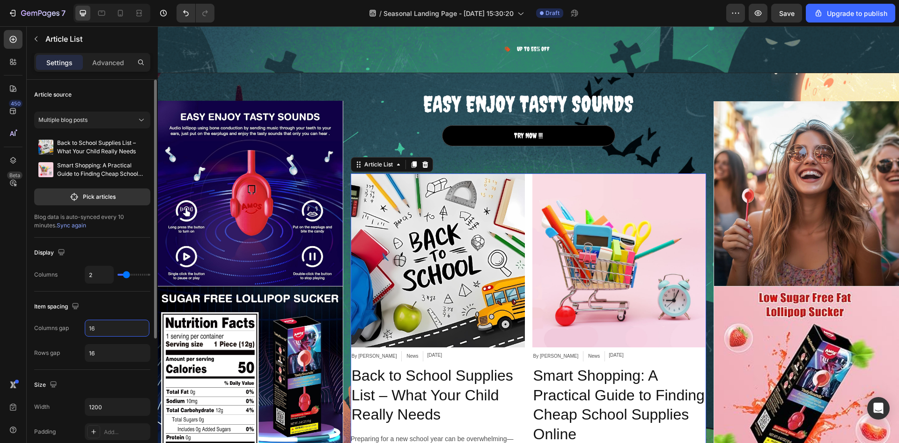
click at [102, 334] on input "16" at bounding box center [117, 327] width 65 height 17
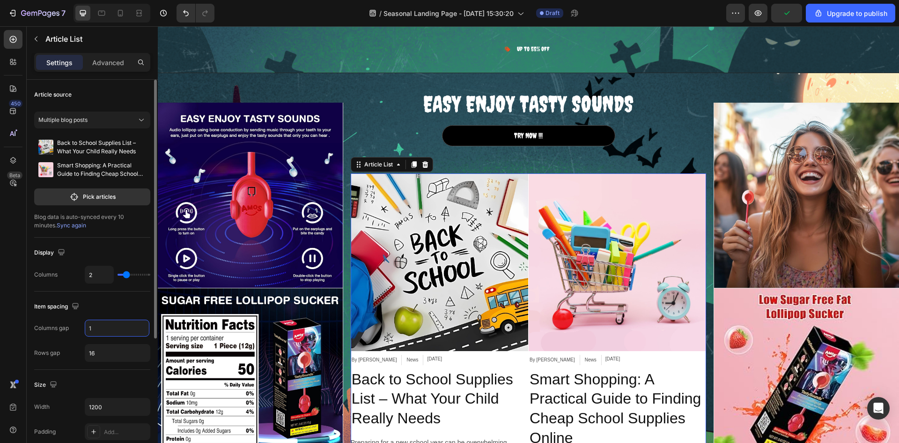
type input "16"
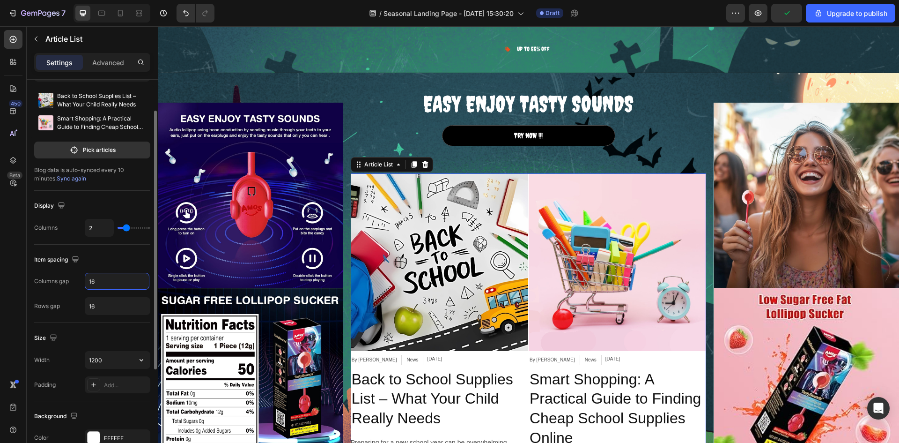
scroll to position [94, 0]
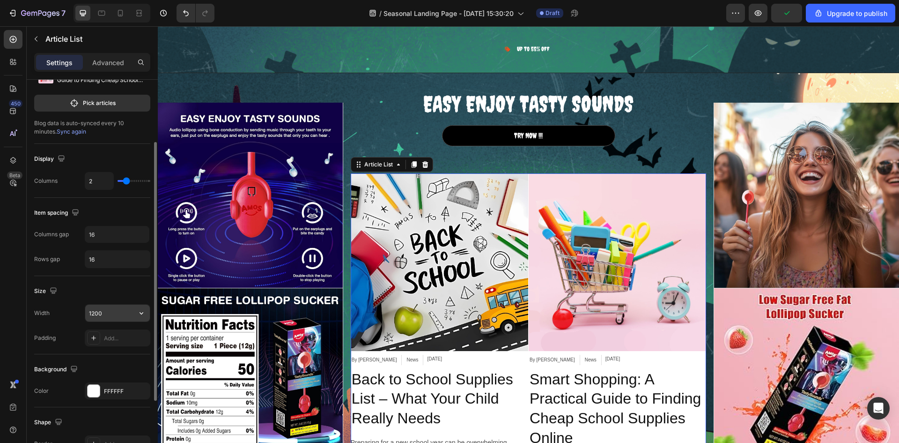
click at [119, 311] on input "1200" at bounding box center [117, 312] width 65 height 17
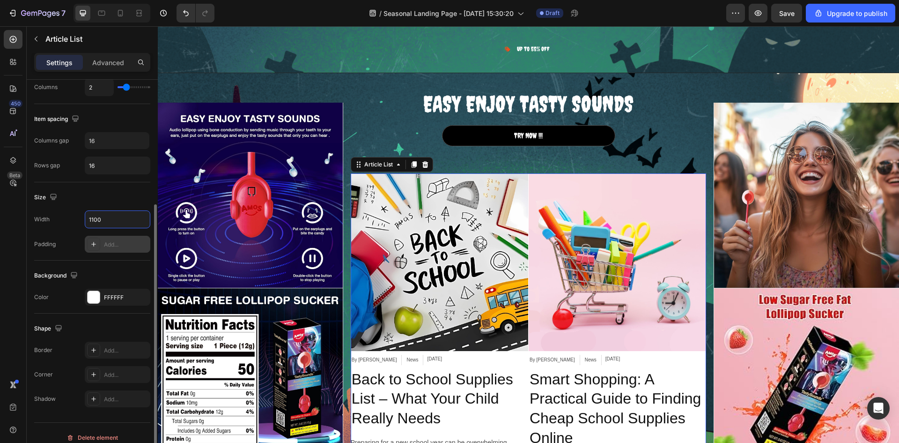
scroll to position [197, 0]
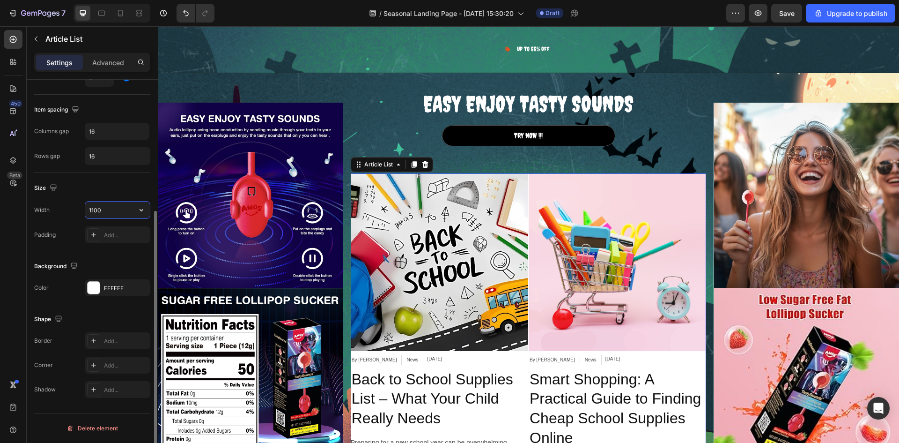
drag, startPoint x: 107, startPoint y: 211, endPoint x: 86, endPoint y: 212, distance: 21.1
click at [86, 212] on input "1100" at bounding box center [117, 209] width 65 height 17
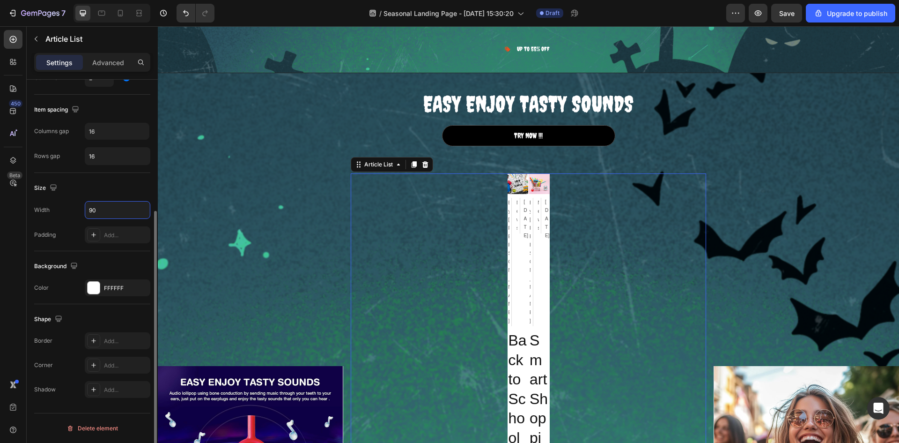
type input "900"
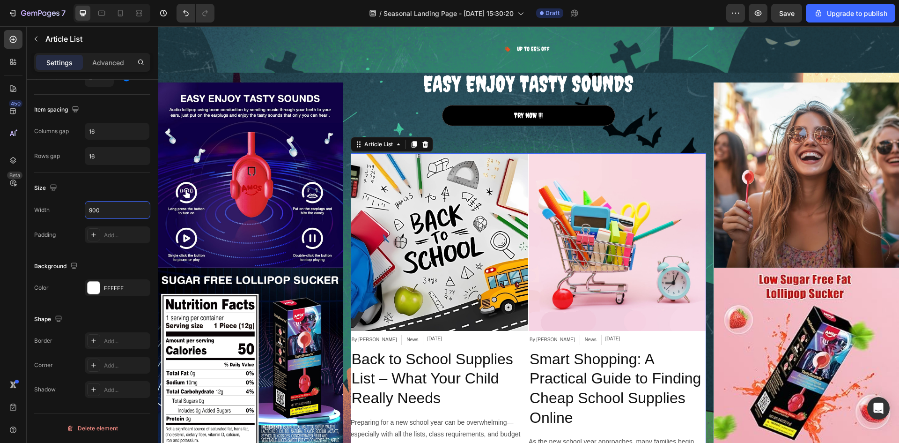
scroll to position [1129, 0]
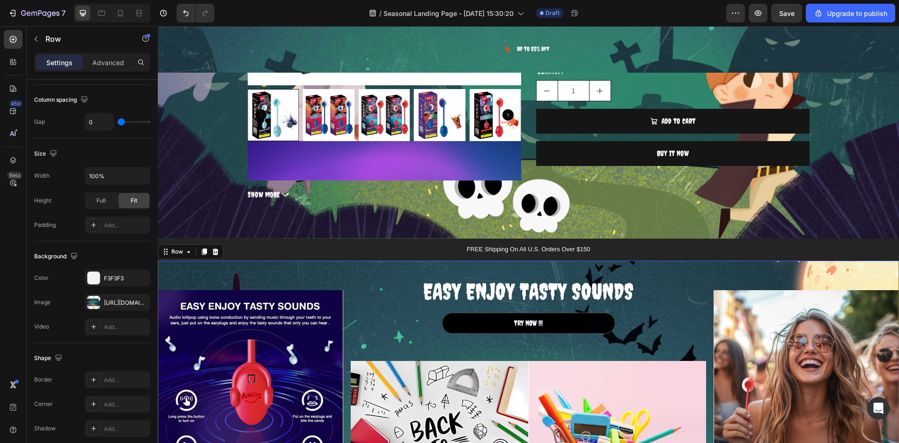
scroll to position [0, 0]
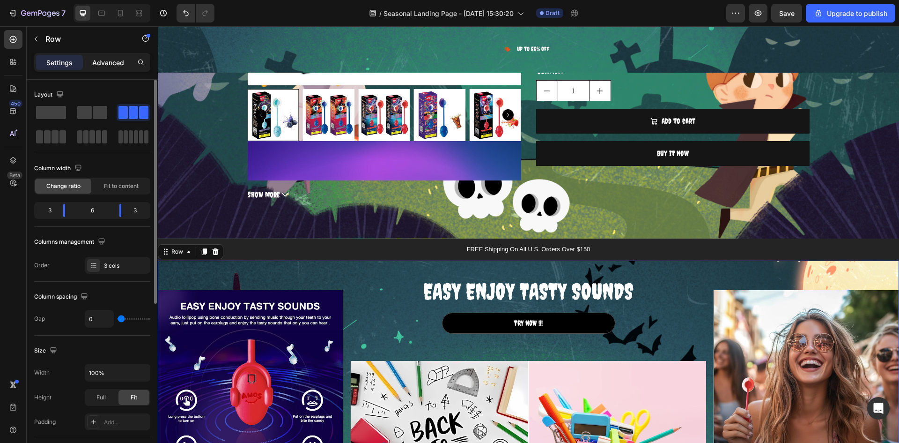
click at [124, 66] on div "Advanced" at bounding box center [108, 62] width 47 height 15
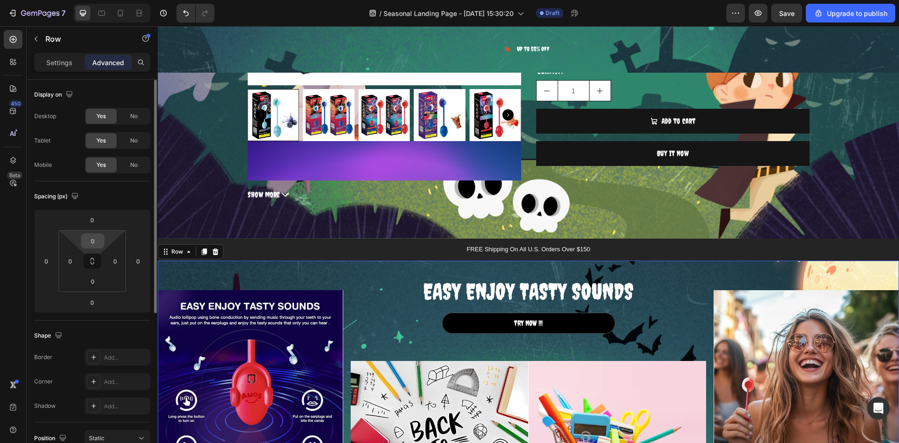
click at [101, 241] on input "0" at bounding box center [92, 241] width 19 height 14
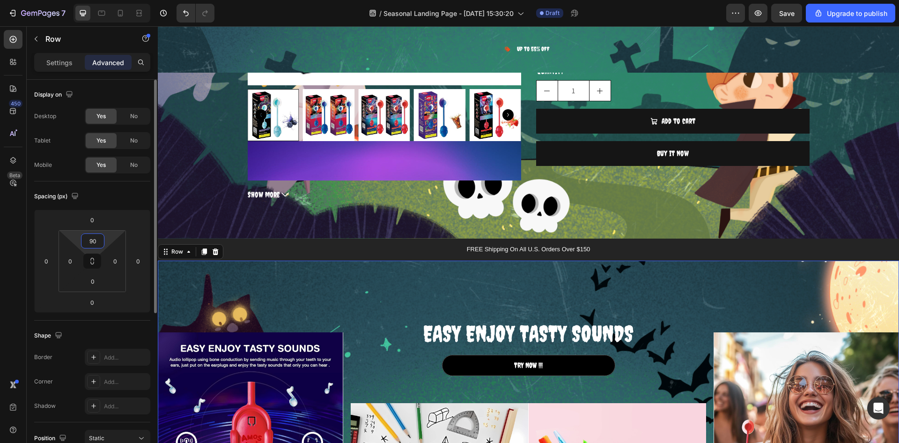
click at [94, 240] on input "90" at bounding box center [92, 241] width 19 height 14
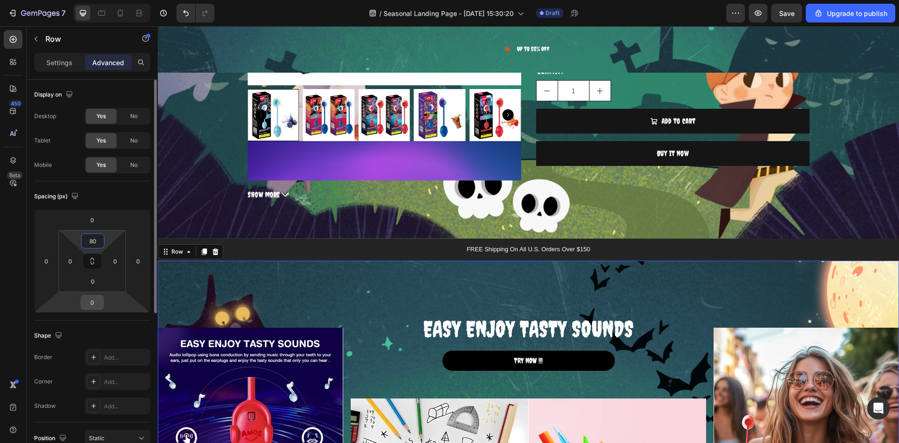
type input "80"
click at [93, 306] on input "0" at bounding box center [92, 302] width 19 height 14
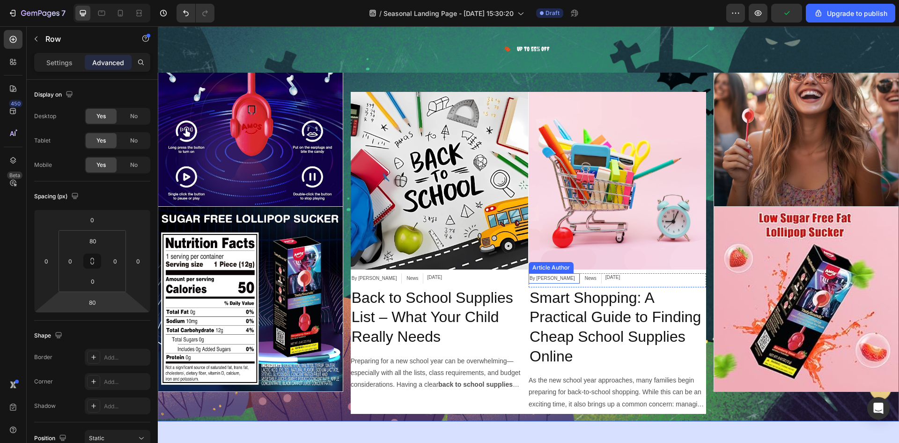
scroll to position [1457, 0]
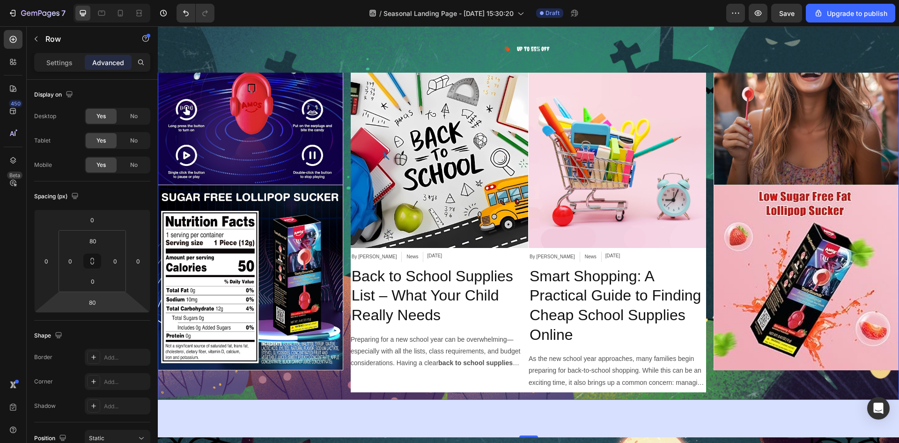
click at [263, 383] on div "Image Image Image Image Row" at bounding box center [251, 184] width 186 height 429
click at [98, 302] on input "80" at bounding box center [92, 302] width 19 height 14
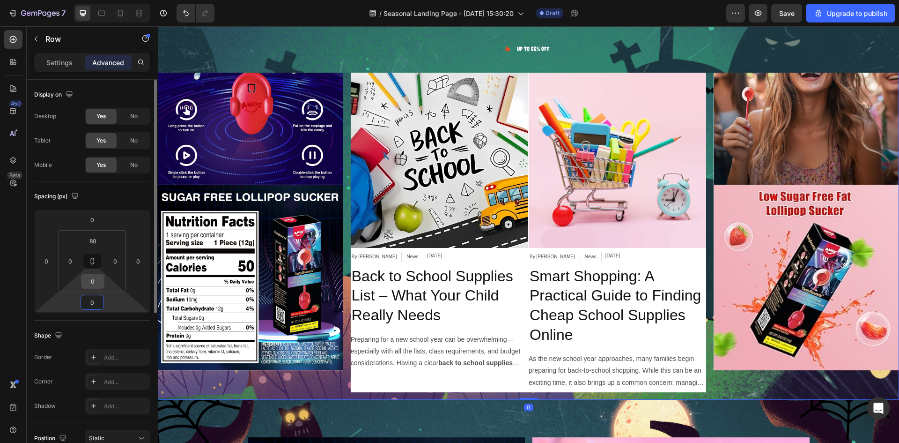
type input "0"
click at [95, 281] on input "0" at bounding box center [92, 281] width 19 height 14
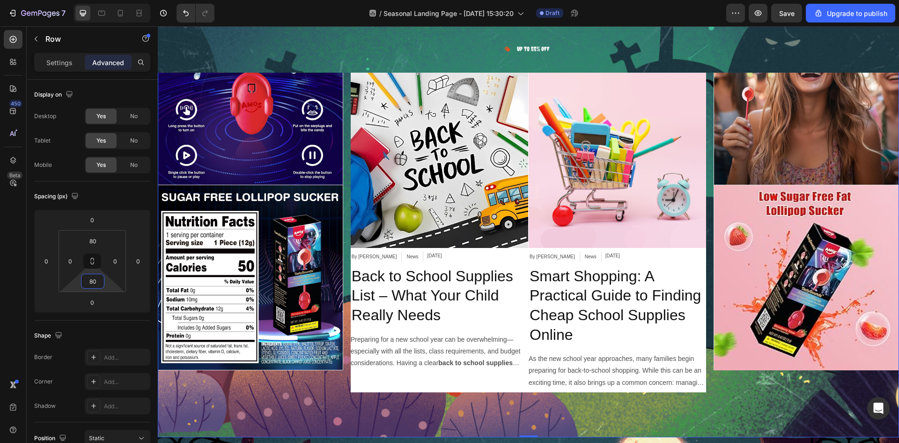
type input "80"
click at [458, 409] on div "Image Image Image Image Row EASY ENJOY TASTY SOUNDS Heading TRY NOW !!! Button …" at bounding box center [529, 185] width 742 height 504
click at [462, 255] on div "By Thanh Le Article Author News Article Category Aug 01, 2025 Article Date Row" at bounding box center [440, 259] width 178 height 14
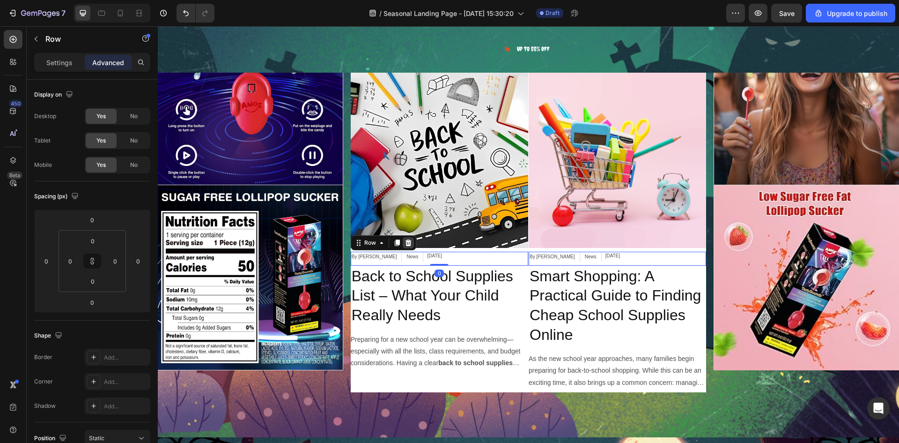
click at [407, 242] on icon at bounding box center [408, 242] width 7 height 7
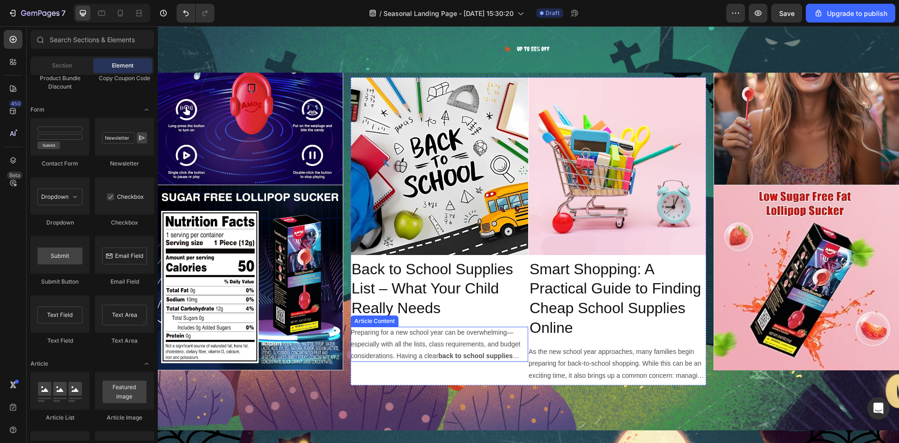
click at [393, 332] on div "Preparing for a new school year can be overwhelming—especially with all the lis…" at bounding box center [440, 345] width 178 height 36
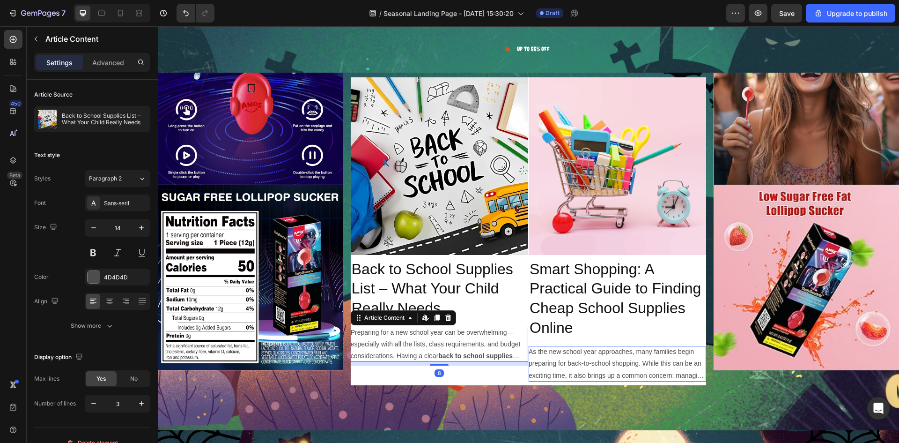
click at [393, 332] on div "Preparing for a new school year can be overwhelming—especially with all the lis…" at bounding box center [440, 345] width 178 height 36
click at [403, 334] on div "Preparing for a new school year can be overwhelming—especially with all the lis…" at bounding box center [440, 345] width 178 height 36
click at [480, 357] on strong "back to school supplies list" at bounding box center [435, 361] width 169 height 19
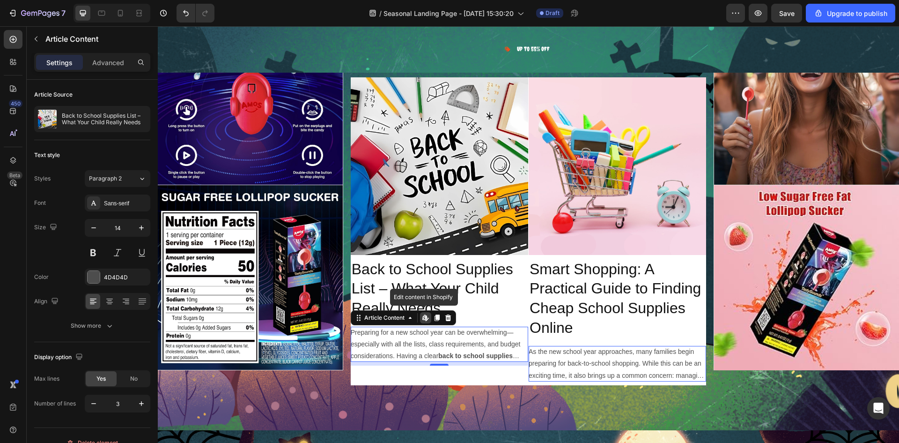
click at [511, 352] on strong "back to school supplies list" at bounding box center [435, 361] width 169 height 19
click at [507, 338] on div "Preparing for a new school year can be overwhelming—especially with all the lis…" at bounding box center [440, 345] width 178 height 36
click at [365, 337] on div "Preparing for a new school year can be overwhelming—especially with all the lis…" at bounding box center [440, 345] width 178 height 36
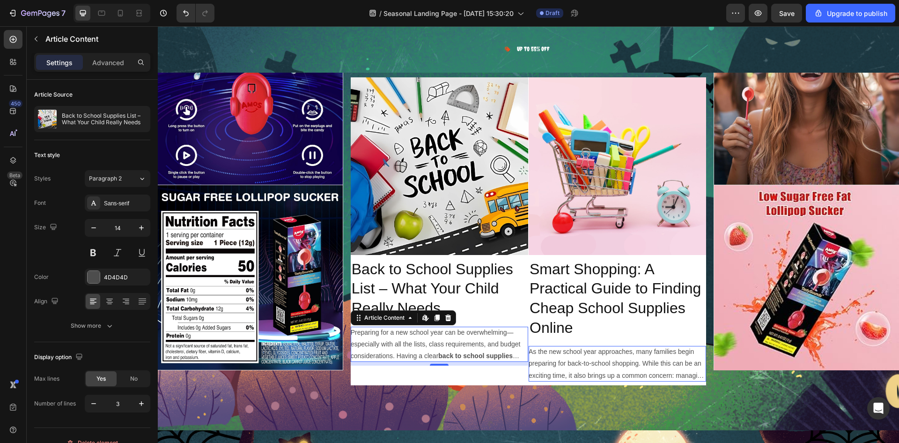
click at [365, 337] on div "Preparing for a new school year can be overwhelming—especially with all the lis…" at bounding box center [440, 345] width 178 height 36
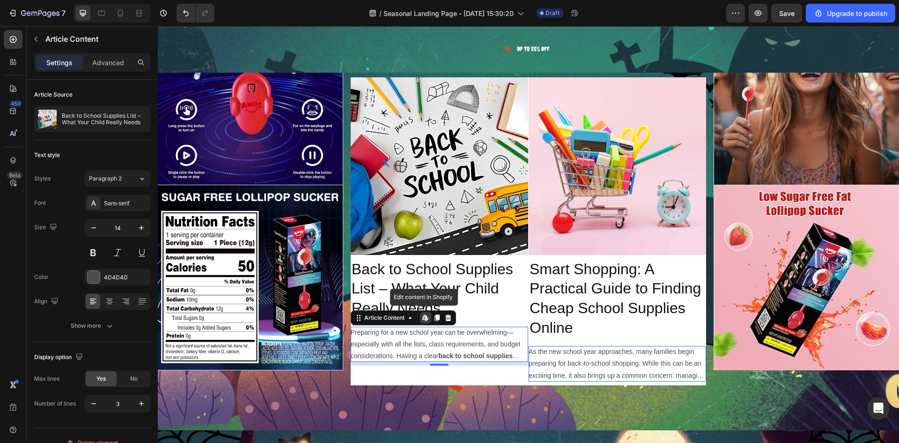
click at [365, 337] on div "Preparing for a new school year can be overwhelming—especially with all the lis…" at bounding box center [440, 345] width 178 height 36
click at [448, 314] on icon at bounding box center [448, 317] width 7 height 7
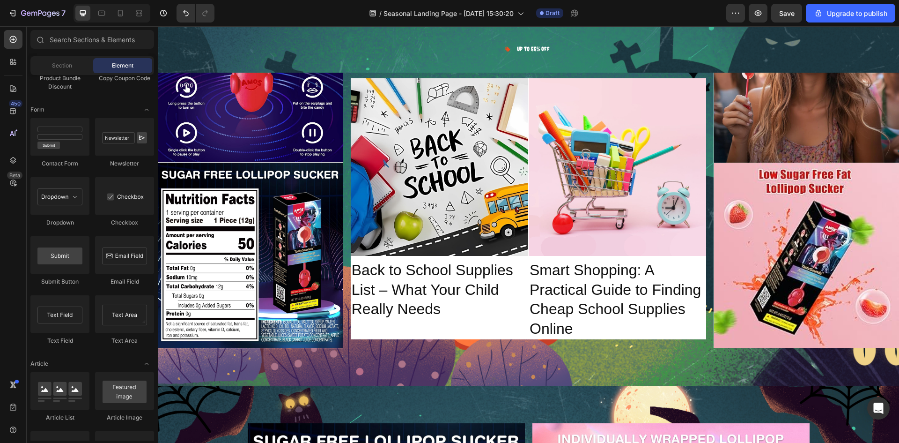
scroll to position [1426, 0]
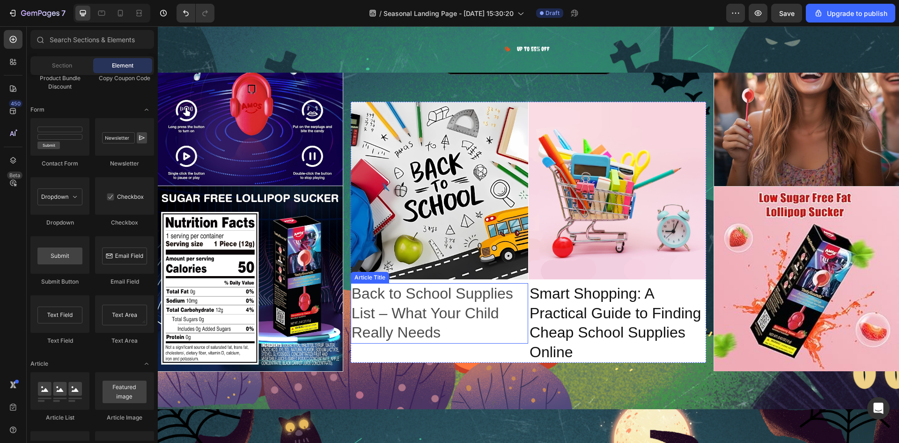
click at [435, 305] on h2 "Back to School Supplies List – What Your Child Really Needs" at bounding box center [440, 313] width 178 height 60
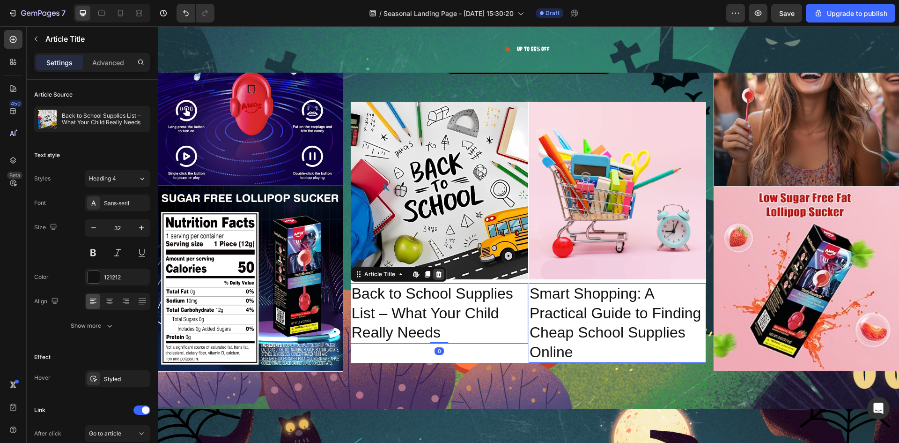
click at [438, 271] on icon at bounding box center [439, 274] width 6 height 7
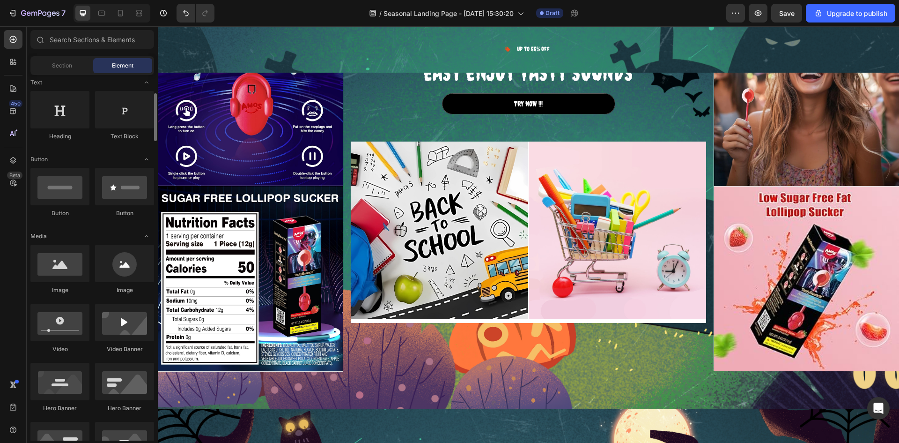
scroll to position [0, 0]
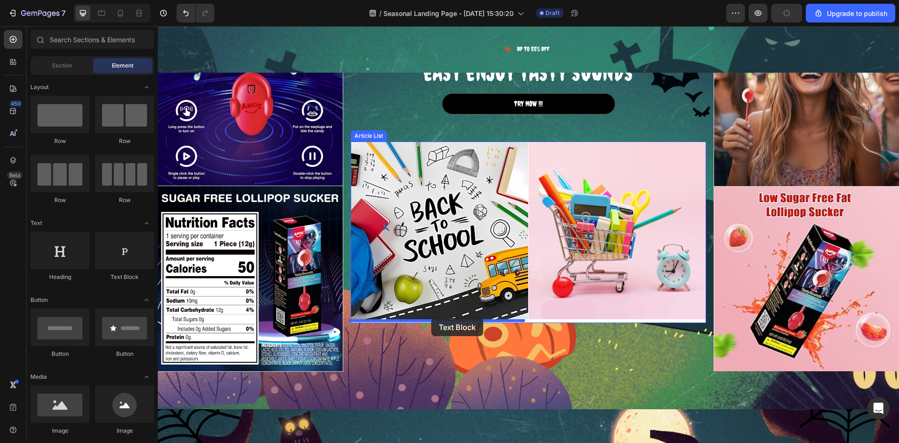
drag, startPoint x: 283, startPoint y: 284, endPoint x: 431, endPoint y: 318, distance: 152.3
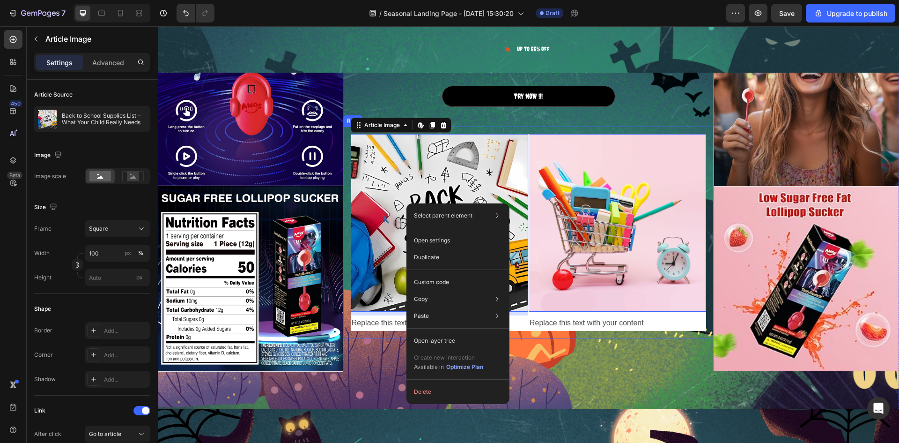
click at [368, 321] on div "Replace this text with your content" at bounding box center [440, 322] width 178 height 15
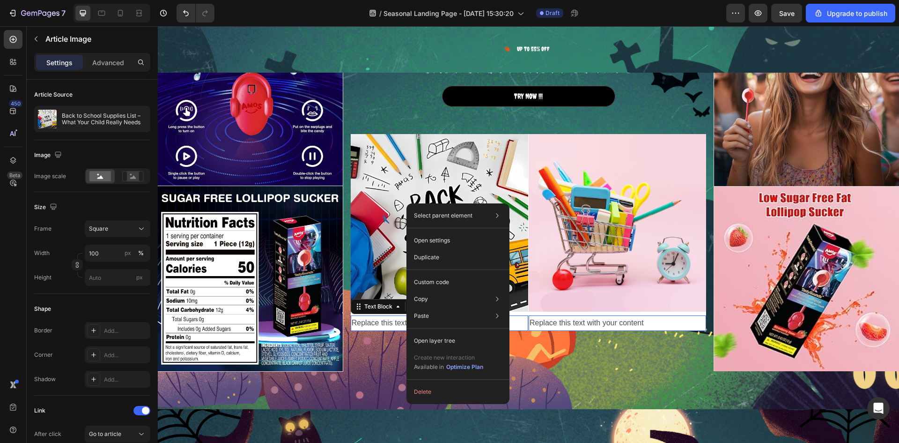
click at [368, 321] on div "Replace this text with your content" at bounding box center [440, 322] width 178 height 15
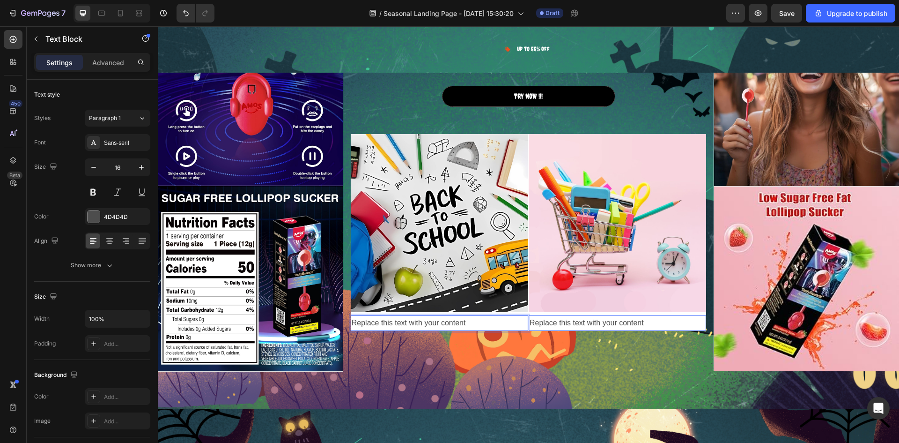
click at [419, 321] on p "Replace this text with your content" at bounding box center [440, 323] width 176 height 14
click at [489, 318] on p "Replace this text with your content" at bounding box center [440, 323] width 176 height 14
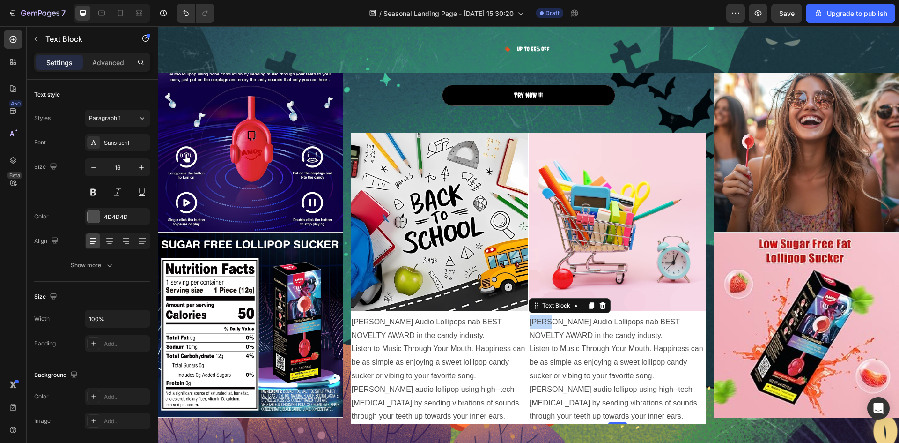
click at [532, 319] on p "Amos TastySounds Audio Lollipops nab BEST NOVELTY AWARD in the candy industy." at bounding box center [618, 328] width 176 height 27
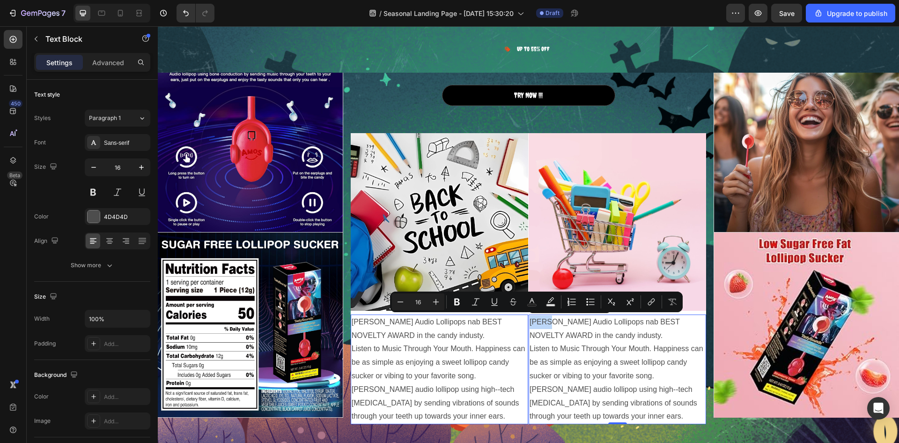
click at [532, 319] on p "Amos TastySounds Audio Lollipops nab BEST NOVELTY AWARD in the candy industy." at bounding box center [618, 328] width 176 height 27
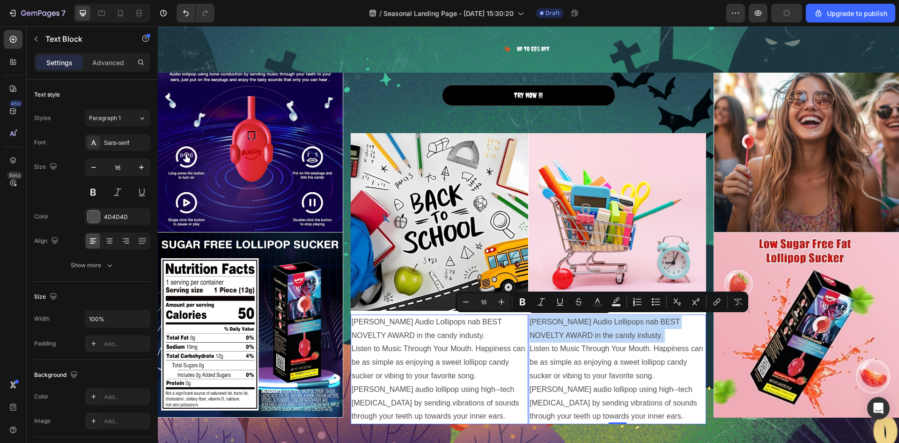
click at [532, 319] on p "Amos TastySounds Audio Lollipops nab BEST NOVELTY AWARD in the candy industy." at bounding box center [618, 328] width 176 height 27
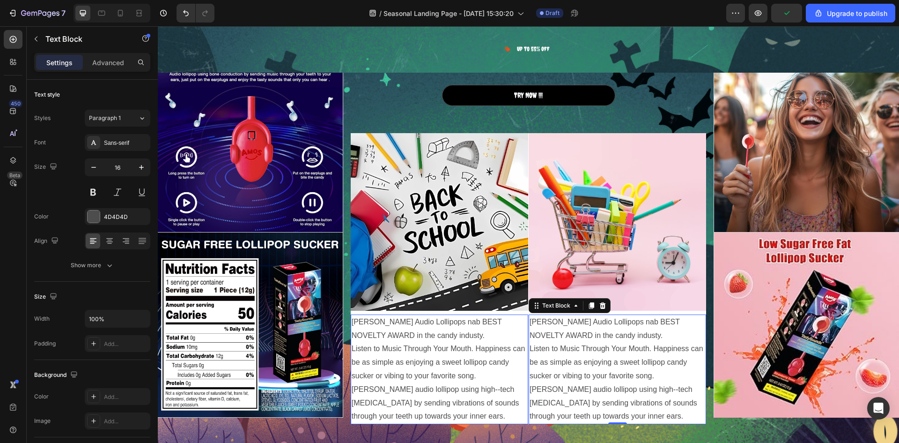
click at [691, 342] on p "Listen to Music Through Your Mouth. Happiness can be as simple as enjoying a sw…" at bounding box center [618, 362] width 176 height 40
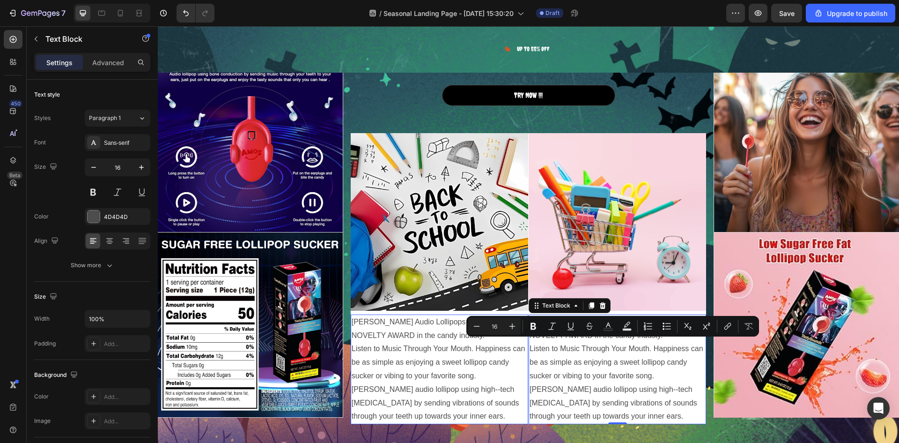
drag, startPoint x: 685, startPoint y: 329, endPoint x: 677, endPoint y: 408, distance: 78.6
click at [677, 408] on div "Amos TastySounds Audio Lollipops nab BEST NOVELTY AWARD in the candy industy. L…" at bounding box center [618, 369] width 178 height 110
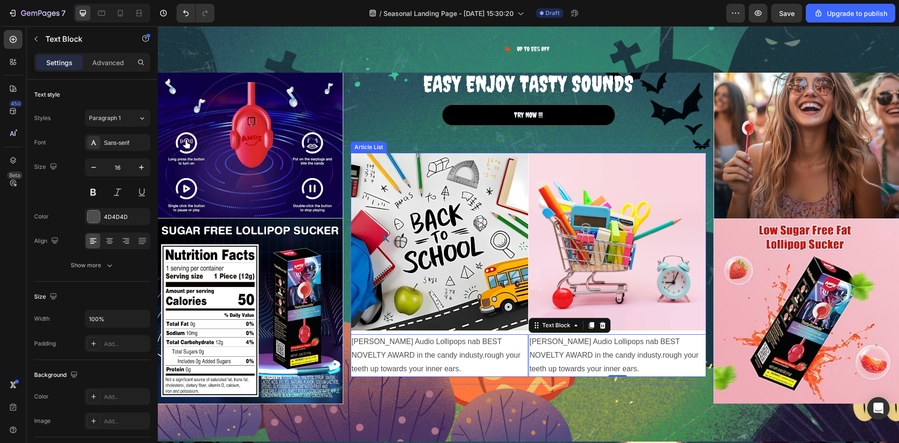
scroll to position [1413, 0]
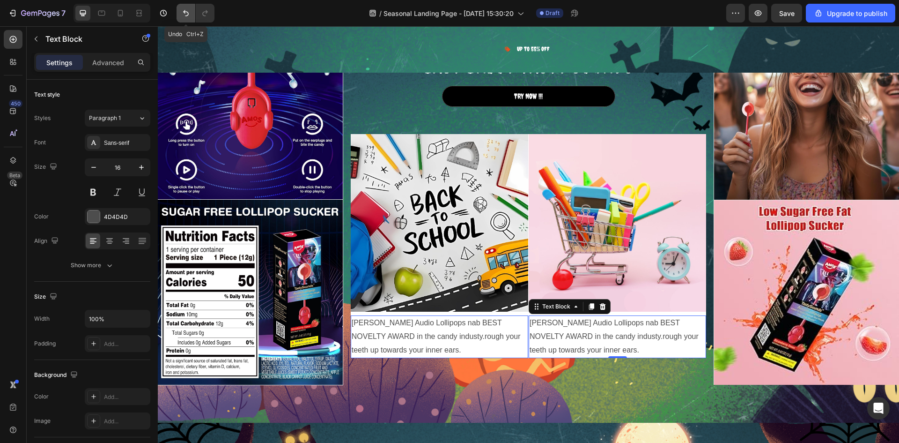
click at [185, 14] on icon "Undo/Redo" at bounding box center [185, 12] width 9 height 9
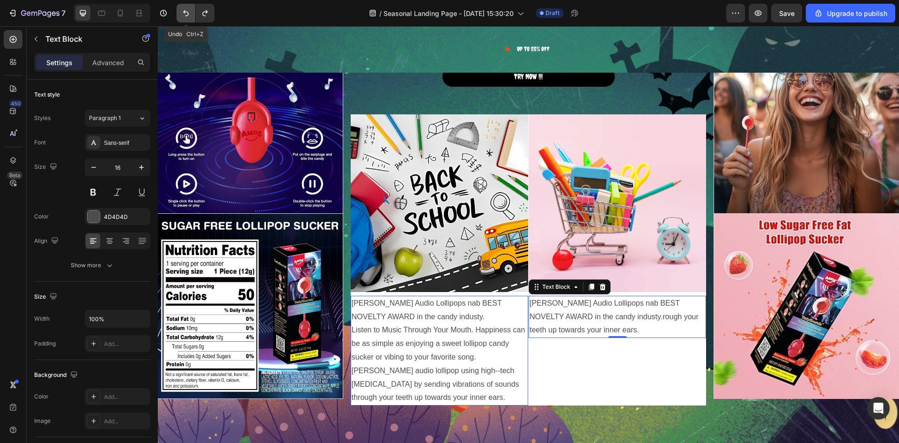
scroll to position [1428, 0]
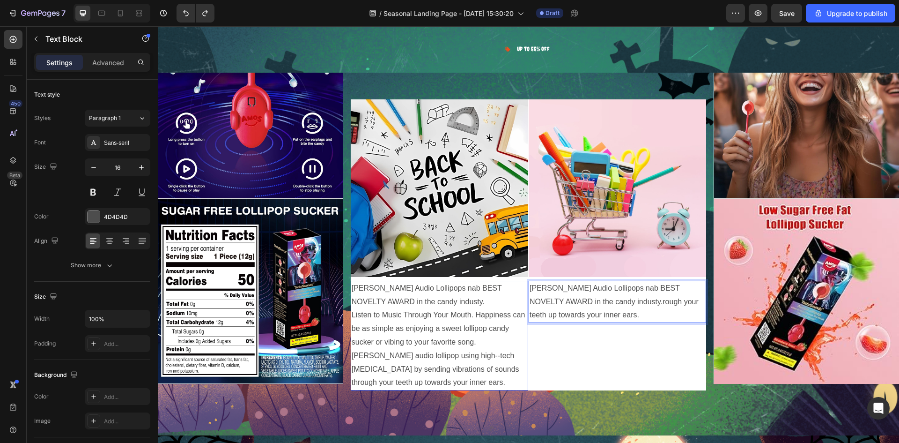
click at [652, 294] on p "Amos TastySounds Audio Lollipops nab BEST NOVELTY AWARD in the candy industy.ro…" at bounding box center [618, 302] width 176 height 40
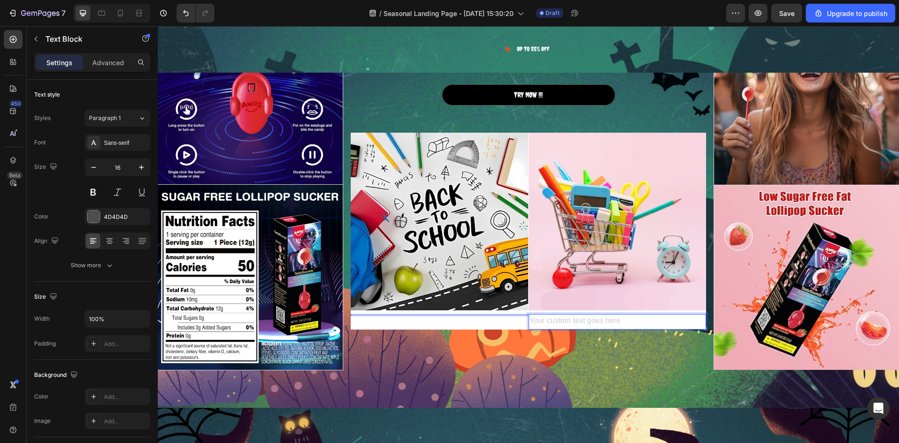
scroll to position [1460, 0]
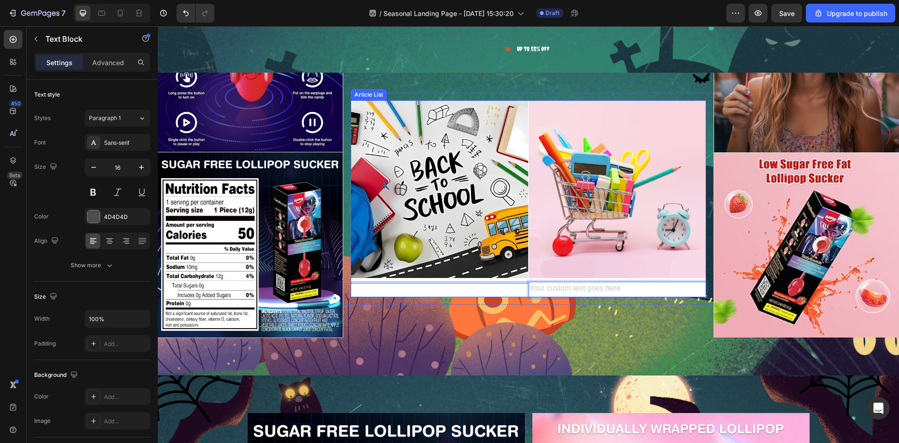
click at [405, 288] on div "Article Image Text Block 0 Article List" at bounding box center [440, 198] width 178 height 197
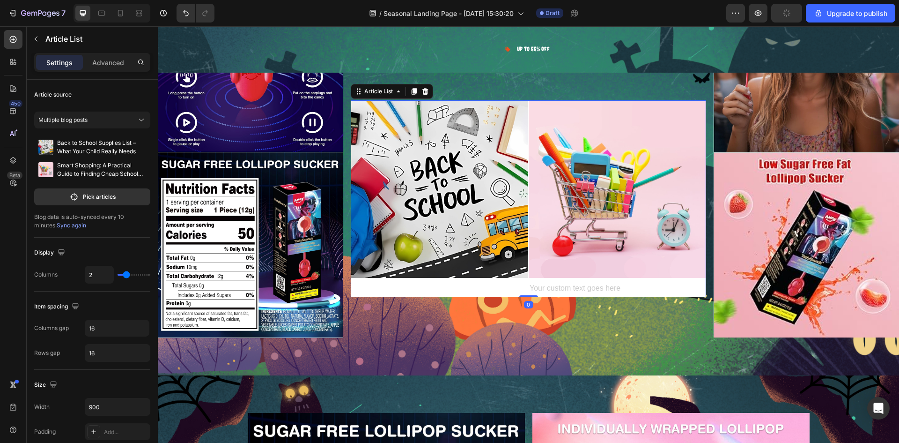
click at [421, 284] on div "Article Image Text Block Article List 0" at bounding box center [440, 198] width 178 height 197
click at [194, 15] on button "Undo/Redo" at bounding box center [186, 13] width 19 height 19
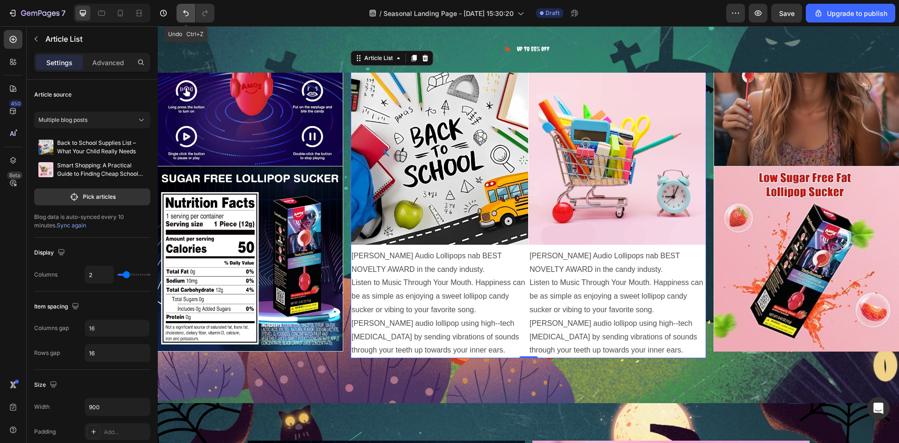
scroll to position [1475, 0]
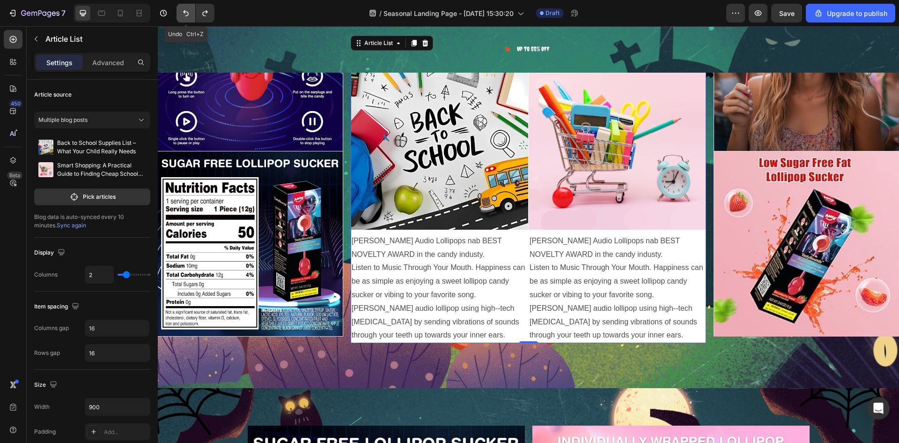
click at [188, 17] on icon "Undo/Redo" at bounding box center [185, 12] width 9 height 9
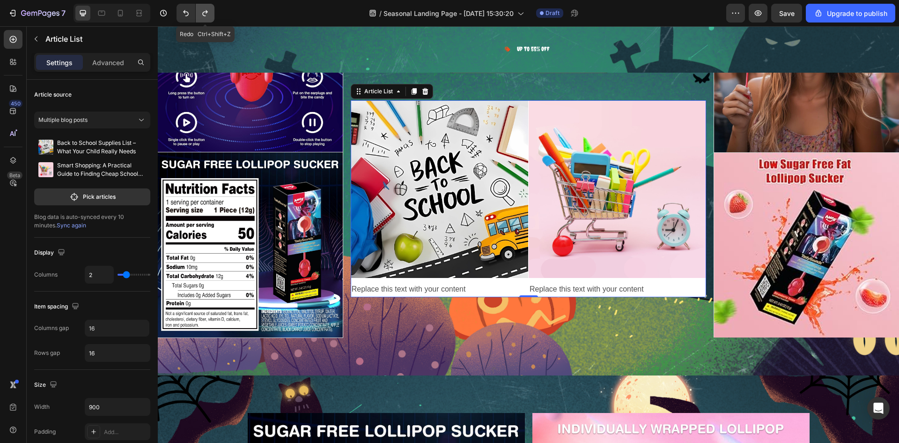
click at [204, 16] on icon "Undo/Redo" at bounding box center [204, 13] width 5 height 6
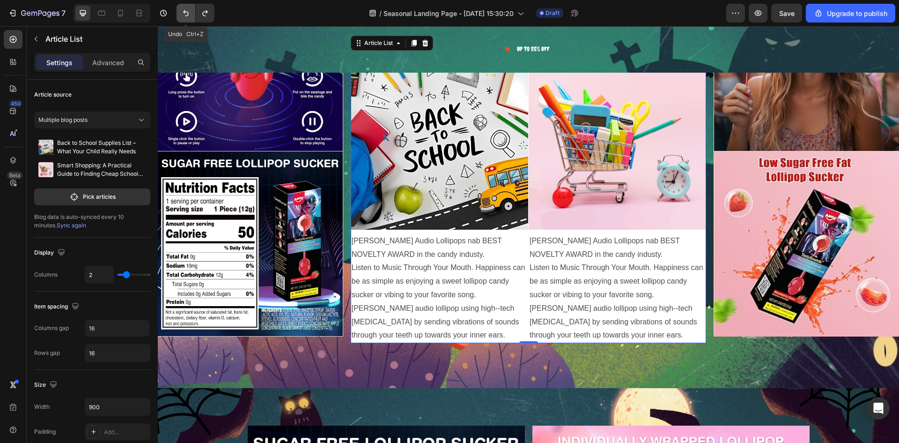
click at [186, 16] on icon "Undo/Redo" at bounding box center [186, 13] width 6 height 6
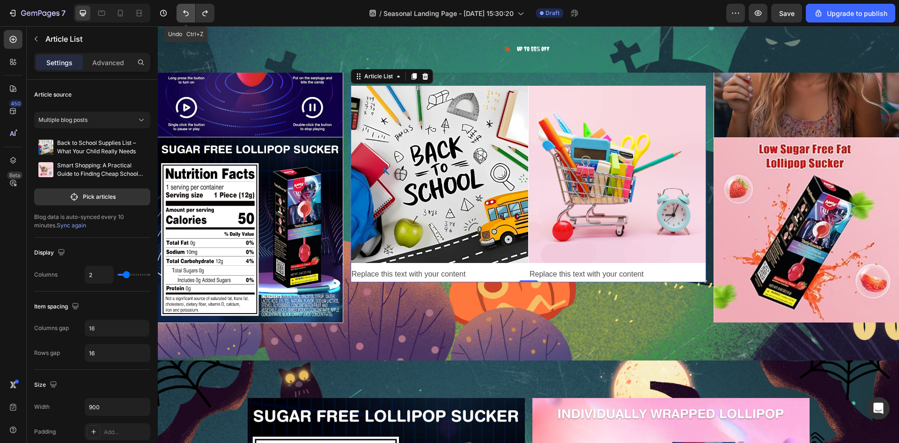
scroll to position [1460, 0]
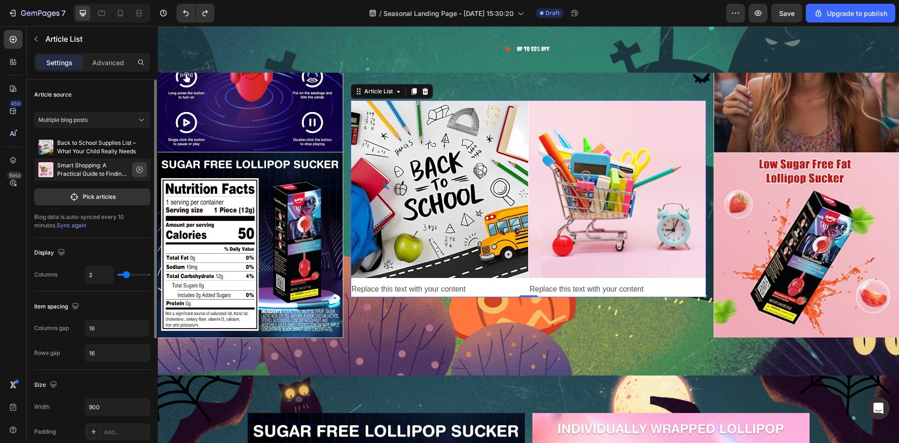
click at [136, 171] on icon "button" at bounding box center [139, 169] width 7 height 7
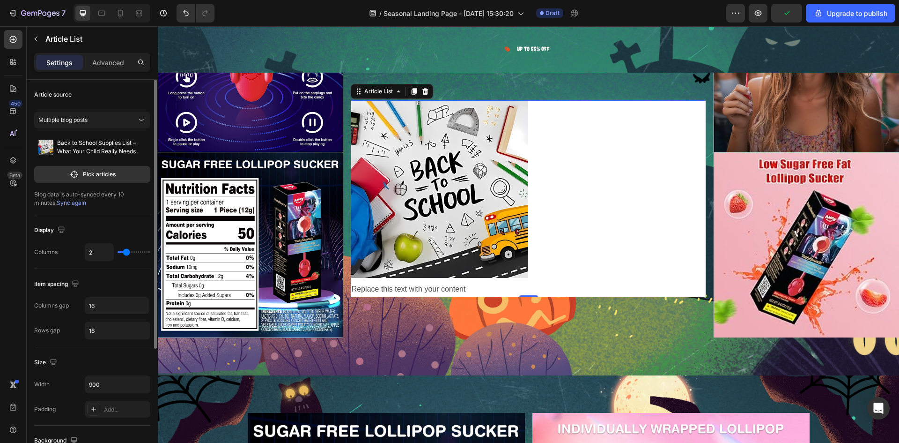
type input "1"
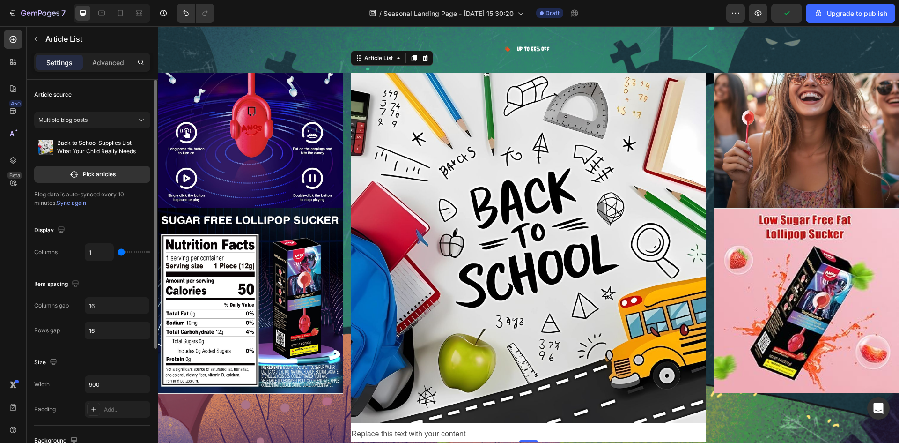
scroll to position [1516, 0]
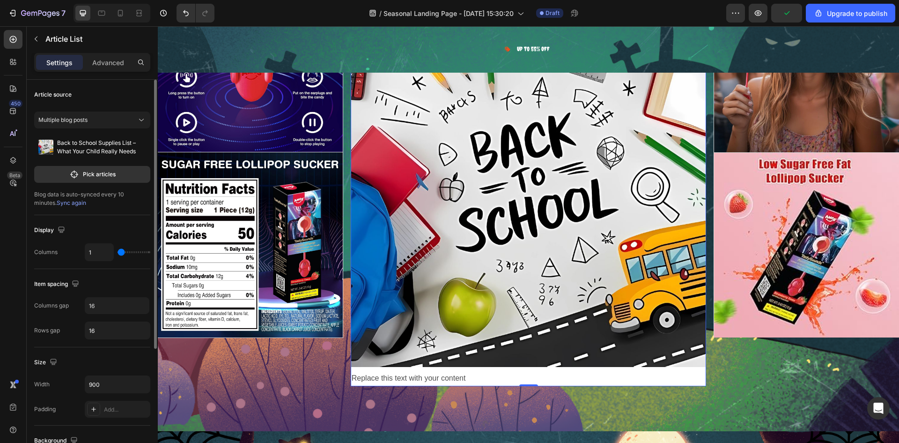
type input "1"
click at [122, 251] on input "range" at bounding box center [134, 252] width 33 height 2
click at [102, 386] on input "900" at bounding box center [117, 384] width 65 height 17
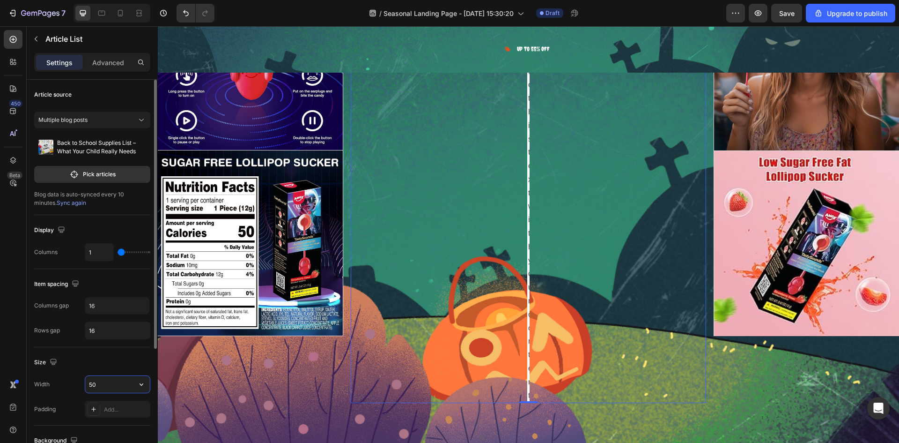
scroll to position [1460, 0]
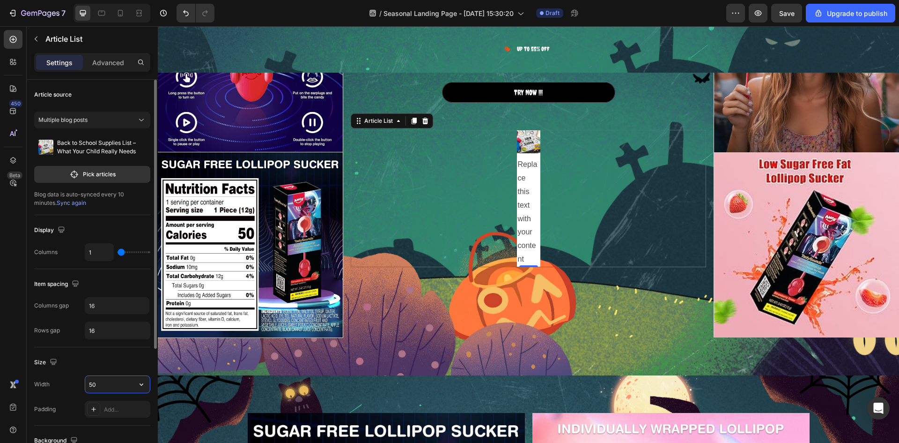
type input "500"
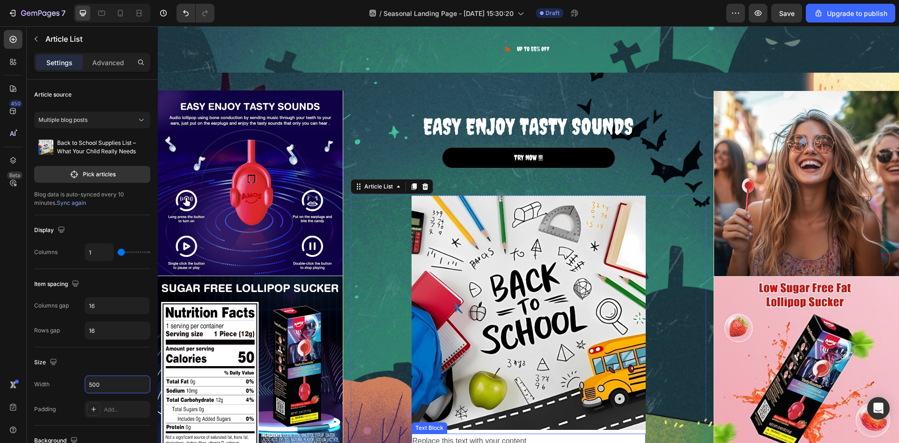
scroll to position [1413, 0]
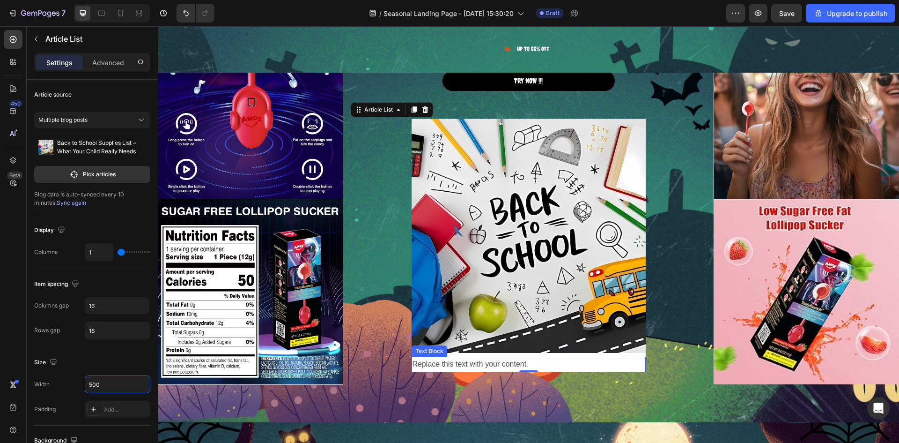
click at [473, 364] on div "Replace this text with your content" at bounding box center [529, 363] width 234 height 15
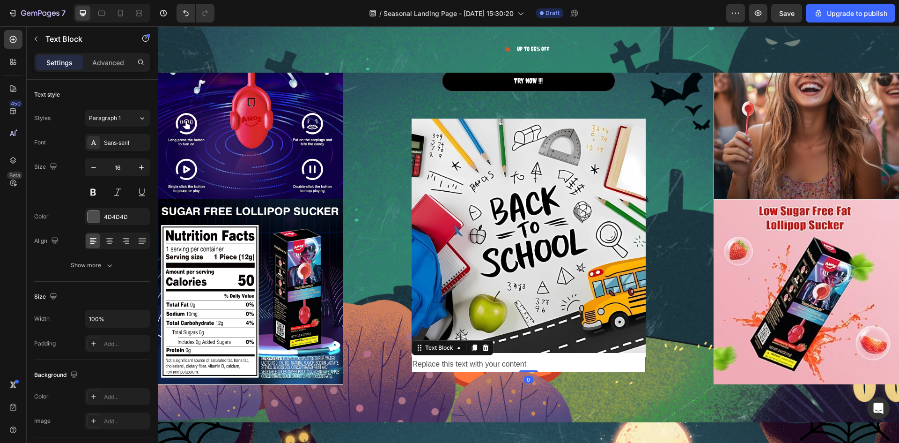
click at [520, 364] on div "Replace this text with your content" at bounding box center [529, 363] width 234 height 15
click at [523, 364] on p "Replace this text with your content" at bounding box center [529, 364] width 232 height 14
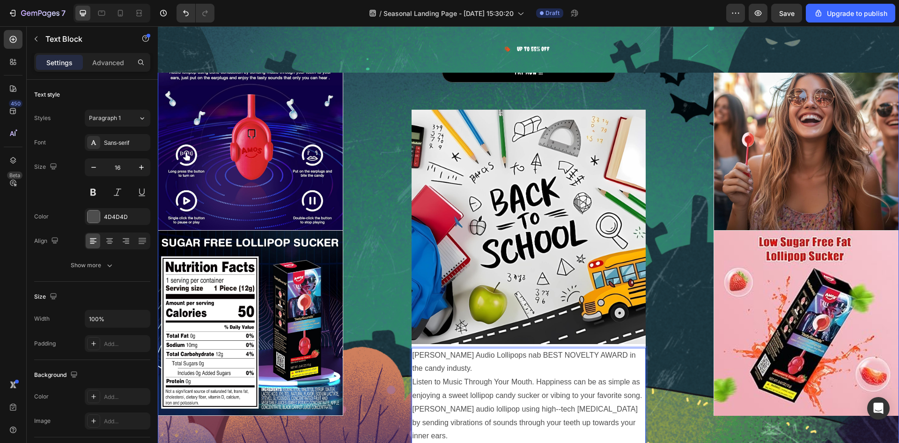
scroll to position [1364, 0]
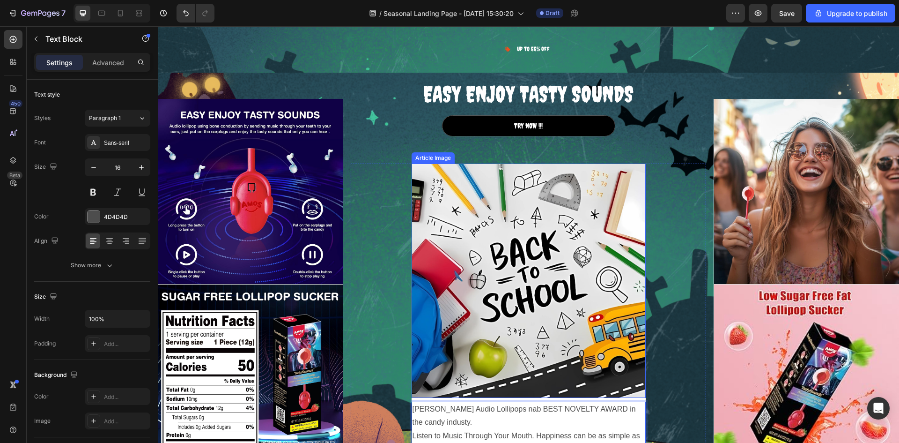
click at [483, 280] on img at bounding box center [529, 280] width 234 height 234
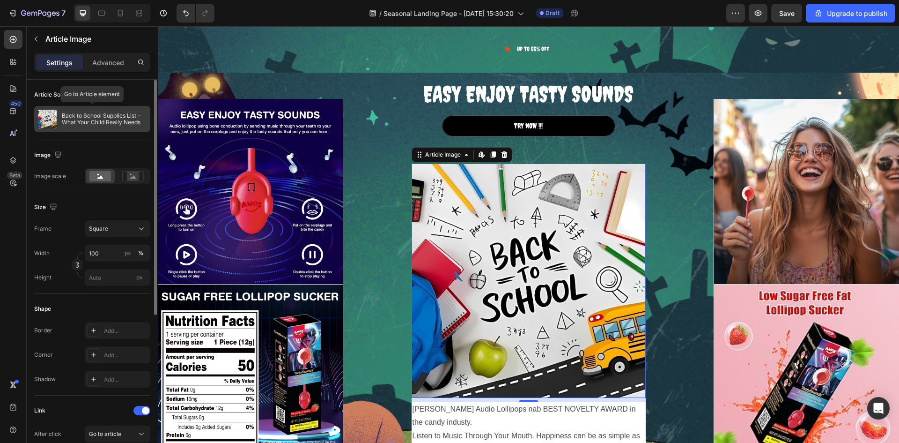
click at [96, 126] on div "Back to School Supplies List – What Your Child Really Needs" at bounding box center [92, 119] width 116 height 26
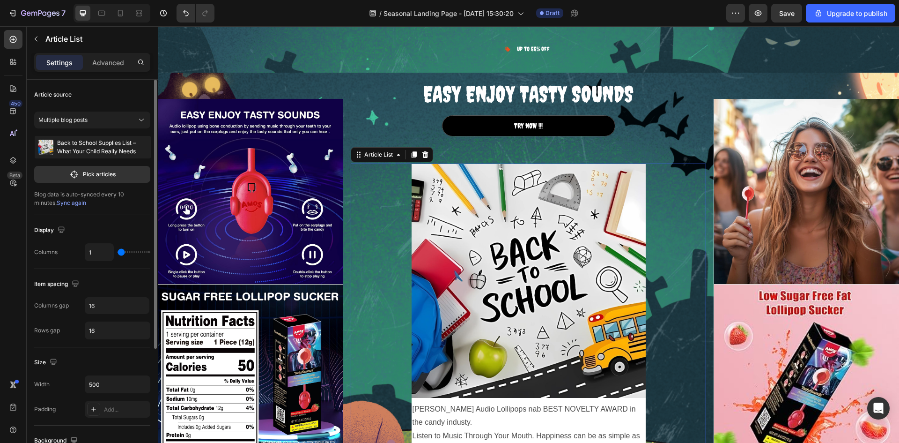
click at [134, 152] on p "Back to School Supplies List – What Your Child Really Needs" at bounding box center [102, 147] width 90 height 17
click at [109, 174] on p "Pick articles" at bounding box center [99, 174] width 33 height 8
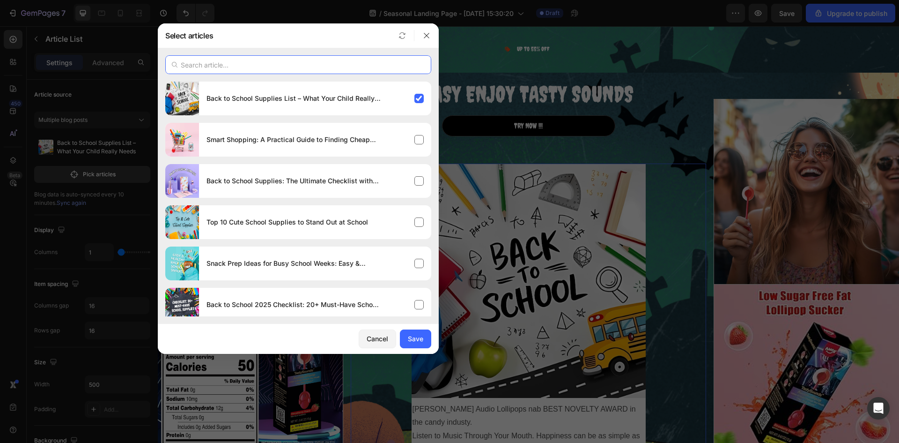
click at [230, 66] on input "text" at bounding box center [298, 64] width 266 height 19
click at [426, 37] on icon "button" at bounding box center [426, 35] width 7 height 7
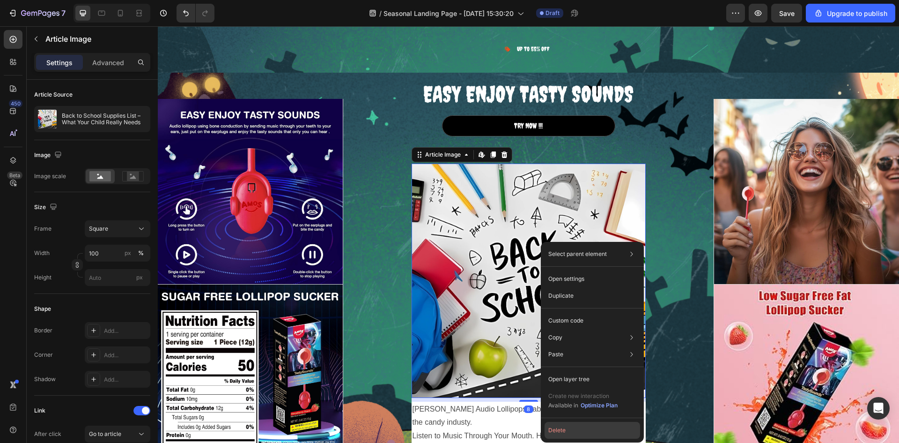
click at [553, 434] on button "Delete" at bounding box center [593, 430] width 96 height 17
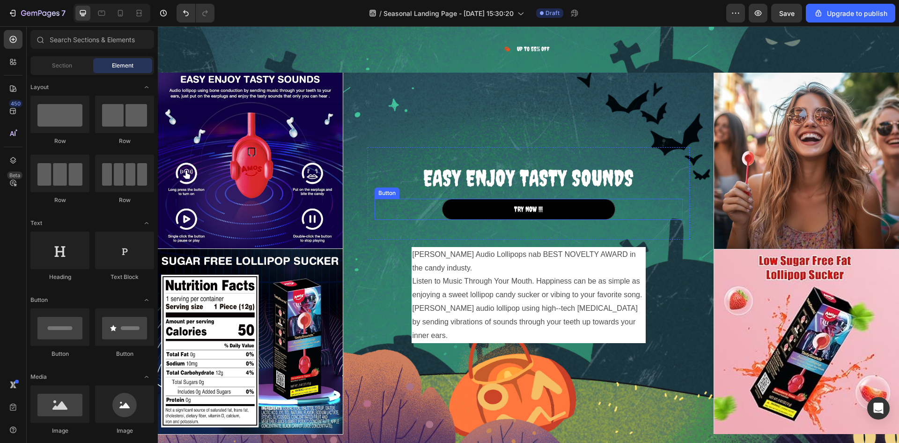
click at [449, 275] on p "Amos TastySounds Audio Lollipops nab BEST NOVELTY AWARD in the candy industy." at bounding box center [529, 261] width 232 height 27
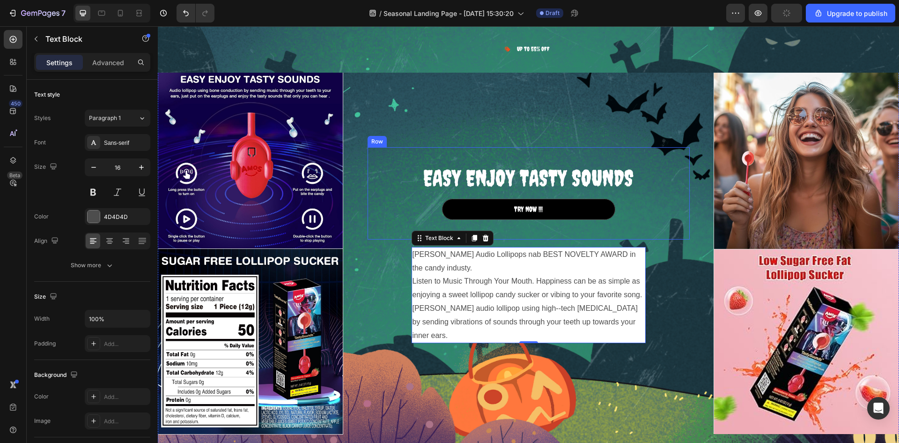
click at [464, 239] on div "EASY ENJOY TASTY SOUNDS Heading TRY NOW !!! Button Row" at bounding box center [529, 193] width 322 height 92
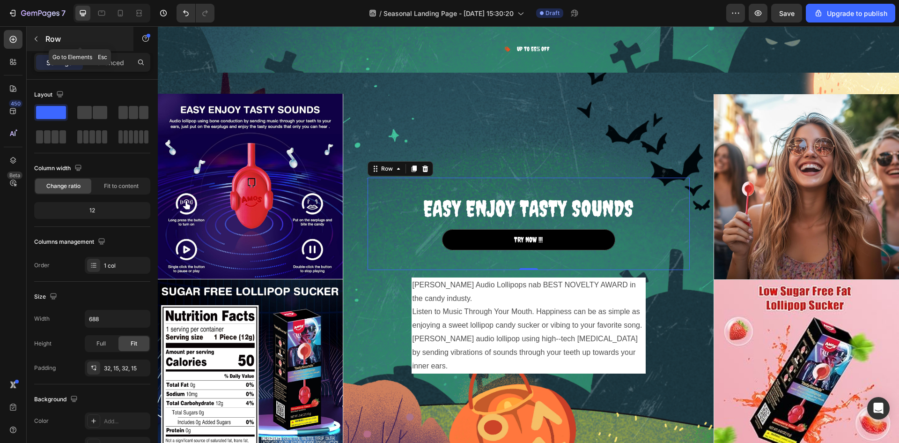
click at [52, 47] on div "Row" at bounding box center [80, 39] width 107 height 24
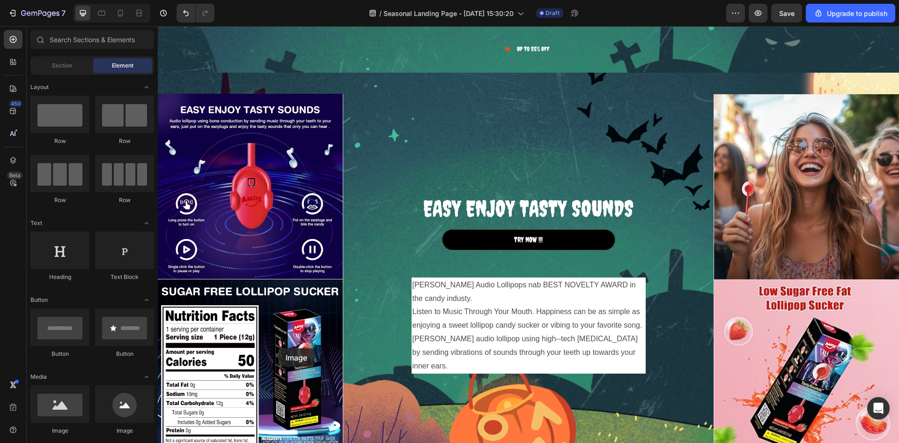
scroll to position [1352, 0]
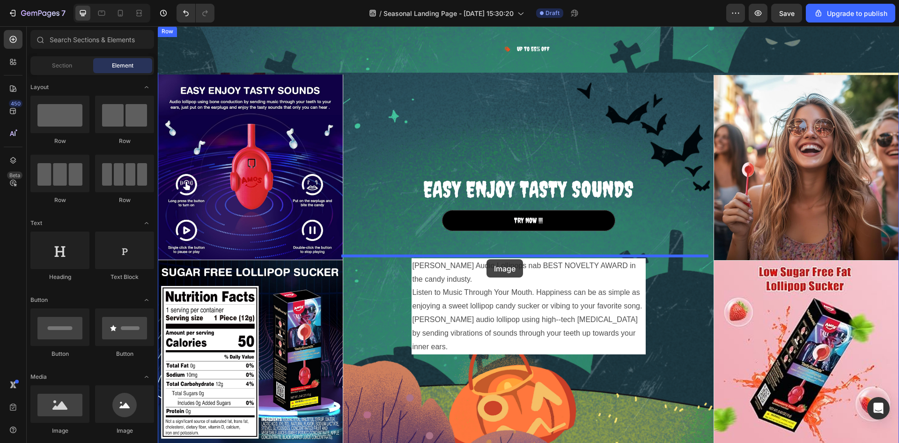
drag, startPoint x: 229, startPoint y: 420, endPoint x: 487, endPoint y: 259, distance: 303.6
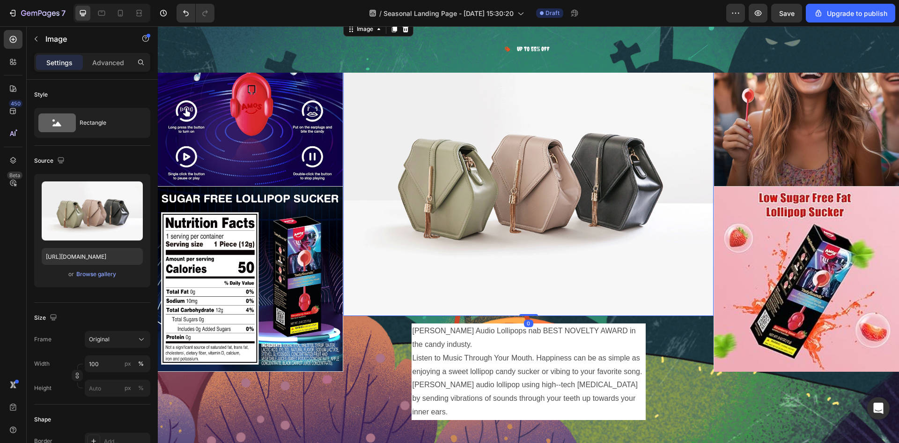
scroll to position [1493, 0]
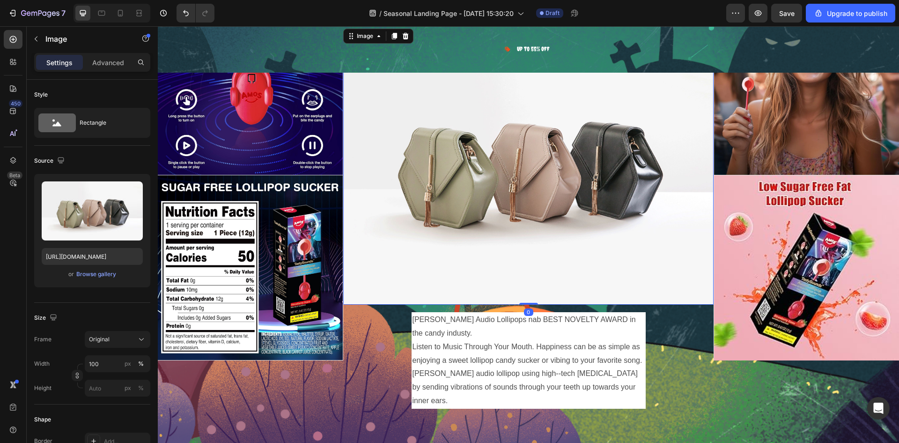
click at [486, 232] on img at bounding box center [528, 166] width 371 height 278
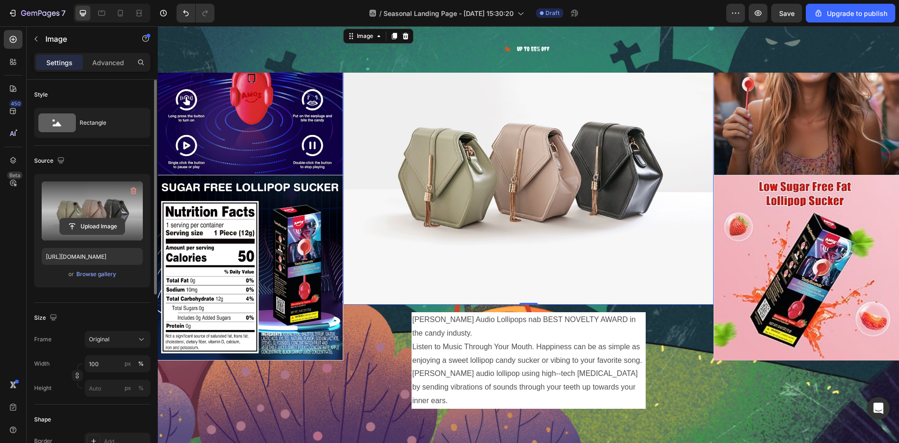
click at [86, 219] on input "file" at bounding box center [92, 226] width 65 height 16
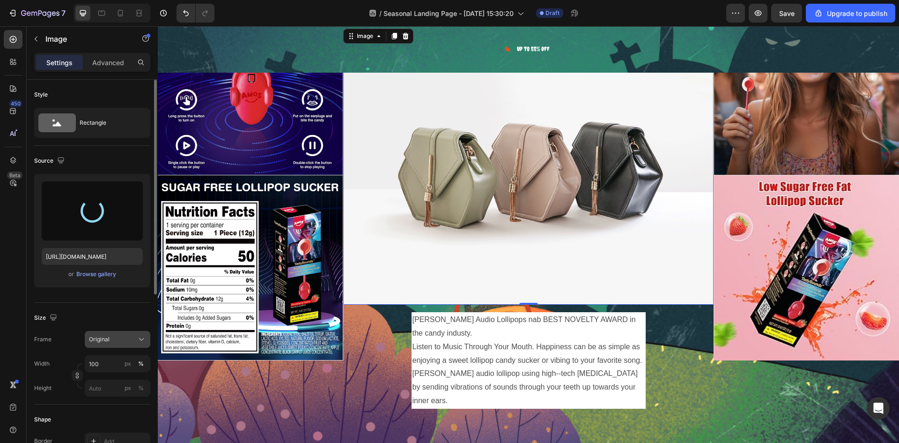
type input "https://cdn.shopify.com/s/files/1/0675/5755/6360/files/gempages_585786351341798…"
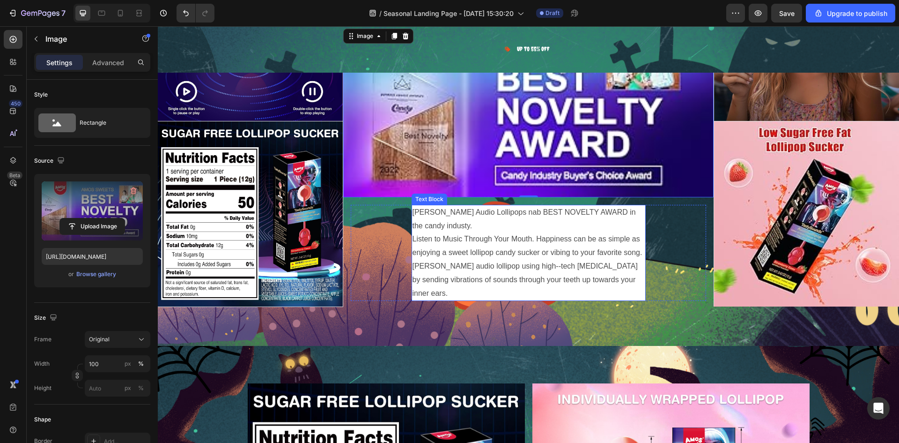
scroll to position [1444, 0]
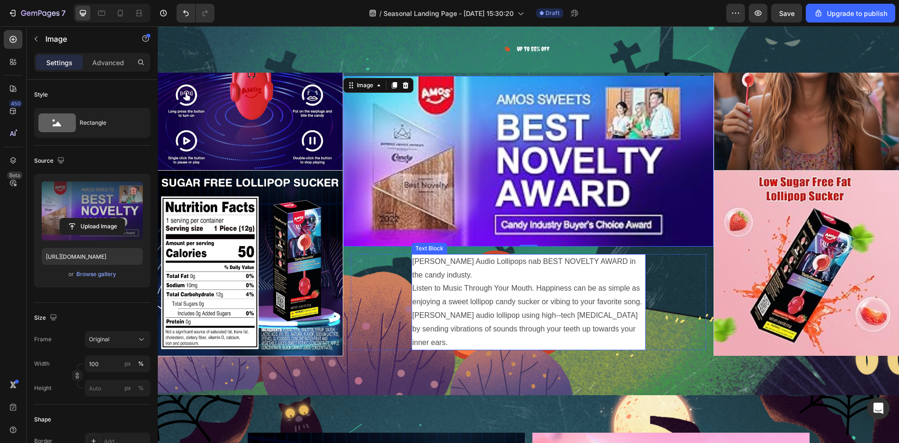
click at [468, 282] on p "Amos TastySounds Audio Lollipops nab BEST NOVELTY AWARD in the candy industy." at bounding box center [529, 268] width 232 height 27
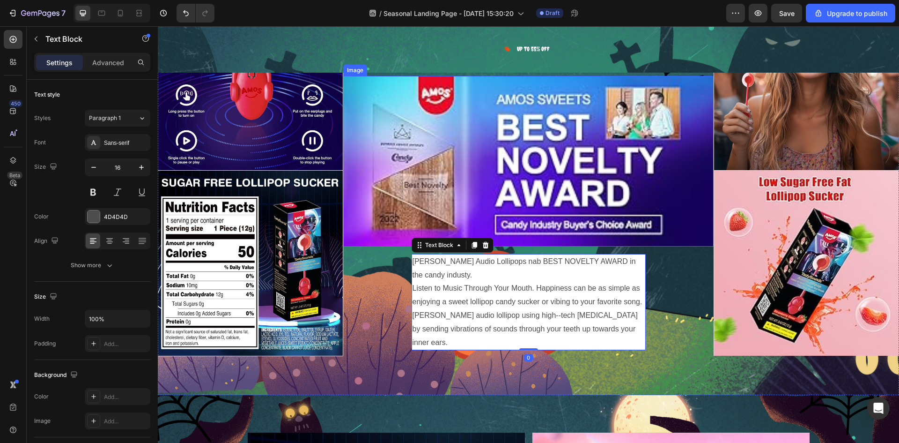
click at [431, 208] on img at bounding box center [528, 161] width 371 height 171
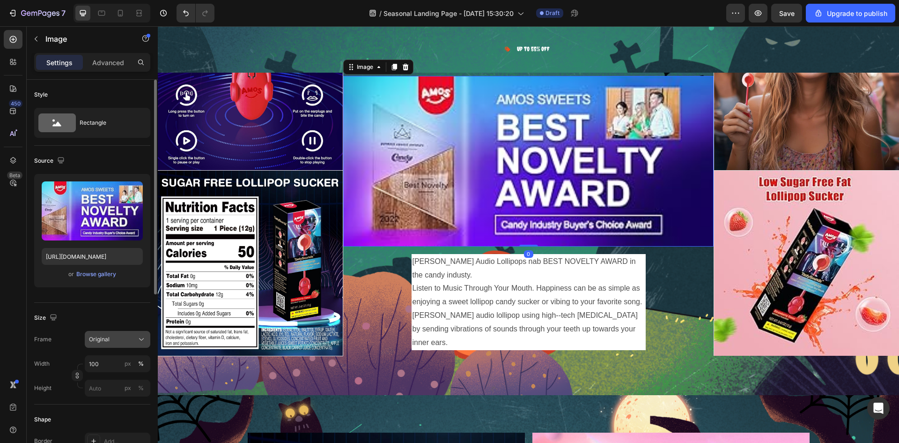
click at [107, 346] on button "Original" at bounding box center [118, 339] width 66 height 17
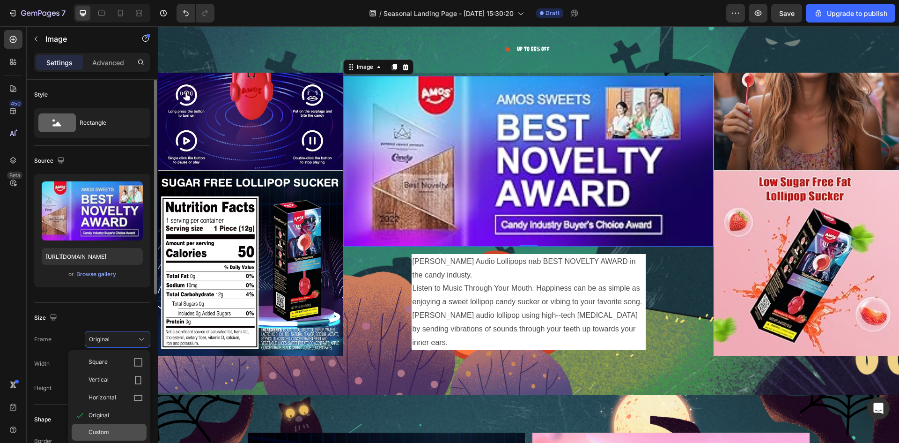
click at [97, 428] on span "Custom" at bounding box center [99, 432] width 21 height 8
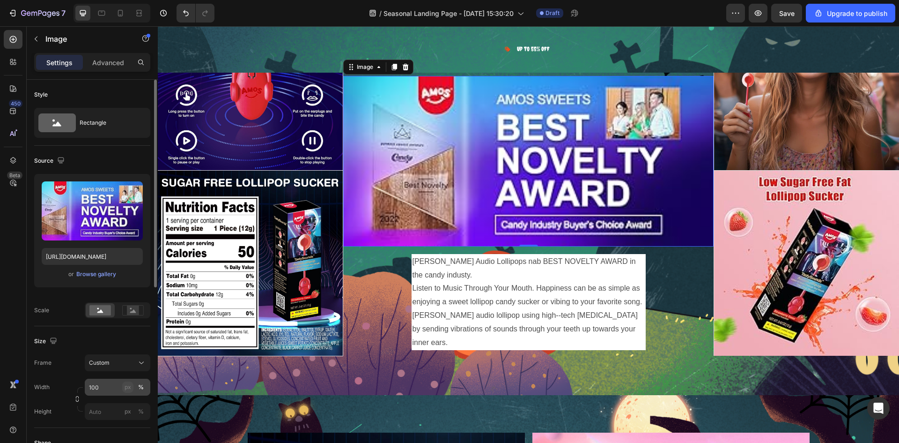
click at [128, 387] on div "px" at bounding box center [128, 387] width 7 height 8
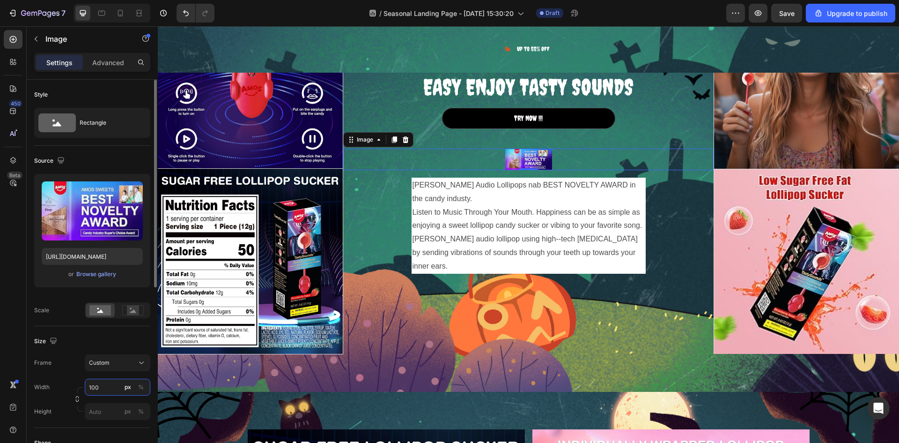
click at [98, 387] on input "100" at bounding box center [118, 387] width 66 height 17
click at [100, 389] on input "100" at bounding box center [118, 387] width 66 height 17
click at [142, 389] on div "%" at bounding box center [141, 387] width 6 height 8
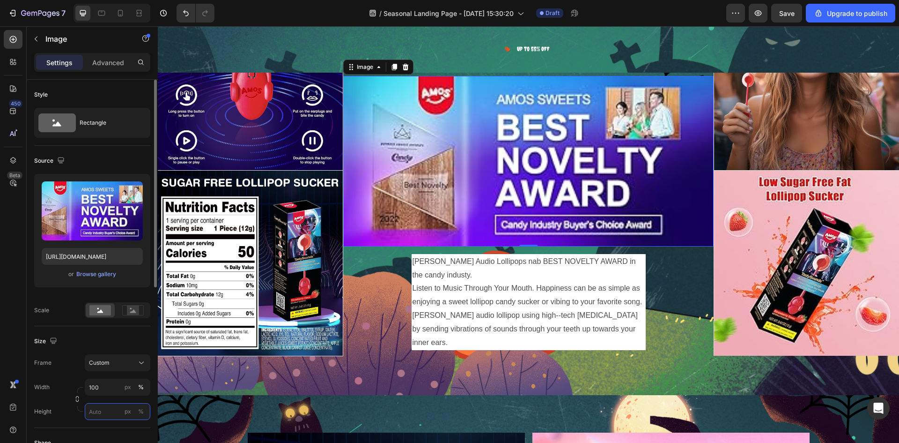
click at [96, 410] on input "px %" at bounding box center [118, 411] width 66 height 17
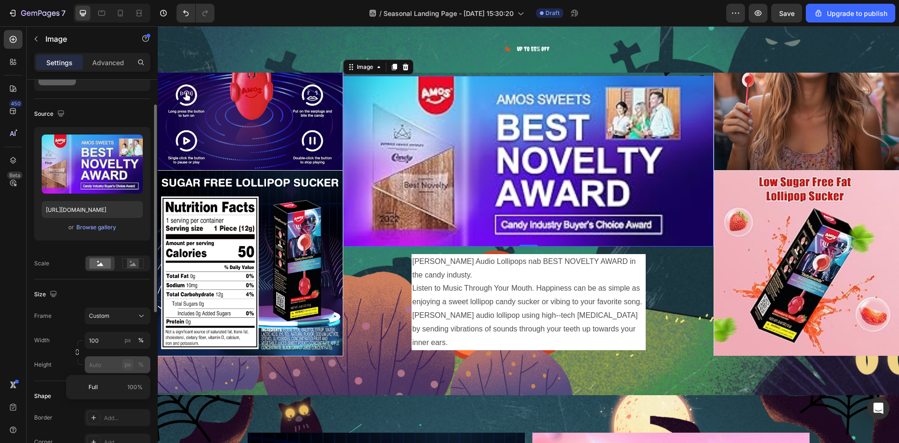
click at [126, 367] on div "px" at bounding box center [128, 364] width 7 height 8
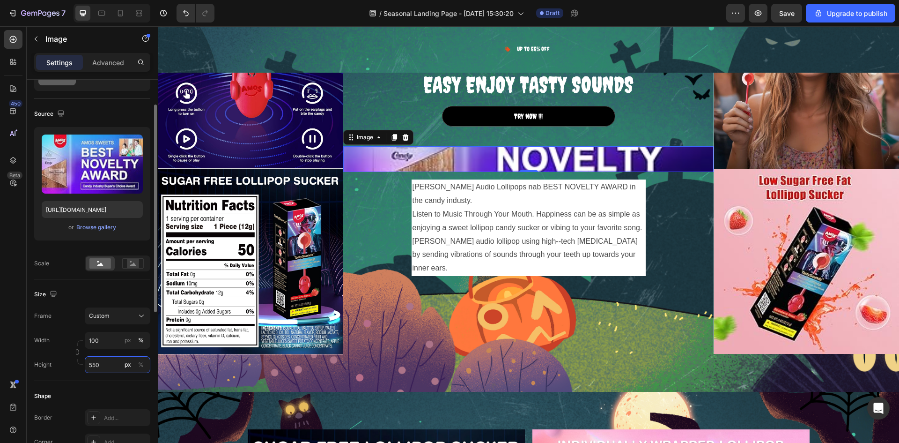
scroll to position [1484, 0]
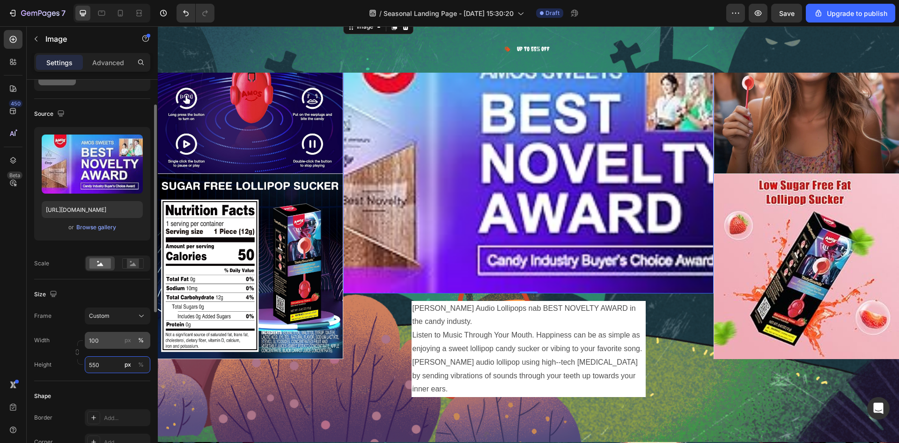
type input "550"
click at [108, 343] on input "100" at bounding box center [118, 340] width 66 height 17
type input "550"
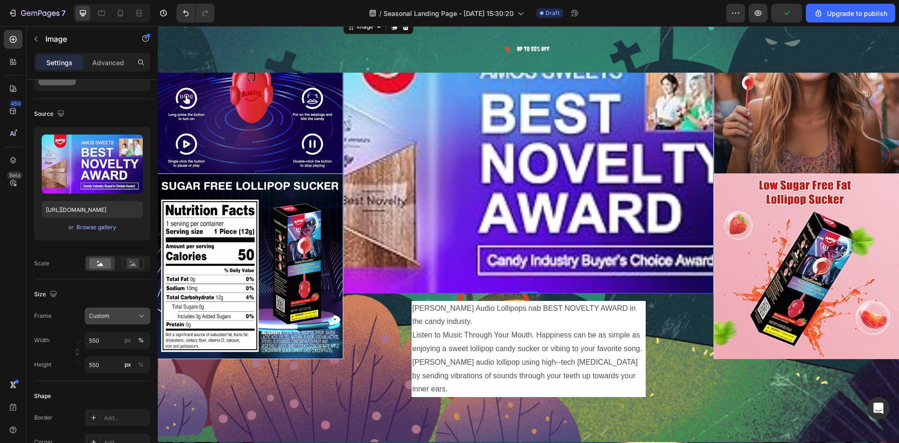
click at [118, 323] on button "Custom" at bounding box center [118, 315] width 66 height 17
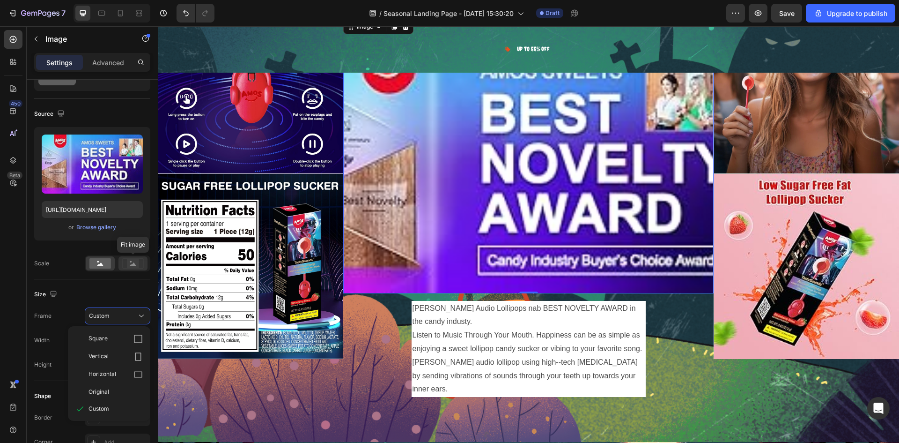
click at [134, 266] on icon at bounding box center [133, 263] width 6 height 3
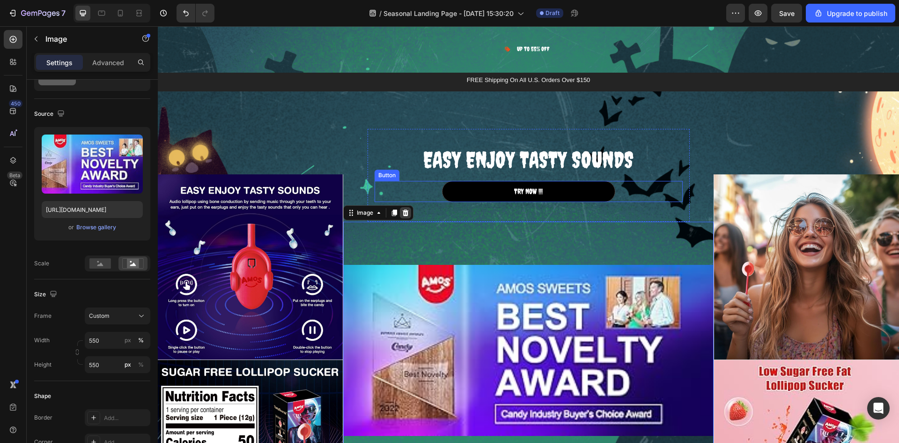
scroll to position [1297, 0]
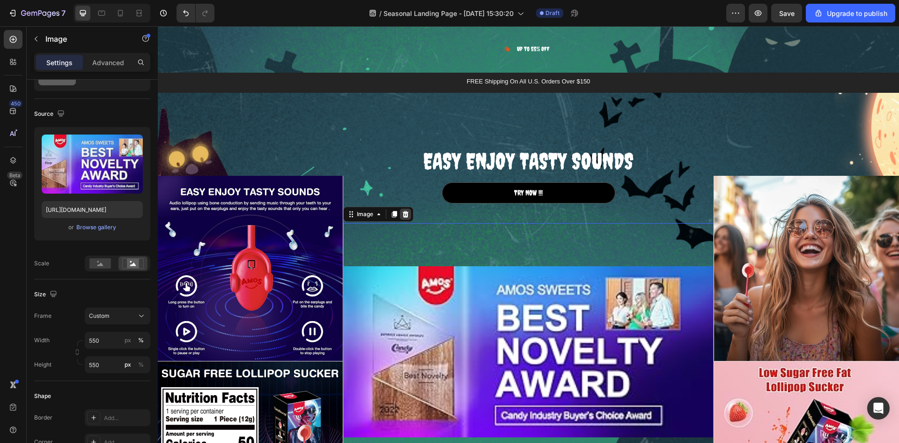
click at [403, 214] on icon at bounding box center [405, 213] width 7 height 7
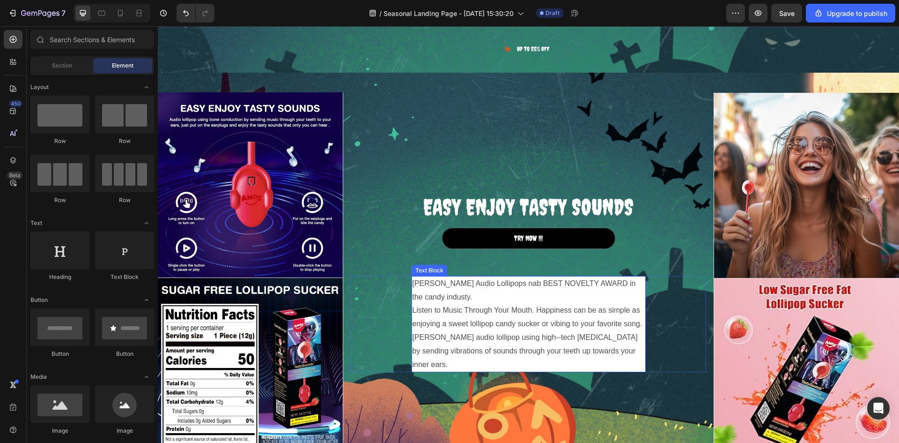
scroll to position [1390, 0]
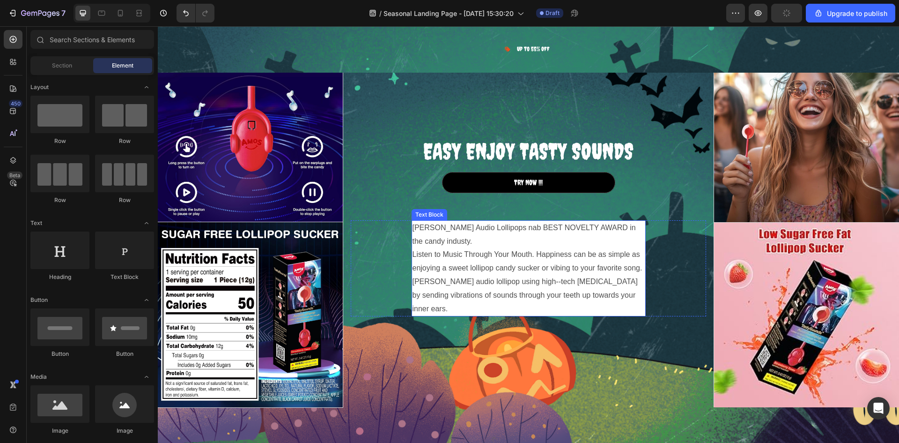
click at [572, 230] on p "Amos TastySounds Audio Lollipops nab BEST NOVELTY AWARD in the candy industy." at bounding box center [529, 234] width 232 height 27
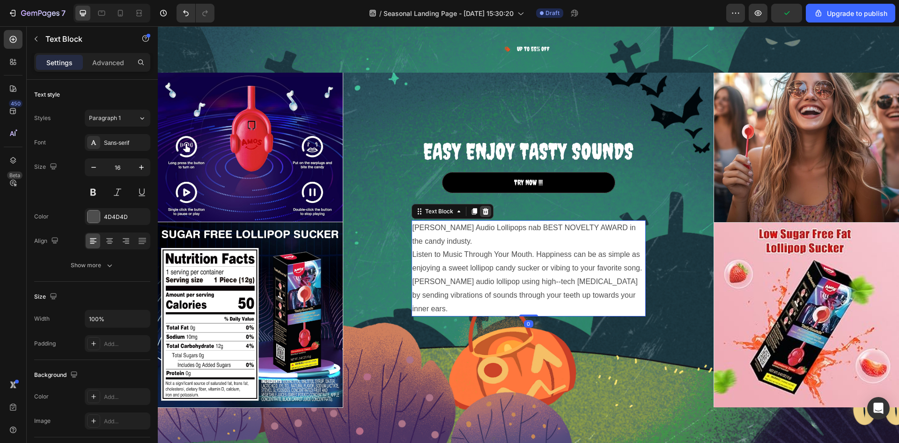
click at [483, 215] on icon at bounding box center [485, 211] width 7 height 7
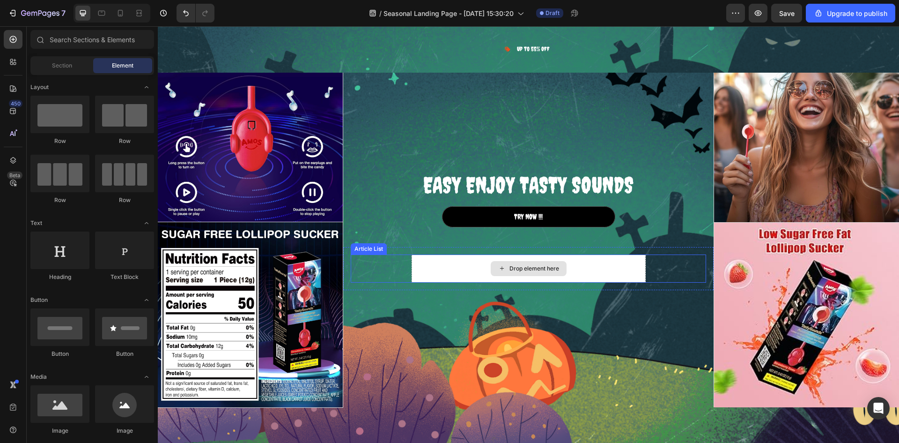
click at [594, 261] on div "Drop element here" at bounding box center [529, 268] width 234 height 28
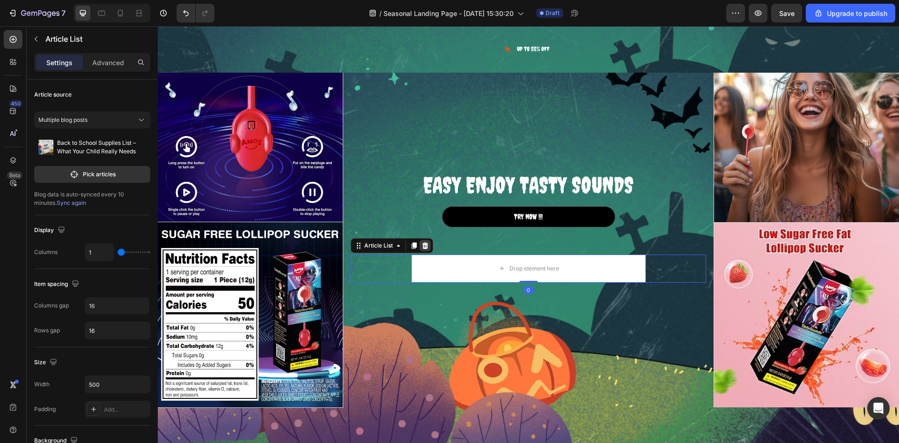
click at [424, 242] on icon at bounding box center [425, 245] width 6 height 7
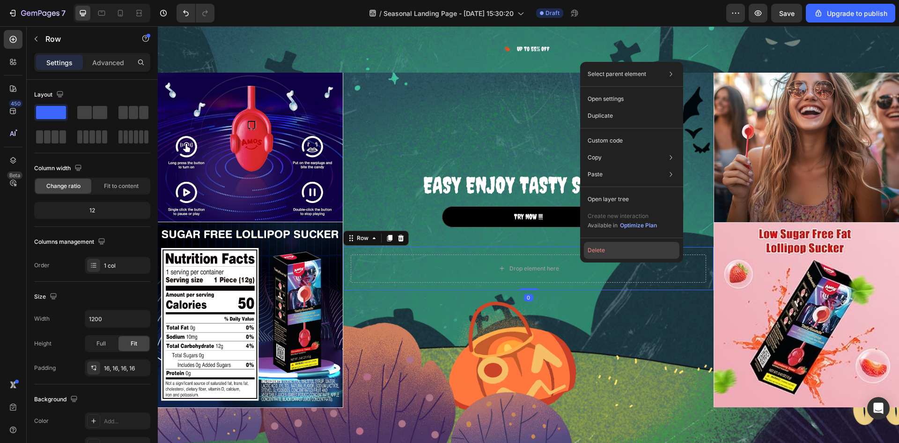
click at [597, 257] on button "Delete" at bounding box center [632, 250] width 96 height 17
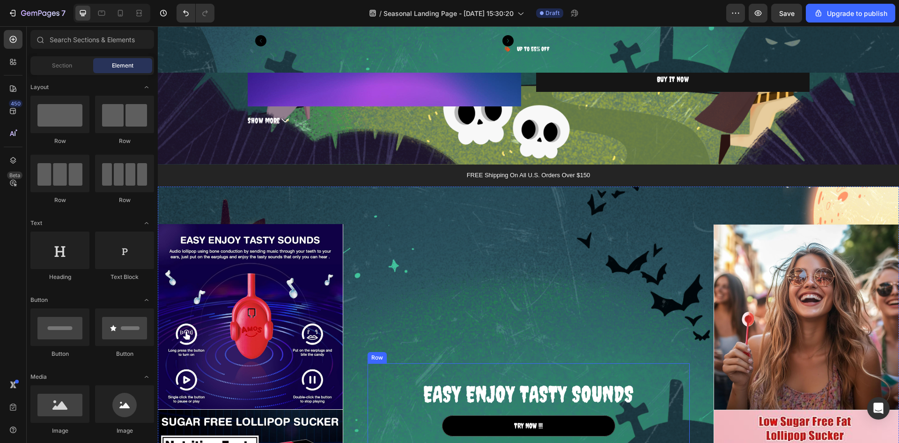
scroll to position [1297, 0]
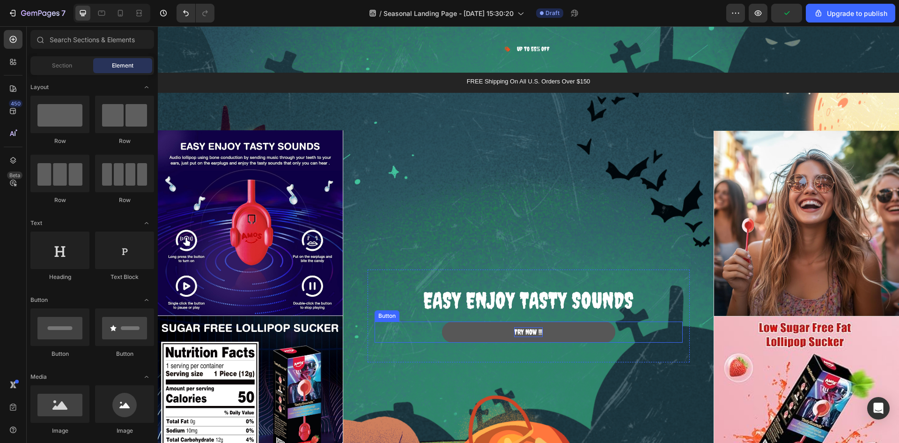
click at [526, 332] on p "TRY NOW !!!" at bounding box center [528, 332] width 29 height 10
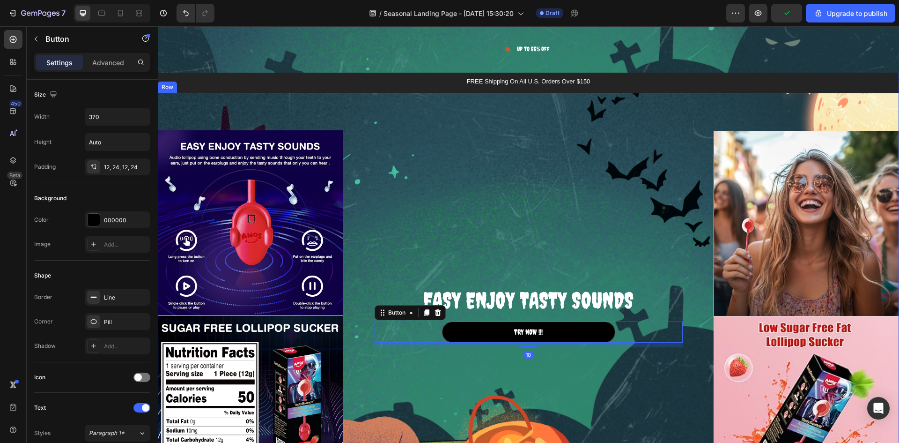
click at [492, 182] on div "EASY ENJOY TASTY SOUNDS Heading TRY NOW !!! Button 10 Row" at bounding box center [528, 315] width 371 height 371
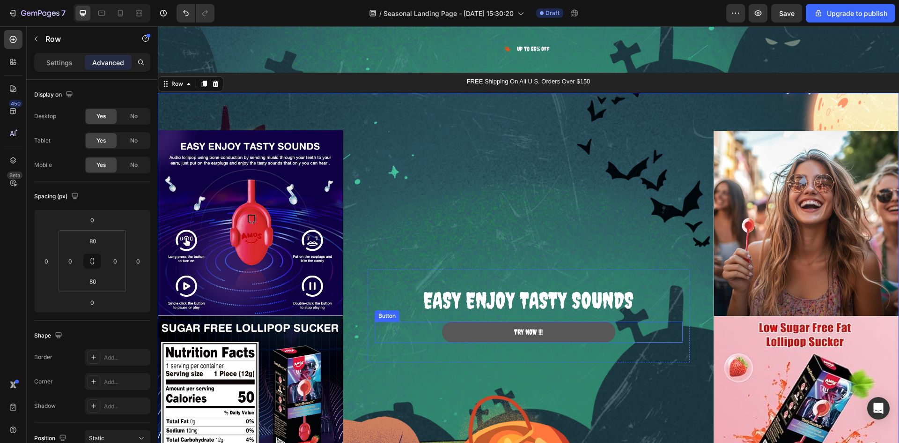
click at [468, 330] on button "TRY NOW !!!" at bounding box center [528, 331] width 173 height 21
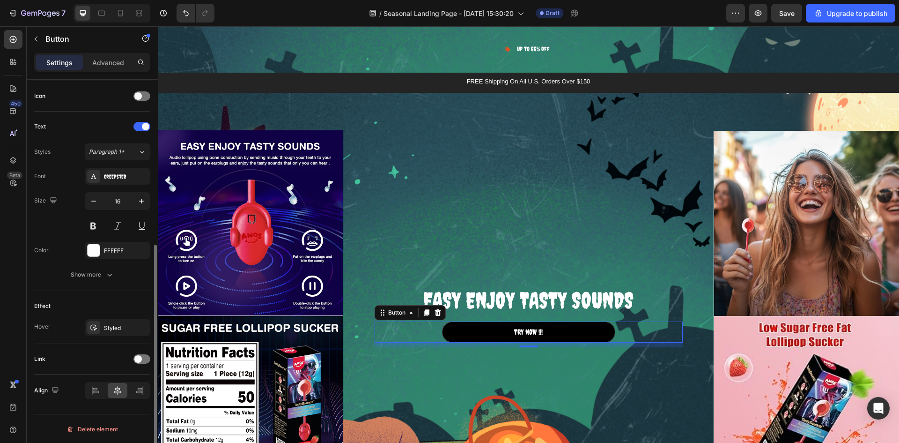
scroll to position [282, 0]
click at [99, 277] on div "Show more" at bounding box center [93, 273] width 44 height 9
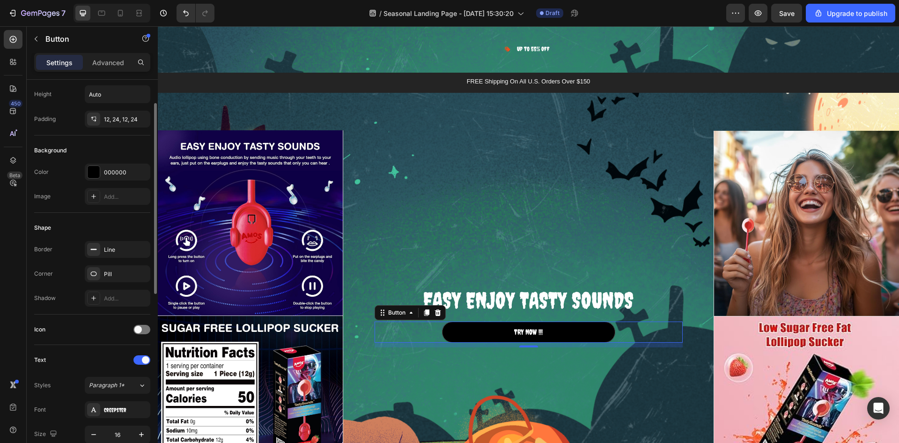
scroll to position [0, 0]
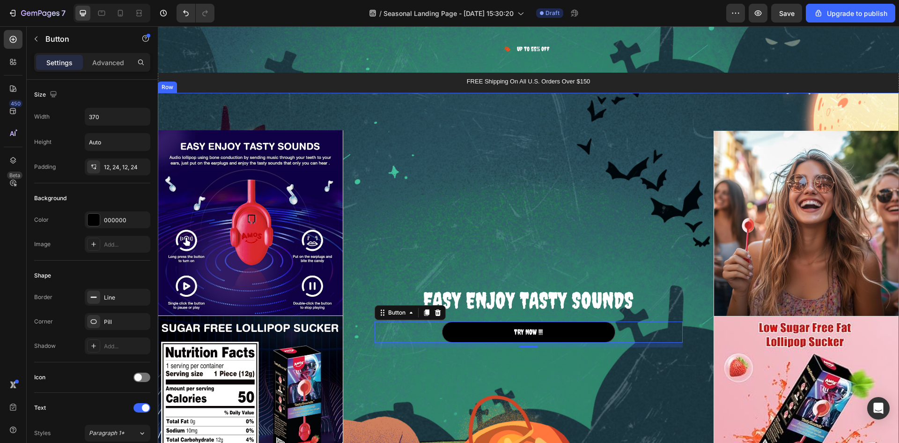
click at [545, 179] on div "EASY ENJOY TASTY SOUNDS Heading TRY NOW !!! Button 10 Row" at bounding box center [528, 315] width 371 height 371
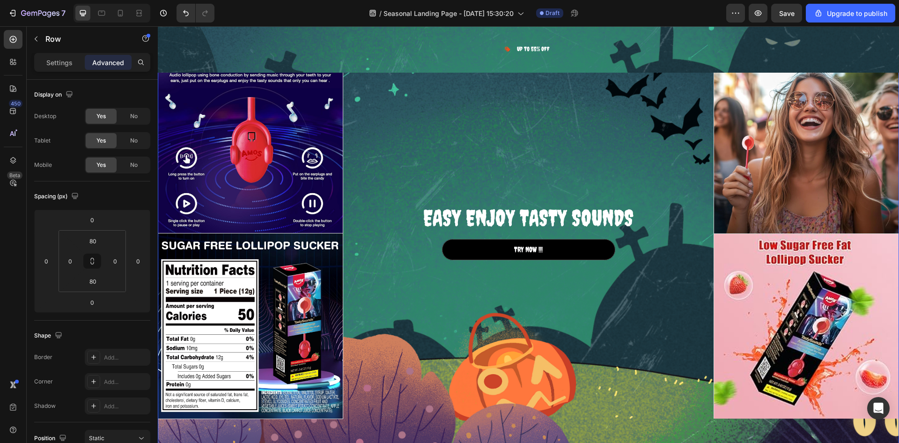
scroll to position [1156, 0]
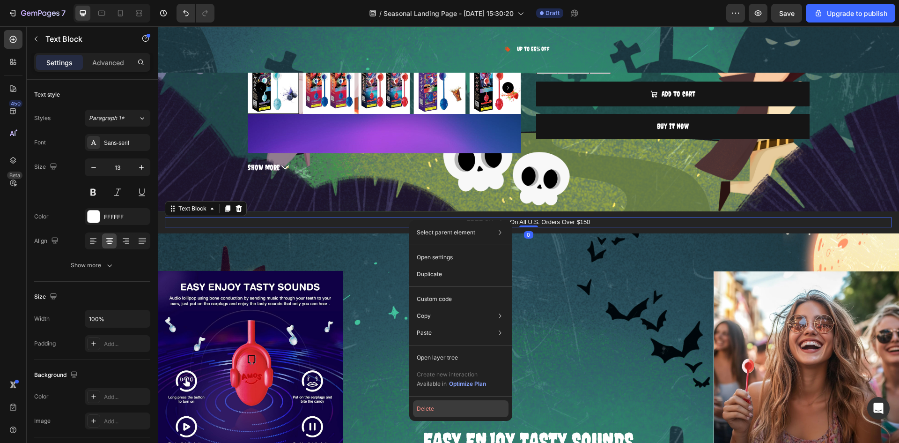
click at [432, 409] on button "Delete" at bounding box center [461, 408] width 96 height 17
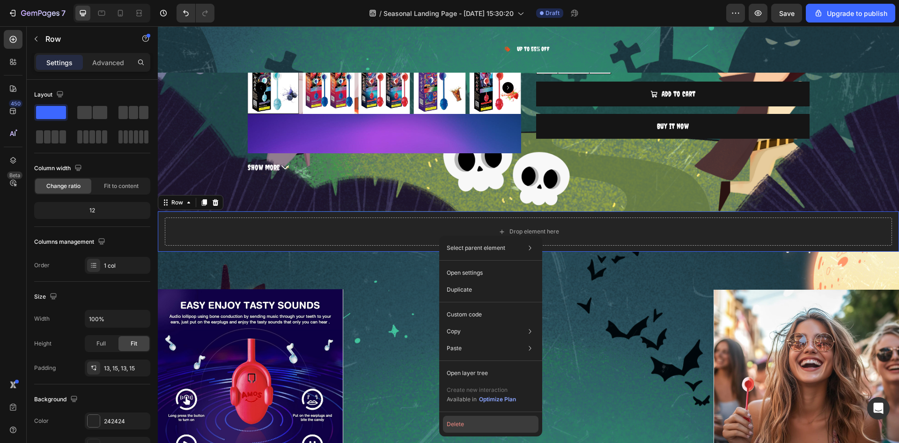
click at [474, 429] on button "Delete" at bounding box center [491, 424] width 96 height 17
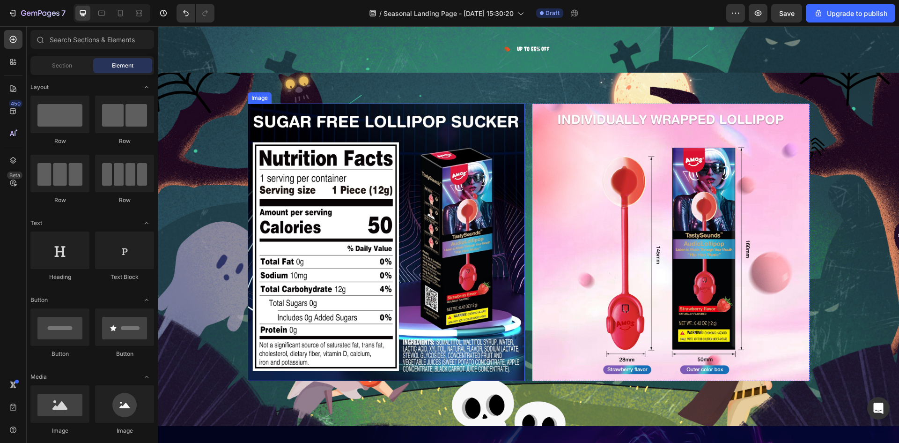
scroll to position [1625, 0]
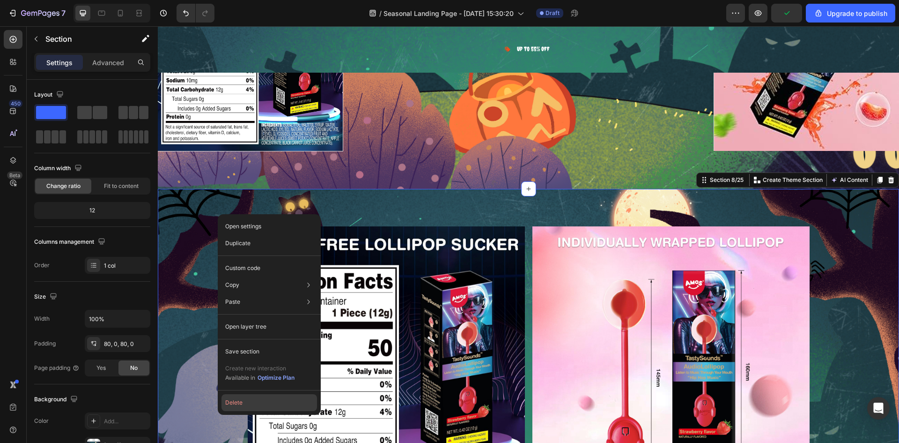
click at [252, 408] on button "Delete" at bounding box center [270, 402] width 96 height 17
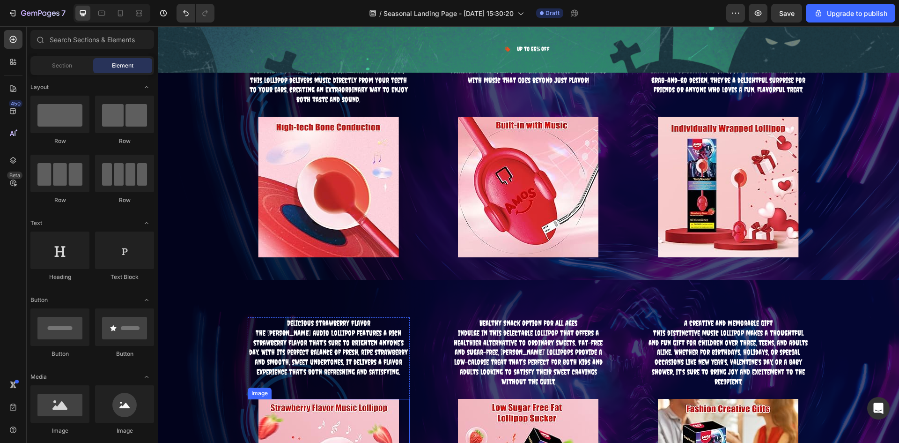
scroll to position [2327, 0]
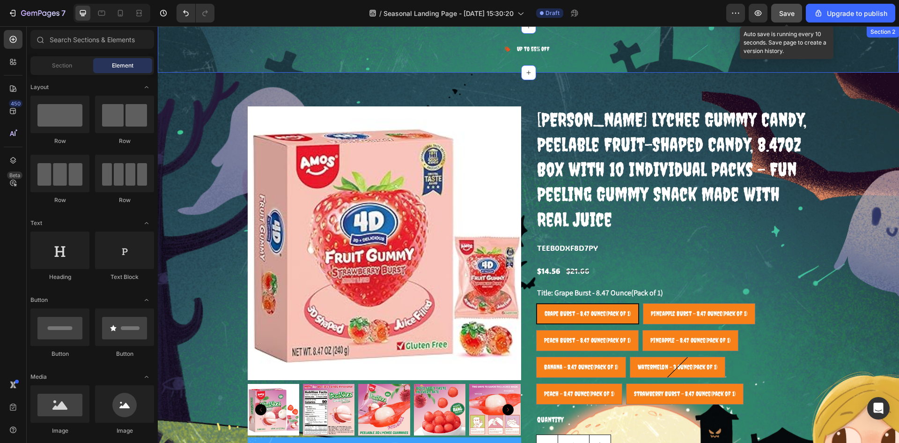
click at [782, 16] on span "Save" at bounding box center [786, 13] width 15 height 8
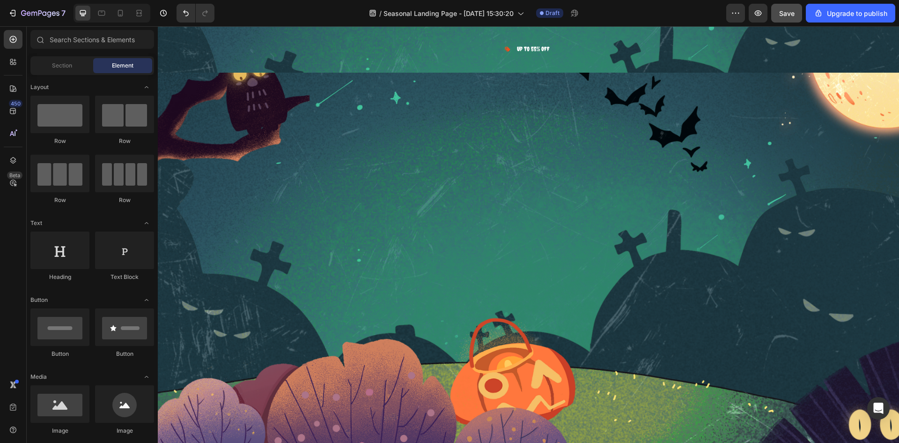
scroll to position [4529, 0]
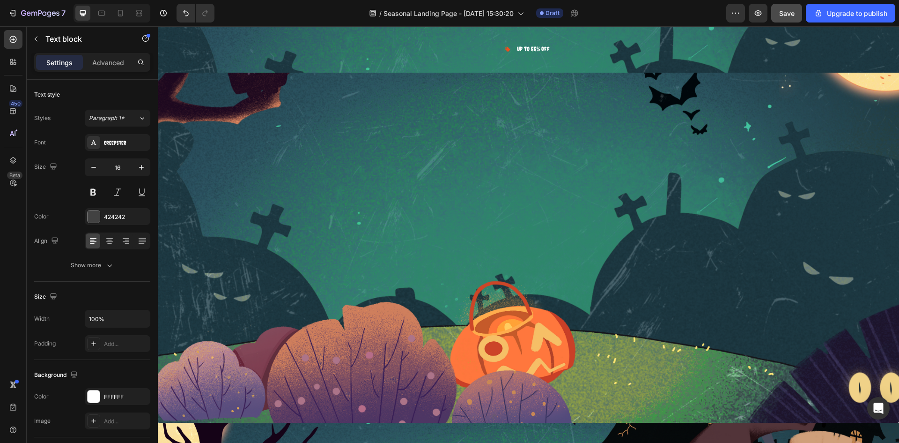
click at [111, 241] on icon at bounding box center [109, 240] width 9 height 9
click at [96, 243] on icon at bounding box center [93, 240] width 9 height 9
click at [124, 246] on div at bounding box center [126, 240] width 15 height 15
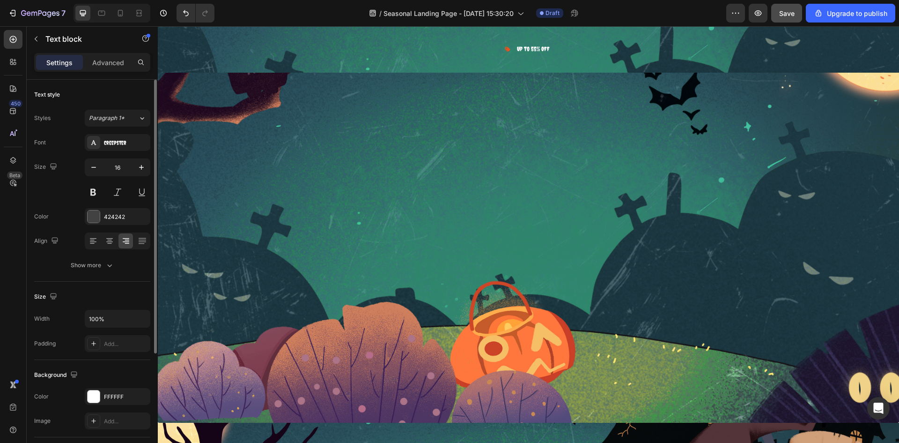
click at [101, 247] on div at bounding box center [118, 240] width 66 height 17
click at [110, 244] on icon at bounding box center [109, 240] width 9 height 9
click at [89, 245] on icon at bounding box center [93, 240] width 9 height 9
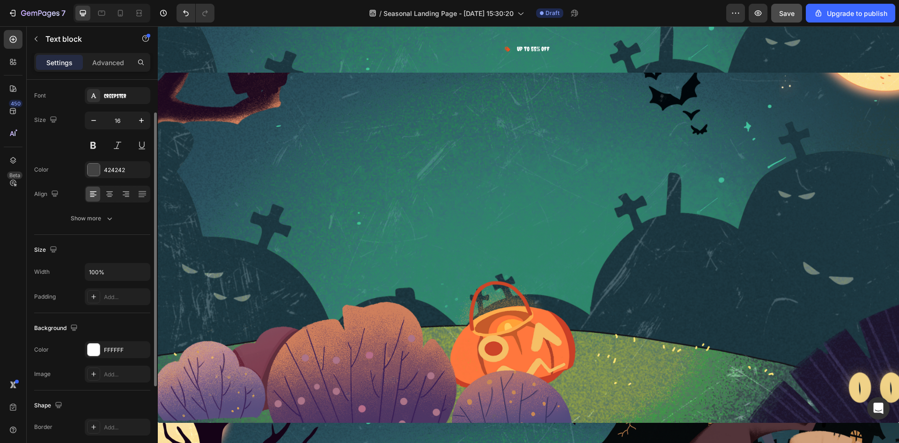
scroll to position [94, 0]
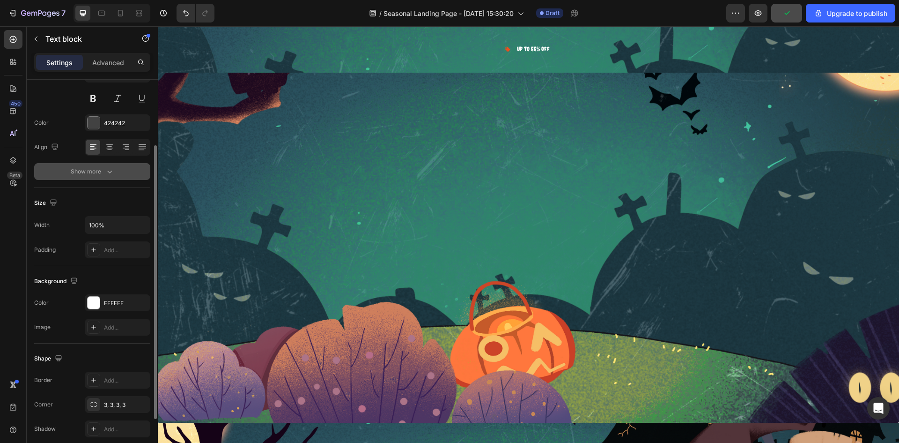
click at [106, 165] on button "Show more" at bounding box center [92, 171] width 116 height 17
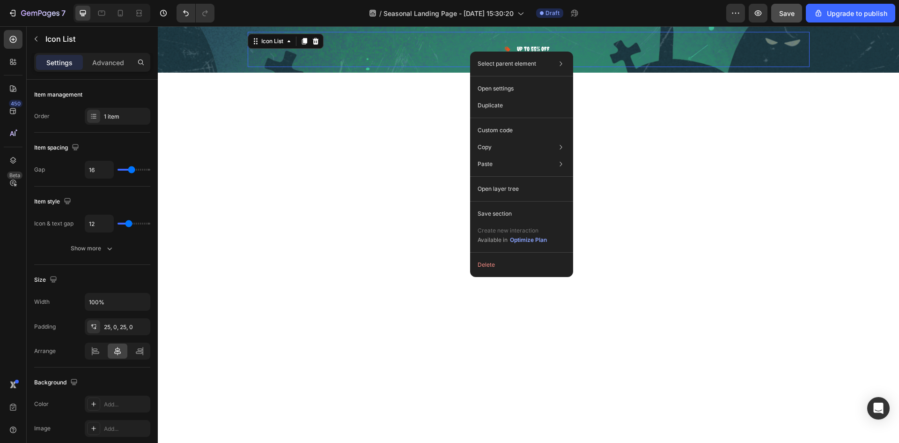
scroll to position [0, 0]
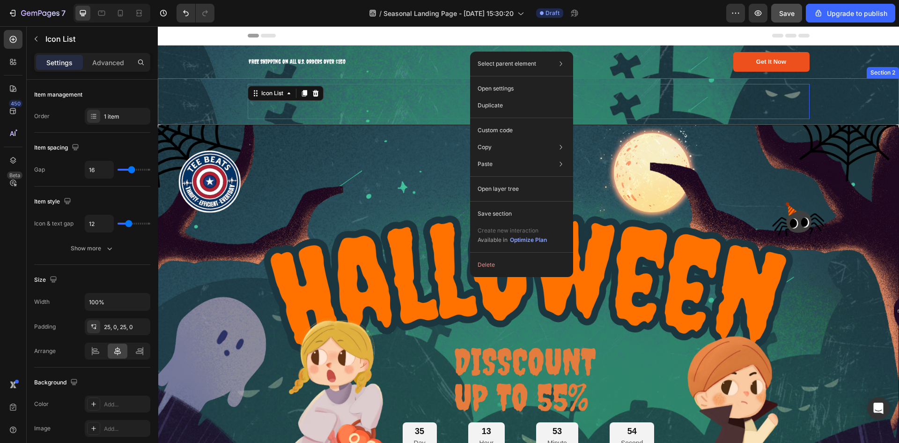
click at [836, 114] on div "Image Up to 55% OFF Text block Icon List 0 Row" at bounding box center [528, 101] width 727 height 35
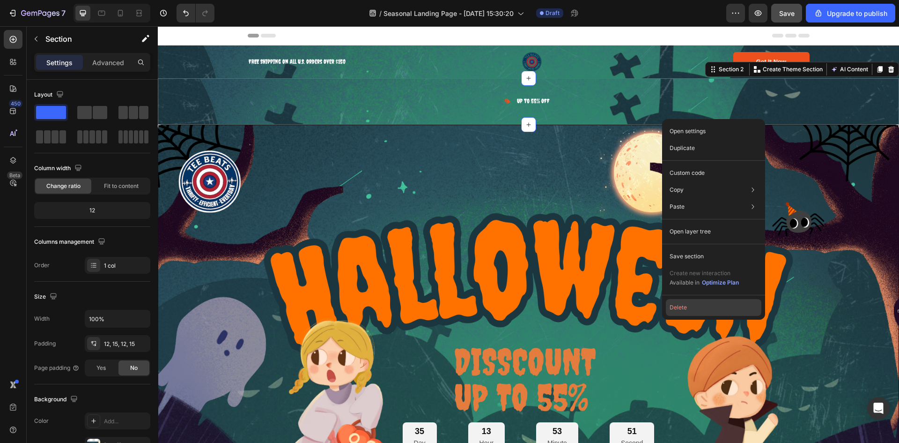
click at [679, 307] on button "Delete" at bounding box center [714, 307] width 96 height 17
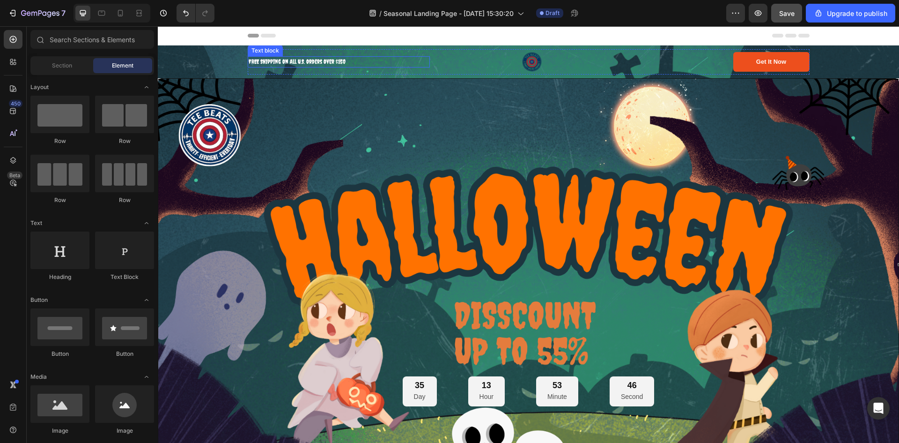
click at [394, 59] on p "FREE Shipping On All U.S. Orders Over $150" at bounding box center [339, 61] width 180 height 9
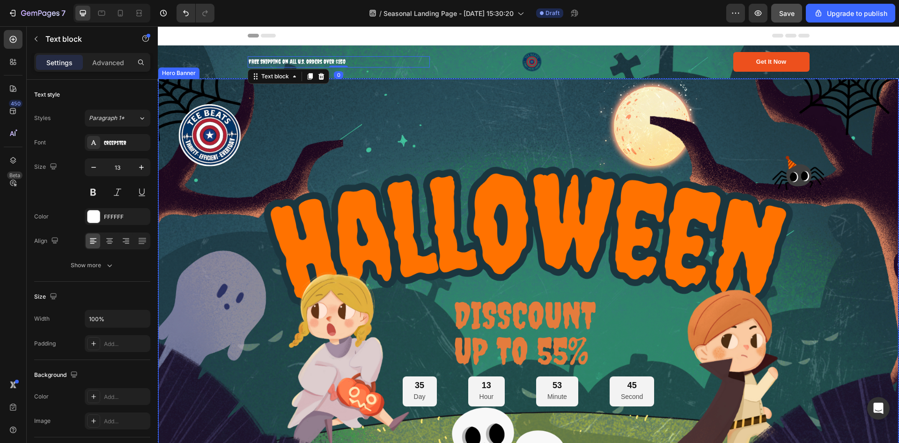
click at [484, 107] on div "Background Image" at bounding box center [528, 281] width 741 height 405
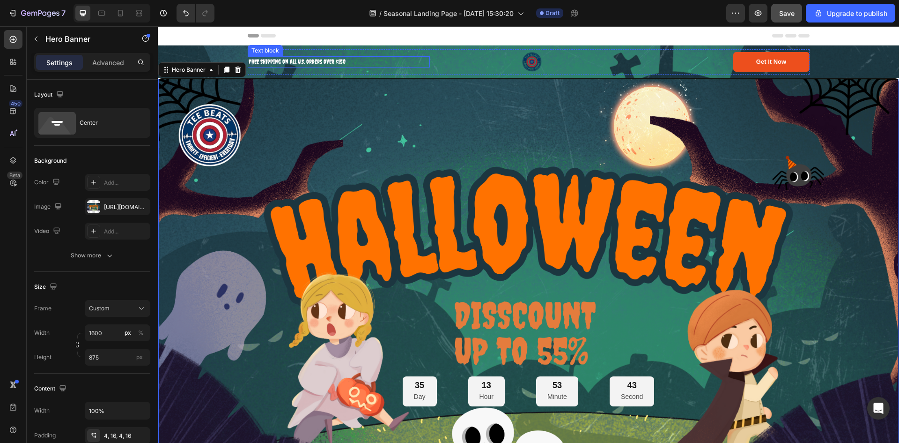
click at [344, 62] on p "FREE Shipping On All U.S. Orders Over $150" at bounding box center [339, 61] width 180 height 9
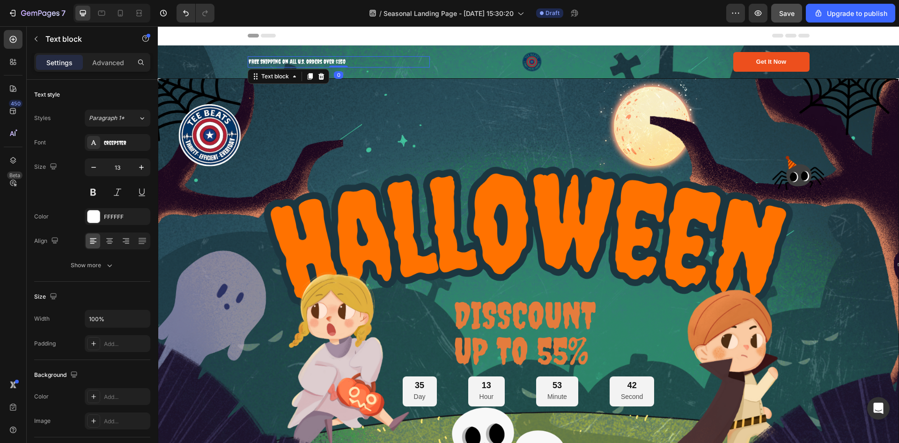
click at [344, 62] on p "FREE Shipping On All U.S. Orders Over $150" at bounding box center [339, 61] width 180 height 9
click at [343, 64] on p "FREE Shipping On All U.S. Orders Over $150" at bounding box center [339, 61] width 180 height 9
drag, startPoint x: 340, startPoint y: 60, endPoint x: 330, endPoint y: 61, distance: 9.9
click at [330, 61] on p "FREE Shipping On All U.S. Orders Over $150" at bounding box center [339, 61] width 180 height 9
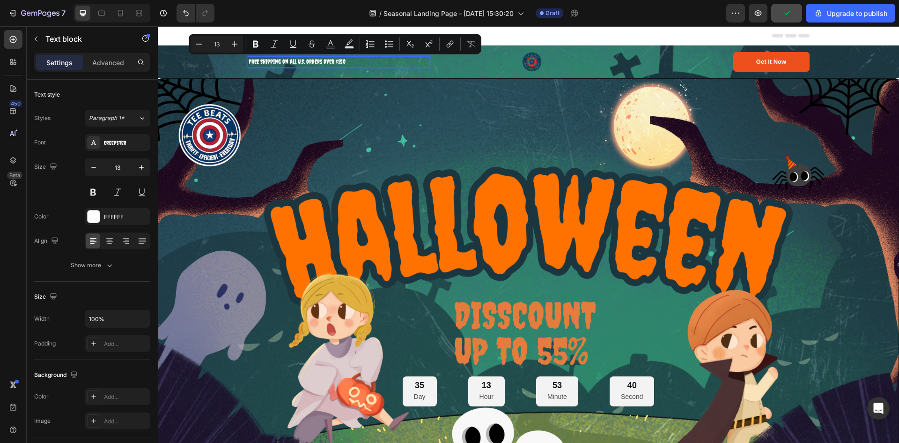
click at [354, 60] on p "FREE Shipping On All U.S. Orders Over $150" at bounding box center [339, 61] width 180 height 9
drag, startPoint x: 350, startPoint y: 61, endPoint x: 303, endPoint y: 64, distance: 47.4
click at [303, 64] on p "FREE Shipping On All U.S. Orders Over $150" at bounding box center [339, 61] width 180 height 9
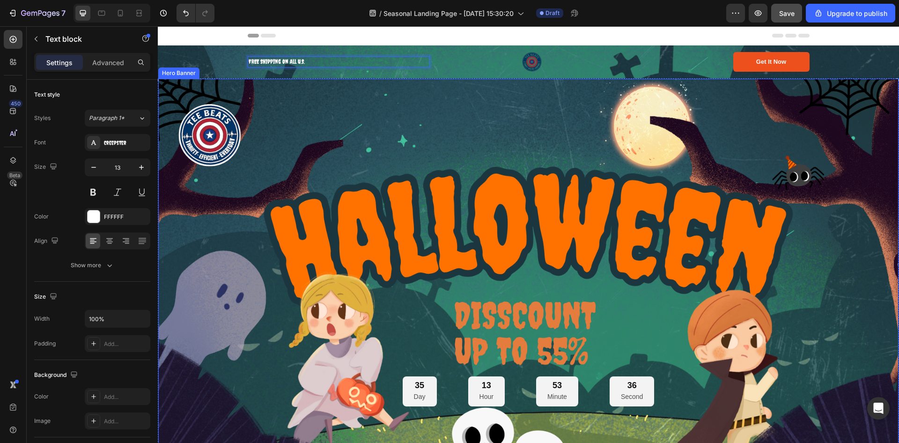
click at [390, 111] on div "Background Image" at bounding box center [528, 281] width 741 height 405
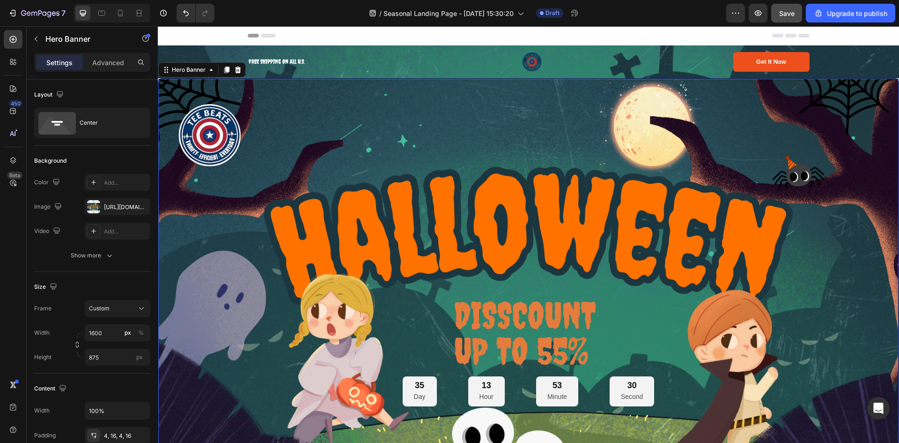
click at [761, 148] on div "Background Image" at bounding box center [528, 281] width 741 height 405
click at [835, 78] on div "35 Day 13 Hour 53 Minute 30 Second Countdown Timer Hero Banner 0" at bounding box center [529, 281] width 742 height 406
click at [837, 69] on div "FREE Shipping On All U.S. Text block Image Get It Now Button Row Row" at bounding box center [528, 61] width 727 height 25
click at [693, 181] on div "35 Day 13 Hour 53 Minute 27 Second Countdown Timer" at bounding box center [529, 281] width 726 height 251
click at [120, 309] on div "Custom" at bounding box center [112, 308] width 46 height 8
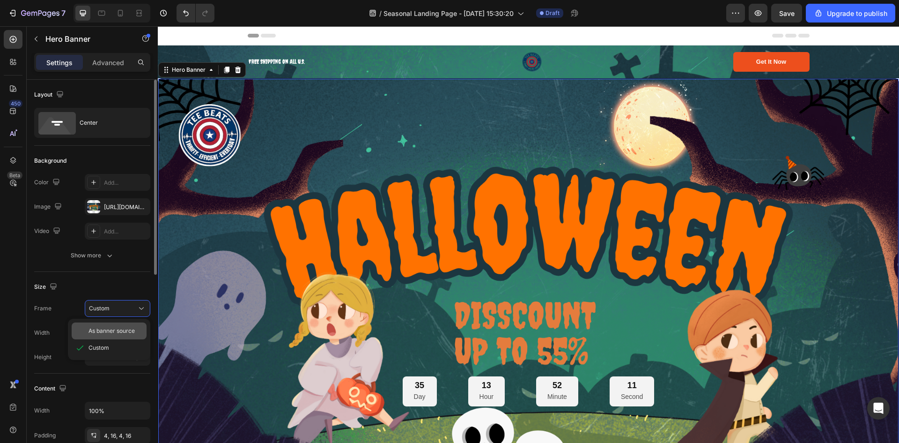
click at [93, 334] on span "As banner source" at bounding box center [112, 331] width 46 height 8
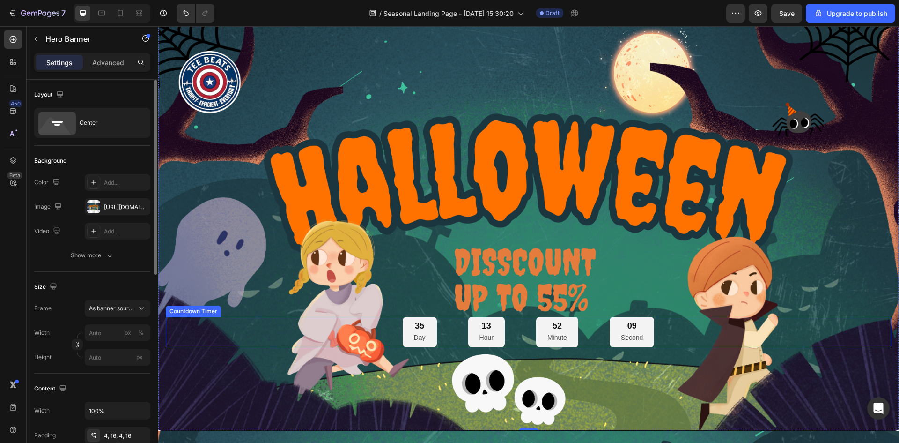
scroll to position [141, 0]
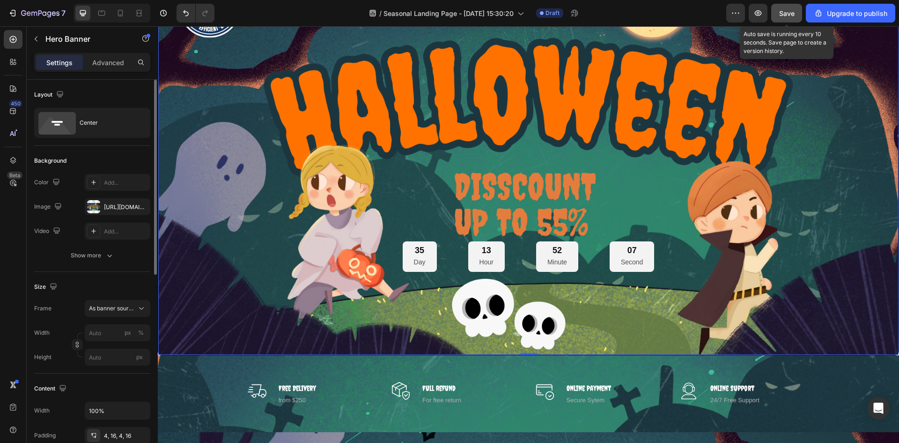
click at [785, 15] on span "Save" at bounding box center [786, 13] width 15 height 8
click at [756, 15] on icon "button" at bounding box center [758, 12] width 9 height 9
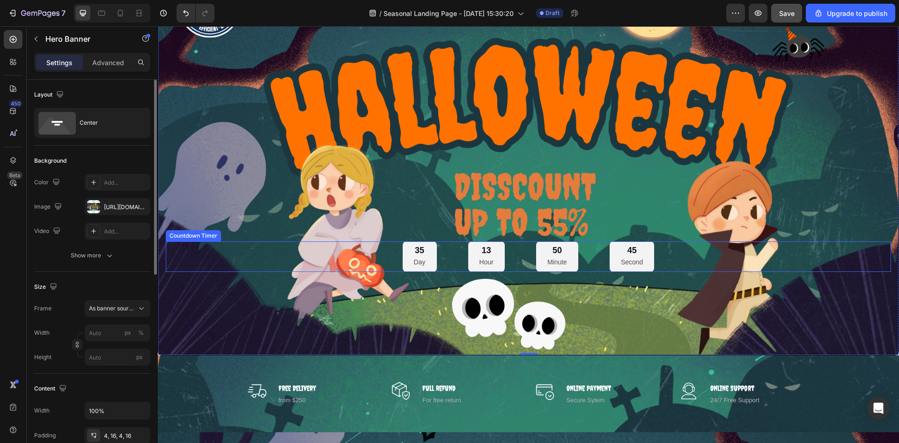
click at [286, 261] on div "35 Day 13 Hour 50 Minute 45 Second" at bounding box center [529, 256] width 726 height 30
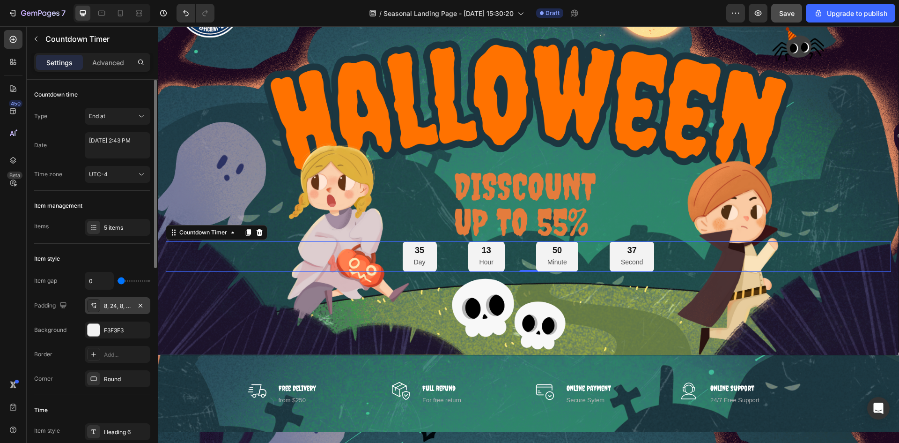
click at [120, 312] on div "8, 24, 8, 24" at bounding box center [118, 305] width 66 height 17
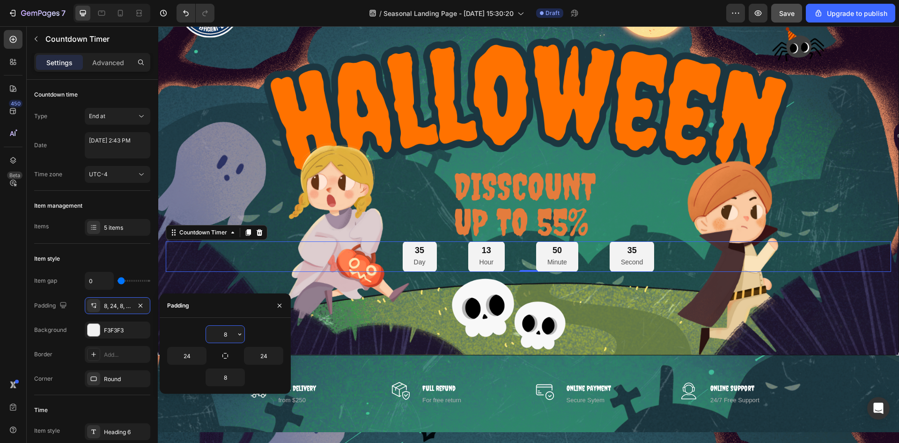
click at [231, 333] on input "8" at bounding box center [225, 334] width 38 height 17
click at [236, 334] on icon "button" at bounding box center [239, 333] width 7 height 7
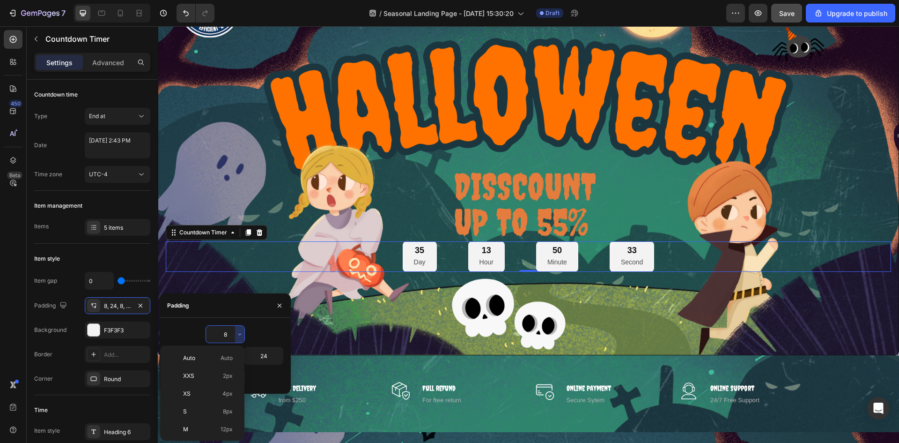
scroll to position [94, 0]
click at [221, 411] on div "3XL 48px" at bounding box center [200, 407] width 73 height 18
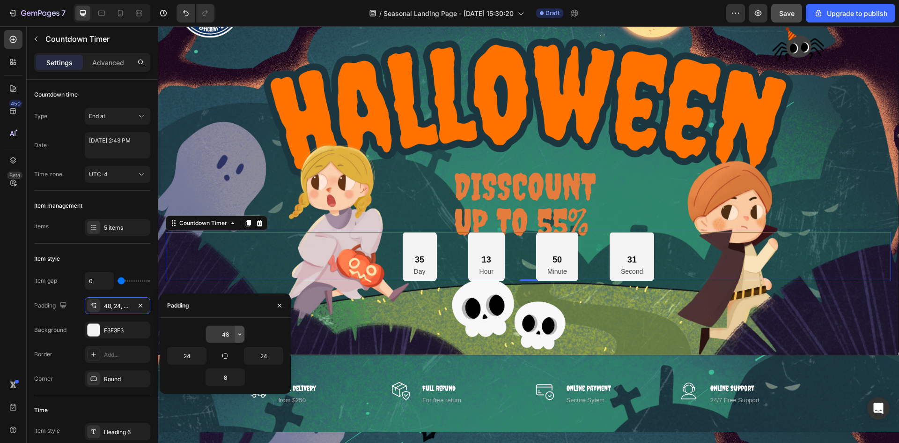
click at [236, 333] on icon "button" at bounding box center [239, 333] width 7 height 7
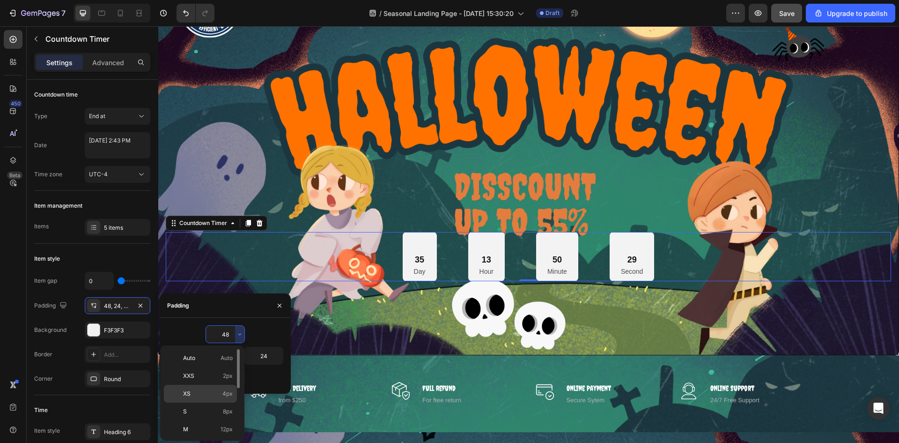
click at [222, 386] on div "XS 4px" at bounding box center [200, 394] width 73 height 18
type input "4"
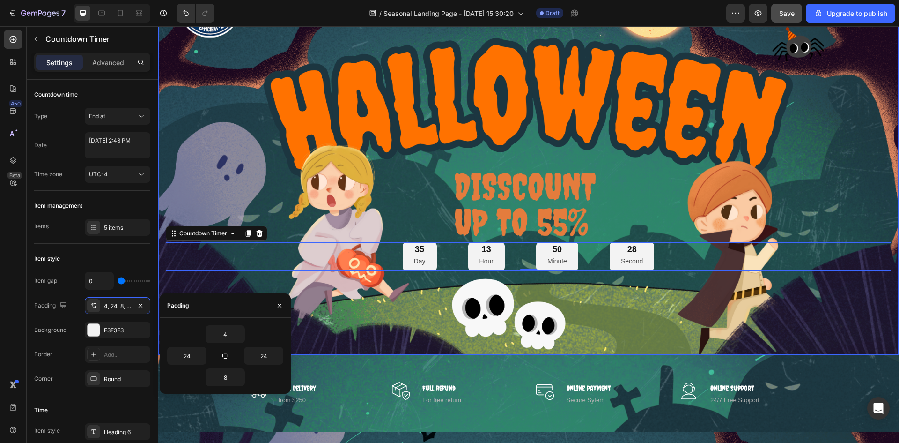
click at [682, 311] on div "Background Image" at bounding box center [528, 146] width 741 height 416
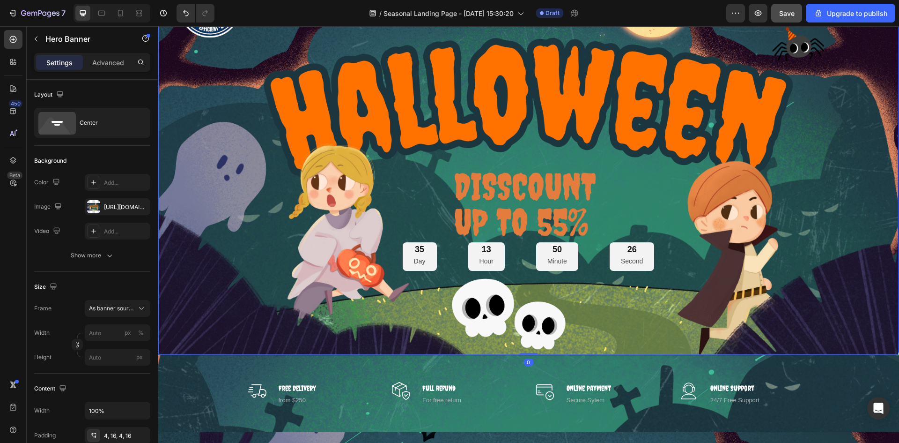
click at [700, 253] on div "35 Day 13 Hour 50 Minute 26 Second" at bounding box center [529, 256] width 726 height 29
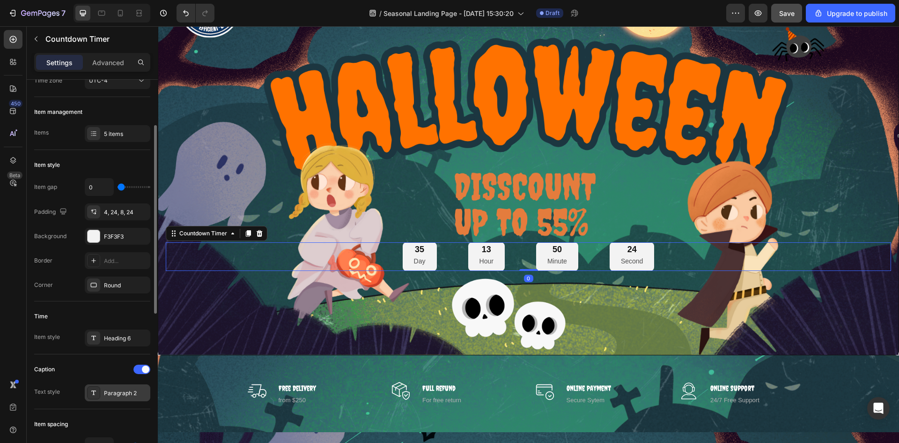
scroll to position [187, 0]
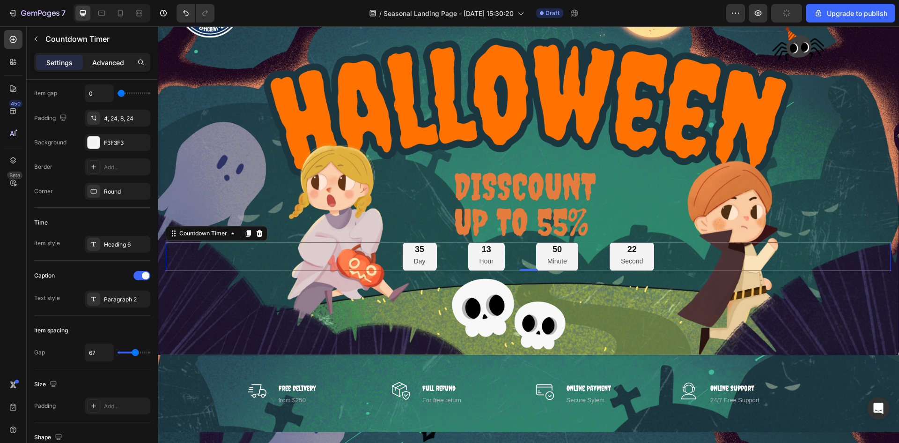
click at [109, 58] on p "Advanced" at bounding box center [108, 63] width 32 height 10
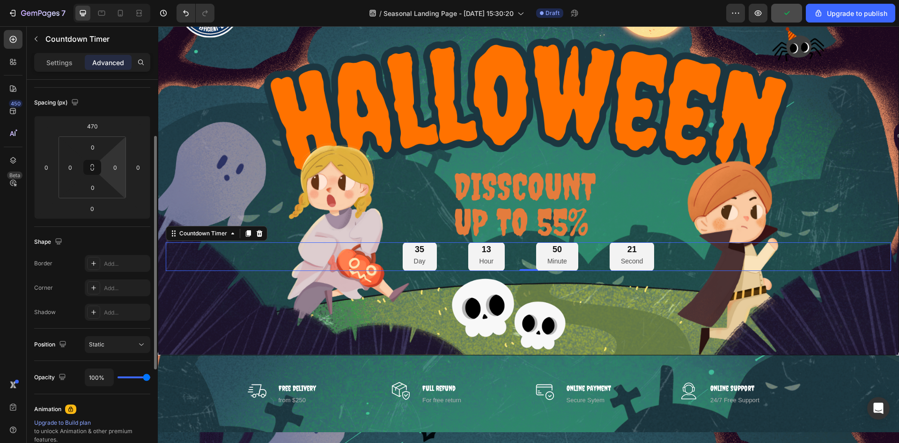
scroll to position [47, 0]
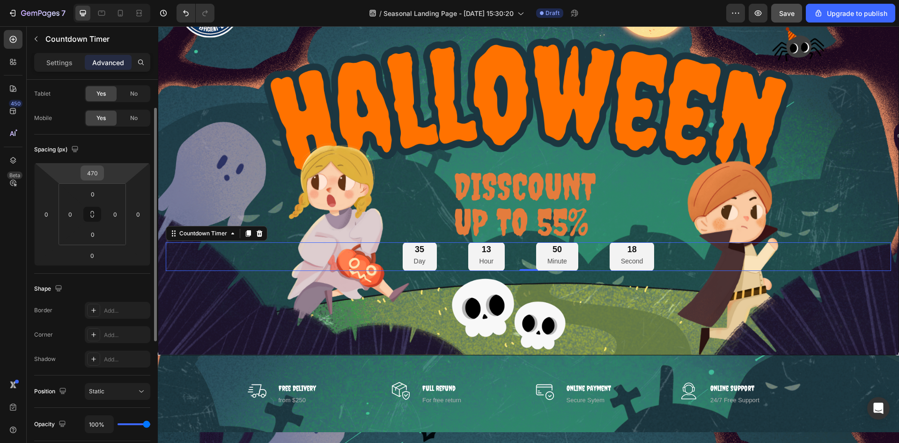
click at [93, 174] on input "470" at bounding box center [92, 173] width 19 height 14
click at [98, 175] on input "470" at bounding box center [92, 173] width 19 height 14
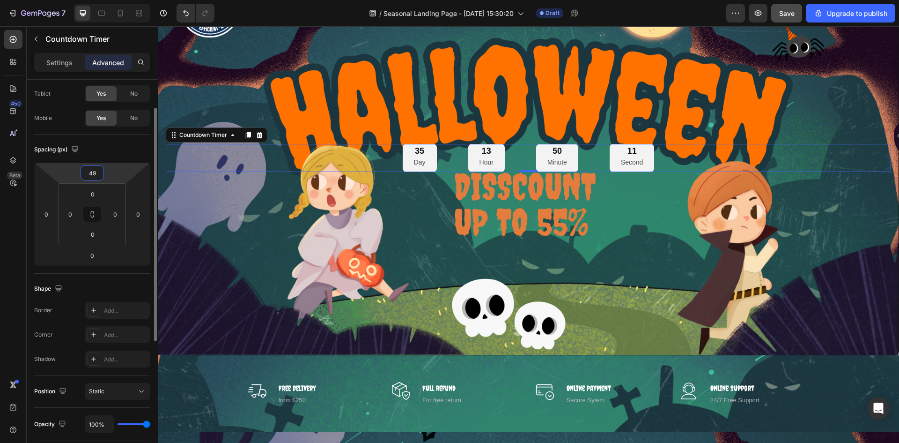
type input "490"
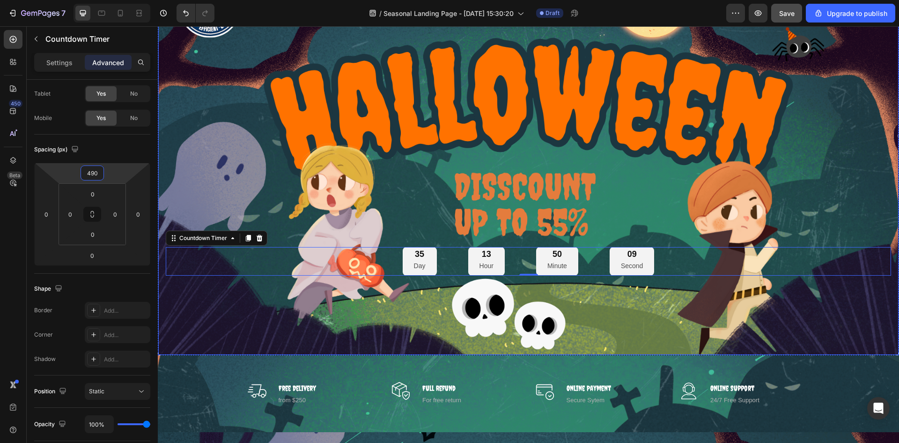
click at [619, 179] on div "35 Day 13 Hour 50 Minute 09 Second Countdown Timer 0" at bounding box center [529, 146] width 726 height 258
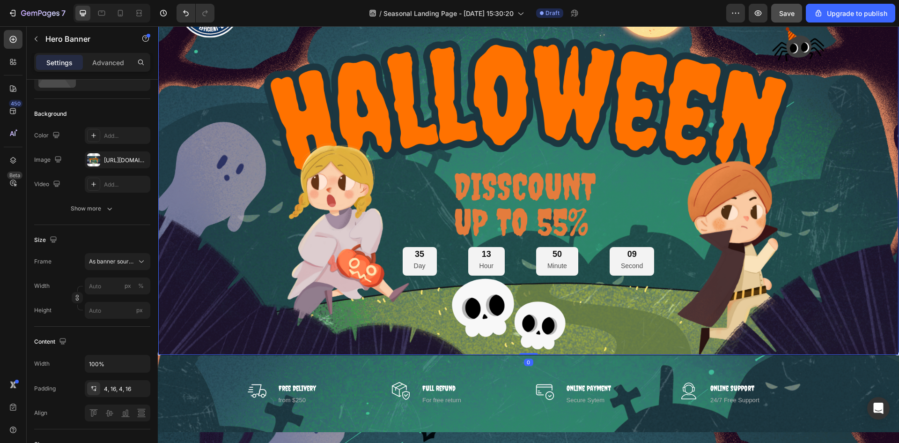
scroll to position [0, 0]
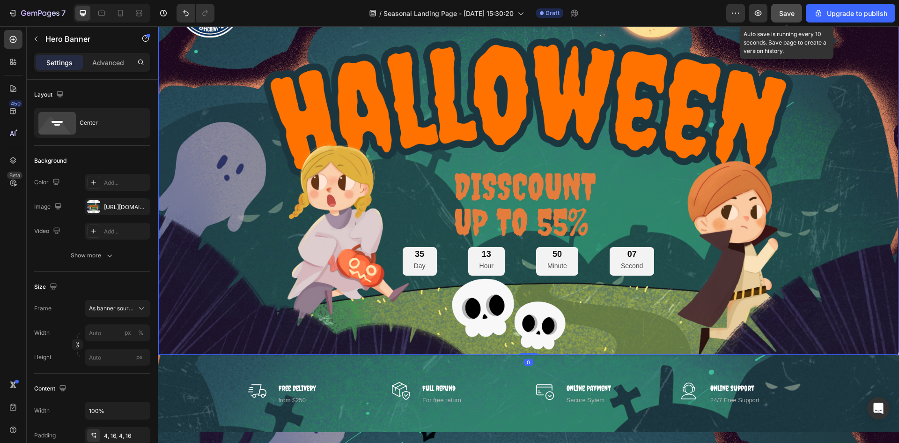
click at [777, 17] on button "Save" at bounding box center [787, 13] width 31 height 19
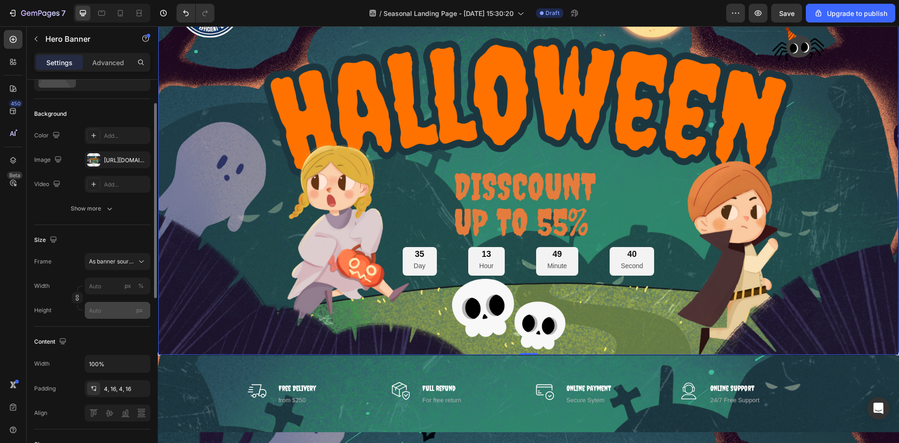
scroll to position [94, 0]
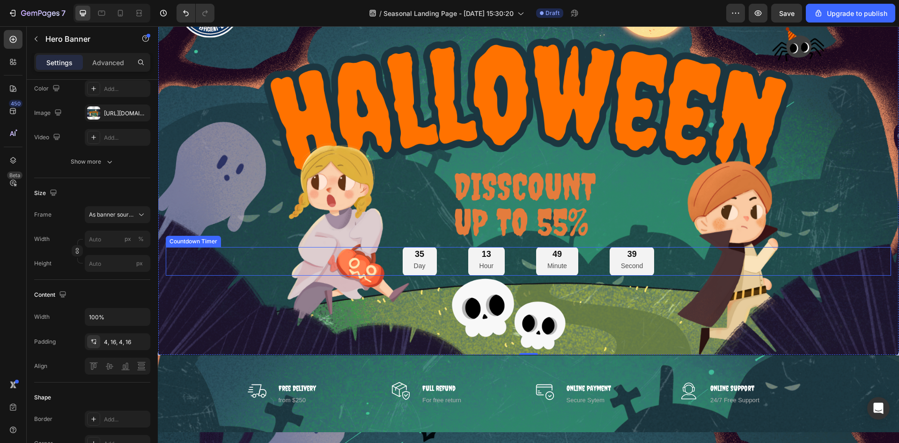
click at [515, 251] on div "35 Day 13 Hour 49 Minute 39 Second" at bounding box center [529, 261] width 252 height 29
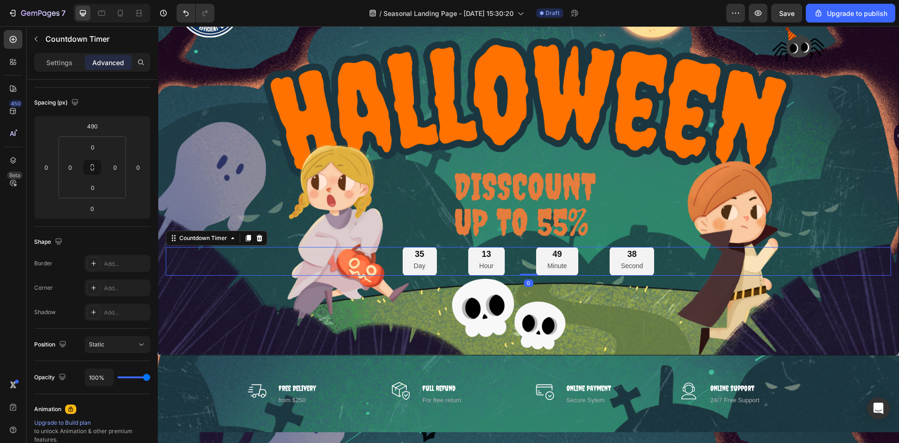
scroll to position [0, 0]
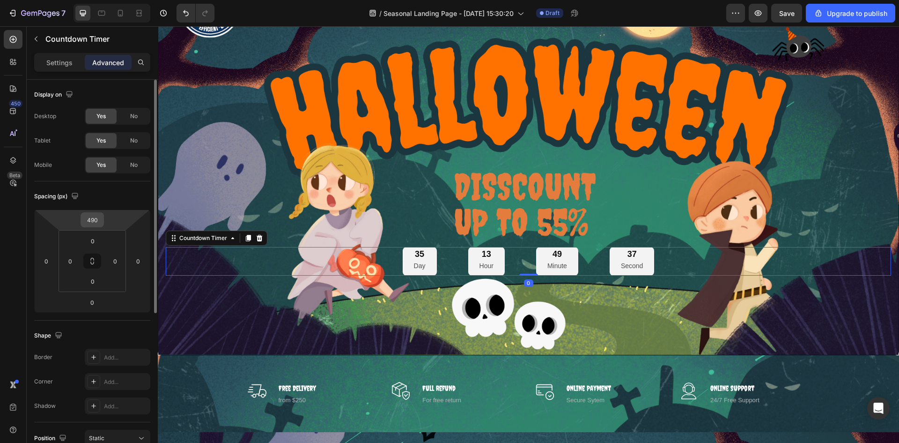
click at [98, 220] on input "490" at bounding box center [92, 220] width 19 height 14
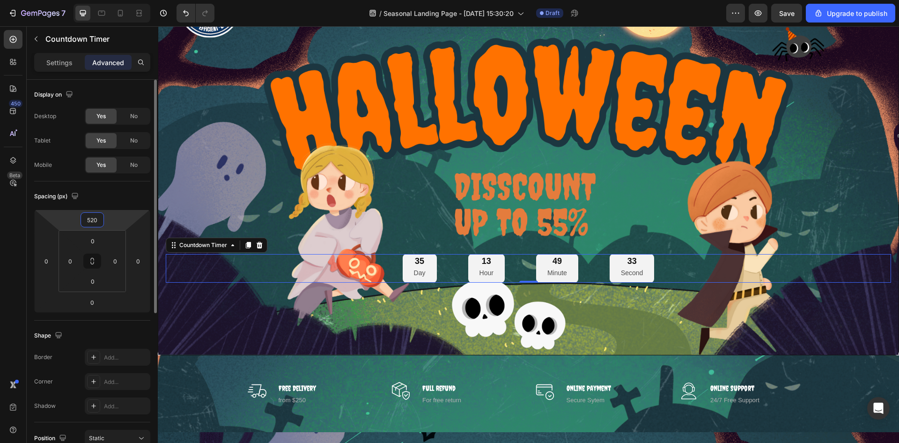
type input "520"
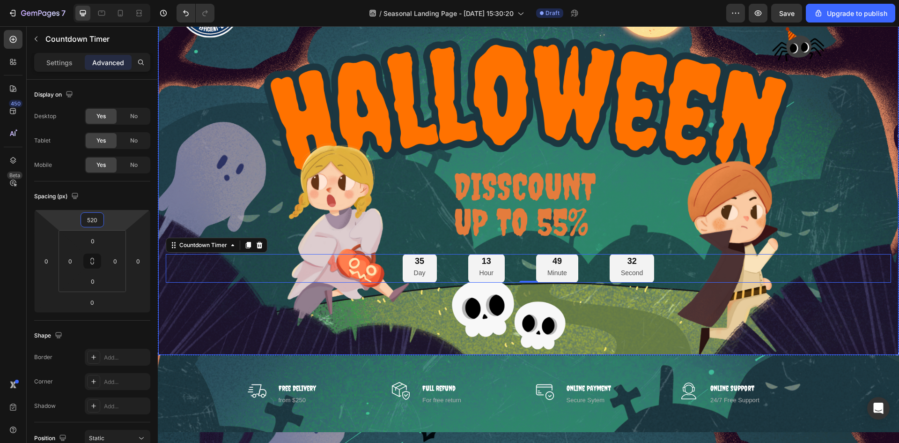
click at [354, 222] on div "35 Day 13 Hour 49 Minute 32 Second Countdown Timer 0" at bounding box center [529, 146] width 726 height 272
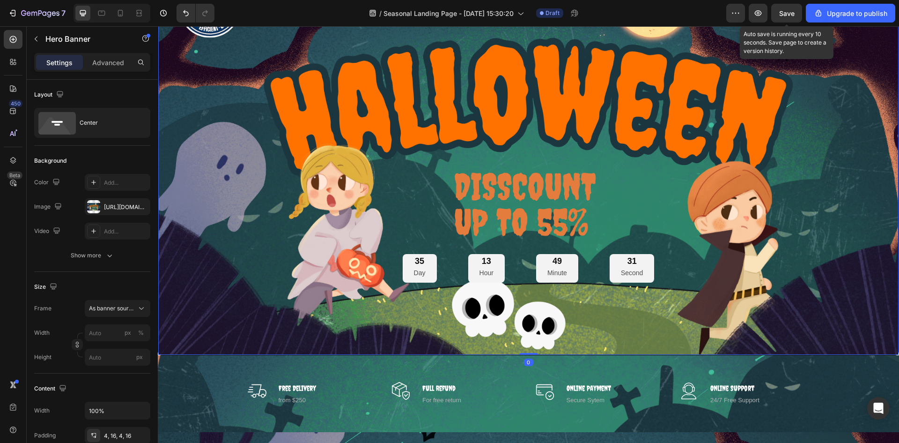
click at [792, 14] on span "Save" at bounding box center [786, 13] width 15 height 8
click at [449, 269] on div "35 Day 13 Hour 49 Minute 05 Second" at bounding box center [529, 268] width 252 height 29
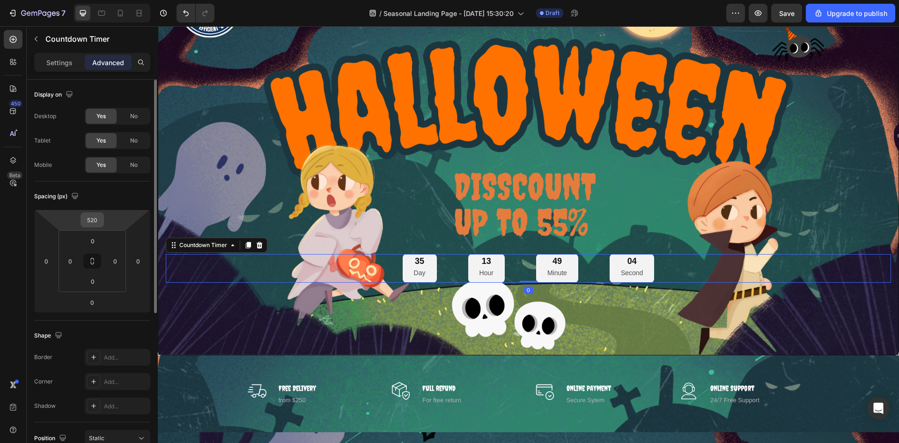
click at [98, 222] on input "520" at bounding box center [92, 220] width 19 height 14
click at [97, 217] on input "520" at bounding box center [92, 220] width 19 height 14
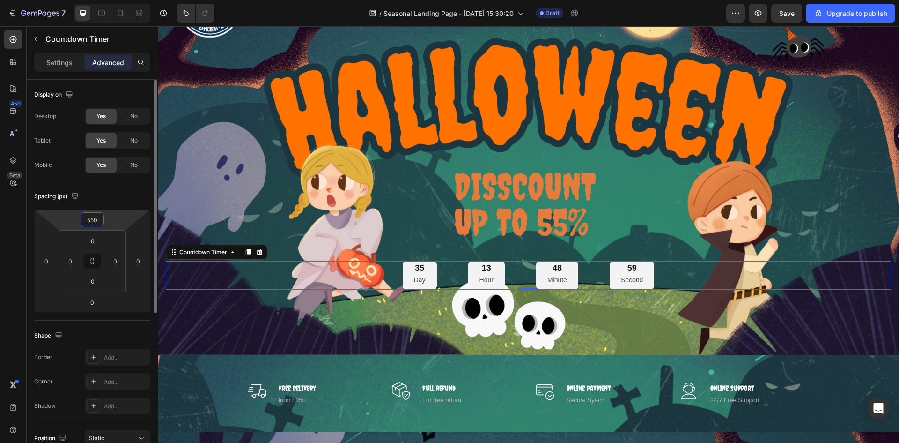
type input "550"
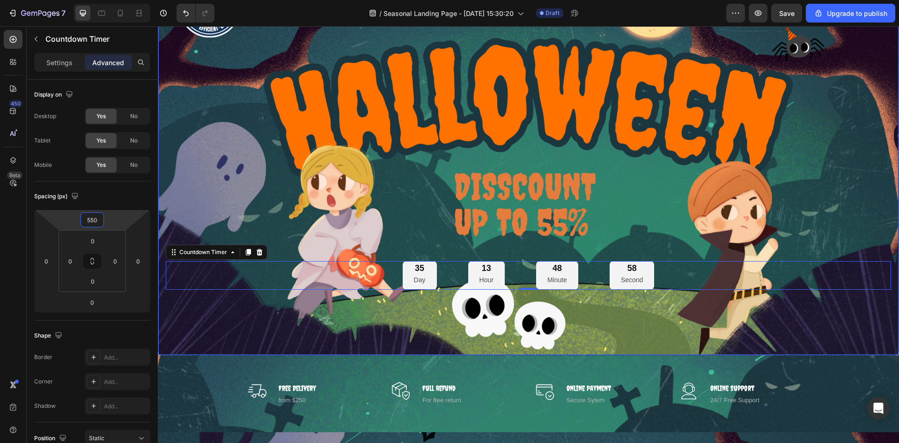
click at [354, 216] on div "35 Day 13 Hour 48 Minute 58 Second Countdown Timer 0" at bounding box center [529, 146] width 726 height 286
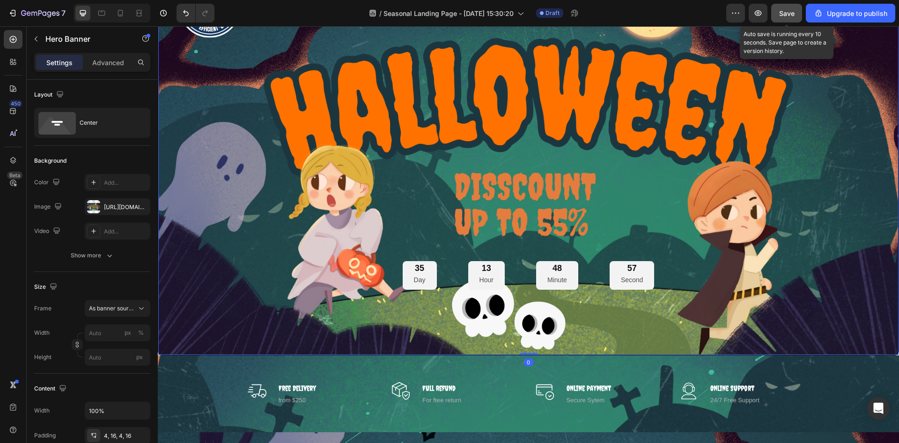
click at [784, 16] on span "Save" at bounding box center [786, 13] width 15 height 8
click at [371, 275] on div "35 Day 13 Hour 48 Minute 21 Second" at bounding box center [529, 275] width 726 height 29
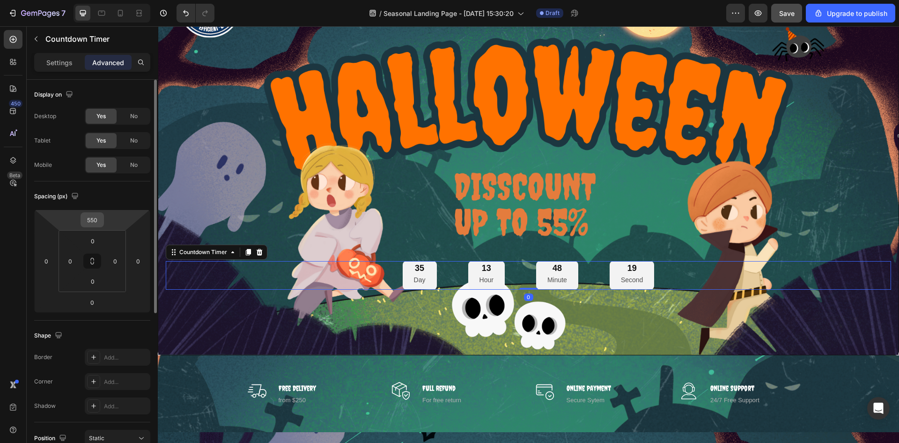
click at [103, 219] on div "550" at bounding box center [92, 219] width 23 height 15
click at [97, 218] on input "550" at bounding box center [92, 220] width 19 height 14
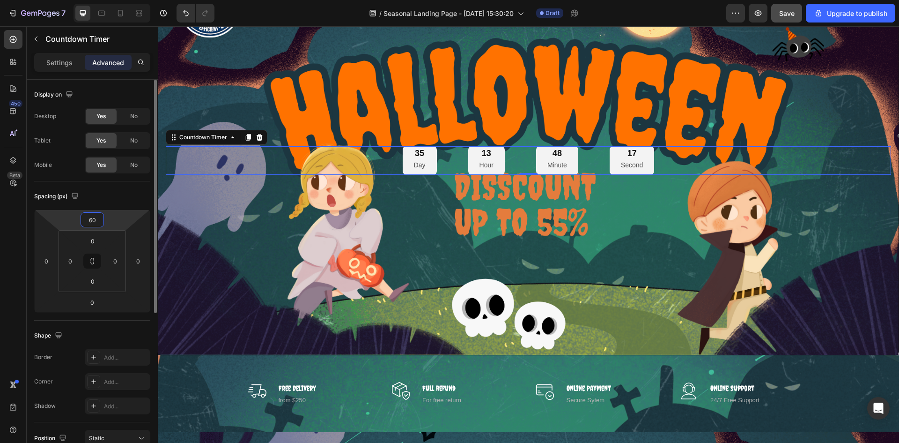
type input "600"
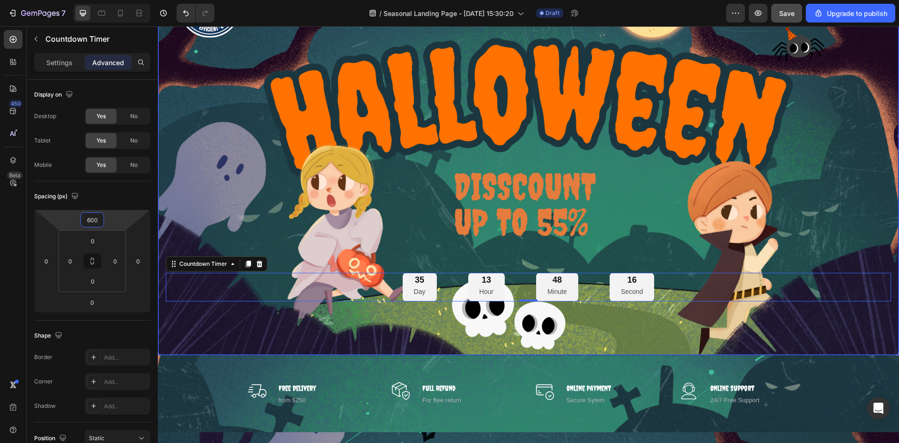
click at [689, 221] on div "35 Day 13 Hour 48 Minute 16 Second Countdown Timer 0" at bounding box center [529, 147] width 726 height 310
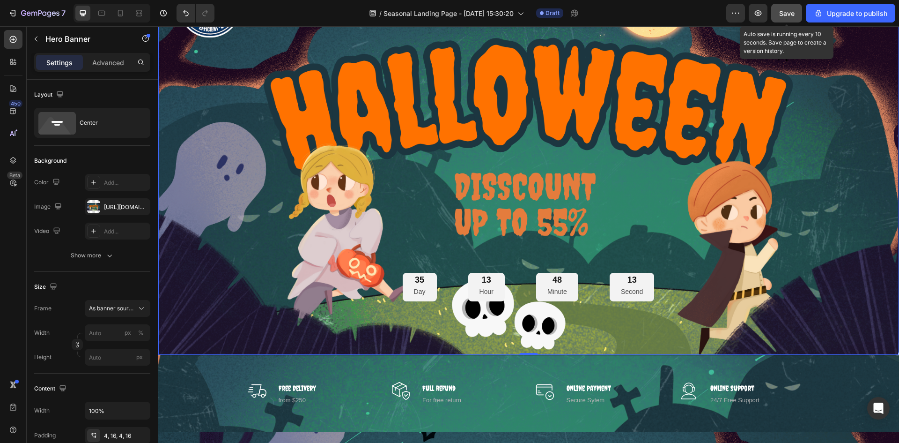
click at [786, 11] on span "Save" at bounding box center [786, 13] width 15 height 8
